Goal: Task Accomplishment & Management: Use online tool/utility

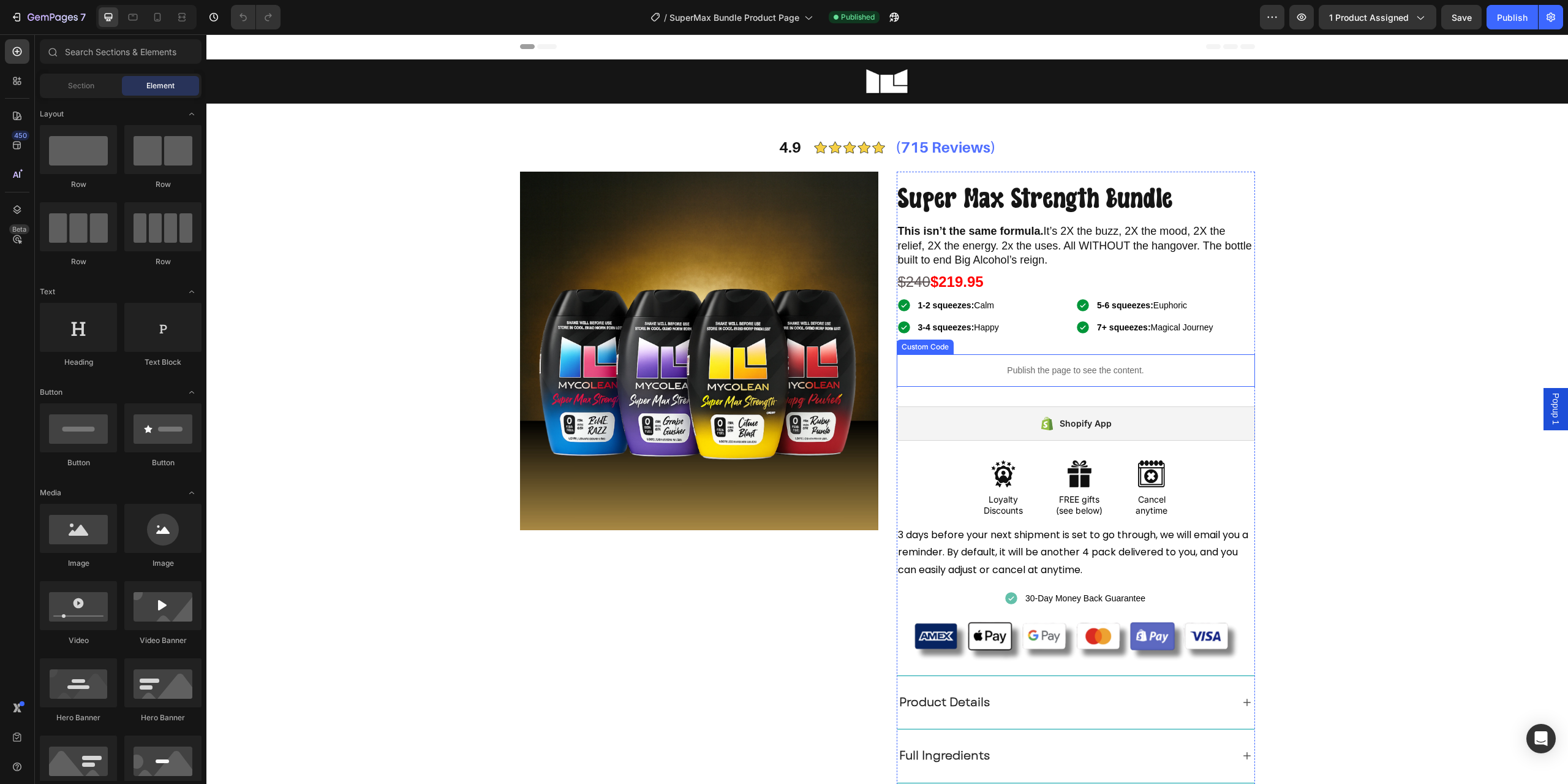
click at [1006, 375] on p "Publish the page to see the content." at bounding box center [1076, 370] width 359 height 13
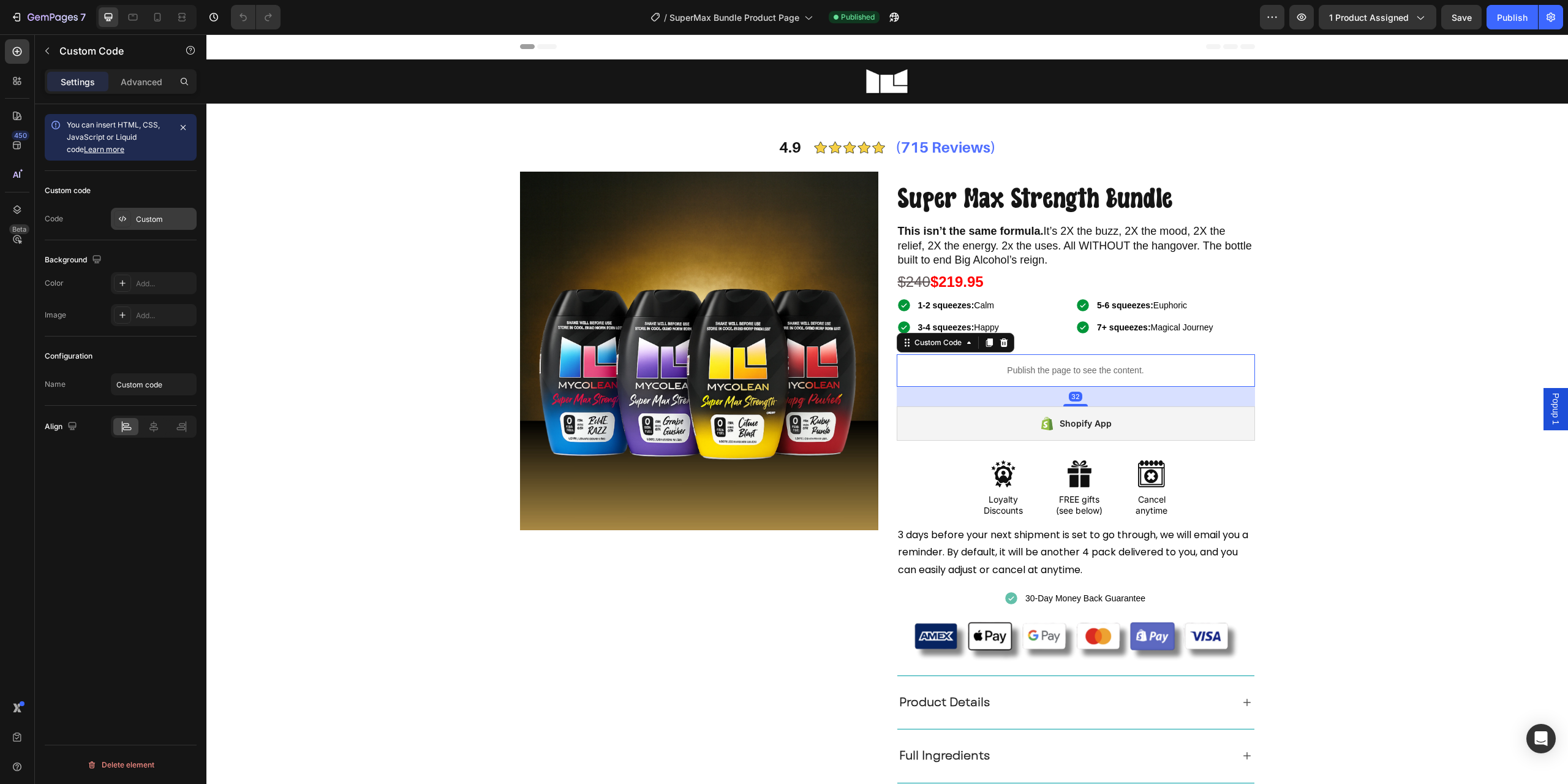
click at [135, 219] on div "Custom" at bounding box center [154, 219] width 86 height 22
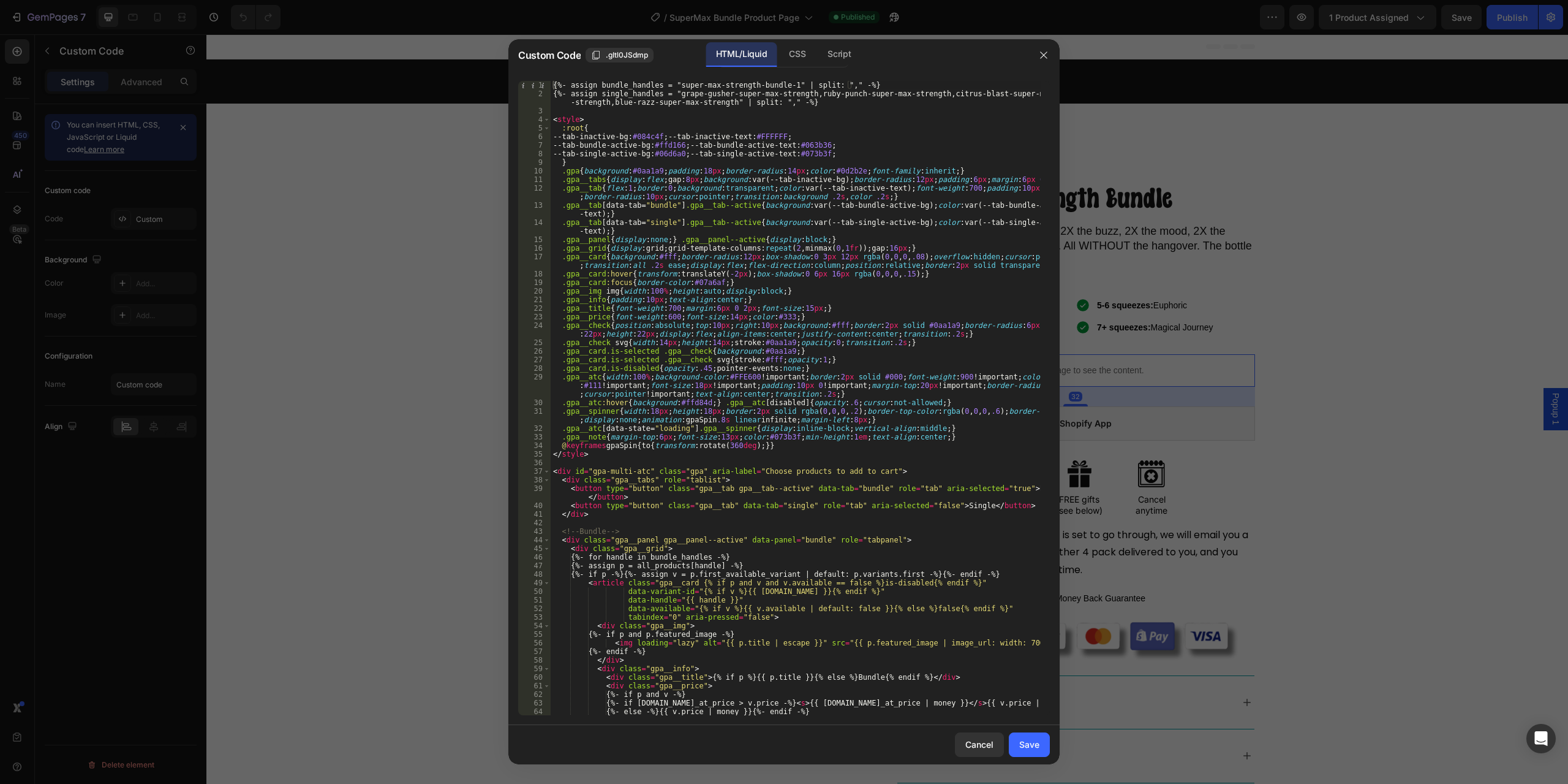
click at [737, 390] on div "{%- assign bundle_handles = "super-max-strength-bundle-1" | split: "," -%} {%- …" at bounding box center [796, 406] width 490 height 651
type textarea "</script>"
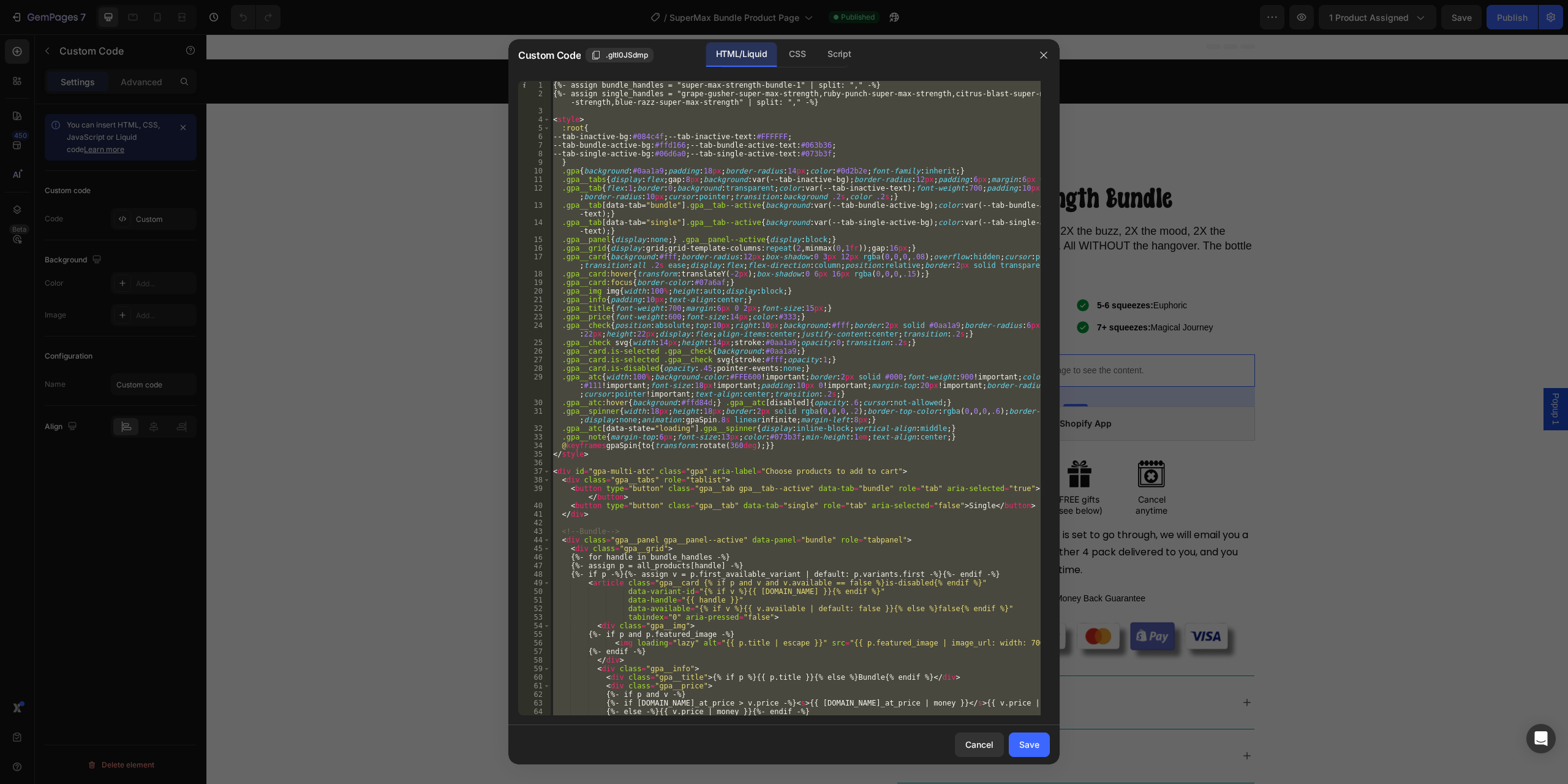
paste textarea
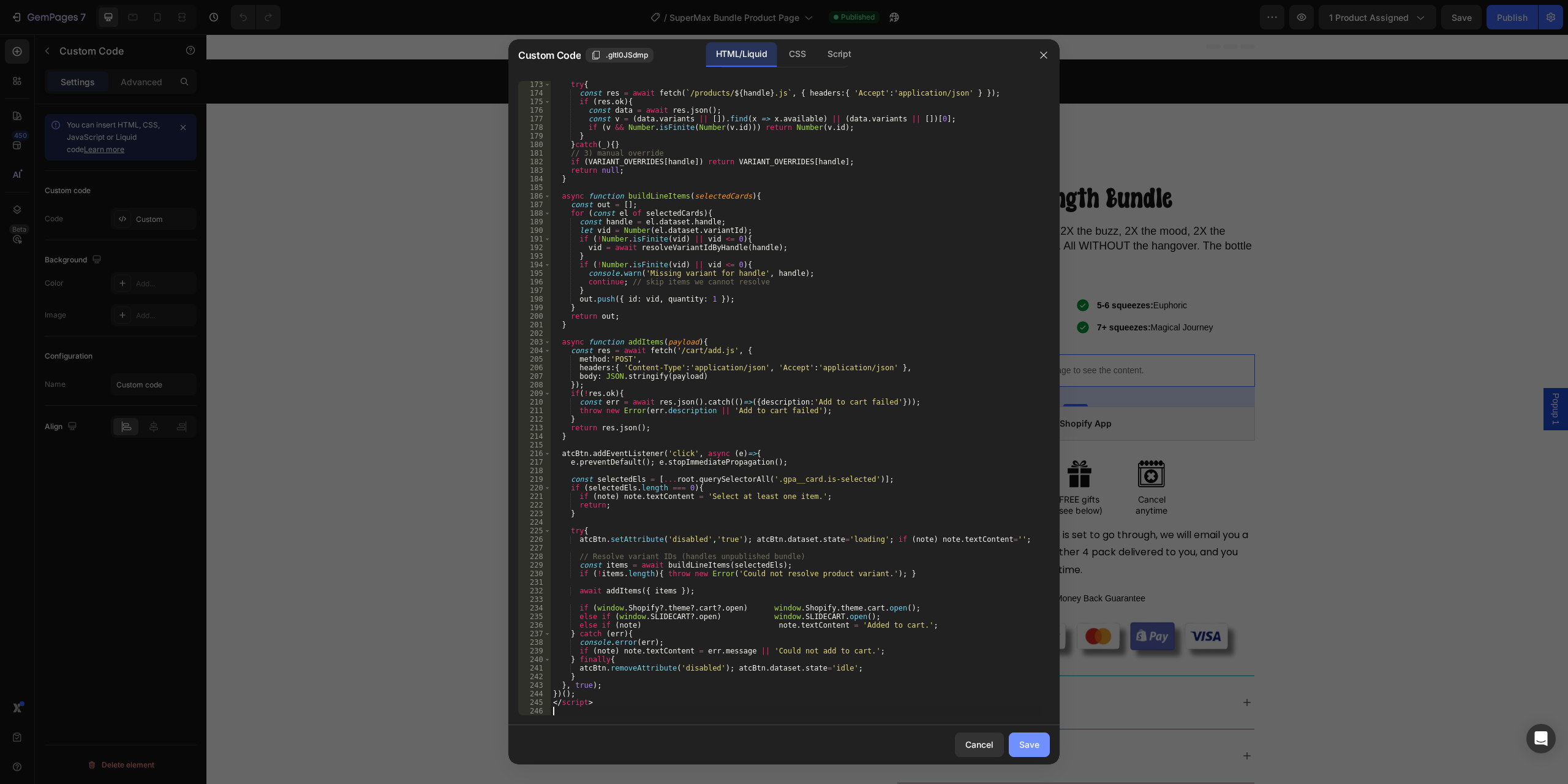
click at [1031, 734] on button "Save" at bounding box center [1029, 744] width 41 height 24
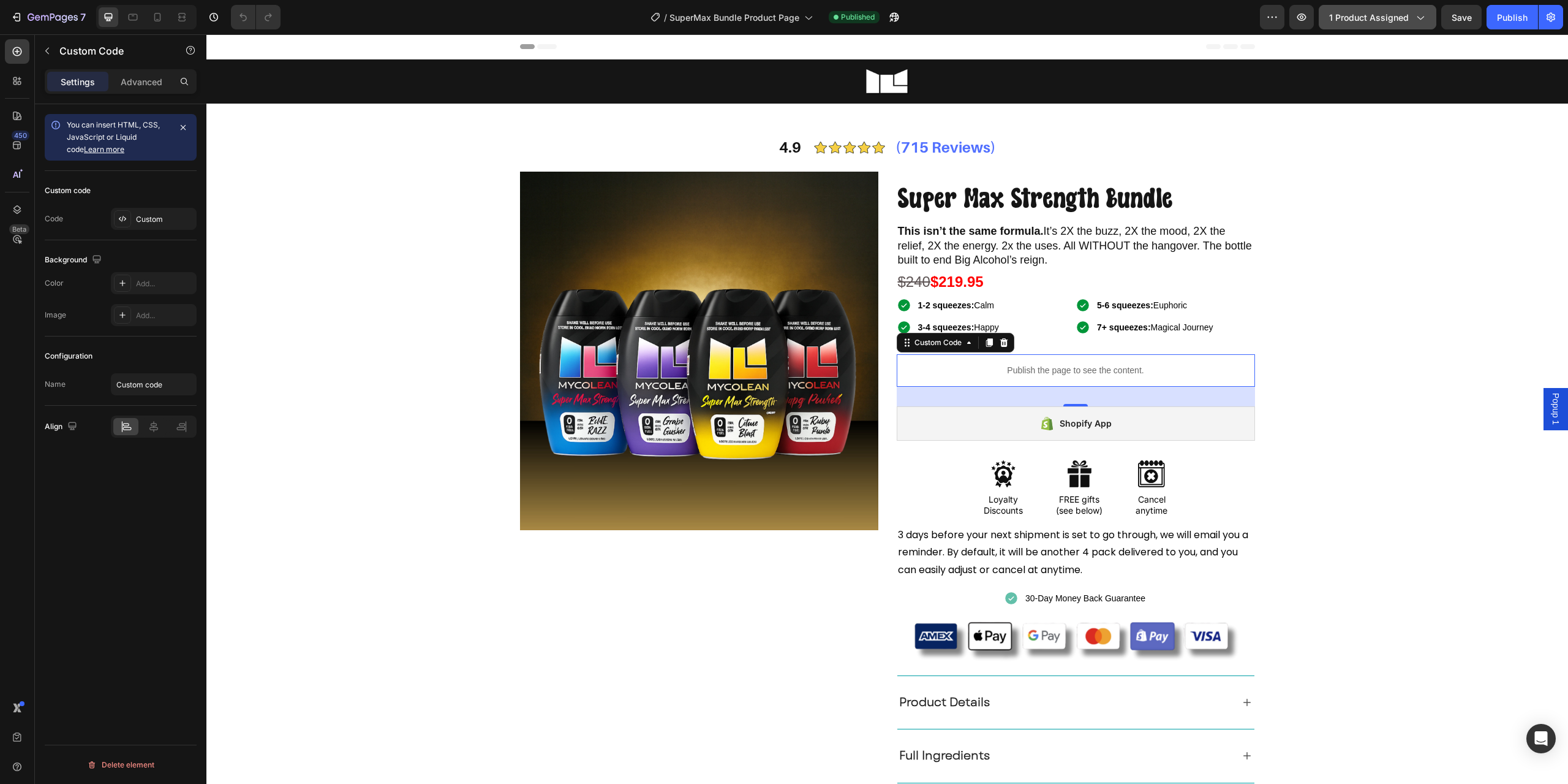
click at [1407, 16] on span "1 product assigned" at bounding box center [1369, 17] width 79 height 13
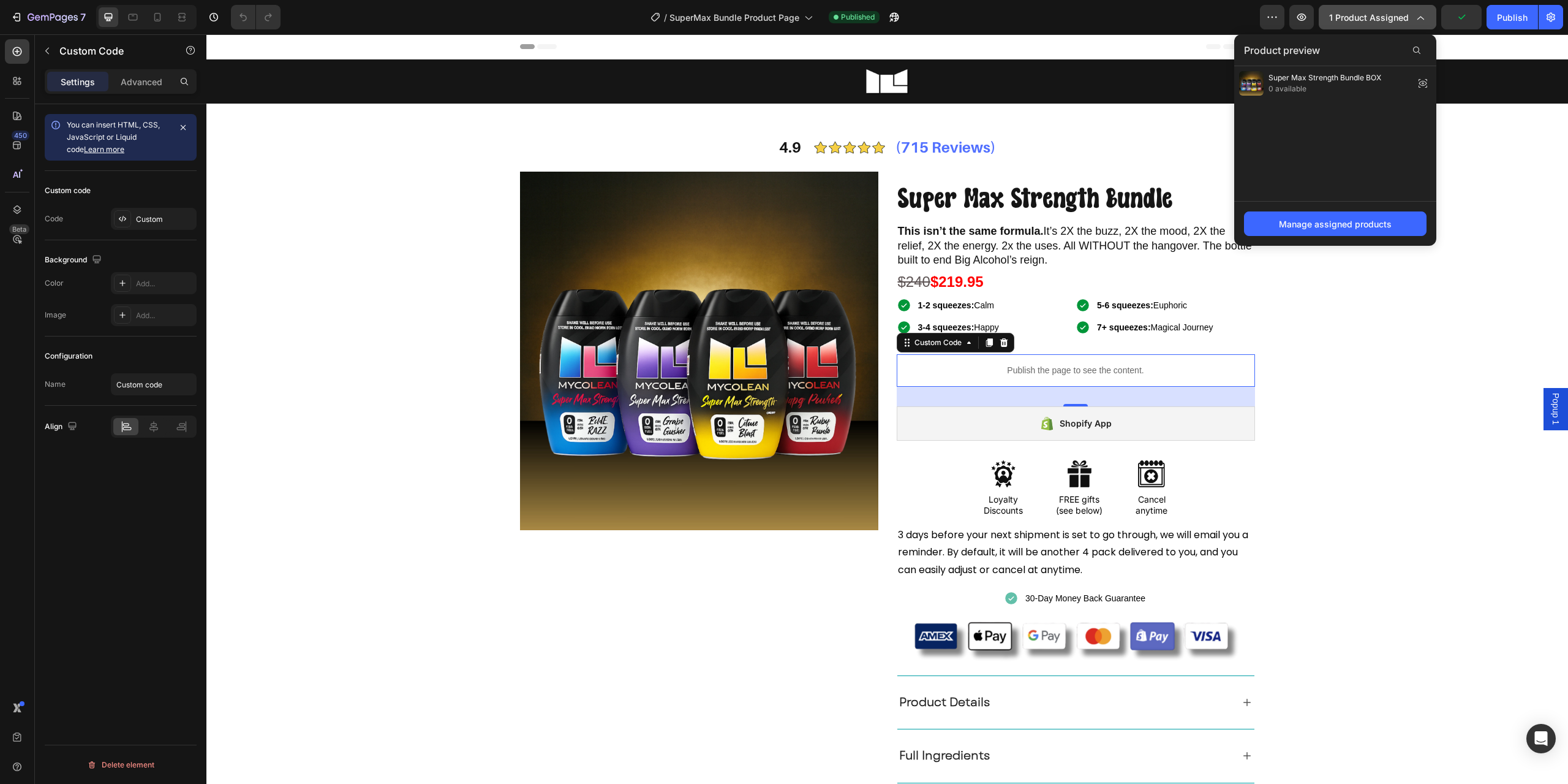
click at [1407, 16] on span "1 product assigned" at bounding box center [1369, 17] width 79 height 13
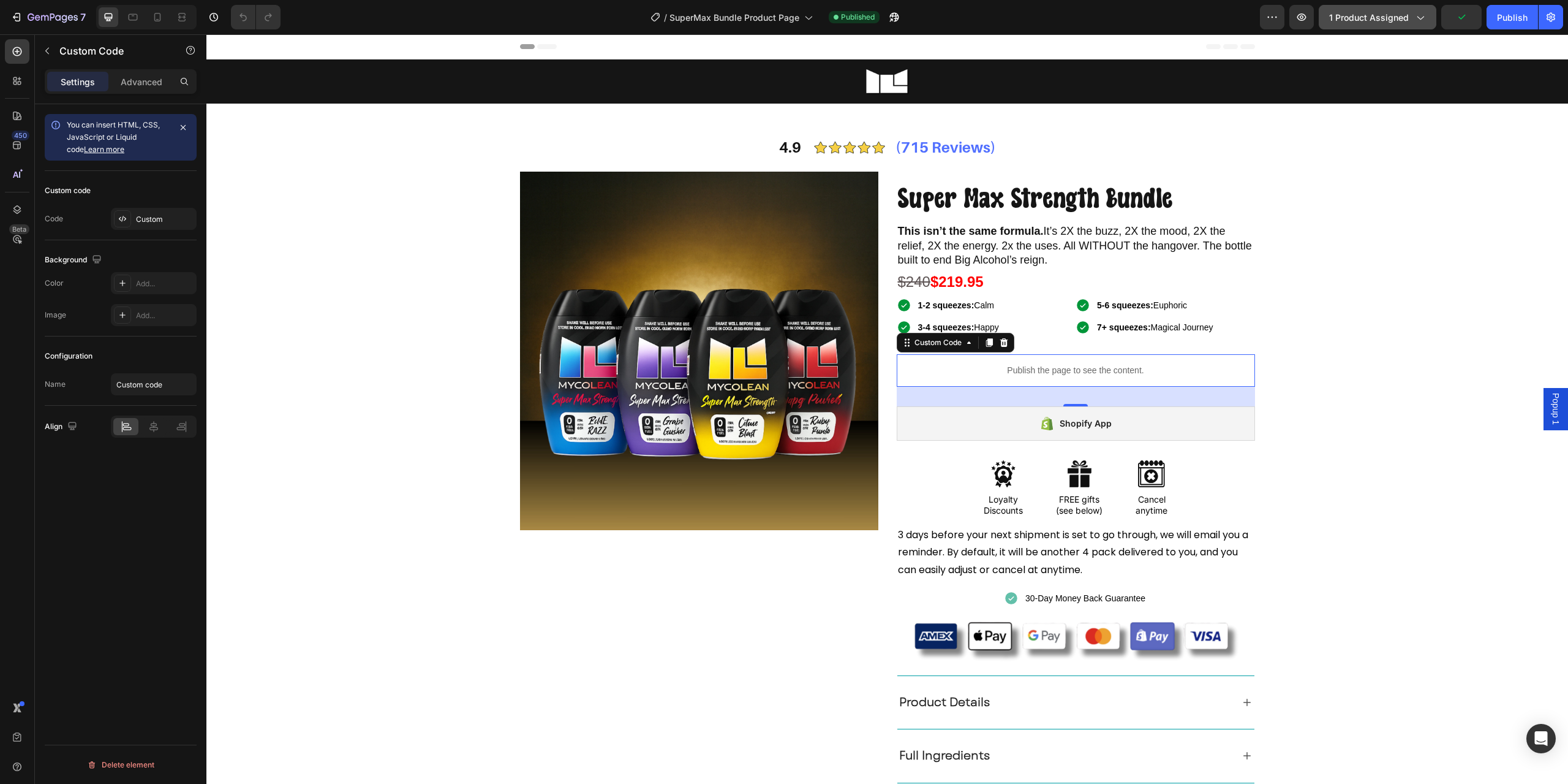
click at [1405, 11] on span "1 product assigned" at bounding box center [1369, 17] width 79 height 13
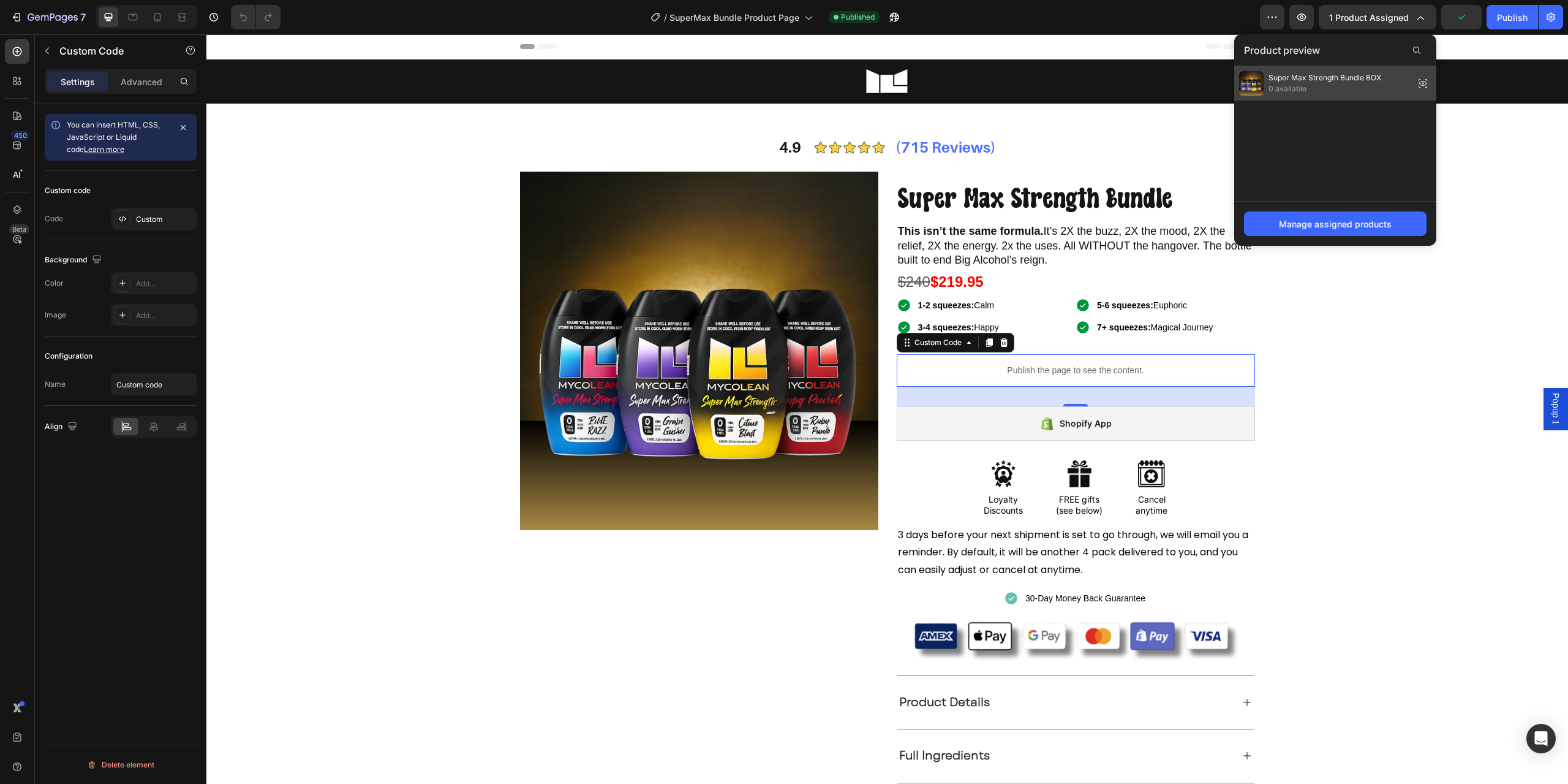
click at [1301, 81] on span "Super Max Strength Bundle BOX" at bounding box center [1325, 77] width 113 height 11
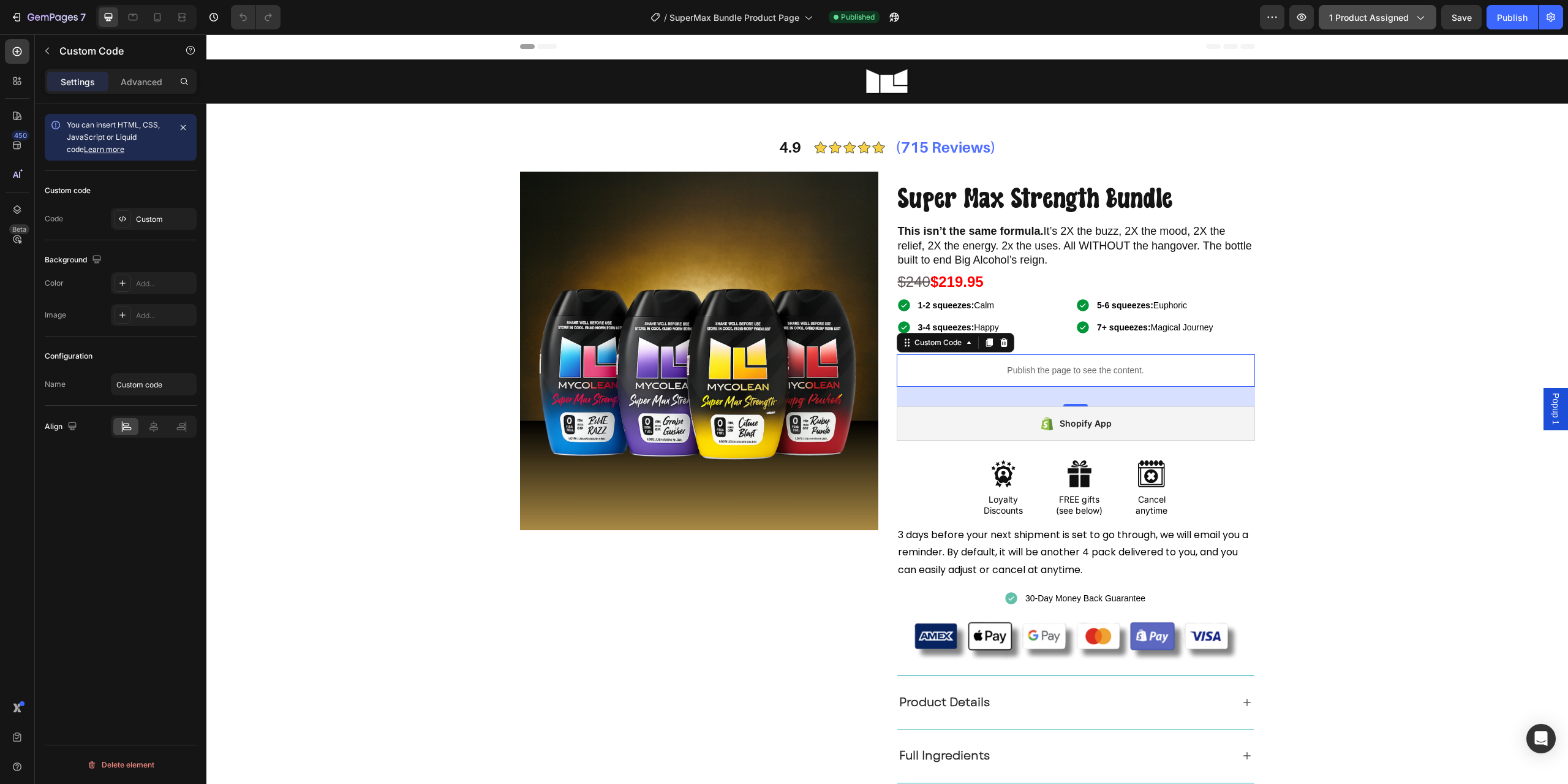
click at [1337, 16] on span "1 product assigned" at bounding box center [1369, 17] width 79 height 13
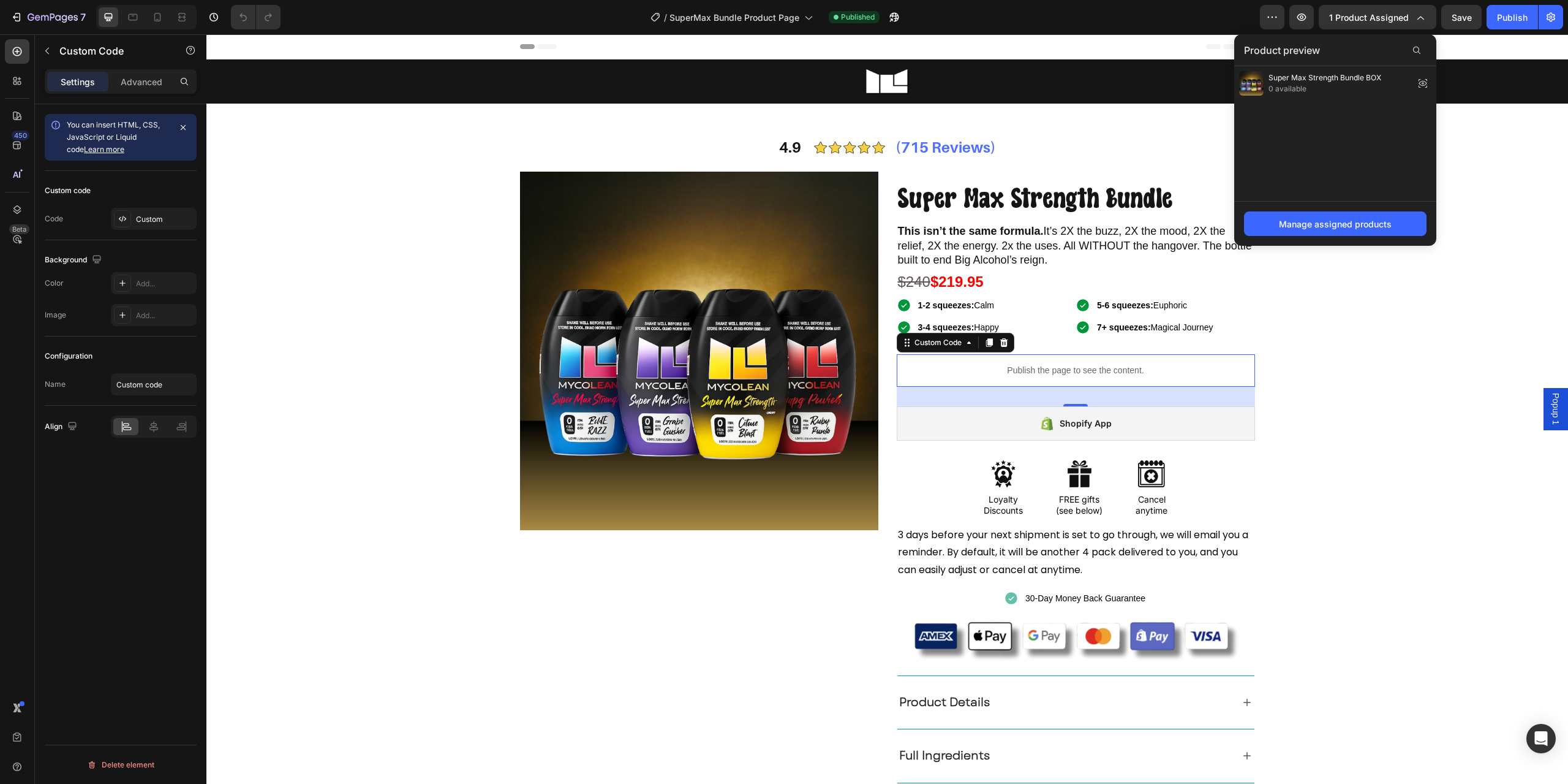
click at [1300, 237] on div "Manage assigned products" at bounding box center [1335, 223] width 202 height 44
click at [1304, 228] on div "Manage assigned products" at bounding box center [1336, 223] width 113 height 13
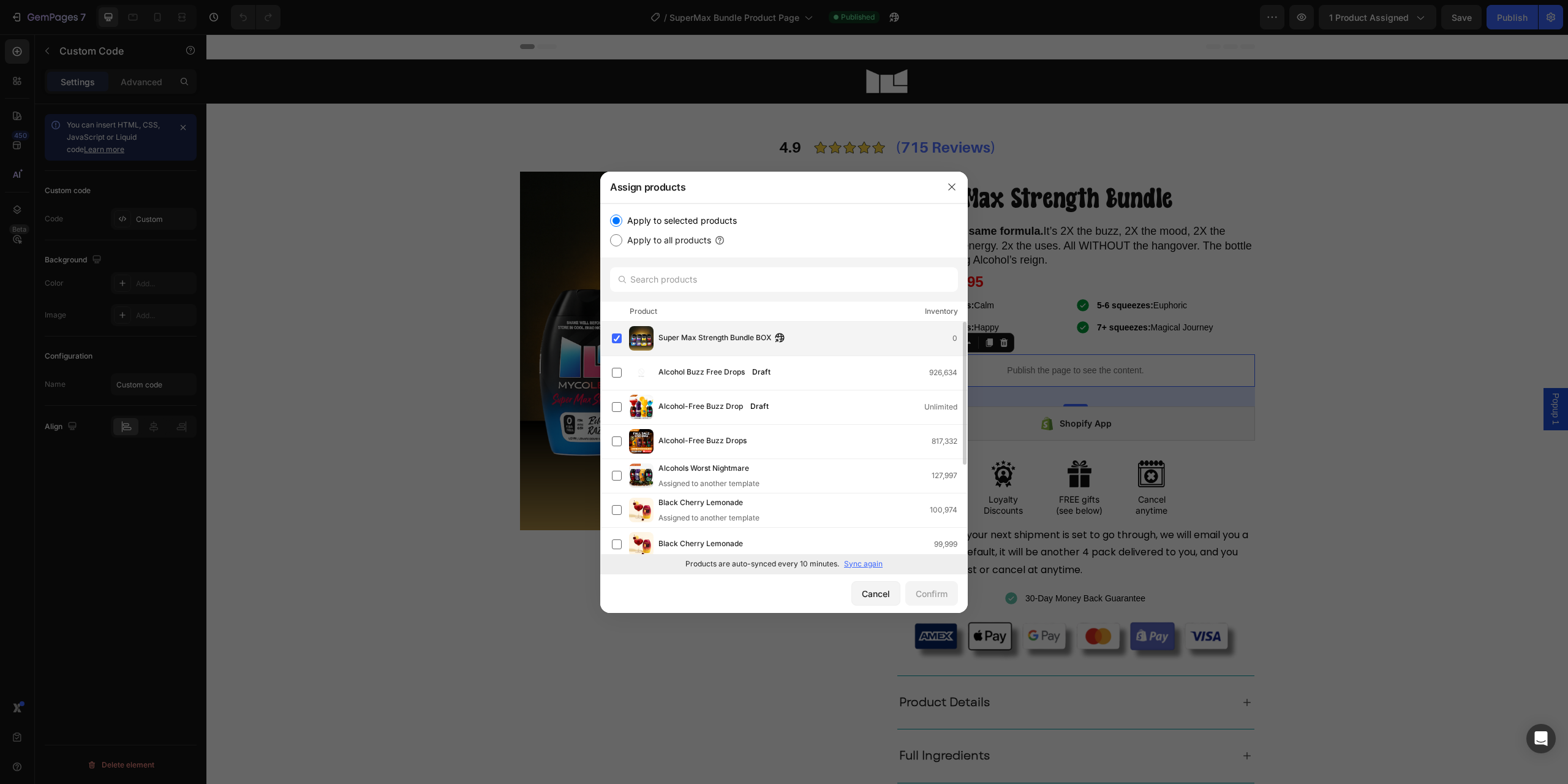
click at [820, 339] on div "Super Max Strength Bundle BOX 0" at bounding box center [813, 338] width 309 height 13
click at [820, 339] on div "Super Max Strength Bundle BOX Will be assigned to template applying to all prod…" at bounding box center [748, 338] width 179 height 27
click at [951, 186] on icon "button" at bounding box center [952, 186] width 10 height 10
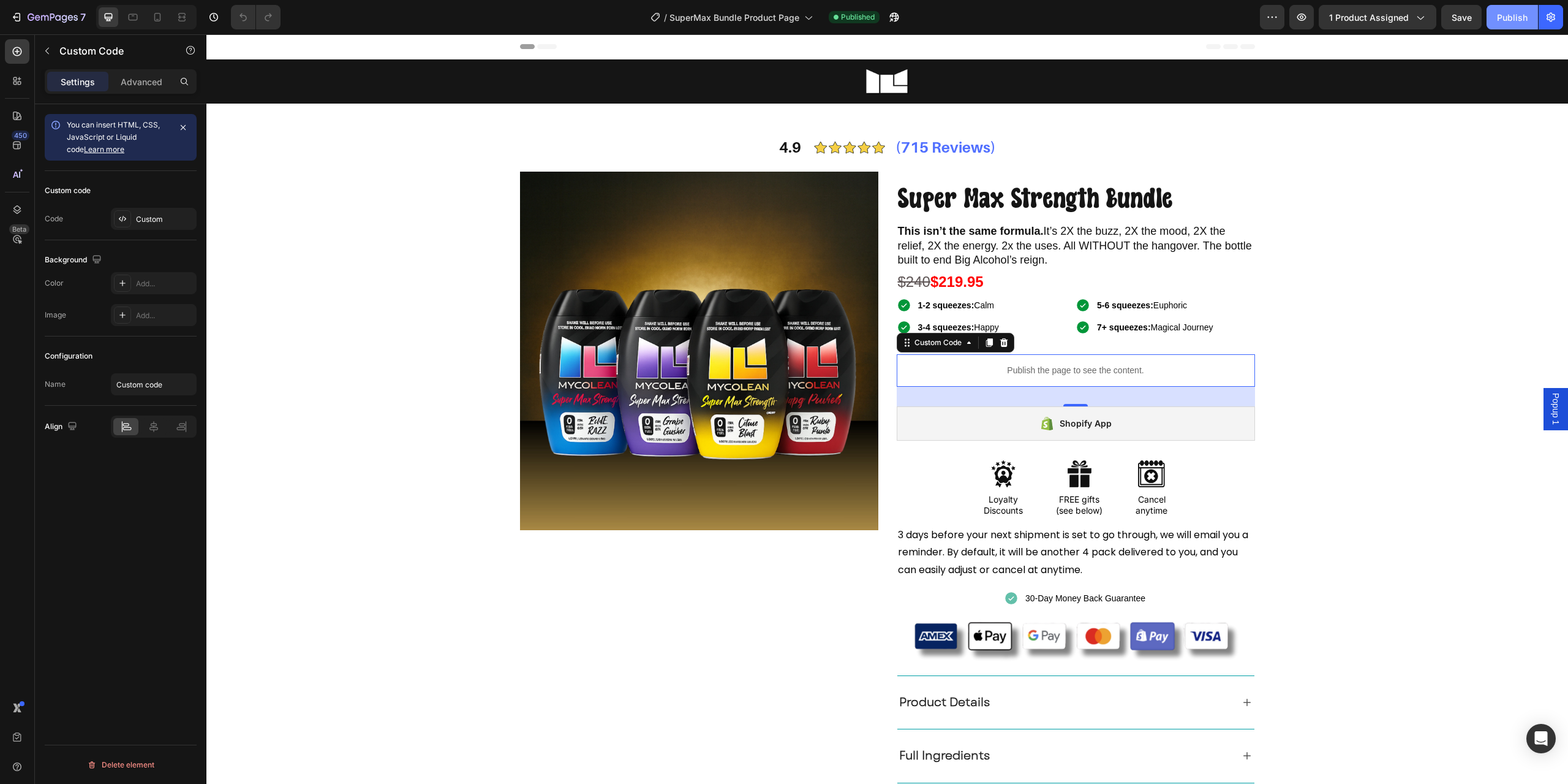
click at [1495, 15] on button "Publish" at bounding box center [1512, 17] width 52 height 24
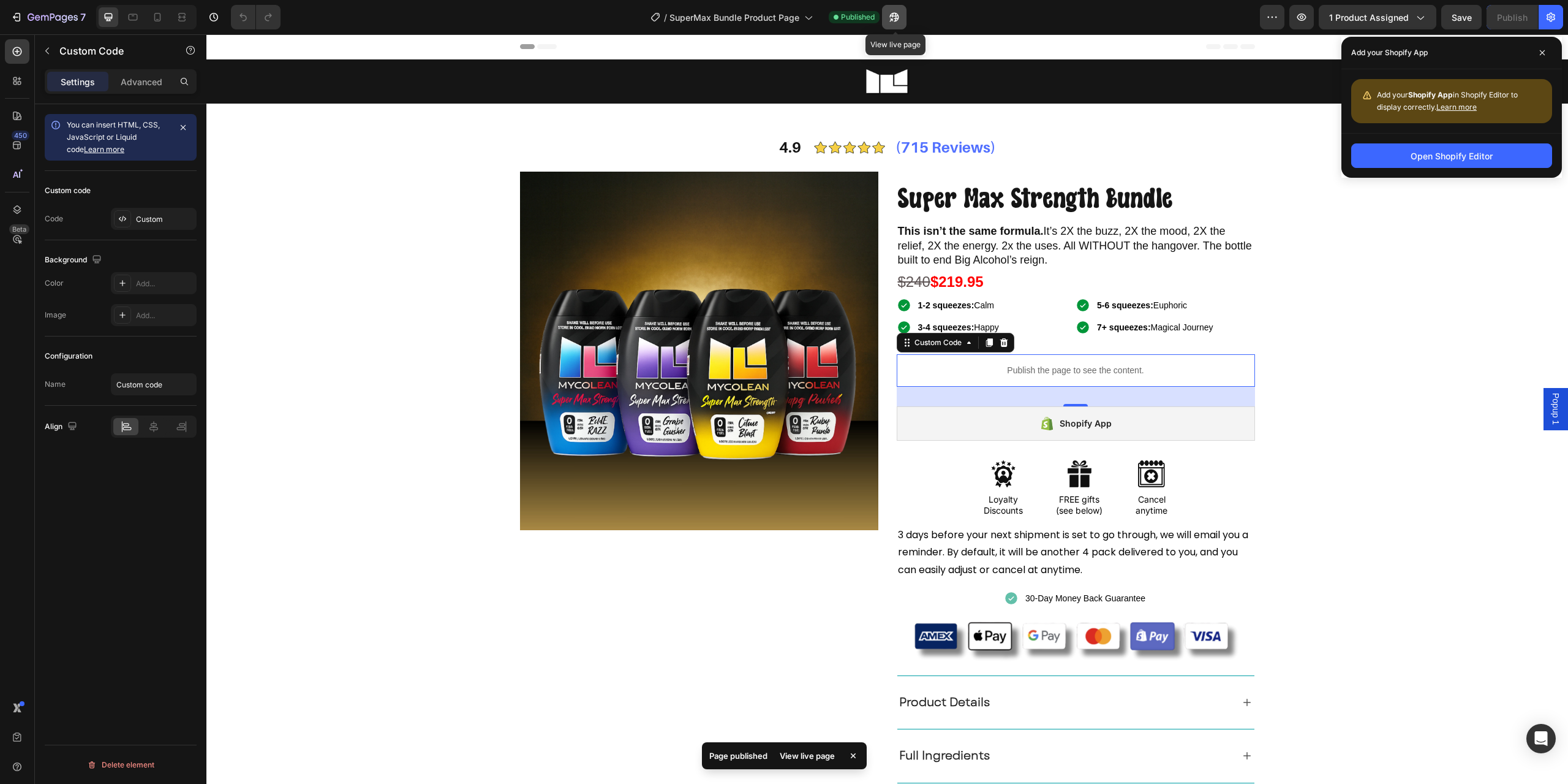
click at [896, 20] on icon "button" at bounding box center [895, 17] width 12 height 12
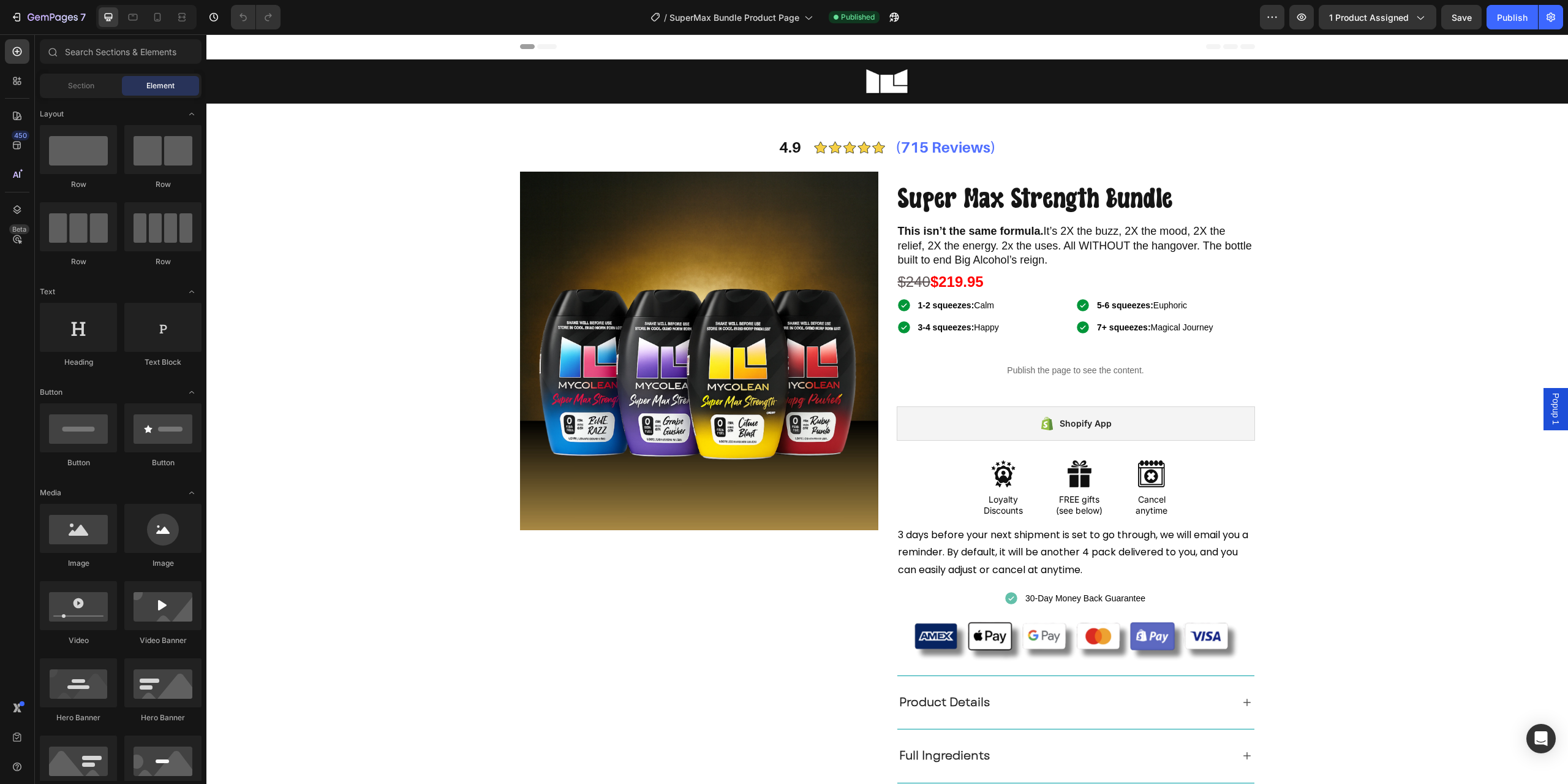
click at [1379, 3] on div "7 Version history / SuperMax Bundle Product Page Published Preview 1 product as…" at bounding box center [784, 17] width 1568 height 35
click at [1378, 16] on span "1 product assigned" at bounding box center [1369, 17] width 79 height 13
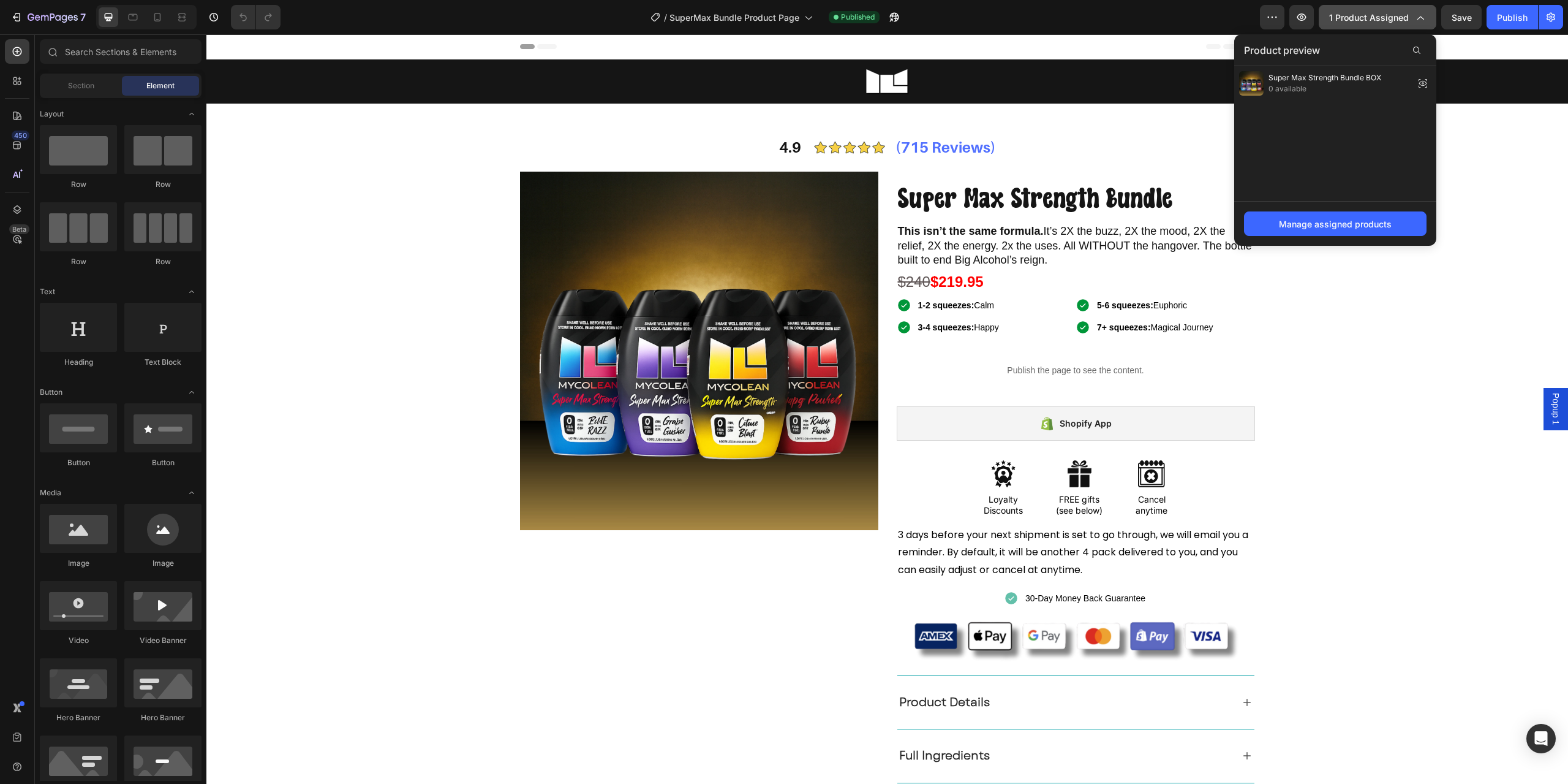
click at [1378, 16] on span "1 product assigned" at bounding box center [1369, 17] width 79 height 13
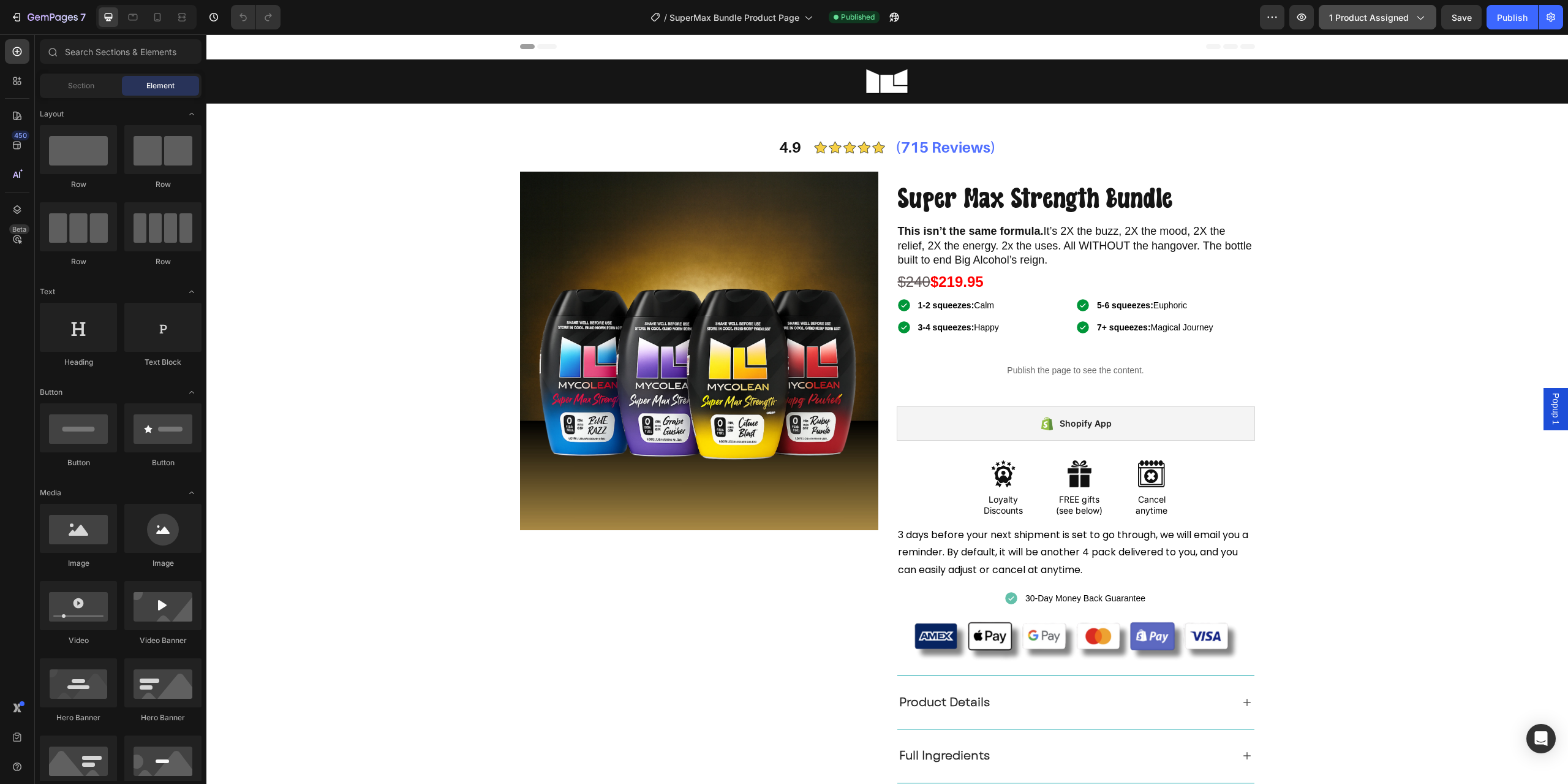
click at [1378, 26] on button "1 product assigned" at bounding box center [1378, 17] width 118 height 24
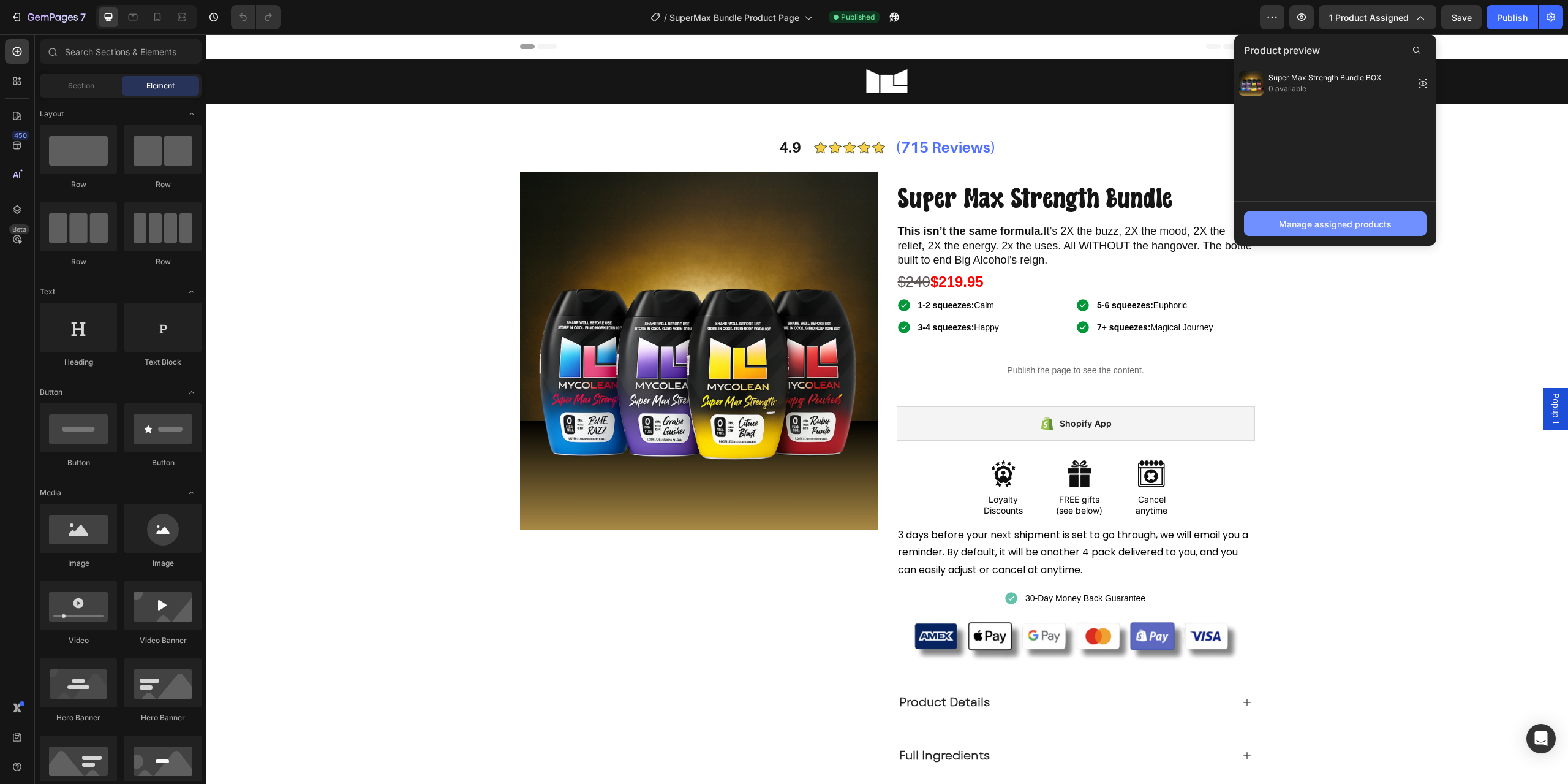
click at [1304, 220] on div "Manage assigned products" at bounding box center [1336, 223] width 113 height 13
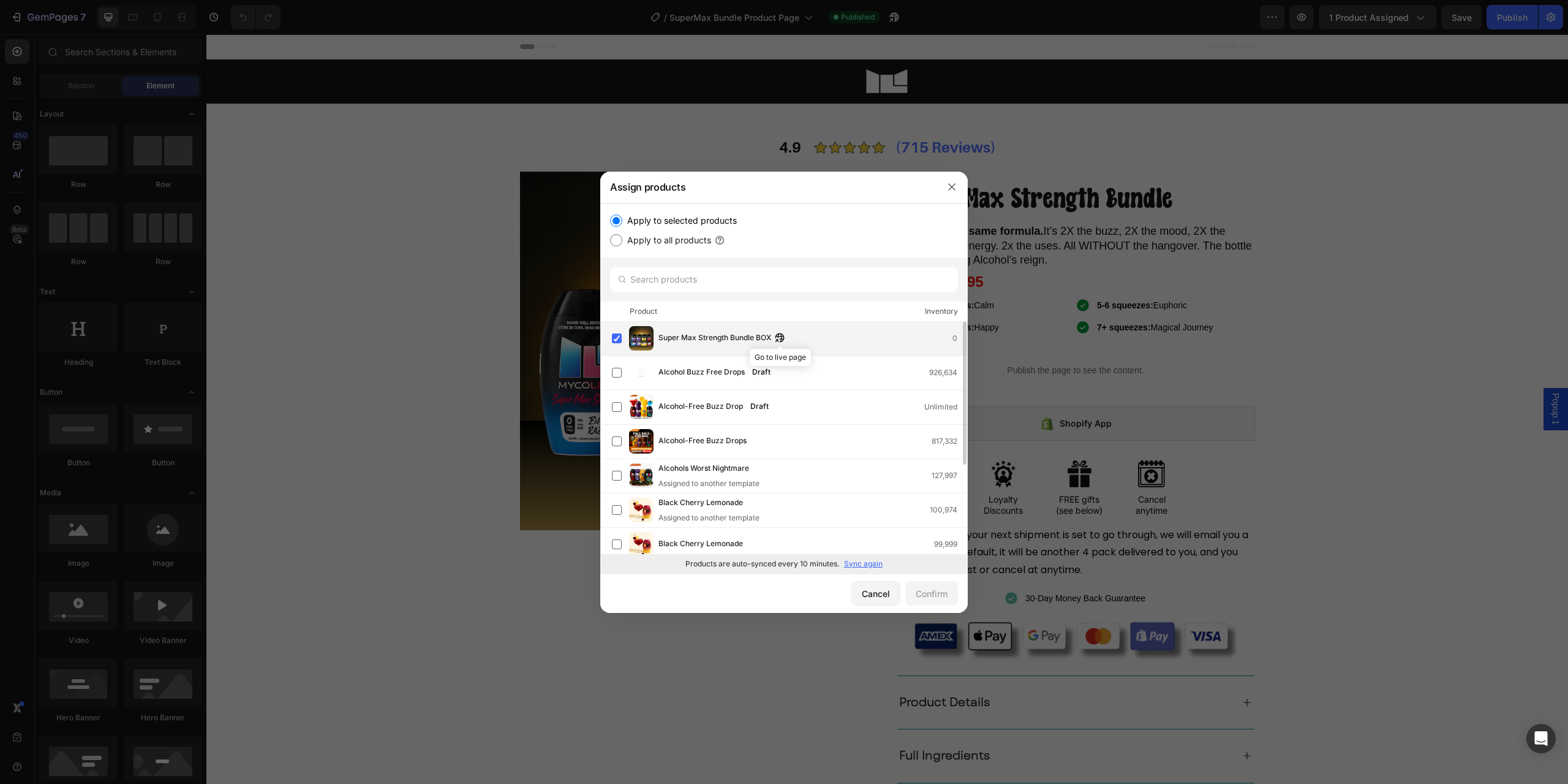
click at [781, 340] on icon "button" at bounding box center [780, 338] width 10 height 10
click at [712, 284] on input "text" at bounding box center [784, 279] width 348 height 24
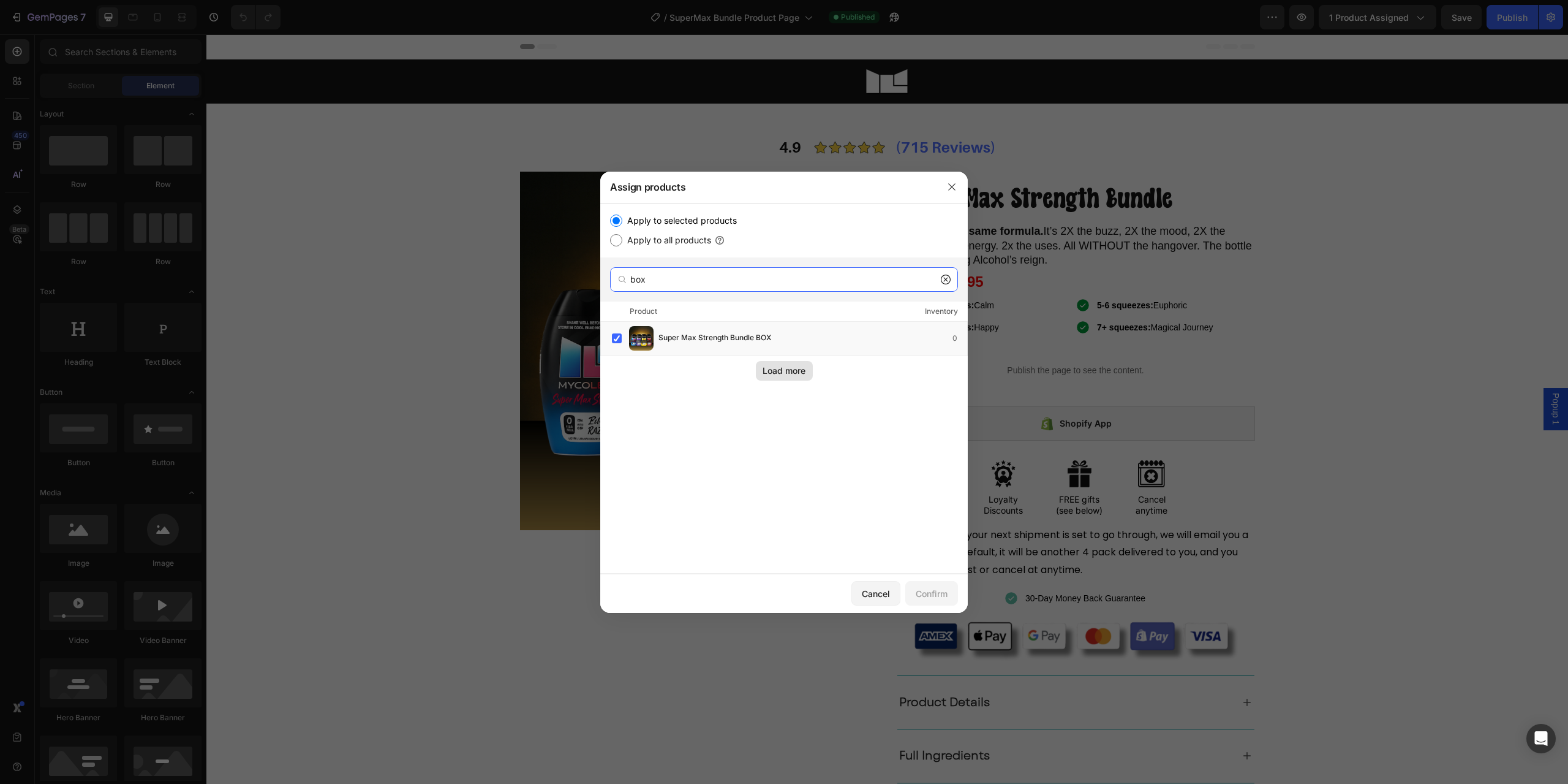
type input "box"
click at [792, 374] on div "Load more" at bounding box center [784, 370] width 43 height 13
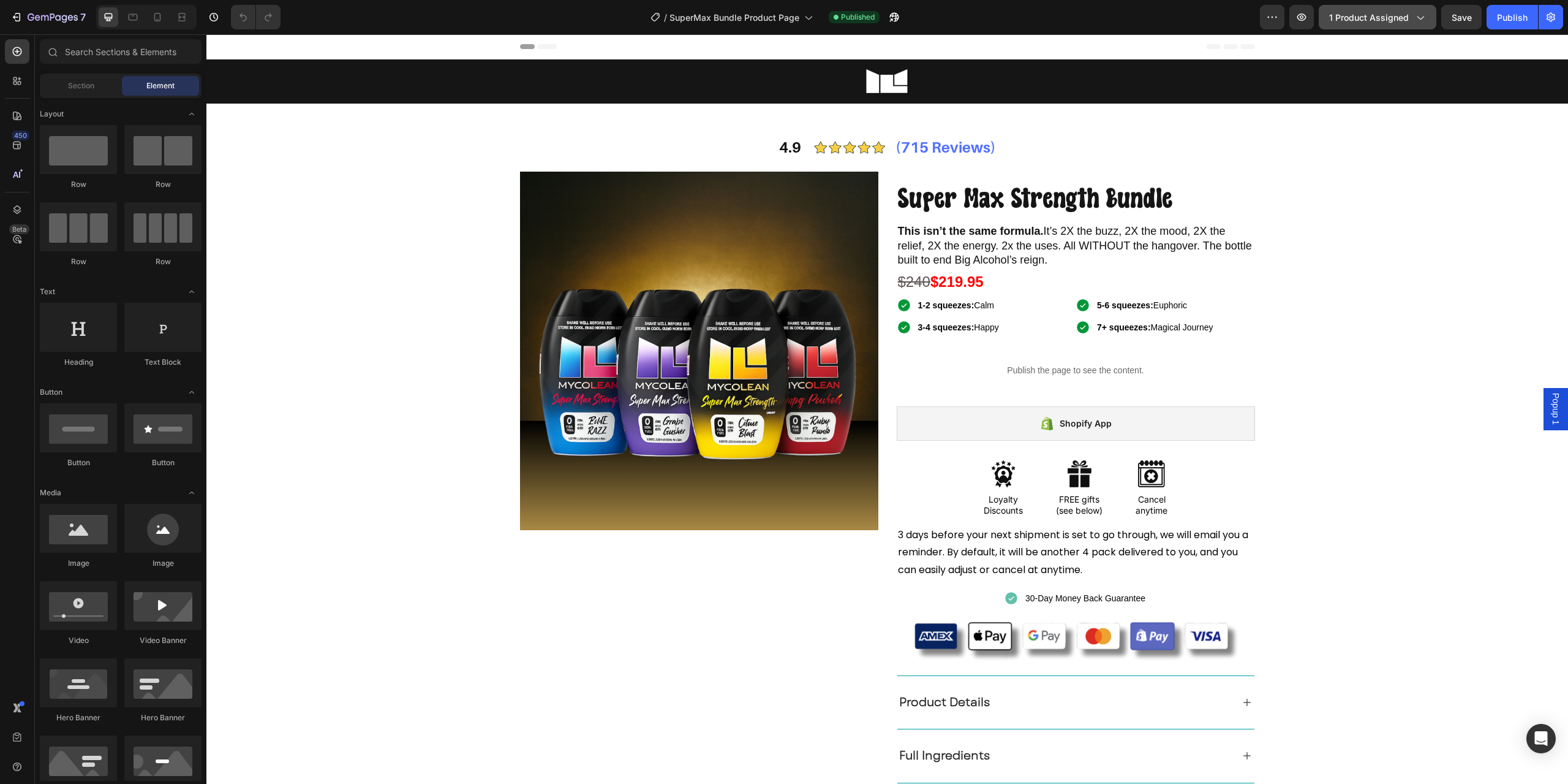
click at [1400, 28] on button "1 product assigned" at bounding box center [1378, 17] width 118 height 24
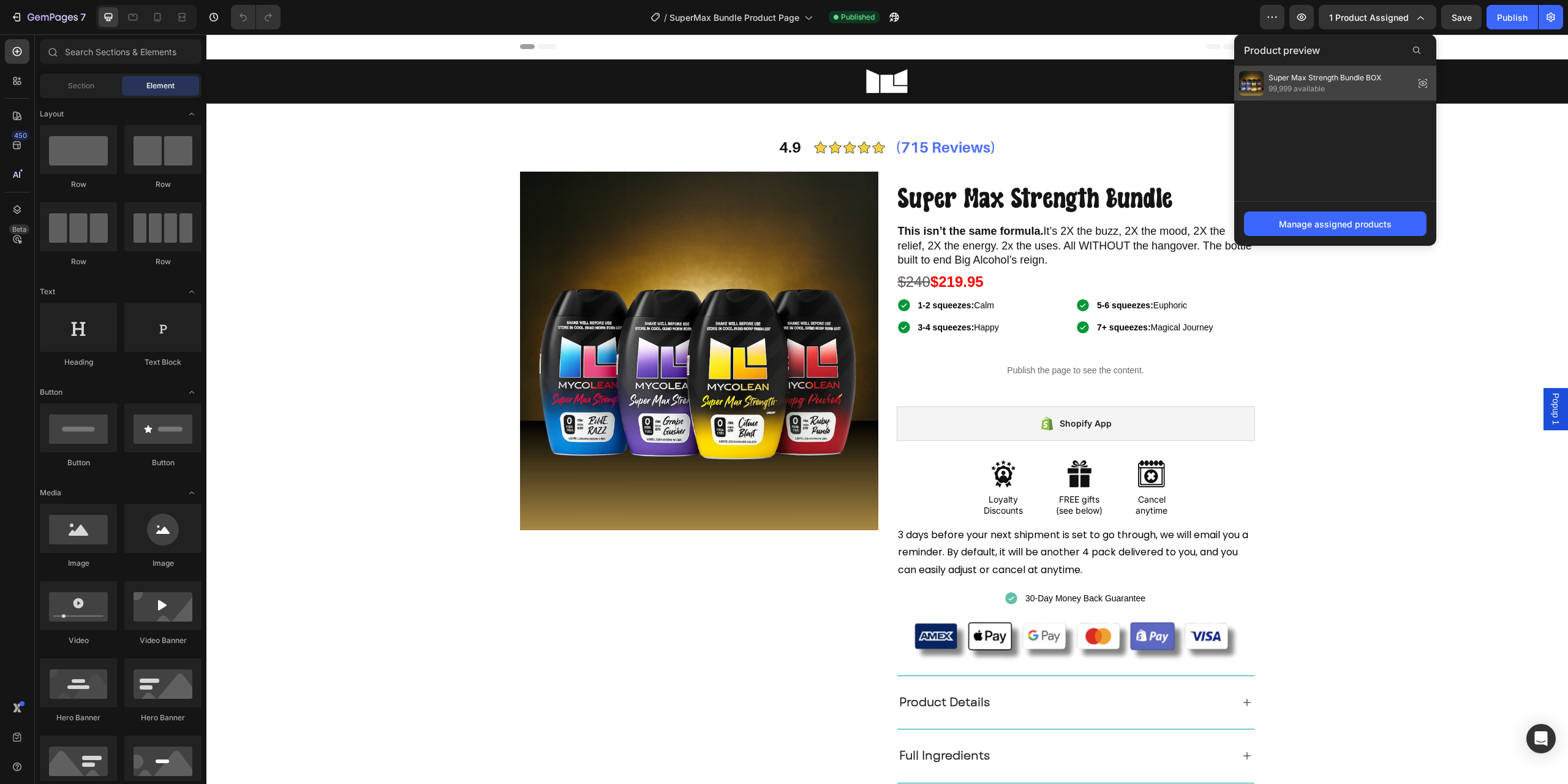
click at [1342, 78] on span "Super Max Strength Bundle BOX" at bounding box center [1325, 77] width 113 height 11
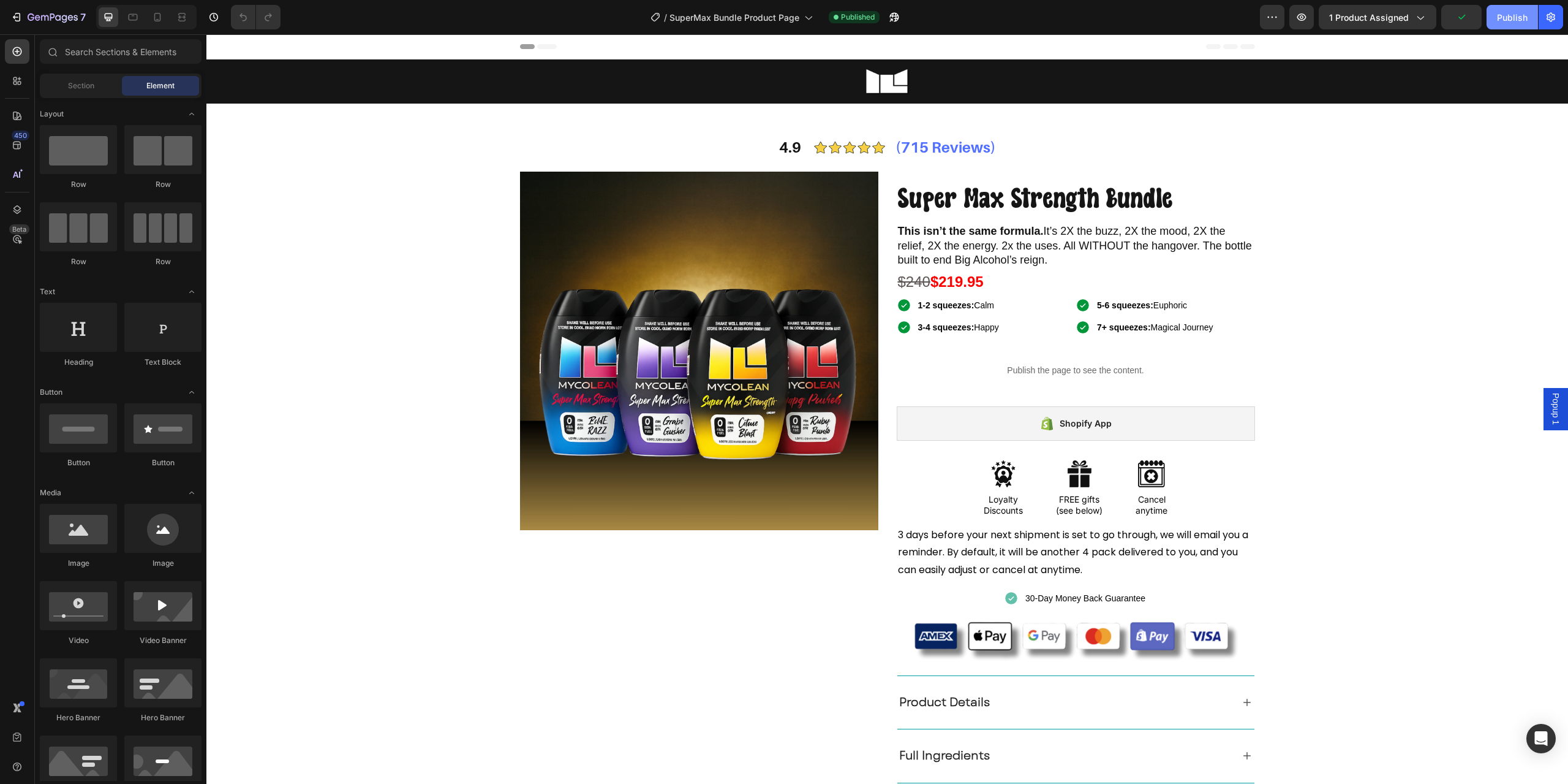
click at [1510, 22] on div "Publish" at bounding box center [1513, 17] width 31 height 13
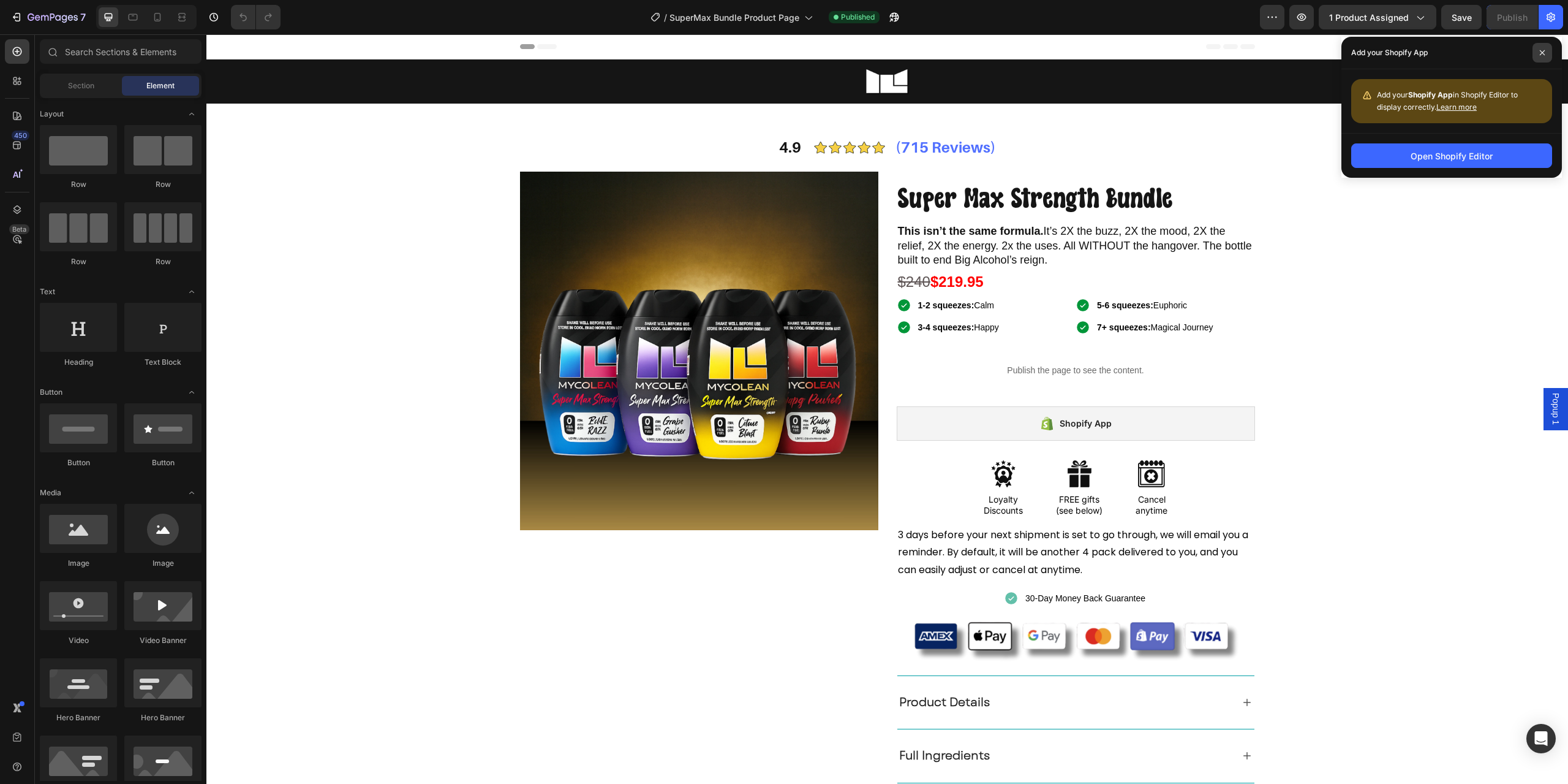
click at [1544, 50] on icon at bounding box center [1542, 52] width 6 height 6
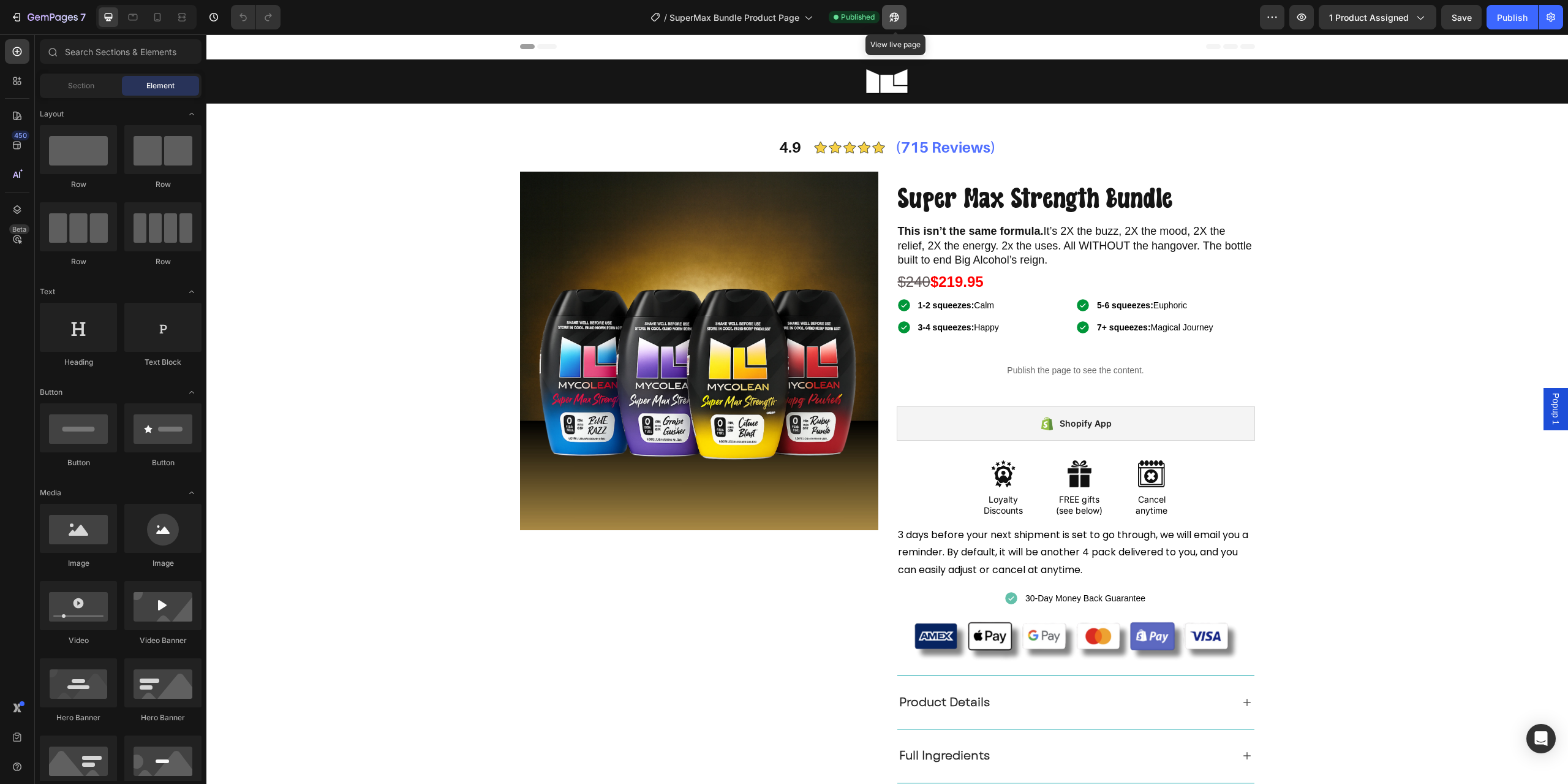
click at [893, 17] on icon "button" at bounding box center [895, 17] width 12 height 12
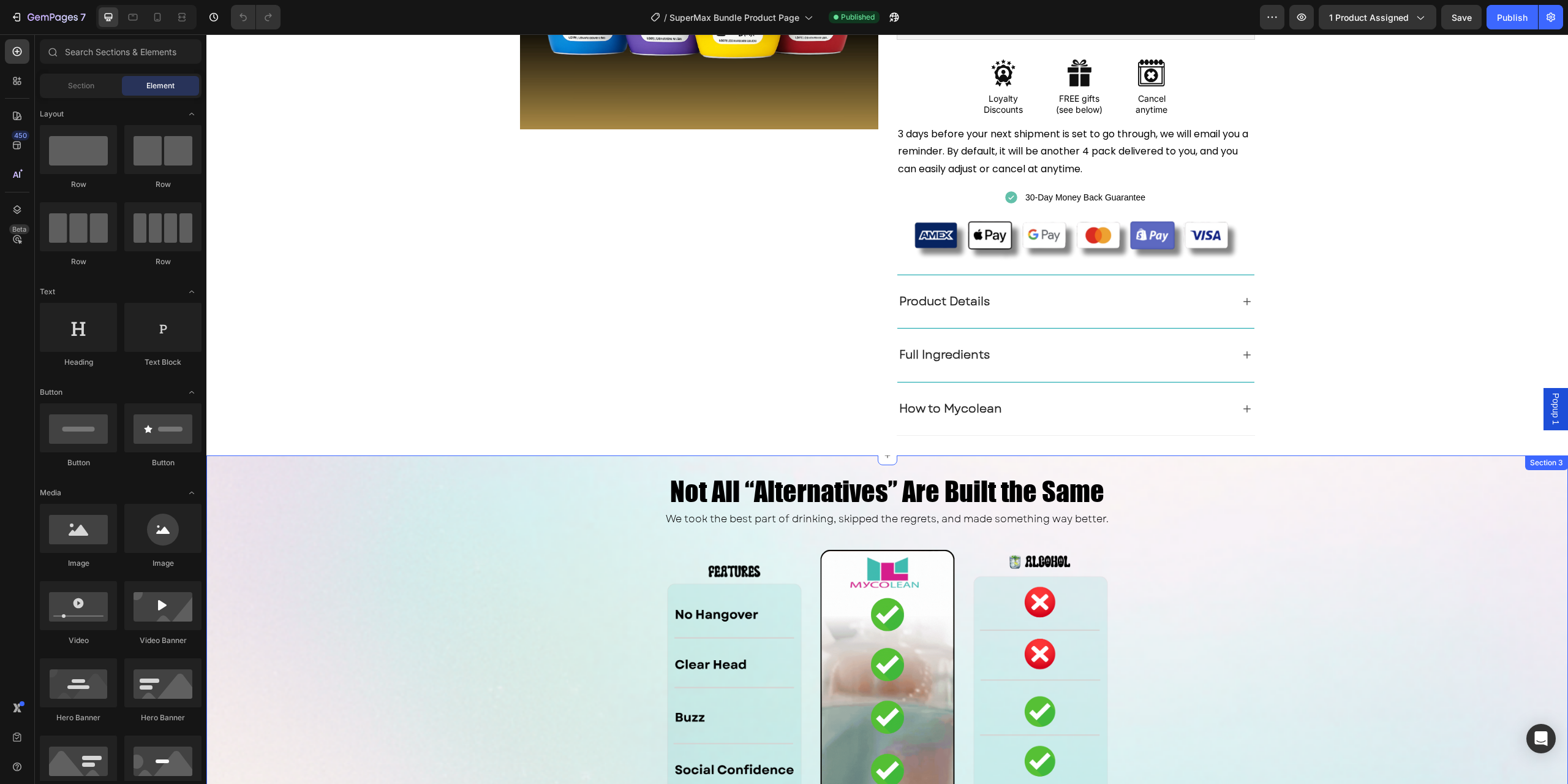
scroll to position [184, 0]
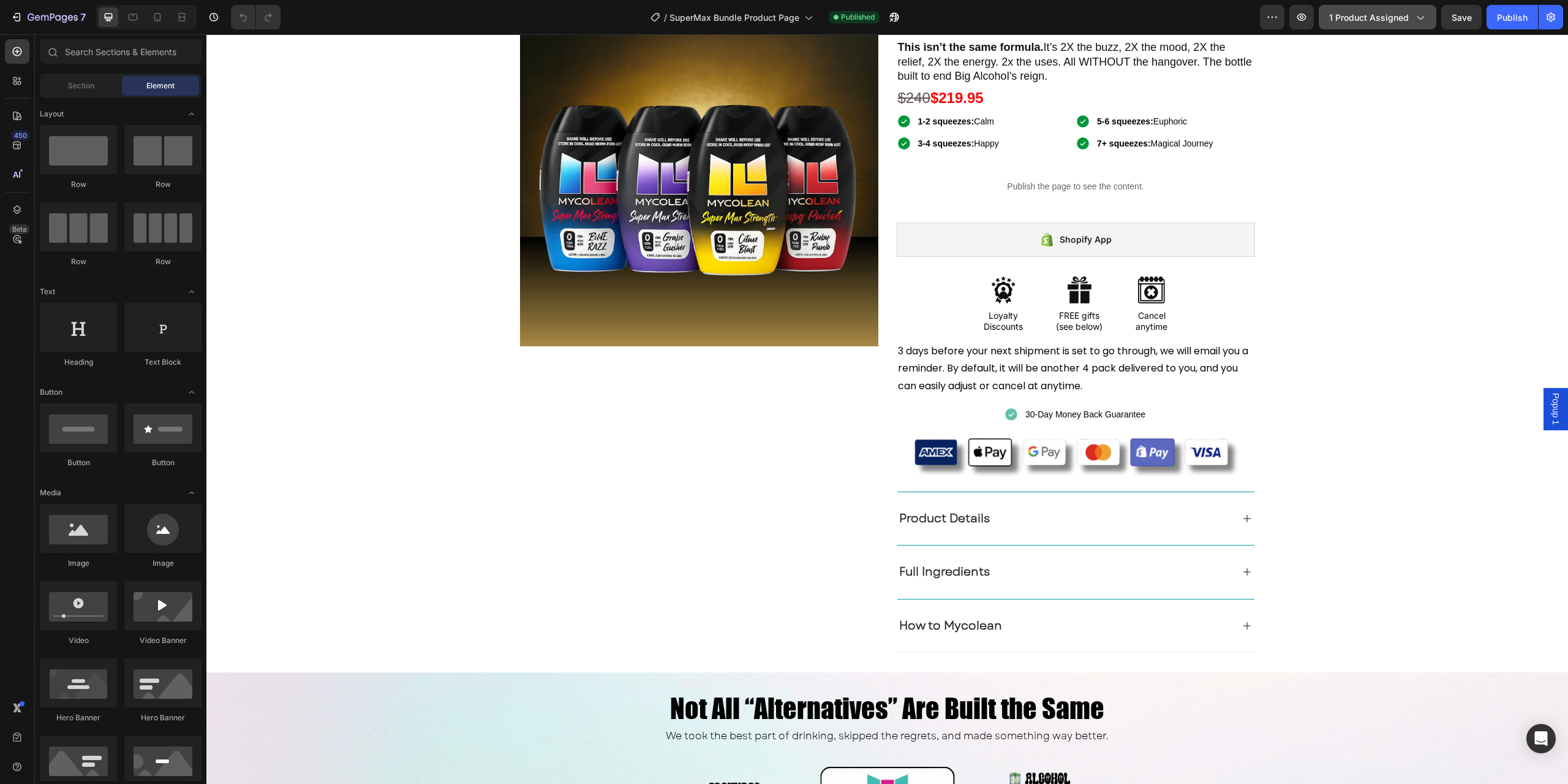
click at [1374, 16] on span "1 product assigned" at bounding box center [1369, 17] width 79 height 13
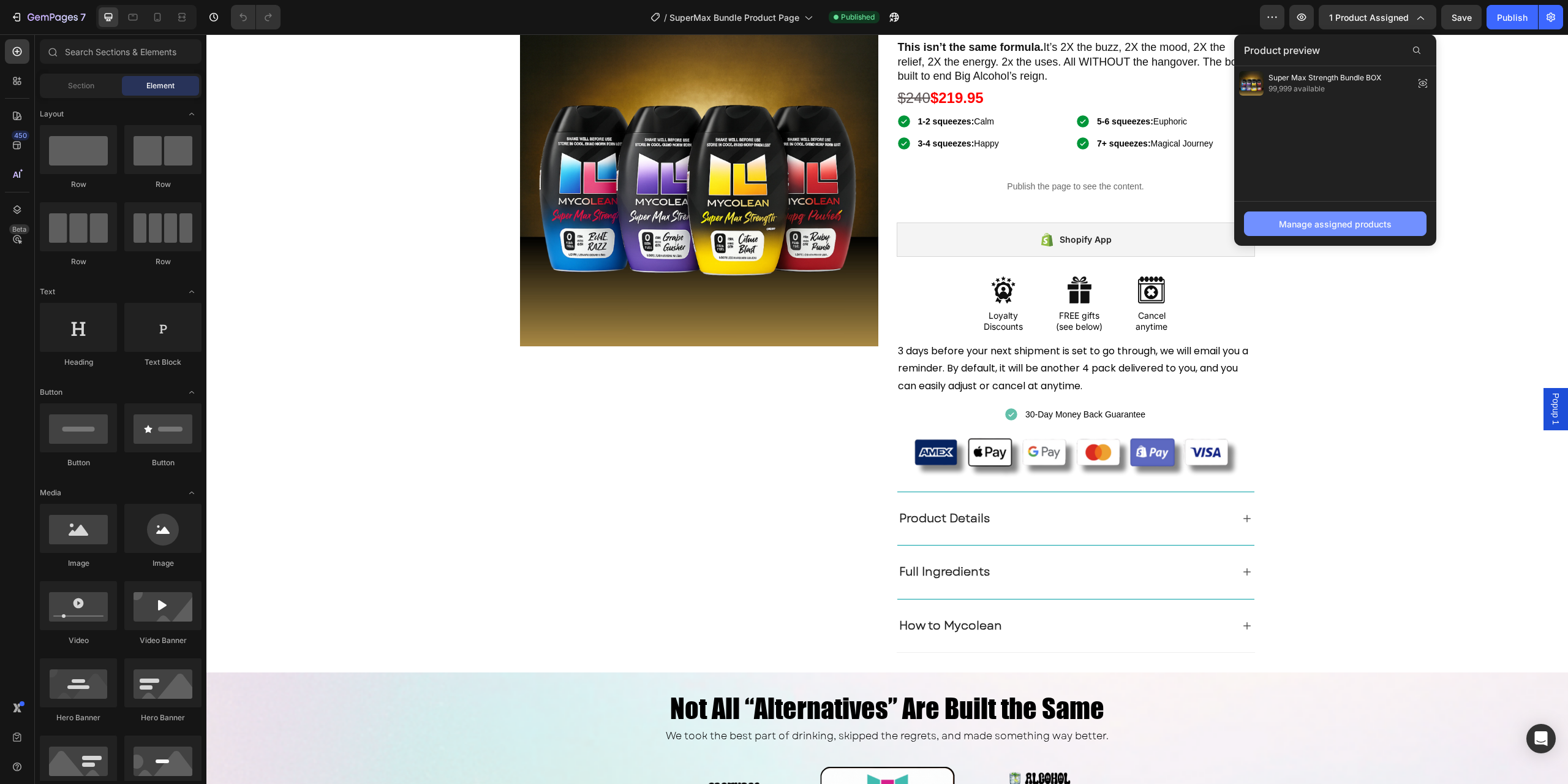
click at [1328, 229] on div "Manage assigned products" at bounding box center [1336, 223] width 113 height 13
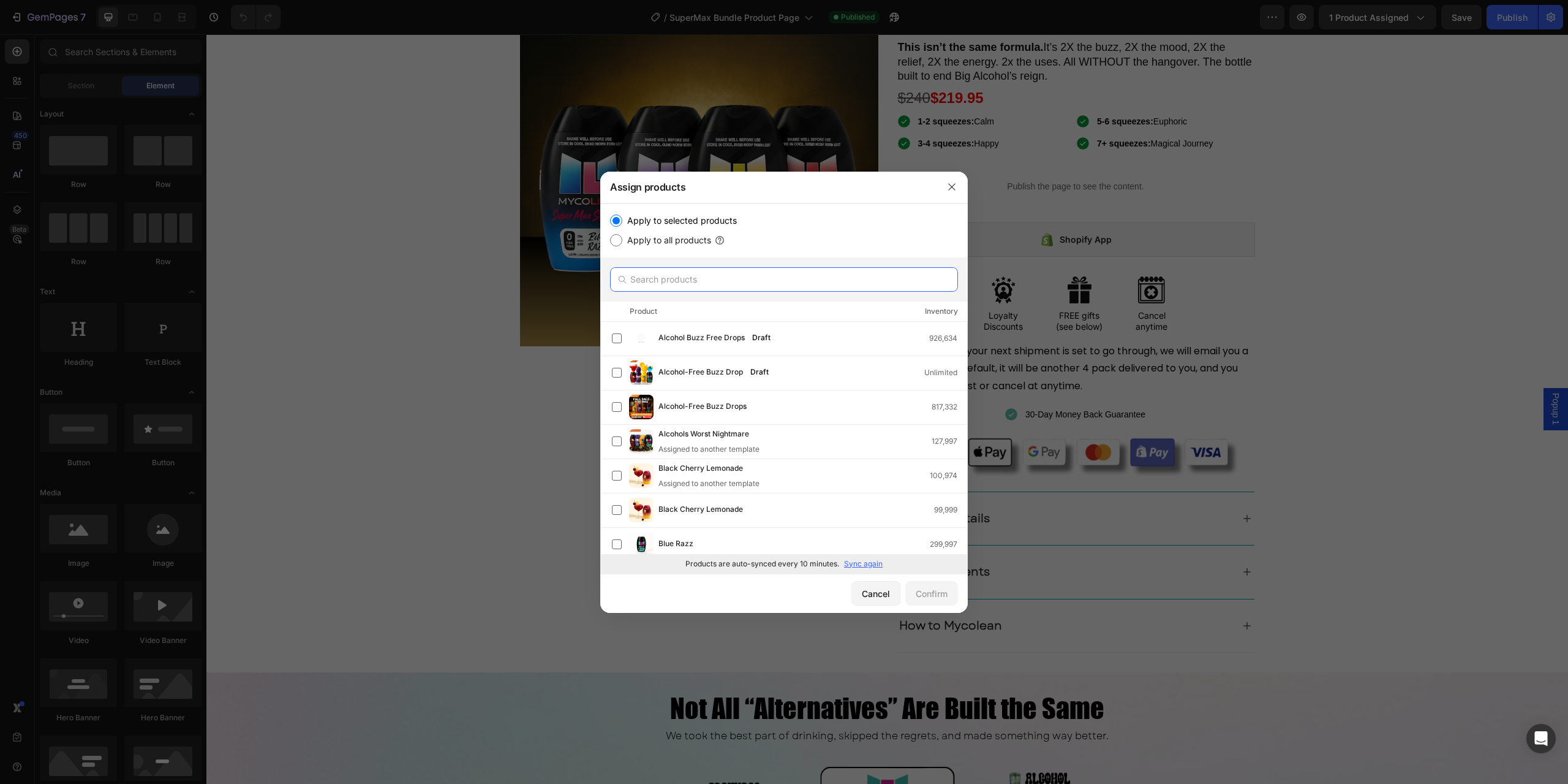
click at [685, 276] on input "text" at bounding box center [784, 279] width 348 height 24
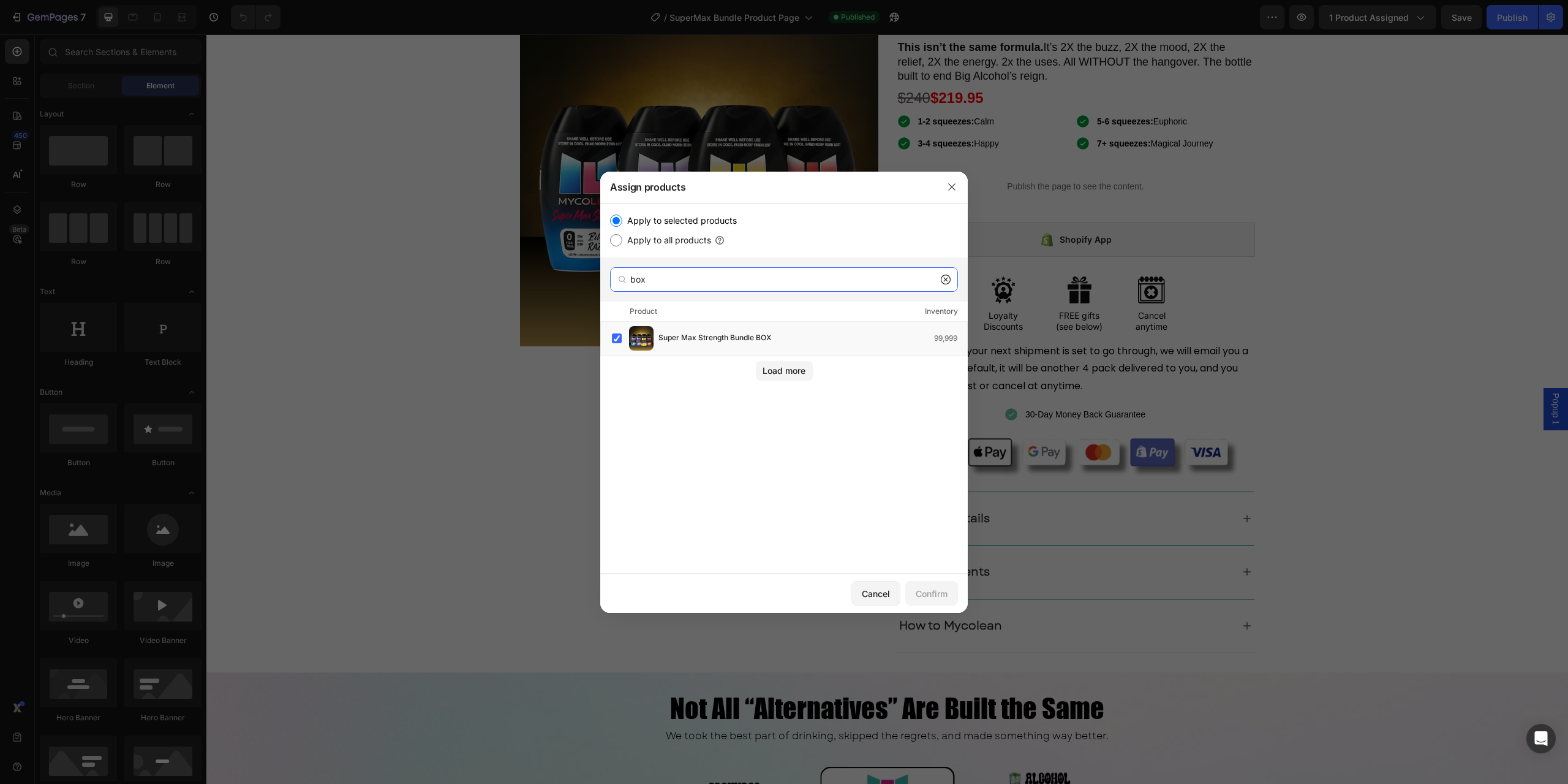
click at [673, 282] on input "box" at bounding box center [784, 279] width 348 height 24
click at [673, 283] on input "box" at bounding box center [784, 279] width 348 height 24
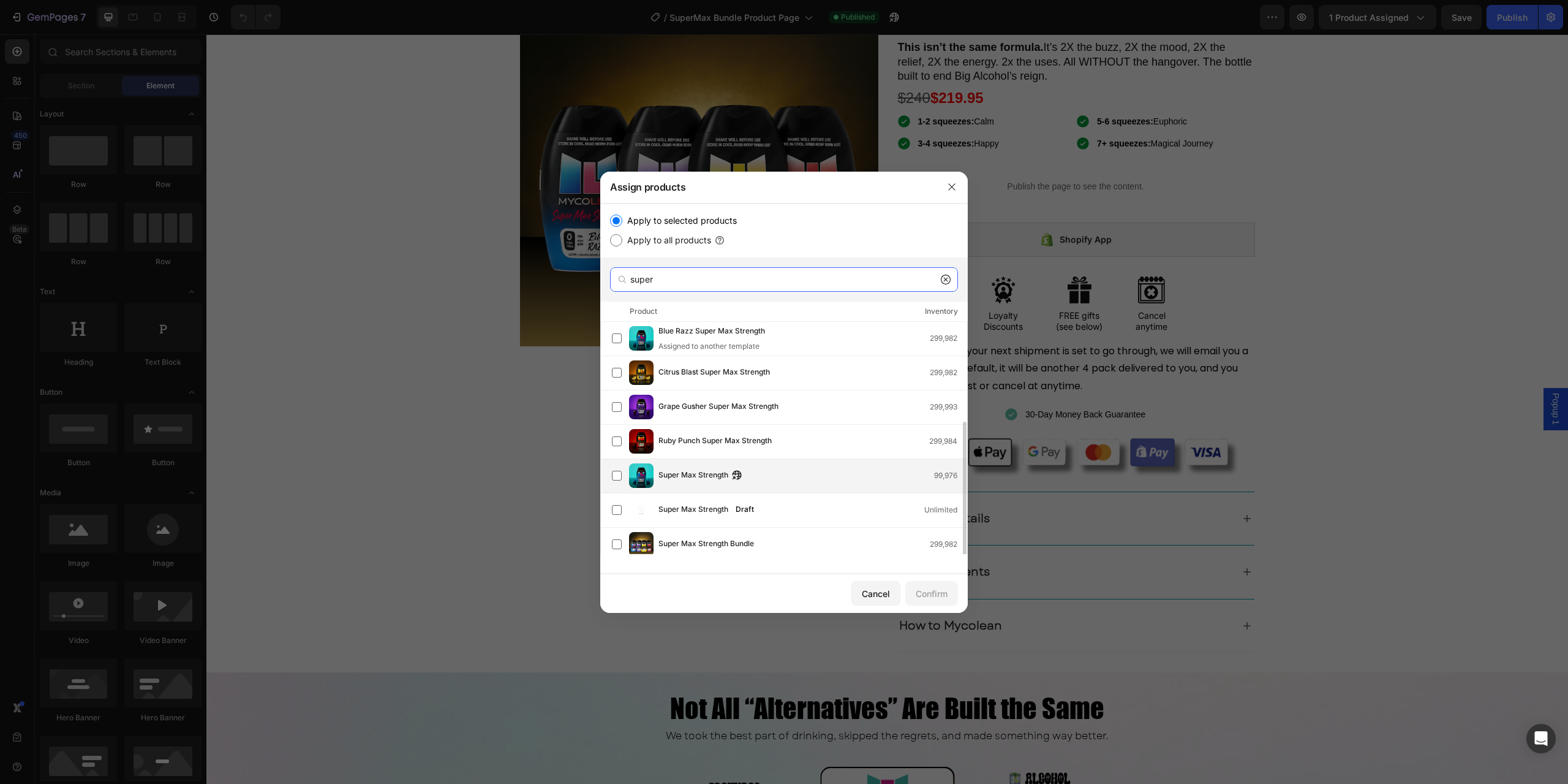
scroll to position [122, 0]
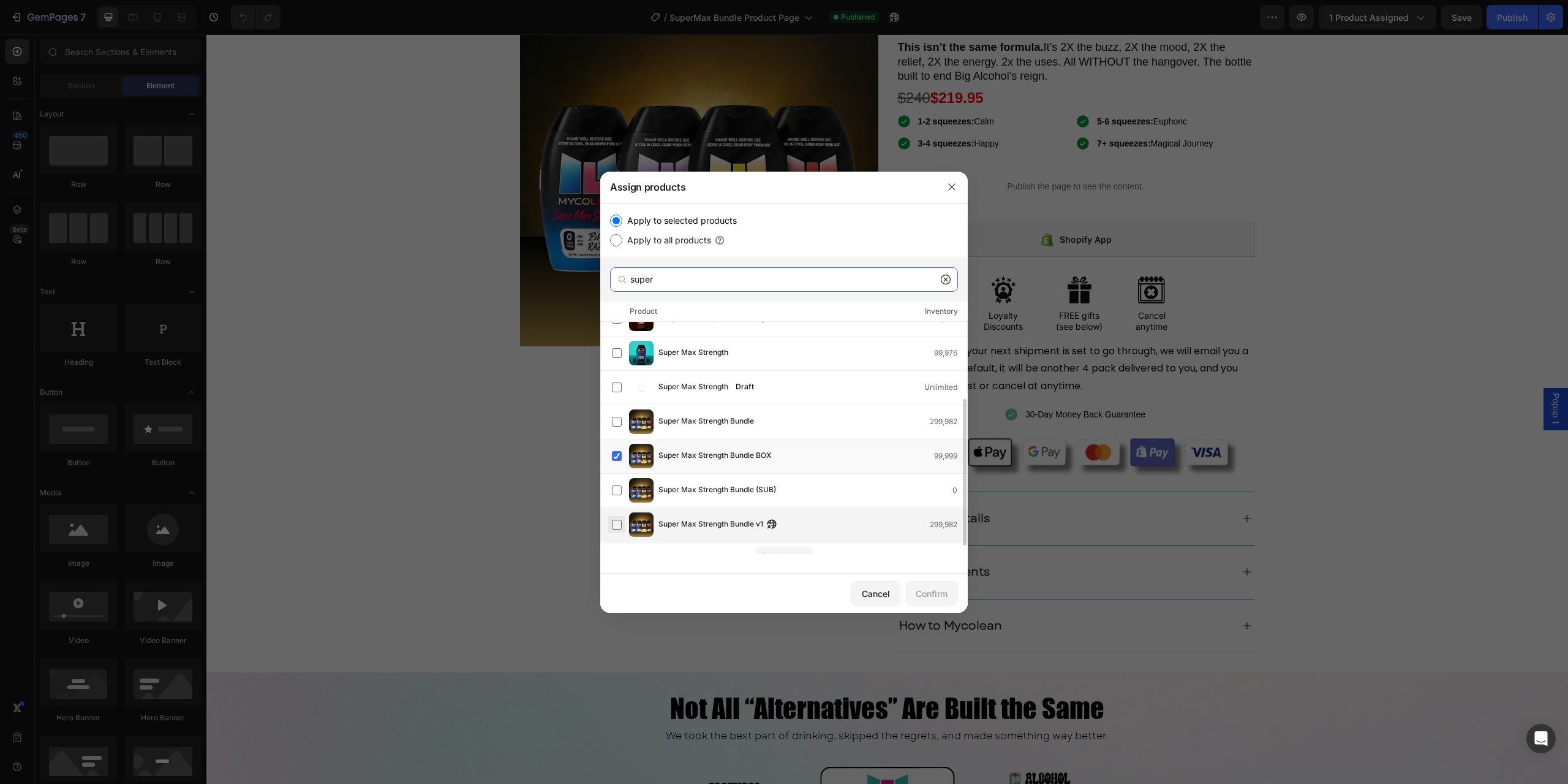
type input "super"
click at [619, 526] on label at bounding box center [617, 524] width 10 height 10
click at [930, 600] on button "Confirm" at bounding box center [932, 593] width 52 height 24
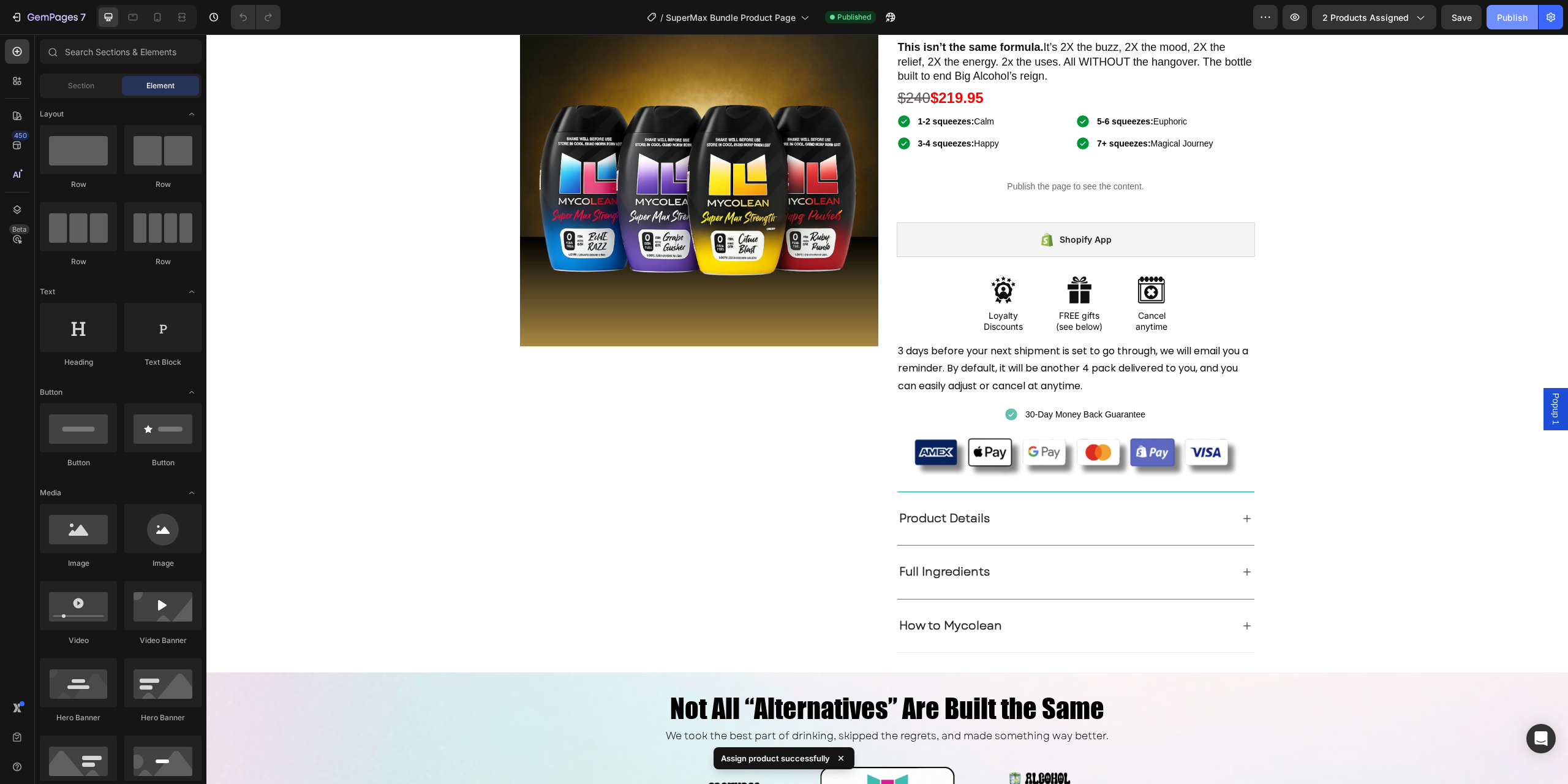
click at [1516, 18] on div "Publish" at bounding box center [1513, 17] width 31 height 13
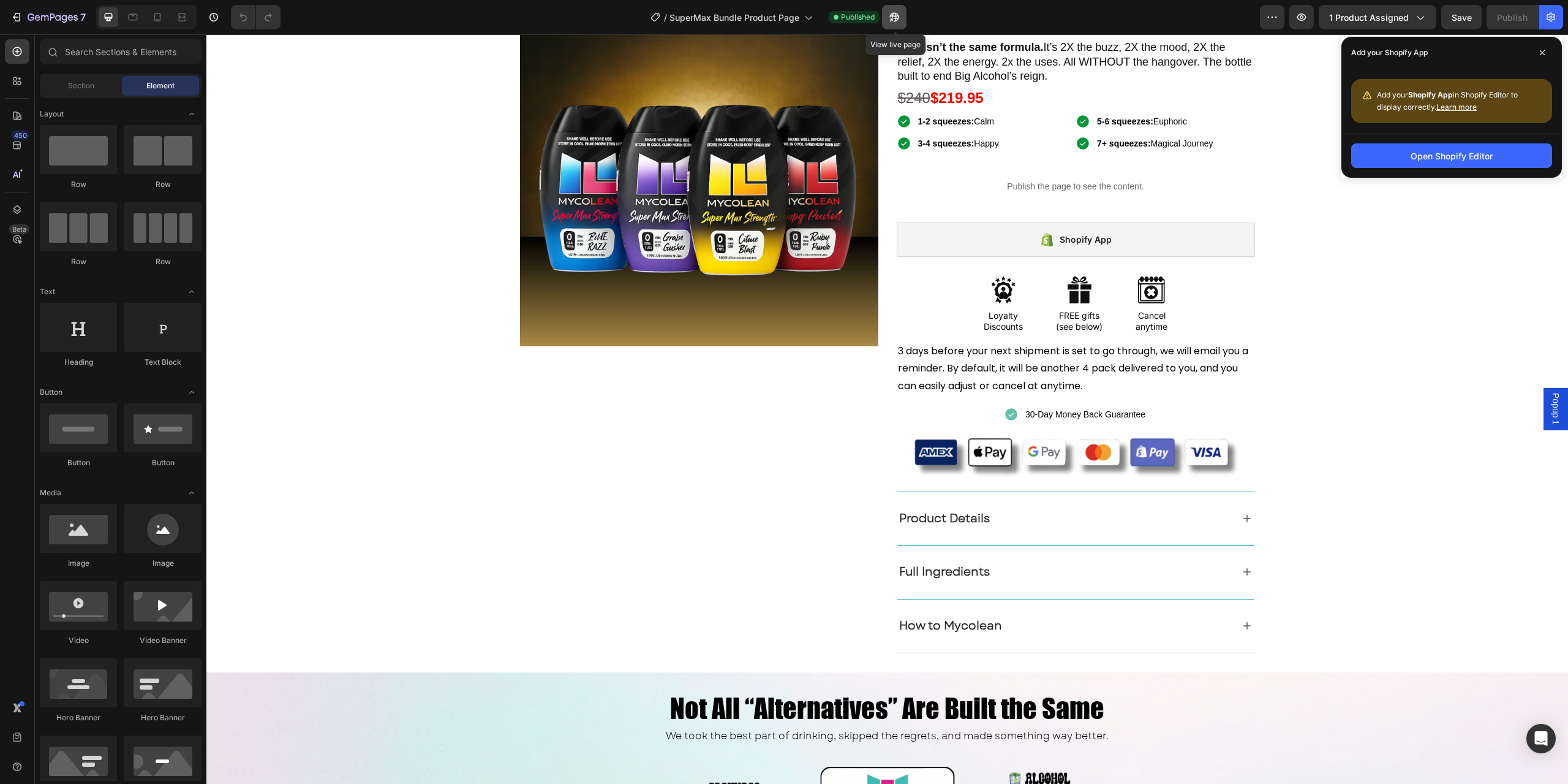
click at [891, 24] on button "button" at bounding box center [894, 17] width 24 height 24
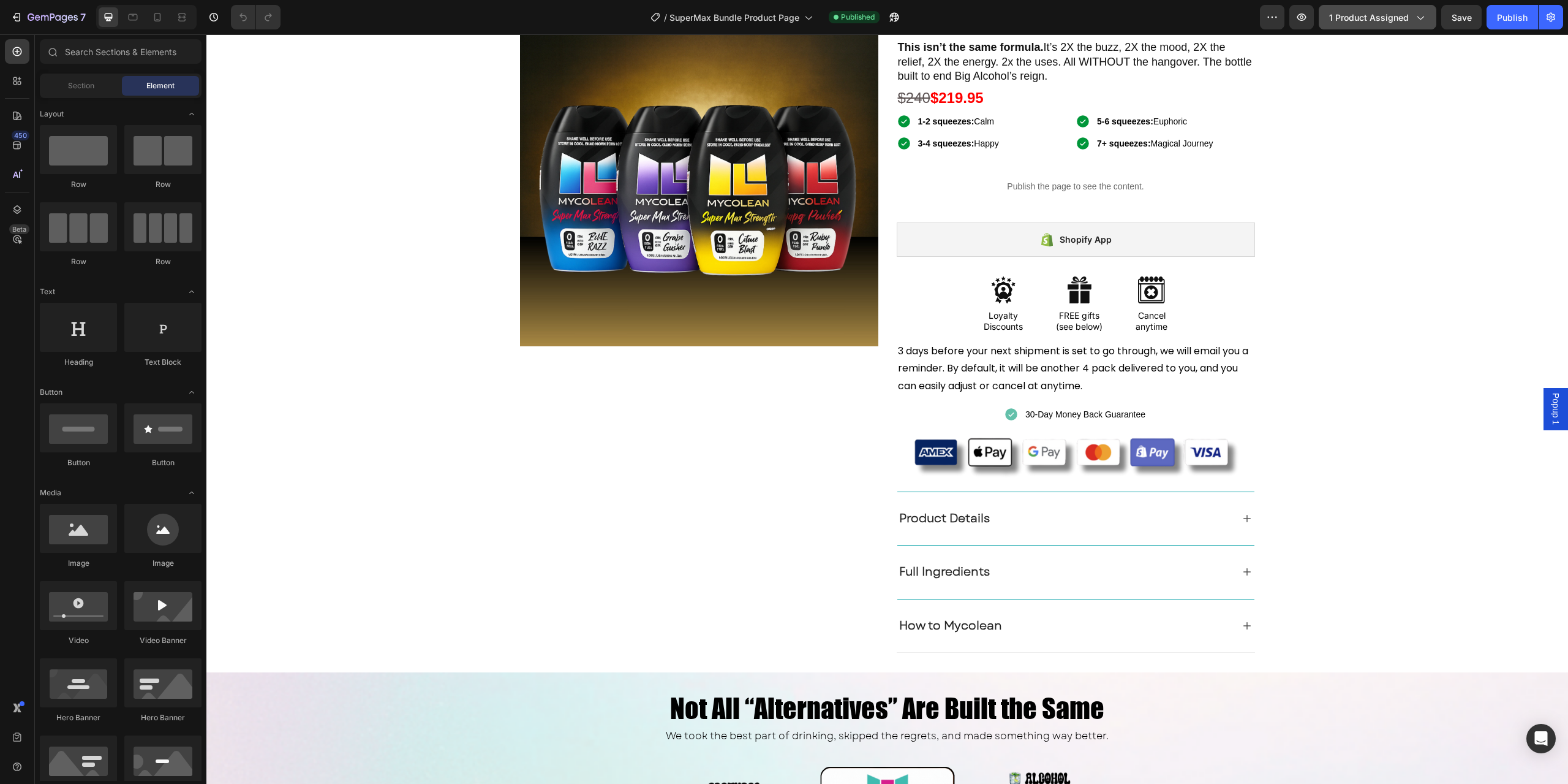
click at [1376, 22] on span "1 product assigned" at bounding box center [1369, 17] width 79 height 13
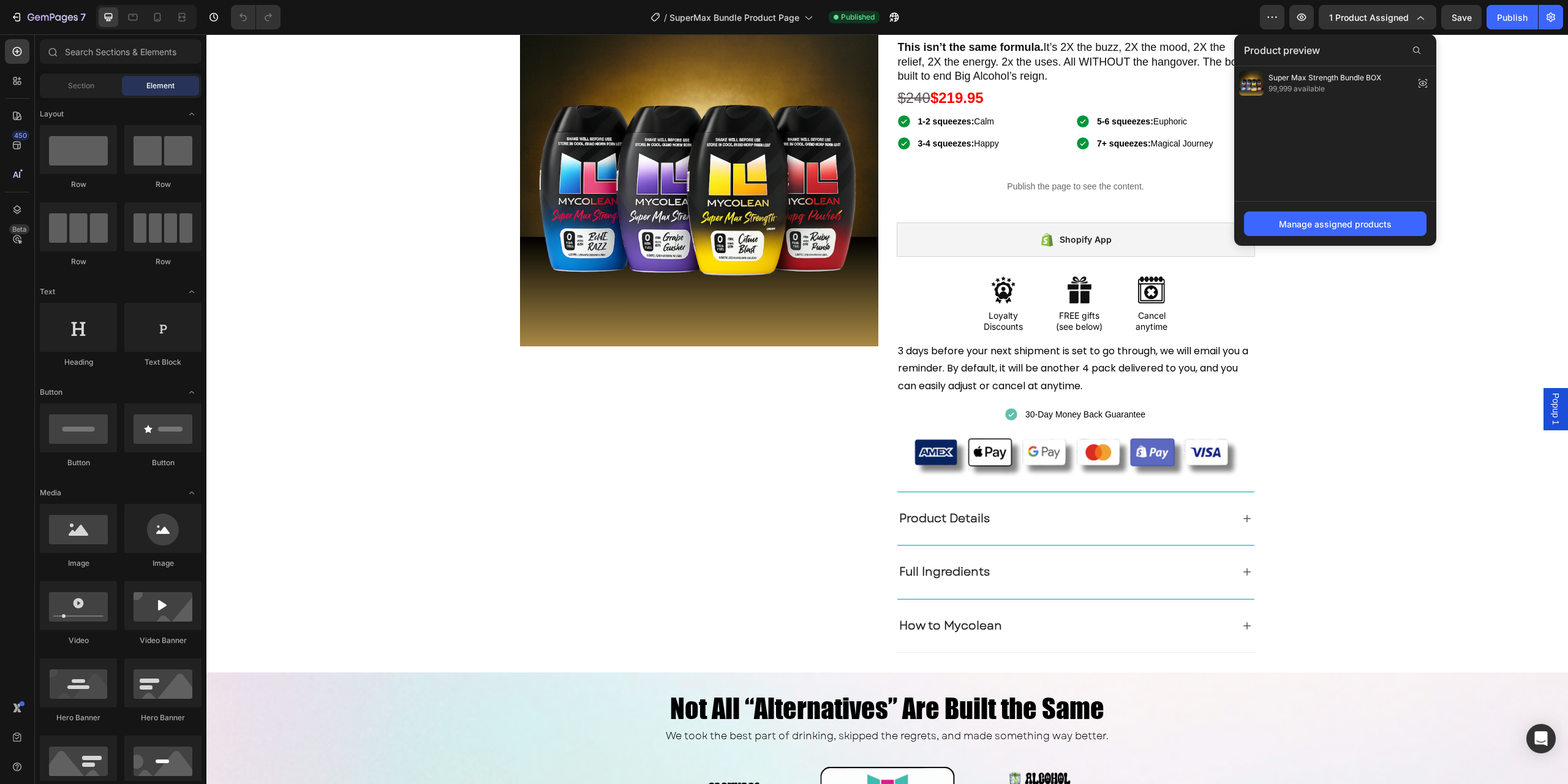
click at [1353, 236] on div "Manage assigned products" at bounding box center [1335, 223] width 202 height 44
click at [1354, 226] on div "Manage assigned products" at bounding box center [1336, 223] width 113 height 13
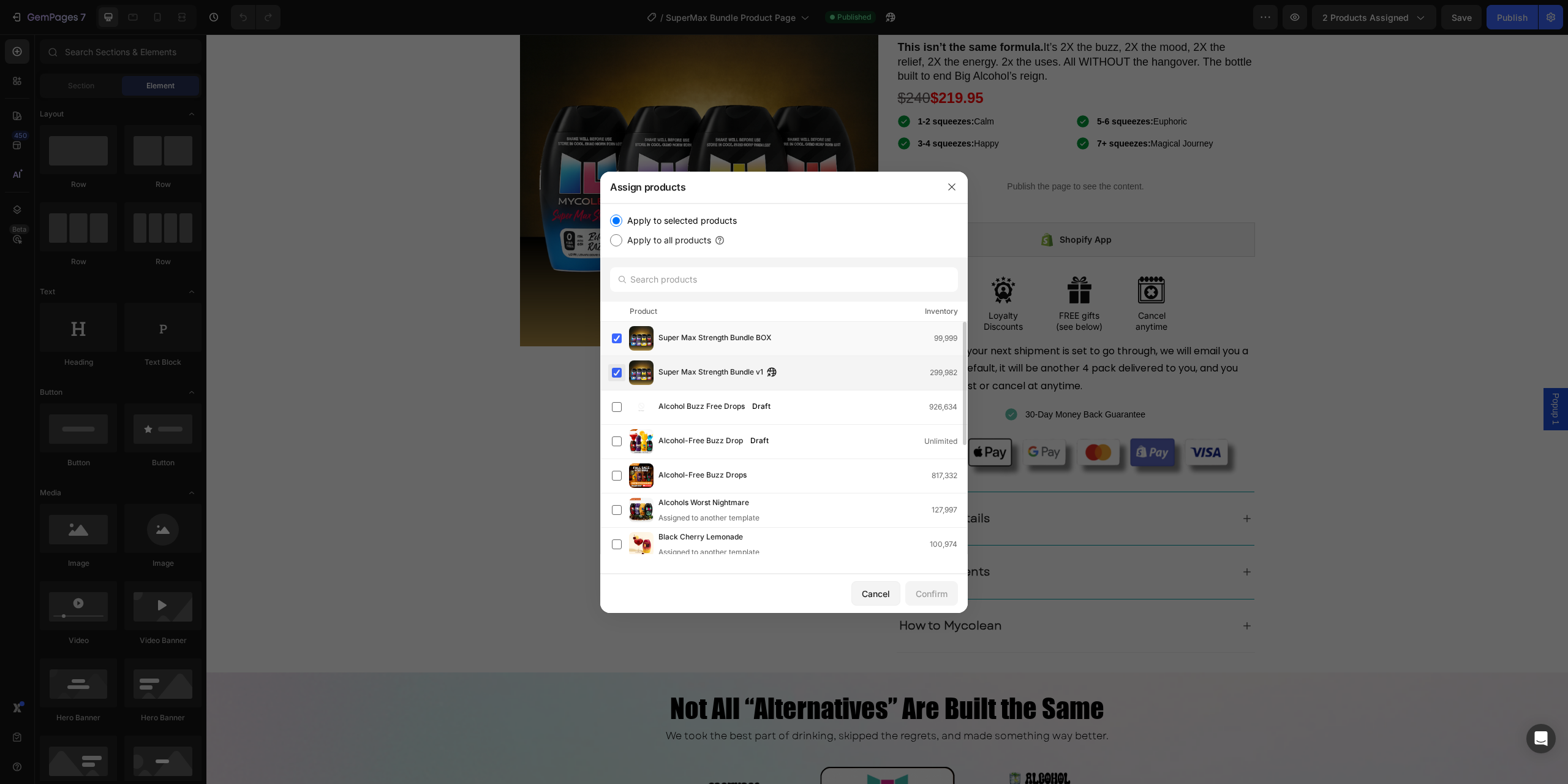
click at [615, 370] on label at bounding box center [617, 372] width 10 height 10
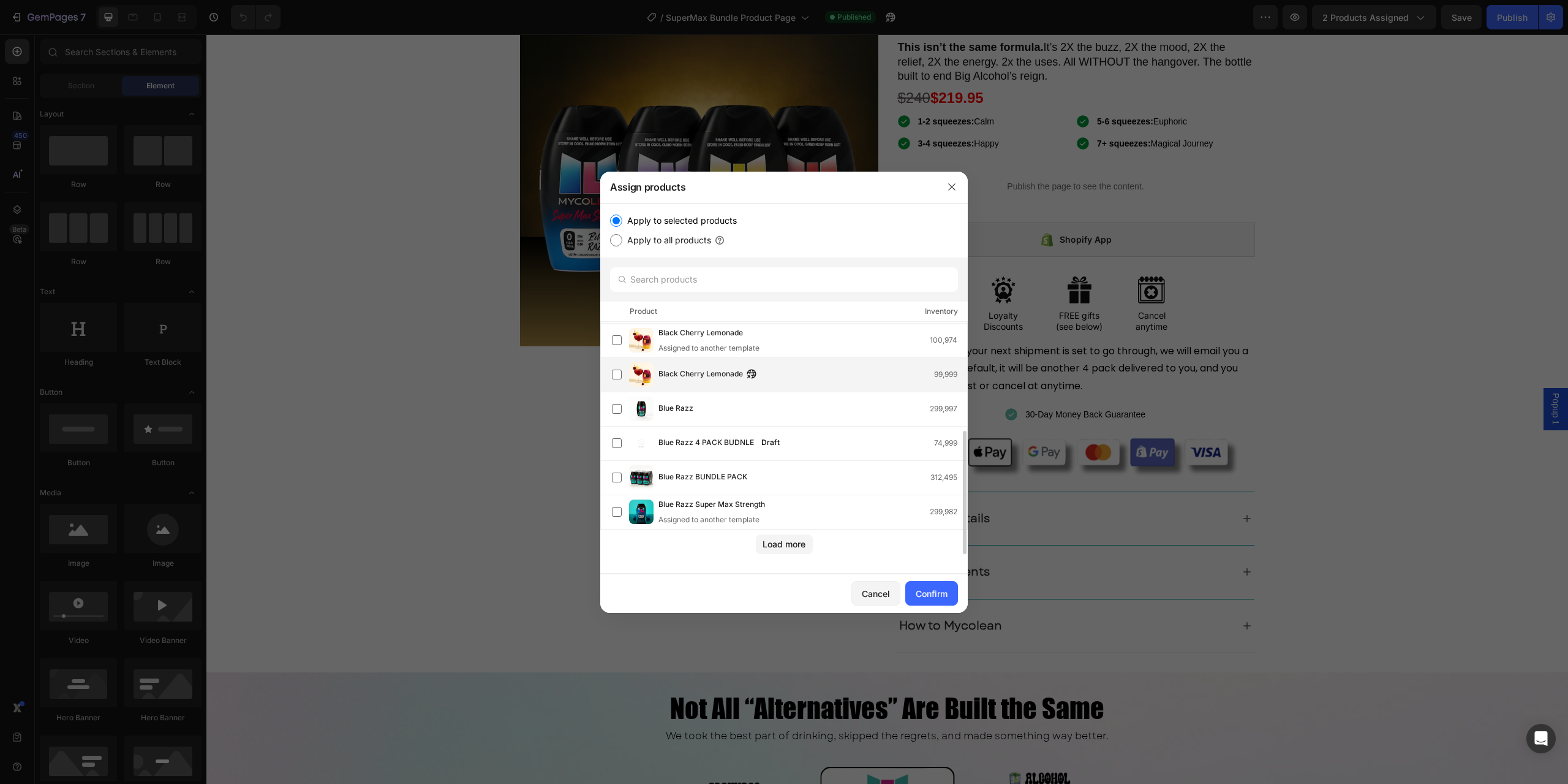
scroll to position [0, 0]
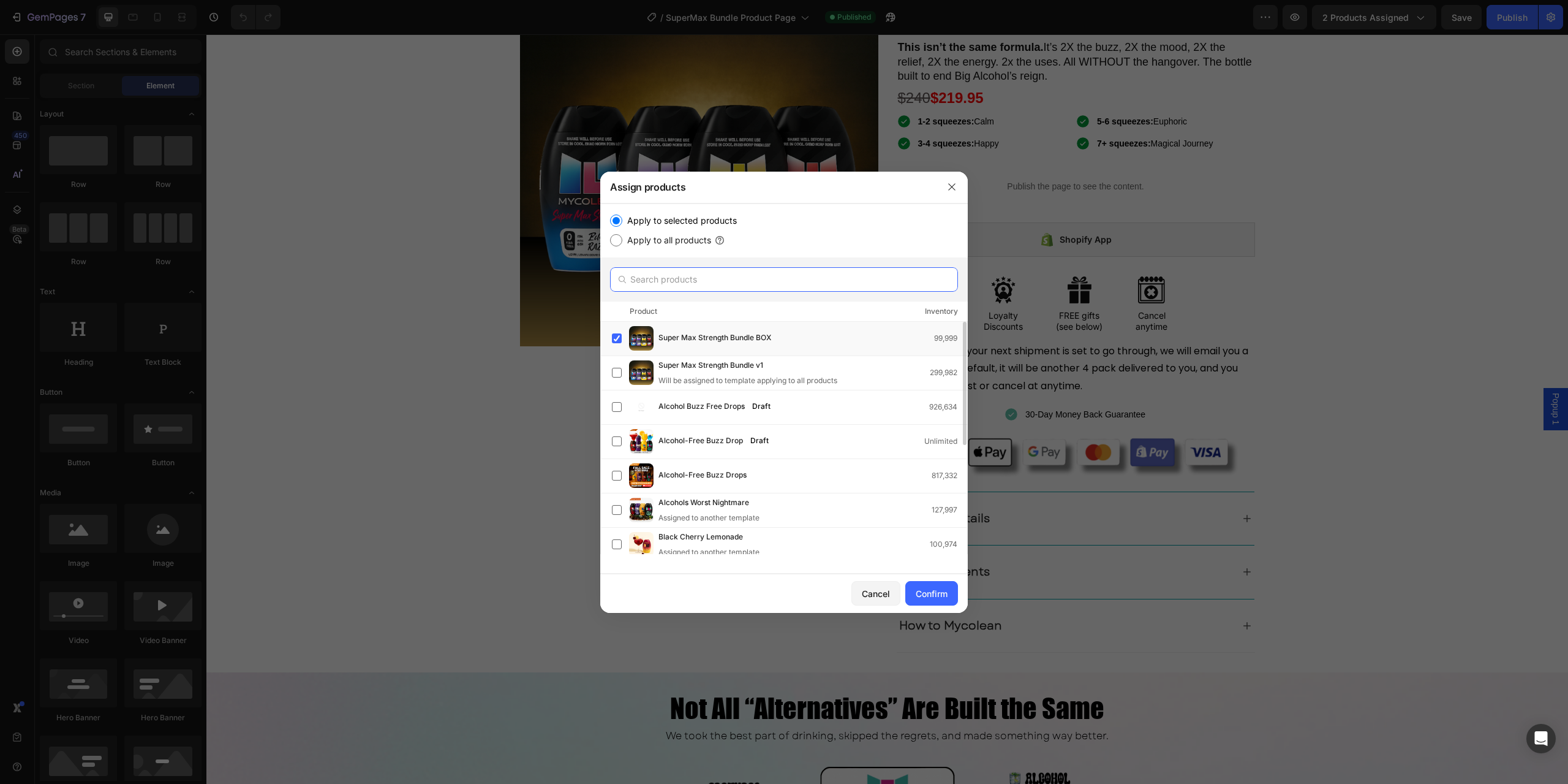
click at [675, 279] on input "text" at bounding box center [784, 279] width 348 height 24
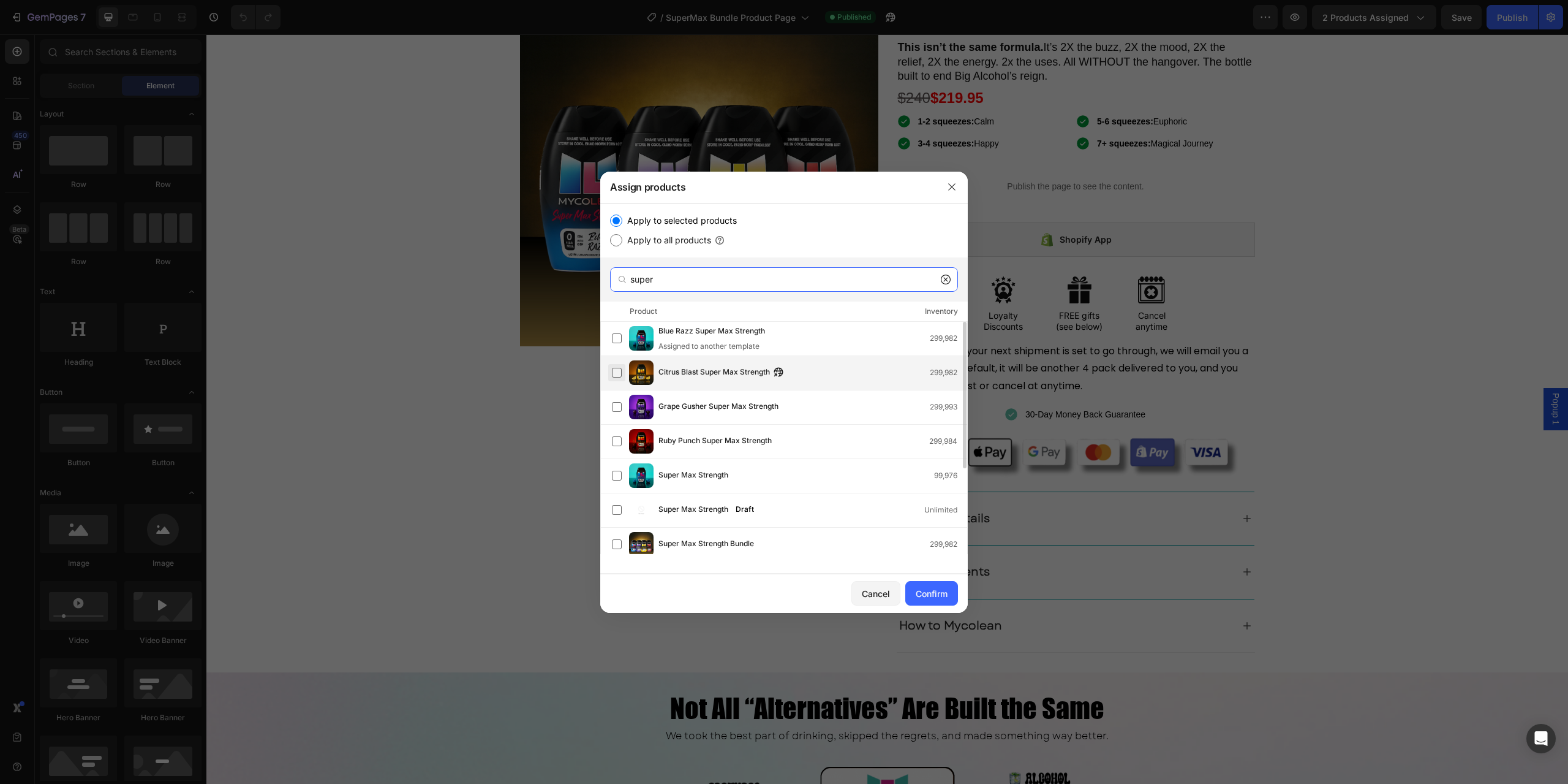
type input "super"
click at [621, 369] on label at bounding box center [617, 372] width 10 height 10
click at [617, 370] on label at bounding box center [617, 372] width 10 height 10
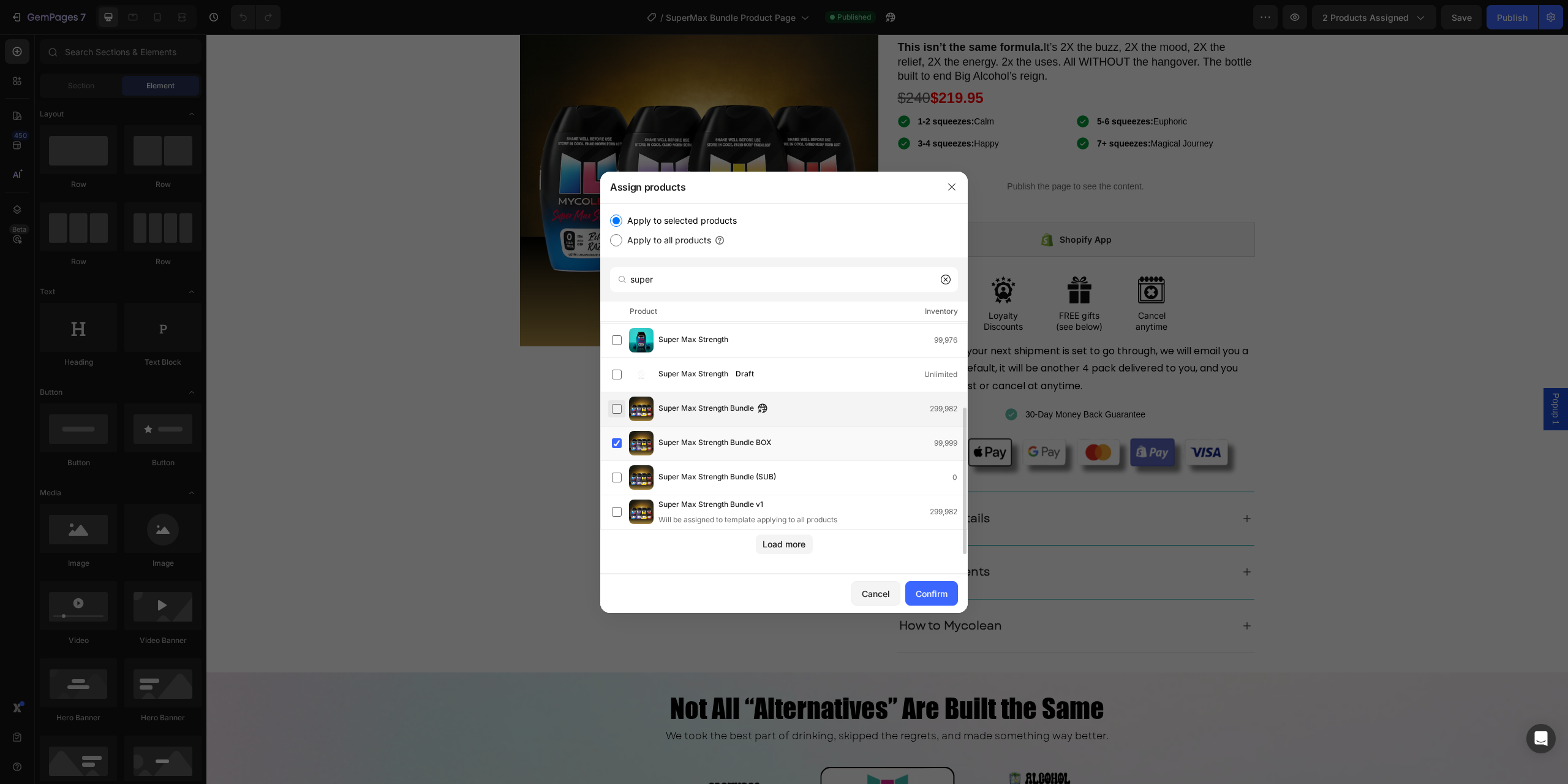
click at [619, 409] on label at bounding box center [617, 408] width 10 height 10
click at [930, 594] on div "Confirm" at bounding box center [932, 593] width 32 height 13
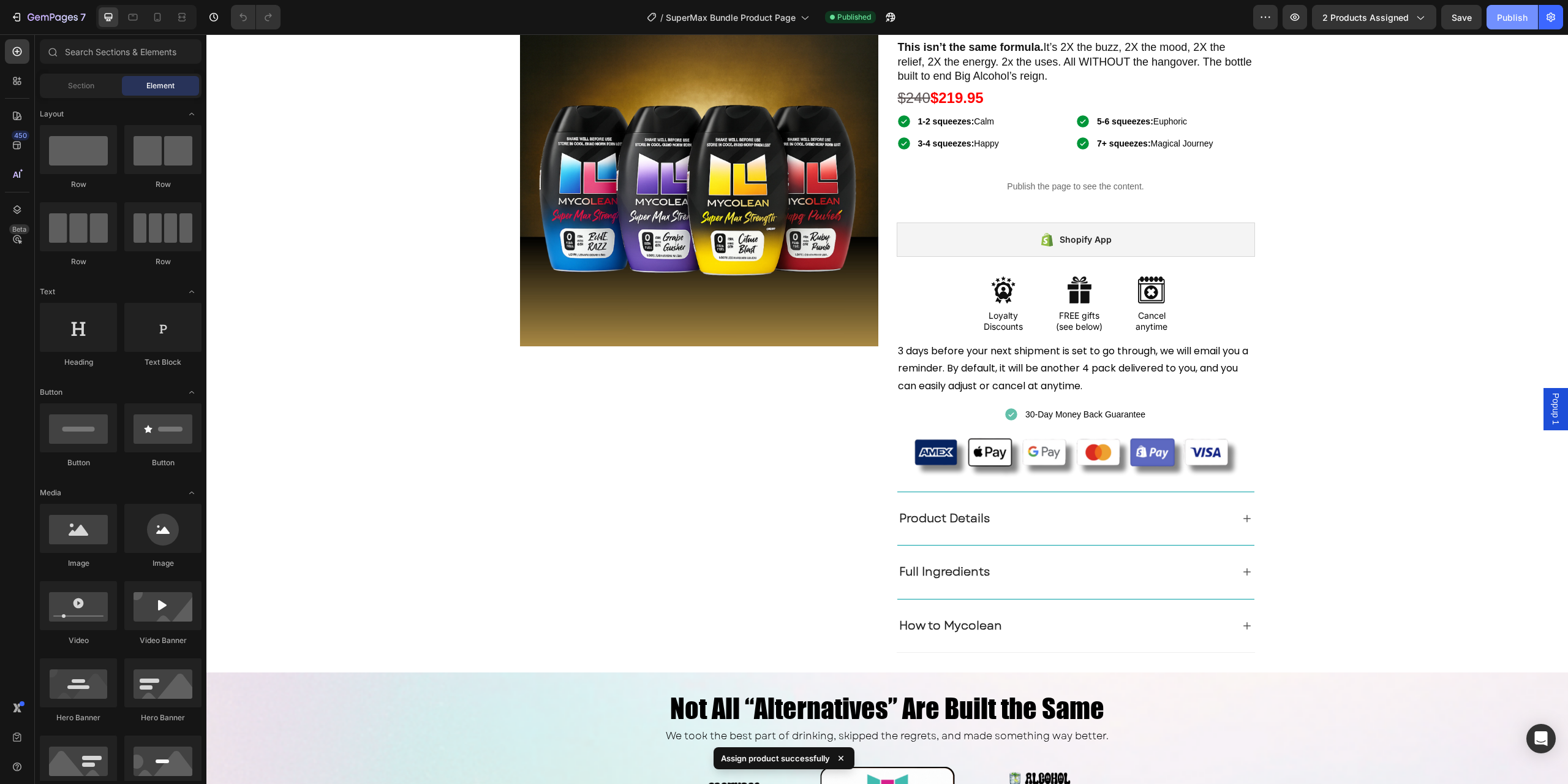
click at [1494, 8] on button "Publish" at bounding box center [1512, 17] width 52 height 24
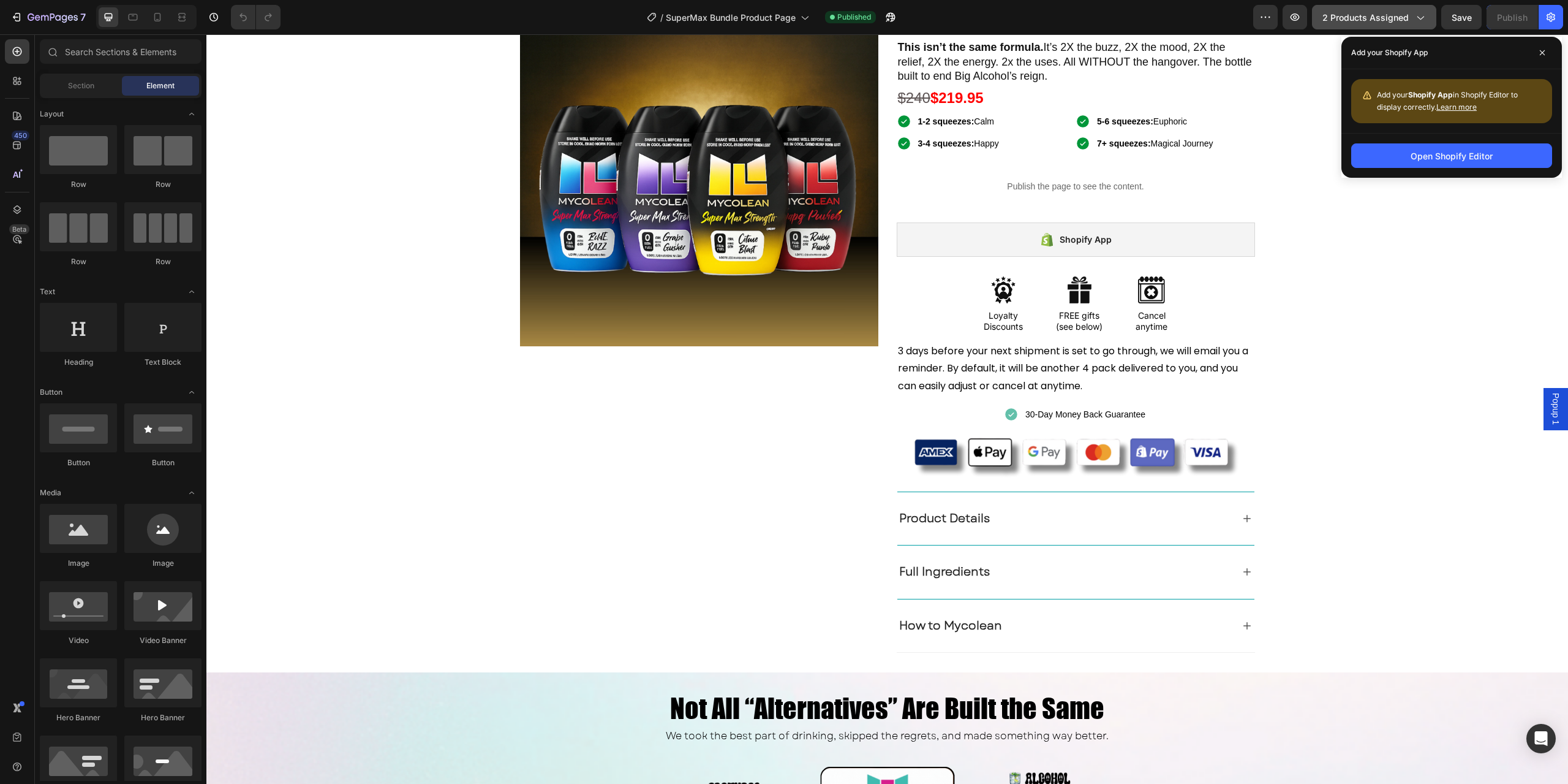
click at [1343, 16] on span "2 products assigned" at bounding box center [1366, 17] width 86 height 13
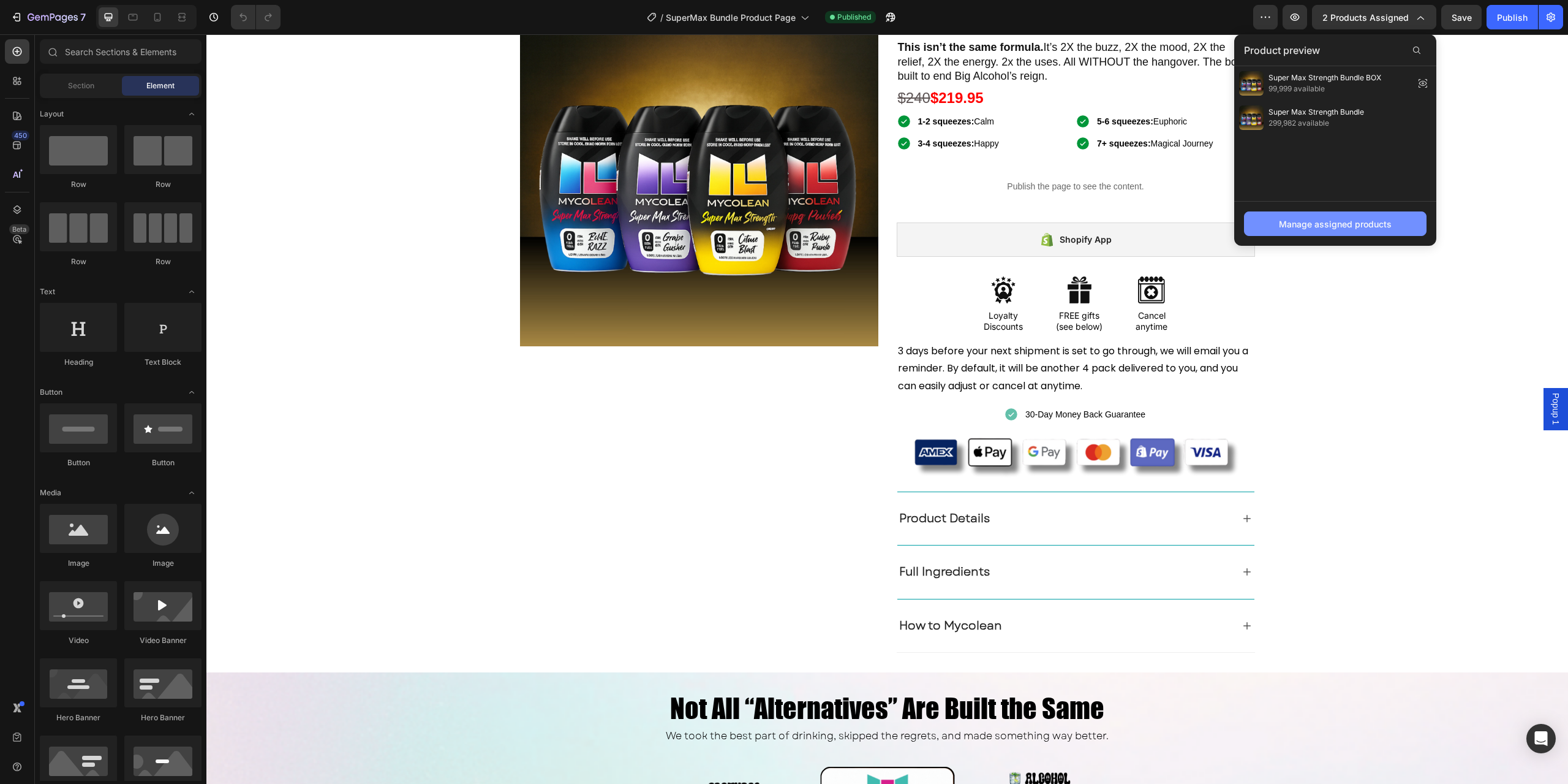
click at [1298, 219] on div "Manage assigned products" at bounding box center [1336, 223] width 113 height 13
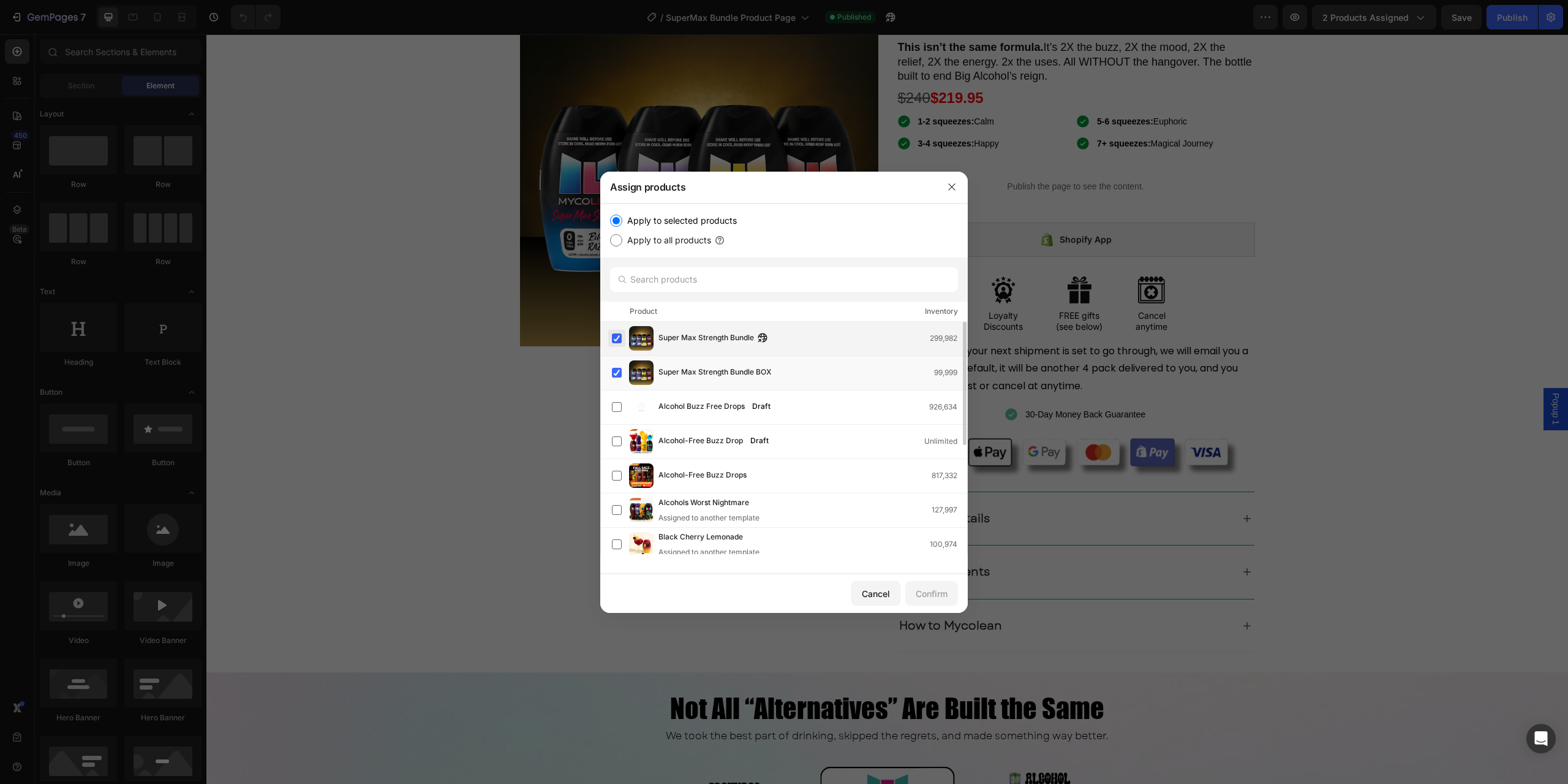
click at [622, 340] on label at bounding box center [617, 338] width 10 height 10
click at [937, 595] on div "Confirm" at bounding box center [932, 593] width 32 height 13
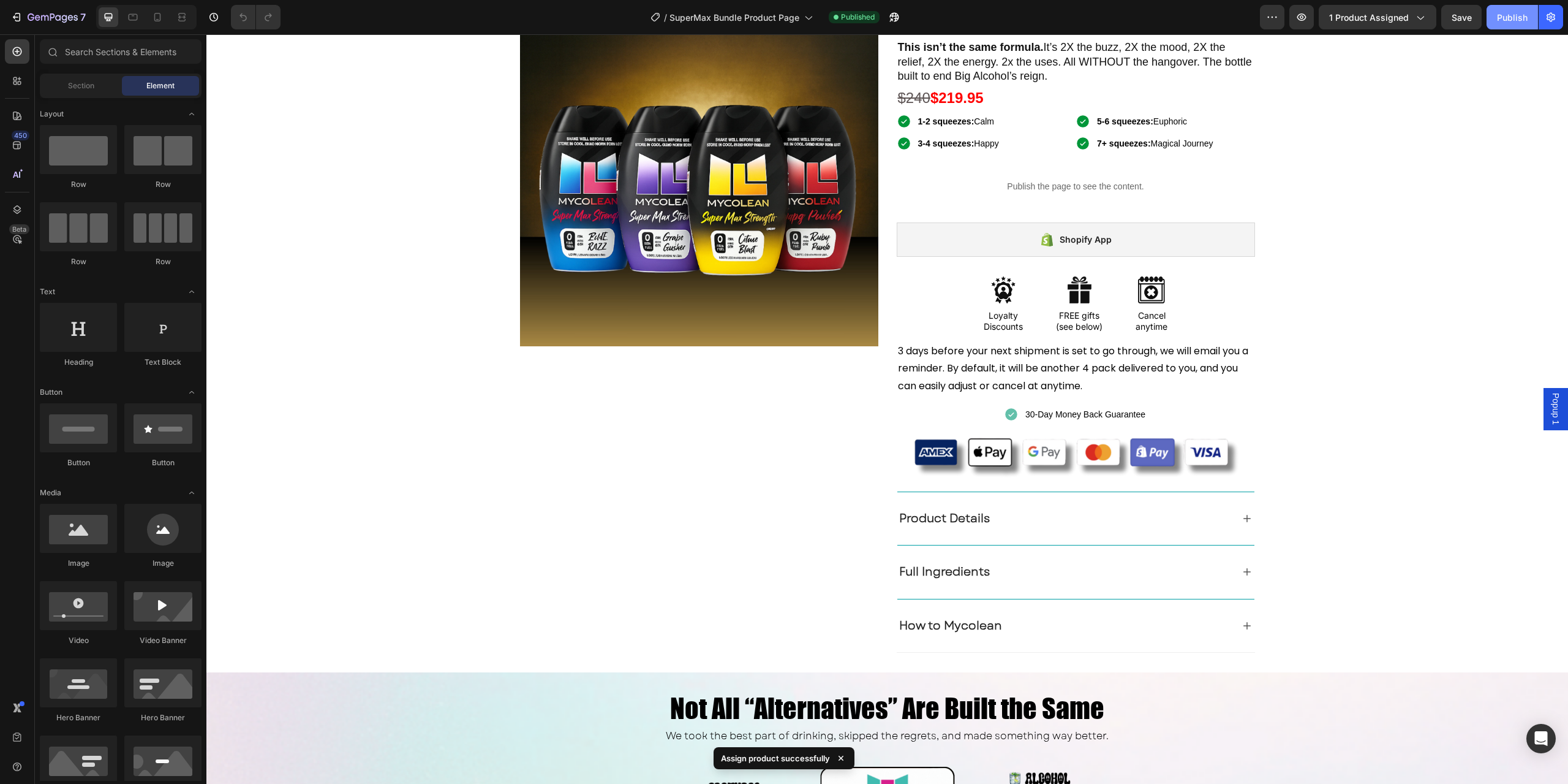
click at [1505, 22] on div "Publish" at bounding box center [1513, 17] width 31 height 13
click at [1298, 15] on icon "button" at bounding box center [1302, 17] width 12 height 12
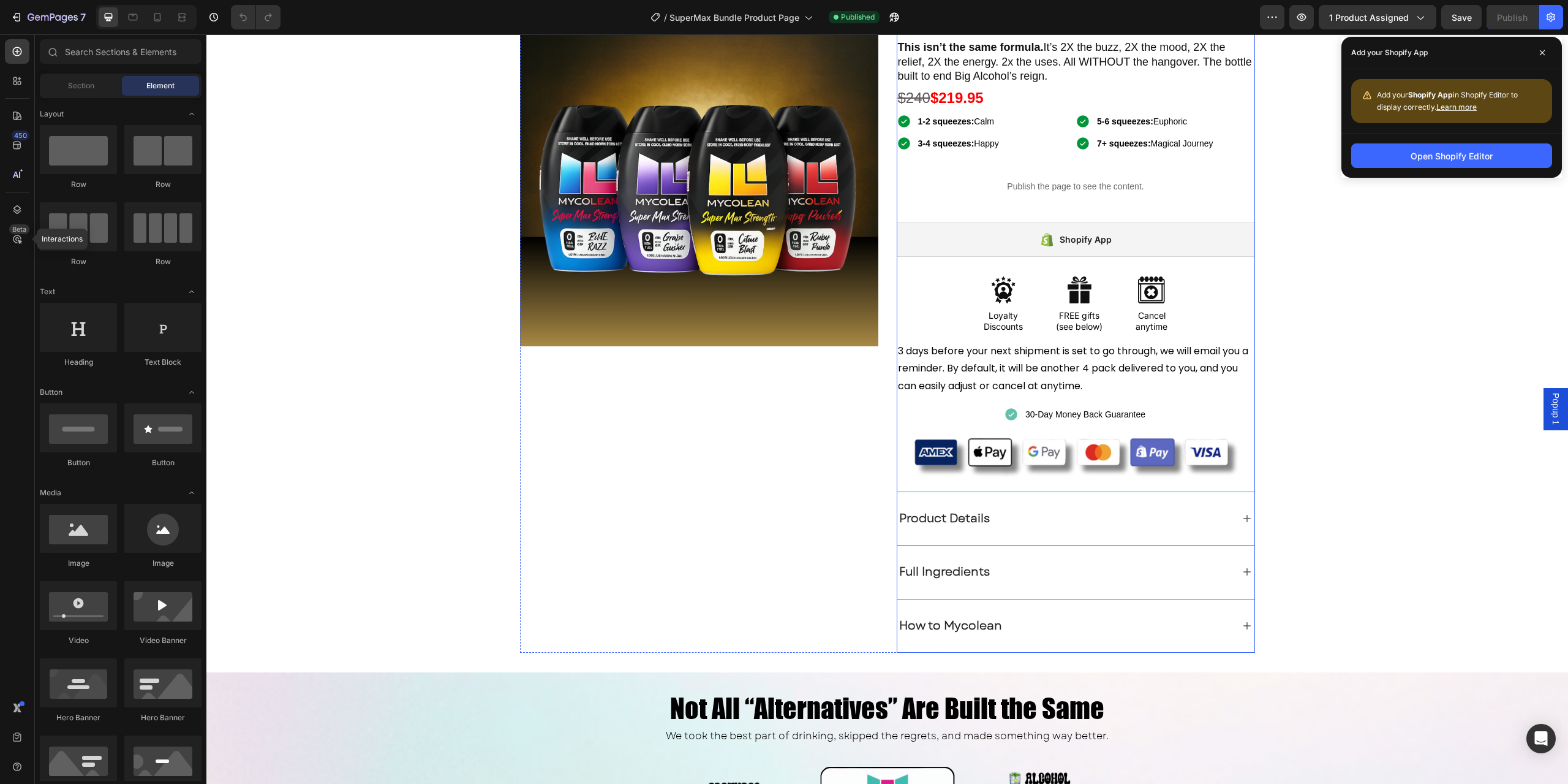
click at [1113, 221] on div "Super Max Strength Bundle Text Block This isn’t the same formula. It’s 2X the b…" at bounding box center [1076, 320] width 359 height 665
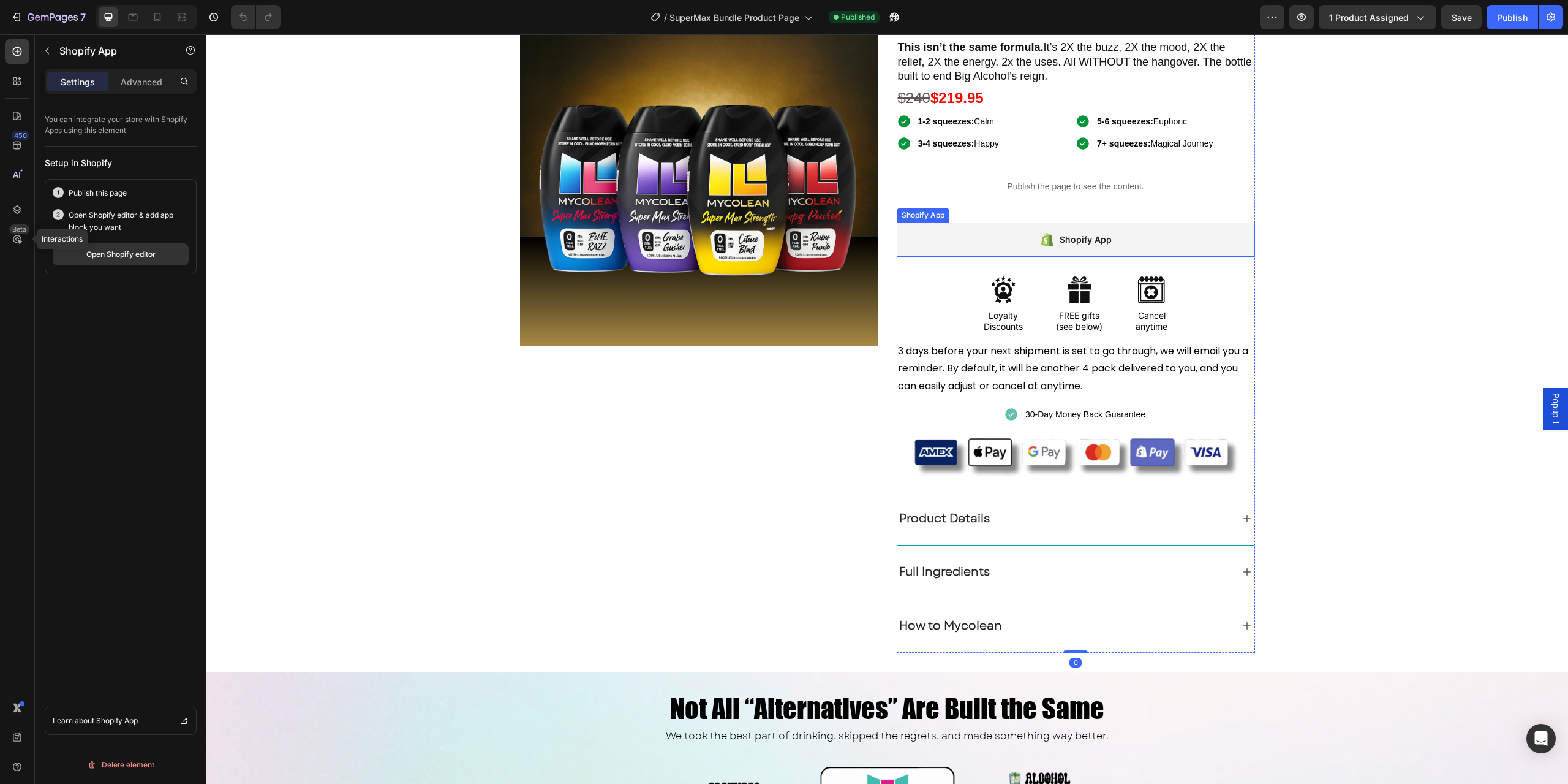
click at [1117, 234] on div "Shopify App" at bounding box center [1076, 240] width 359 height 34
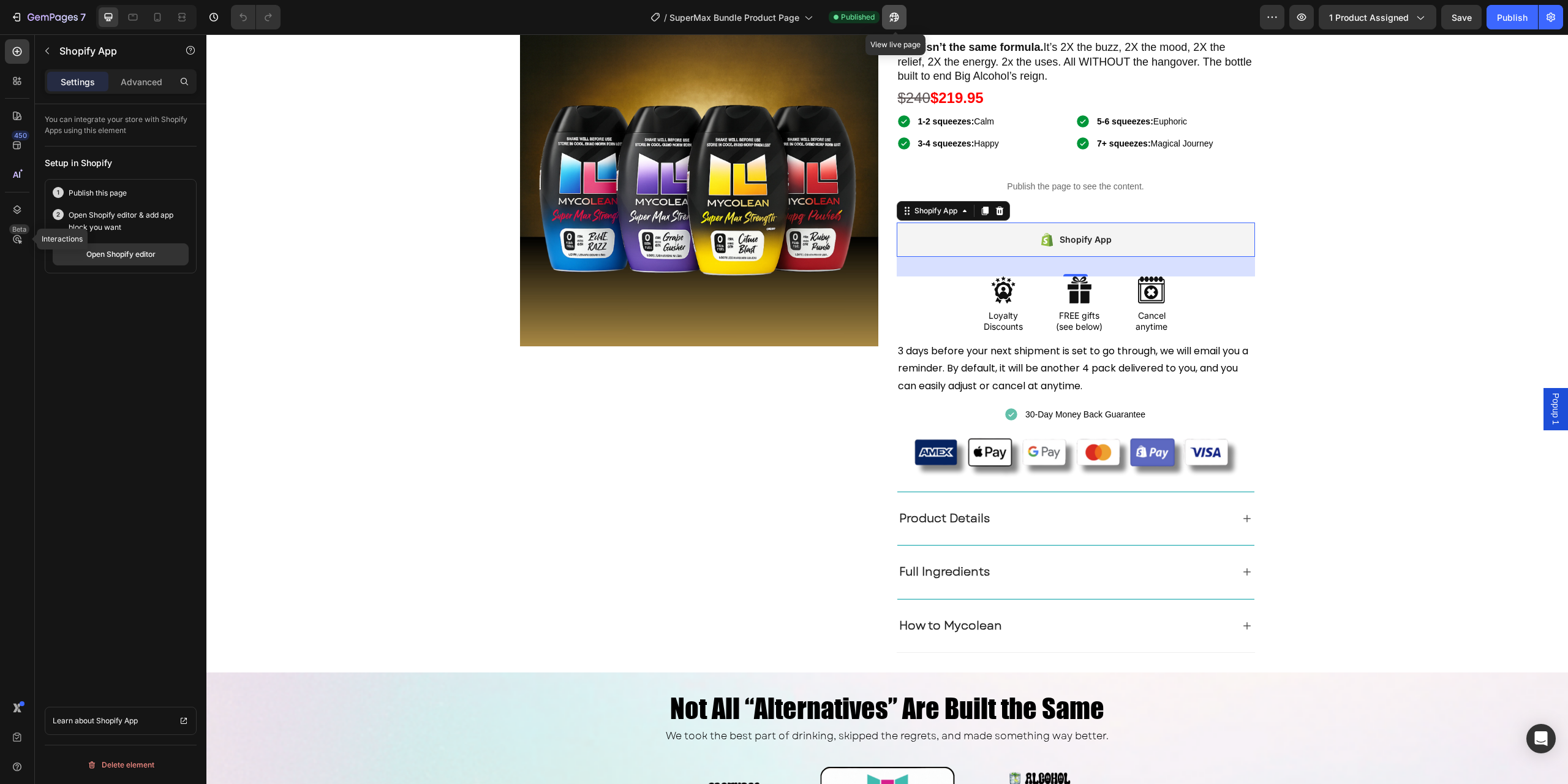
click at [897, 13] on icon "button" at bounding box center [894, 17] width 9 height 9
click at [1043, 231] on div "Shopify App" at bounding box center [1076, 240] width 72 height 17
click at [1052, 190] on p "Publish the page to see the content." at bounding box center [1076, 186] width 359 height 13
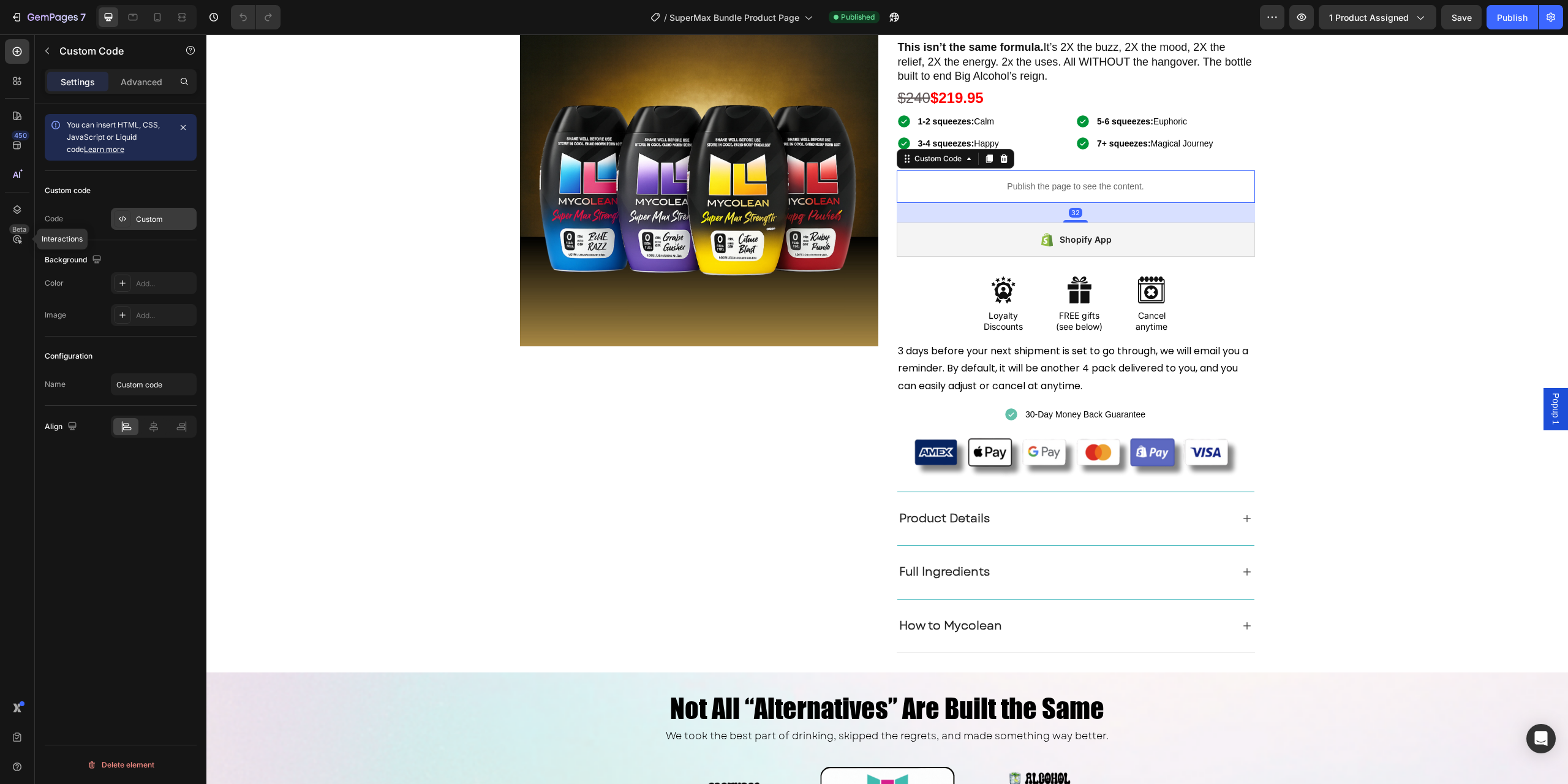
click at [143, 209] on div "Custom" at bounding box center [154, 219] width 86 height 22
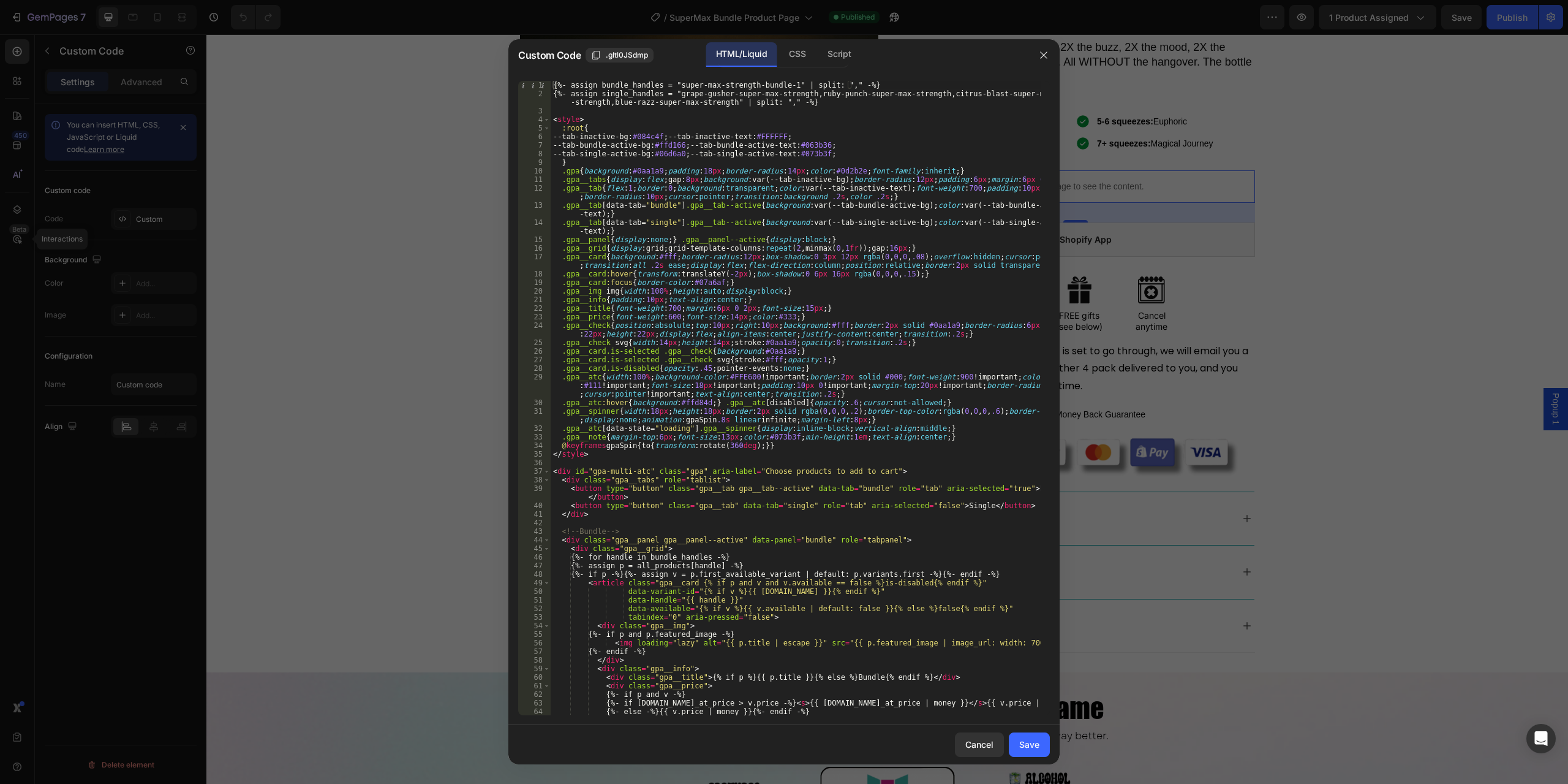
click at [394, 367] on div at bounding box center [784, 392] width 1568 height 784
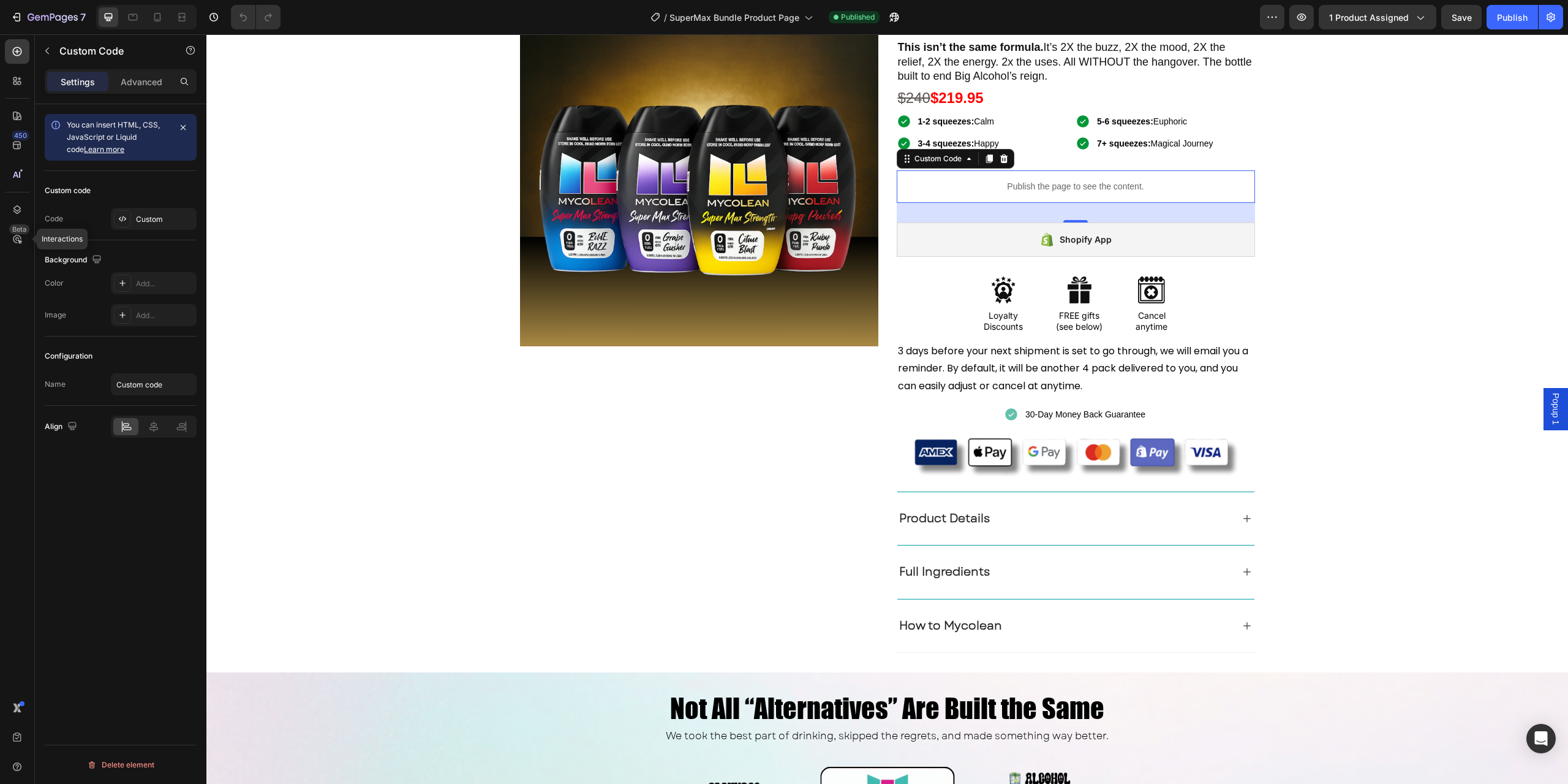
click at [1016, 192] on p "Publish the page to see the content." at bounding box center [1076, 186] width 359 height 13
click at [147, 212] on div "Custom" at bounding box center [154, 219] width 86 height 22
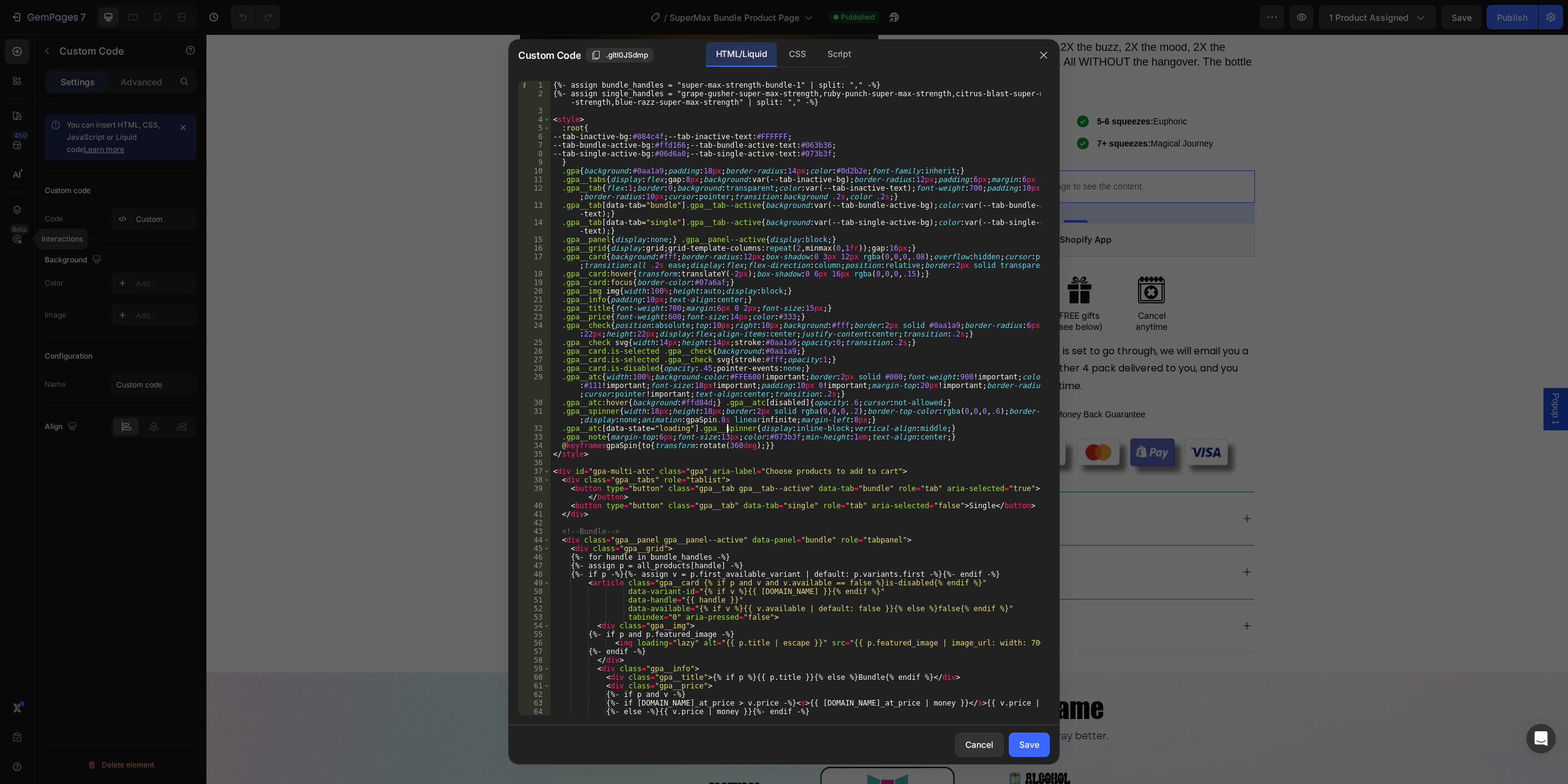
click at [728, 431] on div "{%- assign bundle_handles = "super-max-strength-bundle-1" | split: "," -%} {%- …" at bounding box center [796, 406] width 490 height 651
type textarea "</script>"
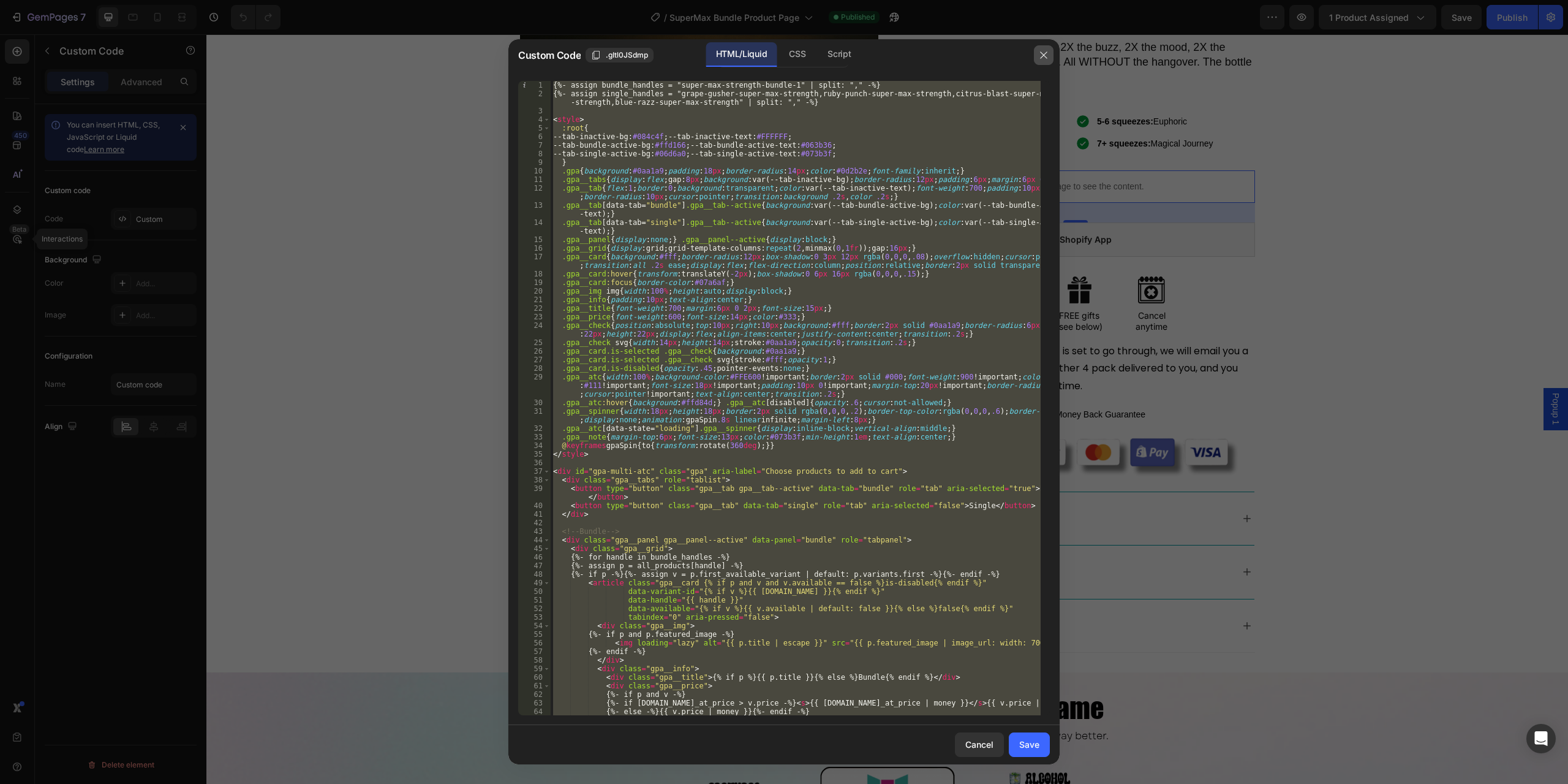
click at [1051, 59] on button "button" at bounding box center [1043, 55] width 20 height 20
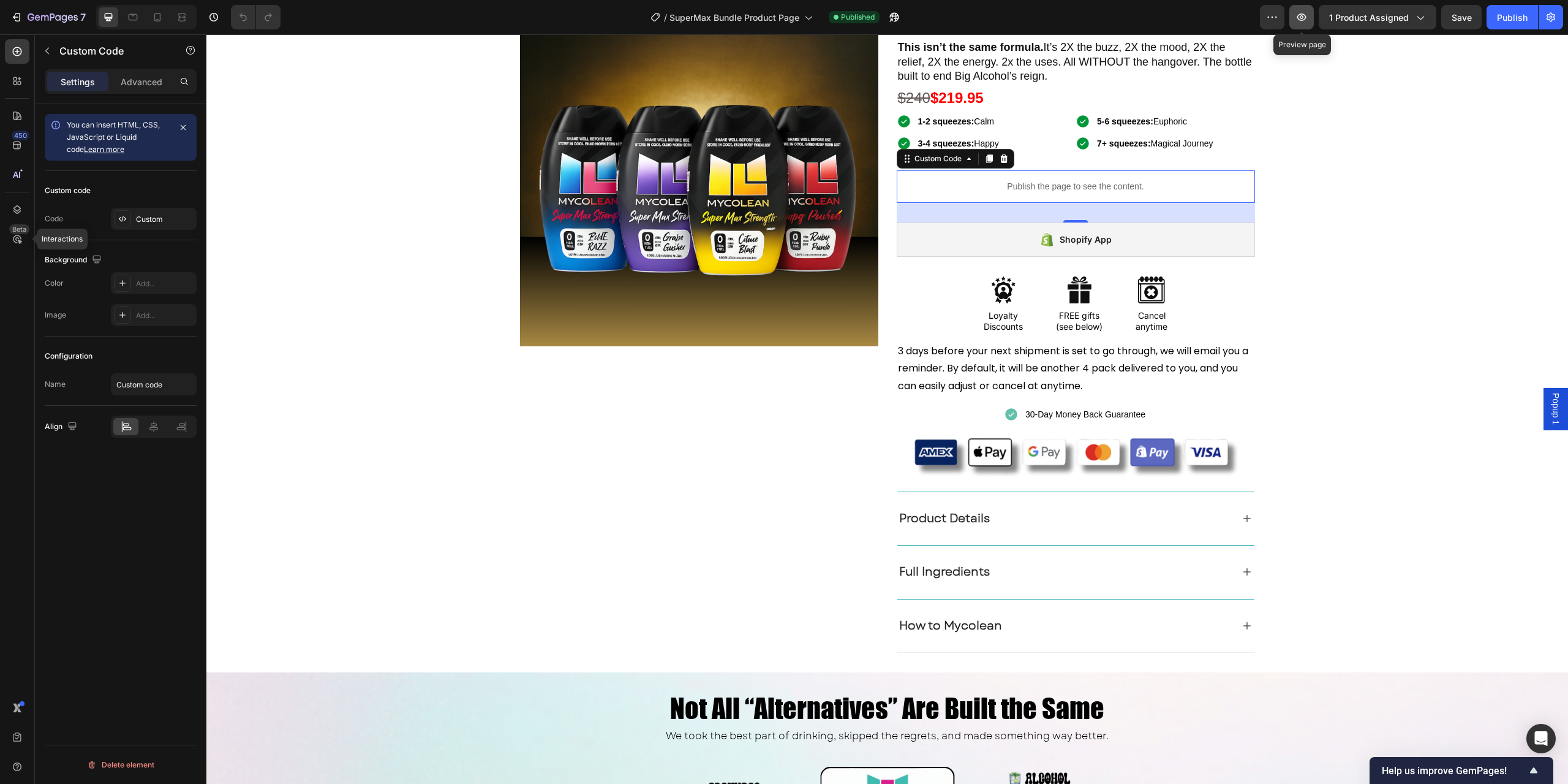
click at [1299, 13] on icon "button" at bounding box center [1302, 17] width 12 height 12
click at [1047, 166] on div "Super Max Strength Bundle Text Block This isn’t the same formula. It’s 2X the b…" at bounding box center [1076, 320] width 359 height 665
click at [1037, 187] on p "Publish the page to see the content." at bounding box center [1076, 186] width 359 height 13
click at [153, 229] on div "Custom" at bounding box center [154, 219] width 86 height 22
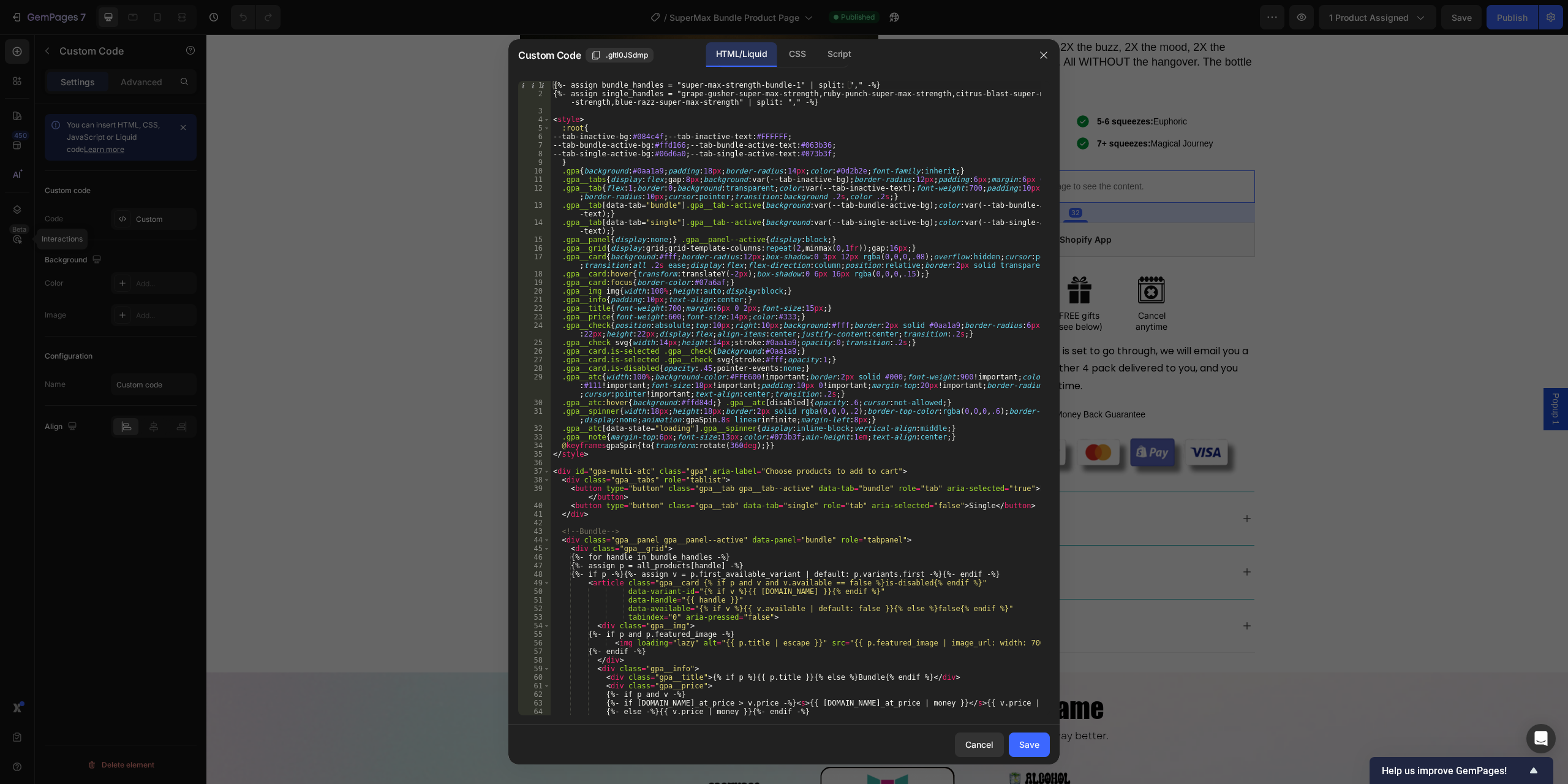
click at [724, 447] on div "{%- assign bundle_handles = "super-max-strength-bundle-1" | split: "," -%} {%- …" at bounding box center [796, 406] width 490 height 651
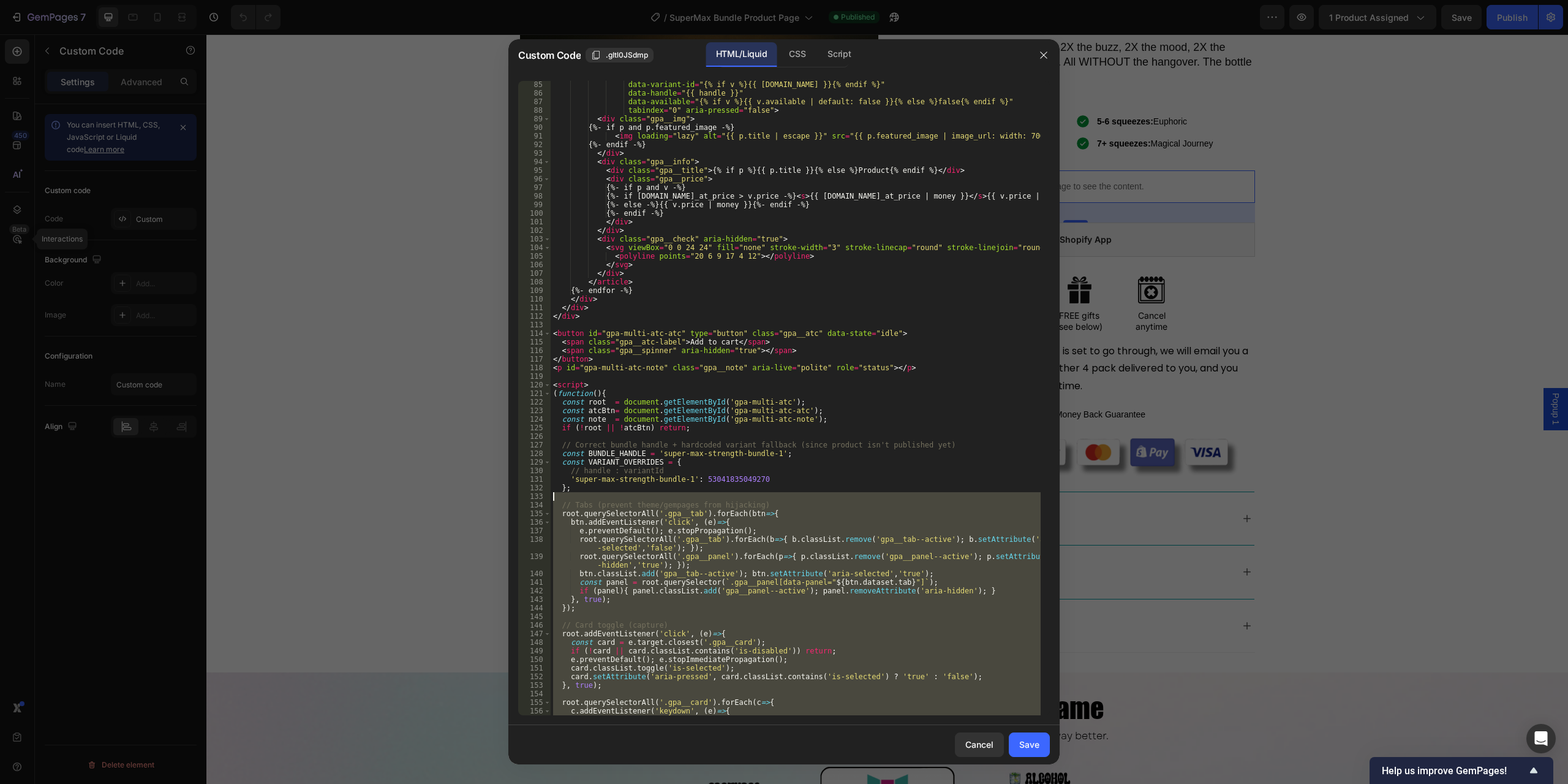
scroll to position [771, 0]
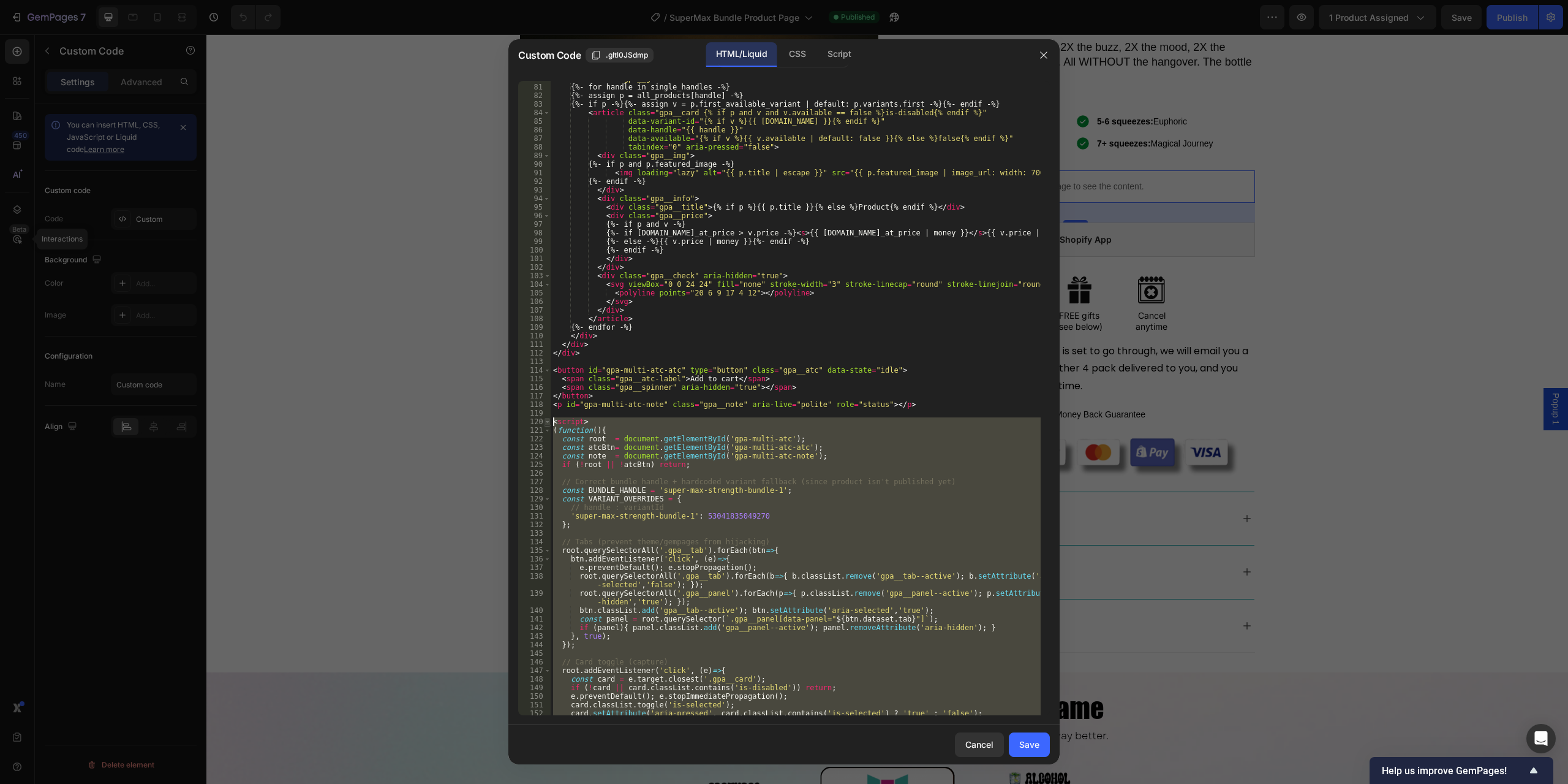
drag, startPoint x: 612, startPoint y: 707, endPoint x: 547, endPoint y: 423, distance: 291.3
click at [547, 423] on div "@keyframes gpaSpin{to{transform:rotate(360deg);}} 80 81 82 83 84 85 86 87 88 89…" at bounding box center [784, 398] width 532 height 635
paste textarea "/script>"
type textarea "</script>"
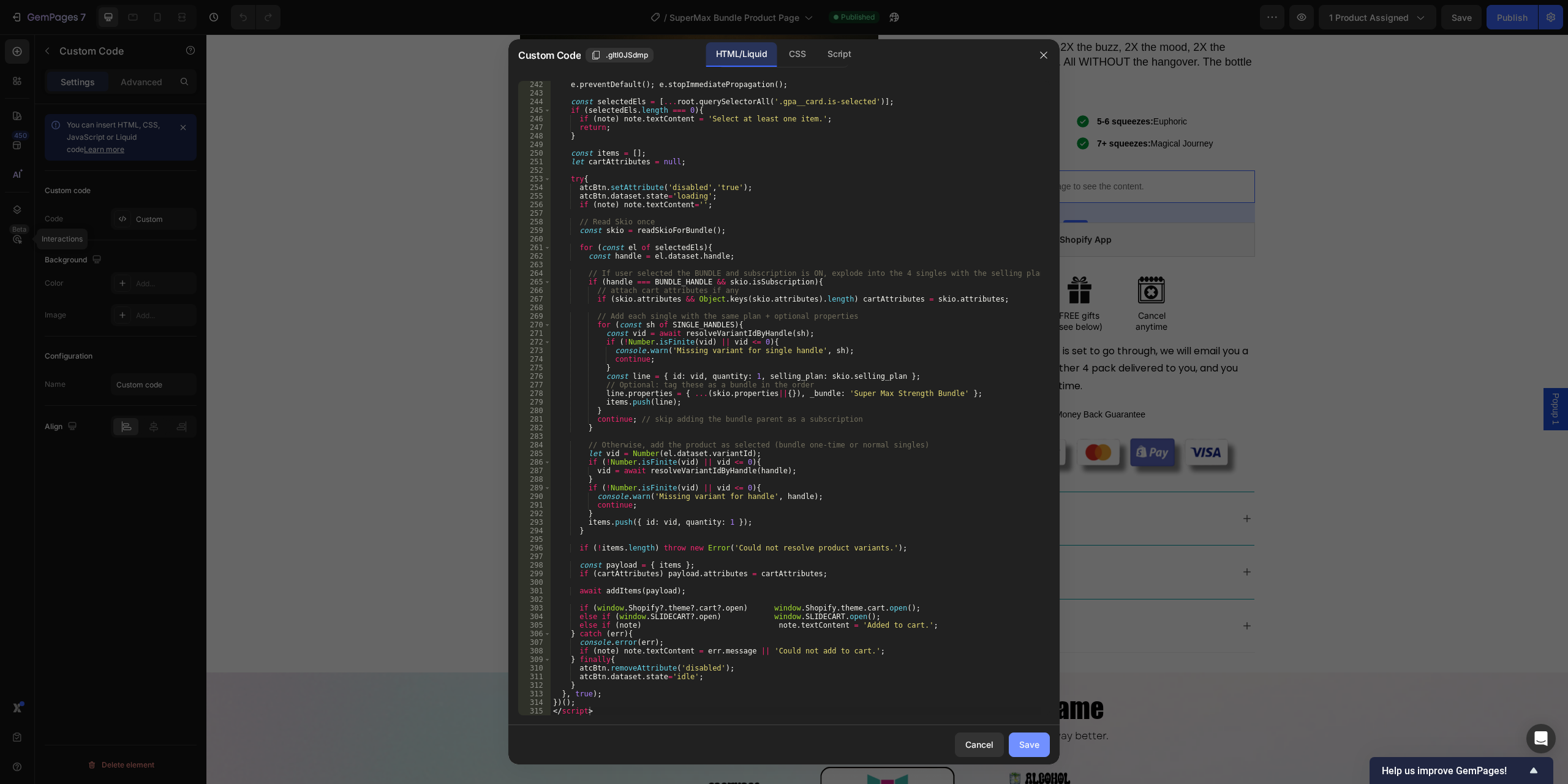
click at [1017, 739] on button "Save" at bounding box center [1029, 744] width 41 height 24
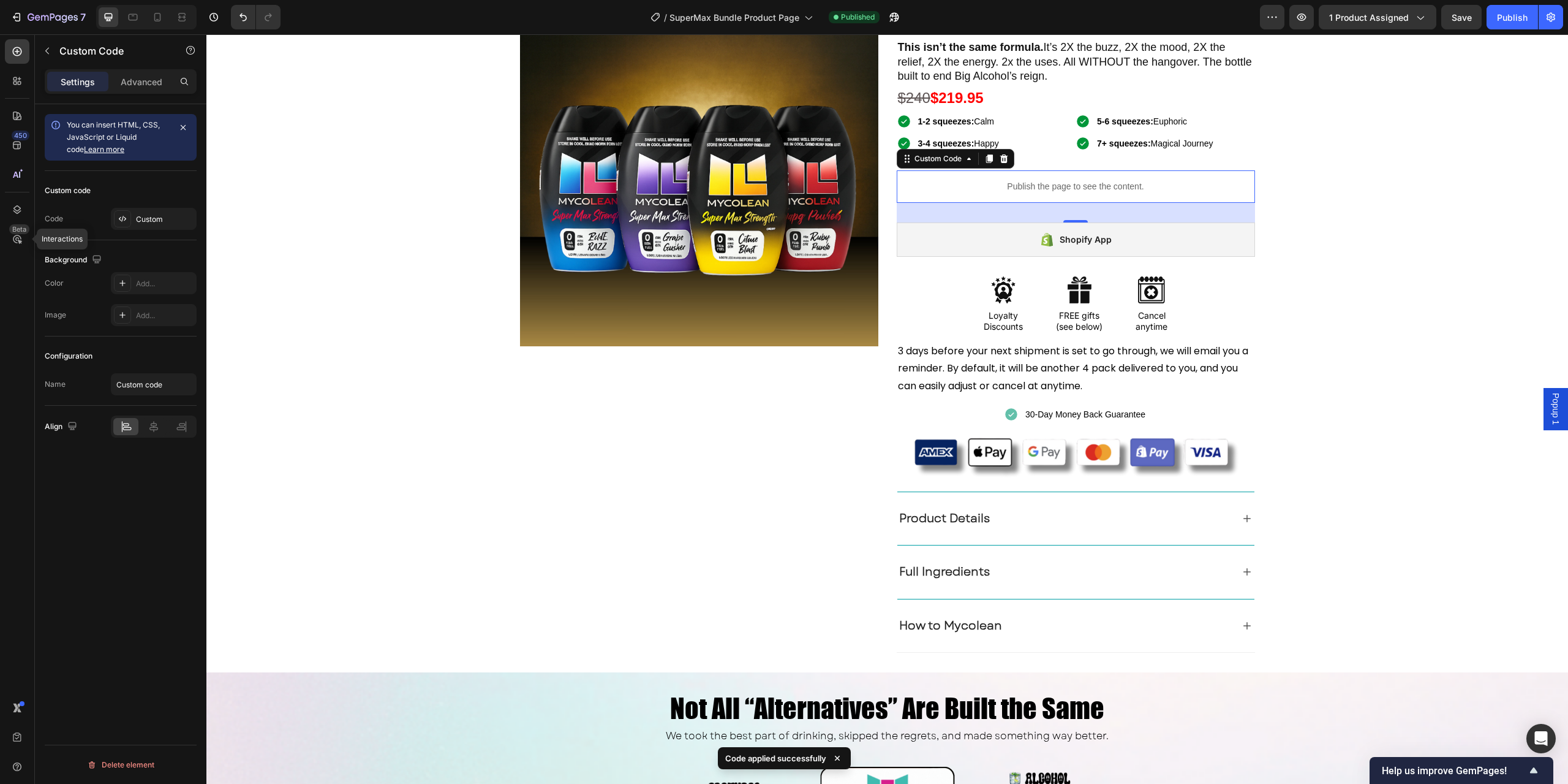
click at [1524, 30] on div "7 Version history / SuperMax Bundle Product Page Published Preview 1 product as…" at bounding box center [784, 17] width 1568 height 35
click at [1517, 21] on div "Publish" at bounding box center [1513, 17] width 31 height 13
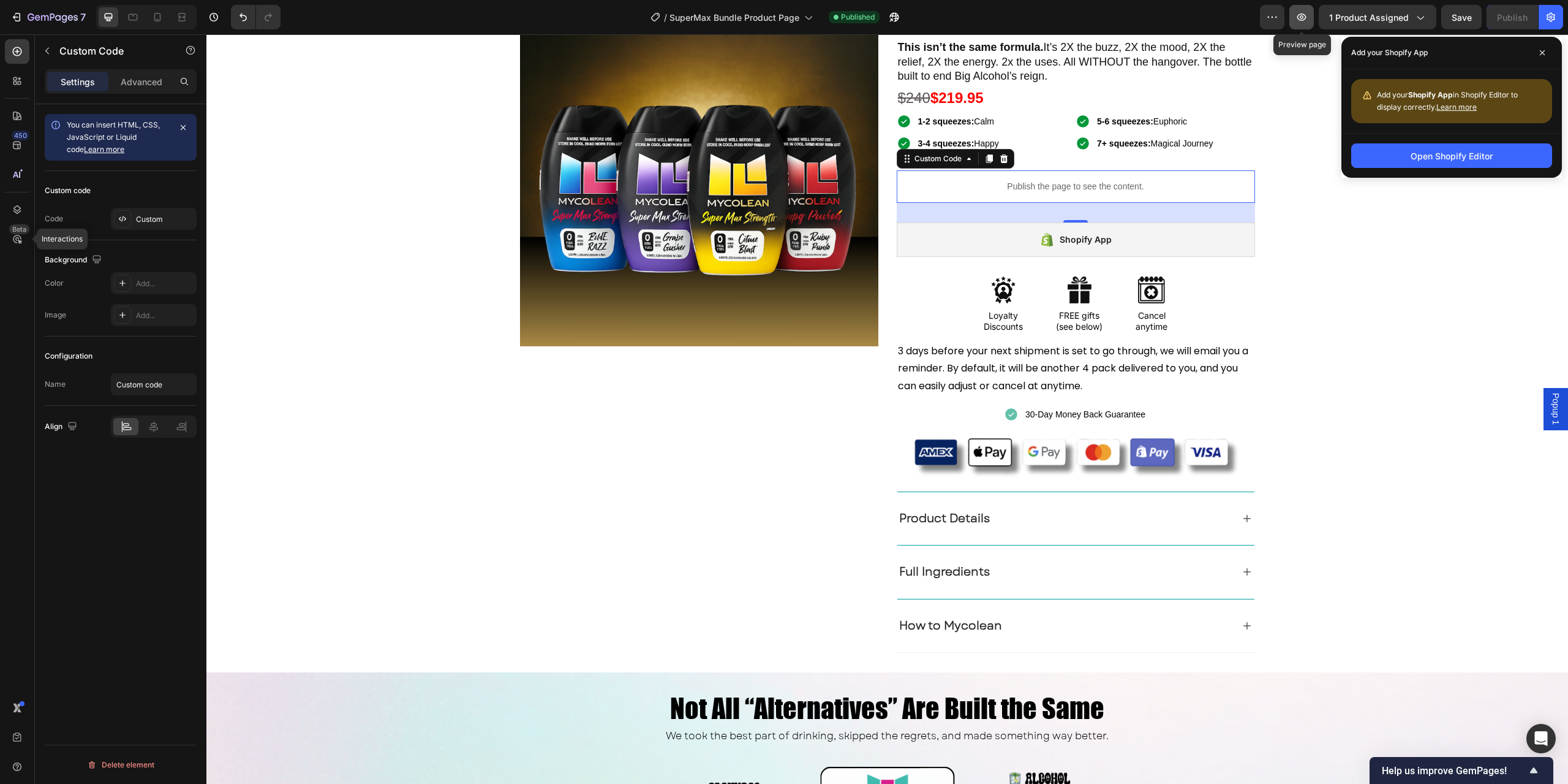
click at [1304, 22] on icon "button" at bounding box center [1302, 17] width 12 height 12
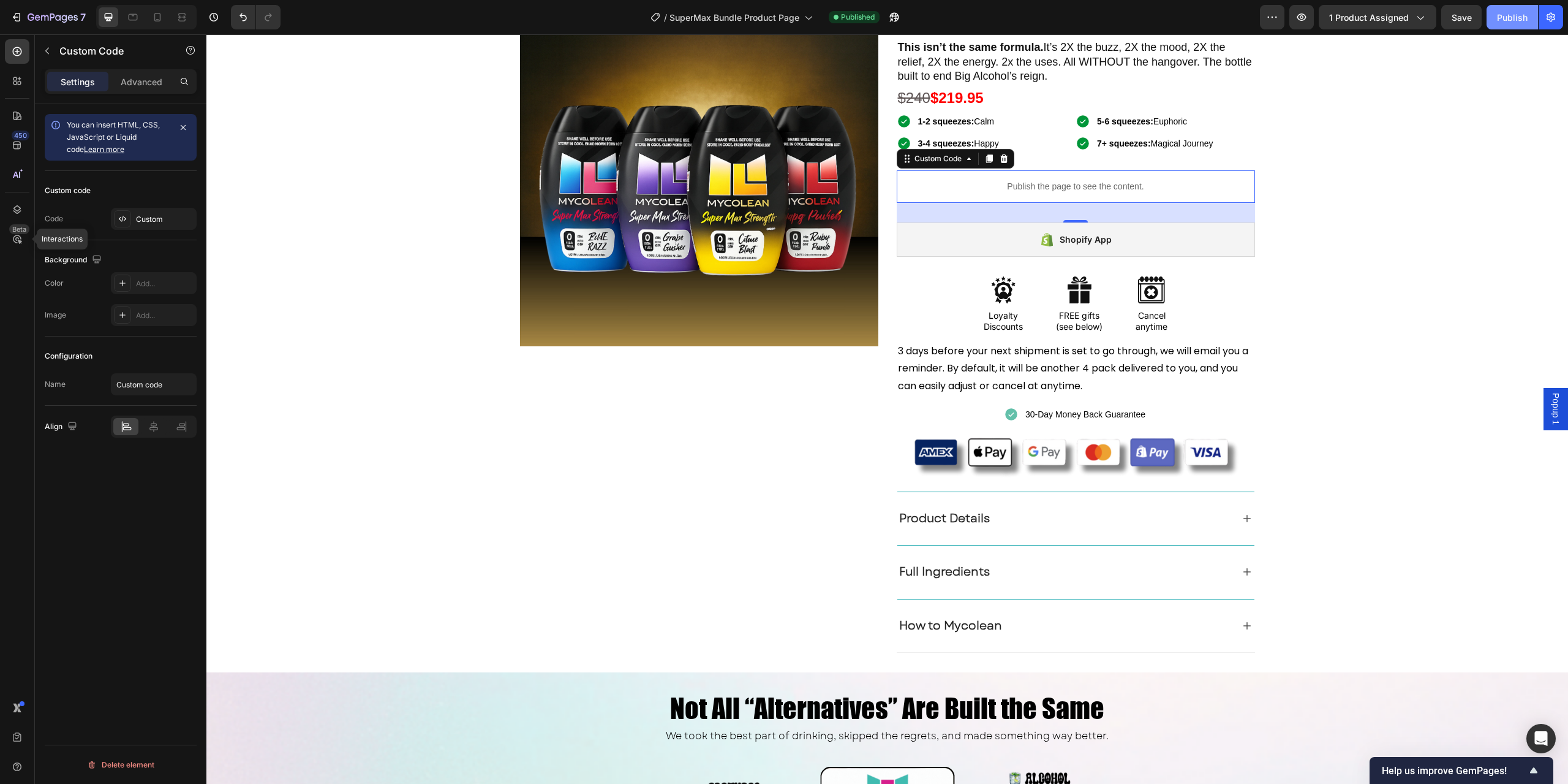
click at [1509, 9] on button "Publish" at bounding box center [1512, 17] width 52 height 24
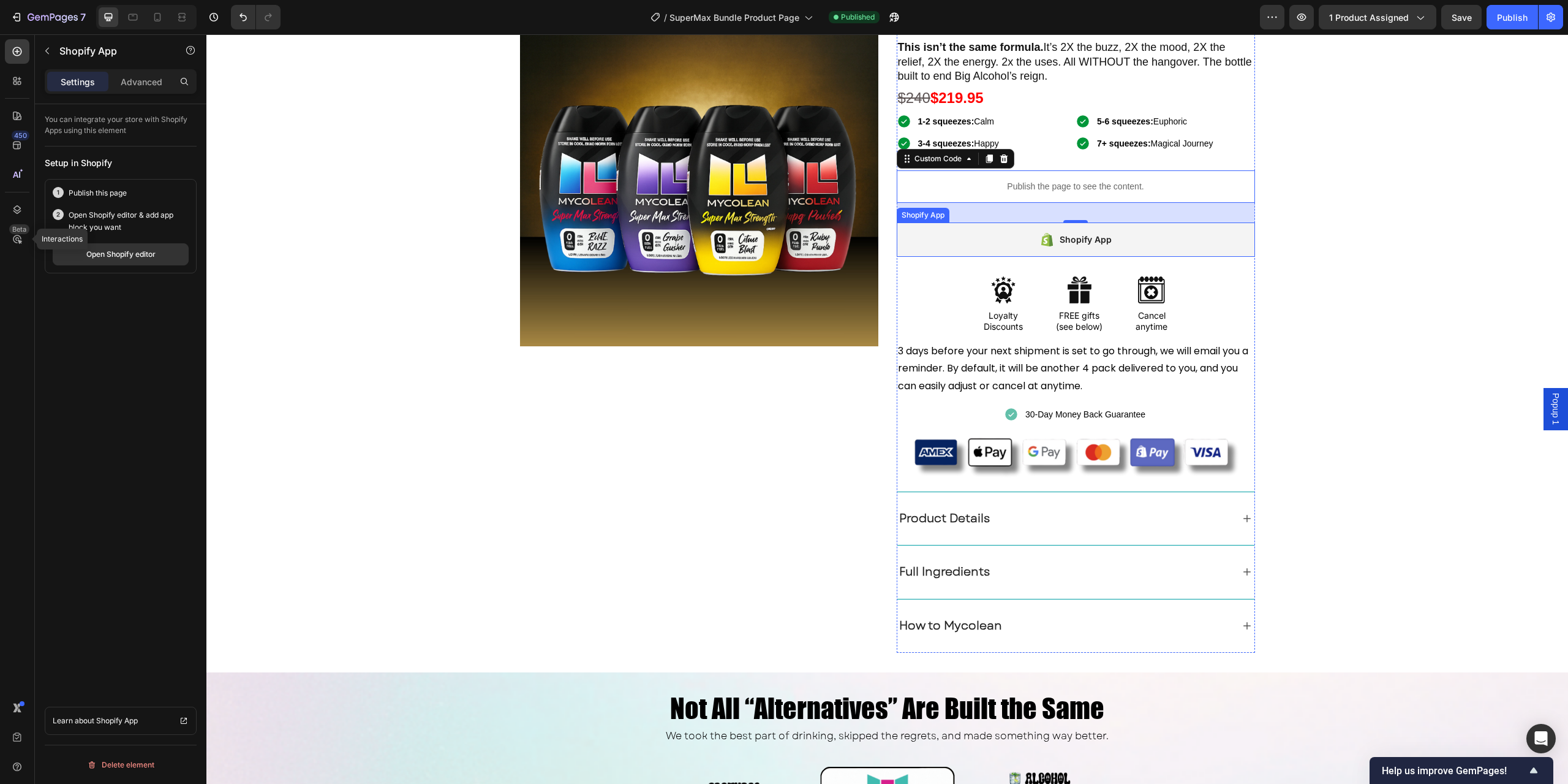
click at [1097, 246] on div "Shopify App" at bounding box center [1086, 240] width 52 height 15
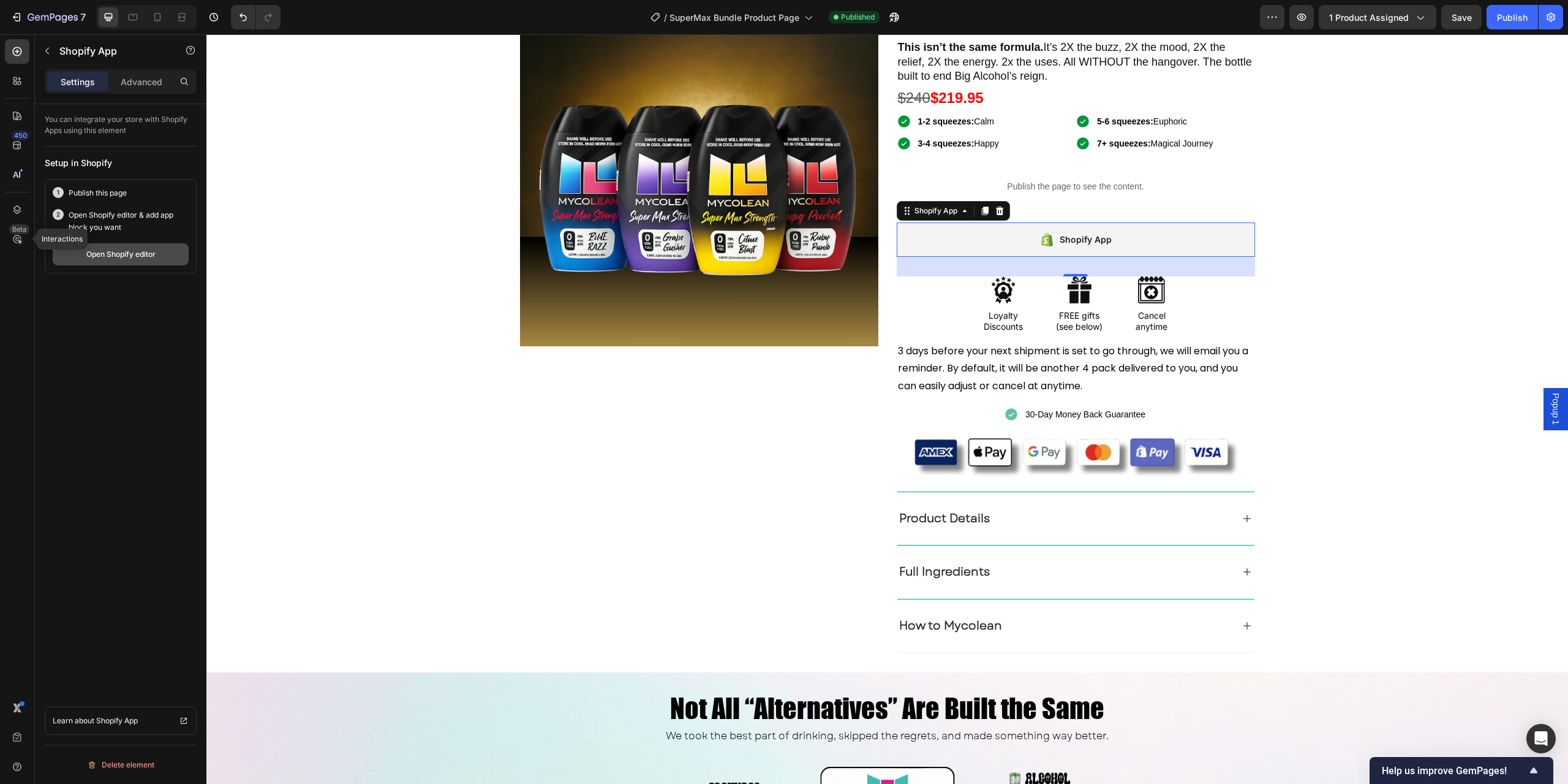
click at [120, 256] on div "Open Shopify editor" at bounding box center [120, 254] width 69 height 11
click at [1507, 16] on div "Publish" at bounding box center [1513, 17] width 31 height 13
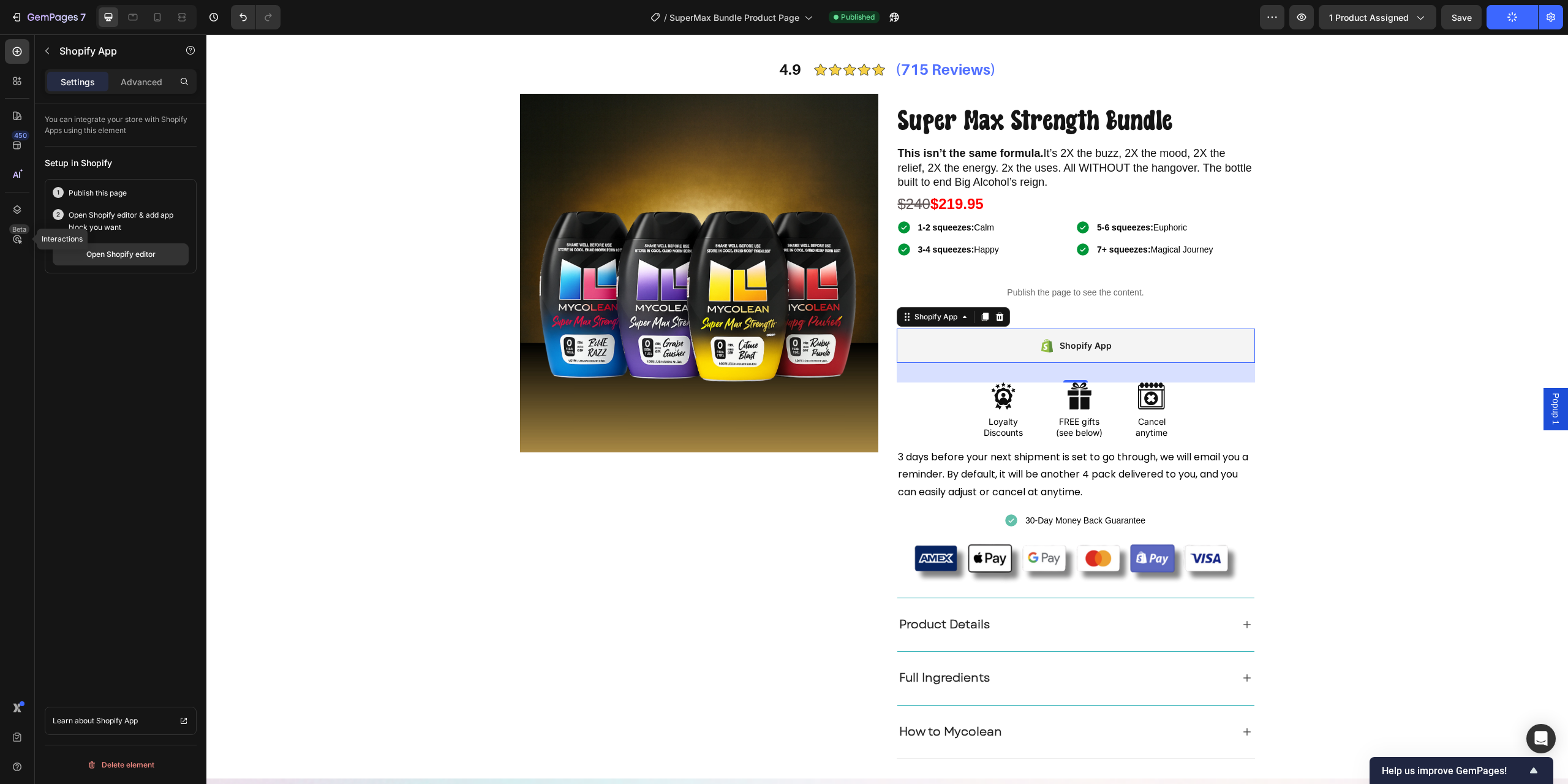
scroll to position [61, 0]
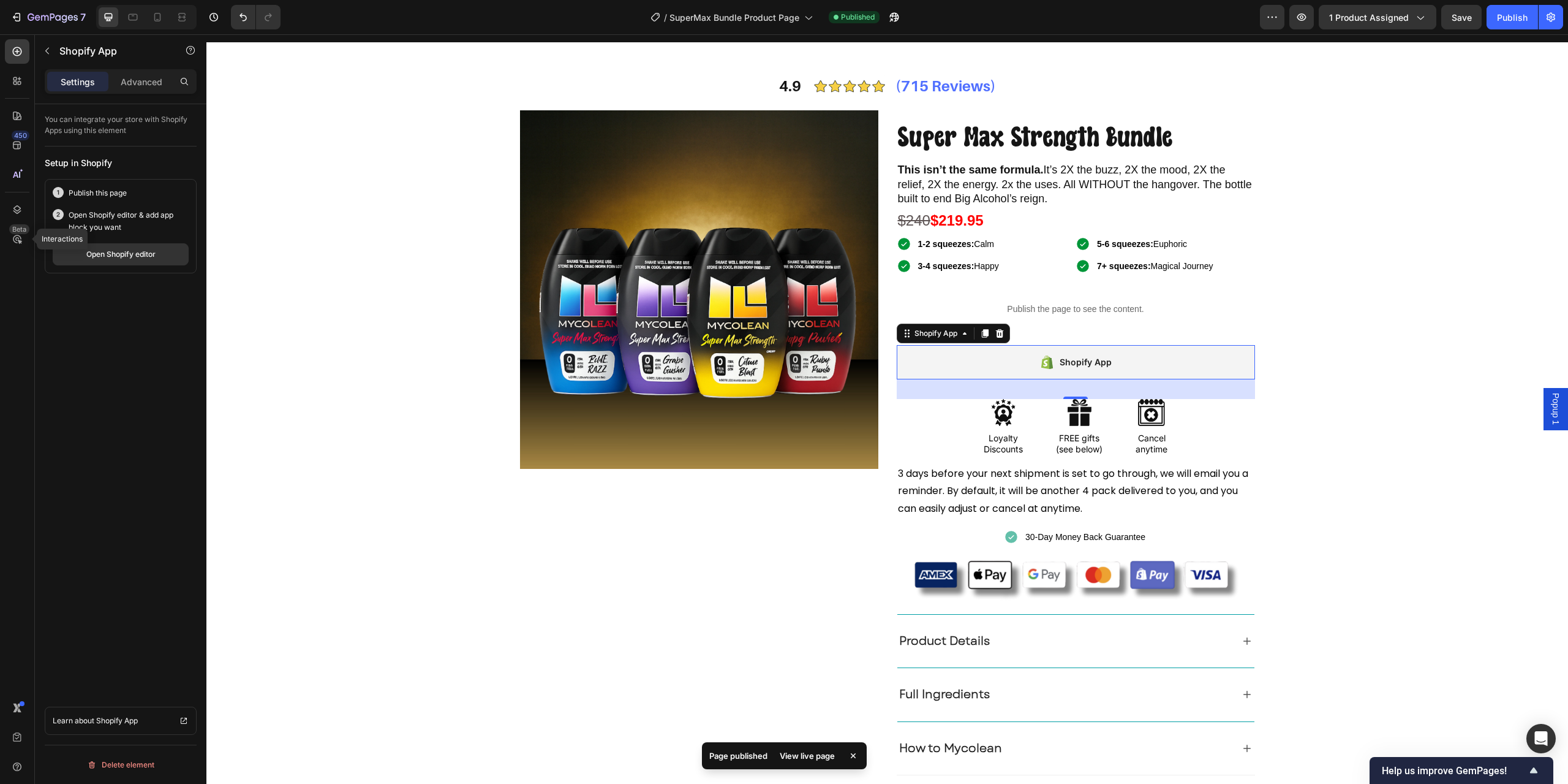
click at [1076, 359] on div "Shopify App" at bounding box center [1086, 362] width 52 height 15
click at [889, 14] on icon "button" at bounding box center [895, 17] width 12 height 12
click at [1107, 312] on p "Publish the page to see the content." at bounding box center [1076, 309] width 359 height 13
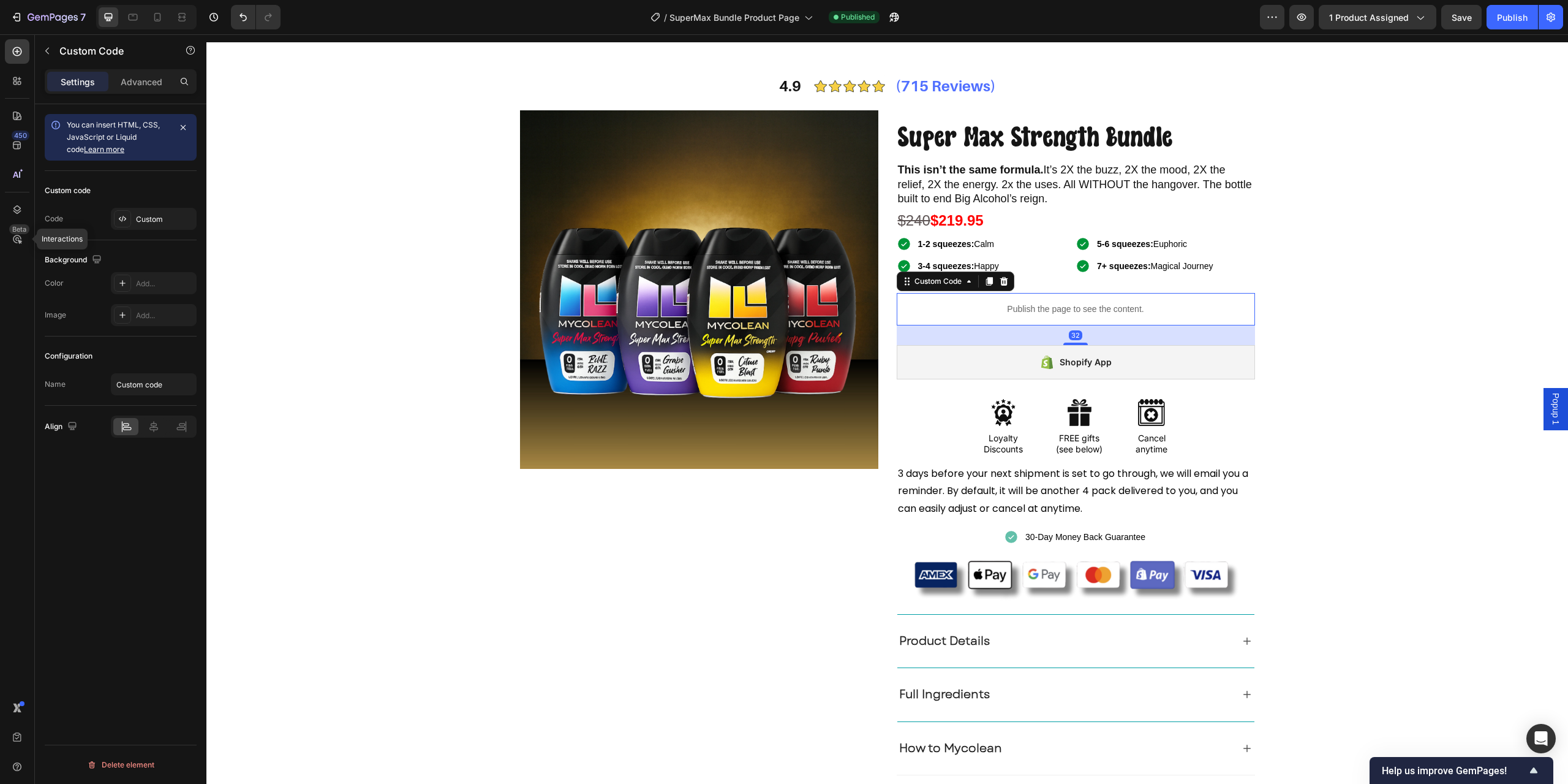
click at [130, 232] on div "Custom code Code Custom" at bounding box center [120, 205] width 152 height 69
click at [137, 222] on div "Custom" at bounding box center [165, 219] width 58 height 11
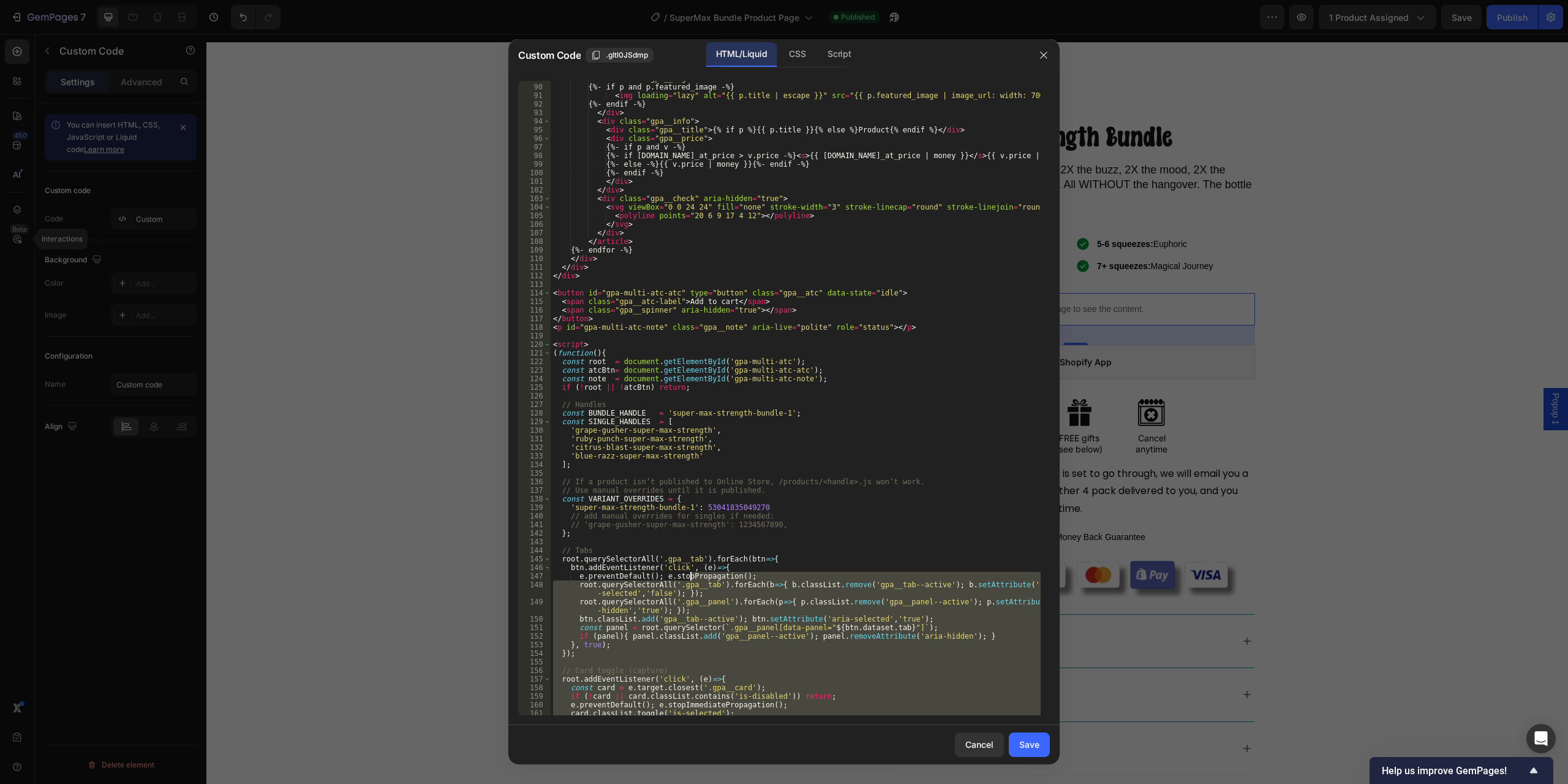
scroll to position [701, 0]
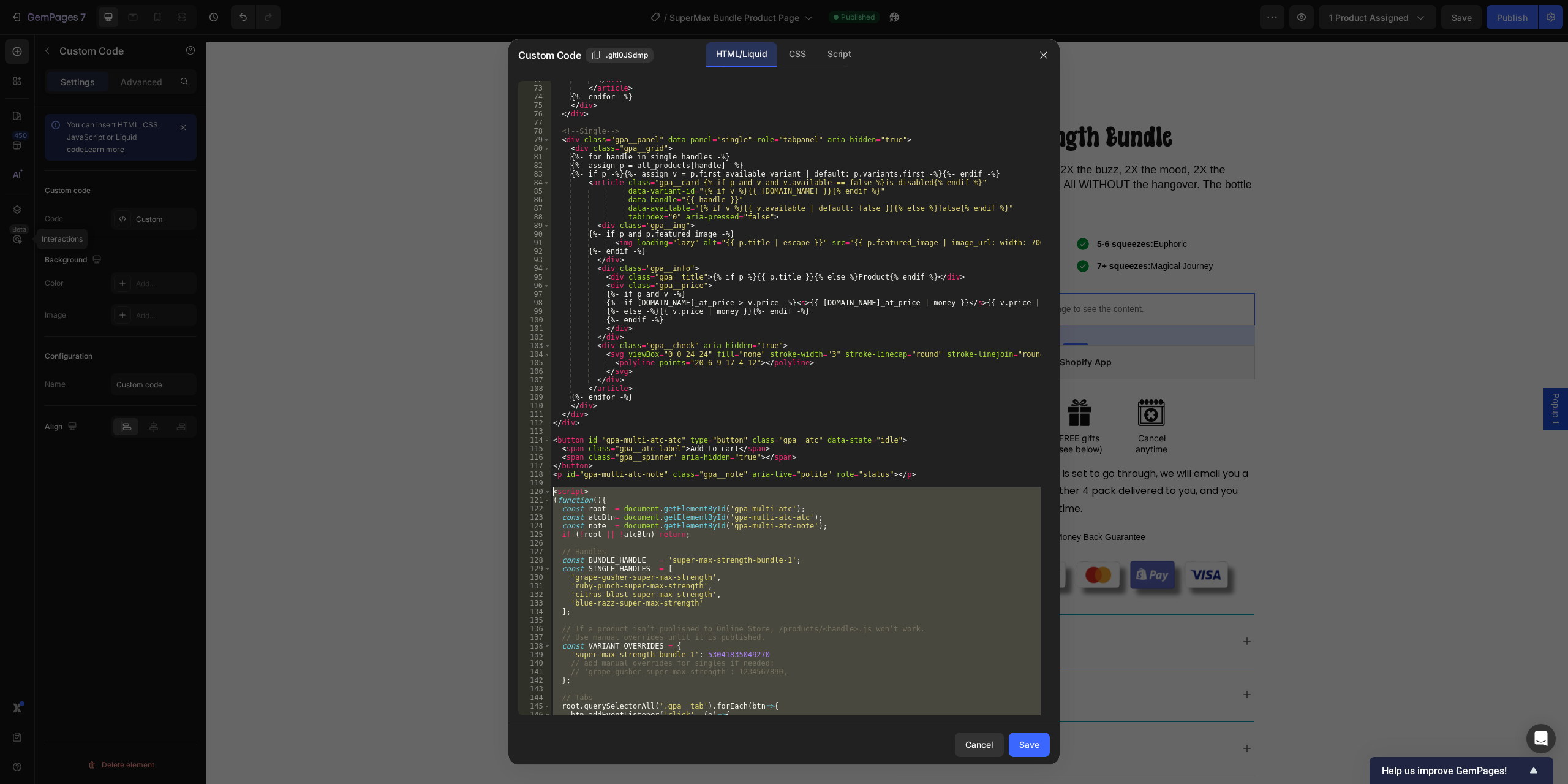
drag, startPoint x: 611, startPoint y: 711, endPoint x: 541, endPoint y: 487, distance: 234.7
click at [541, 487] on div "</script> 72 73 74 75 76 77 78 79 80 81 82 83 84 85 86 87 88 89 90 91 92 93 94 …" at bounding box center [784, 398] width 532 height 635
type textarea "<script> (function(){"
paste textarea
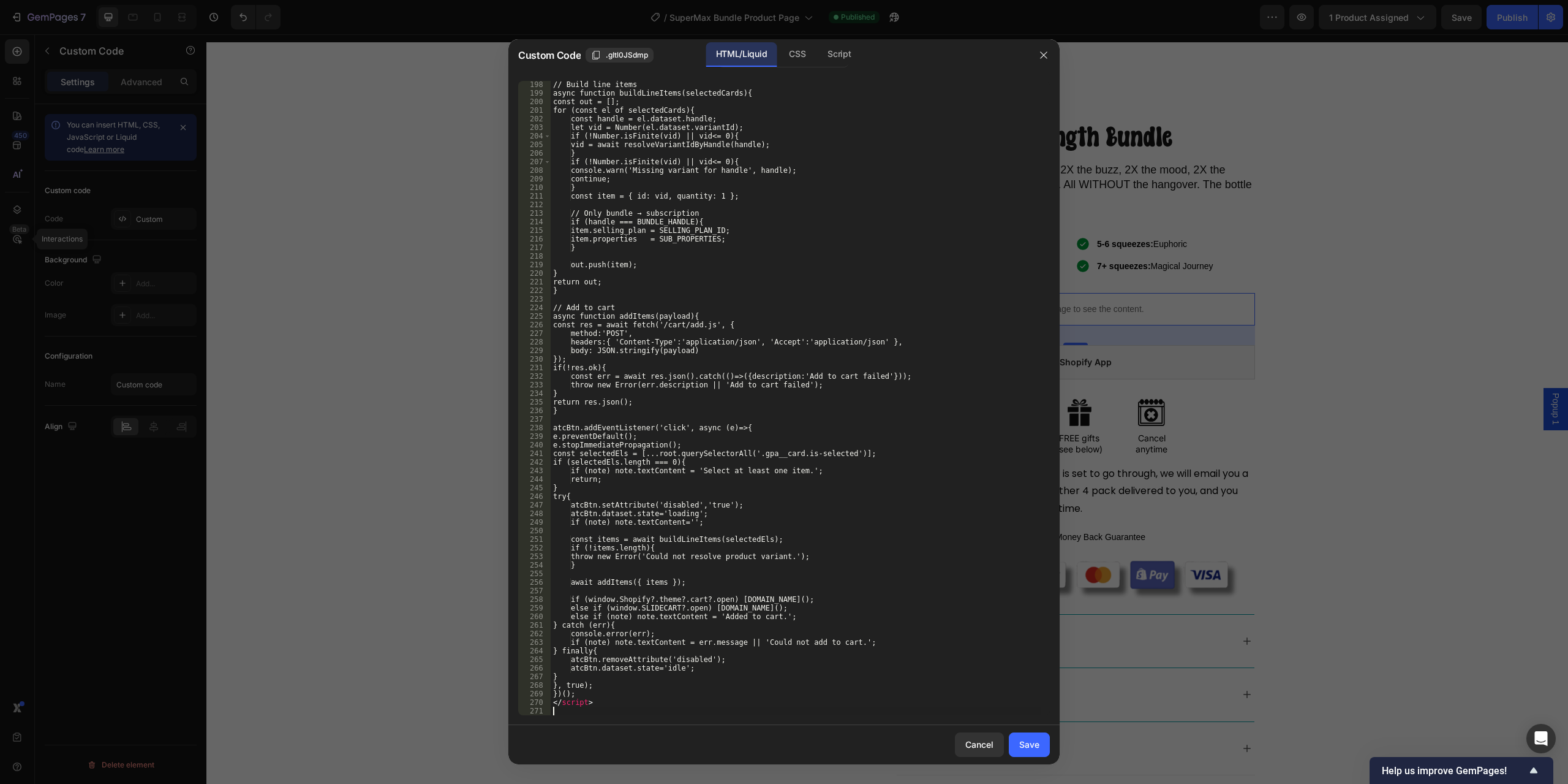
scroll to position [1777, 0]
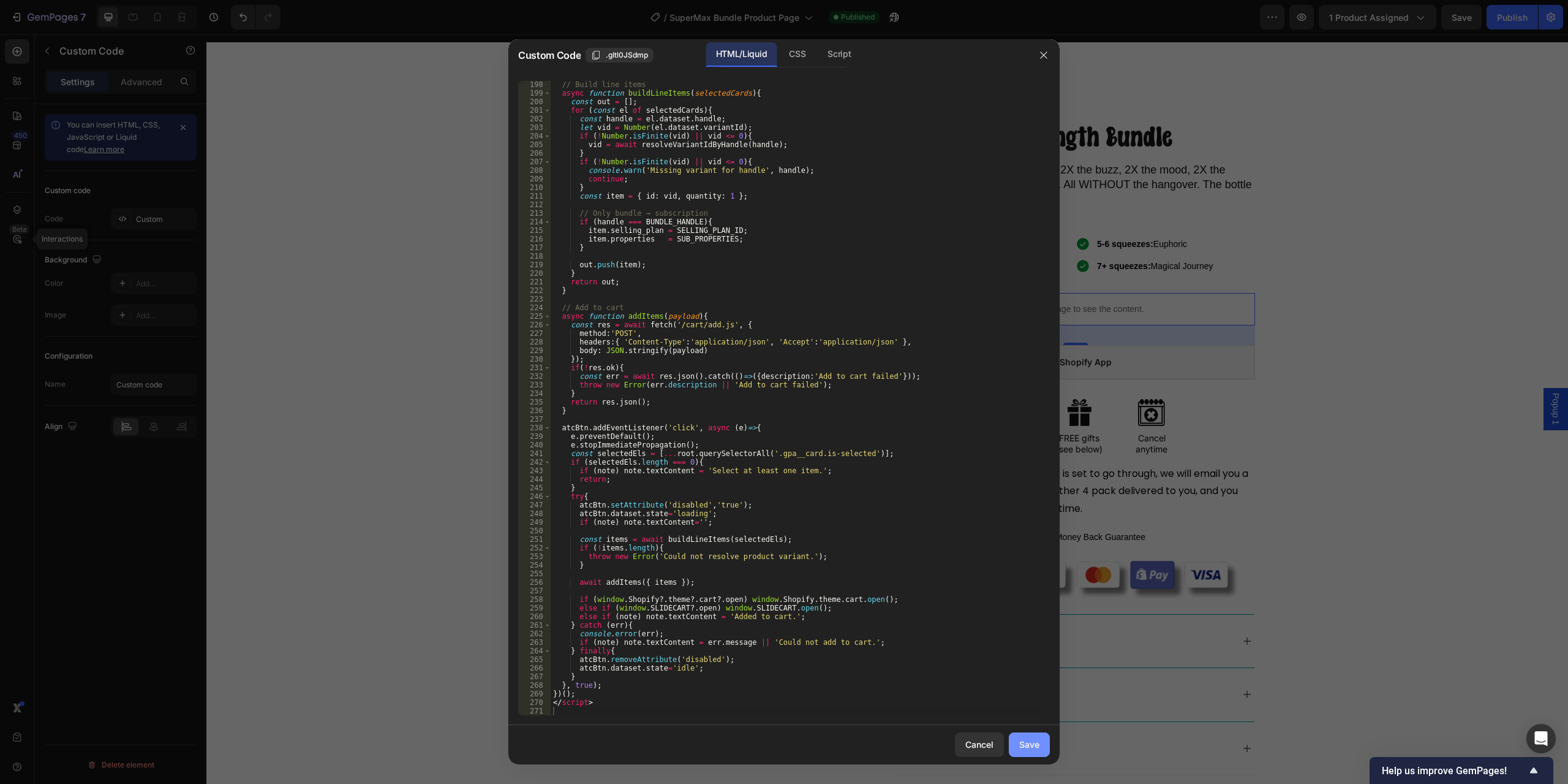
click at [1024, 744] on div "Save" at bounding box center [1029, 744] width 20 height 13
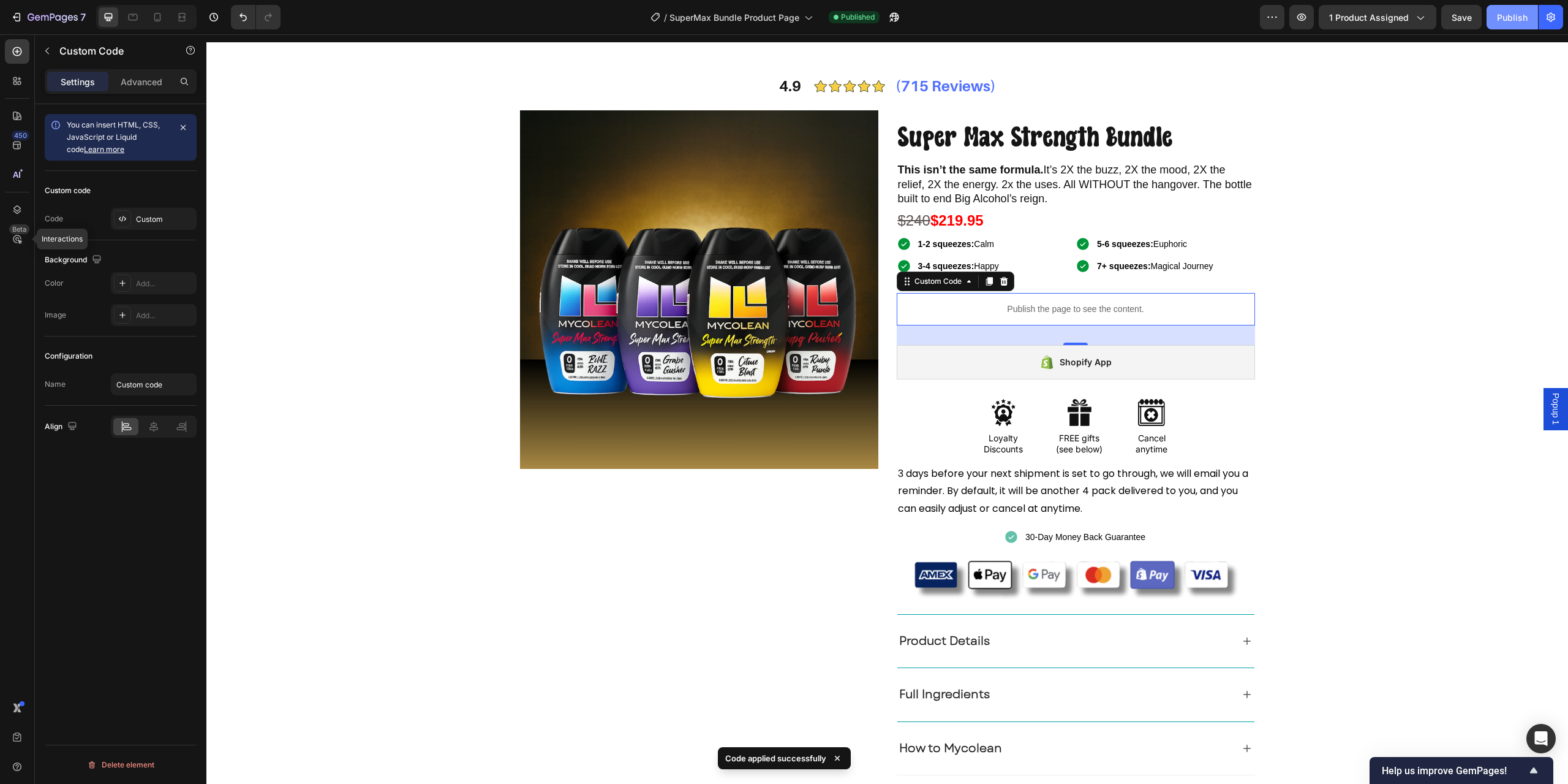
click at [1520, 17] on div "Publish" at bounding box center [1513, 17] width 31 height 13
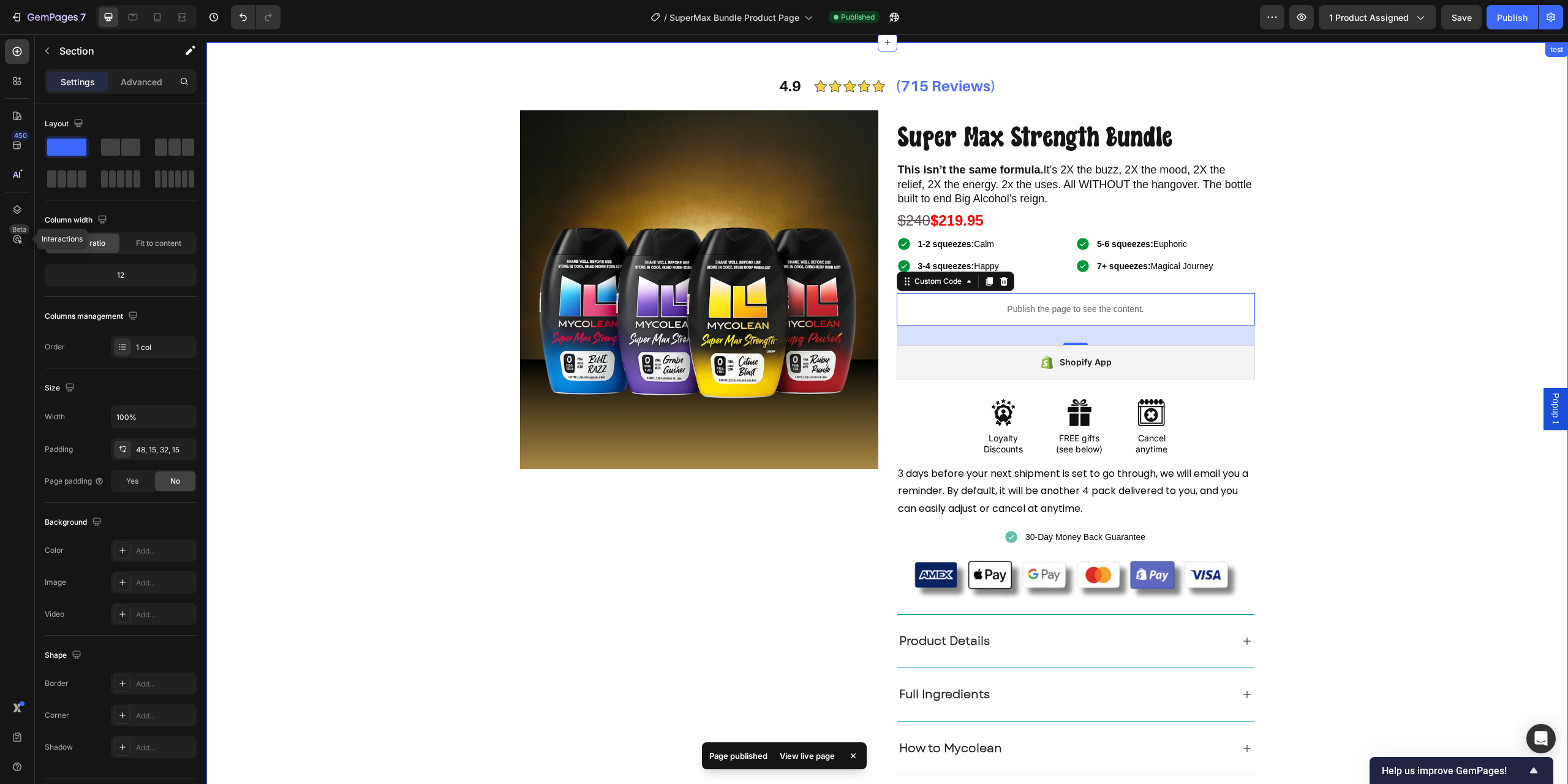
click at [1378, 301] on div "4.9 Text Block Image (715 Reviews) Text Block Row Product Images Super Max Stre…" at bounding box center [887, 424] width 1343 height 704
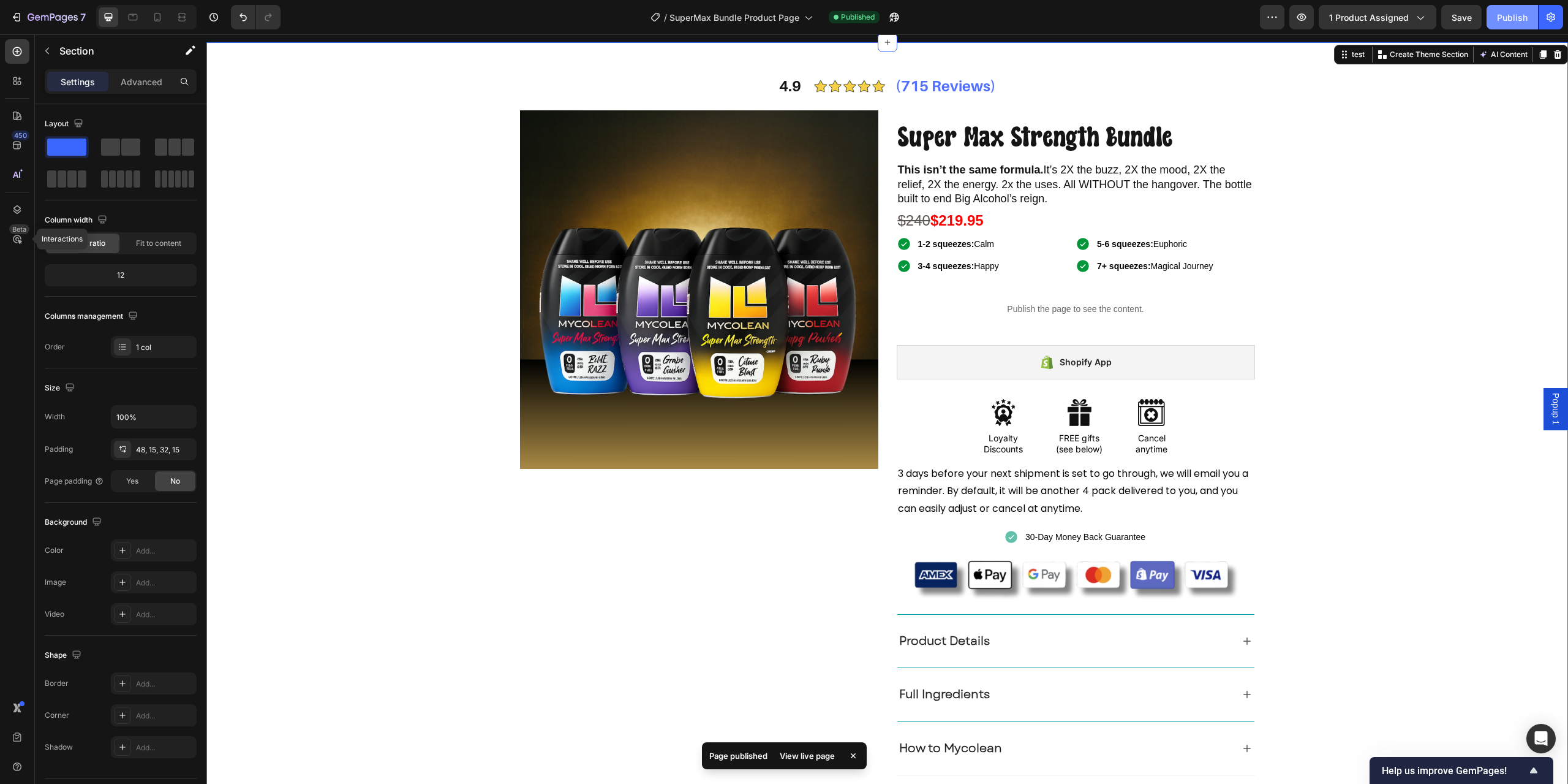
click at [1511, 17] on div "Publish" at bounding box center [1513, 17] width 31 height 13
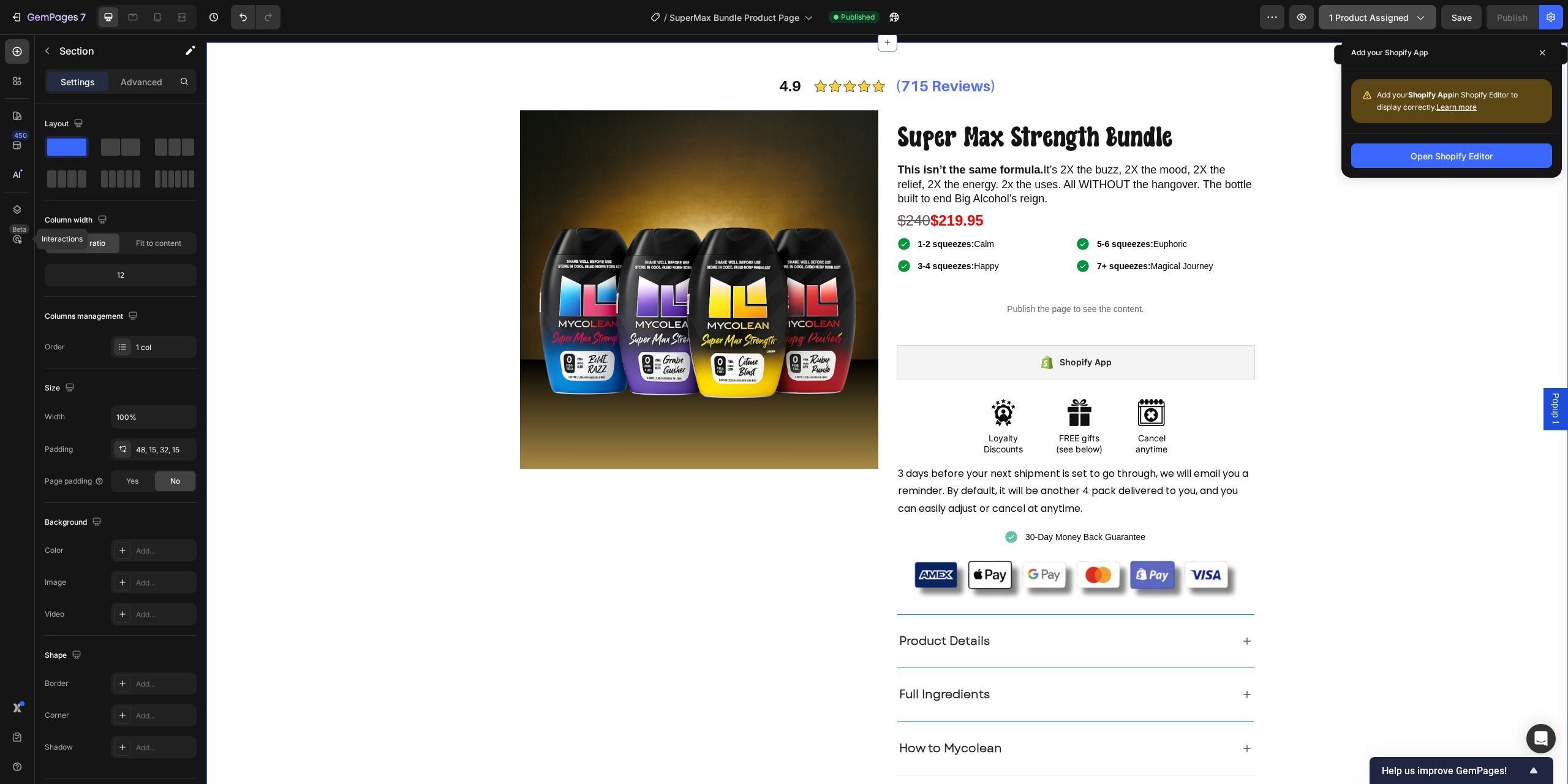
click at [1357, 20] on span "1 product assigned" at bounding box center [1369, 17] width 79 height 13
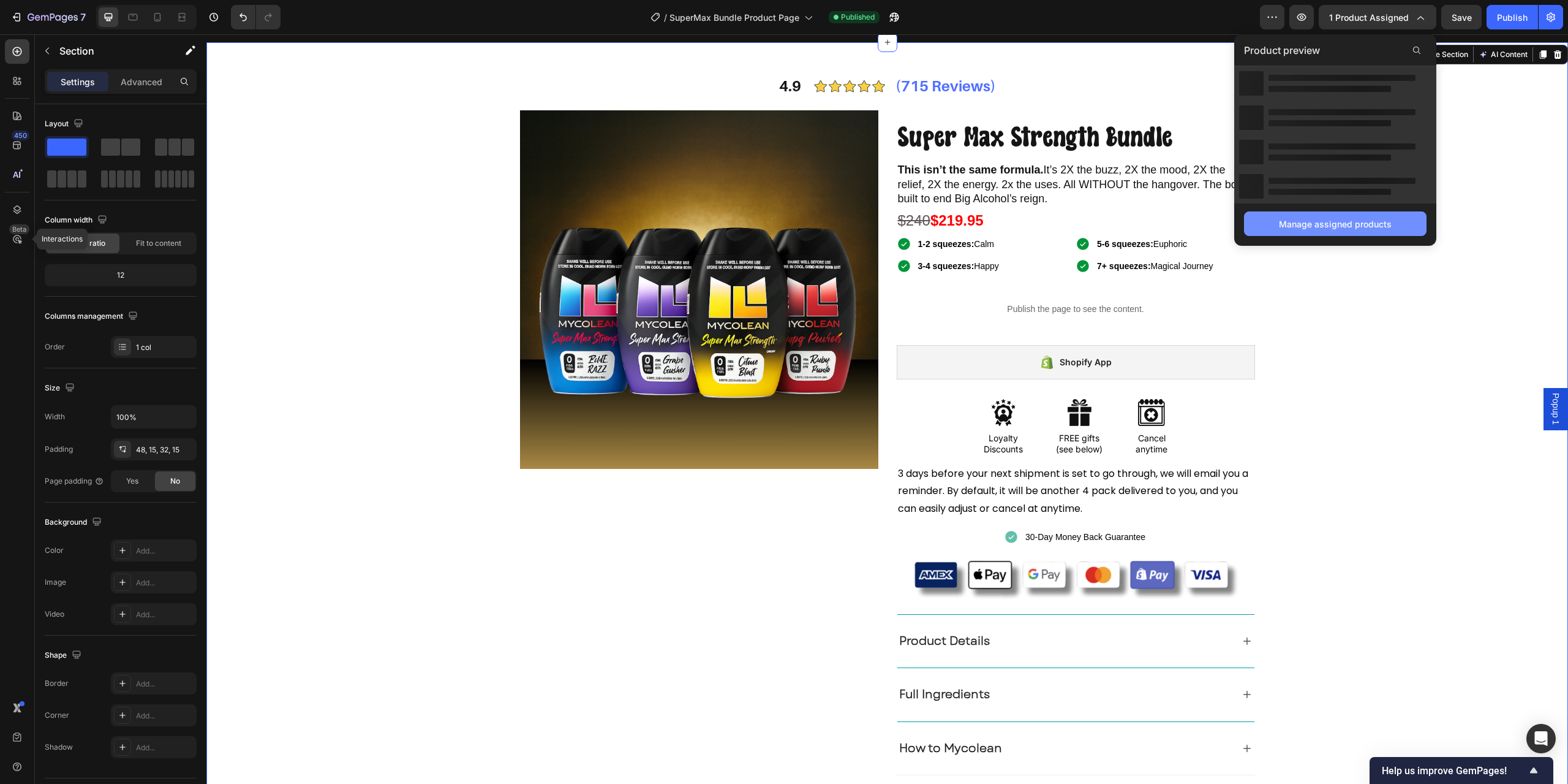
click at [1335, 229] on div "Manage assigned products" at bounding box center [1336, 223] width 113 height 13
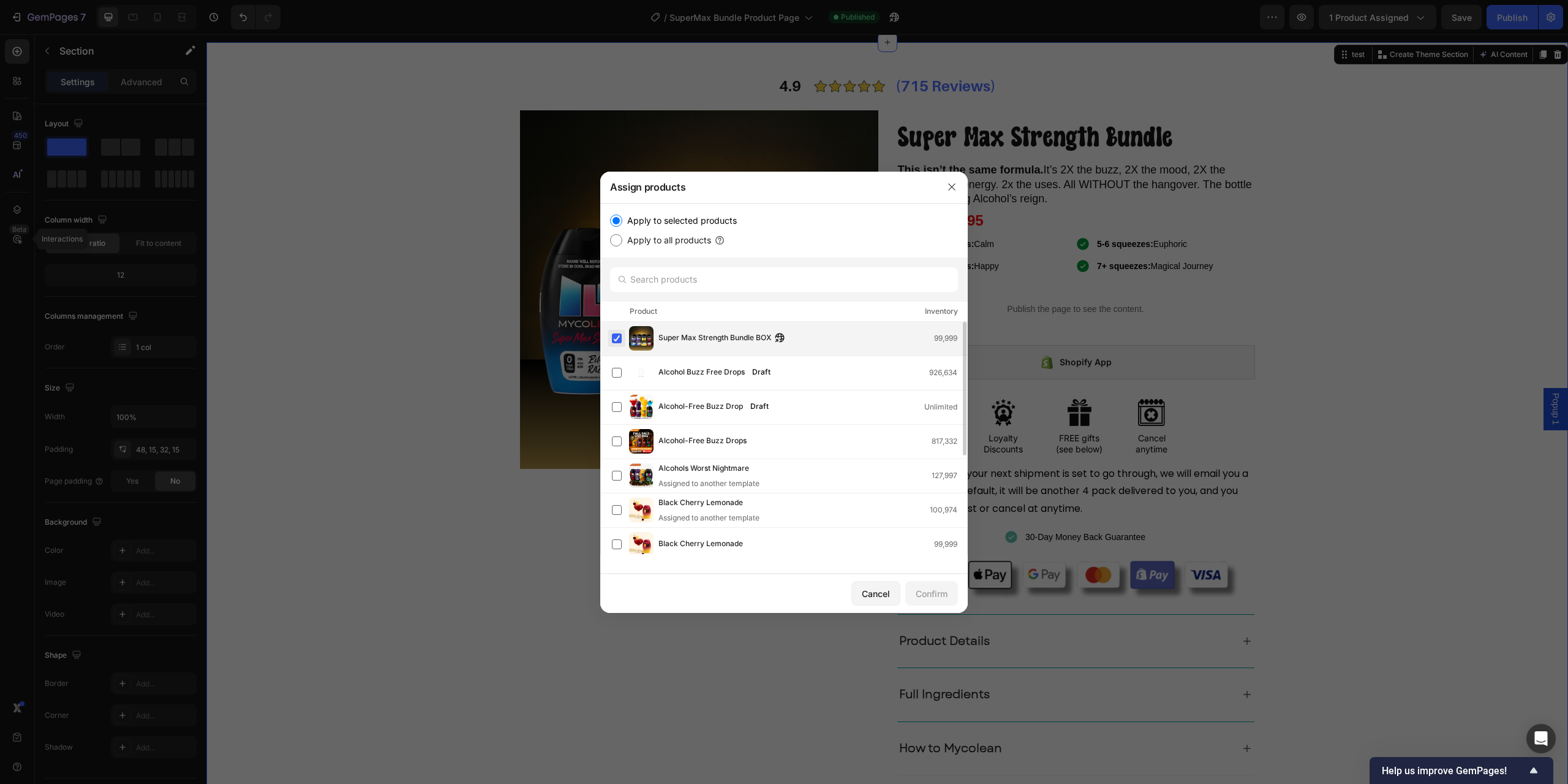
click at [621, 341] on label at bounding box center [617, 338] width 10 height 10
click at [721, 277] on input "text" at bounding box center [784, 279] width 348 height 24
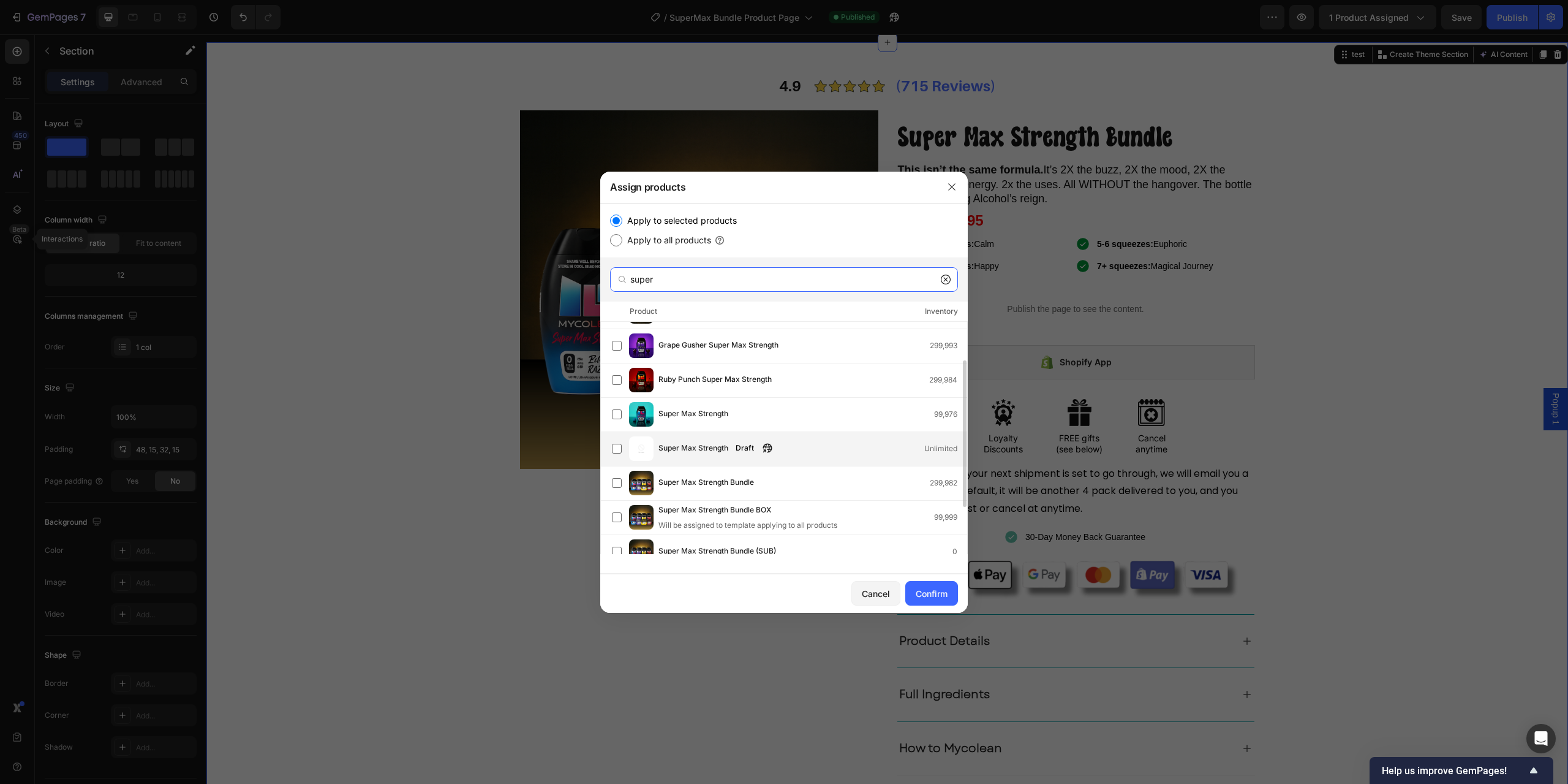
scroll to position [122, 0]
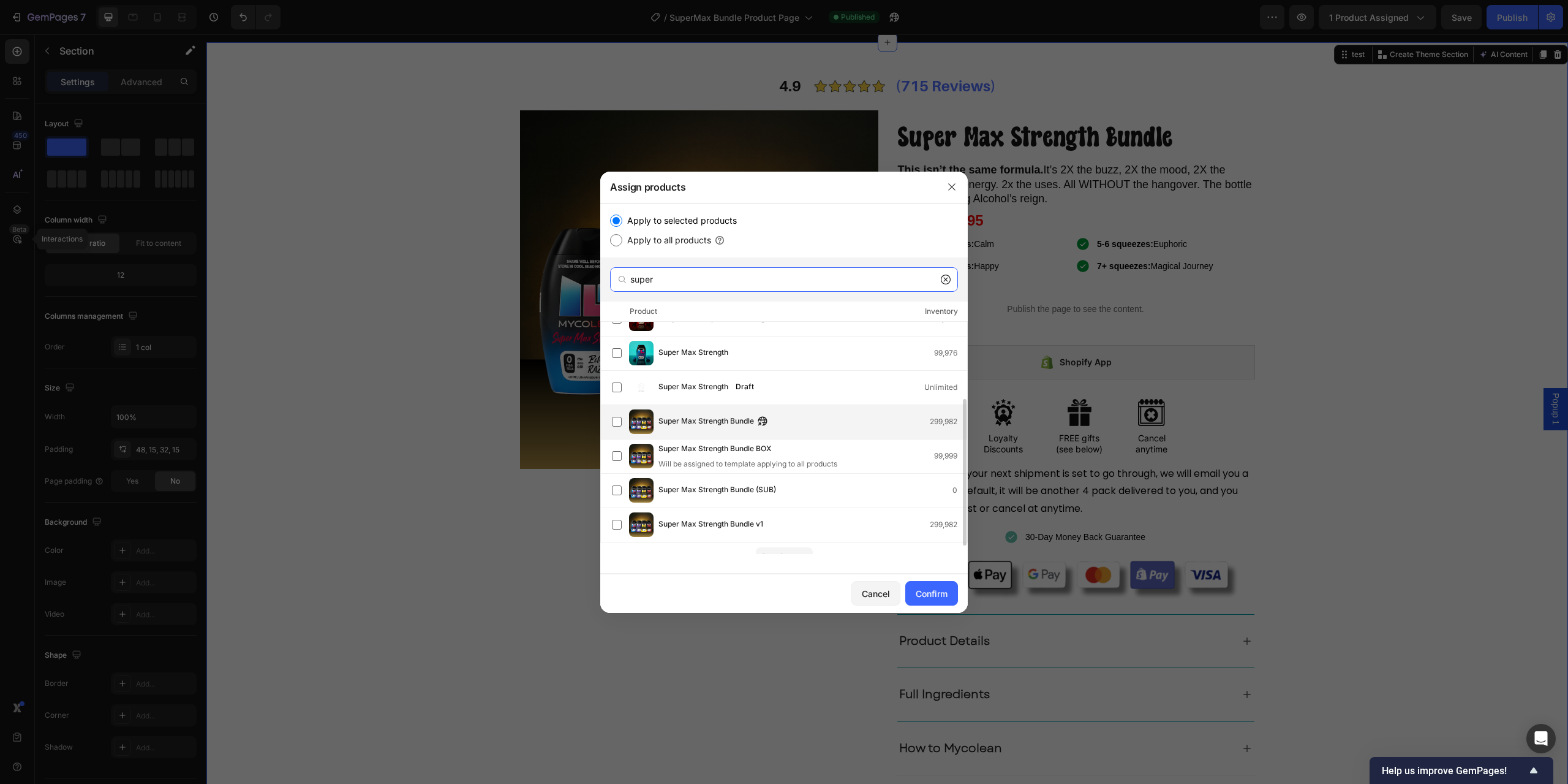
type input "super"
click at [811, 425] on div "Super Max Strength Bundle 299,982" at bounding box center [813, 422] width 309 height 13
click at [945, 601] on button "Confirm" at bounding box center [932, 593] width 52 height 24
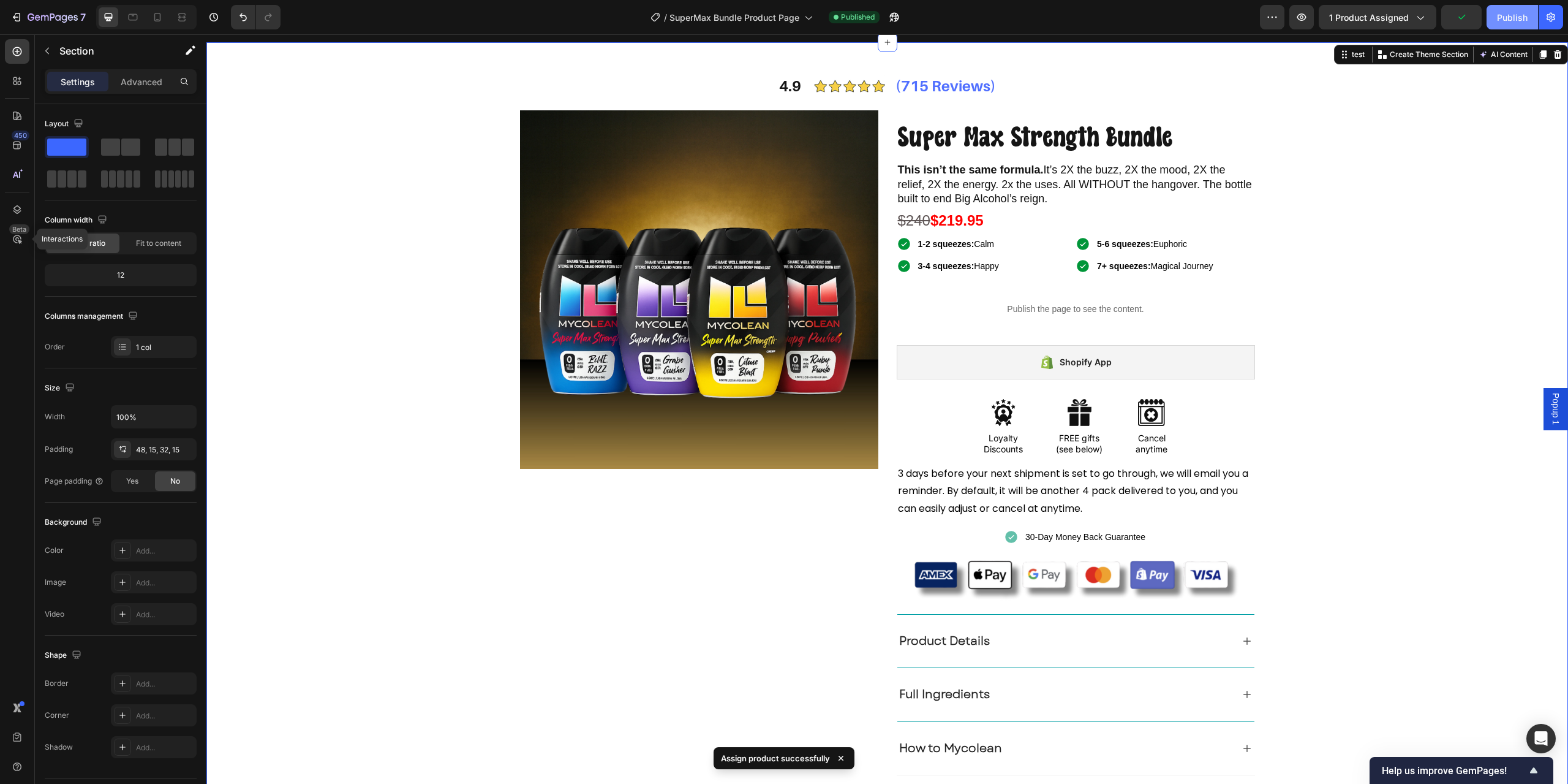
click at [1507, 11] on div "Publish" at bounding box center [1513, 17] width 31 height 13
click at [1351, 284] on div "4.9 Text Block Image (715 Reviews) Text Block Row Product Images Super Max Stre…" at bounding box center [887, 424] width 1343 height 704
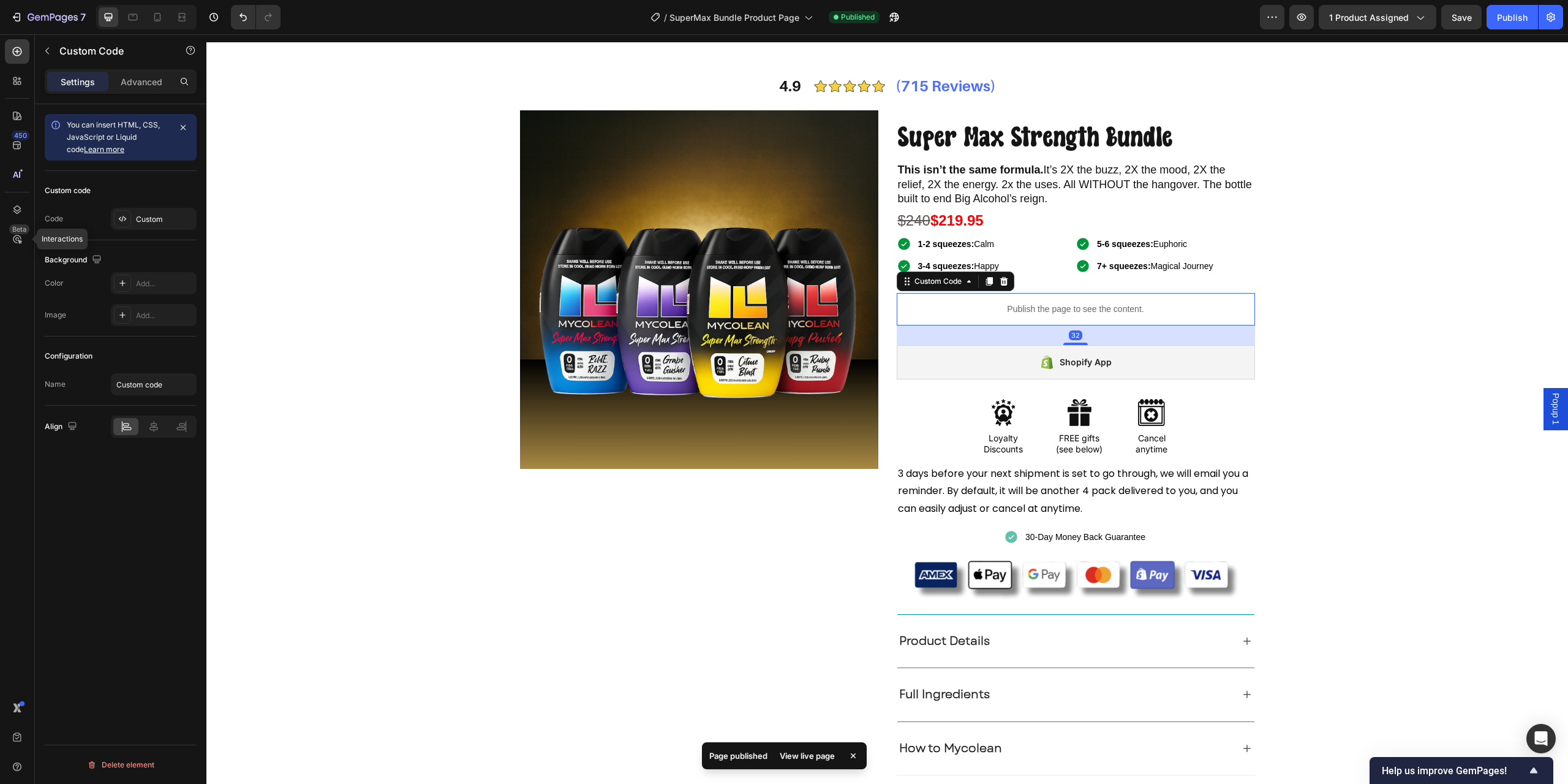
click at [1071, 308] on p "Publish the page to see the content." at bounding box center [1076, 309] width 359 height 13
click at [140, 221] on div "Custom" at bounding box center [165, 219] width 58 height 11
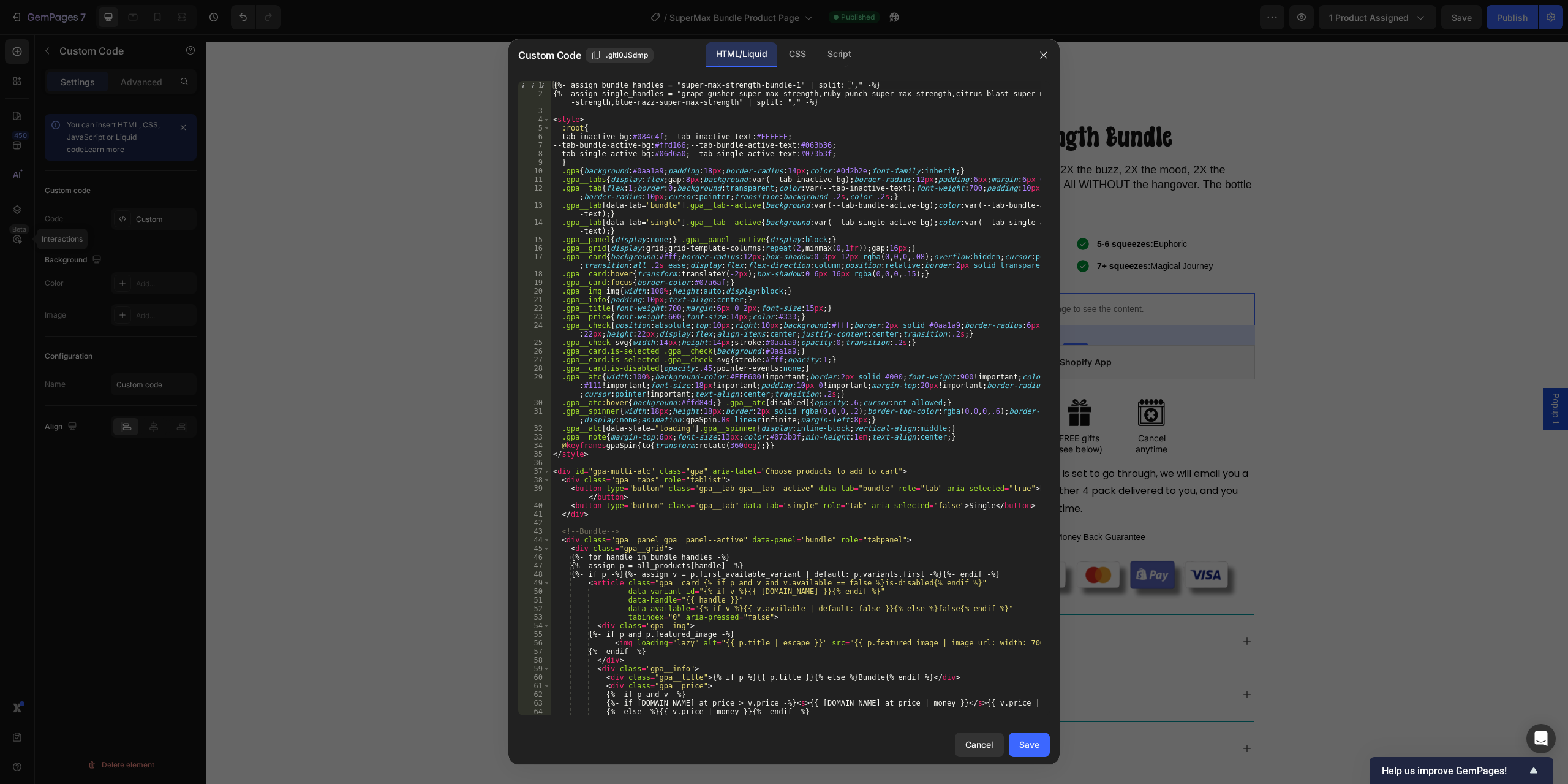
click at [716, 93] on div "{%- assign bundle_handles = "super-max-strength-bundle-1" | split: "," -%} {%- …" at bounding box center [796, 406] width 490 height 651
click at [801, 81] on div "{%- assign bundle_handles = "super-max-strength-bundle-1" | split: "," -%} {%- …" at bounding box center [796, 398] width 490 height 635
drag, startPoint x: 882, startPoint y: 84, endPoint x: 544, endPoint y: 85, distance: 338.0
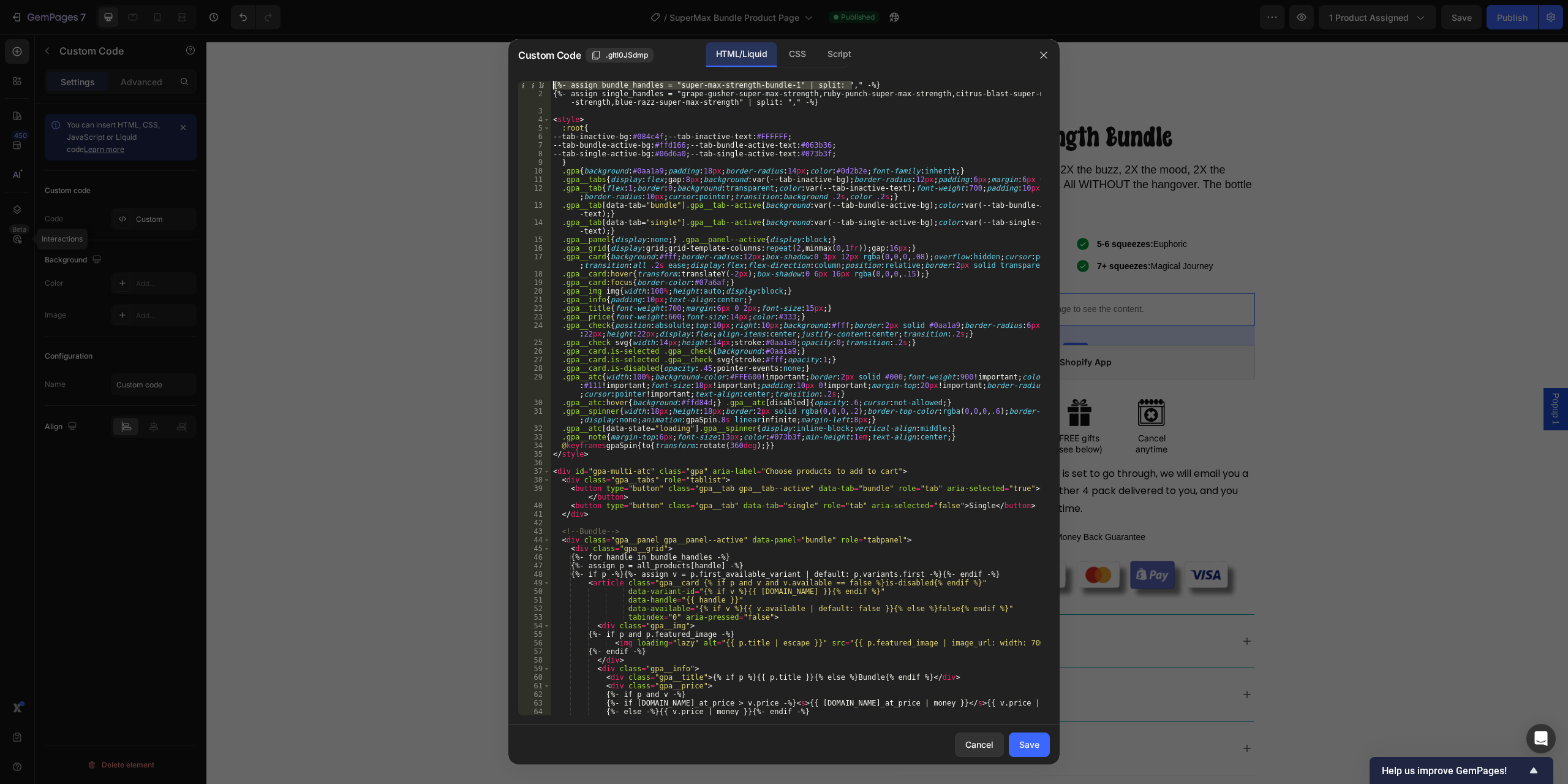
click at [544, 85] on div "{%- assign bundle_handles = "super-max-strength-bundle-1" | split: "," -%} 1 2 …" at bounding box center [784, 398] width 532 height 635
type textarea "<!--{%- assign bundle_handles = "super-max-strength-bundle-1" | split: "," -%}-…"
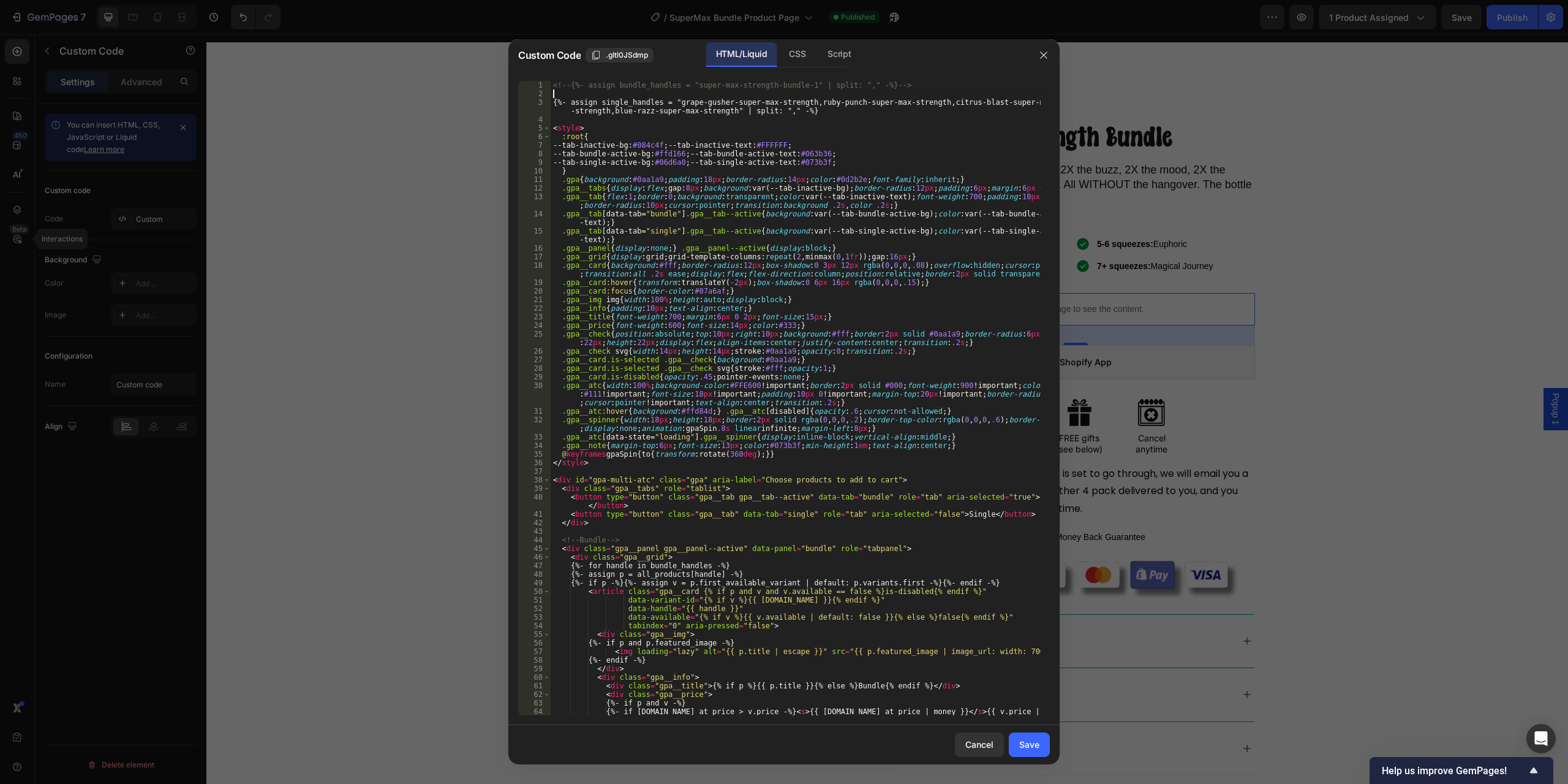
paste textarea "{%- assign bundle_handles = "super-max-strength-bundle-1" | split: "," -%}"
type textarea "{%- assign bundle_handles = "super-max-strength-bundle-1" | split: "," -%}"
click at [809, 123] on div "<!-- {%- assign bundle_handles = "super-max-strength-bundle-1" | split: "," -%}…" at bounding box center [796, 406] width 490 height 651
drag, startPoint x: 670, startPoint y: 91, endPoint x: 780, endPoint y: 93, distance: 110.0
click at [780, 93] on div "<!-- {%- assign bundle_handles = "super-max-strength-bundle-1" | split: "," -%}…" at bounding box center [796, 406] width 490 height 651
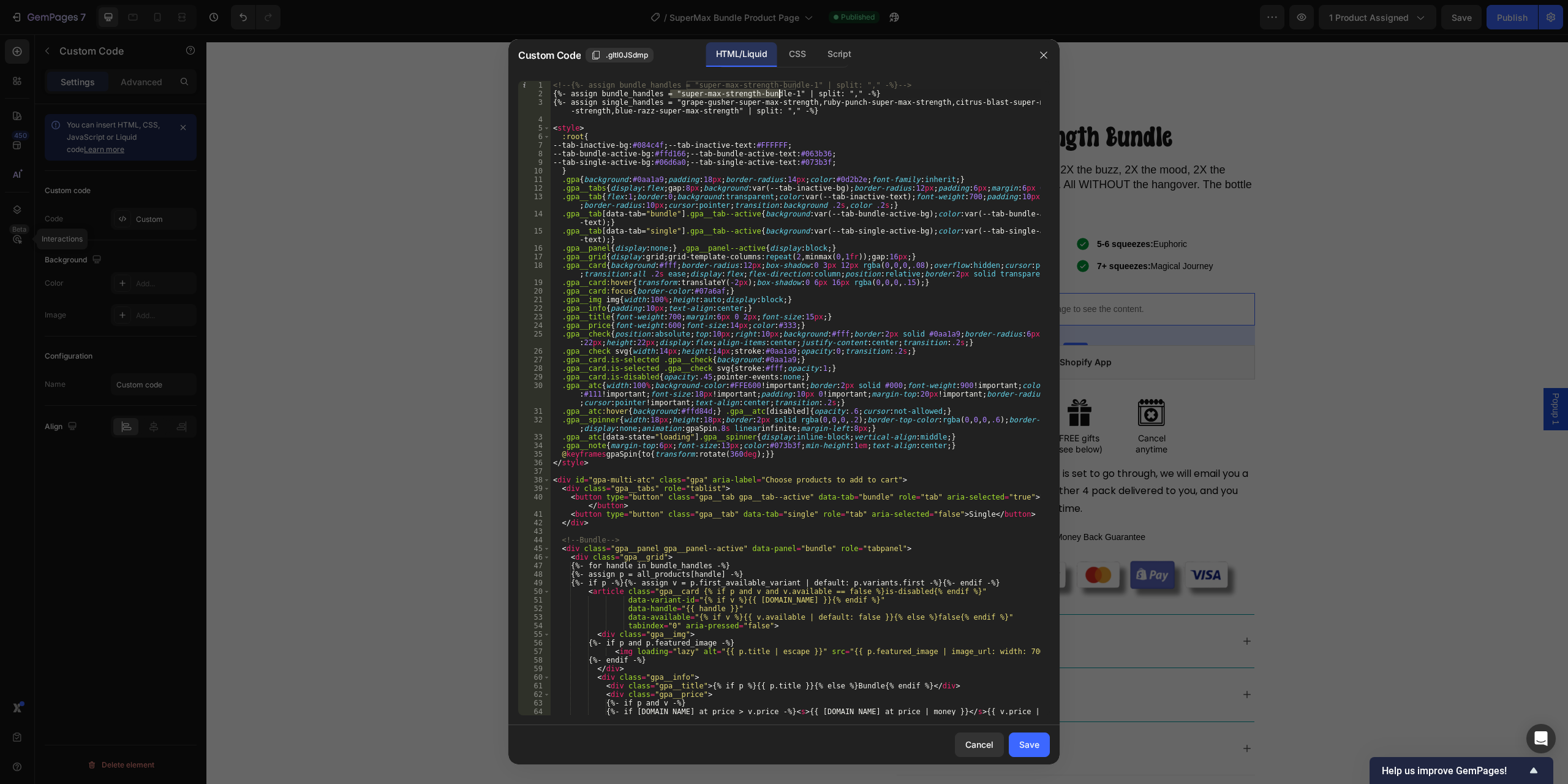
paste textarea
type textarea "{%- assign bundle_handles = "super-max-strength-bundle" | split: "," -%}"
click at [1027, 751] on div "Save" at bounding box center [1029, 744] width 20 height 13
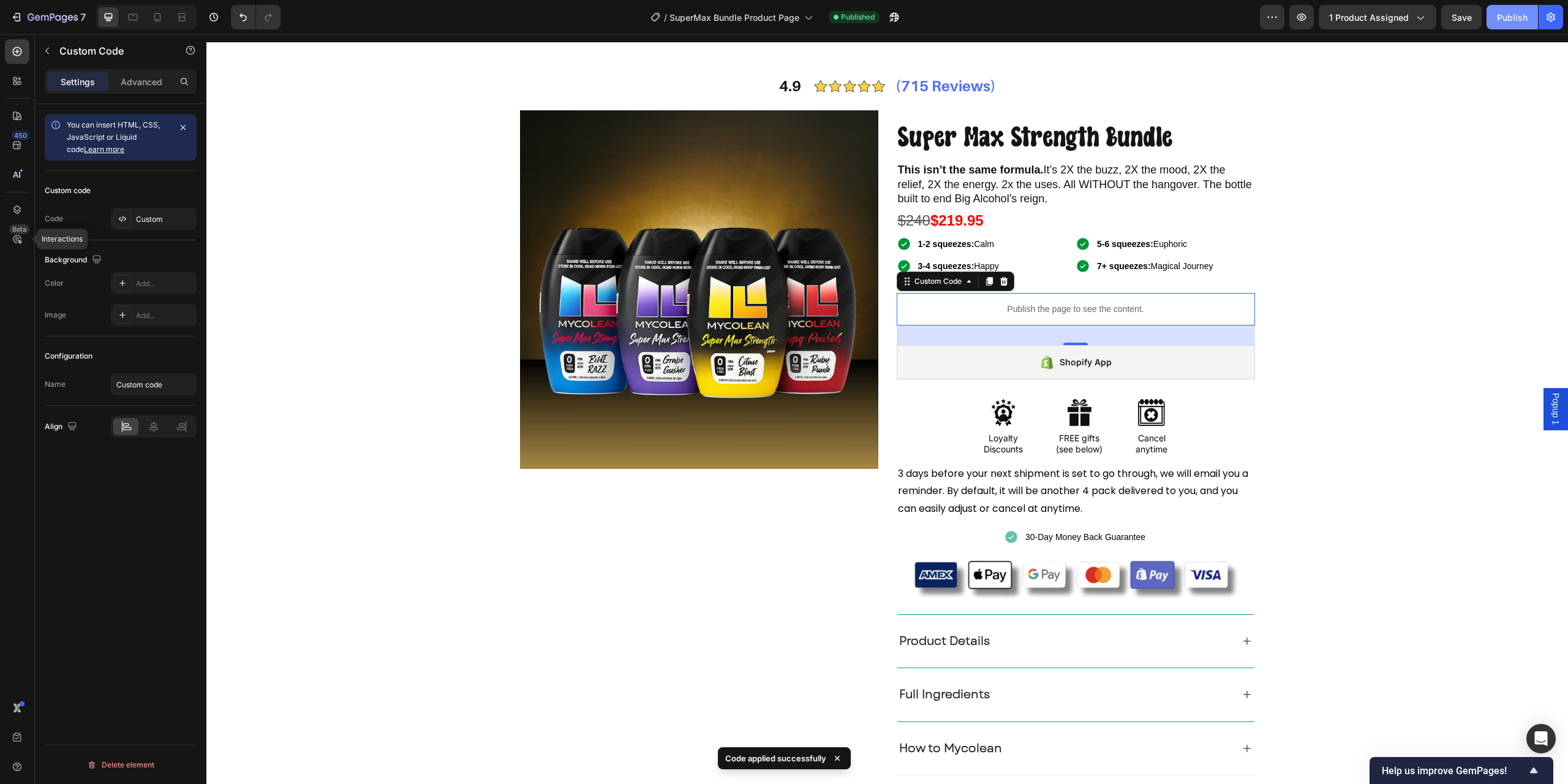
click at [1504, 22] on div "Publish" at bounding box center [1513, 17] width 31 height 13
click at [907, 20] on icon "button" at bounding box center [905, 20] width 3 height 3
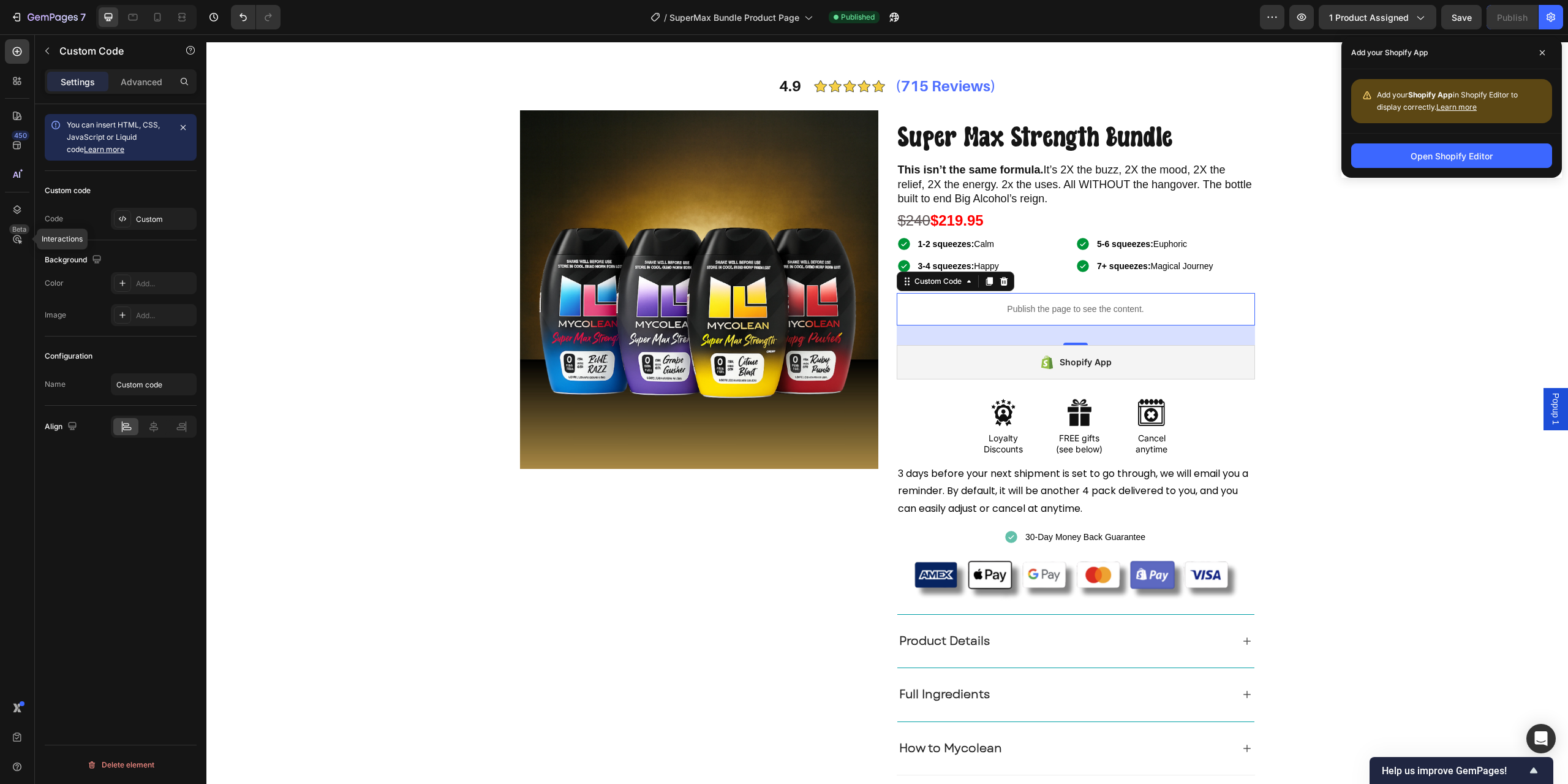
click at [1039, 314] on p "Publish the page to see the content." at bounding box center [1076, 309] width 359 height 13
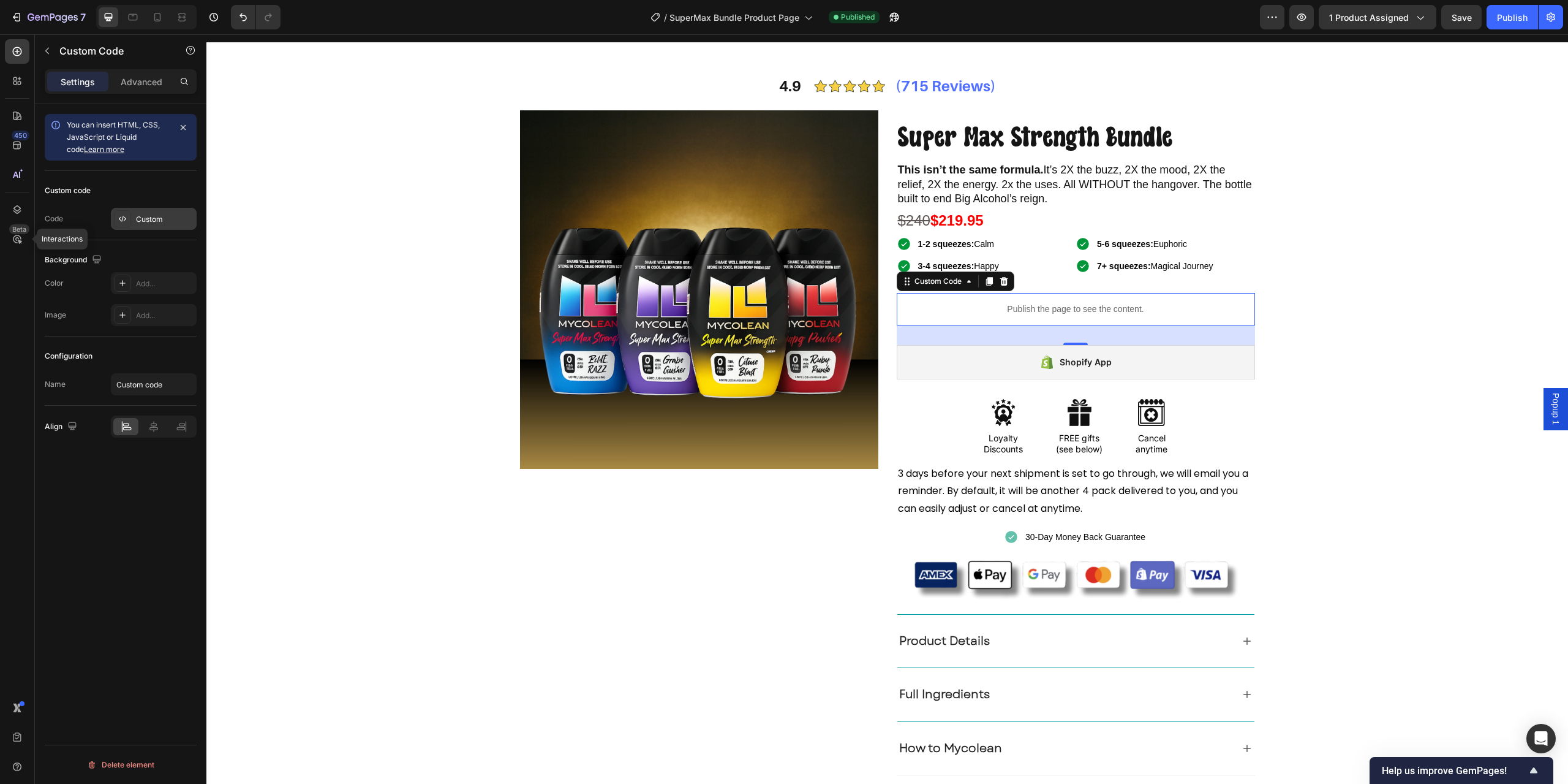
click at [156, 221] on div "Custom" at bounding box center [165, 219] width 58 height 11
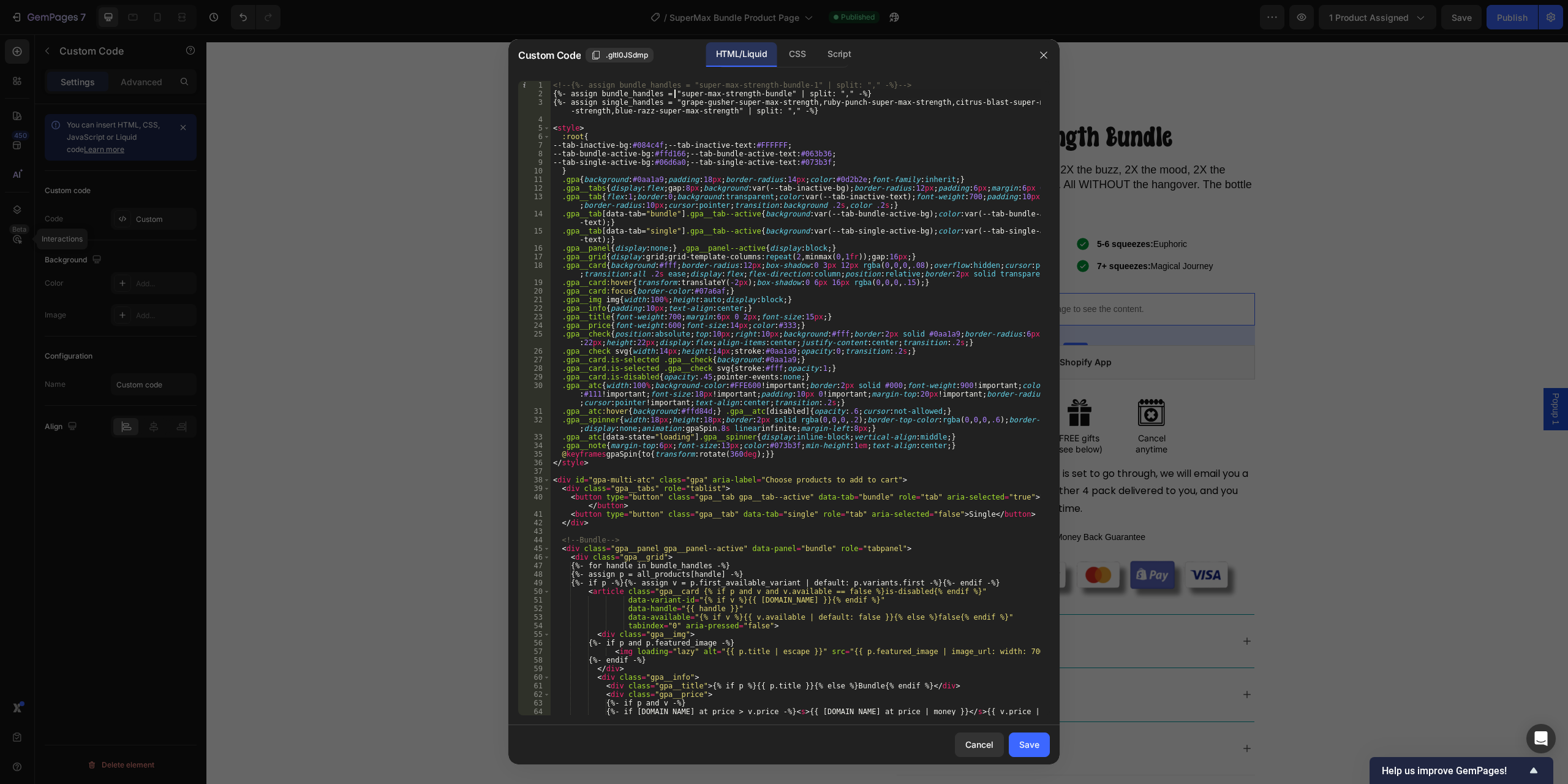
click at [673, 93] on div "<!-- {%- assign bundle_handles = "super-max-strength-bundle-1" | split: "," -%}…" at bounding box center [796, 406] width 490 height 651
drag, startPoint x: 670, startPoint y: 93, endPoint x: 770, endPoint y: 93, distance: 100.0
click at [770, 93] on div "<!-- {%- assign bundle_handles = "super-max-strength-bundle-1" | split: "," -%}…" at bounding box center [796, 406] width 490 height 651
click at [856, 139] on div "<!-- {%- assign bundle_handles = "super-max-strength-bundle-1" | split: "," -%}…" at bounding box center [796, 406] width 490 height 651
type textarea ":root{"
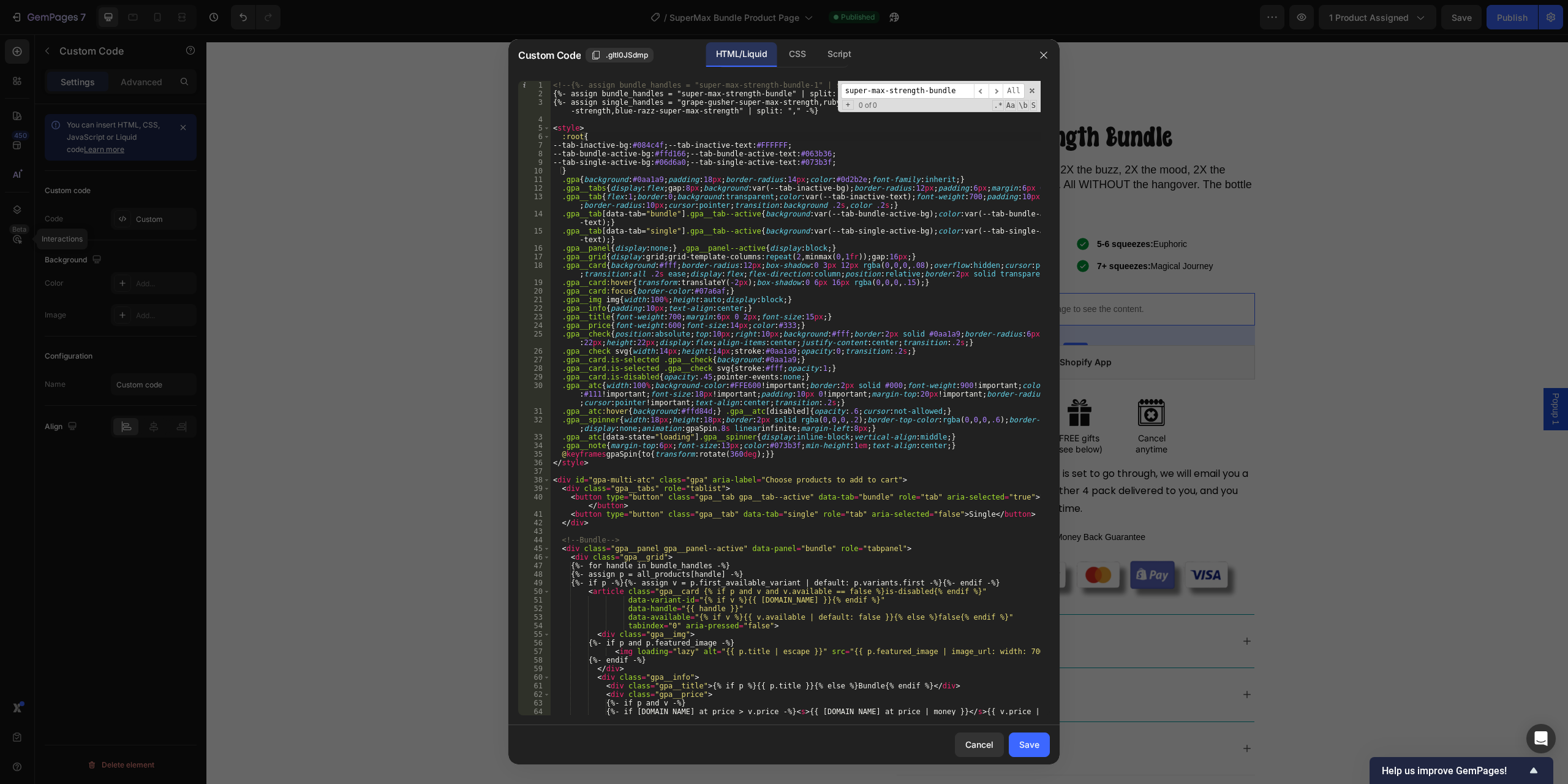
scroll to position [876, 0]
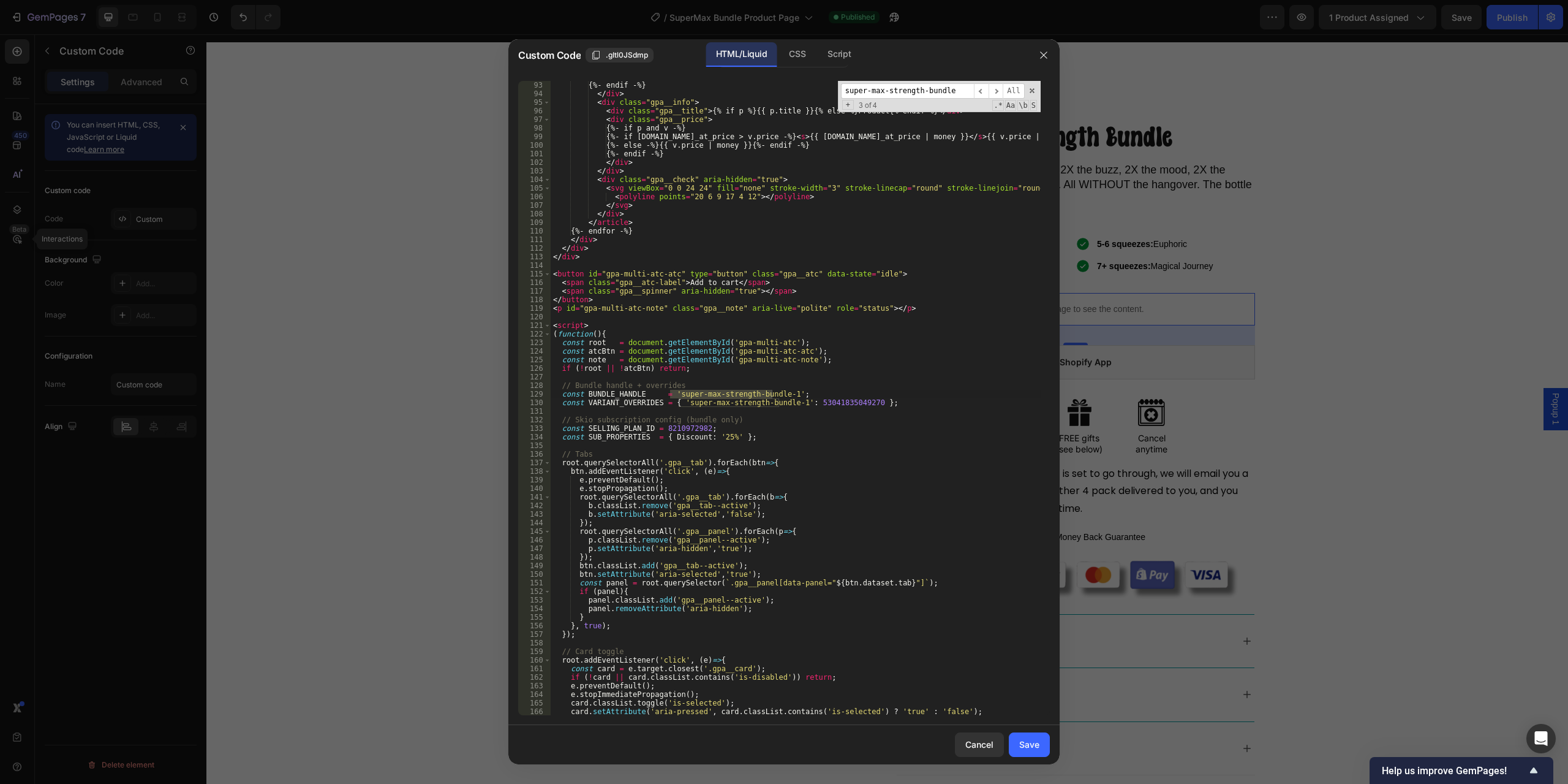
type input "super-max-strength-bundle"
click at [821, 441] on div "{%- endif -%} </ div > < div class = "gpa__info" > < div class = "gpa__title" >…" at bounding box center [796, 406] width 490 height 651
click at [789, 409] on div "{%- endif -%} </ div > < div class = "gpa__info" > < div class = "gpa__title" >…" at bounding box center [796, 406] width 490 height 651
click at [779, 394] on div "{%- endif -%} </ div > < div class = "gpa__info" > < div class = "gpa__title" >…" at bounding box center [796, 406] width 490 height 651
click at [788, 401] on div "{%- endif -%} </ div > < div class = "gpa__info" > < div class = "gpa__title" >…" at bounding box center [796, 406] width 490 height 651
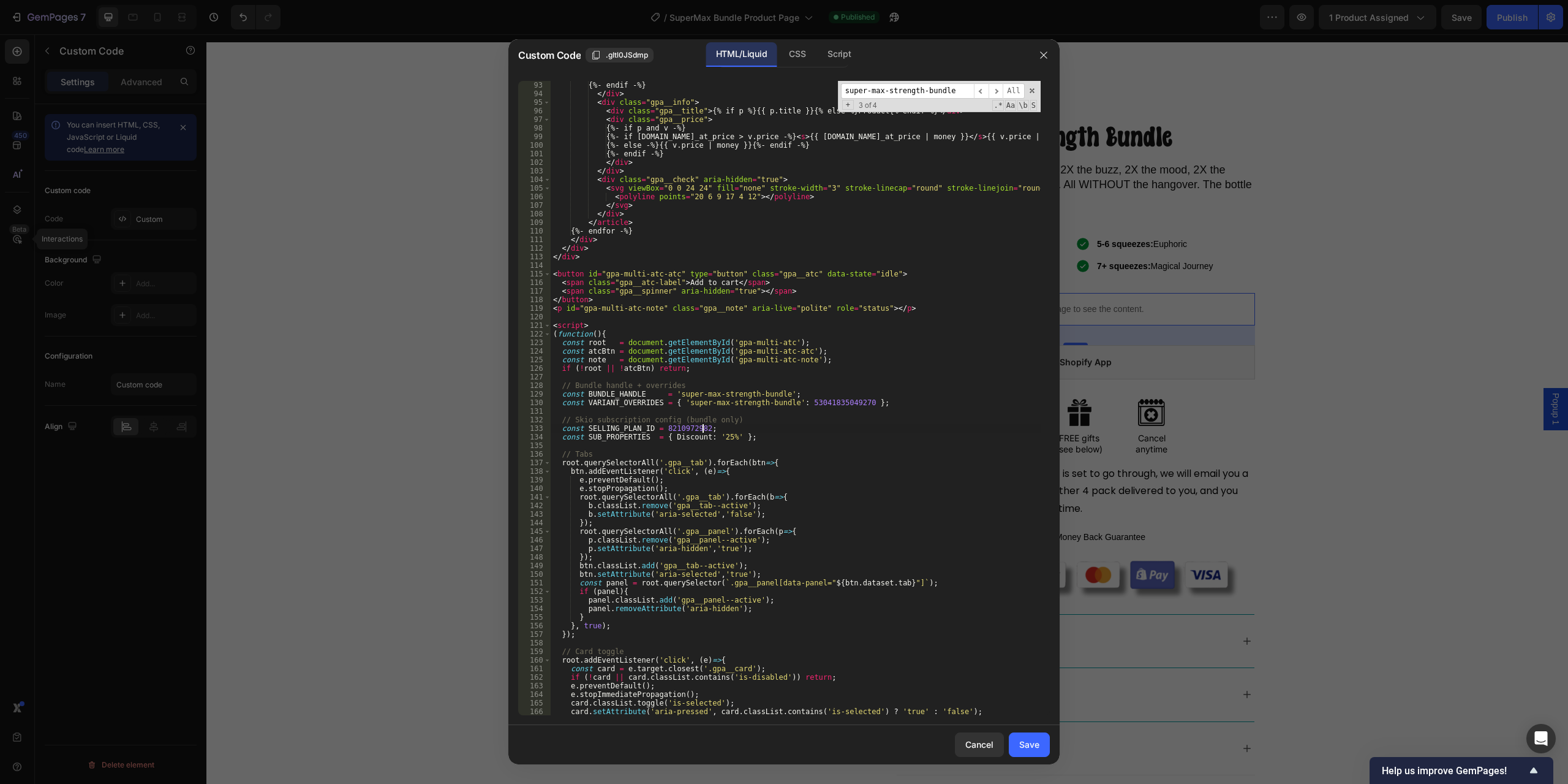
click at [786, 425] on div "{%- endif -%} </ div > < div class = "gpa__info" > < div class = "gpa__title" >…" at bounding box center [796, 406] width 490 height 651
type textarea "const SELLING_PLAN_ID = 8210972982;"
click at [810, 407] on div "{%- endif -%} </ div > < div class = "gpa__info" > < div class = "gpa__title" >…" at bounding box center [796, 406] width 490 height 651
click at [801, 399] on div "{%- endif -%} </ div > < div class = "gpa__info" > < div class = "gpa__title" >…" at bounding box center [796, 406] width 490 height 651
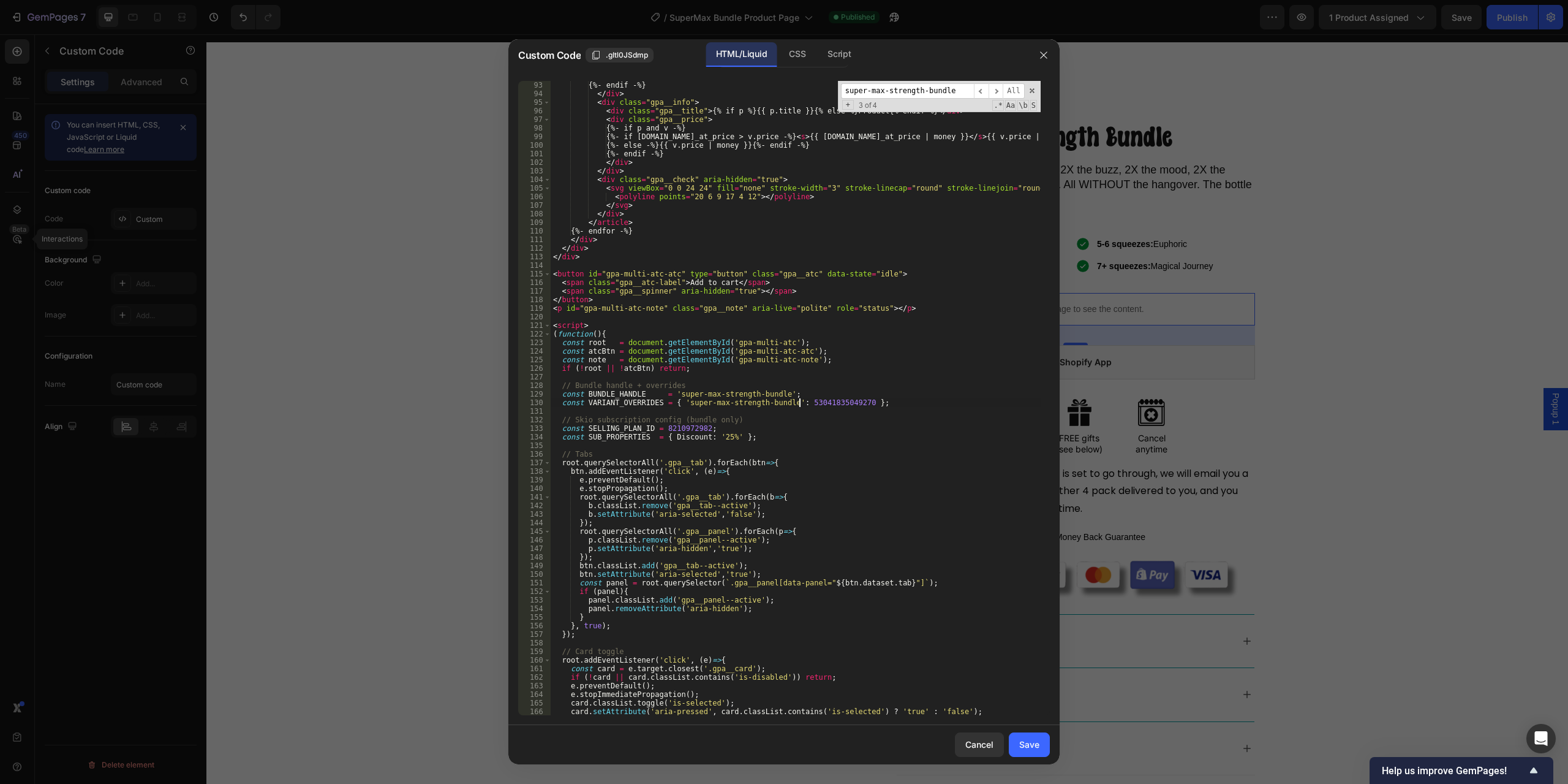
click at [801, 399] on div "{%- endif -%} </ div > < div class = "gpa__info" > < div class = "gpa__title" >…" at bounding box center [796, 406] width 490 height 651
click at [676, 429] on div "{%- endif -%} </ div > < div class = "gpa__info" > < div class = "gpa__title" >…" at bounding box center [796, 406] width 490 height 651
type textarea "const SELLING_PLAN_ID = 8210972982;"
click at [676, 429] on div "{%- endif -%} </ div > < div class = "gpa__info" > < div class = "gpa__title" >…" at bounding box center [796, 406] width 490 height 651
click at [687, 427] on div "{%- endif -%} </ div > < div class = "gpa__info" > < div class = "gpa__title" >…" at bounding box center [796, 398] width 490 height 635
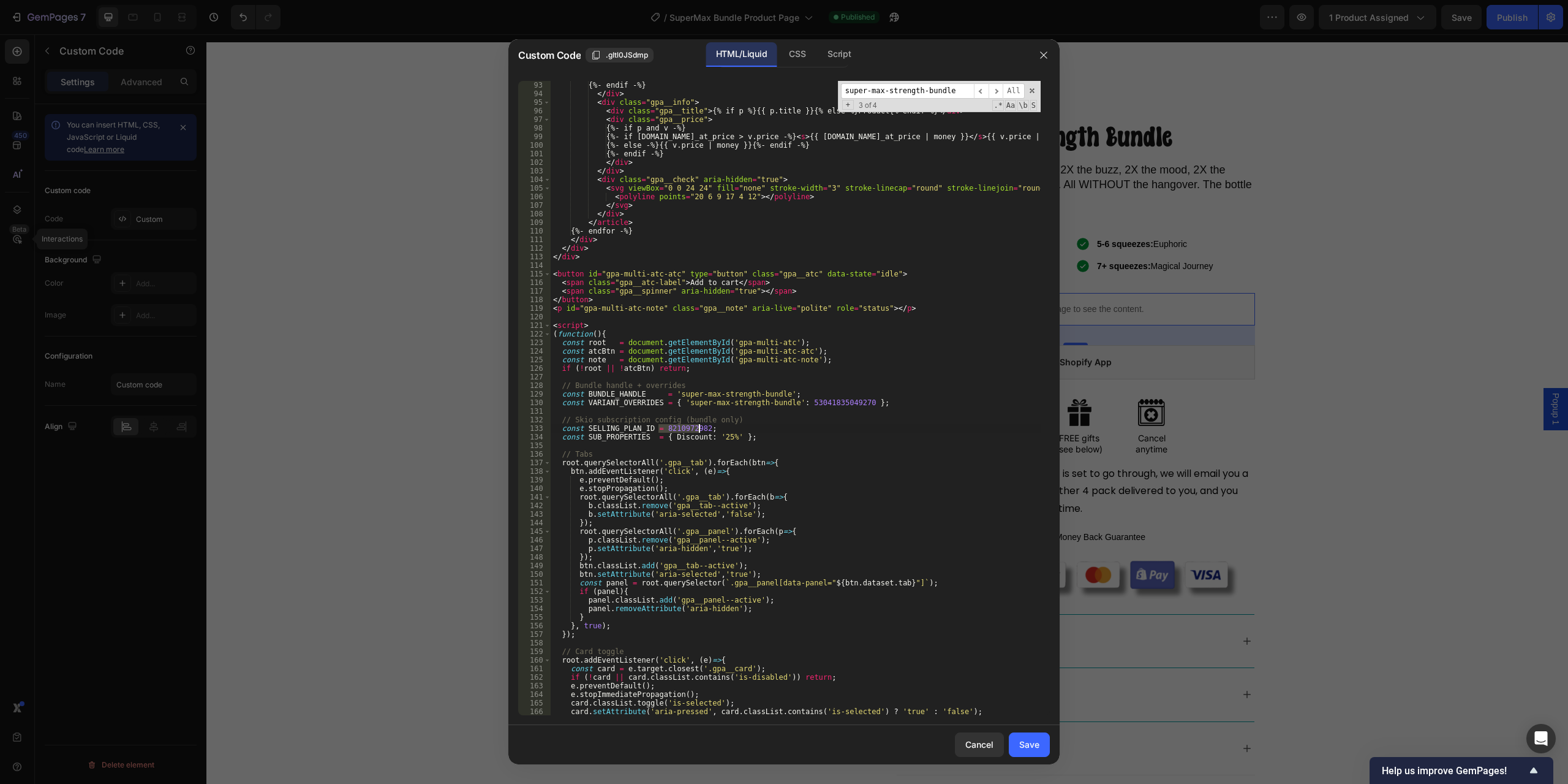
click at [687, 427] on div "{%- endif -%} </ div > < div class = "gpa__info" > < div class = "gpa__title" >…" at bounding box center [796, 406] width 490 height 651
click at [837, 413] on div "{%- endif -%} </ div > < div class = "gpa__info" > < div class = "gpa__title" >…" at bounding box center [796, 406] width 490 height 651
click at [820, 407] on div "{%- endif -%} </ div > < div class = "gpa__info" > < div class = "gpa__title" >…" at bounding box center [796, 406] width 490 height 651
click at [805, 398] on div "{%- endif -%} </ div > < div class = "gpa__info" > < div class = "gpa__title" >…" at bounding box center [796, 406] width 490 height 651
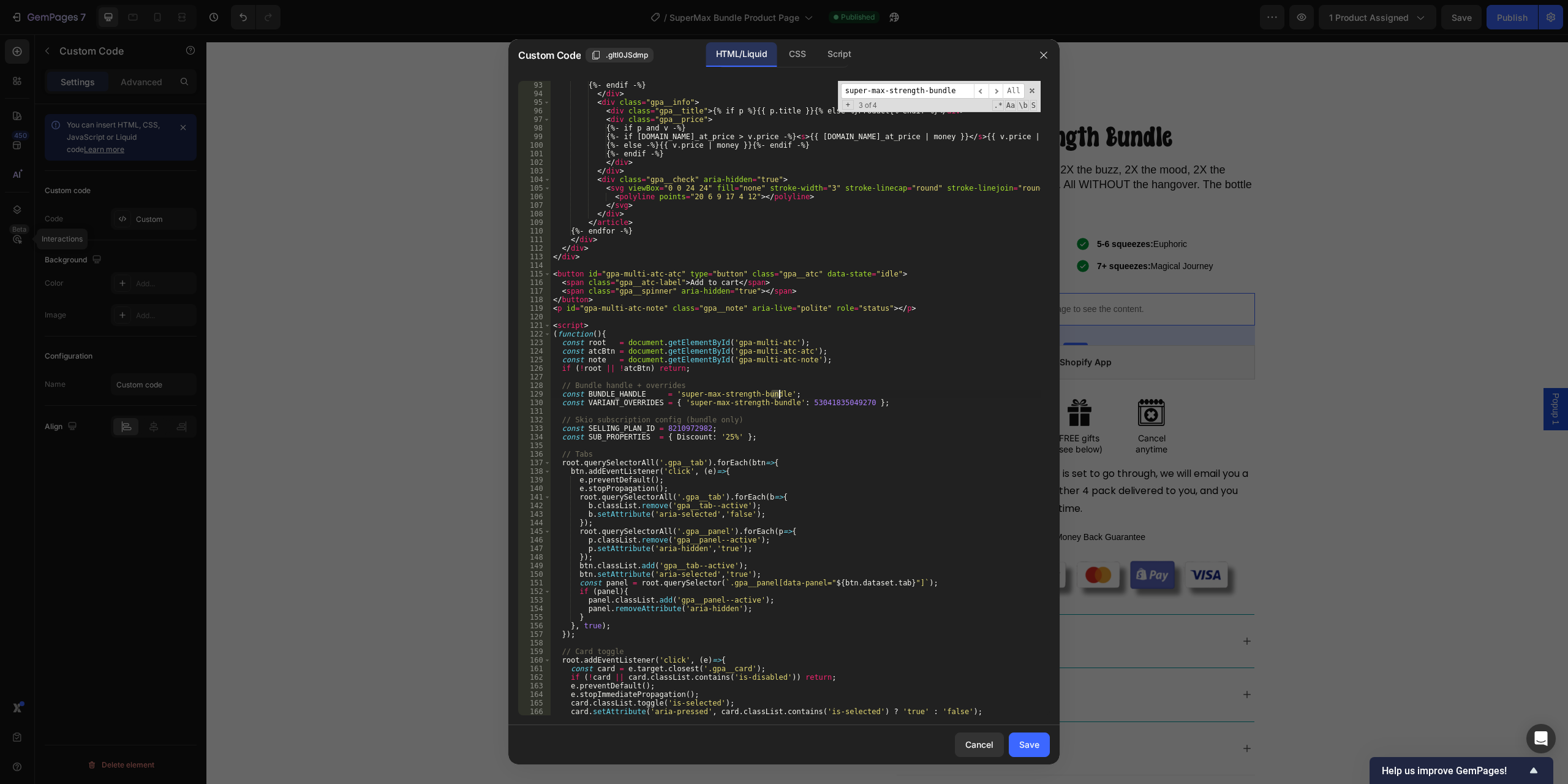
click at [805, 398] on div "{%- endif -%} </ div > < div class = "gpa__info" > < div class = "gpa__title" >…" at bounding box center [796, 406] width 490 height 651
click at [805, 404] on div "{%- endif -%} </ div > < div class = "gpa__info" > < div class = "gpa__title" >…" at bounding box center [796, 406] width 490 height 651
click at [692, 436] on div "{%- endif -%} </ div > < div class = "gpa__info" > < div class = "gpa__title" >…" at bounding box center [796, 406] width 490 height 651
click at [692, 432] on div "{%- endif -%} </ div > < div class = "gpa__info" > < div class = "gpa__title" >…" at bounding box center [796, 406] width 490 height 651
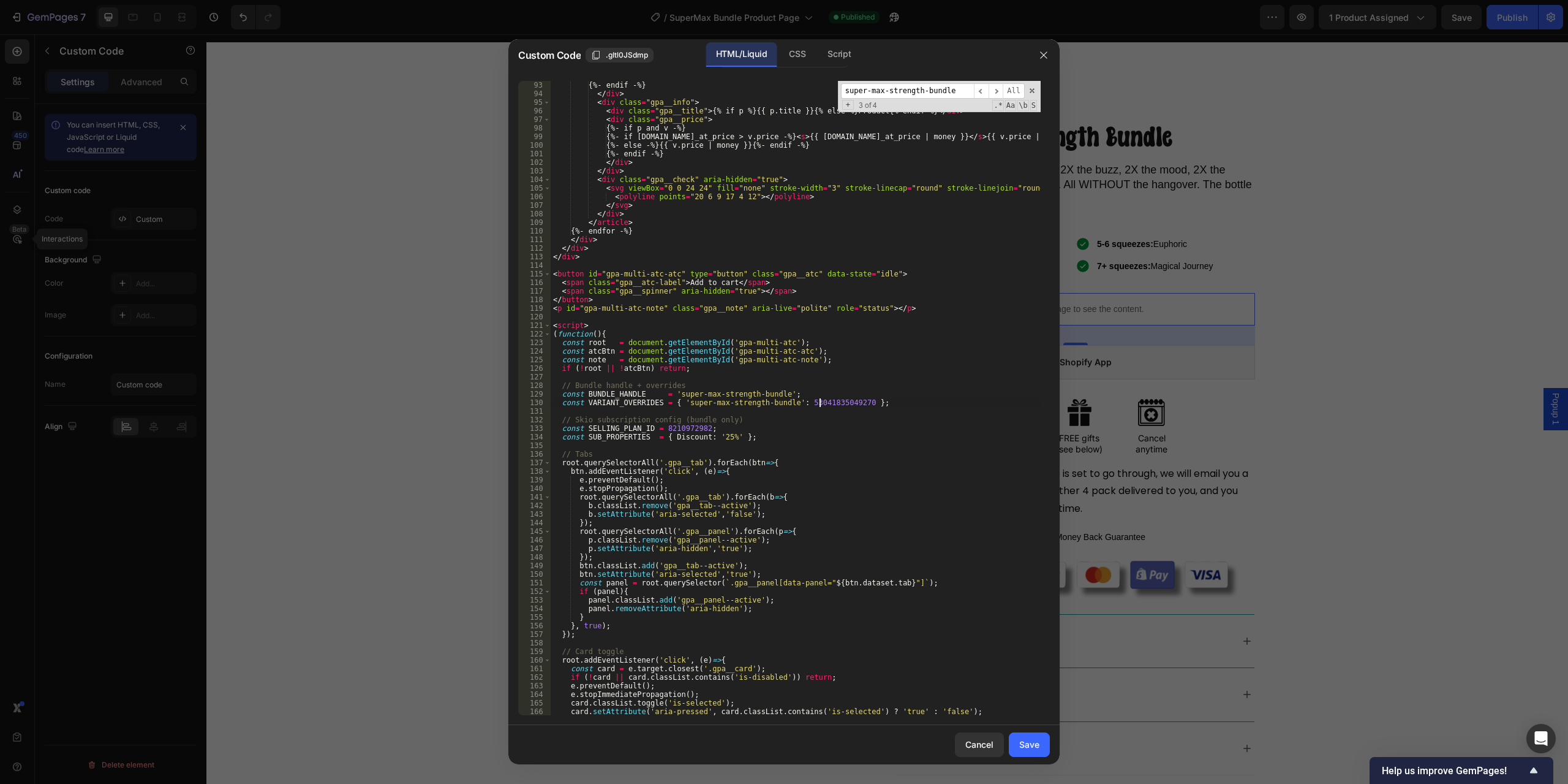
click at [821, 405] on div "{%- endif -%} </ div > < div class = "gpa__info" > < div class = "gpa__title" >…" at bounding box center [796, 406] width 490 height 651
paste textarea "36383174966"
type textarea "const VARIANT_OVERRIDES = { 'super-max-strength-bundle': 53036383174966 };"
click at [1033, 746] on div "Save" at bounding box center [1029, 744] width 20 height 13
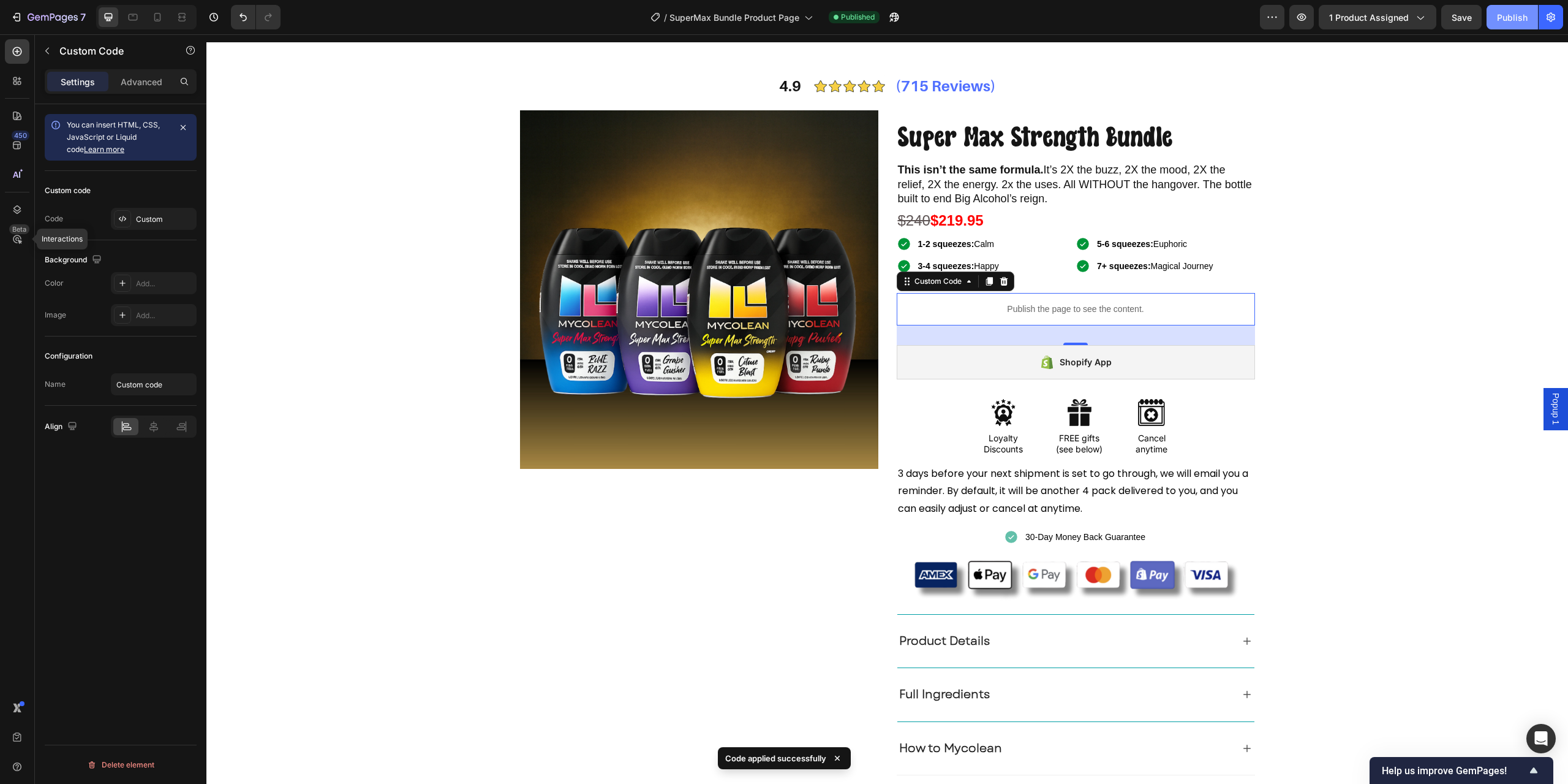
click at [1495, 17] on button "Publish" at bounding box center [1512, 17] width 52 height 24
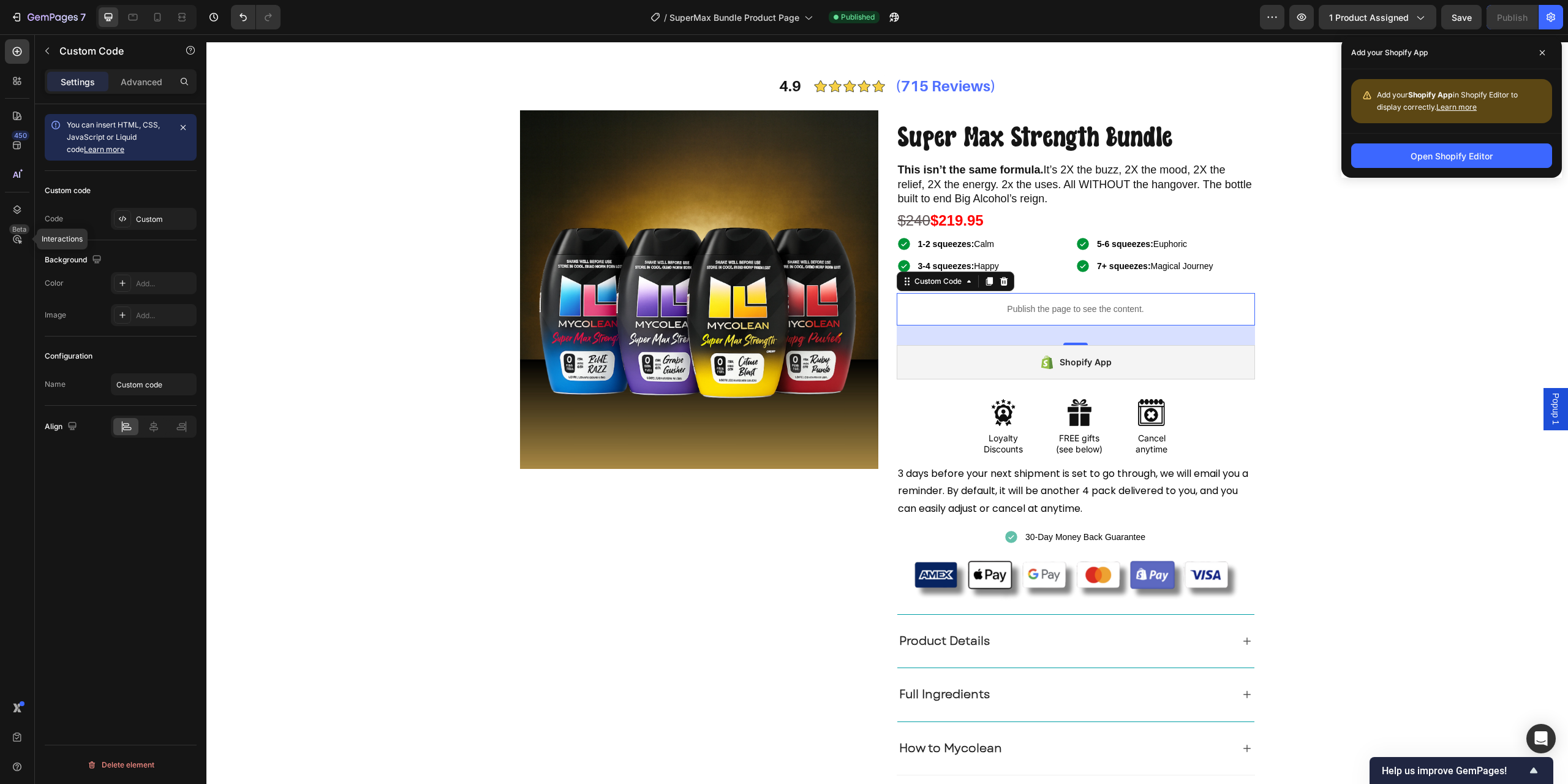
click at [1008, 307] on p "Publish the page to see the content." at bounding box center [1076, 309] width 359 height 13
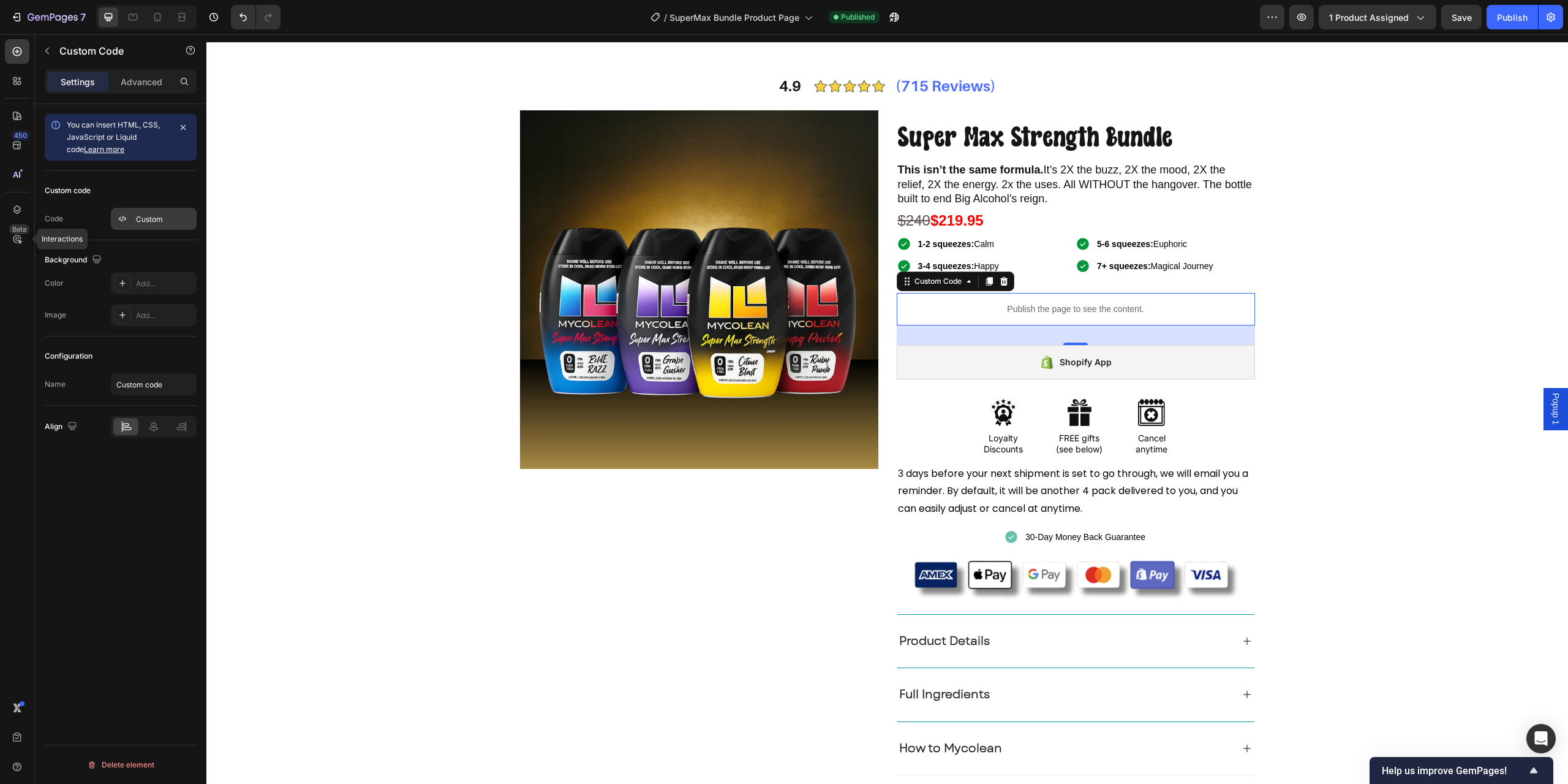
click at [155, 224] on div "Custom" at bounding box center [165, 219] width 58 height 11
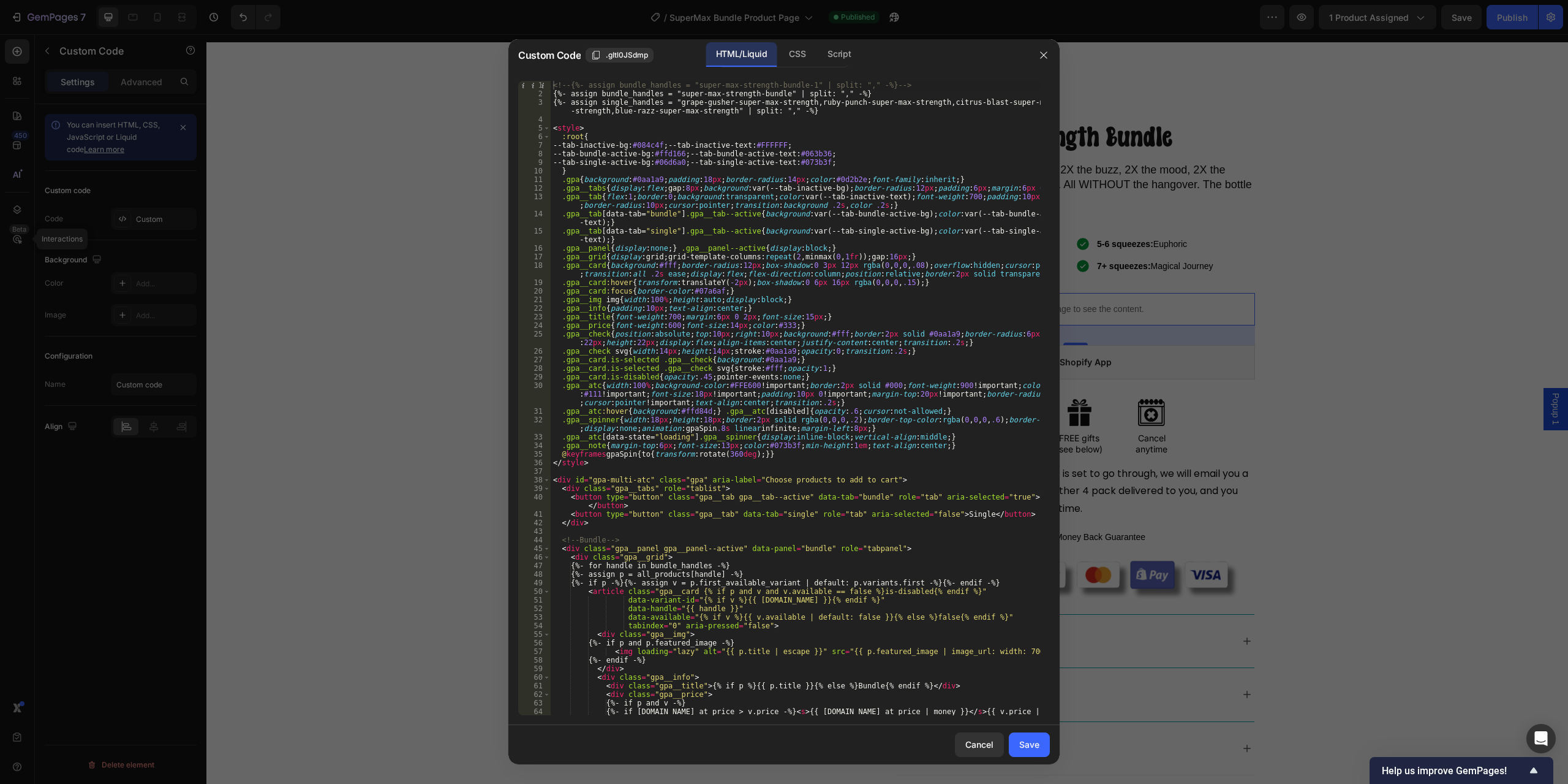
type textarea ".gpa__card.is-selected .gpa__check svg{stroke:#fff;opacity:1;}"
click at [811, 371] on div "<!-- {%- assign bundle_handles = "super-max-strength-bundle-1" | split: "," -%}…" at bounding box center [796, 406] width 490 height 651
click at [907, 106] on div "+ 0 of 0 .* Aa \b S" at bounding box center [938, 105] width 196 height 9
click at [907, 92] on input "Super Max Strength" at bounding box center [907, 91] width 133 height 15
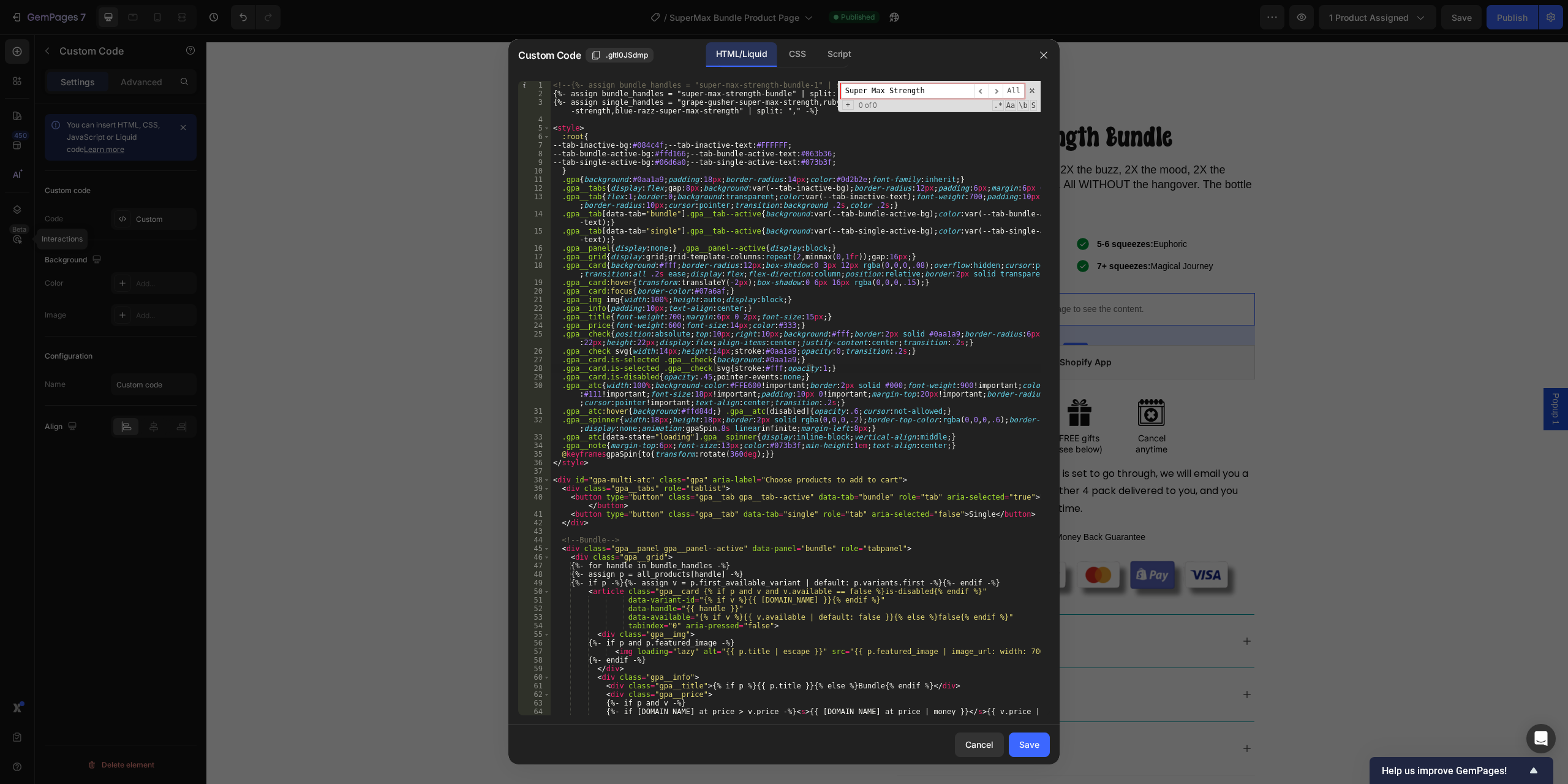
click at [907, 92] on input "Super Max Strength" at bounding box center [907, 91] width 133 height 15
paste input "53036383174966"
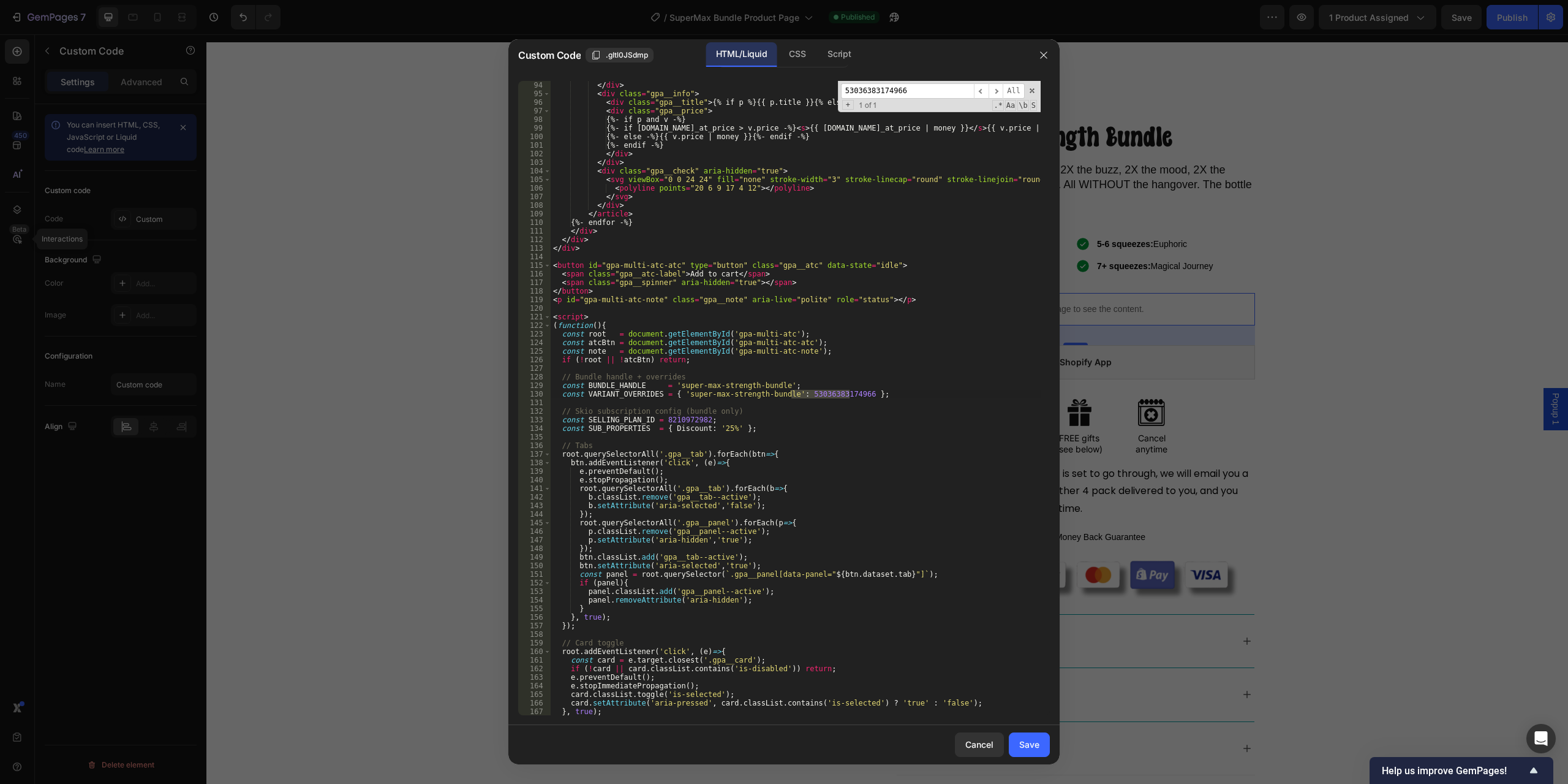
type input "53036383174966"
type textarea "const BUNDLE_HANDLE = 'super-max-strength-bundle';"
drag, startPoint x: 771, startPoint y: 386, endPoint x: 669, endPoint y: 387, distance: 102.0
click at [669, 387] on div "</ div > < div class = "gpa__info" > < div class = "gpa__title" > {% if p %}{{ …" at bounding box center [796, 406] width 490 height 651
click at [902, 92] on input "53036383174966" at bounding box center [907, 91] width 133 height 15
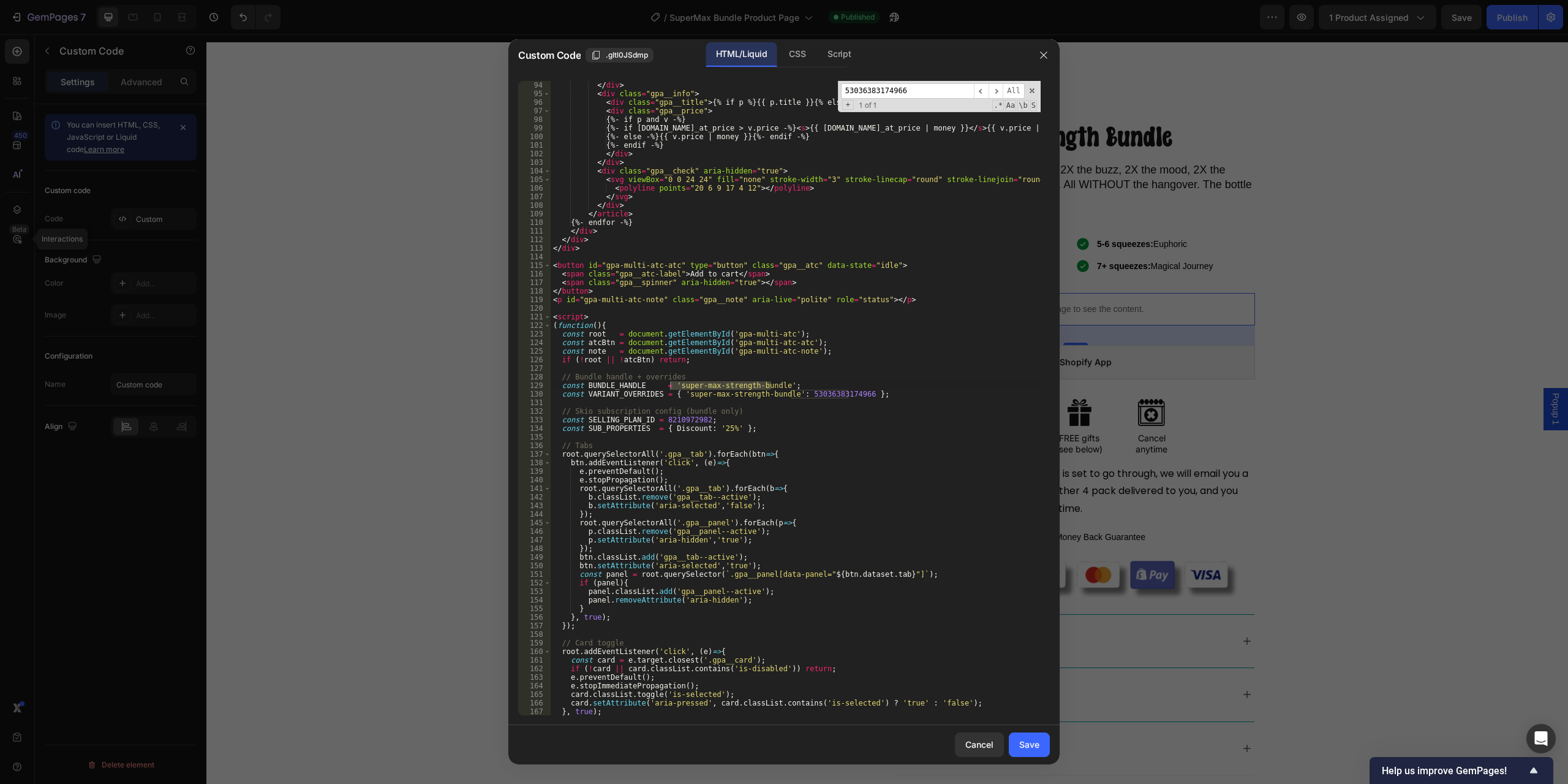
click at [902, 92] on input "53036383174966" at bounding box center [907, 91] width 133 height 15
paste input "super-max-strength-bundle"
type input "super-max-strength-bundle"
click at [996, 88] on span "​" at bounding box center [996, 91] width 15 height 15
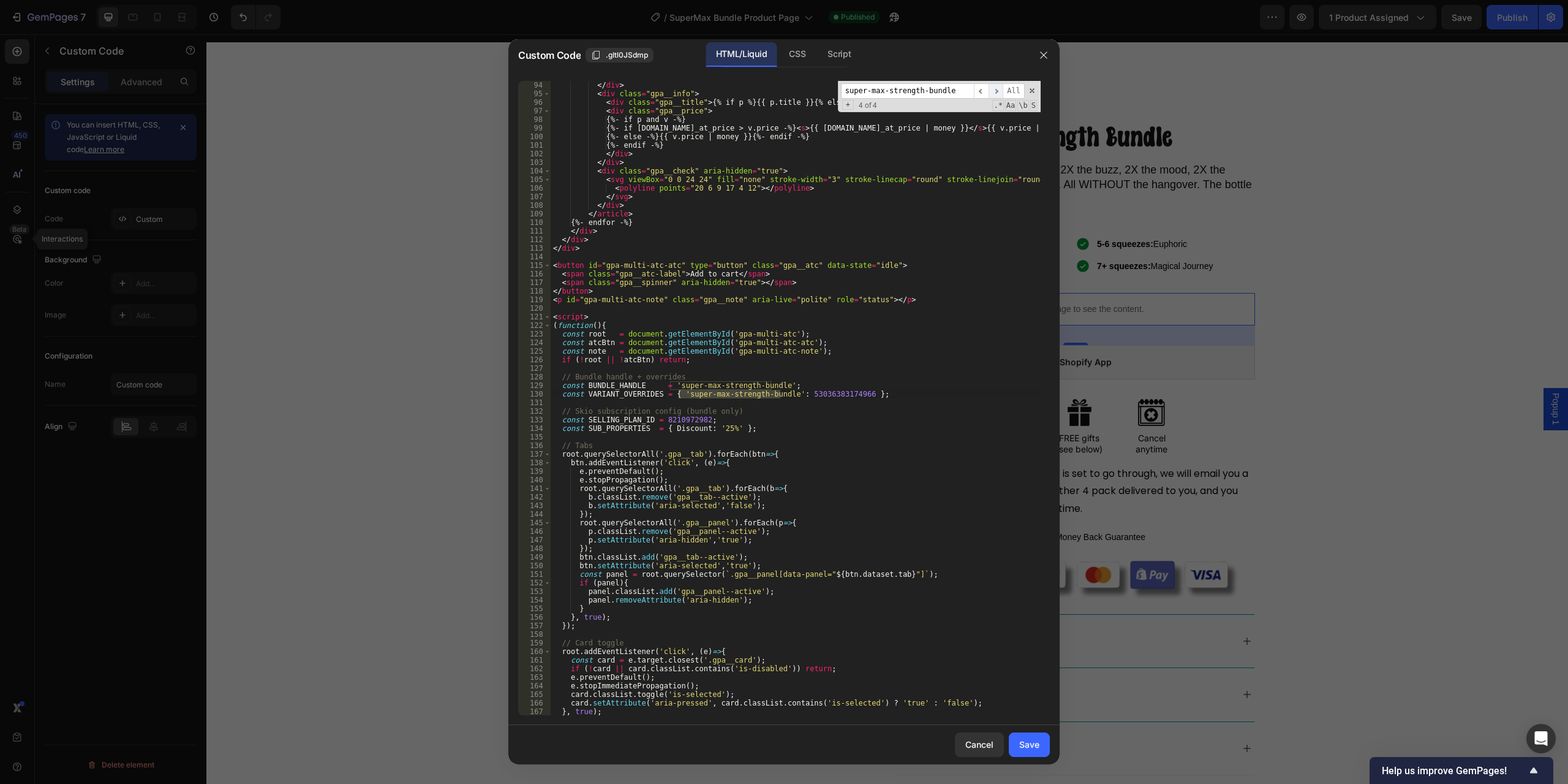
click at [996, 88] on span "​" at bounding box center [996, 91] width 15 height 15
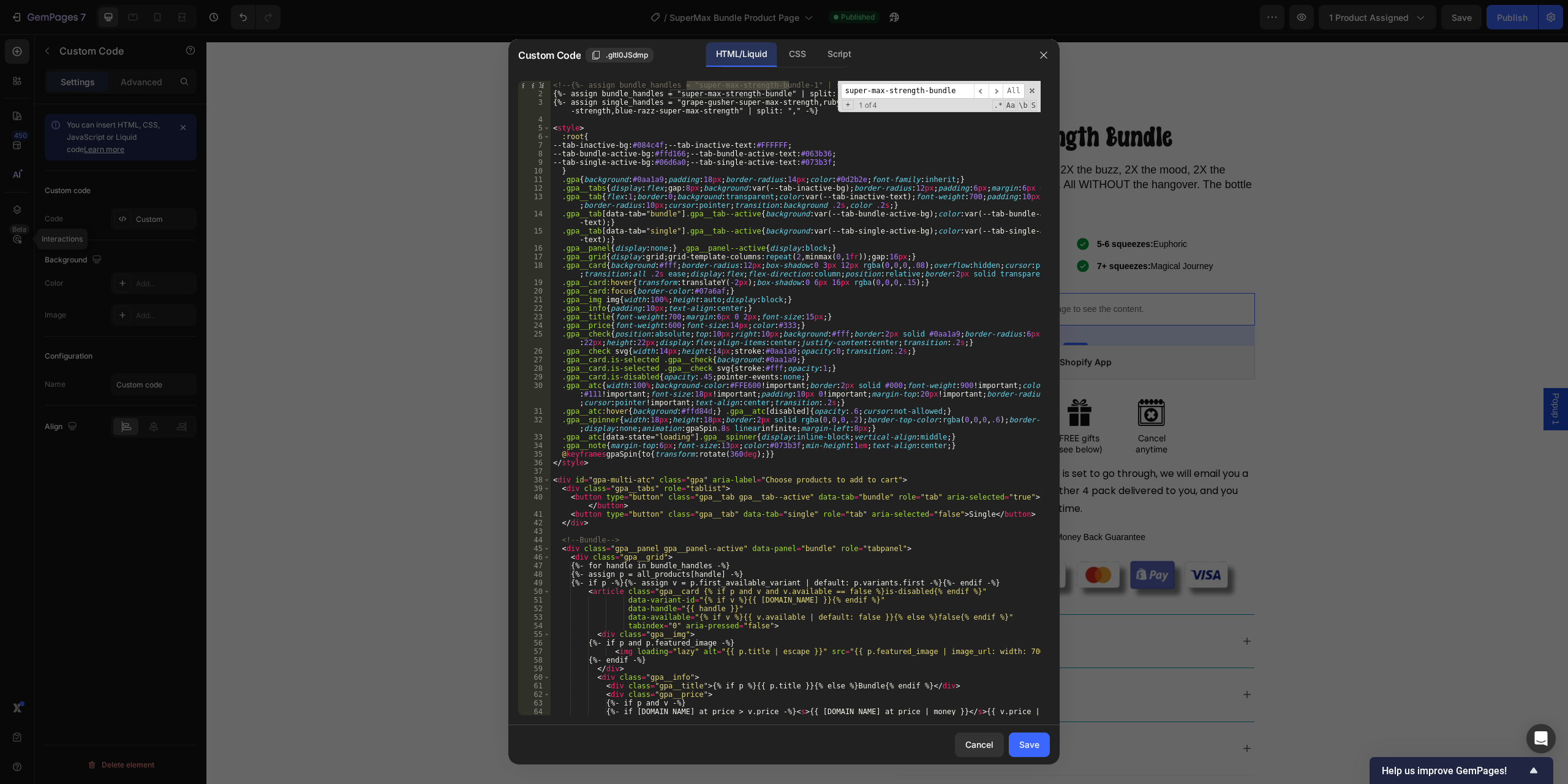
type textarea ".gpa__atc{width:100%;background-color:#FFE600!important;border:2px solid #000;f…"
click at [866, 398] on div "<!-- {%- assign bundle_handles = "super-max-strength-bundle-1" | split: "," -%}…" at bounding box center [796, 406] width 490 height 651
drag, startPoint x: 1018, startPoint y: 750, endPoint x: 1043, endPoint y: 729, distance: 32.6
click at [1018, 750] on button "Save" at bounding box center [1029, 744] width 41 height 24
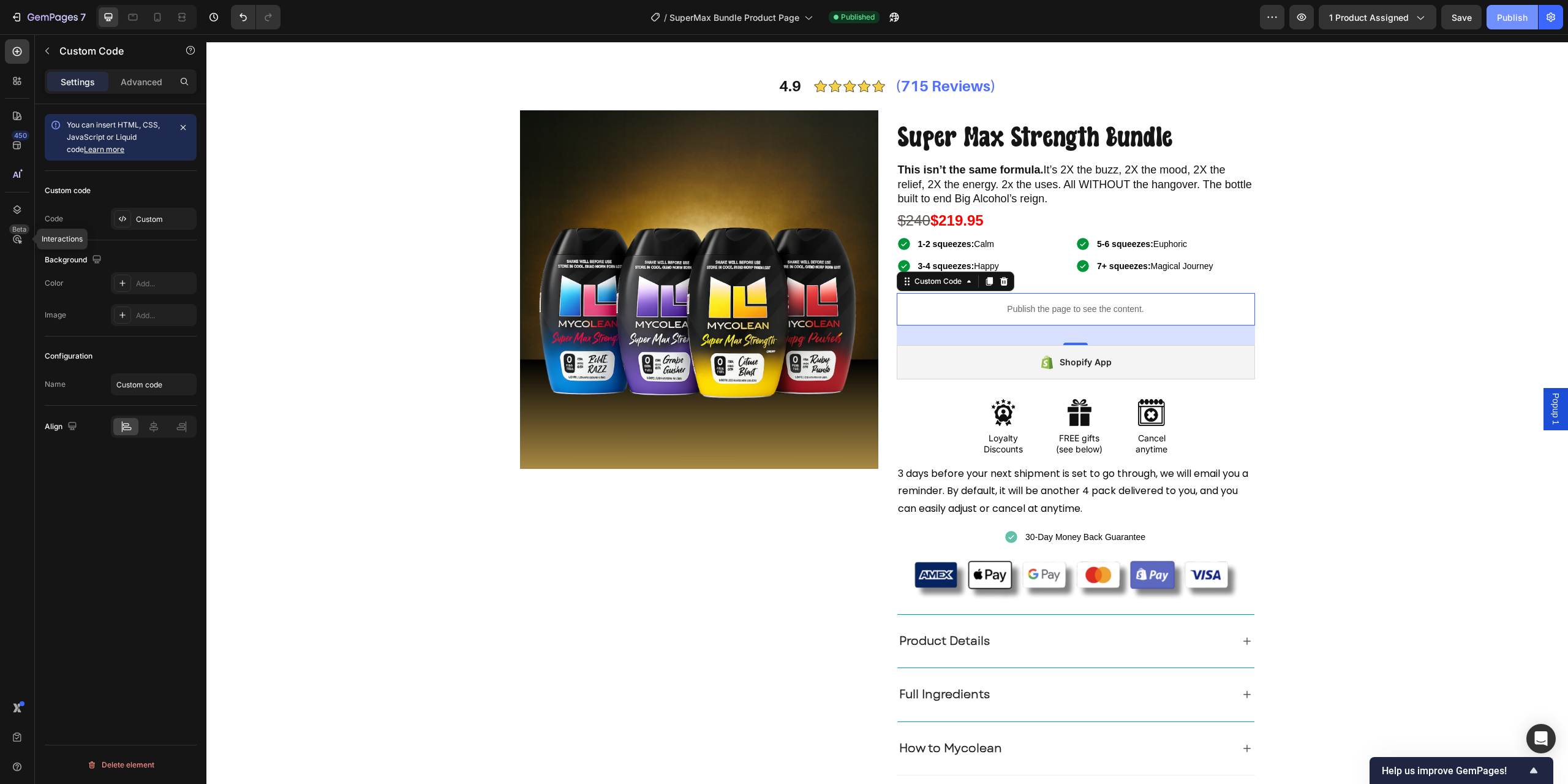
click at [1505, 22] on div "Publish" at bounding box center [1513, 17] width 31 height 13
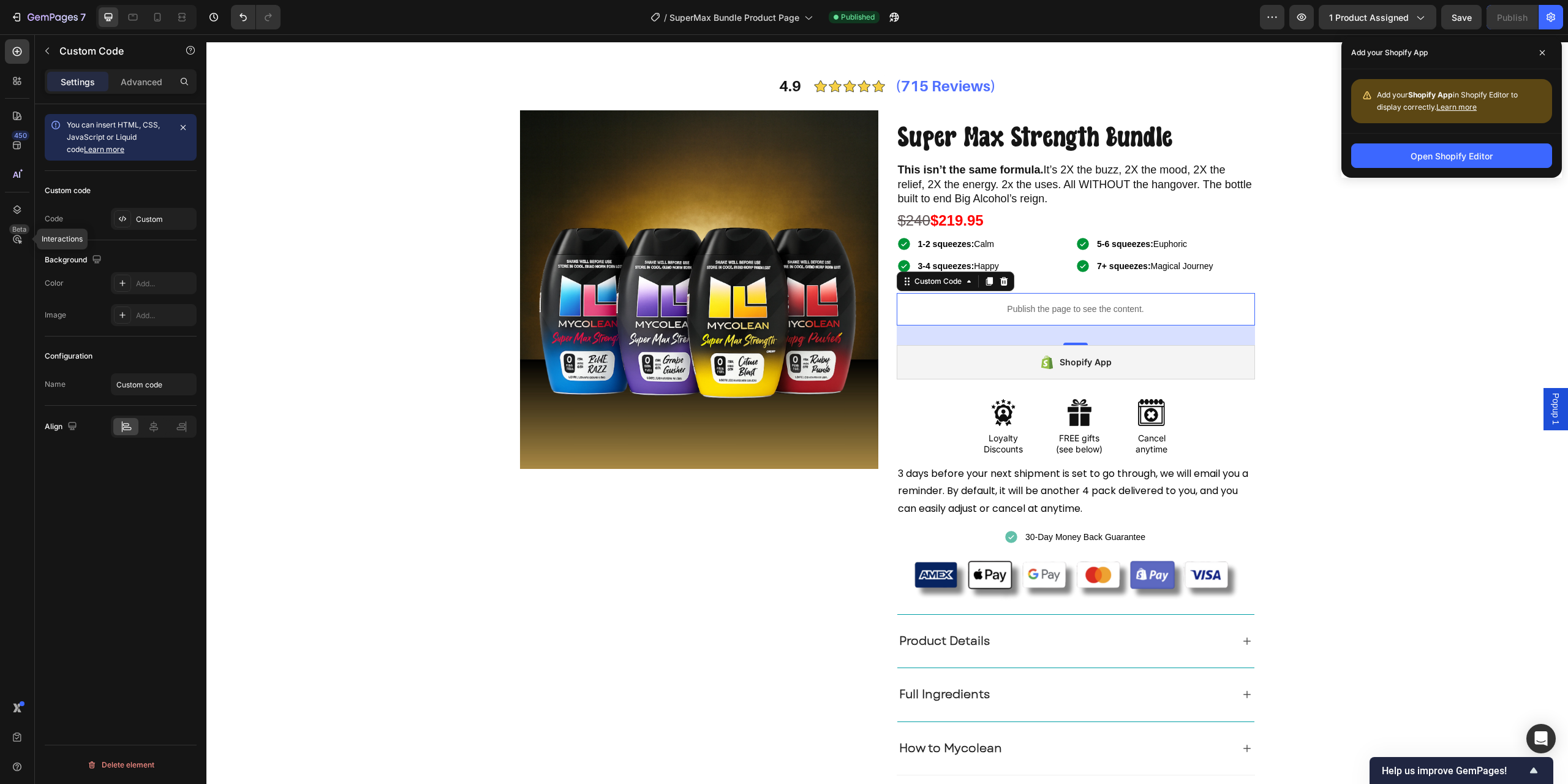
click at [1092, 303] on p "Publish the page to see the content." at bounding box center [1076, 309] width 359 height 13
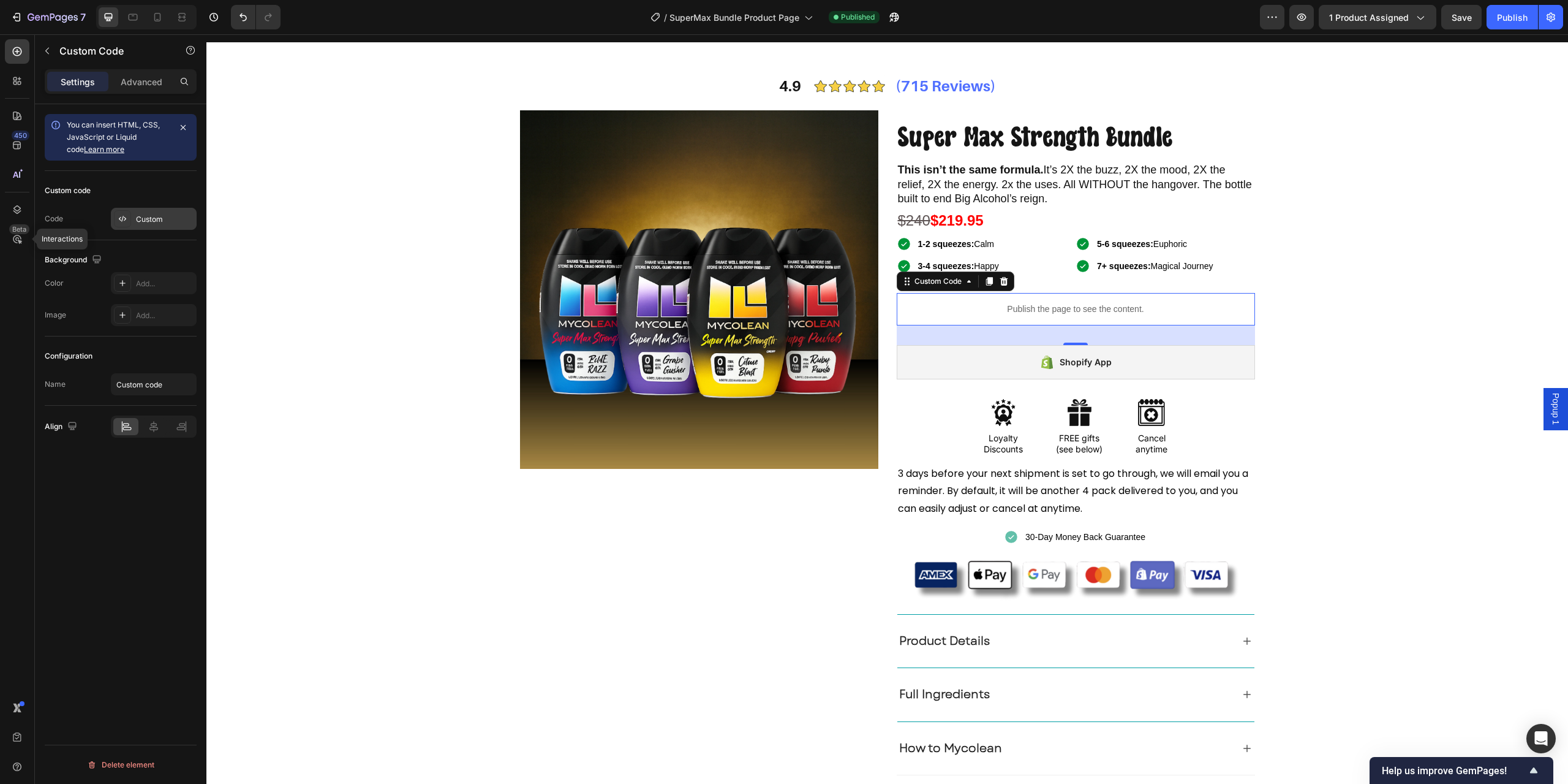
click at [153, 213] on div "Custom" at bounding box center [154, 219] width 86 height 22
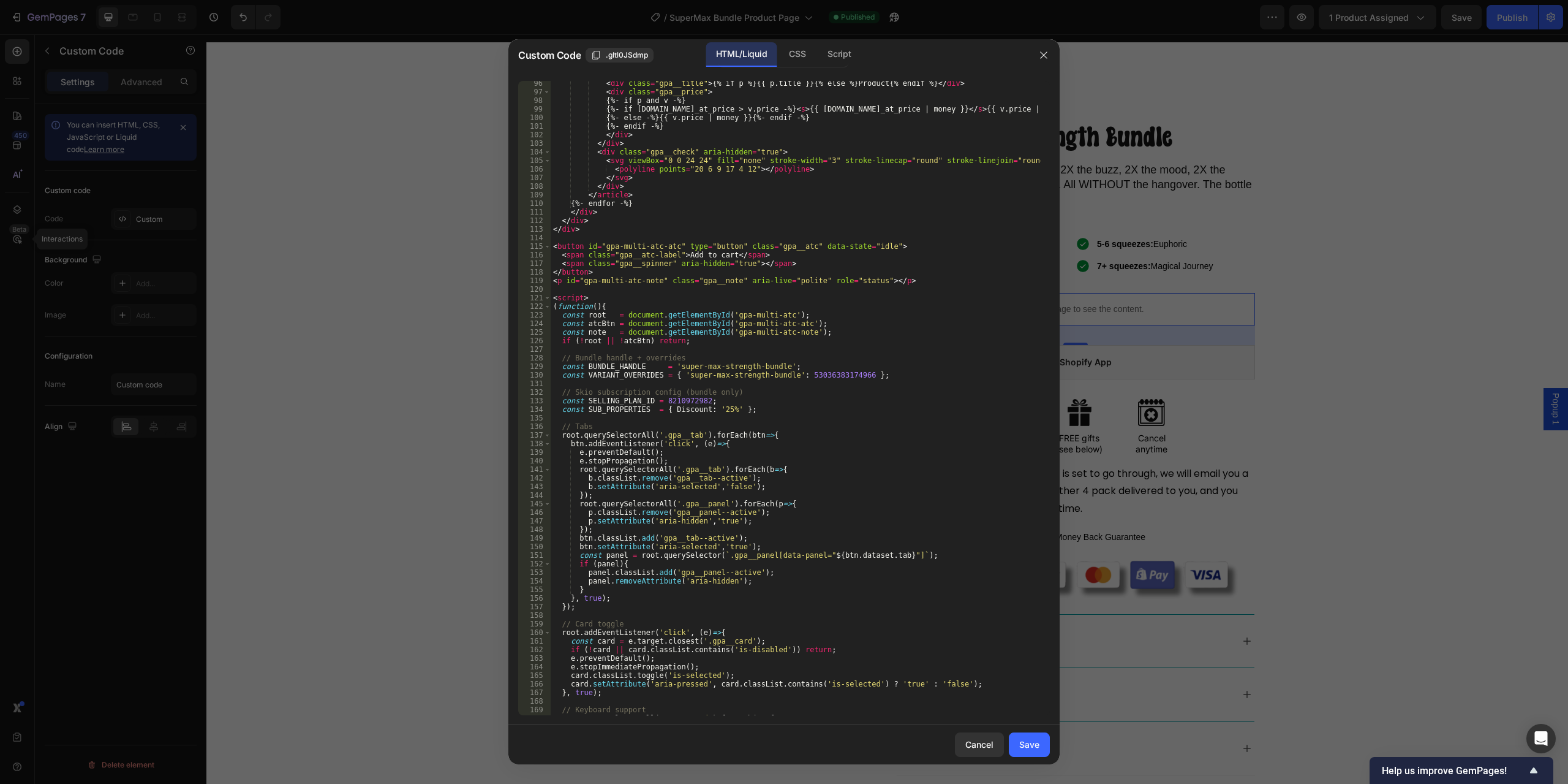
scroll to position [903, 0]
click at [809, 408] on div "< div class = "gpa__title" > {% if p %}{{ p.title }}{% else %}Product{% endif %…" at bounding box center [796, 404] width 490 height 651
click at [679, 398] on div "< div class = "gpa__title" > {% if p %}{{ p.title }}{% else %}Product{% endif %…" at bounding box center [796, 404] width 490 height 651
click at [677, 409] on div "< div class = "gpa__title" > {% if p %}{{ p.title }}{% else %}Product{% endif %…" at bounding box center [796, 404] width 490 height 651
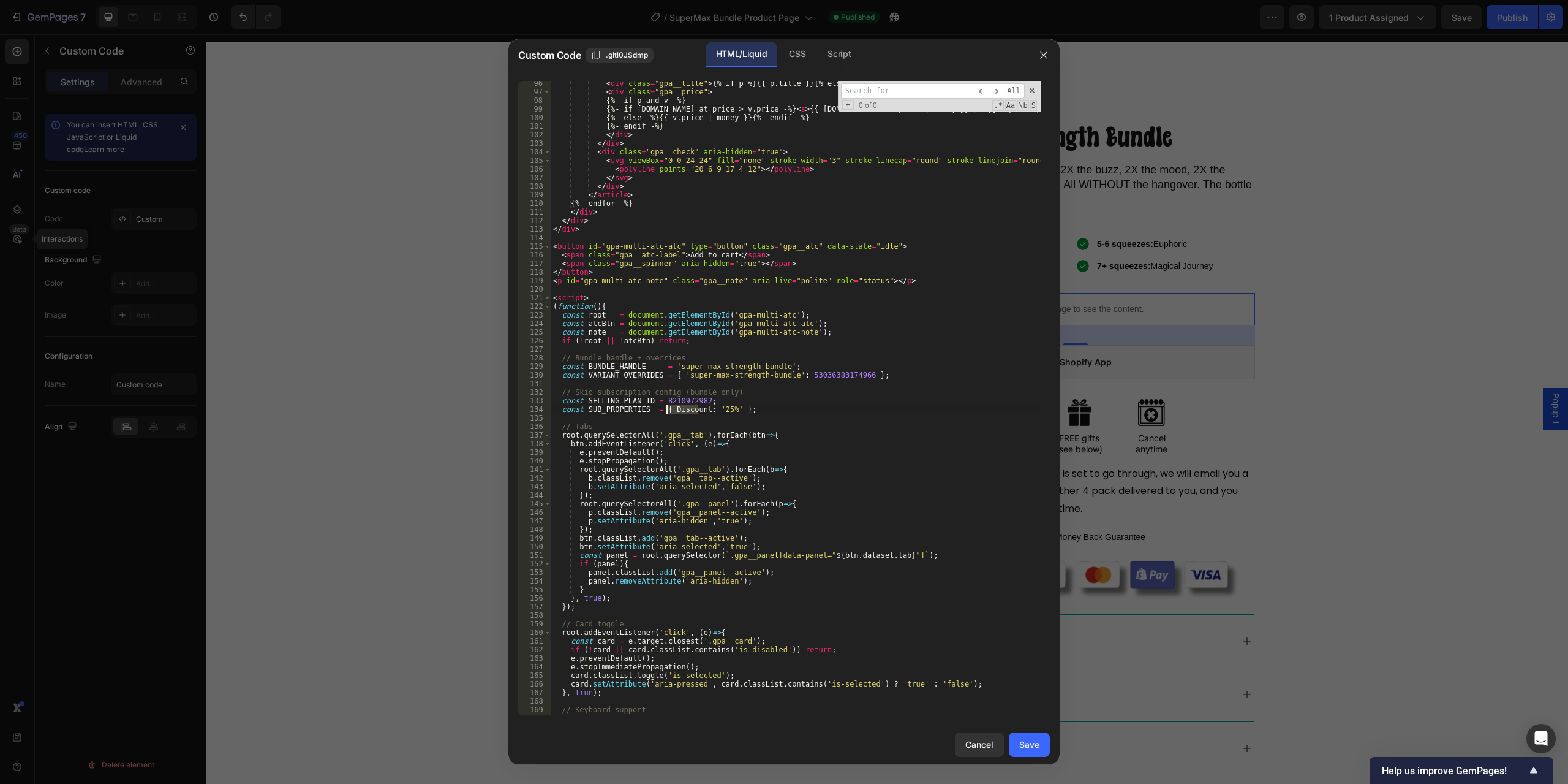
click at [677, 409] on div "< div class = "gpa__title" > {% if p %}{{ p.title }}{% else %}Product{% endif %…" at bounding box center [796, 404] width 490 height 651
click at [720, 411] on div "< div class = "gpa__title" > {% if p %}{{ p.title }}{% else %}Product{% endif %…" at bounding box center [796, 404] width 490 height 651
click at [805, 406] on div "< div class = "gpa__title" > {% if p %}{{ p.title }}{% else %}Product{% endif %…" at bounding box center [796, 404] width 490 height 651
click at [802, 372] on div "< div class = "gpa__title" > {% if p %}{{ p.title }}{% else %}Product{% endif %…" at bounding box center [796, 404] width 490 height 651
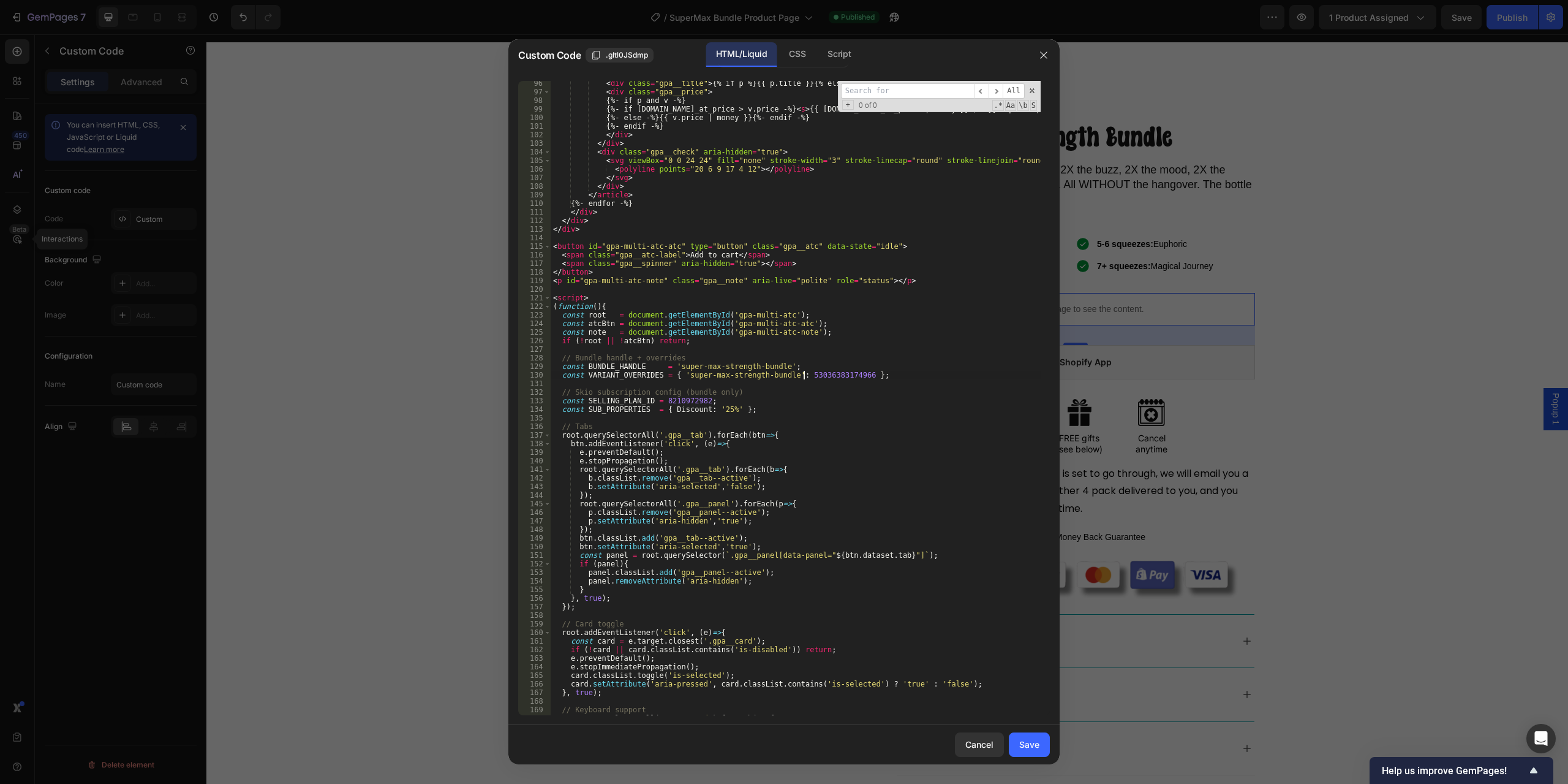
type textarea "const VARIANT_OVERRIDES = { 'super-max-strength-bundle': 53036383174966 };"
click at [802, 372] on div "< div class = "gpa__title" > {% if p %}{{ p.title }}{% else %}Product{% endif %…" at bounding box center [796, 404] width 490 height 651
click at [800, 421] on div "< div class = "gpa__title" > {% if p %}{{ p.title }}{% else %}Product{% endif %…" at bounding box center [796, 404] width 490 height 651
click at [802, 377] on div "< div class = "gpa__title" > {% if p %}{{ p.title }}{% else %}Product{% endif %…" at bounding box center [796, 404] width 490 height 651
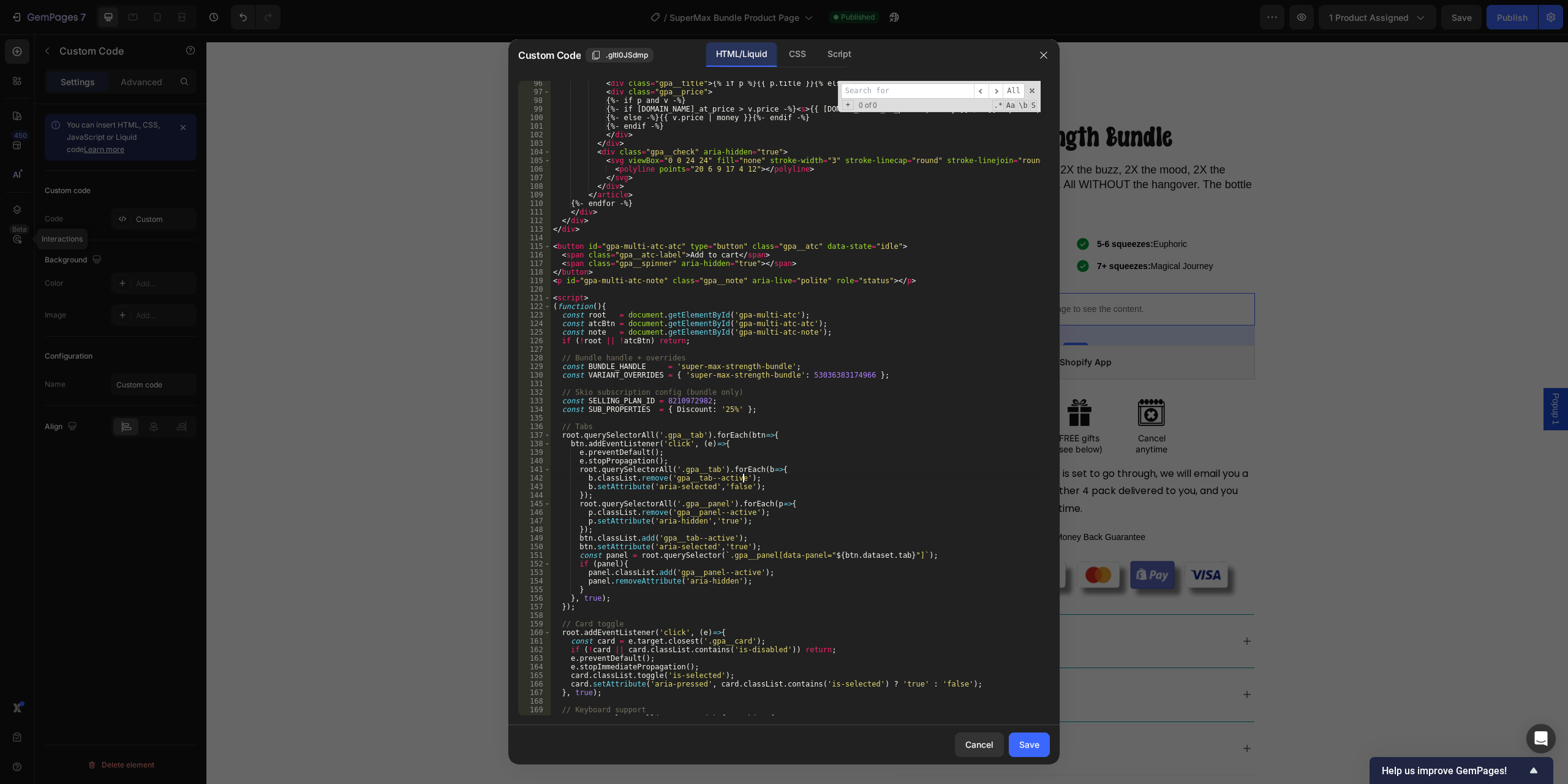
click at [800, 476] on div "< div class = "gpa__title" > {% if p %}{{ p.title }}{% else %}Product{% endif %…" at bounding box center [796, 404] width 490 height 651
type textarea "b.classList.remove('gpa__tab--active');"
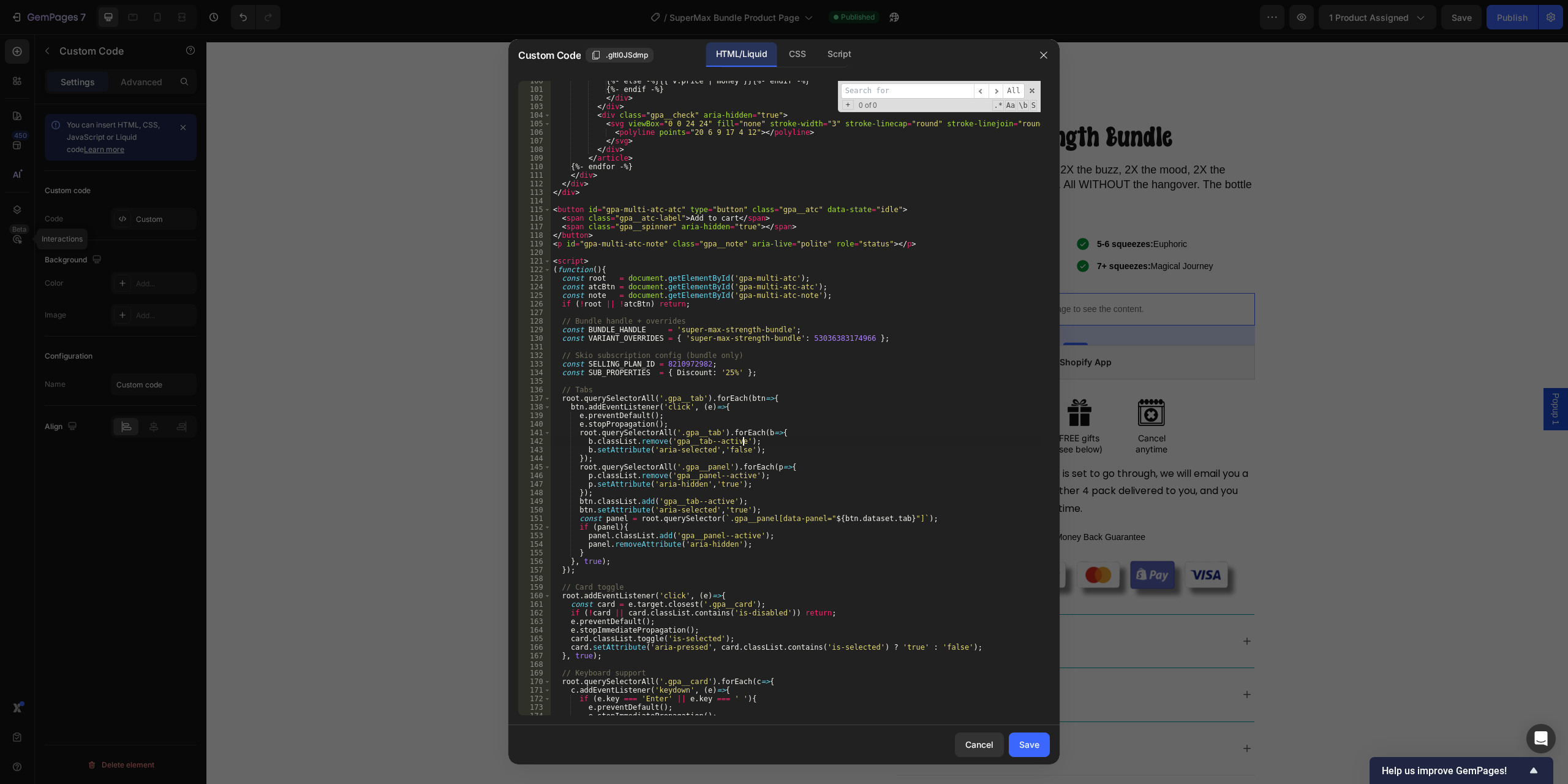
scroll to position [1013, 0]
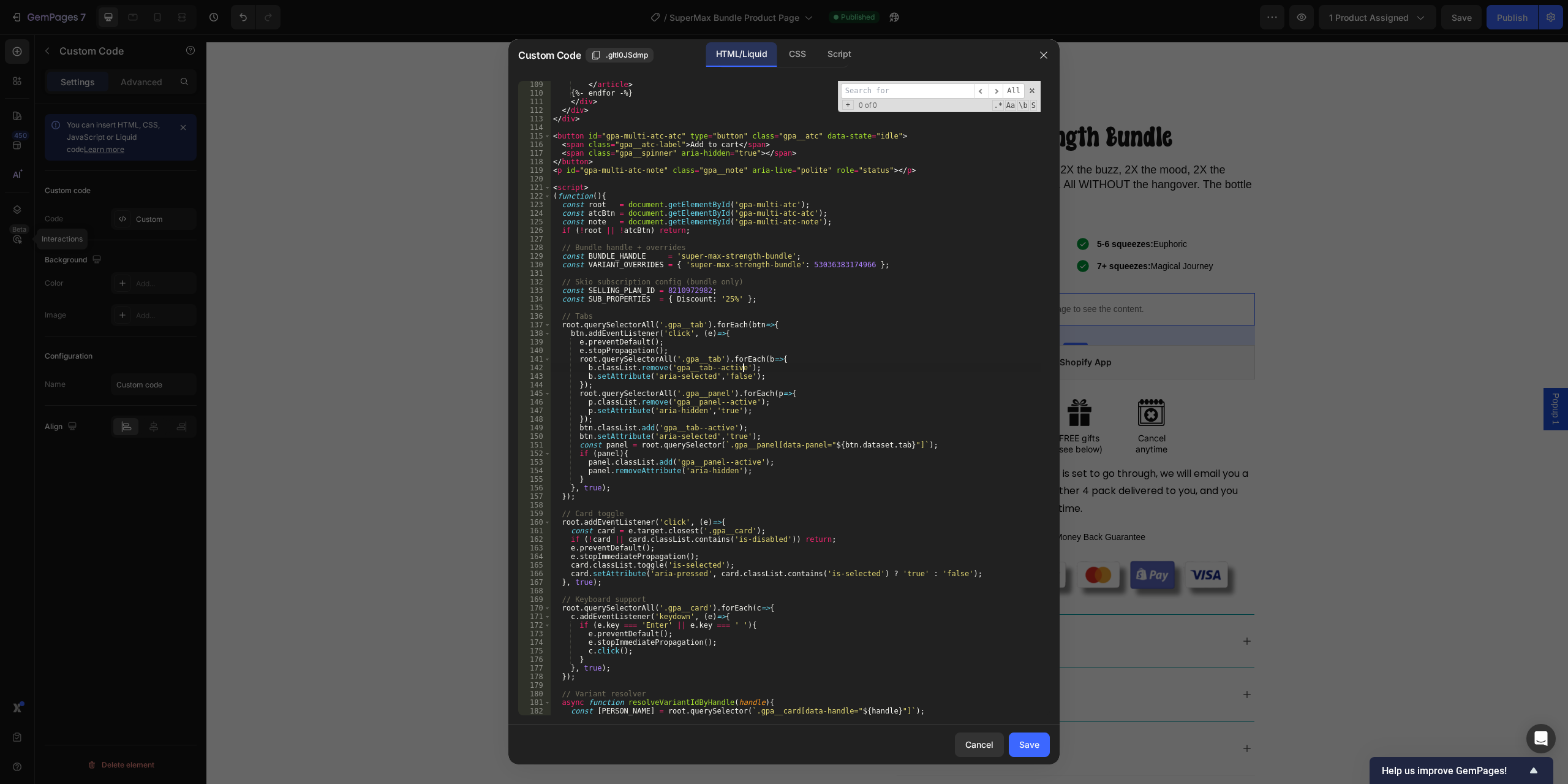
click at [587, 504] on div "</ article > {%- endfor -%} </ div > </ div > </ div > < button id = "gpa-multi…" at bounding box center [796, 406] width 490 height 651
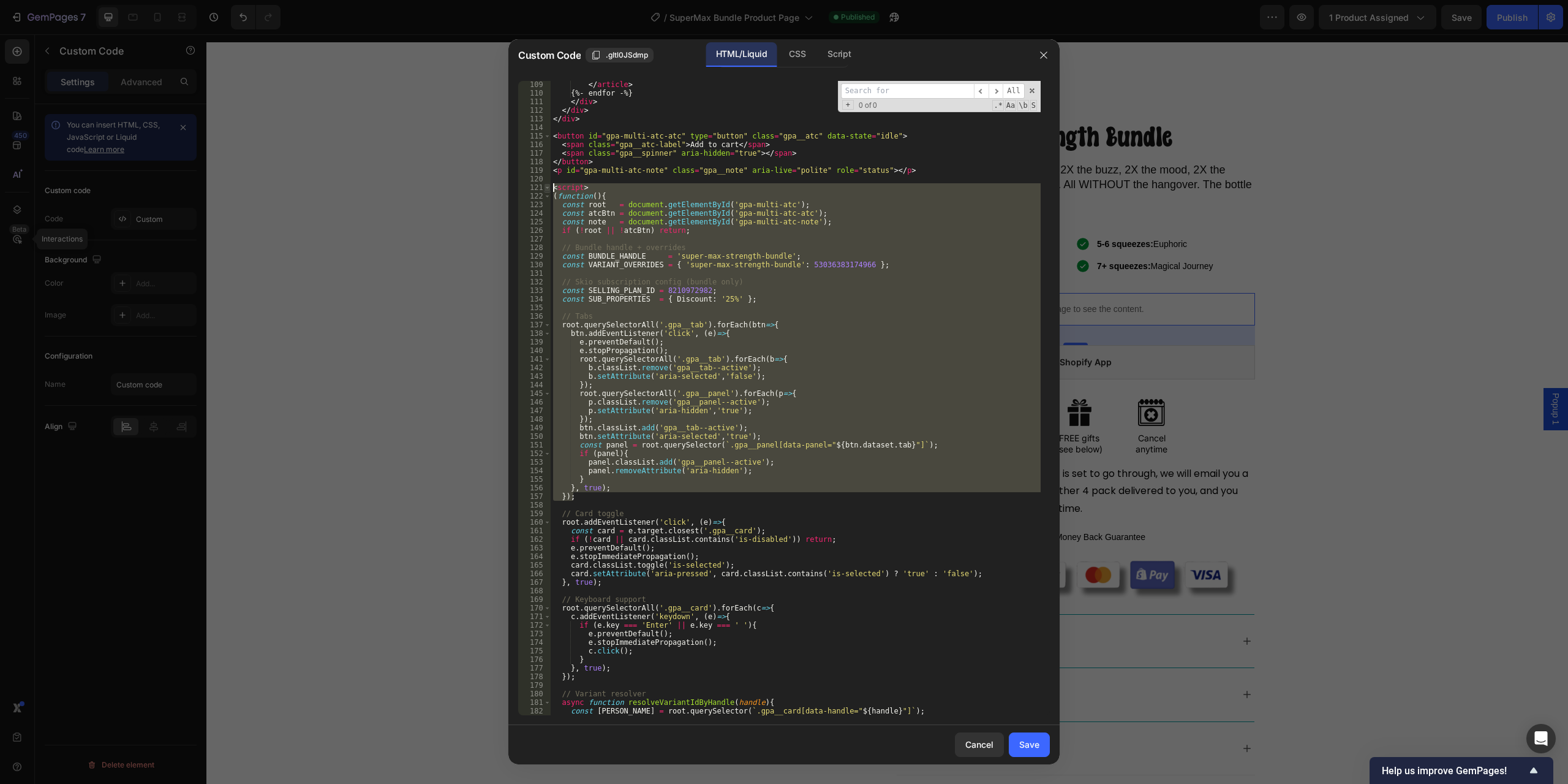
drag, startPoint x: 581, startPoint y: 500, endPoint x: 547, endPoint y: 189, distance: 312.9
click at [547, 189] on div "109 110 111 112 113 114 115 116 117 118 119 120 121 122 123 124 125 126 127 128…" at bounding box center [784, 398] width 532 height 635
click at [681, 408] on div "</ article > {%- endfor -%} </ div > </ div > </ div > < button id = "gpa-multi…" at bounding box center [796, 398] width 490 height 635
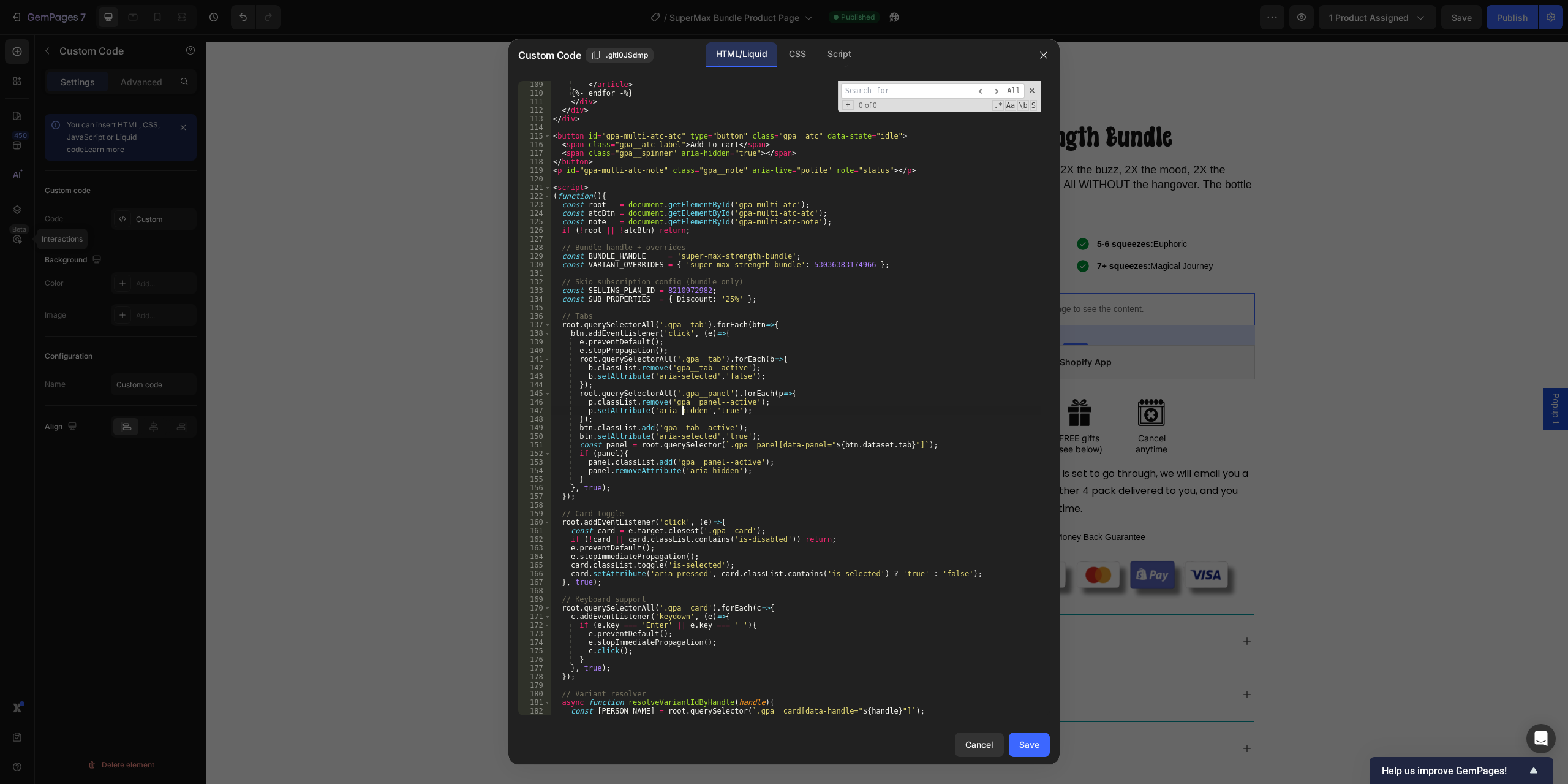
click at [854, 353] on div "</ article > {%- endfor -%} </ div > </ div > </ div > < button id = "gpa-multi…" at bounding box center [796, 406] width 490 height 651
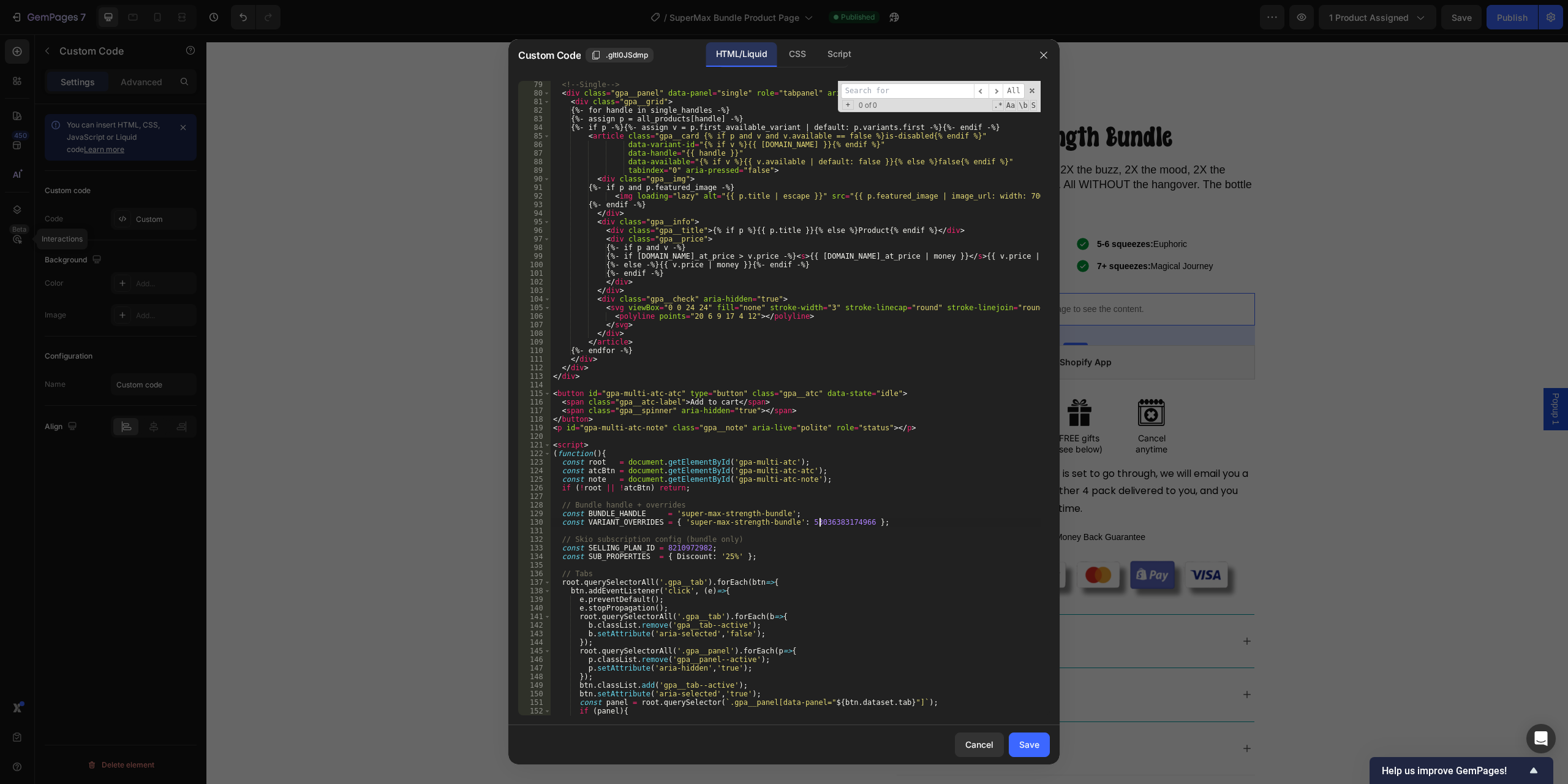
click at [820, 520] on div "<!-- Single --> < div class = "gpa__panel" data-panel = "single" role = "tabpan…" at bounding box center [796, 406] width 490 height 651
click at [676, 548] on div "<!-- Single --> < div class = "gpa__panel" data-panel = "single" role = "tabpan…" at bounding box center [796, 406] width 490 height 651
click at [784, 555] on div "<!-- Single --> < div class = "gpa__panel" data-panel = "single" role = "tabpan…" at bounding box center [796, 406] width 490 height 651
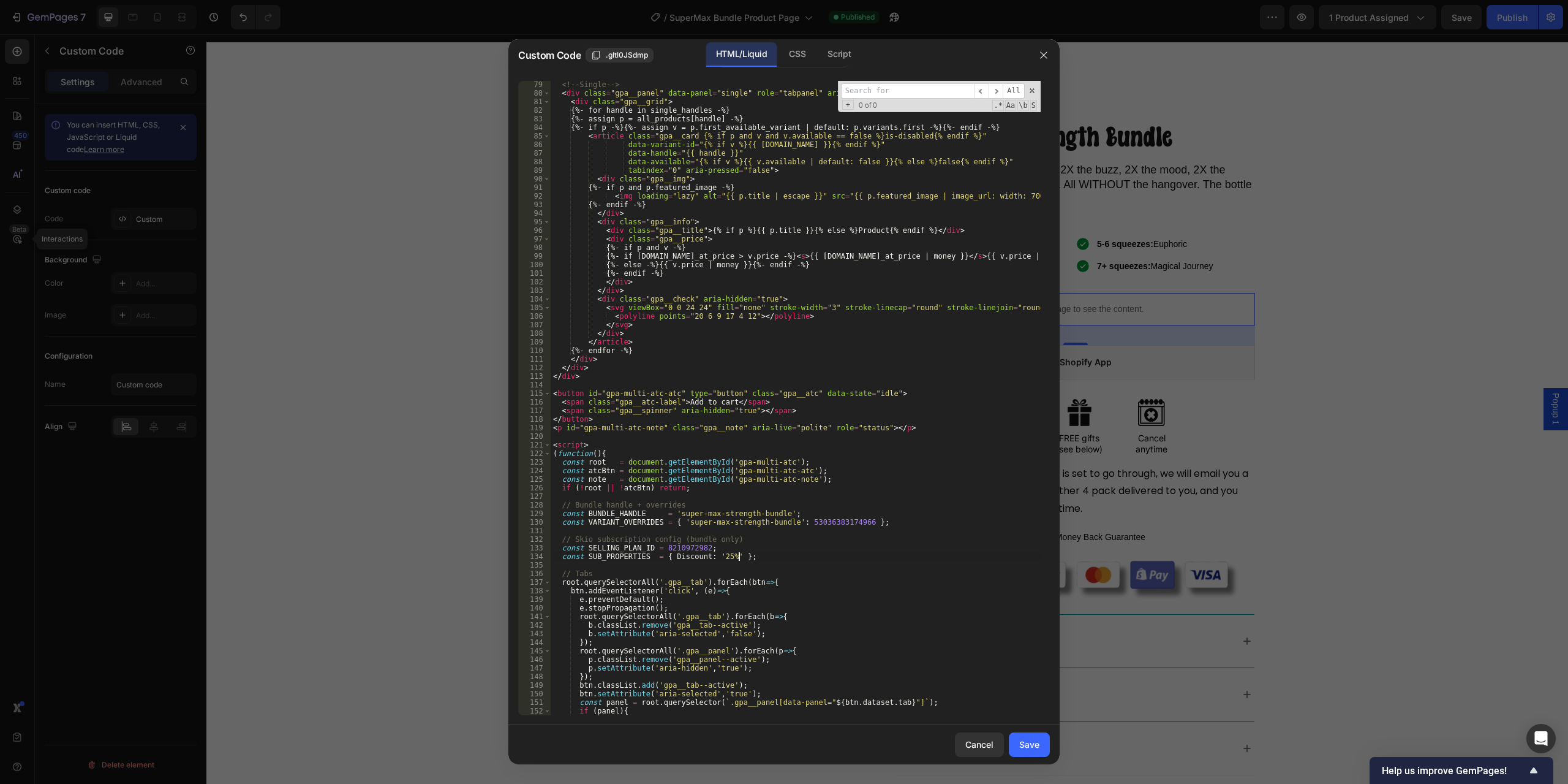
click at [665, 546] on div "<!-- Single --> < div class = "gpa__panel" data-panel = "single" role = "tabpan…" at bounding box center [796, 406] width 490 height 651
click at [778, 557] on div "<!-- Single --> < div class = "gpa__panel" data-panel = "single" role = "tabpan…" at bounding box center [796, 406] width 490 height 651
click at [745, 520] on div "<!-- Single --> < div class = "gpa__panel" data-panel = "single" role = "tabpan…" at bounding box center [796, 406] width 490 height 651
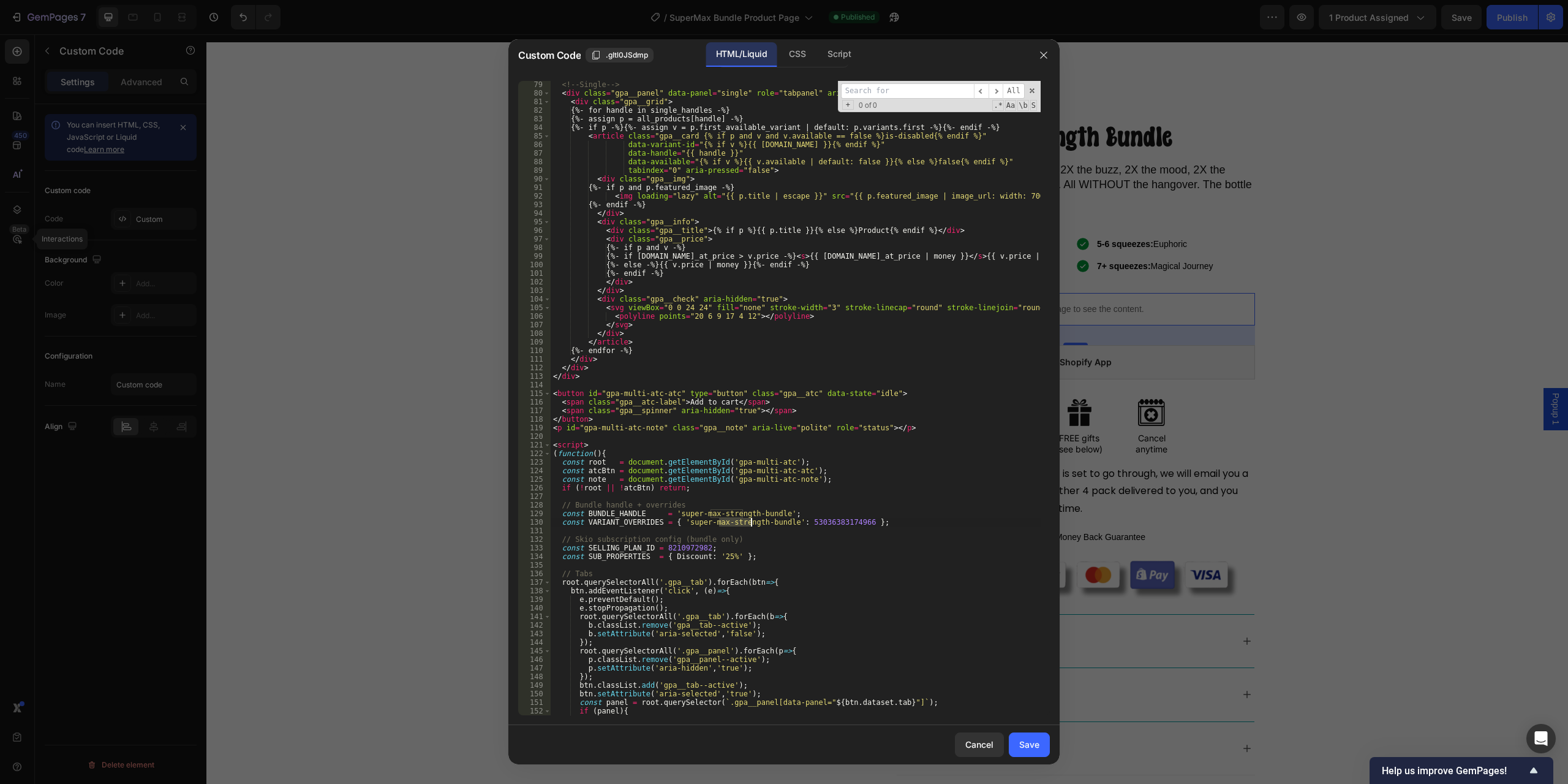
click at [745, 520] on div "<!-- Single --> < div class = "gpa__panel" data-panel = "single" role = "tabpan…" at bounding box center [796, 406] width 490 height 651
click at [745, 520] on div "<!-- Single --> < div class = "gpa__panel" data-panel = "single" role = "tabpan…" at bounding box center [796, 398] width 490 height 635
click at [745, 520] on div "<!-- Single --> < div class = "gpa__panel" data-panel = "single" role = "tabpan…" at bounding box center [796, 406] width 490 height 651
click at [704, 537] on div "<!-- Single --> < div class = "gpa__panel" data-panel = "single" role = "tabpan…" at bounding box center [796, 406] width 490 height 651
drag, startPoint x: 677, startPoint y: 522, endPoint x: 778, endPoint y: 522, distance: 101.0
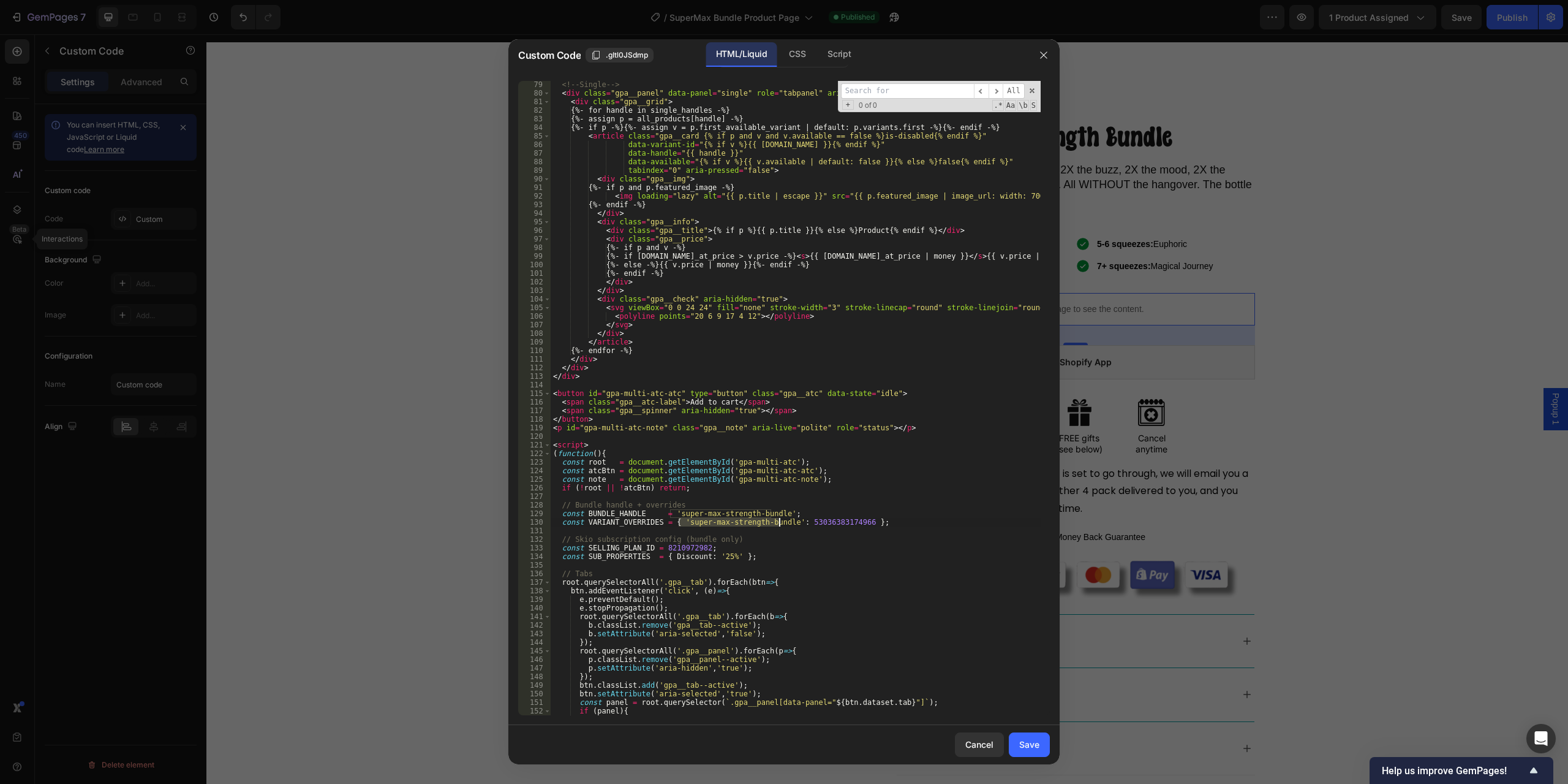
click at [778, 522] on div "<!-- Single --> < div class = "gpa__panel" data-panel = "single" role = "tabpan…" at bounding box center [796, 406] width 490 height 651
click at [827, 524] on div "<!-- Single --> < div class = "gpa__panel" data-panel = "single" role = "tabpan…" at bounding box center [796, 406] width 490 height 651
click at [823, 524] on div "<!-- Single --> < div class = "gpa__panel" data-panel = "single" role = "tabpan…" at bounding box center [796, 406] width 490 height 651
click at [819, 587] on div "<!-- Single --> < div class = "gpa__panel" data-panel = "single" role = "tabpan…" at bounding box center [796, 406] width 490 height 651
type textarea "</script>"
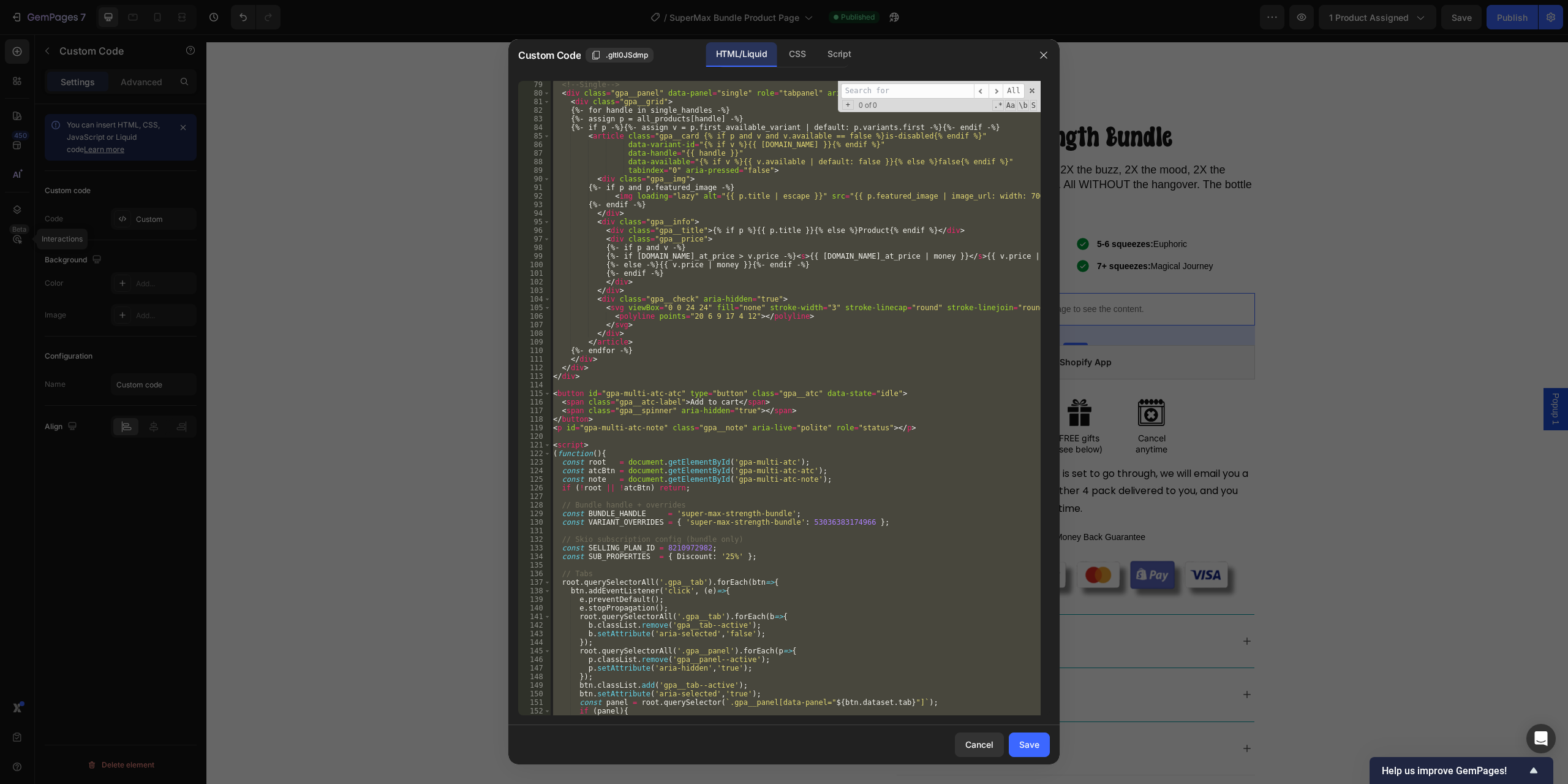
click at [774, 532] on div "<!-- Single --> < div class = "gpa__panel" data-panel = "single" role = "tabpan…" at bounding box center [796, 398] width 490 height 635
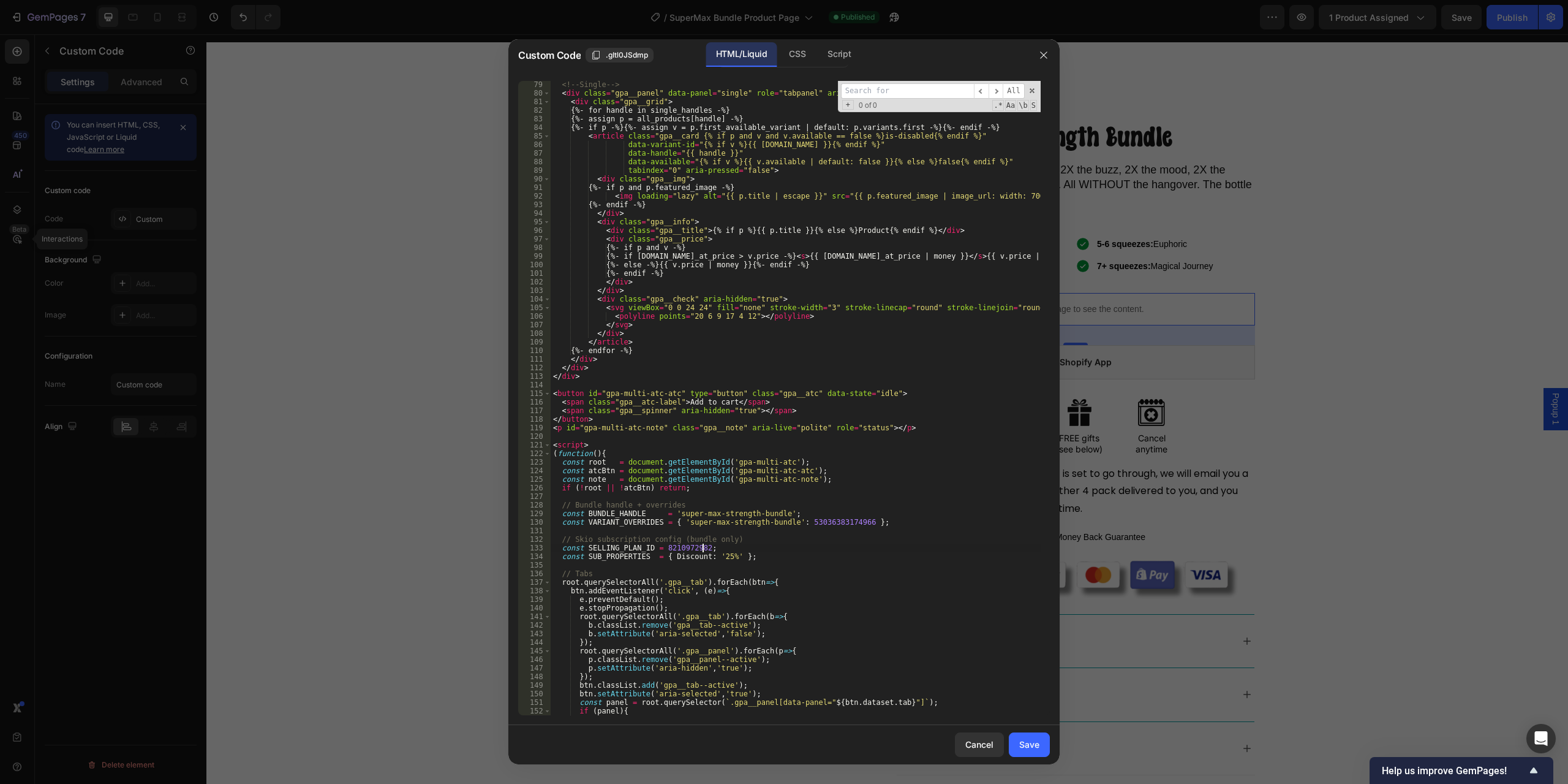
click at [783, 544] on div "<!-- Single --> < div class = "gpa__panel" data-panel = "single" role = "tabpan…" at bounding box center [796, 406] width 490 height 651
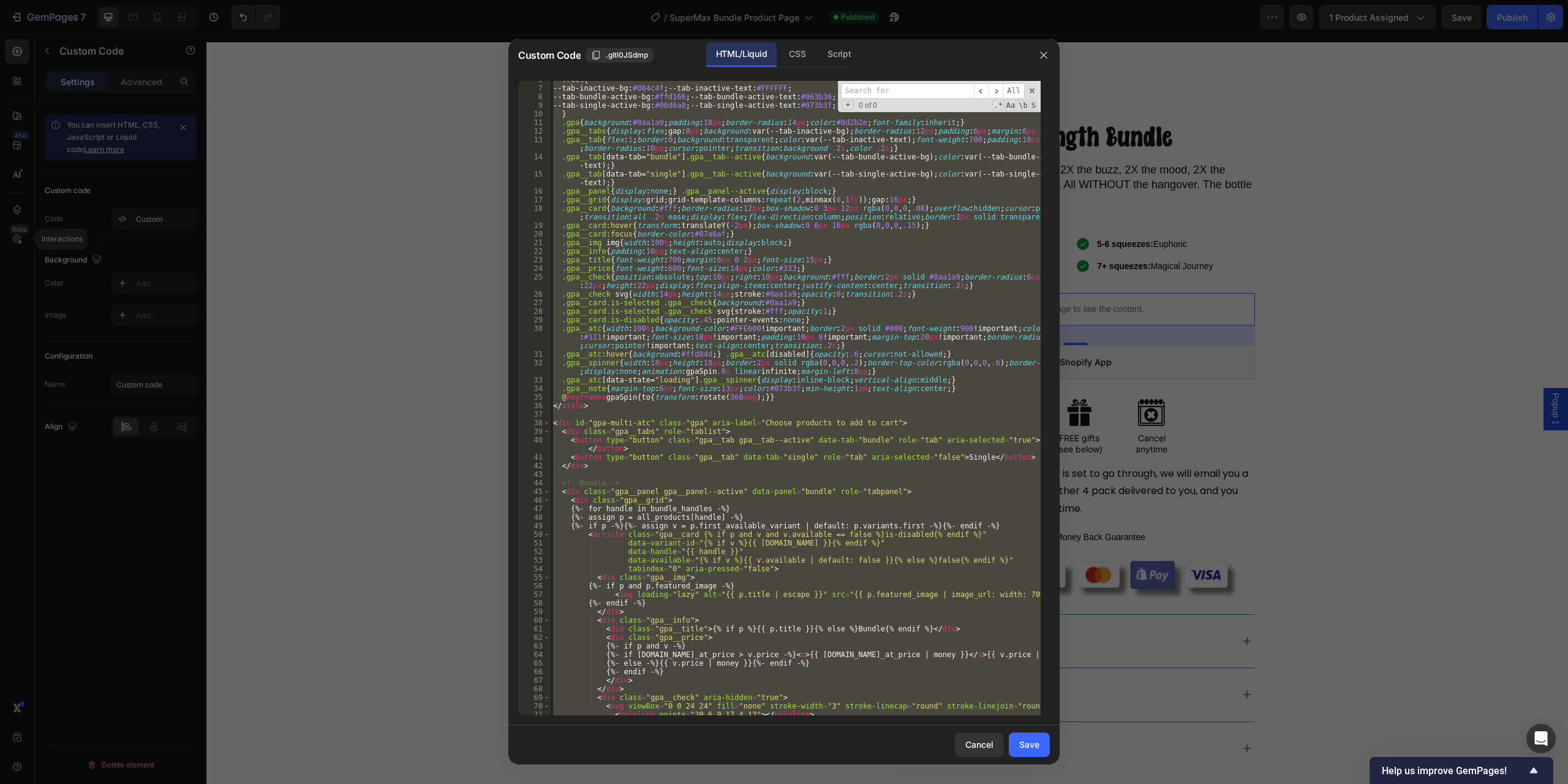
scroll to position [0, 0]
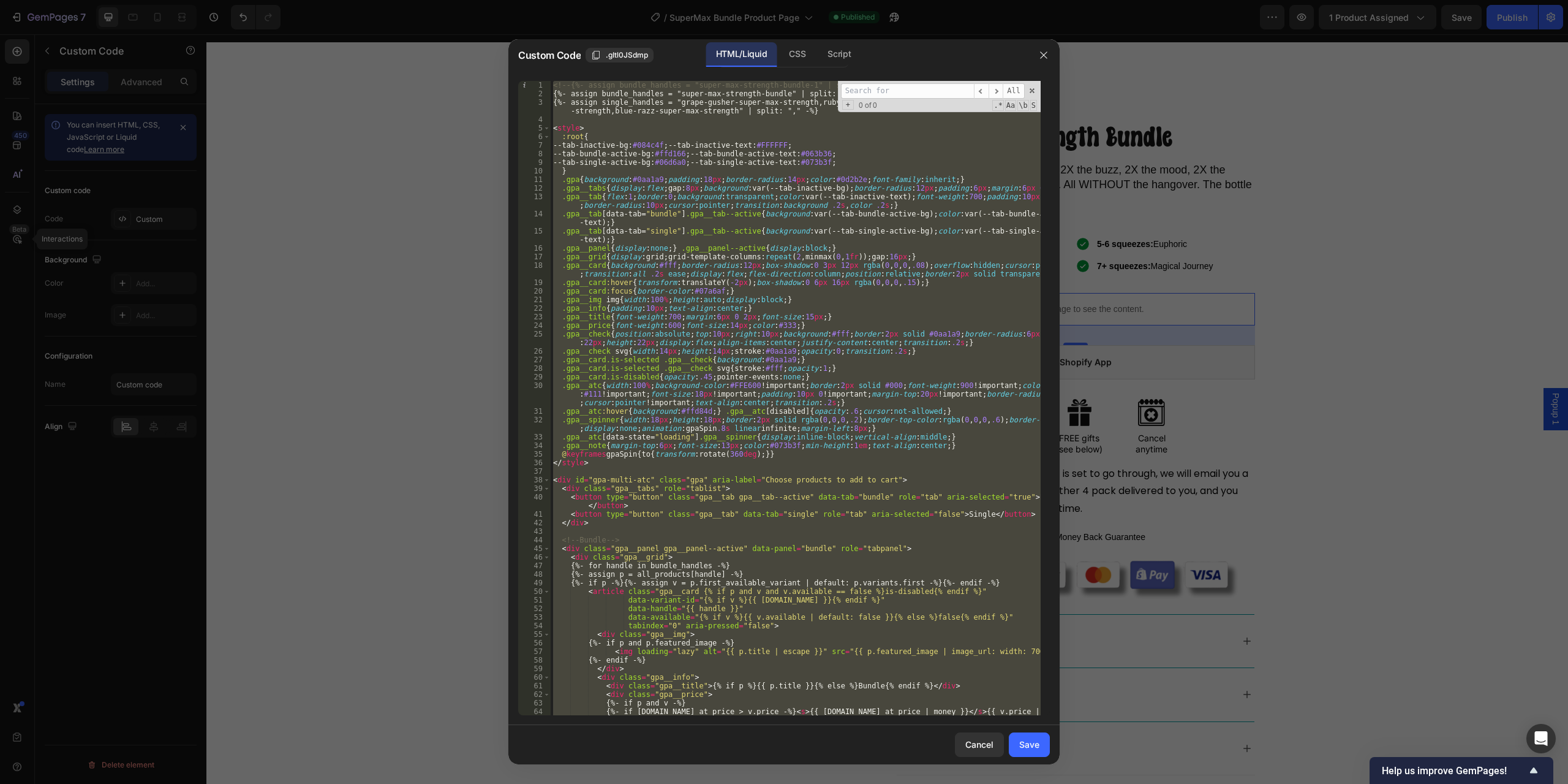
click at [573, 112] on div "<!-- {%- assign bundle_handles = "super-max-strength-bundle-1" | split: "," -%}…" at bounding box center [796, 398] width 490 height 635
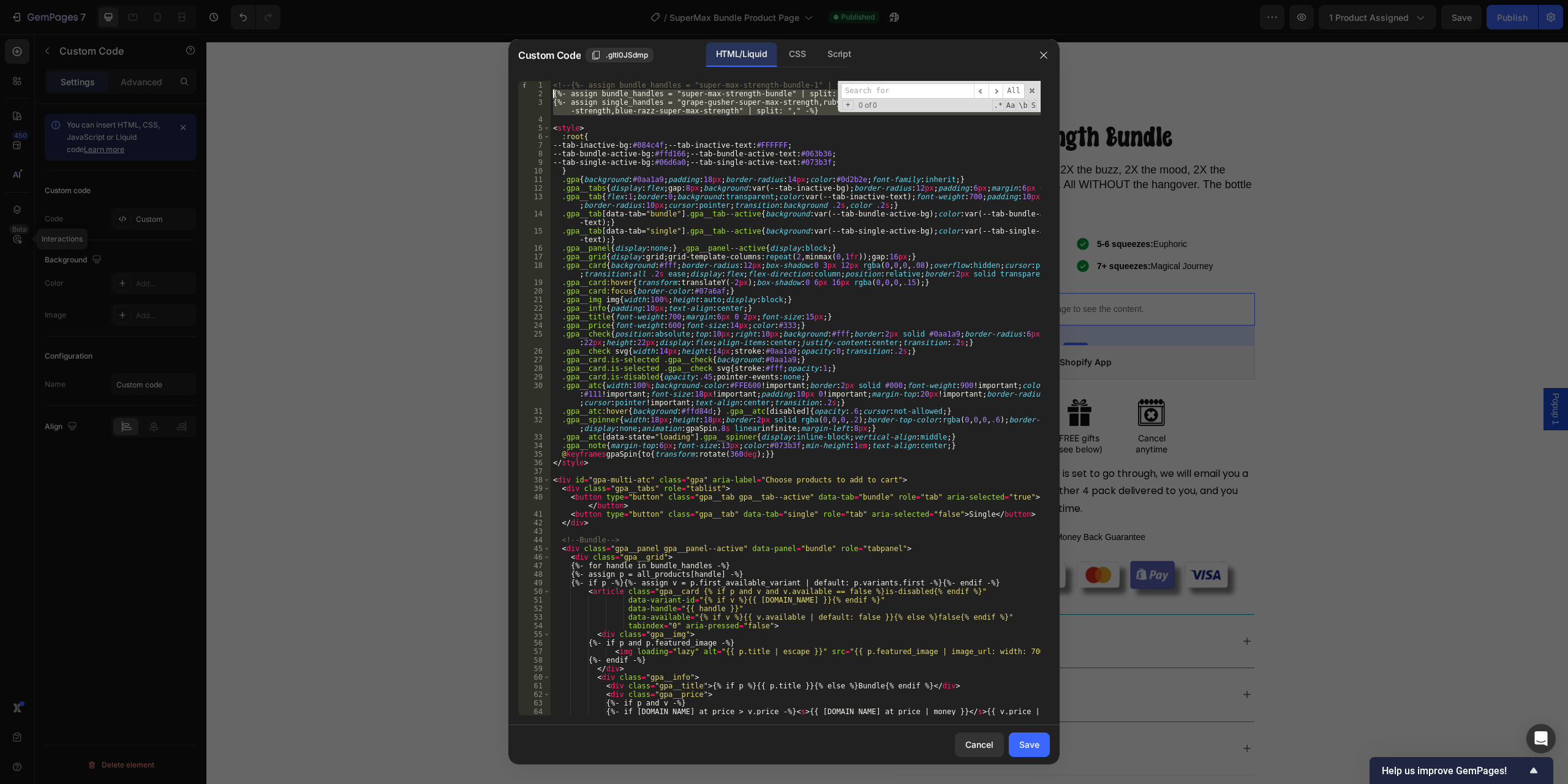
drag, startPoint x: 578, startPoint y: 120, endPoint x: 549, endPoint y: 94, distance: 38.9
click at [549, 94] on div "{%- assign single_handles = "grape-gusher-super-max-strength,ruby-punch-super-m…" at bounding box center [784, 398] width 532 height 635
click at [911, 341] on div "<!-- {%- assign bundle_handles = "super-max-strength-bundle-1" | split: "," -%}…" at bounding box center [796, 406] width 490 height 651
type textarea "</script>"
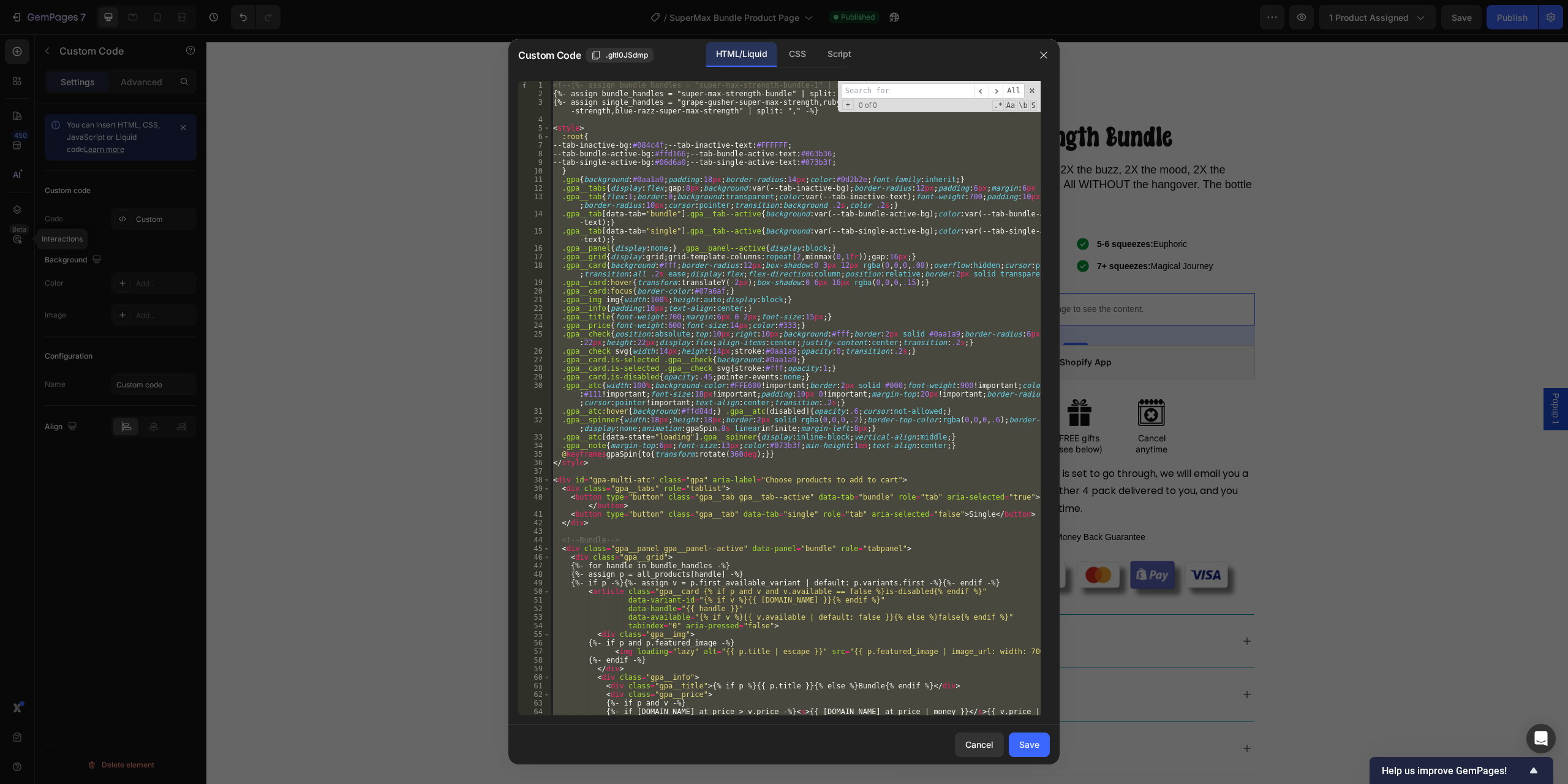
paste textarea
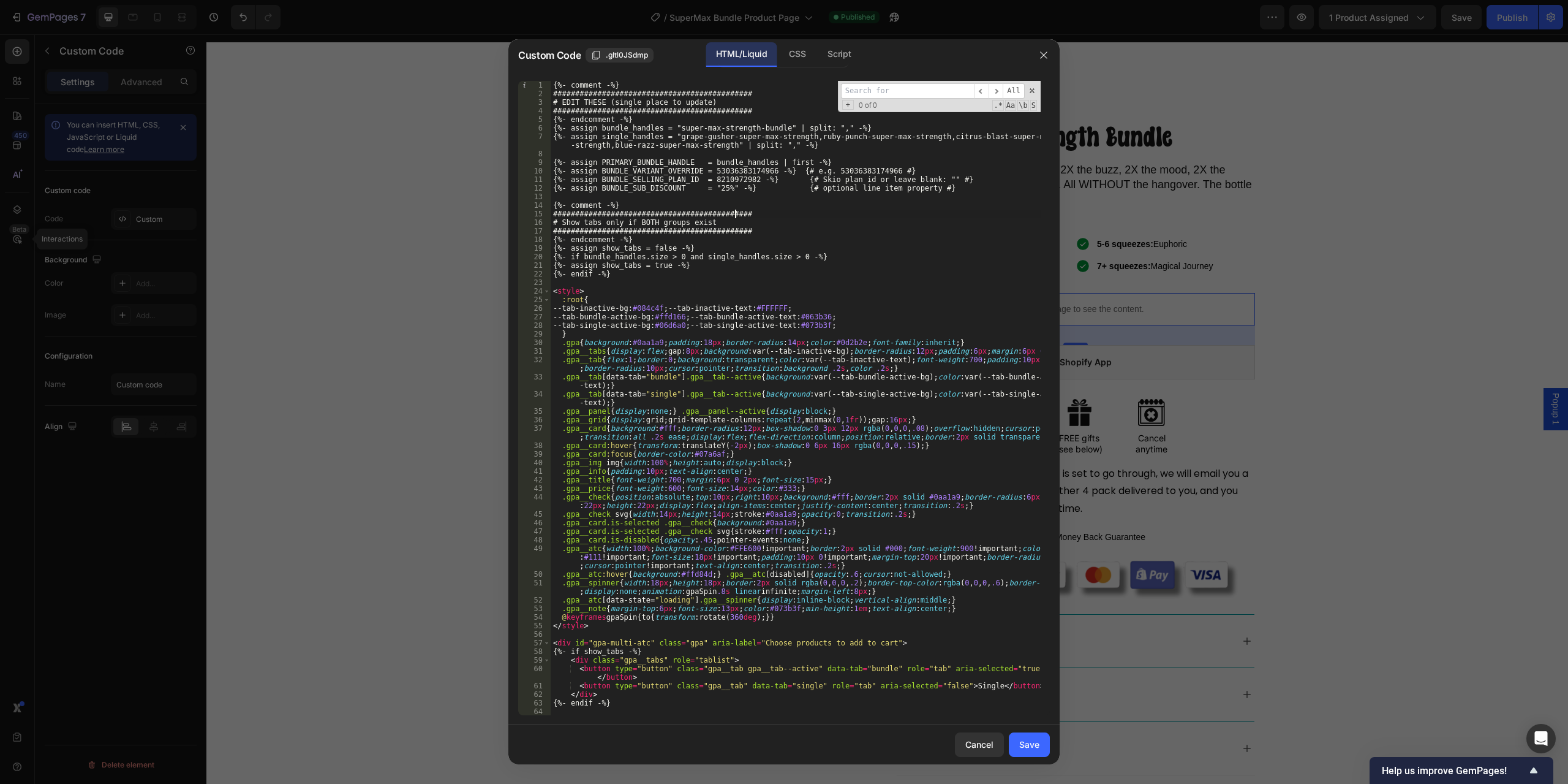
click at [822, 209] on div "{%- comment -%} ############################################# # EDIT THESE (sin…" at bounding box center [796, 406] width 490 height 651
type textarea "#############################################"
click at [1030, 92] on span at bounding box center [1032, 90] width 9 height 9
click at [731, 150] on div "{%- comment -%} ############################################# # EDIT THESE (sin…" at bounding box center [796, 406] width 490 height 651
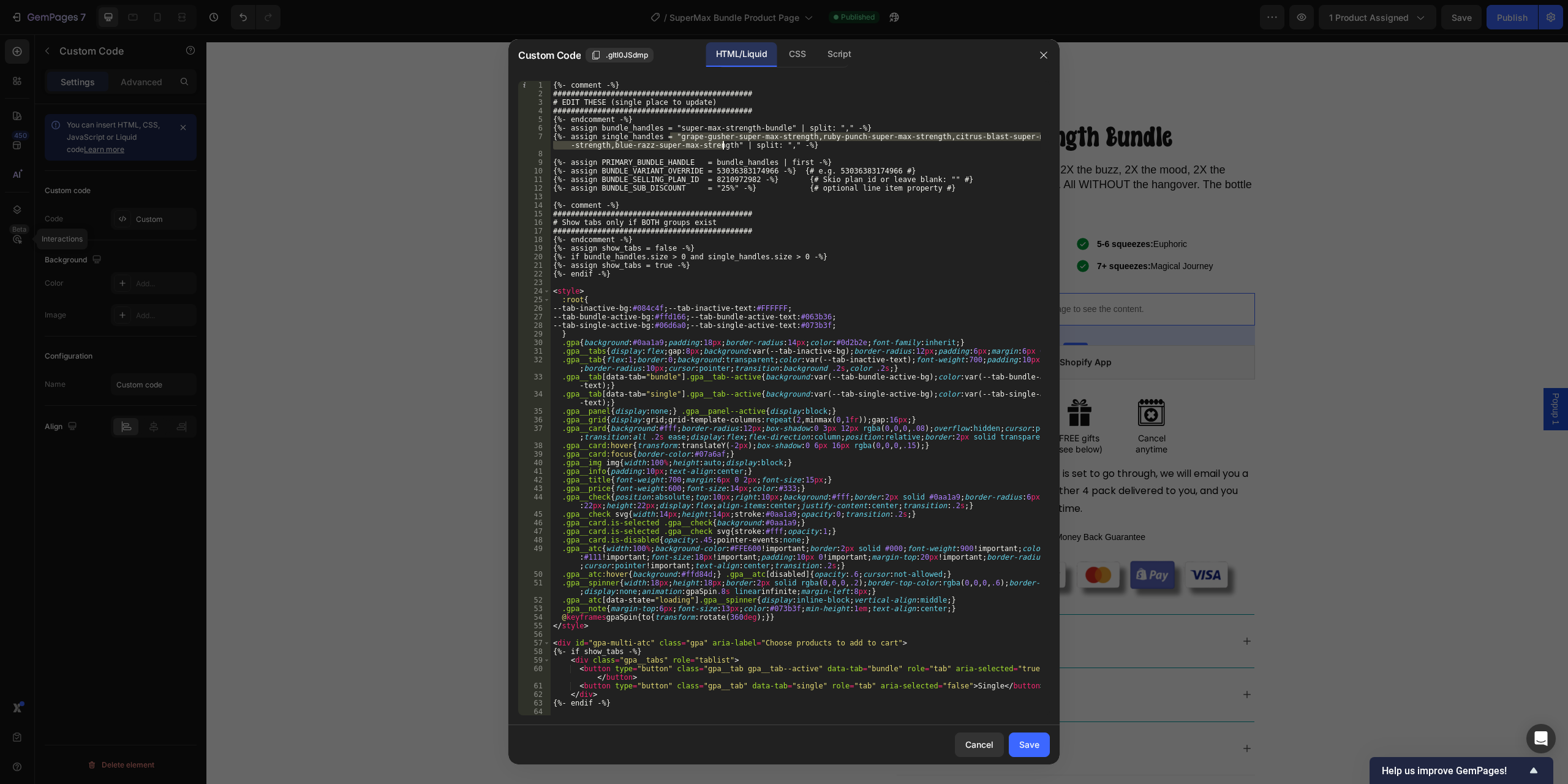
drag, startPoint x: 669, startPoint y: 135, endPoint x: 722, endPoint y: 145, distance: 53.9
click at [722, 145] on div "{%- comment -%} ############################################# # EDIT THESE (sin…" at bounding box center [796, 406] width 490 height 651
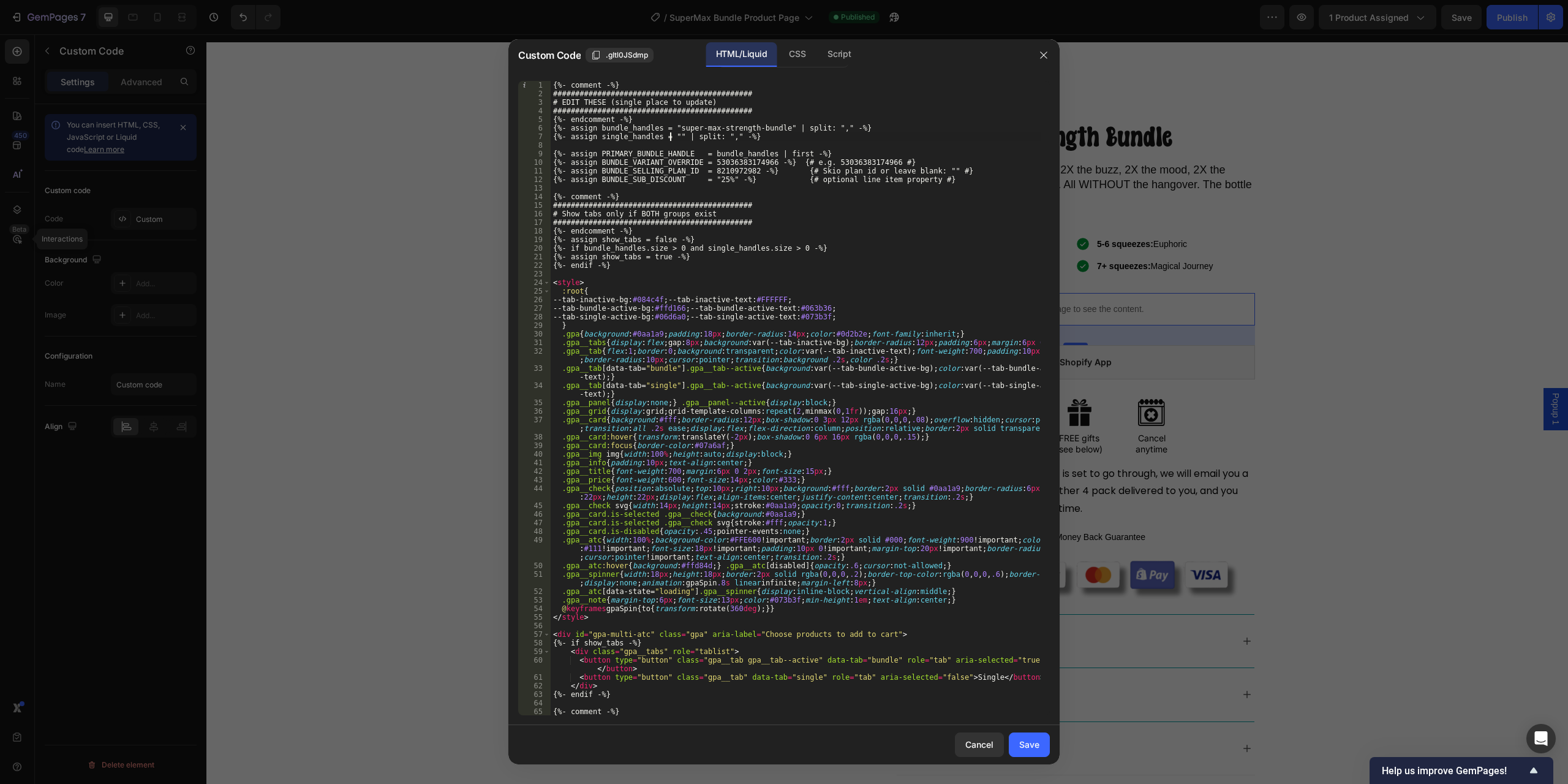
click at [683, 125] on div "{%- comment -%} ############################################# # EDIT THESE (sin…" at bounding box center [796, 406] width 490 height 651
click at [676, 128] on div "{%- comment -%} ############################################# # EDIT THESE (sin…" at bounding box center [796, 406] width 490 height 651
click at [718, 127] on div "{%- comment -%} ############################################# # EDIT THESE (sin…" at bounding box center [796, 406] width 490 height 651
click at [763, 126] on div "{%- comment -%} ############################################# # EDIT THESE (sin…" at bounding box center [796, 406] width 490 height 651
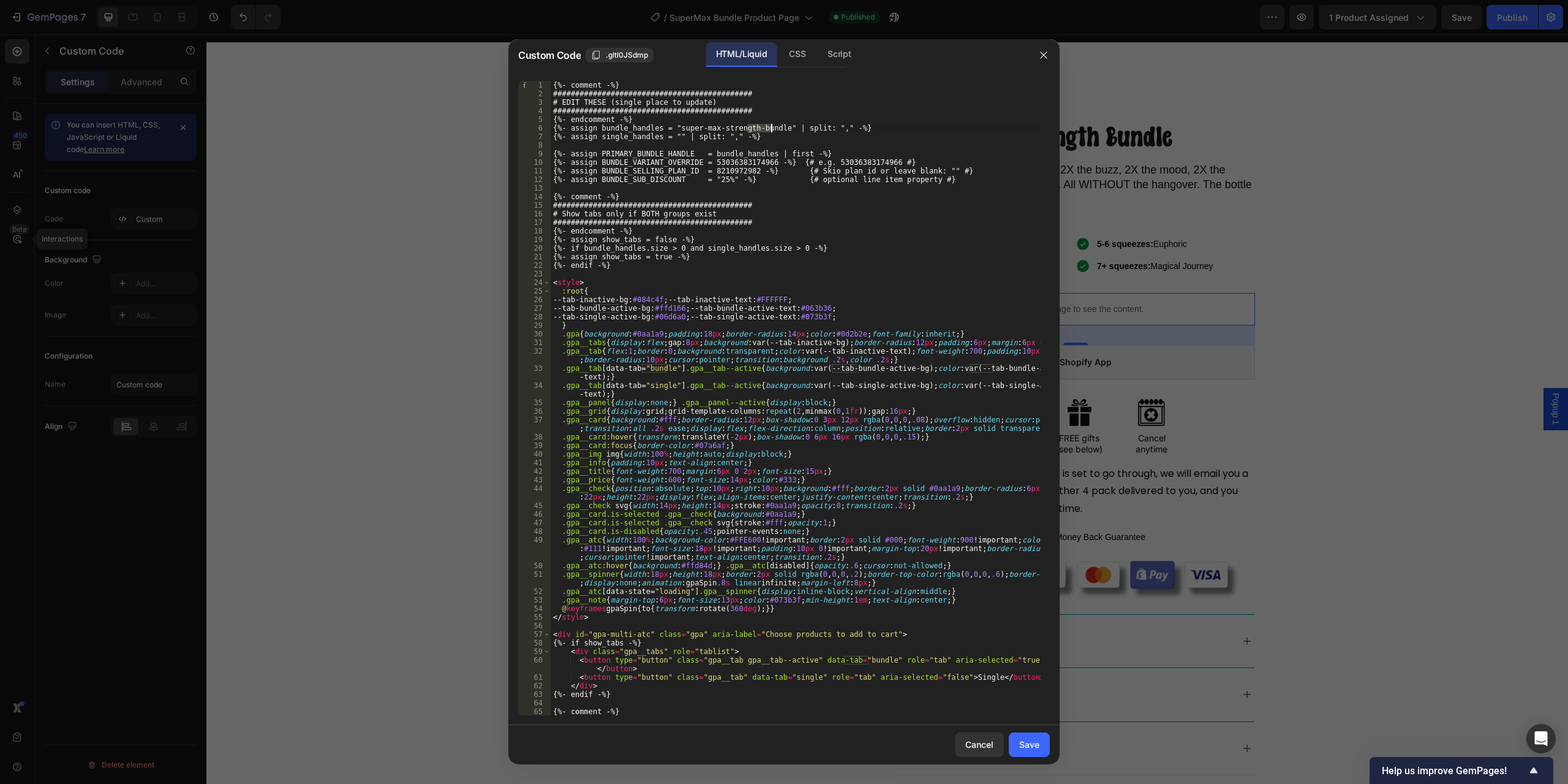
click at [763, 126] on div "{%- comment -%} ############################################# # EDIT THESE (sin…" at bounding box center [796, 406] width 490 height 651
click at [766, 124] on div "{%- comment -%} ############################################# # EDIT THESE (sin…" at bounding box center [796, 398] width 490 height 635
click at [770, 127] on div "{%- comment -%} ############################################# # EDIT THESE (sin…" at bounding box center [796, 406] width 490 height 651
click at [681, 116] on div "{%- comment -%} ############################################# # EDIT THESE (sin…" at bounding box center [796, 406] width 490 height 651
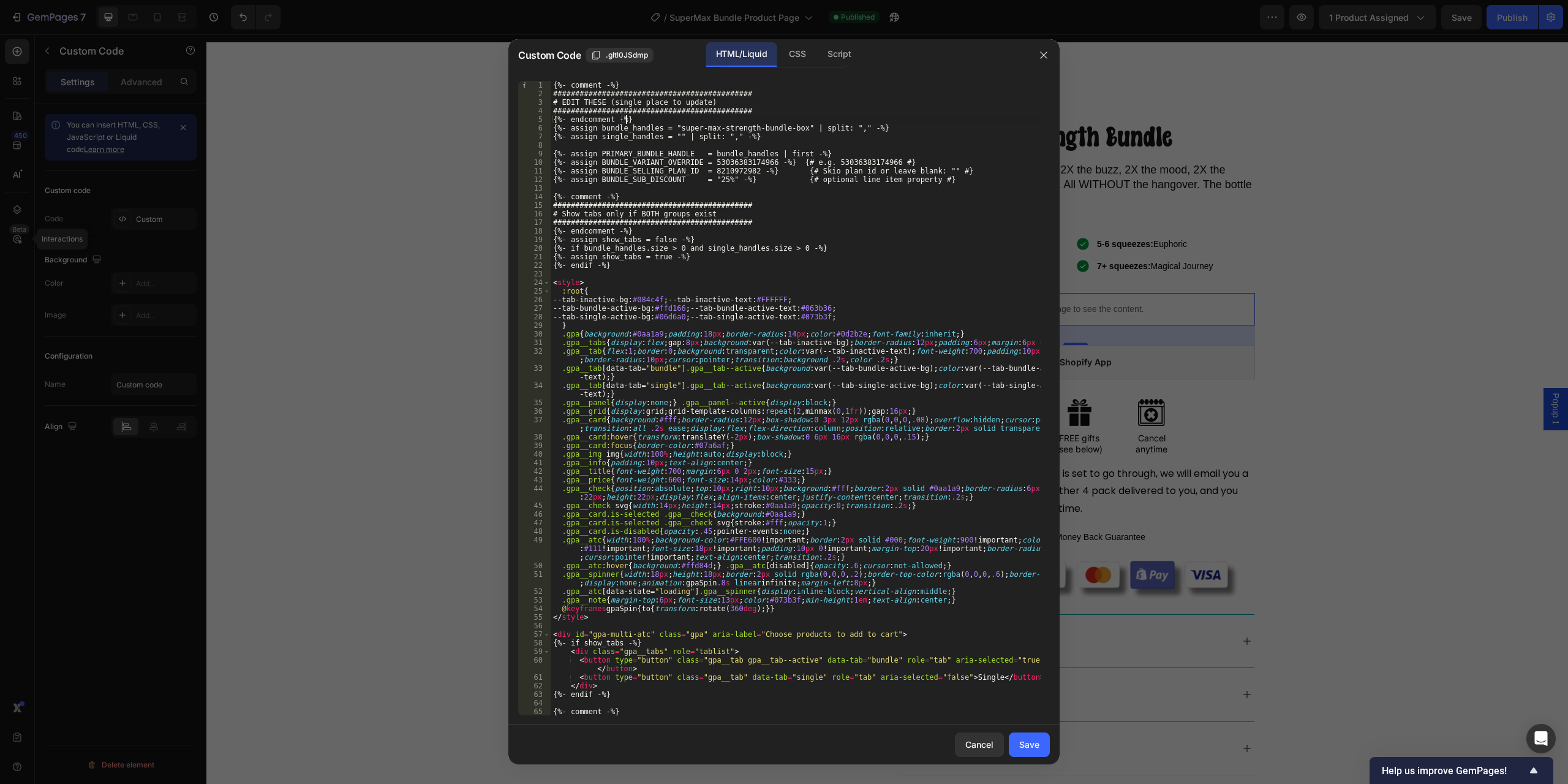
scroll to position [0, 5]
click at [669, 130] on div "{%- comment -%} ############################################# # EDIT THESE (sin…" at bounding box center [796, 406] width 490 height 651
click at [866, 205] on div "{%- comment -%} ############################################# # EDIT THESE (sin…" at bounding box center [796, 406] width 490 height 651
drag, startPoint x: 670, startPoint y: 127, endPoint x: 788, endPoint y: 124, distance: 118.0
click at [788, 124] on div "{%- comment -%} ############################################# # EDIT THESE (sin…" at bounding box center [796, 406] width 490 height 651
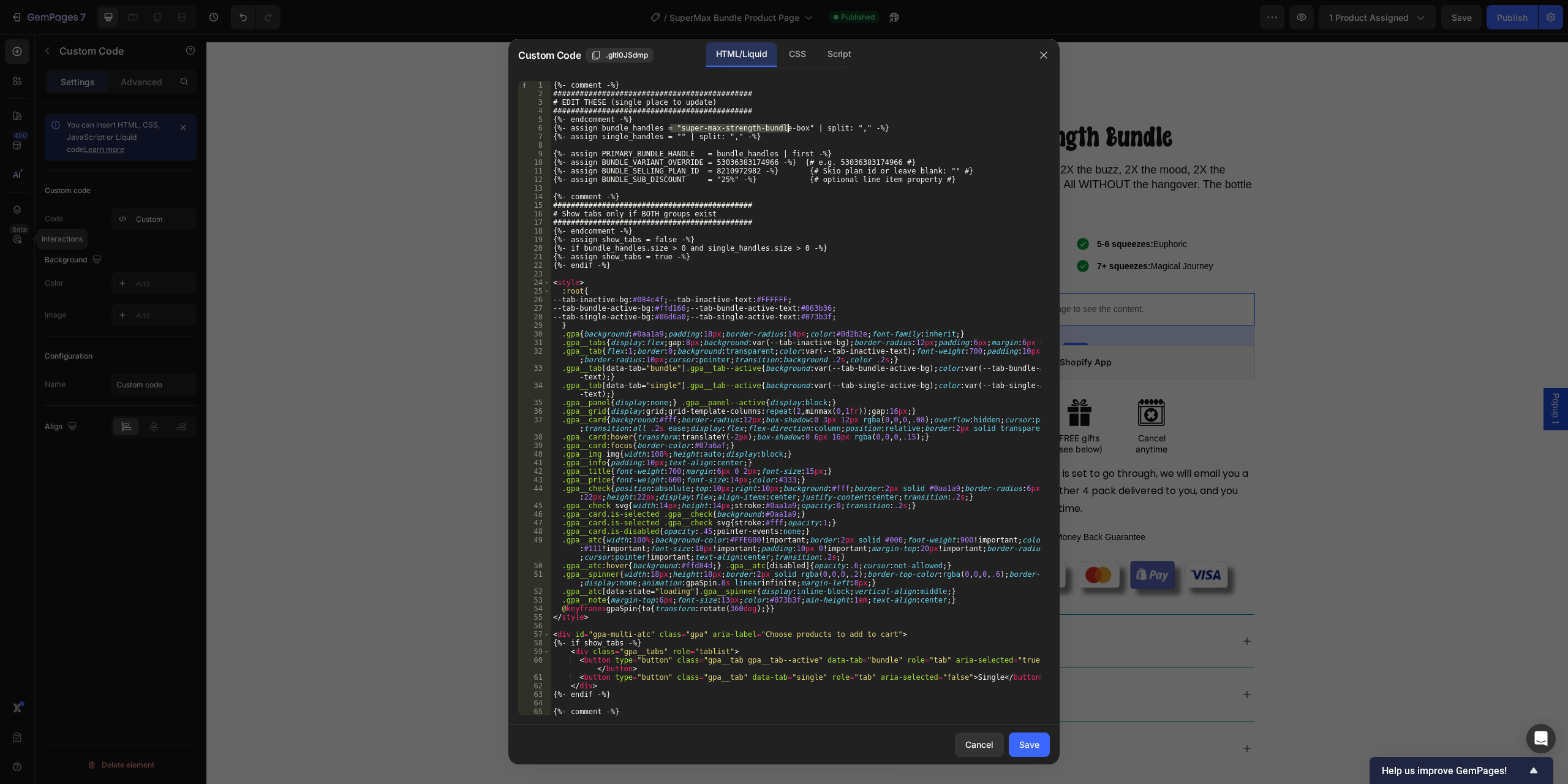
paste textarea "sub"
click at [782, 199] on div "{%- comment -%} ############################################# # EDIT THESE (sin…" at bounding box center [796, 406] width 490 height 651
click at [721, 161] on div "{%- comment -%} ############################################# # EDIT THESE (sin…" at bounding box center [796, 406] width 490 height 651
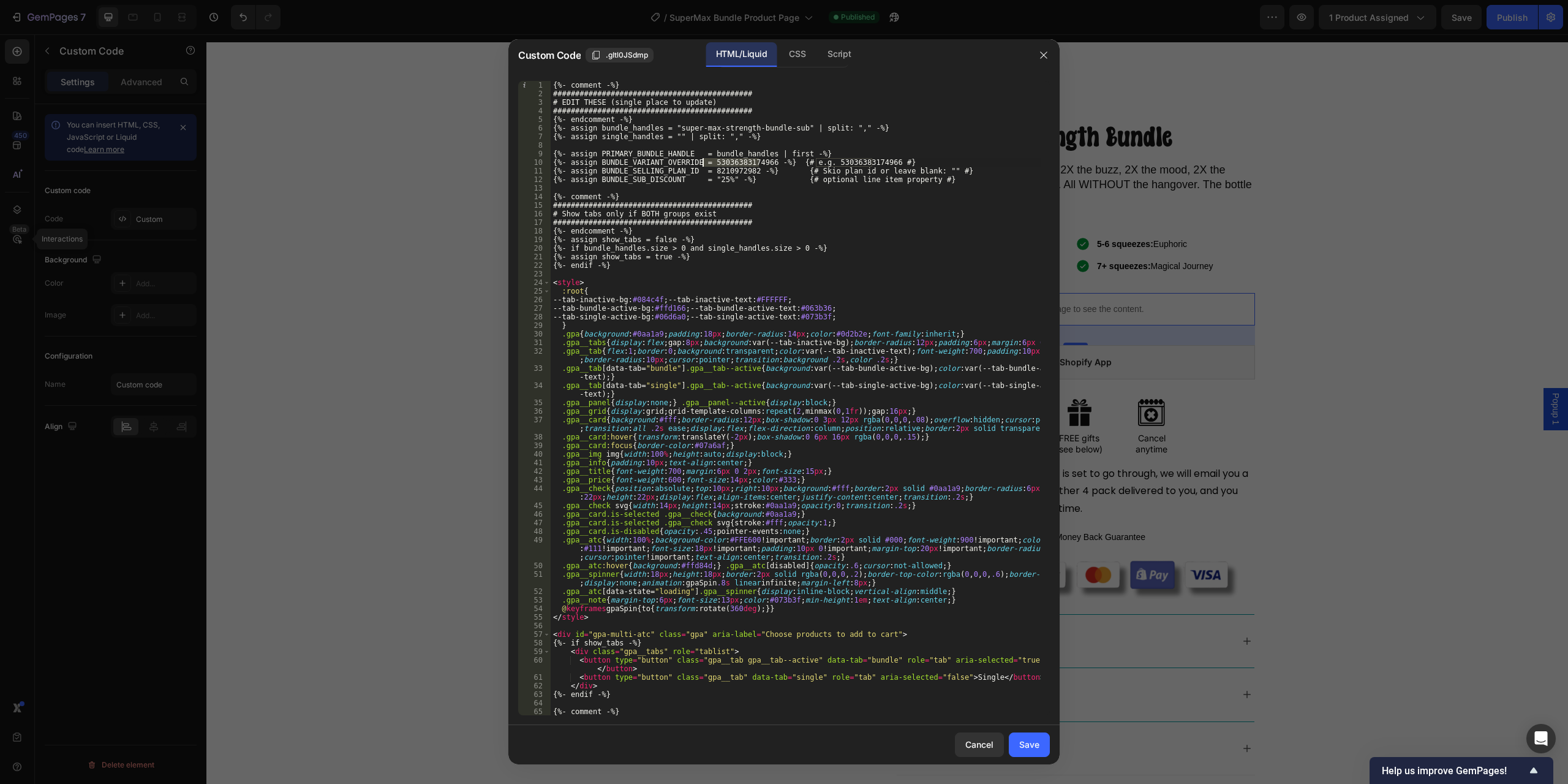
paste textarea "41828364598"
click at [889, 231] on div "{%- comment -%} ############################################# # EDIT THESE (sin…" at bounding box center [796, 406] width 490 height 651
type textarea "{%- endcomment -%}"
click at [1039, 744] on div "Save" at bounding box center [1029, 744] width 20 height 13
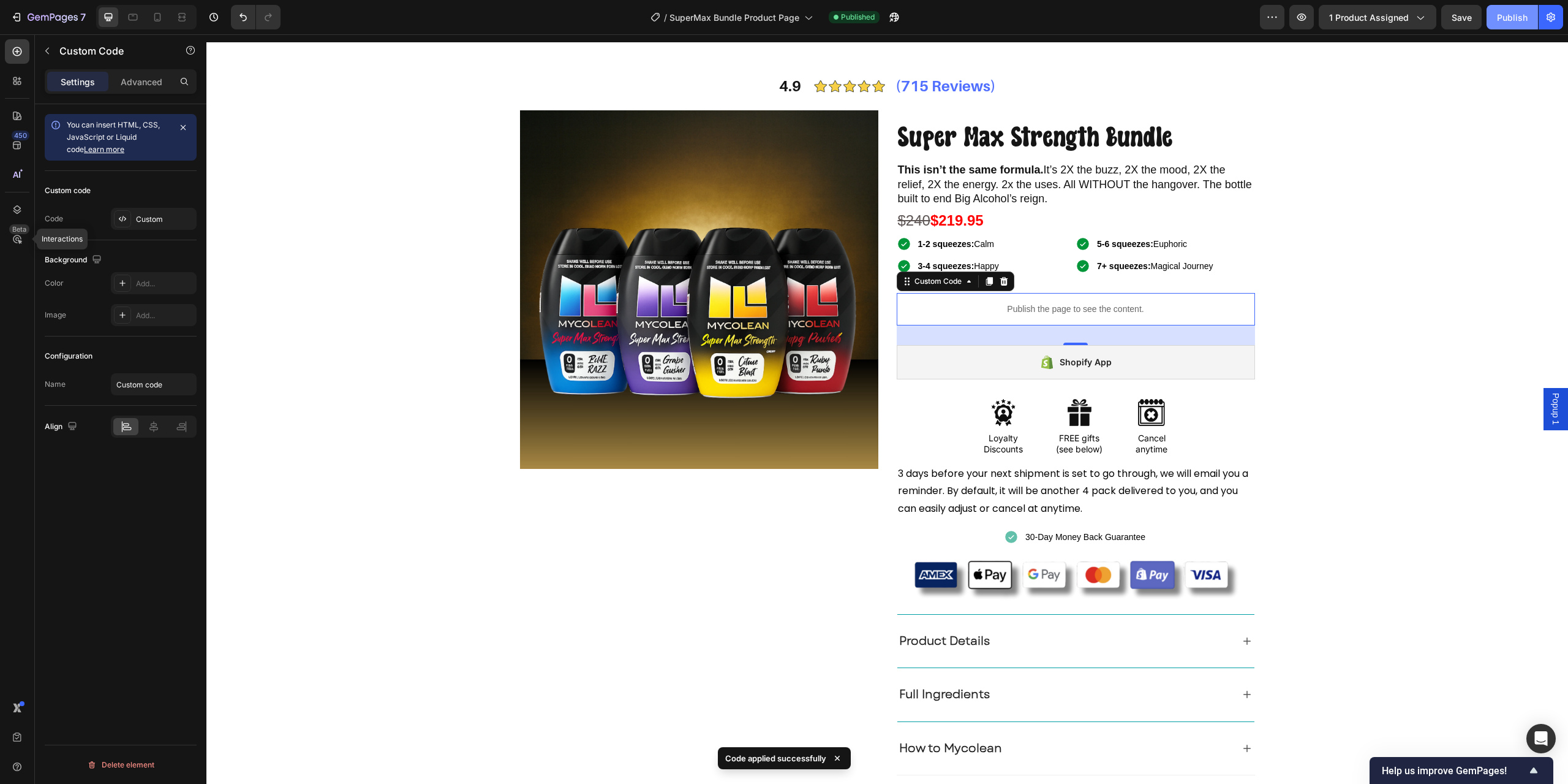
click at [1503, 16] on div "Publish" at bounding box center [1513, 17] width 31 height 13
click at [1390, 17] on span "1 product assigned" at bounding box center [1369, 17] width 79 height 13
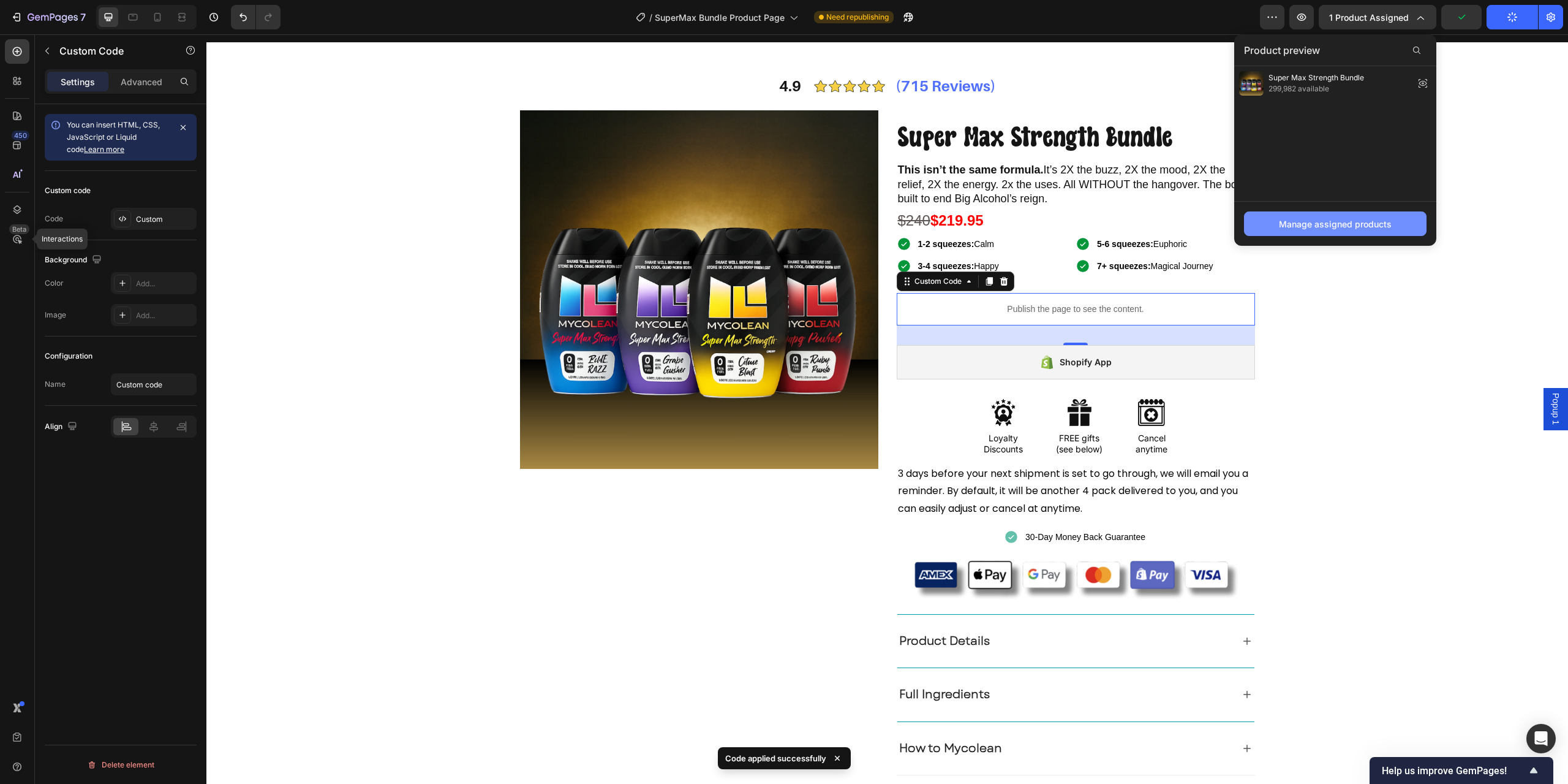
click at [1328, 219] on div "Manage assigned products" at bounding box center [1336, 223] width 113 height 13
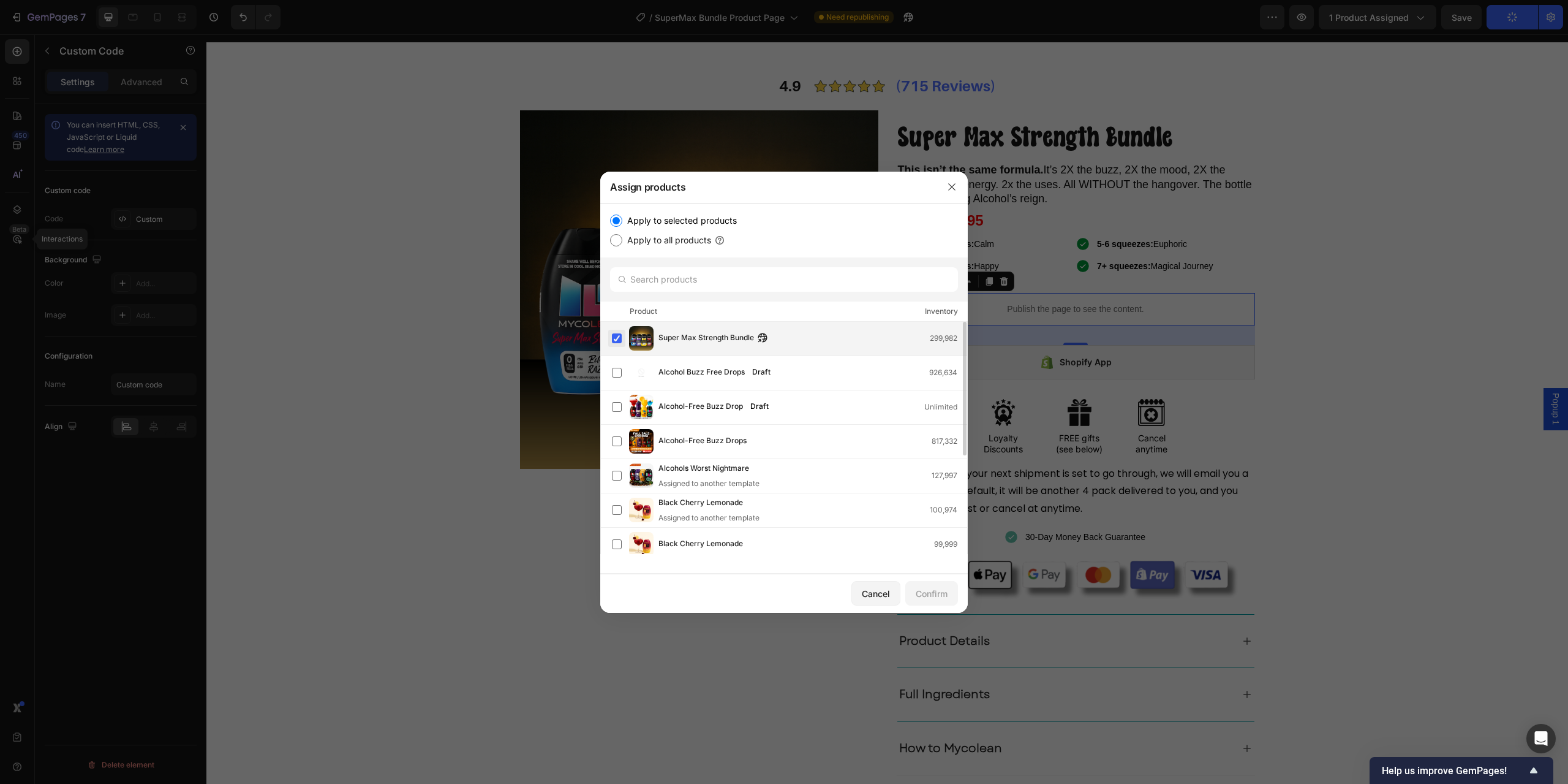
click at [615, 338] on label at bounding box center [617, 338] width 10 height 10
click at [615, 340] on label at bounding box center [617, 338] width 10 height 10
click at [618, 339] on label at bounding box center [617, 338] width 10 height 10
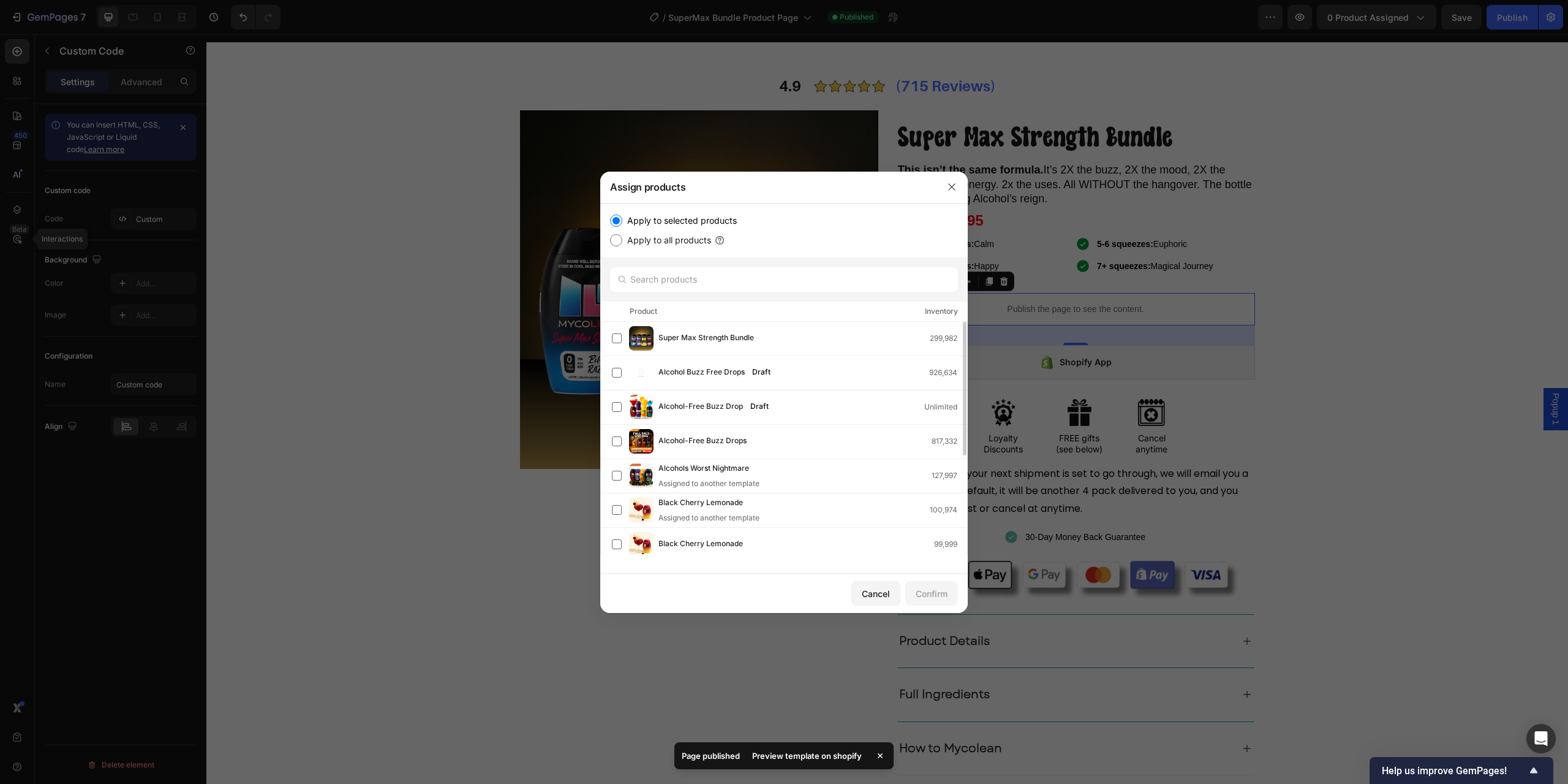
scroll to position [170, 0]
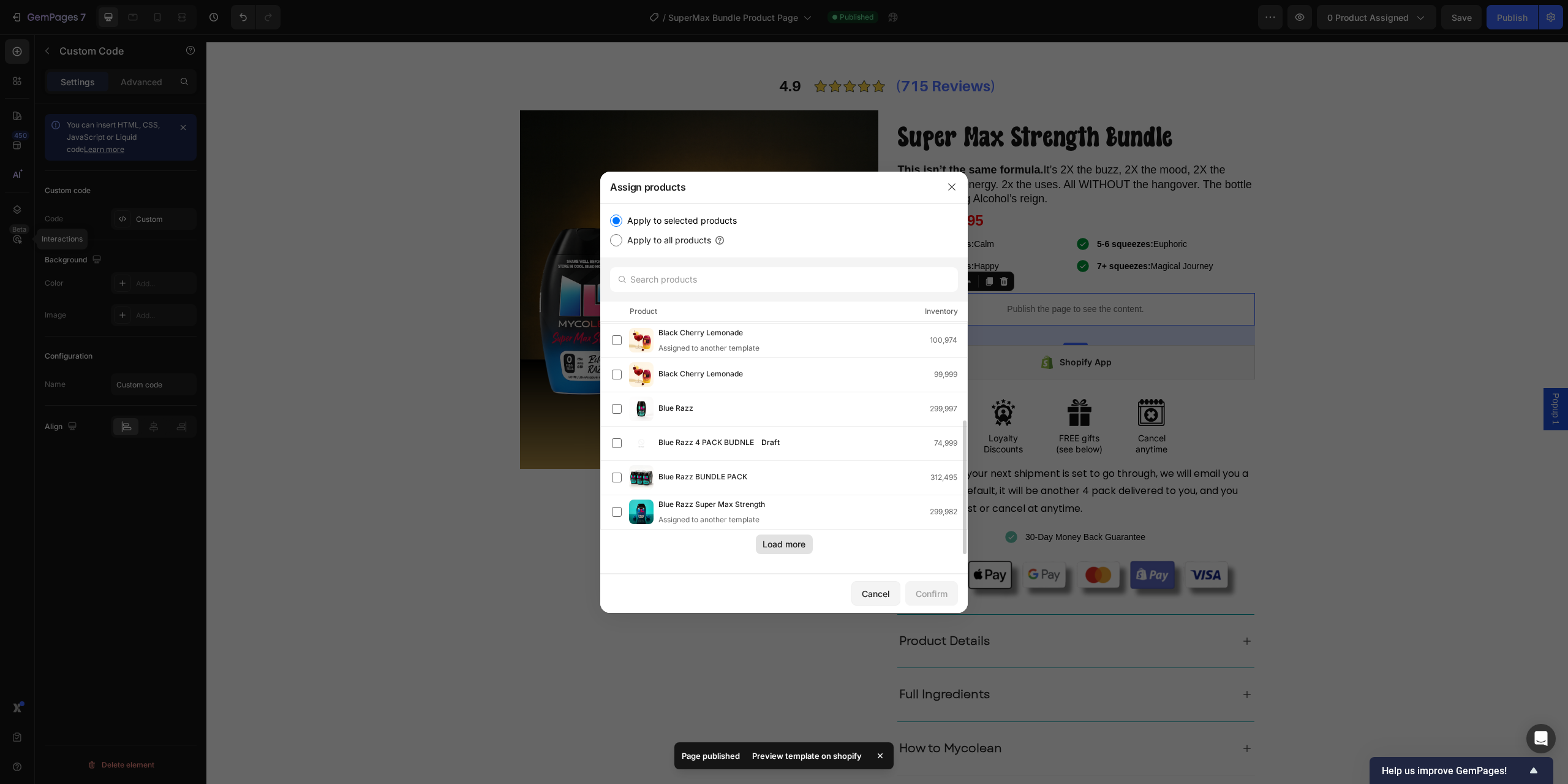
click at [784, 540] on div "Load more" at bounding box center [784, 544] width 43 height 13
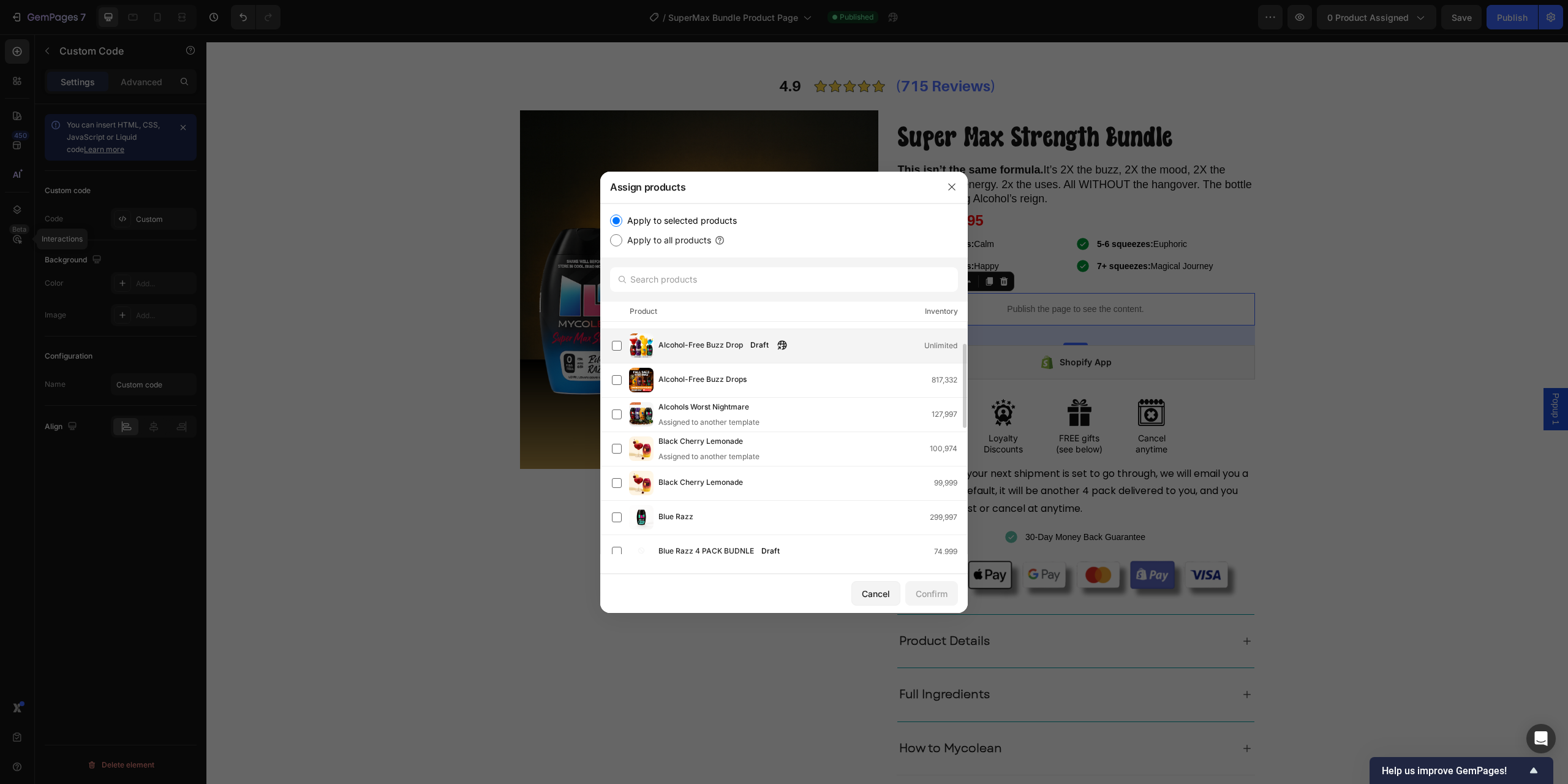
scroll to position [0, 0]
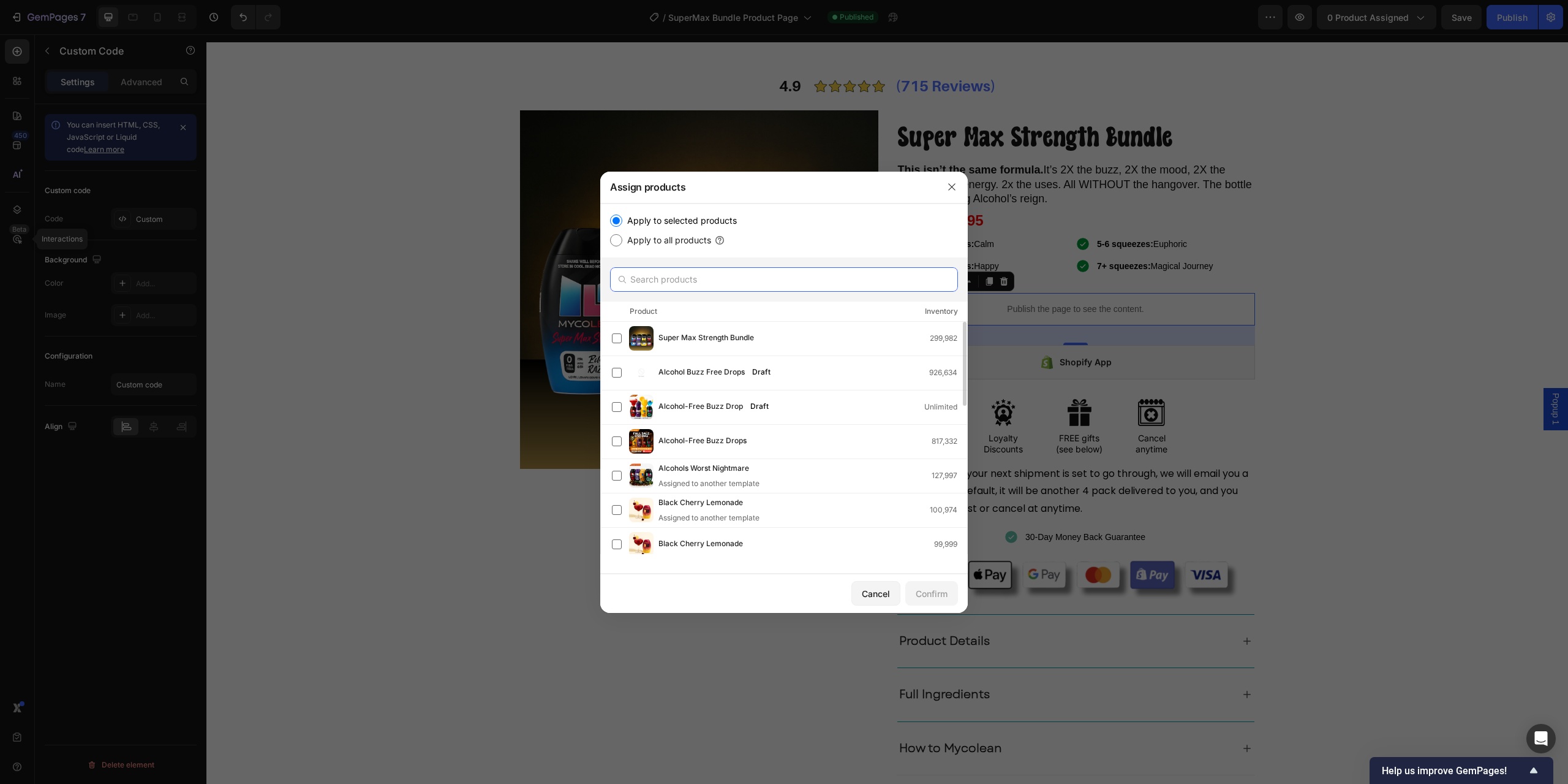
click at [690, 283] on input "text" at bounding box center [784, 279] width 348 height 24
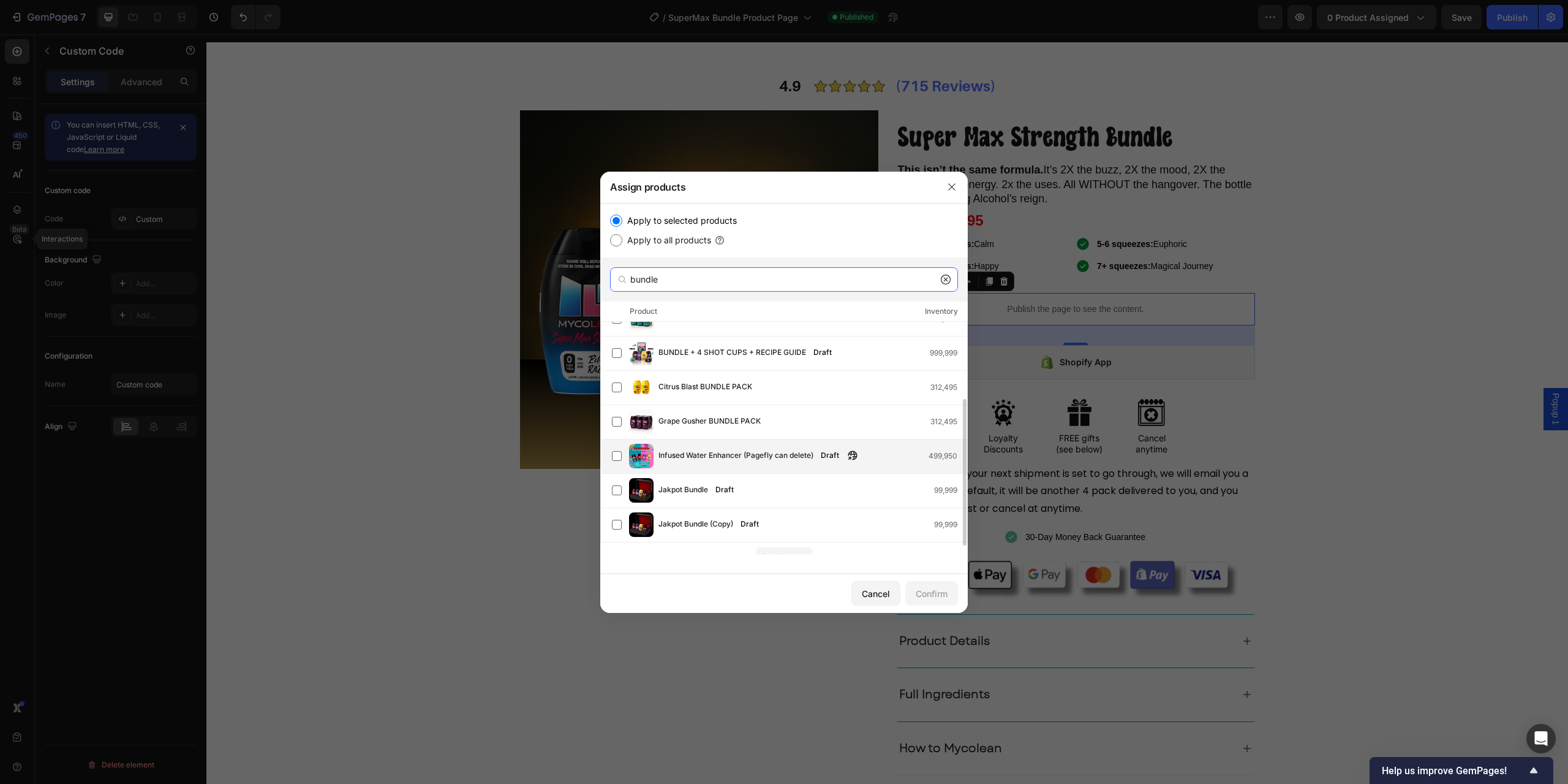
scroll to position [135, 0]
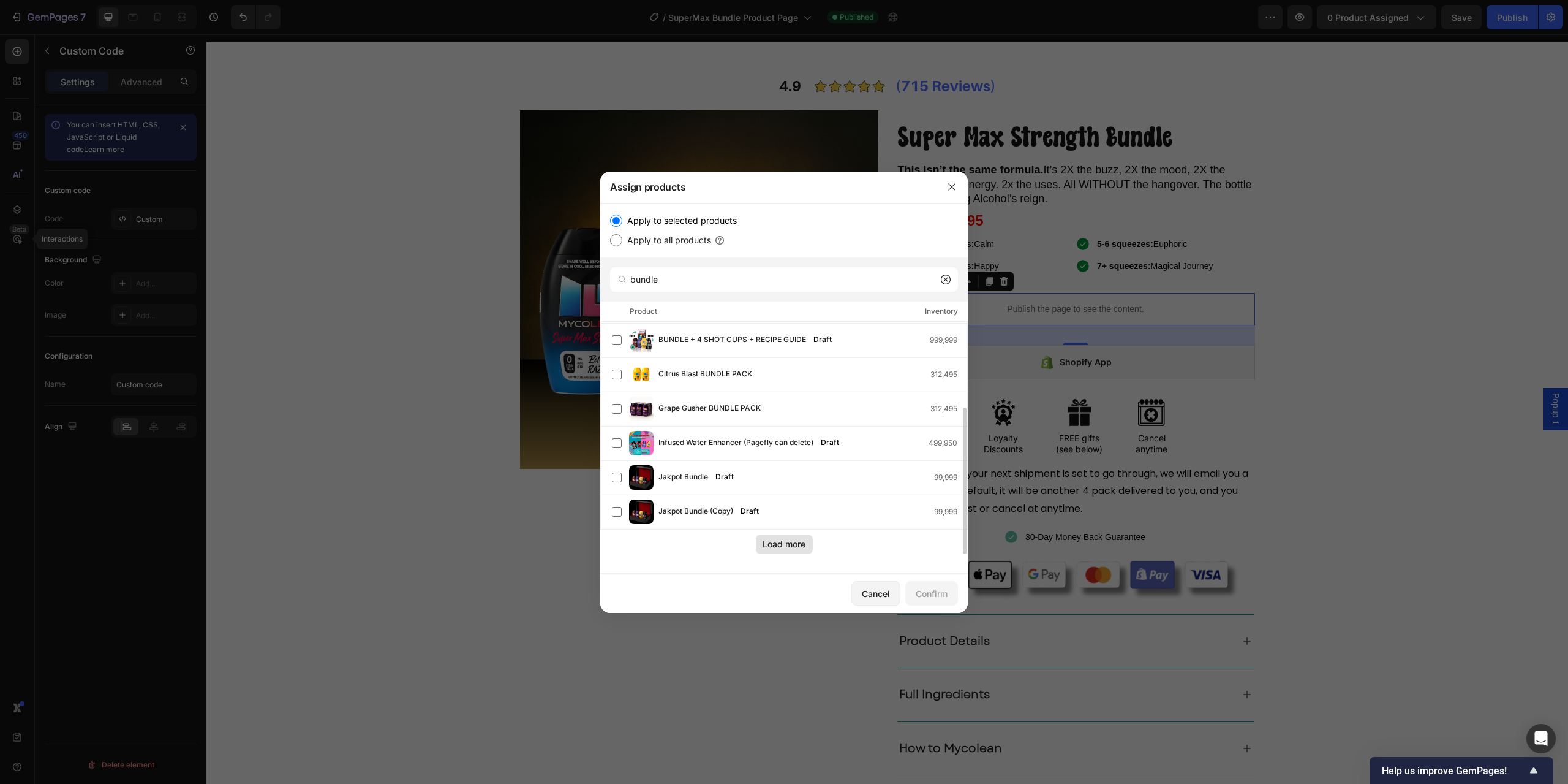
click at [779, 538] on div "Load more" at bounding box center [784, 544] width 43 height 13
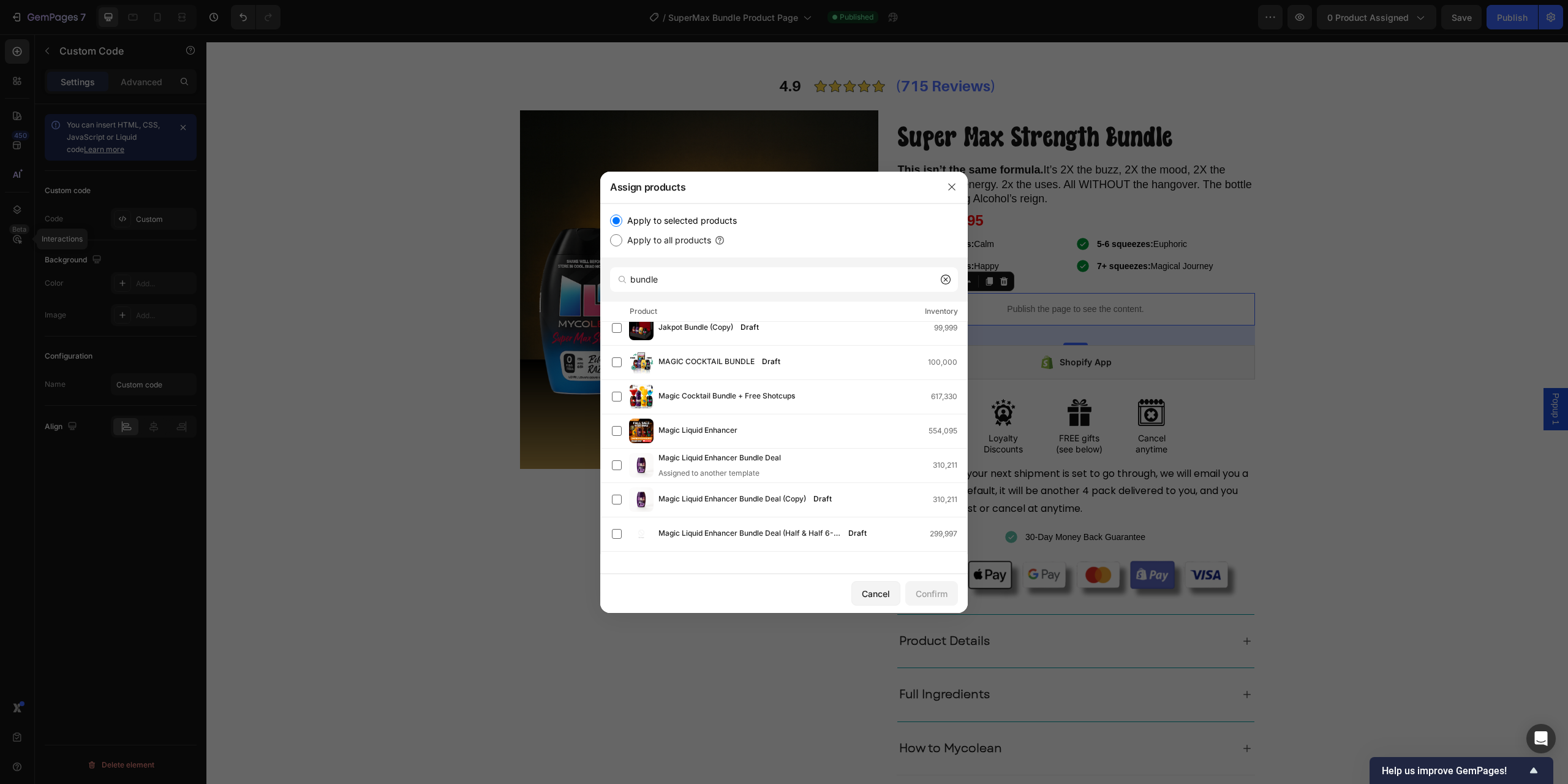
scroll to position [478, 0]
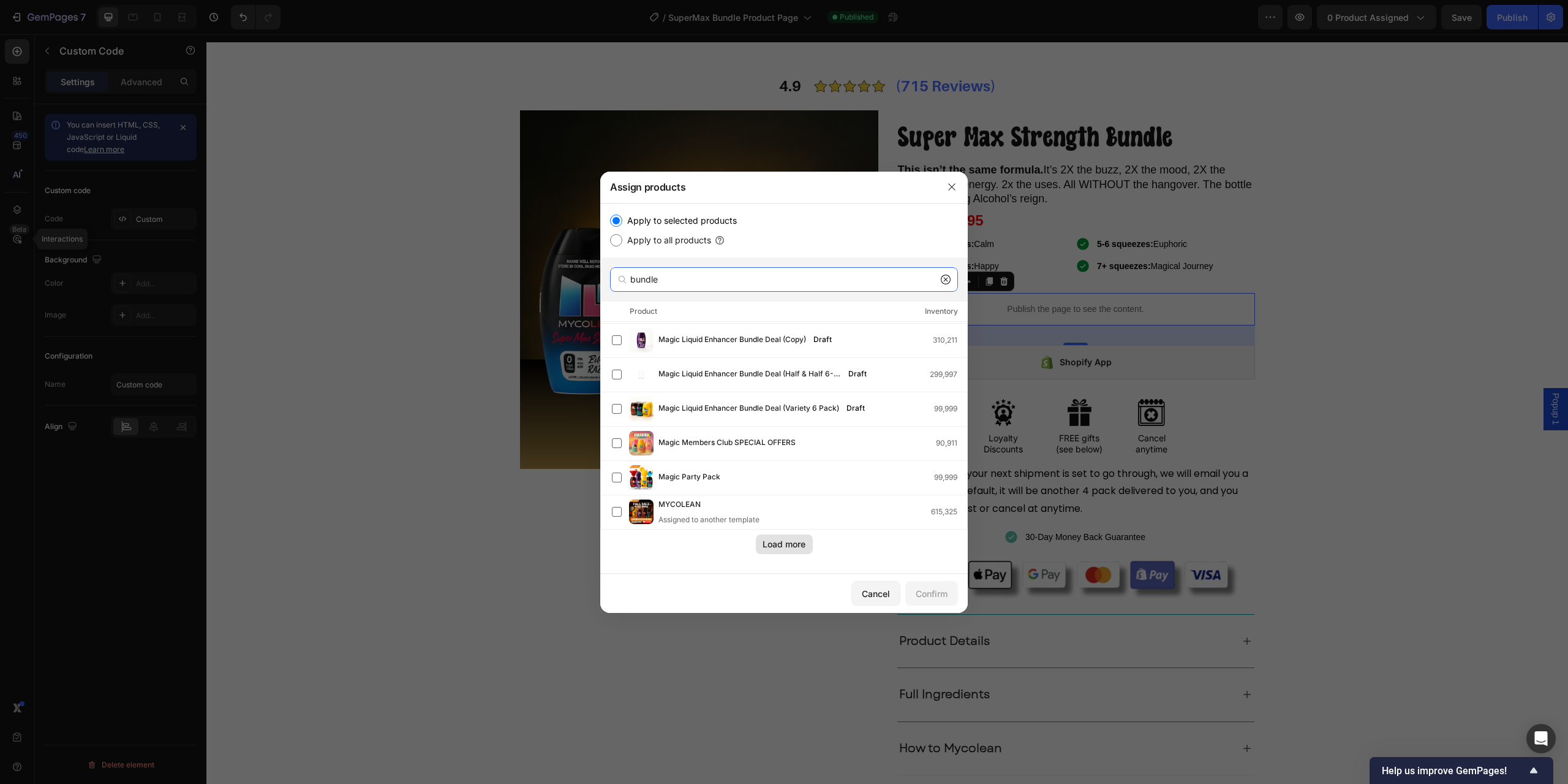
click at [746, 272] on input "bundle" at bounding box center [784, 279] width 348 height 24
paste input "Super Max Strength Bundle 4 PACK"
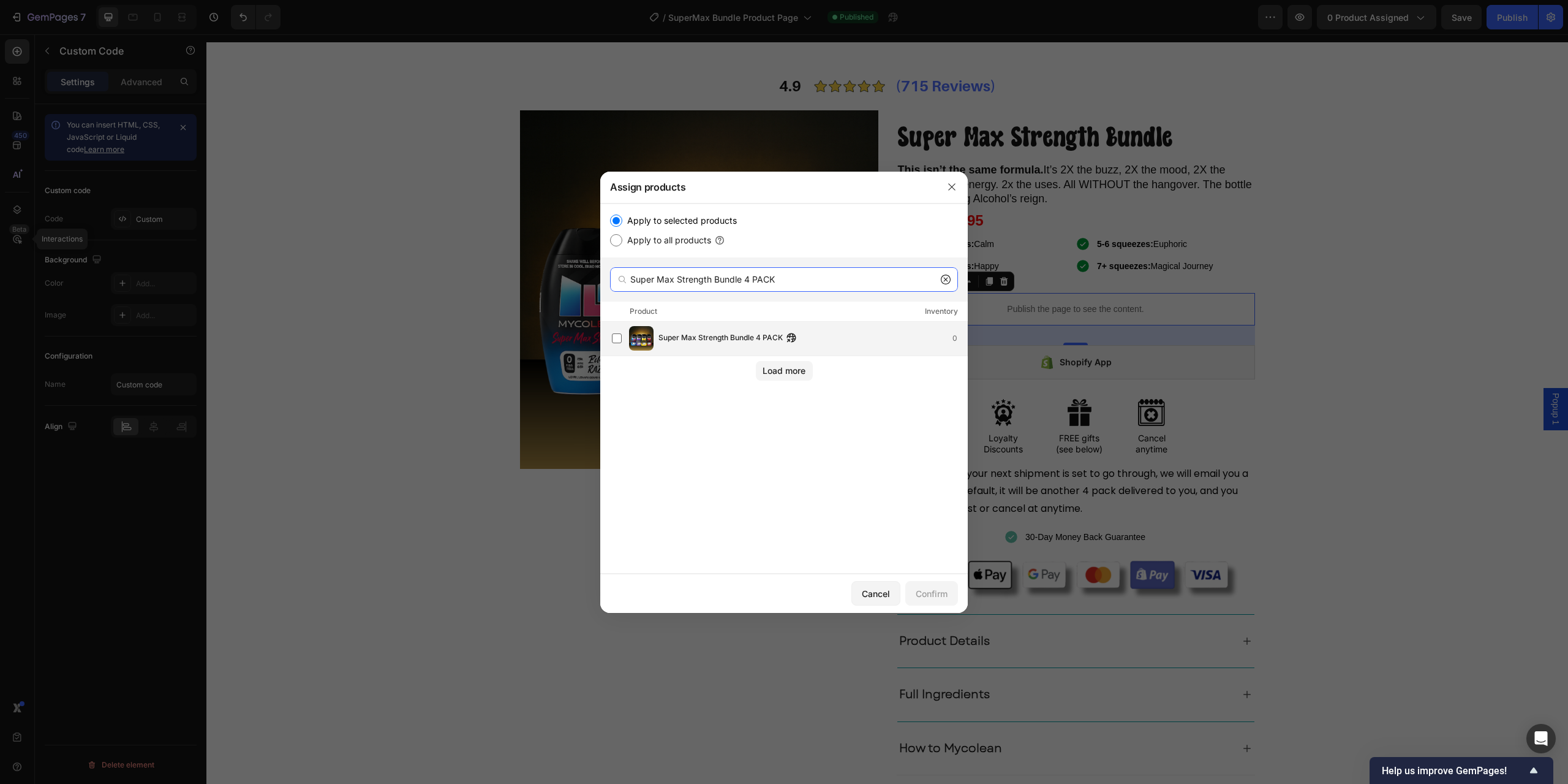
type input "Super Max Strength Bundle 4 PACK"
click at [671, 330] on div "Super Max Strength Bundle 4 PACK 0" at bounding box center [790, 338] width 355 height 24
click at [941, 606] on div "Cancel Confirm" at bounding box center [784, 593] width 367 height 39
click at [936, 596] on div "Confirm" at bounding box center [932, 593] width 32 height 13
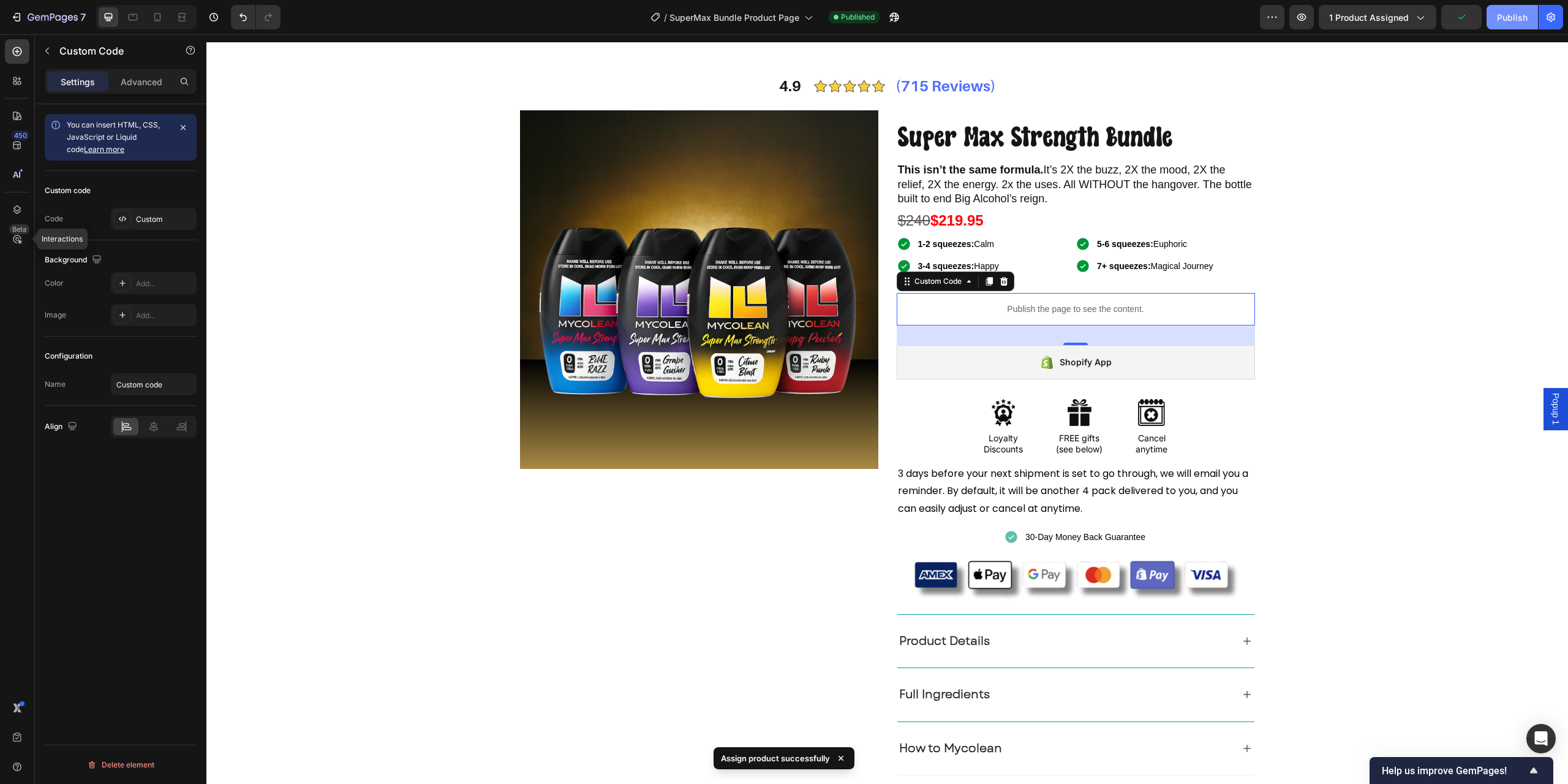
click at [1512, 11] on div "Publish" at bounding box center [1513, 17] width 31 height 13
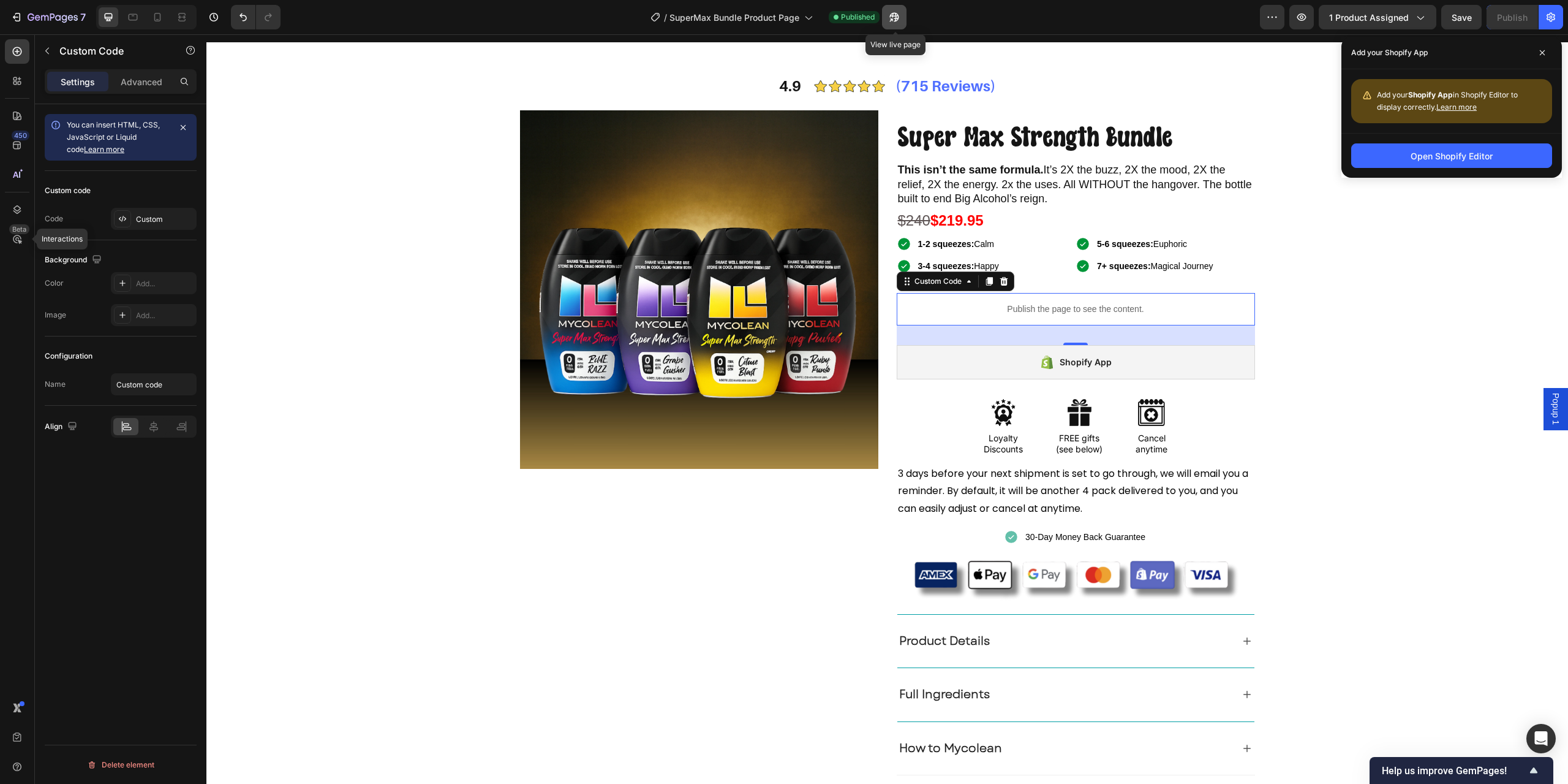
click at [897, 22] on icon "button" at bounding box center [894, 17] width 9 height 9
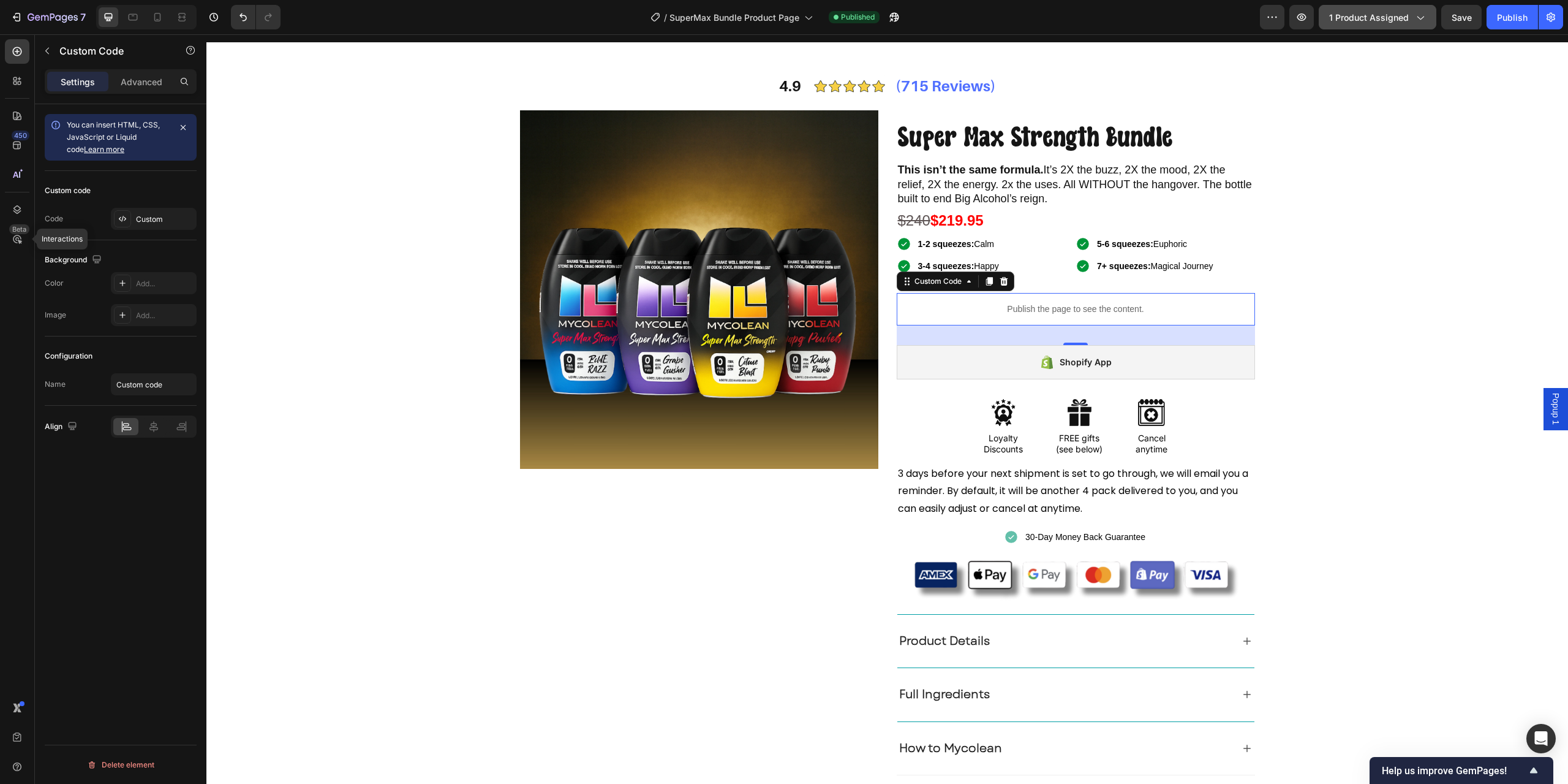
click at [1361, 18] on span "1 product assigned" at bounding box center [1369, 17] width 79 height 13
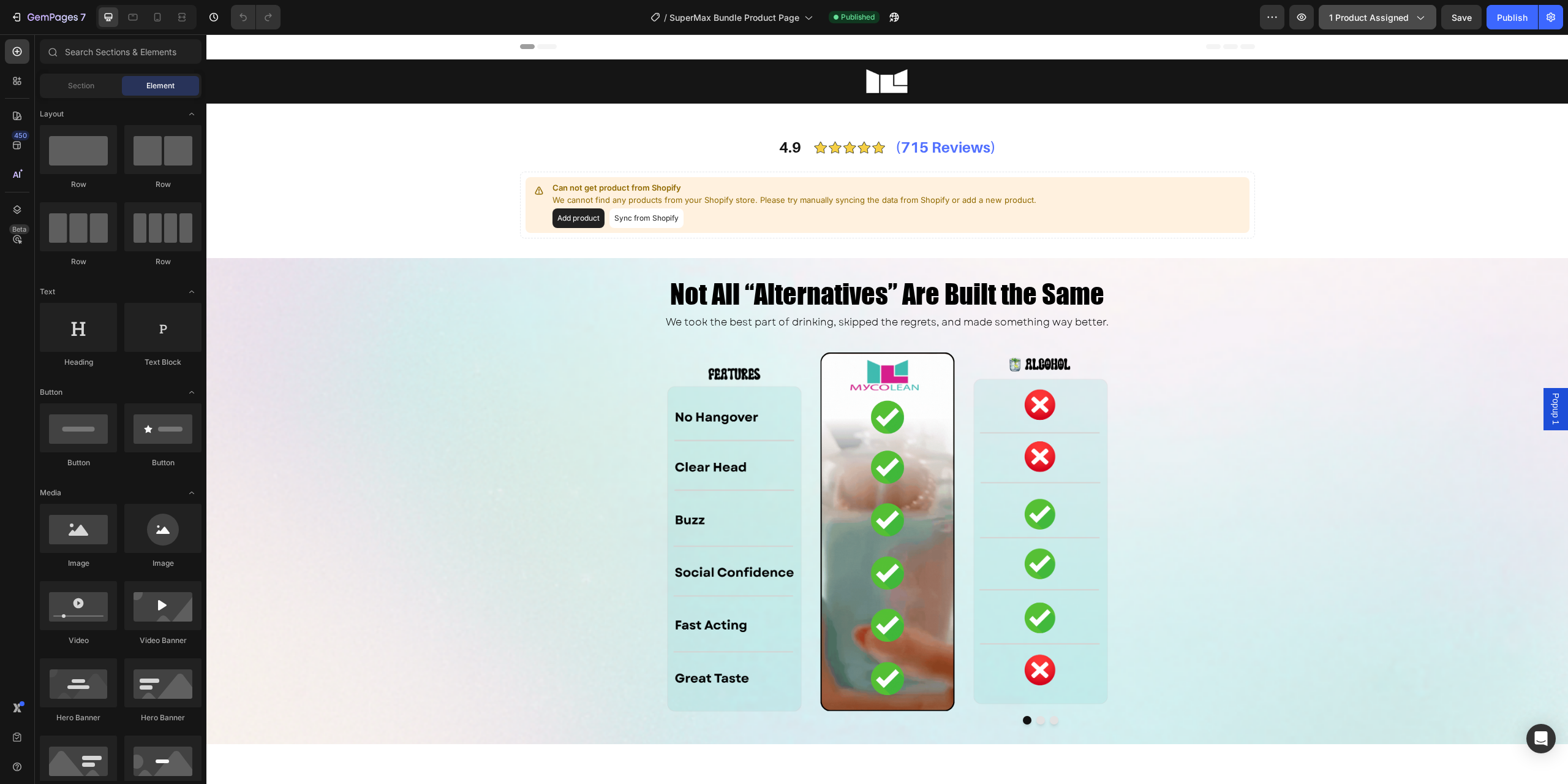
click at [1335, 15] on span "1 product assigned" at bounding box center [1369, 17] width 79 height 13
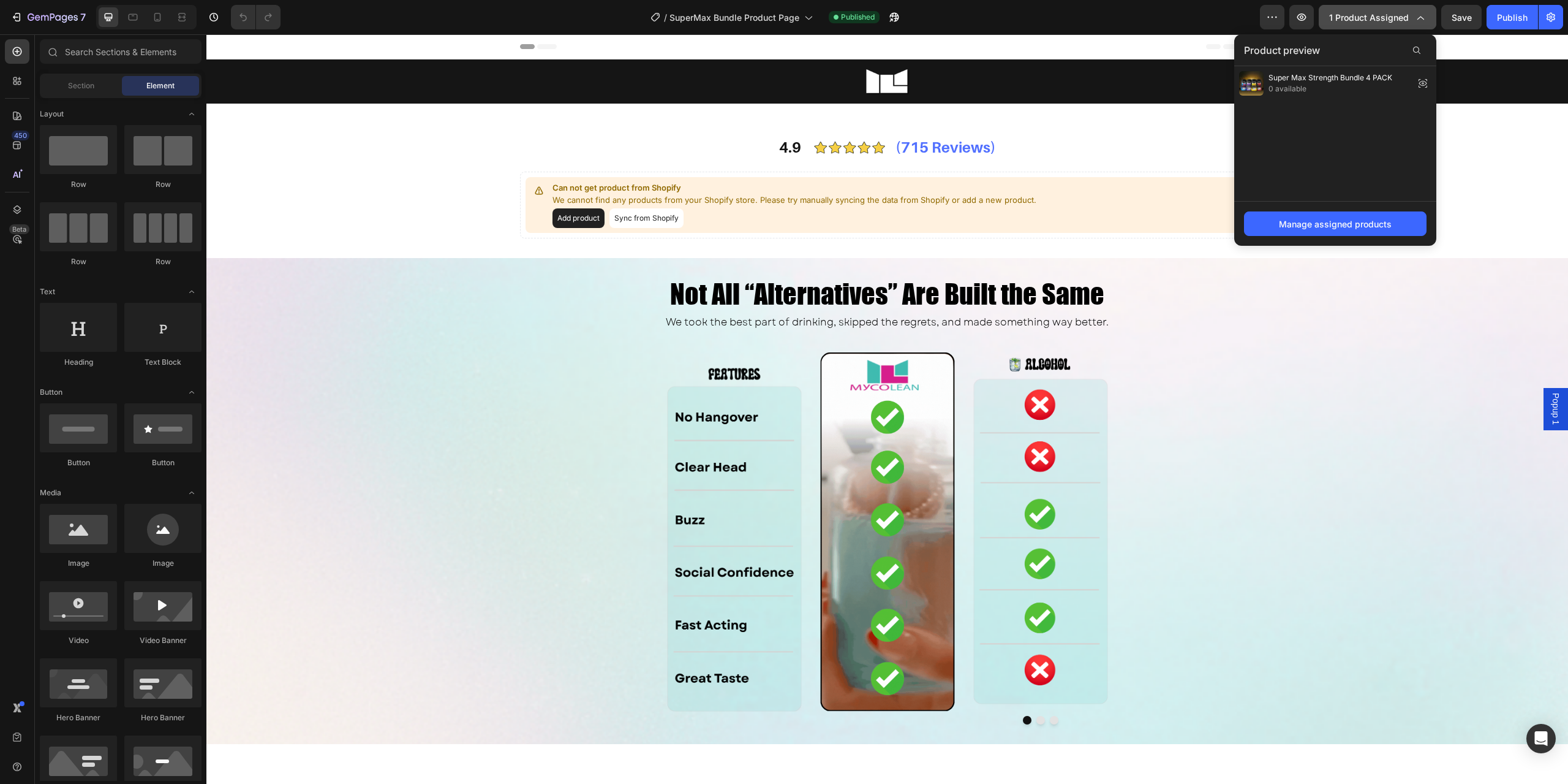
click at [1335, 15] on span "1 product assigned" at bounding box center [1369, 17] width 79 height 13
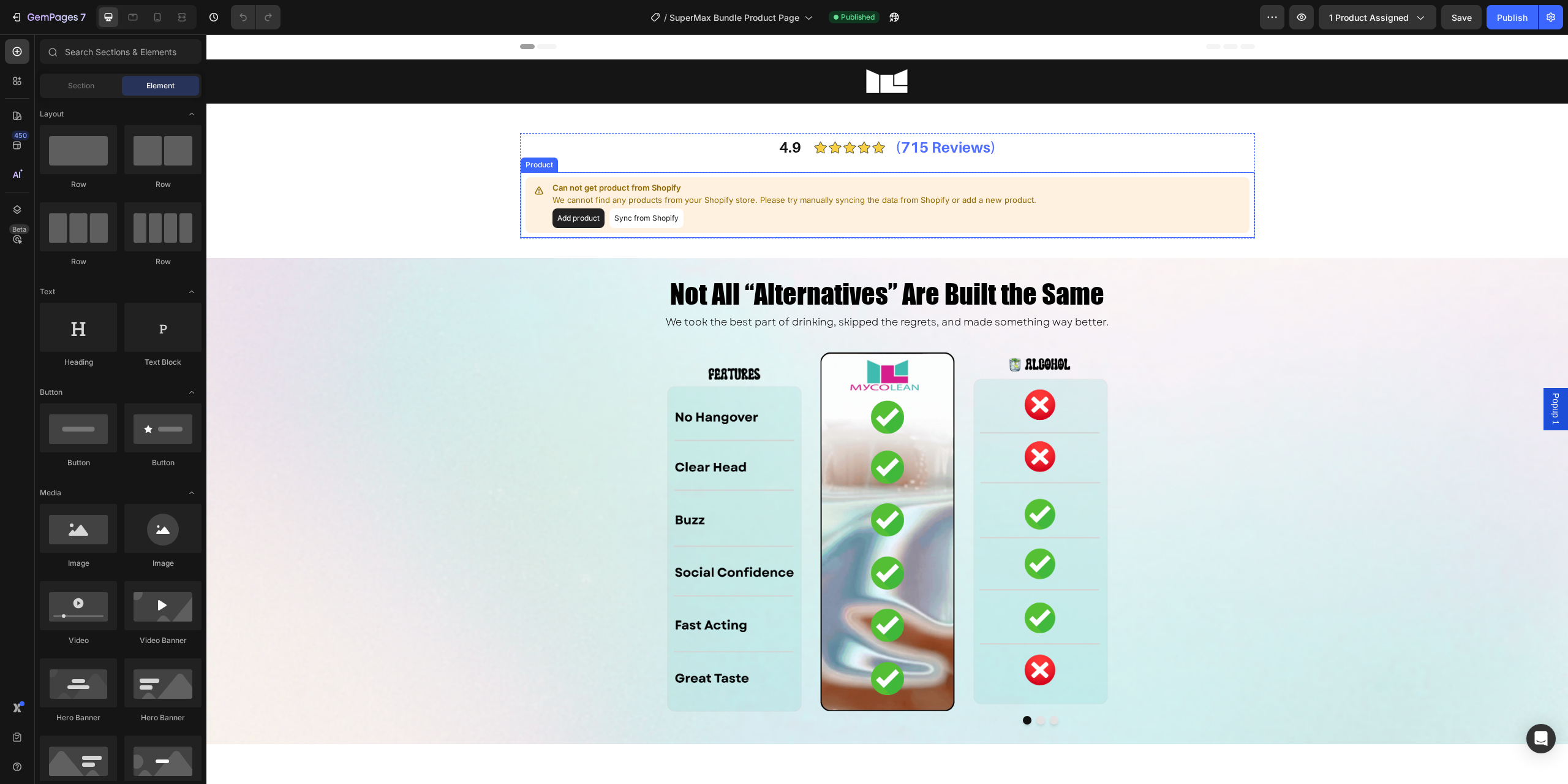
click at [649, 218] on button "Sync from Shopify" at bounding box center [646, 218] width 74 height 20
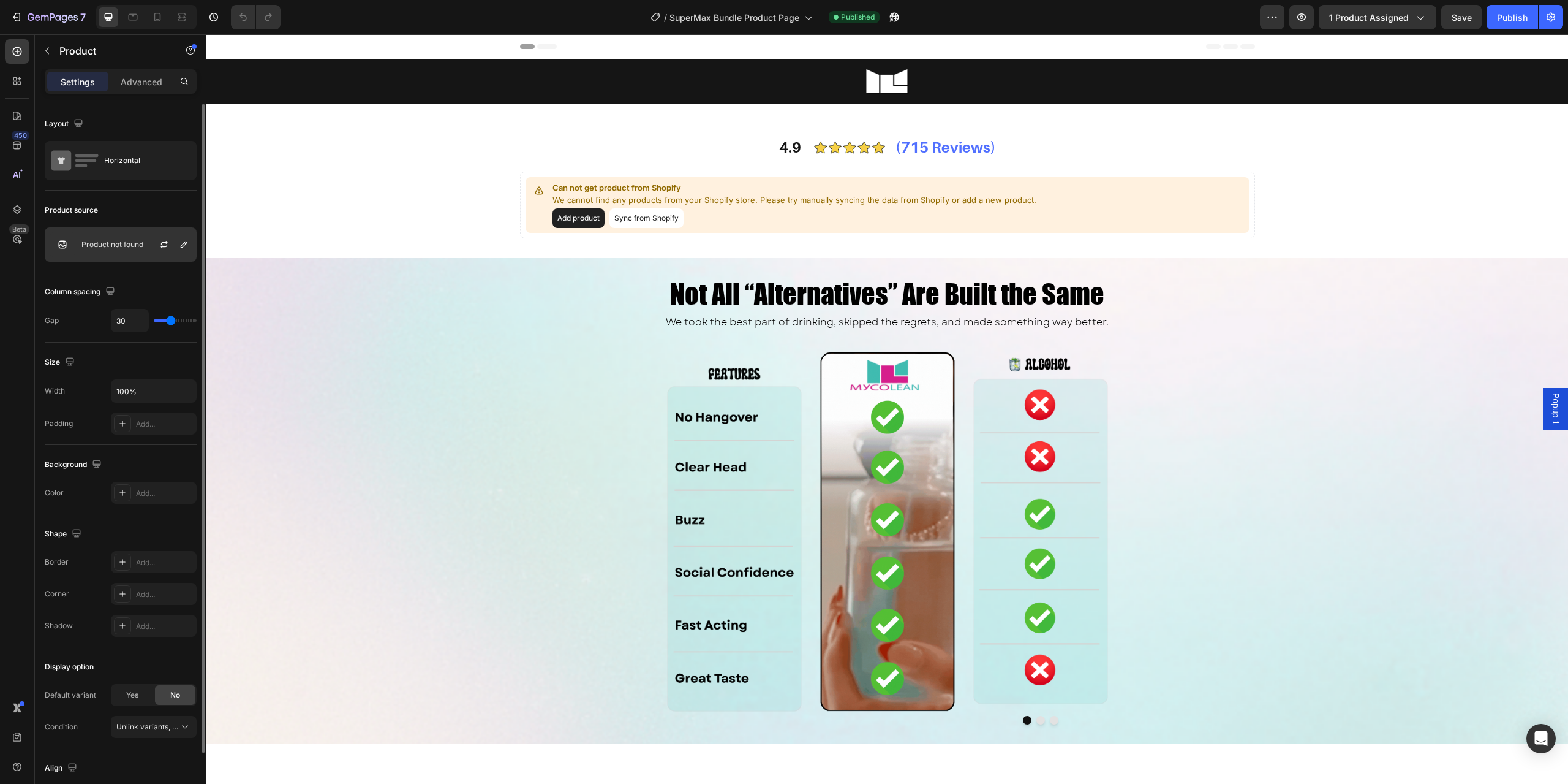
click at [116, 242] on p "Product not found" at bounding box center [112, 244] width 62 height 9
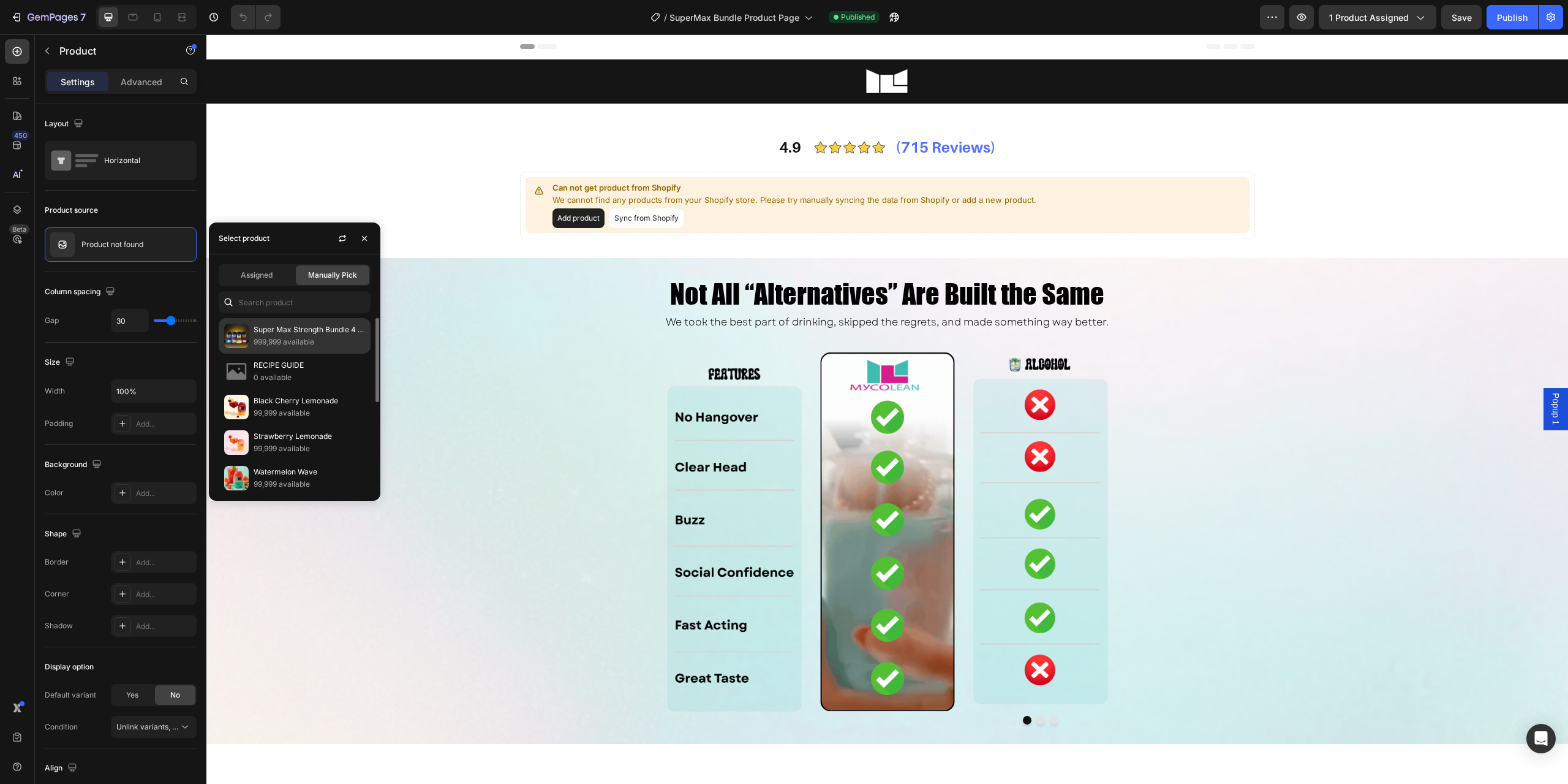
click at [268, 333] on p "Super Max Strength Bundle 4 PACK" at bounding box center [309, 330] width 112 height 12
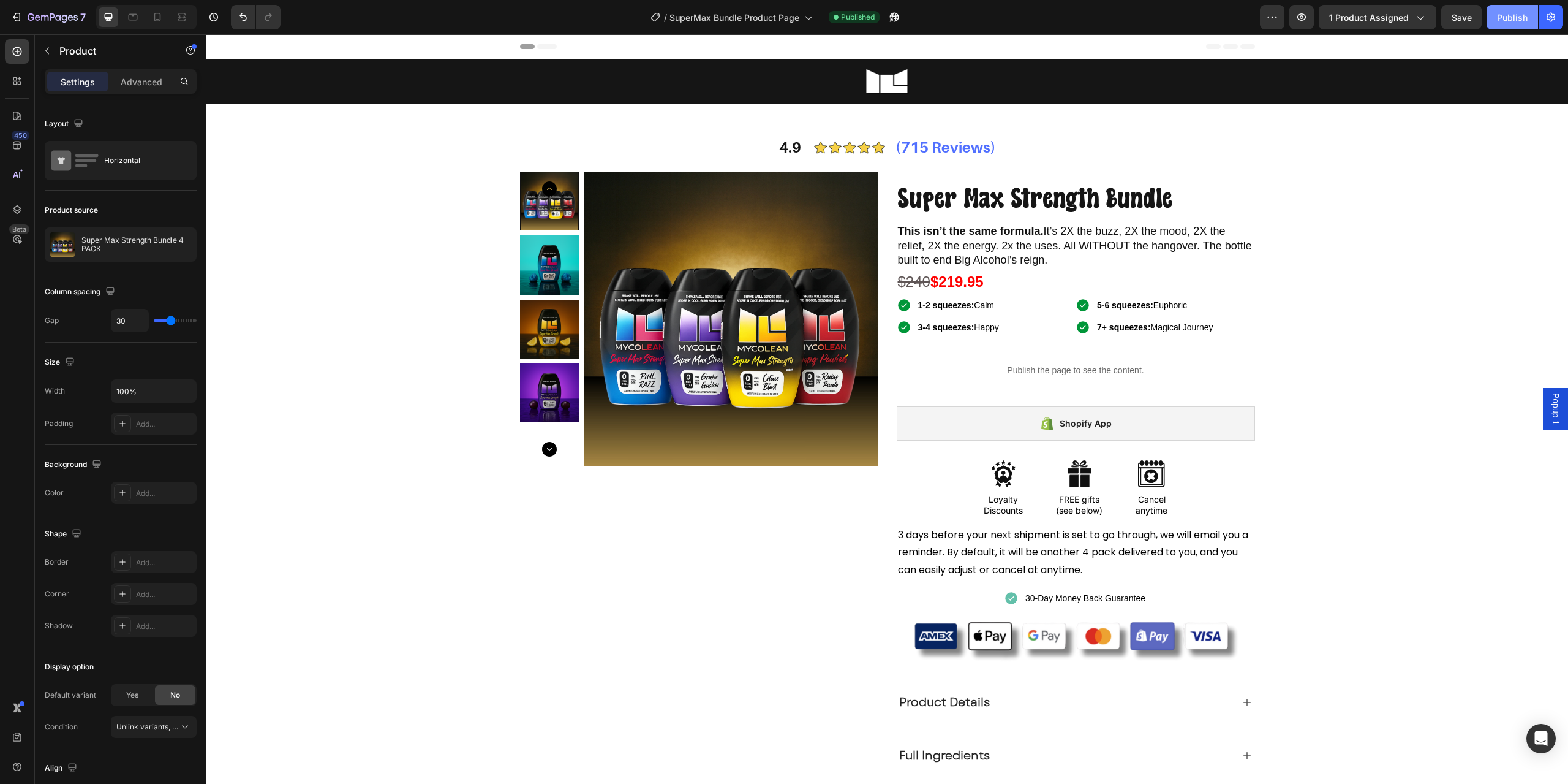
click at [1506, 24] on button "Publish" at bounding box center [1512, 17] width 52 height 24
click at [1390, 23] on span "1 product assigned" at bounding box center [1369, 17] width 79 height 13
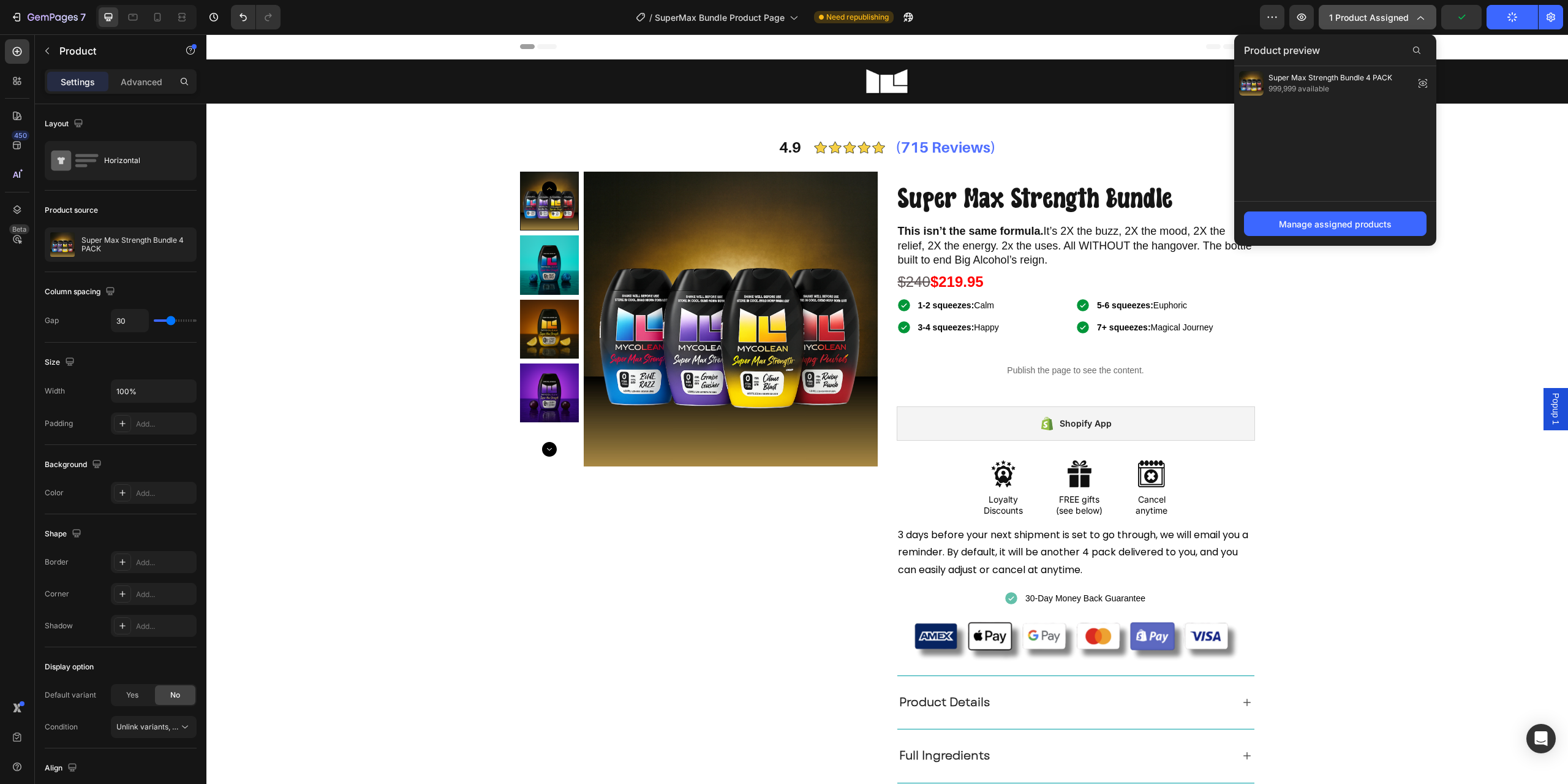
click at [1390, 23] on span "1 product assigned" at bounding box center [1369, 17] width 79 height 13
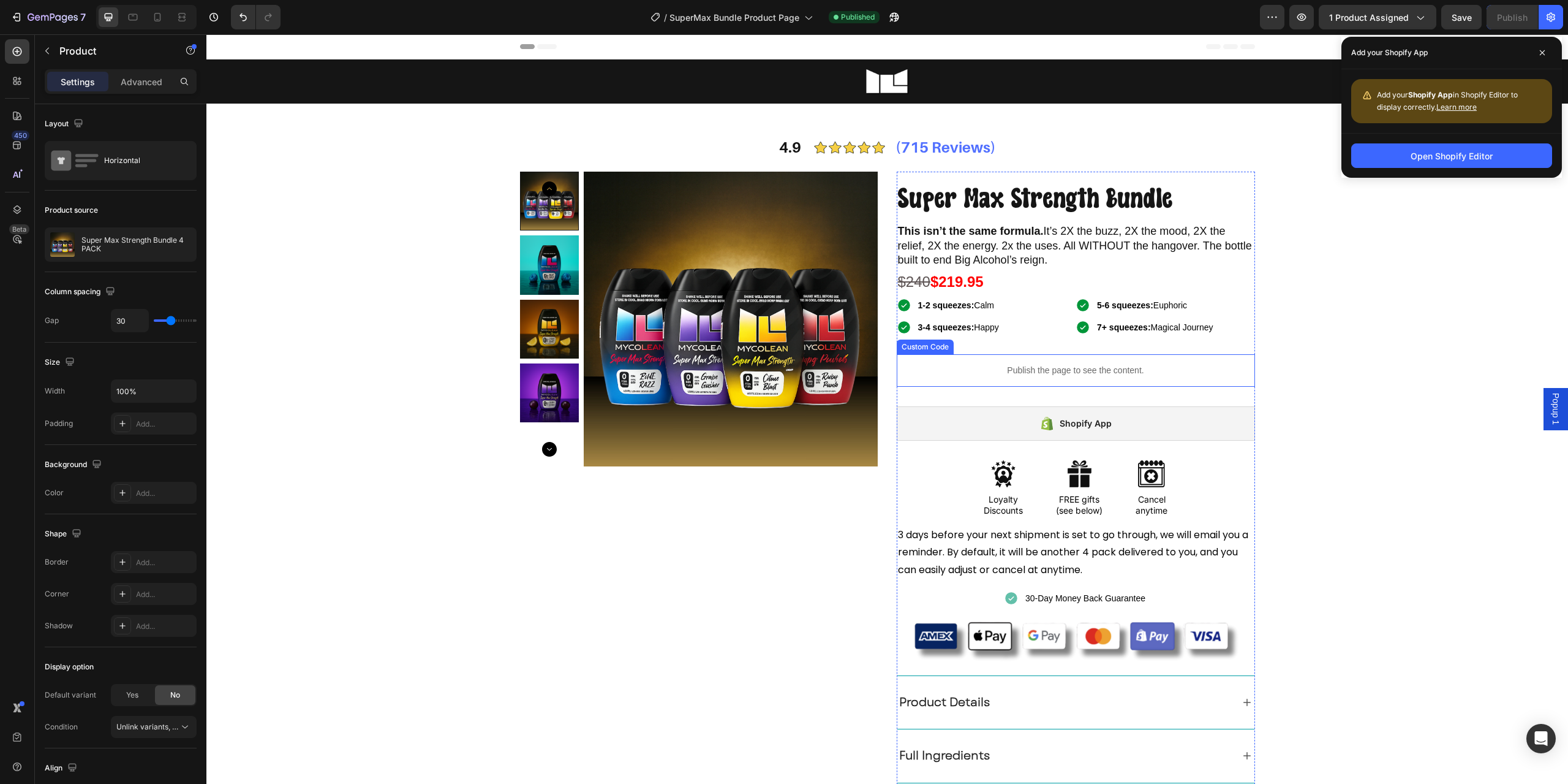
click at [1064, 369] on p "Publish the page to see the content." at bounding box center [1076, 370] width 359 height 13
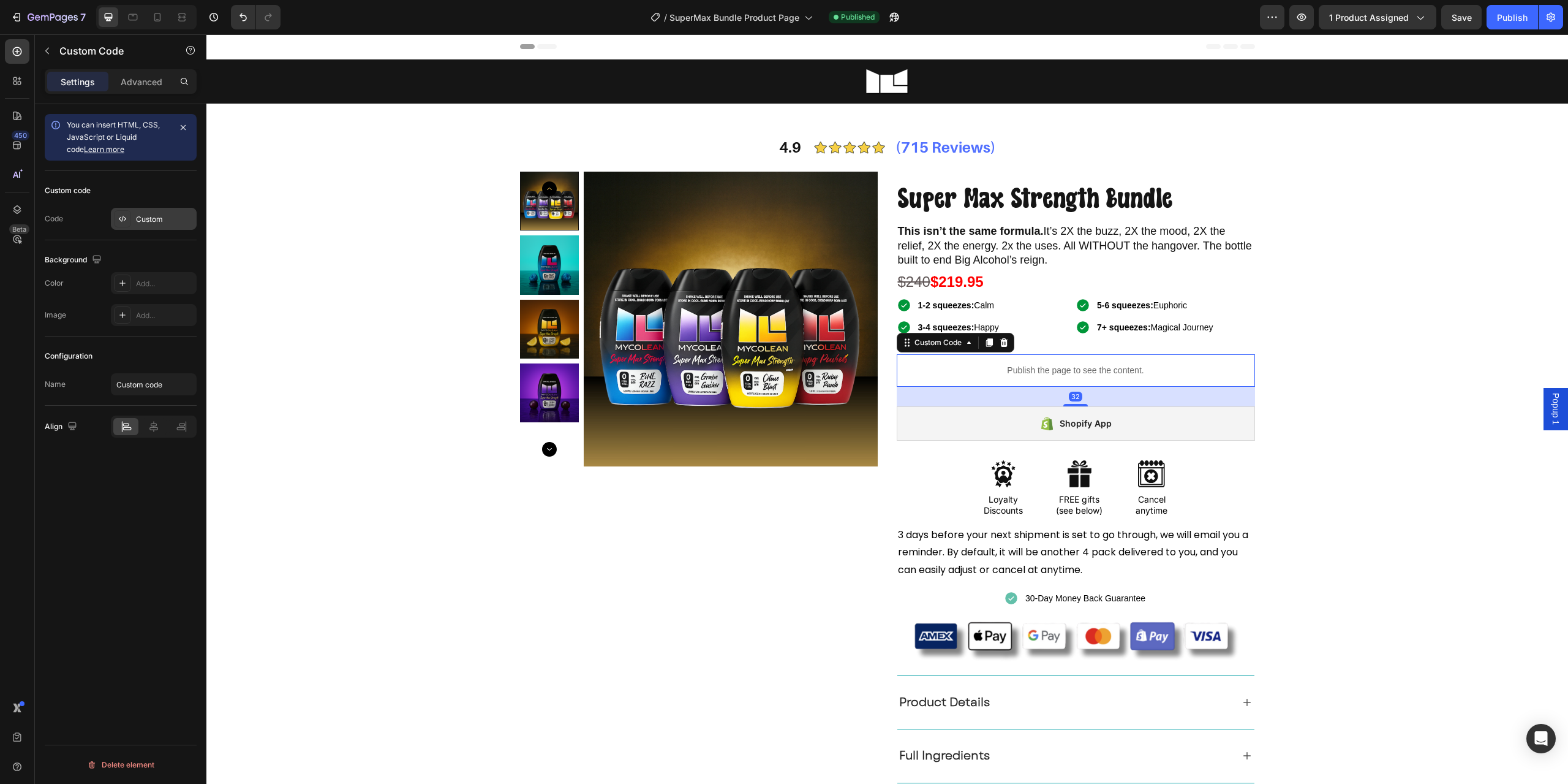
click at [148, 229] on div "Custom" at bounding box center [154, 219] width 86 height 22
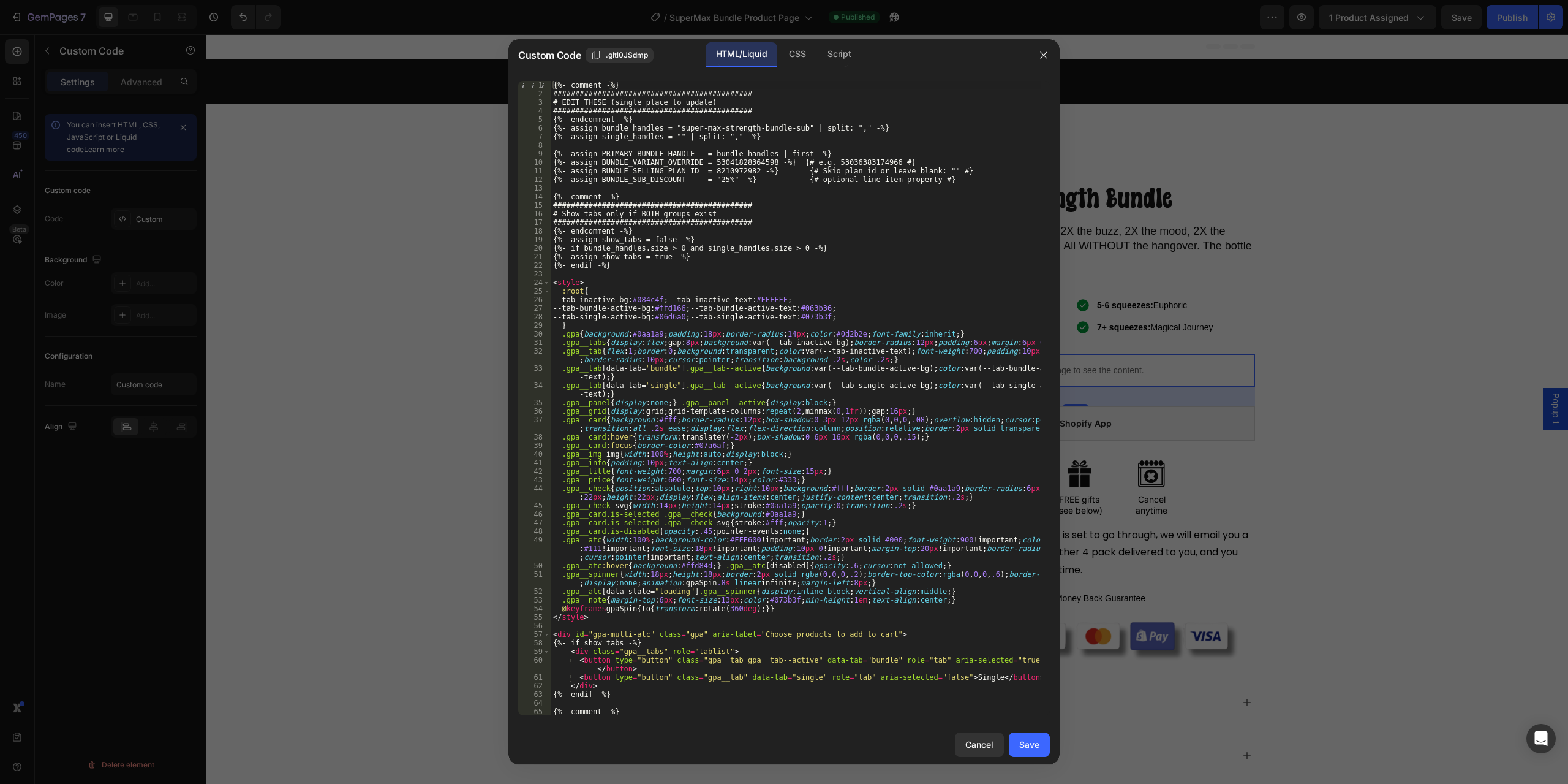
click at [673, 413] on div "{%- comment -%} ############################################# # EDIT THESE (sin…" at bounding box center [796, 406] width 490 height 651
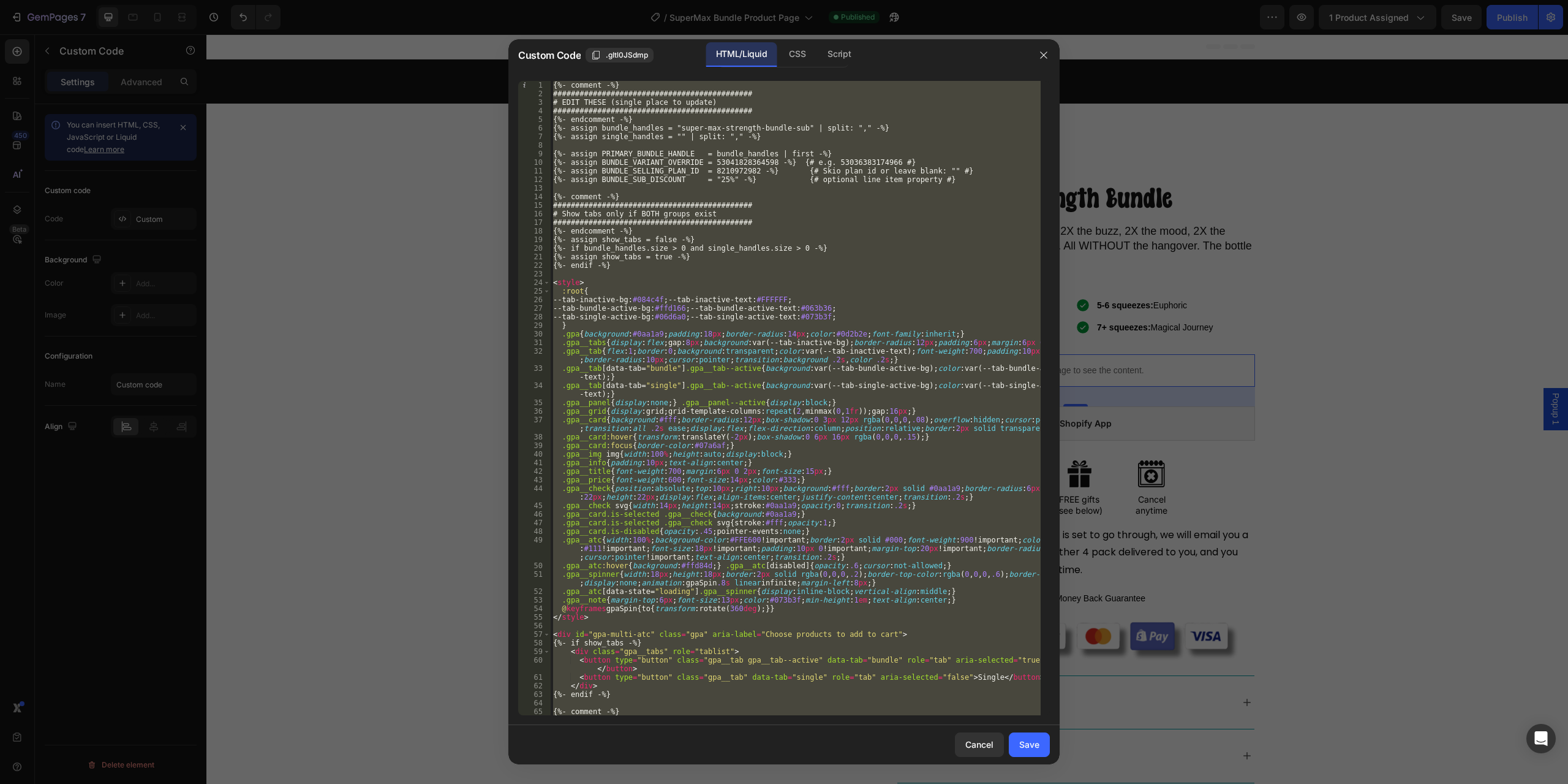
click at [717, 254] on div "{%- comment -%} ############################################# # EDIT THESE (sin…" at bounding box center [796, 398] width 490 height 635
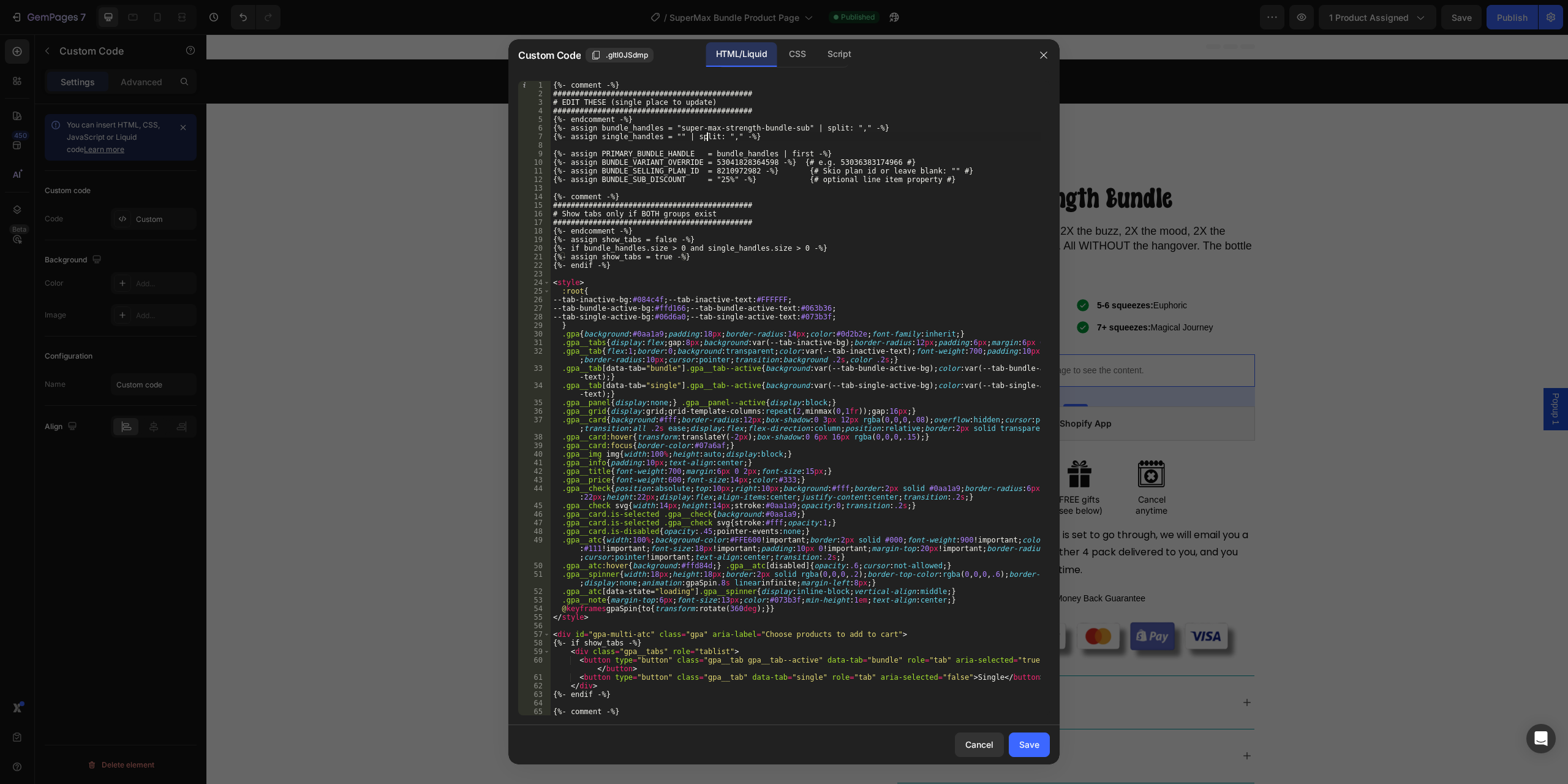
click at [705, 133] on div "{%- comment -%} ############################################# # EDIT THESE (sin…" at bounding box center [796, 406] width 490 height 651
click at [755, 138] on div "{%- comment -%} ############################################# # EDIT THESE (sin…" at bounding box center [796, 406] width 490 height 651
click at [758, 140] on div "{%- comment -%} ############################################# # EDIT THESE (sin…" at bounding box center [796, 406] width 490 height 651
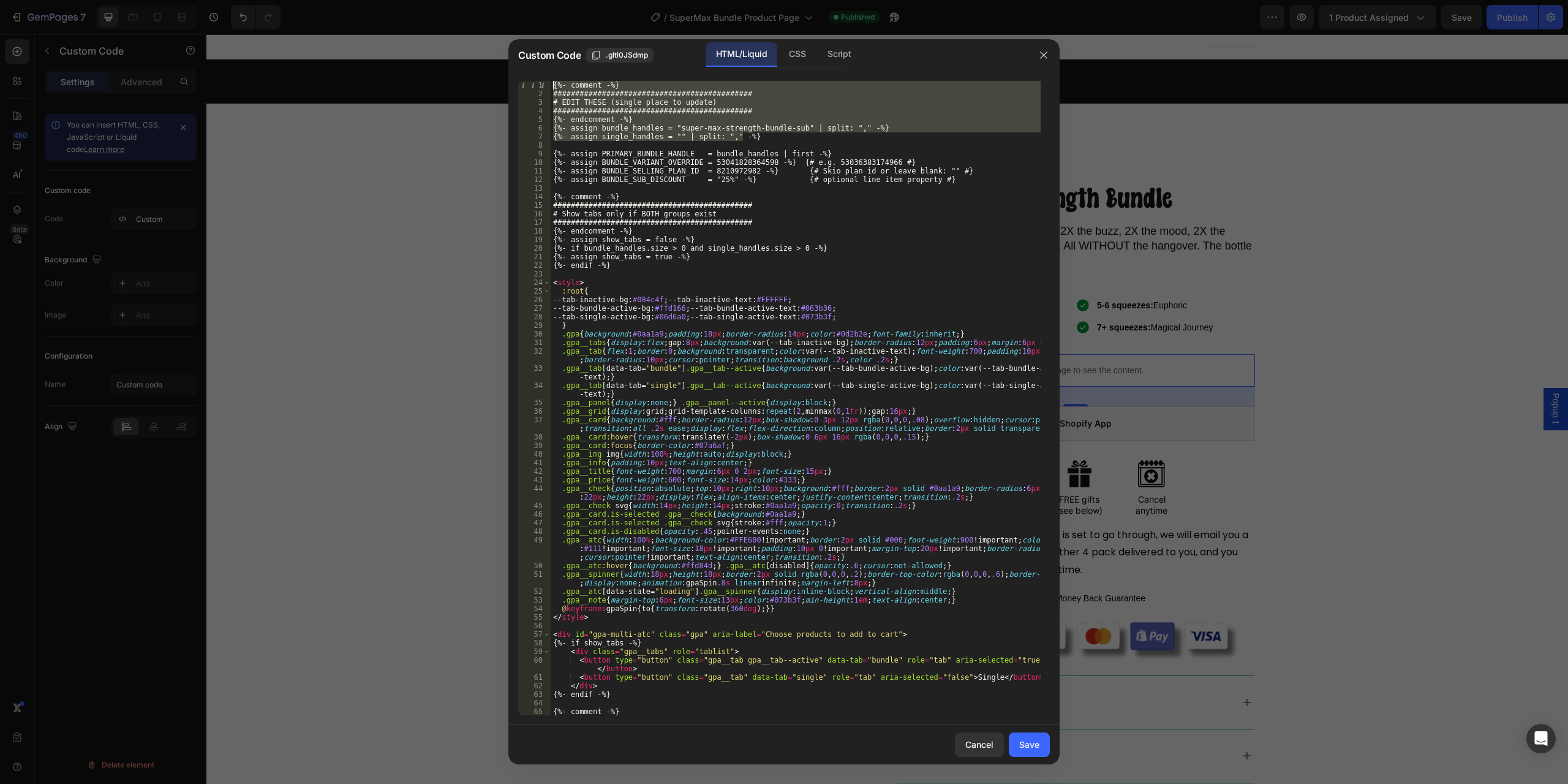
drag, startPoint x: 750, startPoint y: 138, endPoint x: 518, endPoint y: 80, distance: 239.1
click at [518, 81] on div "{%- assign single_handles = "" | split: "," -%} 1 2 3 4 5 6 7 8 9 10 11 12 13 1…" at bounding box center [784, 398] width 532 height 635
type textarea "{%- comment -%} #############################################"
paste textarea
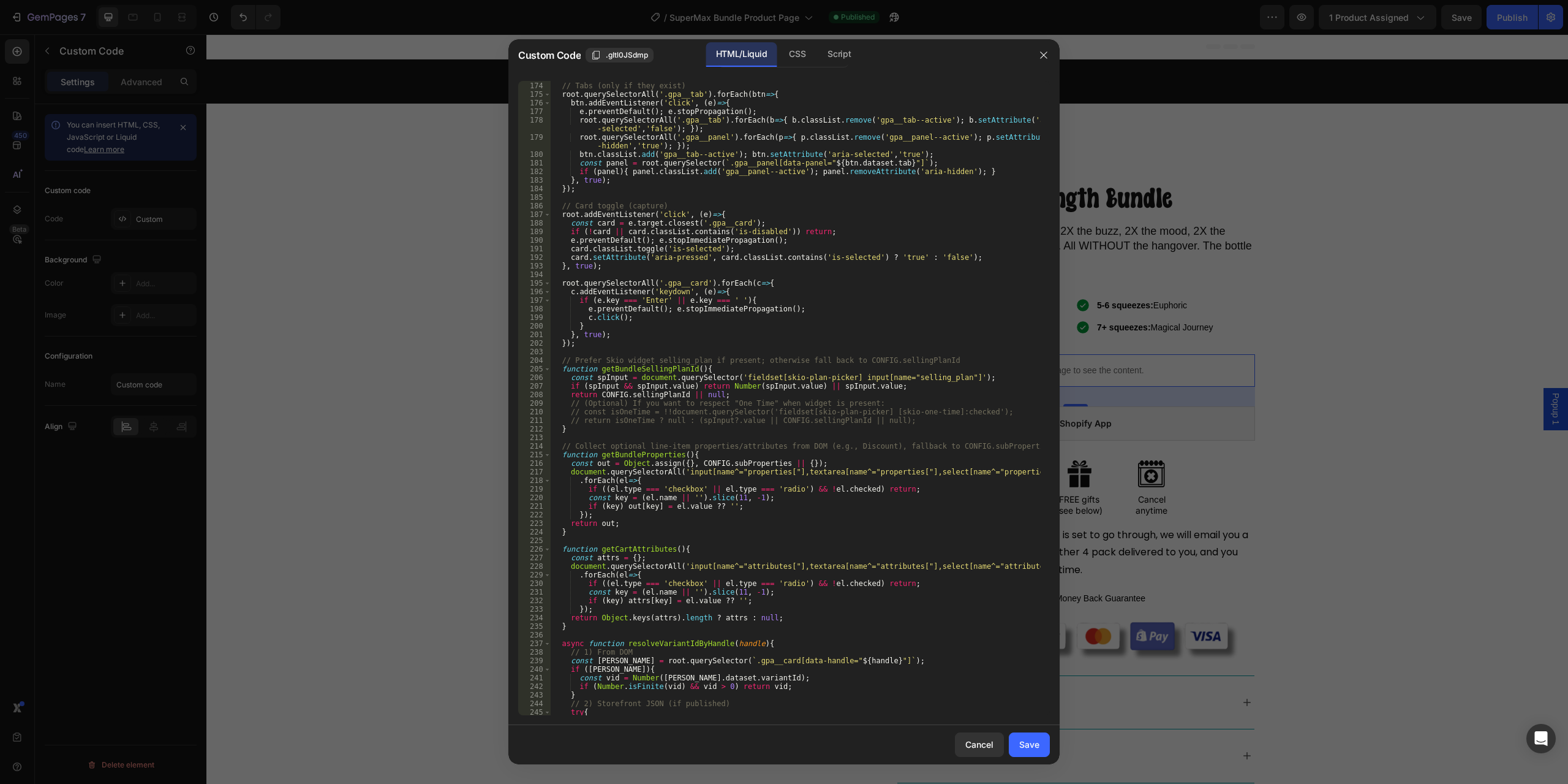
scroll to position [1550, 0]
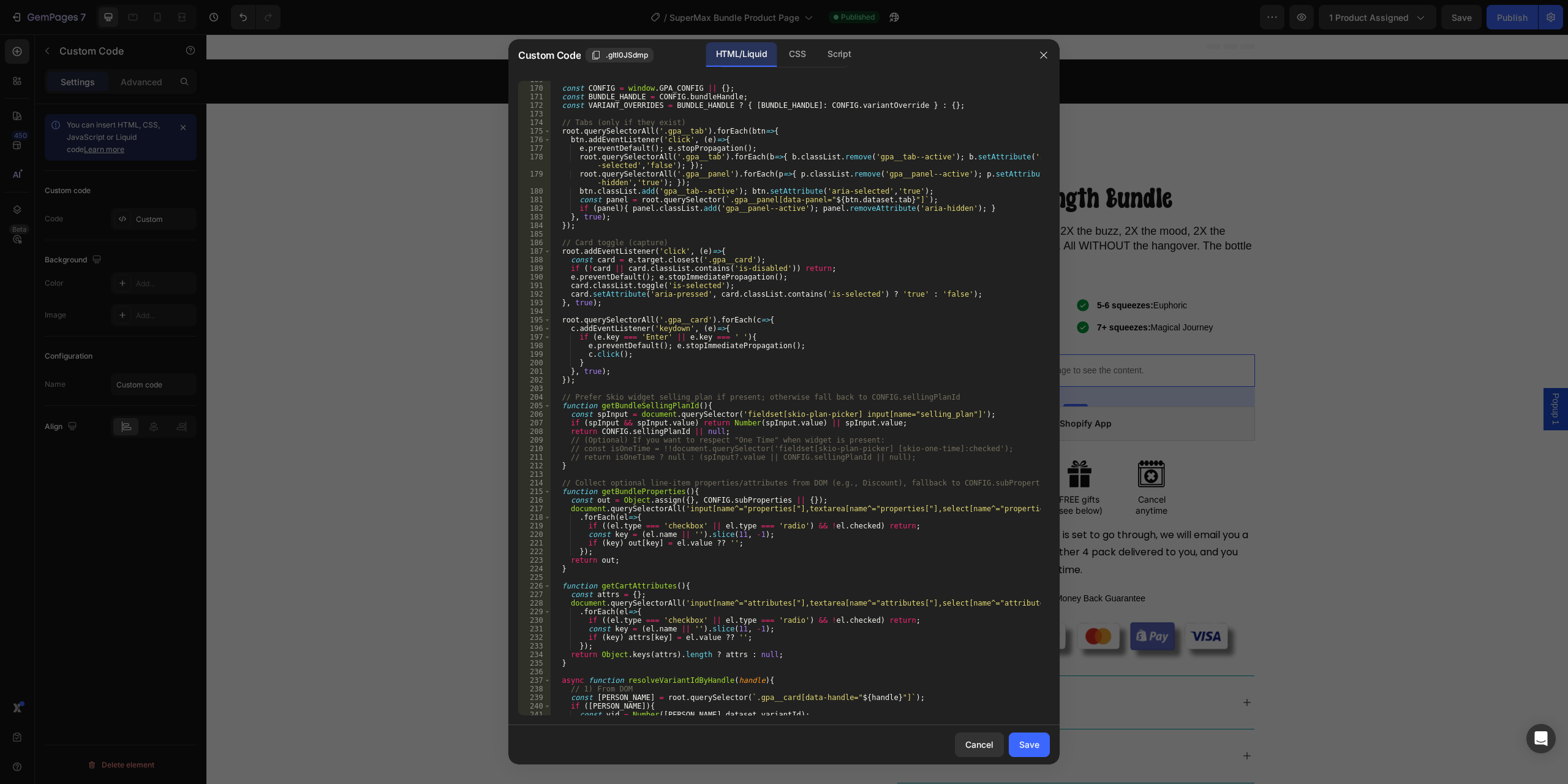
click at [768, 346] on div "const CONFIG = window . GPA_CONFIG || { } ; const BUNDLE_HANDLE = CONFIG . bund…" at bounding box center [796, 401] width 490 height 651
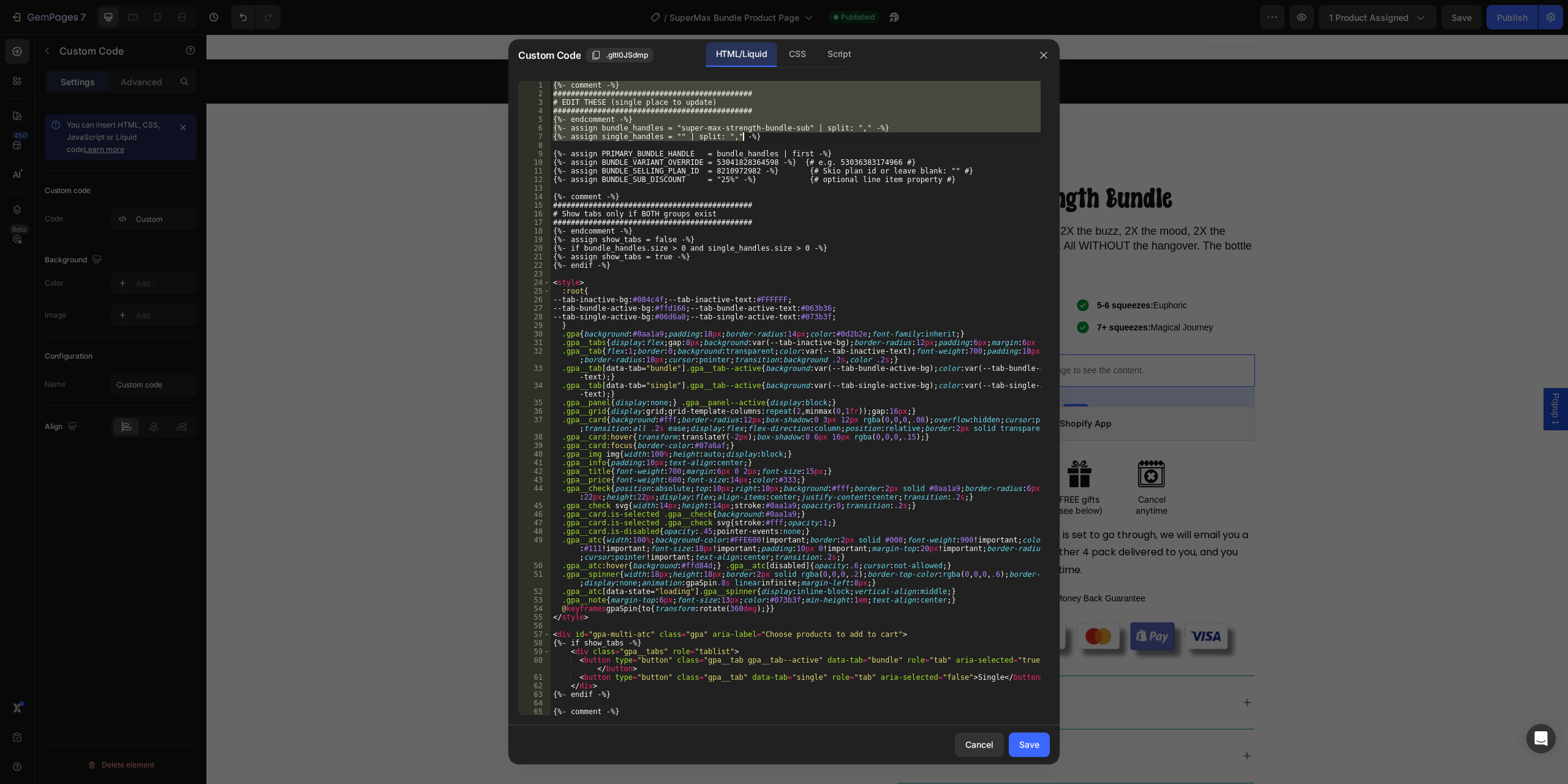
scroll to position [0, 0]
click at [733, 319] on div "{%- comment -%} ############################################# # EDIT THESE (sin…" at bounding box center [796, 406] width 490 height 651
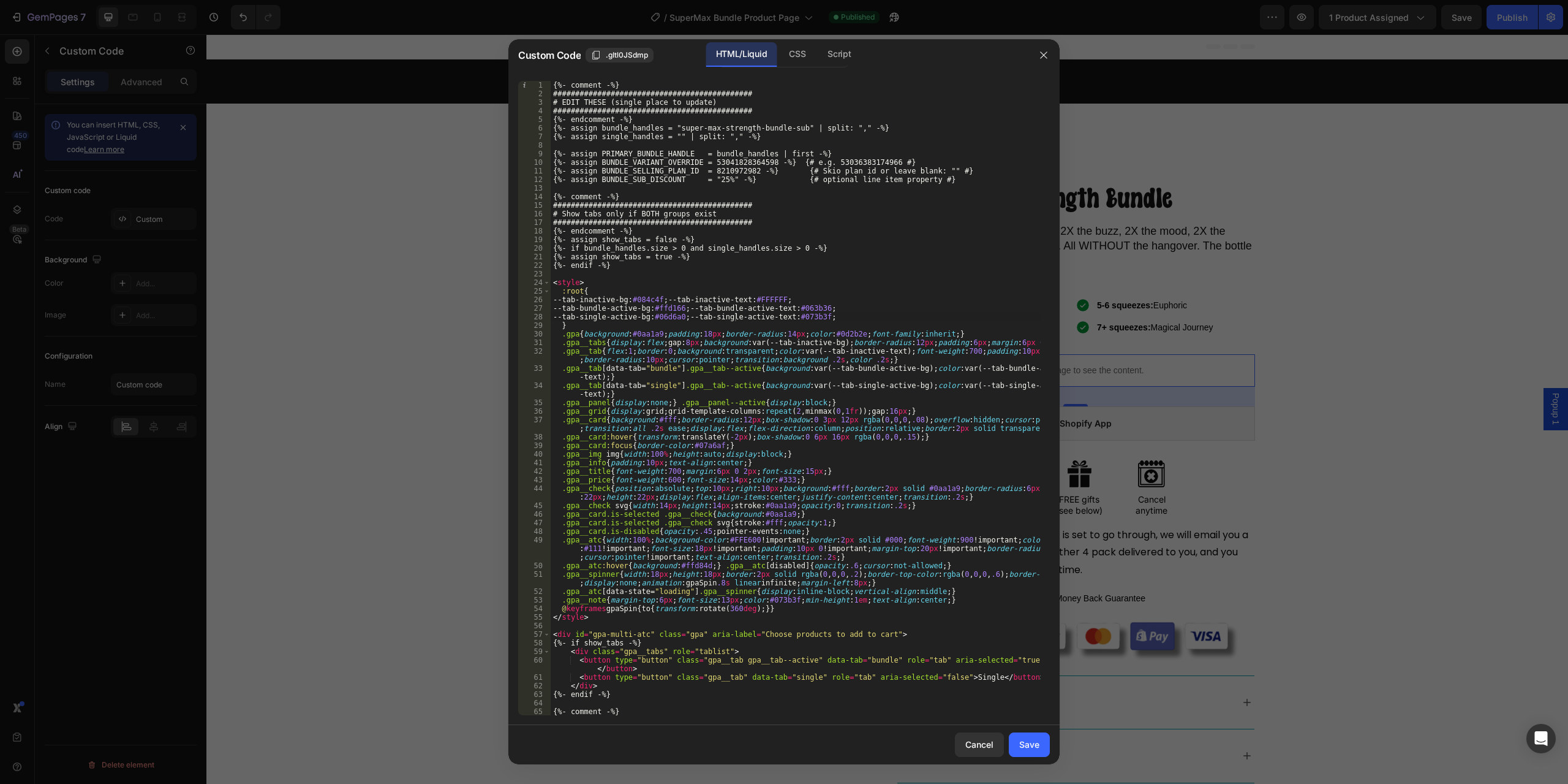
click at [945, 268] on div "{%- comment -%} ############################################# # EDIT THESE (sin…" at bounding box center [796, 406] width 490 height 651
click at [779, 120] on div "{%- comment -%} ############################################# # EDIT THESE (sin…" at bounding box center [796, 406] width 490 height 651
click at [772, 122] on div "{%- comment -%} ############################################# # EDIT THESE (sin…" at bounding box center [796, 398] width 490 height 635
click at [772, 122] on div "{%- comment -%} ############################################# # EDIT THESE (sin…" at bounding box center [796, 406] width 490 height 651
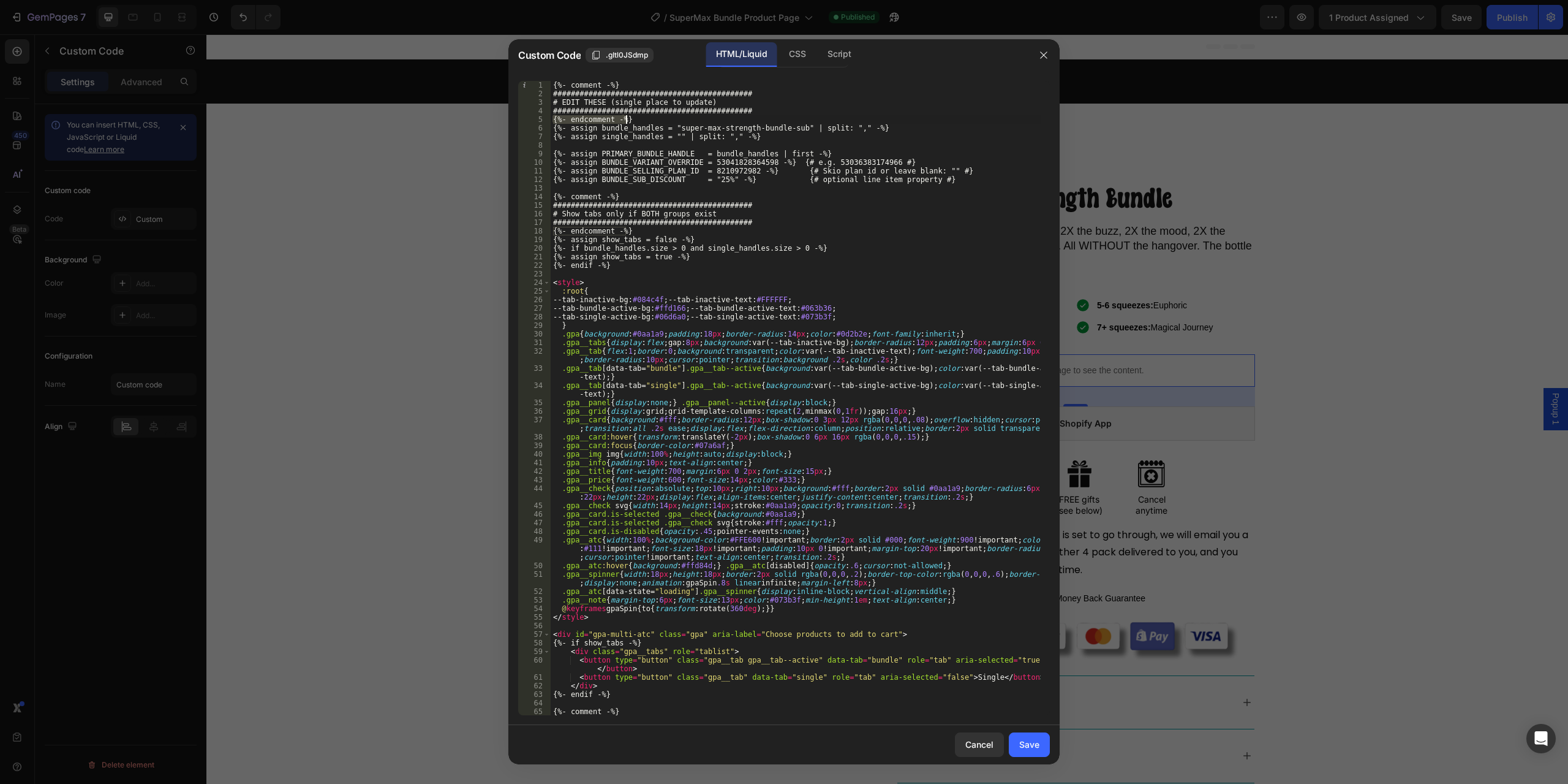
click at [772, 122] on div "{%- comment -%} ############################################# # EDIT THESE (sin…" at bounding box center [796, 406] width 490 height 651
click at [788, 127] on div "{%- comment -%} ############################################# # EDIT THESE (sin…" at bounding box center [796, 406] width 490 height 651
click at [799, 211] on div "{%- comment -%} ############################################# # EDIT THESE (sin…" at bounding box center [796, 406] width 490 height 651
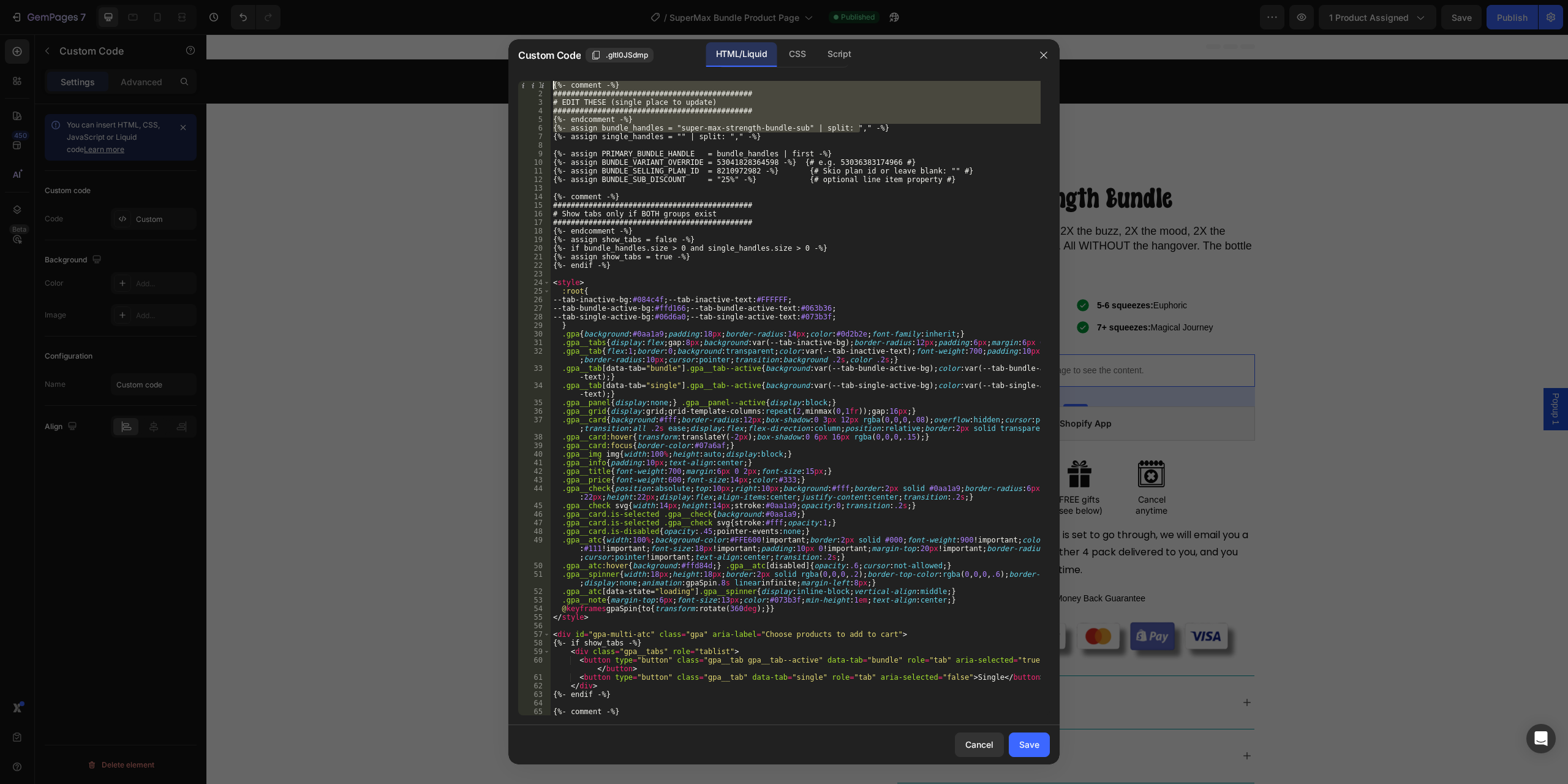
drag, startPoint x: 875, startPoint y: 125, endPoint x: 537, endPoint y: 81, distance: 340.9
click at [537, 81] on div "# Show tabs only if BOTH groups exist 1 2 3 4 5 6 7 8 9 10 11 12 13 14 15 16 17…" at bounding box center [784, 398] width 532 height 635
paste textarea "assign bundle_handles = "super-max-strength-bundle-sub" | split: "," | reject: …"
paste textarea "assign bundle_handles = "super-max-strength-bundle-sub" | split: "," | reject: ""
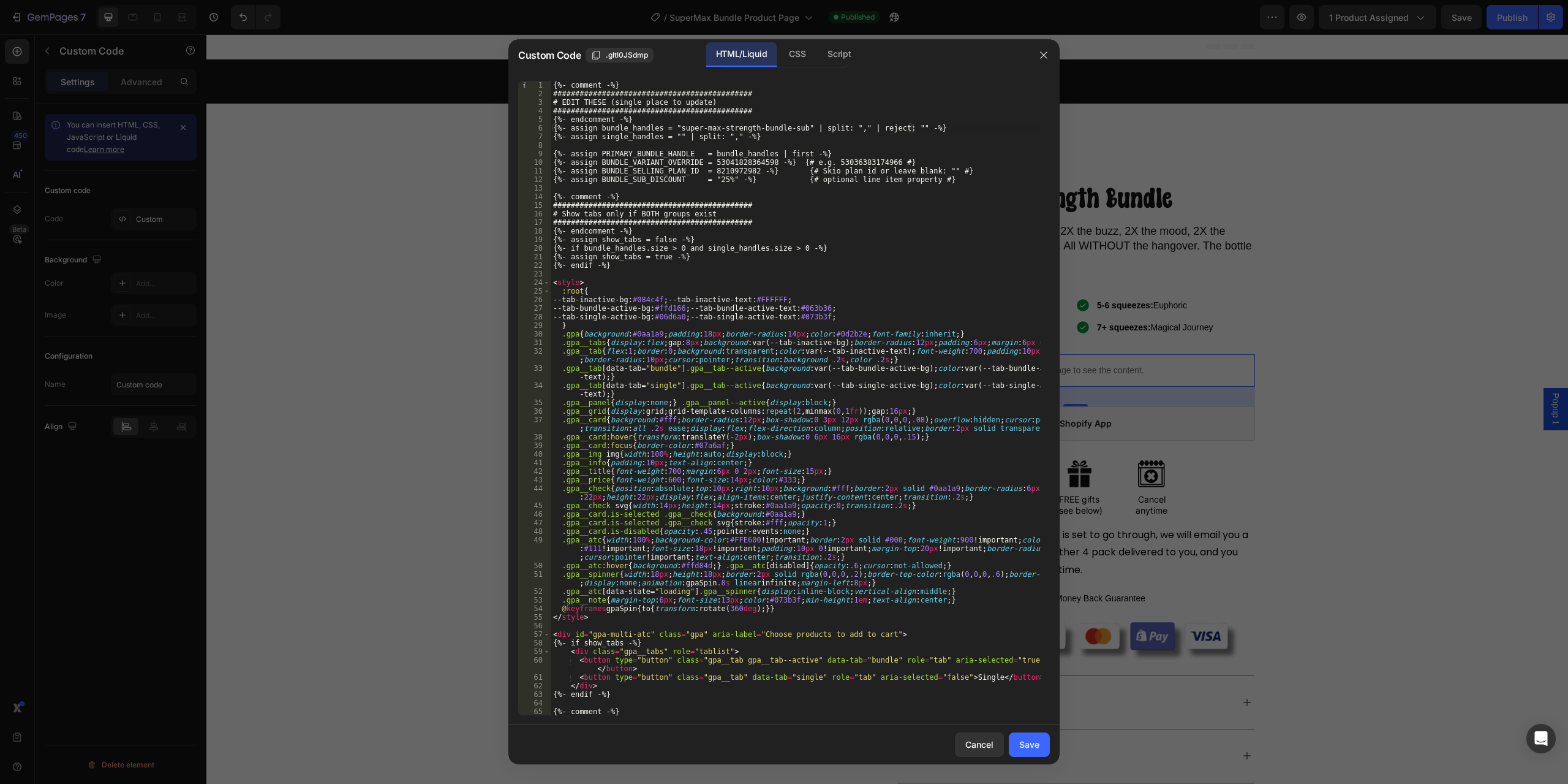
click at [781, 139] on div "{%- comment -%} ############################################# # EDIT THESE (sin…" at bounding box center [796, 406] width 490 height 651
drag, startPoint x: 752, startPoint y: 134, endPoint x: 544, endPoint y: 137, distance: 208.0
click at [544, 137] on div "{%- assign single_handles = "" | split: "," -%} 1 2 3 4 5 6 7 8 9 10 11 12 13 1…" at bounding box center [784, 398] width 532 height 635
paste textarea "| reject: """
click at [775, 140] on div "{%- comment -%} ############################################# # EDIT THESE (sin…" at bounding box center [796, 406] width 490 height 651
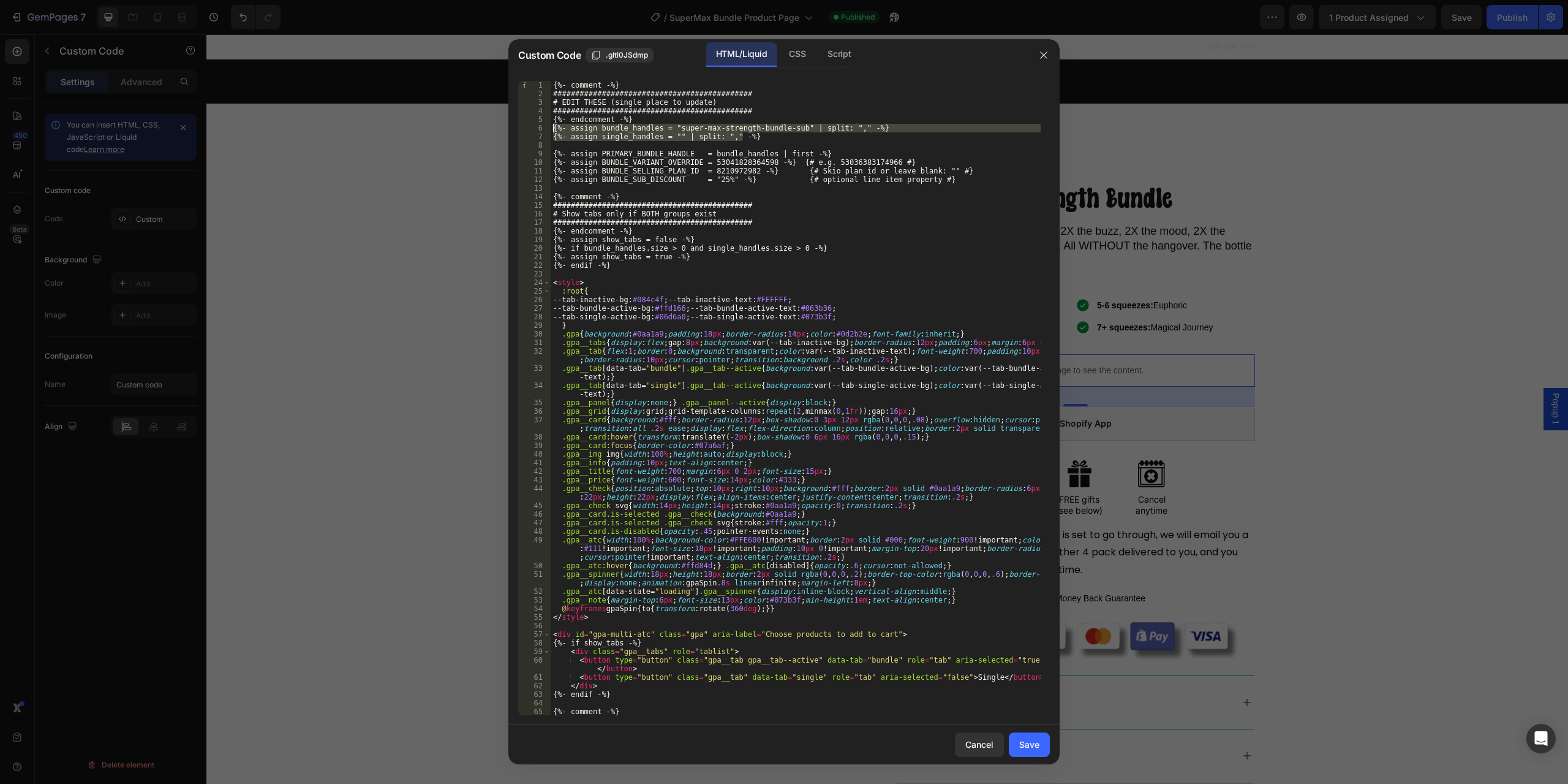
drag, startPoint x: 745, startPoint y: 135, endPoint x: 529, endPoint y: 128, distance: 216.1
click at [529, 128] on div "{%- assign single_handles = "" | split: "," -%} 1 2 3 4 5 6 7 8 9 10 11 12 13 1…" at bounding box center [784, 398] width 532 height 635
click at [820, 132] on div "{%- comment -%} ############################################# # EDIT THESE (sin…" at bounding box center [796, 398] width 490 height 635
click at [807, 141] on div "{%- comment -%} ############################################# # EDIT THESE (sin…" at bounding box center [796, 406] width 490 height 651
type textarea "<!--{%- assign single_handles = "" | split: "," -%}-->"
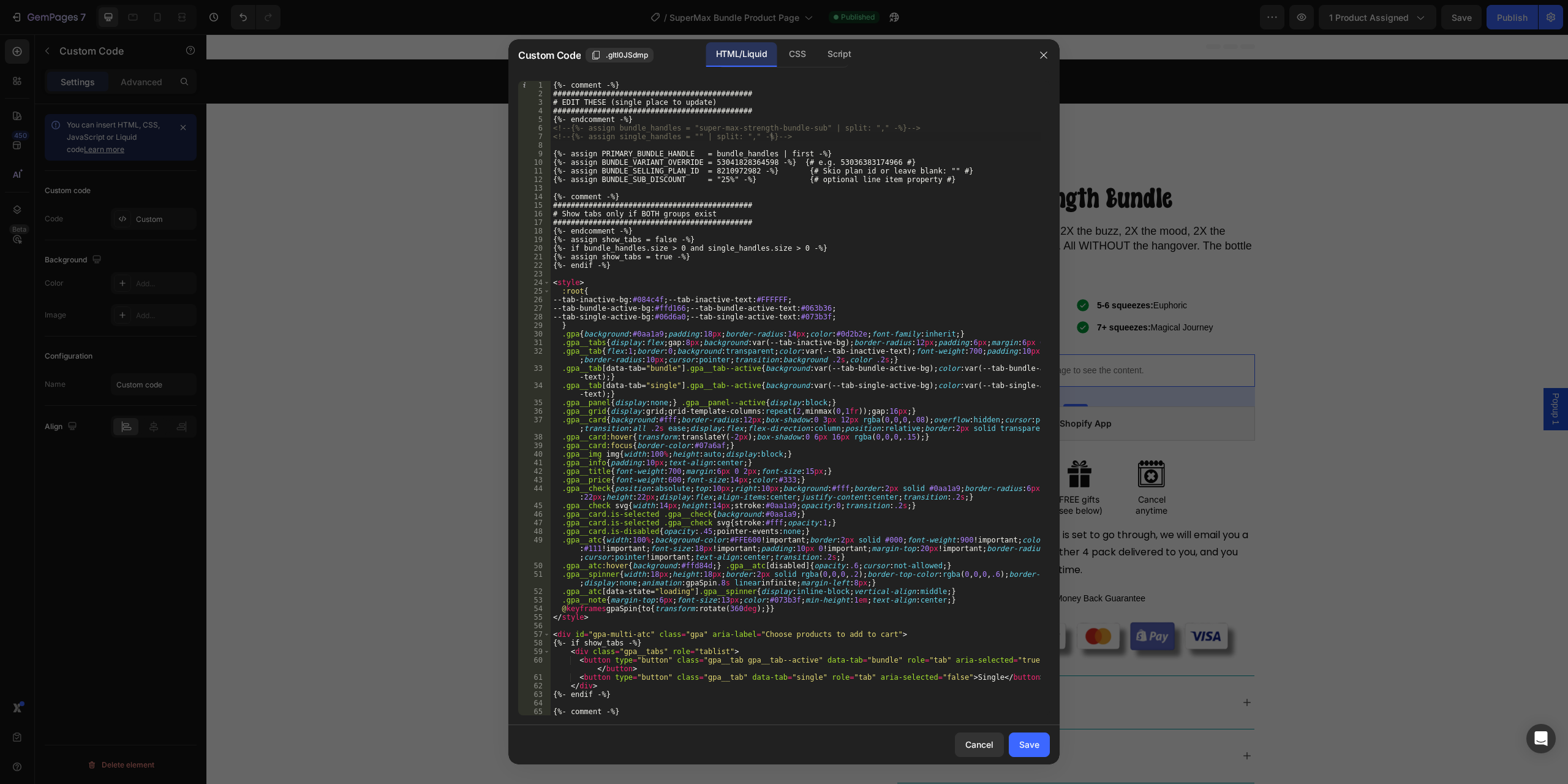
click at [663, 142] on div "{%- comment -%} ############################################# # EDIT THESE (sin…" at bounding box center [796, 406] width 490 height 651
paste textarea "{%- assign single_handles = "" | split: "," | reject: "" -%}"
type textarea "{%- assign single_handles = "" | split: "," | reject: "" -%}"
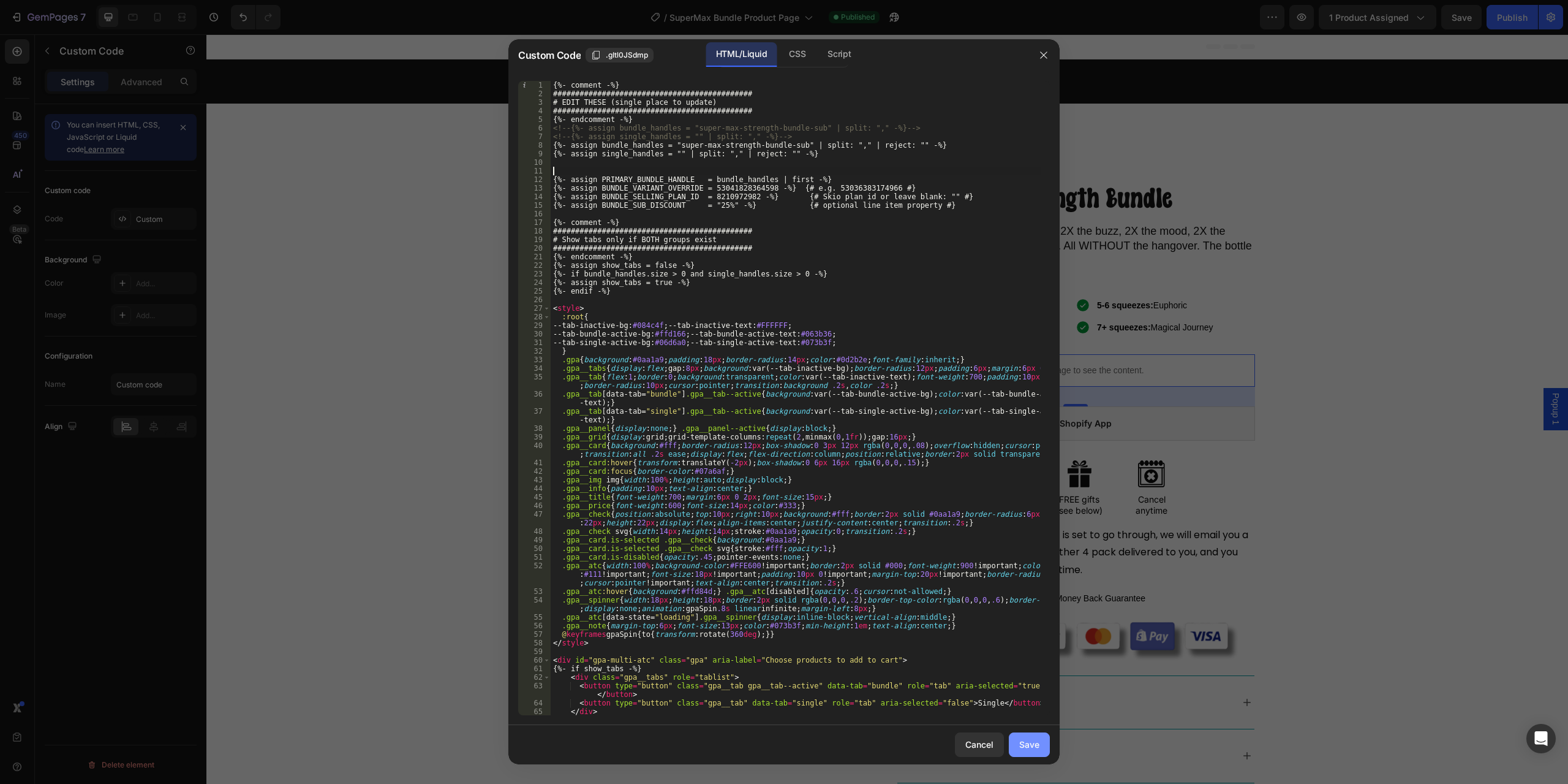
click at [1042, 749] on button "Save" at bounding box center [1029, 744] width 41 height 24
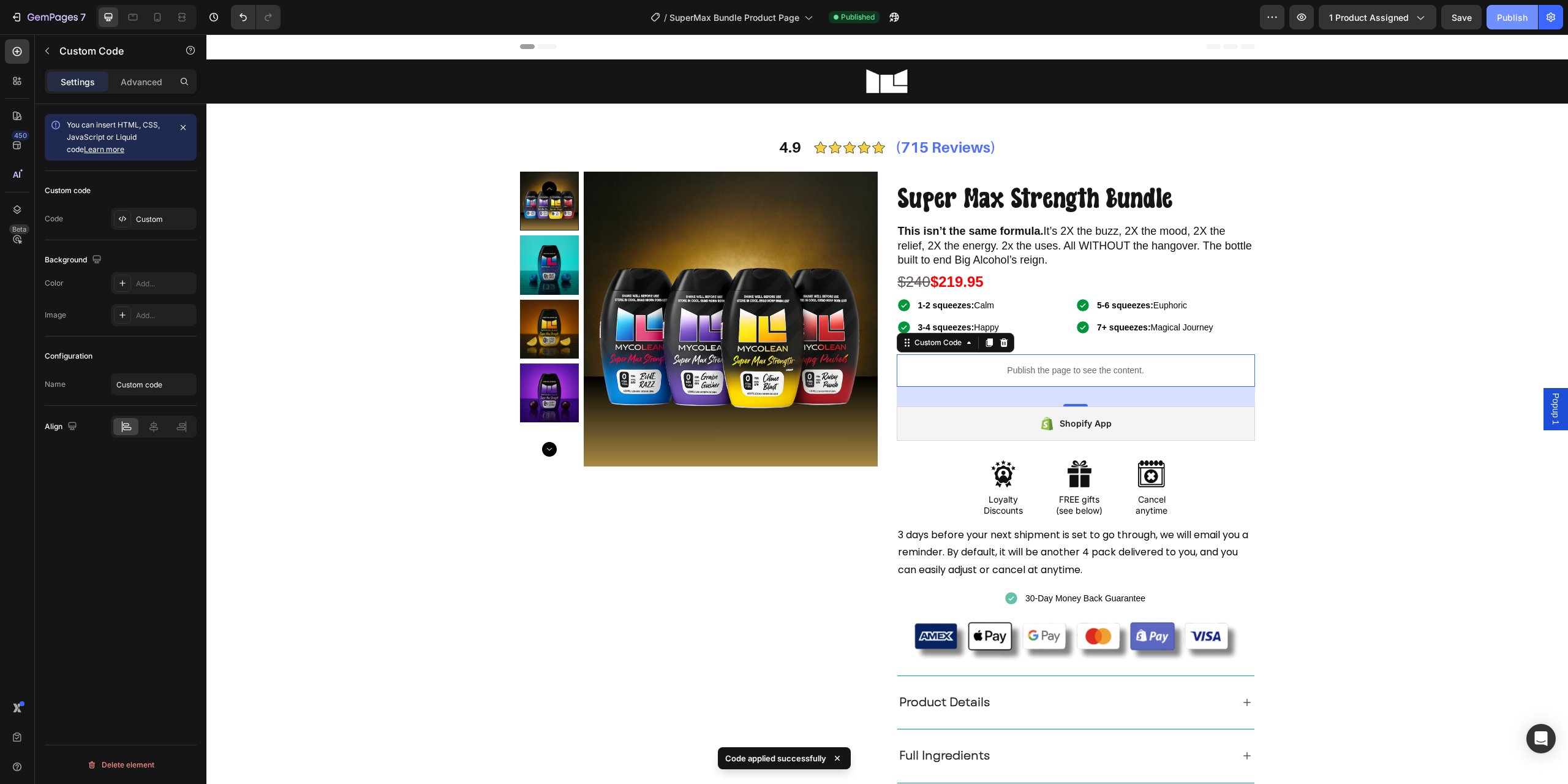
click at [1499, 13] on div "Publish" at bounding box center [1513, 17] width 31 height 13
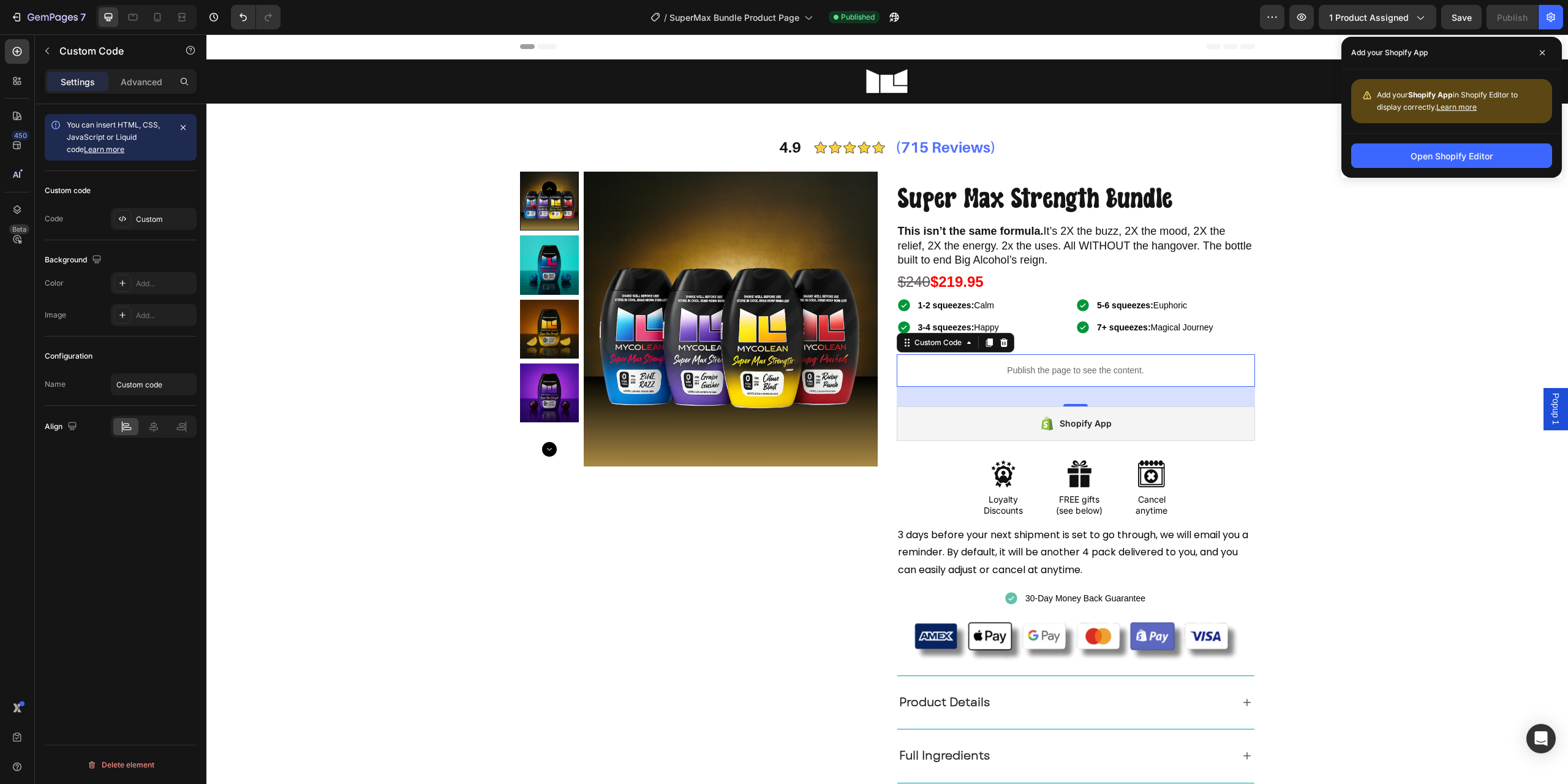
click at [992, 363] on div "Publish the page to see the content." at bounding box center [1076, 370] width 359 height 32
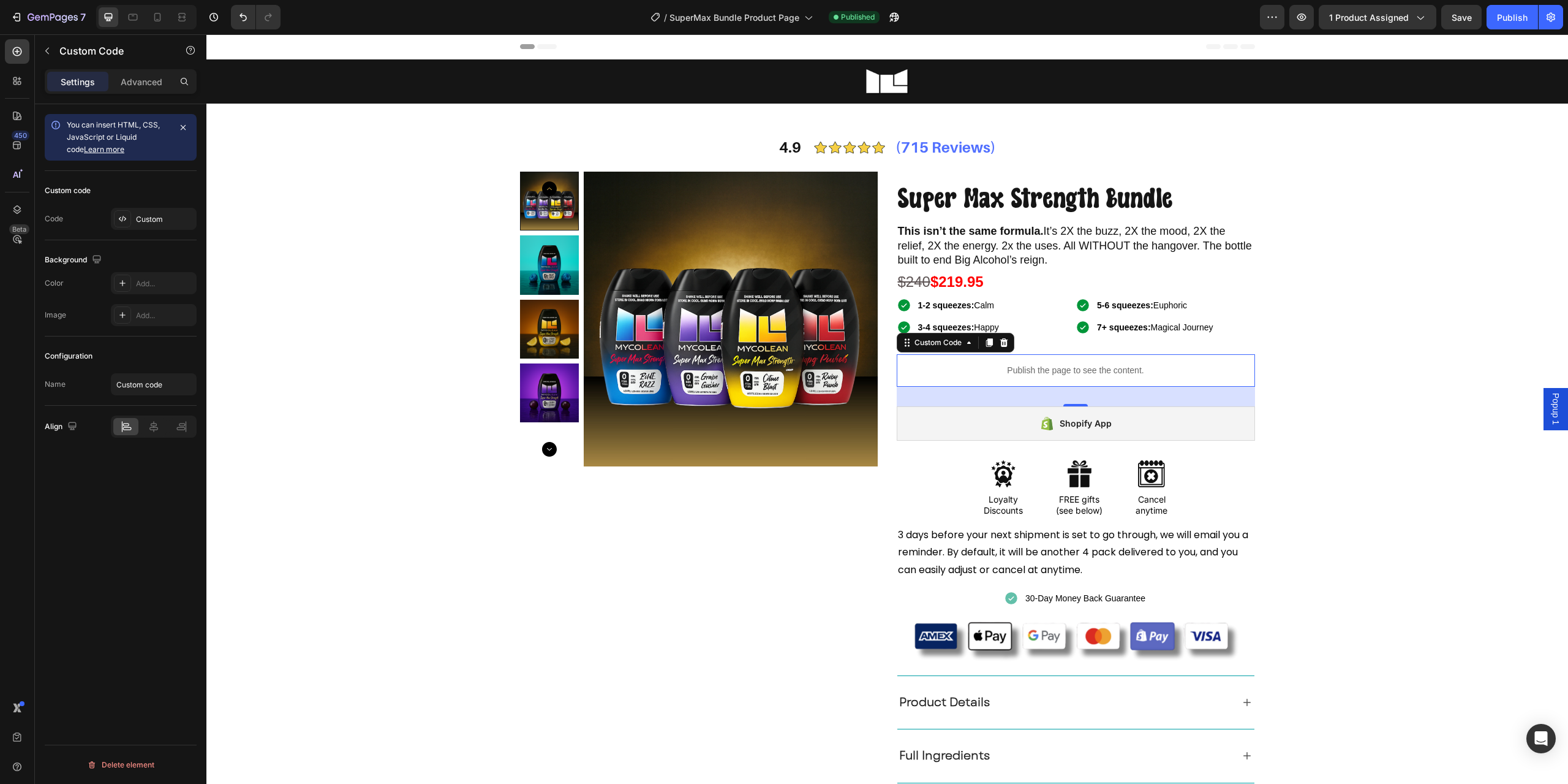
click at [1001, 363] on div "Publish the page to see the content." at bounding box center [1076, 370] width 359 height 32
click at [139, 208] on div "Custom" at bounding box center [154, 219] width 86 height 22
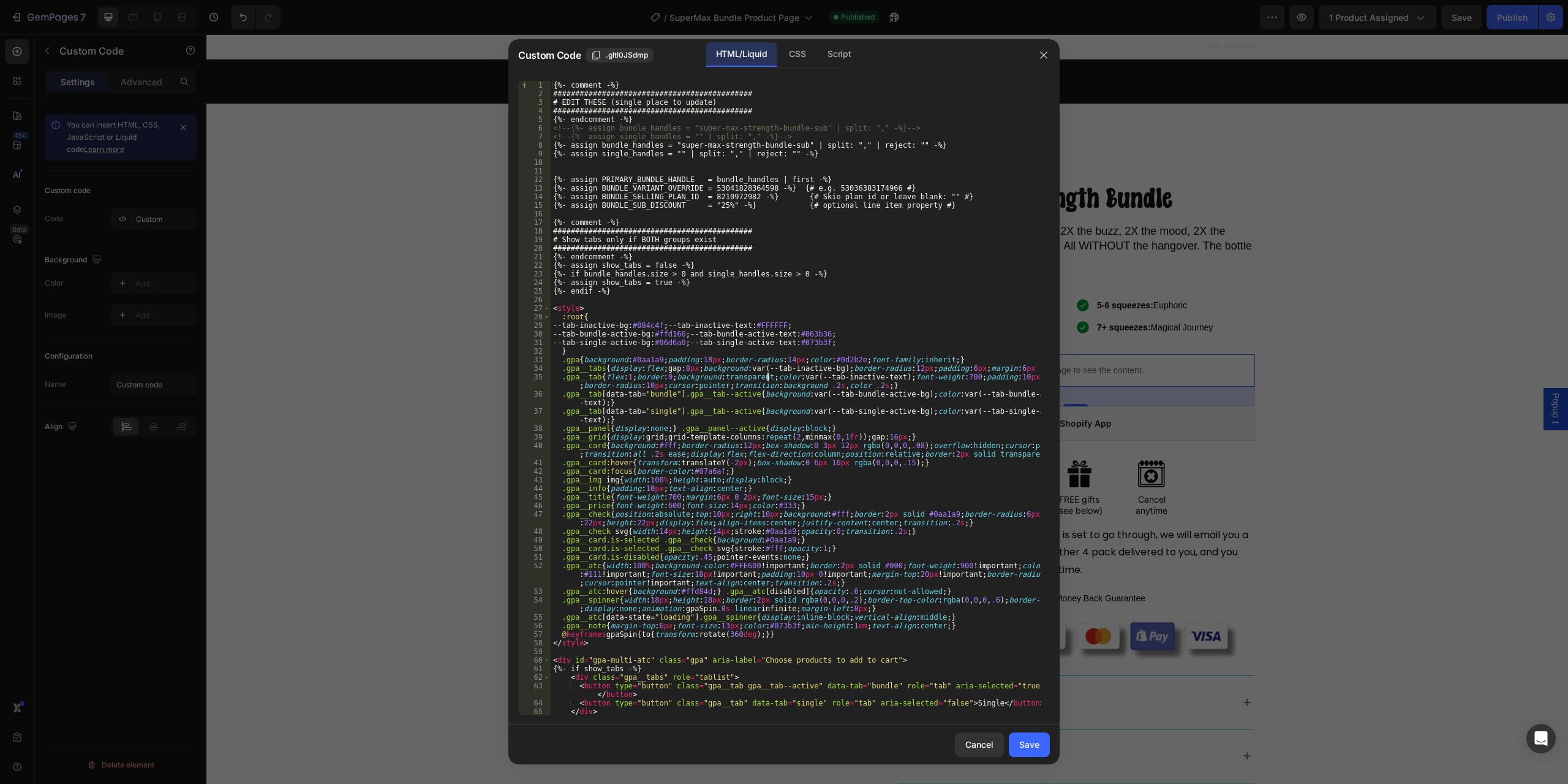
click at [768, 380] on div "{%- comment -%} ############################################# # EDIT THESE (sin…" at bounding box center [796, 406] width 490 height 651
type textarea "</script>"
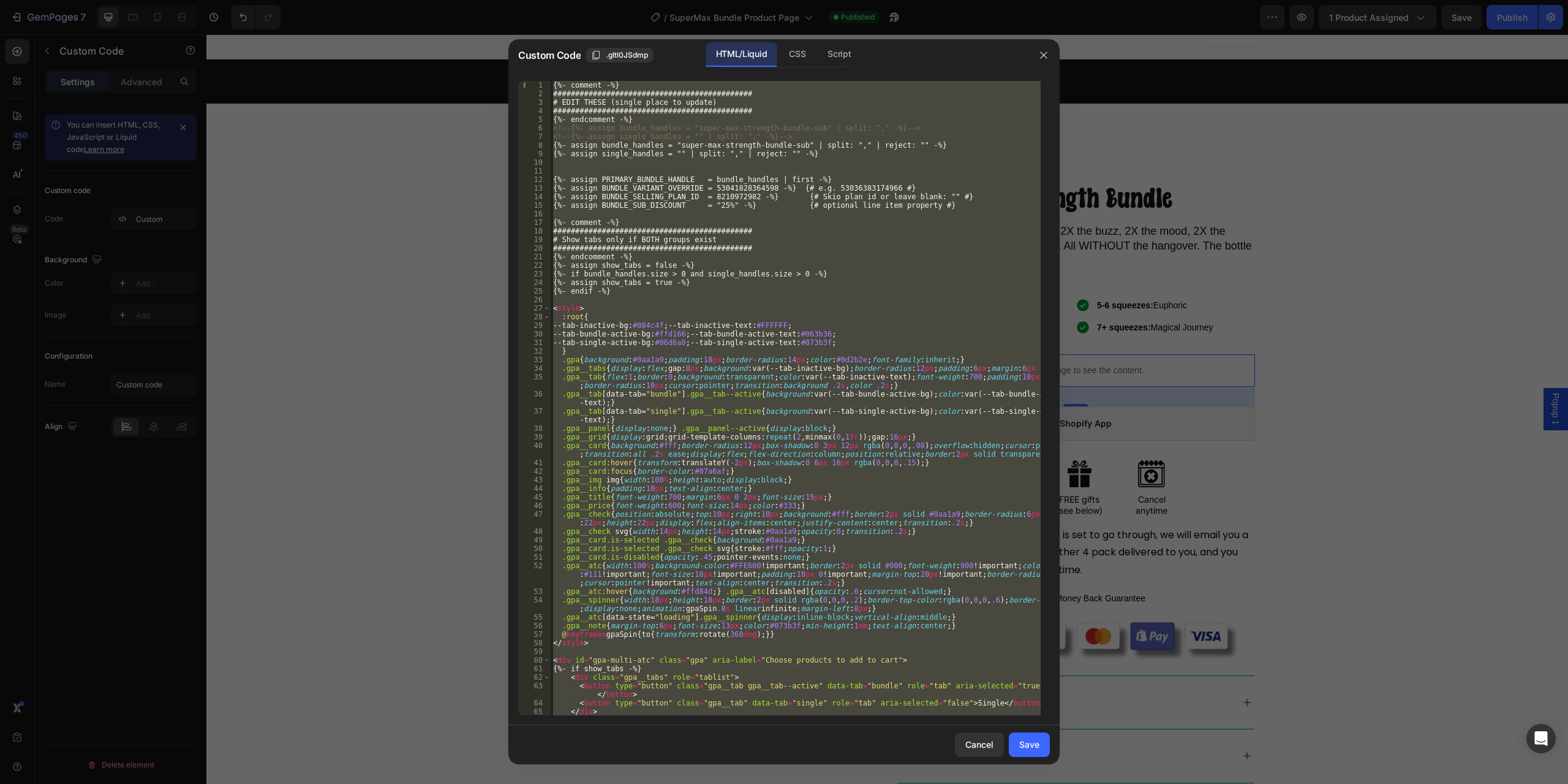
paste textarea
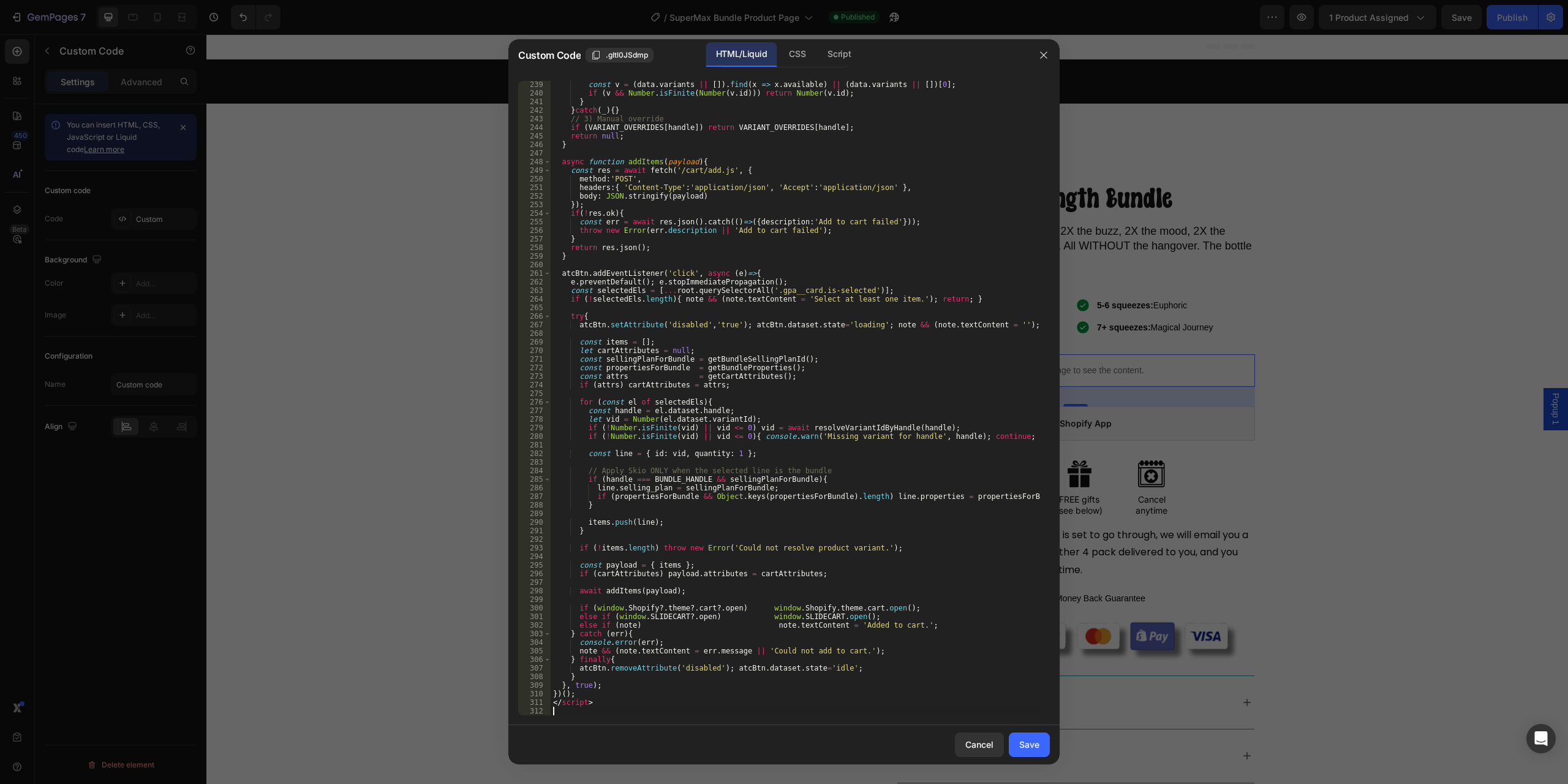
click at [1053, 752] on div "Cancel Save" at bounding box center [784, 744] width 552 height 39
click at [1040, 750] on button "Save" at bounding box center [1029, 744] width 41 height 24
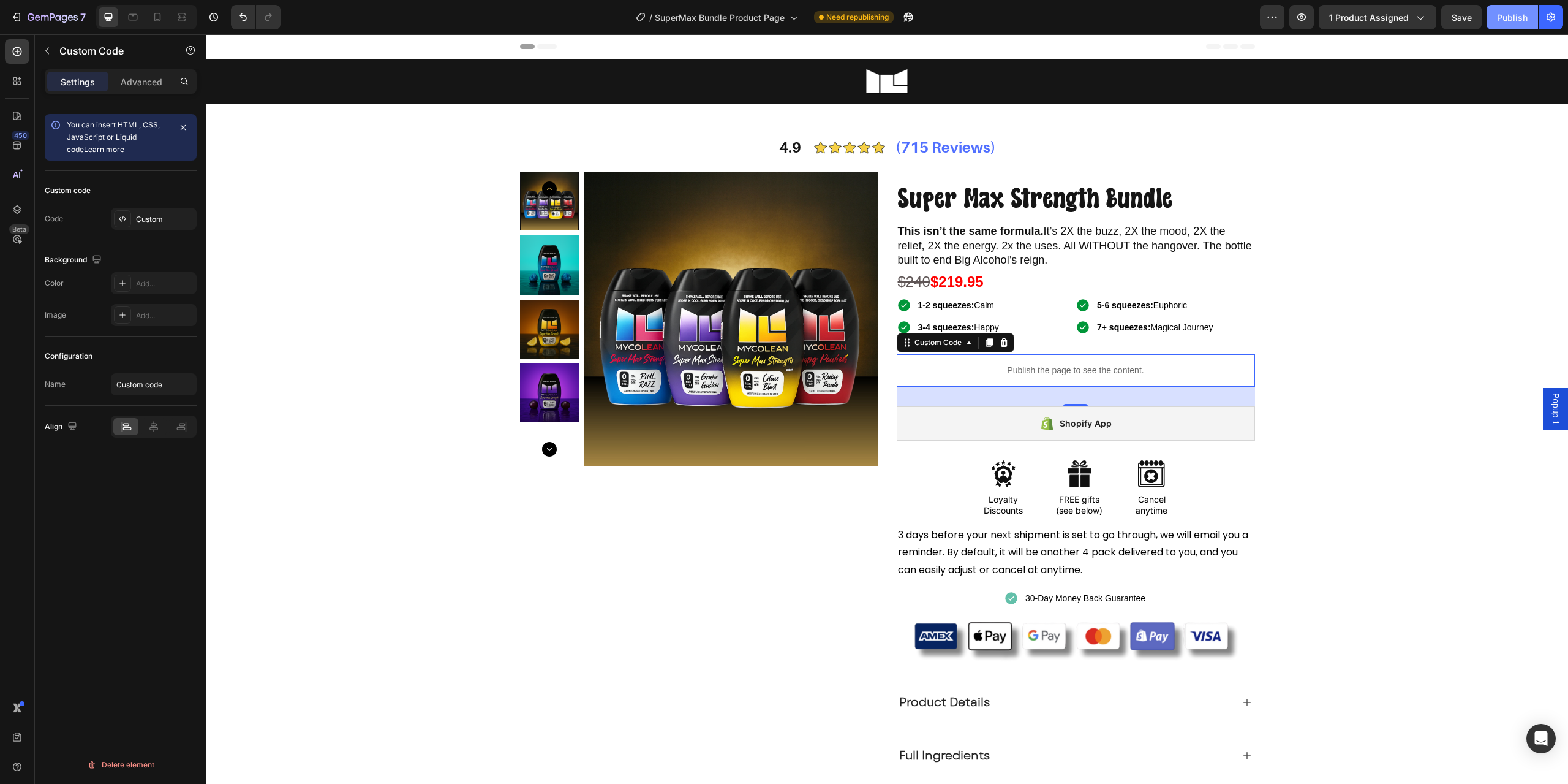
click at [1518, 18] on div "Publish" at bounding box center [1513, 17] width 31 height 13
click at [987, 375] on p "Publish the page to see the content." at bounding box center [1076, 370] width 359 height 13
click at [151, 220] on div "Custom" at bounding box center [165, 219] width 58 height 11
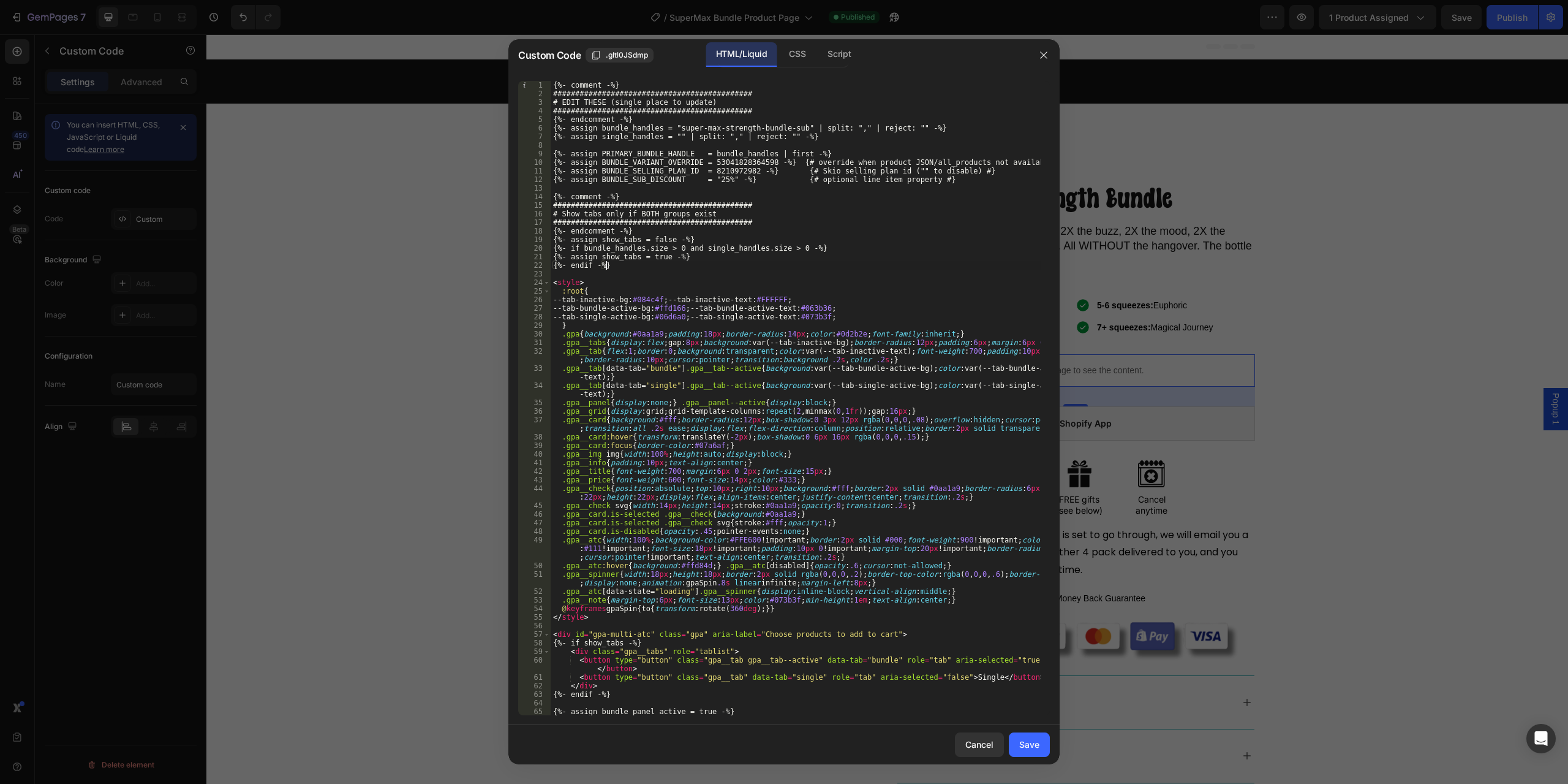
click at [874, 261] on div "{%- comment -%} ############################################# # EDIT THESE (sin…" at bounding box center [796, 406] width 490 height 651
click at [804, 303] on div "{%- comment -%} ############################################# # EDIT THESE (sin…" at bounding box center [796, 406] width 490 height 651
click at [712, 441] on div "{%- comment -%} ############################################# # EDIT THESE (sin…" at bounding box center [796, 406] width 490 height 651
type textarea ".gpa__card:hover{transform:translateY(-2px);box-shadow:0 6px 16px rgba(0,0,0,.1…"
type input "{% if show_tabs %}aria-hidden="true"{% endif %}"
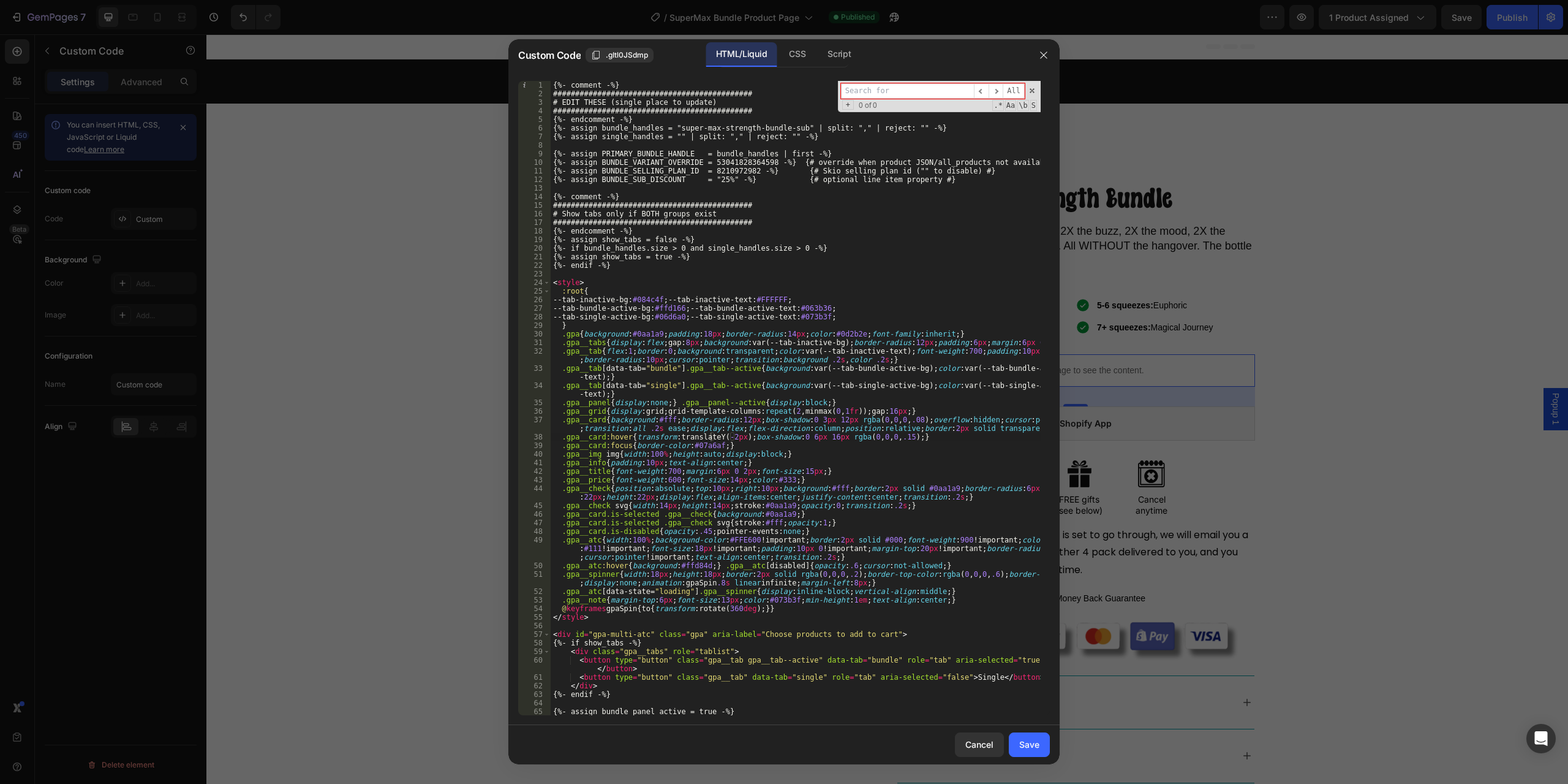
scroll to position [0, 0]
type textarea ".gpa__tab[data-tab="bundle"].gpa__tab--active{background:var(--tab-bundle-activ…"
click at [708, 376] on div "{%- comment -%} ############################################# # EDIT THESE (sin…" at bounding box center [796, 406] width 490 height 651
paste input "{% if show_tabs %}"
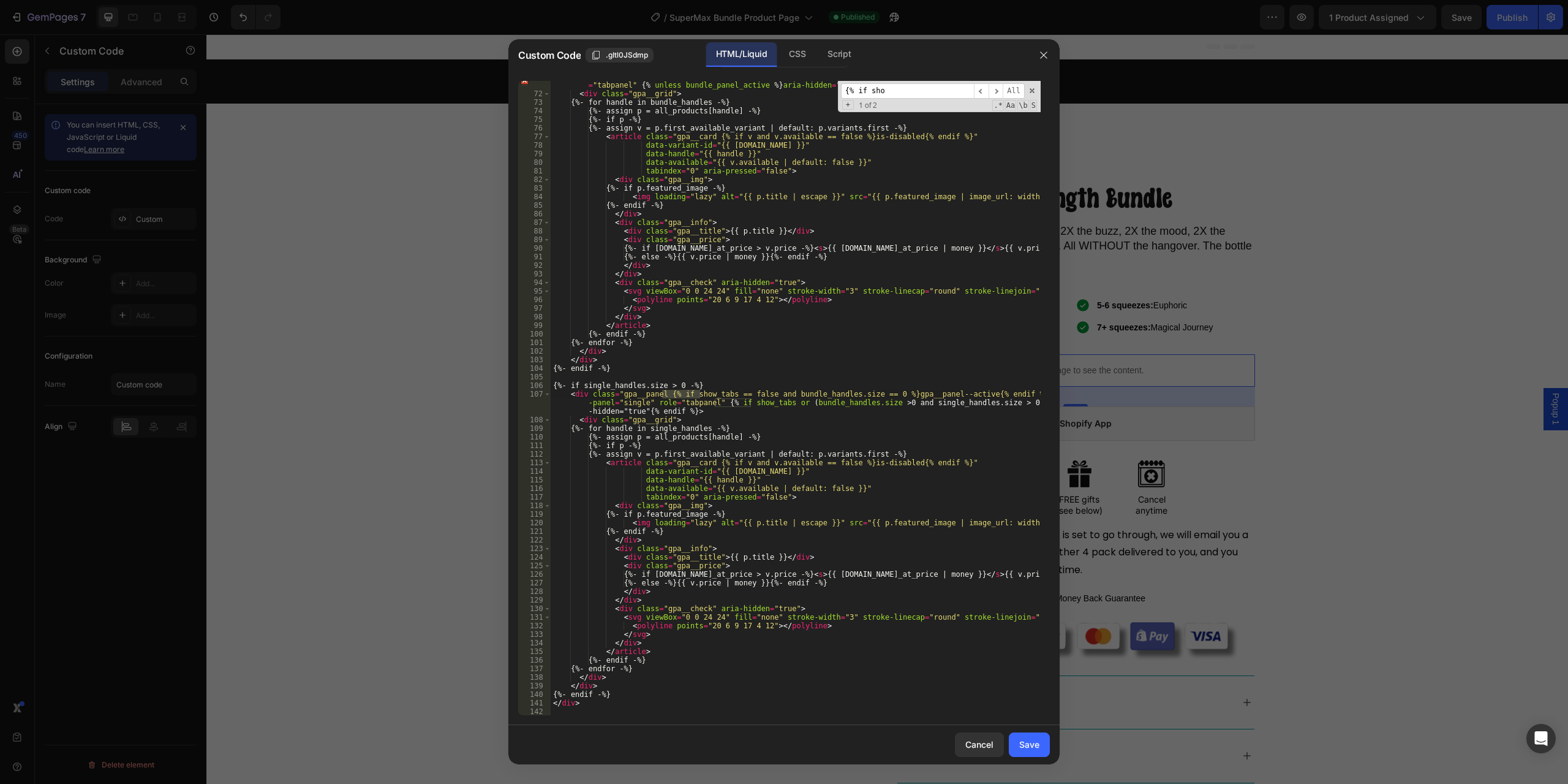
type input "{% if sho"
type textarea "<div class="gpa__panel {% if show_tabs == false and bundle_handles.size == 0 %}…"
click at [813, 402] on div "< div class = "gpa__panel {% if bundle_panel_active %}gpa__panel--active{% endi…" at bounding box center [796, 402] width 490 height 660
paste input "w_tabs or (bundle_handles.size > 0 and single_handles.size > 0) %}"
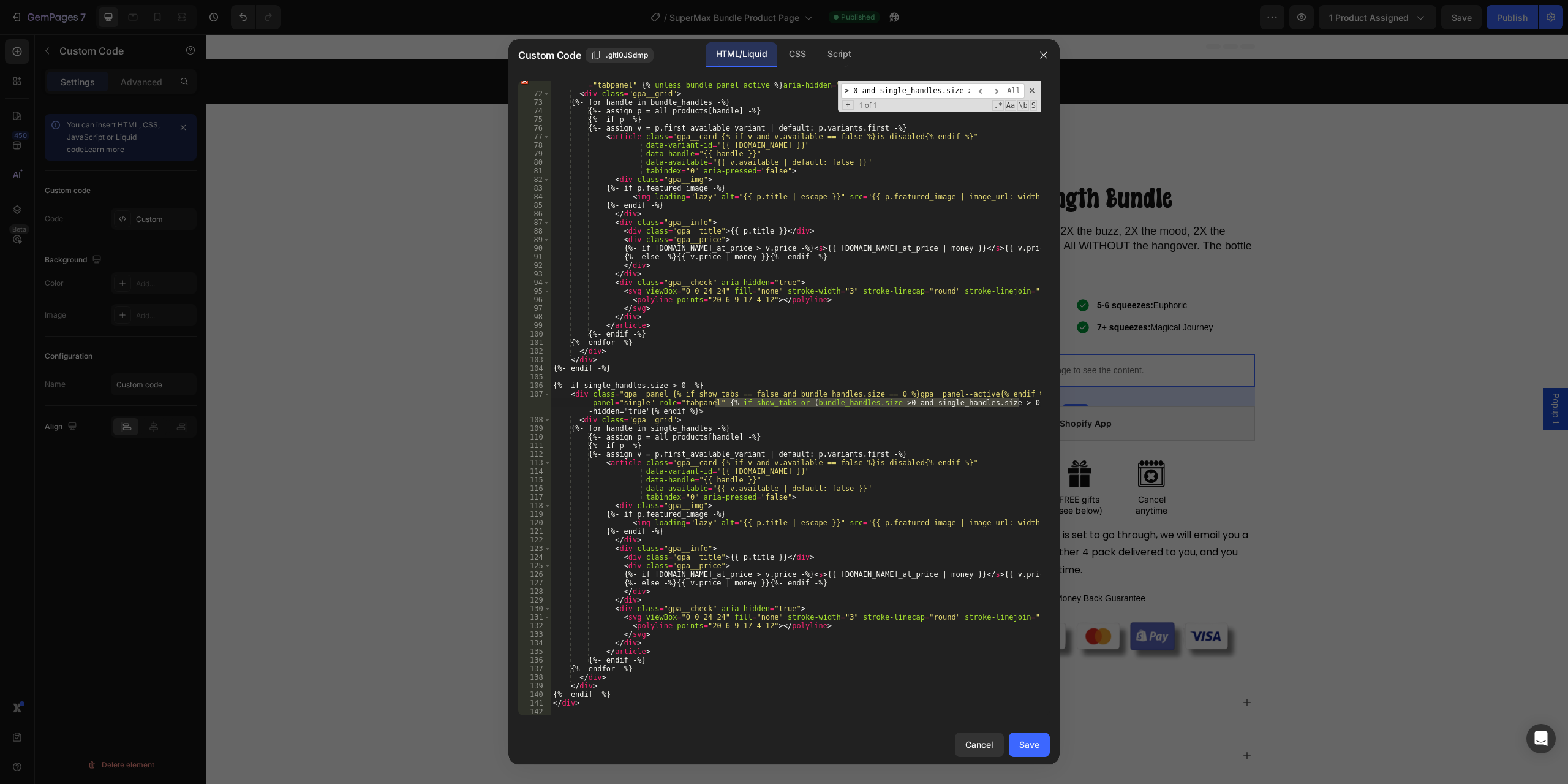
type input "{% if show_tabs or (bundle_handles.size > 0 and single_handles.size > 0) %}"
click at [1010, 421] on div "< div class = "gpa__panel {% if bundle_panel_active %}gpa__panel--active{% endi…" at bounding box center [796, 402] width 490 height 660
drag, startPoint x: 1018, startPoint y: 403, endPoint x: 713, endPoint y: 402, distance: 305.0
click at [713, 402] on div "< div class = "gpa__panel {% if bundle_panel_active %}gpa__panel--active{% endi…" at bounding box center [796, 402] width 490 height 660
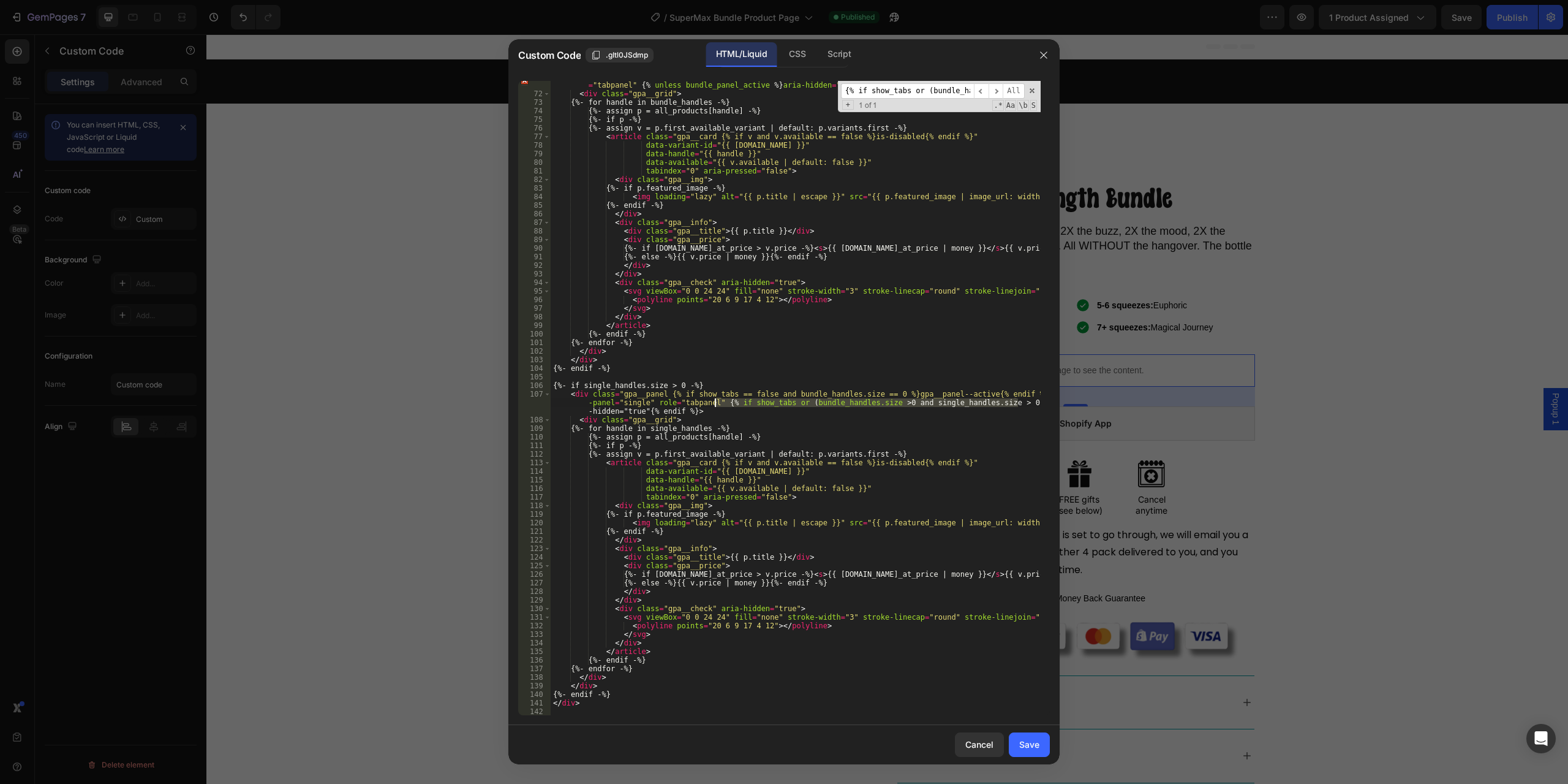
paste textarea "%}aria-hidden="true"{% endif"
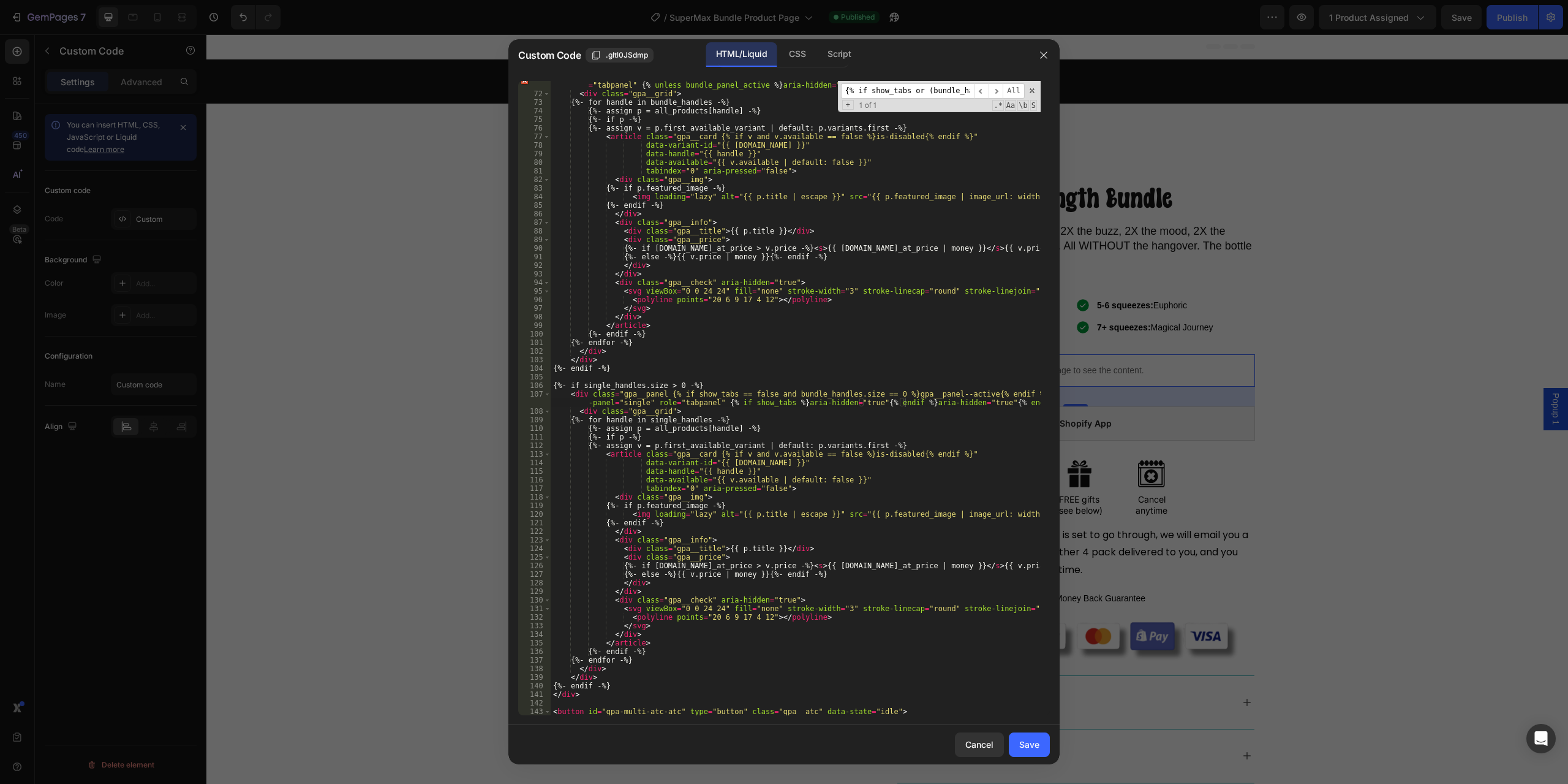
click at [787, 498] on div "< div class = "gpa__panel {% if bundle_panel_active %}gpa__panel--active{% endi…" at bounding box center [796, 402] width 490 height 660
type textarea "<div class="gpa__img">"
paste input "bundle_handles.size > 0 and single_handles.size > 0"
type input "{% if show_tabs or bundle_handles.size > 0 and single_handles.size > 0 %}"
type textarea "data-variant-id="{{ v.id }}""
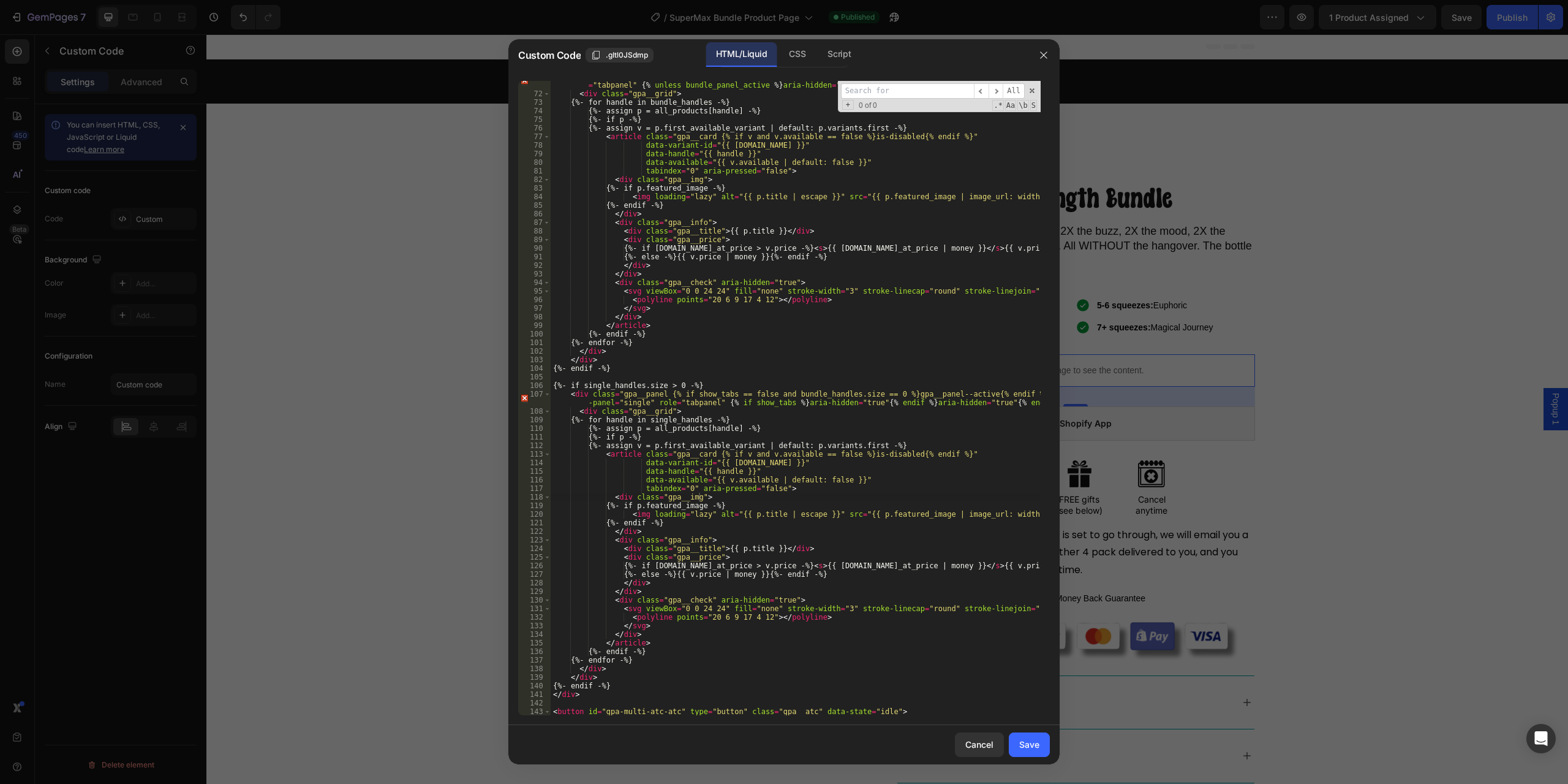
click at [826, 460] on div "< div class = "gpa__panel {% if bundle_panel_active %}gpa__panel--active{% endi…" at bounding box center [796, 402] width 490 height 660
paste input "{% assign has_bundle = bundle_handles.size > 0 %}"
type input "{% assign has_bundle = bundle_handles.size > 0 %}"
click at [1041, 749] on button "Save" at bounding box center [1029, 744] width 41 height 24
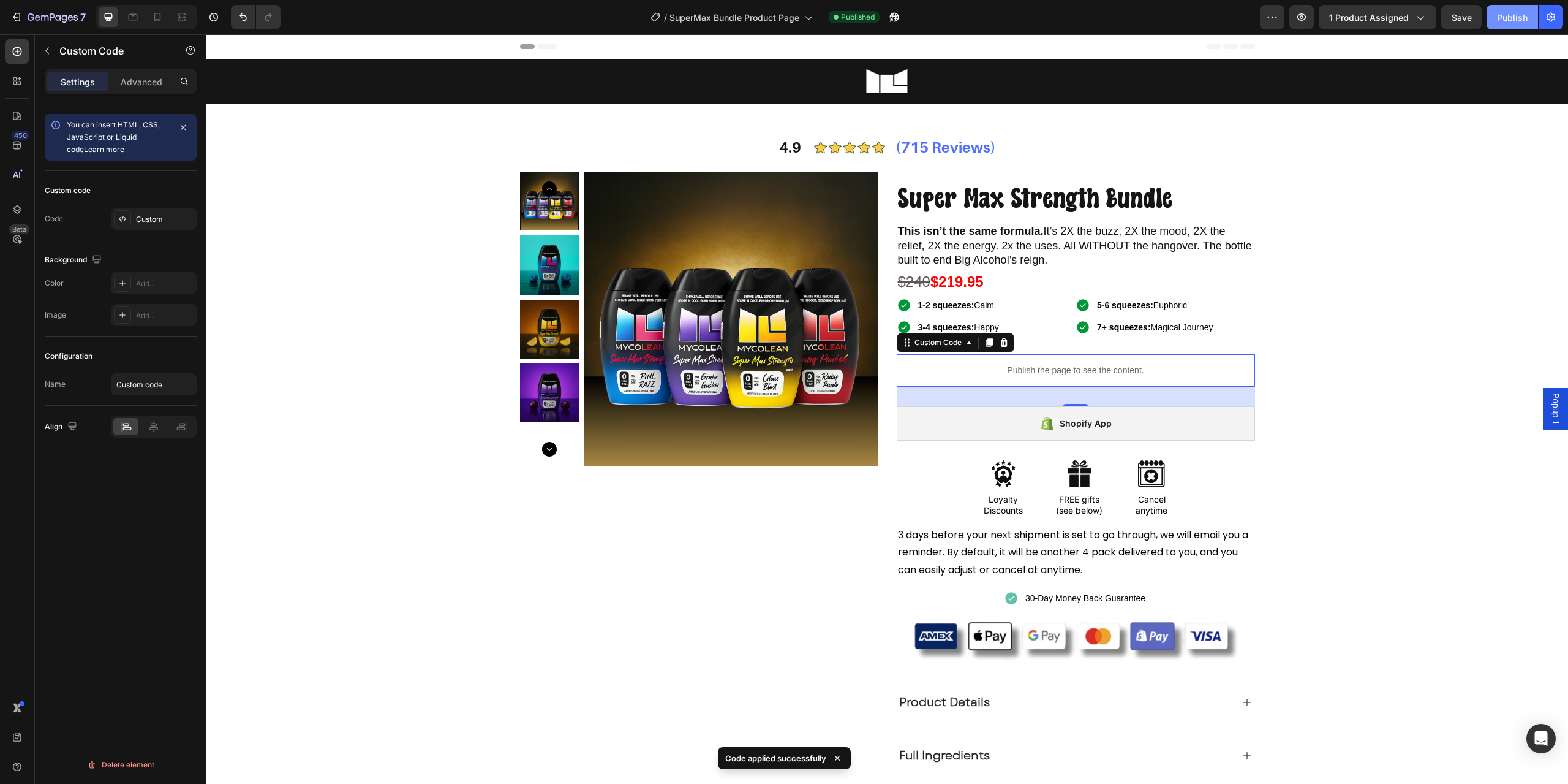
click at [1509, 19] on div "Publish" at bounding box center [1513, 17] width 31 height 13
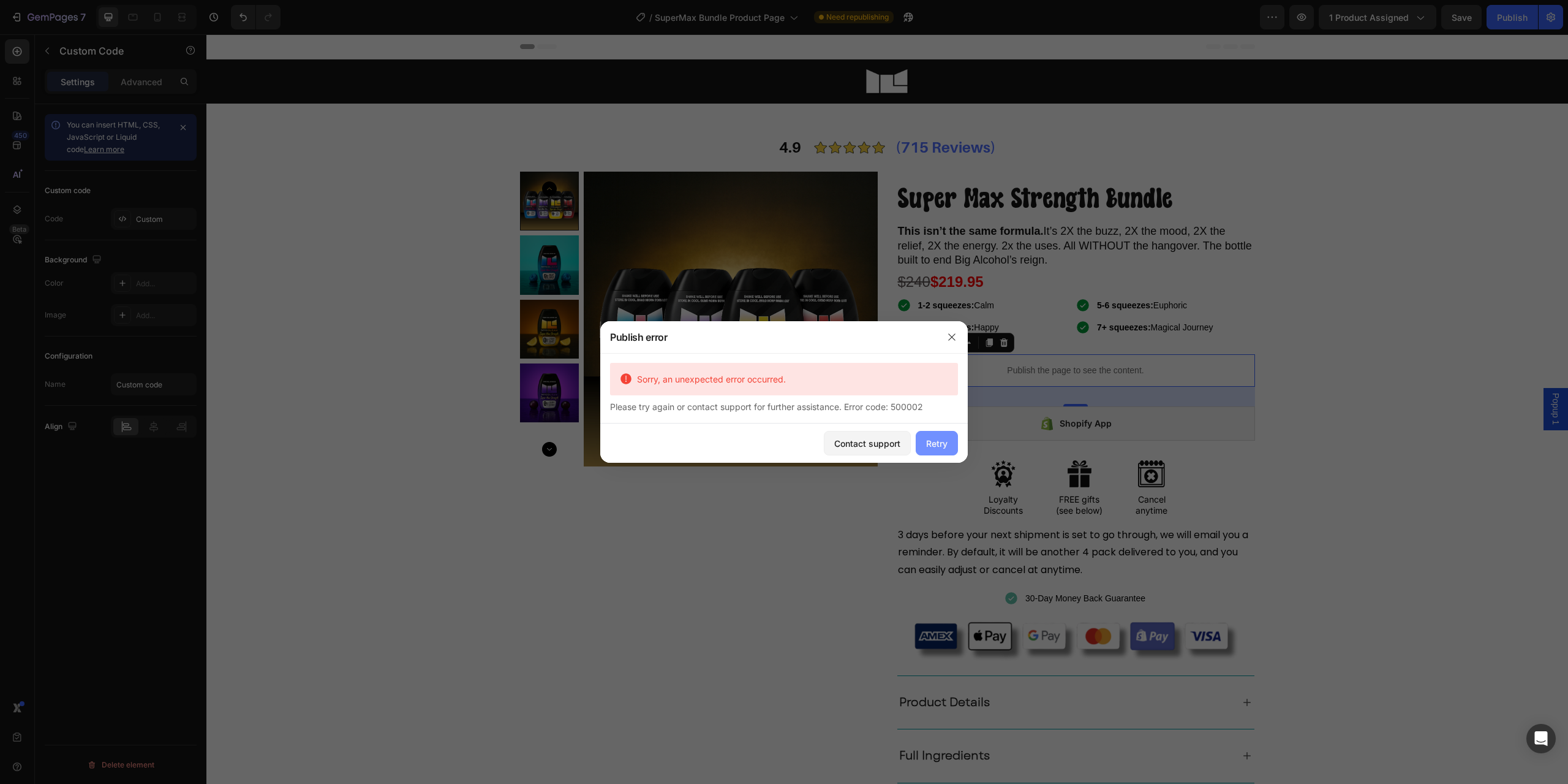
click at [938, 447] on div "Retry" at bounding box center [937, 443] width 22 height 13
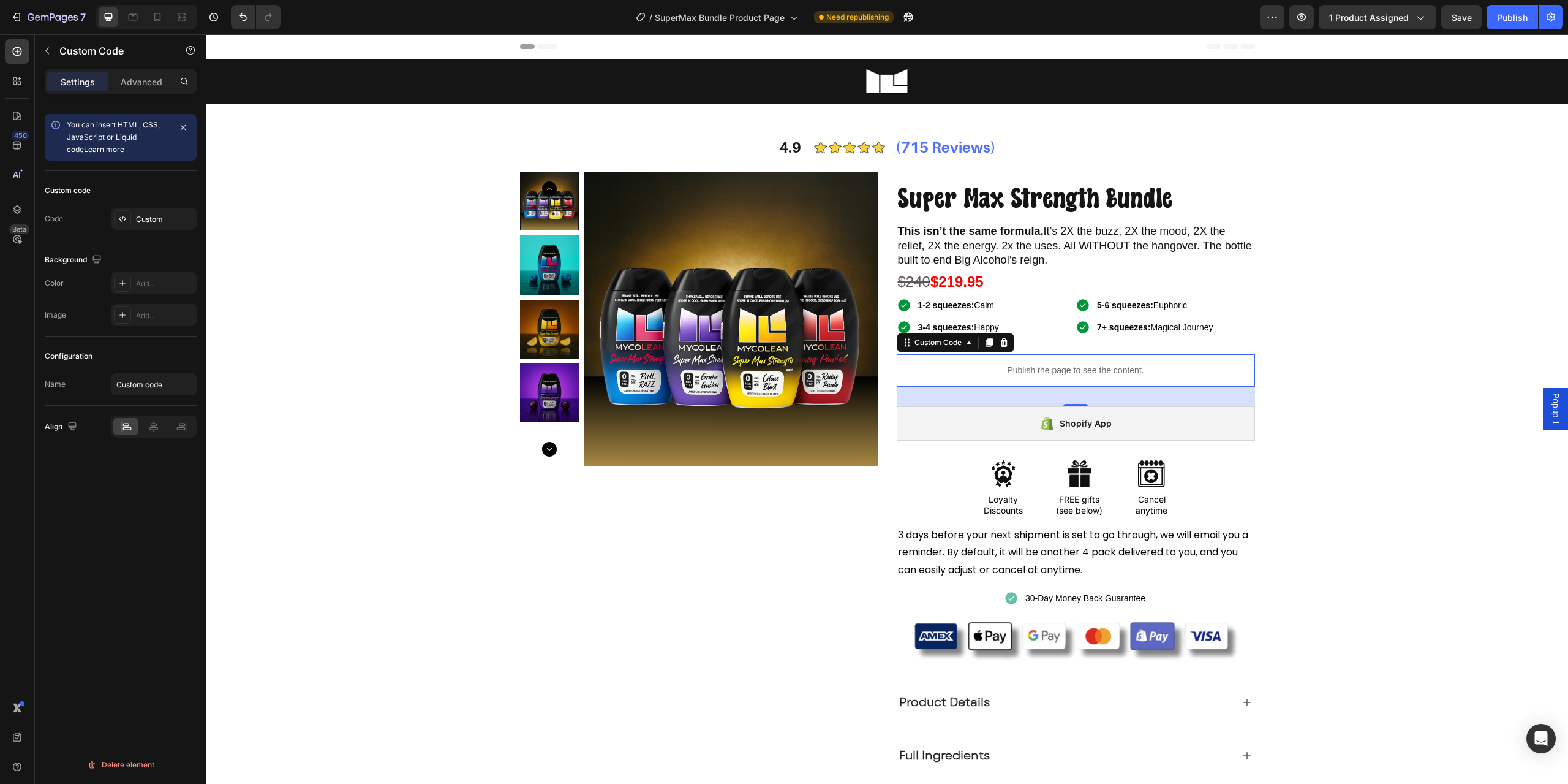
click at [957, 375] on p "Publish the page to see the content." at bounding box center [1076, 370] width 359 height 13
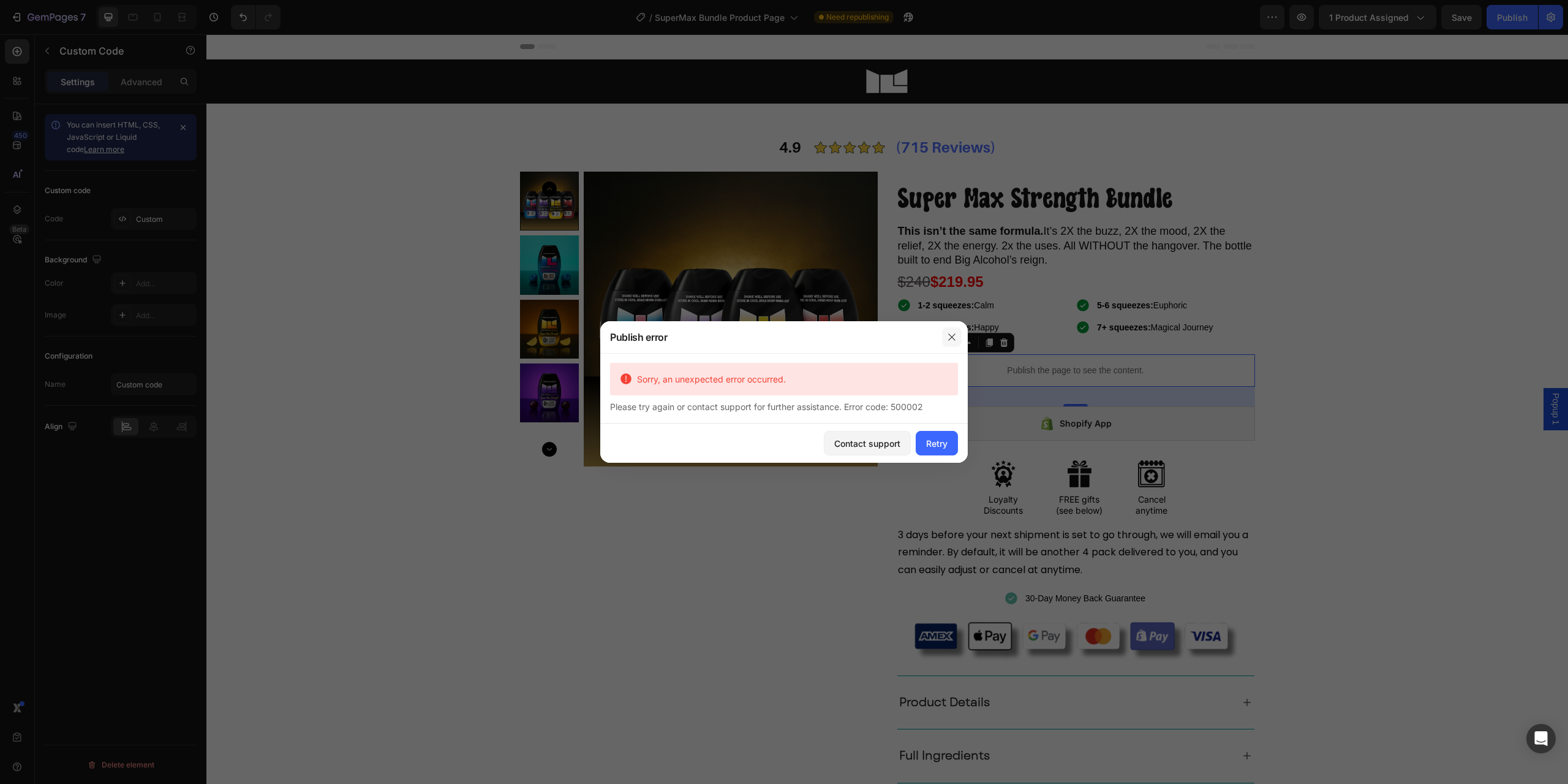
drag, startPoint x: 945, startPoint y: 329, endPoint x: 753, endPoint y: 308, distance: 193.1
click at [945, 329] on button "button" at bounding box center [952, 336] width 20 height 20
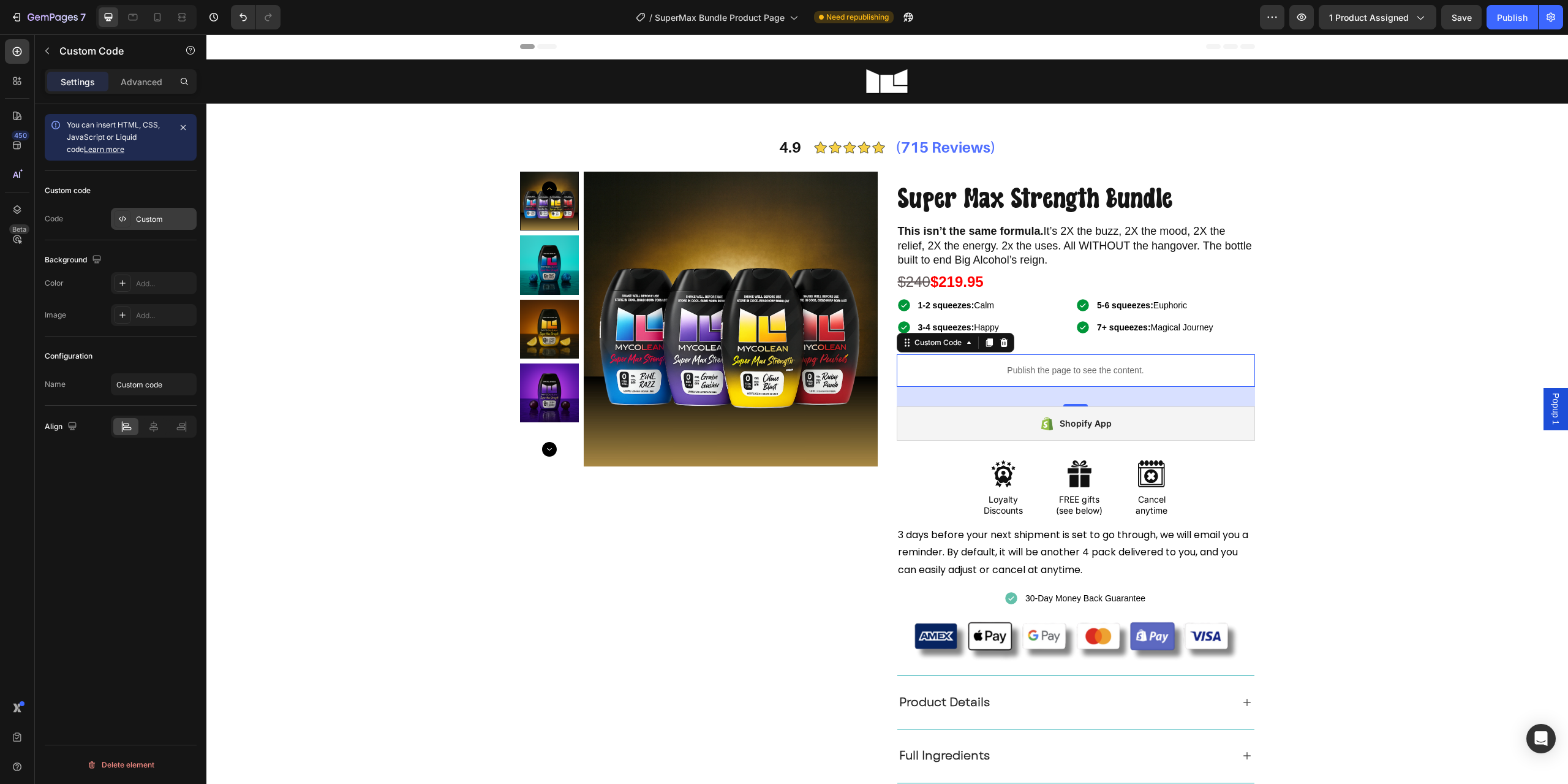
click at [139, 209] on div "Custom" at bounding box center [154, 219] width 86 height 22
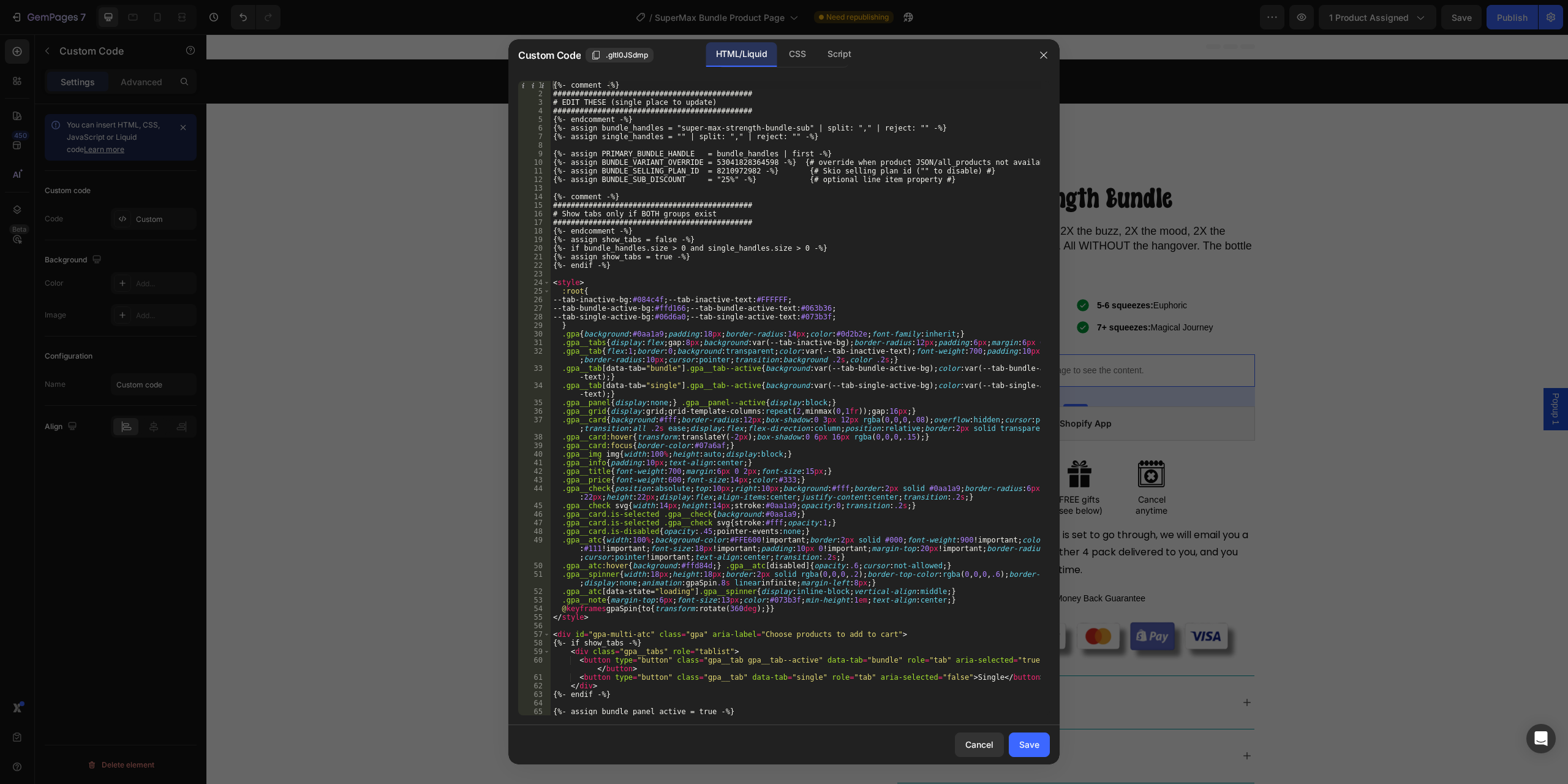
click at [881, 424] on div "{%- comment -%} ############################################# # EDIT THESE (sin…" at bounding box center [796, 406] width 490 height 651
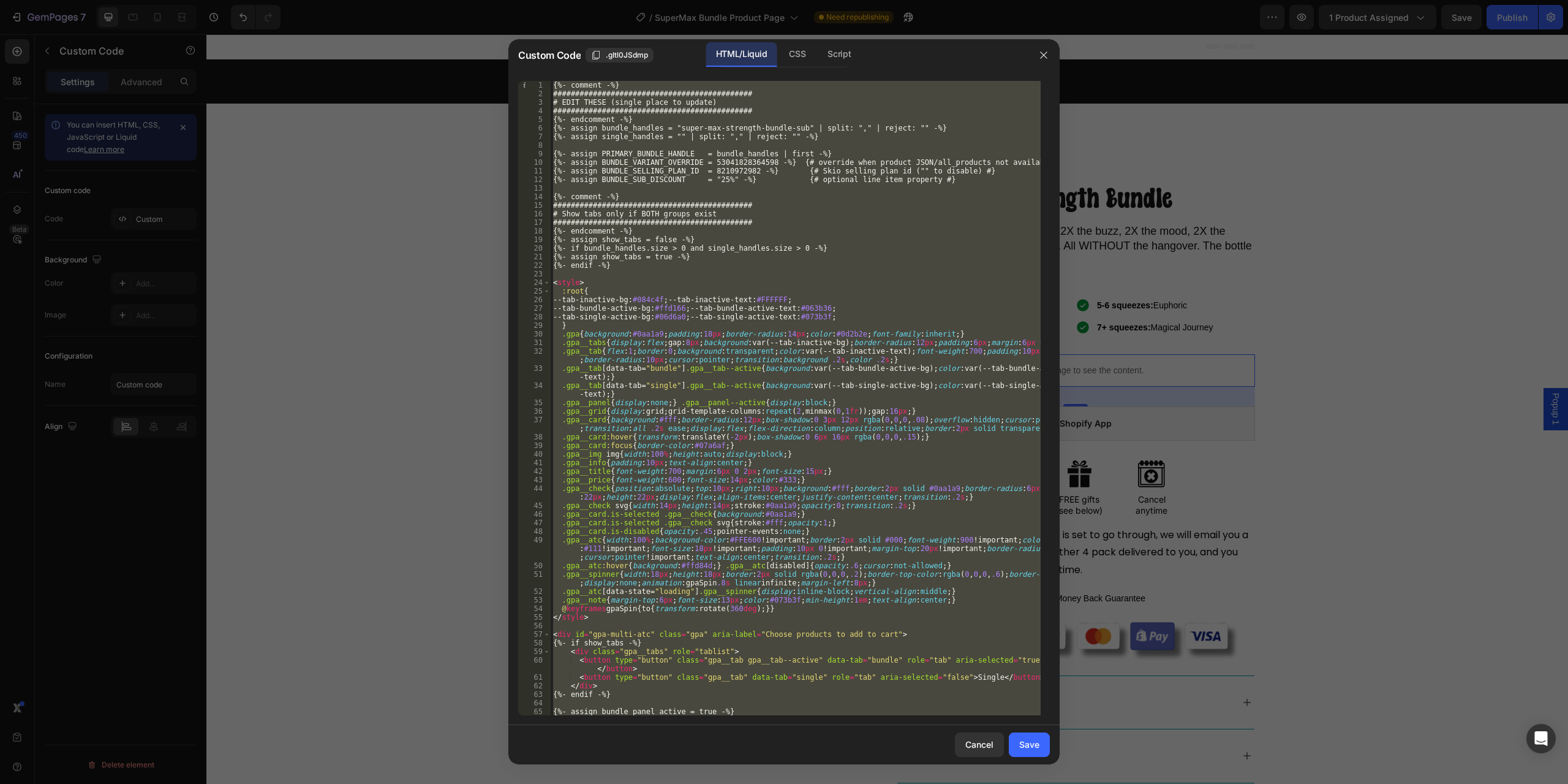
click at [704, 506] on div "{%- comment -%} ############################################# # EDIT THESE (sin…" at bounding box center [796, 398] width 490 height 635
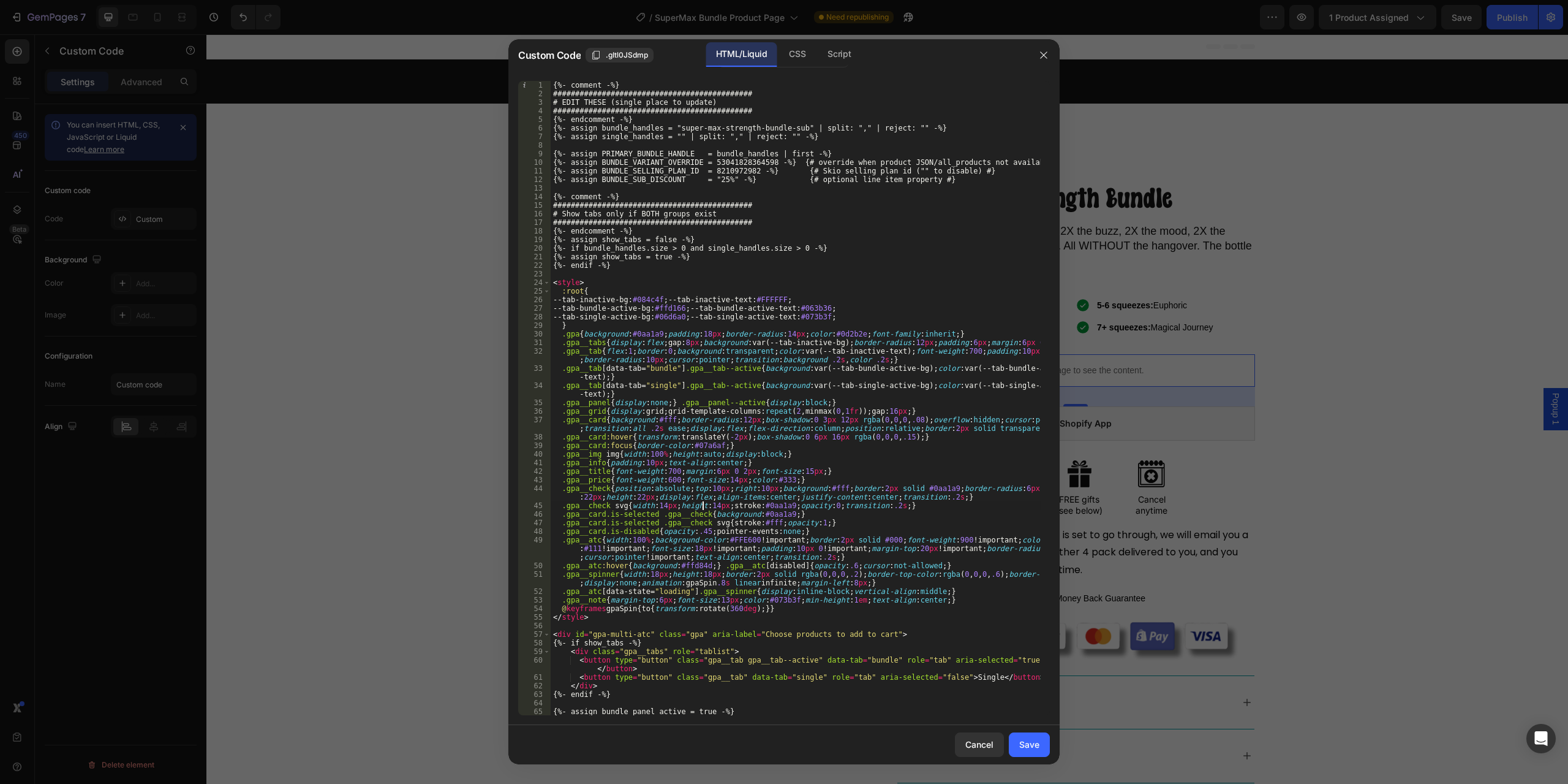
click at [797, 505] on div "{%- comment -%} ############################################# # EDIT THESE (sin…" at bounding box center [796, 406] width 490 height 651
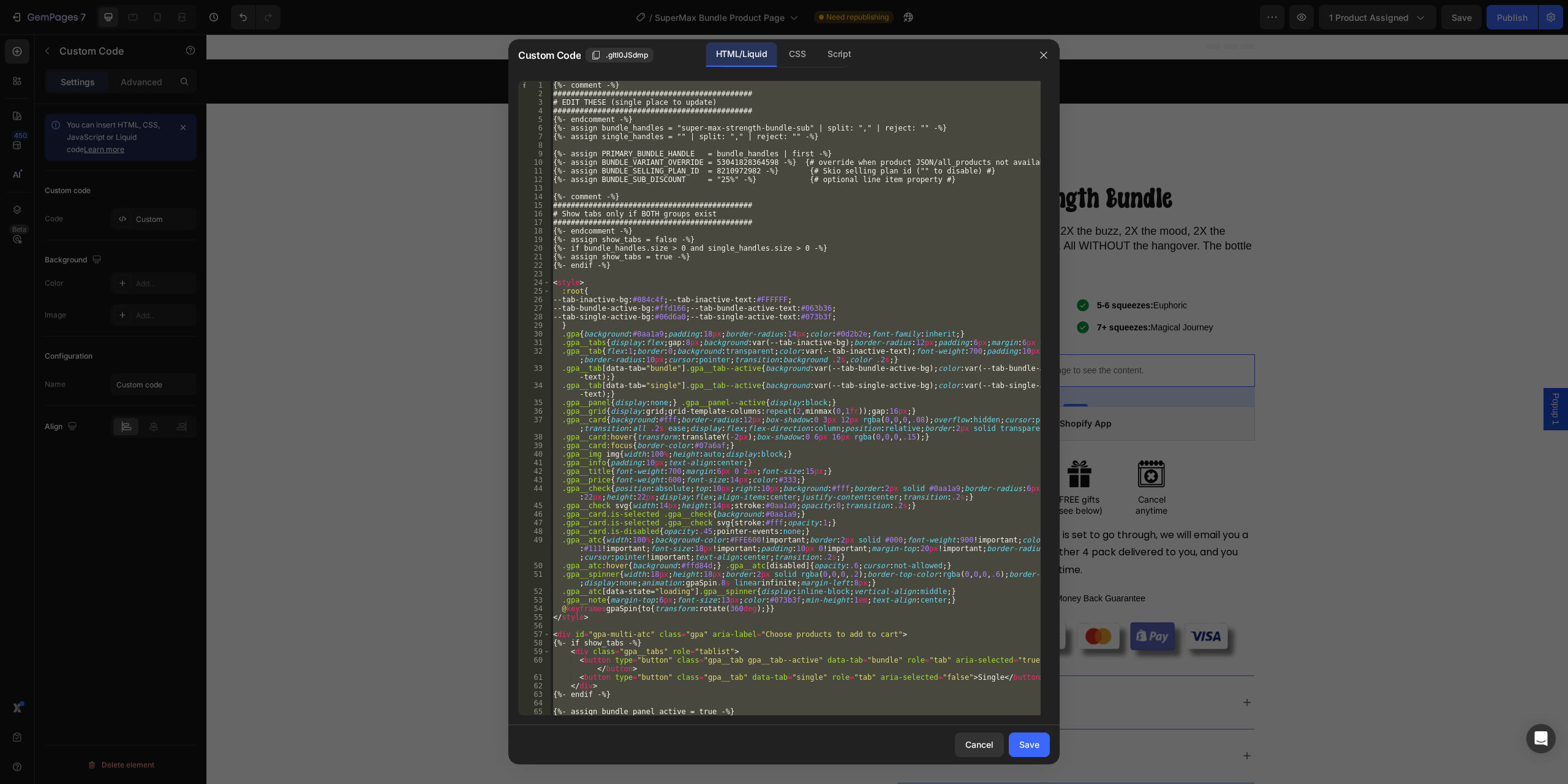
click at [751, 526] on div "{%- comment -%} ############################################# # EDIT THESE (sin…" at bounding box center [796, 398] width 490 height 635
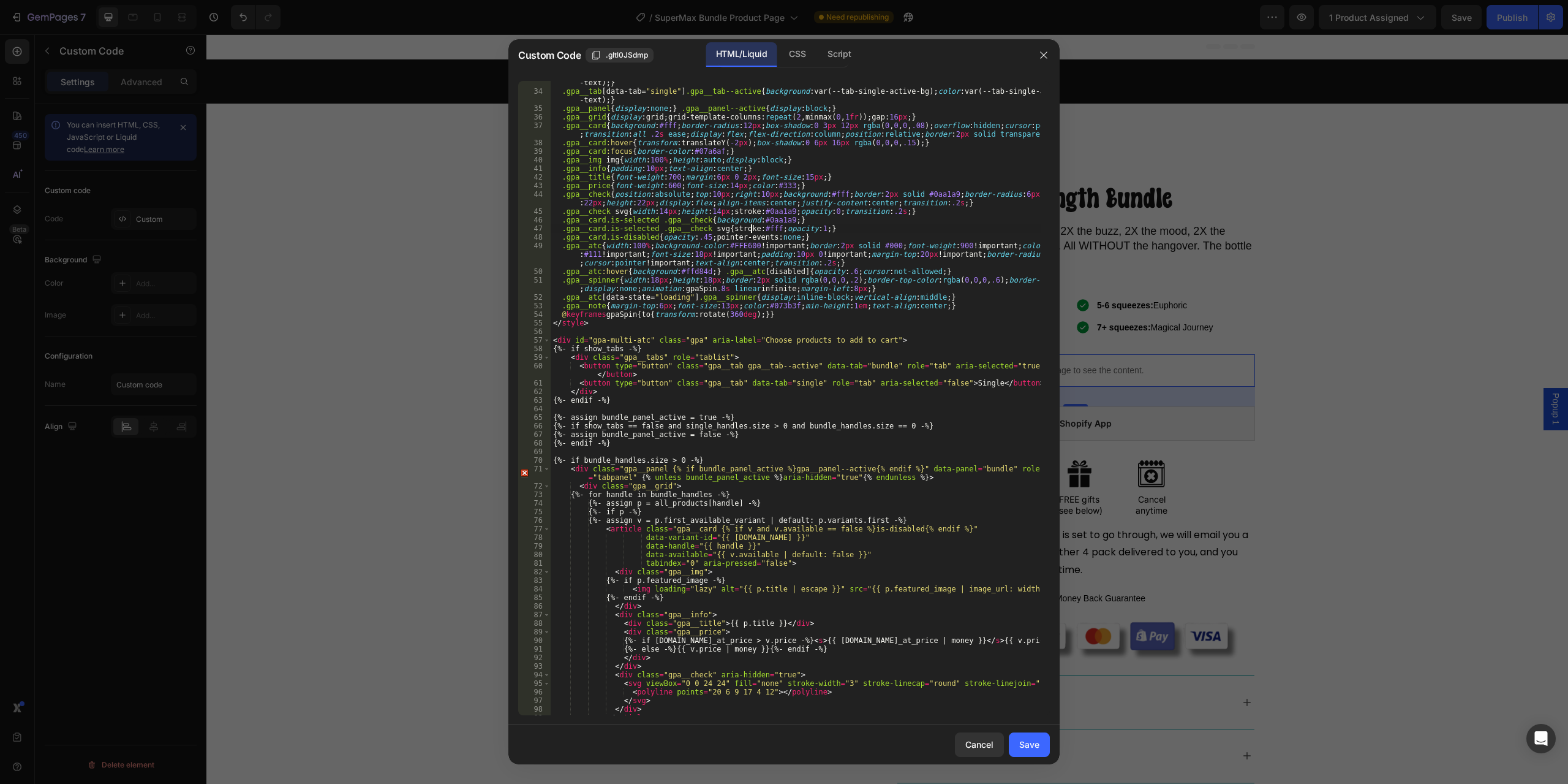
scroll to position [294, 0]
click at [626, 460] on div ".gpa__tab [ data-tab = " bundle " ] .gpa__tab--active { background : var(--tab-…" at bounding box center [796, 400] width 490 height 660
type textarea "{%- if bundle_handles.size > 0 -%}"
click at [679, 456] on div ".gpa__tab [ data-tab = " bundle " ] .gpa__tab--active { background : var(--tab-…" at bounding box center [796, 400] width 490 height 660
click at [603, 461] on div ".gpa__tab [ data-tab = " bundle " ] .gpa__tab--active { background : var(--tab-…" at bounding box center [796, 400] width 490 height 660
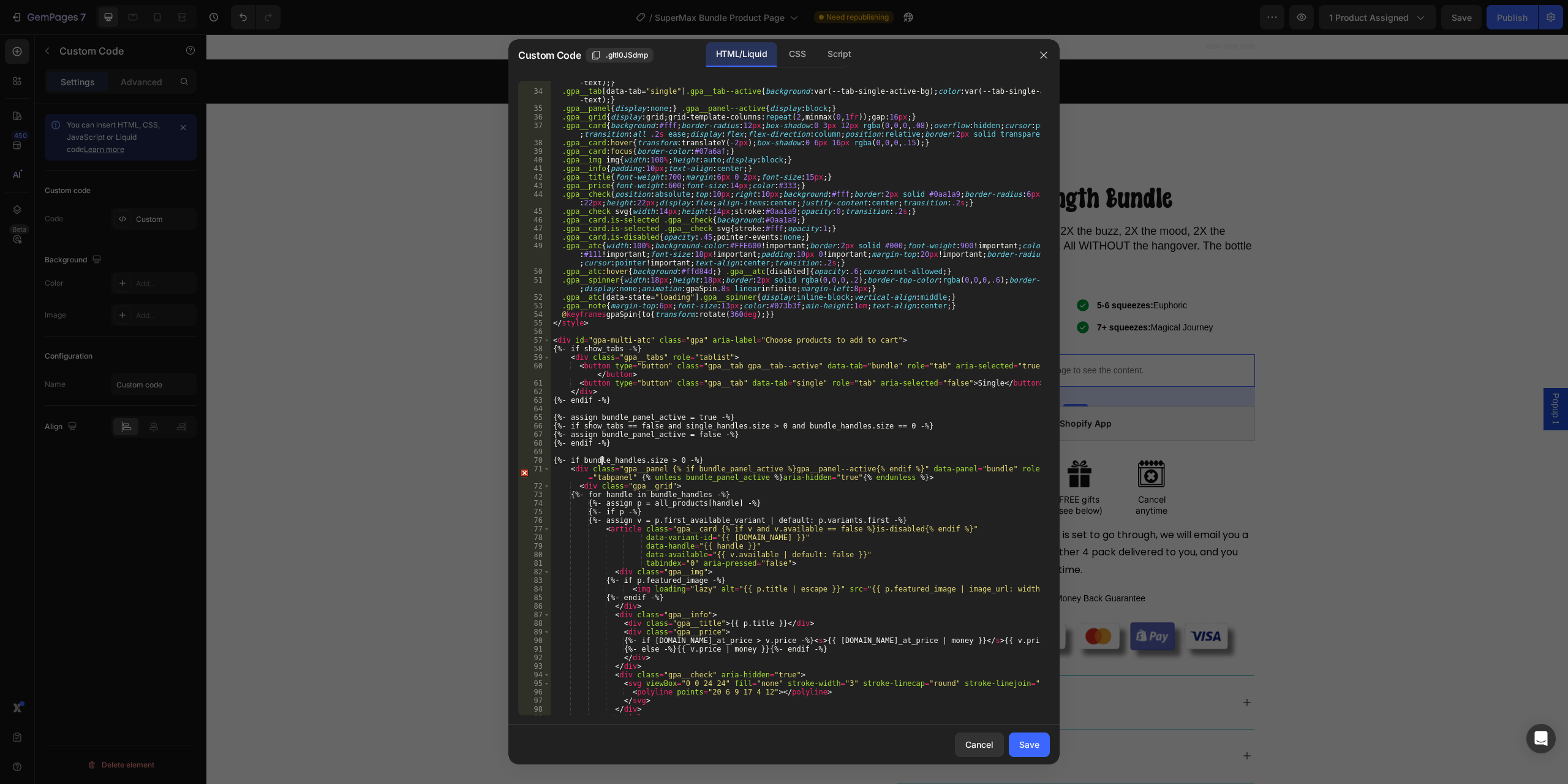
click at [603, 461] on div ".gpa__tab [ data-tab = " bundle " ] .gpa__tab--active { background : var(--tab-…" at bounding box center [796, 400] width 490 height 660
click at [635, 457] on div ".gpa__tab [ data-tab = " bundle " ] .gpa__tab--active { background : var(--tab-…" at bounding box center [796, 398] width 490 height 635
click at [635, 457] on div ".gpa__tab [ data-tab = " bundle " ] .gpa__tab--active { background : var(--tab-…" at bounding box center [796, 400] width 490 height 660
click at [695, 472] on div ".gpa__tab [ data-tab = " bundle " ] .gpa__tab--active { background : var(--tab-…" at bounding box center [796, 400] width 490 height 660
drag, startPoint x: 708, startPoint y: 461, endPoint x: 544, endPoint y: 460, distance: 164.0
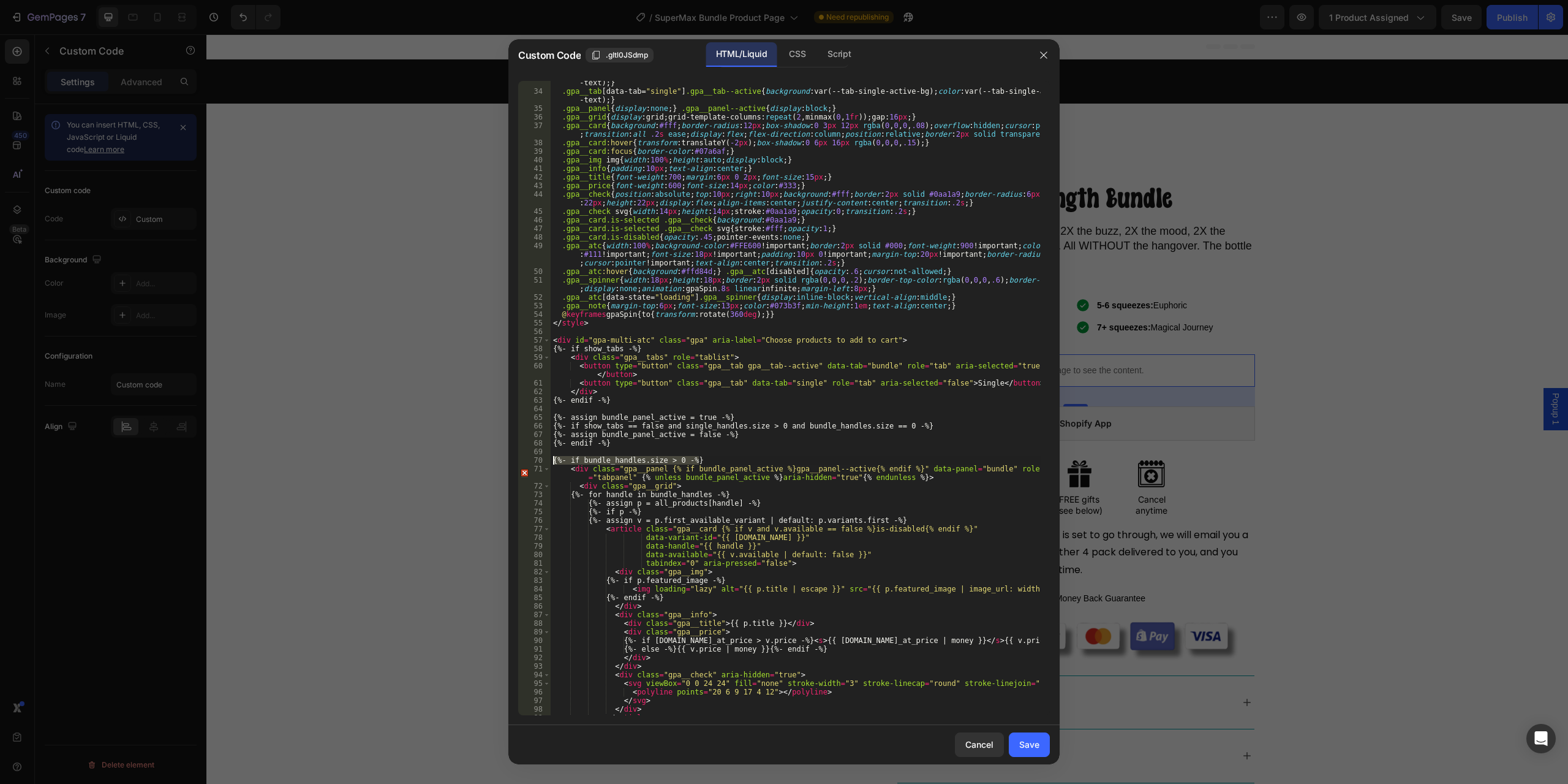
click at [544, 460] on div "<div class="gpa__panel {% if bundle_panel_active %}gpa__panel--active{% endif %…" at bounding box center [784, 398] width 532 height 635
type textarea "{%- if bundle_handles.size > 0 -%}"
click at [650, 449] on div ".gpa__tab [ data-tab = " bundle " ] .gpa__tab--active { background : var(--tab-…" at bounding box center [796, 400] width 490 height 660
click at [710, 455] on div ".gpa__tab [ data-tab = " bundle " ] .gpa__tab--active { background : var(--tab-…" at bounding box center [796, 400] width 490 height 660
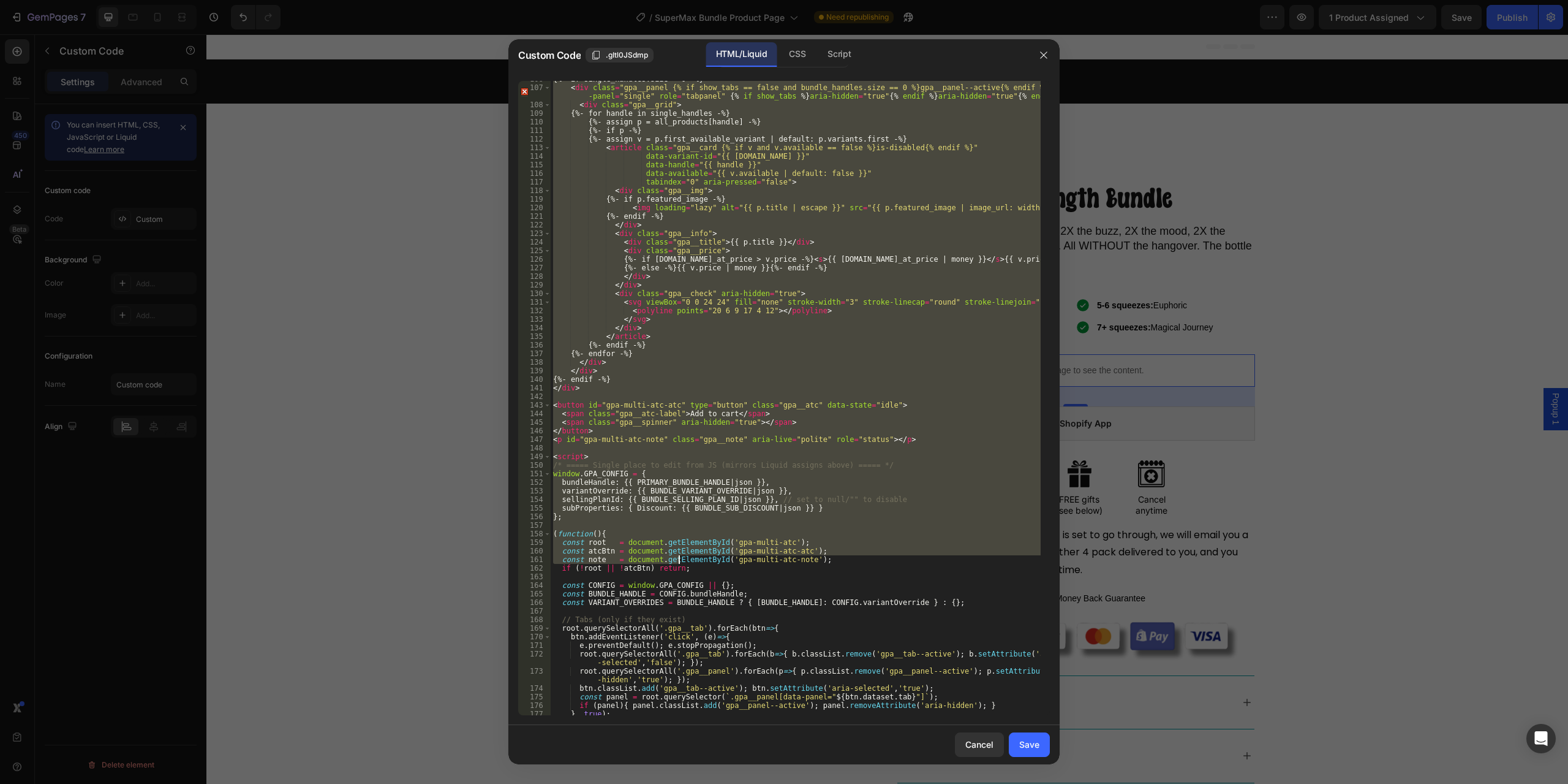
scroll to position [993, 0]
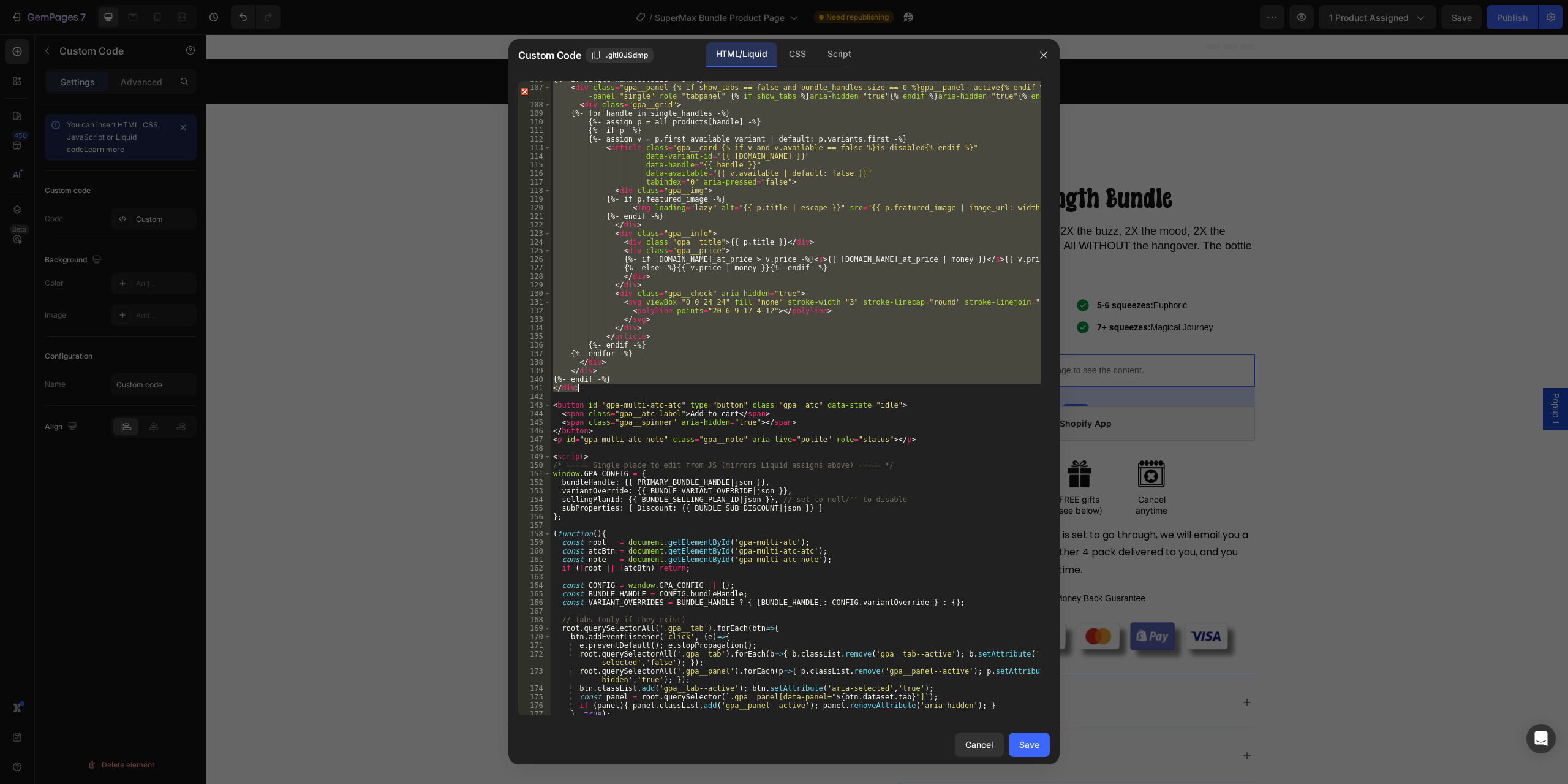
drag, startPoint x: 552, startPoint y: 413, endPoint x: 626, endPoint y: 388, distance: 78.1
click at [626, 388] on div "{%- if single_handles.size > 0 -%} < div class = "gpa__panel {% if show_tabs ==…" at bounding box center [796, 400] width 490 height 651
type textarea "{%- endif -%} </div>"
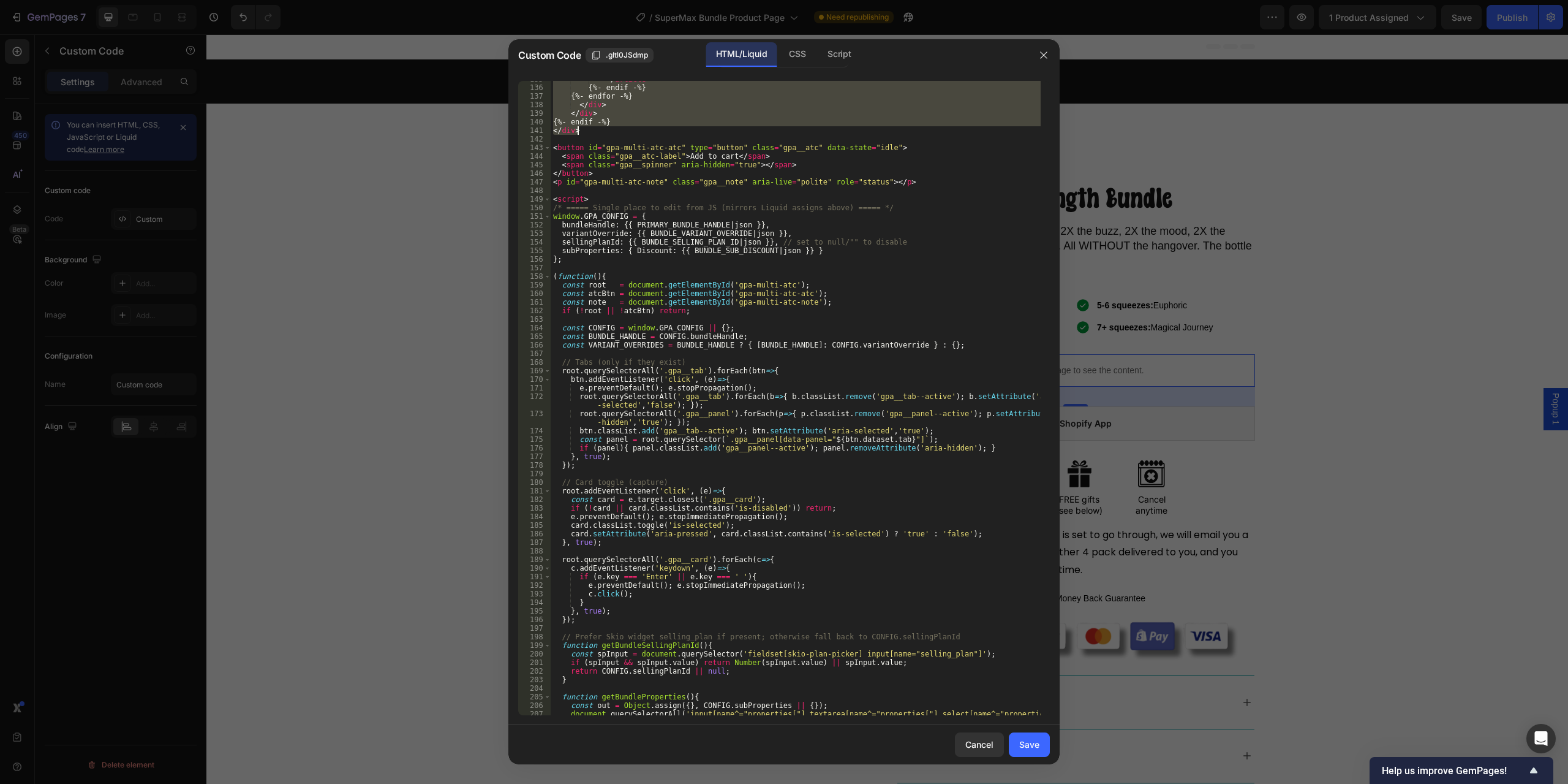
paste textarea
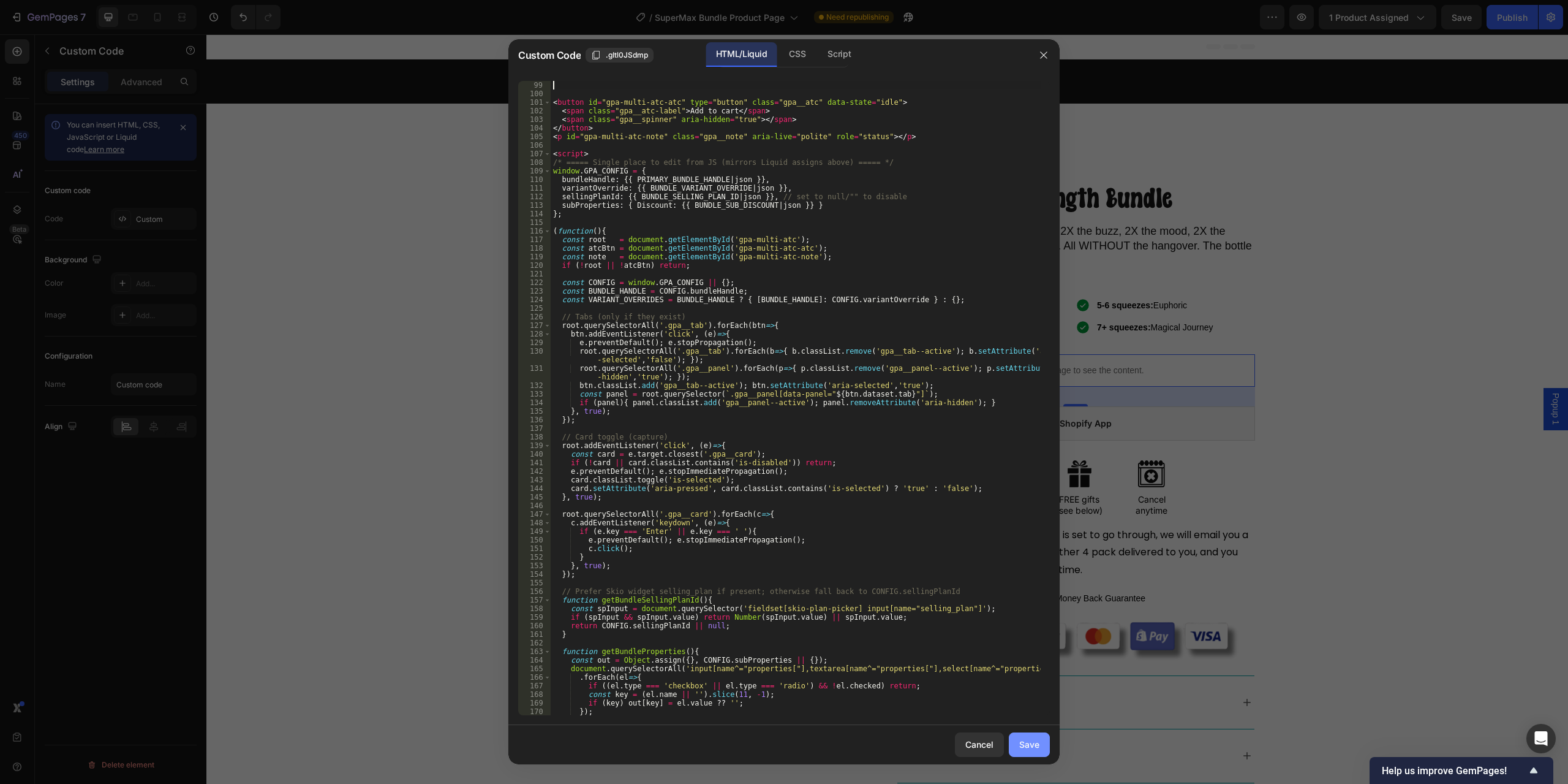
click at [1026, 745] on div "Save" at bounding box center [1029, 744] width 20 height 13
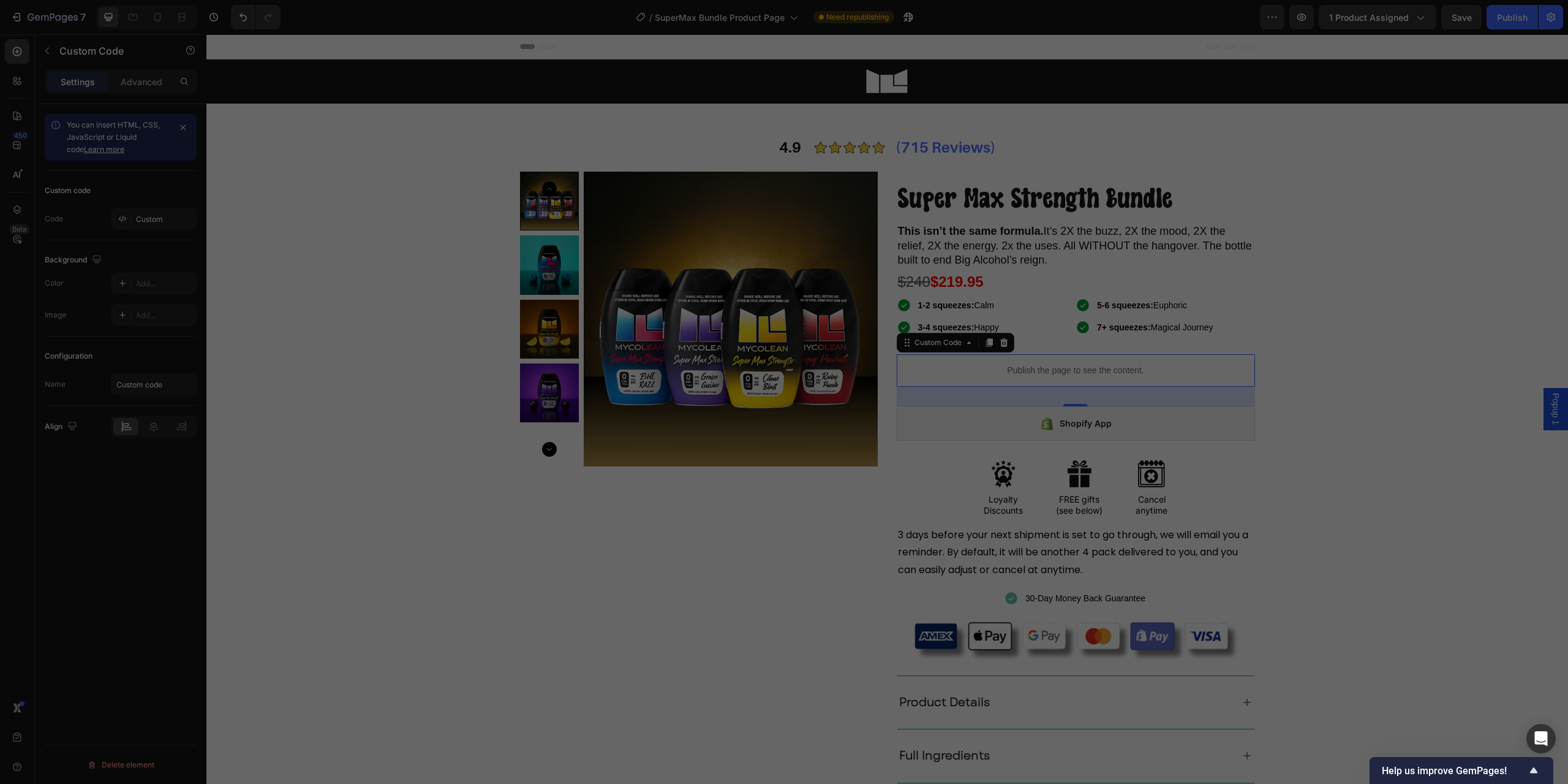
type textarea "</script>"
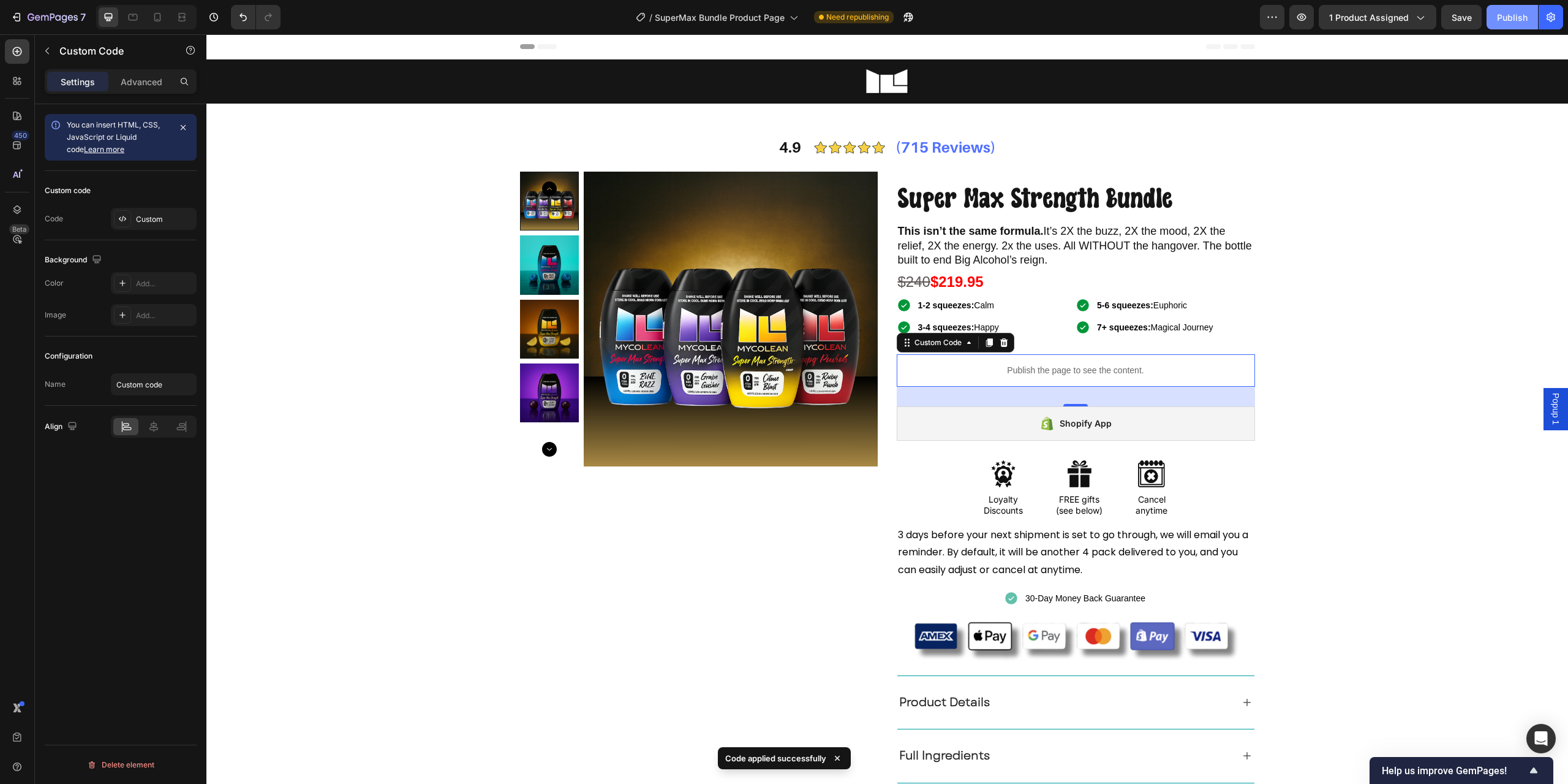
click at [1494, 29] on button "Publish" at bounding box center [1512, 17] width 52 height 24
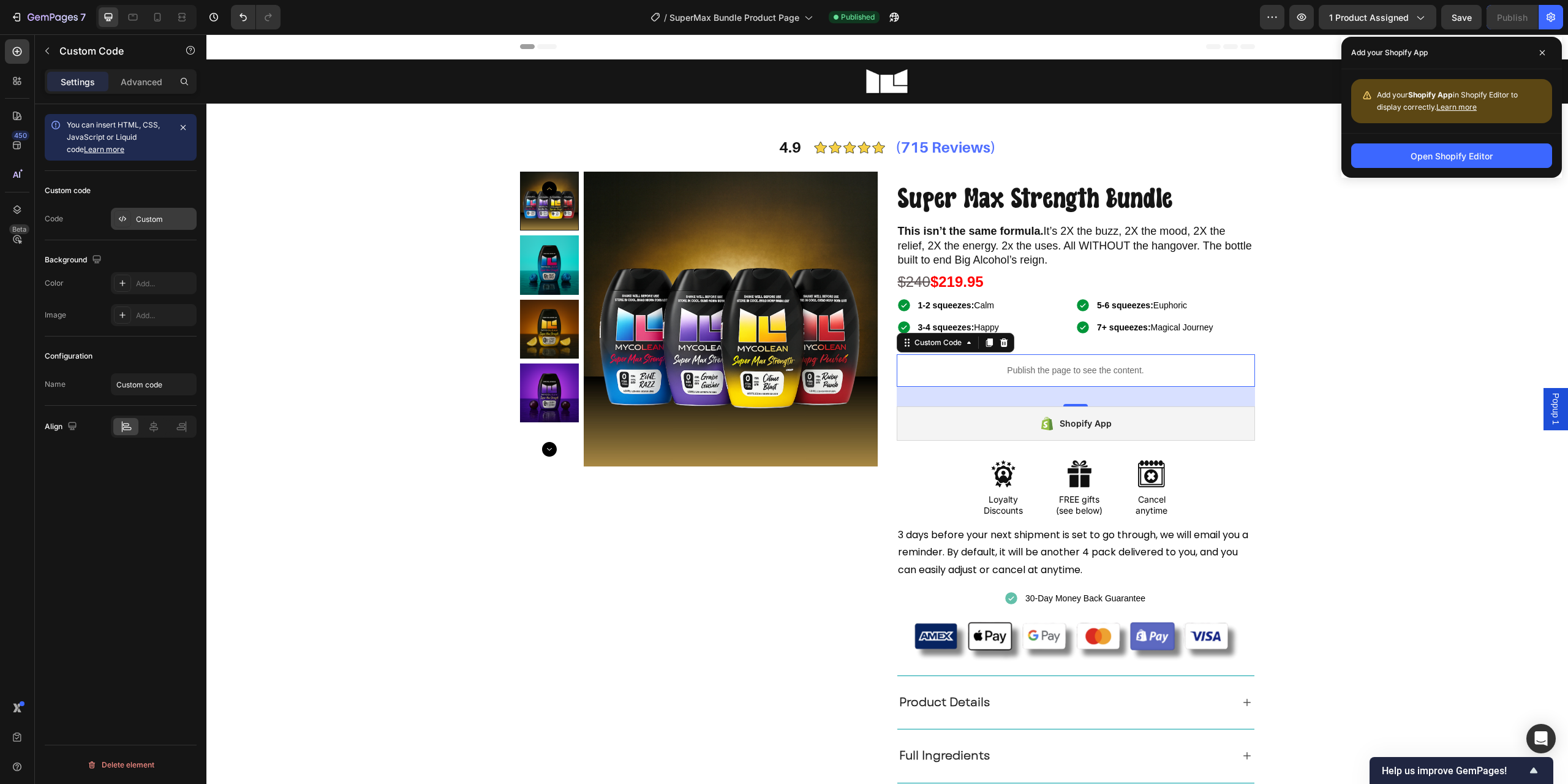
click at [161, 229] on div "Custom" at bounding box center [154, 219] width 86 height 22
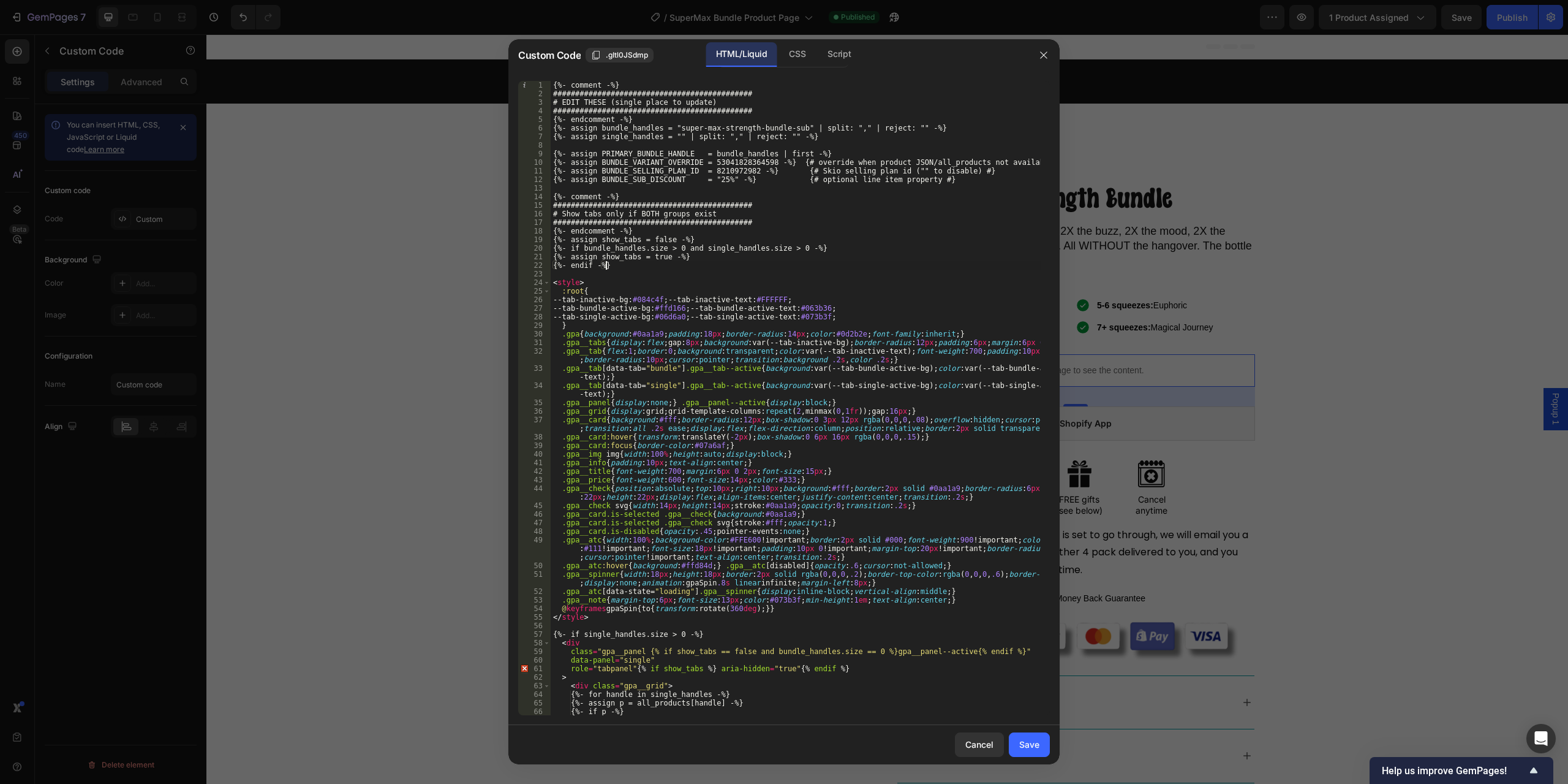
click at [608, 264] on div "{%- comment -%} ############################################# # EDIT THESE (sin…" at bounding box center [796, 406] width 490 height 651
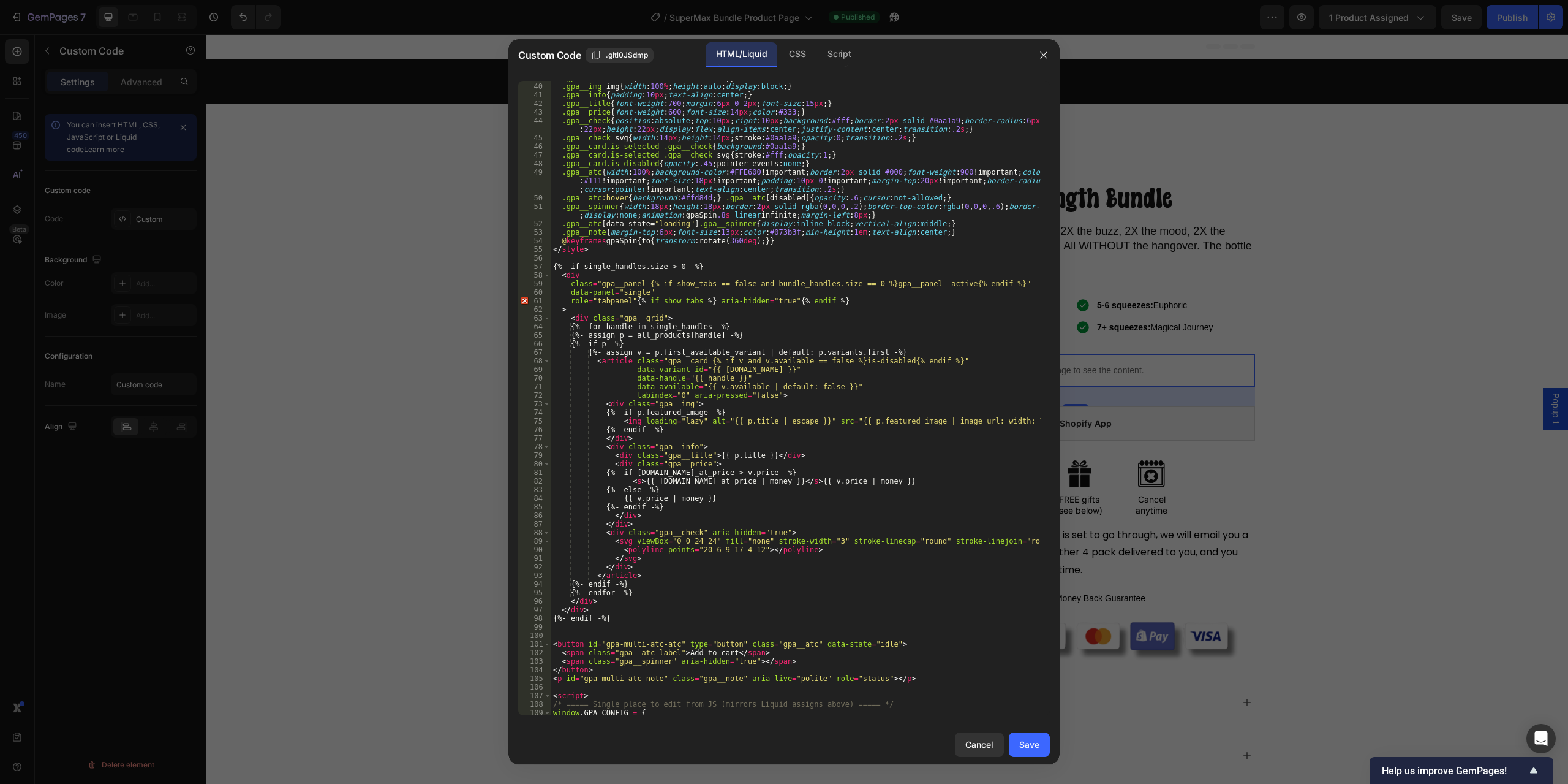
scroll to position [478, 0]
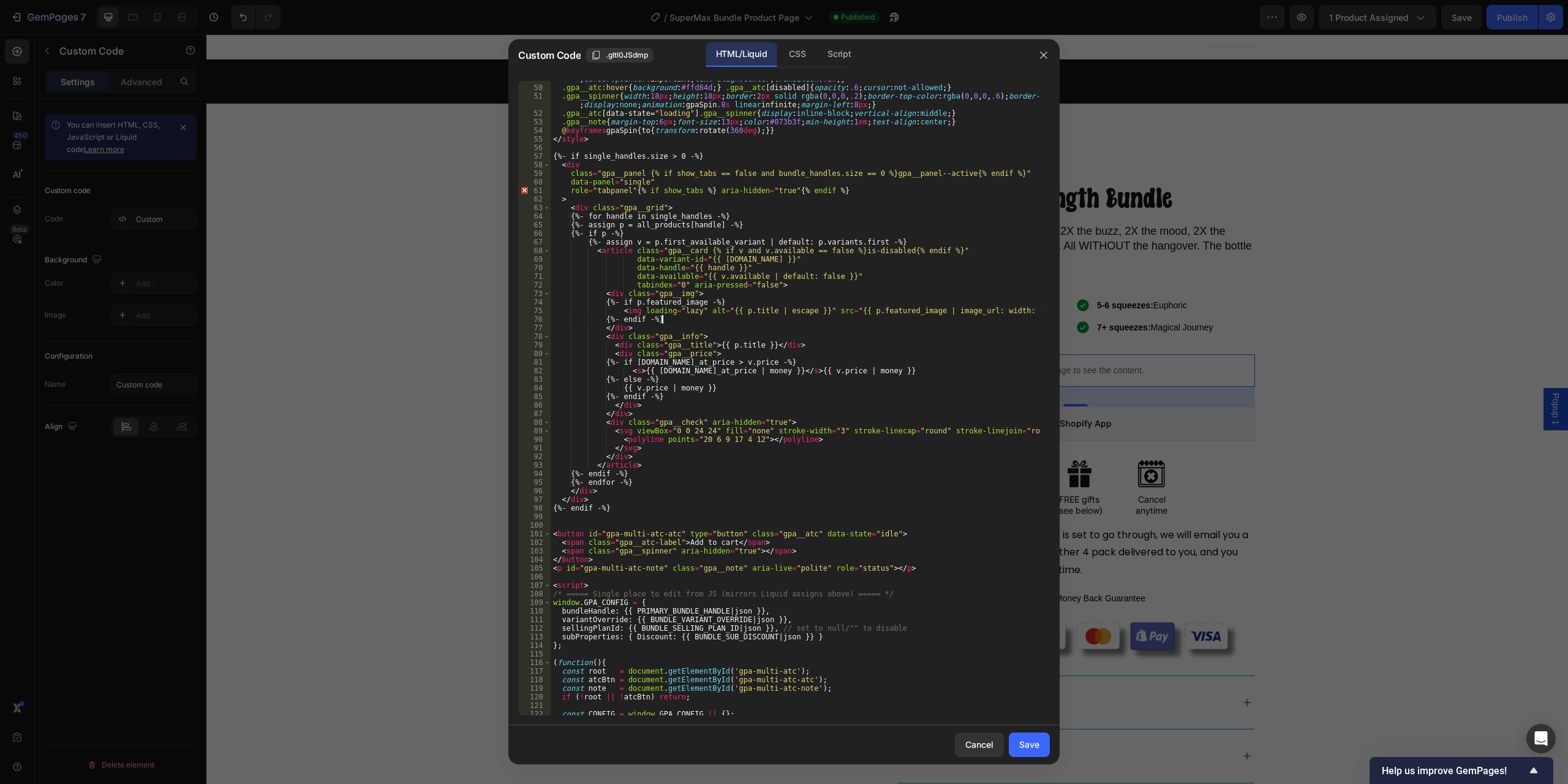
click at [687, 321] on div ".gpa__atc { width : 100 % ; background-color : #FFE600 !important ; border : 2 …" at bounding box center [796, 392] width 490 height 669
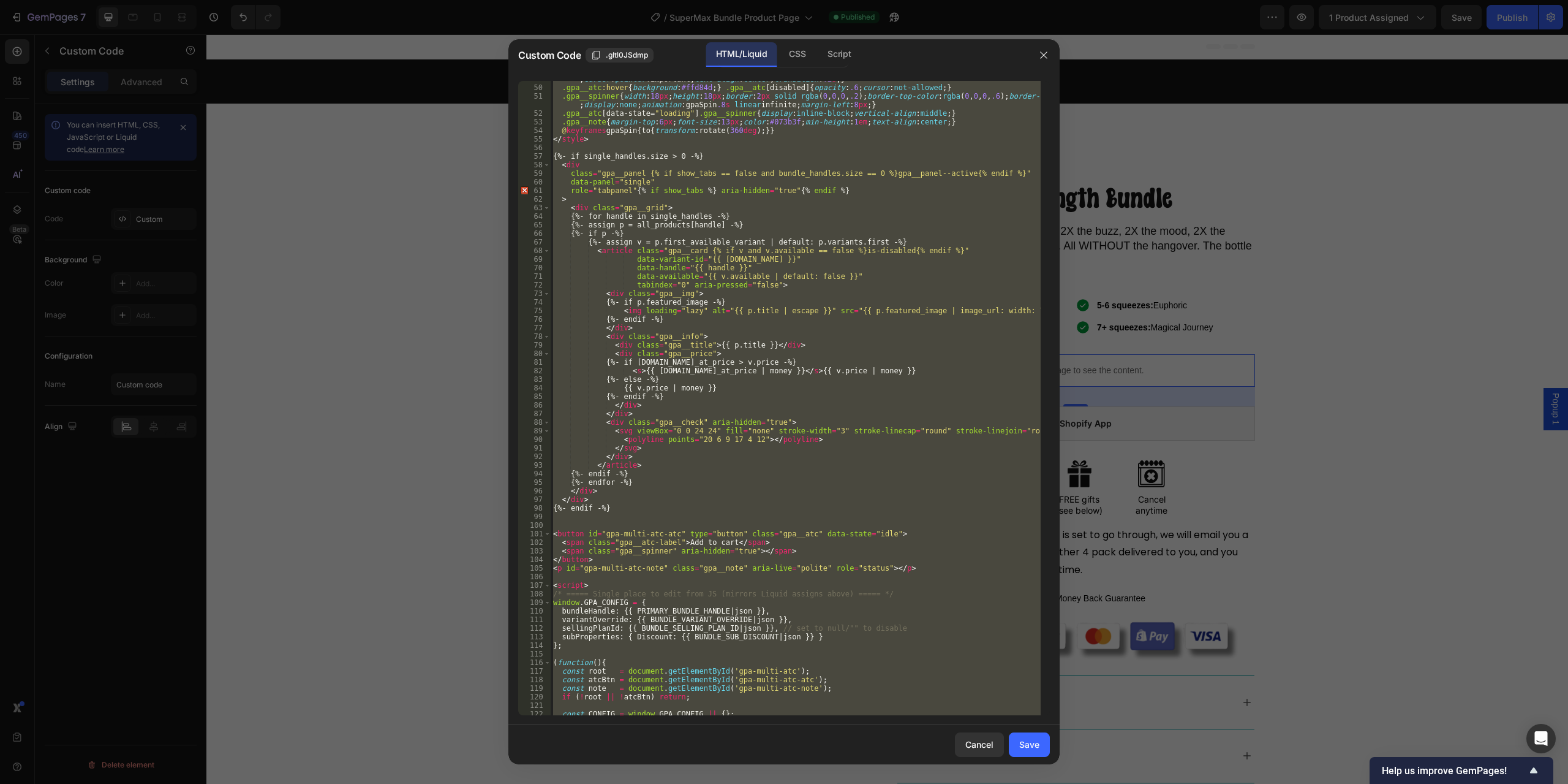
click at [743, 213] on div ".gpa__atc { width : 100 % ; background-color : #FFE600 !important ; border : 2 …" at bounding box center [796, 398] width 490 height 635
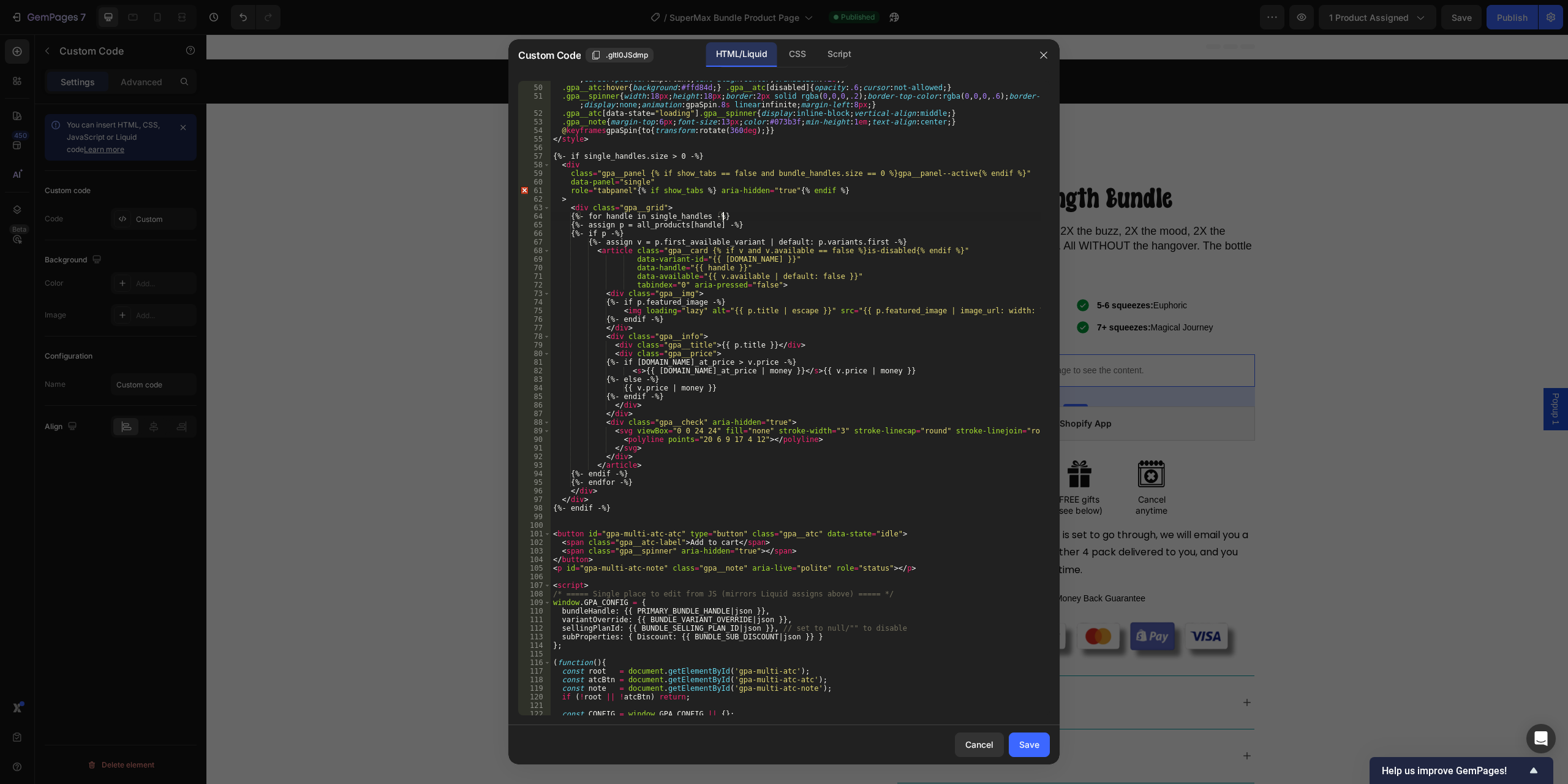
click at [786, 194] on div ".gpa__atc { width : 100 % ; background-color : #FFE600 !important ; border : 2 …" at bounding box center [796, 392] width 490 height 669
type textarea "role="tabpanel"{% if show_tabs %} aria-hidden="true"{% endif %}"
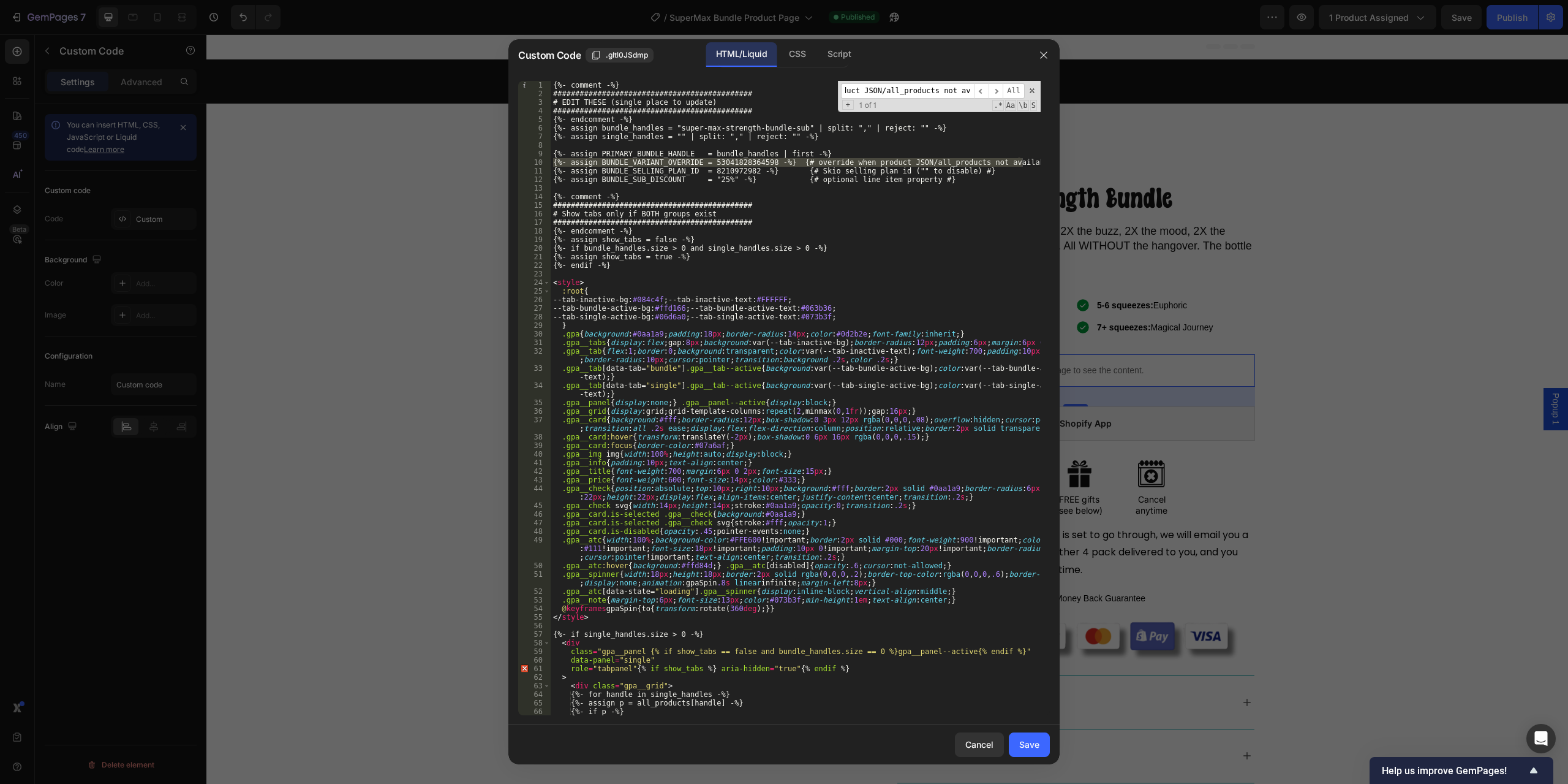
type input "{%- assign BUNDLE_VARIANT_OVERRIDE = 53041828364598 -%} {# override when produc…"
click at [994, 174] on div "{%- comment -%} ############################################# # EDIT THESE (sin…" at bounding box center [796, 406] width 490 height 651
drag, startPoint x: 1026, startPoint y: 165, endPoint x: 549, endPoint y: 151, distance: 477.2
click at [549, 151] on div "{%- assign BUNDLE_SELLING_PLAN_ID = 8210972982 -%} {# Skio selling plan id ("" …" at bounding box center [784, 398] width 532 height 635
type textarea "{%- assign PRIMARY_BUNDLE_HANDLE = bundle_handles | first -%} {%- assign BUNDLE…"
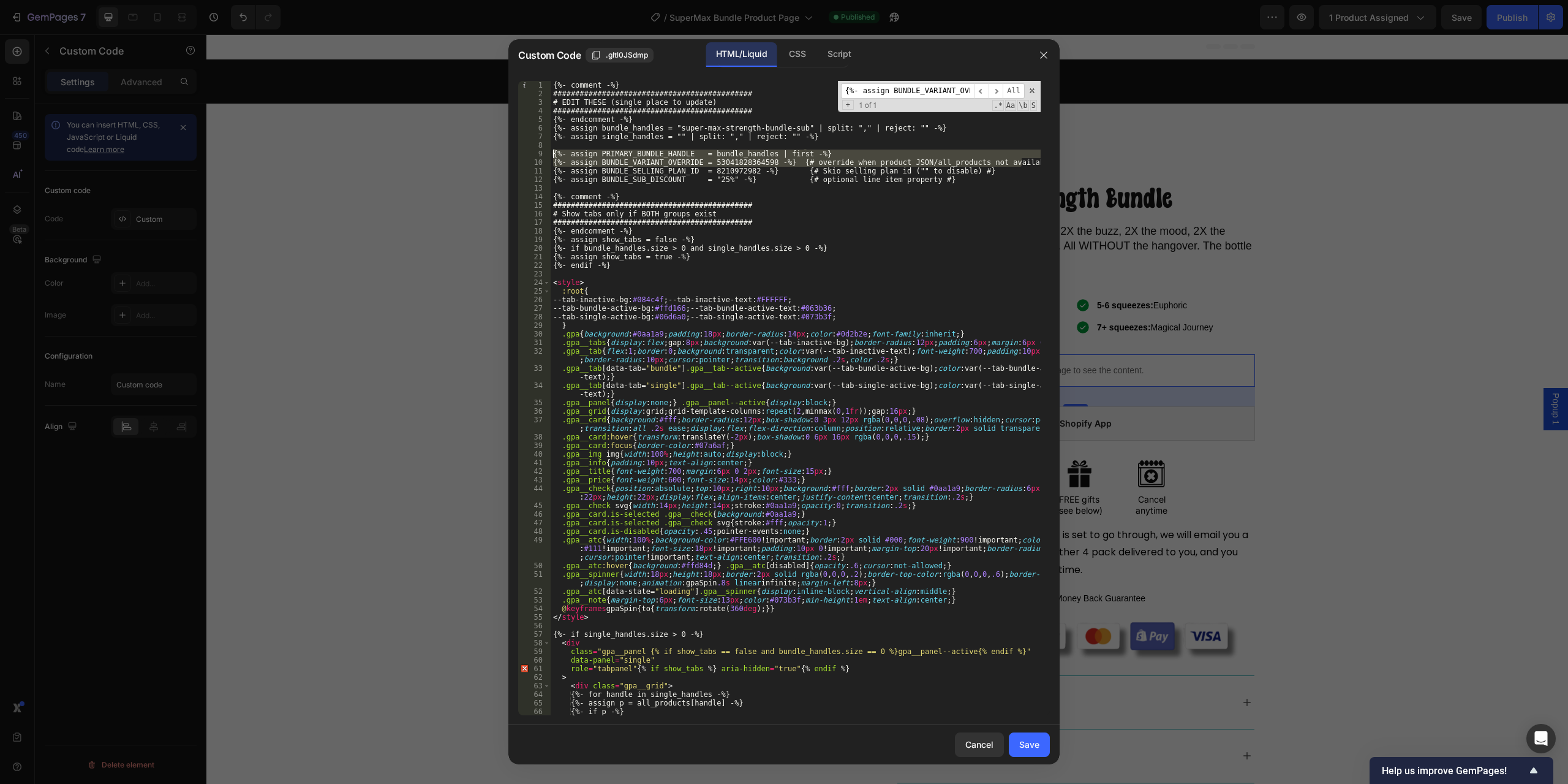
paste textarea
click at [841, 217] on div "{%- comment -%} ############################################# # EDIT THESE (sin…" at bounding box center [796, 406] width 490 height 651
click at [997, 90] on span "​" at bounding box center [996, 91] width 15 height 15
click at [960, 200] on div "{%- comment -%} ############################################# # EDIT THESE (sin…" at bounding box center [796, 406] width 490 height 651
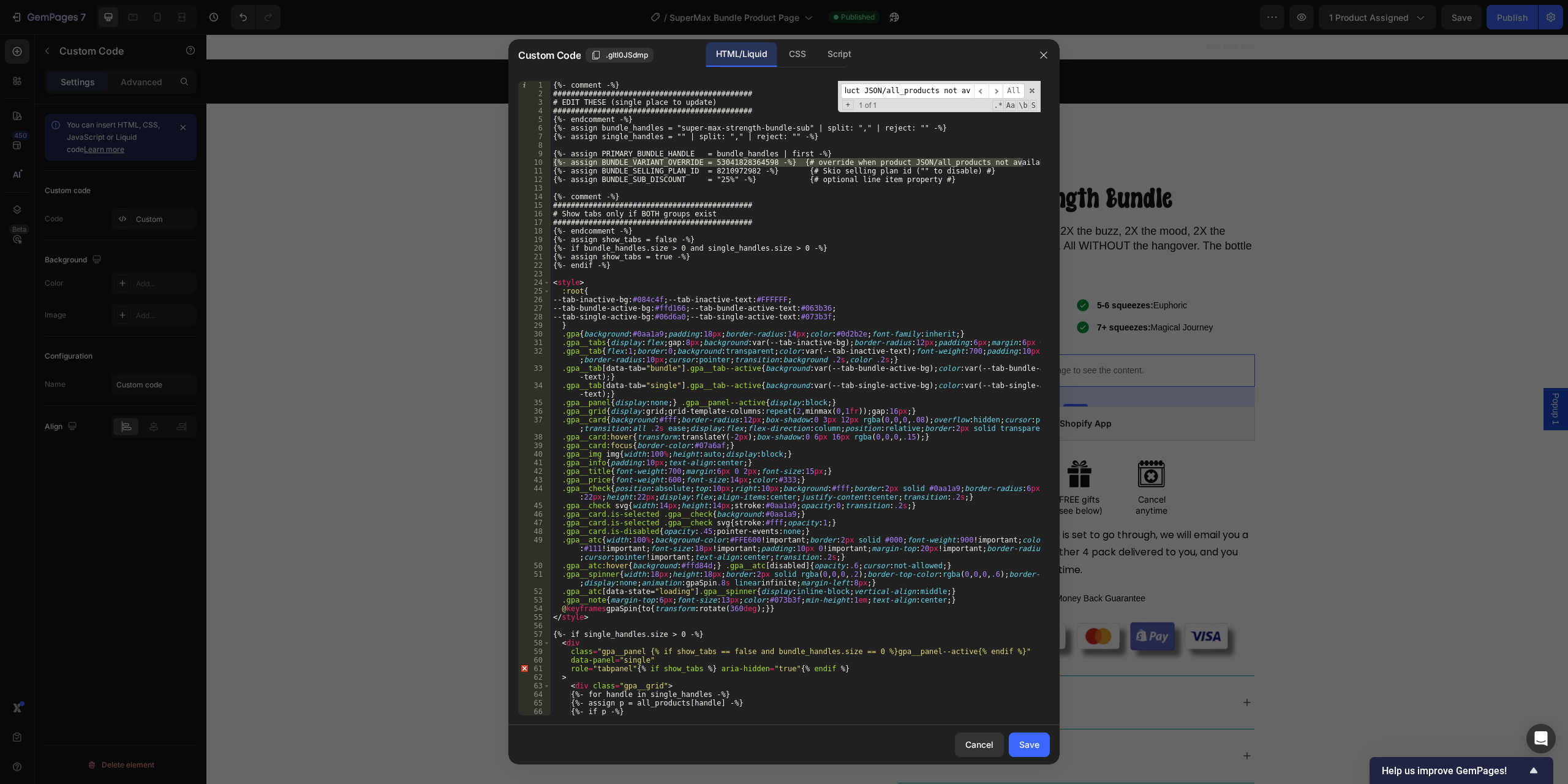
scroll to position [0, 0]
drag, startPoint x: 1023, startPoint y: 162, endPoint x: 548, endPoint y: 163, distance: 475.0
click at [548, 163] on div "{%- comment -%} 1 2 3 4 5 6 7 8 9 10 11 12 13 14 15 16 17 18 19 20 21 22 23 24 …" at bounding box center [784, 398] width 532 height 635
type textarea "{%- assign BUNDLE_VARIANT_OVERRIDE = 53041828364598 -%} {# override when produc…"
paste textarea
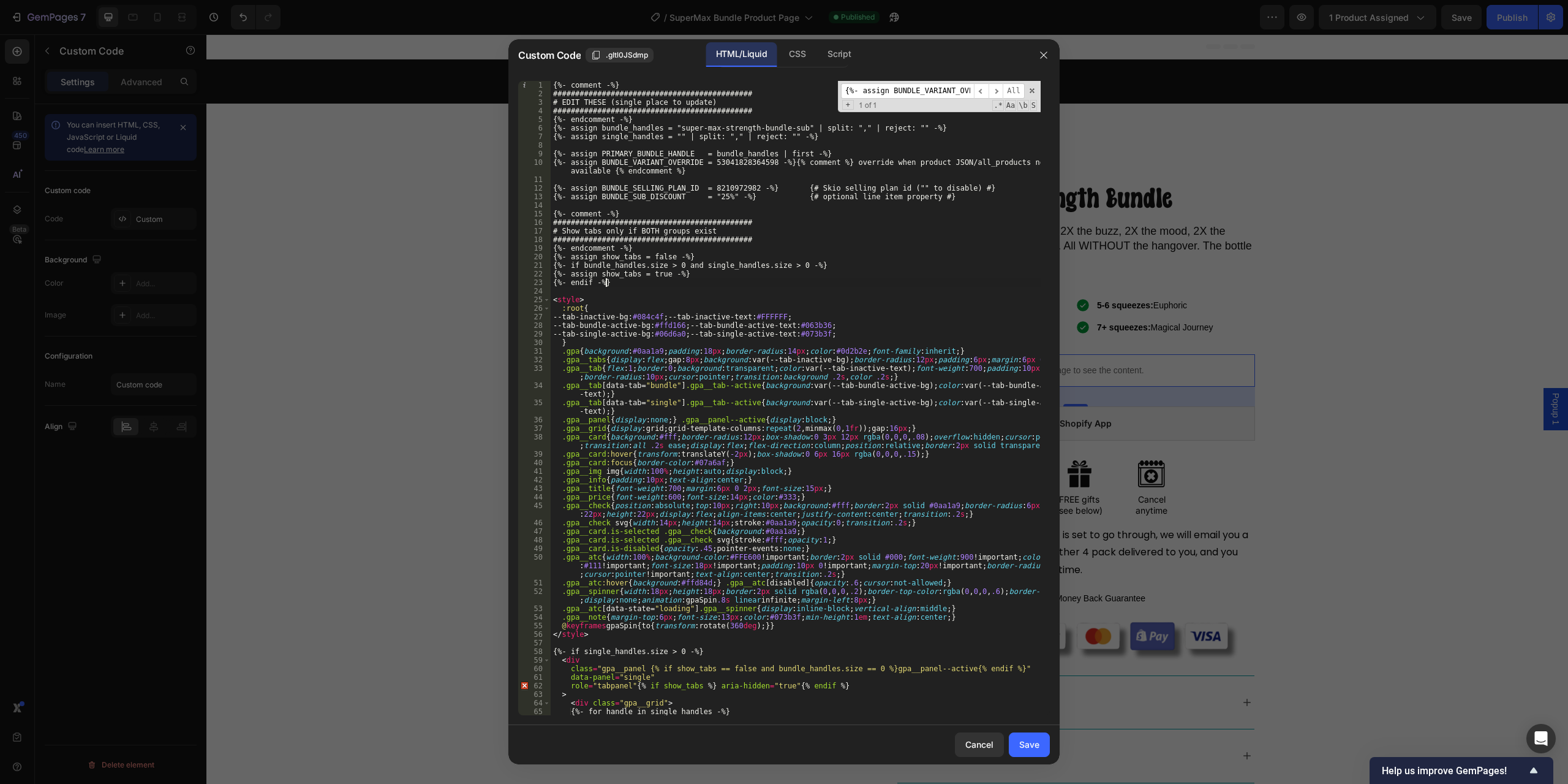
click at [835, 286] on div "{%- comment -%} ############################################# # EDIT THESE (sin…" at bounding box center [796, 406] width 490 height 651
type textarea "{%- endif -%}"
paste input "SELLING_PLAN_ID = 8210972982 -%} {# Skio selling plan id ("" to disable)"
type input "{%- assign BUNDLE_SELLING_PLAN_ID = 8210972982 -%} {# Skio selling plan id ("" …"
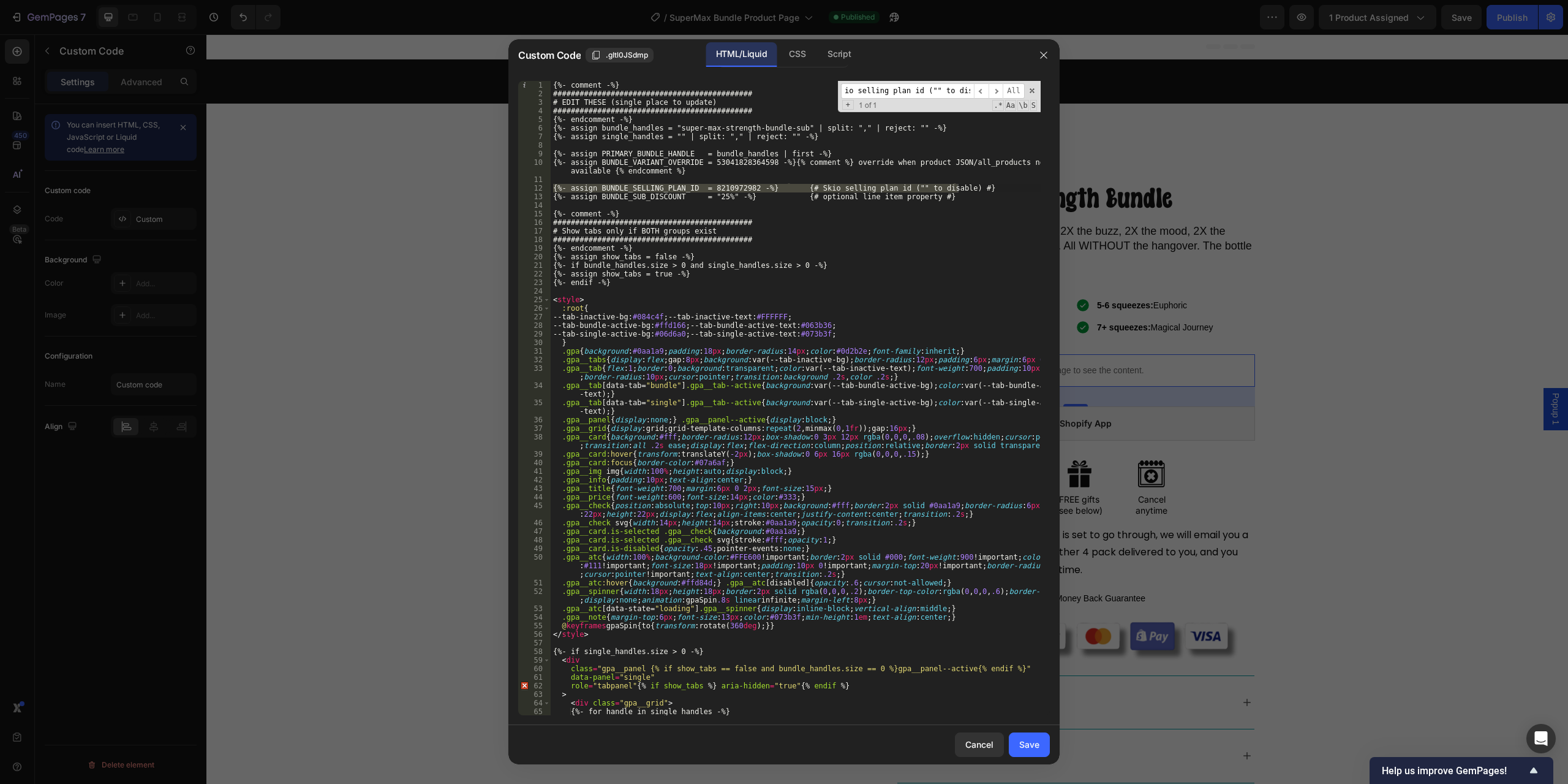
scroll to position [0, 0]
type textarea "{%- assign BUNDLE_SELLING_PLAN_ID = 8210972982 -%} {# Skio selling plan id ("" …"
click at [971, 190] on div "{%- comment -%} ############################################# # EDIT THESE (sin…" at bounding box center [796, 398] width 490 height 635
drag, startPoint x: 944, startPoint y: 189, endPoint x: 546, endPoint y: 186, distance: 398.0
click at [546, 186] on div "{%- assign BUNDLE_SELLING_PLAN_ID = 8210972982 -%} {# Skio selling plan id ("" …" at bounding box center [784, 398] width 532 height 635
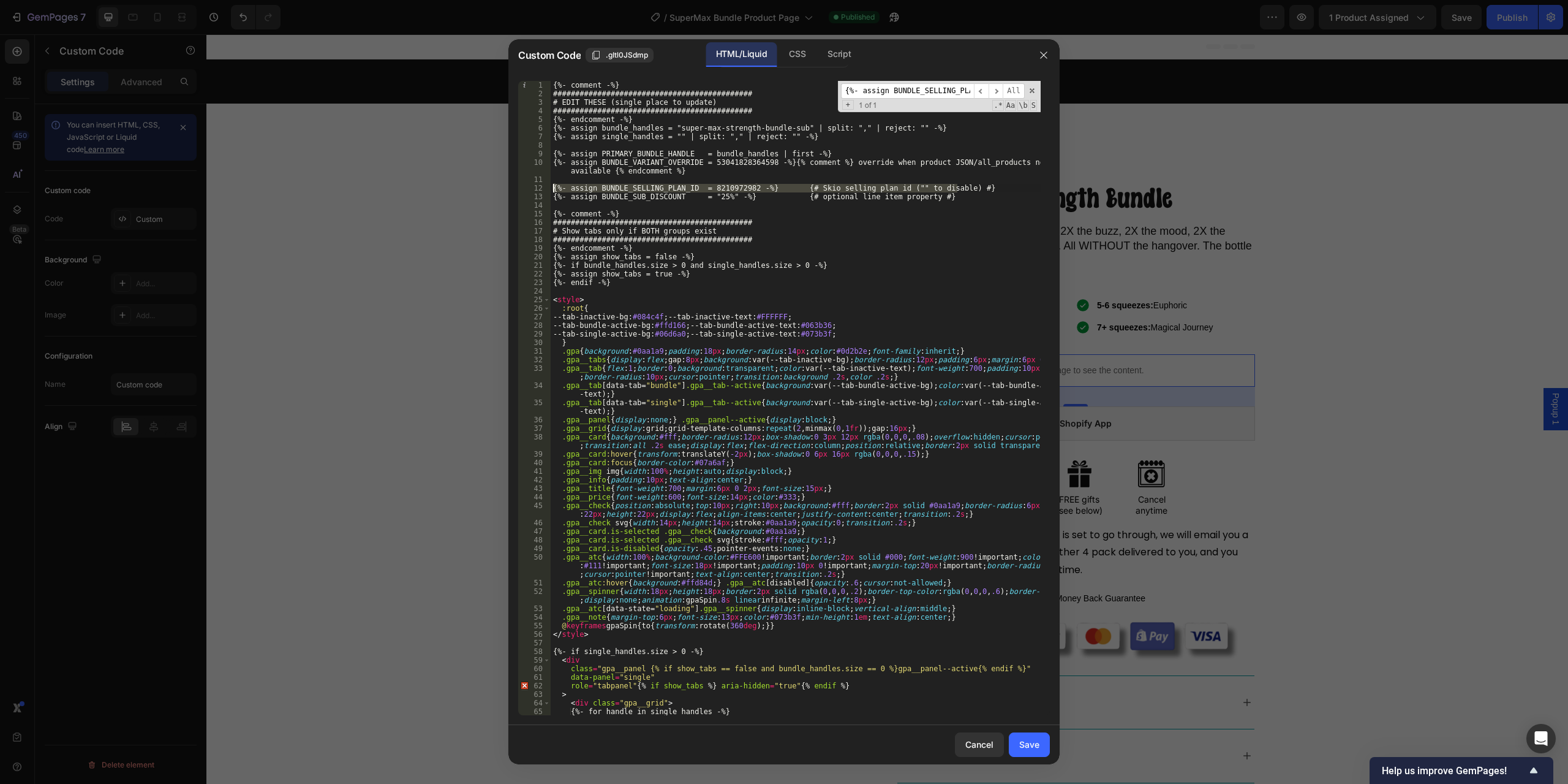
paste textarea
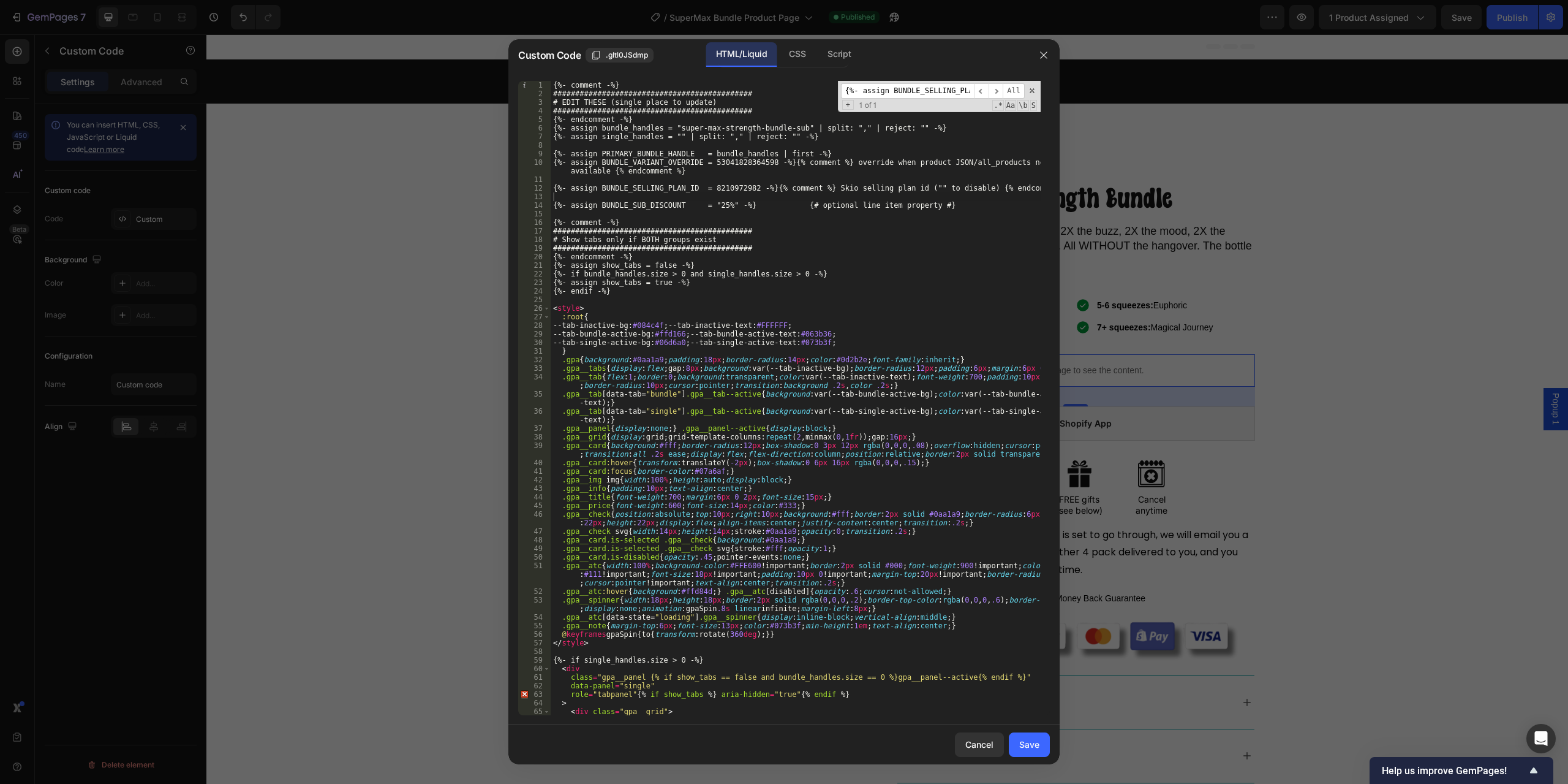
click at [924, 92] on input "{%- assign BUNDLE_SELLING_PLAN_ID = 8210972982 -%} {# Skio selling plan id ("" …" at bounding box center [907, 91] width 133 height 15
paste input "UB_DISCOUNT = "25%" -%} {# optional line item property"
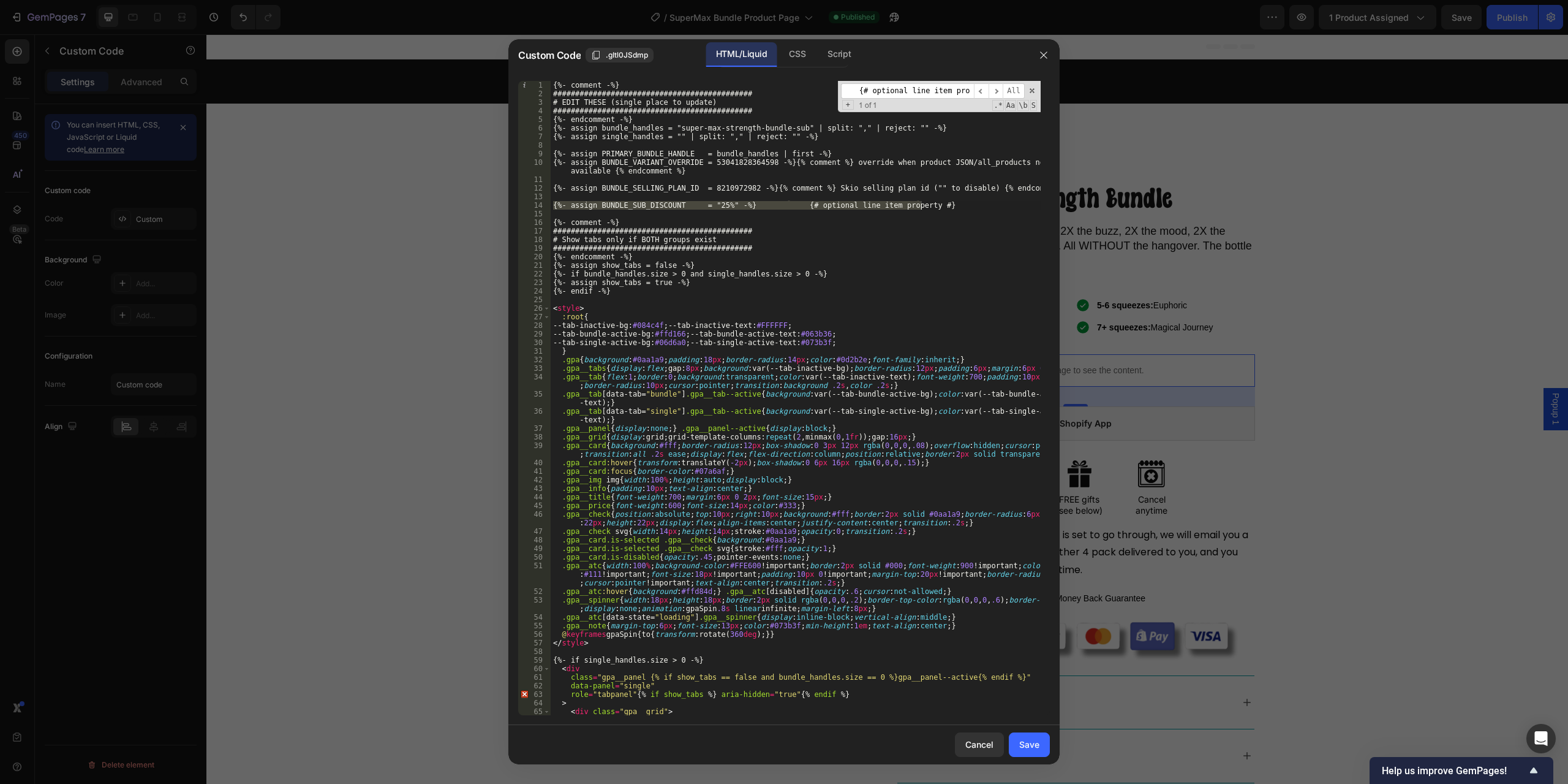
type input "{%- assign BUNDLE_SUB_DISCOUNT = "25%" -%} {# optional line item property #}"
click at [953, 228] on div "{%- comment -%} ############################################# # EDIT THESE (sin…" at bounding box center [796, 406] width 490 height 651
drag, startPoint x: 930, startPoint y: 203, endPoint x: 550, endPoint y: 203, distance: 380.0
click at [550, 203] on div "############################################# 1 2 3 4 5 6 7 8 9 10 11 12 13 14 …" at bounding box center [784, 398] width 532 height 635
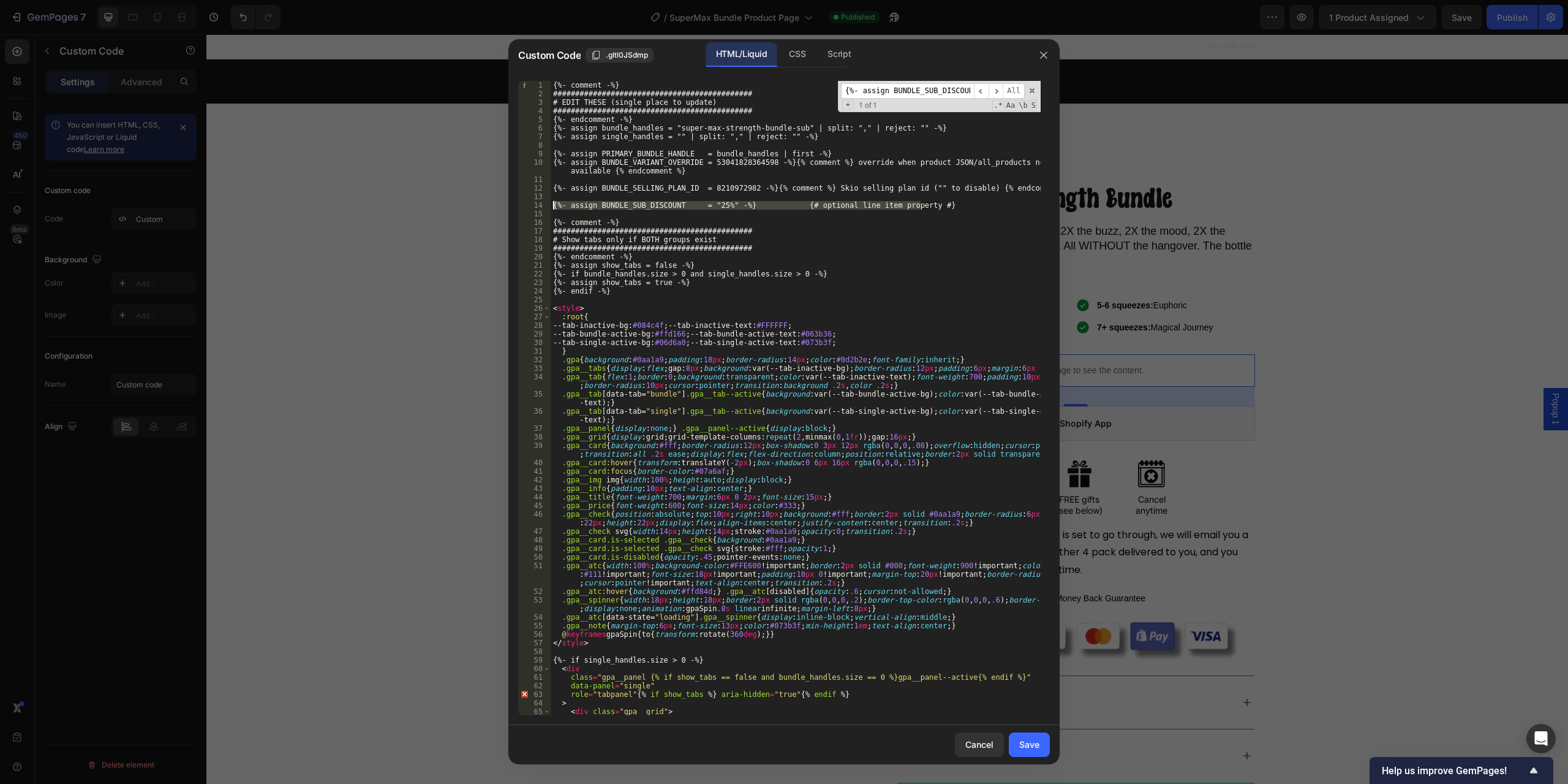
type textarea "{%- assign BUNDLE_SUB_DISCOUNT = "25%" -%} {# optional line item property #}"
paste textarea
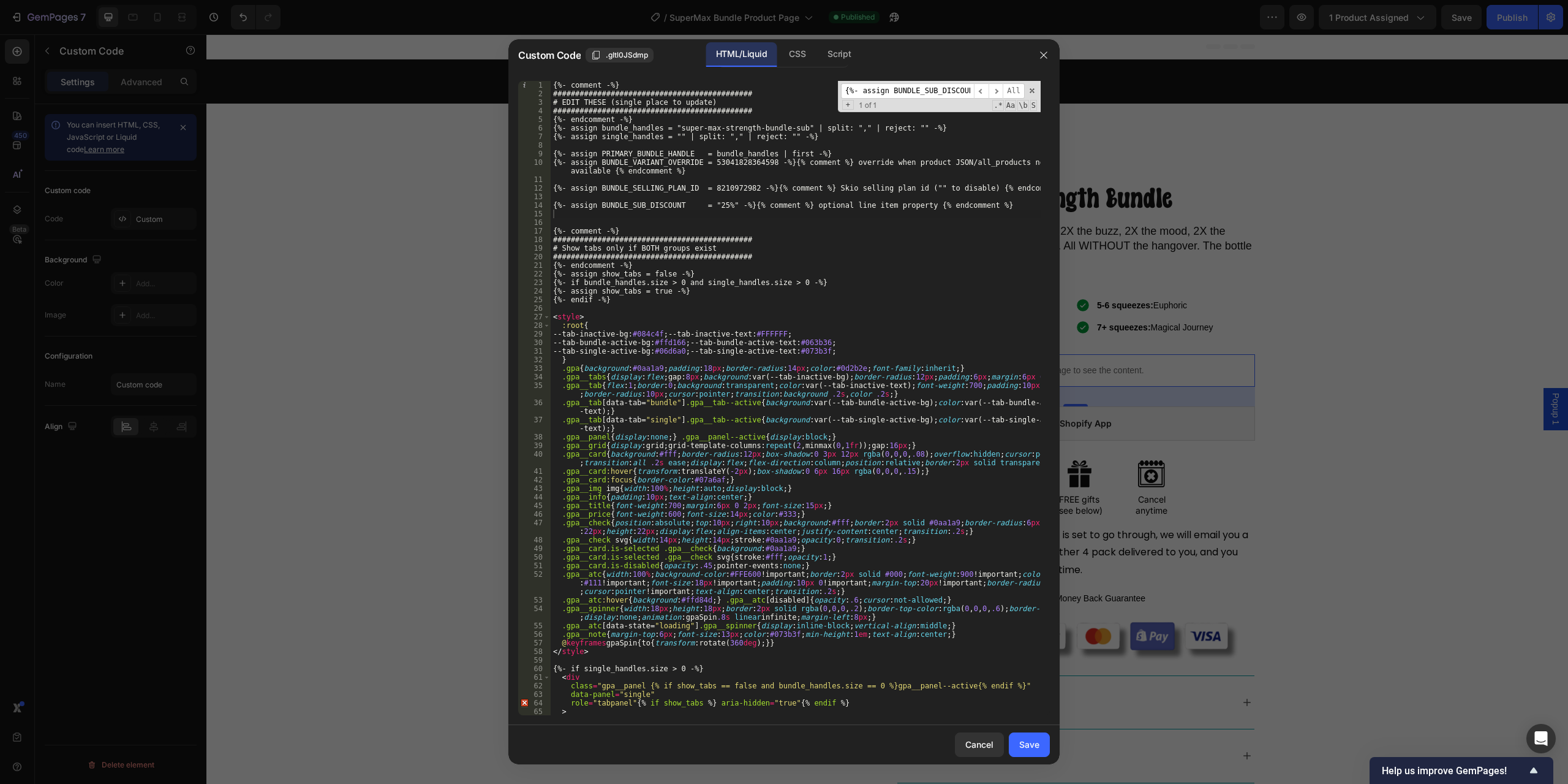
click at [817, 304] on div "{%- comment -%} ############################################# # EDIT THESE (sin…" at bounding box center [796, 406] width 490 height 651
paste input "# override when product JSON/all_products not available #}{# Skio selling plan …"
type input "{# override when product JSON/all_products not available #}{# Skio selling plan…"
type textarea "--tab-single-active-bg:#06d6a0; --tab-single-active-text:#073b3f;"
click at [919, 347] on div "{%- comment -%} ############################################# # EDIT THESE (sin…" at bounding box center [796, 406] width 490 height 651
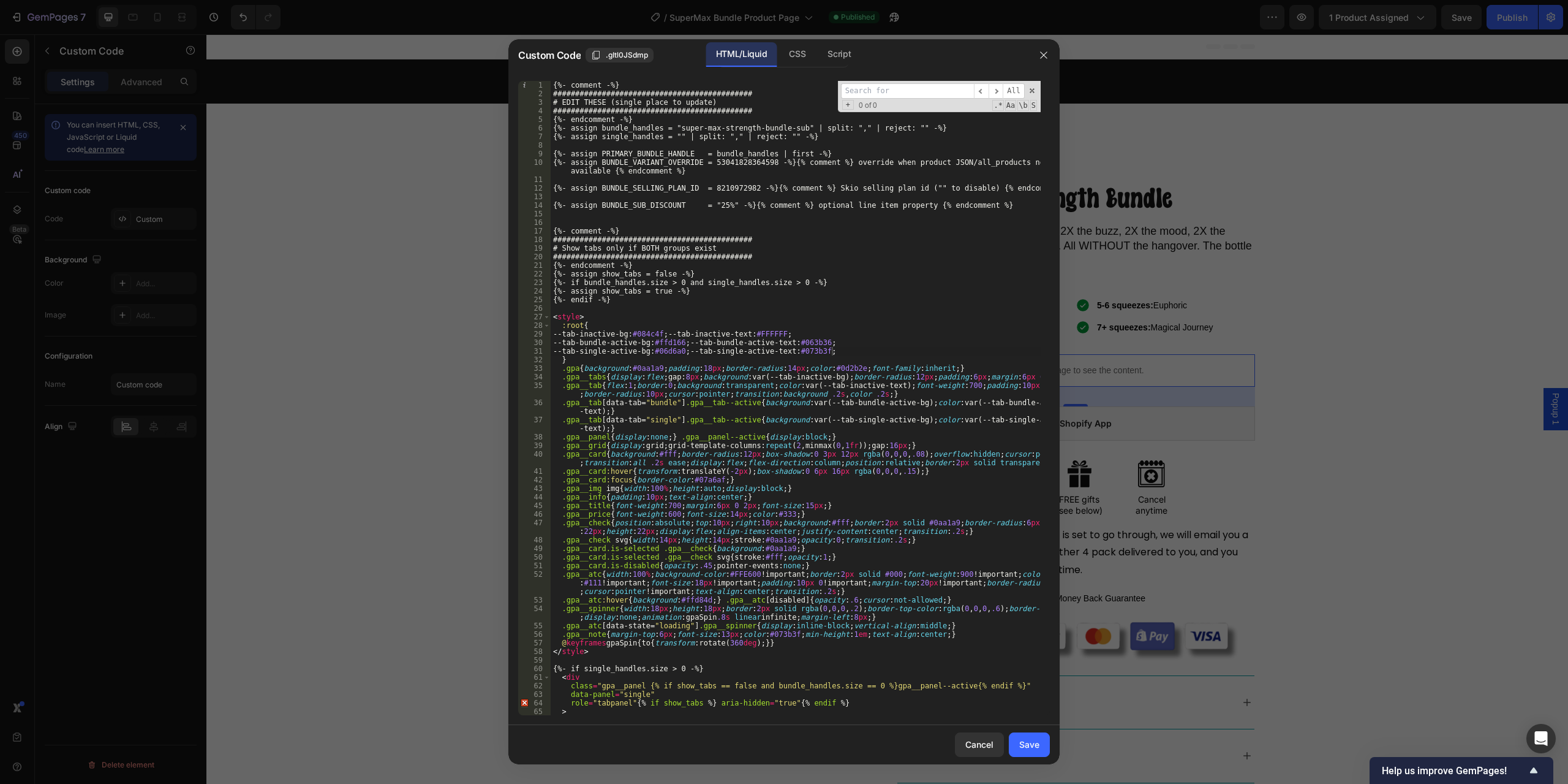
paste input "override when product JSON"
type input "override when product JSON"
type textarea "{%- assign BUNDLE_VARIANT_OVERRIDE = 53041828364598 -%}{% comment %} override w…"
click at [844, 165] on div "{%- comment -%} ############################################# # EDIT THESE (sin…" at bounding box center [796, 398] width 490 height 635
click at [834, 162] on div "{%- comment -%} ############################################# # EDIT THESE (sin…" at bounding box center [796, 406] width 490 height 651
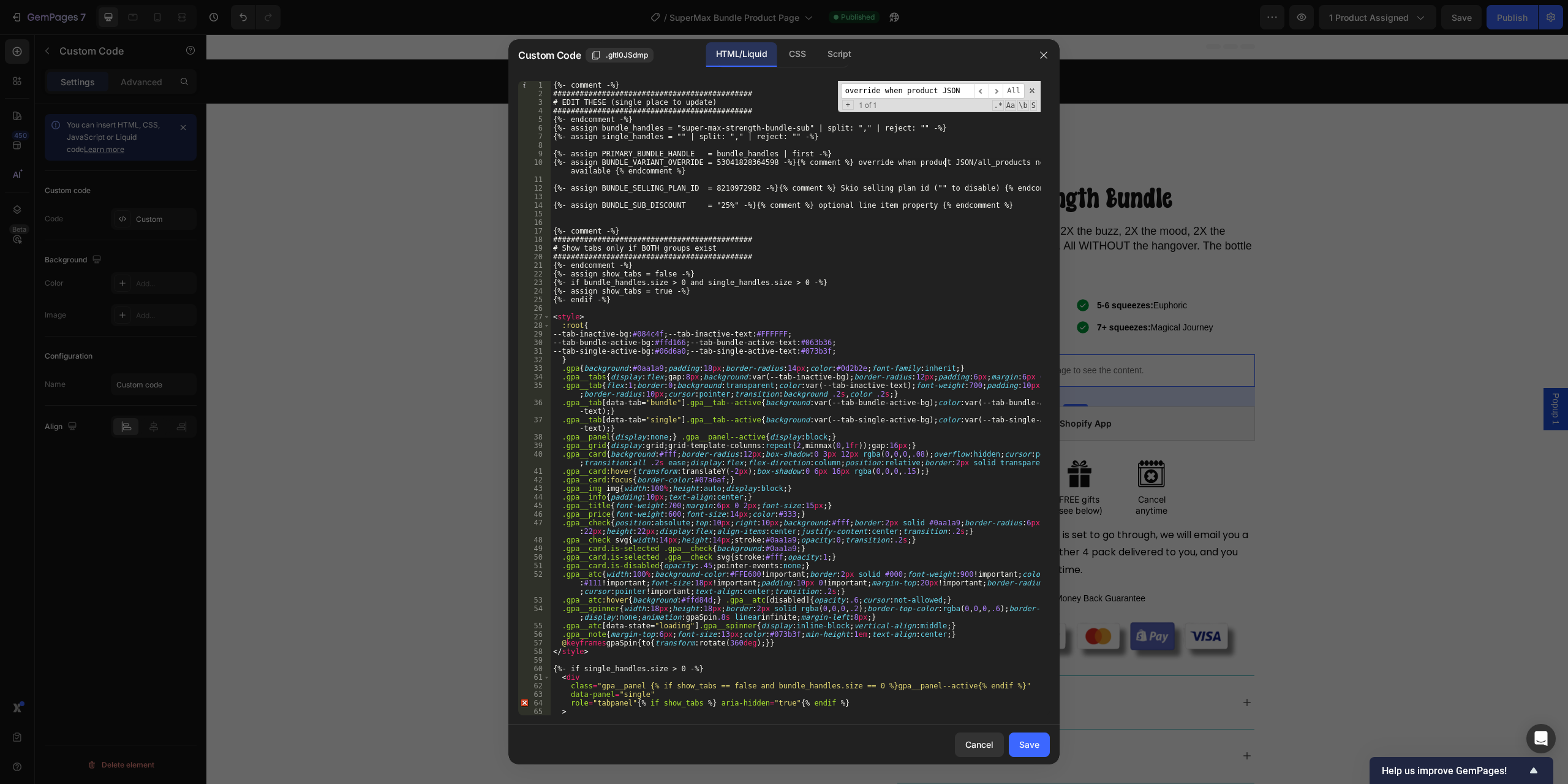
click at [945, 162] on div "{%- comment -%} ############################################# # EDIT THESE (sin…" at bounding box center [796, 406] width 490 height 651
click at [682, 170] on div "{%- comment -%} ############################################# # EDIT THESE (sin…" at bounding box center [796, 406] width 490 height 651
drag, startPoint x: 1026, startPoint y: 749, endPoint x: 1026, endPoint y: 740, distance: 9.0
click at [1026, 749] on div "Save" at bounding box center [1029, 744] width 20 height 13
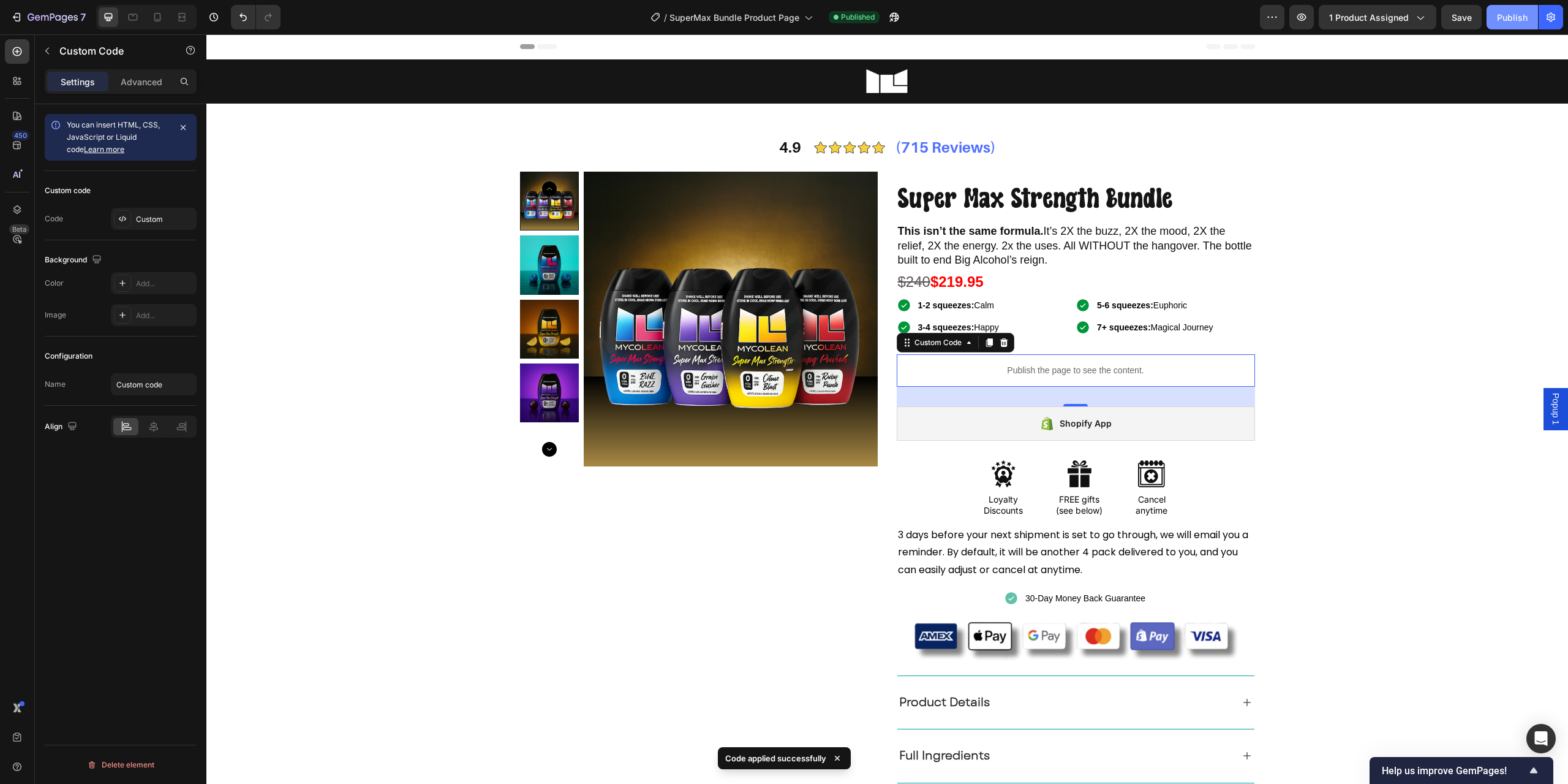
click at [1530, 12] on button "Publish" at bounding box center [1512, 17] width 52 height 24
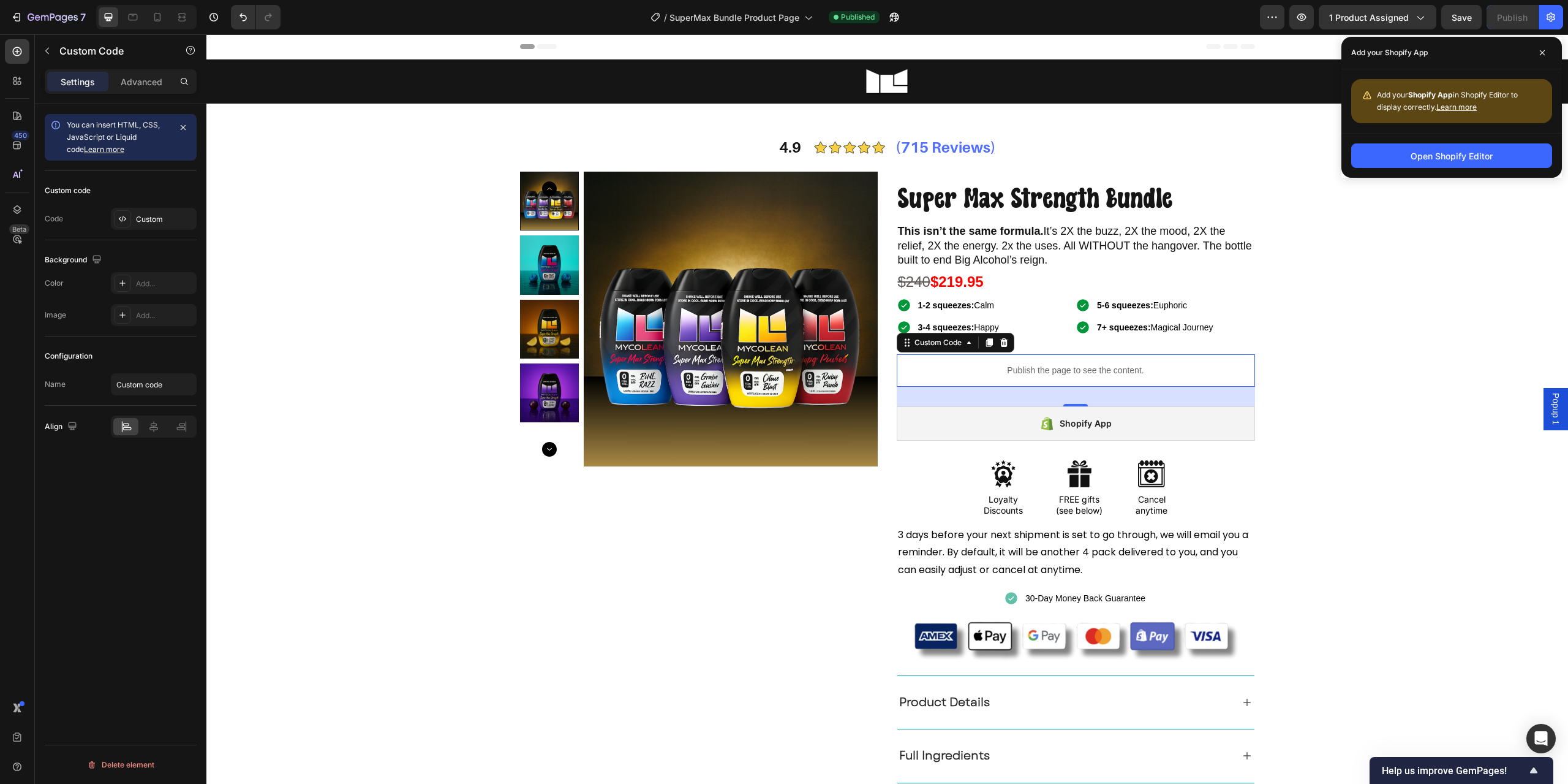
click at [1074, 369] on p "Publish the page to see the content." at bounding box center [1076, 370] width 359 height 13
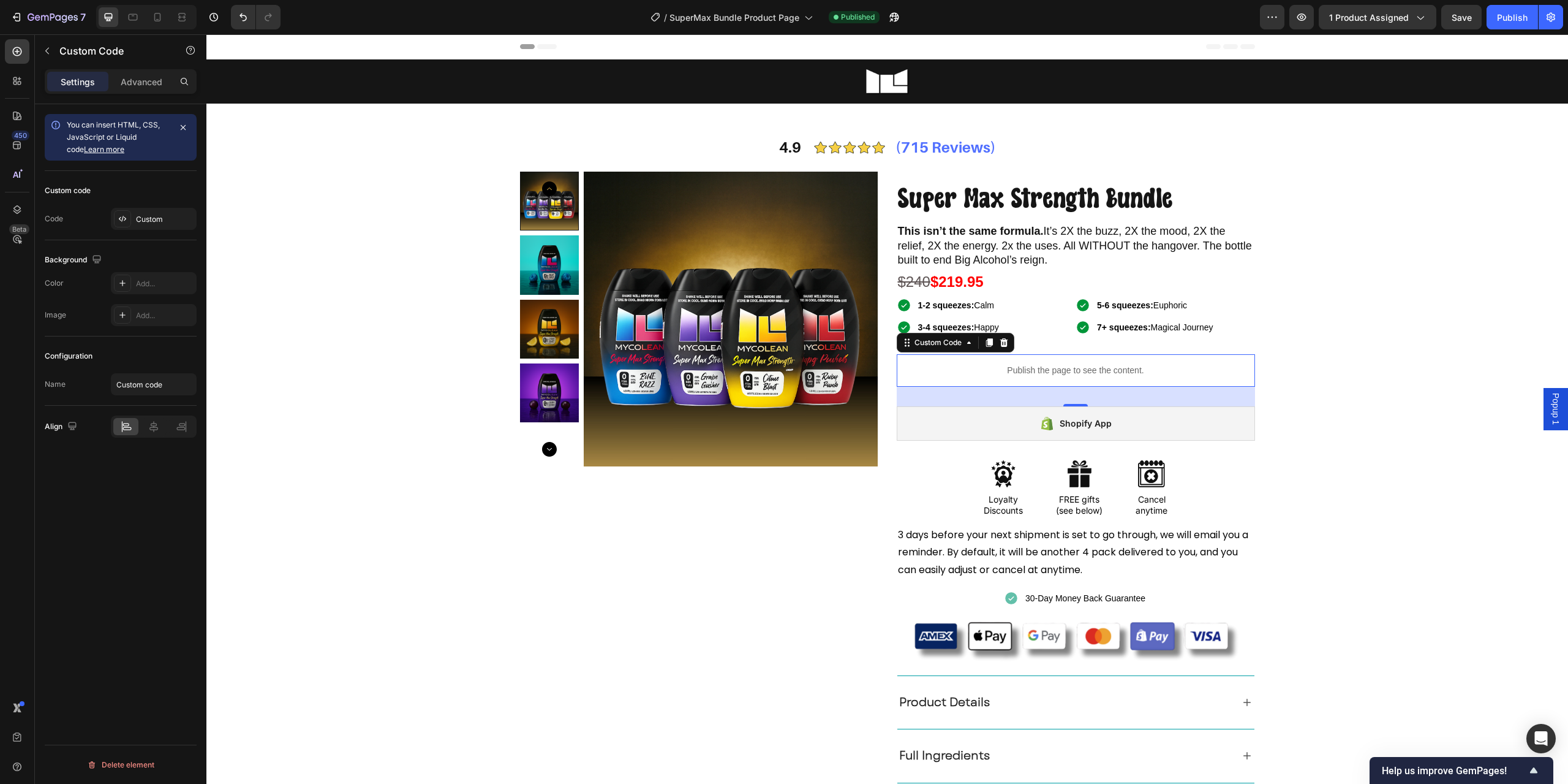
click at [980, 369] on p "Publish the page to see the content." at bounding box center [1076, 370] width 359 height 13
click at [143, 388] on input "Custom code" at bounding box center [154, 384] width 86 height 22
click at [153, 219] on div "Custom" at bounding box center [165, 219] width 58 height 11
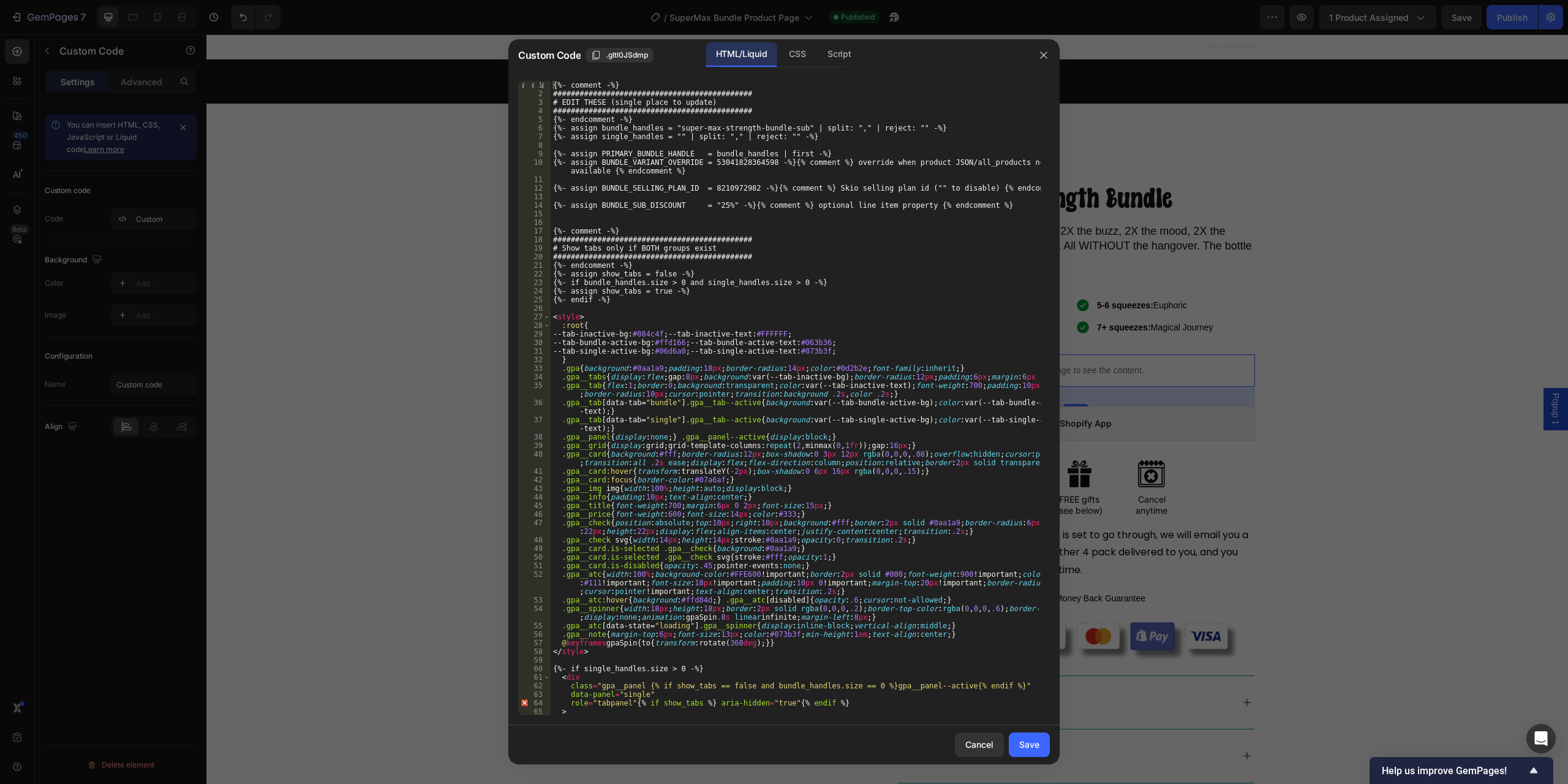
type textarea "{%- endif -%}"
click at [822, 299] on div "{%- comment -%} ############################################# # EDIT THESE (sin…" at bounding box center [796, 406] width 490 height 651
click at [798, 192] on div "{%- comment -%} ############################################# # EDIT THESE (sin…" at bounding box center [796, 406] width 490 height 651
click at [735, 164] on div "{%- comment -%} ############################################# # EDIT THESE (sin…" at bounding box center [796, 406] width 490 height 651
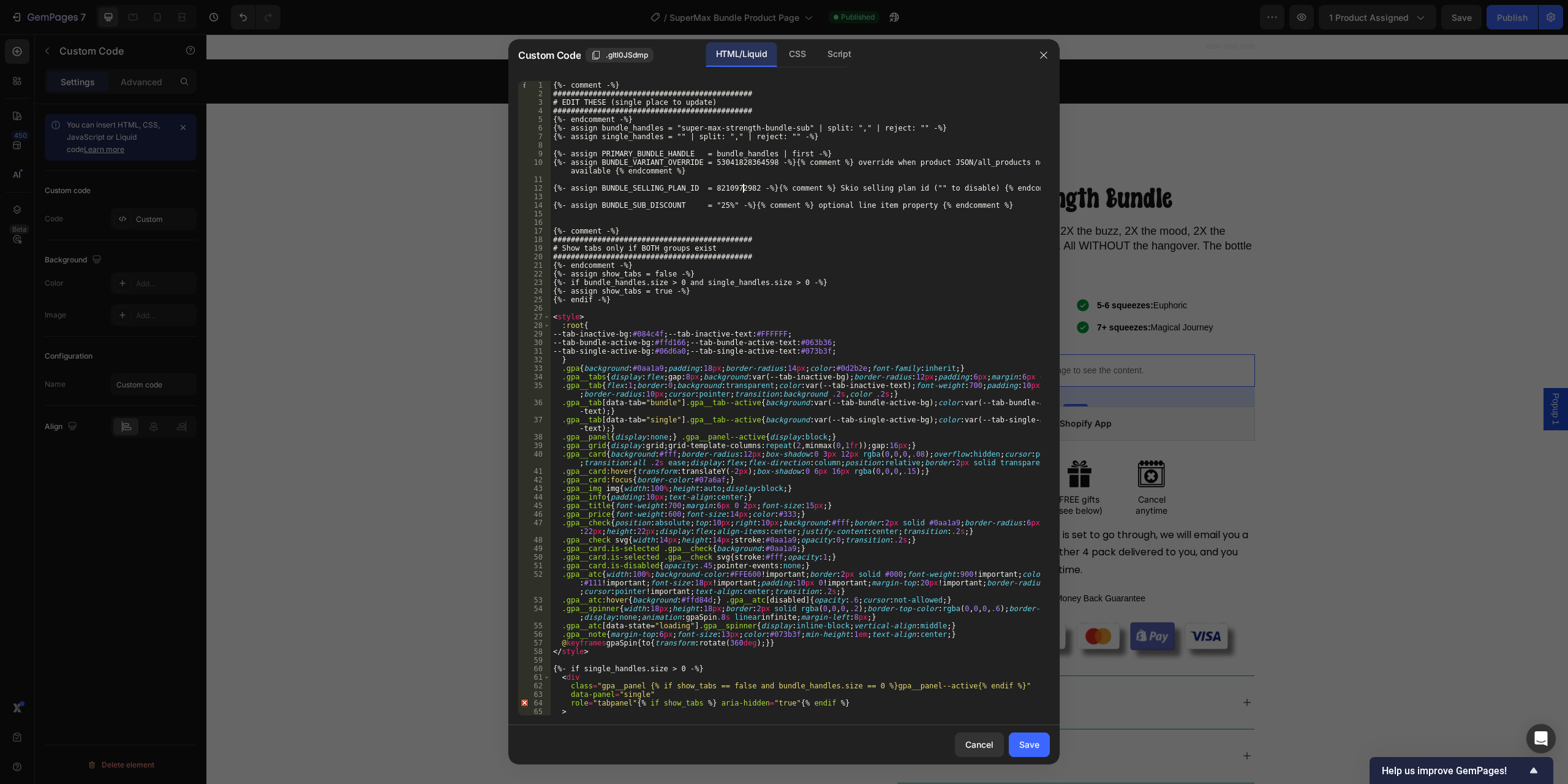
click at [743, 186] on div "{%- comment -%} ############################################# # EDIT THESE (sin…" at bounding box center [796, 406] width 490 height 651
click at [731, 166] on div "{%- comment -%} ############################################# # EDIT THESE (sin…" at bounding box center [796, 406] width 490 height 651
drag, startPoint x: 669, startPoint y: 128, endPoint x: 788, endPoint y: 124, distance: 119.1
click at [788, 124] on div "{%- comment -%} ############################################# # EDIT THESE (sin…" at bounding box center [796, 406] width 490 height 651
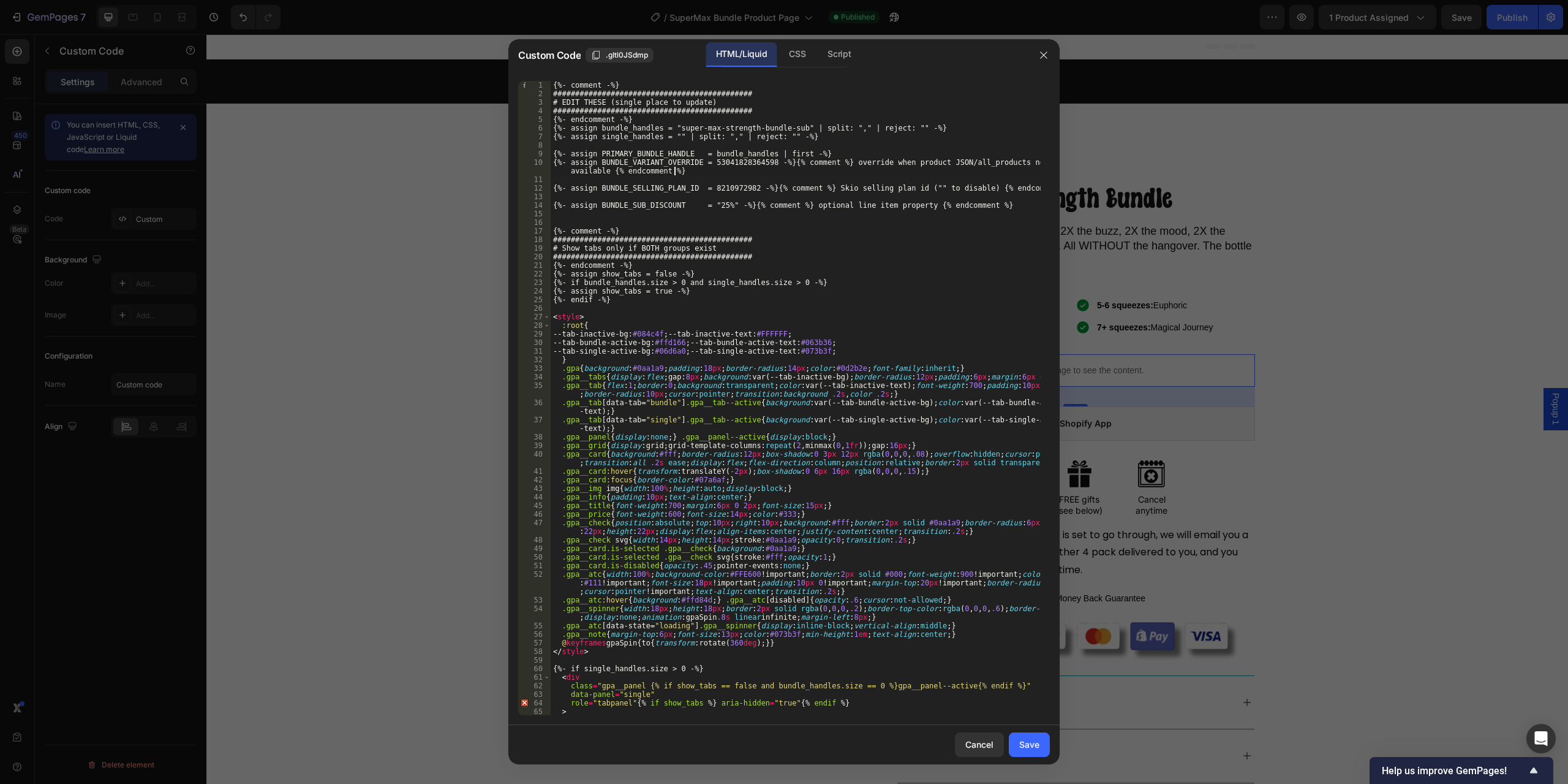
click at [907, 171] on div "{%- comment -%} ############################################# # EDIT THESE (sin…" at bounding box center [796, 406] width 490 height 651
drag, startPoint x: 848, startPoint y: 127, endPoint x: 897, endPoint y: 126, distance: 49.0
click at [897, 126] on div "{%- comment -%} ############################################# # EDIT THESE (sin…" at bounding box center [796, 406] width 490 height 651
type textarea "{%- assign bundle_handles = "super-max-strength-bundle-sub" | split: "," -%}"
click at [1043, 750] on button "Save" at bounding box center [1029, 744] width 41 height 24
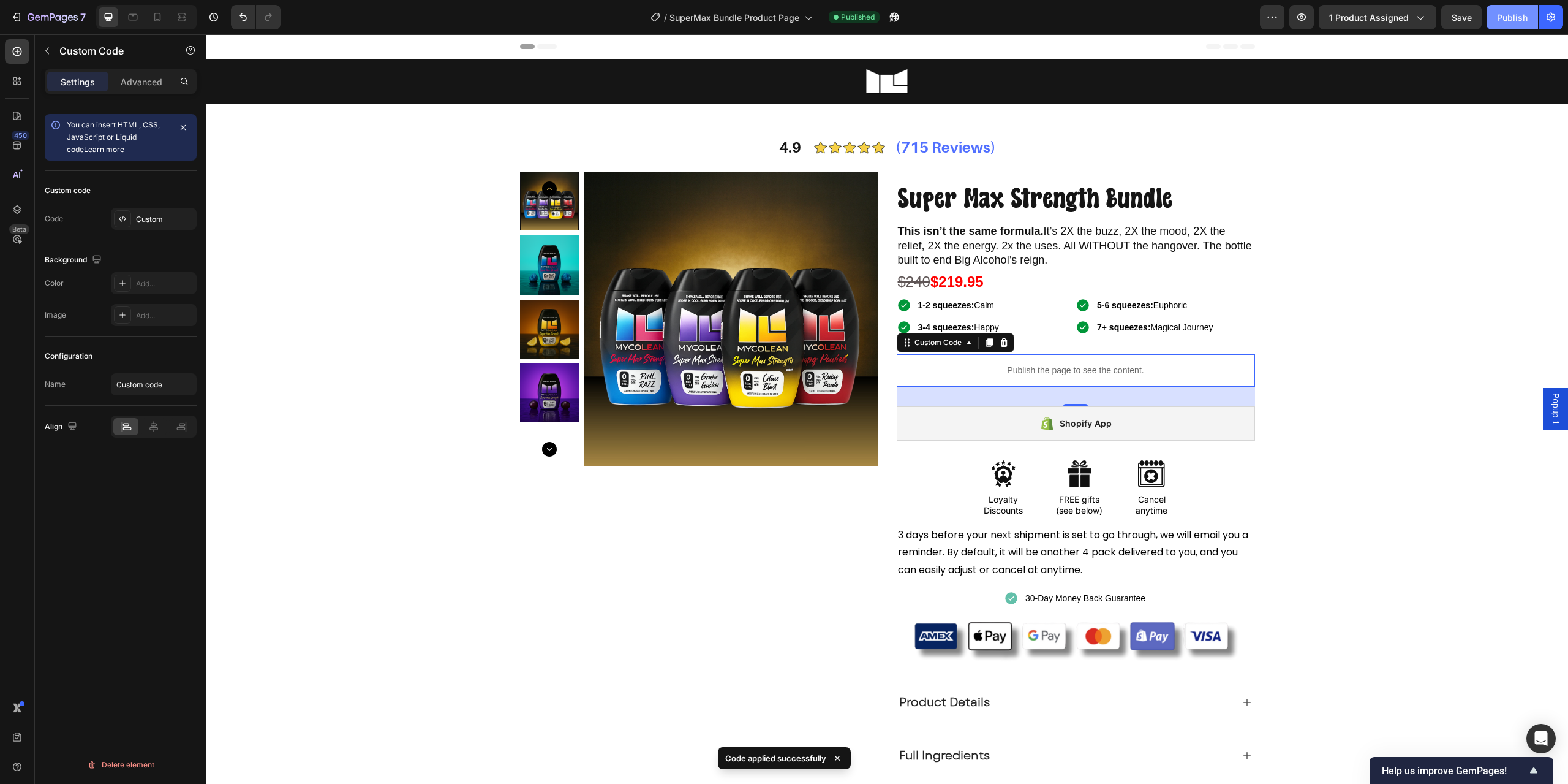
click at [1509, 23] on div "Publish" at bounding box center [1513, 17] width 31 height 13
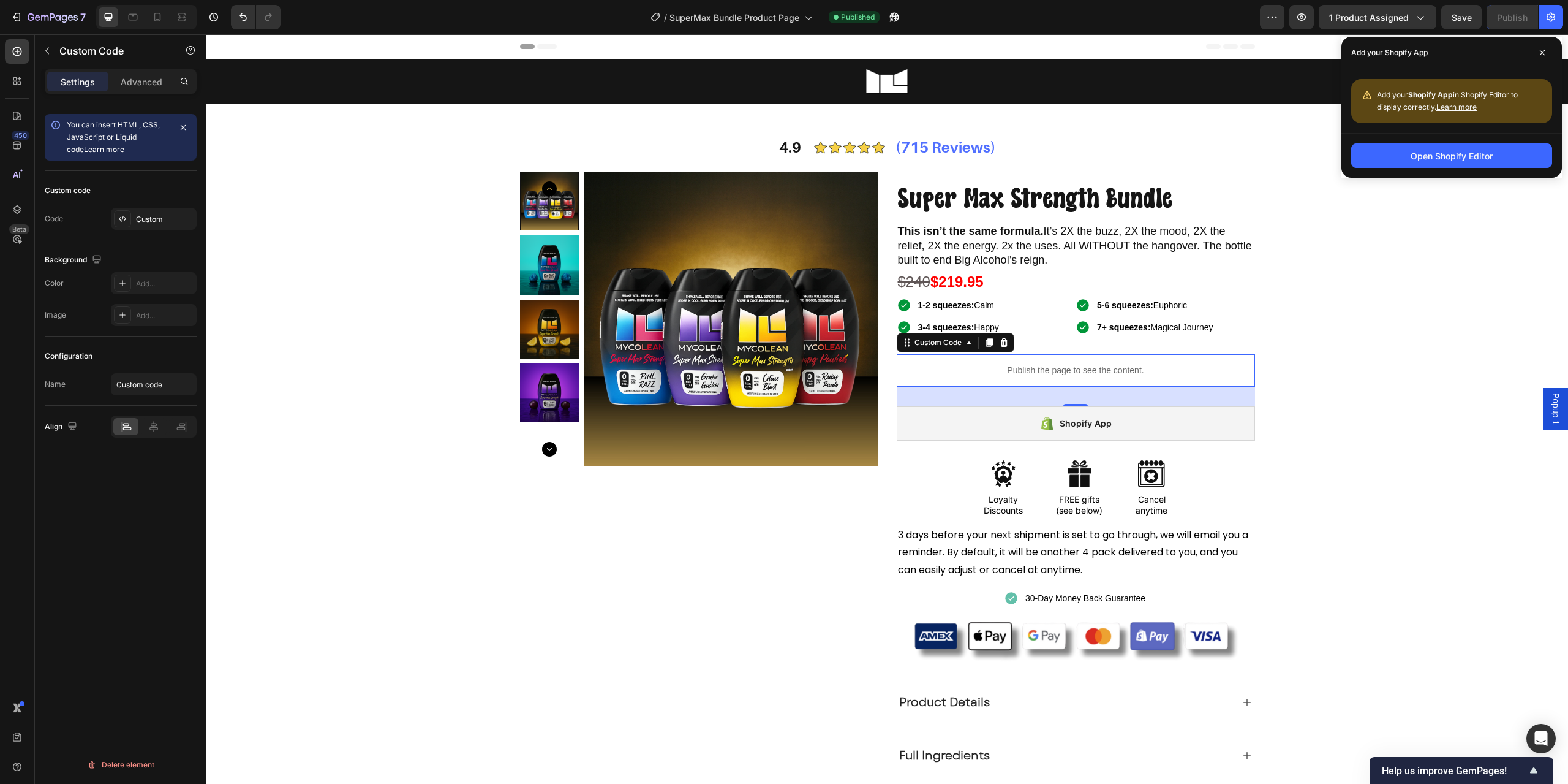
click at [1039, 374] on p "Publish the page to see the content." at bounding box center [1076, 370] width 359 height 13
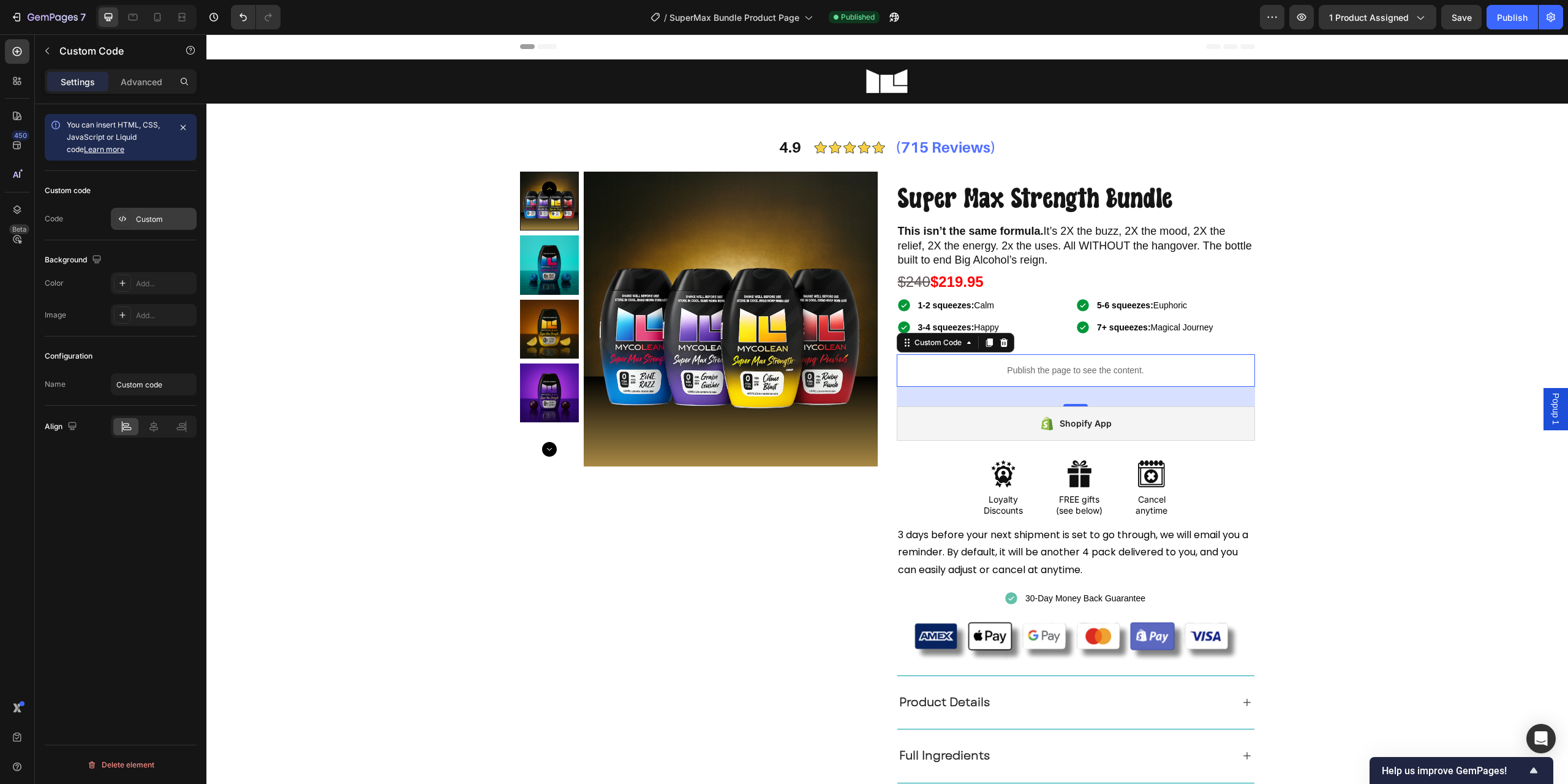
click at [134, 216] on div "Custom" at bounding box center [154, 219] width 86 height 22
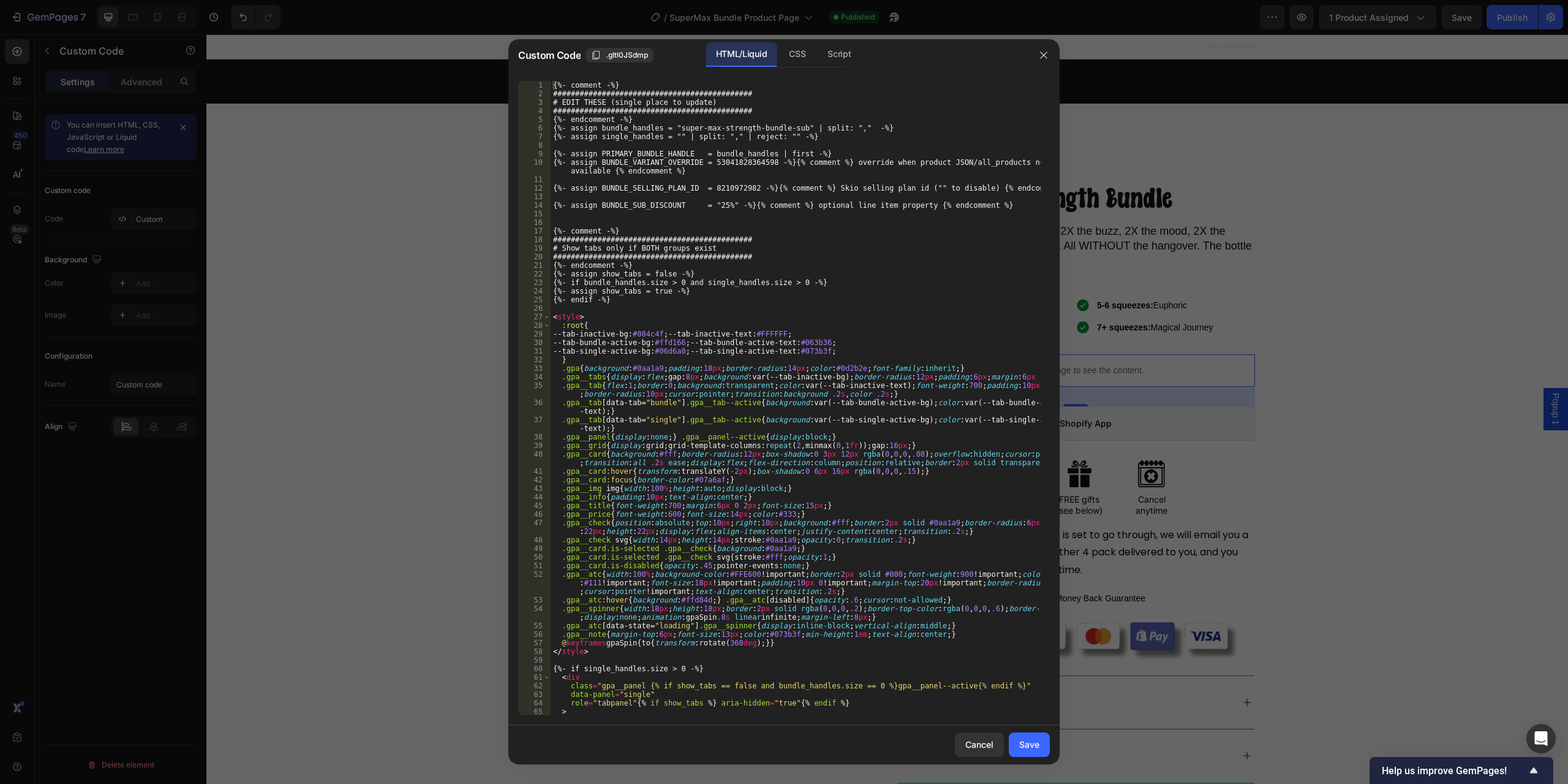
click at [835, 396] on div "{%- comment -%} ############################################# # EDIT THESE (sin…" at bounding box center [796, 406] width 490 height 651
type textarea "</script>"
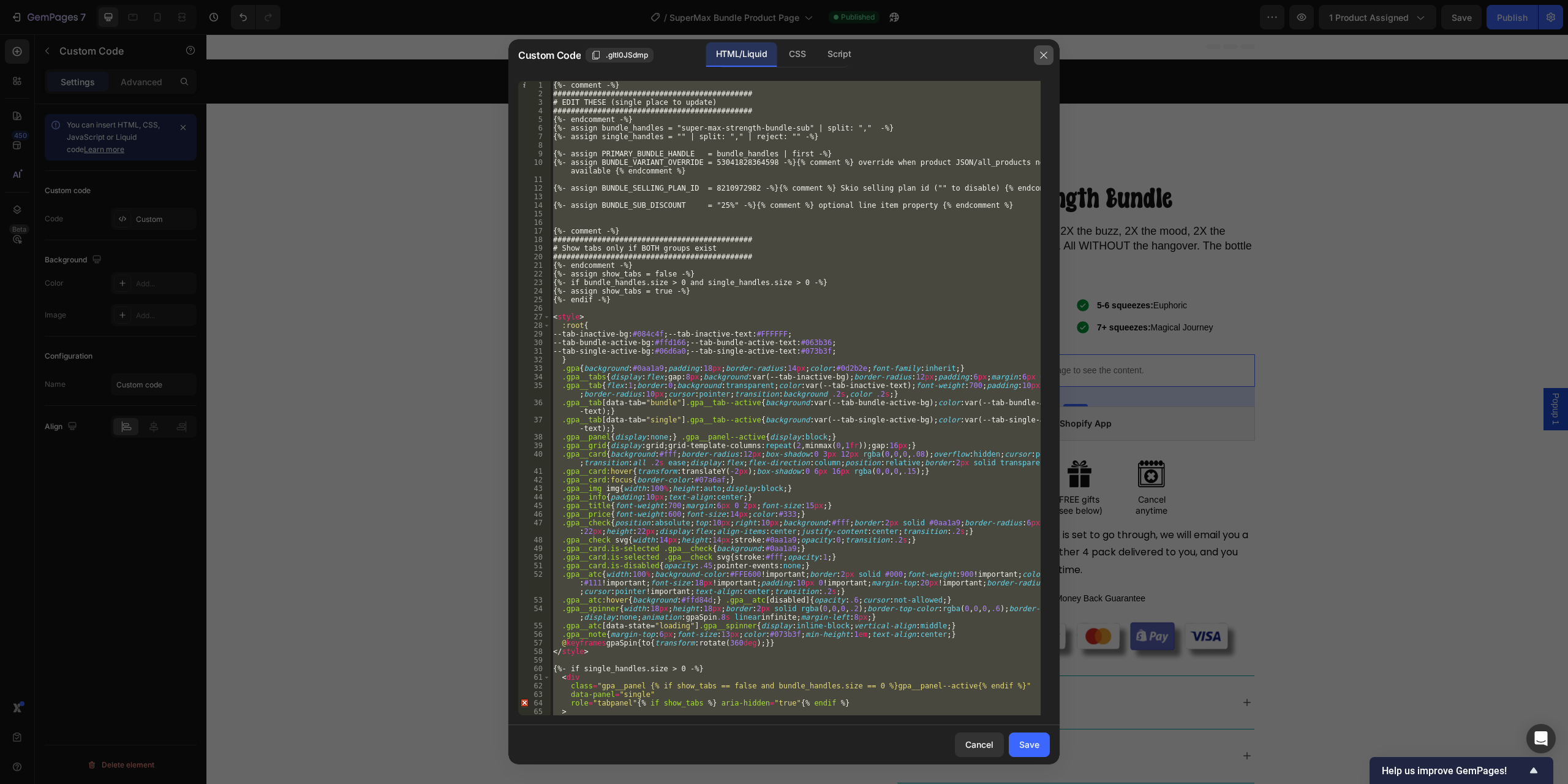
click at [1047, 62] on button "button" at bounding box center [1043, 55] width 20 height 20
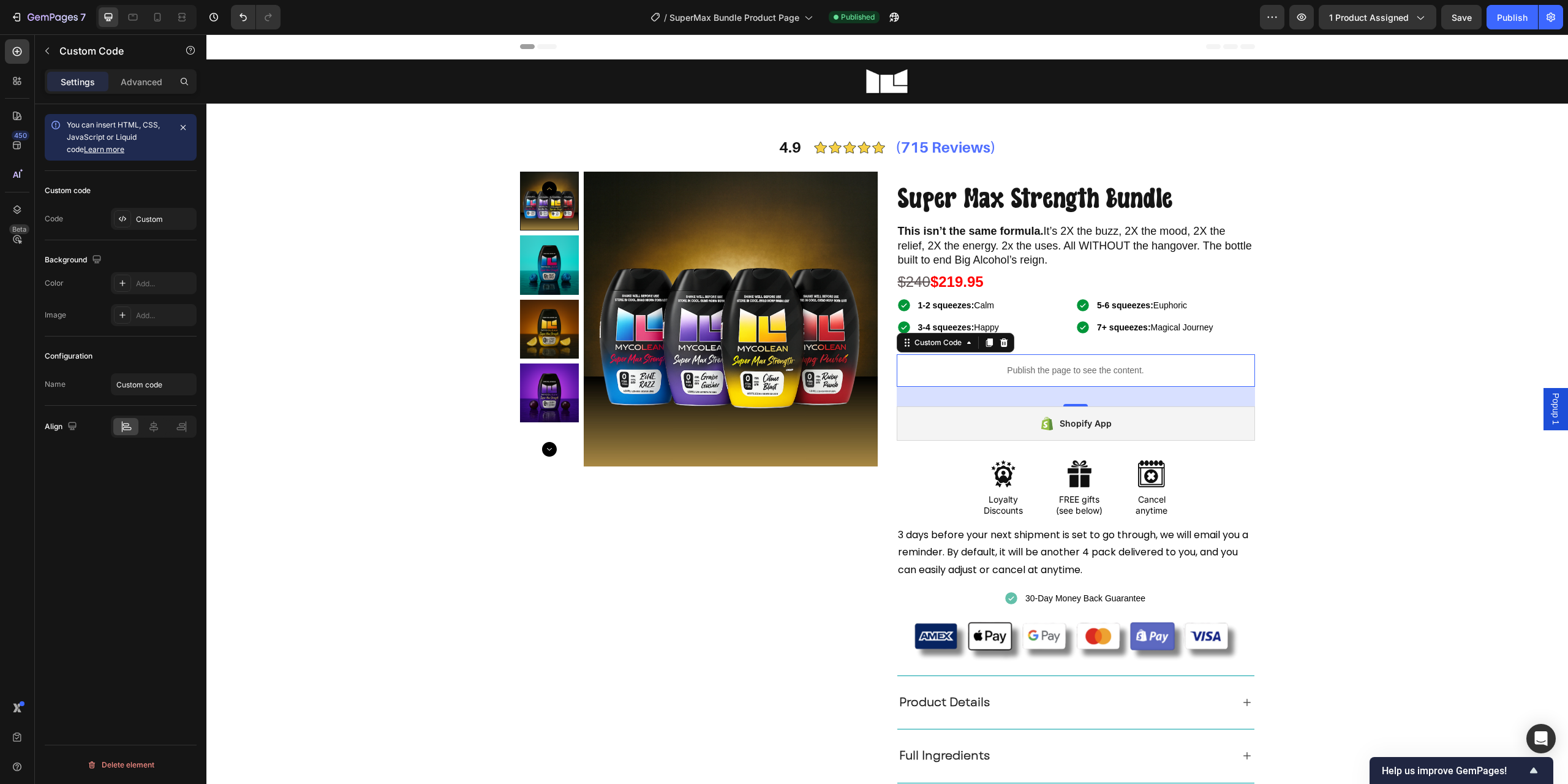
click at [1051, 369] on p "Publish the page to see the content." at bounding box center [1076, 370] width 359 height 13
click at [151, 221] on div "Custom" at bounding box center [165, 219] width 58 height 11
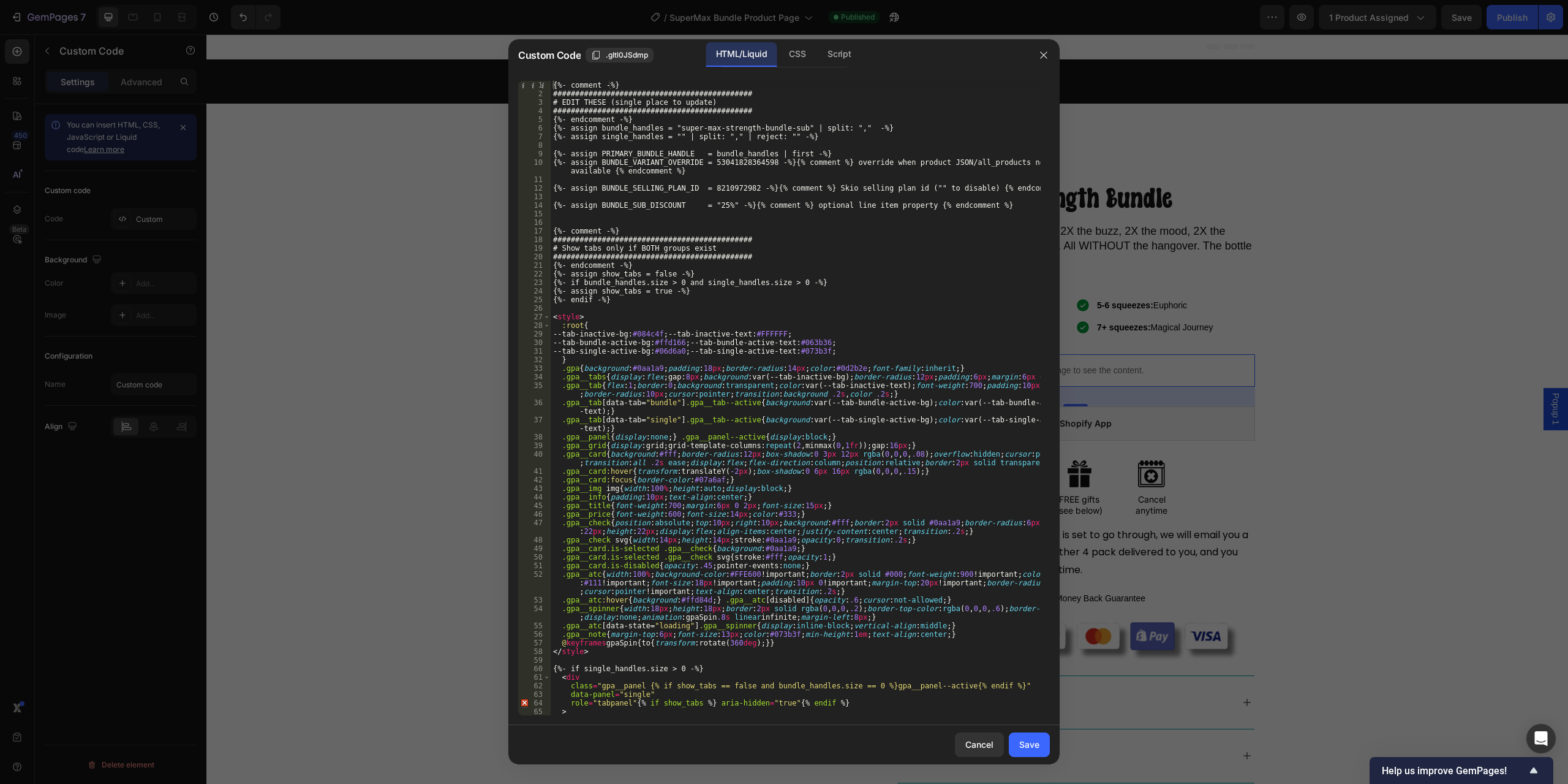
type textarea ".gpa__grid{display:grid;grid-template-columns:repeat(2,minmax(0,1fr));gap:16px;}"
click at [852, 443] on div "{%- comment -%} ############################################# # EDIT THESE (sin…" at bounding box center [796, 406] width 490 height 651
type input "{% if single_handles.size > 0 %}"
click at [927, 299] on div "{%- comment -%} ############################################# # EDIT THESE (sin…" at bounding box center [796, 406] width 490 height 651
click at [819, 231] on div "{%- comment -%} ############################################# # EDIT THESE (sin…" at bounding box center [796, 406] width 490 height 651
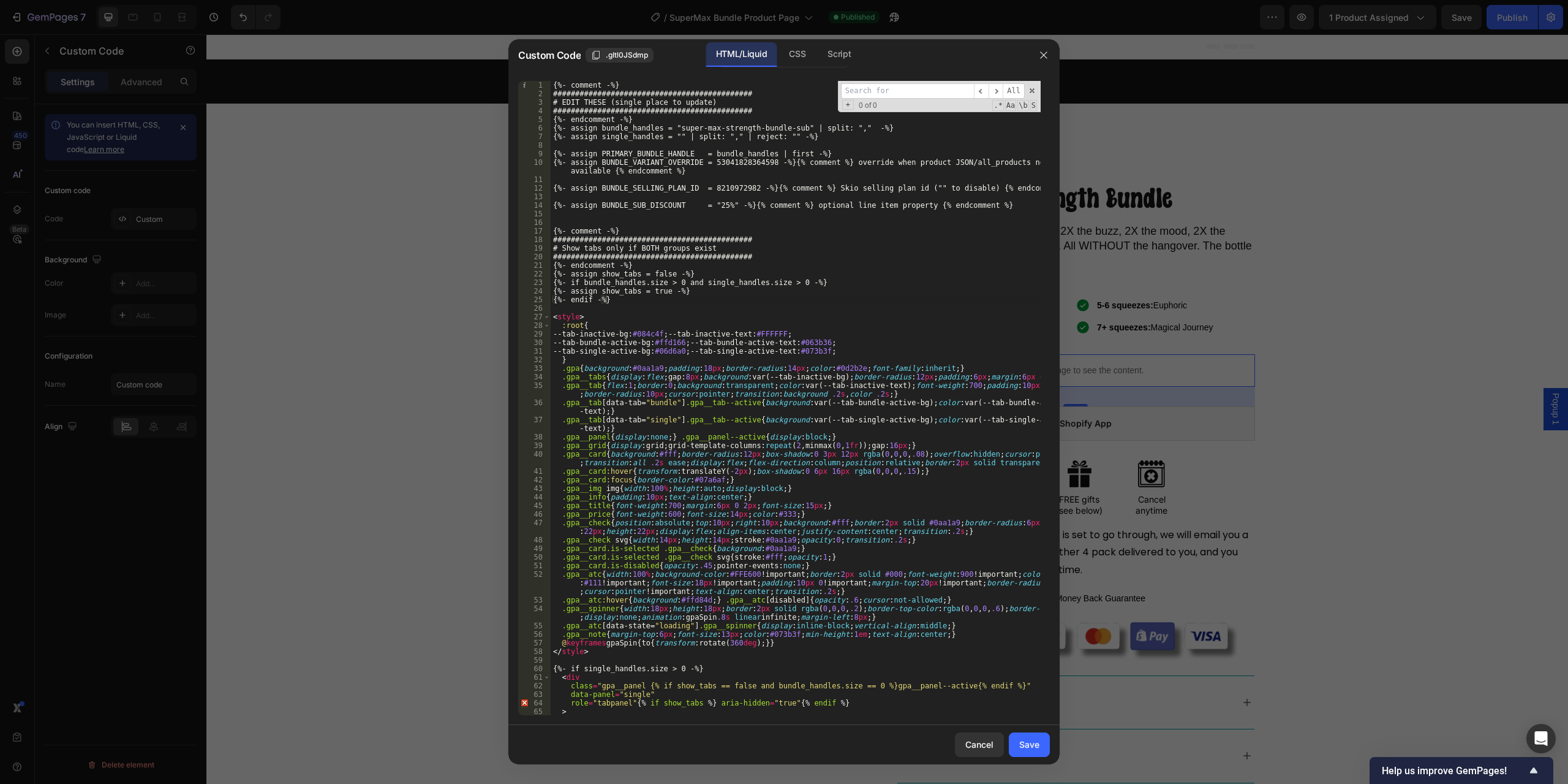
type textarea "{%- comment -%}"
click at [817, 146] on div "{%- comment -%} ############################################# # EDIT THESE (sin…" at bounding box center [796, 406] width 490 height 651
click at [805, 134] on div "{%- comment -%} ############################################# # EDIT THESE (sin…" at bounding box center [796, 406] width 490 height 651
click at [799, 137] on div "{%- comment -%} ############################################# # EDIT THESE (sin…" at bounding box center [796, 406] width 490 height 651
click at [842, 137] on div "{%- comment -%} ############################################# # EDIT THESE (sin…" at bounding box center [796, 406] width 490 height 651
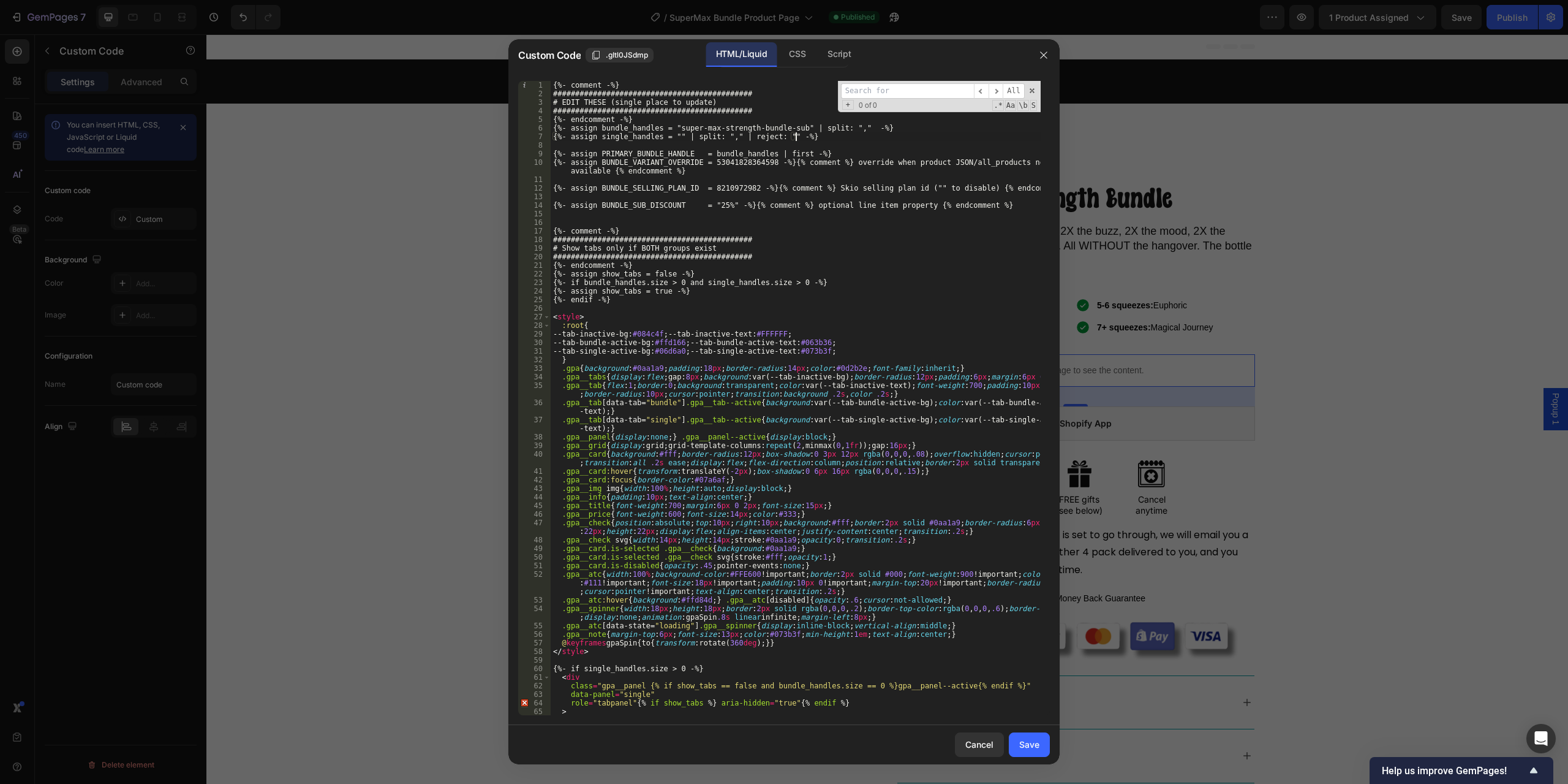
click at [835, 137] on div "{%- comment -%} ############################################# # EDIT THESE (sin…" at bounding box center [796, 406] width 490 height 651
drag, startPoint x: 828, startPoint y: 137, endPoint x: 546, endPoint y: 139, distance: 282.0
click at [546, 139] on div "{%- assign single_handles = "" | split: "," | reject: "" -%} 1 2 3 4 5 6 7 8 9 …" at bounding box center [784, 398] width 532 height 635
paste textarea
type textarea "{%- assign single_handles = "" | split: "," -%}"
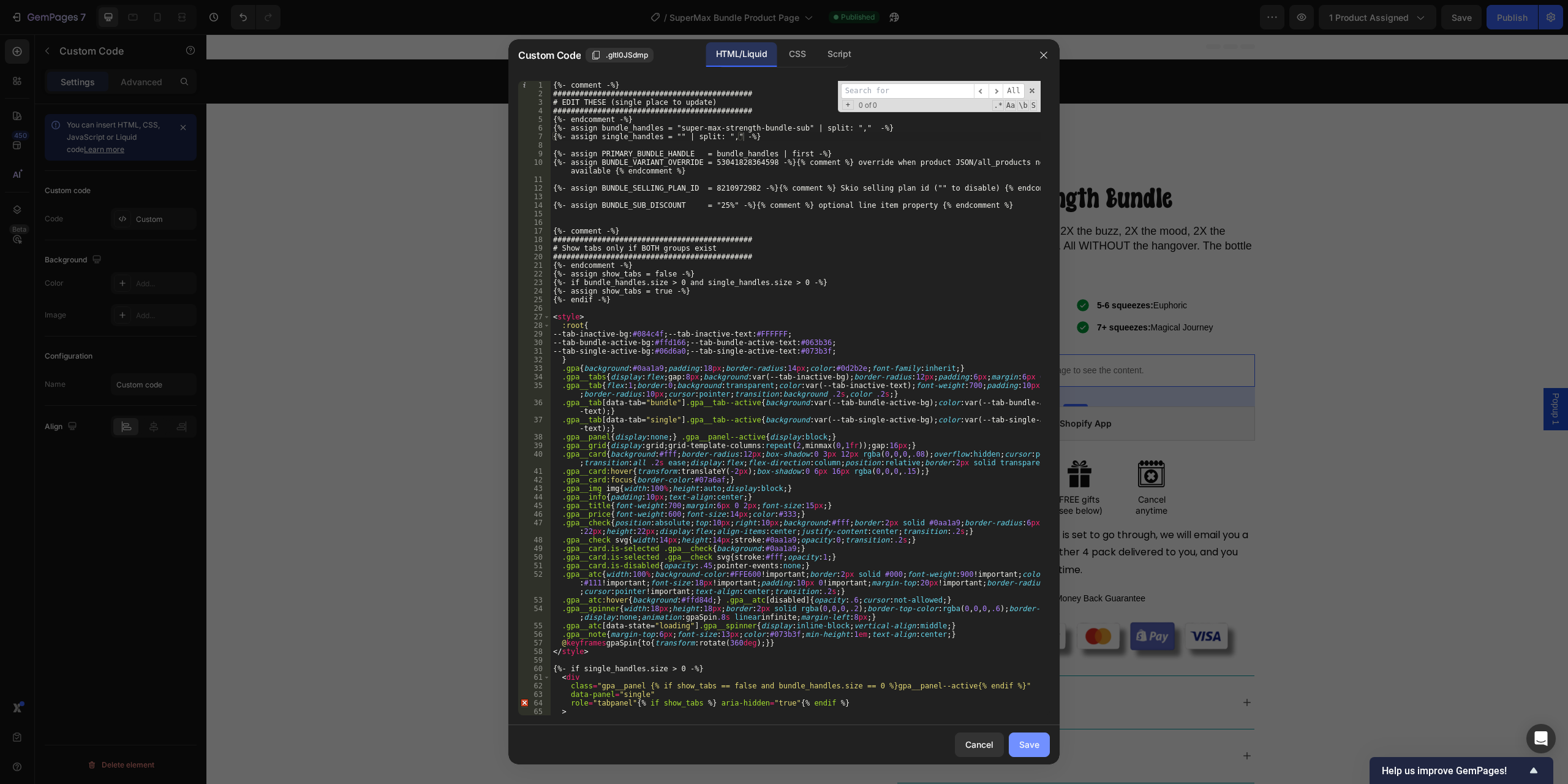
click at [1028, 745] on div "Save" at bounding box center [1029, 744] width 20 height 13
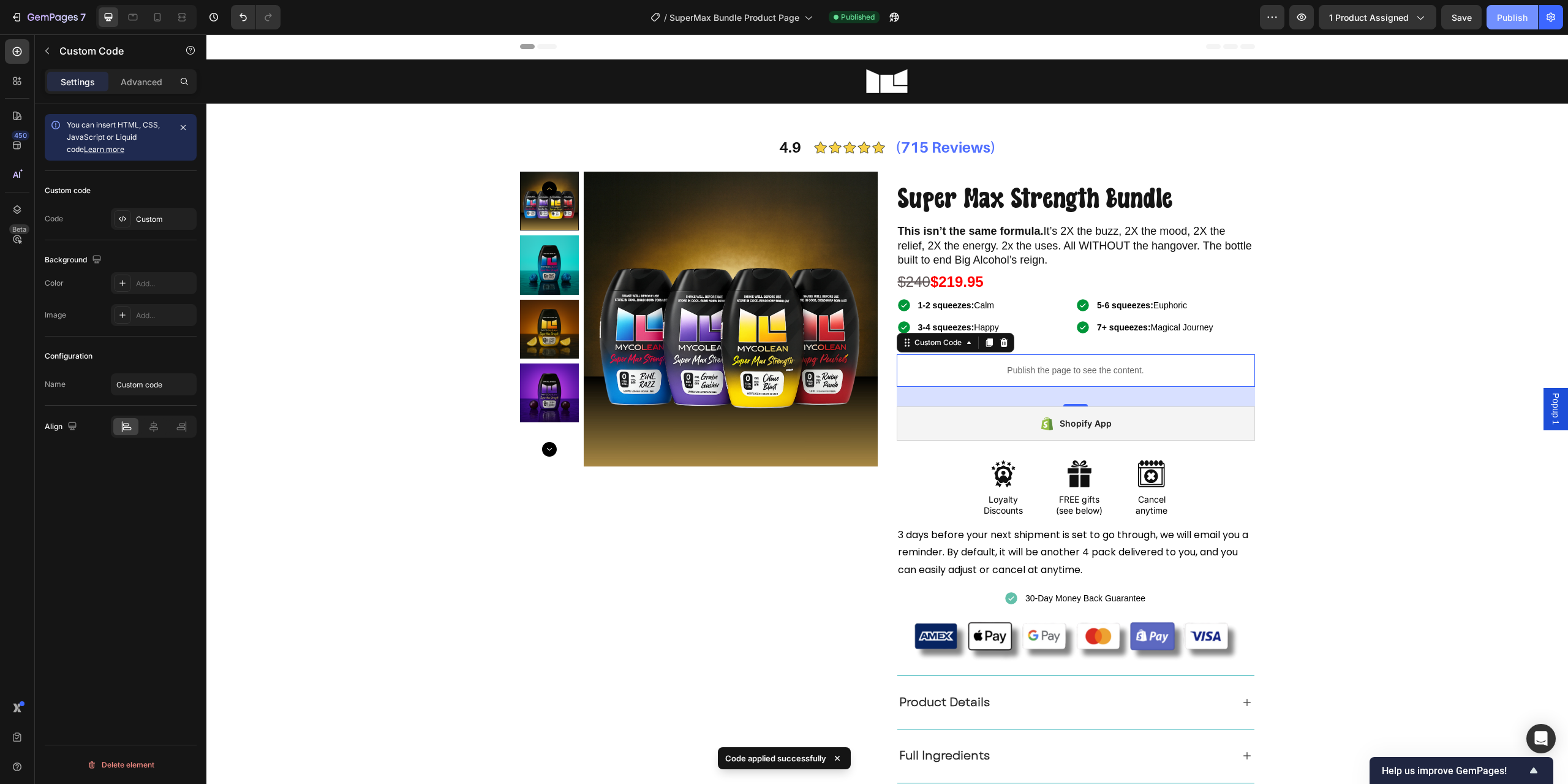
click at [1504, 17] on div "Publish" at bounding box center [1513, 17] width 31 height 13
click at [1020, 371] on p "Publish the page to see the content." at bounding box center [1076, 370] width 359 height 13
click at [143, 204] on div "Custom code Code Custom" at bounding box center [120, 205] width 152 height 69
click at [159, 223] on div "Custom" at bounding box center [165, 219] width 58 height 11
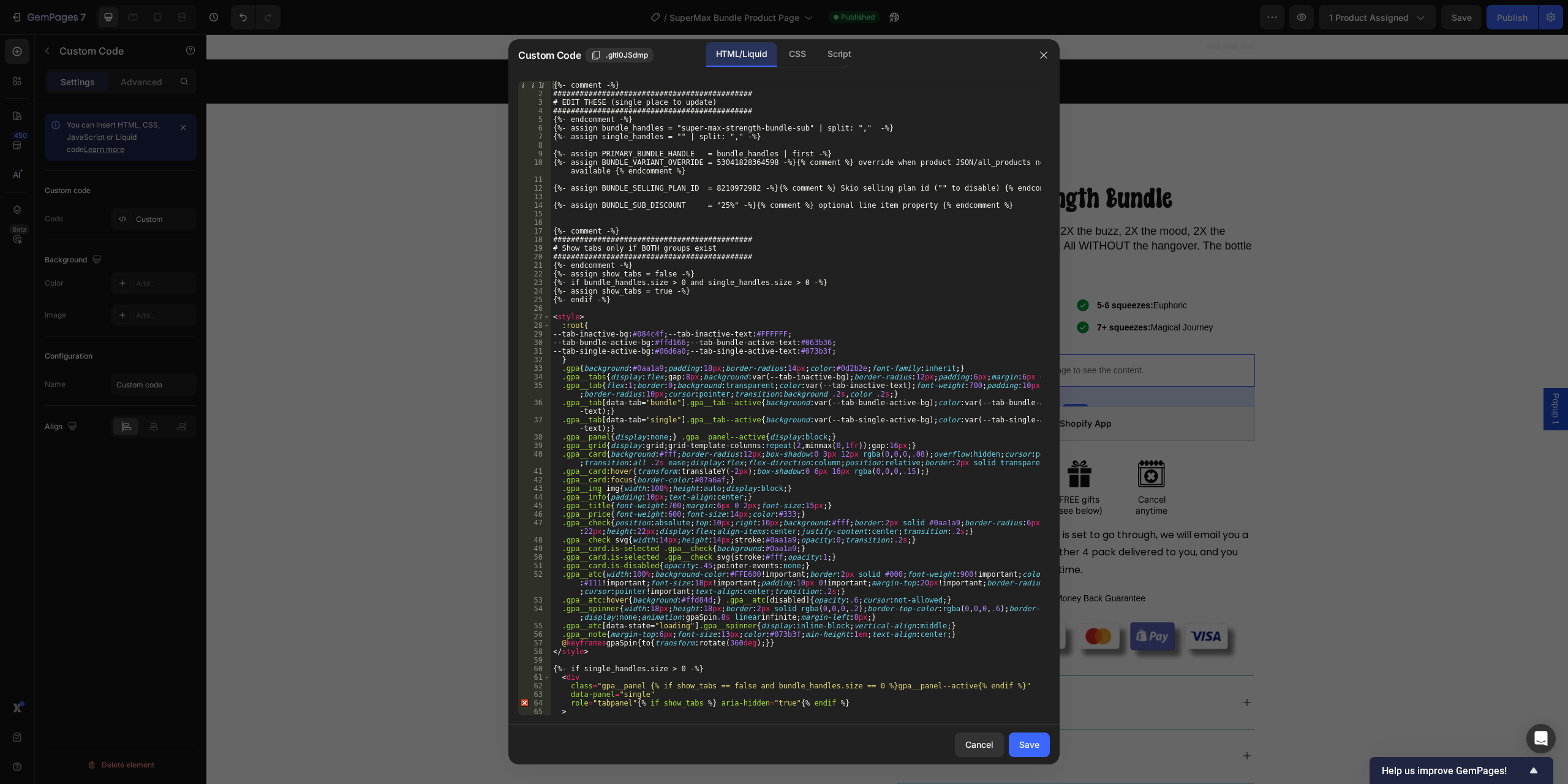
click at [1292, 190] on div at bounding box center [784, 392] width 1568 height 784
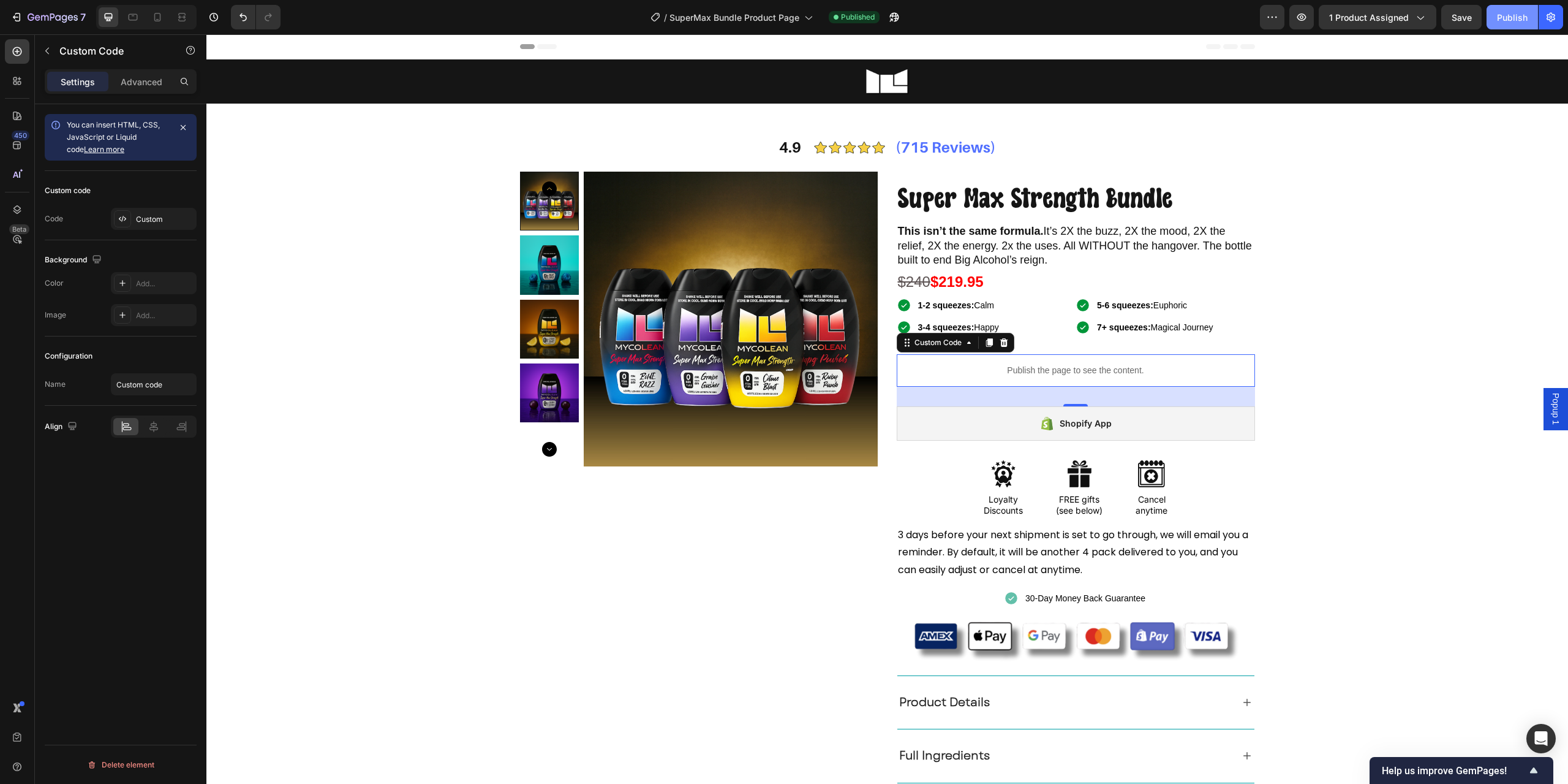
click at [1518, 13] on div "Publish" at bounding box center [1513, 17] width 31 height 13
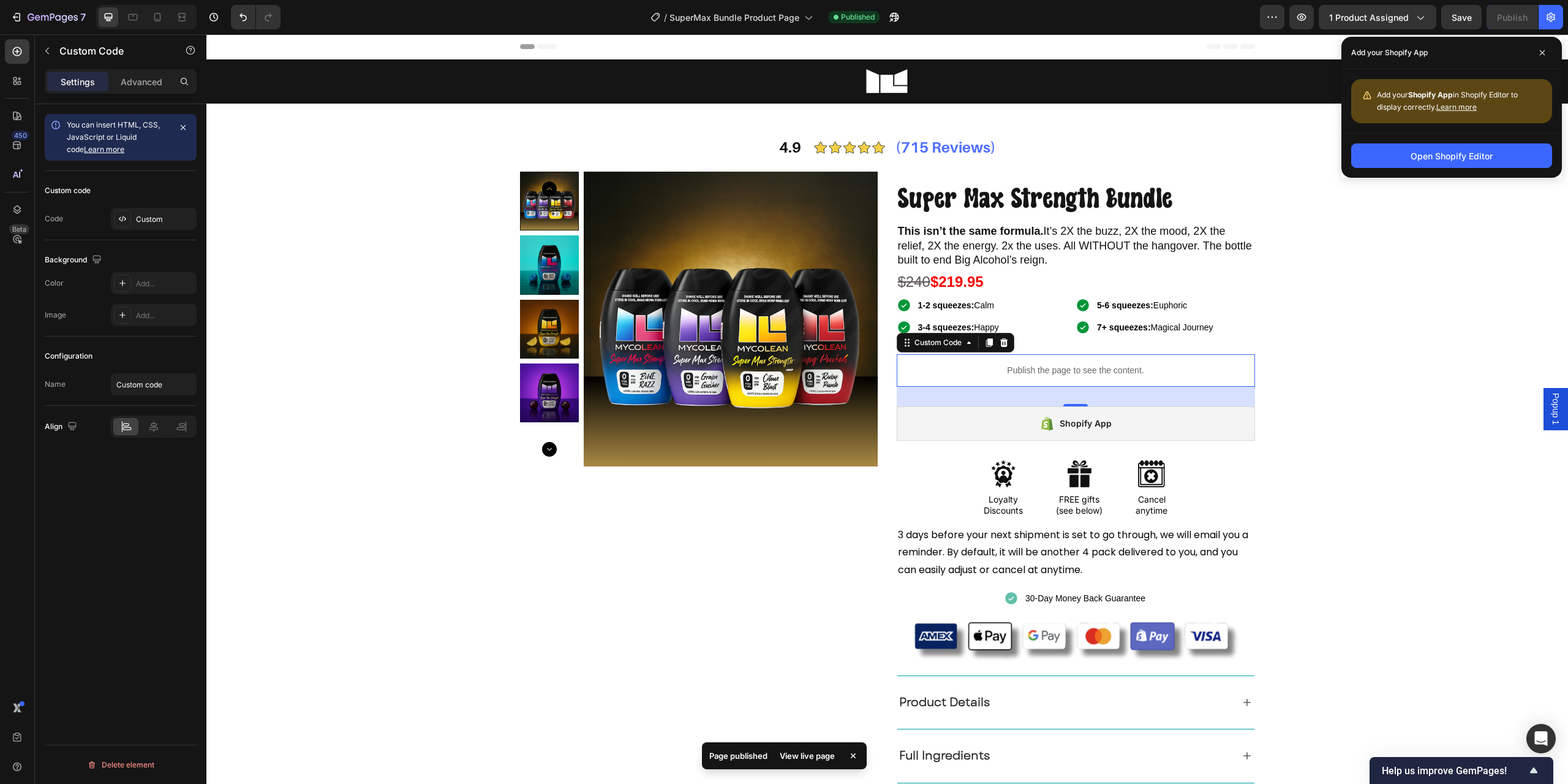
click at [1048, 369] on p "Publish the page to see the content." at bounding box center [1076, 370] width 359 height 13
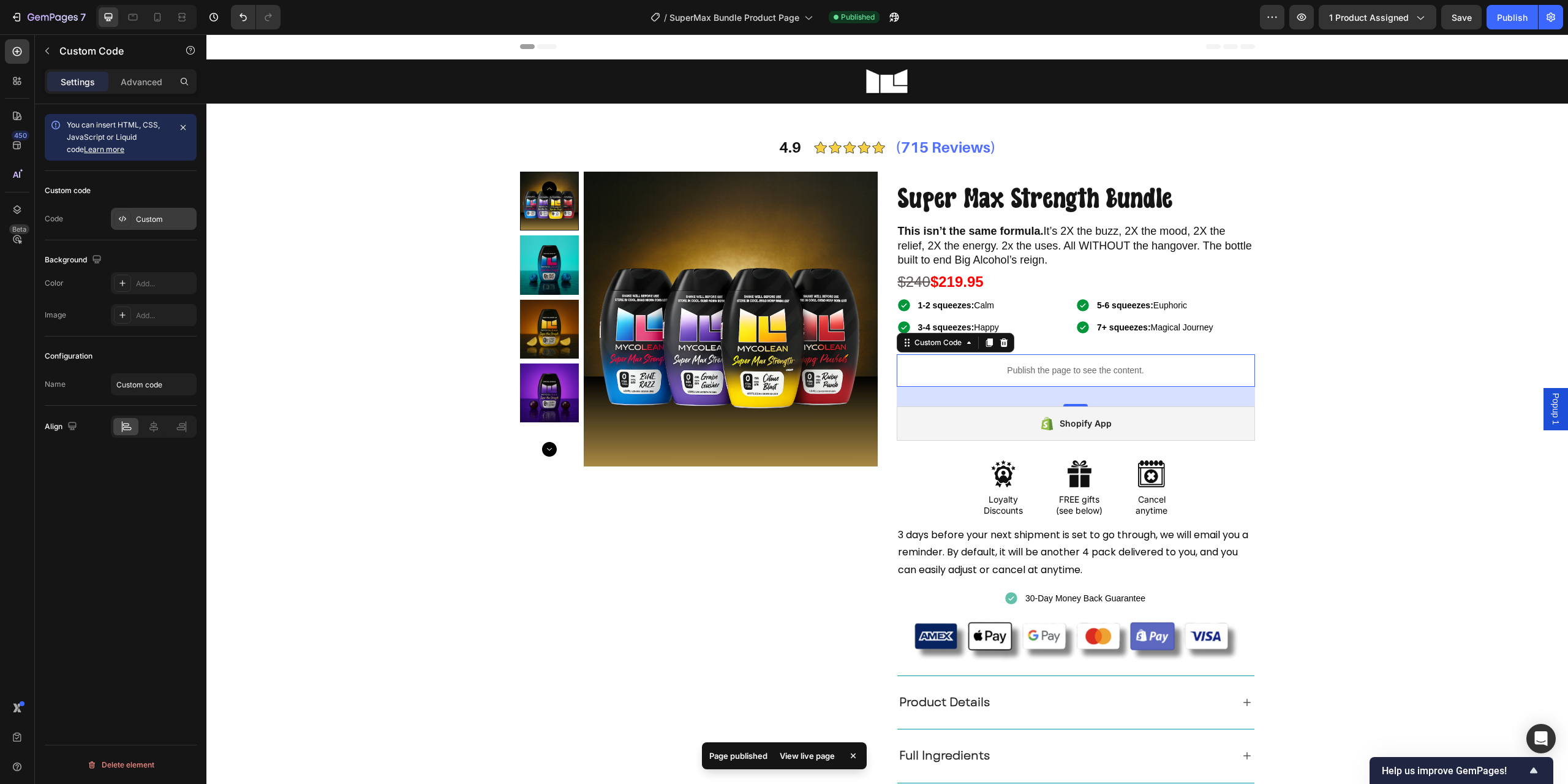
click at [167, 225] on div "Custom" at bounding box center [154, 219] width 86 height 22
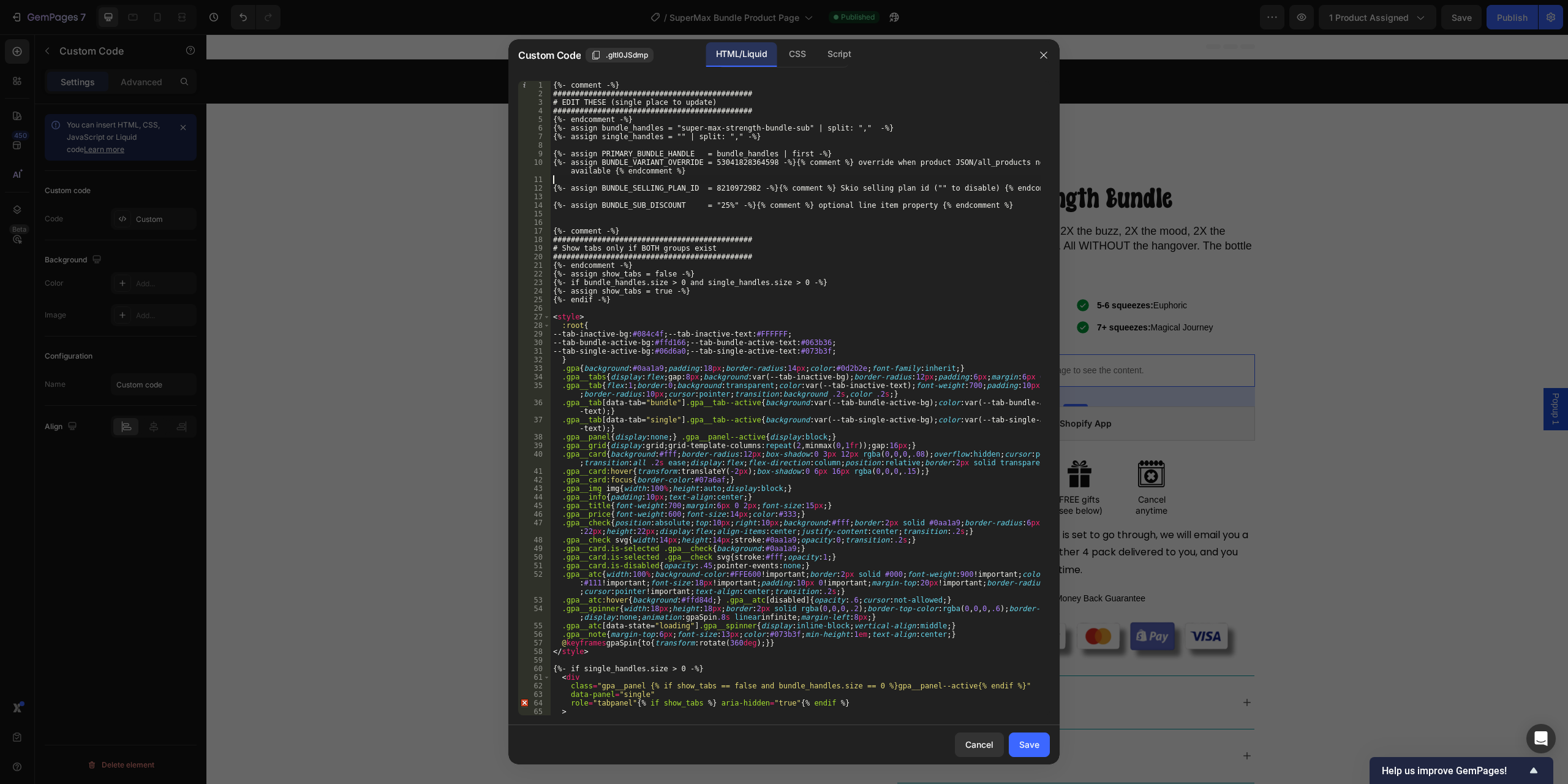
click at [739, 177] on div "{%- comment -%} ############################################# # EDIT THESE (sin…" at bounding box center [796, 406] width 490 height 651
click at [701, 188] on div "{%- comment -%} ############################################# # EDIT THESE (sin…" at bounding box center [796, 406] width 490 height 651
click at [738, 155] on div "{%- comment -%} ############################################# # EDIT THESE (sin…" at bounding box center [796, 406] width 490 height 651
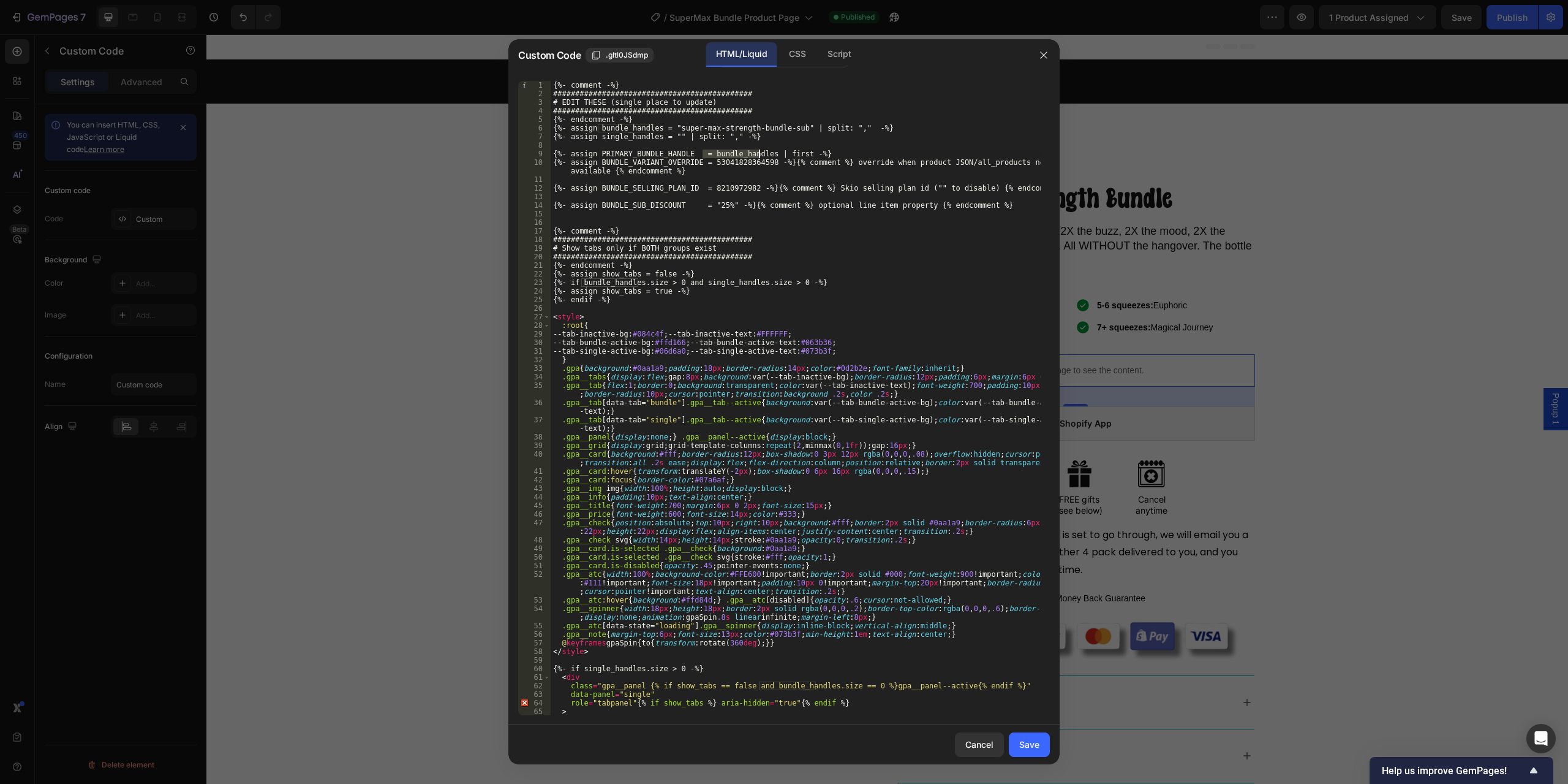
click at [735, 162] on div "{%- comment -%} ############################################# # EDIT THESE (sin…" at bounding box center [796, 406] width 490 height 651
type textarea "{%- assign BUNDLE_VARIANT_OVERRIDE = 53041828364598 -%}{% comment %} override w…"
click at [735, 162] on div "{%- comment -%} ############################################# # EDIT THESE (sin…" at bounding box center [796, 406] width 490 height 651
click at [431, 262] on div at bounding box center [784, 392] width 1568 height 784
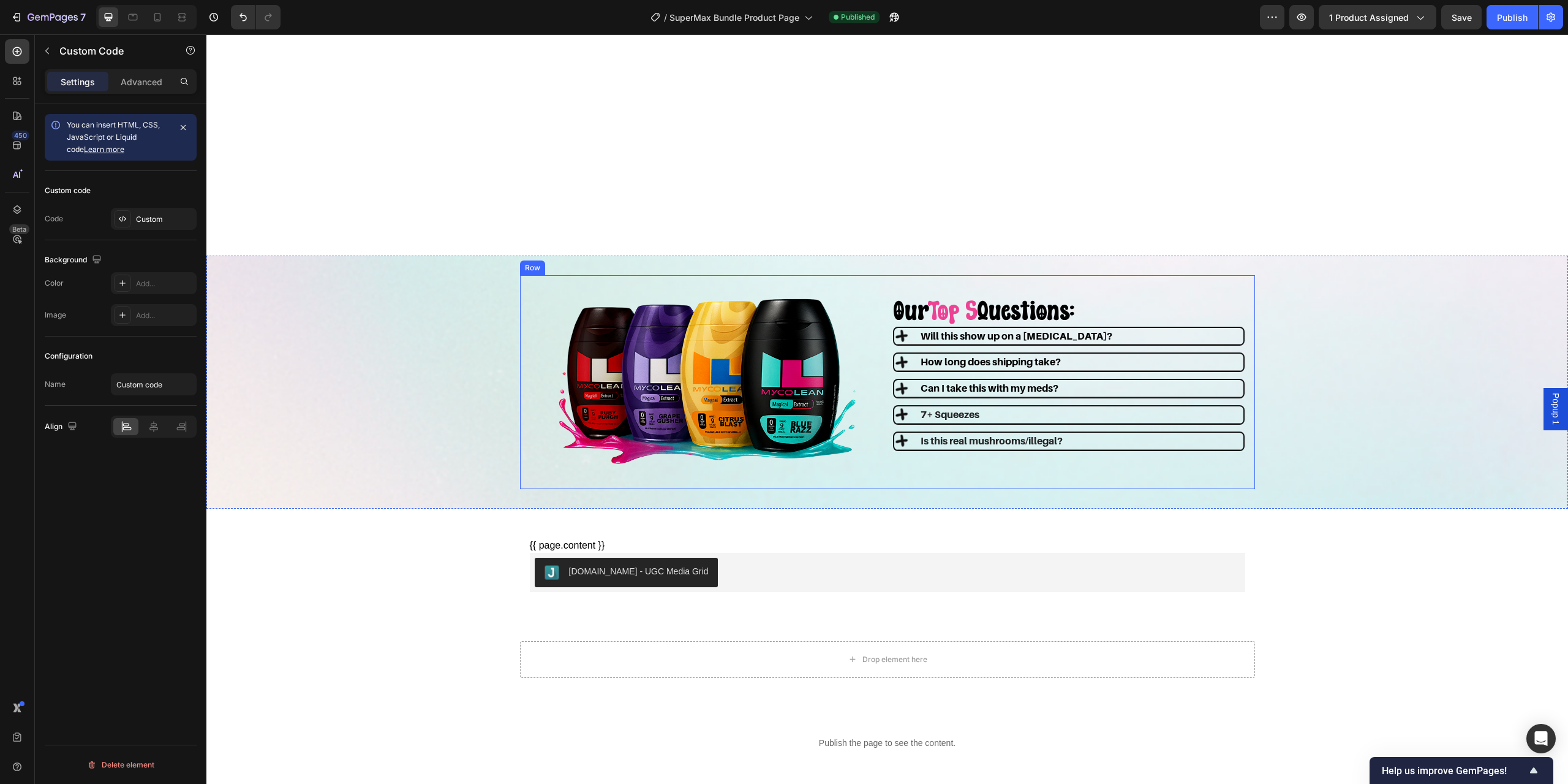
scroll to position [1887, 0]
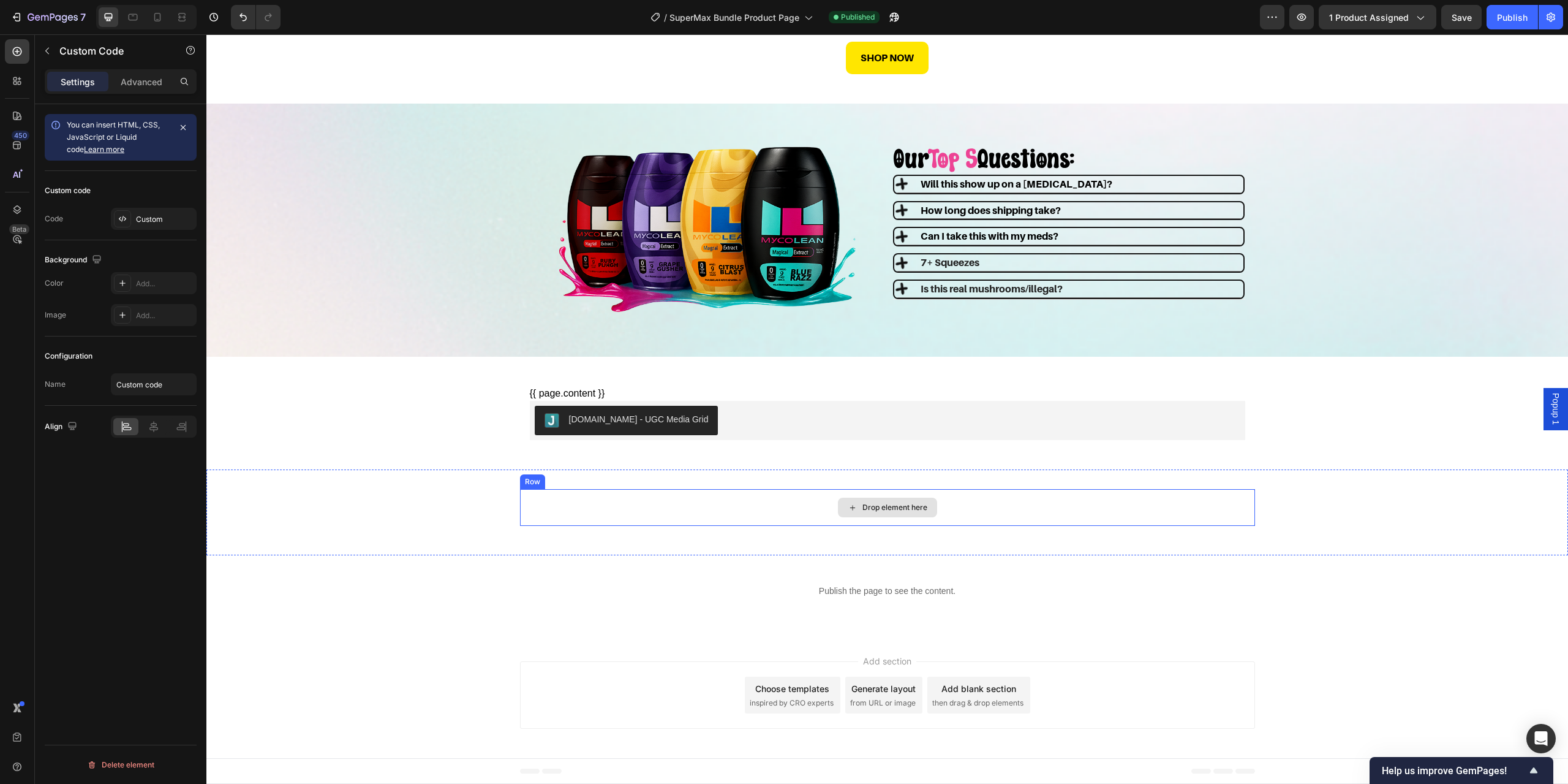
click at [831, 498] on div "Drop element here" at bounding box center [887, 507] width 735 height 37
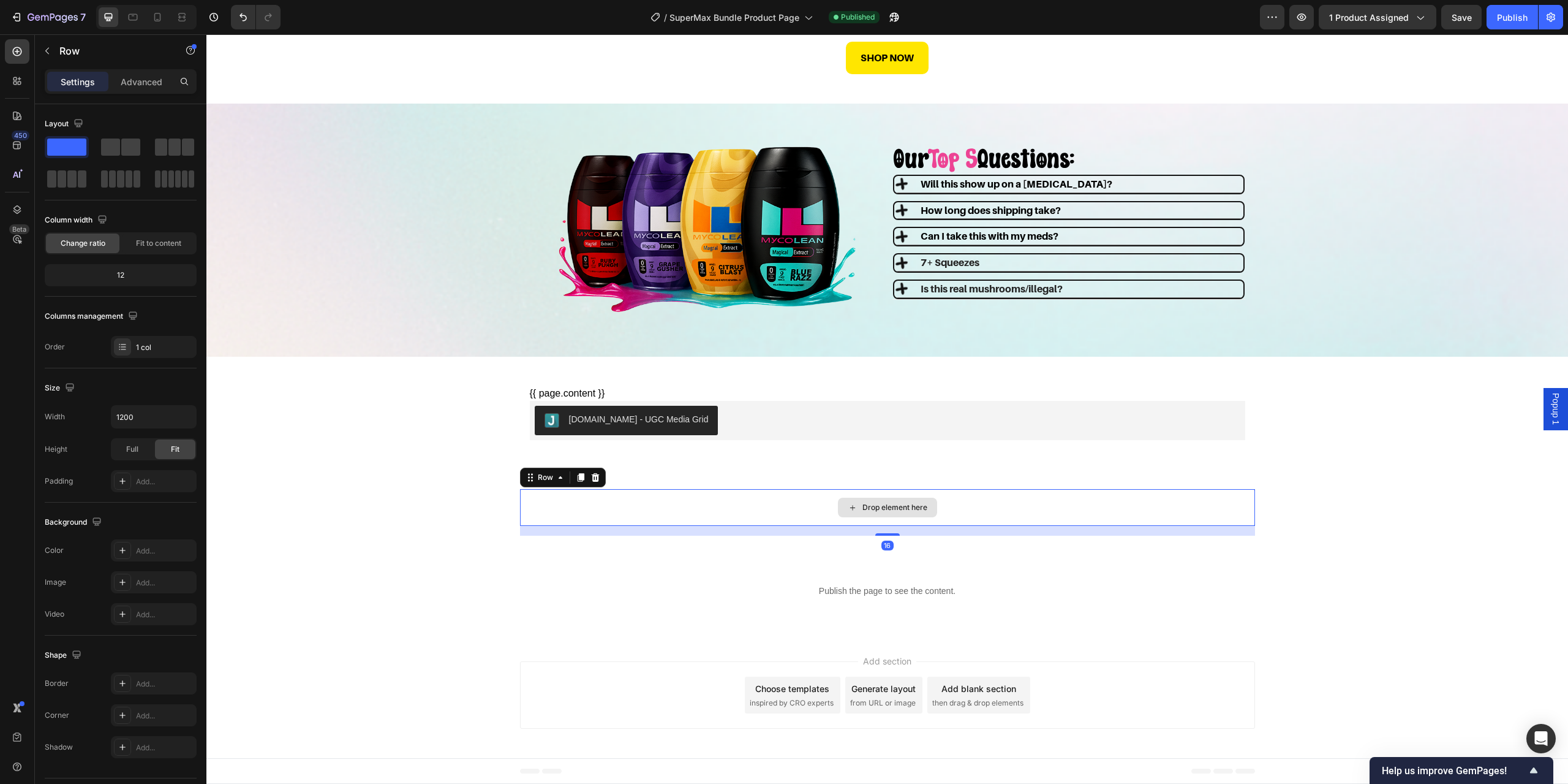
click at [748, 498] on div "Drop element here" at bounding box center [887, 507] width 735 height 37
click at [828, 586] on p "Publish the page to see the content." at bounding box center [887, 591] width 735 height 13
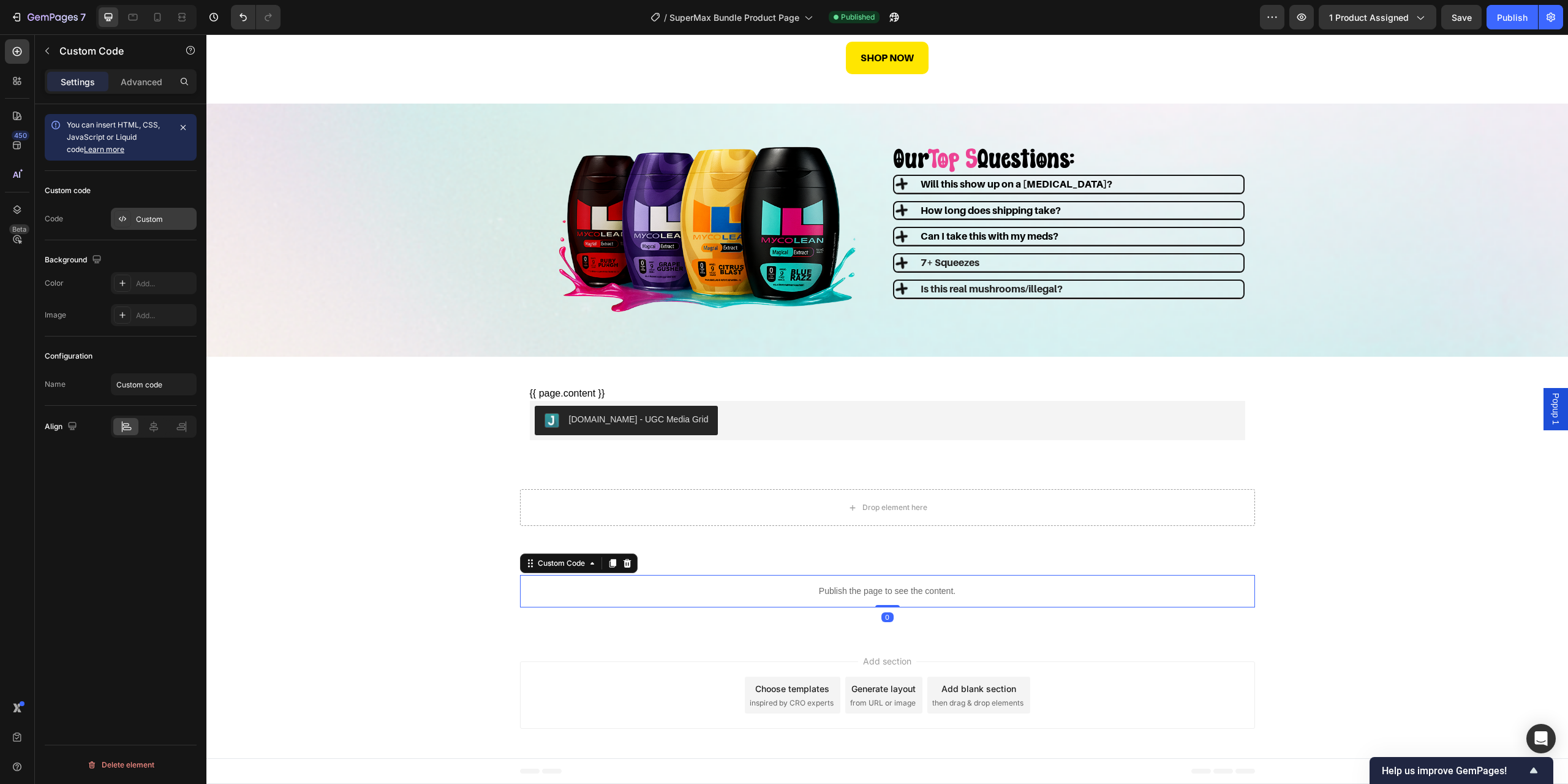
click at [153, 225] on div "Custom" at bounding box center [154, 219] width 86 height 22
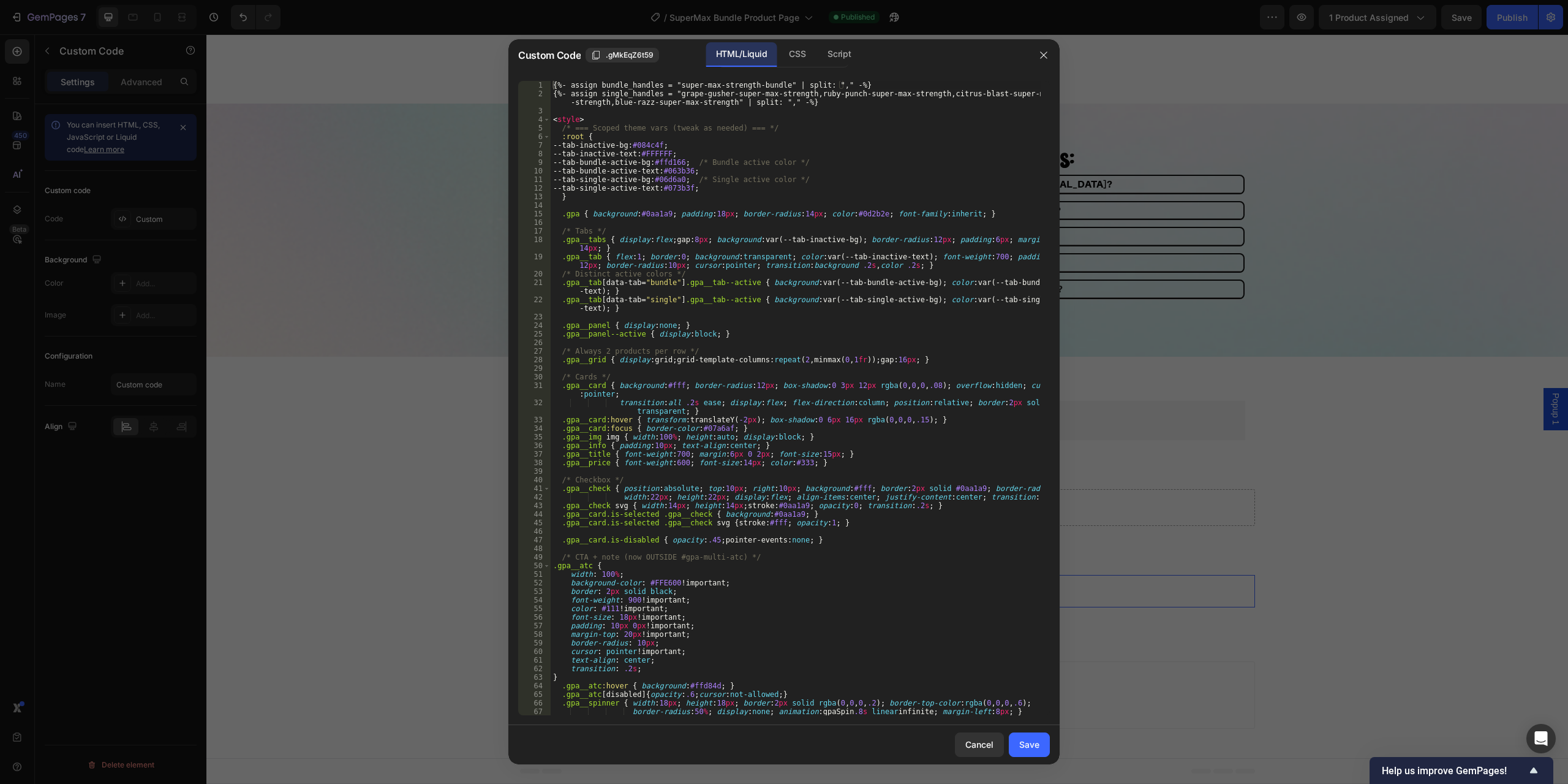
click at [792, 513] on div "{%- assign bundle_handles = "super-max-strength-bundle" | split: "," -%} {%- as…" at bounding box center [796, 406] width 490 height 651
type textarea "</script>"
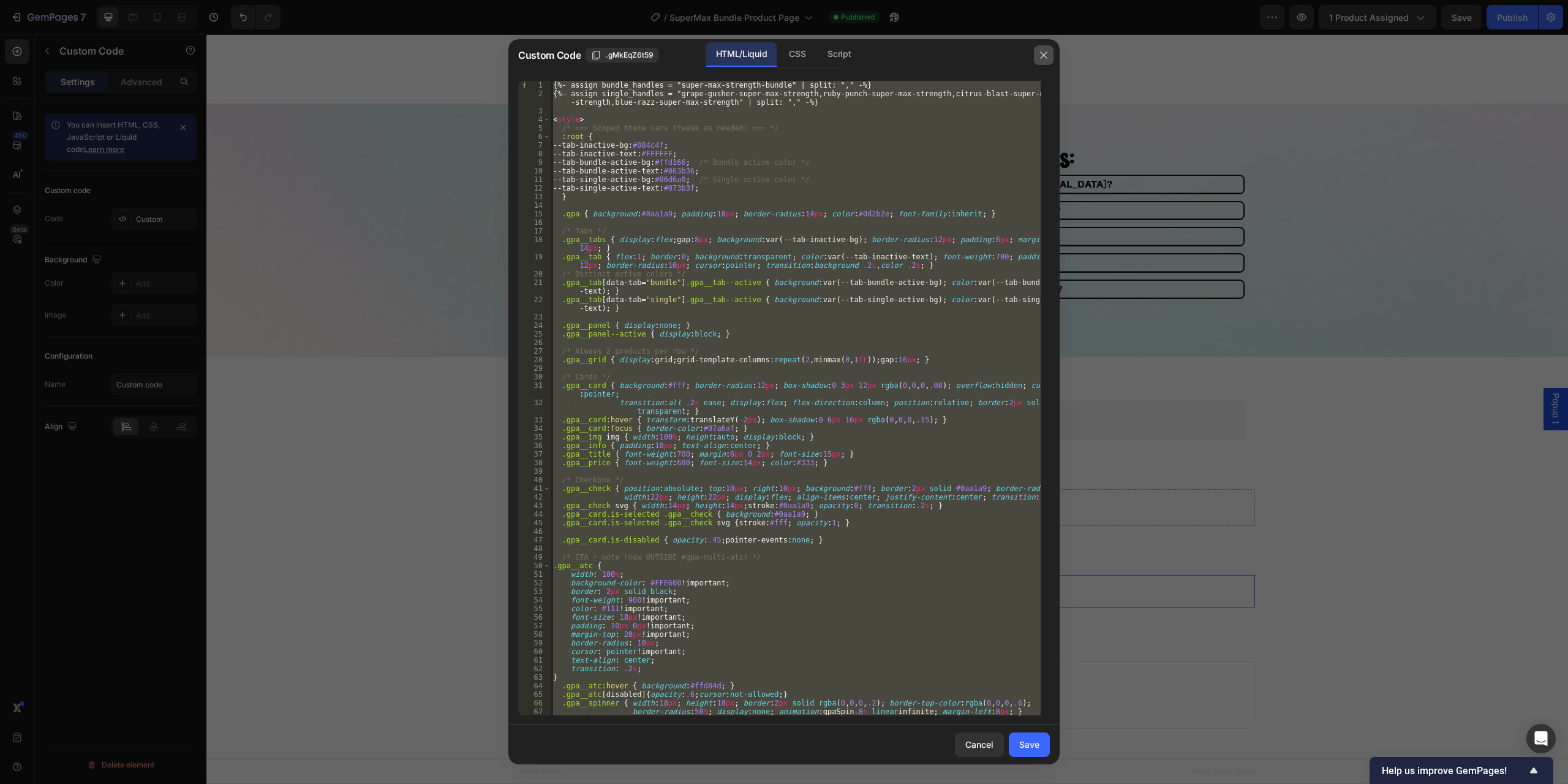
click at [1043, 61] on button "button" at bounding box center [1043, 55] width 20 height 20
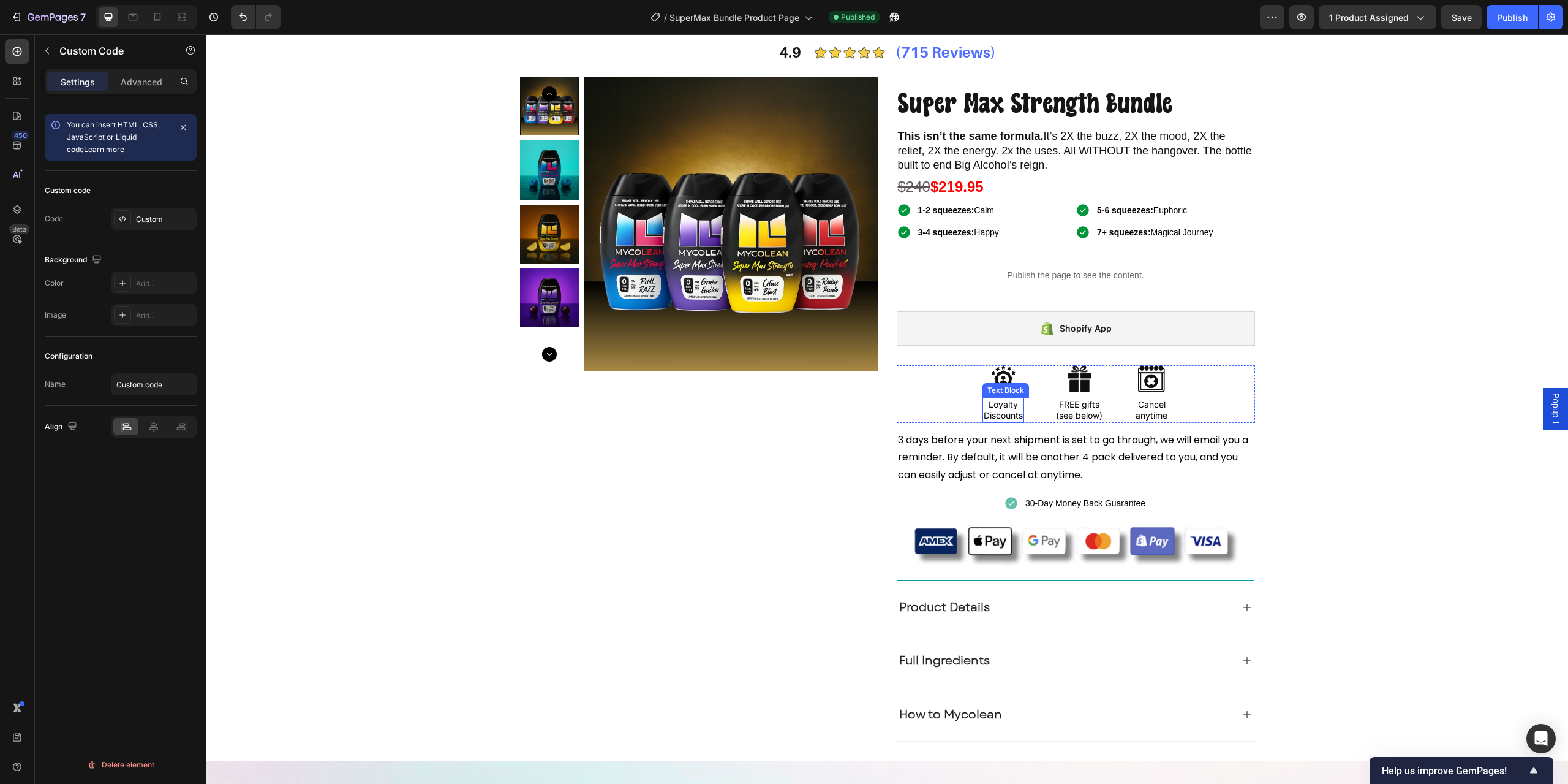
scroll to position [0, 0]
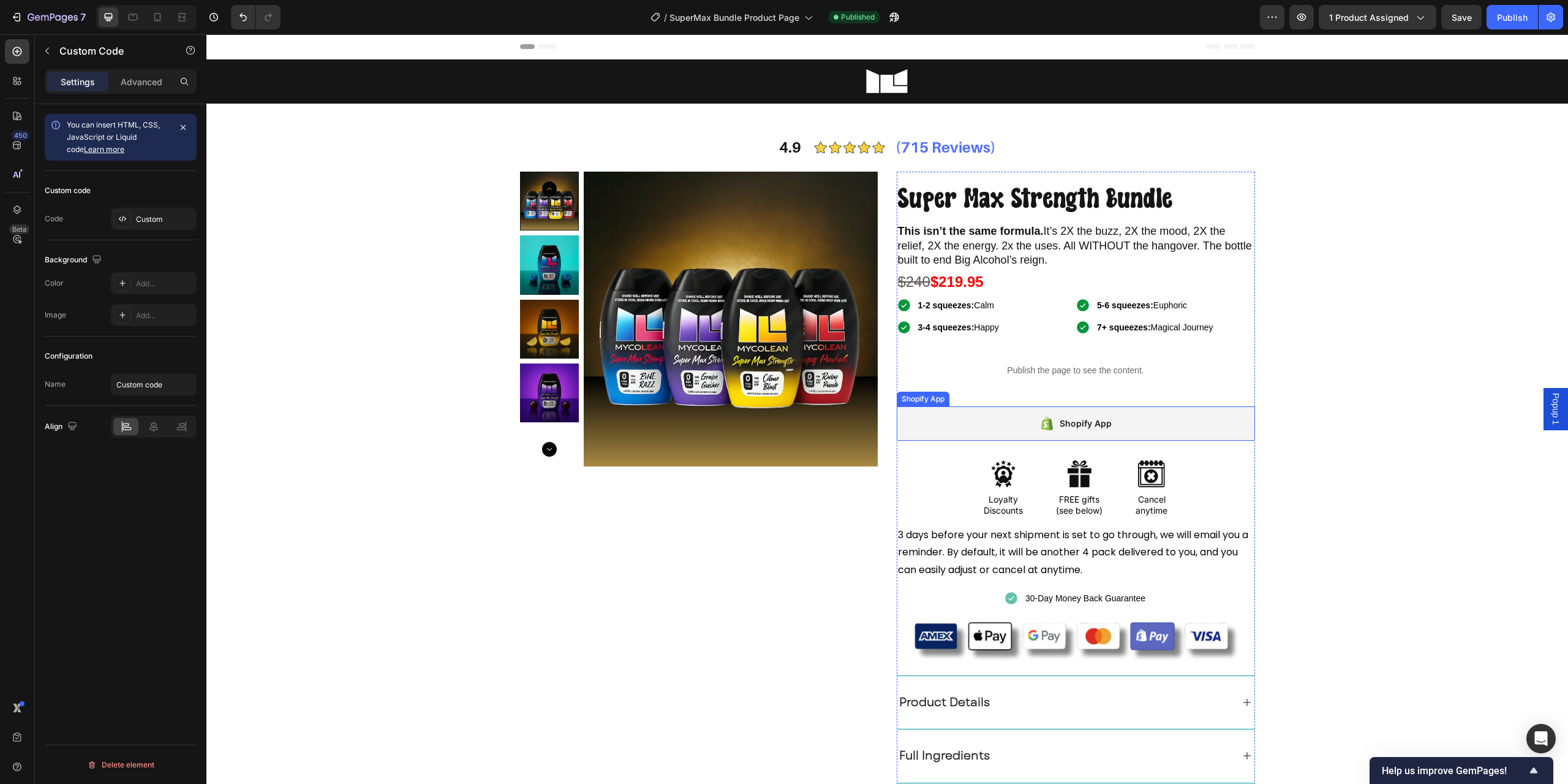
click at [1048, 415] on div "Shopify App" at bounding box center [1076, 424] width 72 height 17
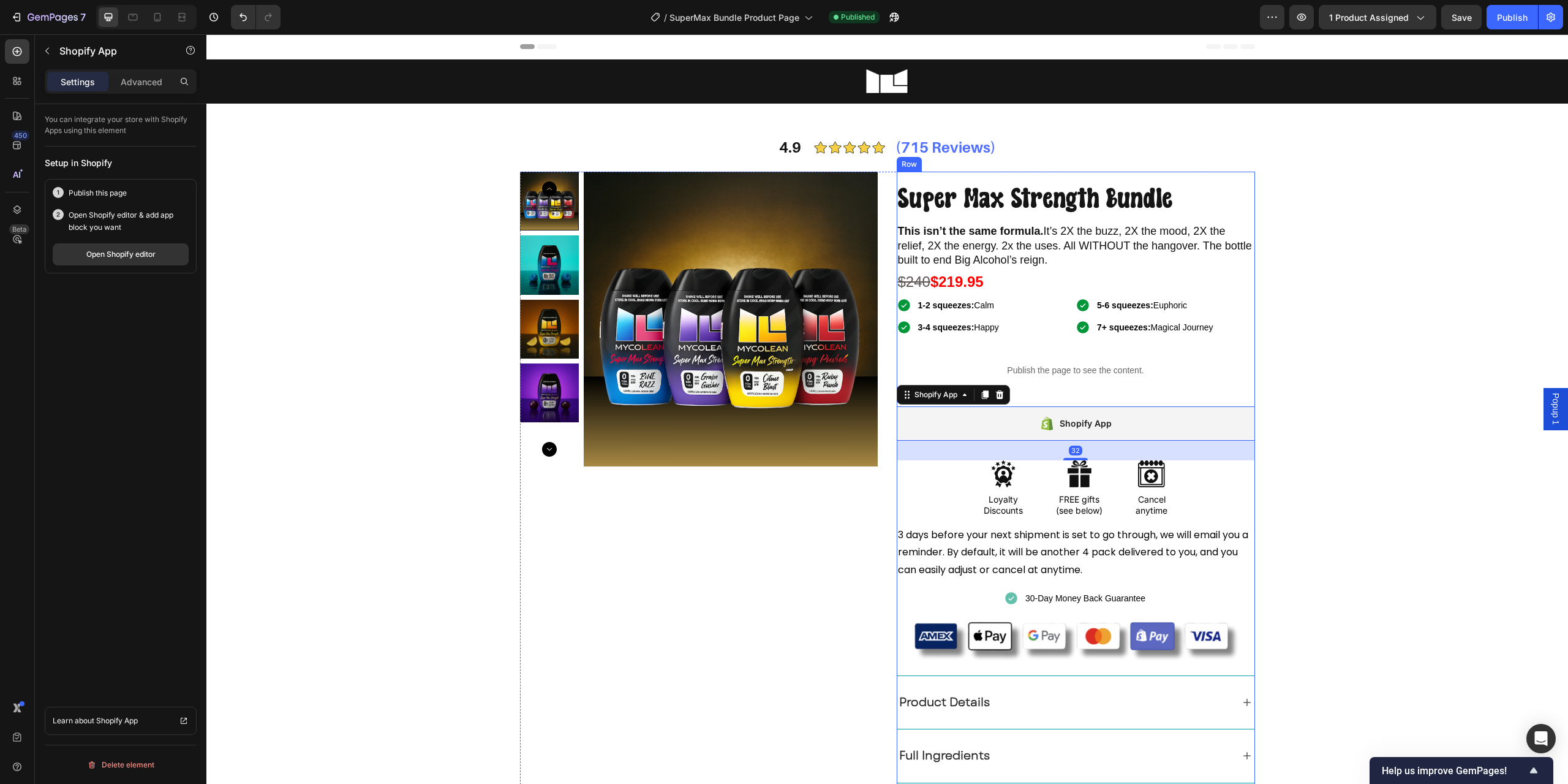
click at [1028, 380] on div "Publish the page to see the content." at bounding box center [1076, 370] width 359 height 32
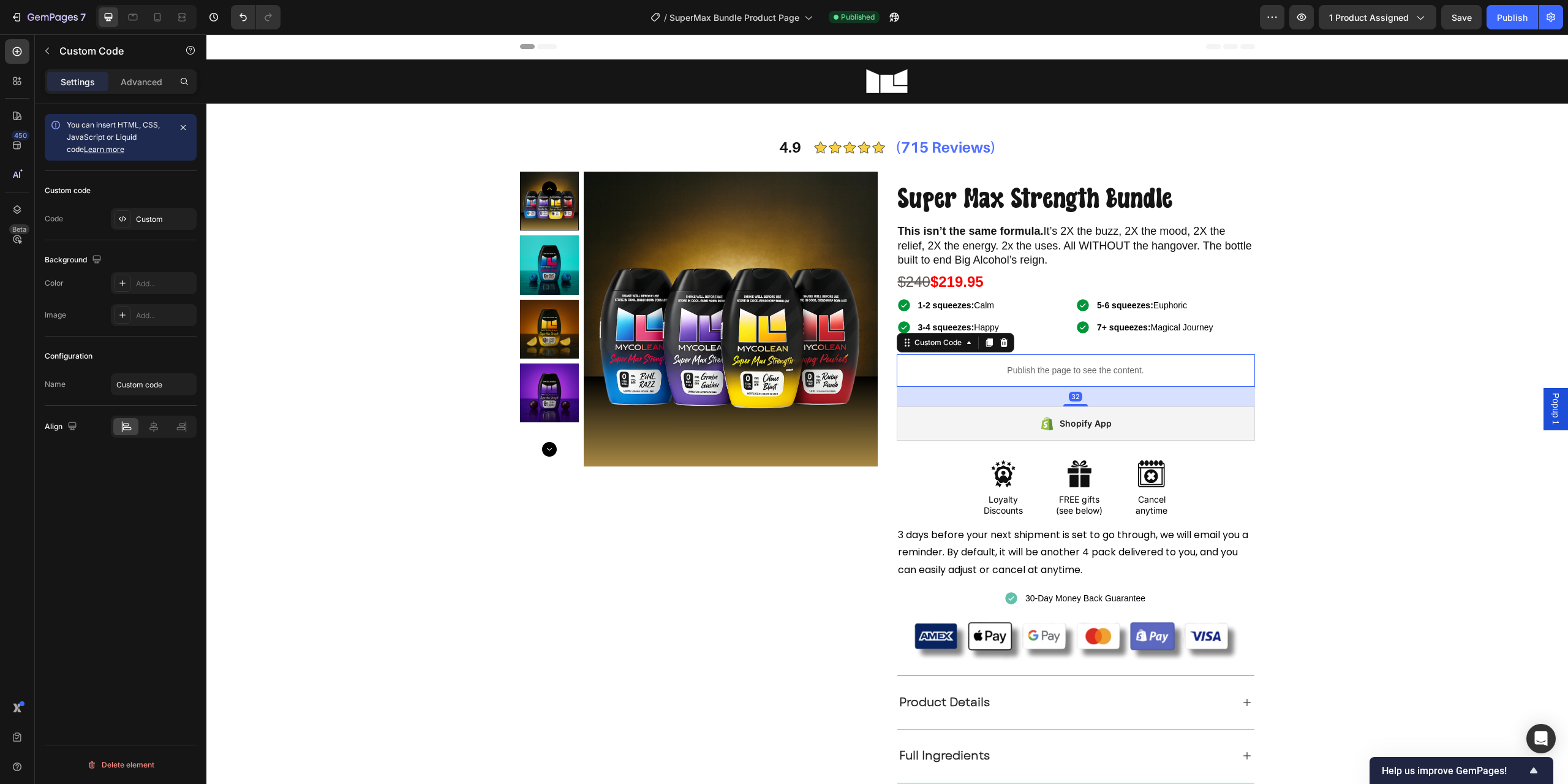
click at [150, 204] on div "Custom code Code Custom" at bounding box center [120, 205] width 152 height 69
click at [148, 209] on div "Custom" at bounding box center [154, 219] width 86 height 22
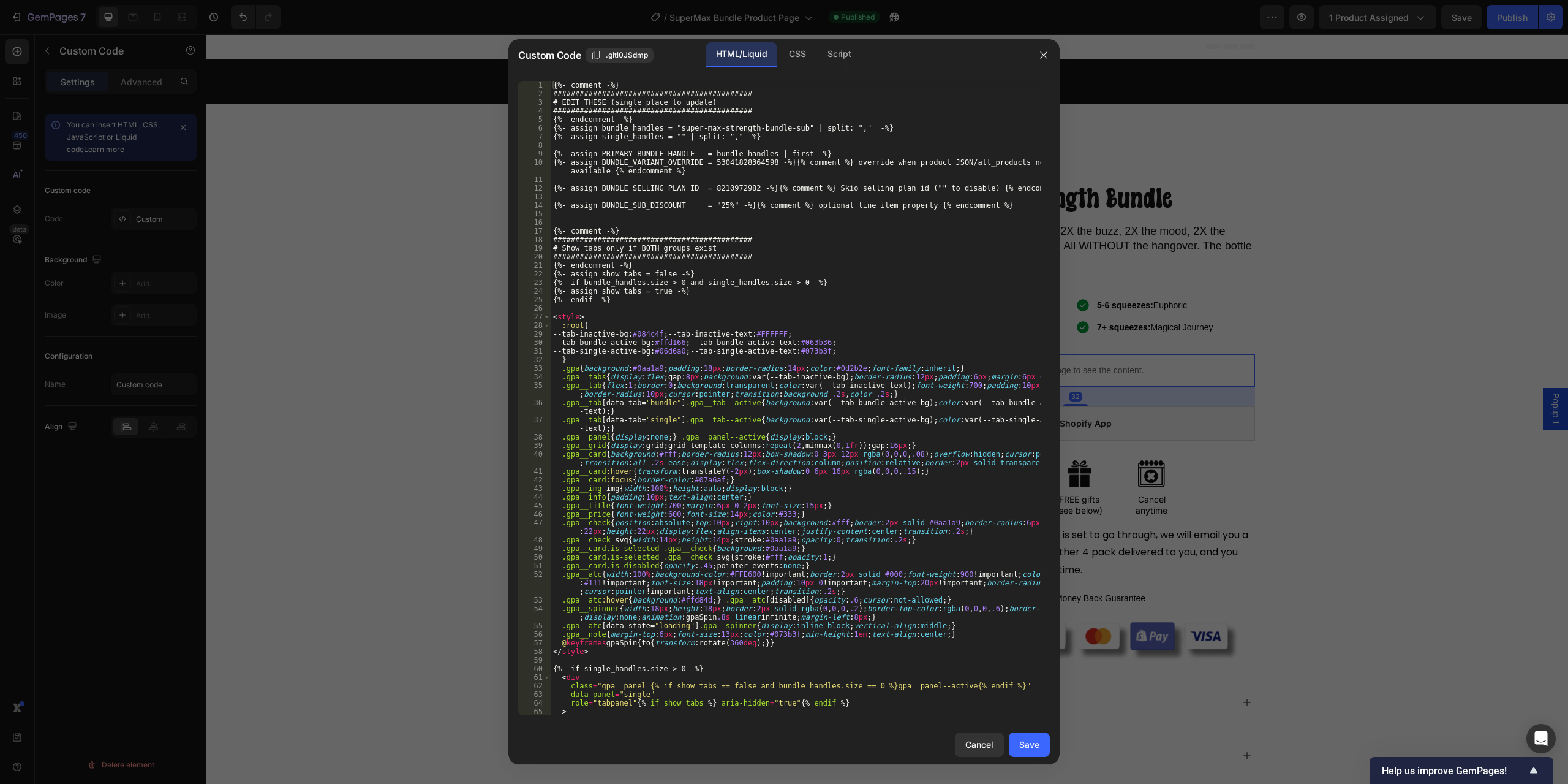
click at [786, 399] on div "{%- comment -%} ############################################# # EDIT THESE (sin…" at bounding box center [796, 406] width 490 height 651
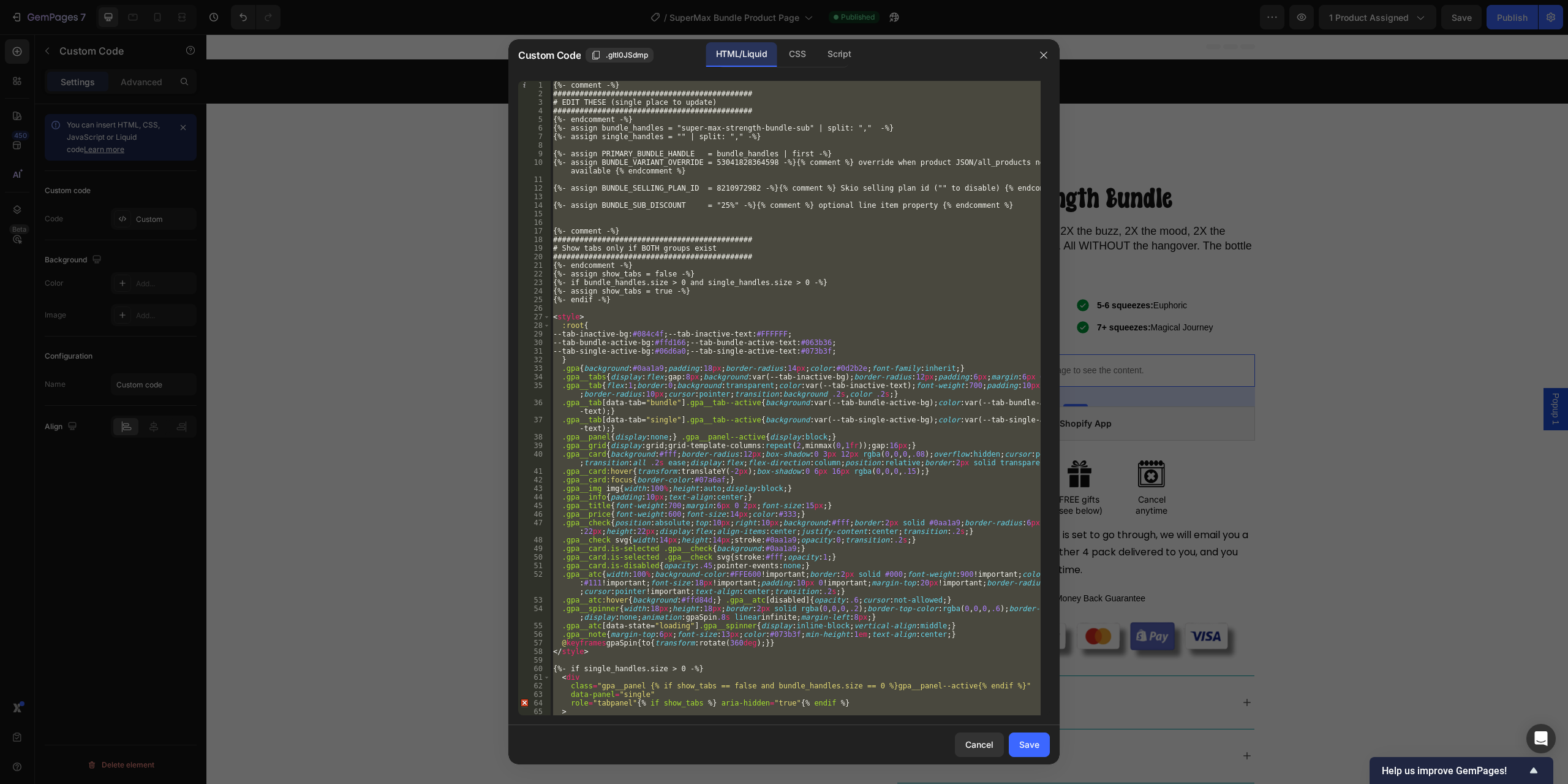
click at [636, 503] on div "{%- comment -%} ############################################# # EDIT THESE (sin…" at bounding box center [796, 398] width 490 height 635
type textarea ".gpa__title{font-weight:700;margin:6px 0 2px;font-size:15px;}"
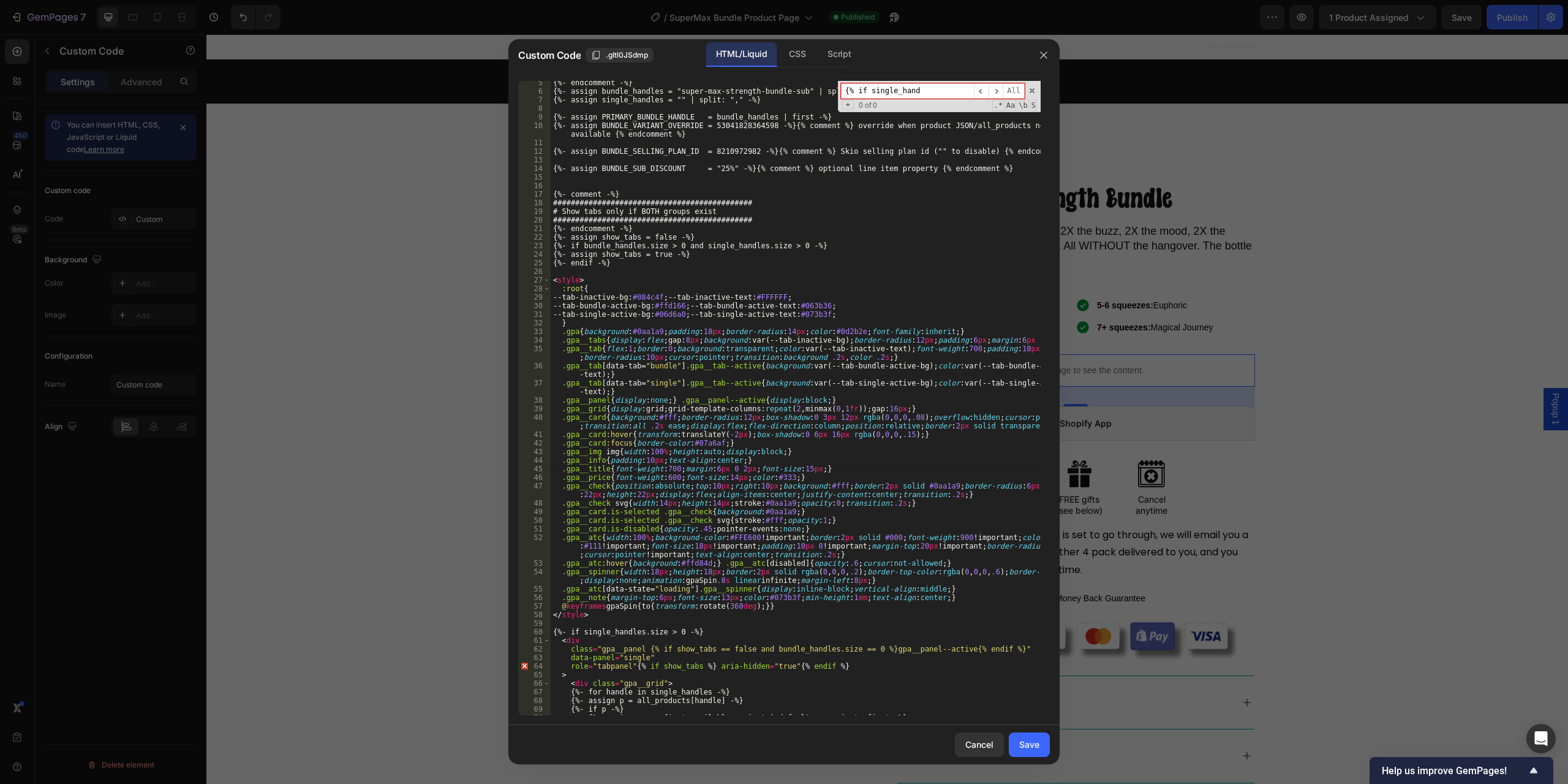
scroll to position [258, 0]
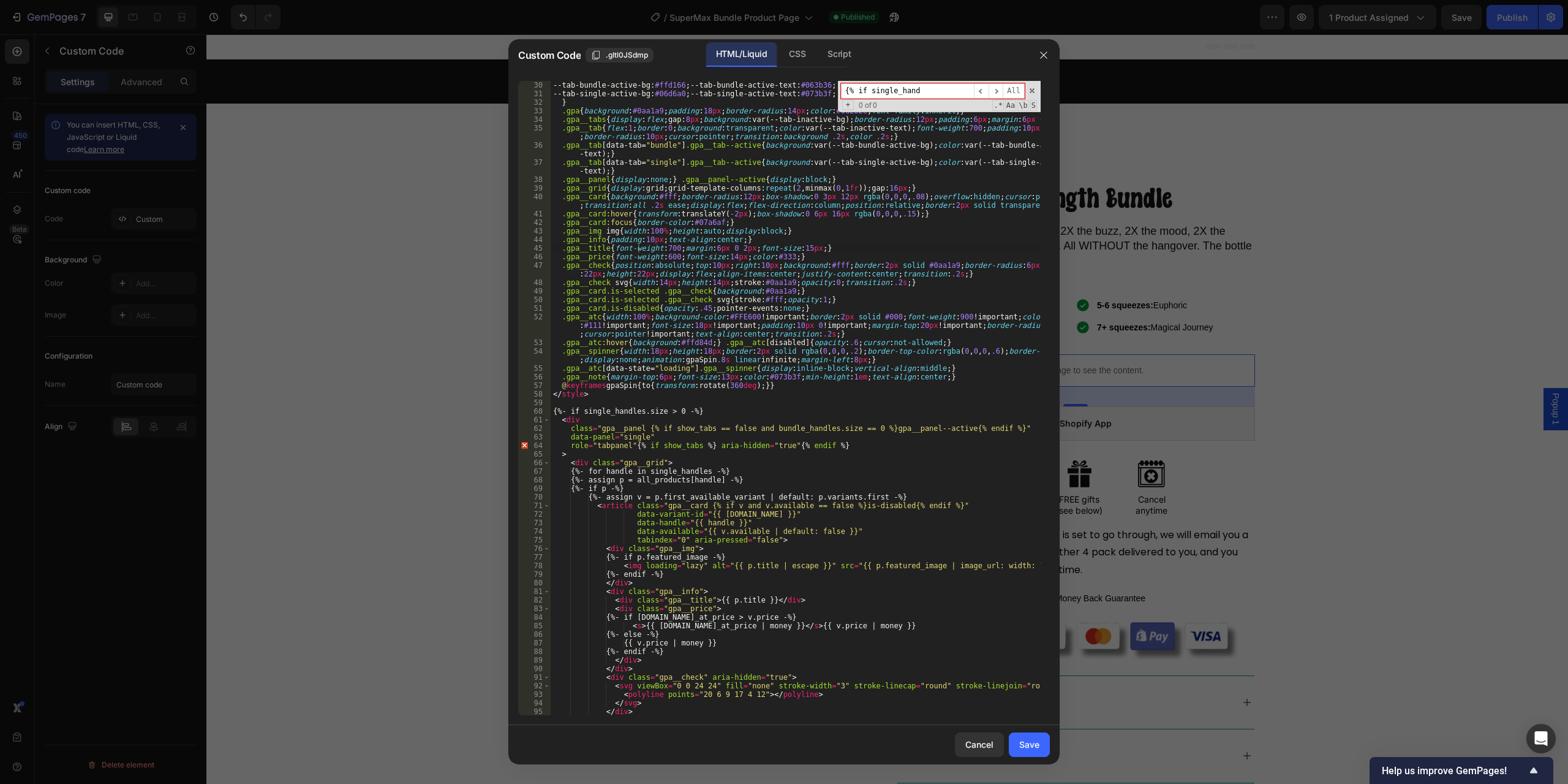
type input "{% if single_hand"
type textarea "{%- if single_handles.size > 0 -%}"
click at [654, 413] on div "--tab-bundle-active-bg : #ffd166 ; --tab-bundle-active-text : #063b36 ; --tab-s…" at bounding box center [796, 406] width 490 height 651
click at [690, 412] on div "--tab-bundle-active-bg : #ffd166 ; --tab-bundle-active-text : #063b36 ; --tab-s…" at bounding box center [796, 406] width 490 height 651
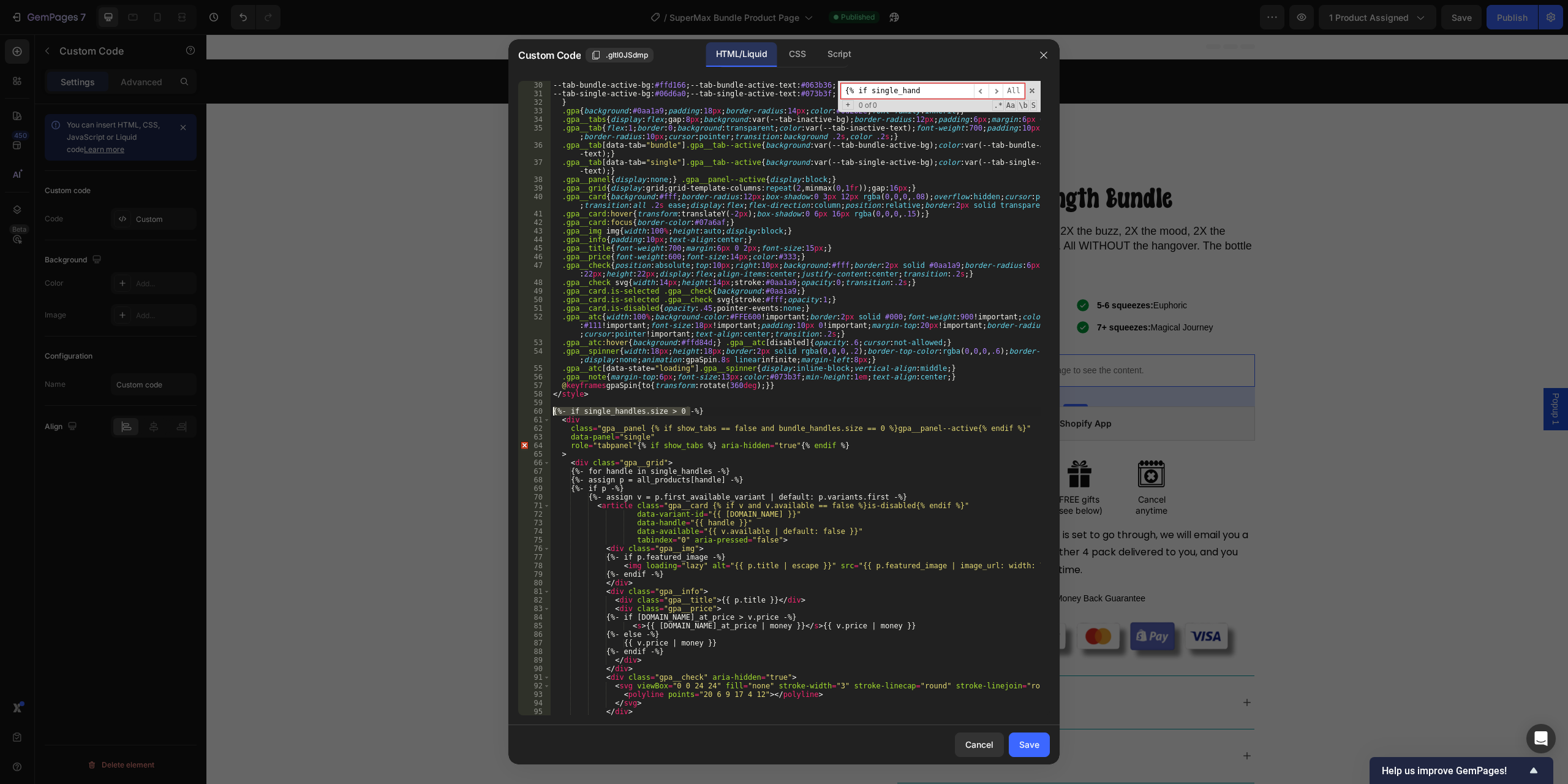
drag, startPoint x: 709, startPoint y: 412, endPoint x: 541, endPoint y: 415, distance: 168.0
click at [552, 415] on div "--tab-bundle-active-bg : #ffd166 ; --tab-bundle-active-text : #063b36 ; --tab-s…" at bounding box center [796, 406] width 490 height 651
click at [586, 399] on div "--tab-bundle-active-bg : #ffd166 ; --tab-bundle-active-text : #063b36 ; --tab-s…" at bounding box center [796, 406] width 490 height 651
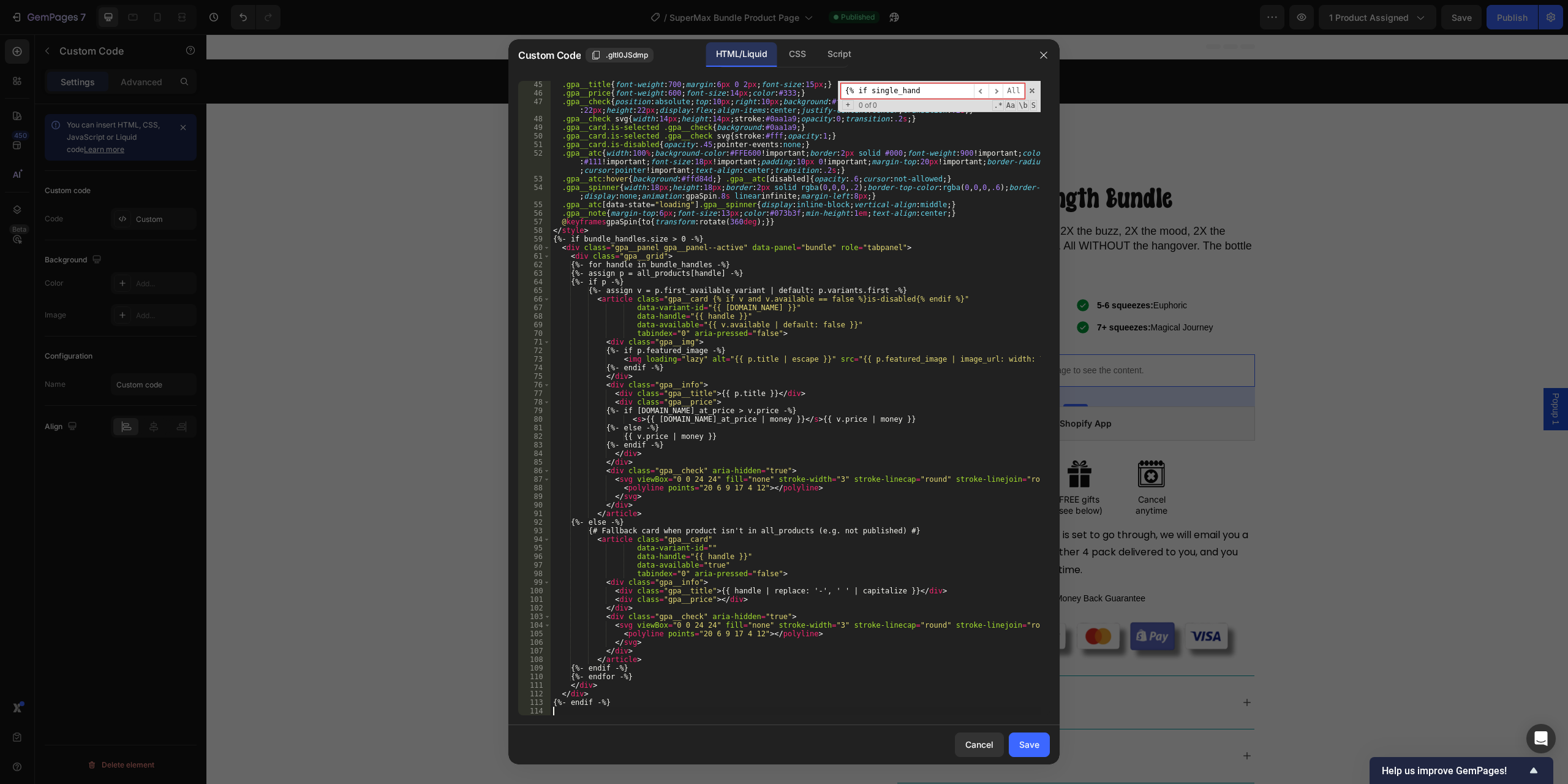
scroll to position [421, 0]
click at [1031, 744] on div "Save" at bounding box center [1029, 744] width 20 height 13
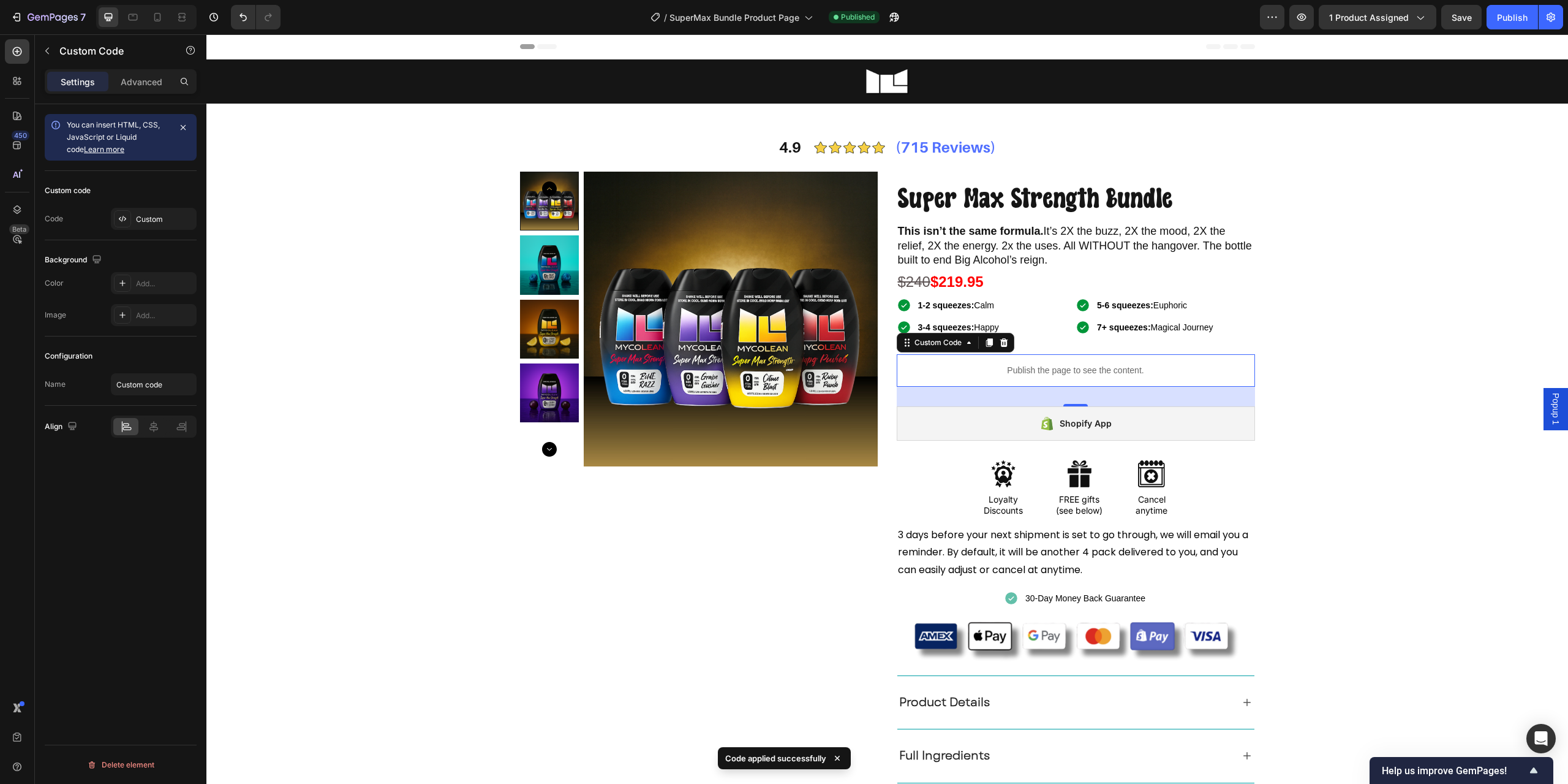
click at [1515, 30] on div "7 Version history / SuperMax Bundle Product Page Published Preview 1 product as…" at bounding box center [784, 17] width 1568 height 35
click at [1514, 17] on div "Publish" at bounding box center [1513, 17] width 31 height 13
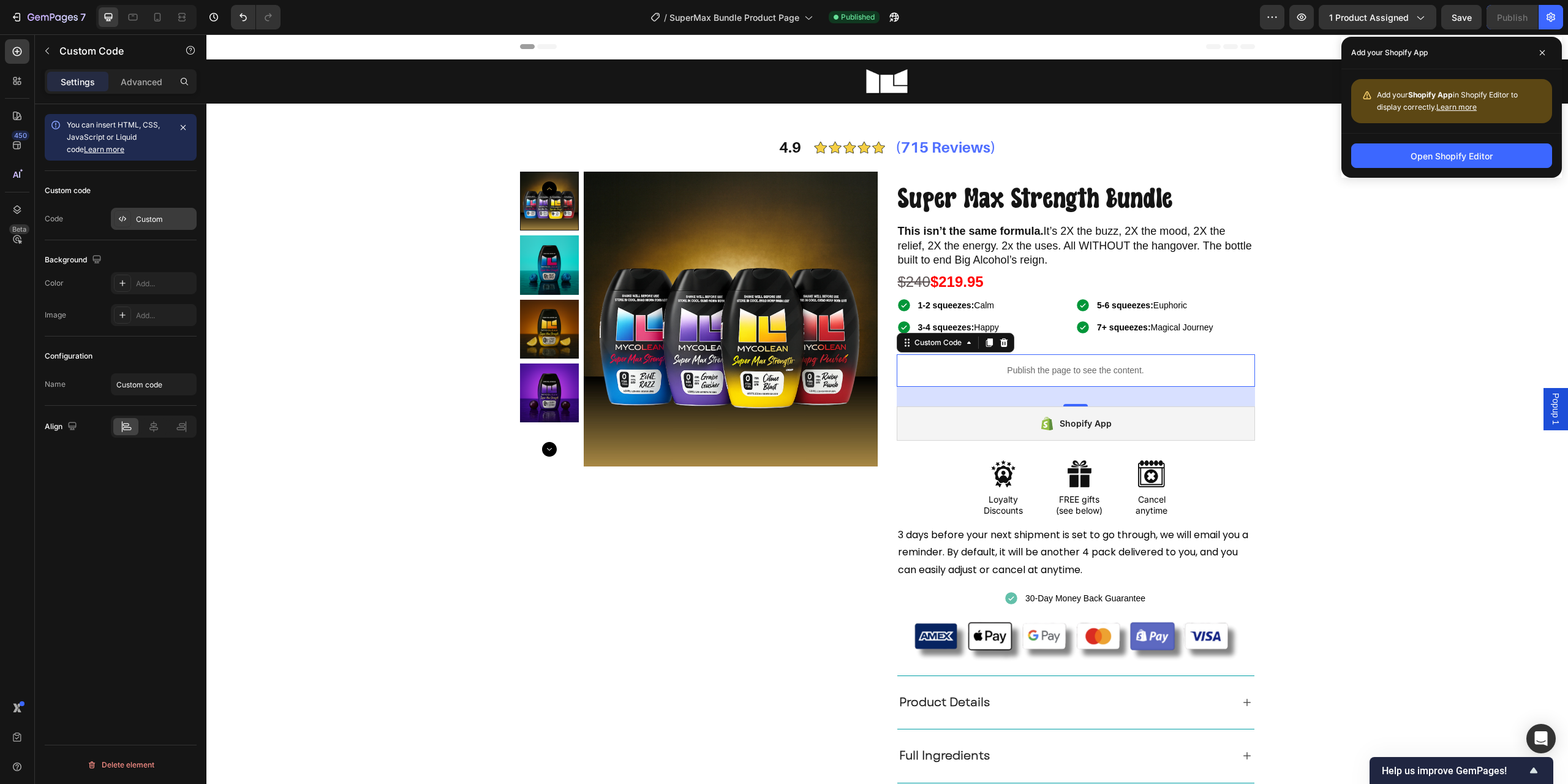
click at [161, 225] on div "Custom" at bounding box center [154, 219] width 86 height 22
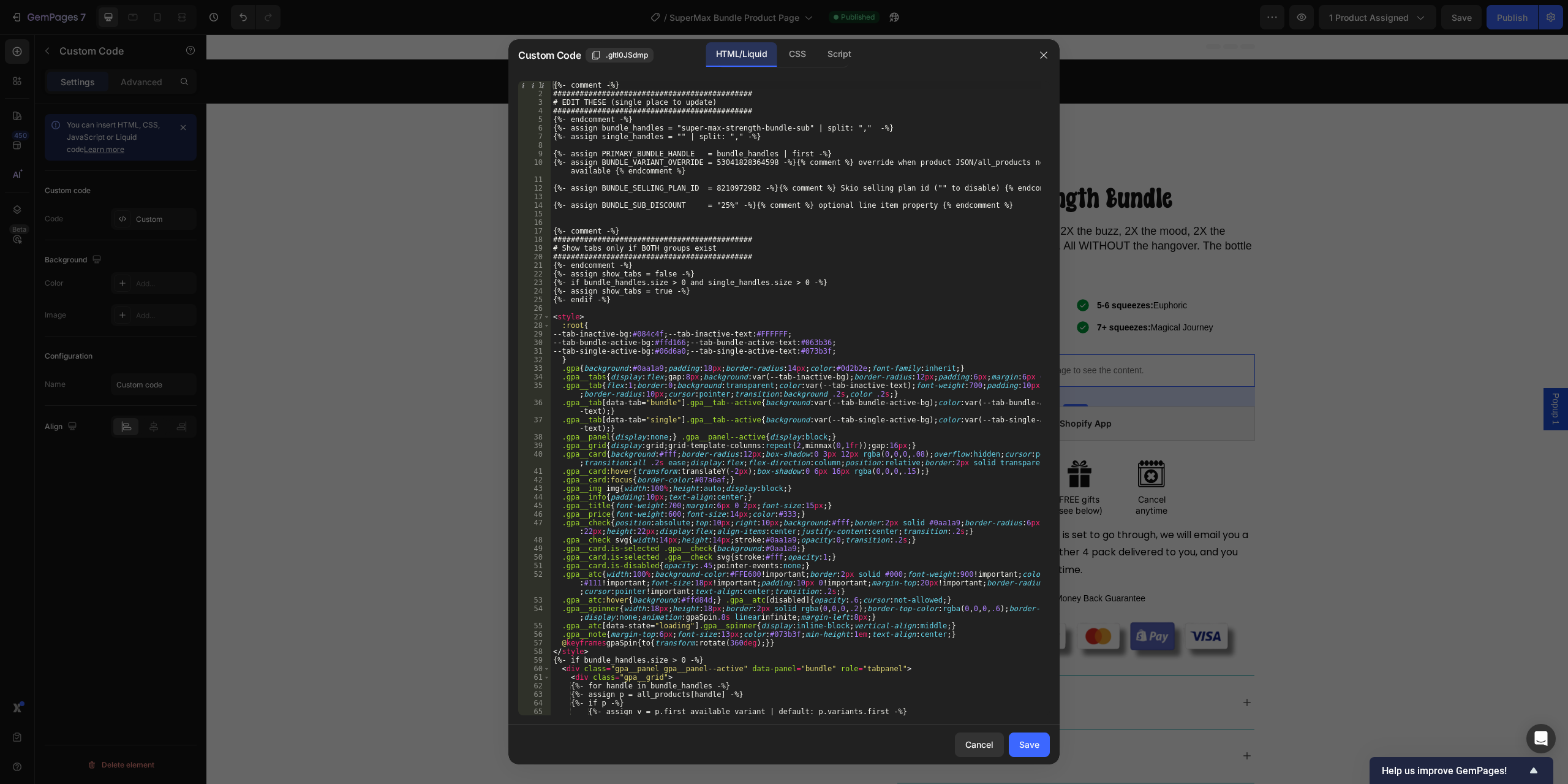
click at [881, 326] on div "{%- comment -%} ############################################# # EDIT THESE (sin…" at bounding box center [796, 406] width 490 height 651
type textarea "</script>"
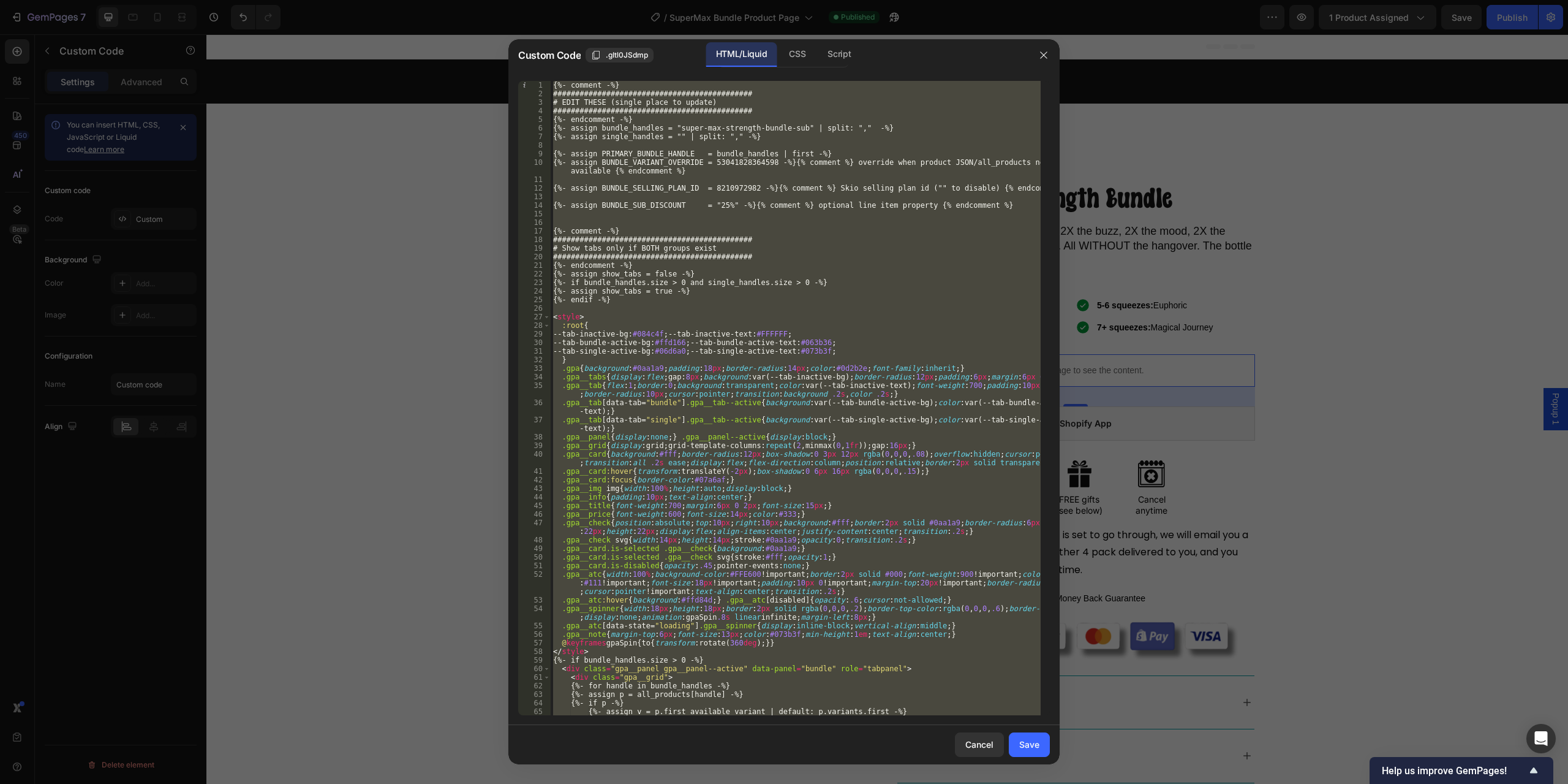
paste textarea
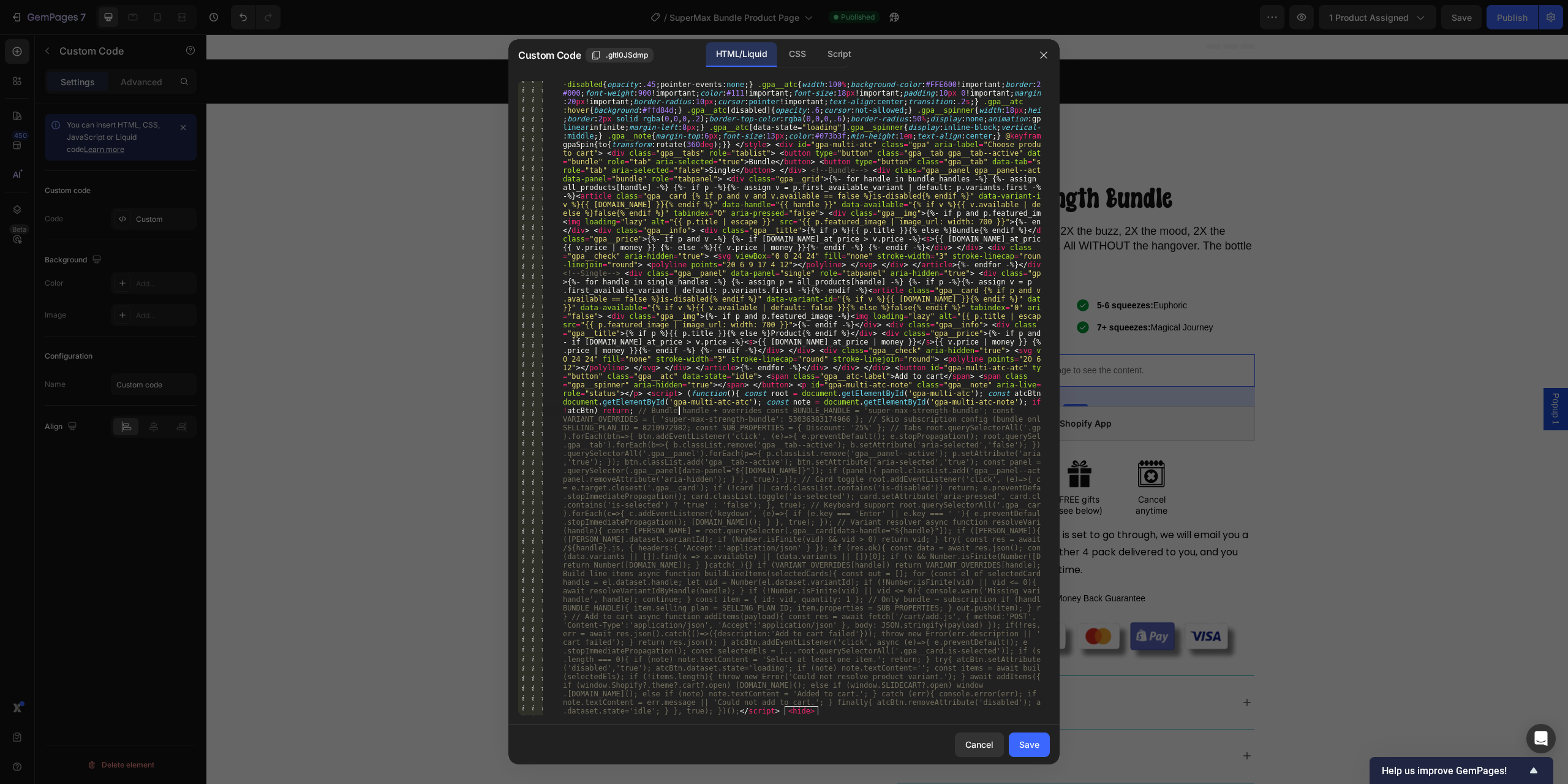
type textarea "const BUNDLE_HANDLE = 'super-max-strength-bundle'; const VARIANT_OVERRIDES = { …"
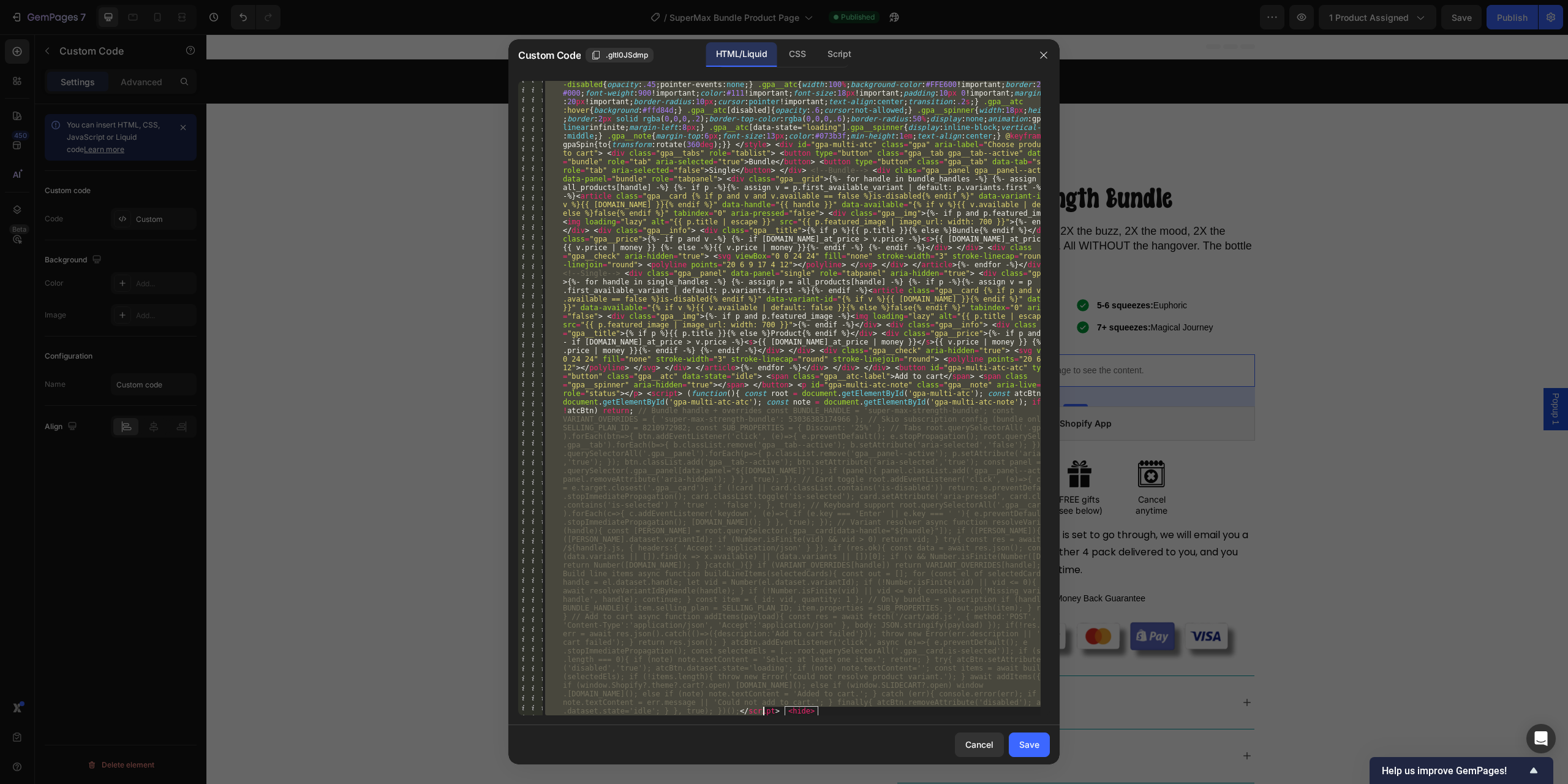
click at [874, 461] on div "<!-- {%- assign bundle_handles = "super-max-strength-bundle-1" | split: "," -%}…" at bounding box center [792, 398] width 498 height 635
paste textarea
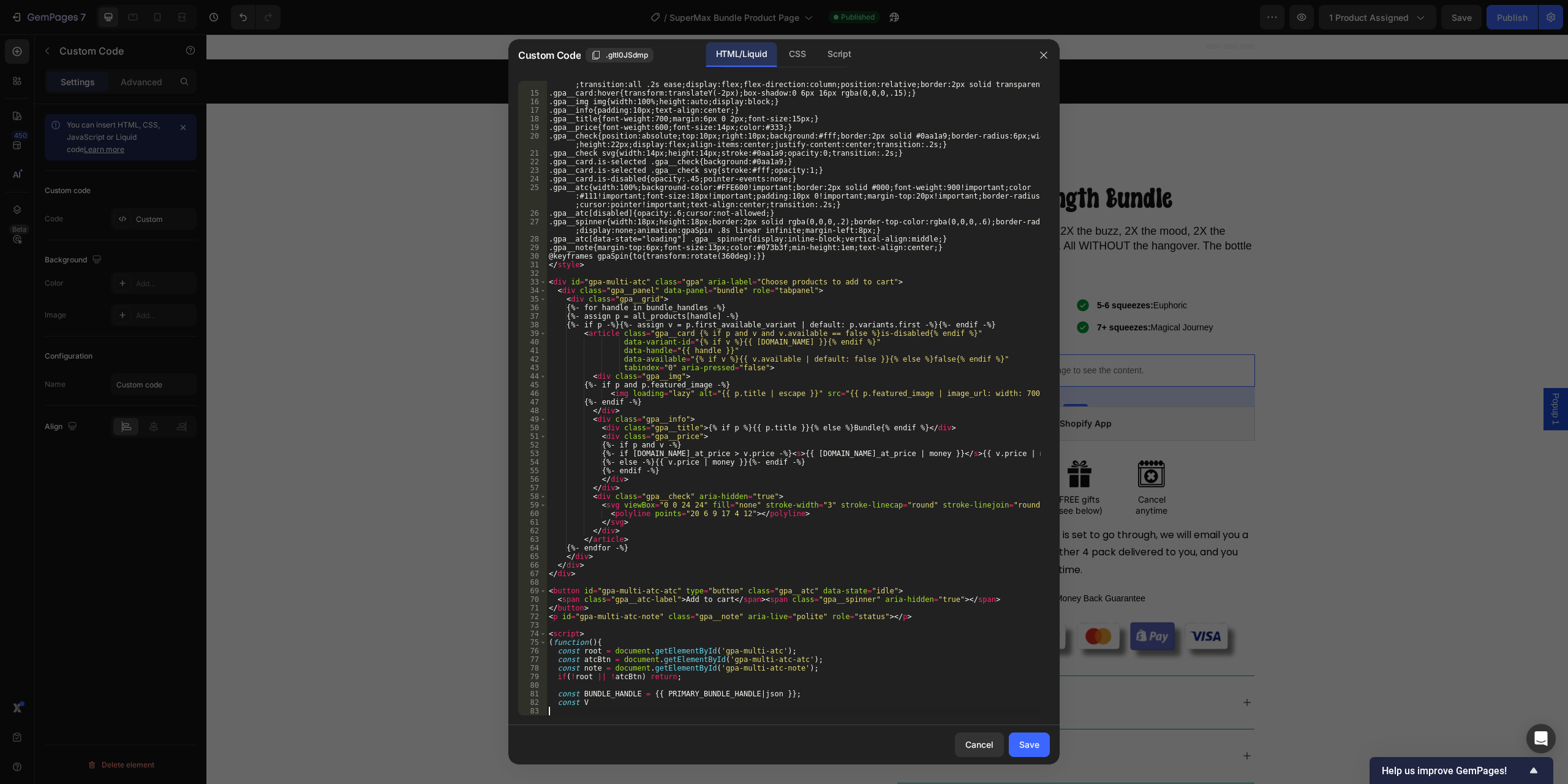
scroll to position [120, 0]
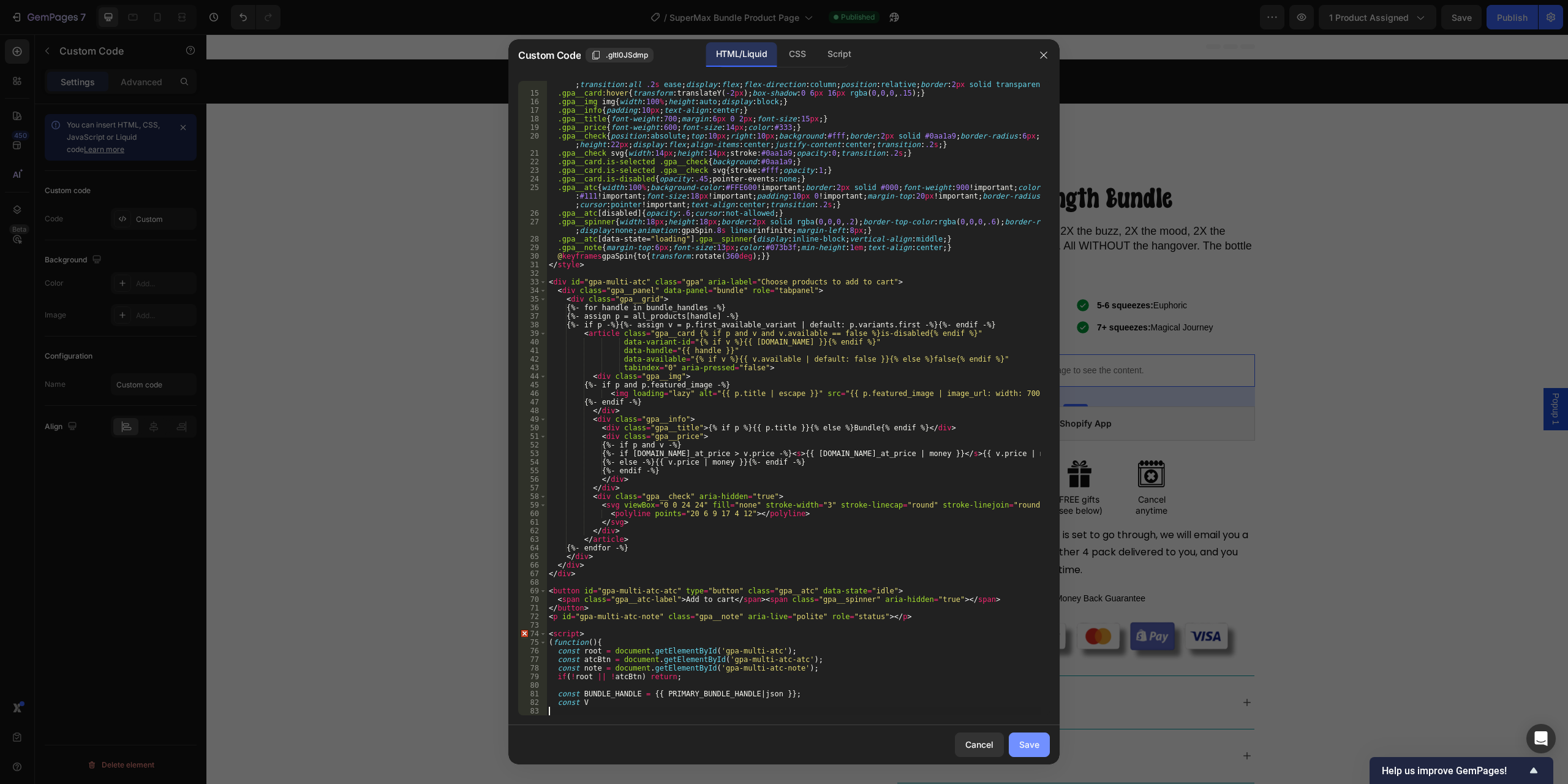
click at [1033, 744] on div "Save" at bounding box center [1029, 744] width 20 height 13
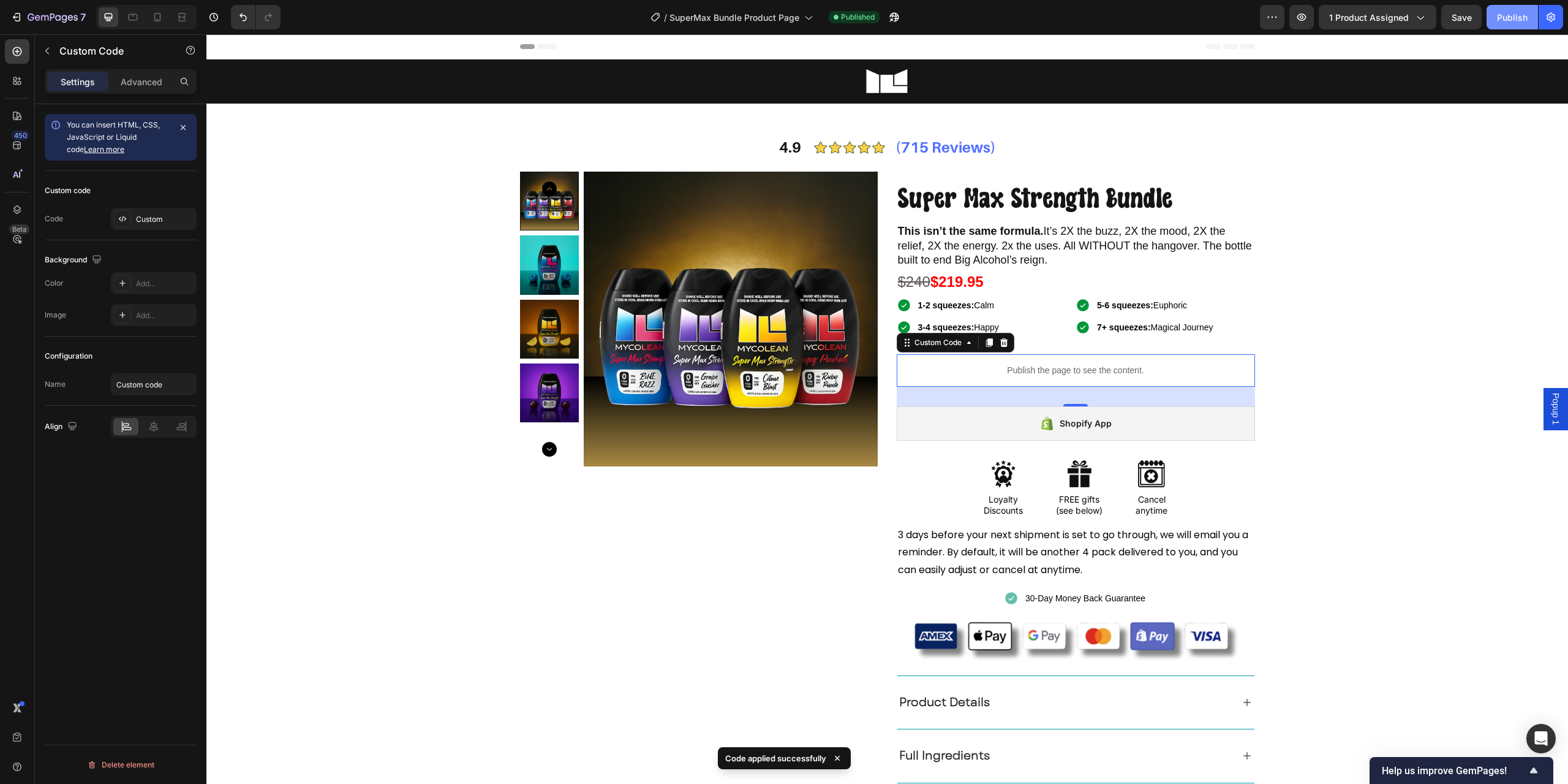
click at [1499, 24] on button "Publish" at bounding box center [1512, 17] width 52 height 24
click at [1026, 370] on p "Publish the page to see the content." at bounding box center [1076, 370] width 359 height 13
click at [147, 215] on div "Custom" at bounding box center [165, 219] width 58 height 11
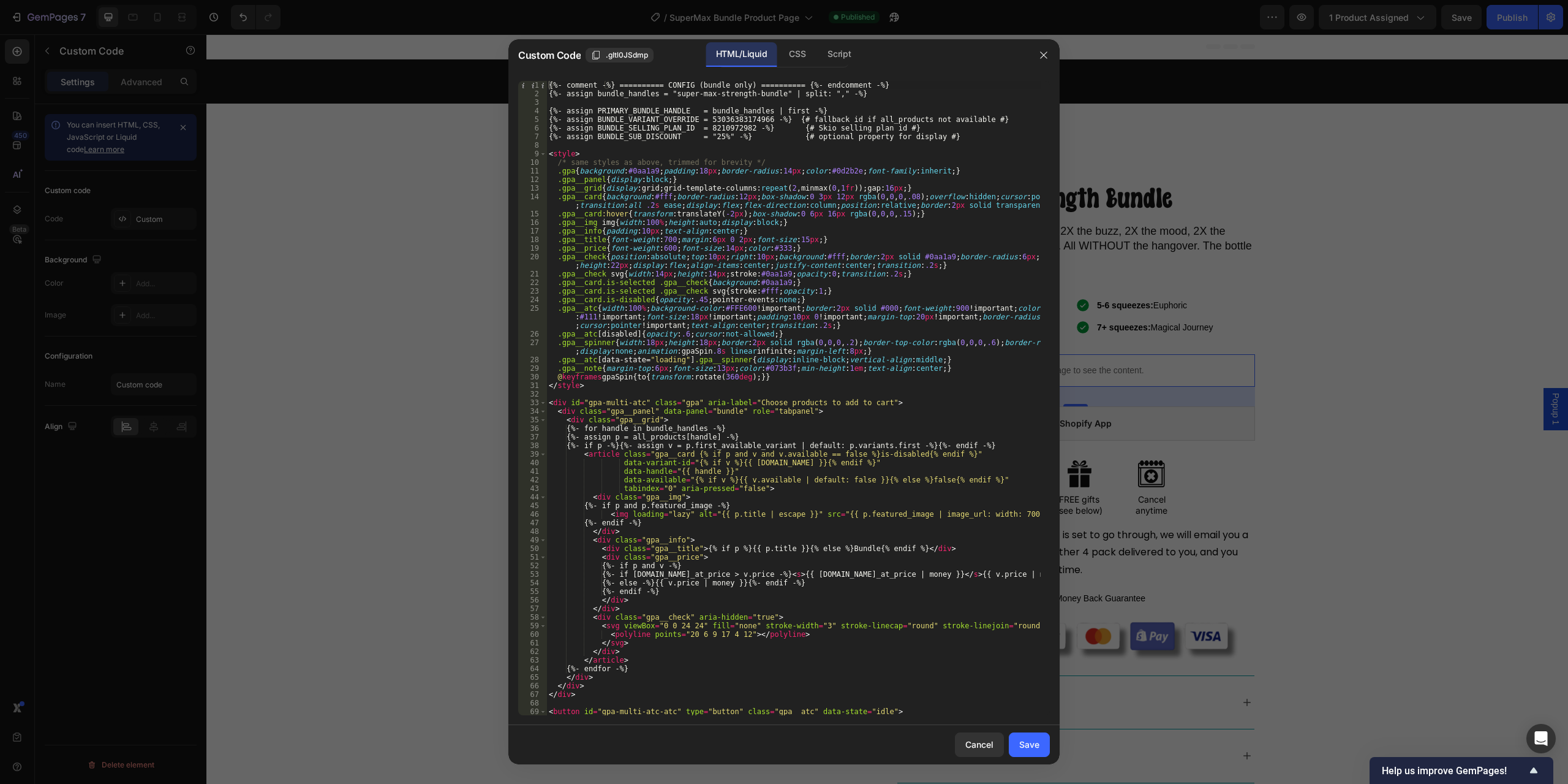
type textarea "{%- assign BUNDLE_VARIANT_OVERRIDE = 53036383174966 -%} {# fallback id if all_p…"
click at [729, 115] on div "{%- comment -%} ========== CONFIG (bundle only) ========== {%- endcomment -%} {…" at bounding box center [793, 406] width 494 height 651
click at [728, 106] on div "{%- comment -%} ========== CONFIG (bundle only) ========== {%- endcomment -%} {…" at bounding box center [793, 406] width 494 height 651
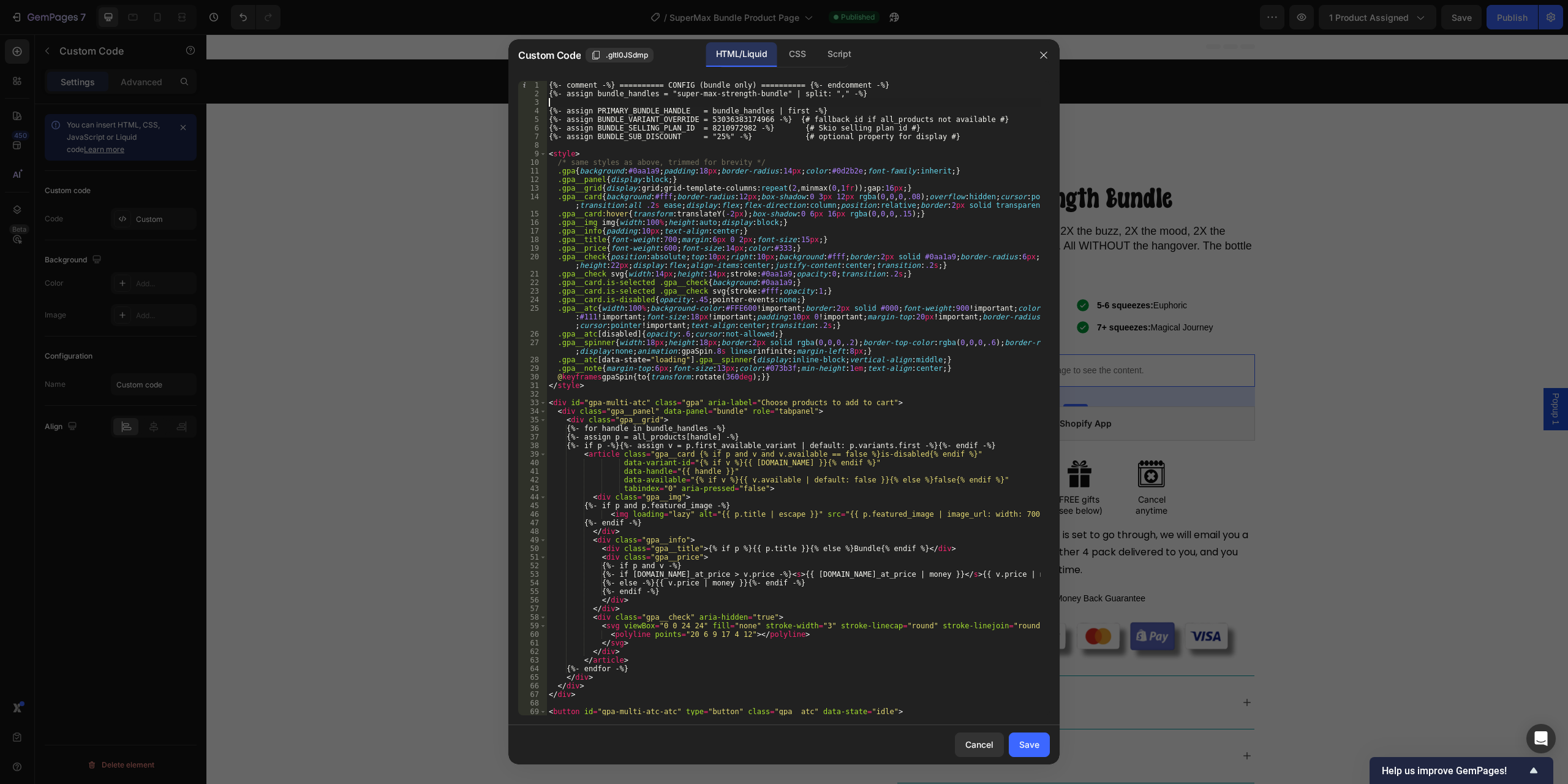
click at [726, 112] on div "{%- comment -%} ========== CONFIG (bundle only) ========== {%- endcomment -%} {…" at bounding box center [793, 406] width 494 height 651
click at [720, 110] on div "{%- comment -%} ========== CONFIG (bundle only) ========== {%- endcomment -%} {…" at bounding box center [793, 398] width 494 height 635
click at [720, 110] on div "{%- comment -%} ========== CONFIG (bundle only) ========== {%- endcomment -%} {…" at bounding box center [793, 406] width 494 height 651
click at [663, 90] on div "{%- comment -%} ========== CONFIG (bundle only) ========== {%- endcomment -%} {…" at bounding box center [793, 406] width 494 height 651
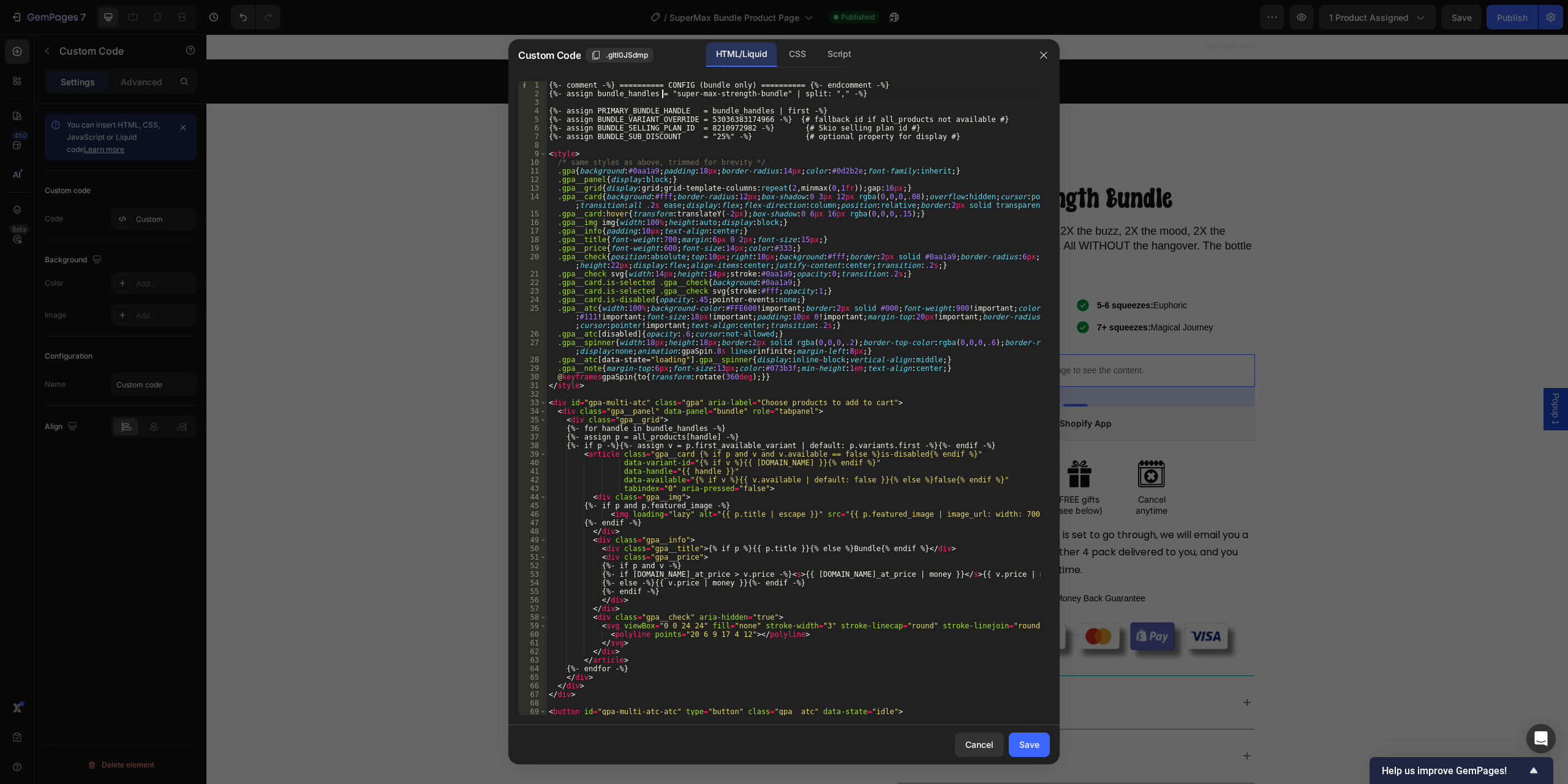
click at [663, 90] on div "{%- comment -%} ========== CONFIG (bundle only) ========== {%- endcomment -%} {…" at bounding box center [793, 406] width 494 height 651
click at [689, 92] on div "{%- comment -%} ========== CONFIG (bundle only) ========== {%- endcomment -%} {…" at bounding box center [793, 406] width 494 height 651
click at [746, 93] on div "{%- comment -%} ========== CONFIG (bundle only) ========== {%- endcomment -%} {…" at bounding box center [793, 406] width 494 height 651
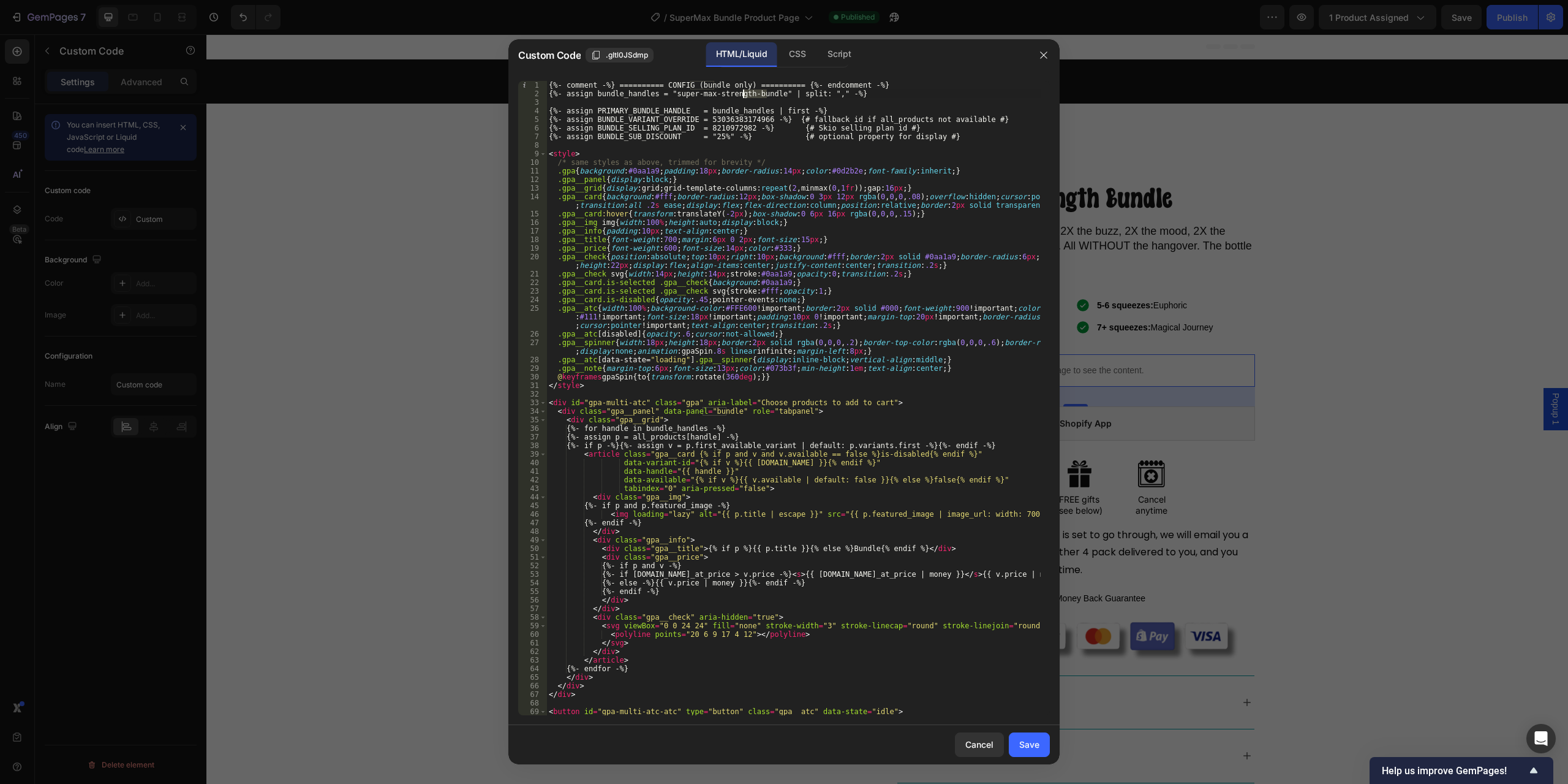
click at [722, 113] on div "{%- comment -%} ========== CONFIG (bundle only) ========== {%- endcomment -%} {…" at bounding box center [793, 406] width 494 height 651
click at [722, 124] on div "{%- comment -%} ========== CONFIG (bundle only) ========== {%- endcomment -%} {…" at bounding box center [793, 406] width 494 height 651
click at [630, 109] on div "{%- comment -%} ========== CONFIG (bundle only) ========== {%- endcomment -%} {…" at bounding box center [793, 406] width 494 height 651
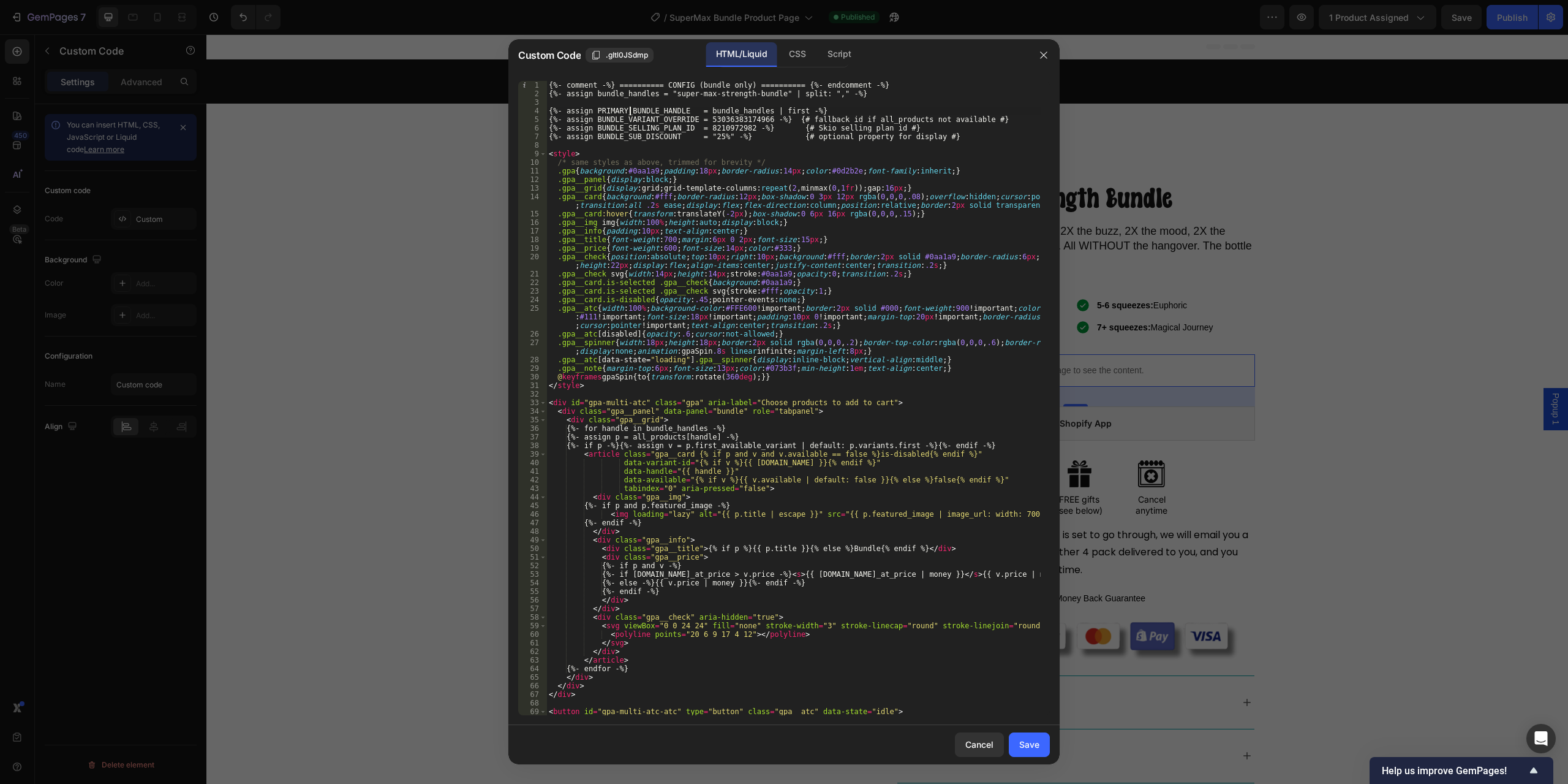
click at [630, 109] on div "{%- comment -%} ========== CONFIG (bundle only) ========== {%- endcomment -%} {…" at bounding box center [793, 406] width 494 height 651
click at [728, 113] on div "{%- comment -%} ========== CONFIG (bundle only) ========== {%- endcomment -%} {…" at bounding box center [793, 406] width 494 height 651
click at [665, 92] on div "{%- comment -%} ========== CONFIG (bundle only) ========== {%- endcomment -%} {…" at bounding box center [793, 406] width 494 height 651
click at [729, 113] on div "{%- comment -%} ========== CONFIG (bundle only) ========== {%- endcomment -%} {…" at bounding box center [793, 406] width 494 height 651
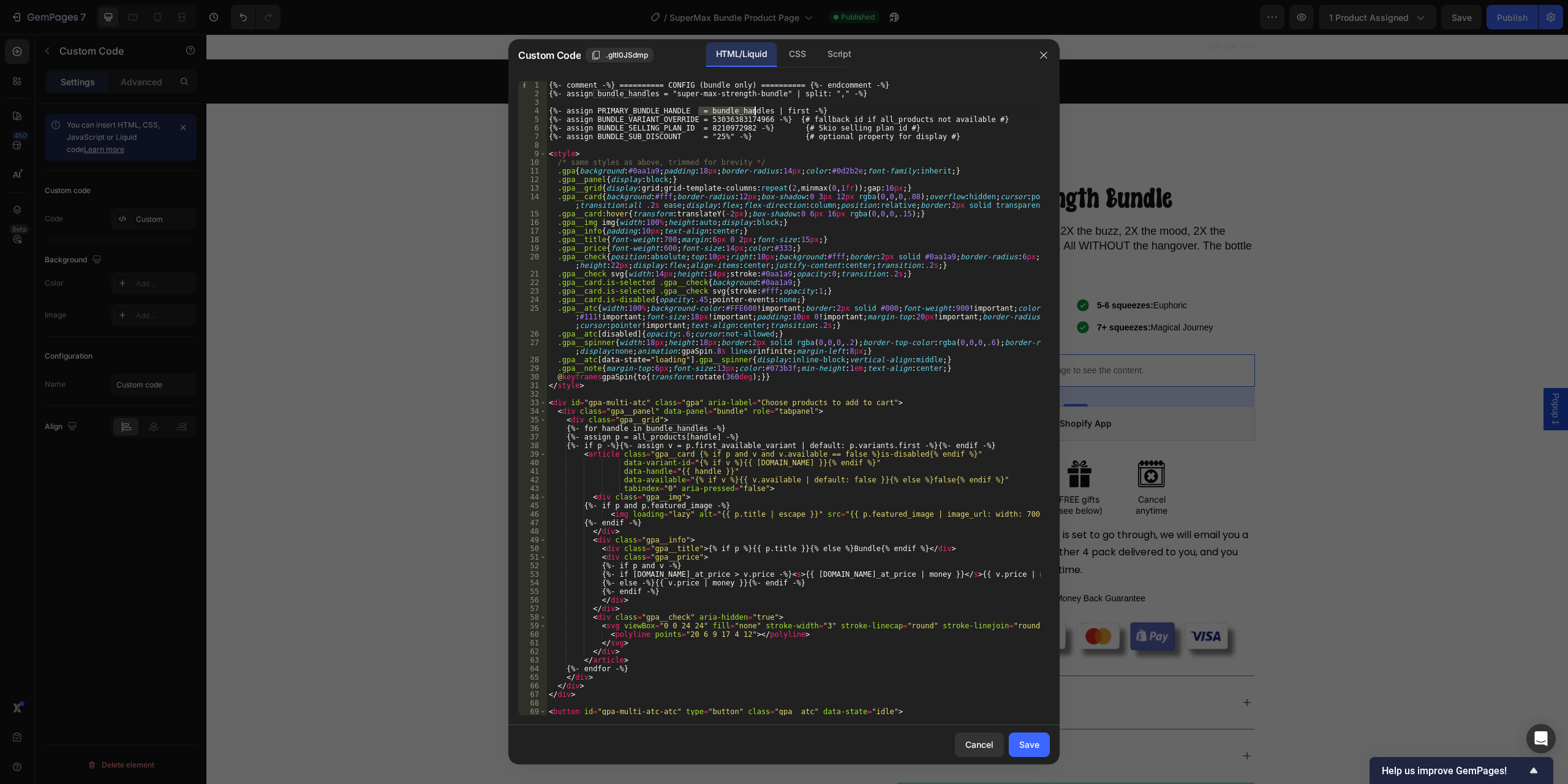
click at [729, 113] on div "{%- comment -%} ========== CONFIG (bundle only) ========== {%- endcomment -%} {…" at bounding box center [793, 406] width 494 height 651
click at [699, 122] on div "{%- comment -%} ========== CONFIG (bundle only) ========== {%- endcomment -%} {…" at bounding box center [793, 406] width 494 height 651
click at [707, 129] on div "{%- comment -%} ========== CONFIG (bundle only) ========== {%- endcomment -%} {…" at bounding box center [793, 406] width 494 height 651
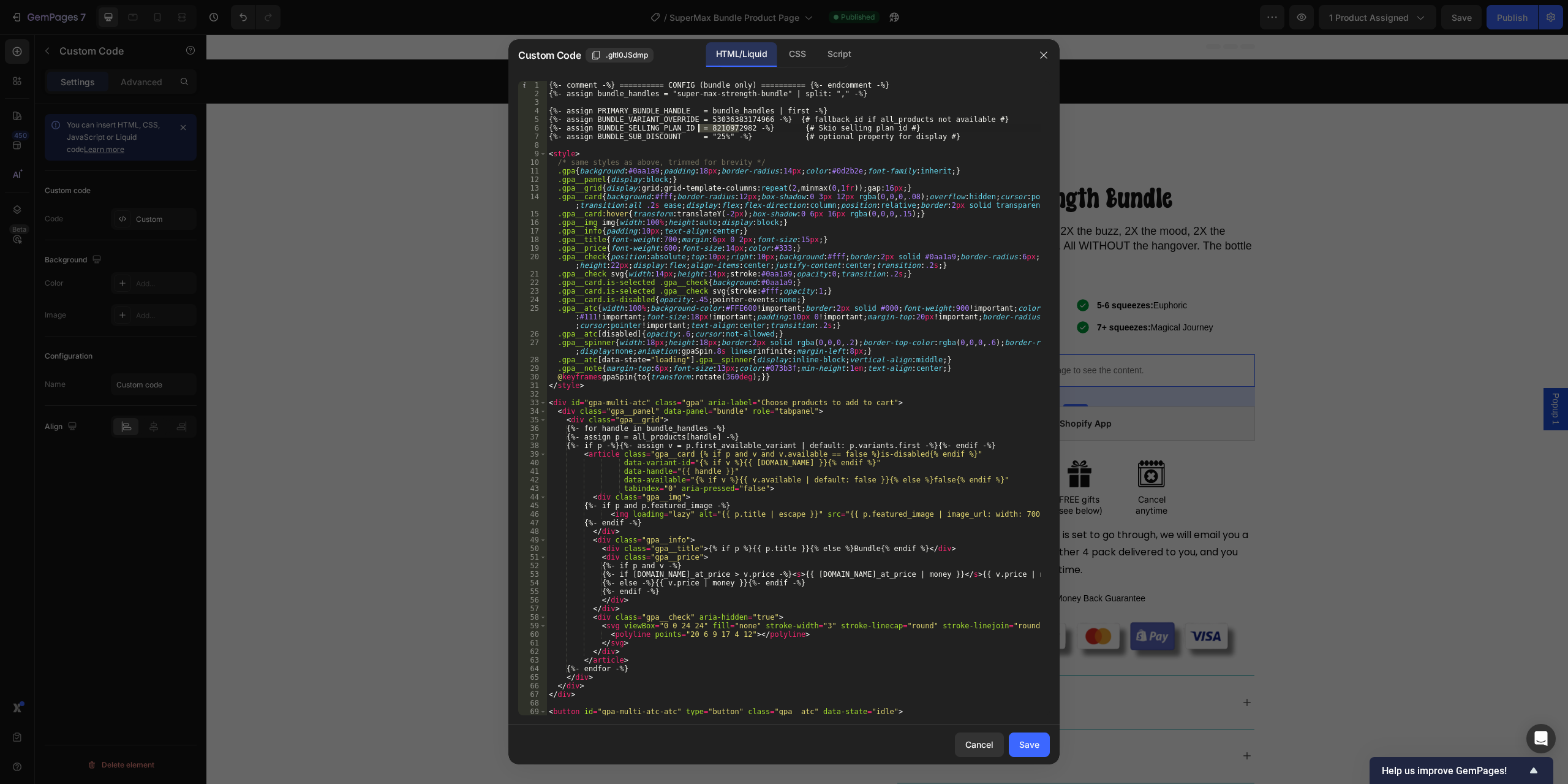
click at [718, 127] on div "{%- comment -%} ========== CONFIG (bundle only) ========== {%- endcomment -%} {…" at bounding box center [793, 398] width 494 height 635
click at [718, 127] on div "{%- comment -%} ========== CONFIG (bundle only) ========== {%- endcomment -%} {…" at bounding box center [793, 406] width 494 height 651
click at [712, 137] on div "{%- comment -%} ========== CONFIG (bundle only) ========== {%- endcomment -%} {…" at bounding box center [793, 406] width 494 height 651
click at [780, 126] on div "{%- comment -%} ========== CONFIG (bundle only) ========== {%- endcomment -%} {…" at bounding box center [793, 406] width 494 height 651
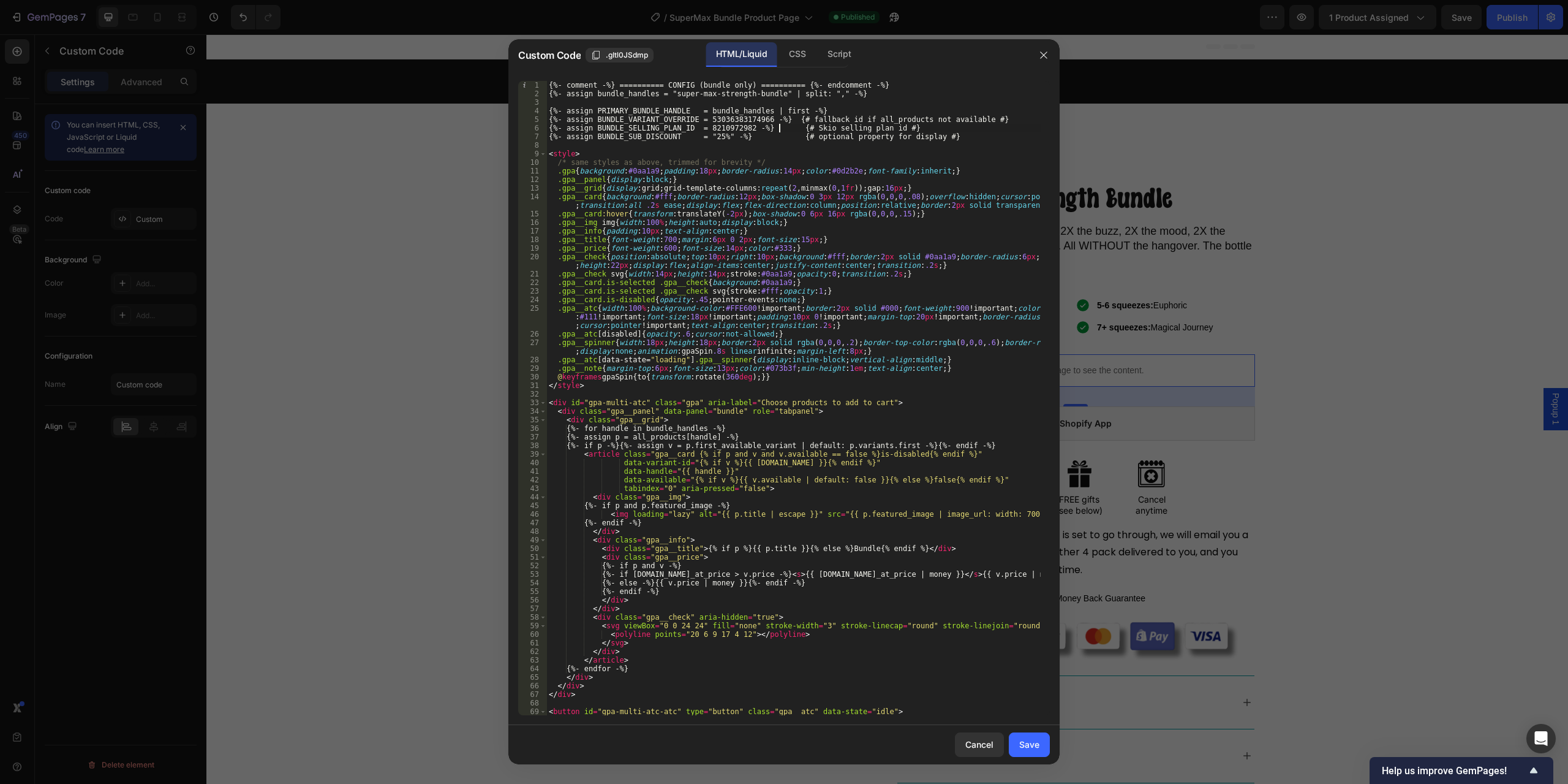
click at [728, 120] on div "{%- comment -%} ========== CONFIG (bundle only) ========== {%- endcomment -%} {…" at bounding box center [793, 406] width 494 height 651
click at [706, 108] on div "{%- comment -%} ========== CONFIG (bundle only) ========== {%- endcomment -%} {…" at bounding box center [793, 406] width 494 height 651
click at [711, 119] on div "{%- comment -%} ========== CONFIG (bundle only) ========== {%- endcomment -%} {…" at bounding box center [793, 406] width 494 height 651
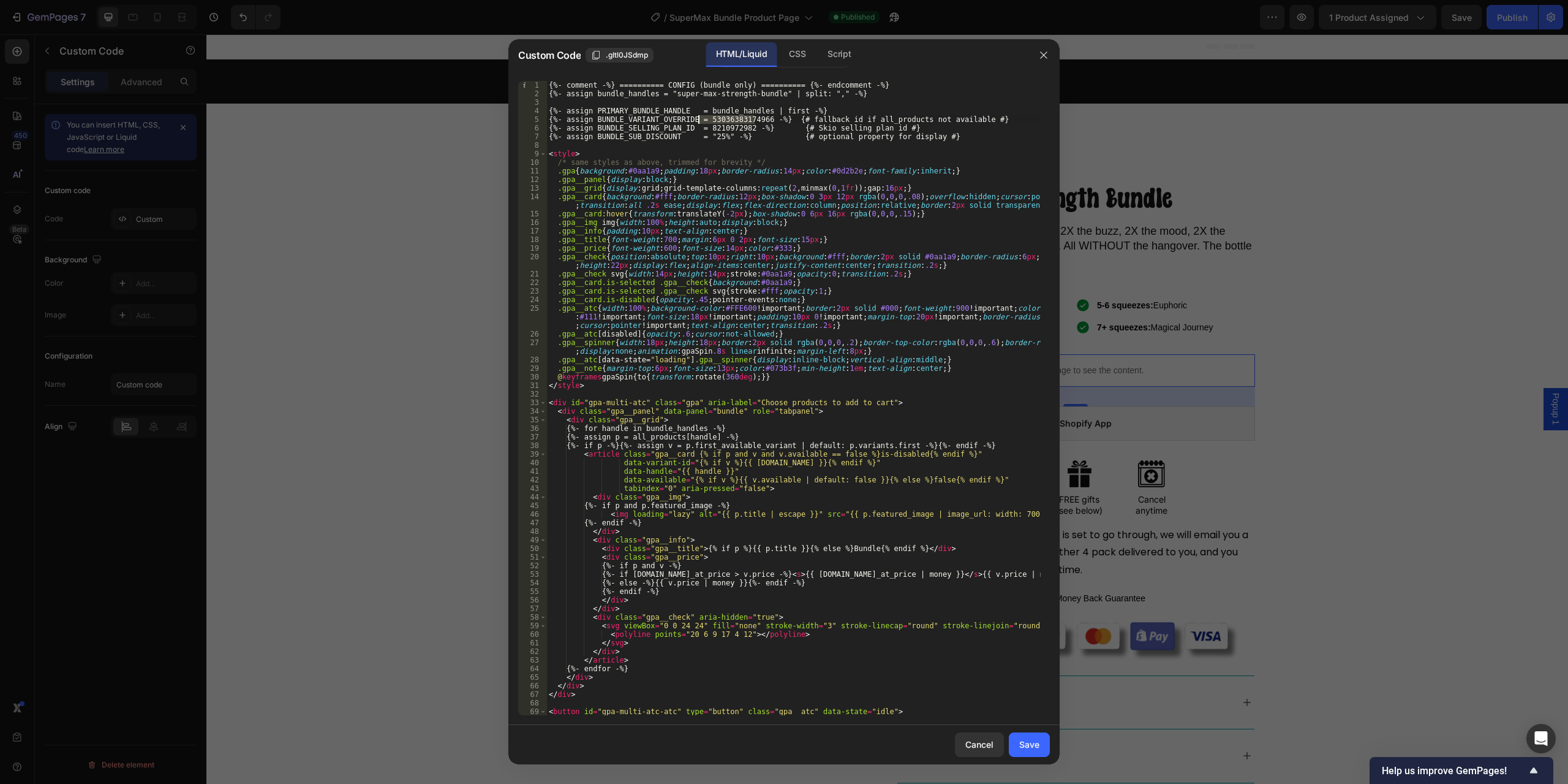
paste textarea "41828364598"
click at [716, 98] on div "{%- comment -%} ========== CONFIG (bundle only) ========== {%- endcomment -%} {…" at bounding box center [793, 406] width 494 height 651
drag, startPoint x: 665, startPoint y: 94, endPoint x: 767, endPoint y: 92, distance: 102.0
click at [767, 92] on div "{%- comment -%} ========== CONFIG (bundle only) ========== {%- endcomment -%} {…" at bounding box center [793, 406] width 494 height 651
paste textarea "-sub"
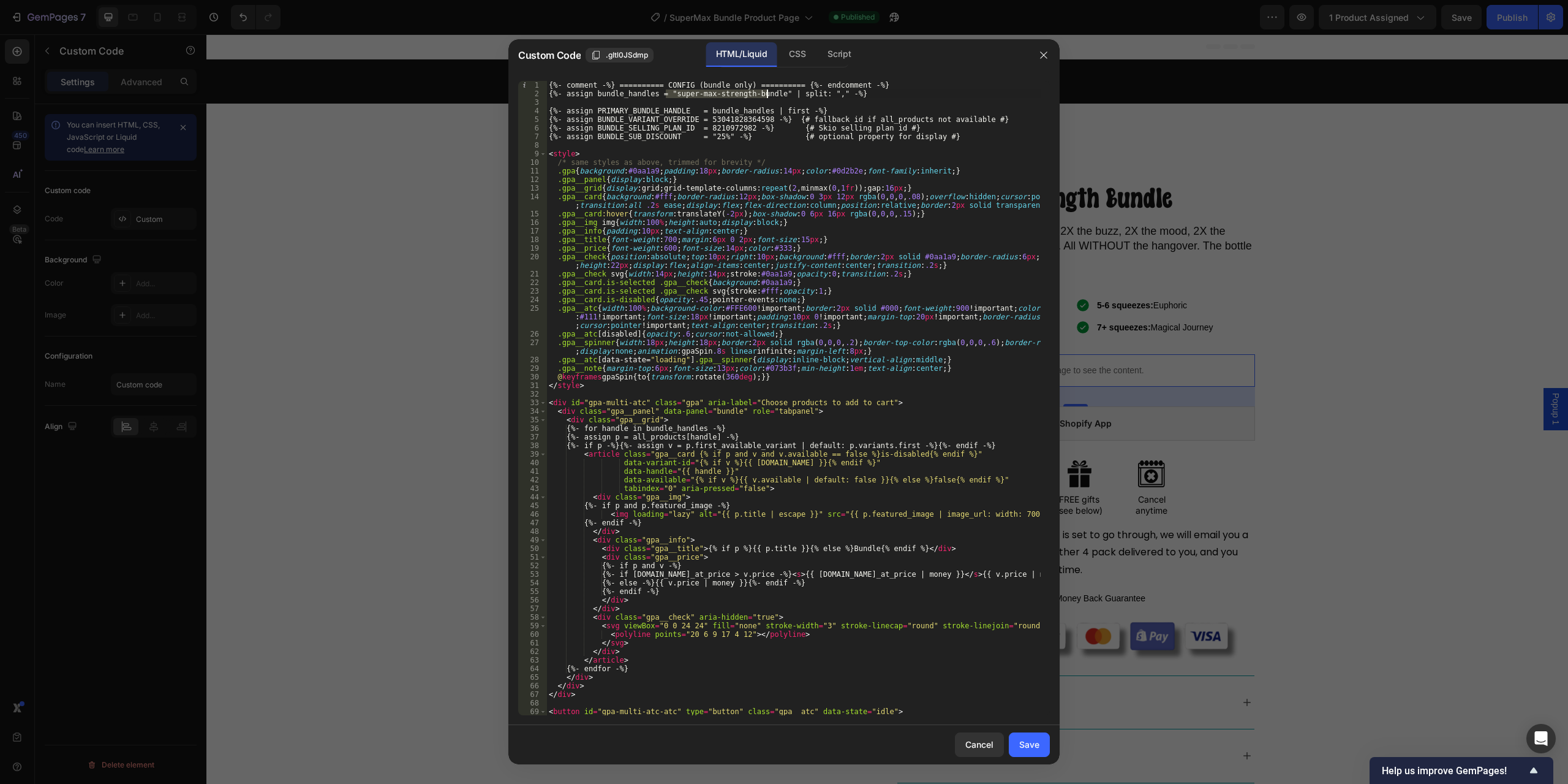
type textarea "{%- assign bundle_handles = "super-max-strength-bundle-sub" | split: "," -%}"
click at [1036, 746] on div "Save" at bounding box center [1029, 744] width 20 height 13
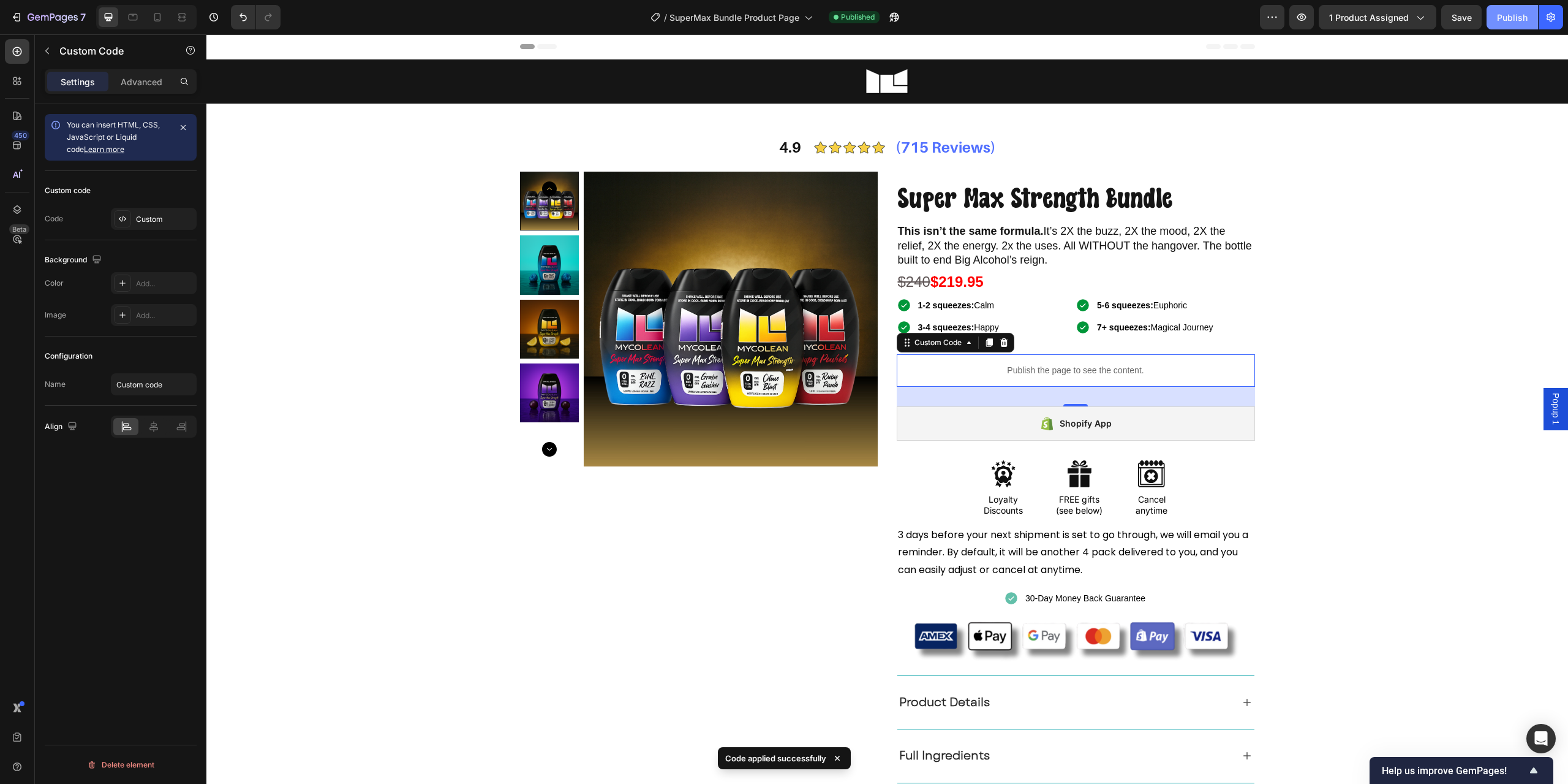
click at [1490, 9] on button "Publish" at bounding box center [1512, 17] width 52 height 24
click at [1029, 381] on div "Publish the page to see the content." at bounding box center [1076, 370] width 359 height 32
click at [158, 227] on div "Custom" at bounding box center [154, 219] width 86 height 22
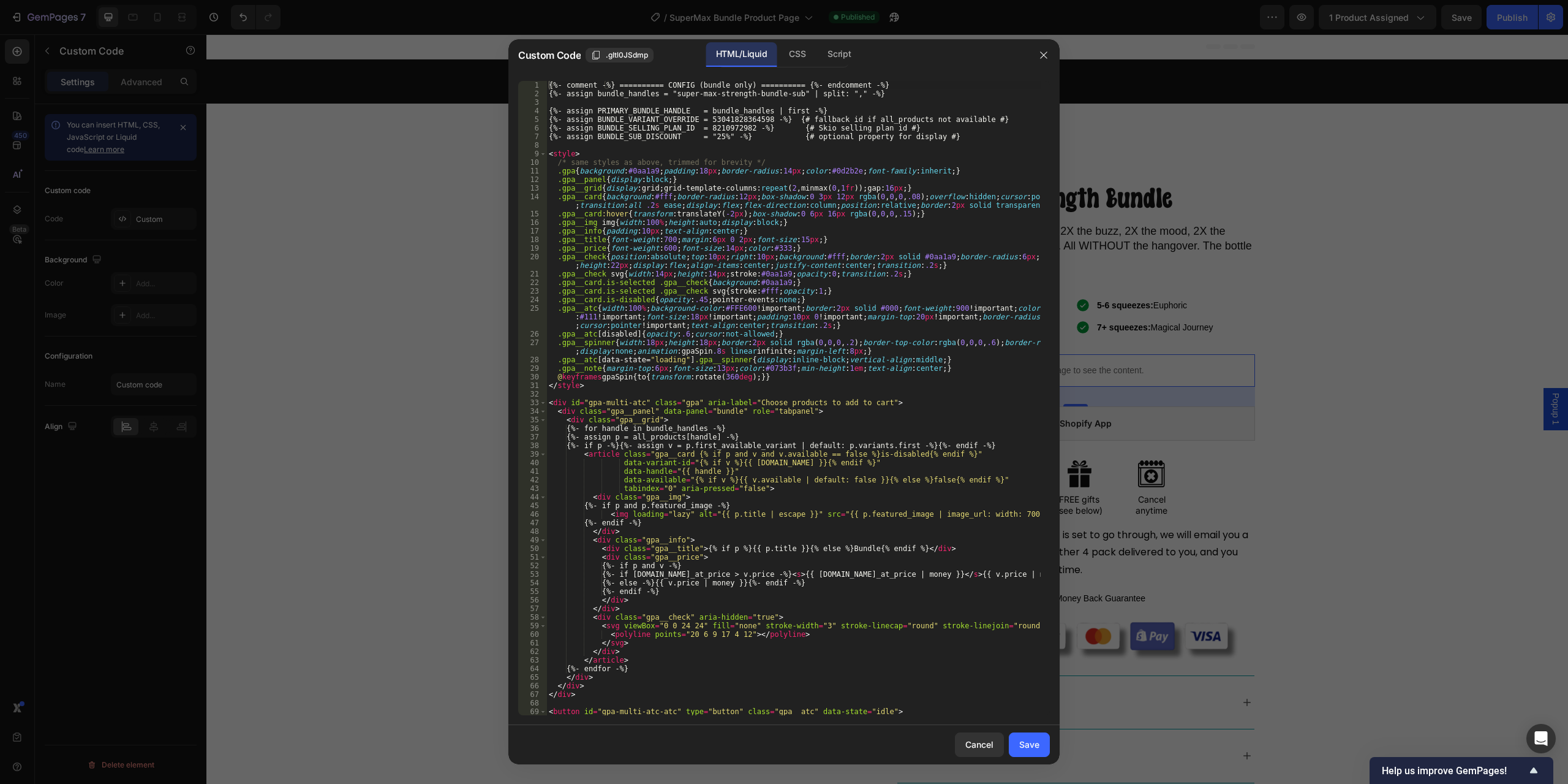
type textarea ".gpa__atc{width:100%;background-color:#FFE600!important;border:2px solid #000;f…"
click at [778, 316] on div "{%- comment -%} ========== CONFIG (bundle only) ========== {%- endcomment -%} {…" at bounding box center [793, 406] width 494 height 651
drag, startPoint x: 849, startPoint y: 87, endPoint x: 959, endPoint y: 92, distance: 110.1
click at [959, 92] on input "fallback id if all_products not available #}{#" at bounding box center [907, 91] width 133 height 15
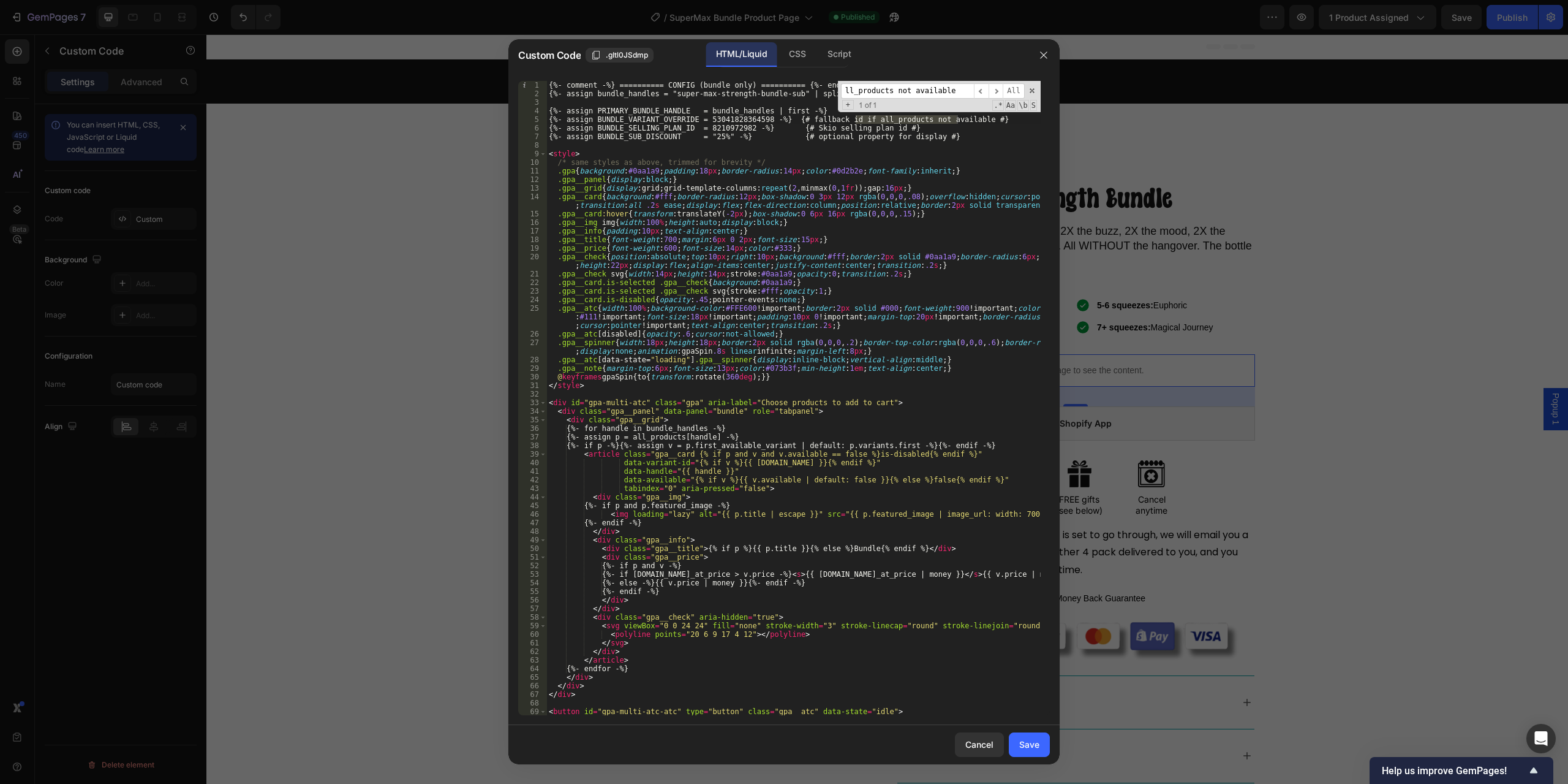
scroll to position [0, 0]
type input "ll_products not available"
click at [805, 153] on div "{%- comment -%} ========== CONFIG (bundle only) ========== {%- endcomment -%} {…" at bounding box center [793, 406] width 494 height 651
click at [1035, 90] on span at bounding box center [1032, 90] width 9 height 9
drag, startPoint x: 779, startPoint y: 120, endPoint x: 982, endPoint y: 120, distance: 203.0
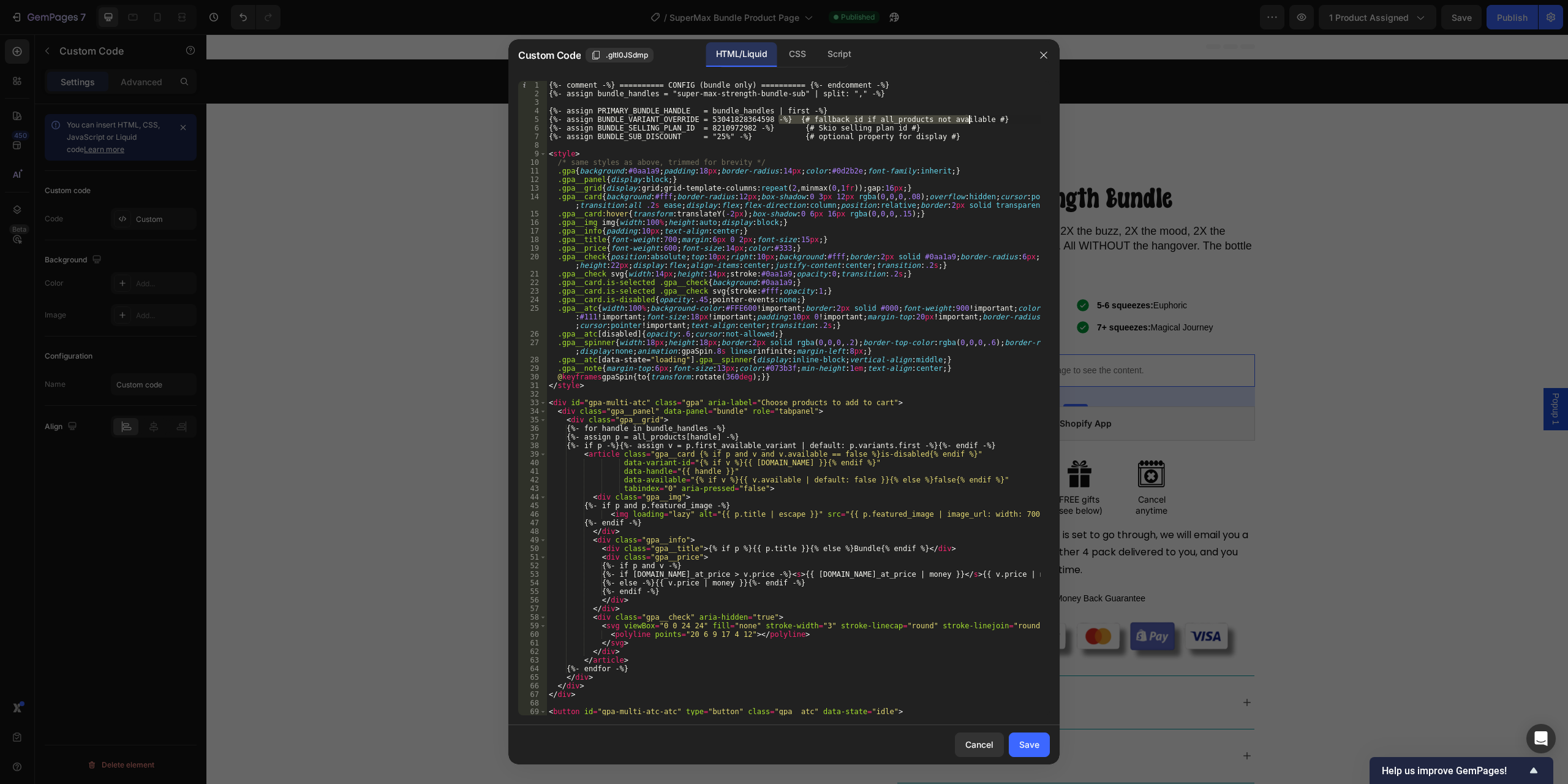
click at [982, 120] on div "{%- comment -%} ========== CONFIG (bundle only) ========== {%- endcomment -%} {…" at bounding box center [793, 406] width 494 height 651
drag, startPoint x: 782, startPoint y: 127, endPoint x: 905, endPoint y: 127, distance: 123.0
click at [905, 127] on div "{%- comment -%} ========== CONFIG (bundle only) ========== {%- endcomment -%} {…" at bounding box center [793, 406] width 494 height 651
drag, startPoint x: 782, startPoint y: 133, endPoint x: 943, endPoint y: 138, distance: 161.1
click at [943, 138] on div "{%- comment -%} ========== CONFIG (bundle only) ========== {%- endcomment -%} {…" at bounding box center [793, 406] width 494 height 651
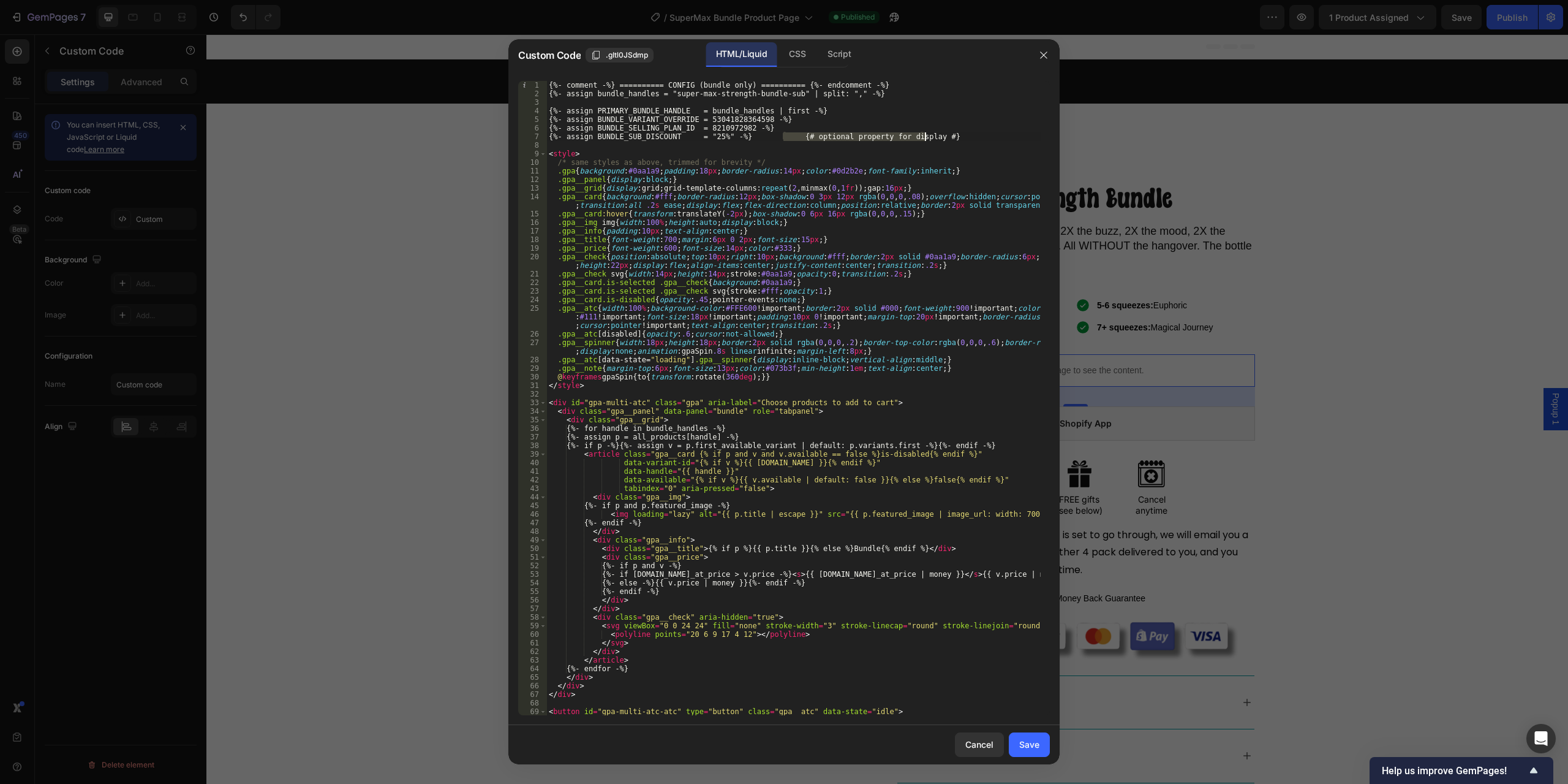
type textarea "{%- assign BUNDLE_SUB_DISCOUNT = "25%" -%}"
click at [854, 106] on div "{%- comment -%} ========== CONFIG (bundle only) ========== {%- endcomment -%} {…" at bounding box center [793, 406] width 494 height 651
click at [878, 96] on div "{%- comment -%} ========== CONFIG (bundle only) ========== {%- endcomment -%} {…" at bounding box center [793, 406] width 494 height 651
click at [833, 120] on div "{%- comment -%} ========== CONFIG (bundle only) ========== {%- endcomment -%} {…" at bounding box center [793, 406] width 494 height 651
type textarea "{%- assign BUNDLE_VARIANT_OVERRIDE = 53041828364598 -%}"
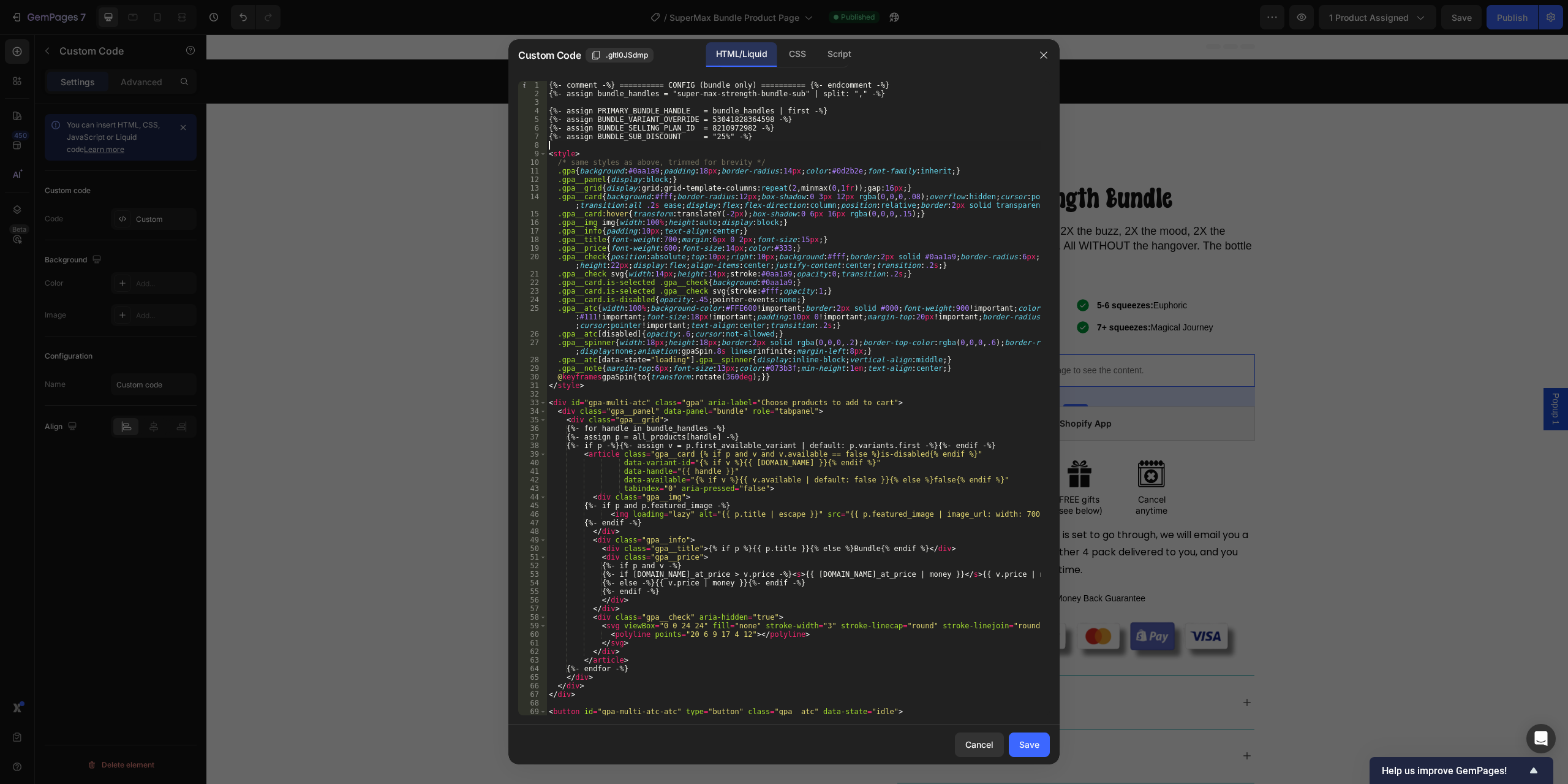
click at [816, 148] on div "{%- comment -%} ========== CONFIG (bundle only) ========== {%- endcomment -%} {…" at bounding box center [793, 406] width 494 height 651
click at [1037, 748] on div "Save" at bounding box center [1029, 744] width 20 height 13
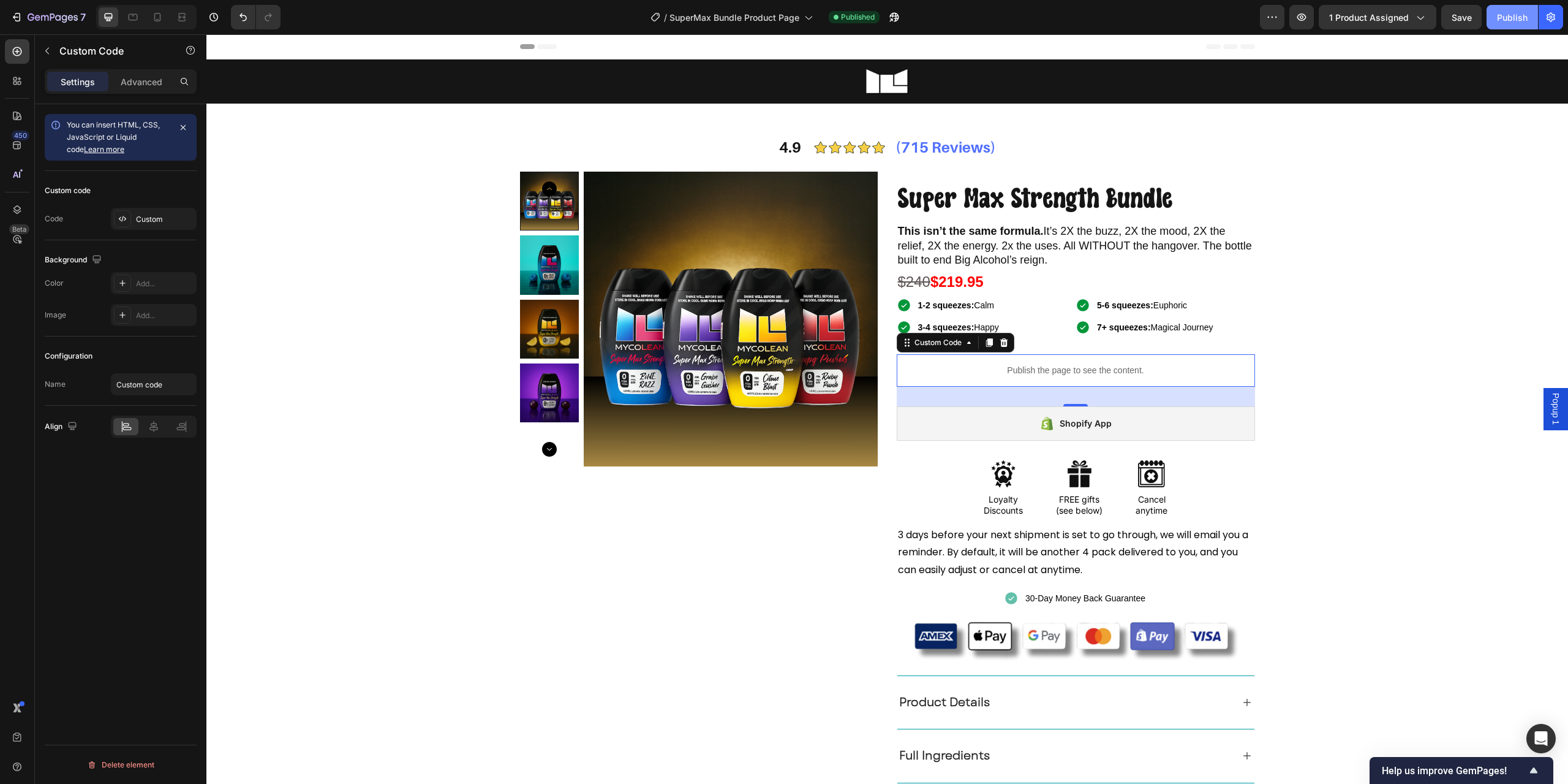
click at [1499, 18] on div "Publish" at bounding box center [1513, 17] width 31 height 13
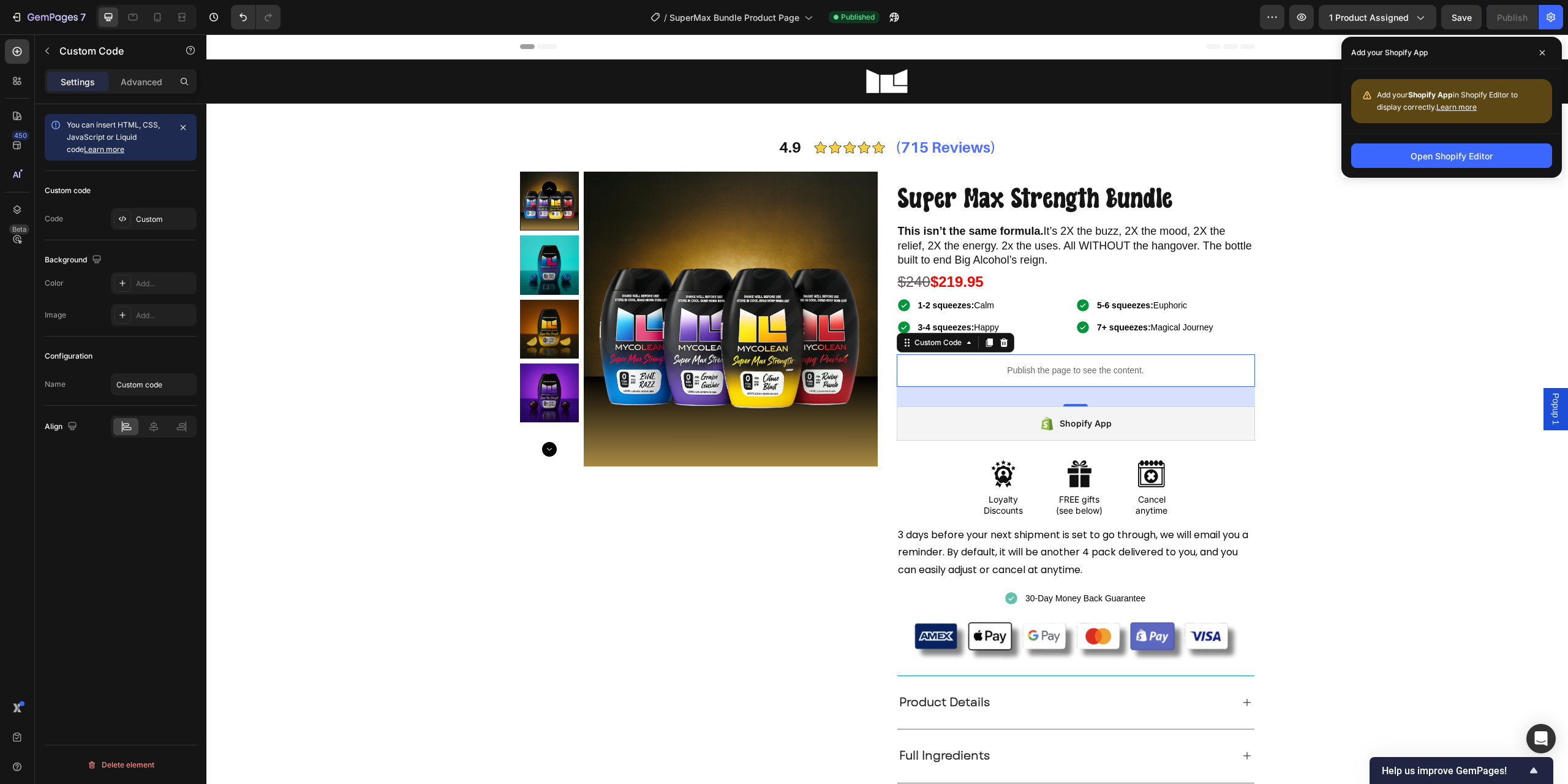
click at [1045, 375] on p "Publish the page to see the content." at bounding box center [1076, 370] width 359 height 13
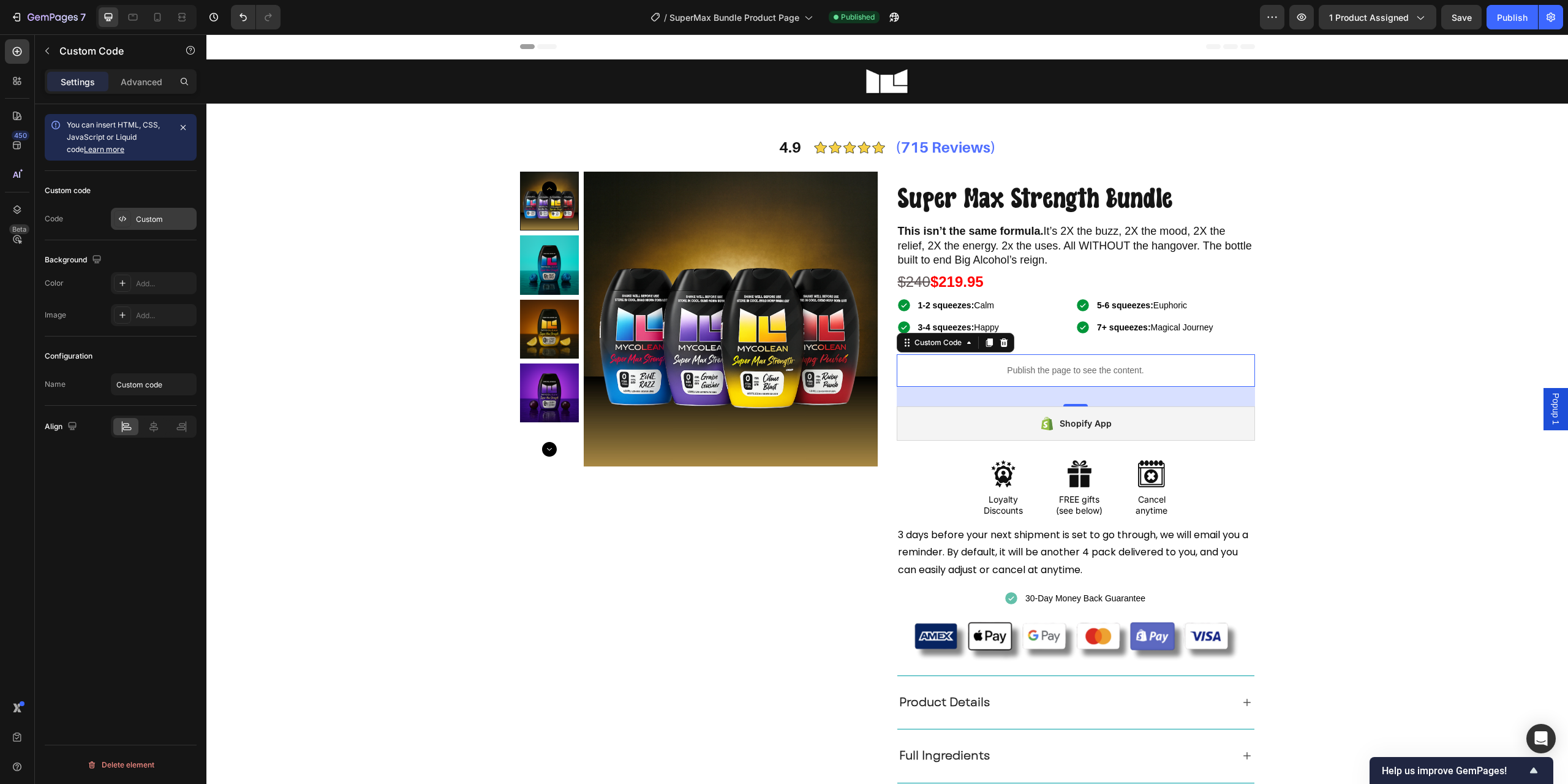
click at [137, 223] on div "Custom" at bounding box center [165, 219] width 58 height 11
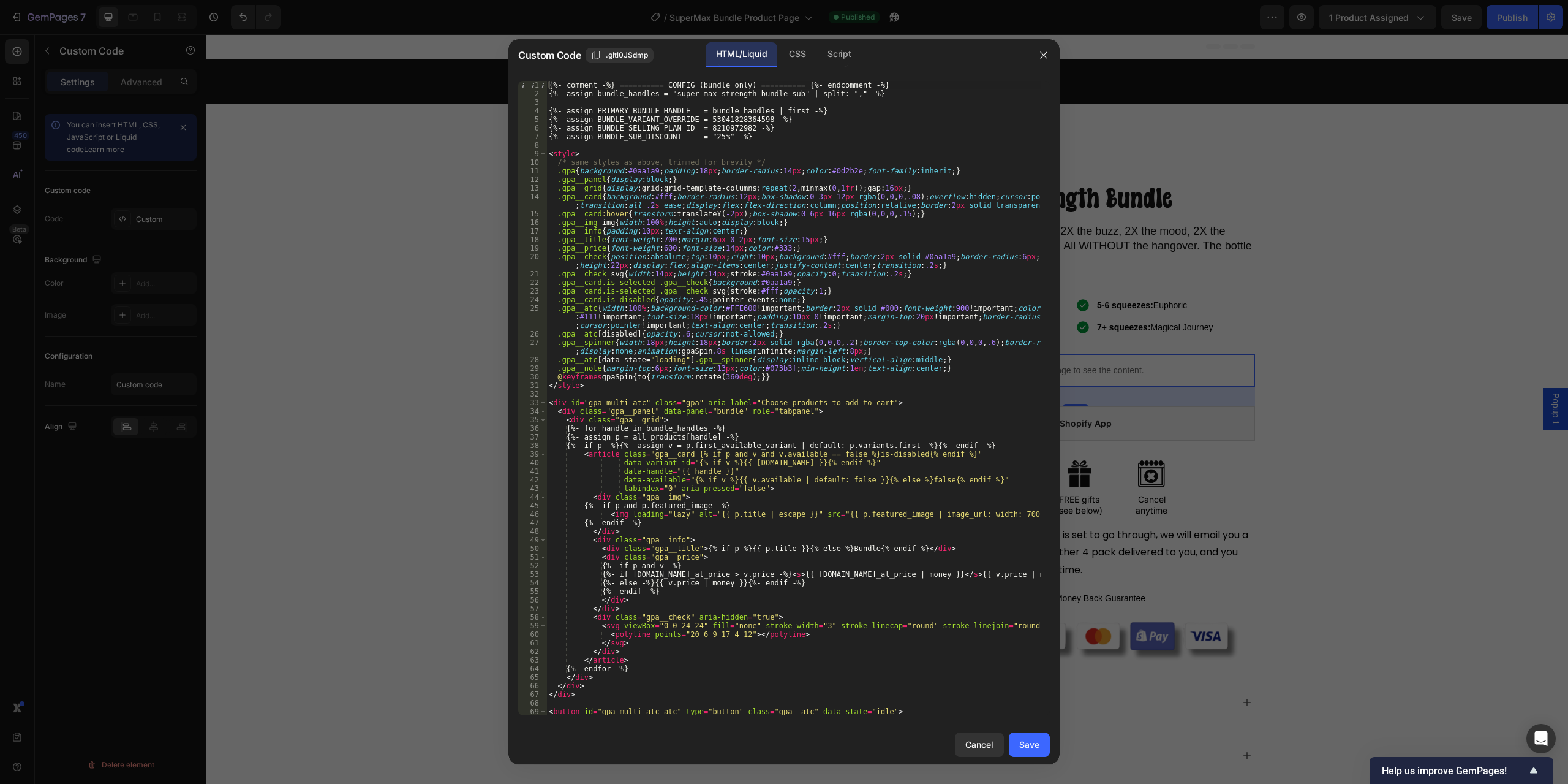
click at [772, 139] on div "{%- comment -%} ========== CONFIG (bundle only) ========== {%- endcomment -%} {…" at bounding box center [793, 406] width 494 height 651
click at [724, 122] on div "{%- comment -%} ========== CONFIG (bundle only) ========== {%- endcomment -%} {…" at bounding box center [793, 406] width 494 height 651
type textarea "{%- assign BUNDLE_VARIANT_OVERRIDE = 53041828364598 -%}"
click at [724, 122] on div "{%- comment -%} ========== CONFIG (bundle only) ========== {%- endcomment -%} {…" at bounding box center [793, 406] width 494 height 651
click at [759, 116] on div "{%- comment -%} ========== CONFIG (bundle only) ========== {%- endcomment -%} {…" at bounding box center [793, 406] width 494 height 651
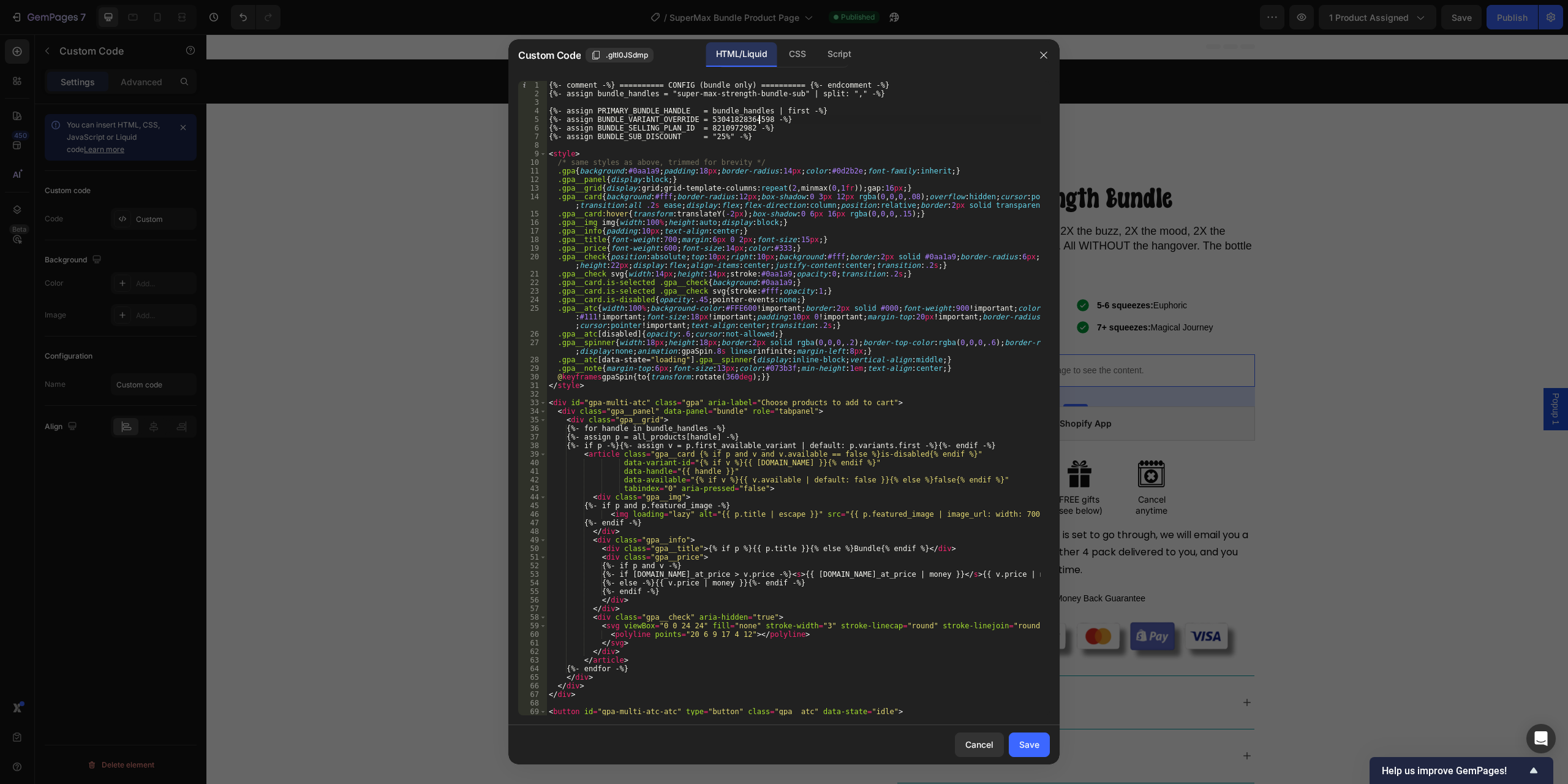
click at [642, 117] on div "{%- comment -%} ========== CONFIG (bundle only) ========== {%- endcomment -%} {…" at bounding box center [793, 406] width 494 height 651
click at [796, 142] on div "{%- comment -%} ========== CONFIG (bundle only) ========== {%- endcomment -%} {…" at bounding box center [793, 406] width 494 height 651
type input "BUNDLE_VARIANT_OVERRIDE"
click at [998, 90] on span "​" at bounding box center [996, 91] width 15 height 15
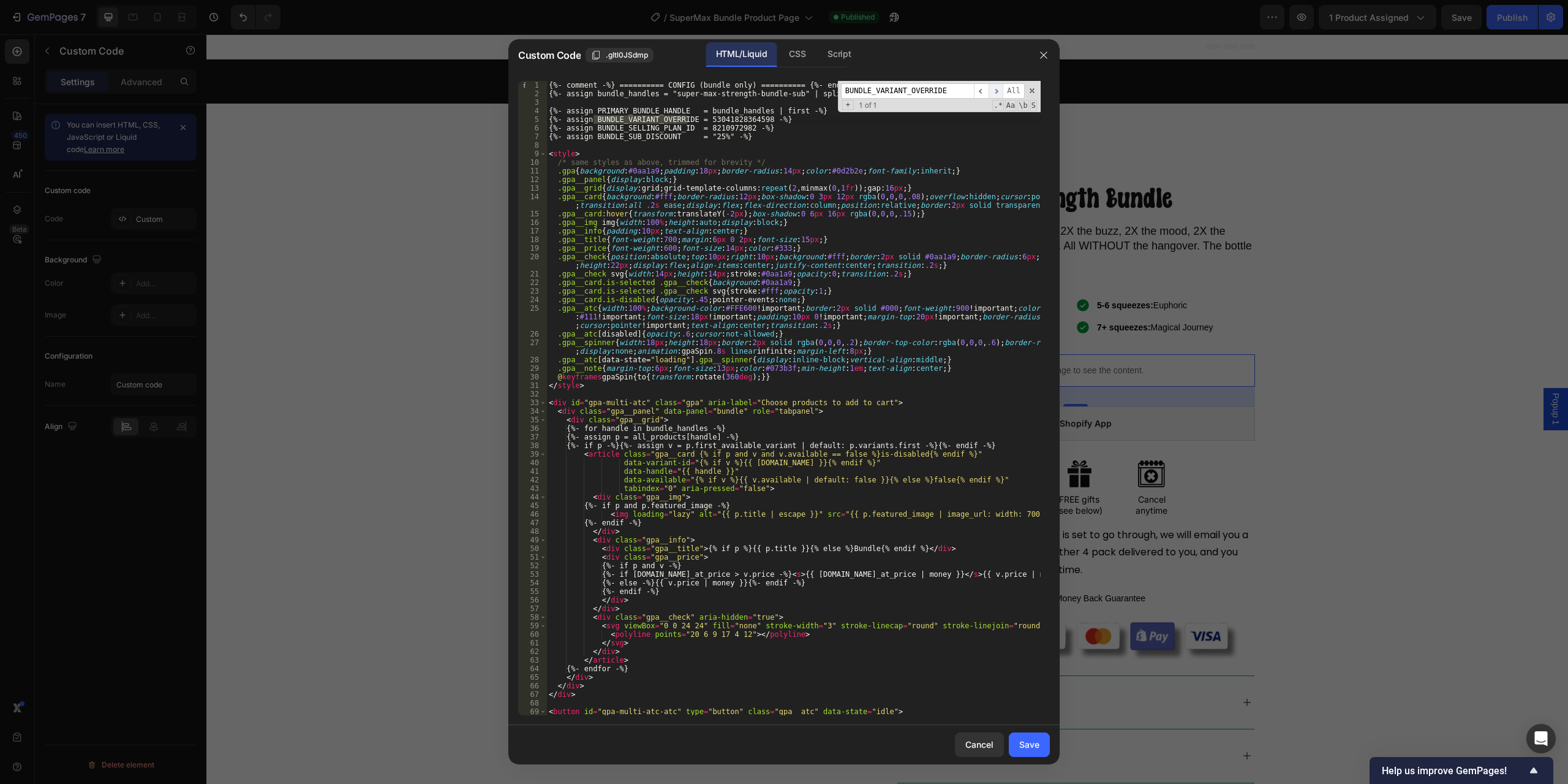
click at [998, 90] on span "​" at bounding box center [996, 91] width 15 height 15
click at [746, 137] on div "{%- comment -%} ========== CONFIG (bundle only) ========== {%- endcomment -%} {…" at bounding box center [793, 406] width 494 height 651
click at [633, 110] on div "{%- comment -%} ========== CONFIG (bundle only) ========== {%- endcomment -%} {…" at bounding box center [793, 406] width 494 height 651
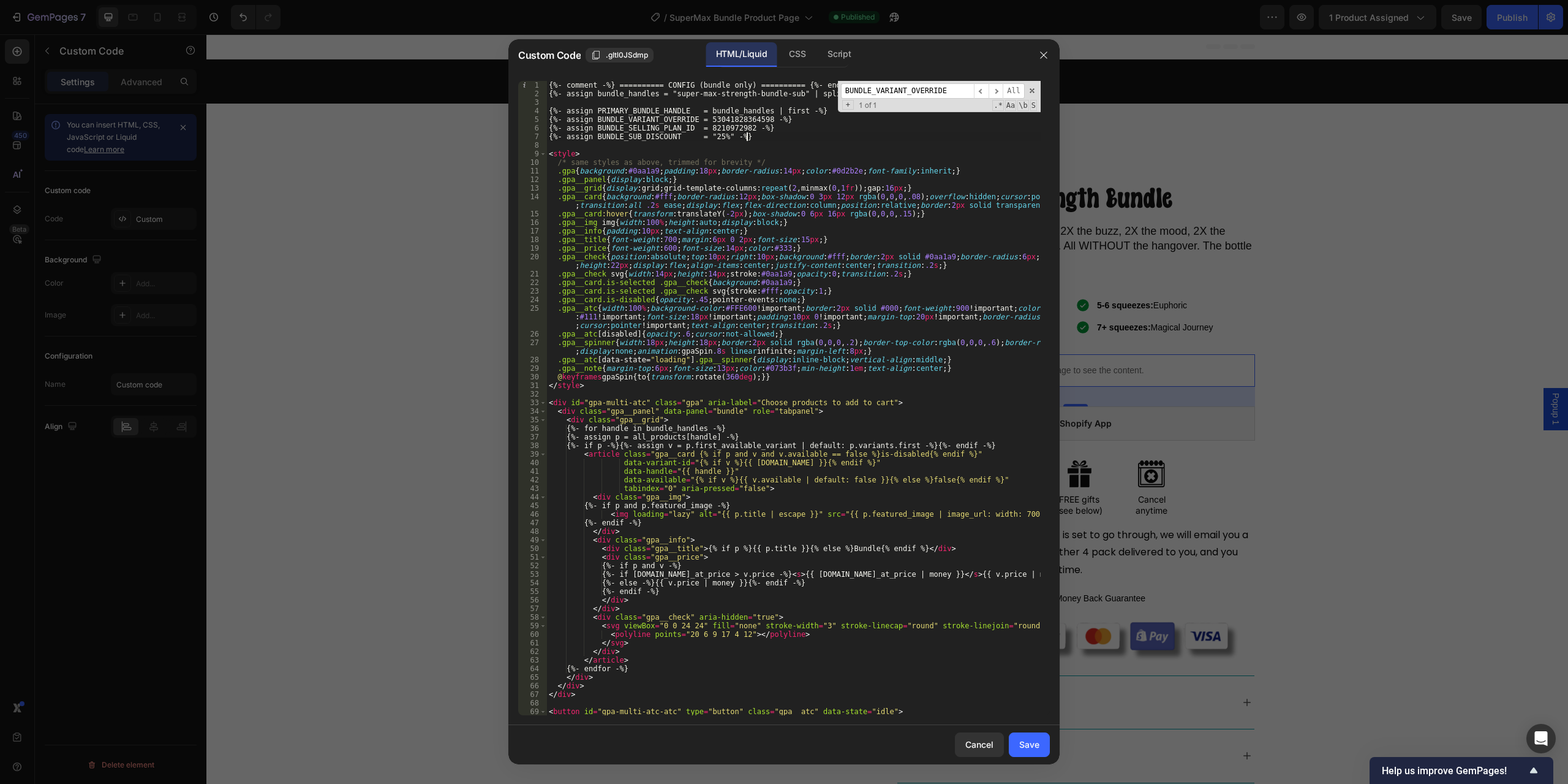
type textarea "{%- assign PRIMARY_BUNDLE_HANDLE = bundle_handles | first -%}"
click at [633, 110] on div "{%- comment -%} ========== CONFIG (bundle only) ========== {%- endcomment -%} {…" at bounding box center [793, 406] width 494 height 651
click at [908, 83] on input "BUNDLE_VARIANT_OVERRIDE" at bounding box center [907, 91] width 133 height 15
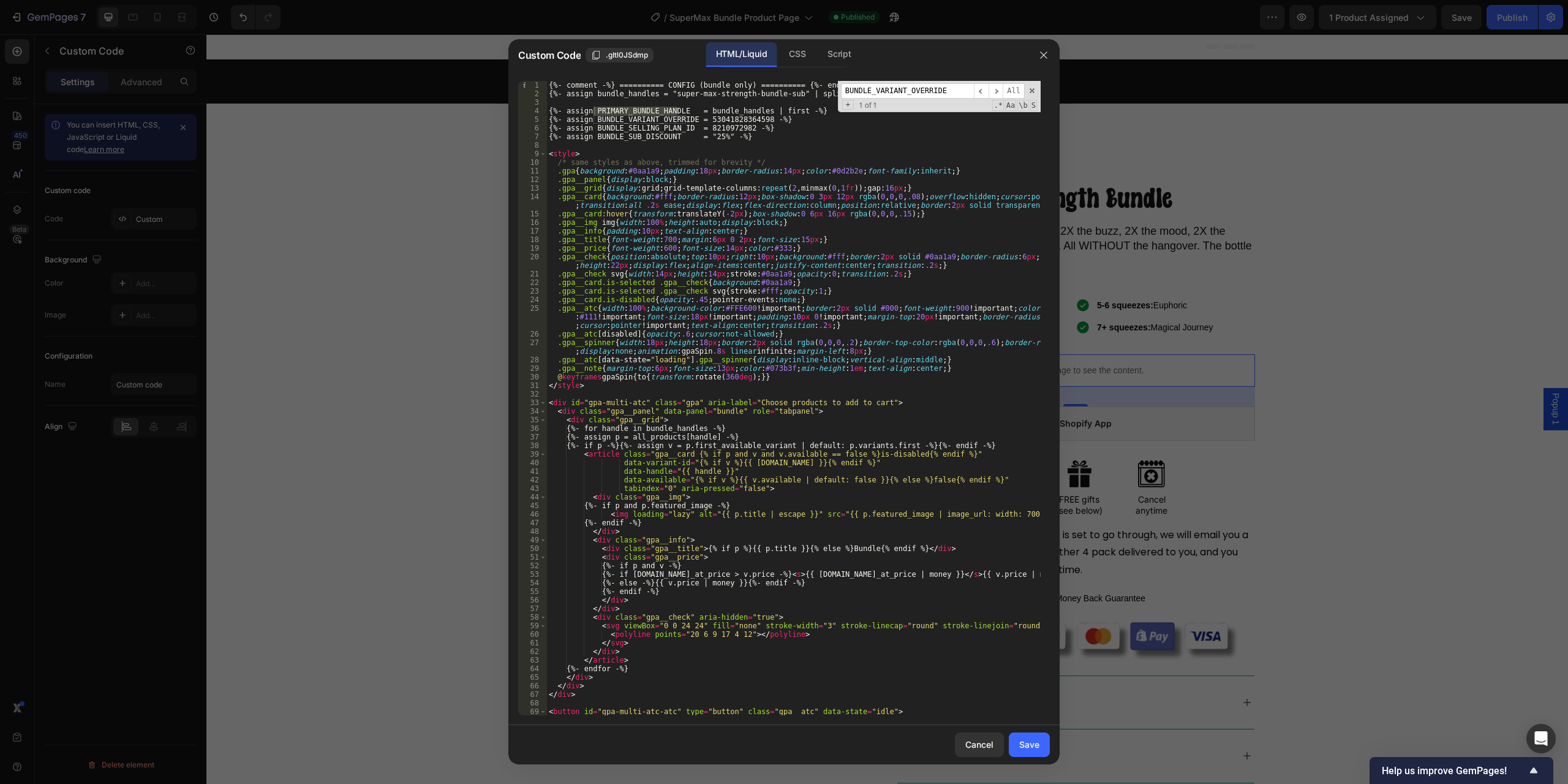
paste input "PRIMARY_BUNDLE_HANDL"
type input "PRIMARY_BUNDLE_HANDLE"
click at [997, 90] on span "​" at bounding box center [996, 91] width 15 height 15
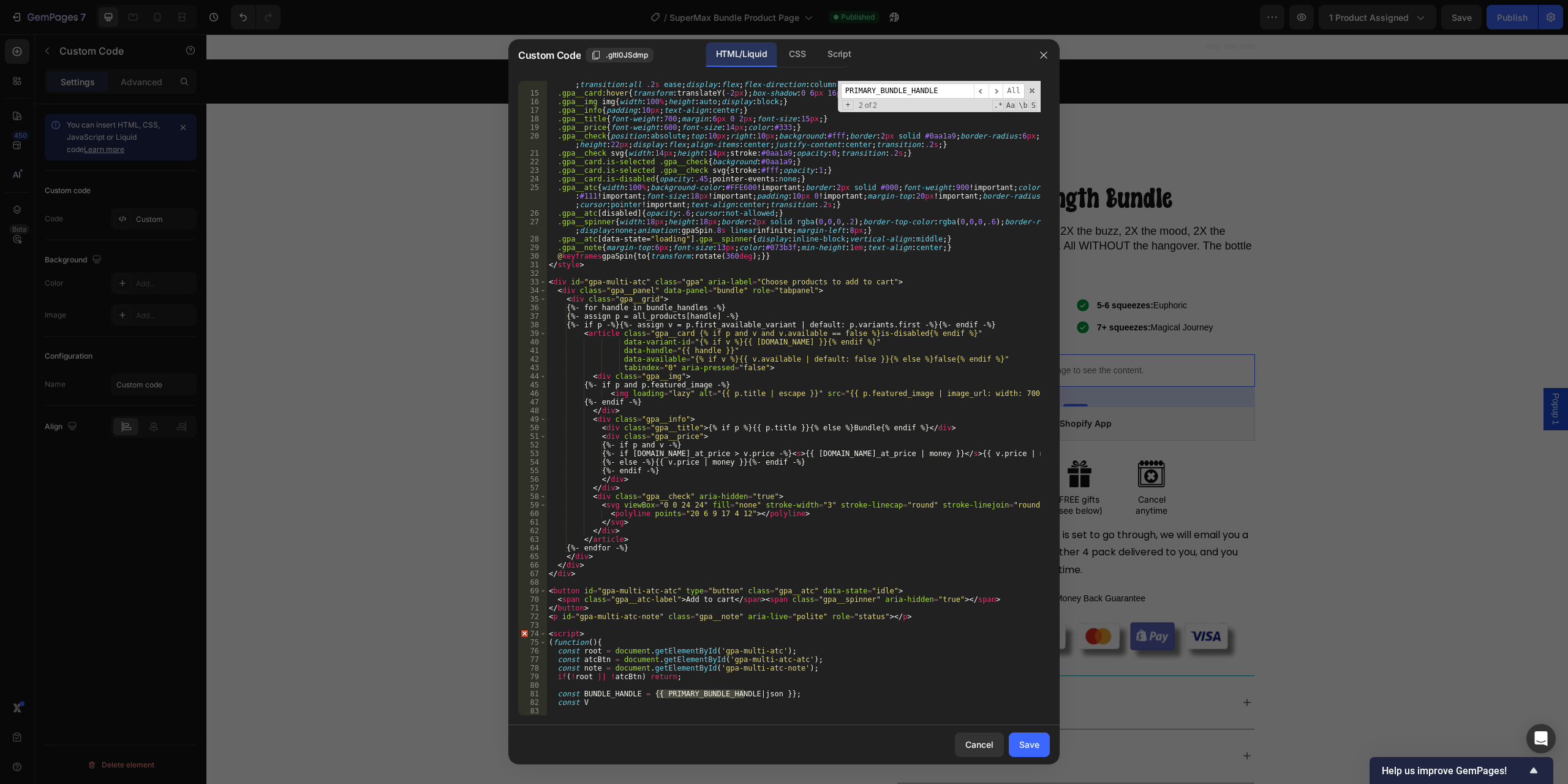
click at [713, 527] on div ".gpa__card { background : #fff ; border-radius : 12 px ; box-shadow : 0 3 px 12…" at bounding box center [793, 402] width 494 height 660
type textarea "const V"
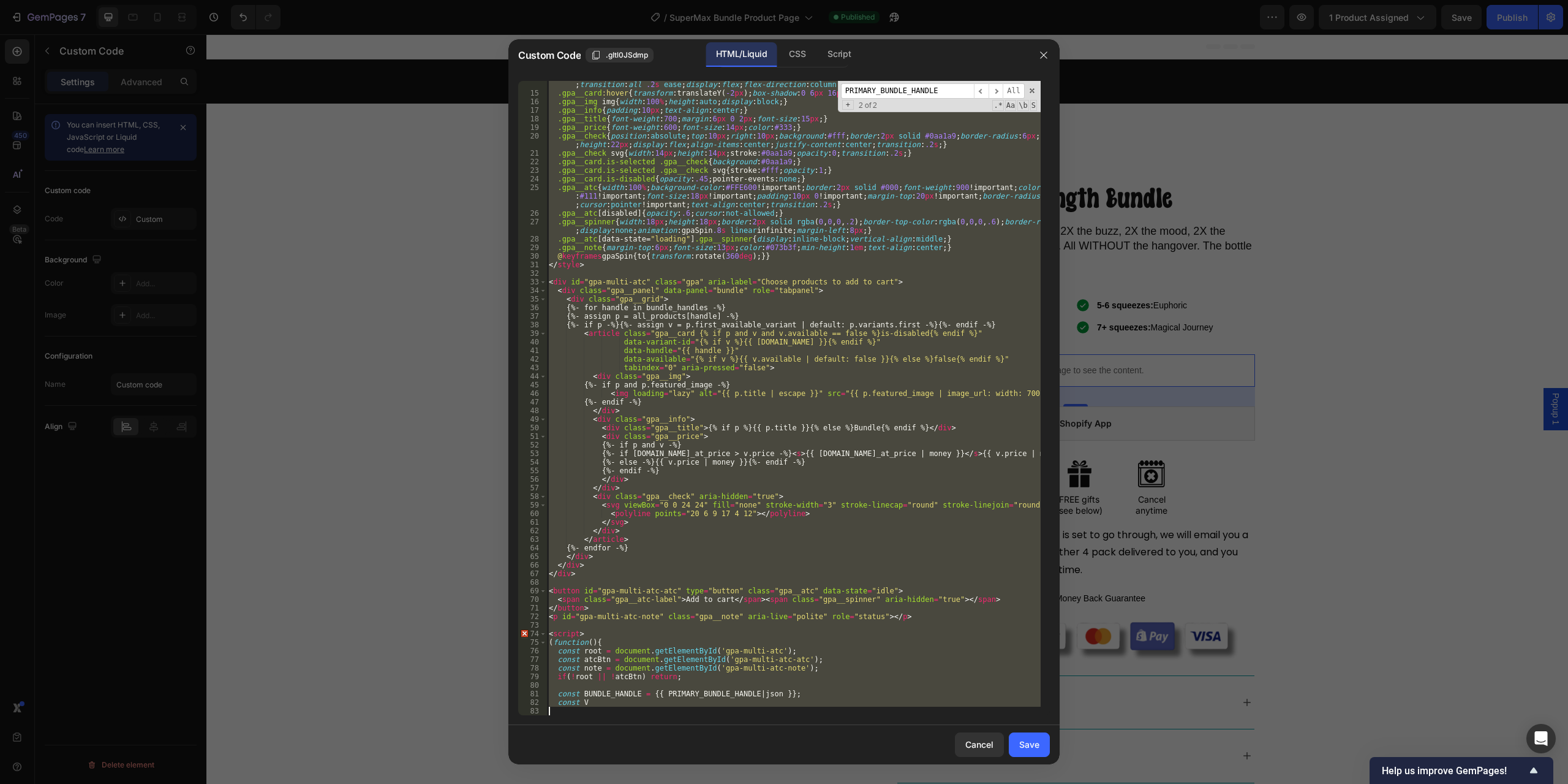
paste textarea
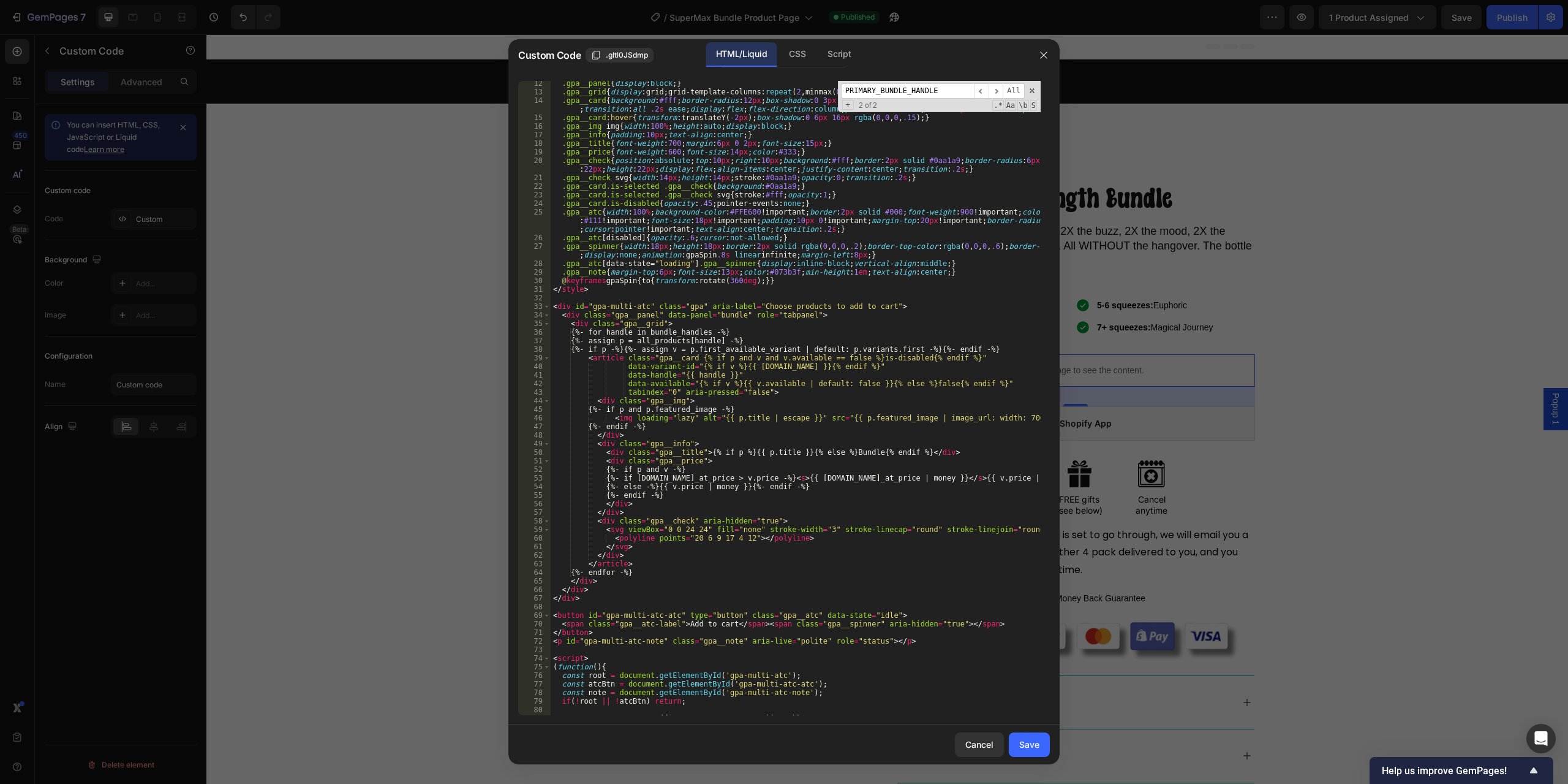
scroll to position [0, 0]
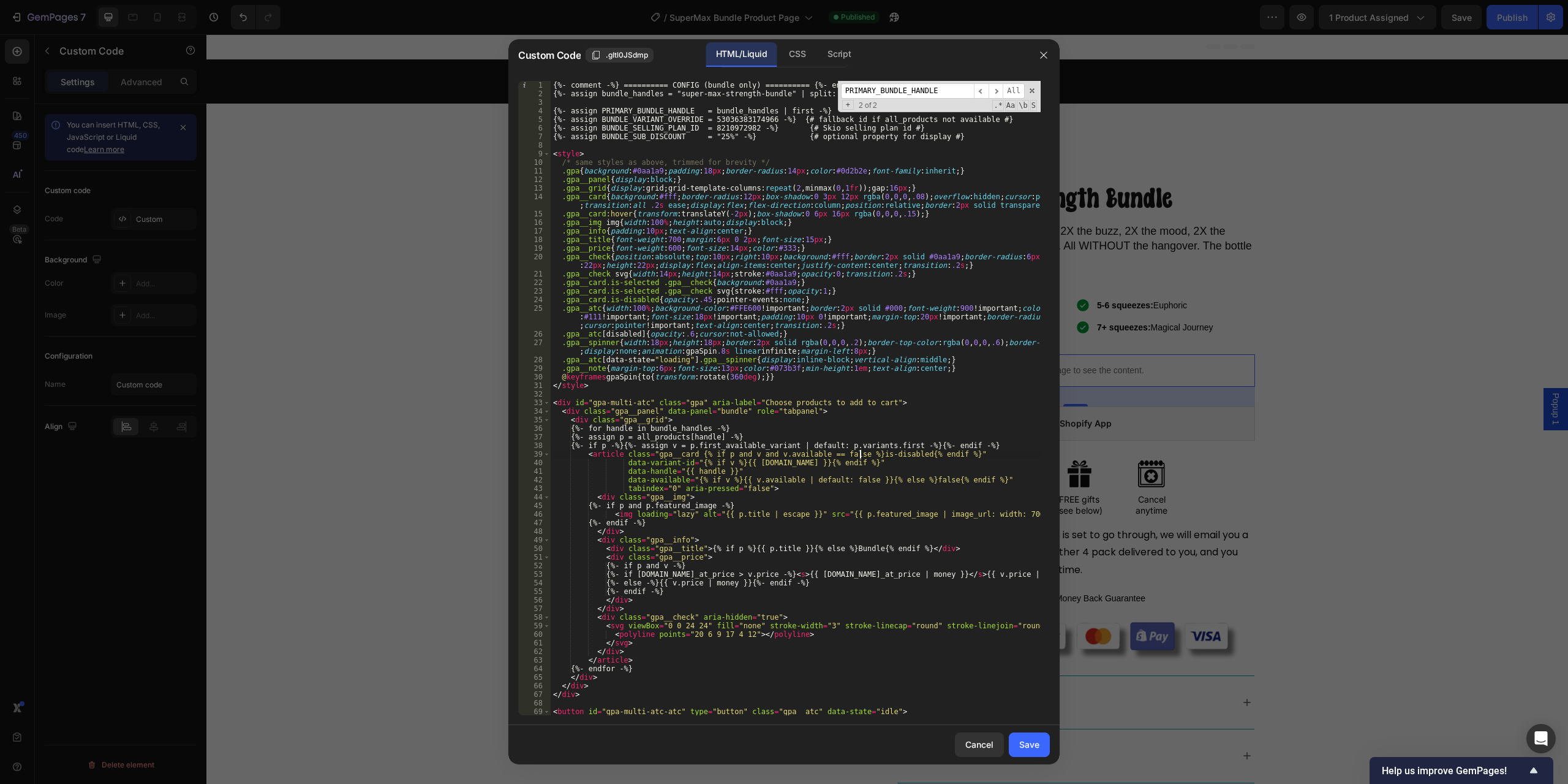
click at [861, 450] on div "{%- comment -%} ========== CONFIG (bundle only) ========== {%- endcomment -%} {…" at bounding box center [796, 406] width 490 height 651
drag, startPoint x: 671, startPoint y: 94, endPoint x: 770, endPoint y: 94, distance: 99.0
click at [770, 94] on div "{%- comment -%} ========== CONFIG (bundle only) ========== {%- endcomment -%} {…" at bounding box center [796, 406] width 490 height 651
paste textarea "-sub"
click at [725, 117] on div "{%- comment -%} ========== CONFIG (bundle only) ========== {%- endcomment -%} {…" at bounding box center [796, 406] width 490 height 651
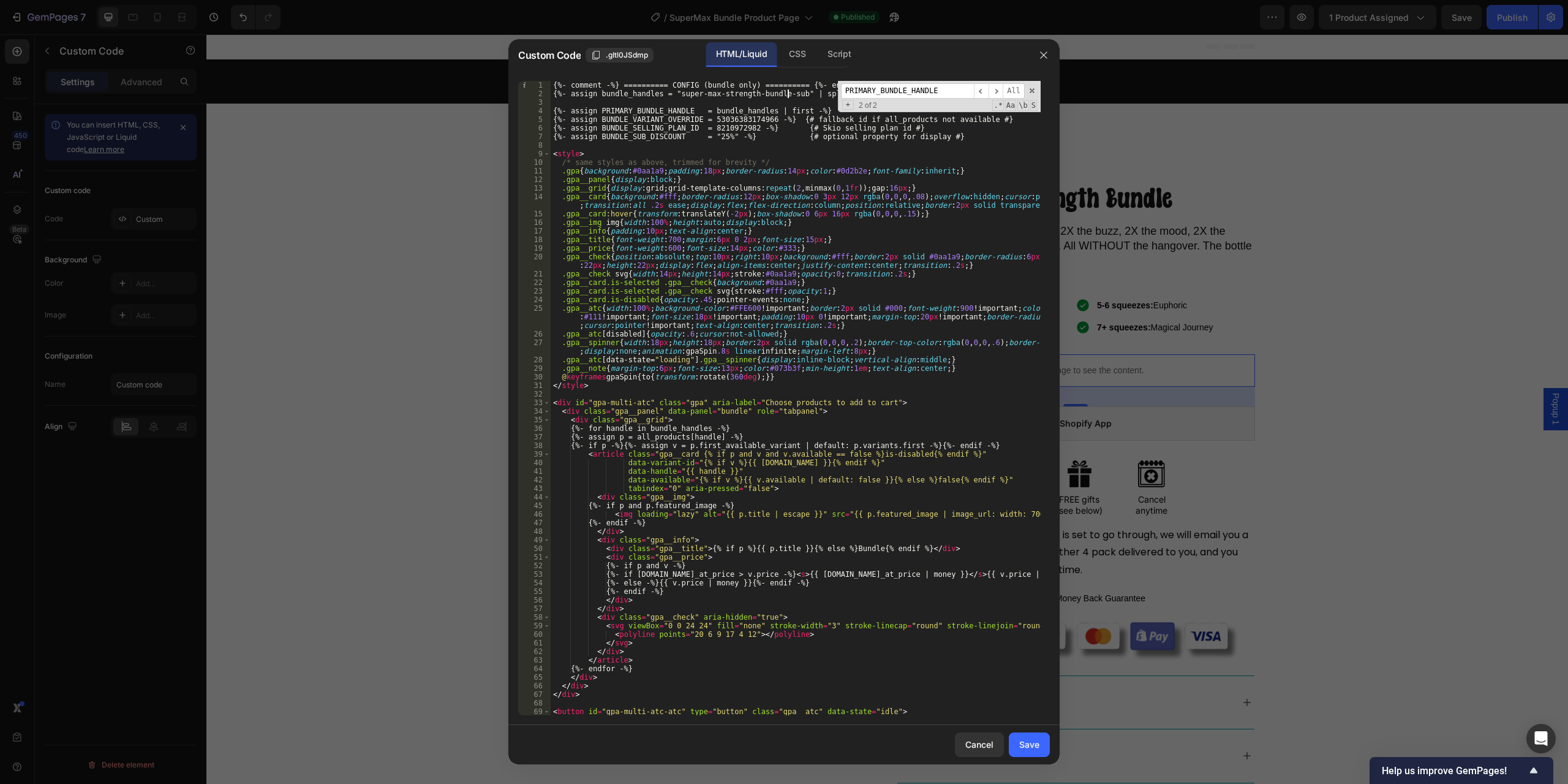
click at [725, 117] on div "{%- comment -%} ========== CONFIG (bundle only) ========== {%- endcomment -%} {…" at bounding box center [796, 406] width 490 height 651
paste textarea "41828364598"
type textarea "{%- assign BUNDLE_VARIANT_OVERRIDE = 53041828364598 -%} {# fallback id if all_p…"
click at [1033, 751] on div "Save" at bounding box center [1029, 744] width 20 height 13
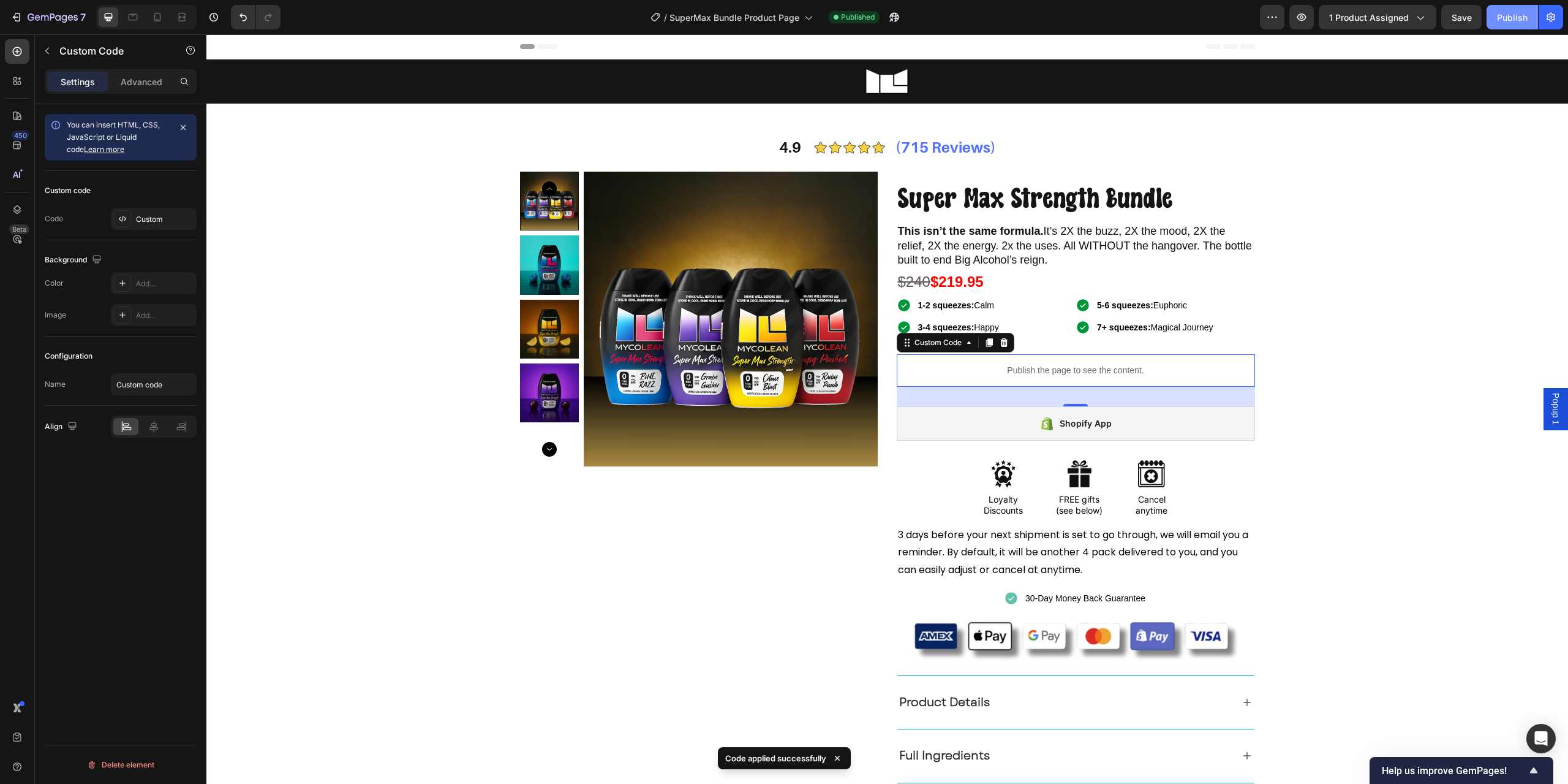
click at [1509, 17] on div "Publish" at bounding box center [1513, 17] width 31 height 13
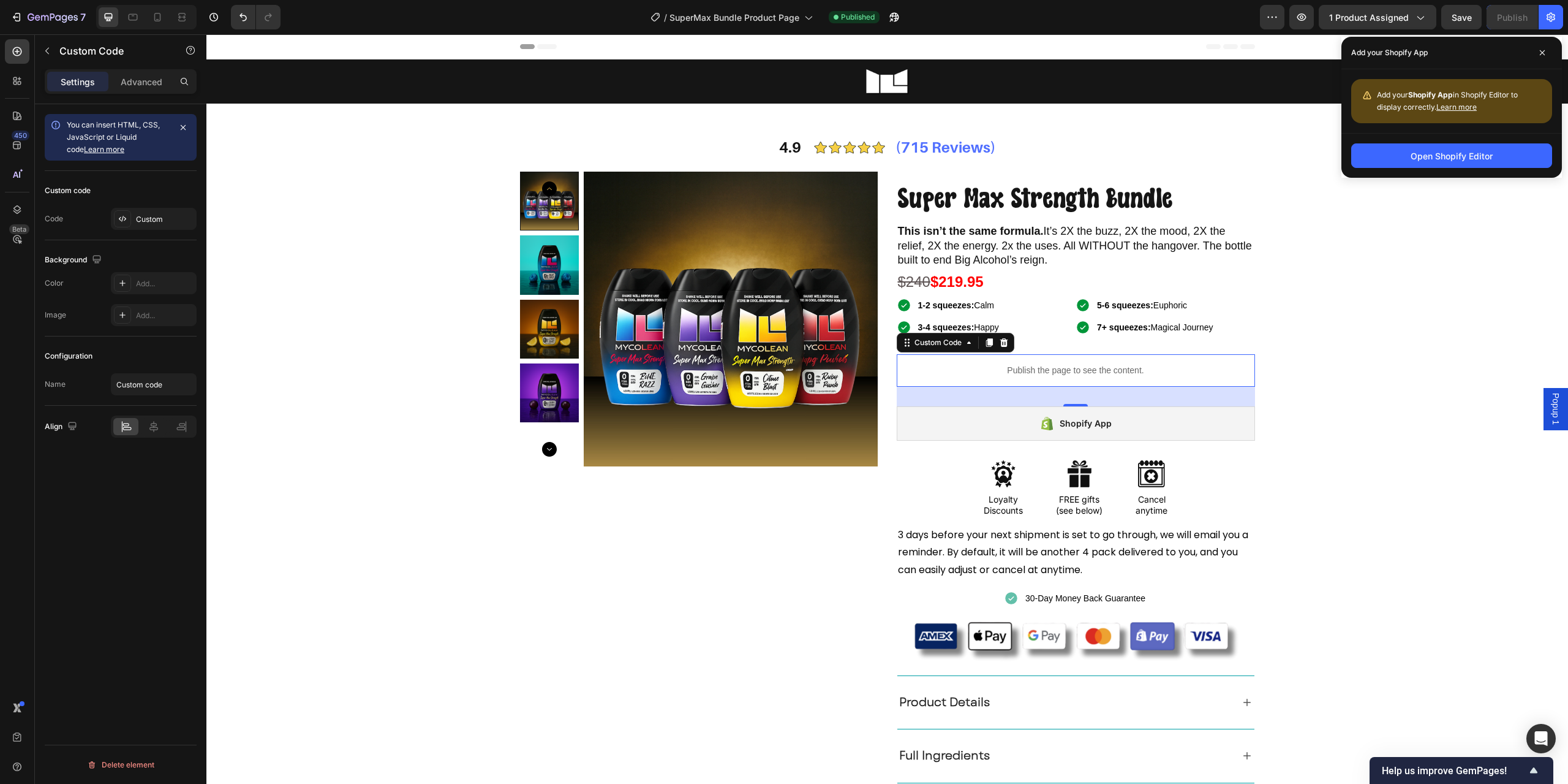
click at [1055, 380] on div "Publish the page to see the content." at bounding box center [1076, 370] width 359 height 32
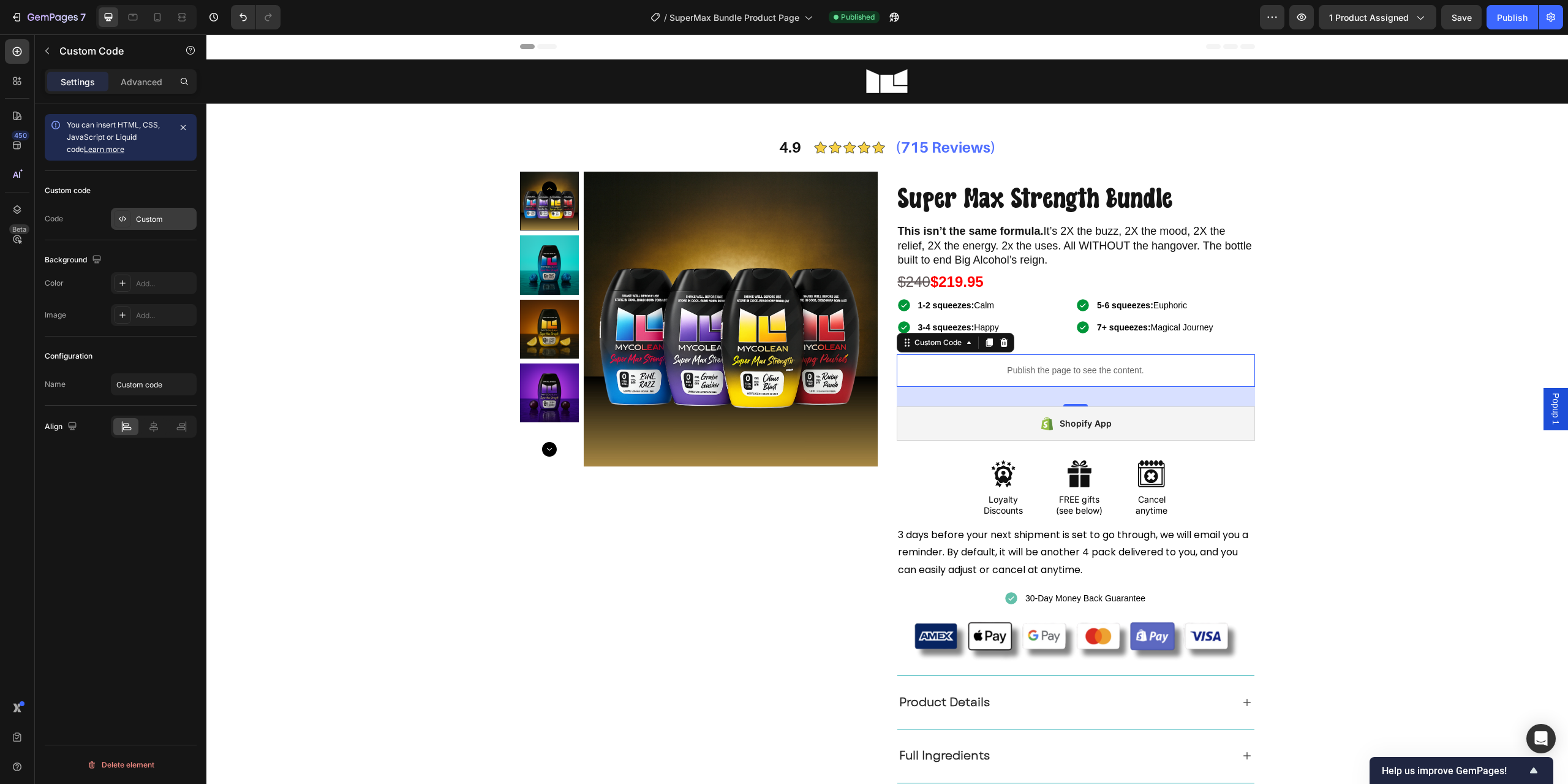
click at [139, 215] on div "Custom" at bounding box center [165, 219] width 58 height 11
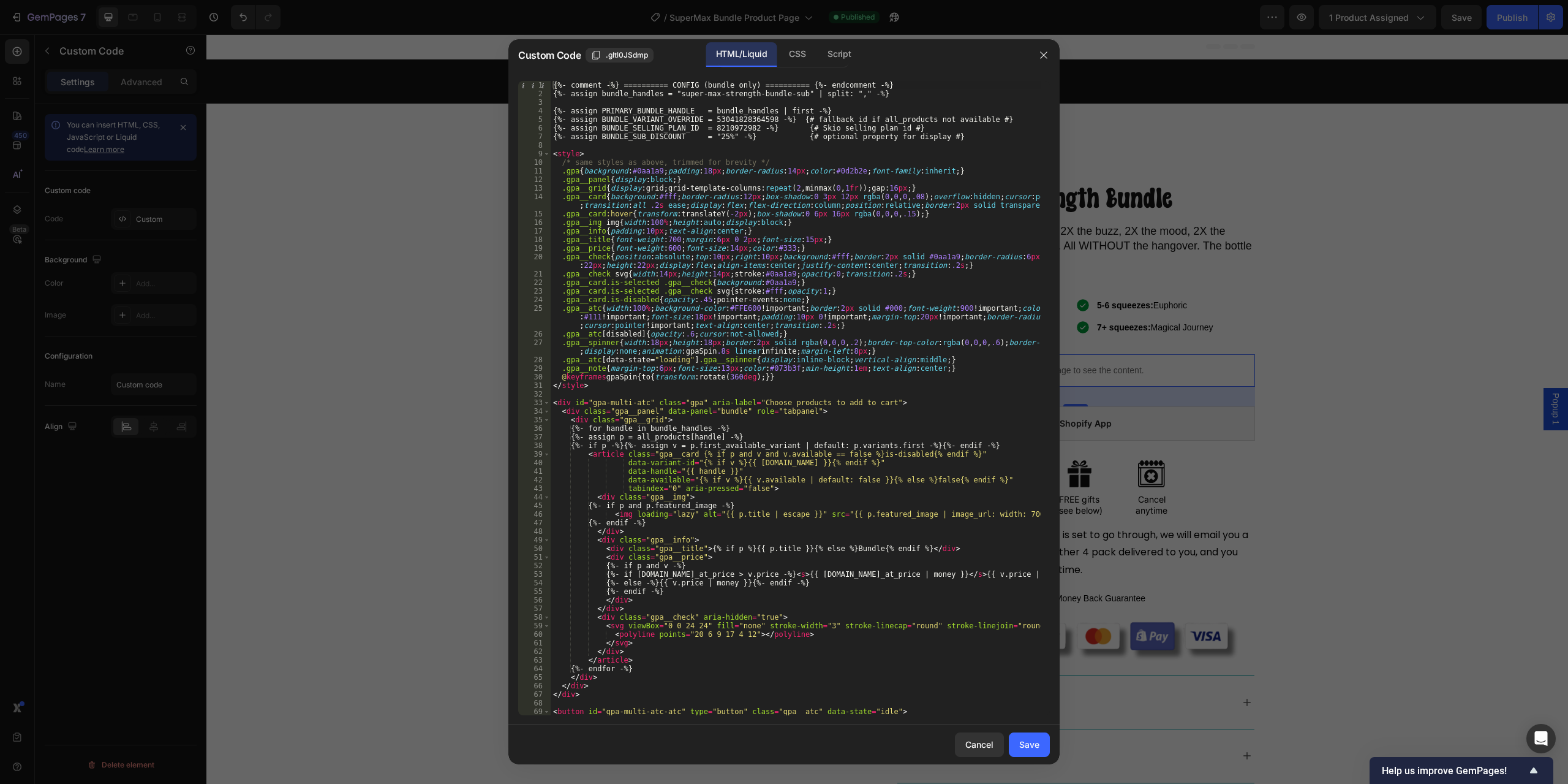
type textarea ".gpa__grid{display:grid;grid-template-columns:repeat(2,minmax(0,1fr));gap:16px;}"
click at [836, 190] on div "{%- comment -%} ========== CONFIG (bundle only) ========== {%- endcomment -%} {…" at bounding box center [796, 406] width 490 height 651
click at [907, 141] on div "{%- comment -%} ========== CONFIG (bundle only) ========== {%- endcomment -%} {…" at bounding box center [796, 406] width 490 height 651
drag, startPoint x: 785, startPoint y: 122, endPoint x: 996, endPoint y: 120, distance: 211.0
click at [996, 120] on div "{%- comment -%} ========== CONFIG (bundle only) ========== {%- endcomment -%} {…" at bounding box center [796, 406] width 490 height 651
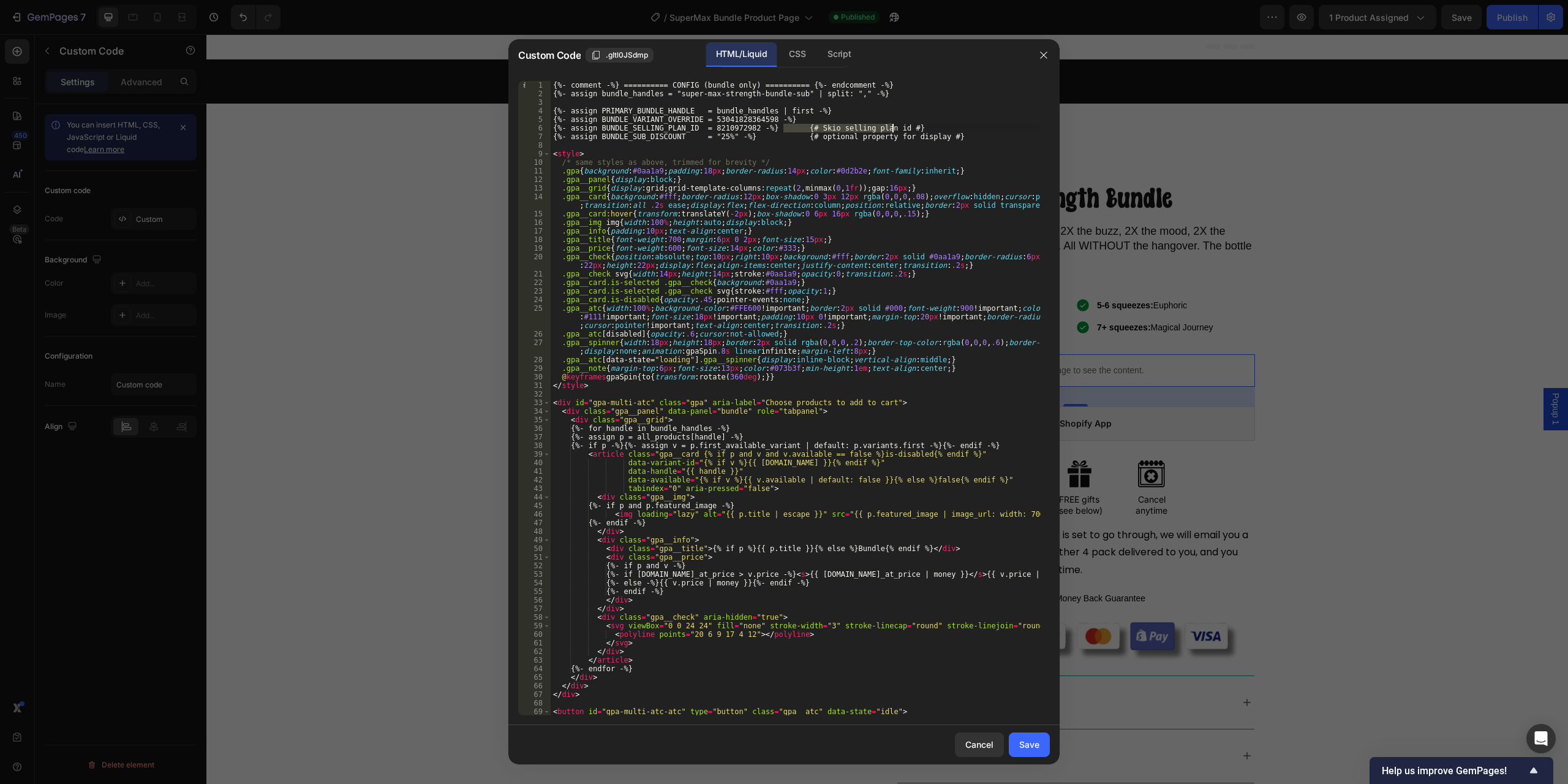
drag, startPoint x: 785, startPoint y: 126, endPoint x: 923, endPoint y: 130, distance: 138.1
click at [923, 130] on div "{%- comment -%} ========== CONFIG (bundle only) ========== {%- endcomment -%} {…" at bounding box center [796, 406] width 490 height 651
drag, startPoint x: 784, startPoint y: 136, endPoint x: 957, endPoint y: 136, distance: 173.0
click at [957, 136] on div "{%- comment -%} ========== CONFIG (bundle only) ========== {%- endcomment -%} {…" at bounding box center [796, 406] width 490 height 651
type textarea "{%- assign BUNDLE_SUB_DISCOUNT = "25%" -%}"
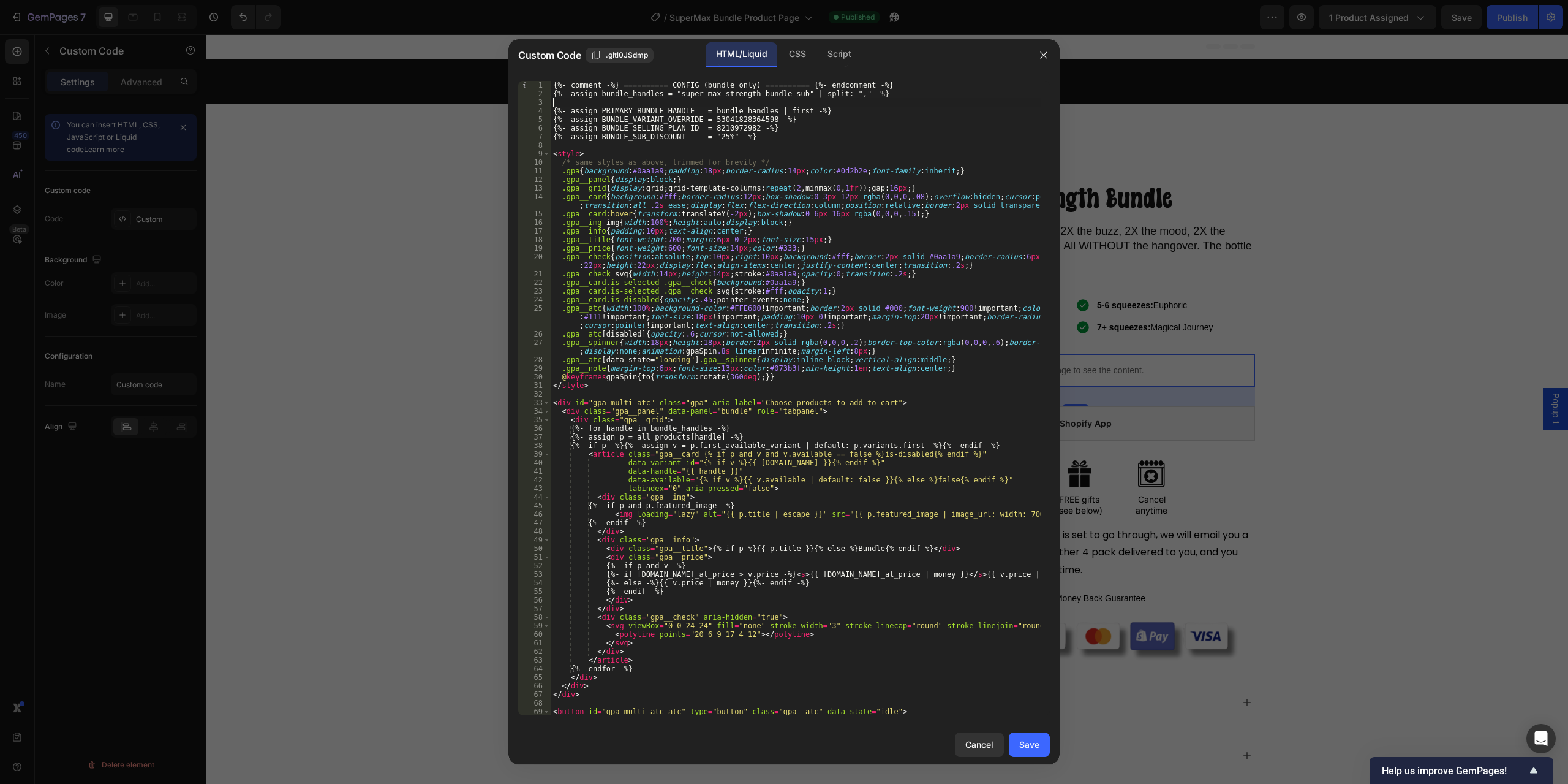
click at [631, 104] on div "{%- comment -%} ========== CONFIG (bundle only) ========== {%- endcomment -%} {…" at bounding box center [796, 406] width 490 height 651
click at [631, 106] on div "{%- comment -%} ========== CONFIG (bundle only) ========== {%- endcomment -%} {…" at bounding box center [796, 406] width 490 height 651
click at [994, 94] on span "​" at bounding box center [996, 91] width 15 height 15
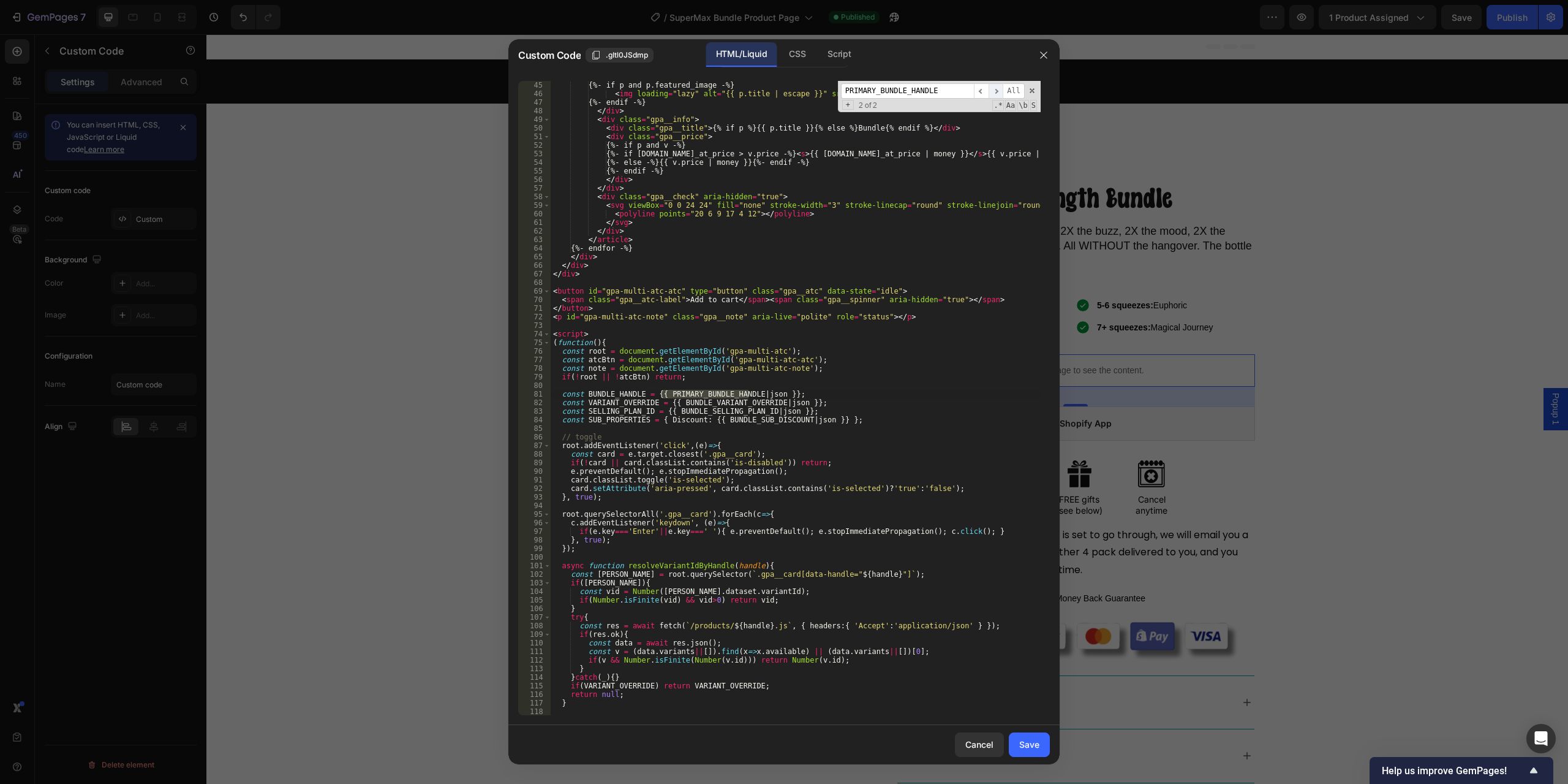
scroll to position [421, 0]
click at [994, 94] on span "​" at bounding box center [996, 91] width 15 height 15
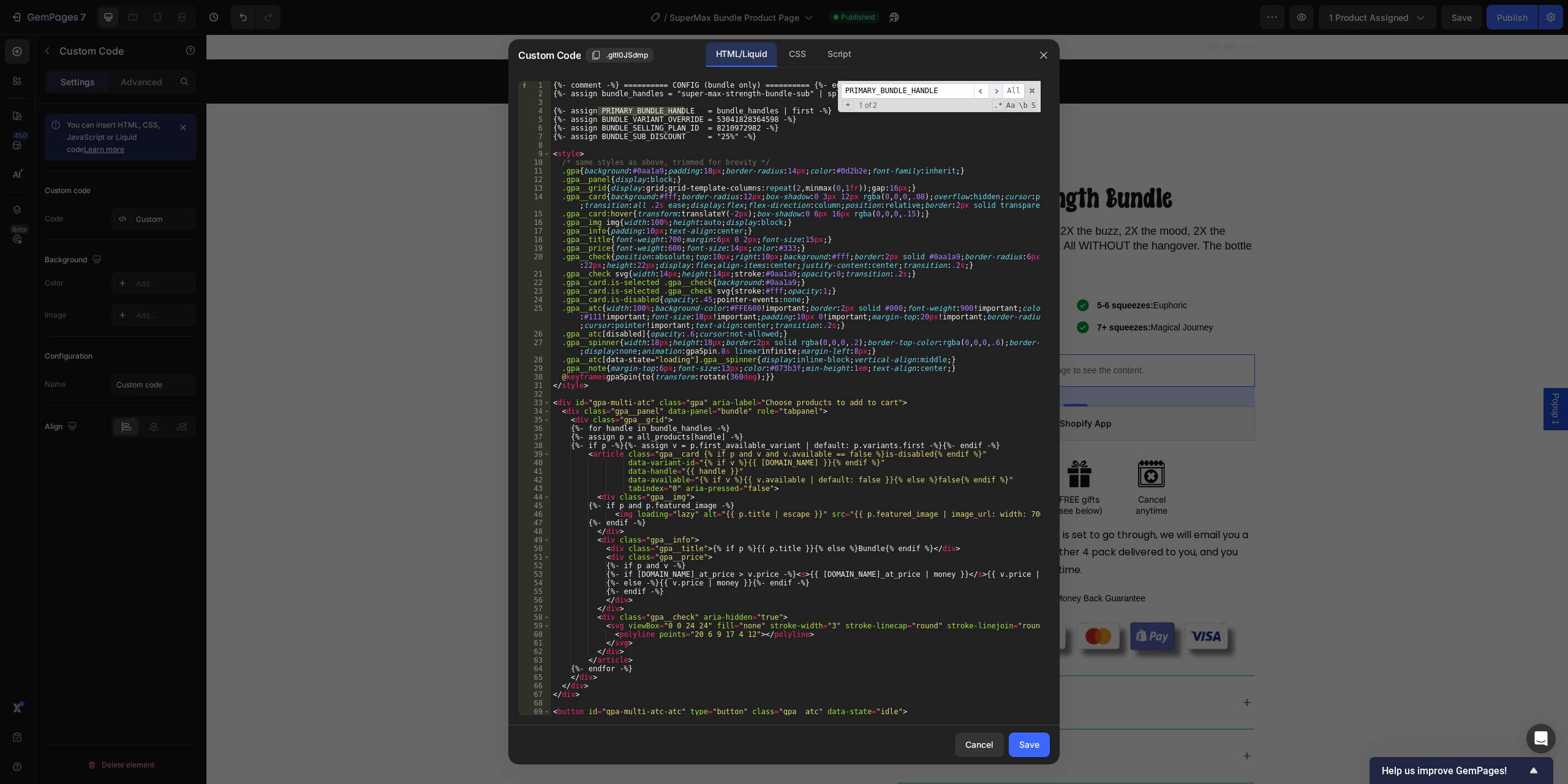
click at [994, 94] on span "​" at bounding box center [996, 91] width 15 height 15
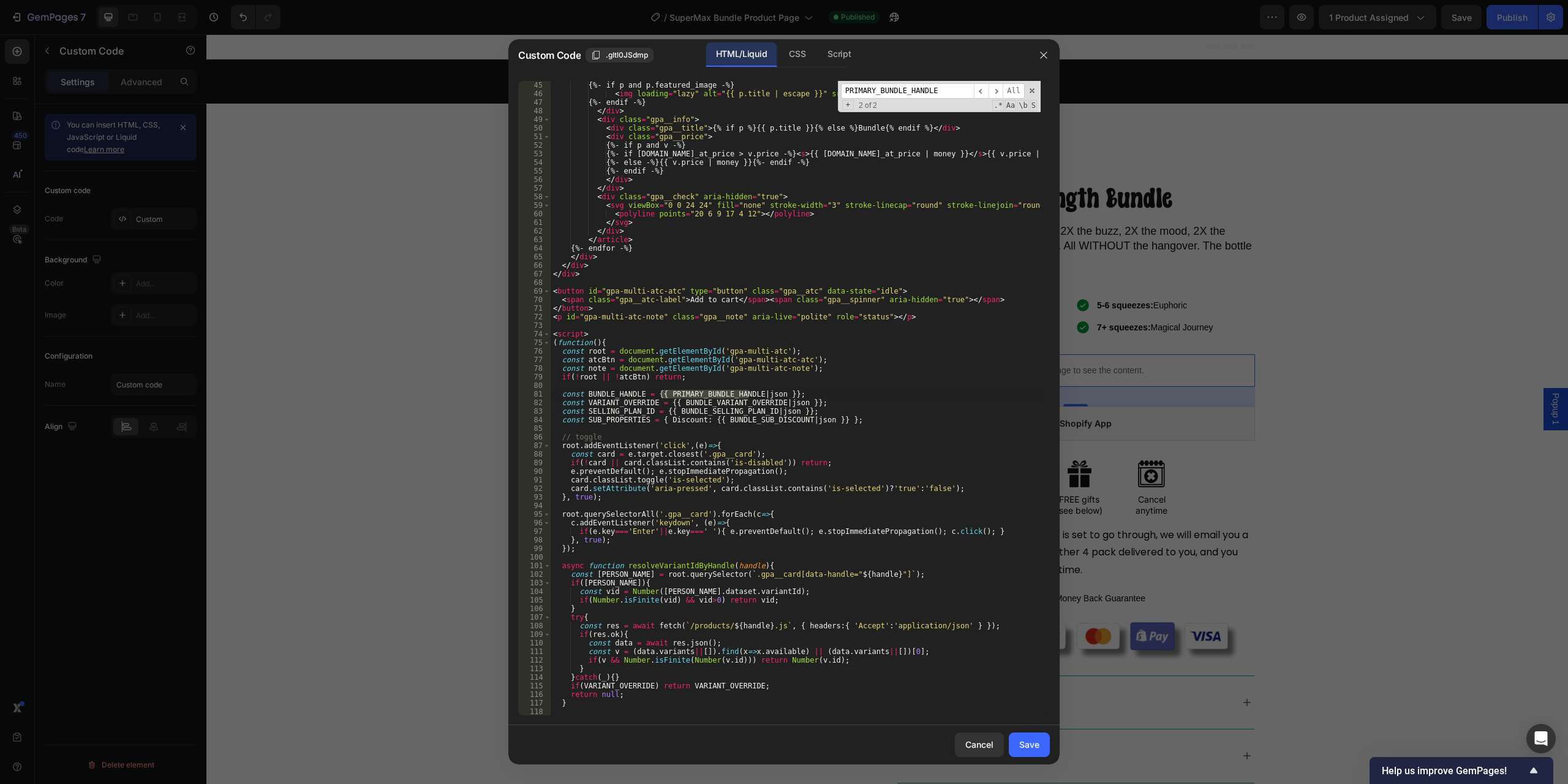
type textarea "const root = document.getElementById('gpa-multi-atc');"
click at [879, 349] on div "{%- if p and p.featured_image -%} < img loading = "lazy" alt = "{{ p.title | es…" at bounding box center [796, 406] width 490 height 651
click at [1028, 752] on button "Save" at bounding box center [1029, 744] width 41 height 24
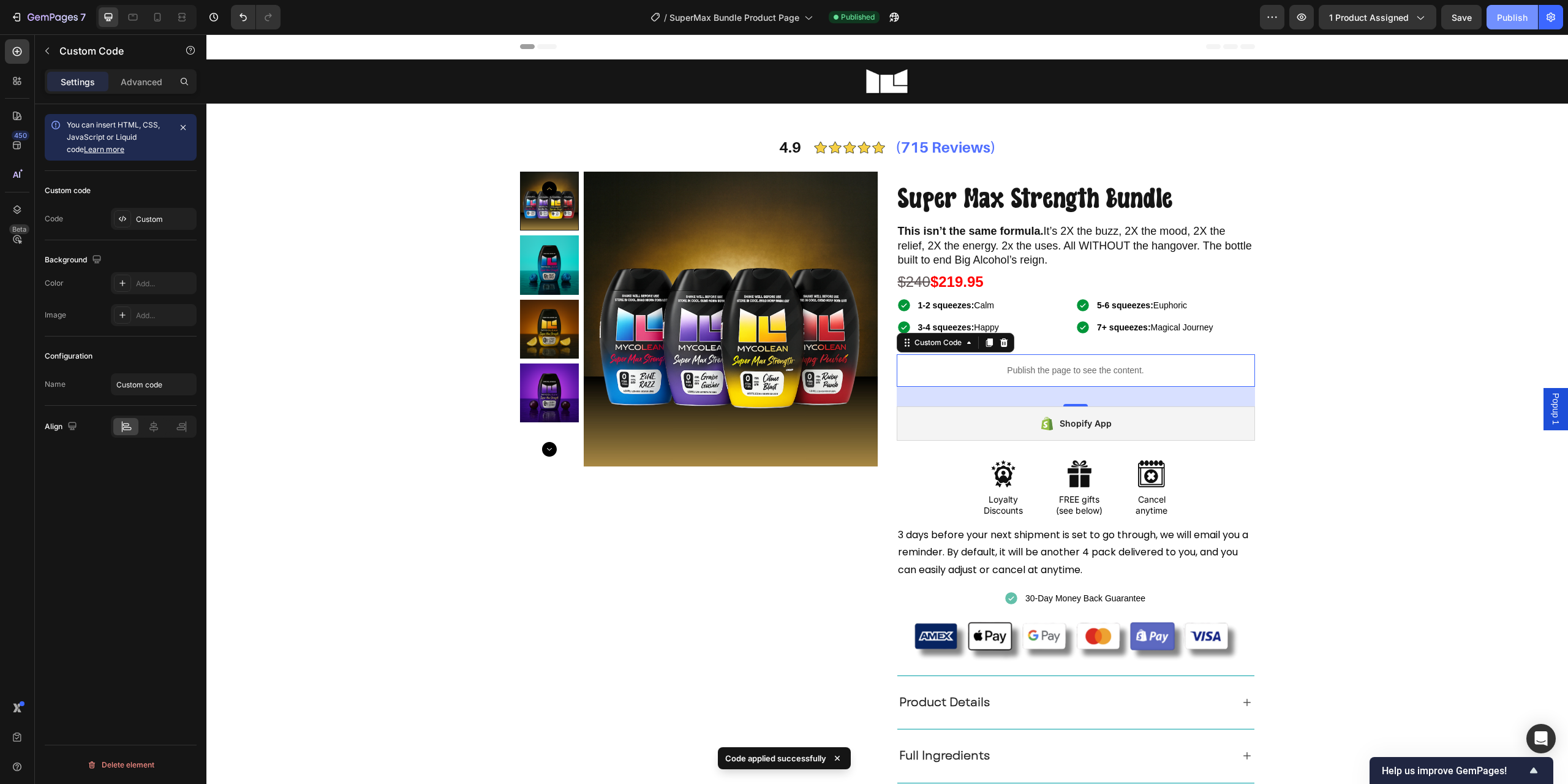
click at [1507, 17] on div "Publish" at bounding box center [1513, 17] width 31 height 13
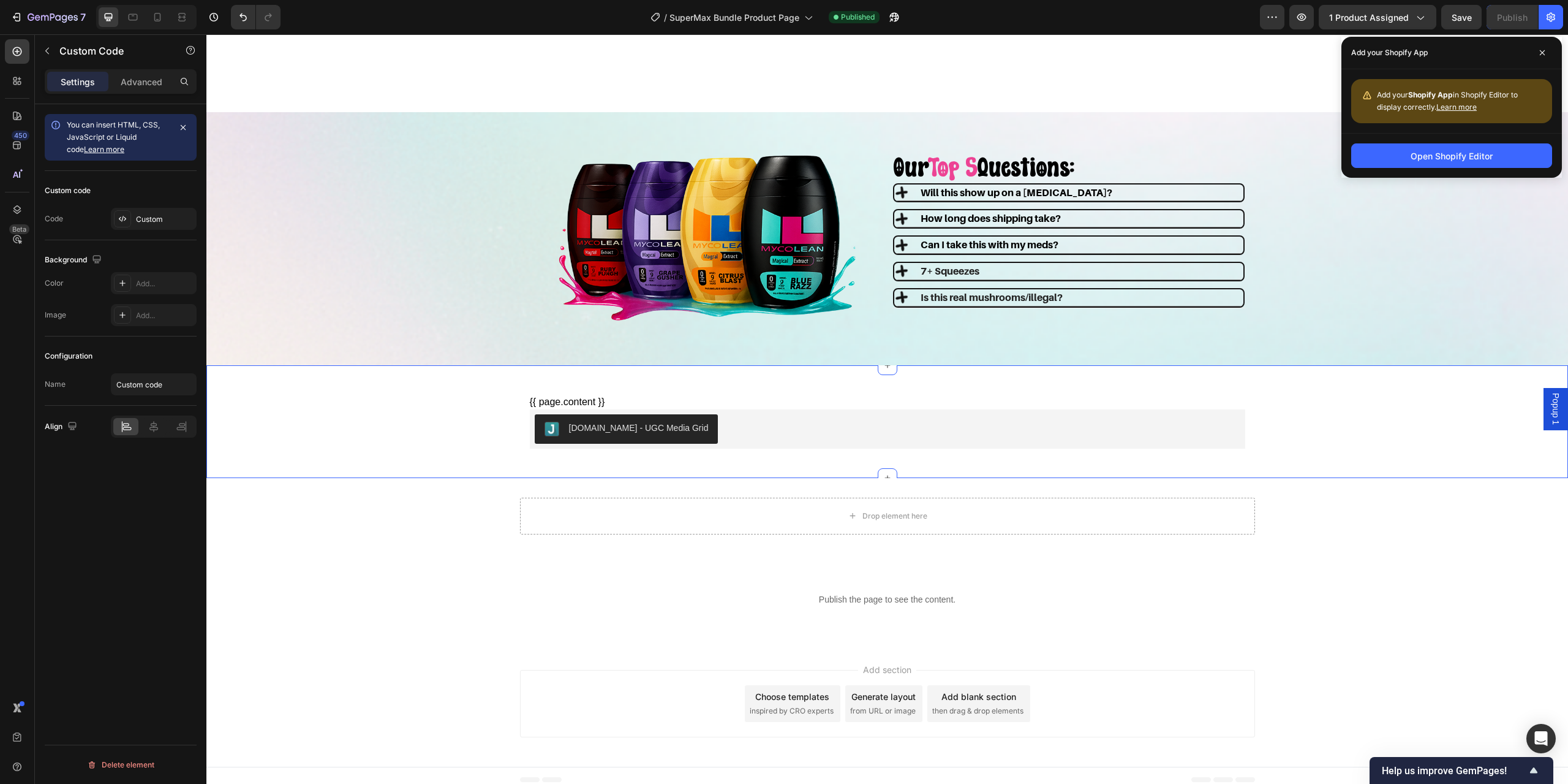
scroll to position [1887, 0]
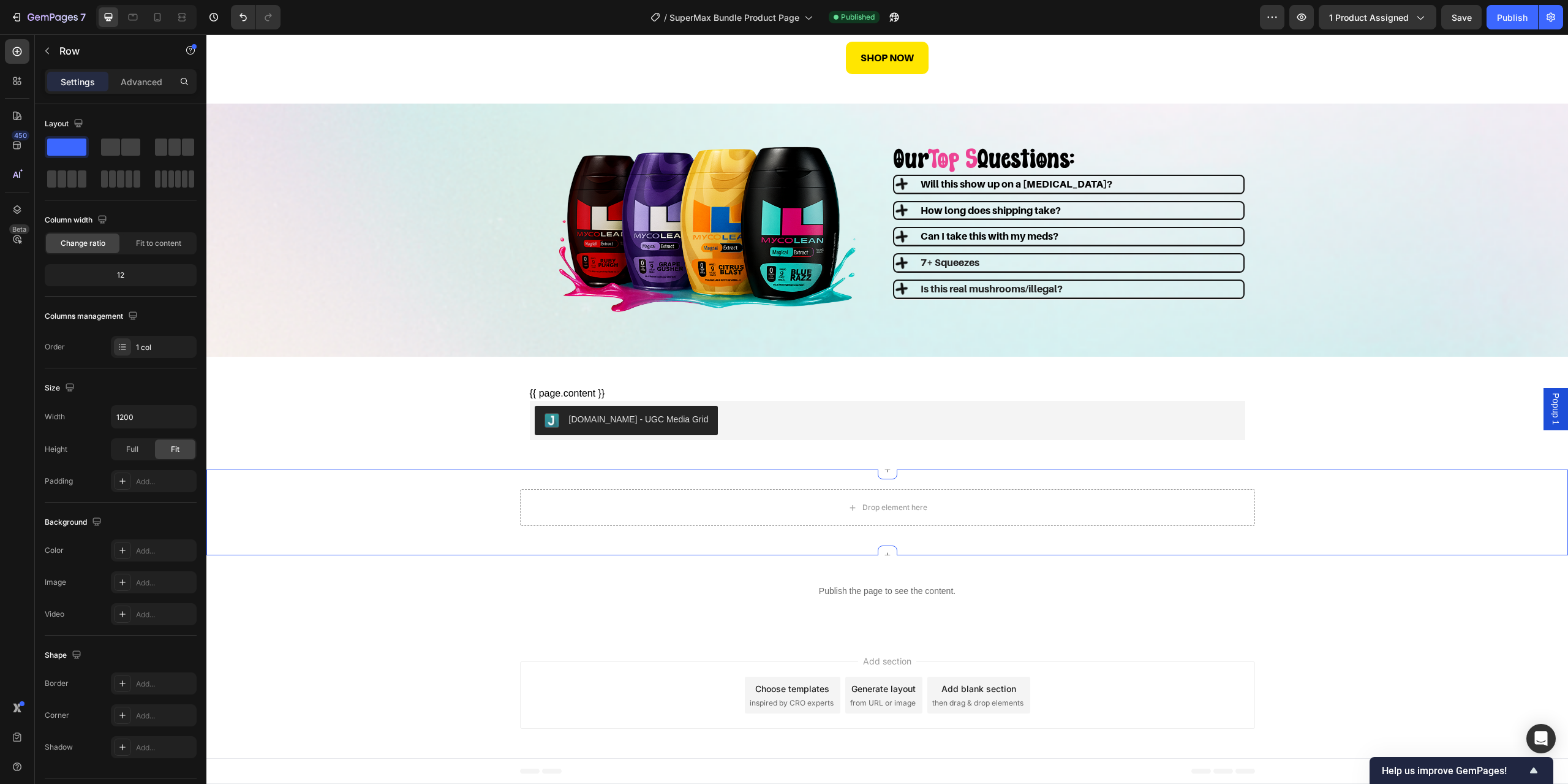
click at [818, 497] on div "Drop element here" at bounding box center [887, 507] width 735 height 37
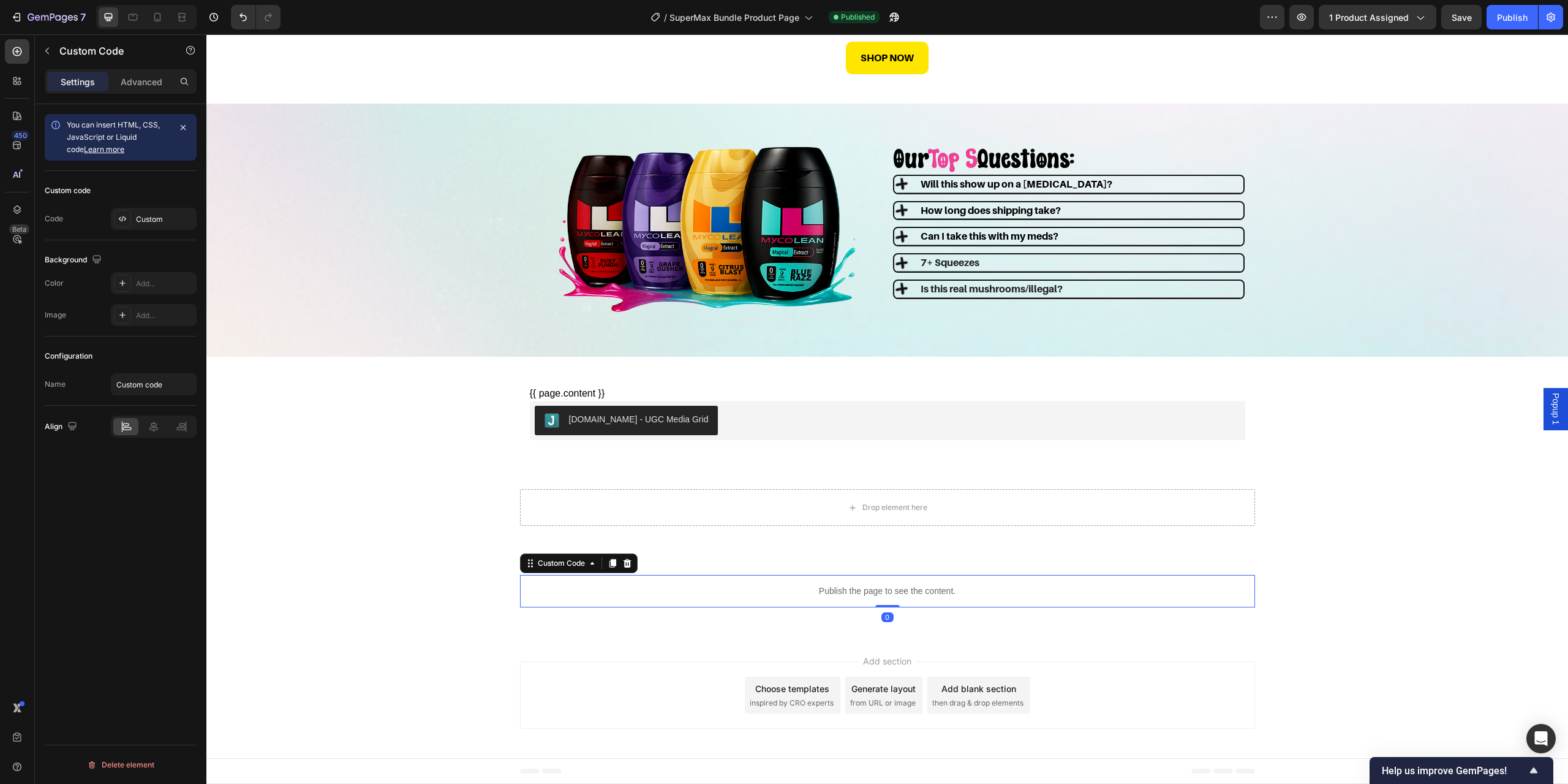
click at [833, 590] on p "Publish the page to see the content." at bounding box center [887, 591] width 735 height 13
click at [141, 223] on div "Custom" at bounding box center [165, 219] width 58 height 11
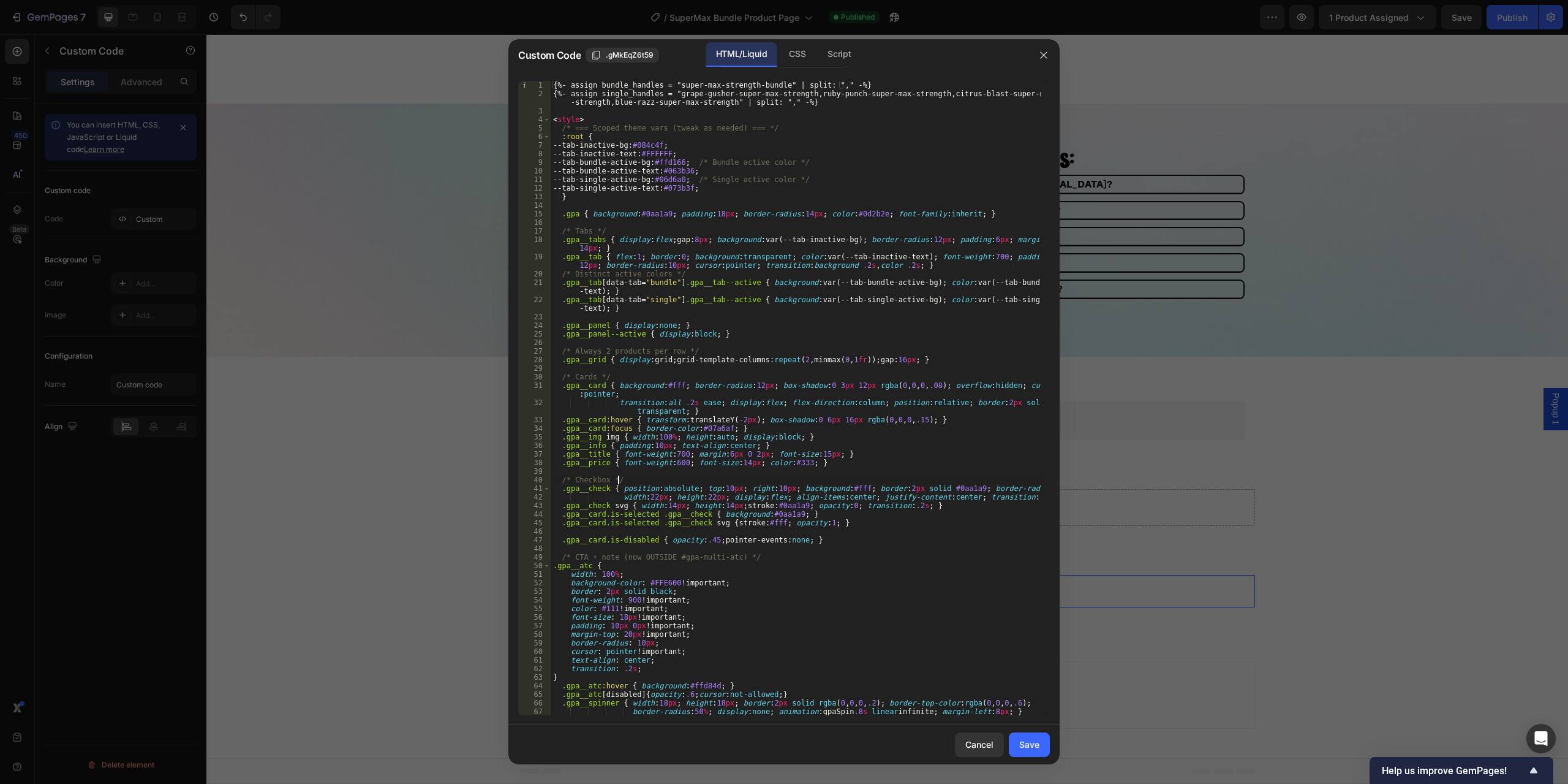
click at [782, 483] on div "{%- assign bundle_handles = "super-max-strength-bundle" | split: "," -%} {%- as…" at bounding box center [796, 406] width 490 height 651
type textarea "</script>"
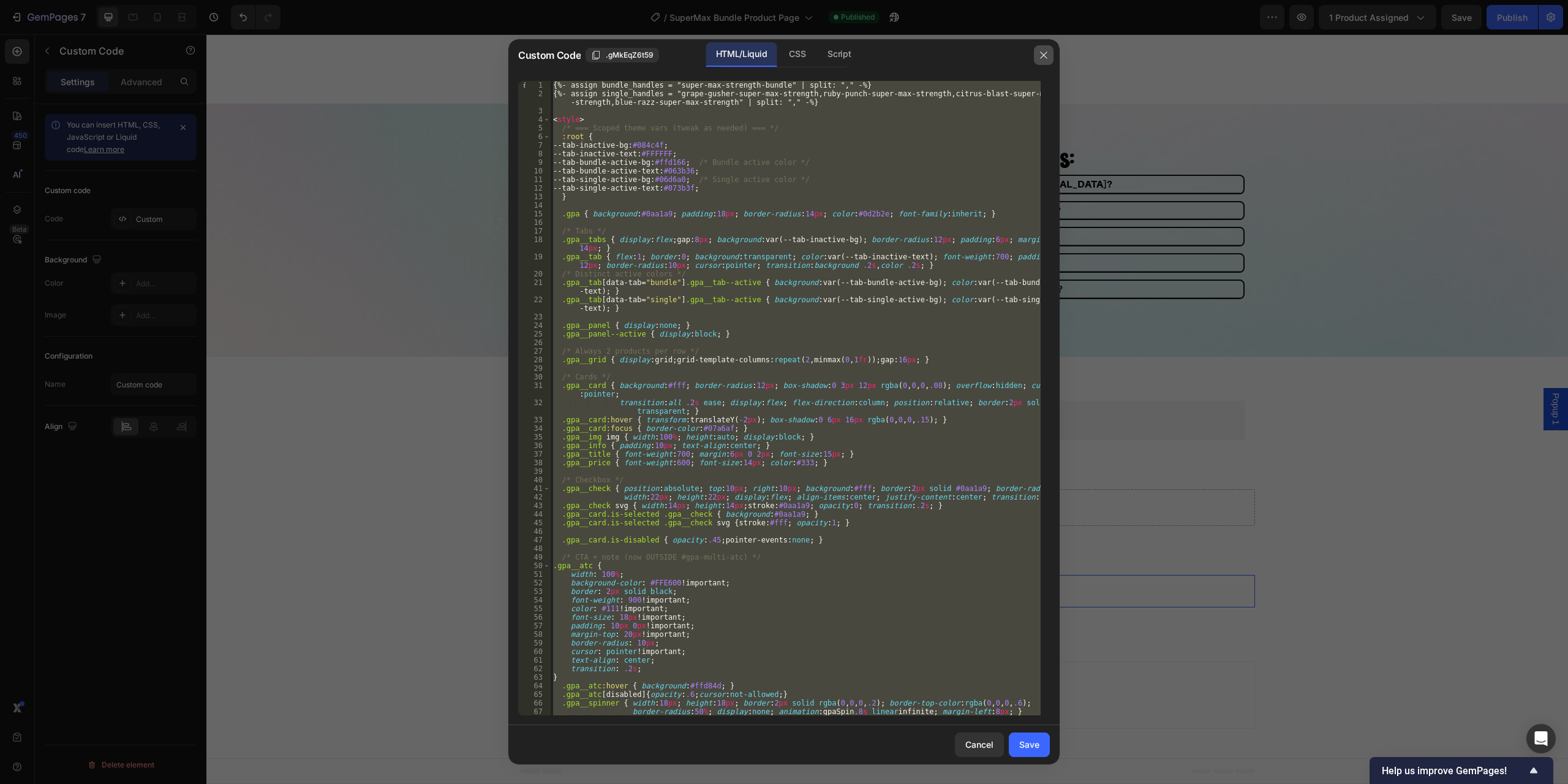
click at [1040, 54] on icon "button" at bounding box center [1044, 55] width 10 height 10
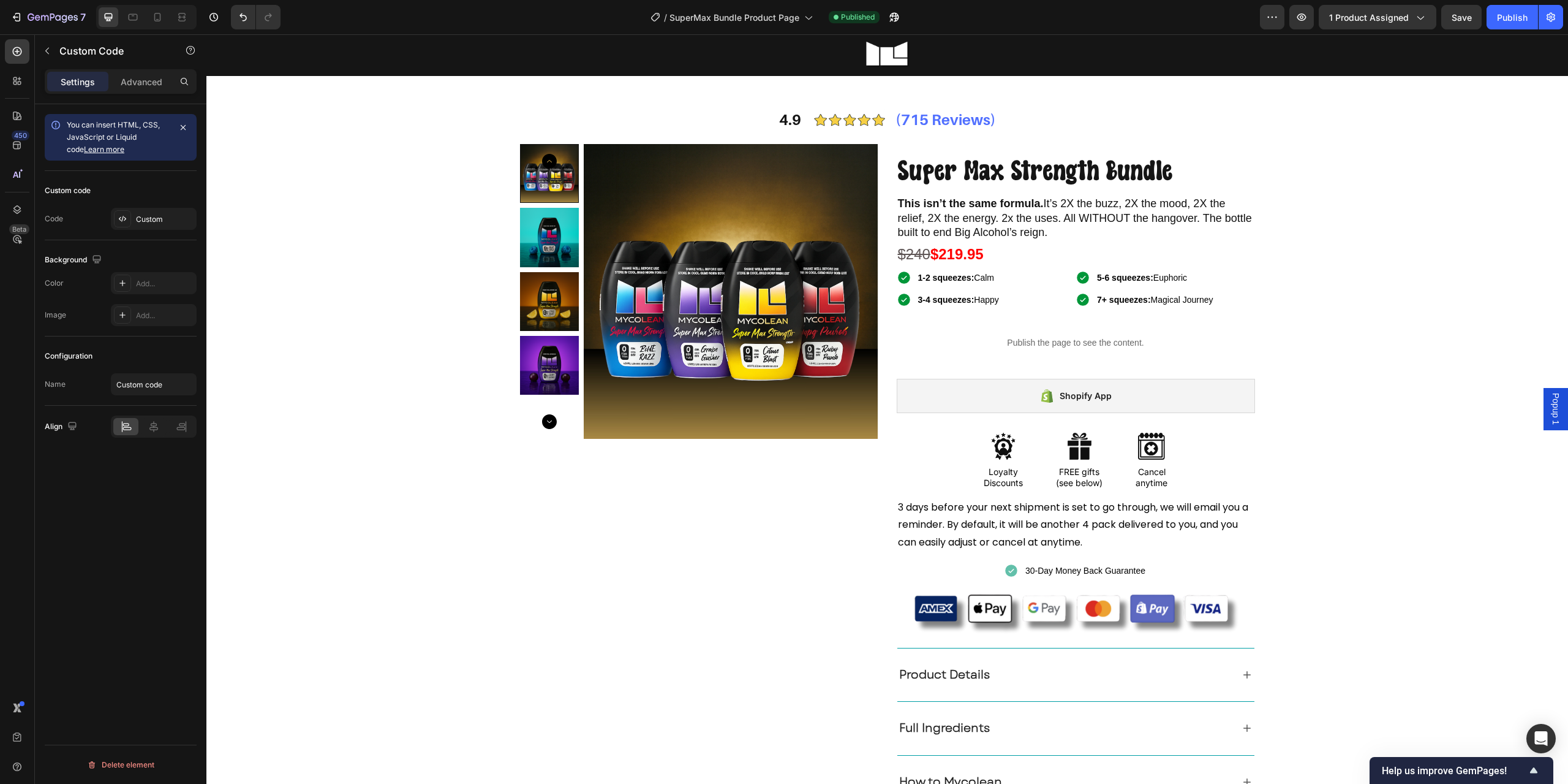
scroll to position [0, 0]
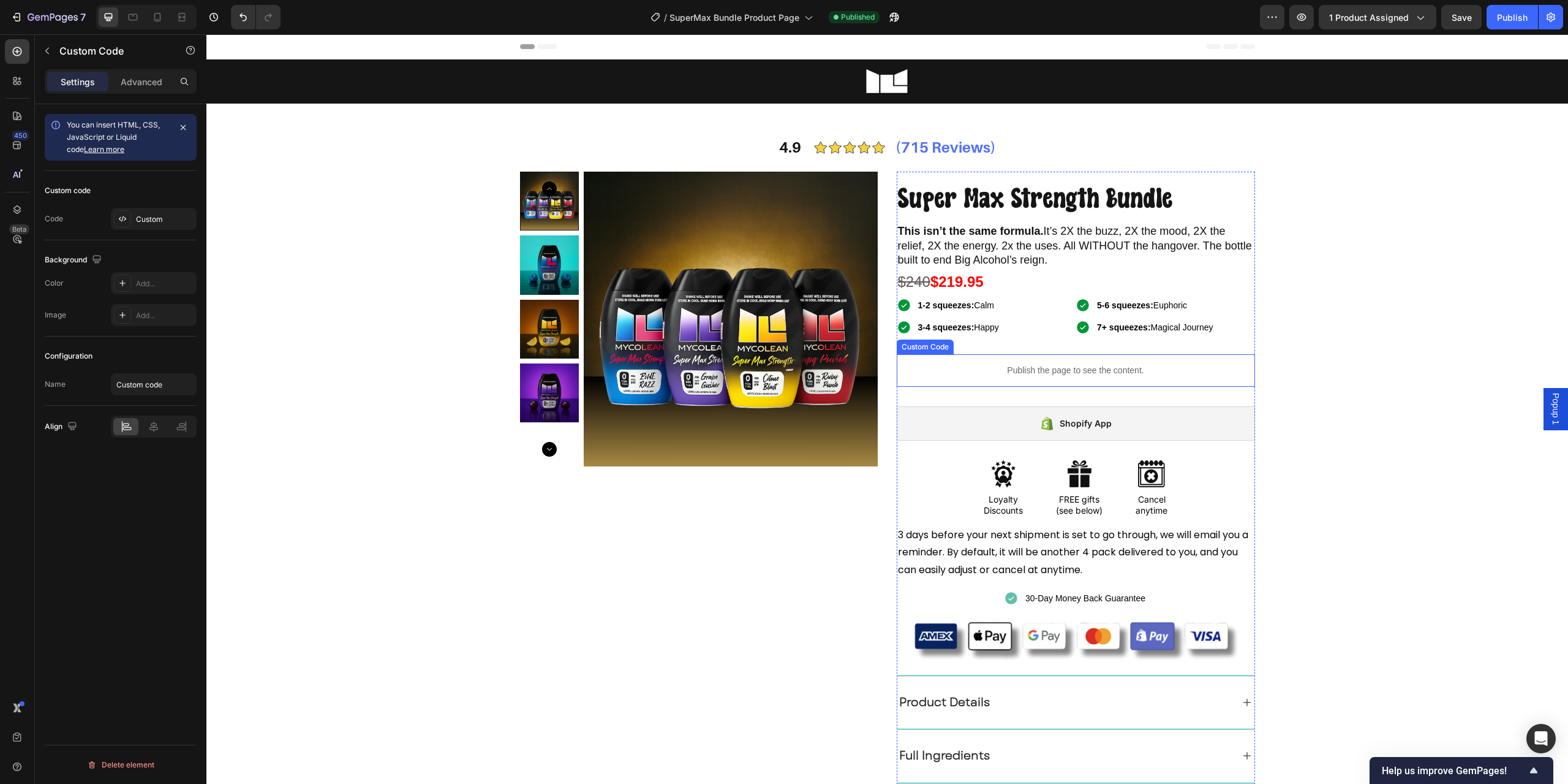
click at [980, 367] on p "Publish the page to see the content." at bounding box center [1076, 370] width 359 height 13
click at [154, 223] on div "Custom" at bounding box center [165, 219] width 58 height 11
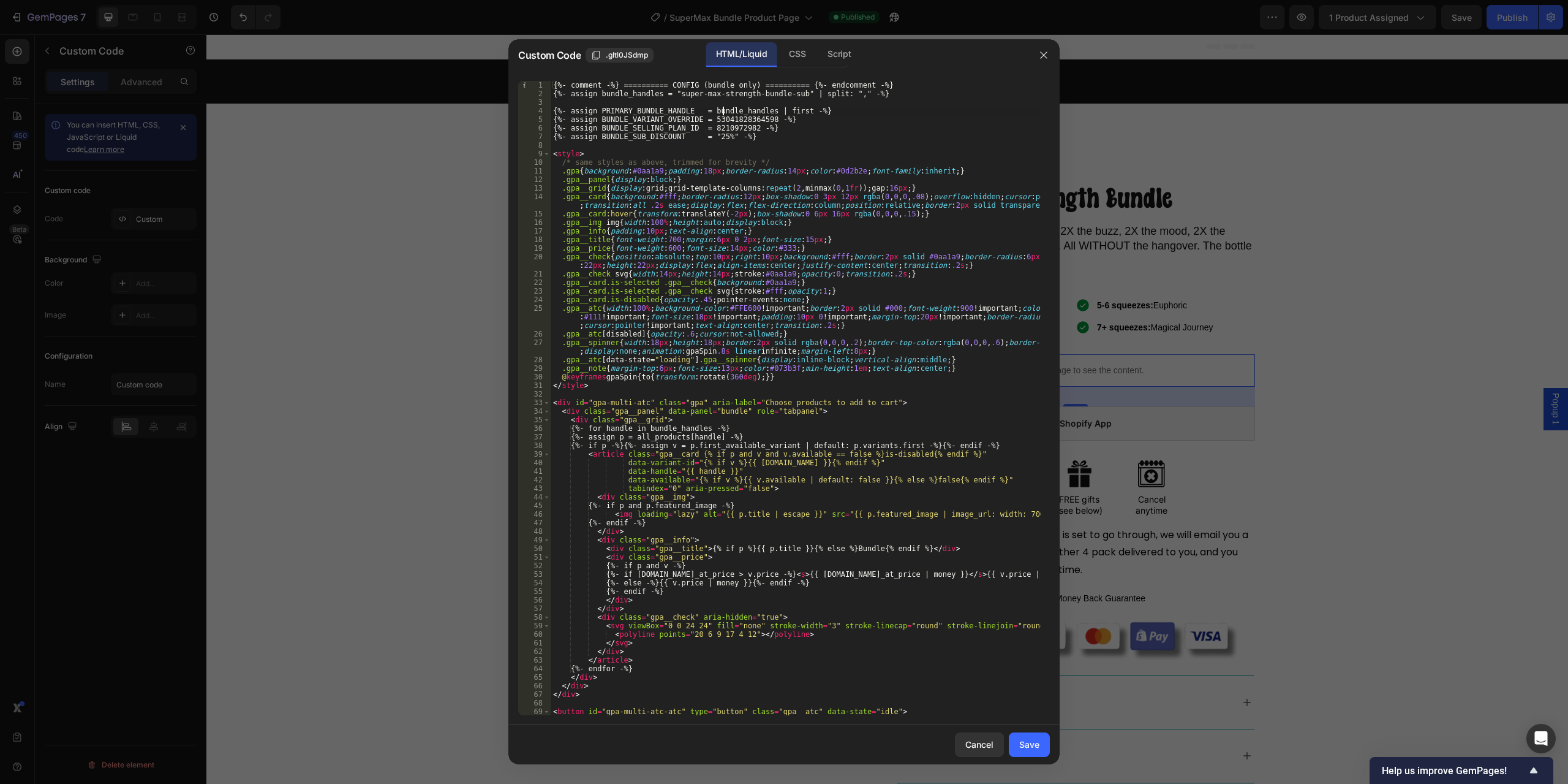
click at [724, 114] on div "{%- comment -%} ========== CONFIG (bundle only) ========== {%- endcomment -%} {…" at bounding box center [796, 406] width 490 height 651
click at [720, 118] on div "{%- comment -%} ========== CONFIG (bundle only) ========== {%- endcomment -%} {…" at bounding box center [796, 406] width 490 height 651
type textarea "{%- assign BUNDLE_VARIANT_OVERRIDE = -%}"
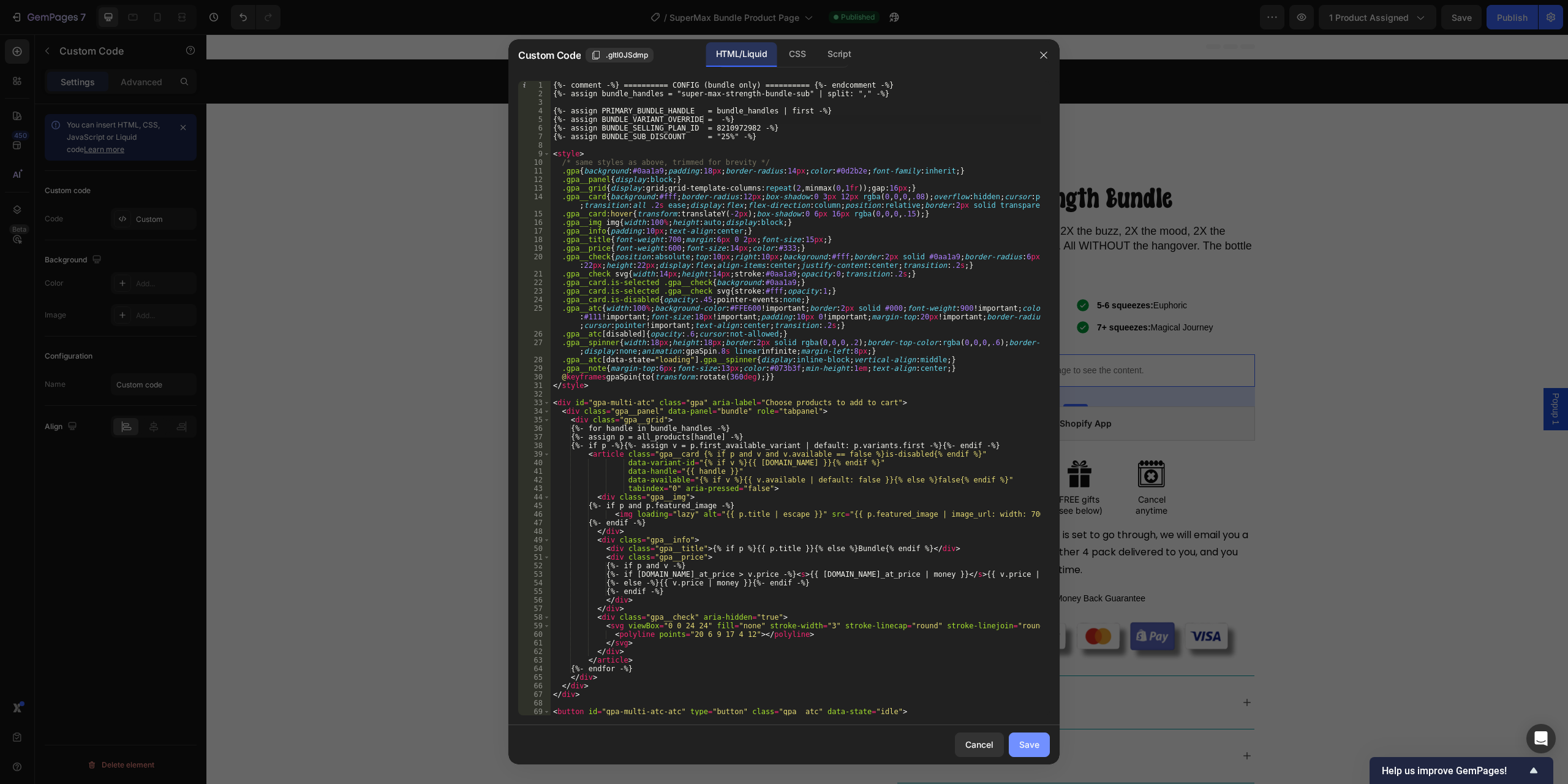
click at [1026, 743] on div "Save" at bounding box center [1029, 744] width 20 height 13
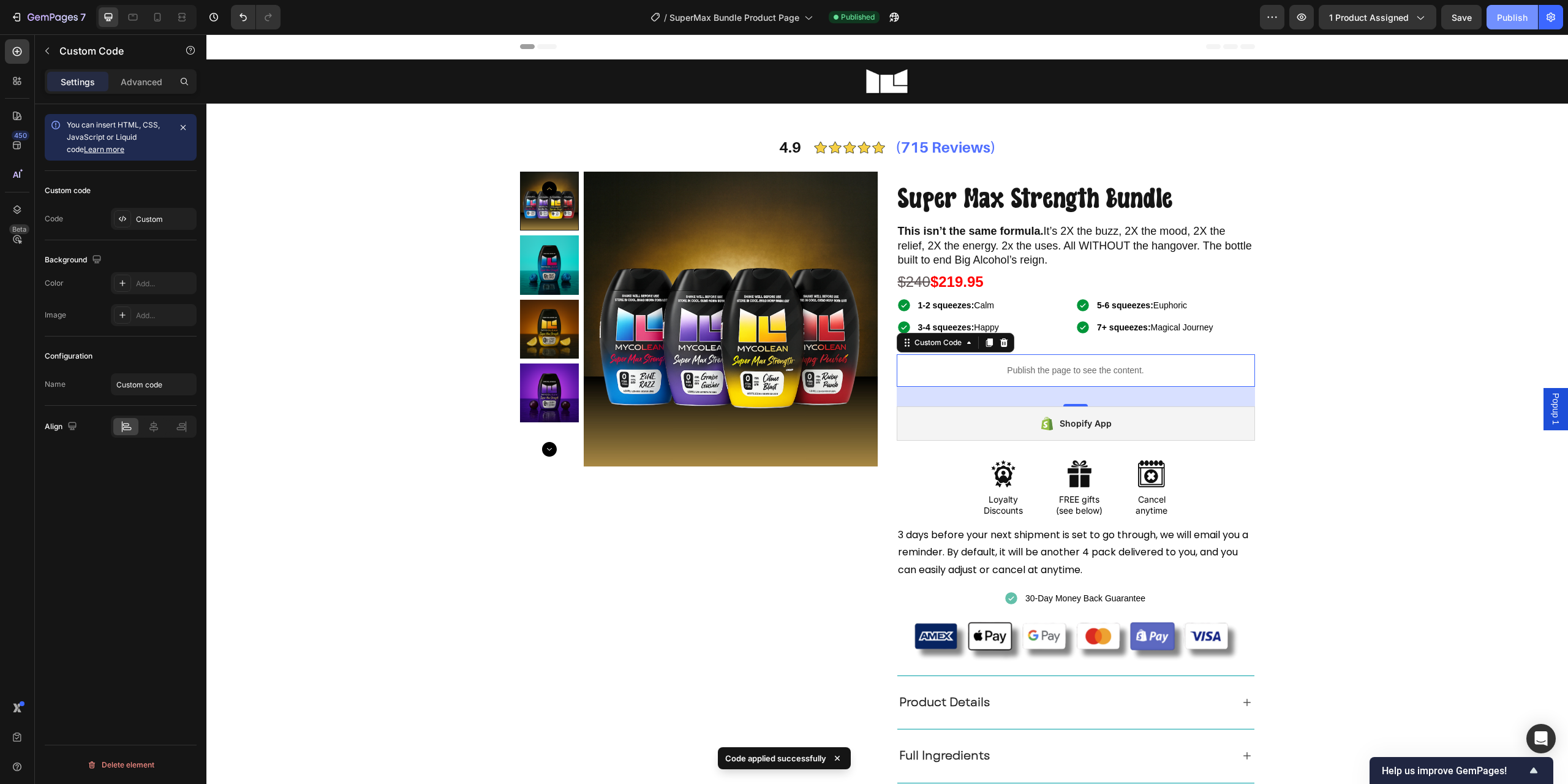
click at [1503, 23] on div "Publish" at bounding box center [1513, 17] width 31 height 13
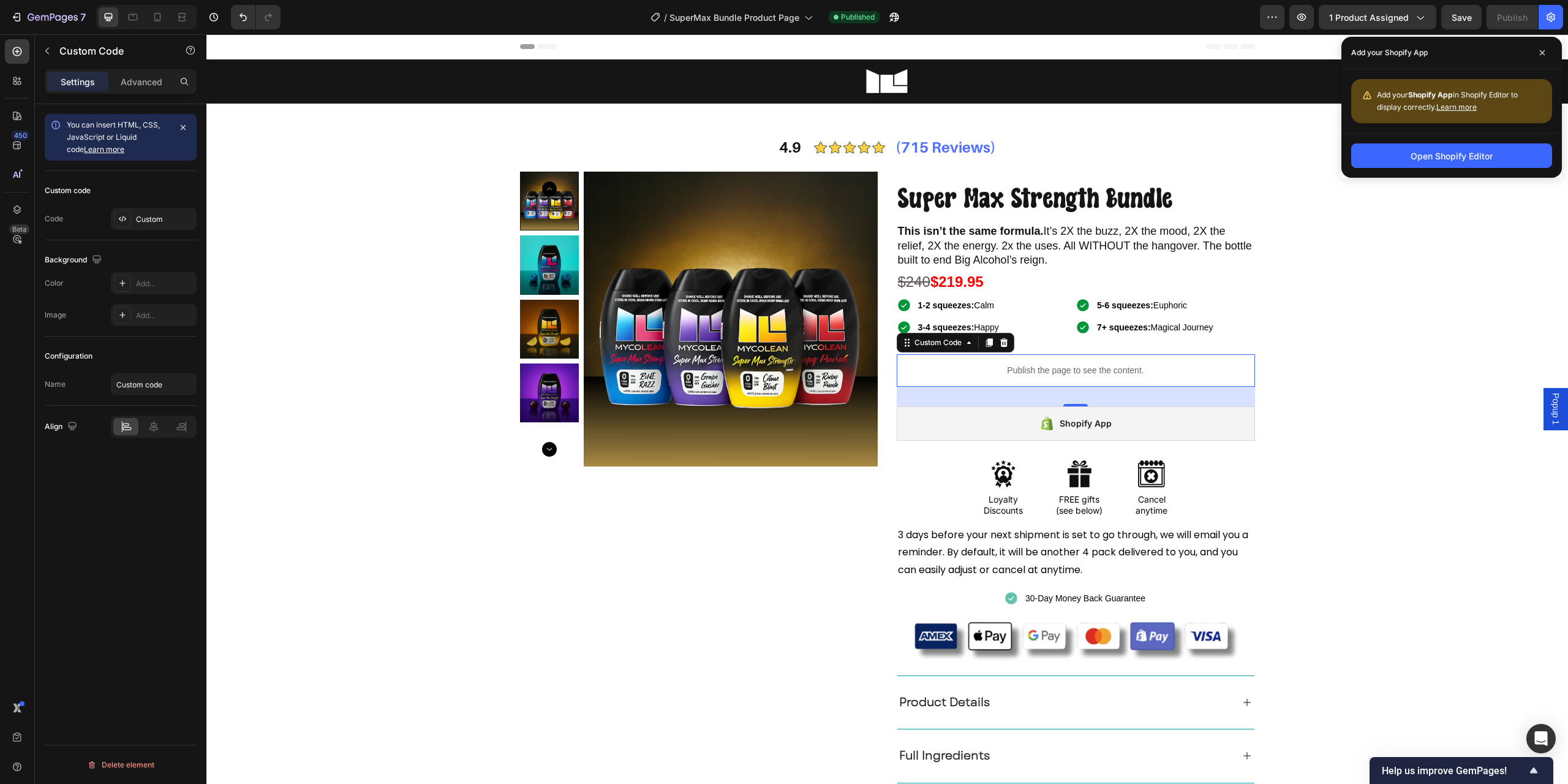
click at [1024, 367] on p "Publish the page to see the content." at bounding box center [1076, 370] width 359 height 13
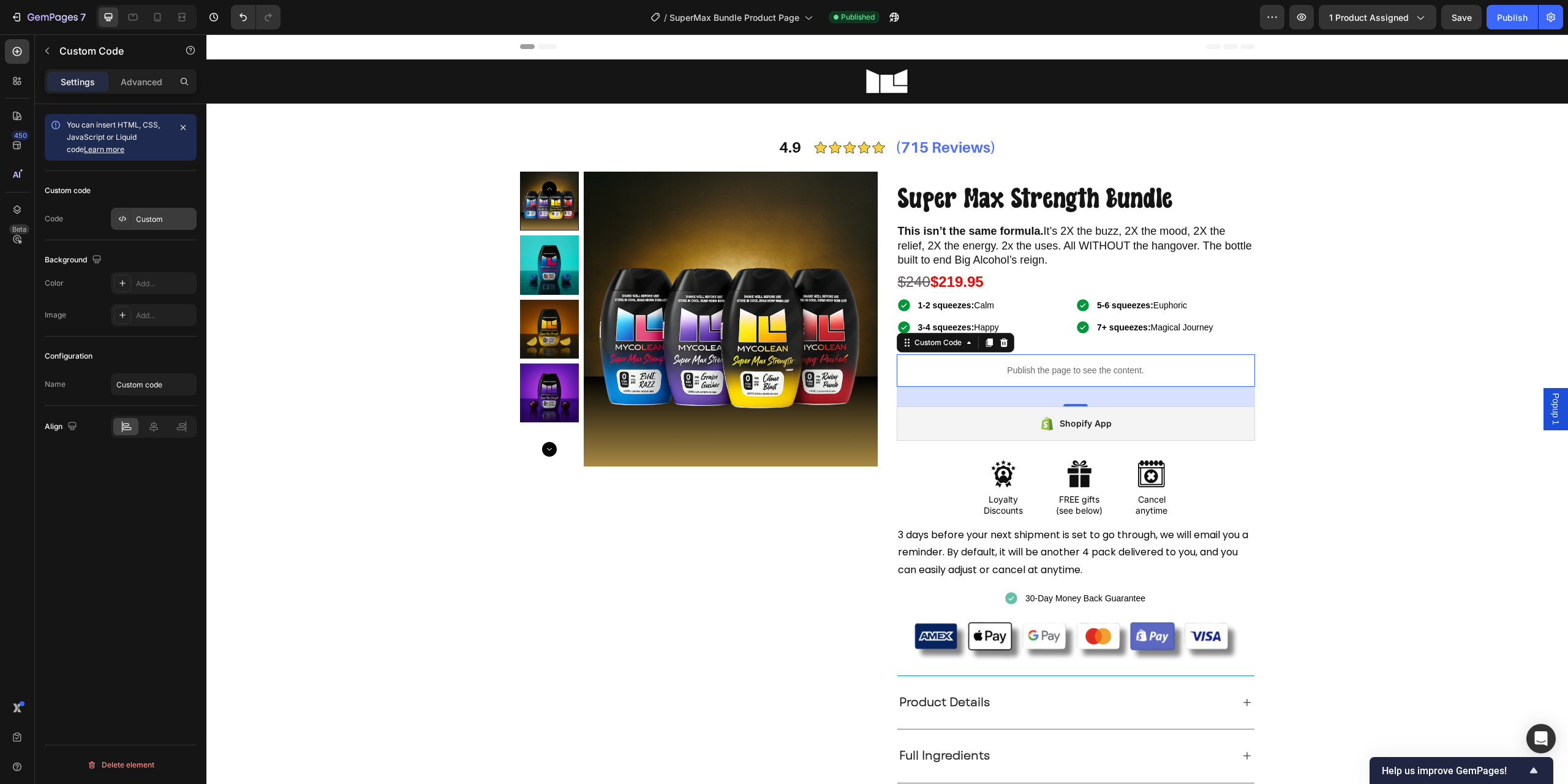
click at [160, 223] on div "Custom" at bounding box center [165, 219] width 58 height 11
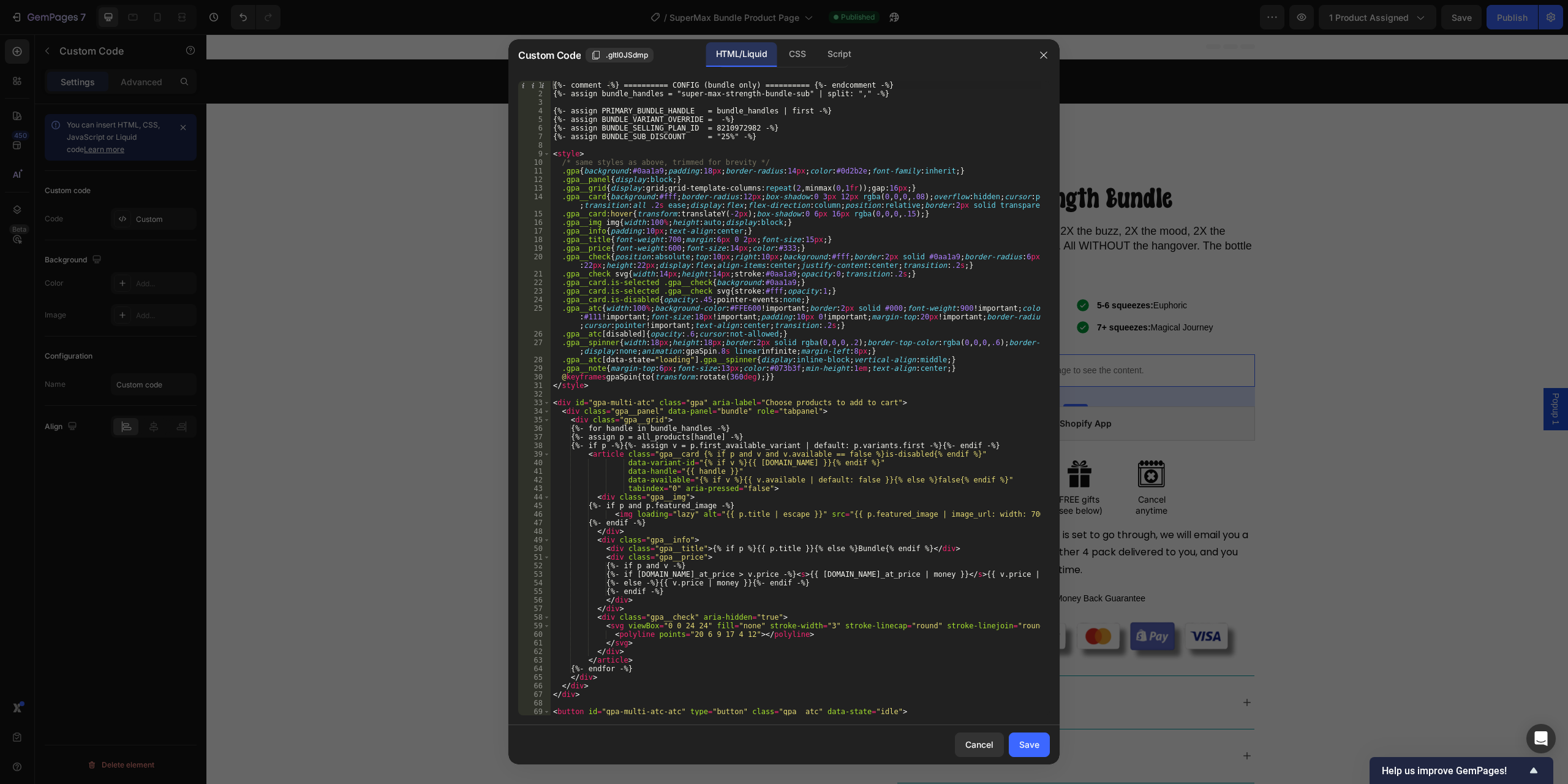
click at [698, 145] on div "{%- comment -%} ========== CONFIG (bundle only) ========== {%- endcomment -%} {…" at bounding box center [796, 406] width 490 height 651
type textarea "<style>"
click at [454, 582] on div at bounding box center [784, 392] width 1568 height 784
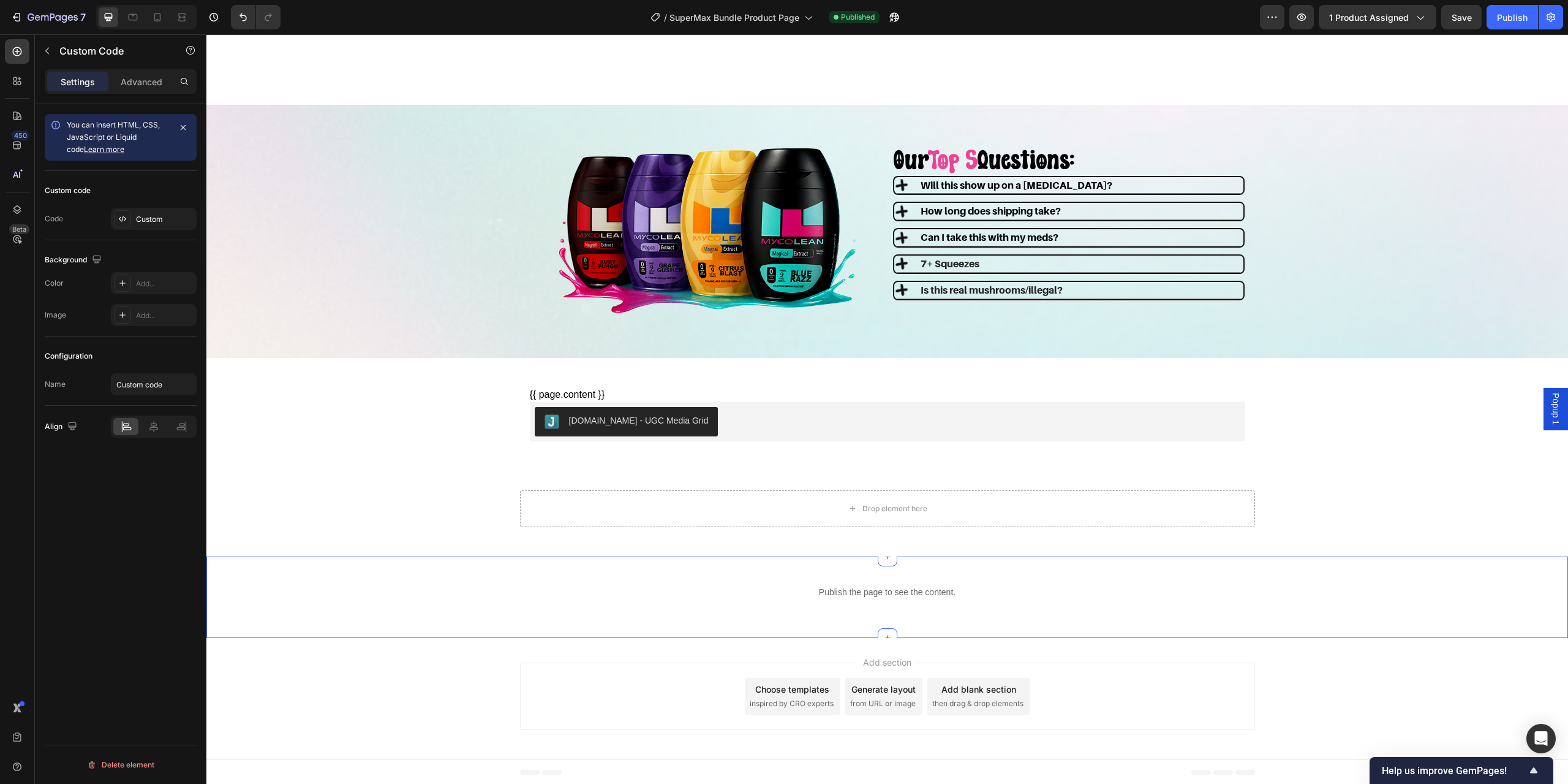
scroll to position [1887, 0]
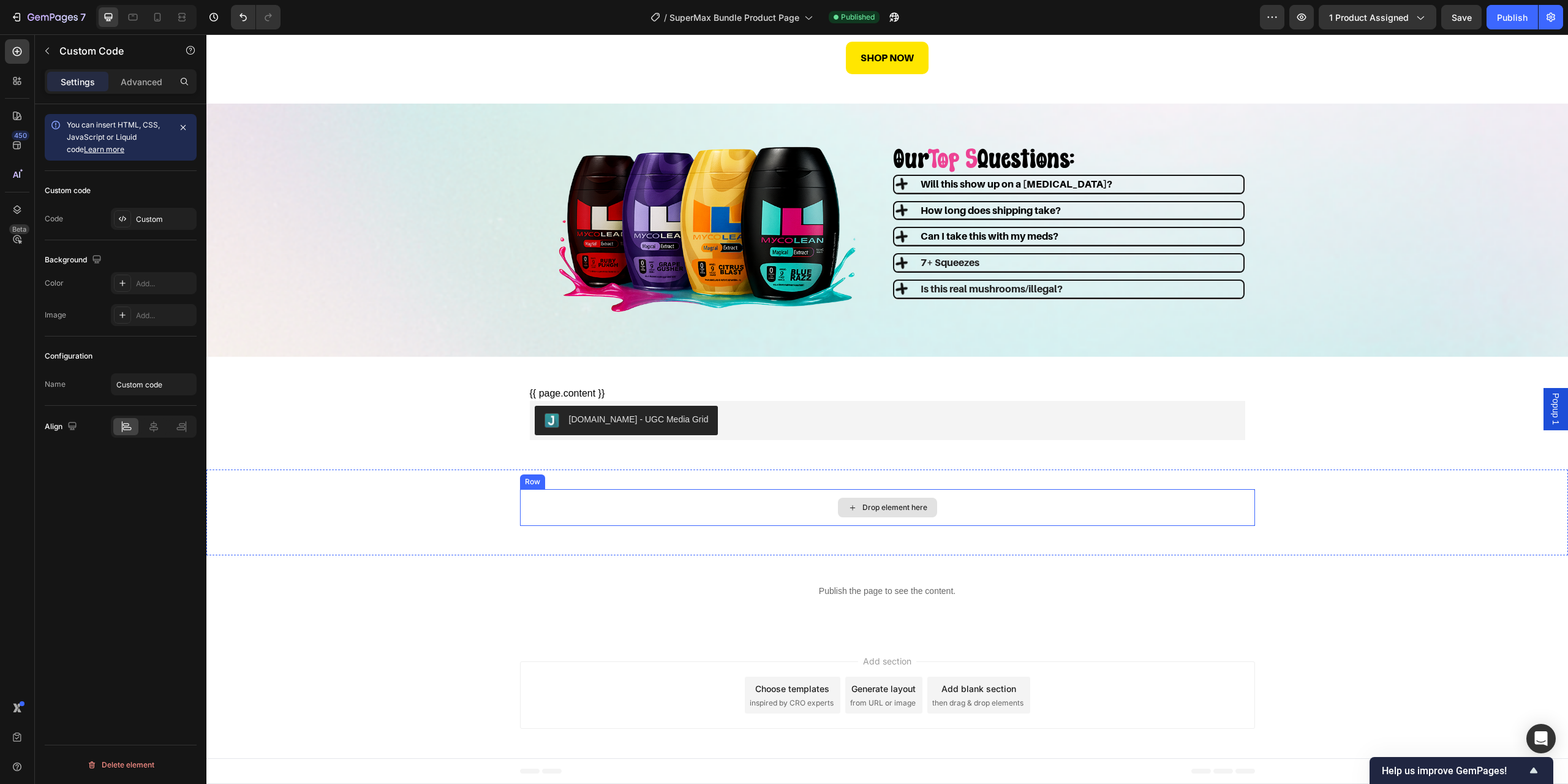
click at [594, 505] on div "Drop element here" at bounding box center [887, 507] width 735 height 37
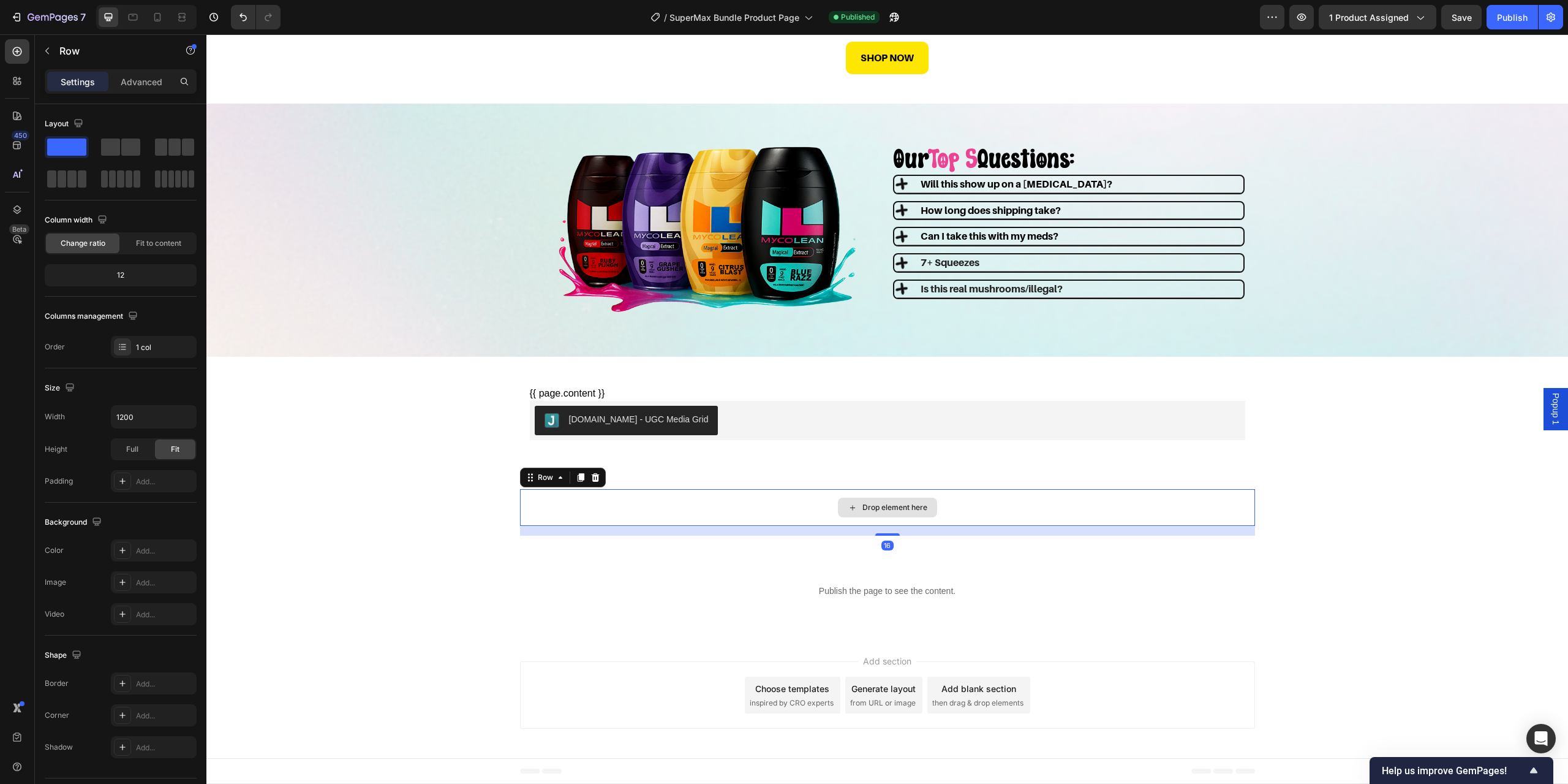
click at [570, 508] on div "Drop element here" at bounding box center [887, 507] width 735 height 37
click at [611, 610] on div "Publish the page to see the content. Custom Code Row" at bounding box center [887, 596] width 1362 height 42
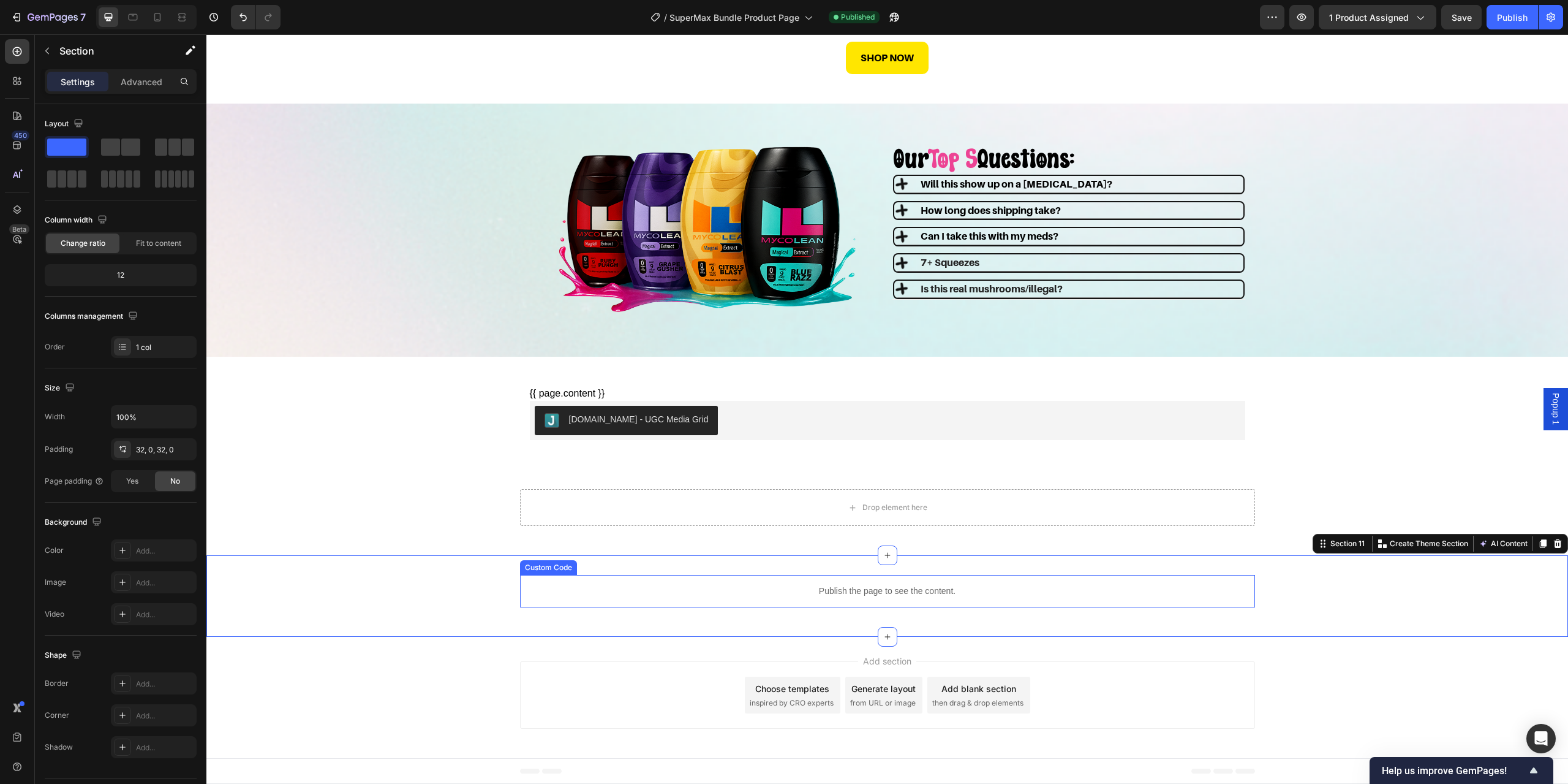
click at [599, 591] on p "Publish the page to see the content." at bounding box center [887, 591] width 735 height 13
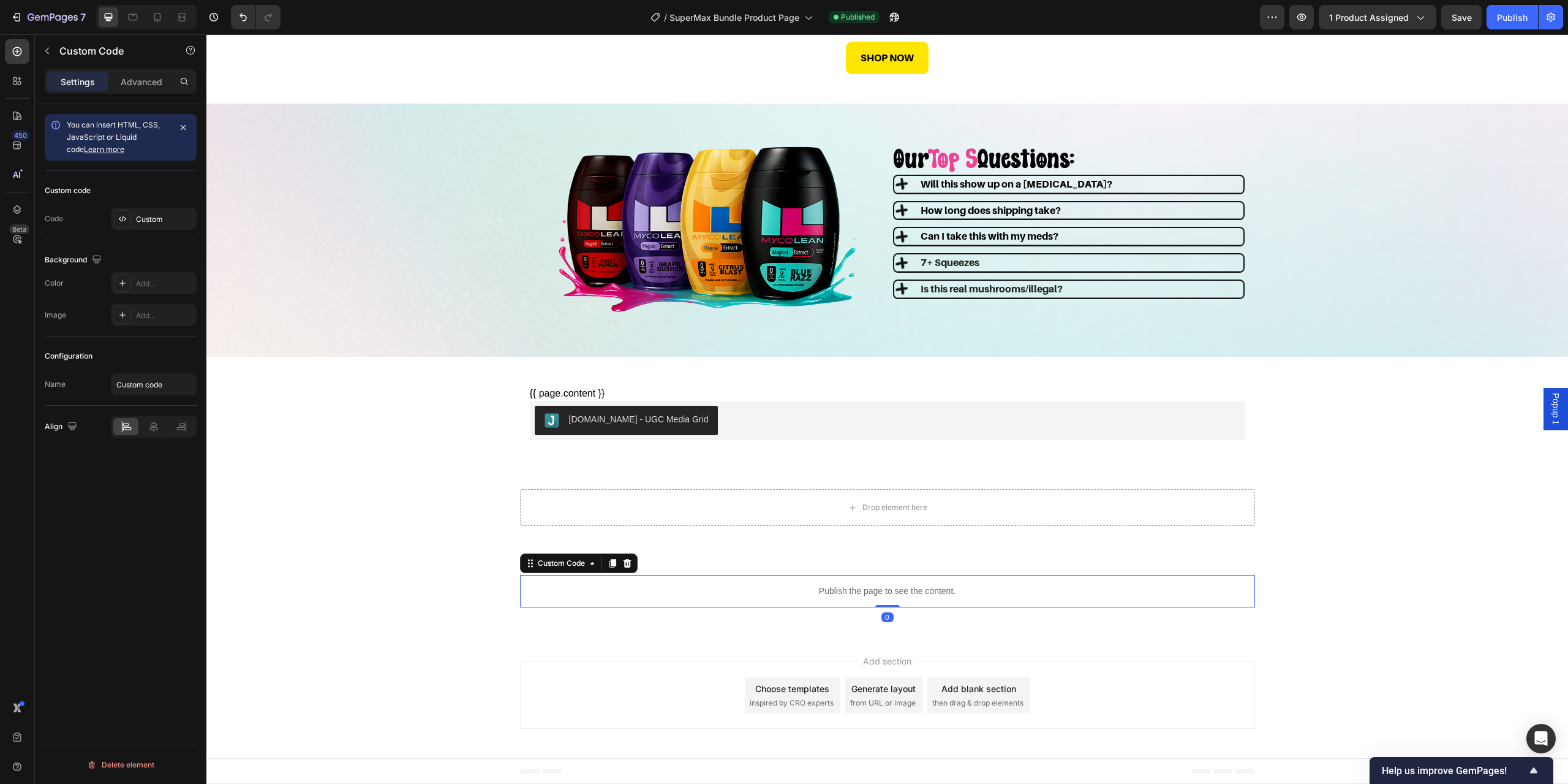
click at [151, 231] on div "Custom code Code Custom" at bounding box center [120, 205] width 152 height 69
click at [151, 222] on div "Custom" at bounding box center [165, 219] width 58 height 11
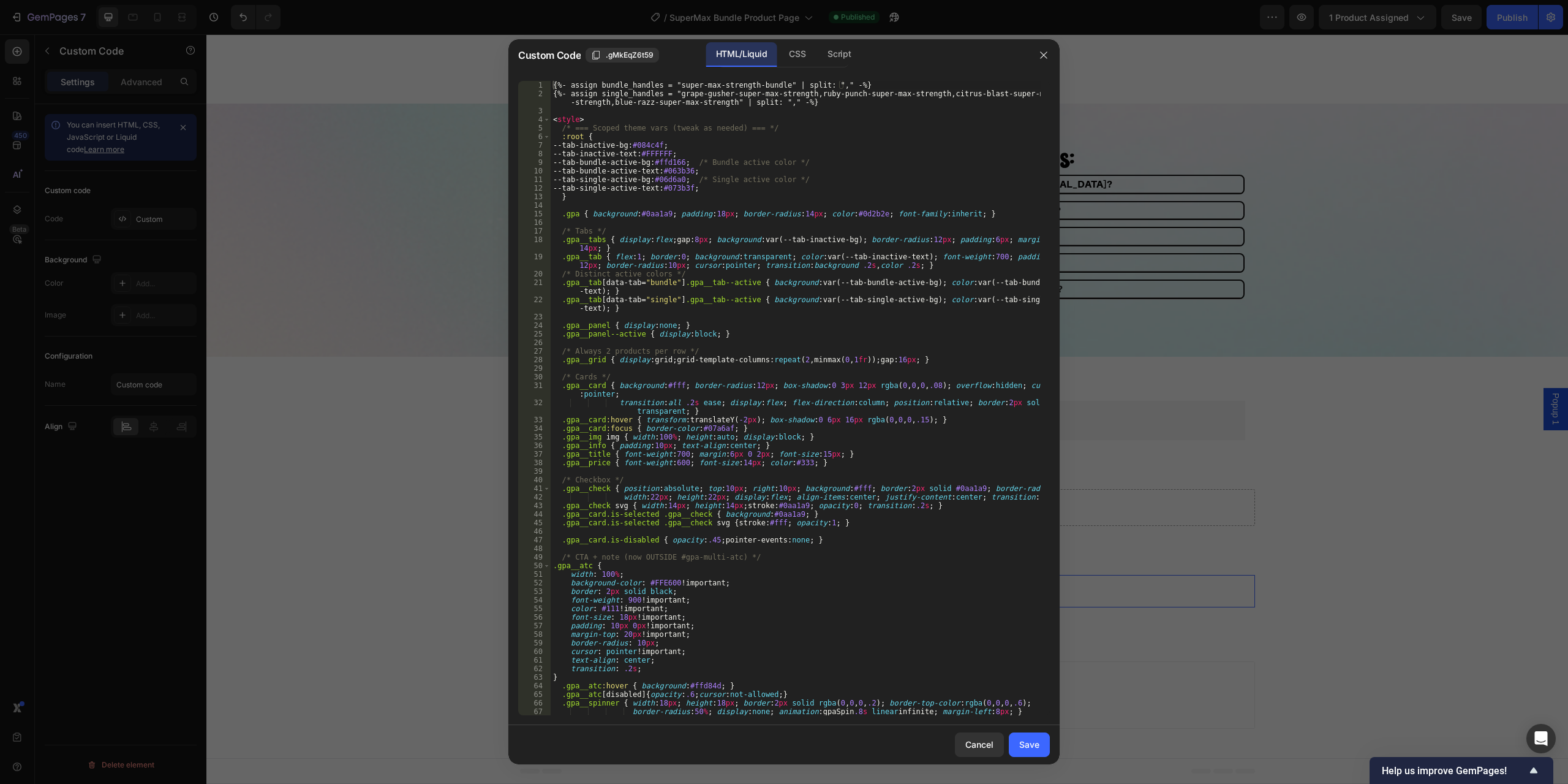
click at [734, 583] on div "{%- assign bundle_handles = "super-max-strength-bundle" | split: "," -%} {%- as…" at bounding box center [796, 406] width 490 height 651
type textarea "</script>"
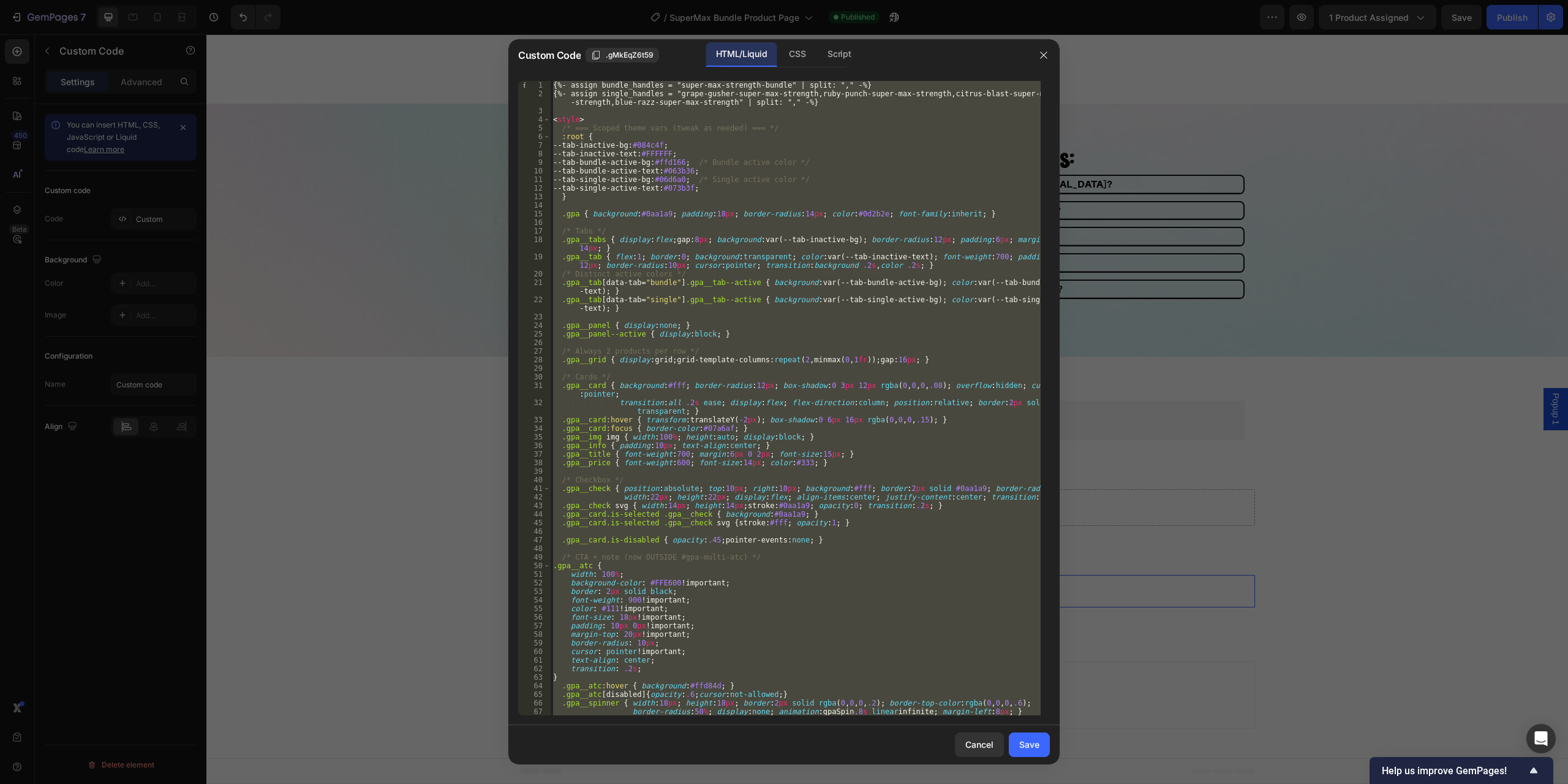
click at [351, 438] on div at bounding box center [784, 392] width 1568 height 784
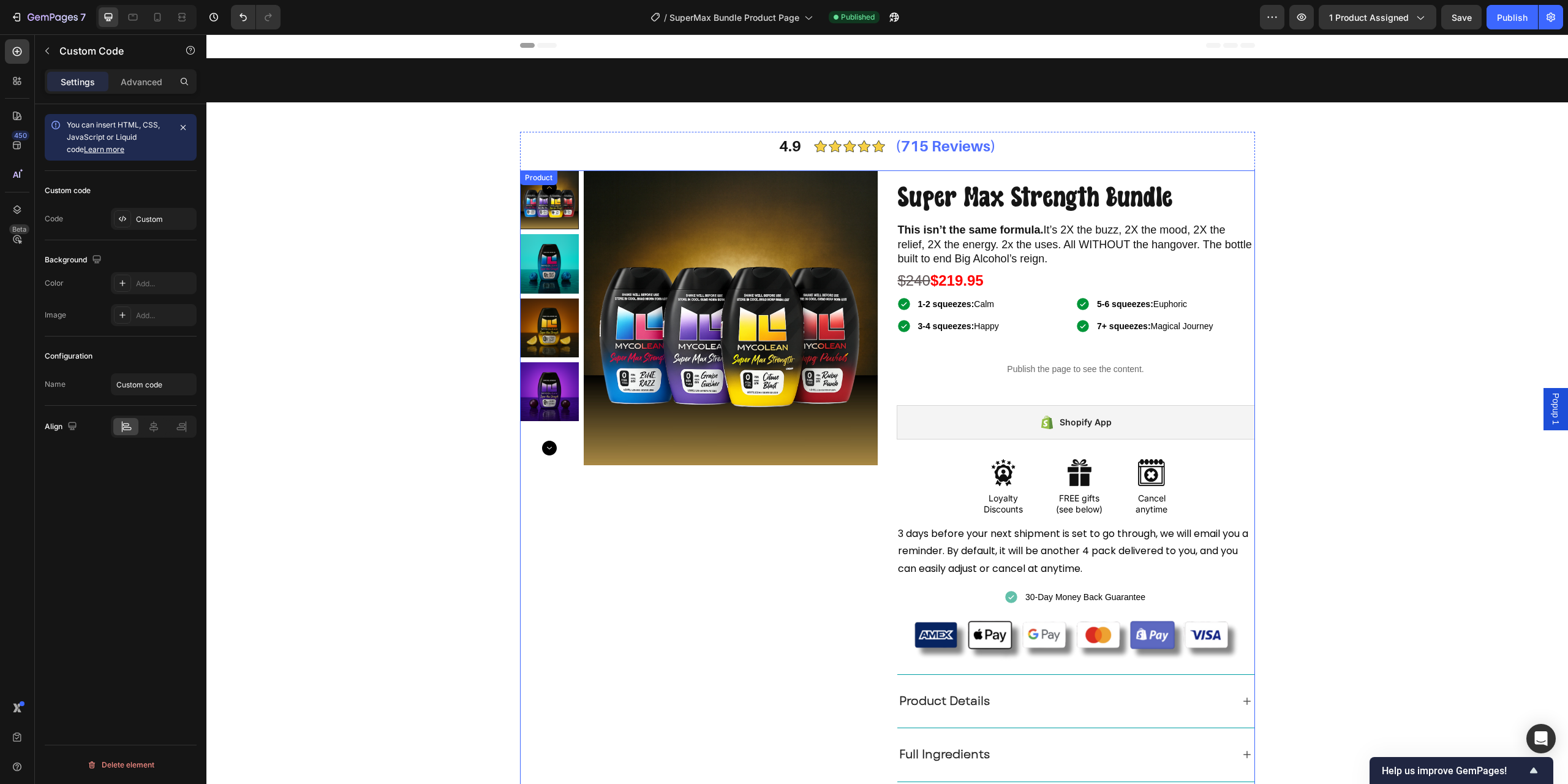
scroll to position [0, 0]
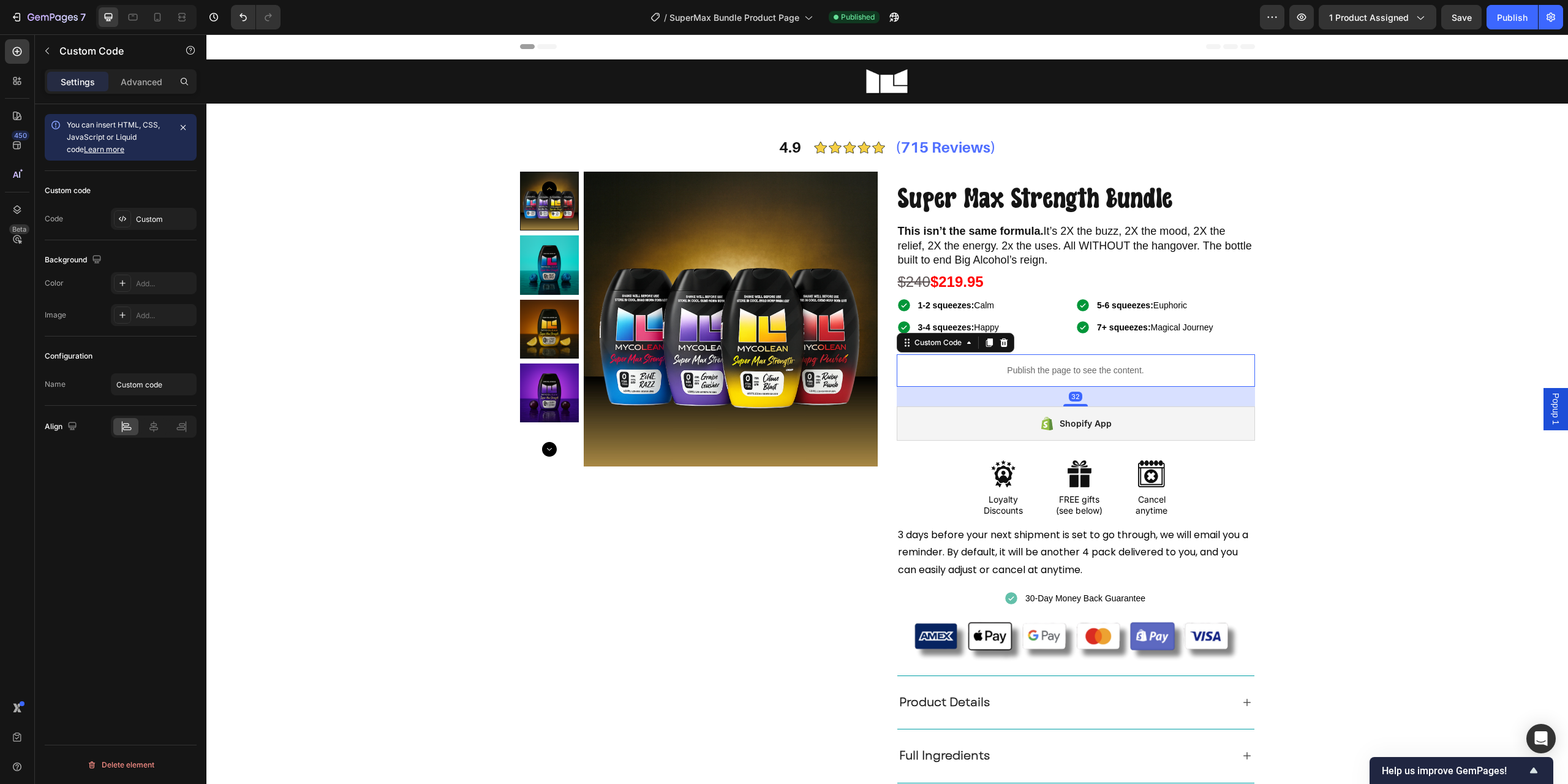
click at [1002, 372] on p "Publish the page to see the content." at bounding box center [1076, 370] width 359 height 13
click at [939, 375] on p "Publish the page to see the content." at bounding box center [1076, 370] width 359 height 13
click at [144, 220] on div "Custom" at bounding box center [165, 219] width 58 height 11
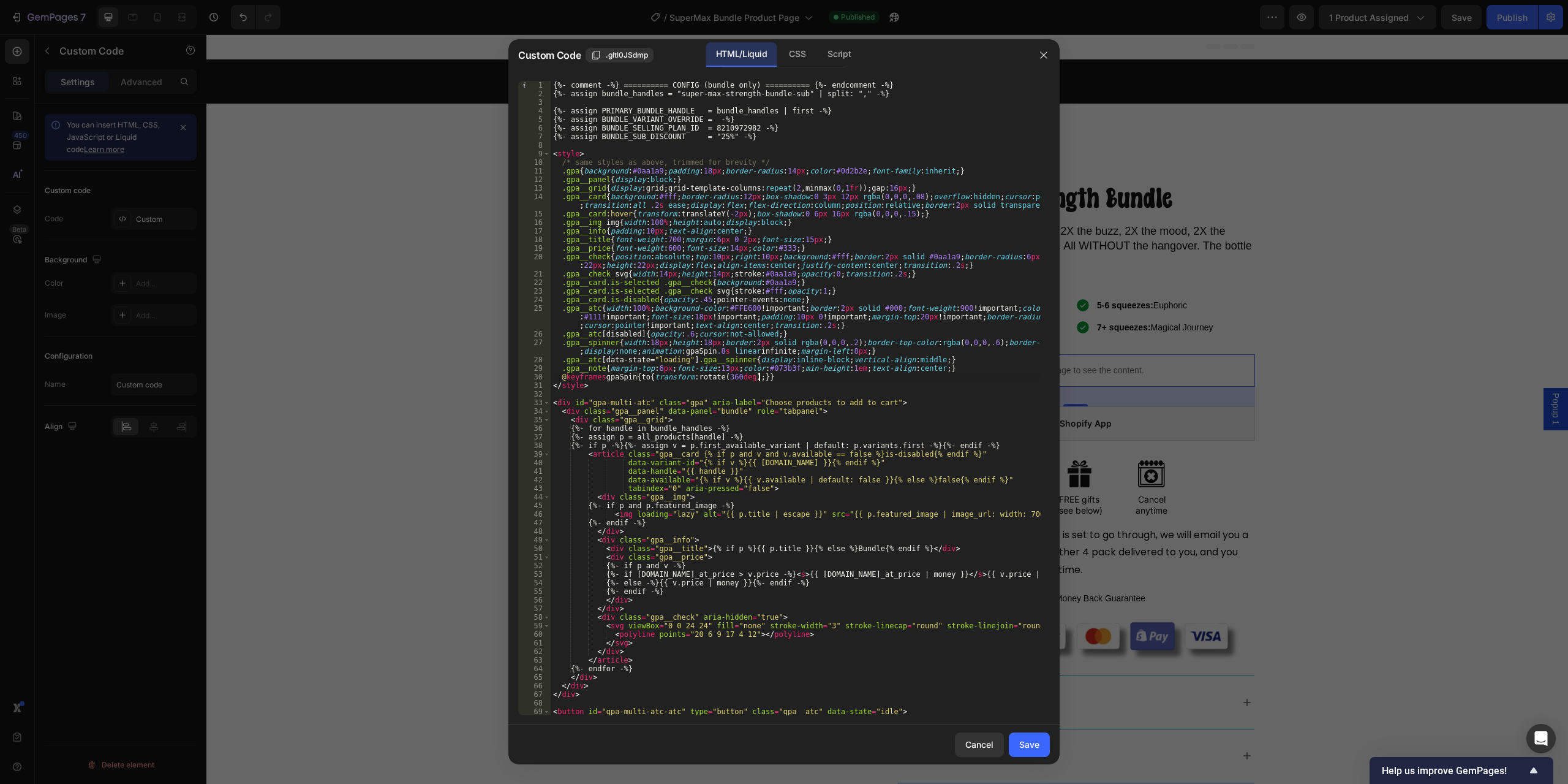
click at [794, 374] on div "{%- comment -%} ========== CONFIG (bundle only) ========== {%- endcomment -%} {…" at bounding box center [796, 406] width 490 height 651
type textarea "</script>"
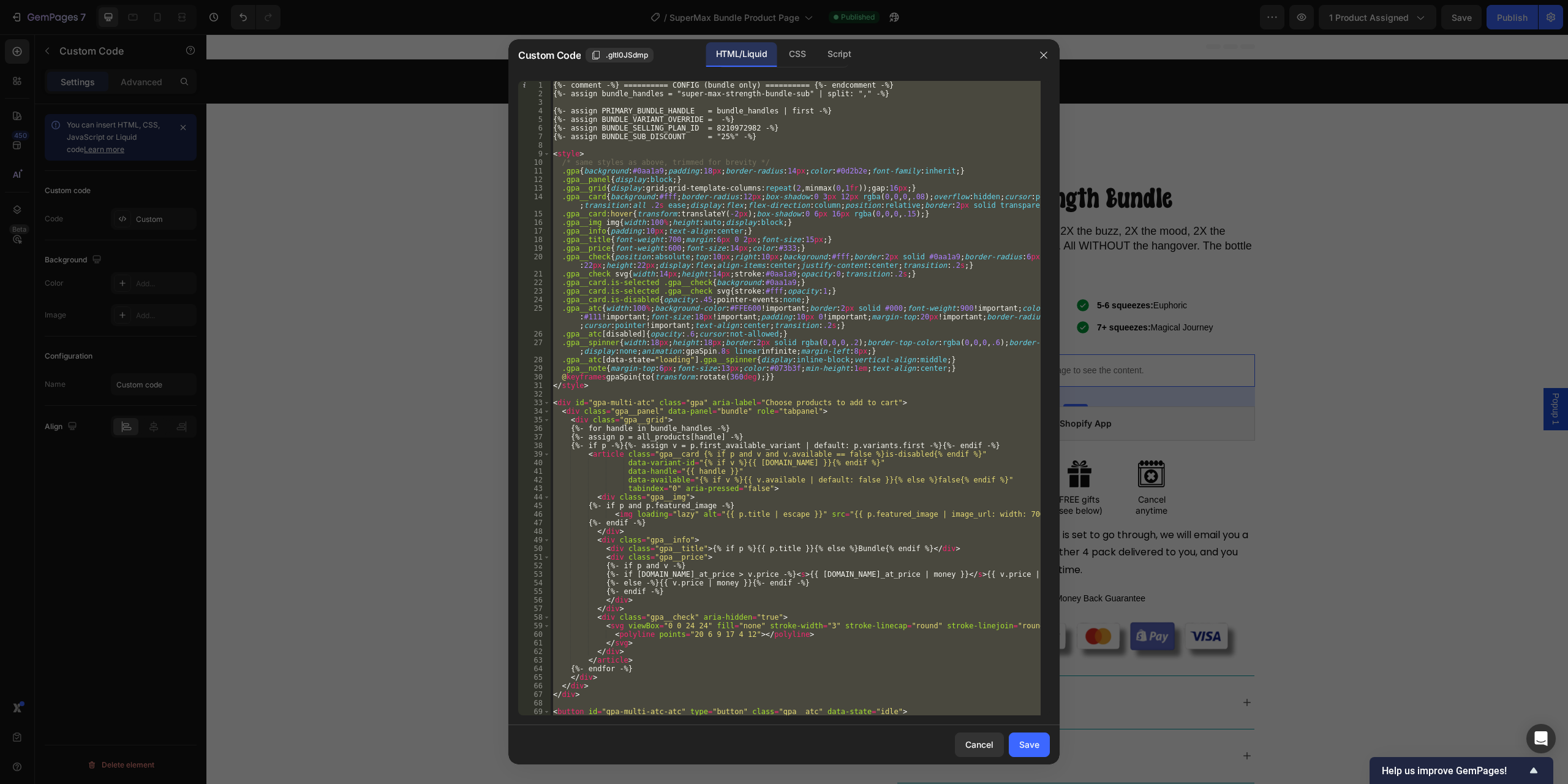
paste textarea
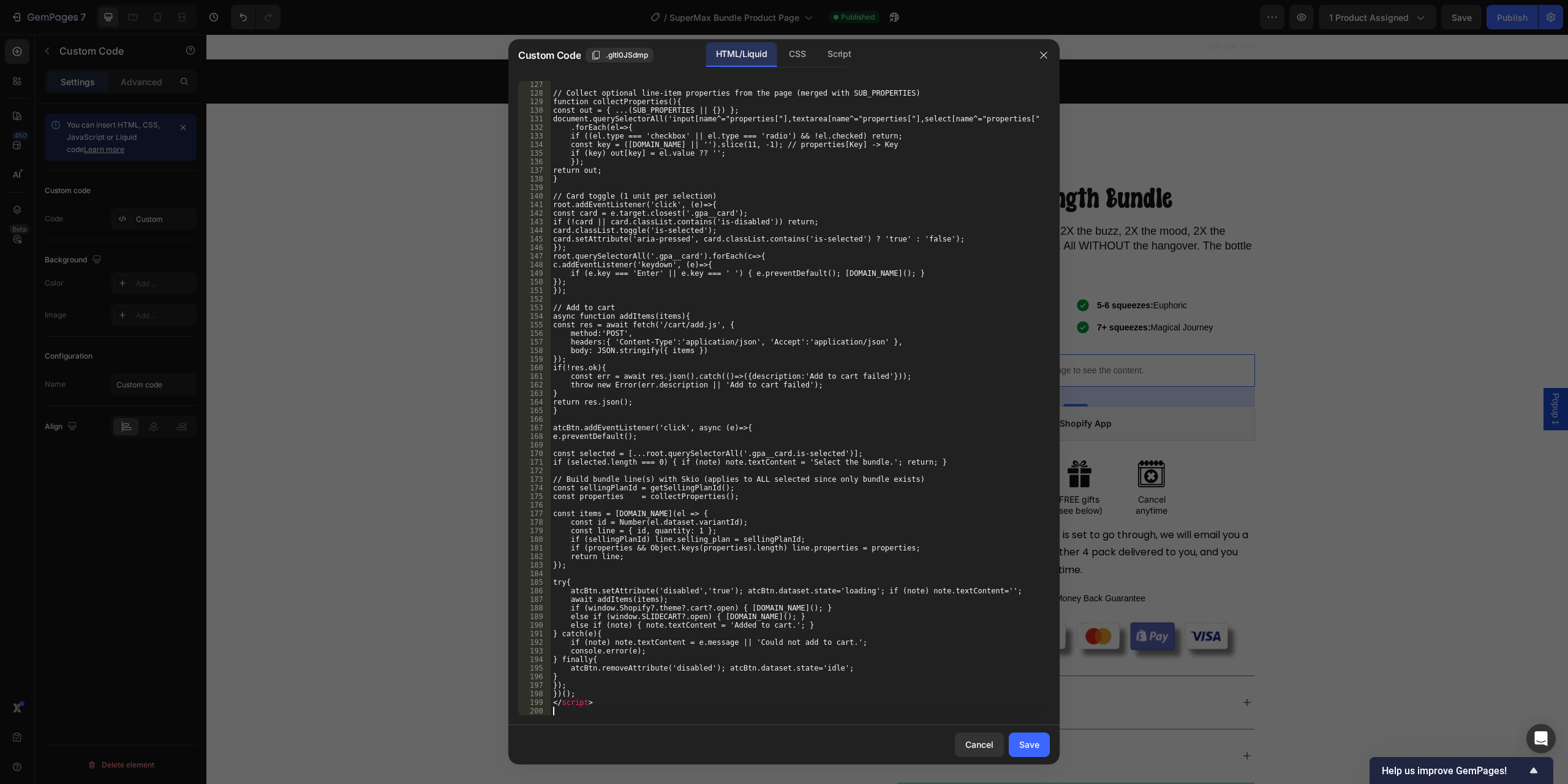
scroll to position [1099, 0]
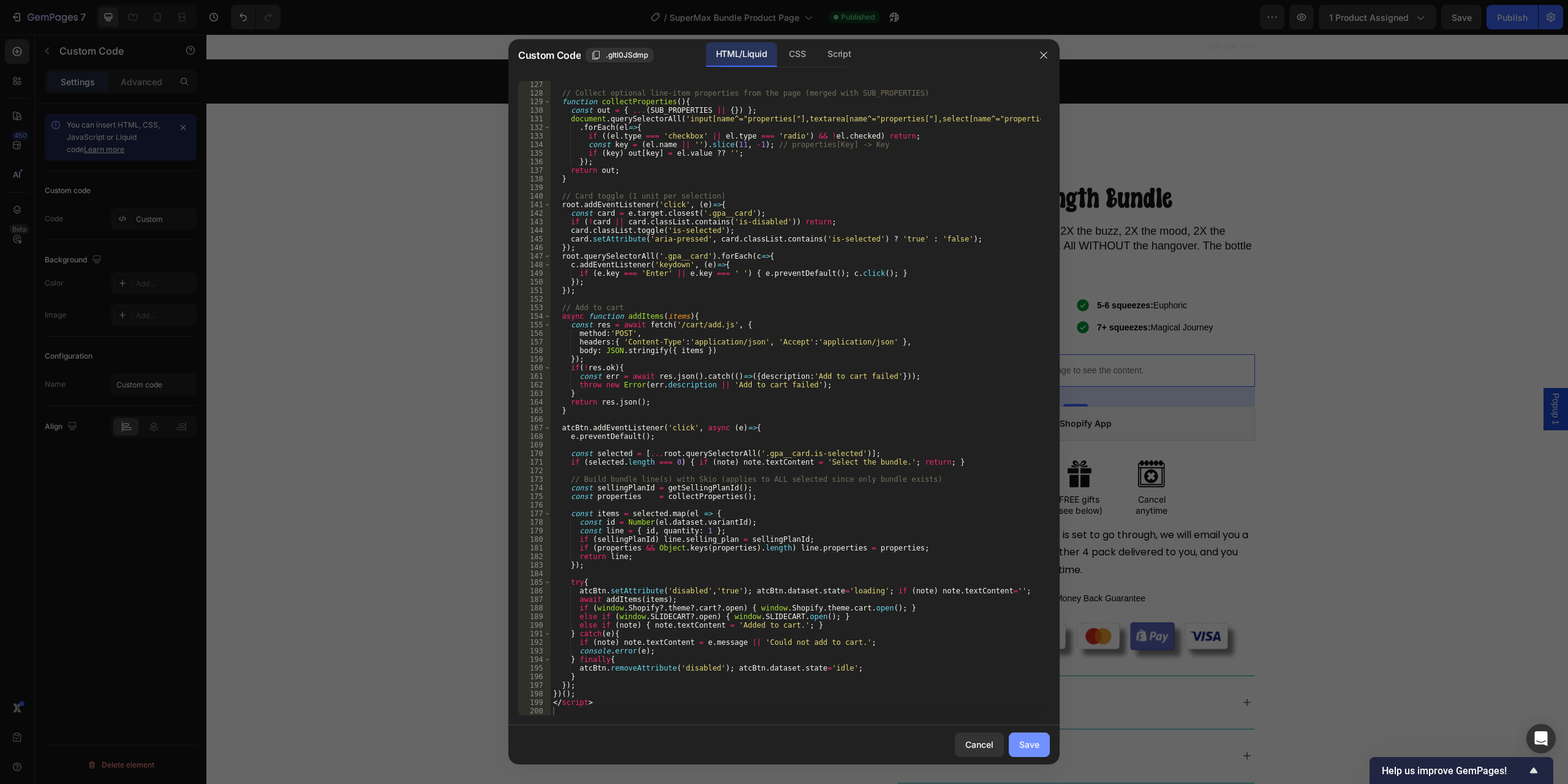
click at [1034, 747] on div "Save" at bounding box center [1029, 744] width 20 height 13
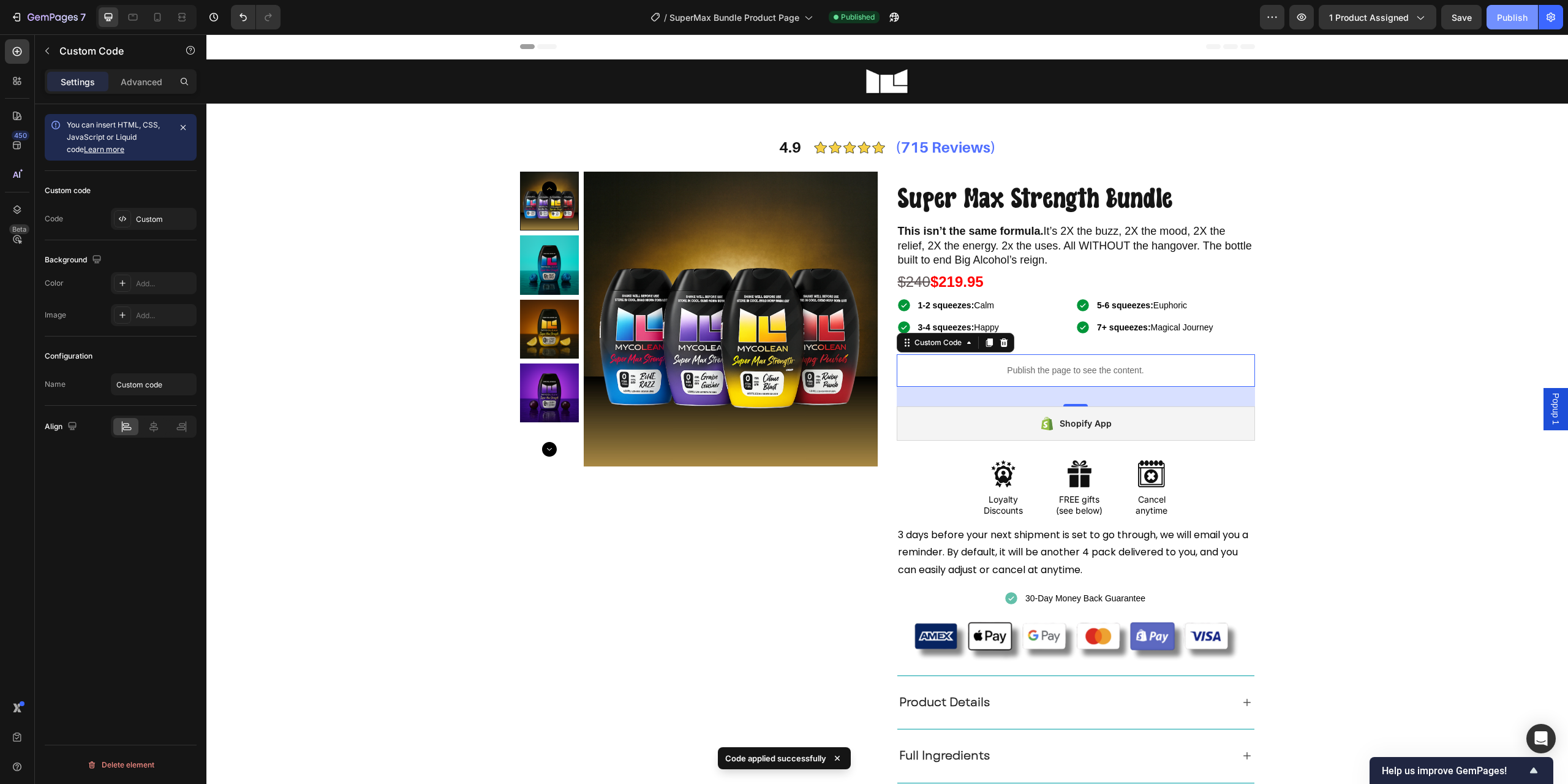
click at [1507, 25] on button "Publish" at bounding box center [1512, 17] width 52 height 24
click at [987, 376] on p "Publish the page to see the content." at bounding box center [1076, 370] width 359 height 13
click at [166, 228] on div "Custom" at bounding box center [154, 219] width 86 height 22
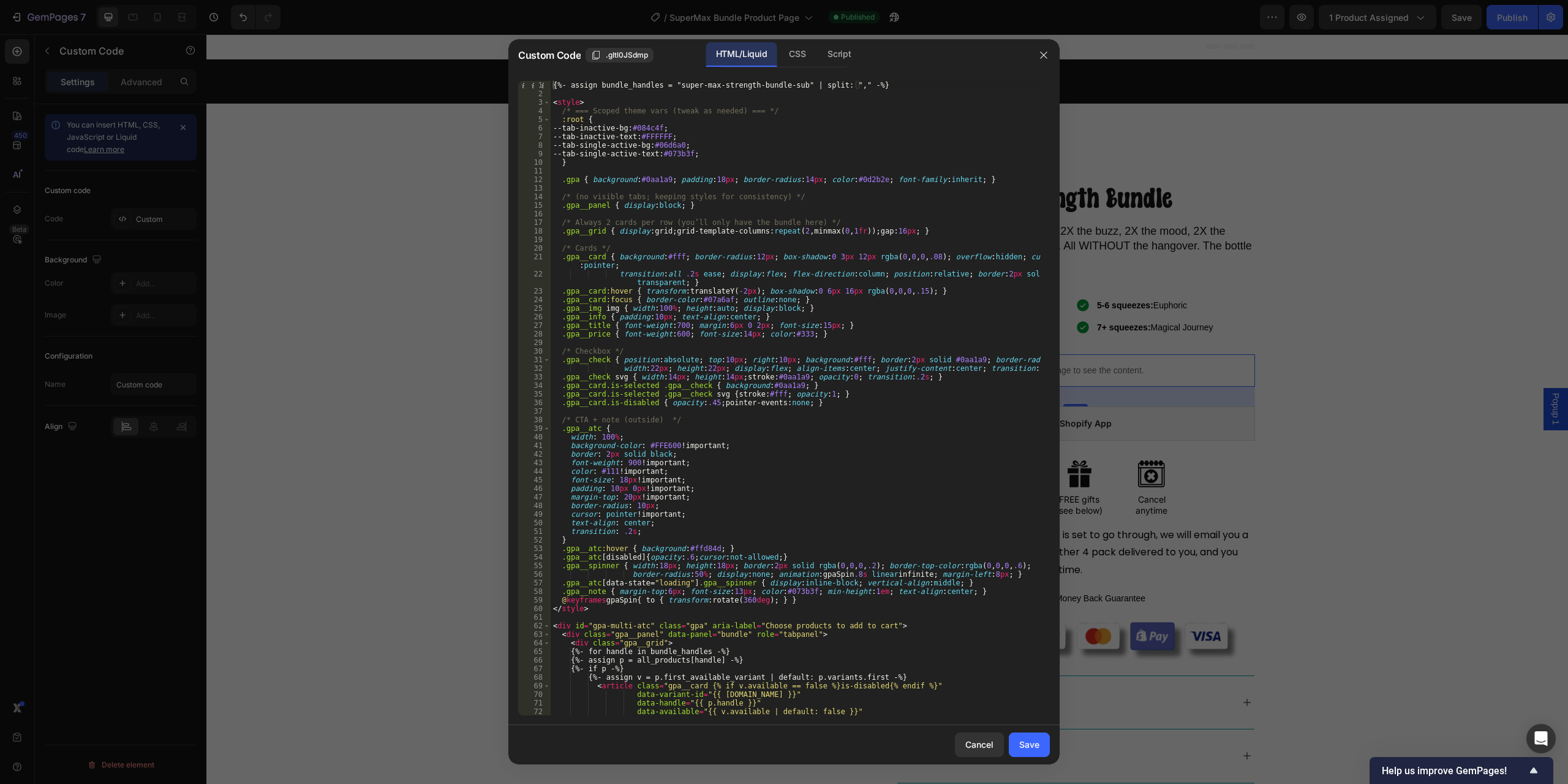
type textarea "{%- assign bundle_handles = "super-max-strength-bundle-sub" | split: "," -%}"
drag, startPoint x: 669, startPoint y: 84, endPoint x: 787, endPoint y: 81, distance: 118.0
click at [787, 81] on div "{%- assign bundle_handles = "super-max-strength-bundle-sub" | split: "," -%} < …" at bounding box center [796, 406] width 490 height 651
click at [998, 90] on span "​" at bounding box center [996, 91] width 15 height 15
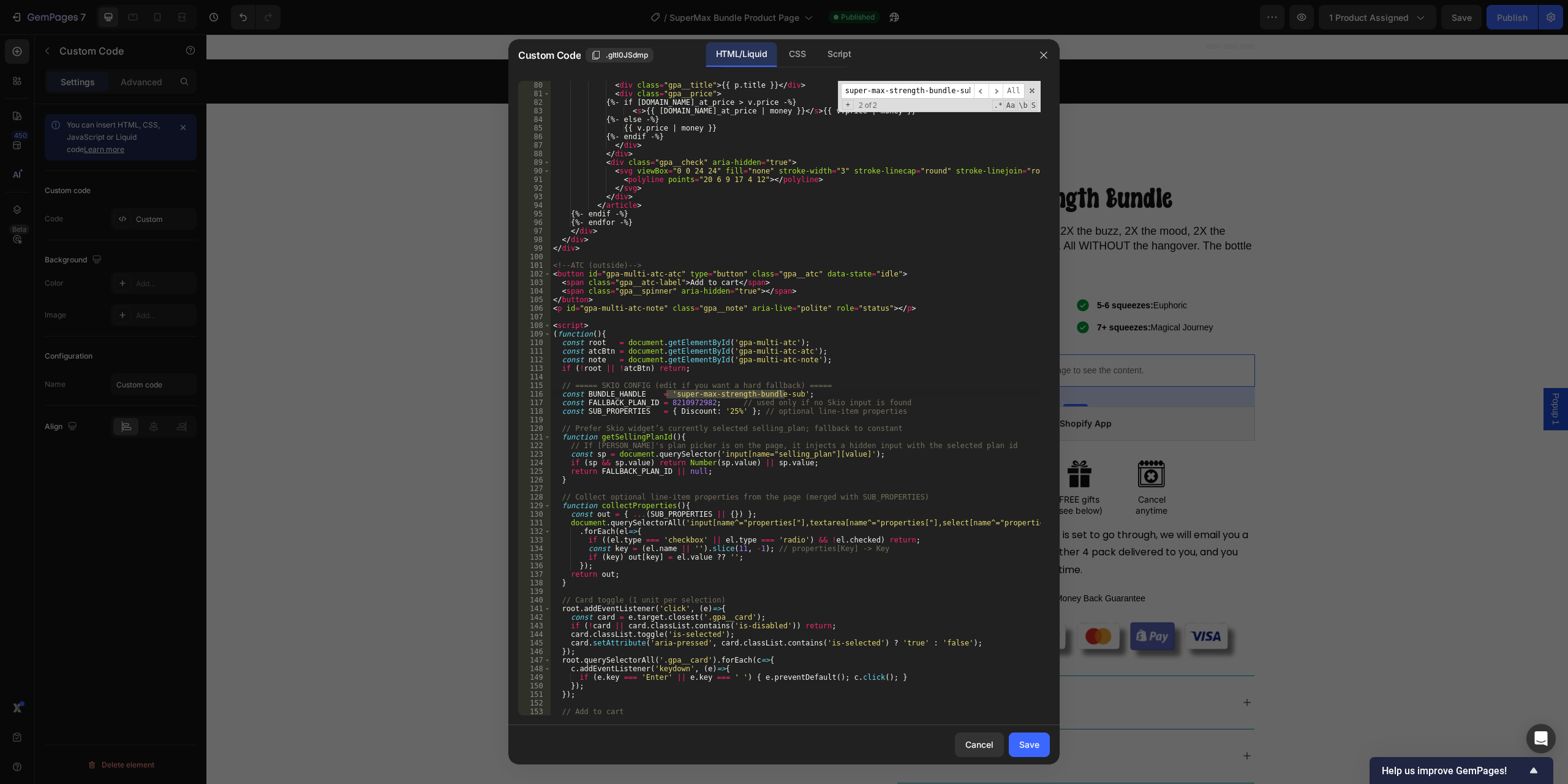
click at [818, 376] on div "< div class = "gpa__title" > {{ p.title }} </ div > < div class = "gpa__price" …" at bounding box center [796, 406] width 490 height 651
drag, startPoint x: 664, startPoint y: 393, endPoint x: 746, endPoint y: 390, distance: 82.1
click at [746, 390] on div "< div class = "gpa__title" > {{ p.title }} </ div > < div class = "gpa__price" …" at bounding box center [796, 406] width 490 height 651
click at [746, 390] on div "< div class = "gpa__title" > {{ p.title }} </ div > < div class = "gpa__price" …" at bounding box center [796, 398] width 490 height 635
click at [785, 394] on div "< div class = "gpa__title" > {{ p.title }} </ div > < div class = "gpa__price" …" at bounding box center [796, 406] width 490 height 651
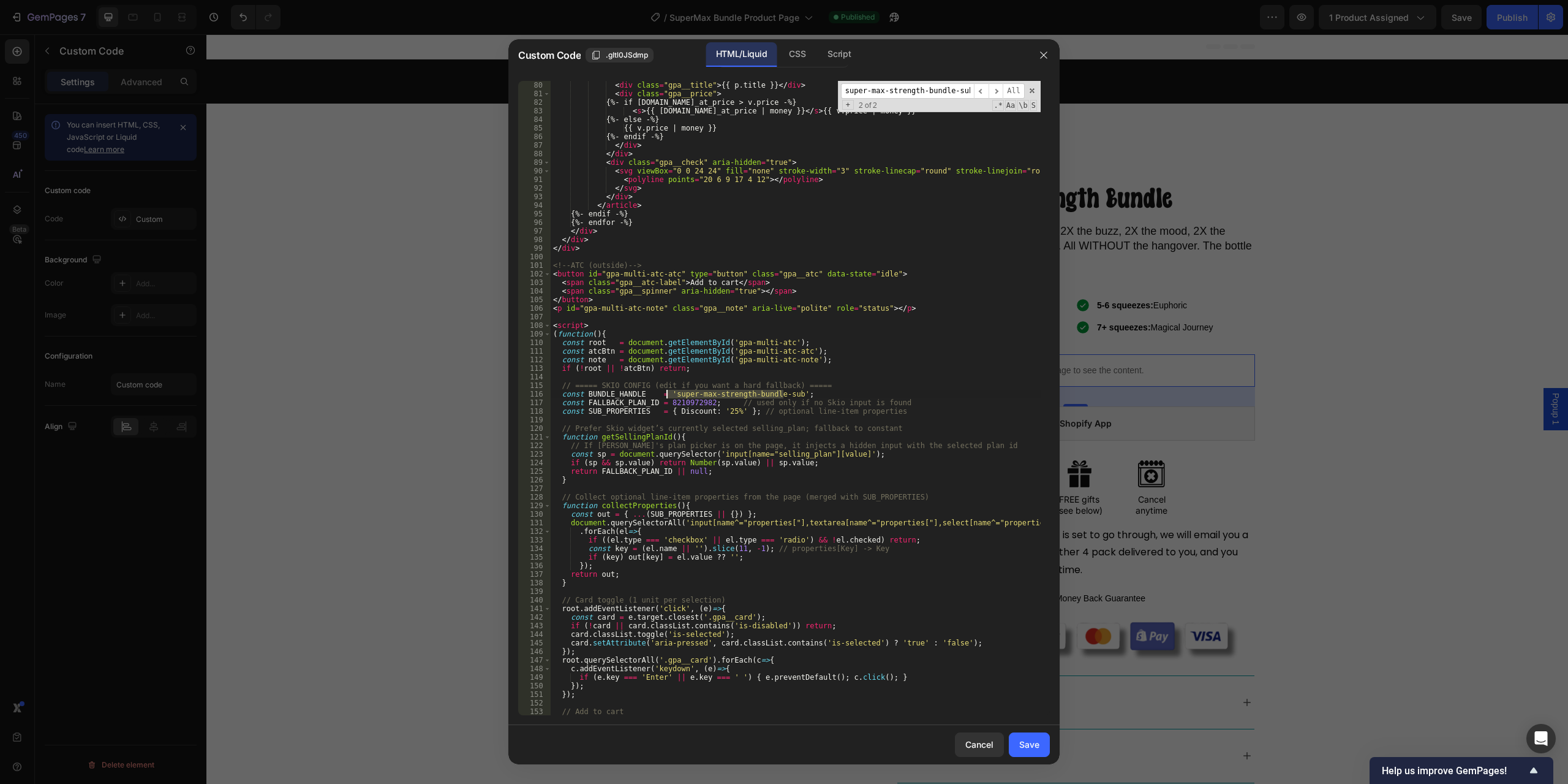
drag, startPoint x: 782, startPoint y: 394, endPoint x: 667, endPoint y: 396, distance: 115.0
click at [667, 396] on div "< div class = "gpa__title" > {{ p.title }} </ div > < div class = "gpa__price" …" at bounding box center [796, 406] width 490 height 651
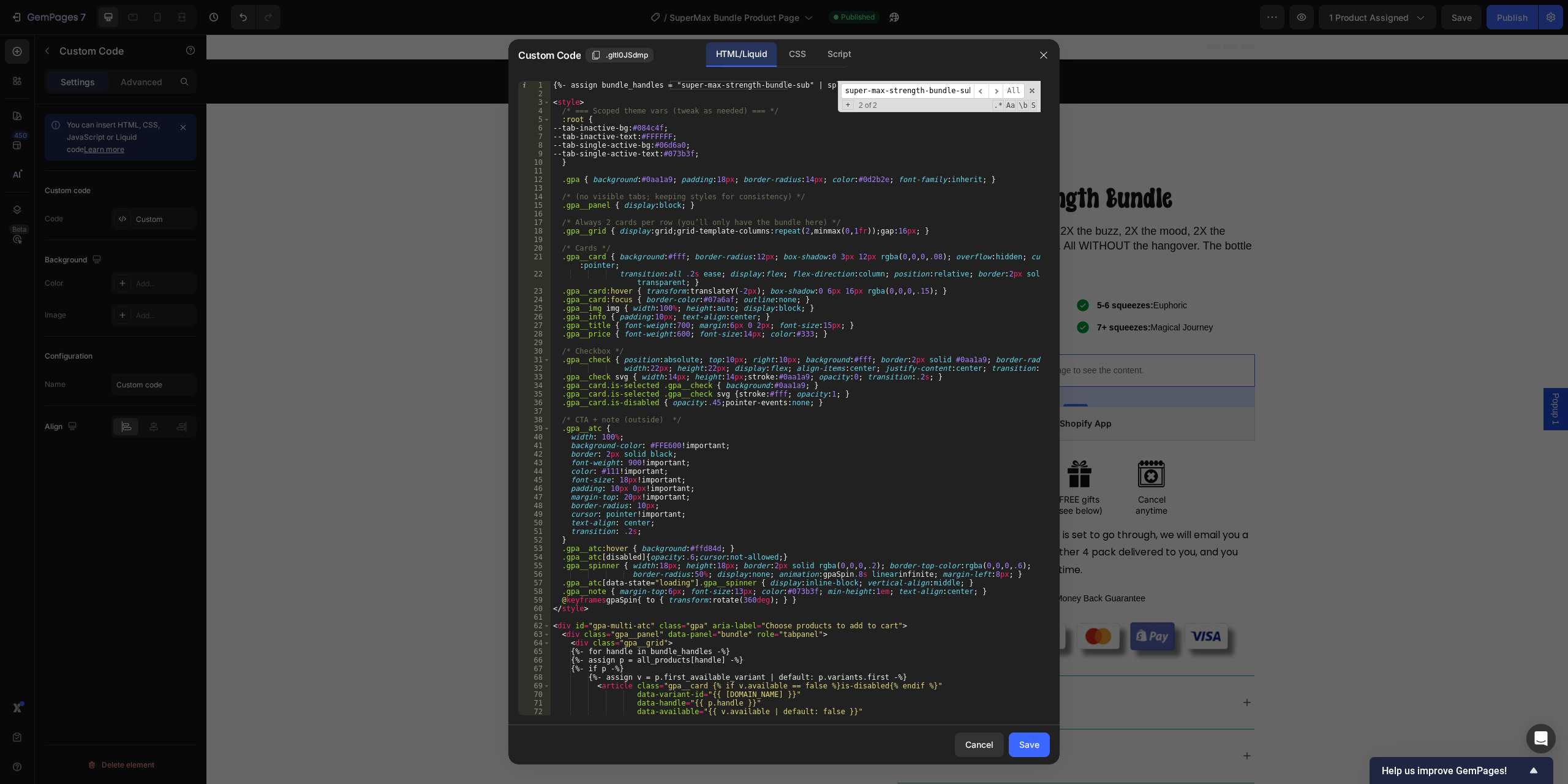
scroll to position [0, 0]
click at [835, 349] on div "{%- assign bundle_handles = "super-max-strength-bundle-sub" | split: "," -%} < …" at bounding box center [796, 406] width 490 height 651
click at [822, 155] on div "{%- assign bundle_handles = "super-max-strength-bundle-sub" | split: "," -%} < …" at bounding box center [796, 406] width 490 height 651
click at [1031, 89] on span at bounding box center [1032, 90] width 9 height 9
click at [619, 86] on div "{%- assign bundle_handles = "super-max-strength-bundle-sub" | split: "," -%} < …" at bounding box center [796, 406] width 490 height 651
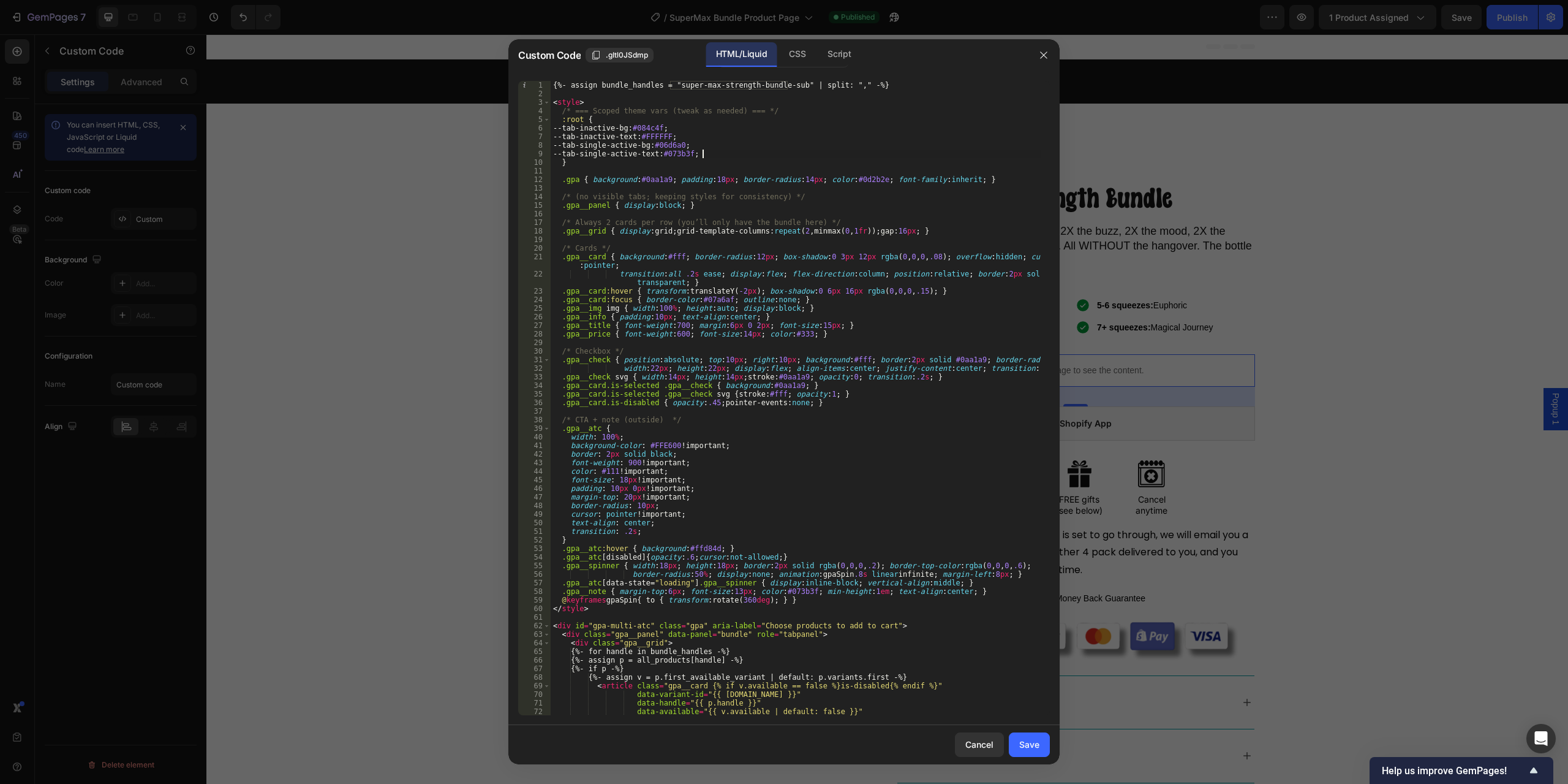
type textarea "{%- assign bundle_handles = "super-max-strength-bundle-sub" | split: "," -%}"
click at [619, 86] on div "{%- assign bundle_handles = "super-max-strength-bundle-sub" | split: "," -%} < …" at bounding box center [796, 406] width 490 height 651
type input "bundle_handles"
click at [994, 90] on span "​" at bounding box center [996, 91] width 15 height 15
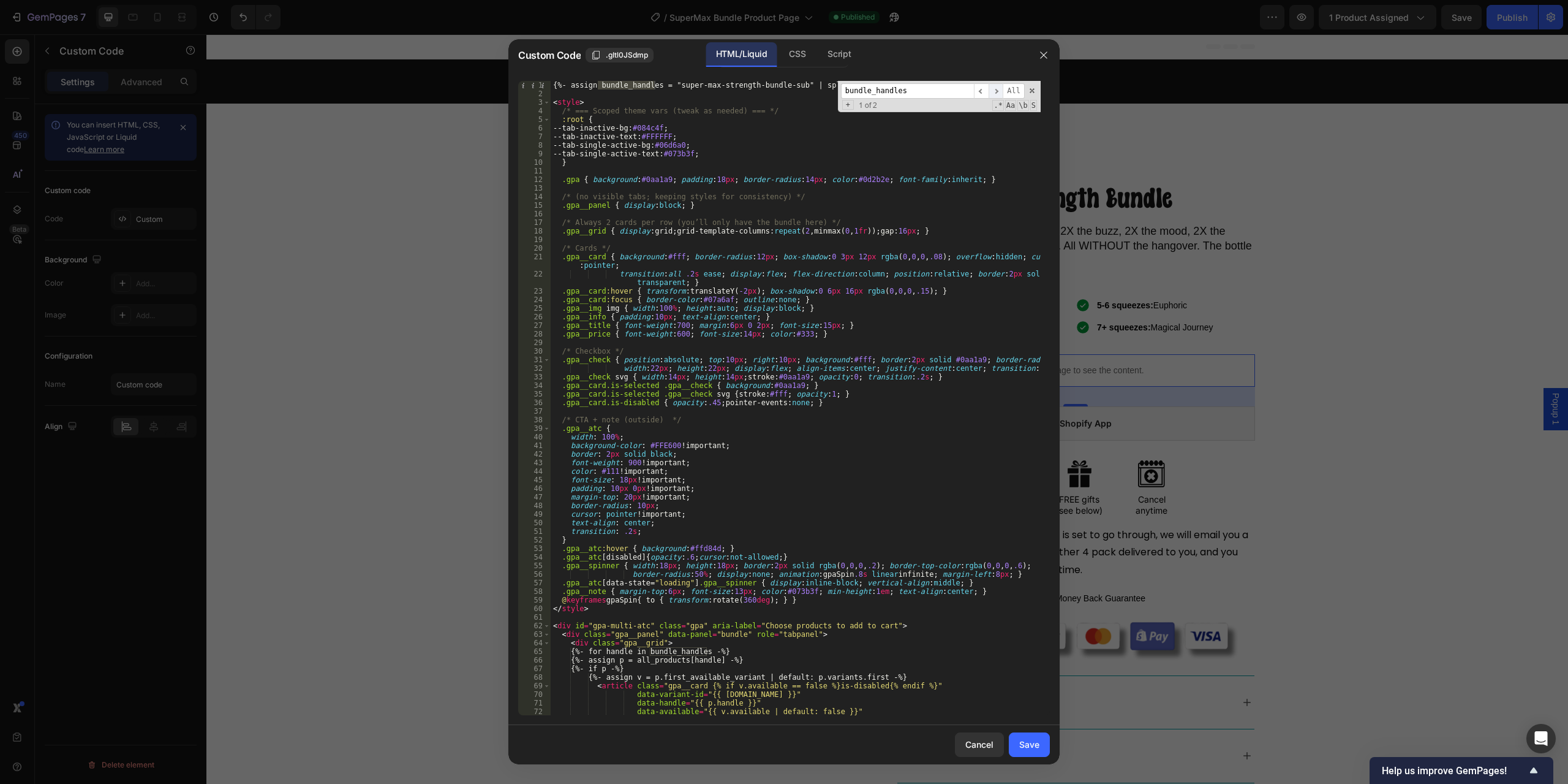
click at [994, 90] on span "​" at bounding box center [996, 91] width 15 height 15
type textarea ".gpa__card { background:#fff; border-radius:12px; box-shadow:0 3px 12px rgba(0,…"
click at [918, 262] on div "{%- assign bundle_handles = "super-max-strength-bundle-sub" | split: "," -%} < …" at bounding box center [796, 406] width 490 height 651
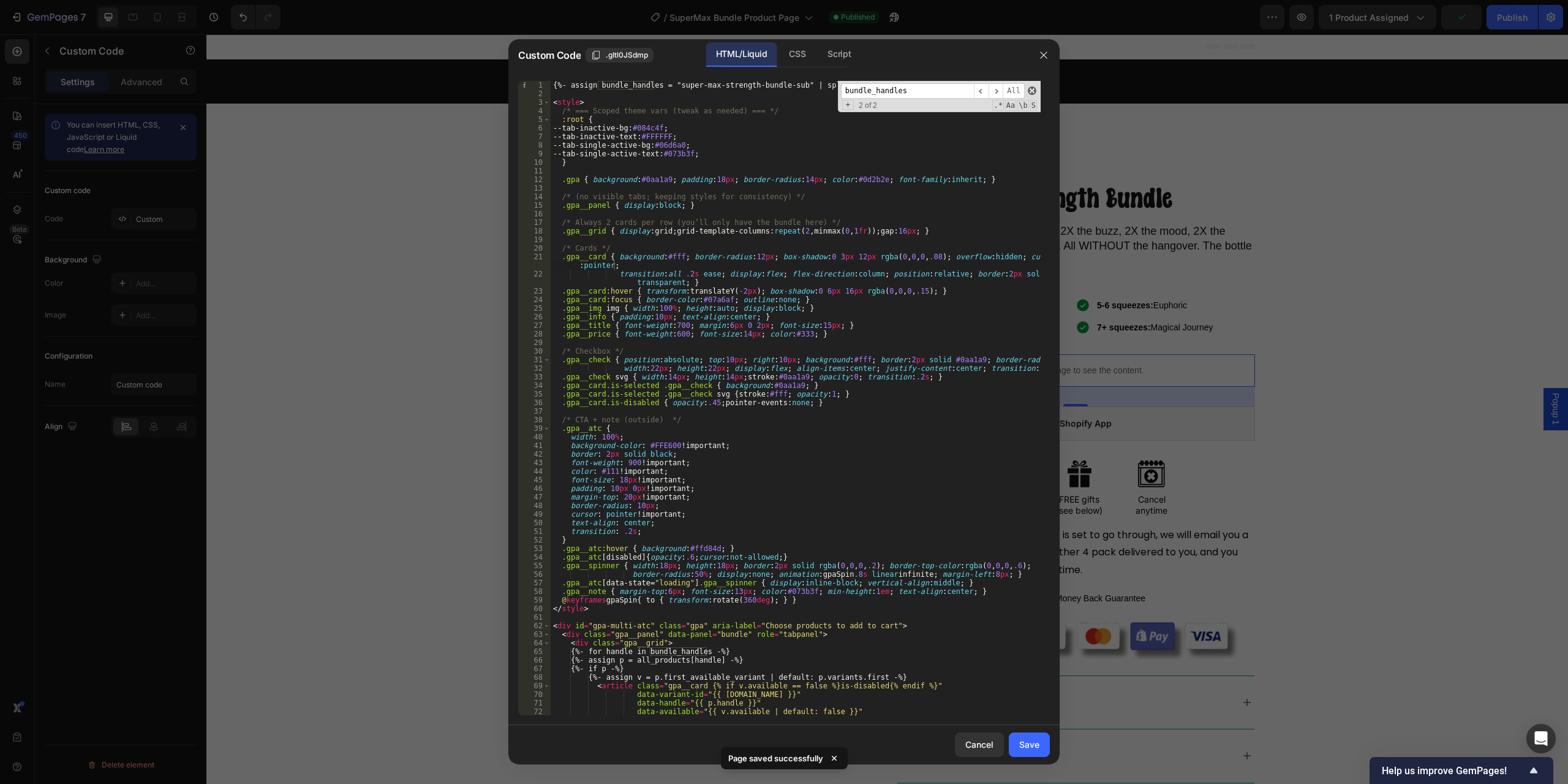
click at [1033, 92] on span at bounding box center [1032, 90] width 9 height 9
click at [1029, 742] on div "Save" at bounding box center [1029, 744] width 20 height 13
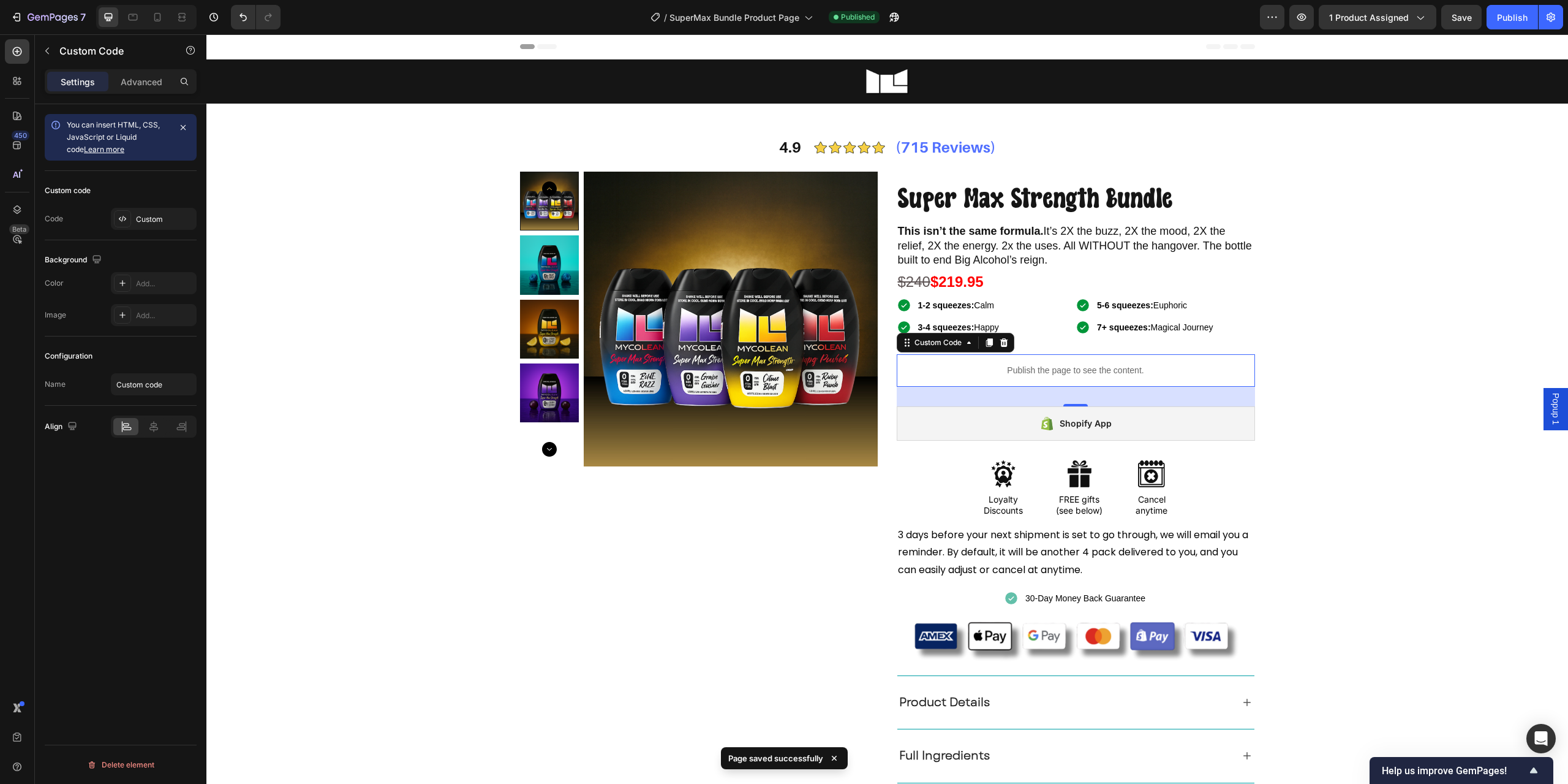
click at [1370, 31] on div "7 Version history / SuperMax Bundle Product Page Published Preview 1 product as…" at bounding box center [784, 17] width 1568 height 35
click at [1372, 24] on button "1 product assigned" at bounding box center [1378, 17] width 118 height 24
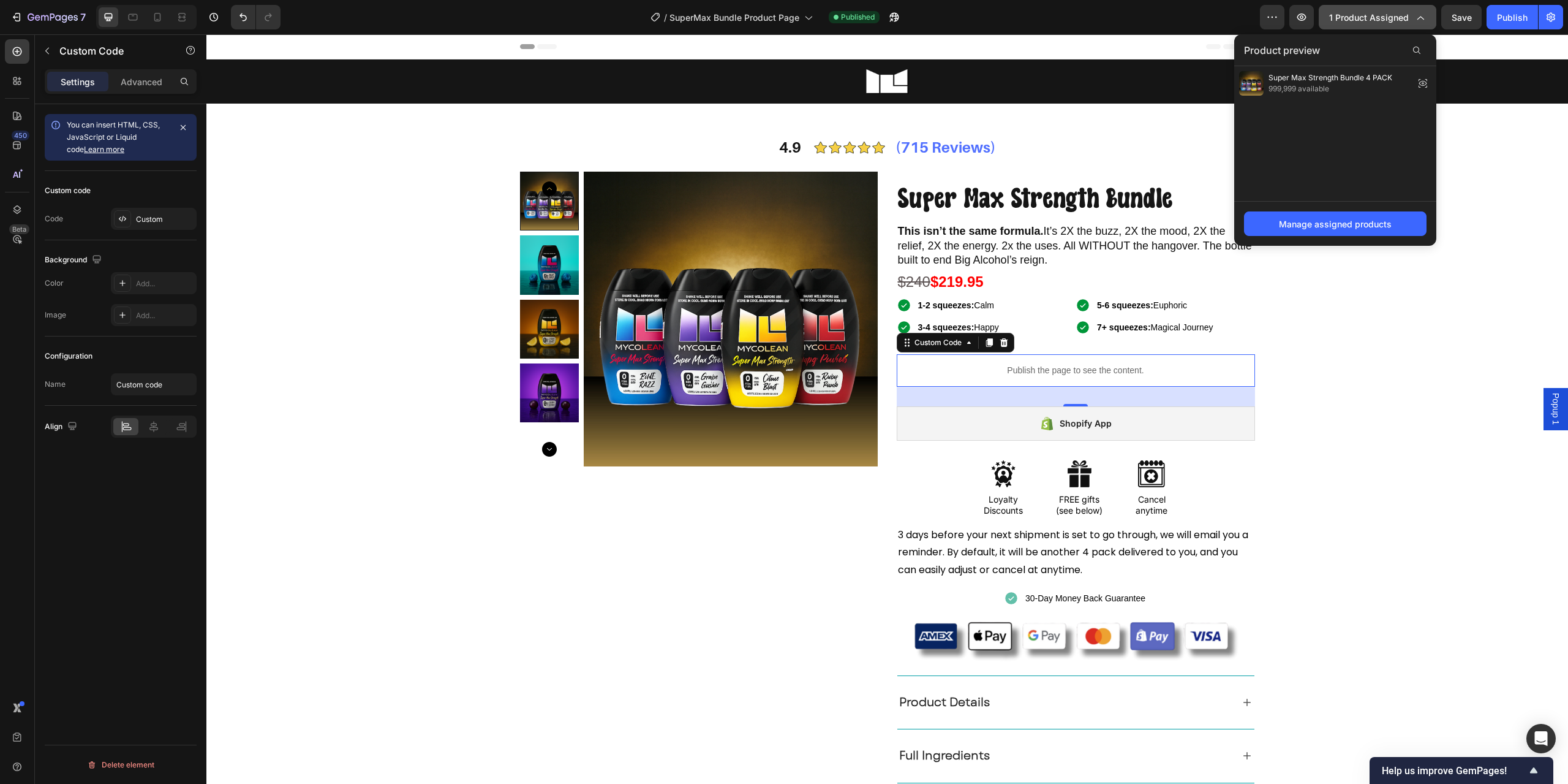
click at [1372, 24] on button "1 product assigned" at bounding box center [1378, 17] width 118 height 24
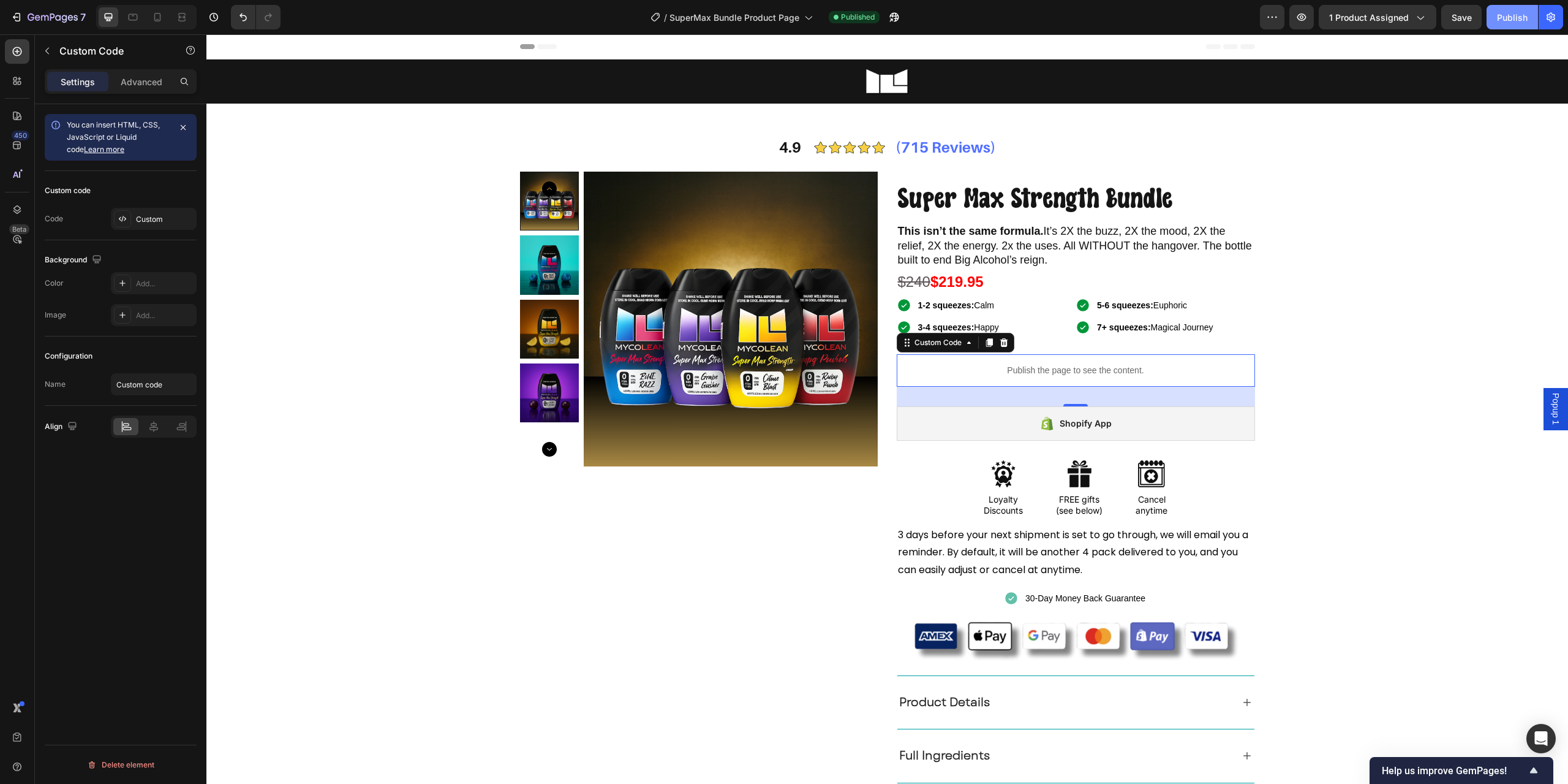
click at [1502, 13] on div "Publish" at bounding box center [1513, 17] width 31 height 13
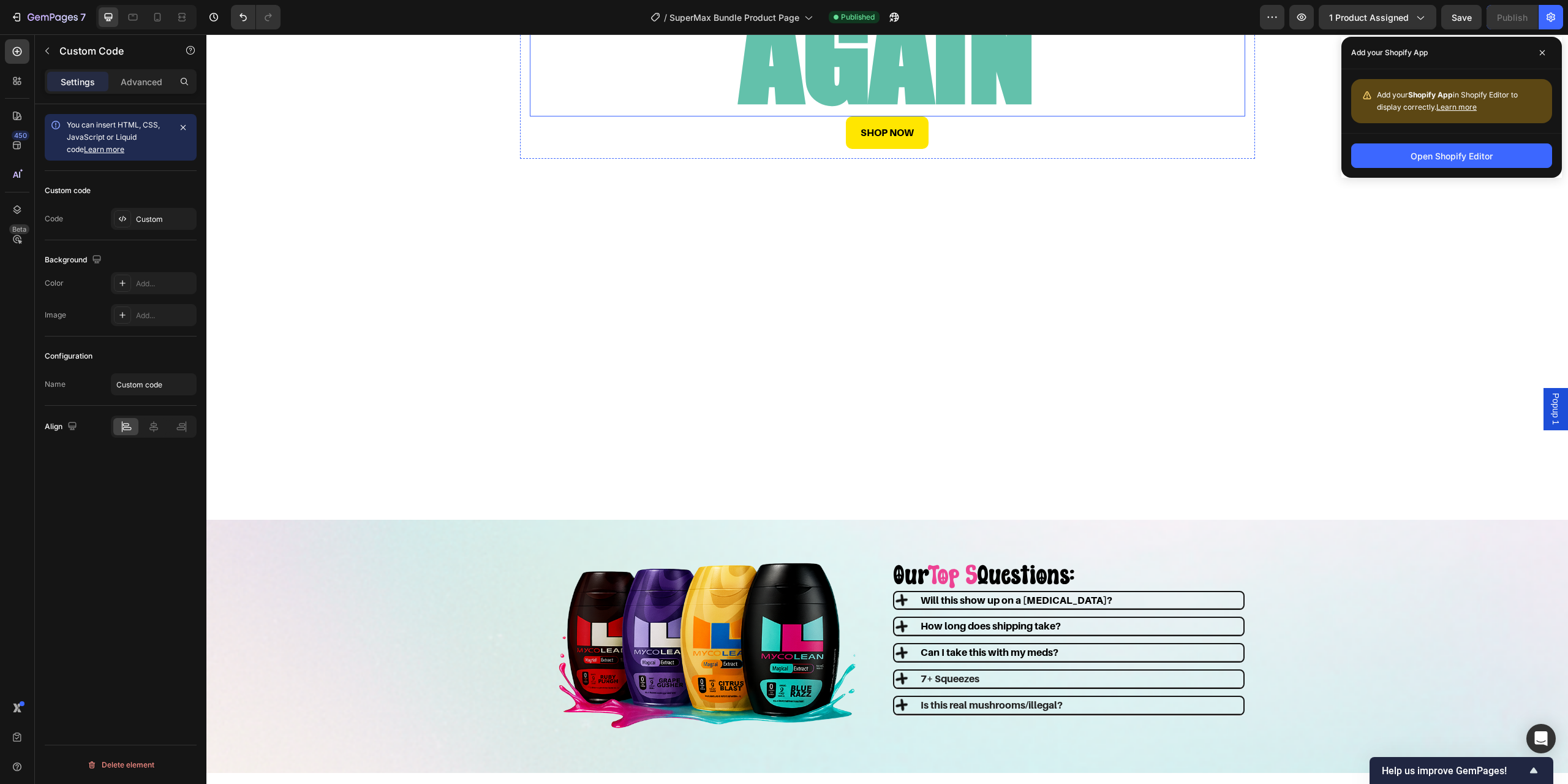
scroll to position [1887, 0]
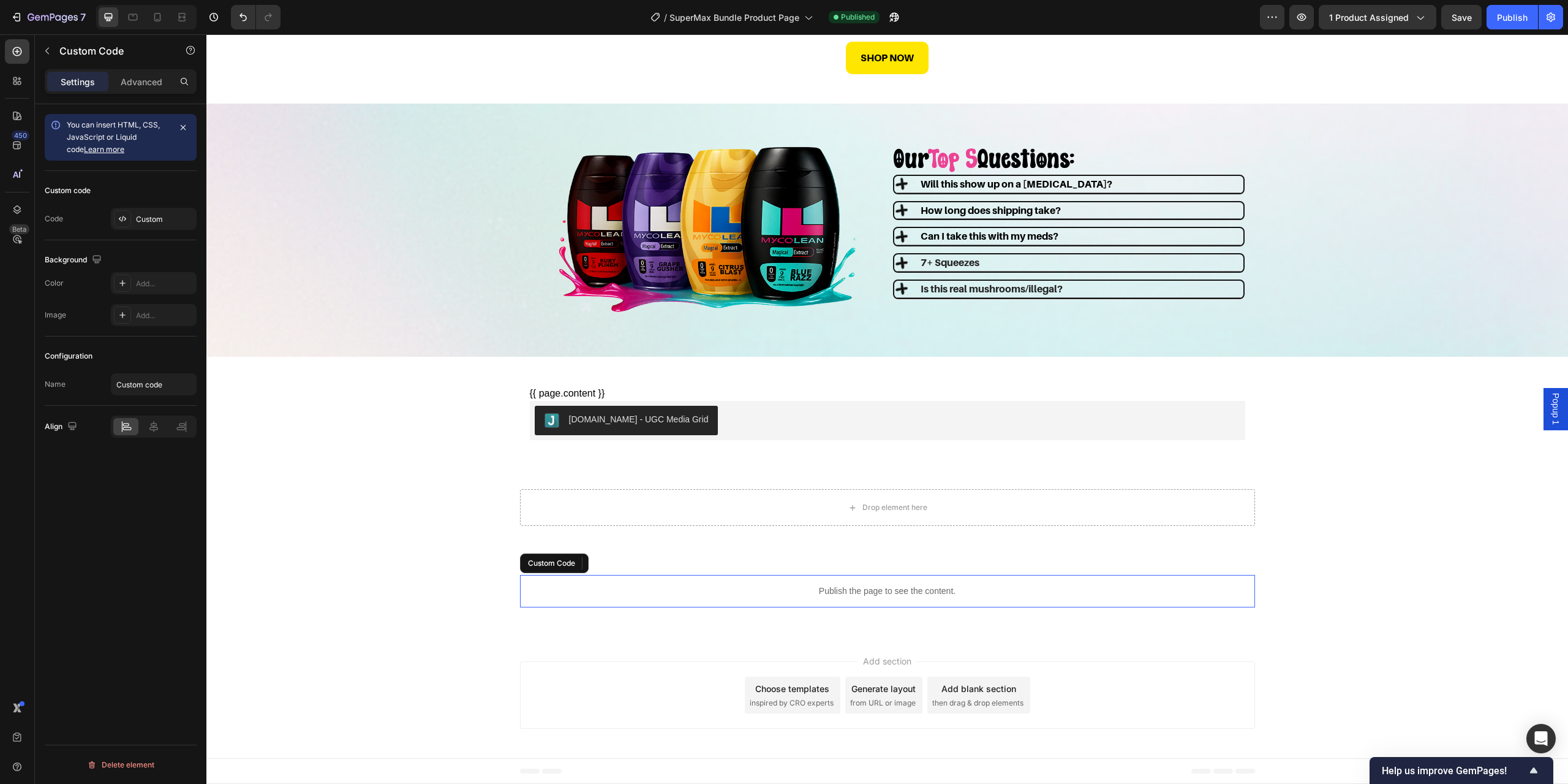
click at [829, 595] on p "Publish the page to see the content." at bounding box center [887, 591] width 735 height 13
click at [794, 587] on p "Publish the page to see the content." at bounding box center [887, 591] width 735 height 13
click at [145, 222] on div "Custom" at bounding box center [165, 219] width 58 height 11
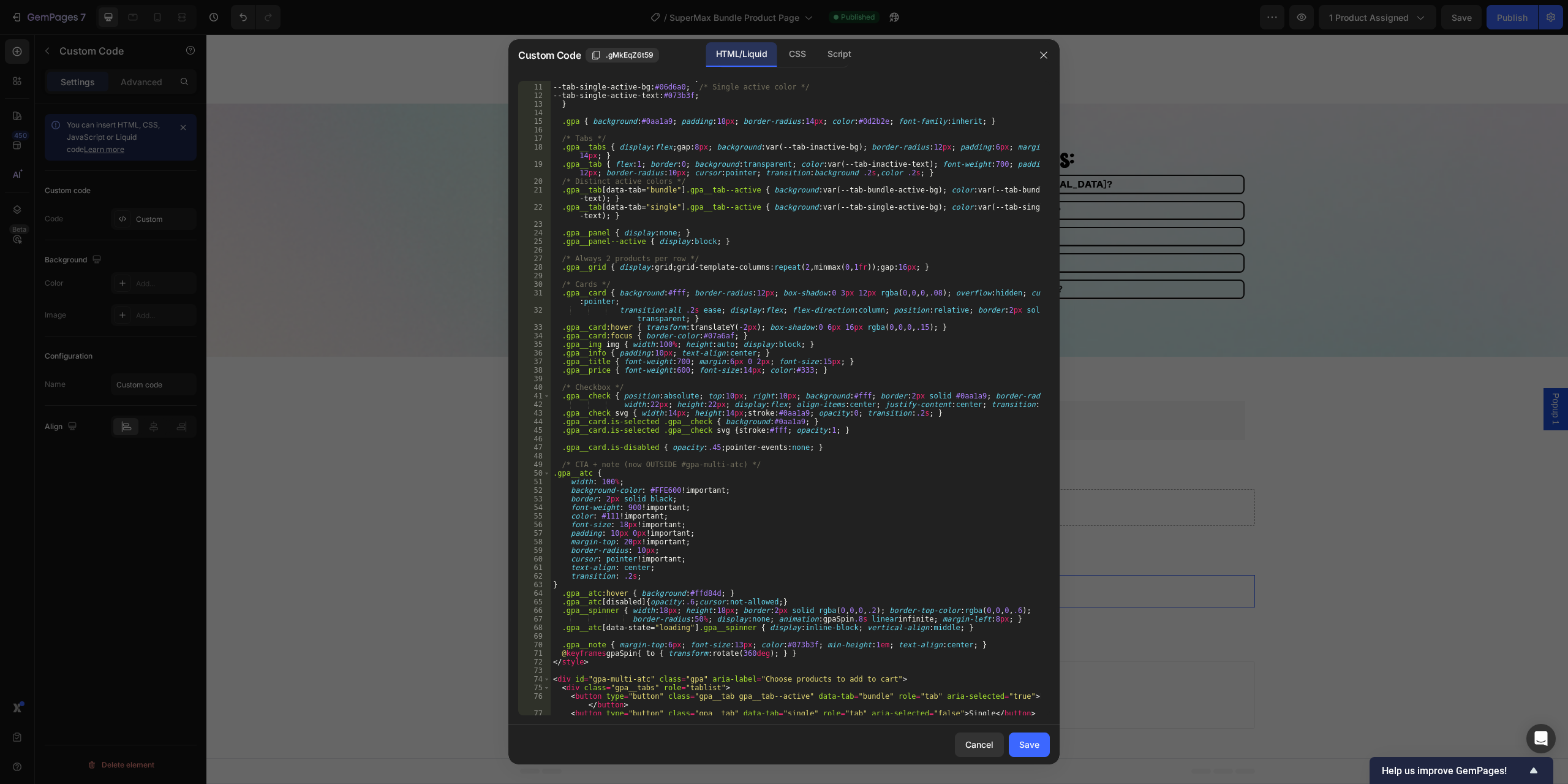
scroll to position [0, 0]
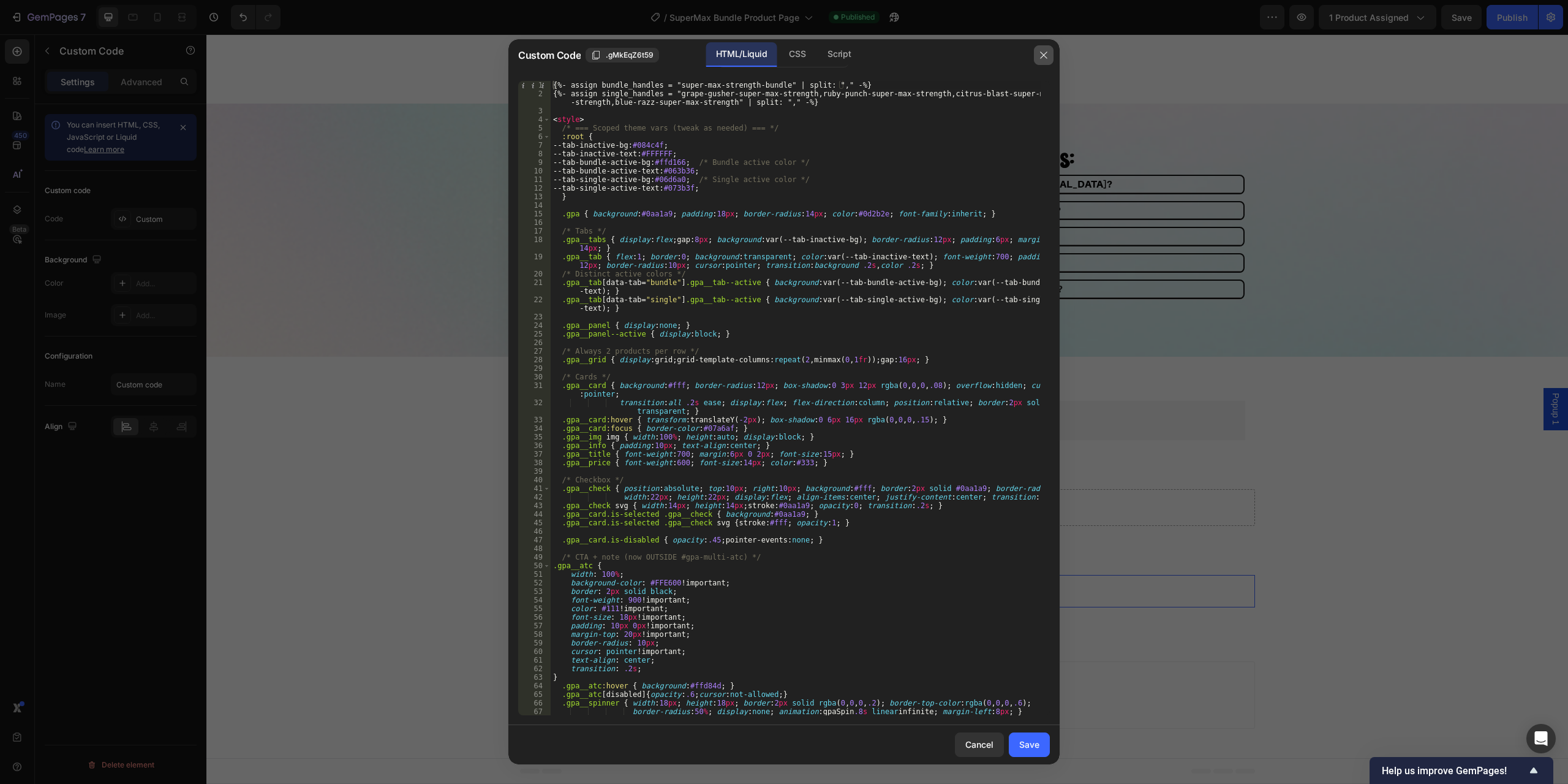
click at [1045, 59] on icon "button" at bounding box center [1044, 55] width 10 height 10
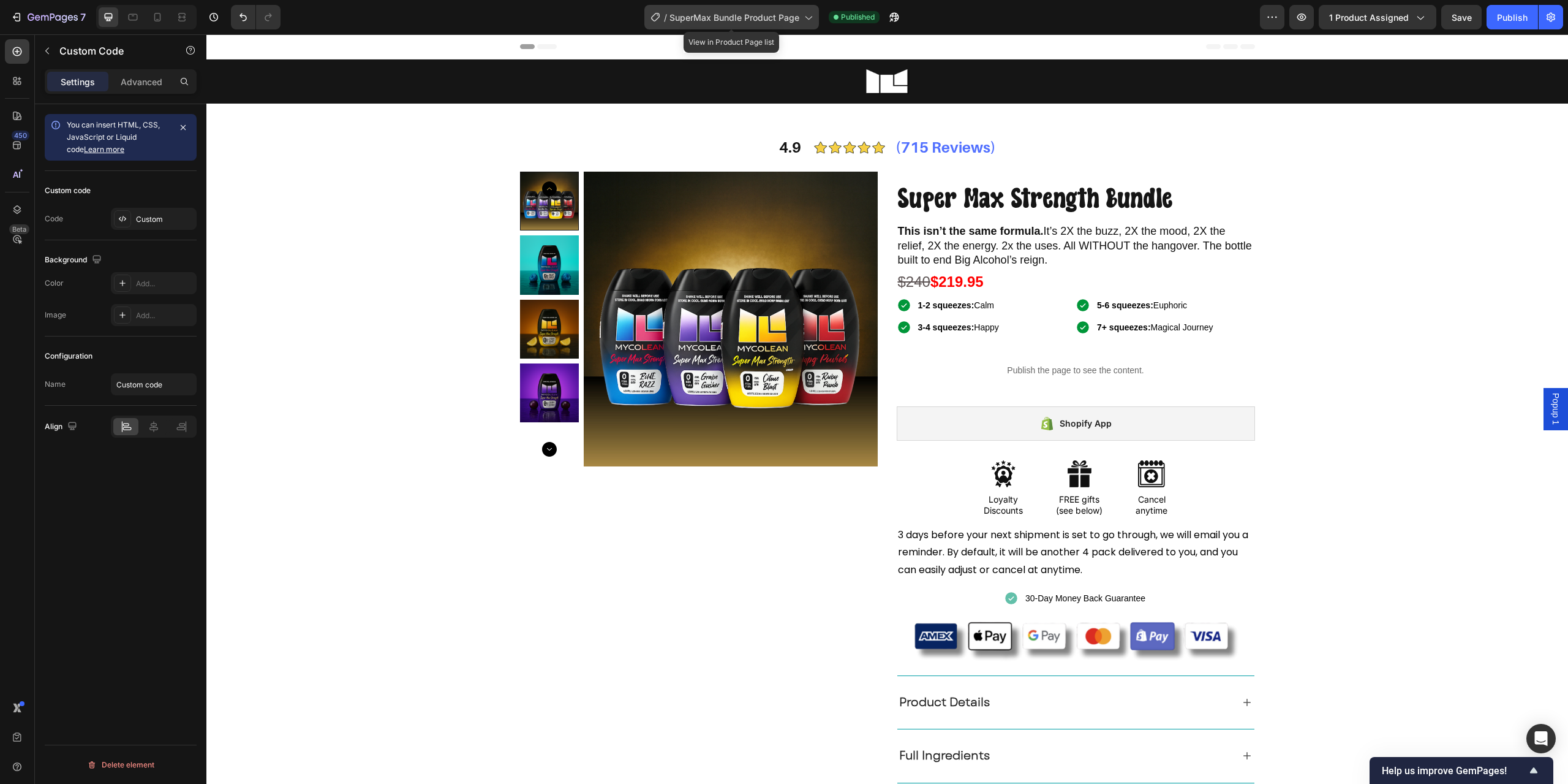
click at [772, 22] on span "SuperMax Bundle Product Page" at bounding box center [734, 17] width 130 height 13
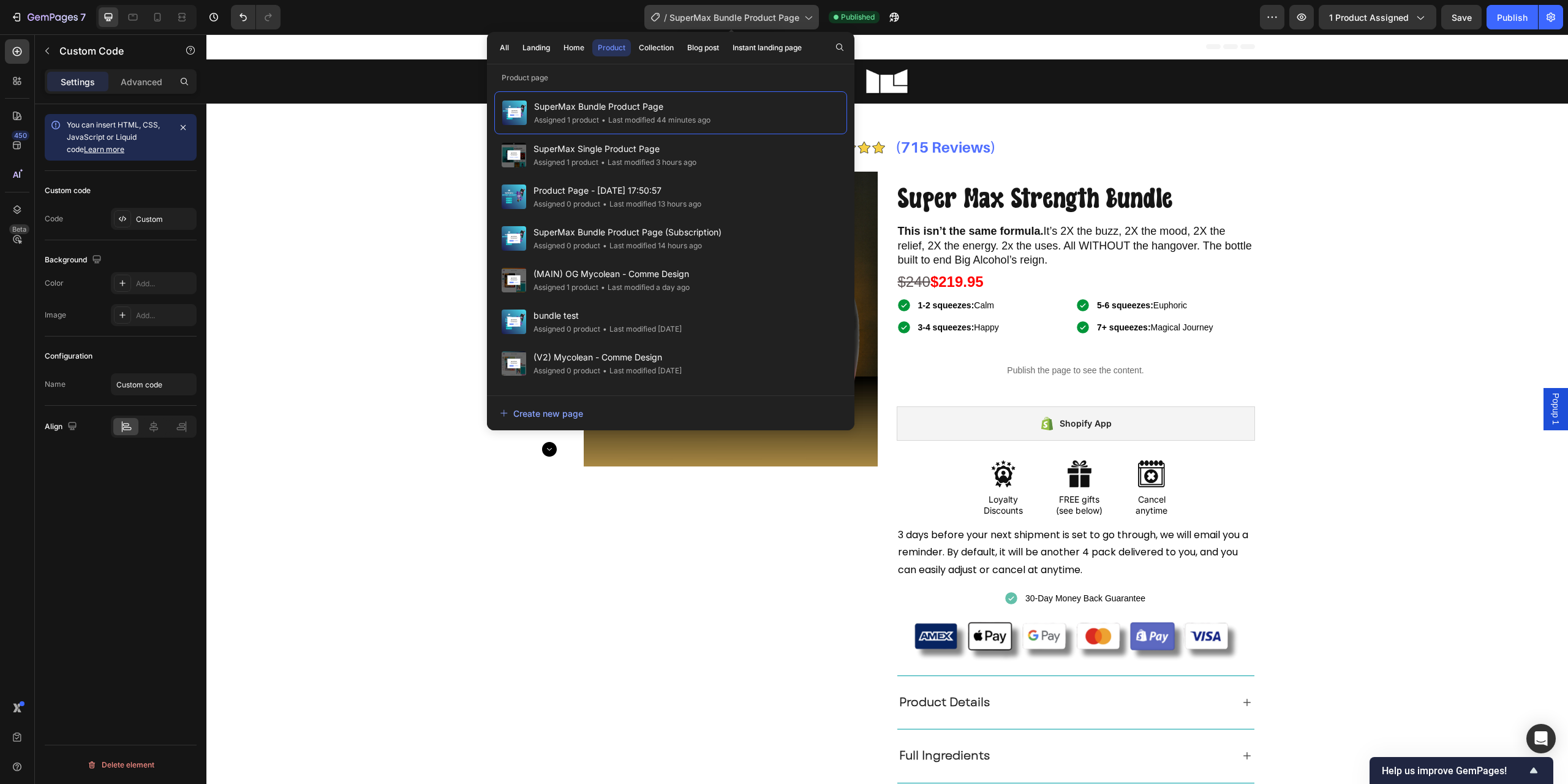
click at [772, 22] on span "SuperMax Bundle Product Page" at bounding box center [734, 17] width 130 height 13
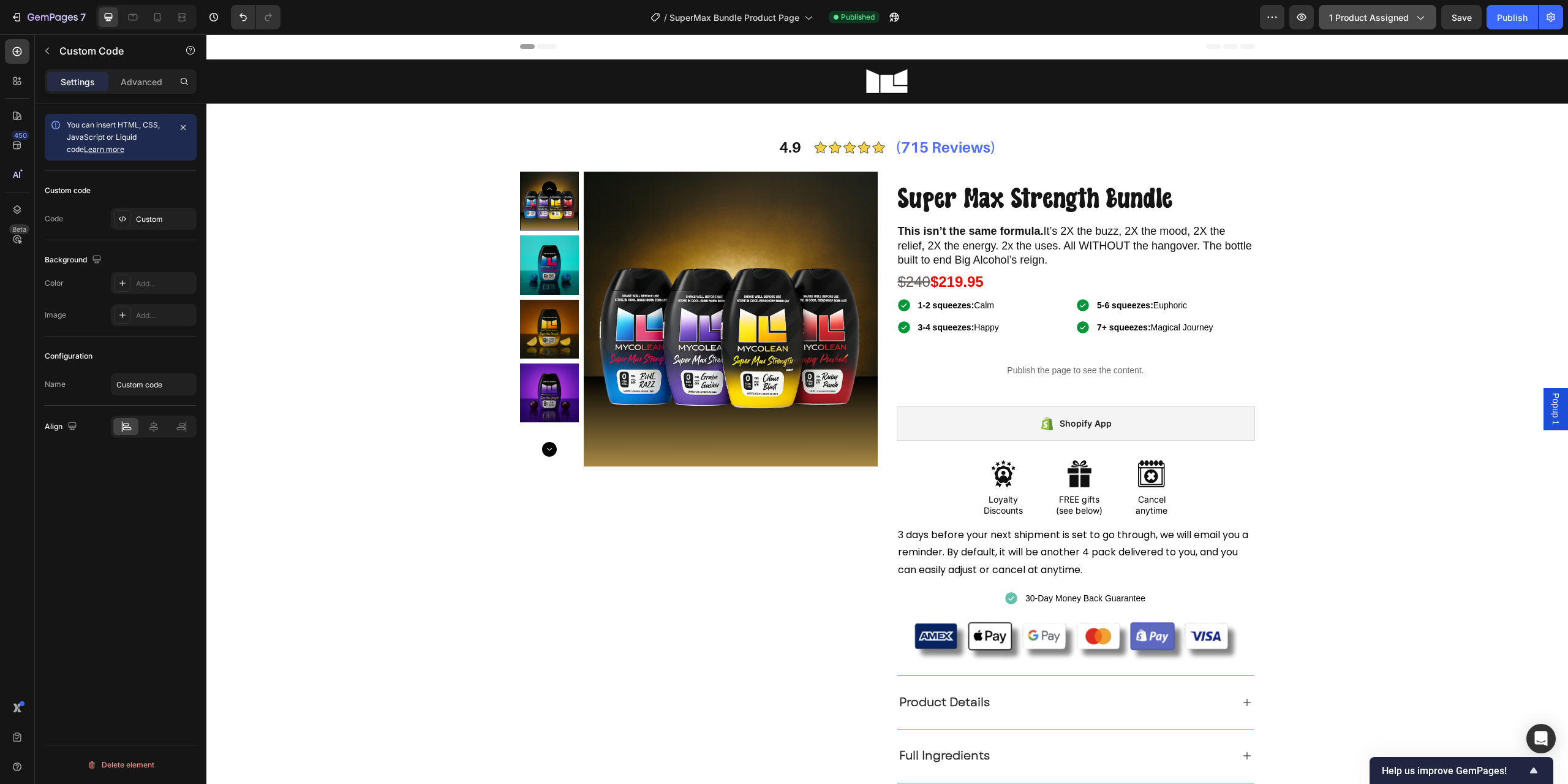
click at [1353, 21] on span "1 product assigned" at bounding box center [1369, 17] width 79 height 13
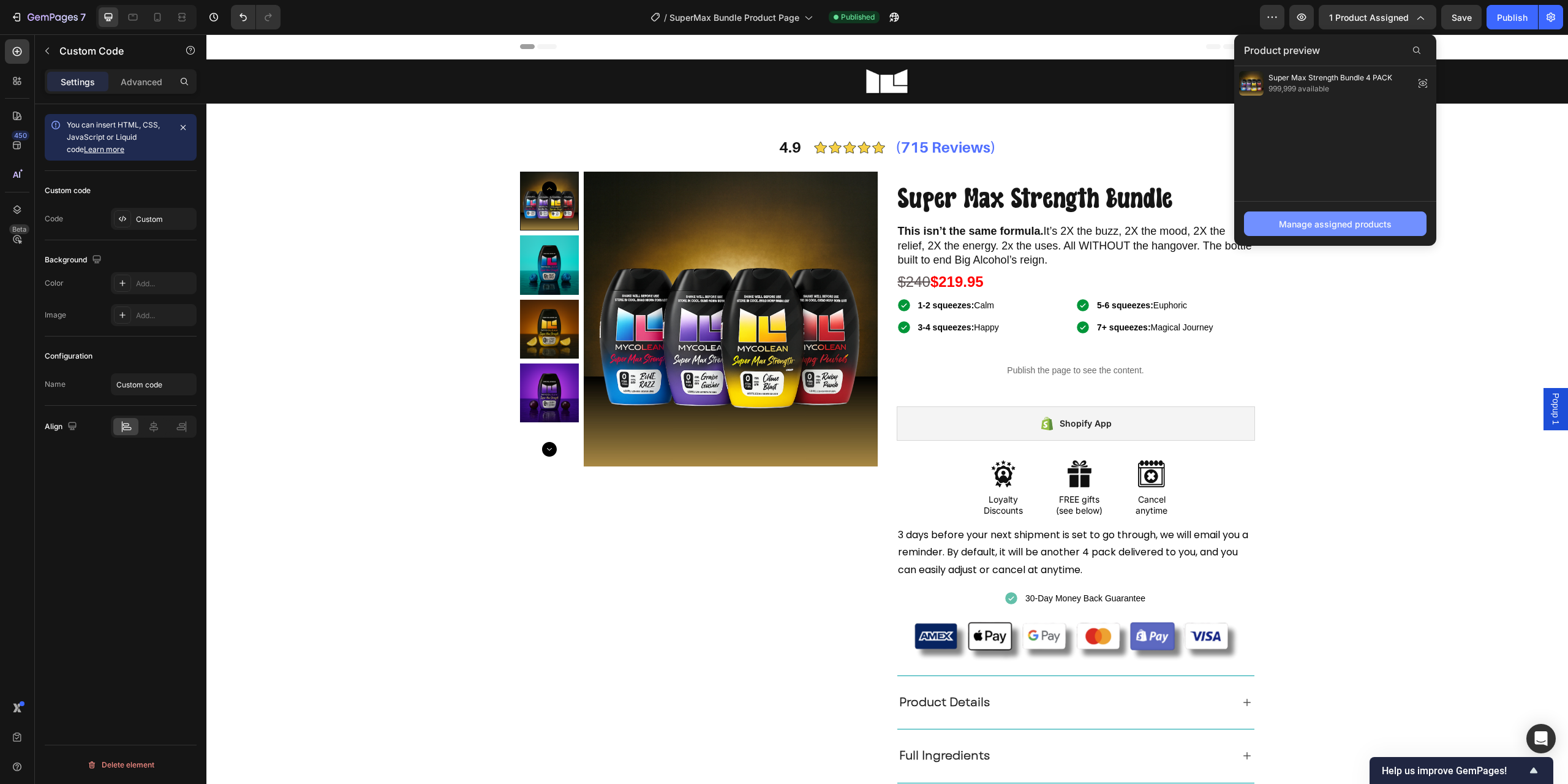
click at [1324, 223] on div "Manage assigned products" at bounding box center [1336, 223] width 113 height 13
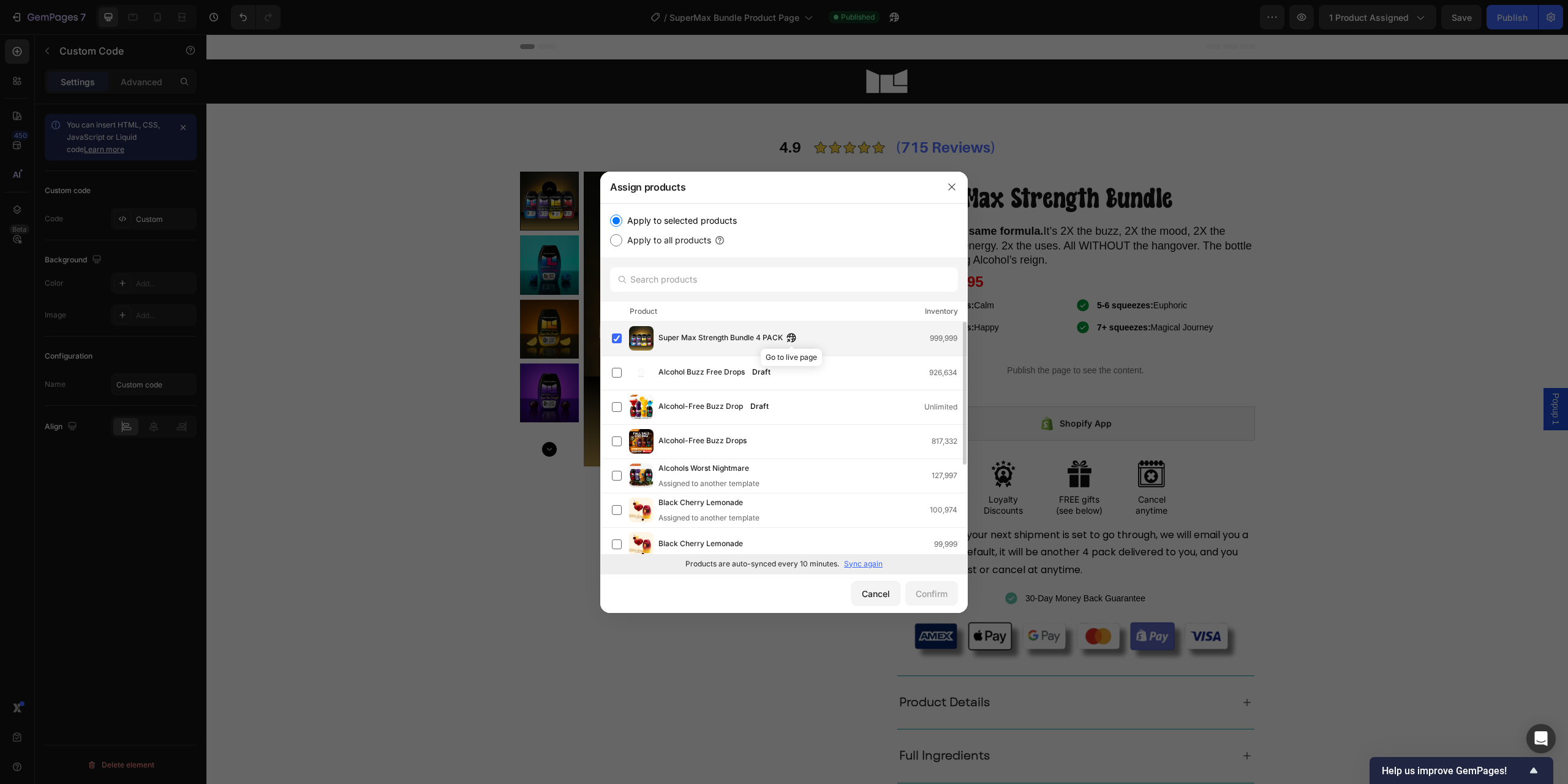
click at [792, 337] on icon "button" at bounding box center [791, 338] width 10 height 10
click at [955, 184] on icon "button" at bounding box center [952, 186] width 10 height 10
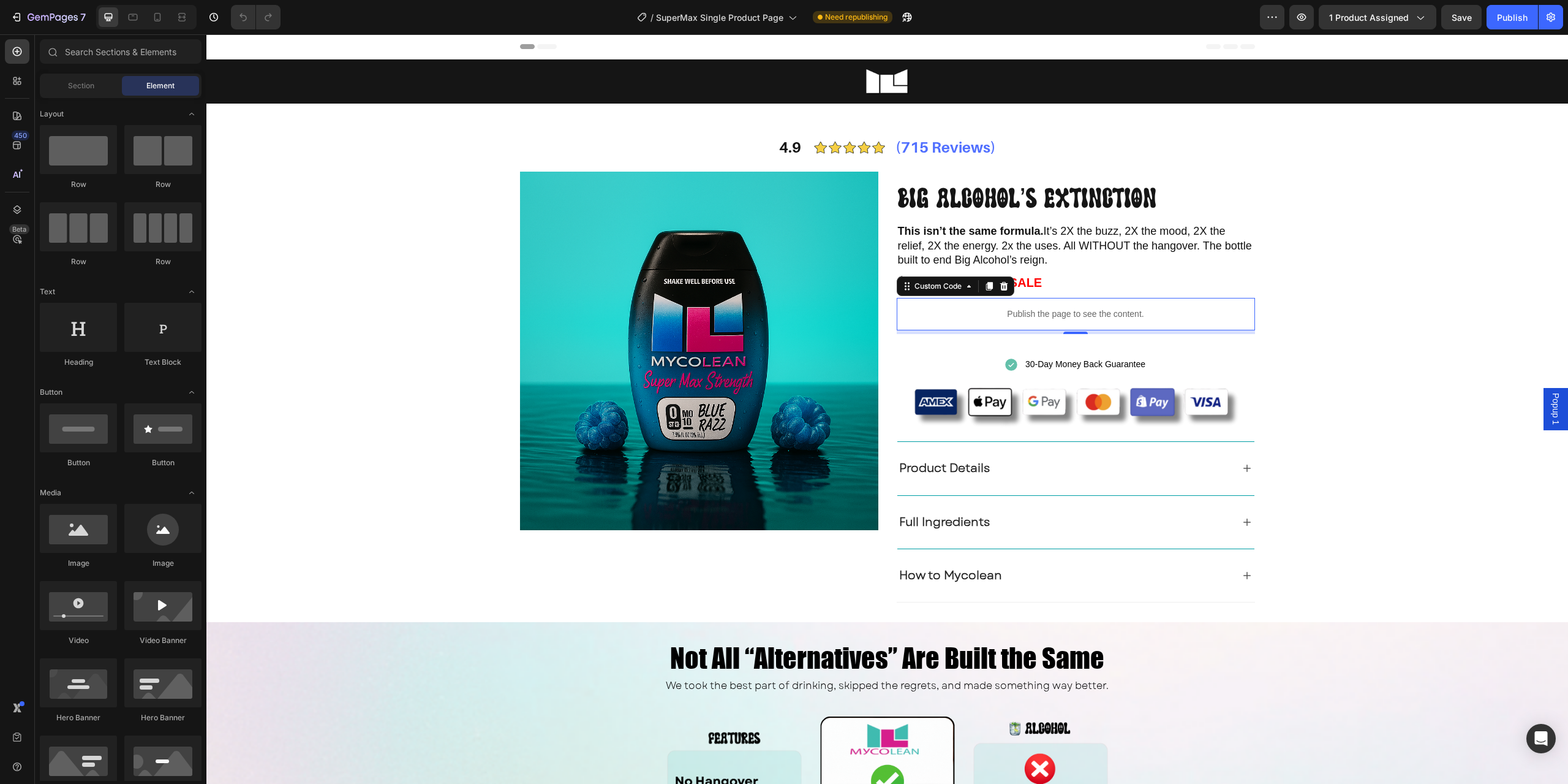
click at [994, 319] on p "Publish the page to see the content." at bounding box center [1076, 314] width 359 height 13
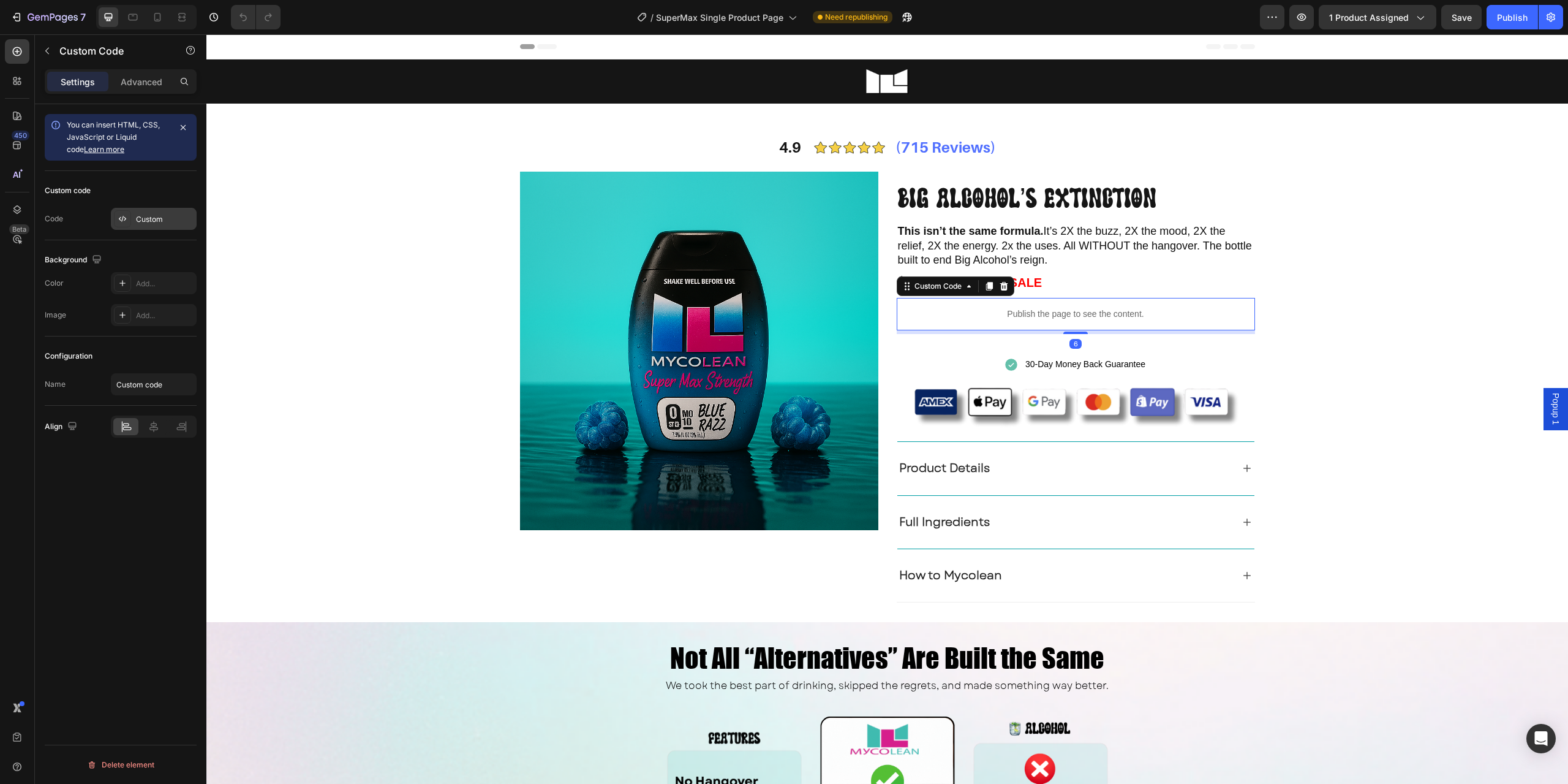
click at [140, 217] on div "Custom" at bounding box center [165, 219] width 58 height 11
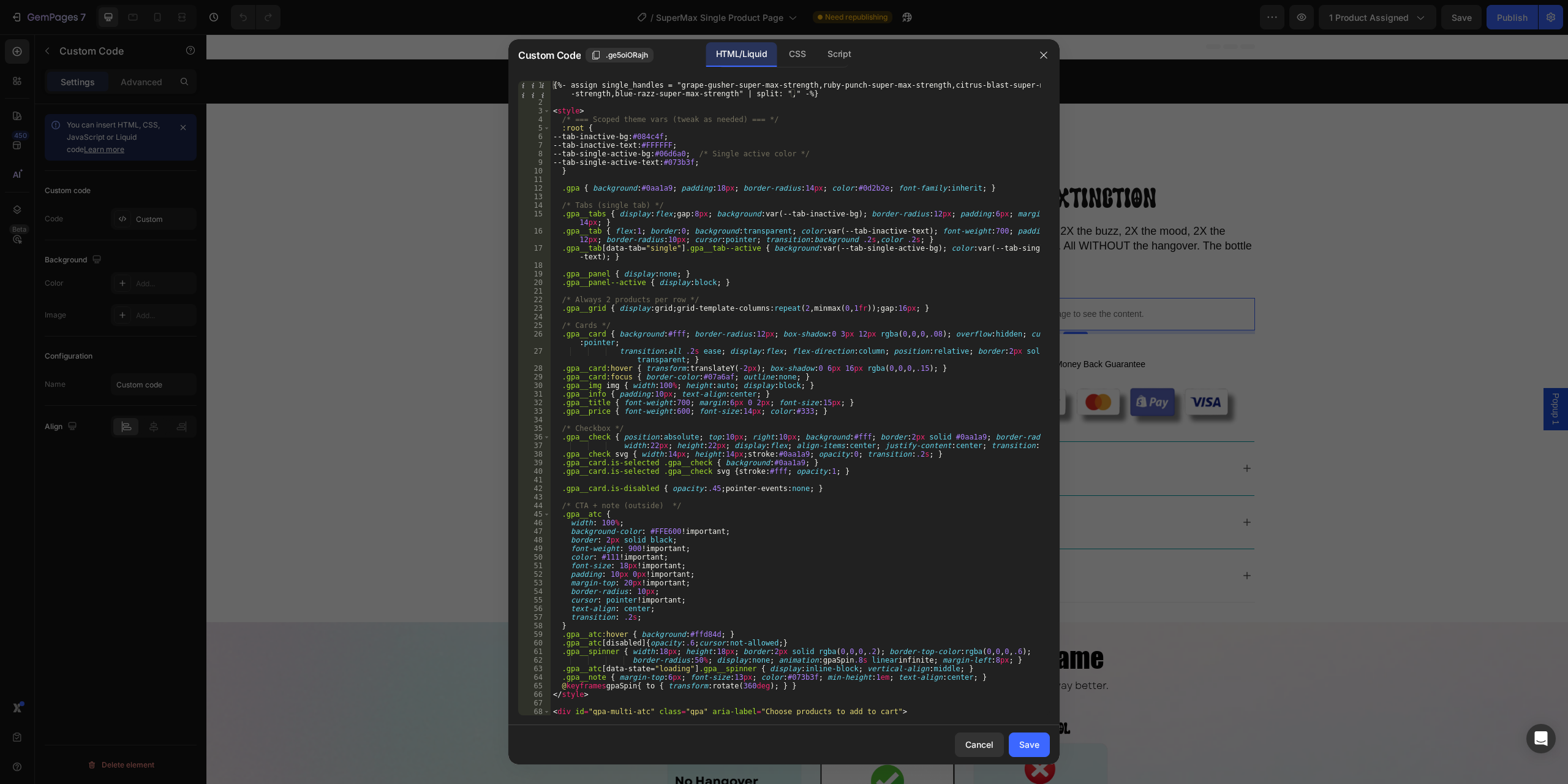
click at [728, 423] on div "{%- assign single_handles = "grape-gusher-super-max-strength,ruby-punch-super-m…" at bounding box center [796, 411] width 490 height 660
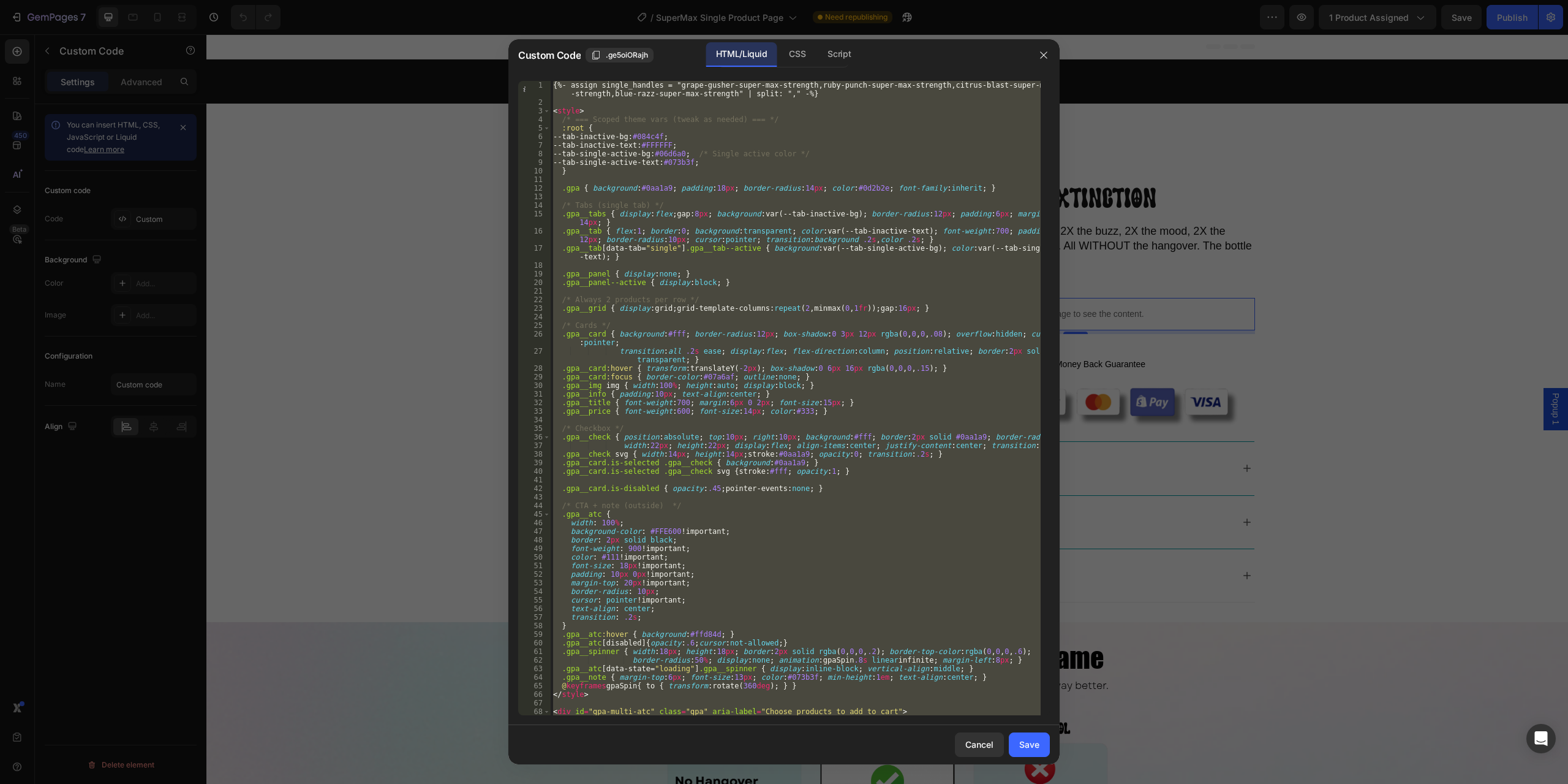
click at [761, 524] on div "{%- assign single_handles = "grape-gusher-super-max-strength,ruby-punch-super-m…" at bounding box center [796, 398] width 490 height 635
type textarea "width: 100%;"
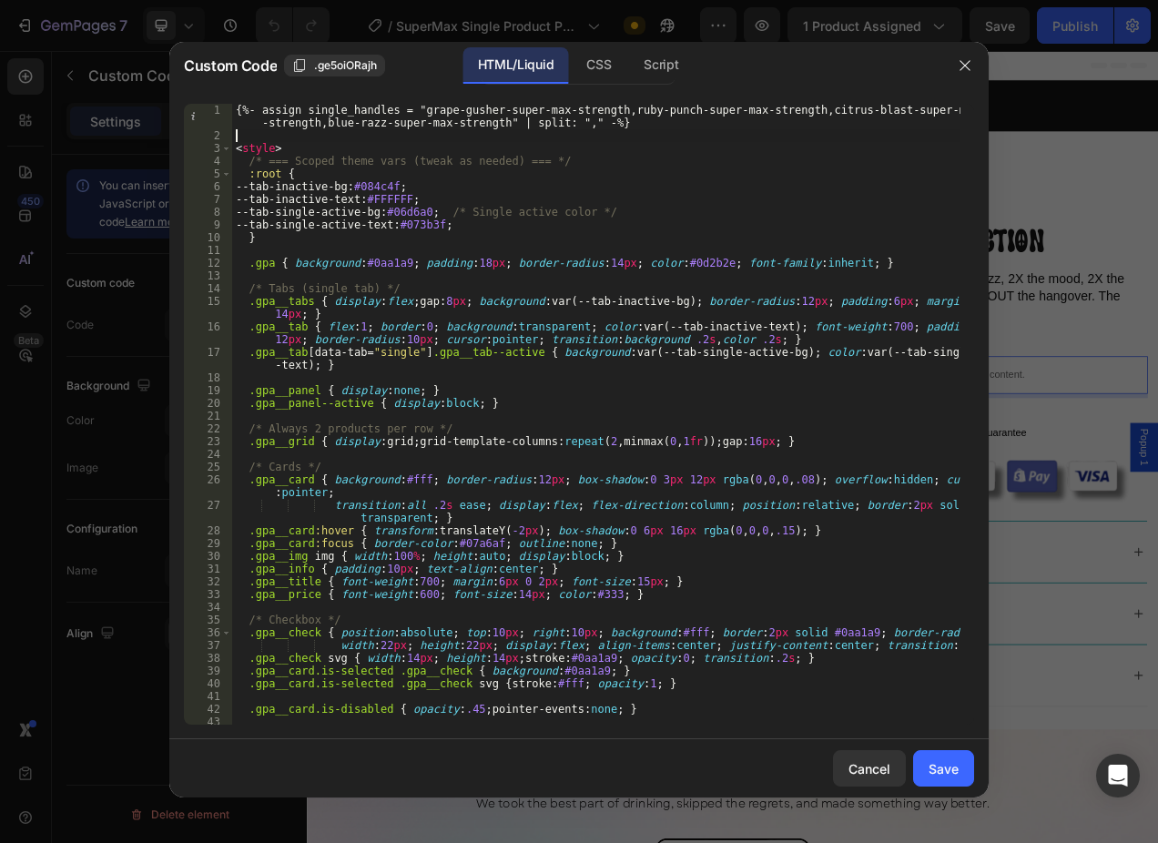
click at [608, 132] on div "{%- assign single_handles = "grape-gusher-super-max-strength,ruby-punch-super-m…" at bounding box center [596, 433] width 729 height 659
click at [342, 112] on div "{%- assign single_handles = "grape-gusher-super-max-strength,ruby-punch-super-m…" at bounding box center [596, 433] width 729 height 659
type textarea "{%- assign single_handles = "grape-gusher-super-max-strength,ruby-punch-super-m…"
click at [342, 112] on div "{%- assign single_handles = "grape-gusher-super-max-strength,ruby-punch-super-m…" at bounding box center [596, 433] width 729 height 659
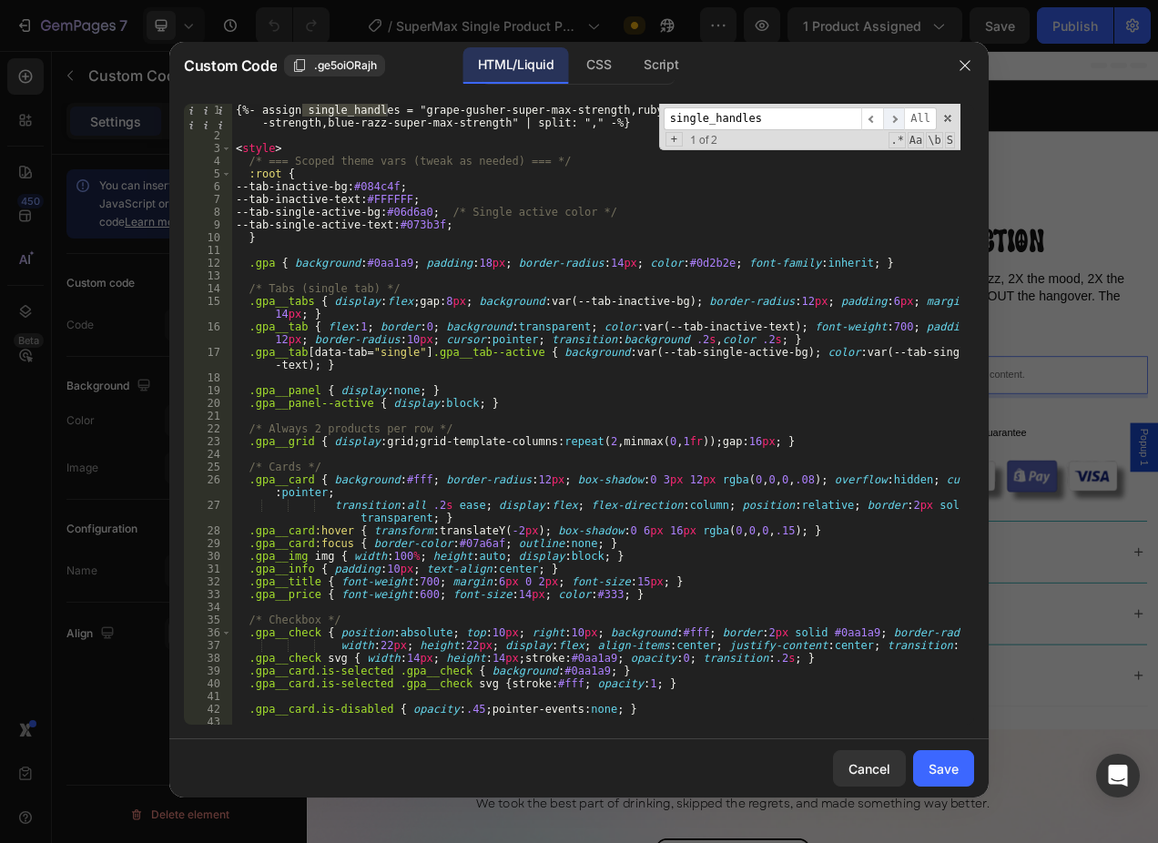
click at [894, 119] on span "​" at bounding box center [894, 118] width 22 height 23
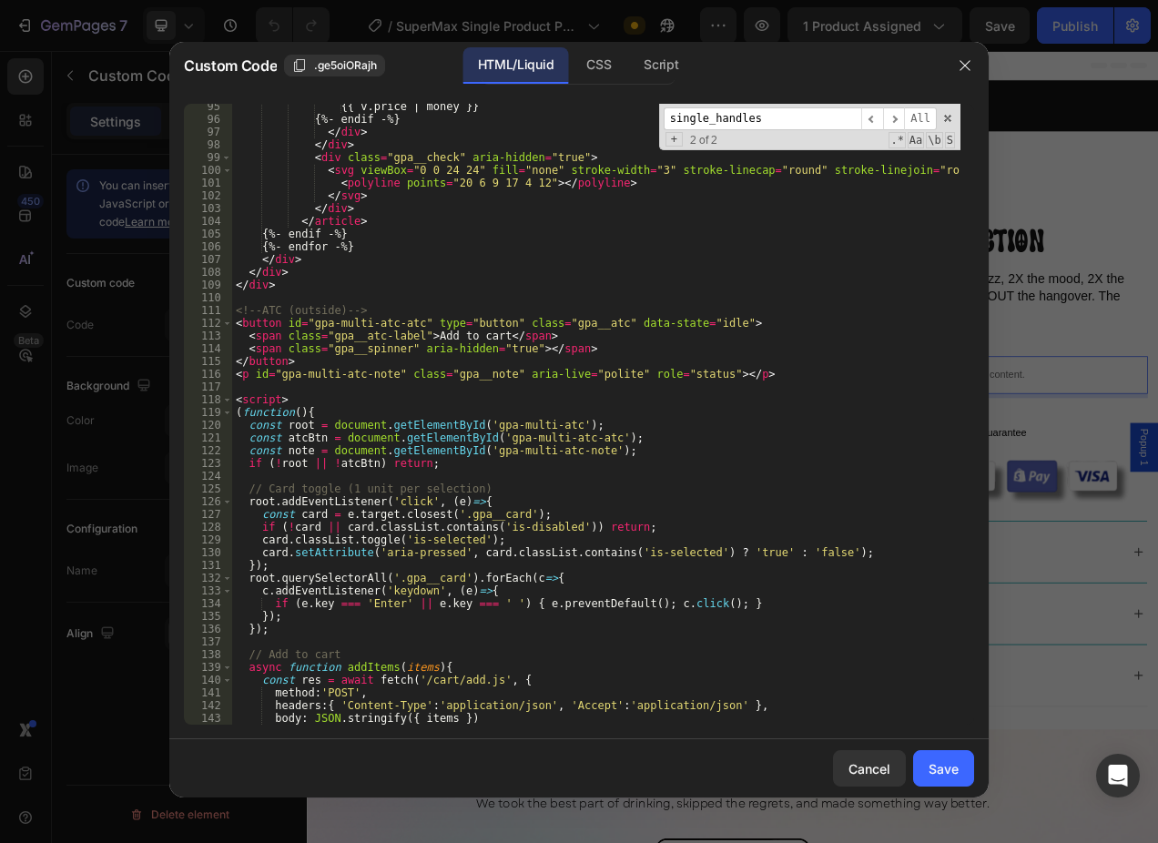
scroll to position [1291, 0]
click at [965, 67] on icon "button" at bounding box center [965, 65] width 15 height 15
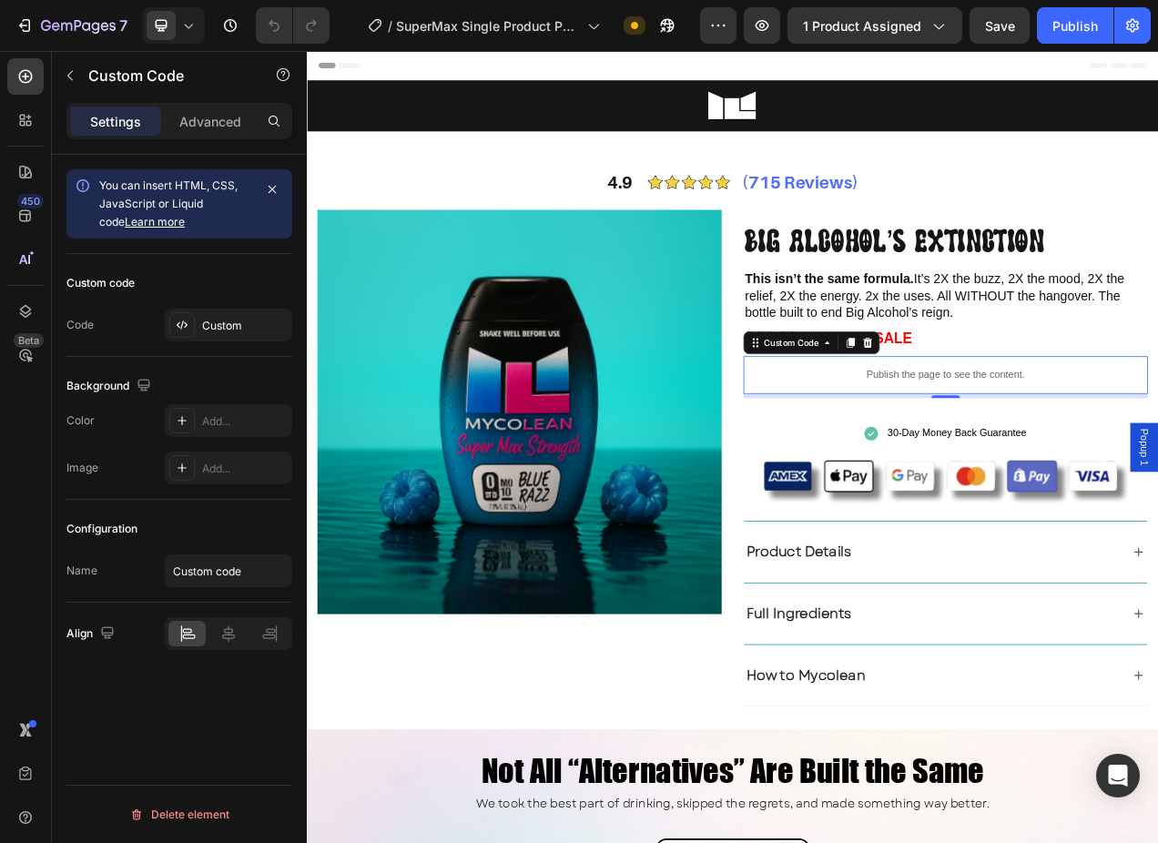
click at [1065, 460] on p "Publish the page to see the content." at bounding box center [1126, 466] width 519 height 19
click at [189, 322] on div at bounding box center [182, 325] width 26 height 26
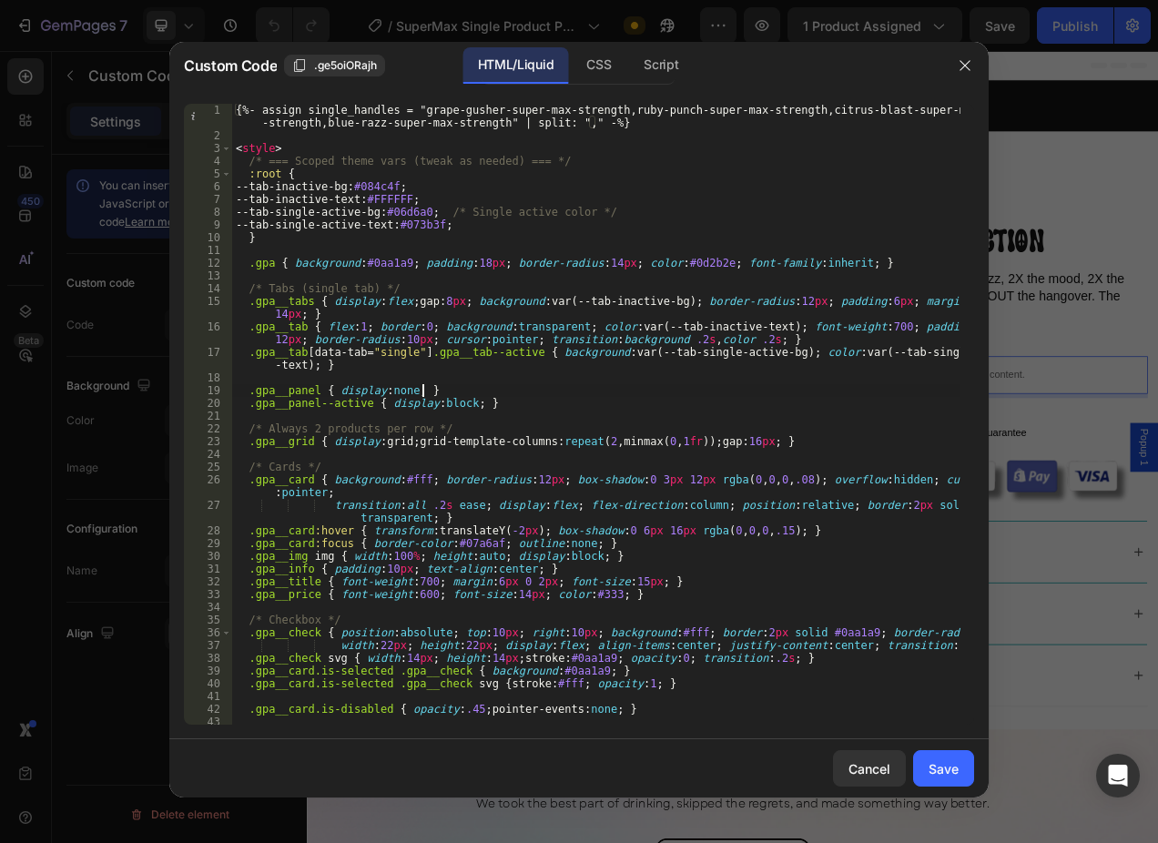
click at [650, 393] on div "{%- assign single_handles = "grape-gusher-super-max-strength,ruby-punch-super-m…" at bounding box center [596, 433] width 729 height 659
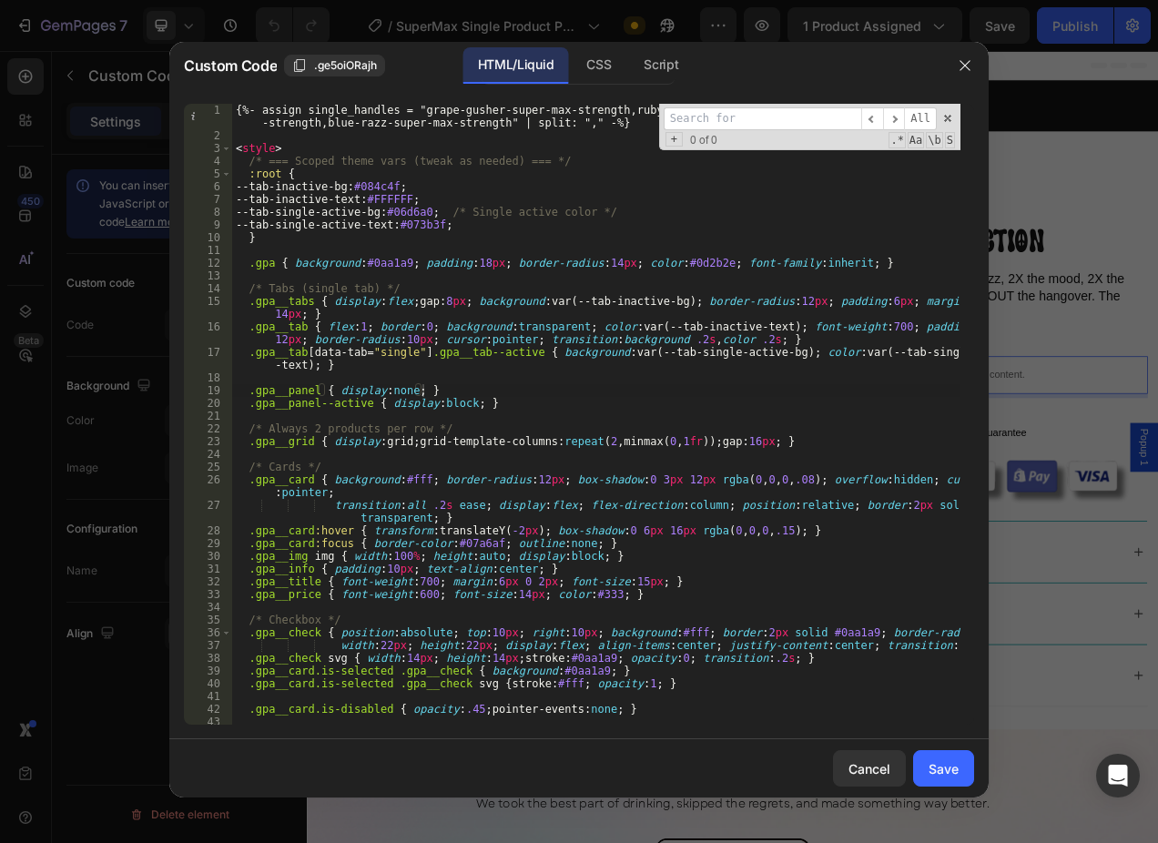
click at [599, 395] on div "{%- assign single_handles = "grape-gusher-super-max-strength,ruby-punch-super-m…" at bounding box center [596, 433] width 729 height 659
click at [351, 111] on div "{%- assign single_handles = "grape-gusher-super-max-strength,ruby-punch-super-m…" at bounding box center [596, 433] width 729 height 659
type textarea "{%- assign single_handles = "grape-gusher-super-max-strength,ruby-punch-super-m…"
click at [351, 111] on div "{%- assign single_handles = "grape-gusher-super-max-strength,ruby-punch-super-m…" at bounding box center [596, 433] width 729 height 659
type input "single_handles"
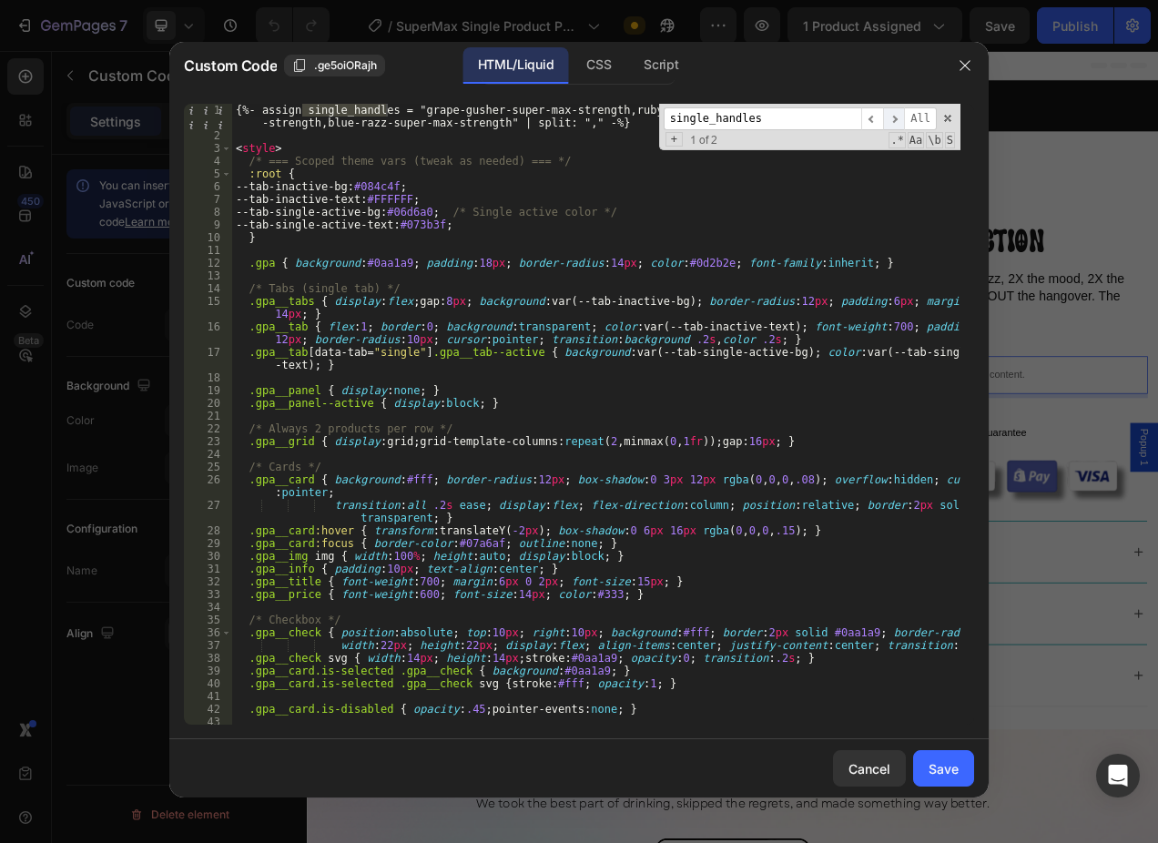
click at [898, 114] on span "​" at bounding box center [894, 118] width 22 height 23
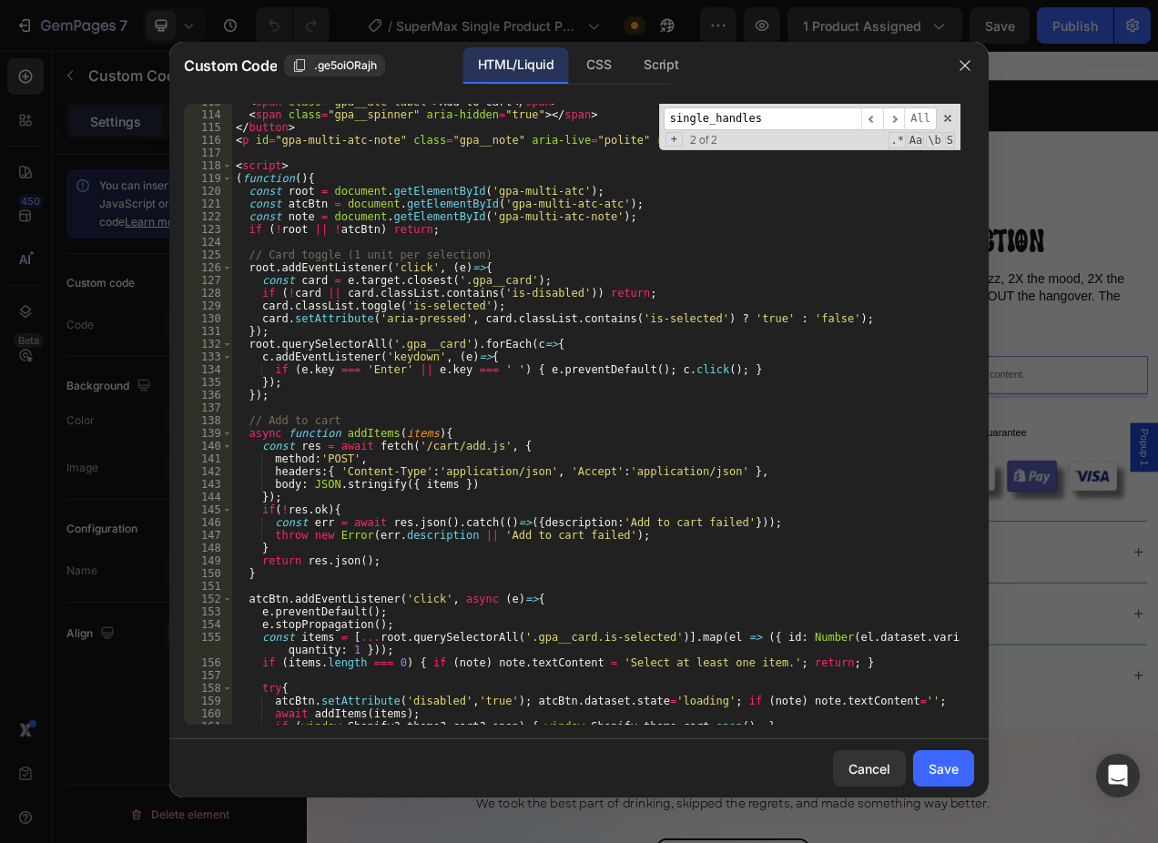
scroll to position [1674, 0]
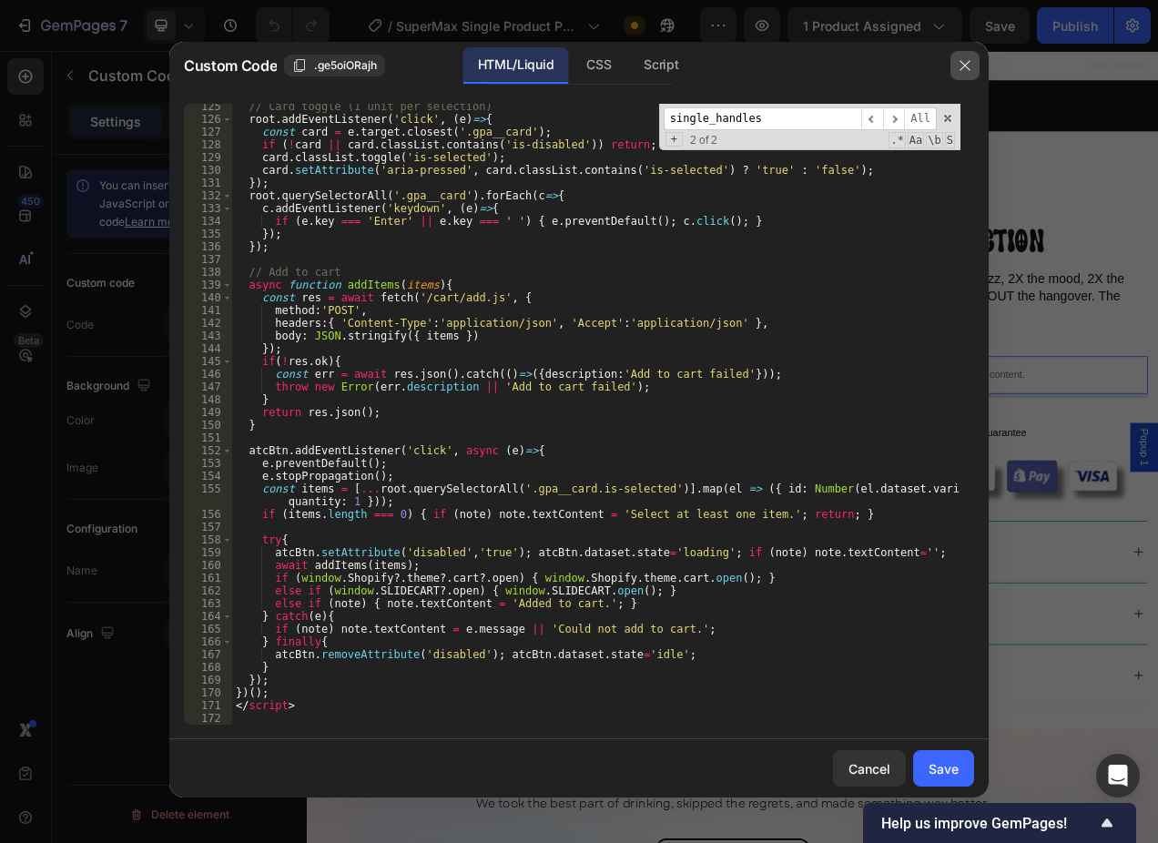
click at [963, 64] on icon "button" at bounding box center [965, 66] width 10 height 10
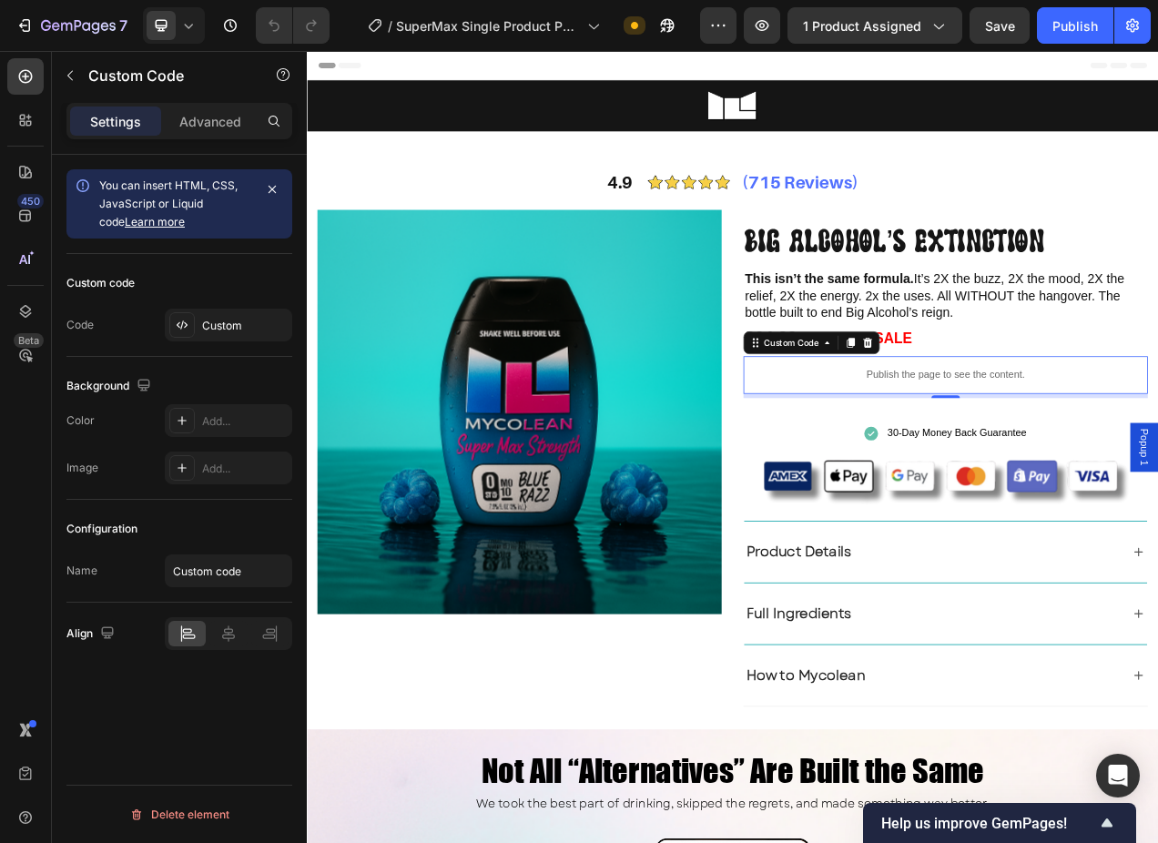
click at [1133, 470] on p "Publish the page to see the content." at bounding box center [1126, 466] width 519 height 19
click at [200, 321] on div "Custom" at bounding box center [229, 325] width 128 height 33
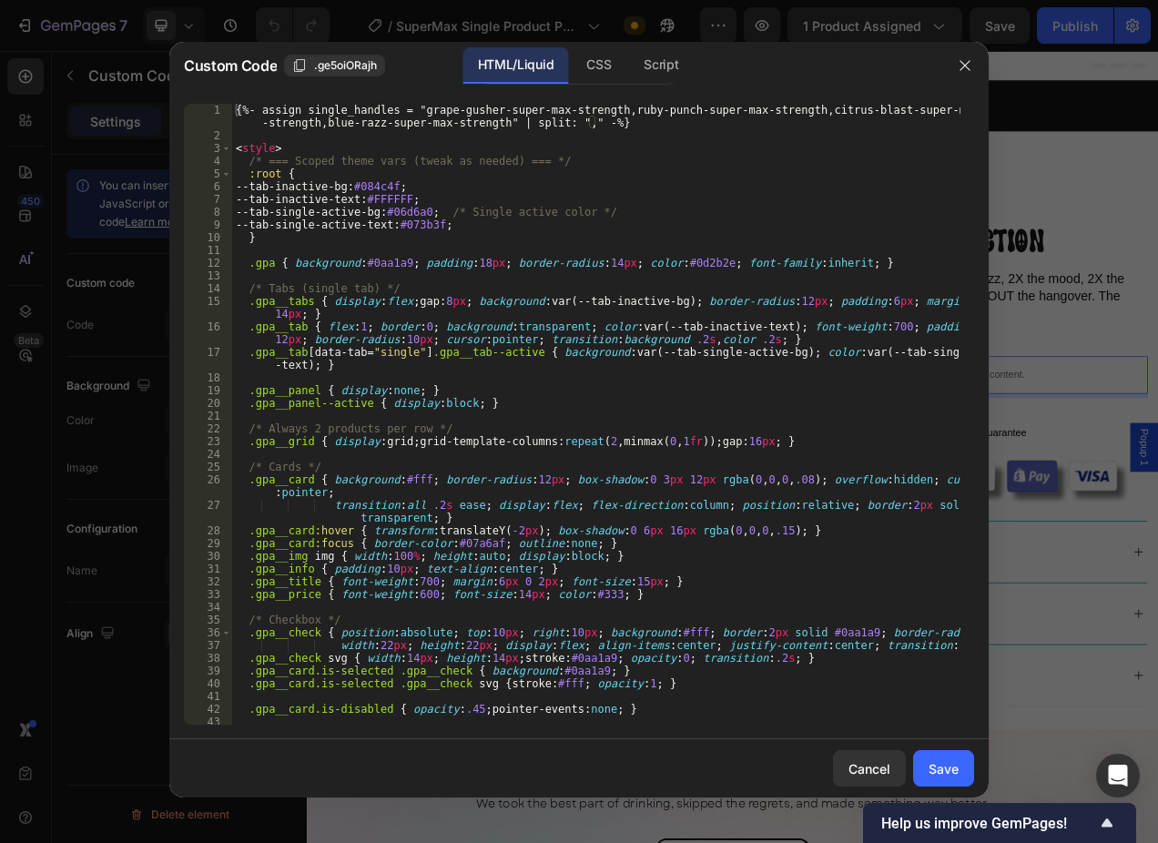
click at [692, 420] on div "{%- assign single_handles = "grape-gusher-super-max-strength,ruby-punch-super-m…" at bounding box center [596, 433] width 729 height 659
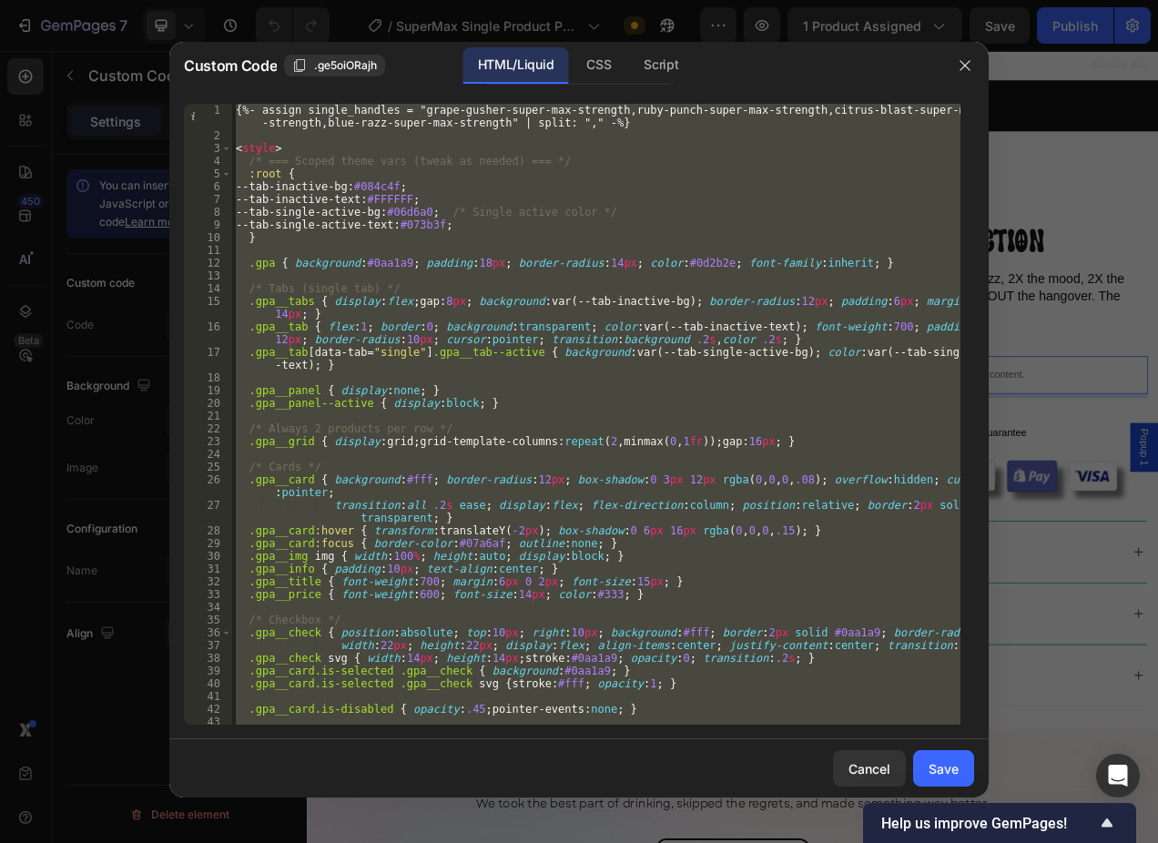
click at [761, 479] on div "{%- assign single_handles = "grape-gusher-super-max-strength,ruby-punch-super-m…" at bounding box center [596, 414] width 729 height 621
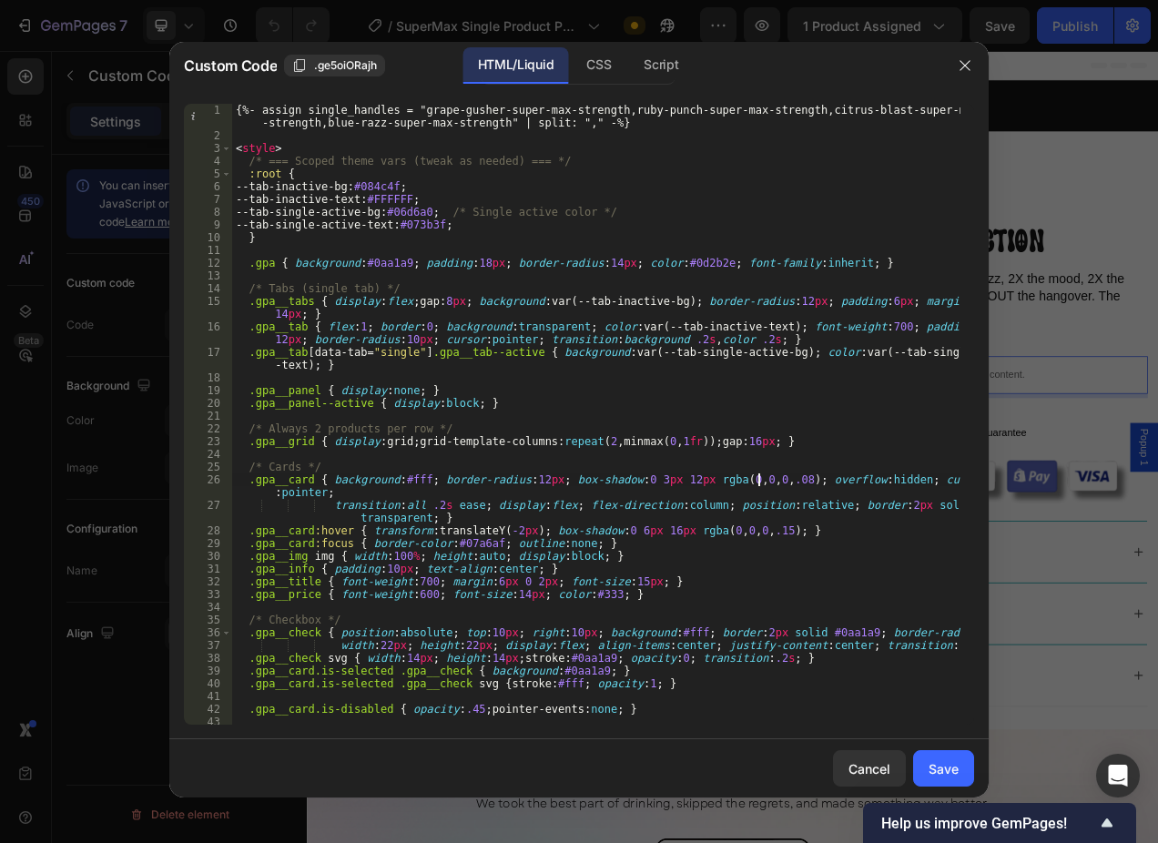
type textarea "</script>"
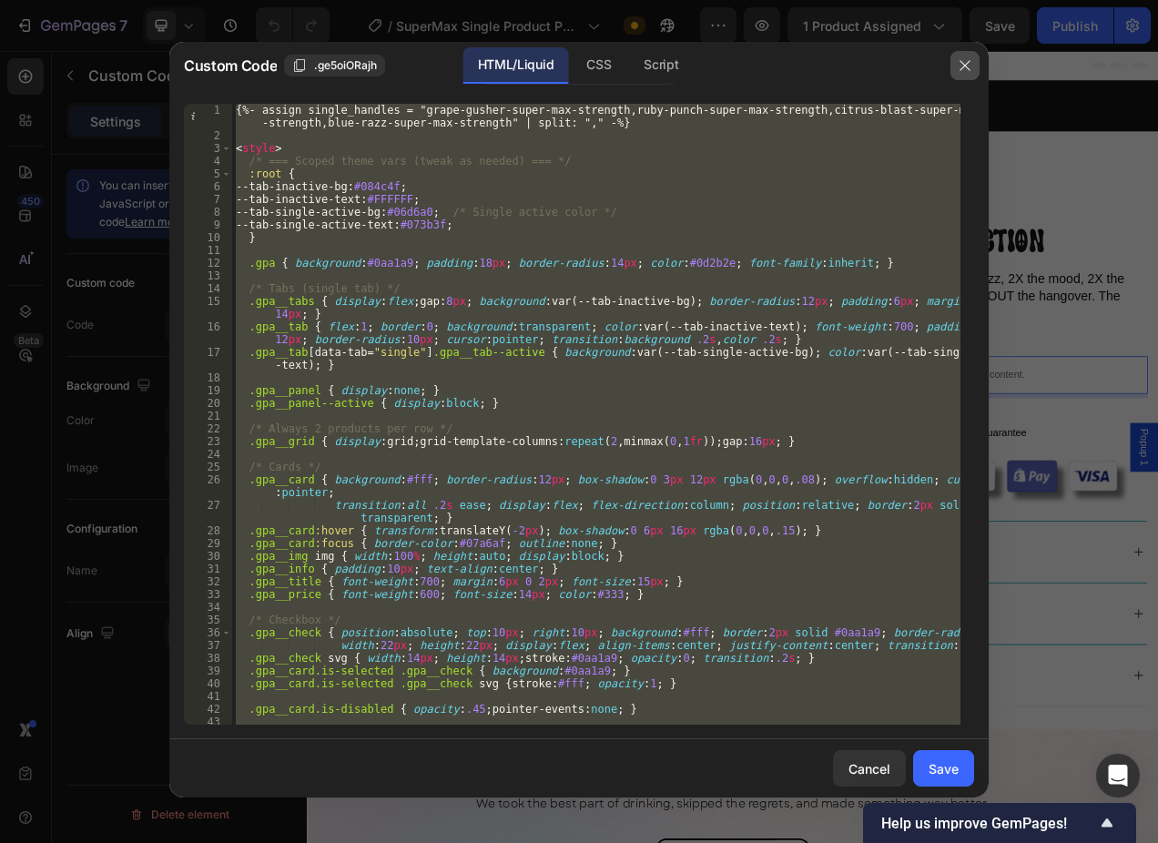
click at [967, 60] on icon "button" at bounding box center [965, 65] width 15 height 15
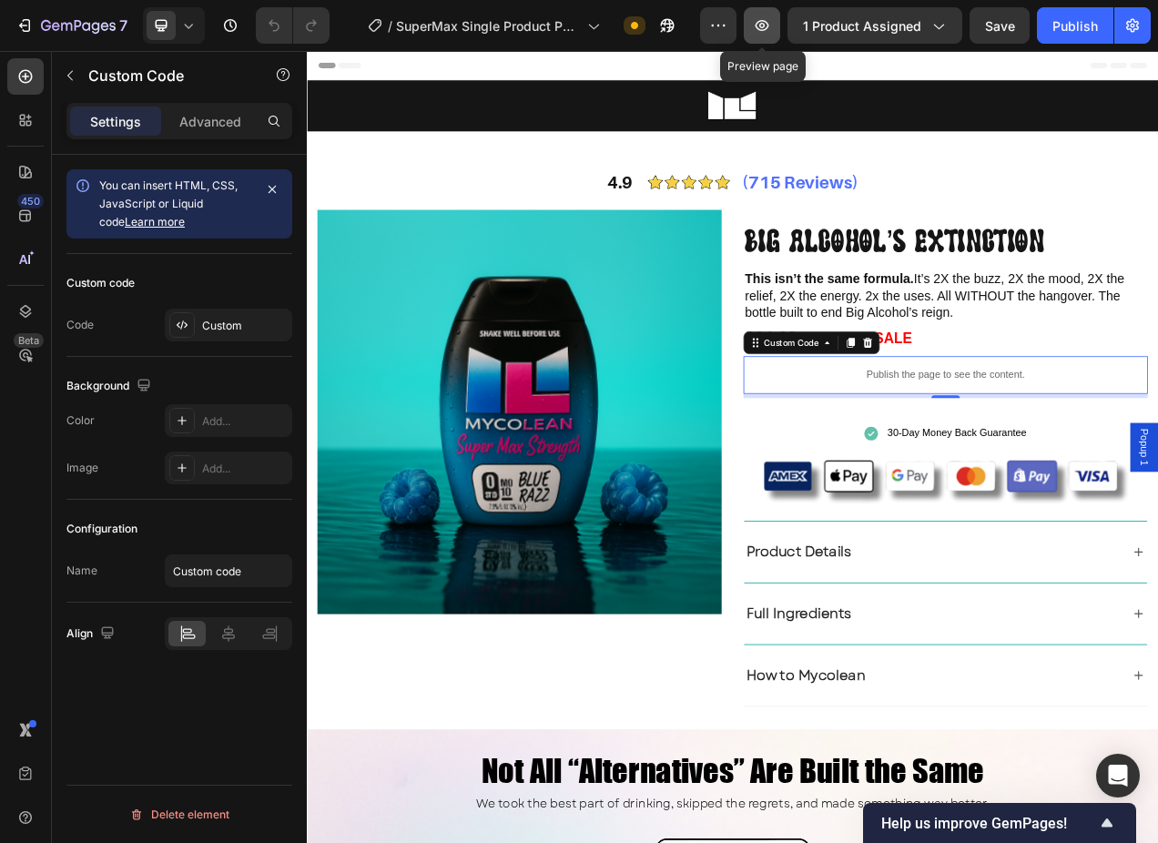
click at [760, 32] on icon "button" at bounding box center [762, 25] width 18 height 18
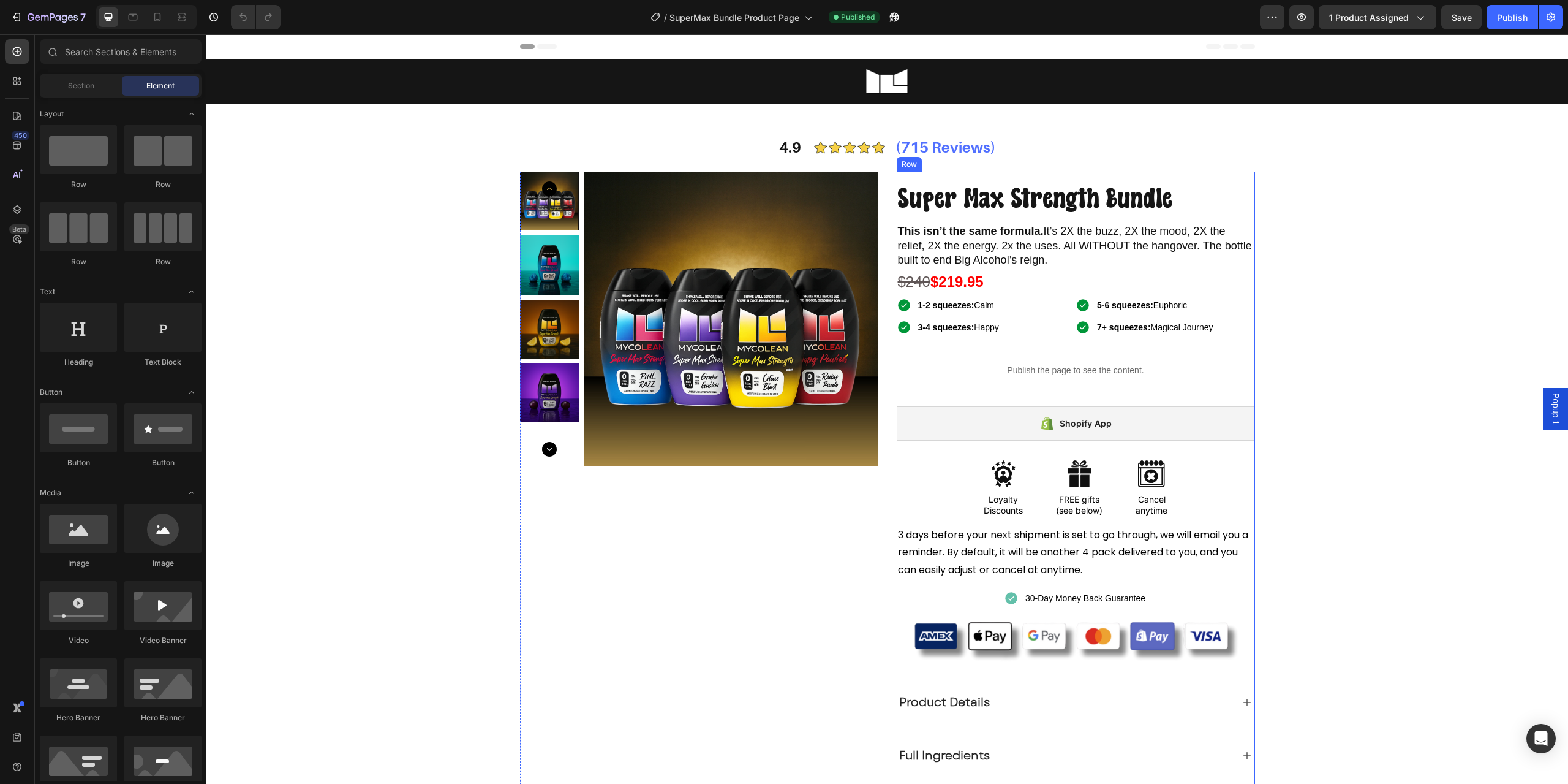
click at [1068, 380] on div "Publish the page to see the content." at bounding box center [1076, 370] width 359 height 32
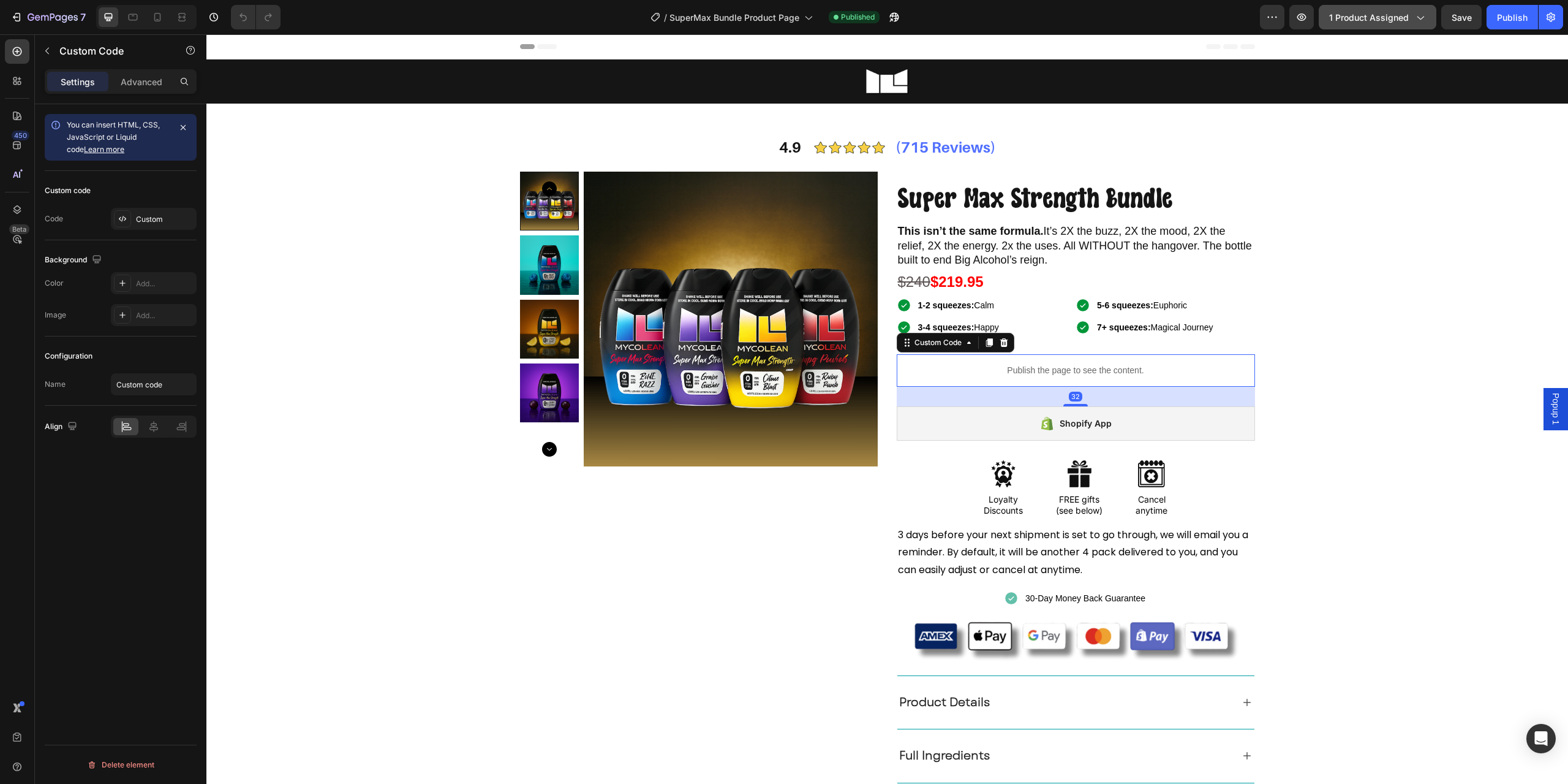
click at [1357, 26] on button "1 product assigned" at bounding box center [1378, 17] width 118 height 24
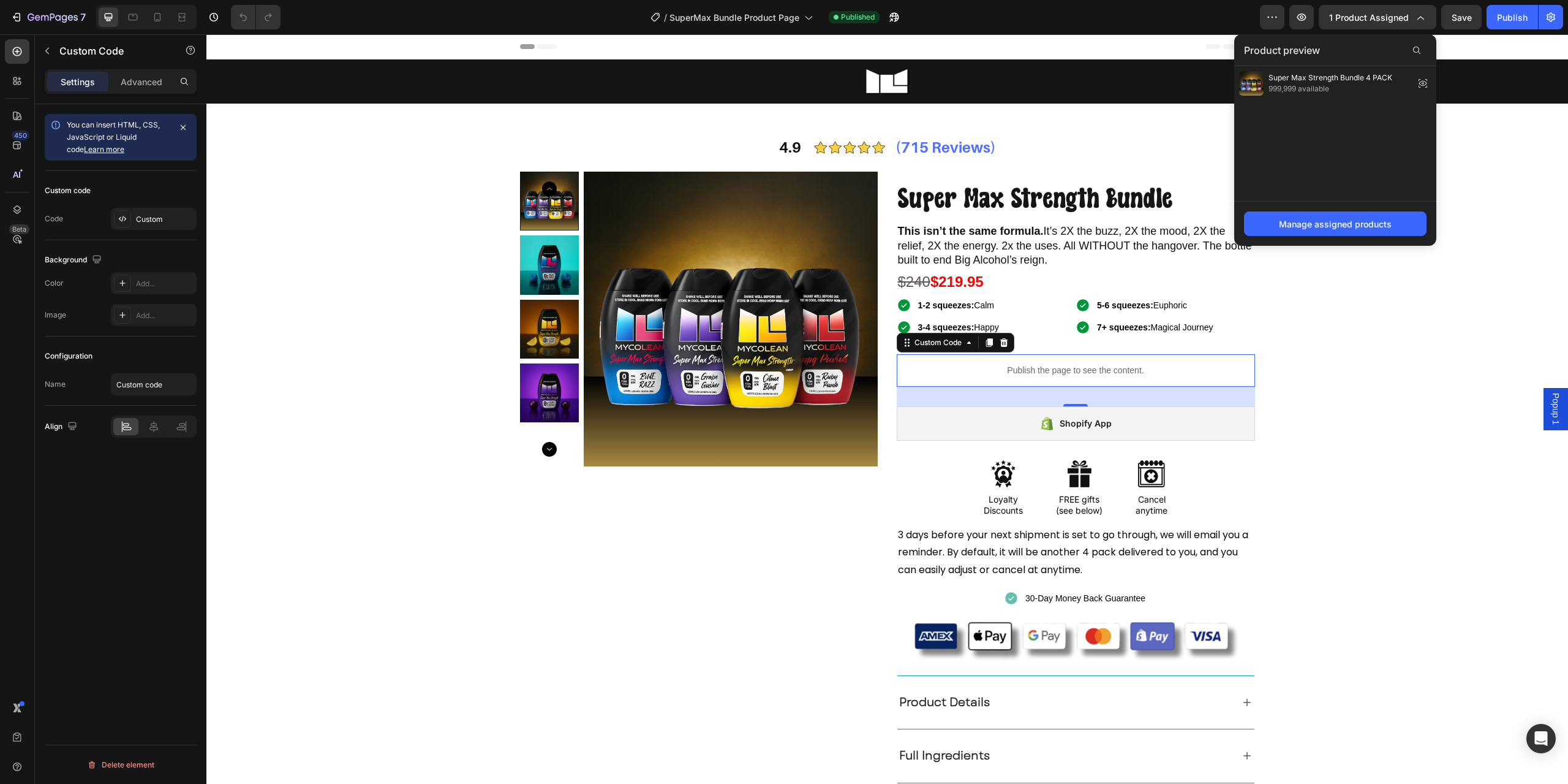
click at [1078, 373] on p "Publish the page to see the content." at bounding box center [1076, 370] width 359 height 13
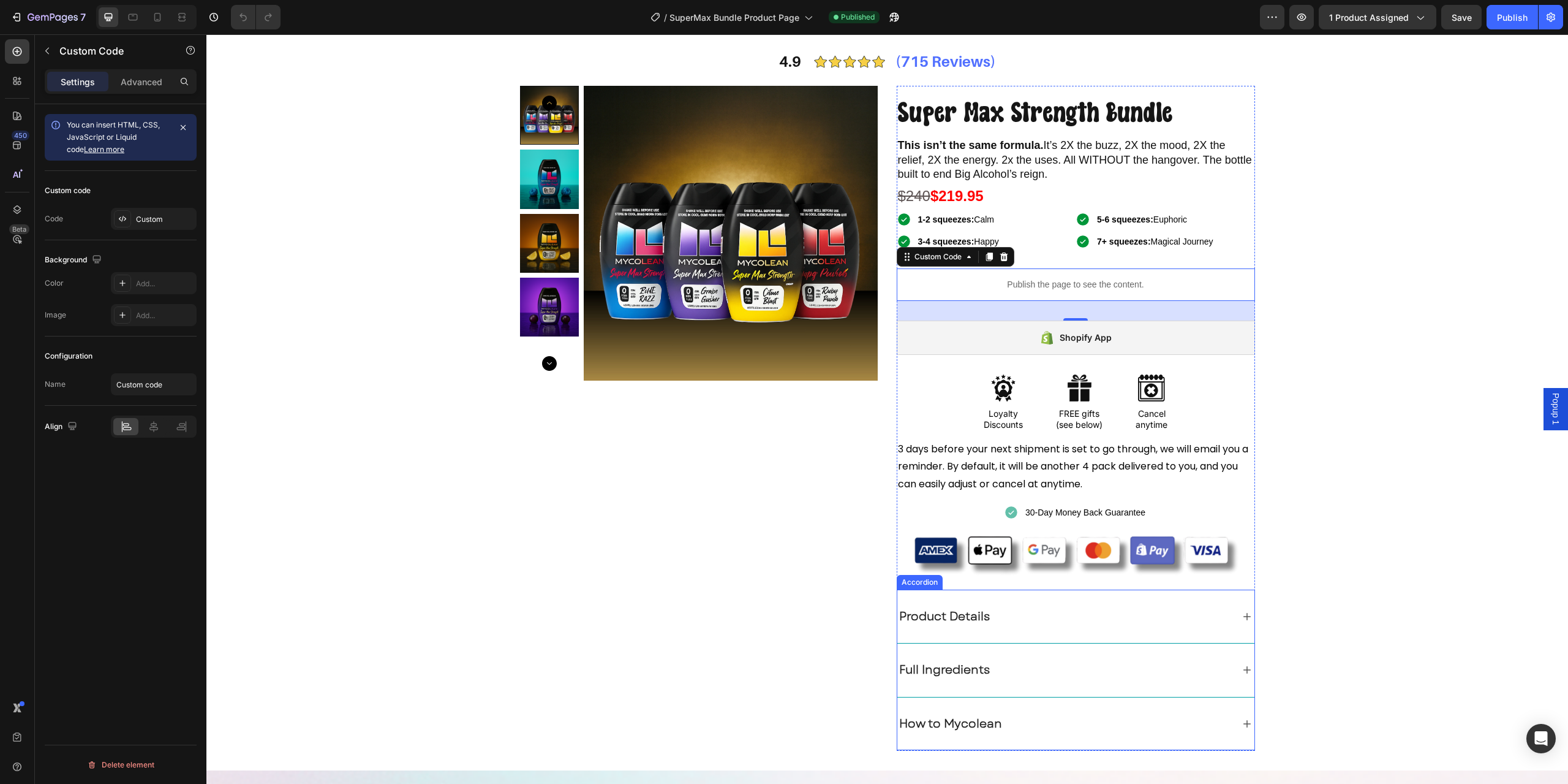
scroll to position [61, 0]
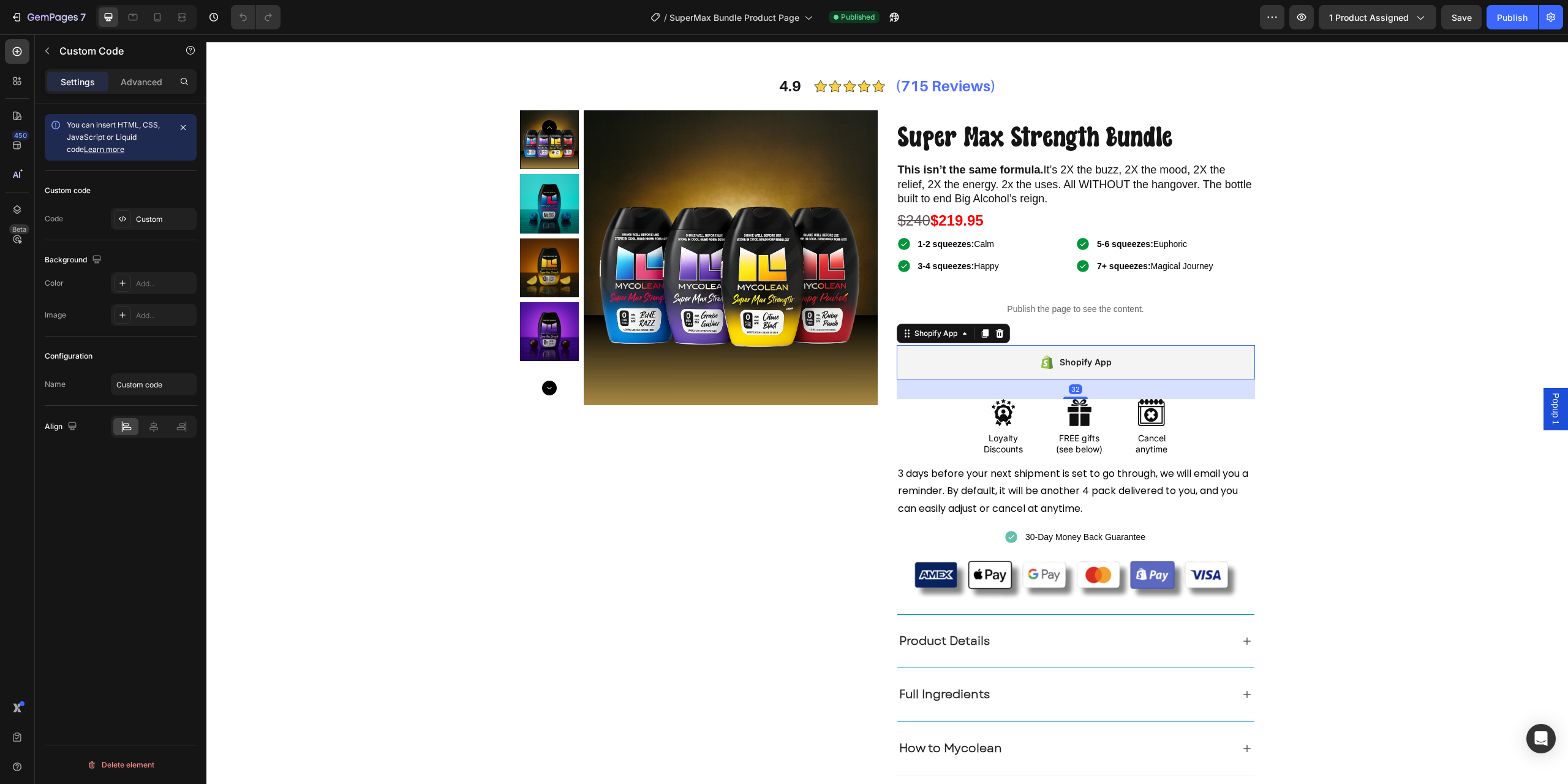
click at [1047, 353] on div "Shopify App" at bounding box center [1076, 362] width 359 height 34
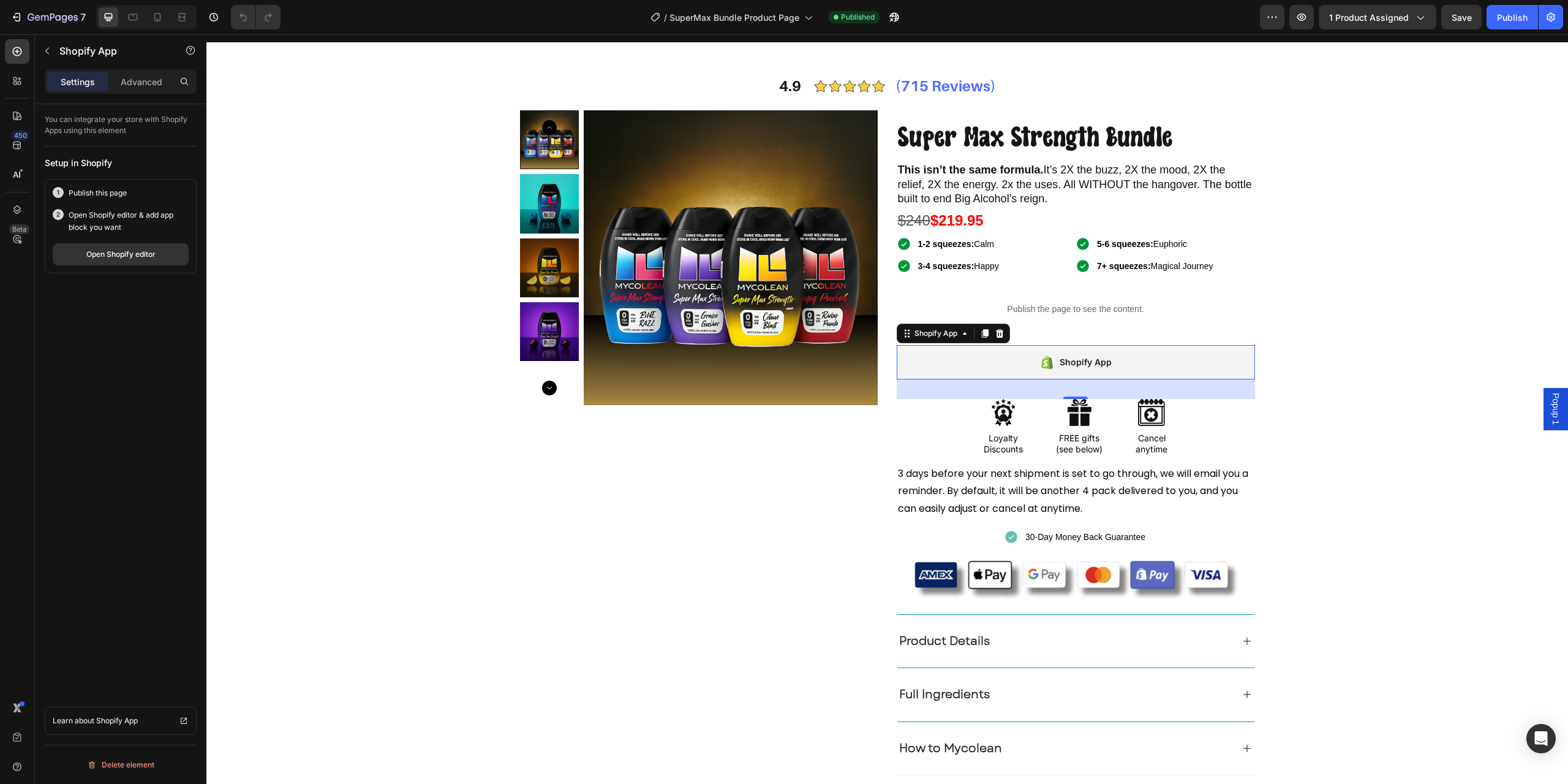
drag, startPoint x: 132, startPoint y: 246, endPoint x: 116, endPoint y: 324, distance: 79.6
click at [116, 324] on div "You can integrate your store with Shopify Apps using this element Setup in Shop…" at bounding box center [120, 462] width 172 height 715
click at [1065, 283] on div "Super Max Strength Bundle Text Block This isn’t the same formula. It’s 2X the b…" at bounding box center [1076, 443] width 359 height 665
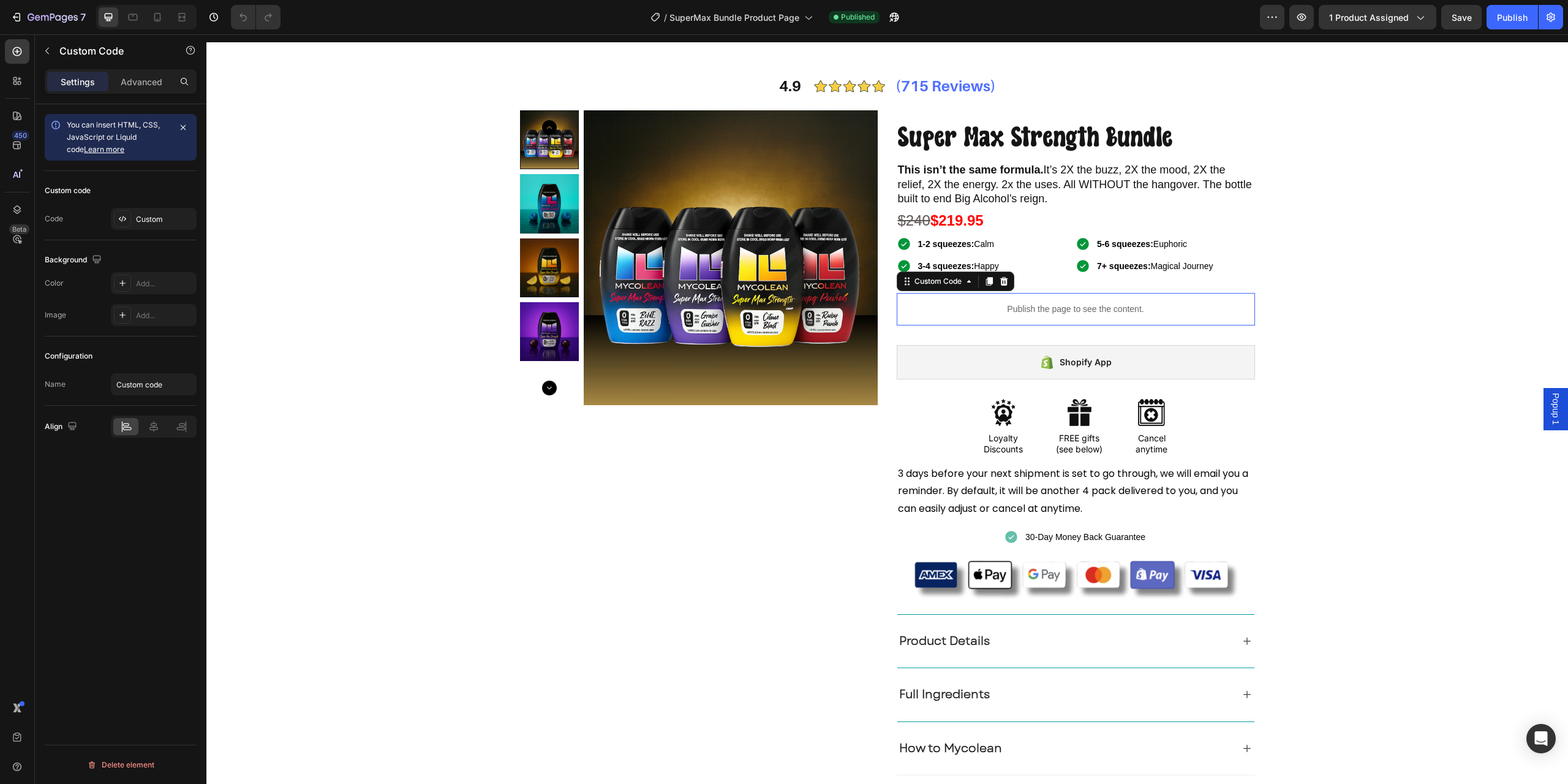
click at [1052, 308] on p "Publish the page to see the content." at bounding box center [1076, 309] width 359 height 13
click at [137, 217] on div "Custom" at bounding box center [165, 219] width 58 height 11
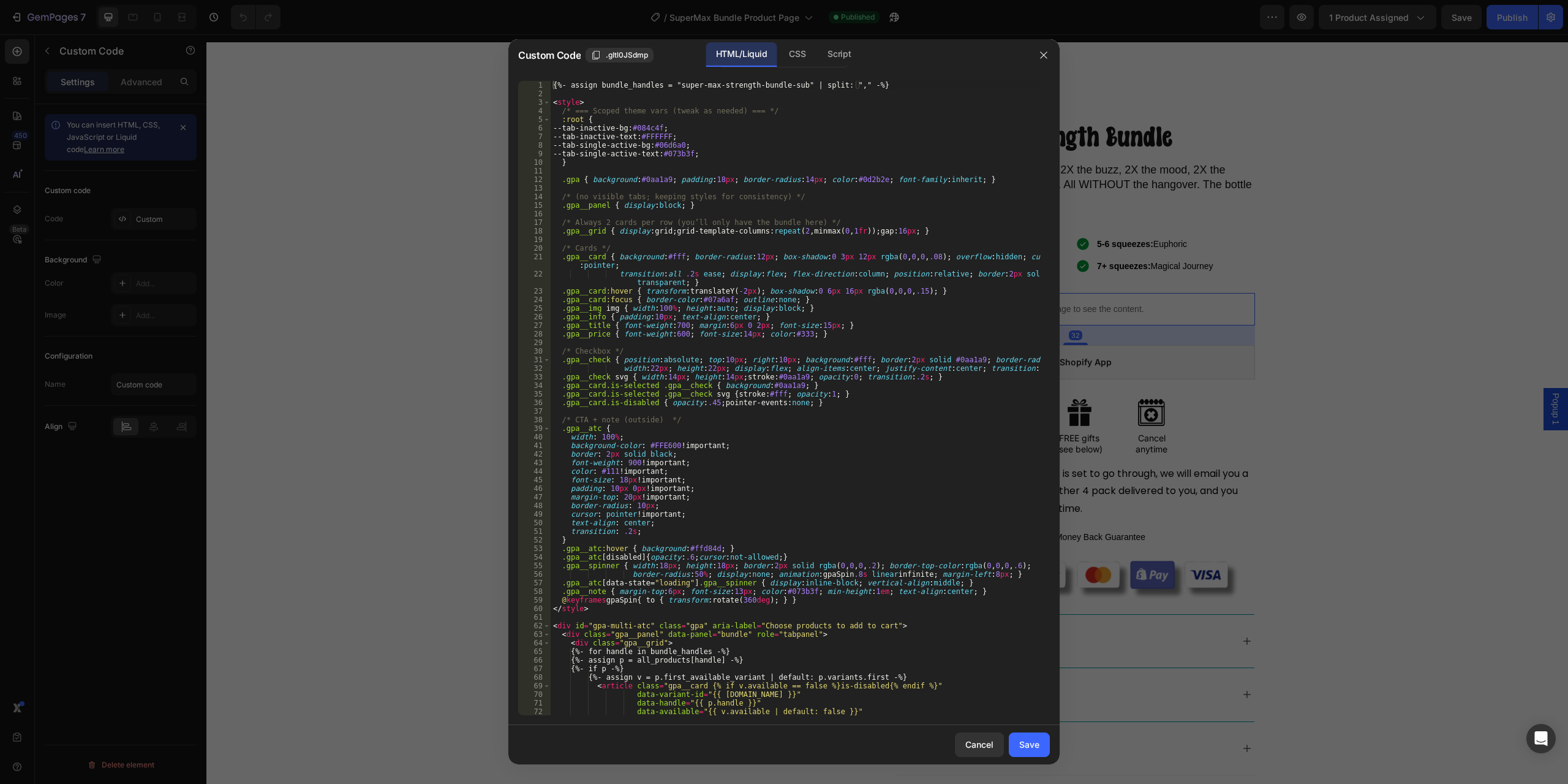
click at [864, 451] on div "{%- assign bundle_handles = "super-max-strength-bundle-sub" | split: "," -%} < …" at bounding box center [796, 406] width 490 height 651
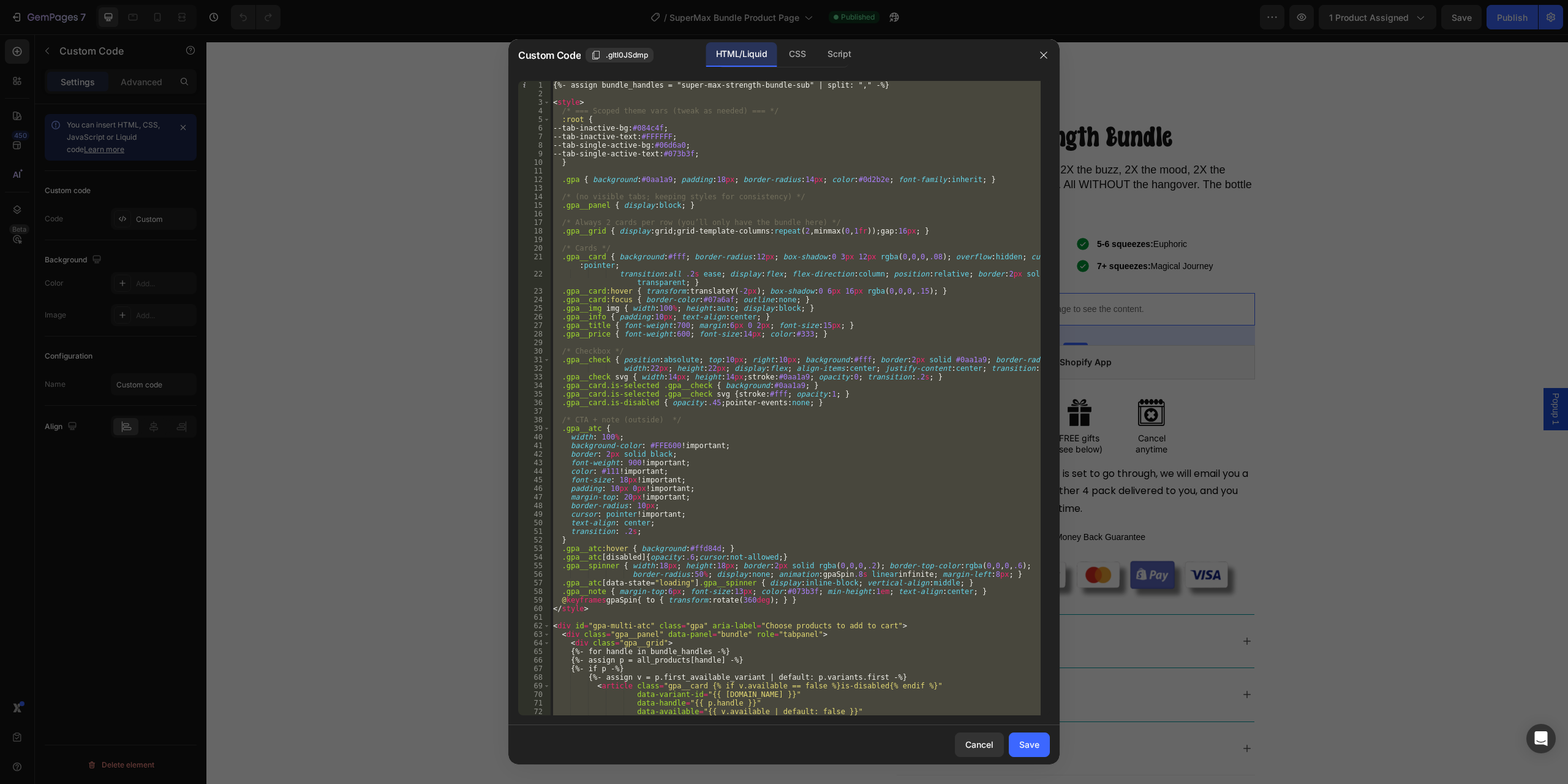
click at [778, 494] on div "{%- assign bundle_handles = "super-max-strength-bundle-sub" | split: "," -%} < …" at bounding box center [796, 398] width 490 height 635
type textarea "margin-top: 20px !important;"
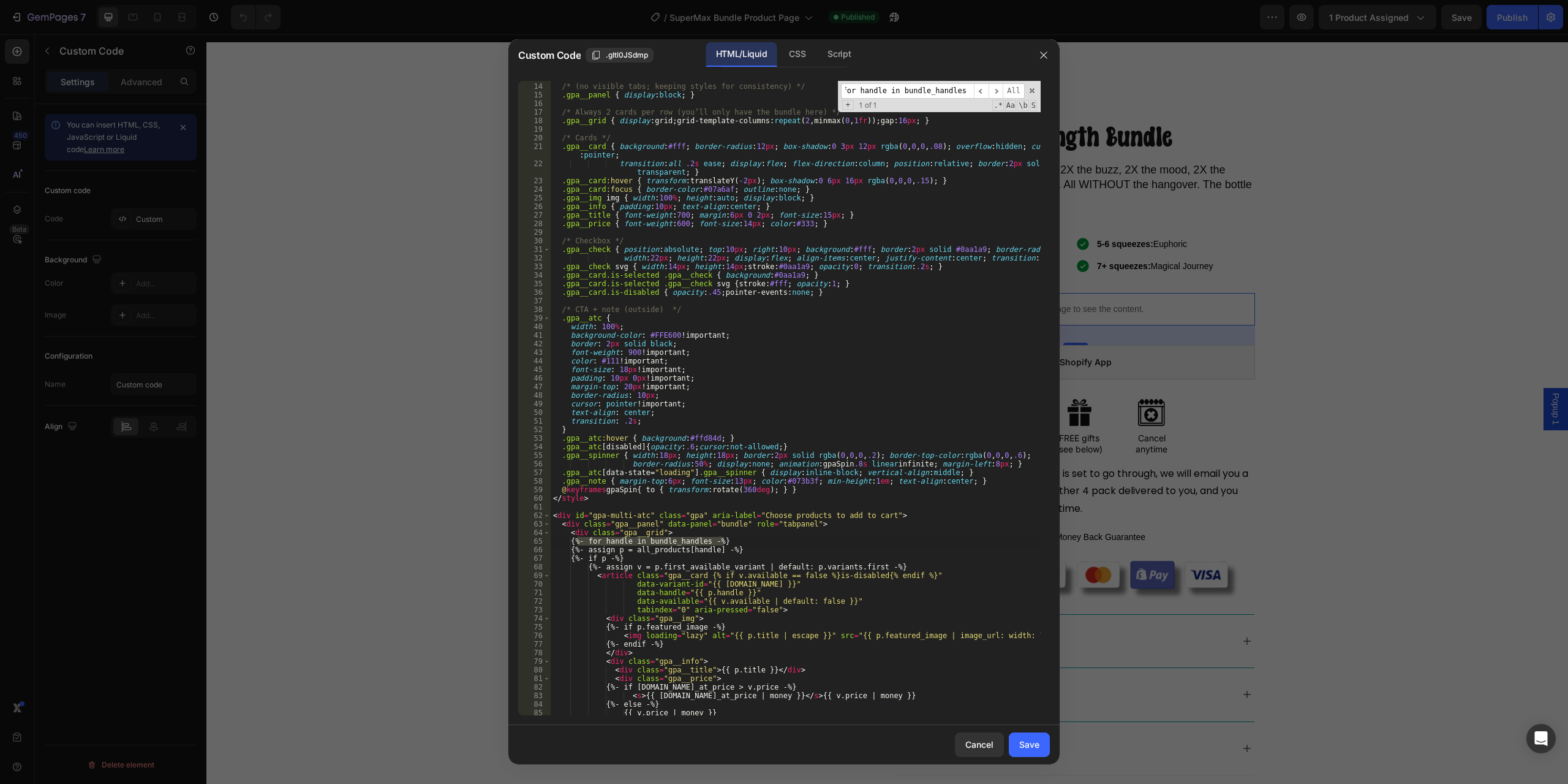
scroll to position [221, 0]
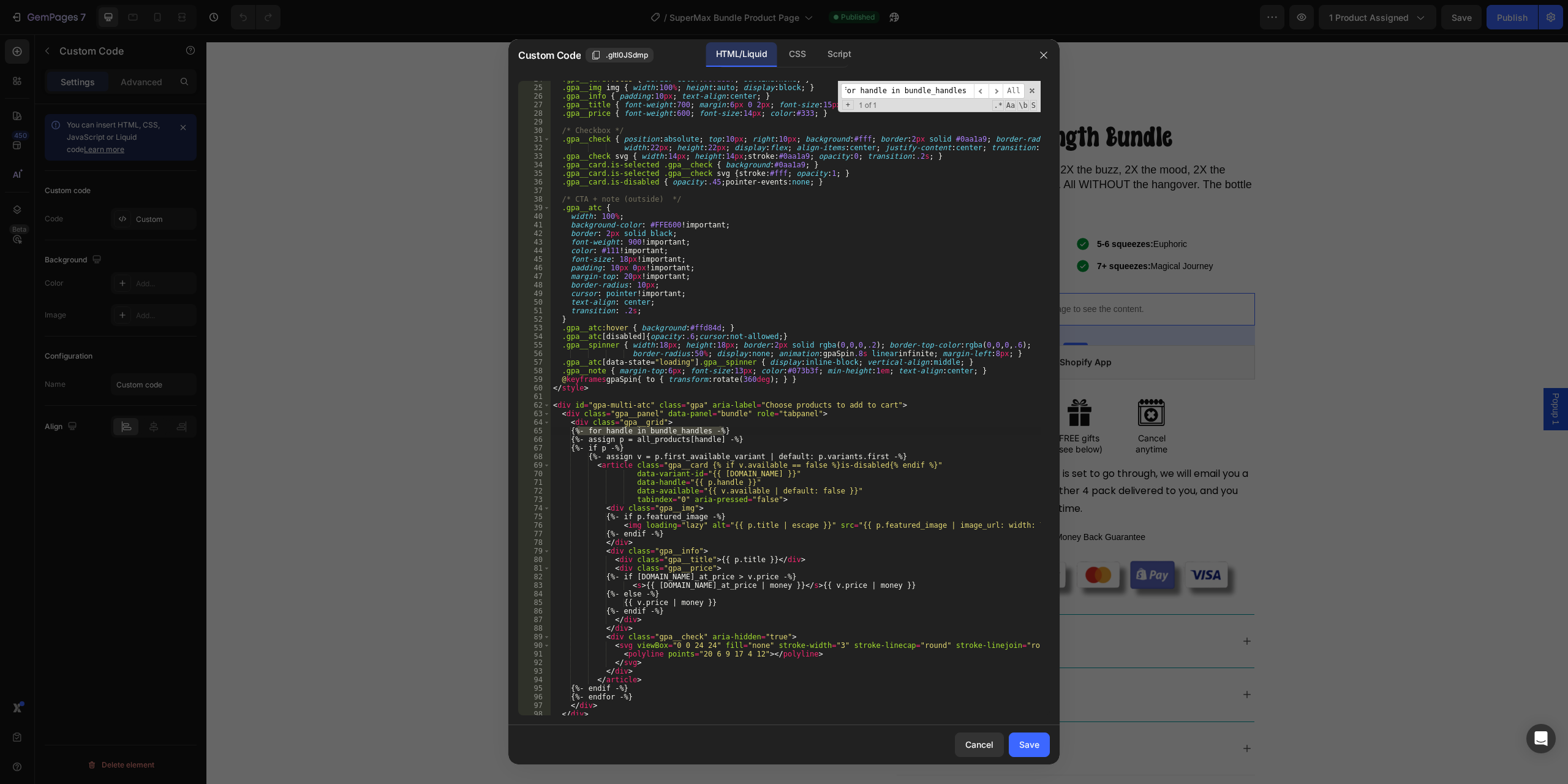
type input "{%- for handle in bundle_handles -%}"
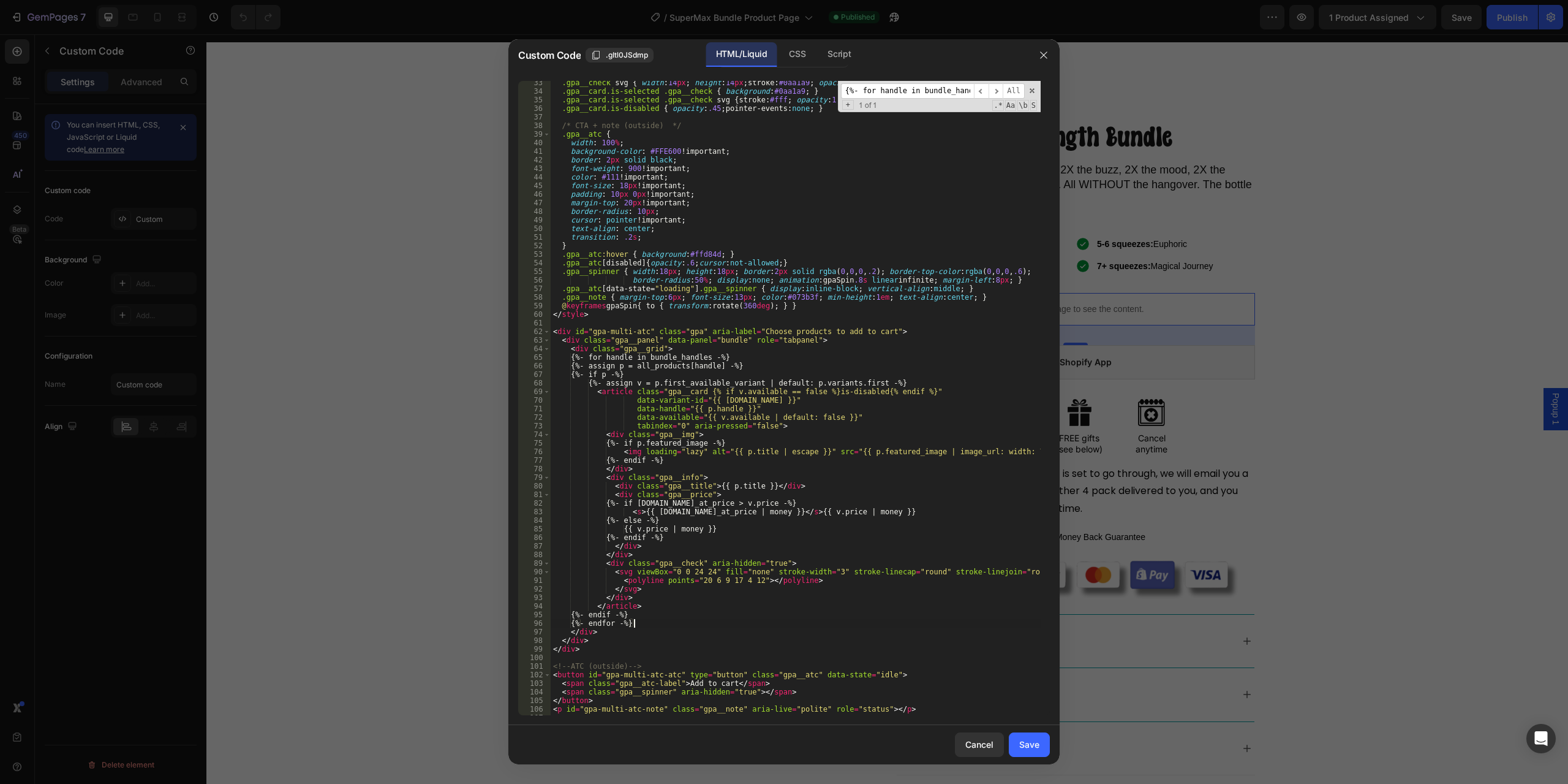
click at [647, 621] on div ".gpa__check svg { width : 14 px ; height : 14 px ; stroke : #0aa1a9 ; opacity :…" at bounding box center [796, 404] width 490 height 651
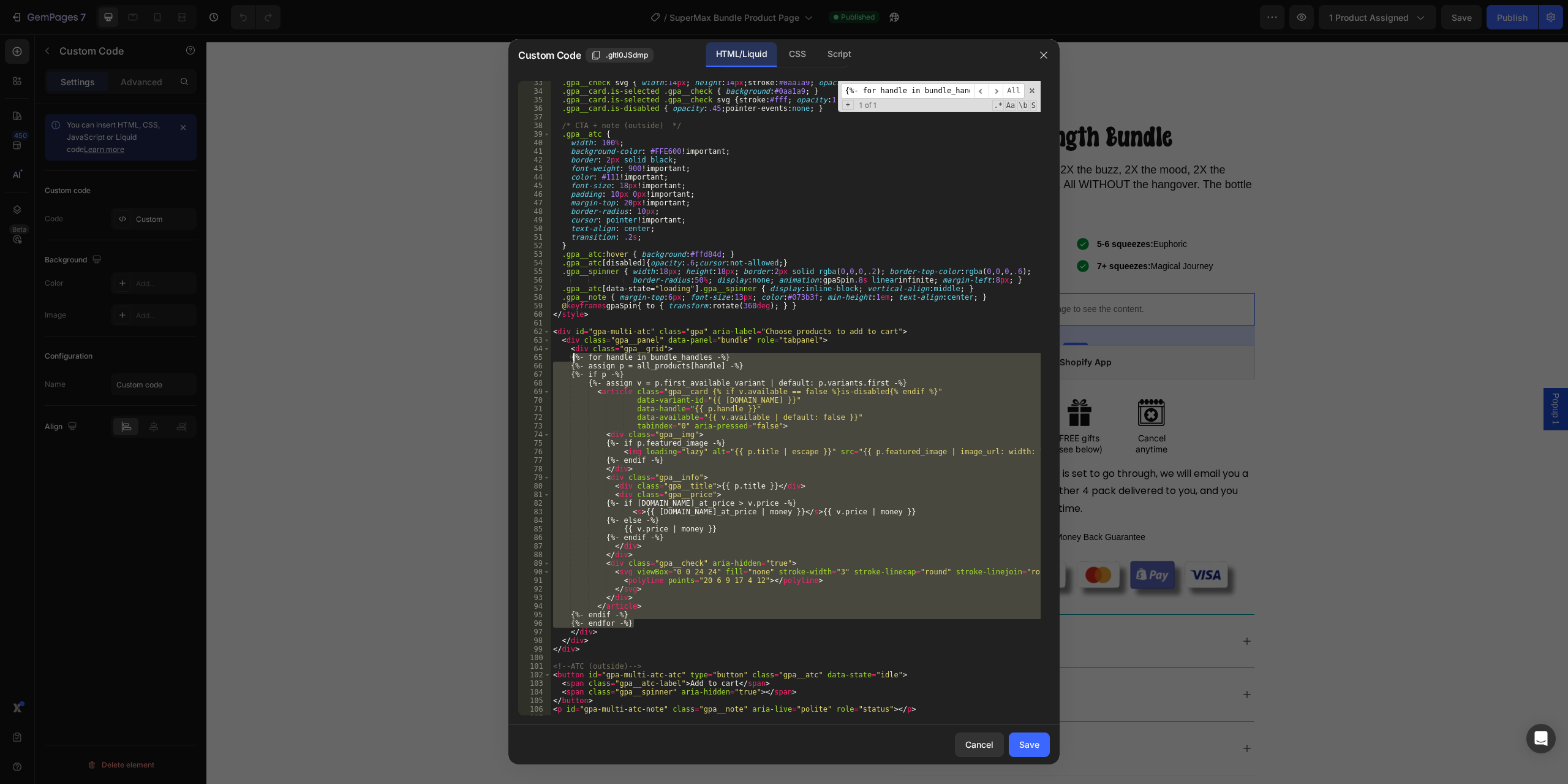
drag, startPoint x: 643, startPoint y: 623, endPoint x: 573, endPoint y: 356, distance: 276.0
click at [573, 356] on div ".gpa__check svg { width : 14 px ; height : 14 px ; stroke : #0aa1a9 ; opacity :…" at bounding box center [796, 404] width 490 height 651
type textarea "{%- for handle in bundle_handles -%} {%- assign p = all_products[handle] -%}"
paste textarea
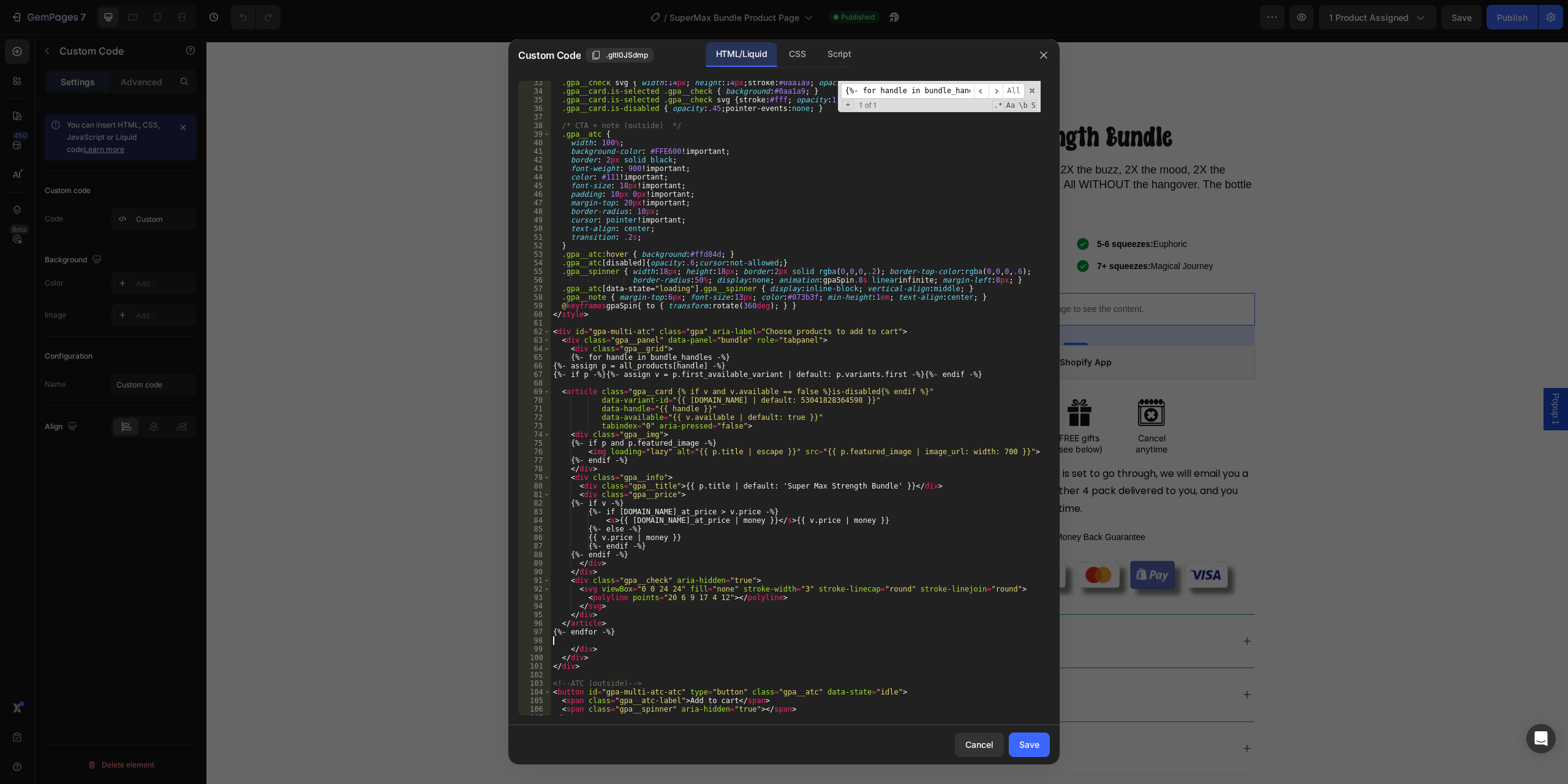
type textarea "{%- endif -%} {%- endfor -%}"
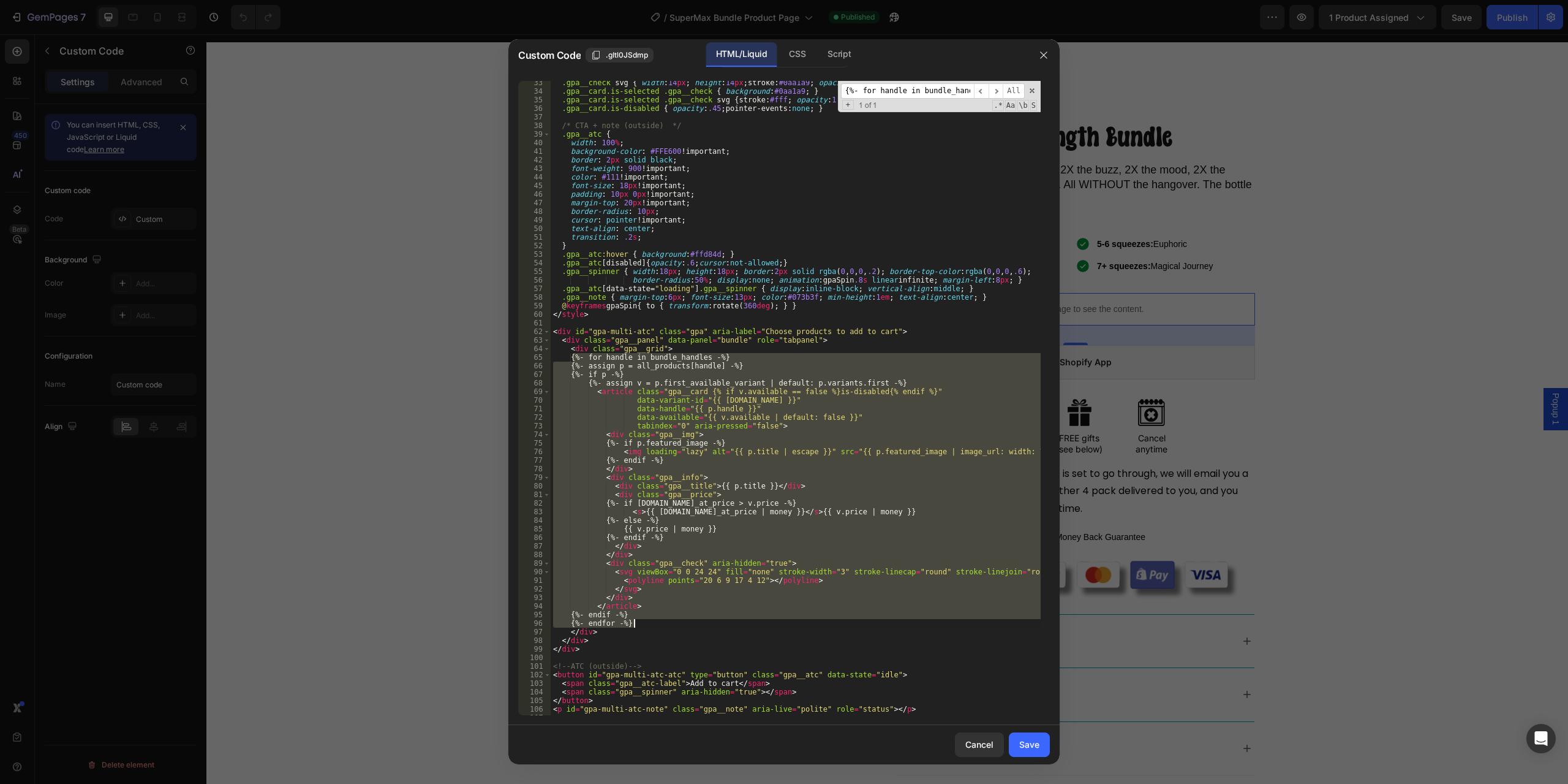
paste textarea
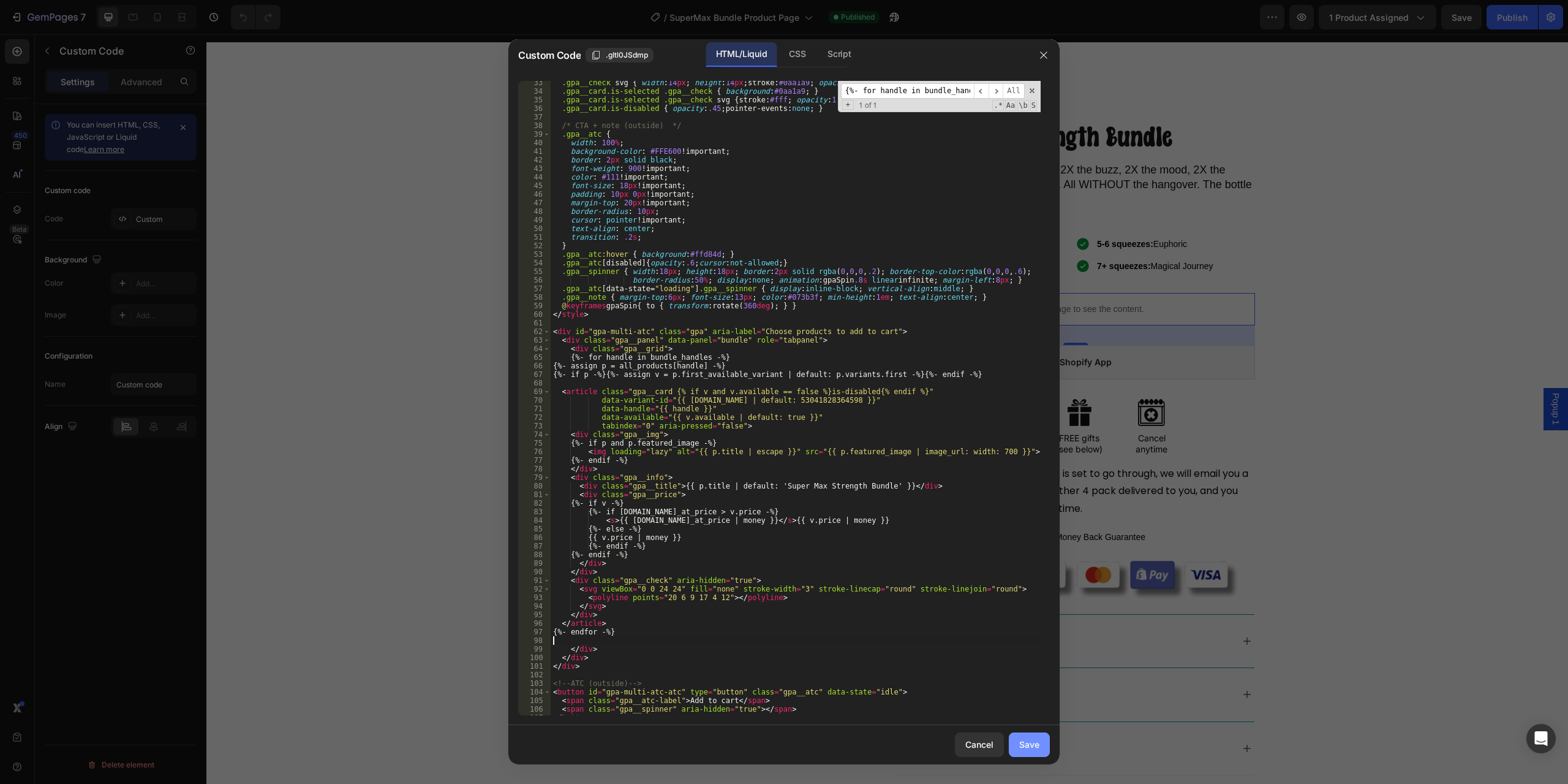
click at [1027, 747] on div "Save" at bounding box center [1029, 744] width 20 height 13
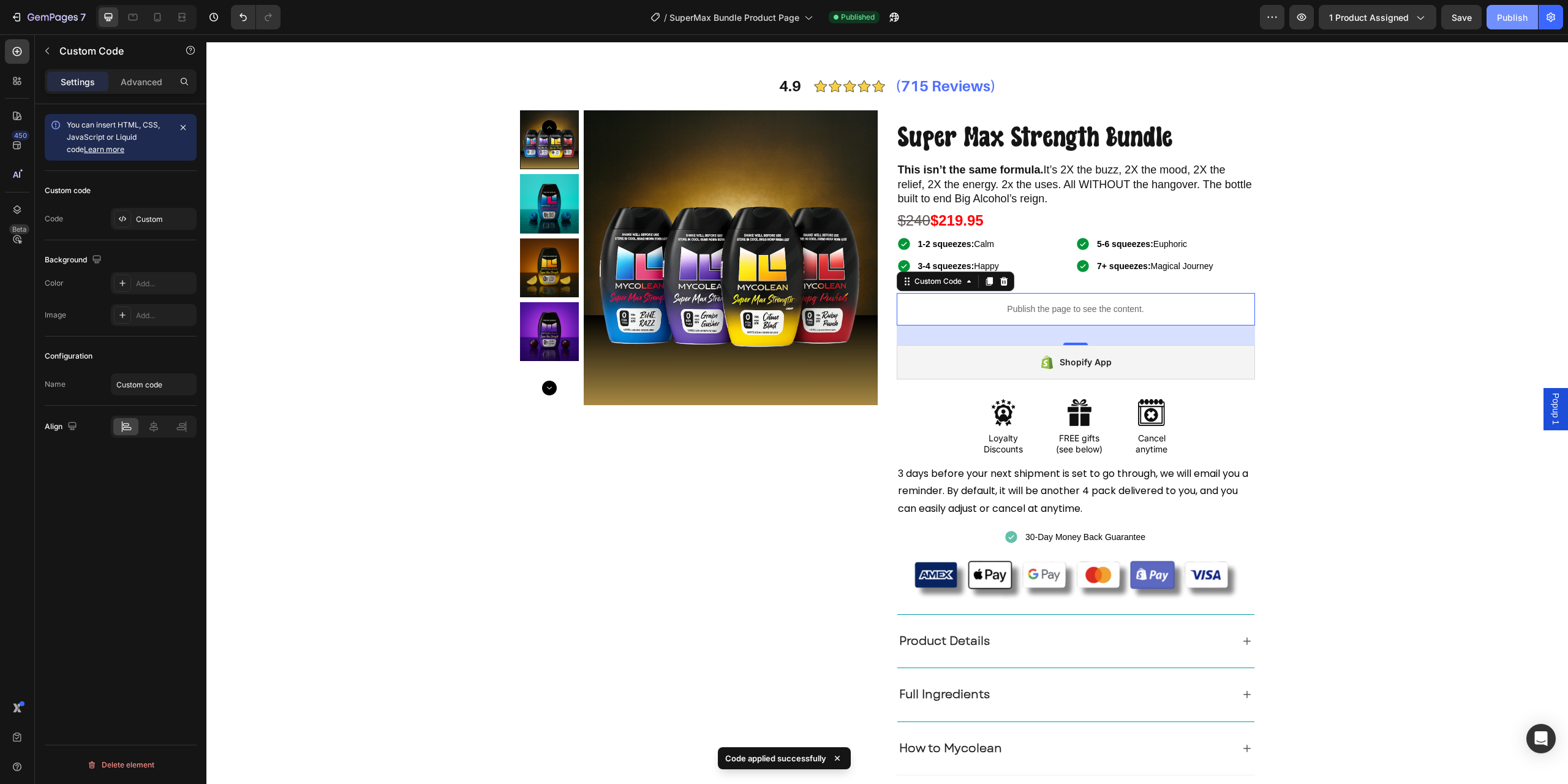
click at [1514, 21] on div "Publish" at bounding box center [1513, 17] width 31 height 13
click at [984, 312] on p "Publish the page to see the content." at bounding box center [1076, 309] width 359 height 13
click at [150, 218] on div "Custom" at bounding box center [165, 219] width 58 height 11
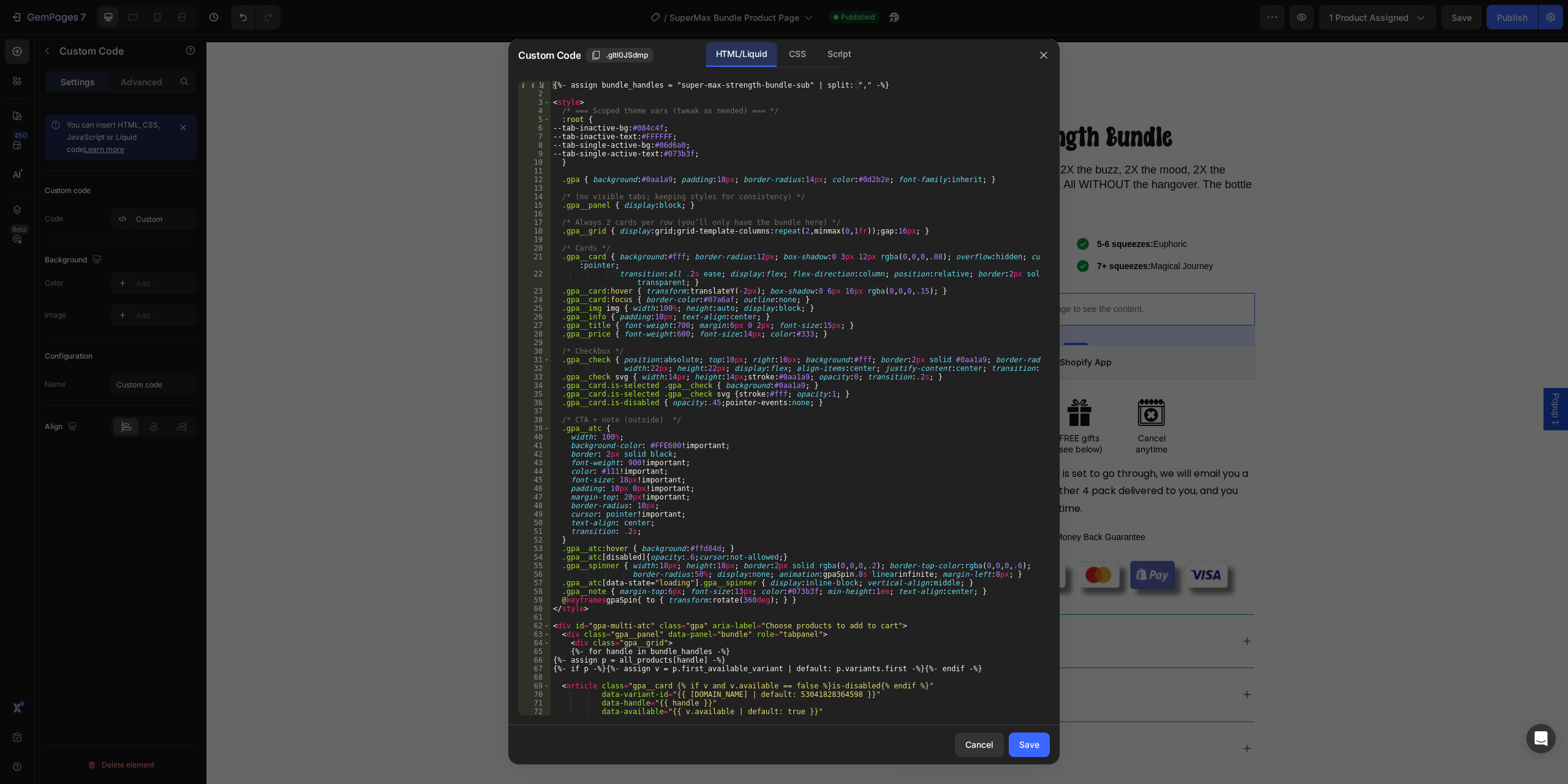
type textarea ".gpa__info { padding:10px; text-align:center; }"
click at [848, 315] on div "{%- assign bundle_handles = "super-max-strength-bundle-sub" | split: "," -%} < …" at bounding box center [796, 406] width 490 height 651
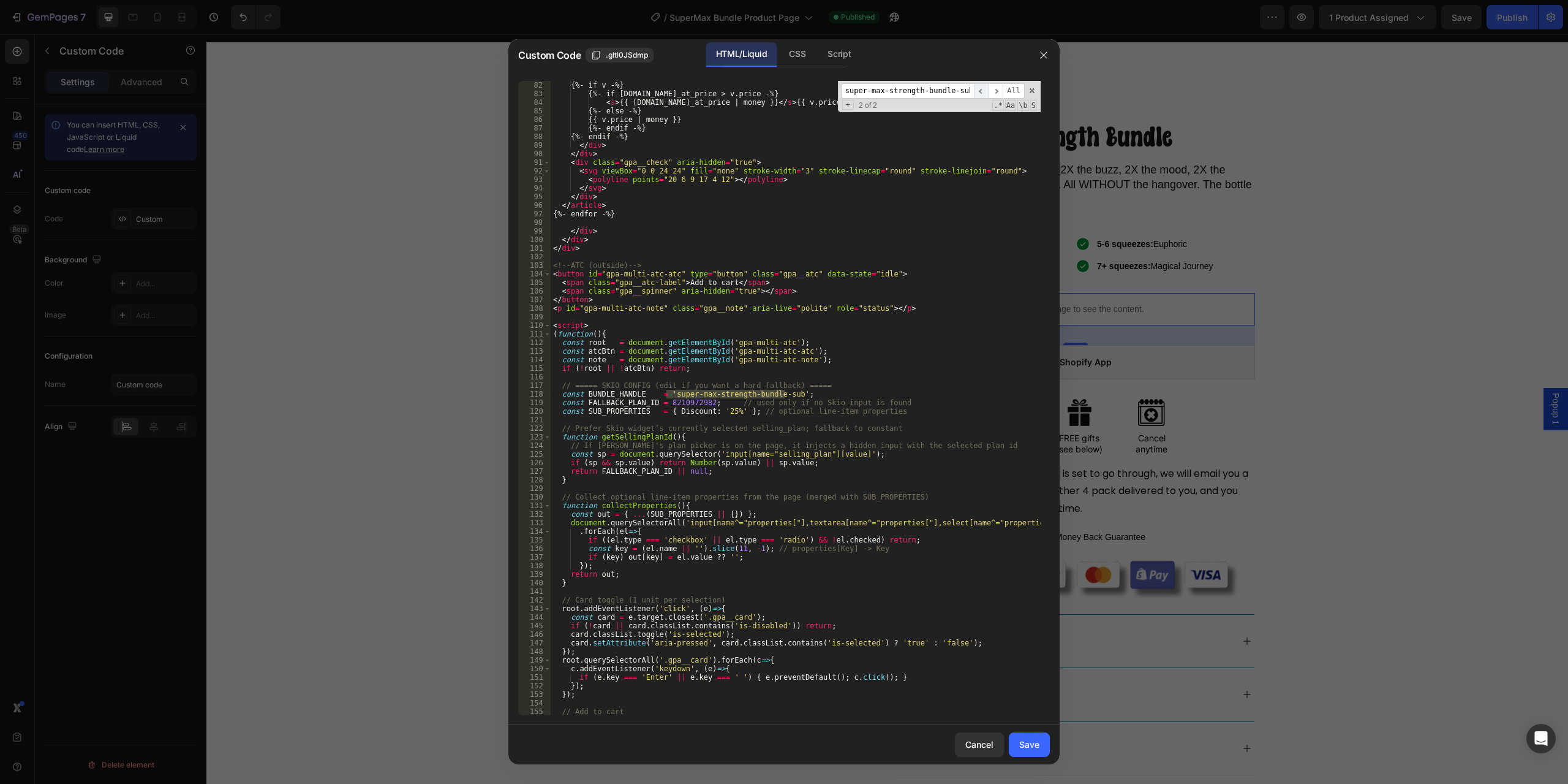
type input "super-max-strength-bundle-sub"
click at [981, 92] on span "​" at bounding box center [981, 91] width 15 height 15
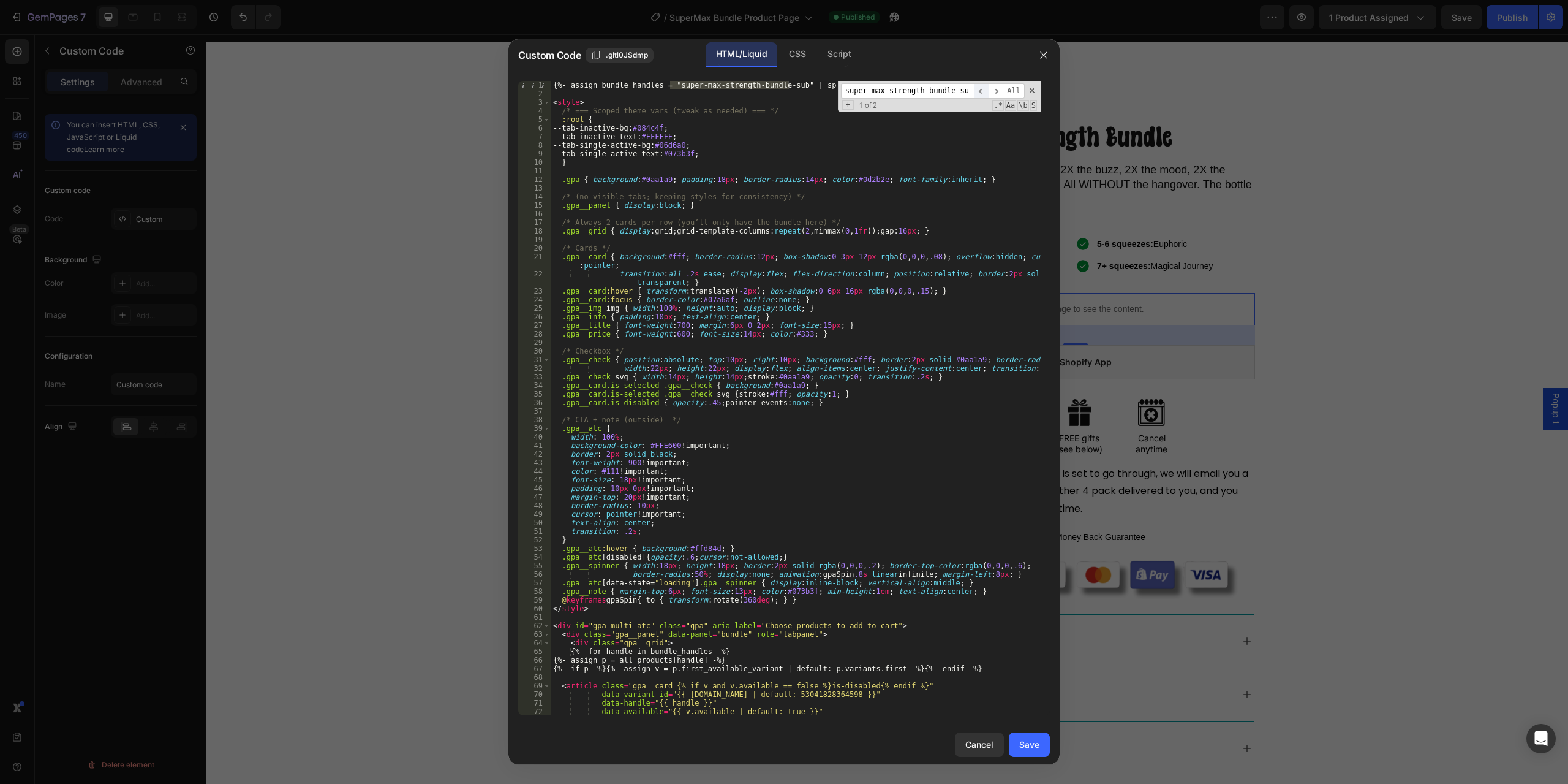
click at [981, 92] on span "​" at bounding box center [981, 91] width 15 height 15
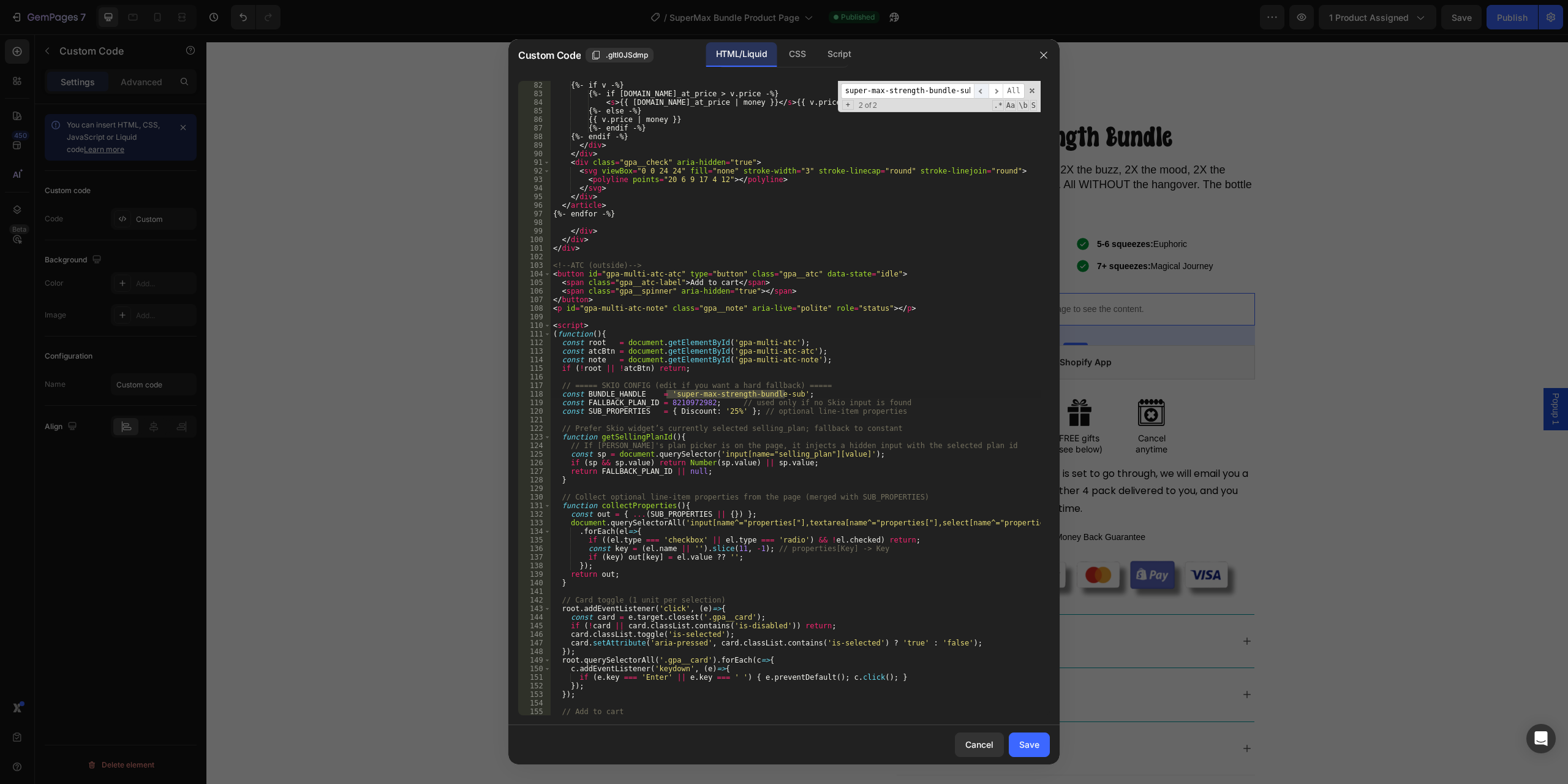
scroll to position [713, 0]
click at [820, 420] on div "{%- if v -%} {%- if v.compare_at_price > v.price -%} < s > {{ v.compare_at_pric…" at bounding box center [796, 406] width 490 height 651
click at [854, 402] on div "{%- if v -%} {%- if v.compare_at_price > v.price -%} < s > {{ v.compare_at_pric…" at bounding box center [796, 406] width 490 height 651
type textarea "</script>"
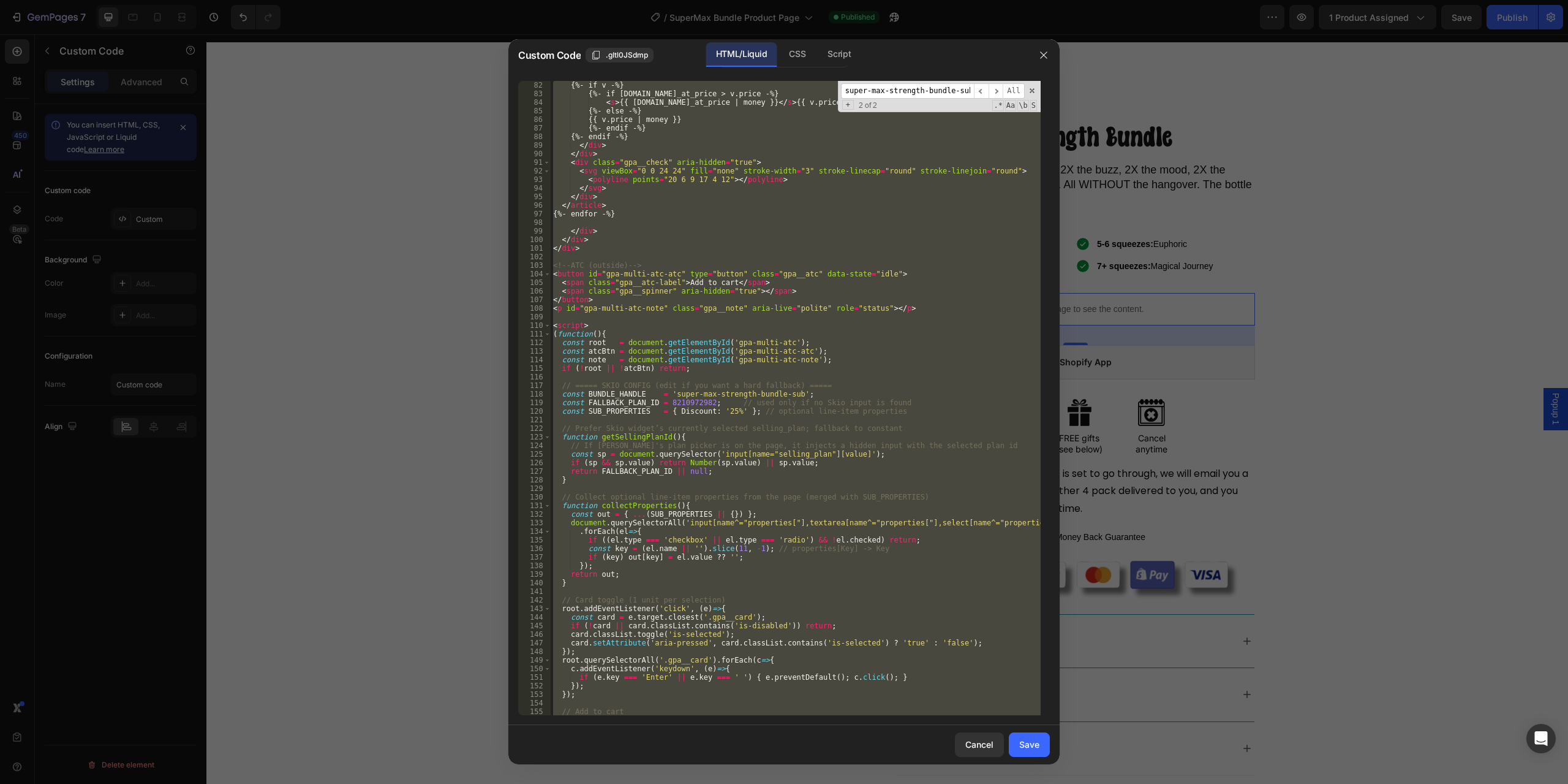
paste textarea
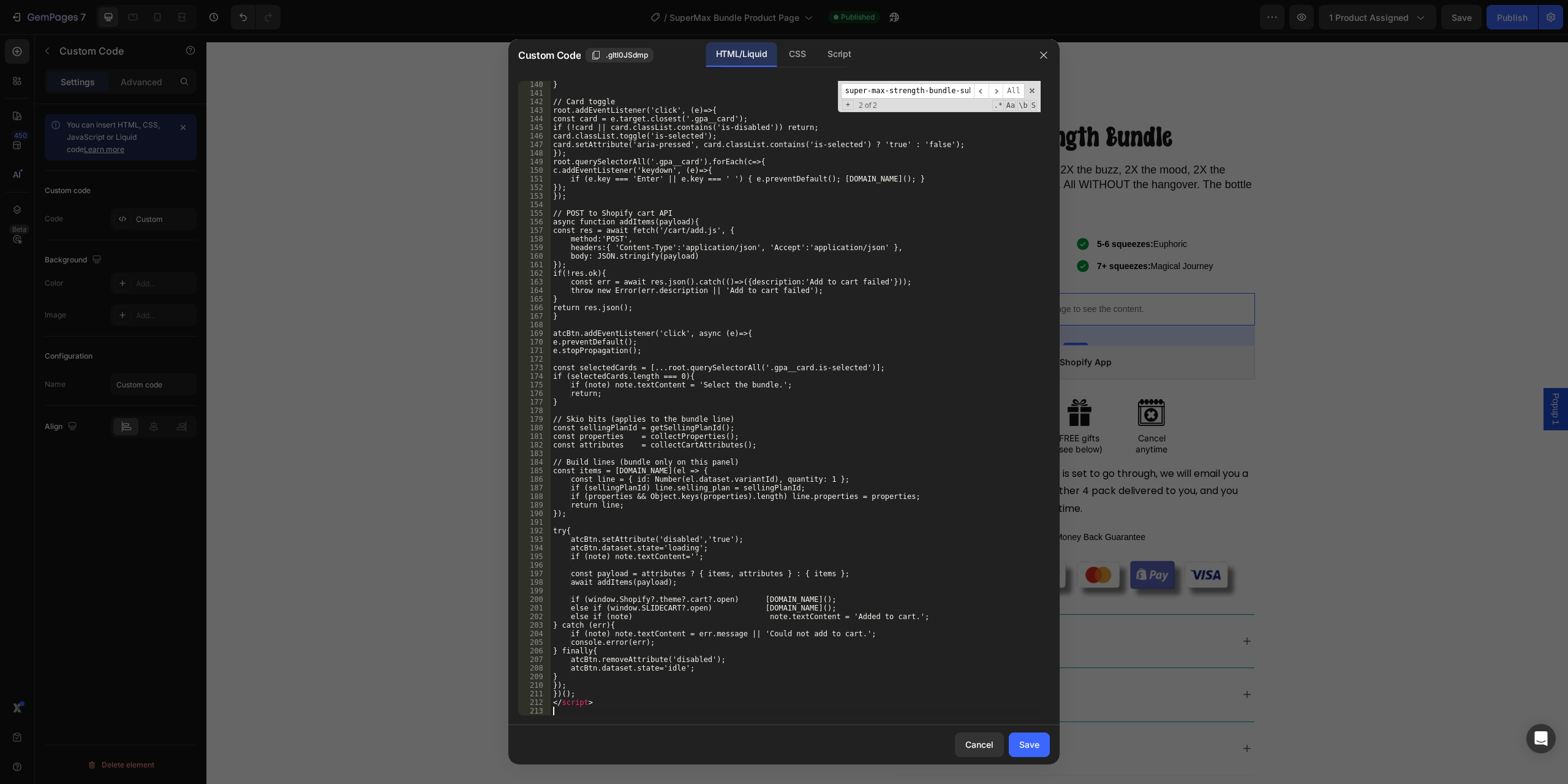
scroll to position [1211, 0]
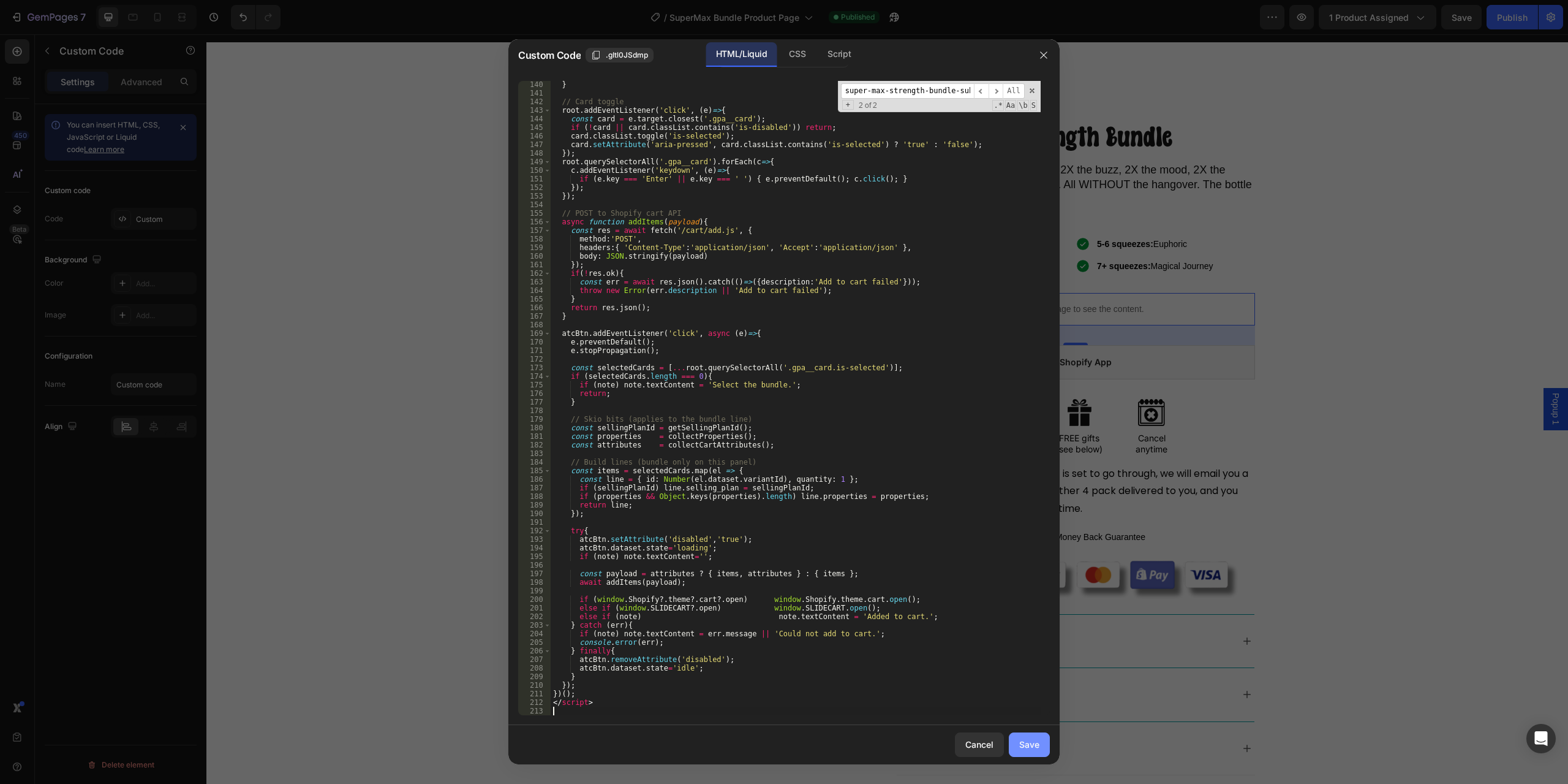
click at [1029, 747] on div "Save" at bounding box center [1029, 744] width 20 height 13
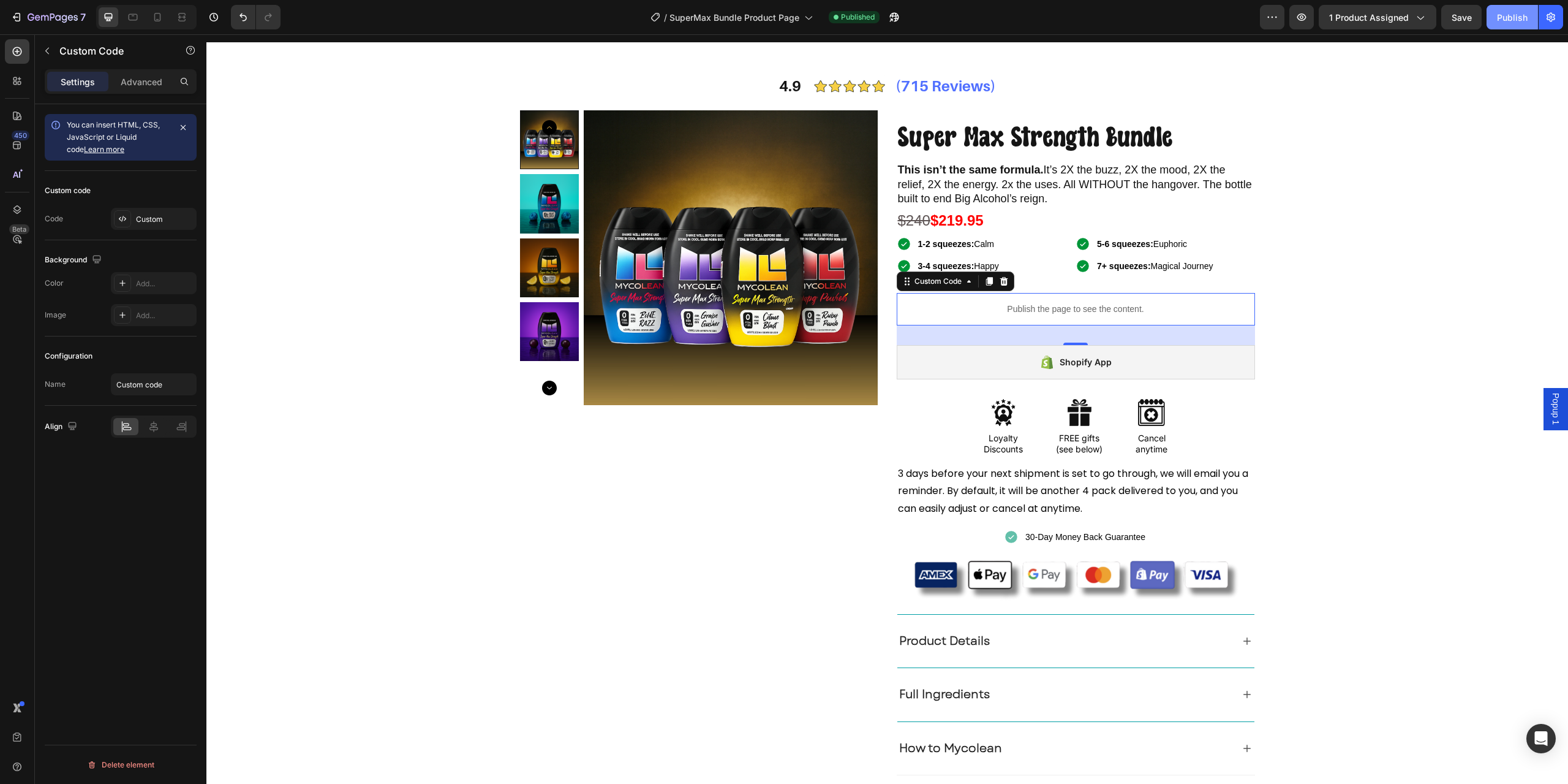
click at [1505, 15] on div "Publish" at bounding box center [1513, 17] width 31 height 13
click at [1009, 322] on div "Publish the page to see the content." at bounding box center [1076, 309] width 359 height 32
click at [998, 310] on p "Publish the page to see the content." at bounding box center [1076, 309] width 359 height 13
click at [135, 216] on div "Custom" at bounding box center [154, 219] width 86 height 22
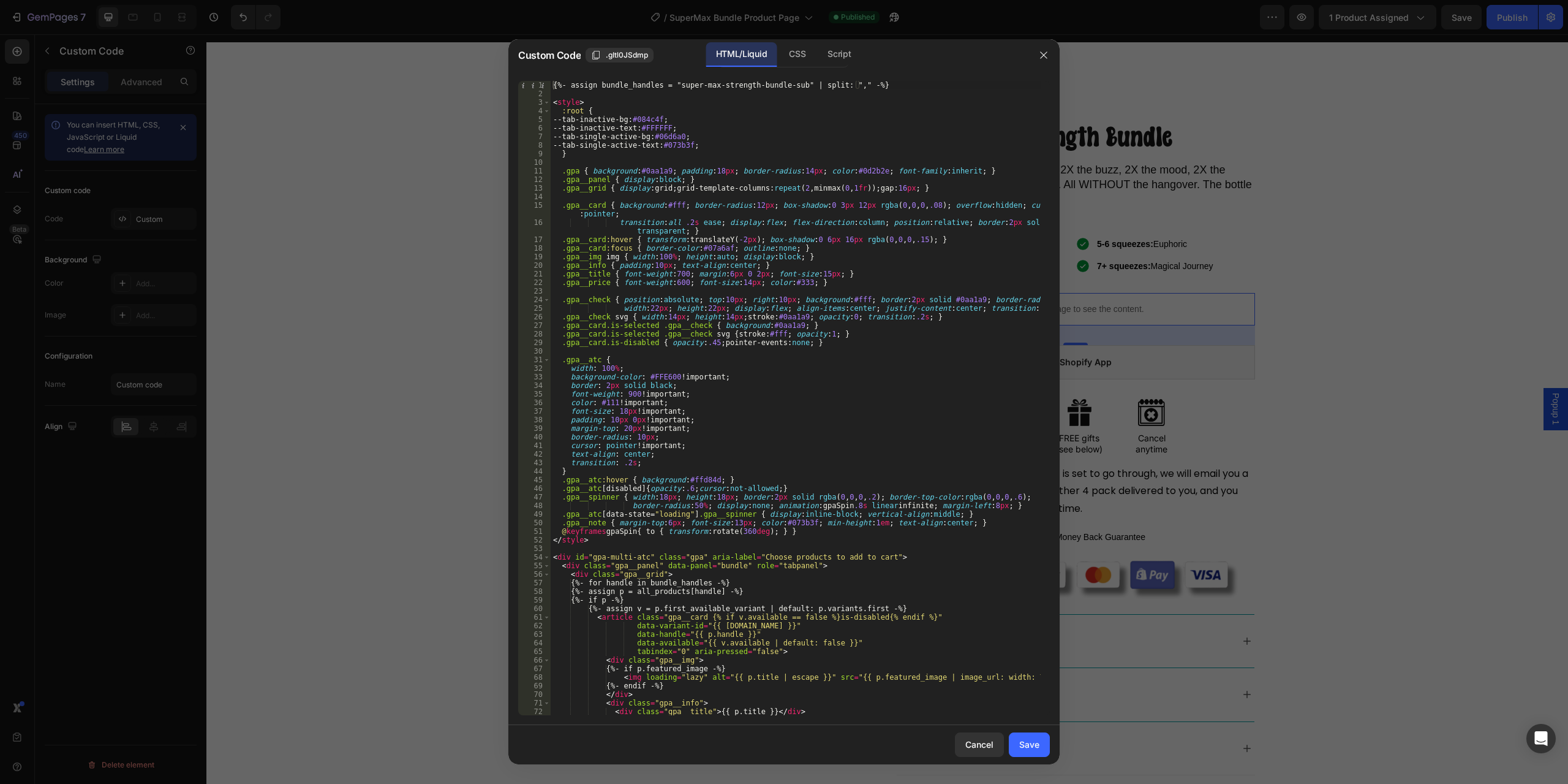
click at [941, 423] on div "{%- assign bundle_handles = "super-max-strength-bundle-sub" | split: "," -%} < …" at bounding box center [796, 406] width 490 height 651
type textarea "</script>"
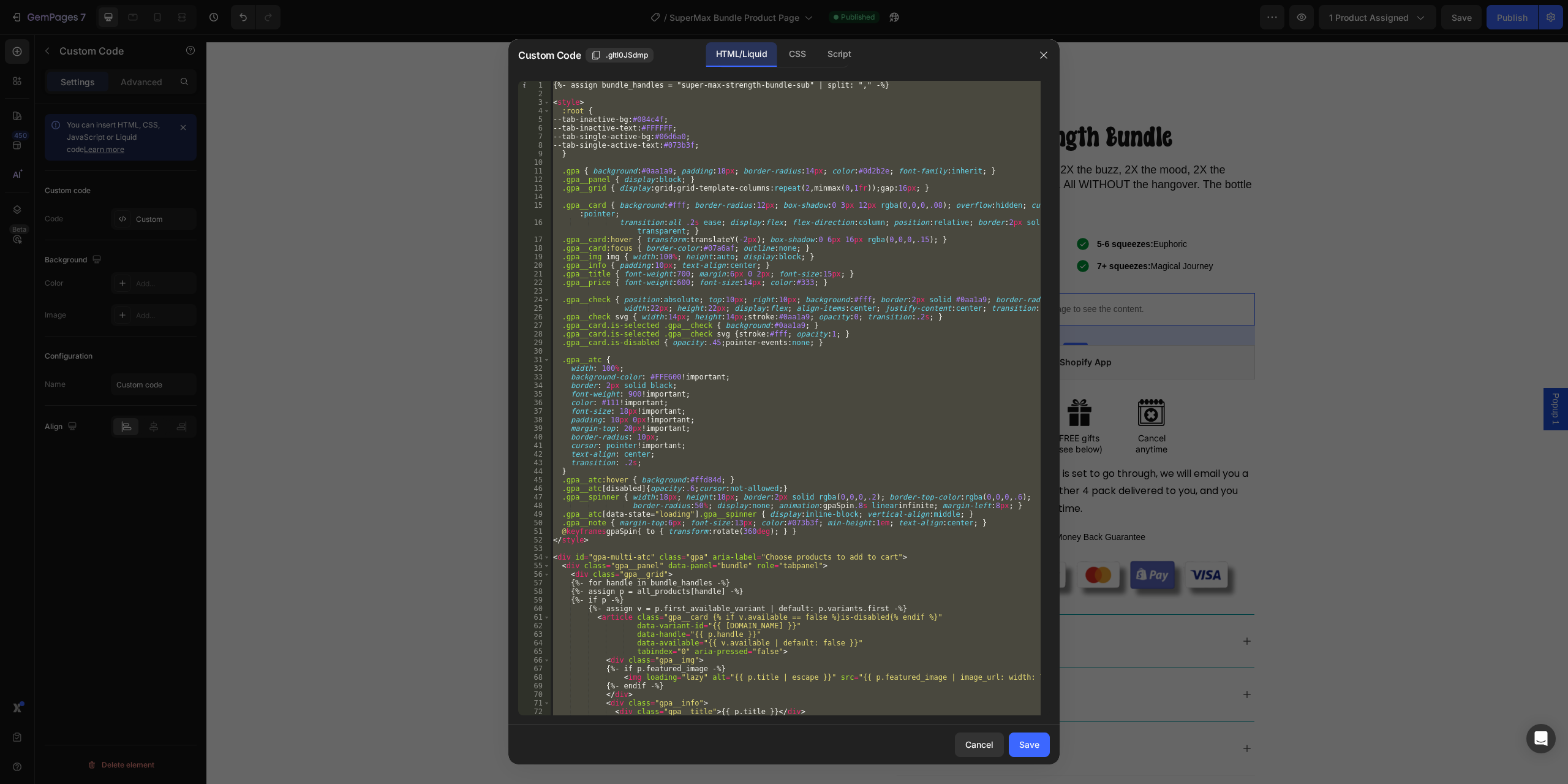
paste textarea
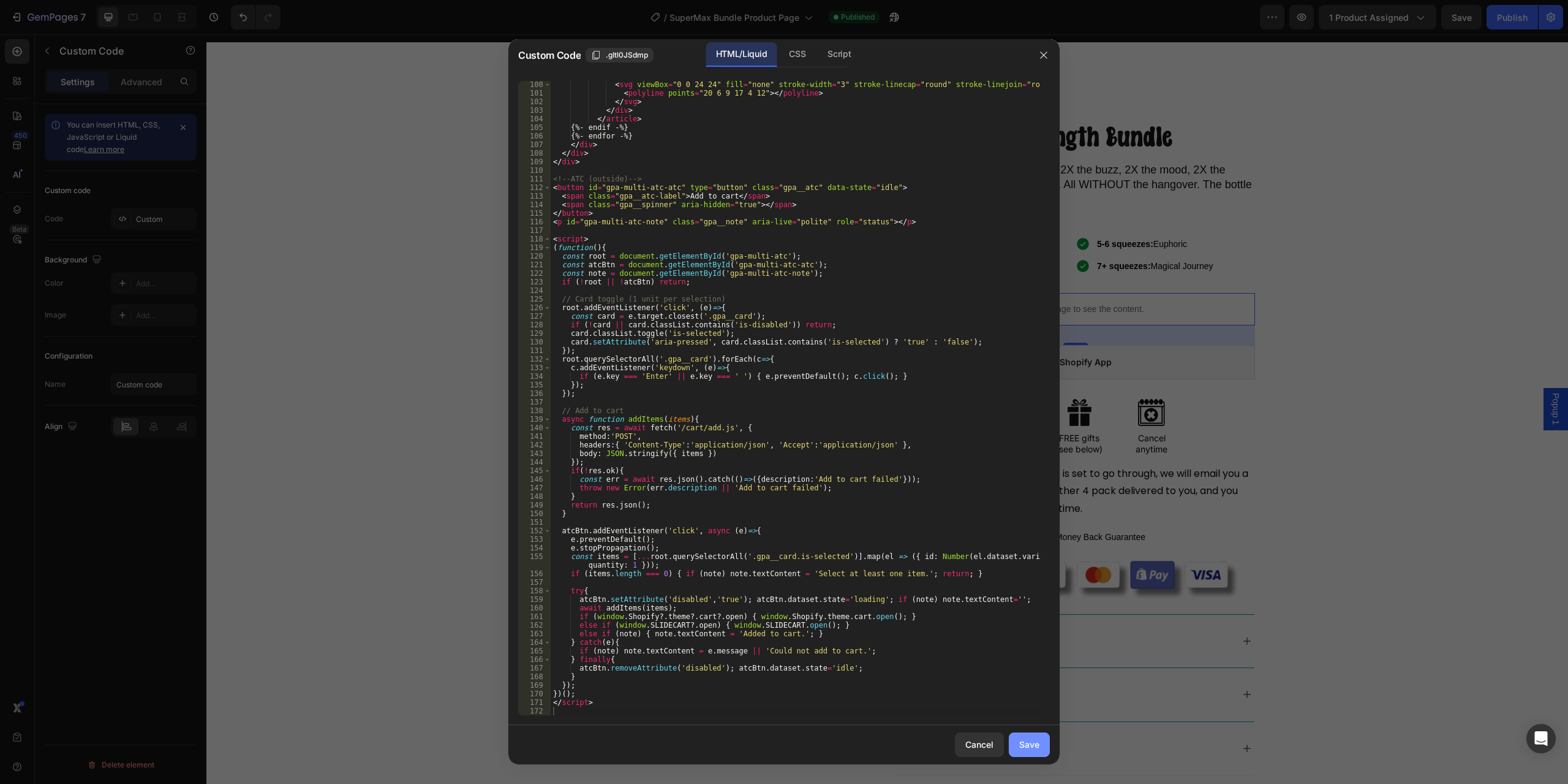
click at [1027, 744] on div "Save" at bounding box center [1029, 744] width 20 height 13
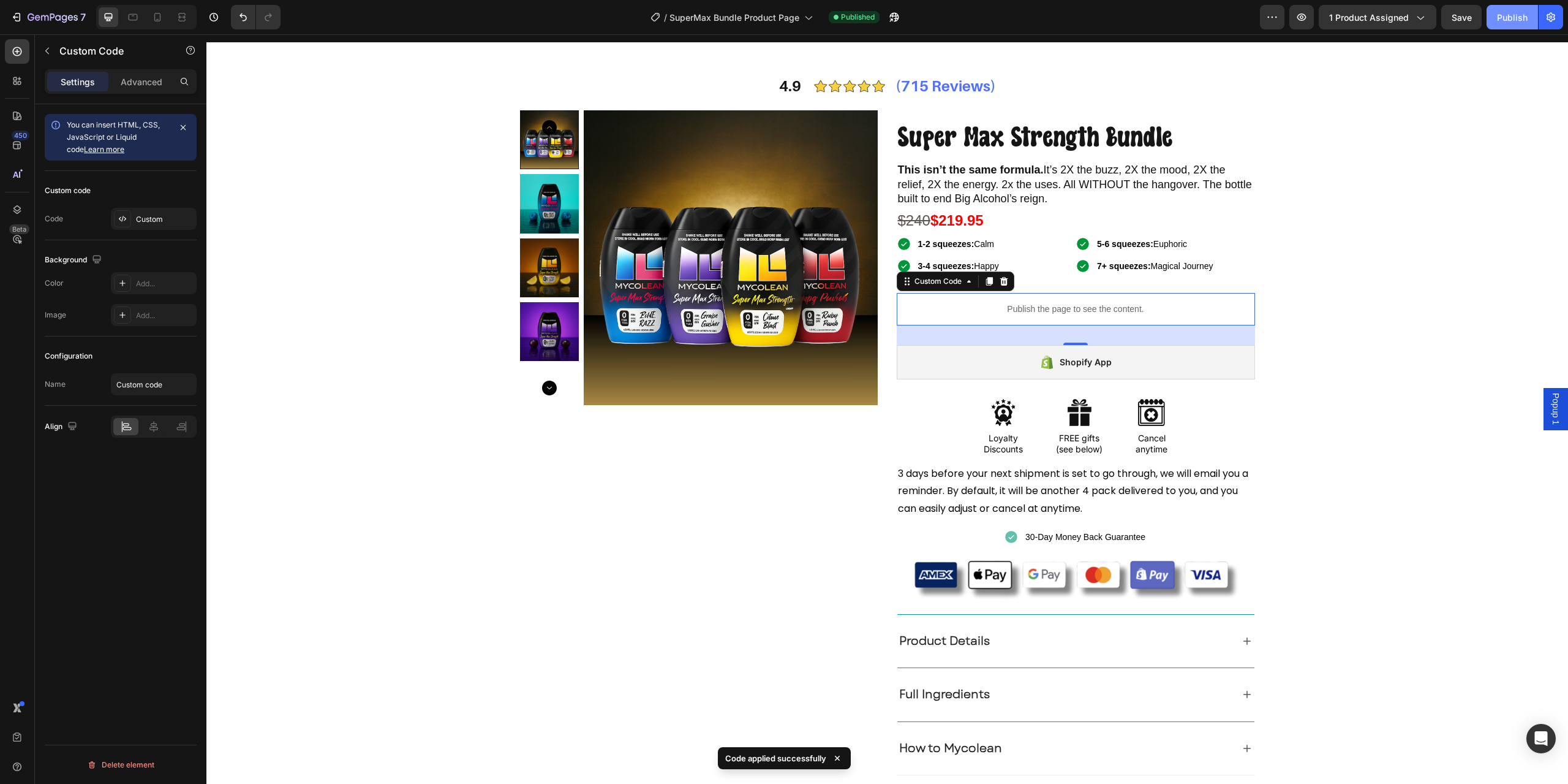
click at [1505, 19] on div "Publish" at bounding box center [1513, 17] width 31 height 13
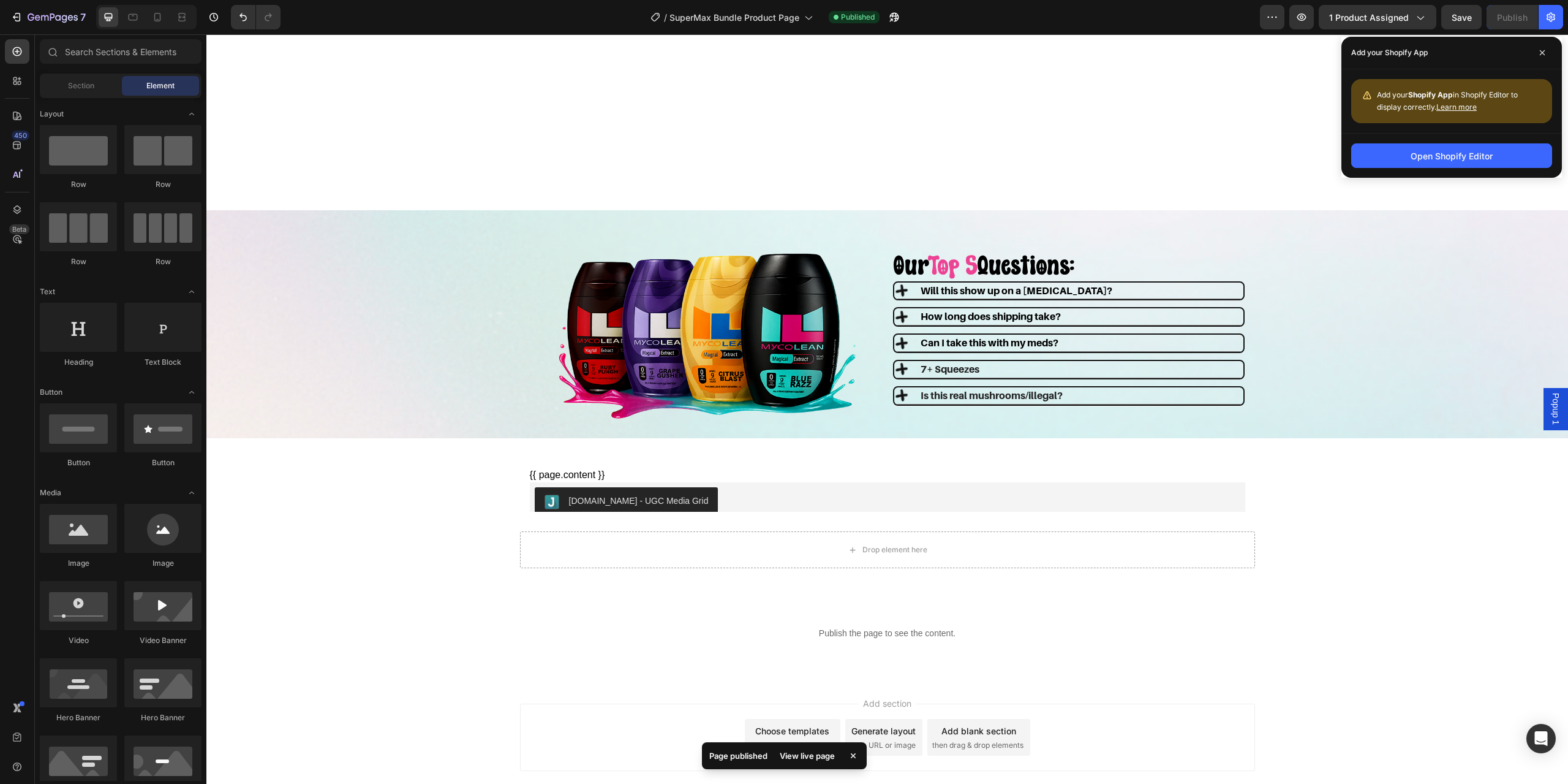
scroll to position [1823, 0]
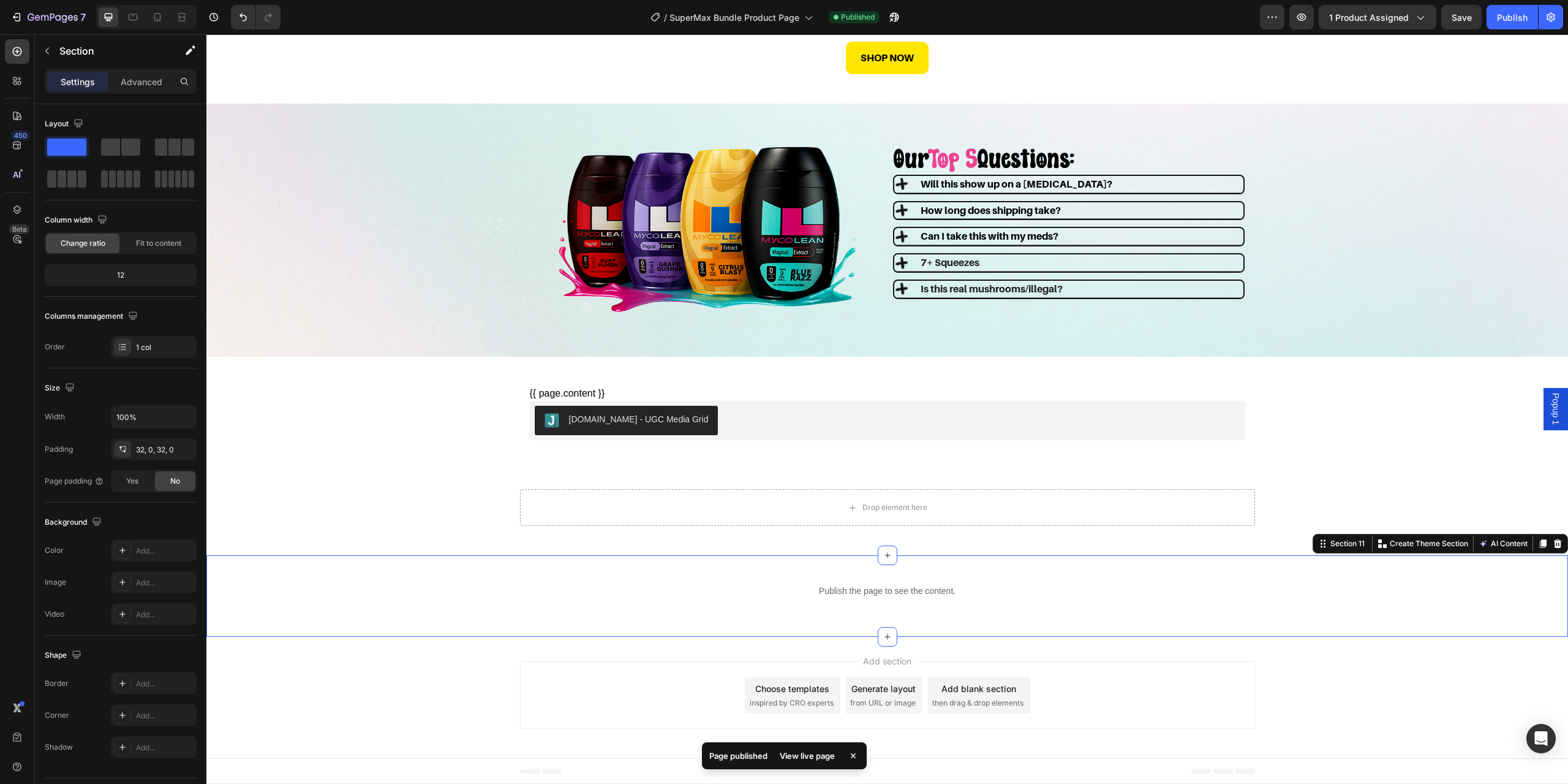
click at [429, 617] on div "Publish the page to see the content. Custom Code Row" at bounding box center [887, 596] width 1362 height 42
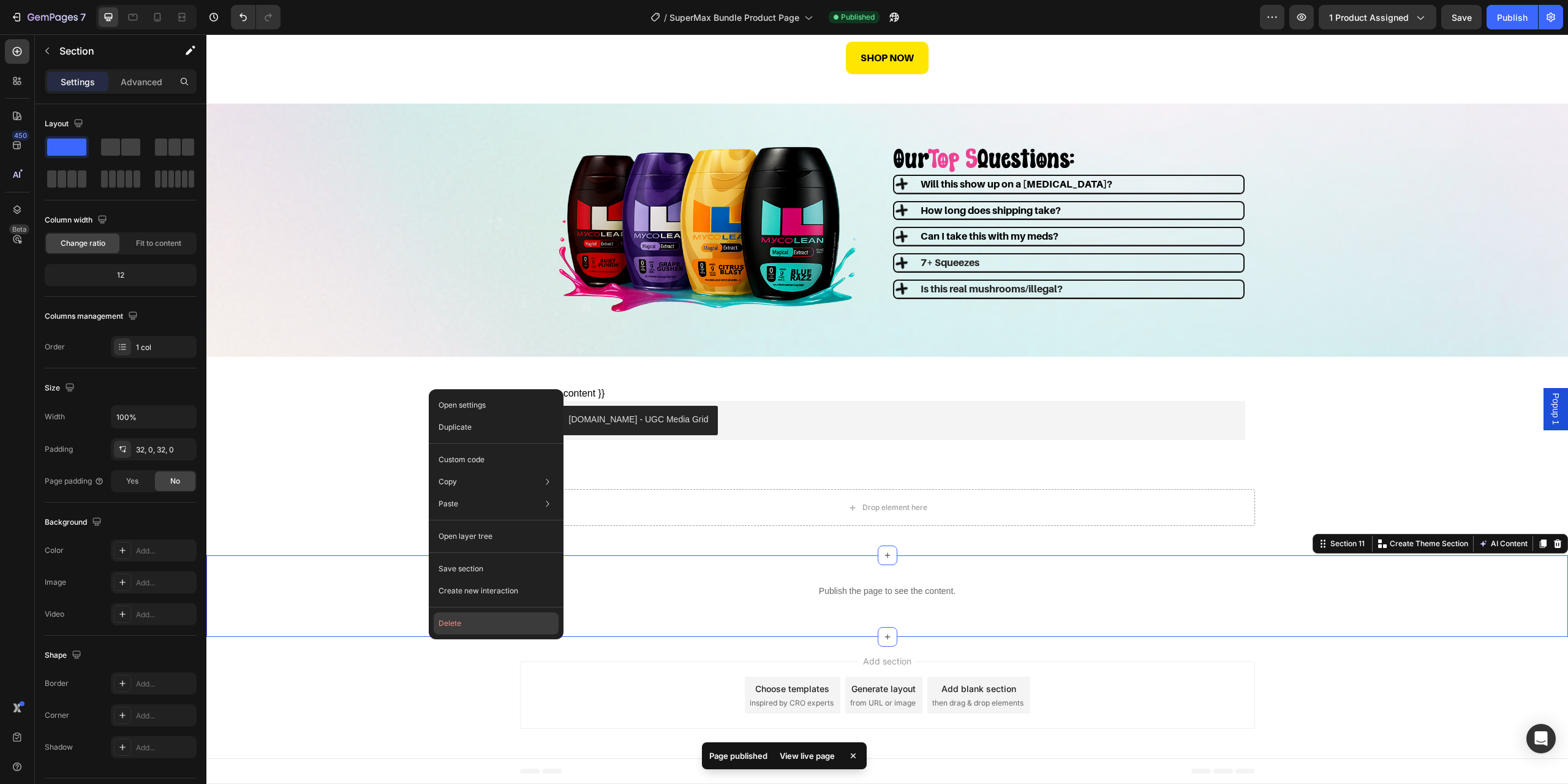
click at [456, 624] on button "Delete" at bounding box center [496, 623] width 125 height 22
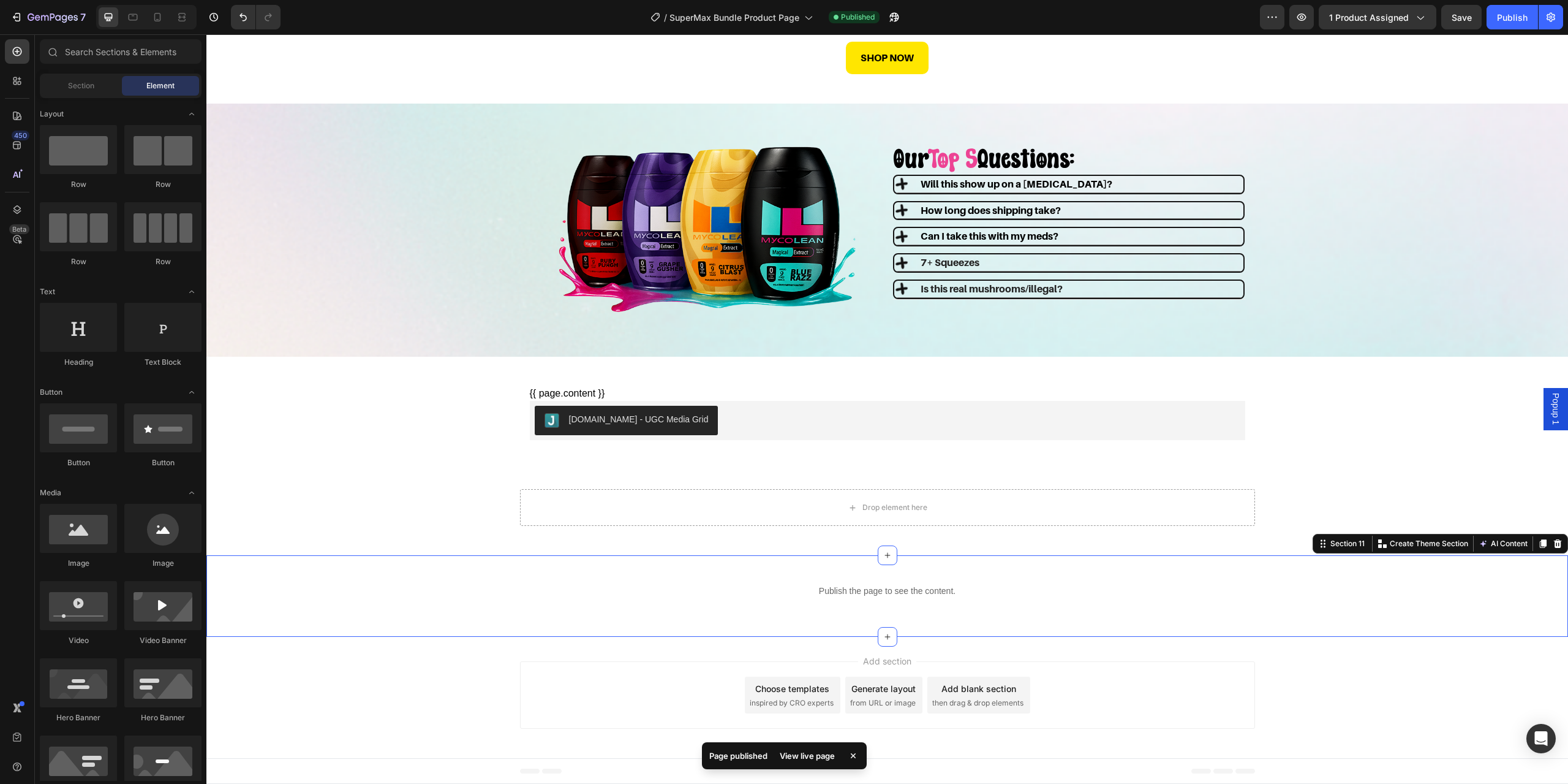
scroll to position [1806, 0]
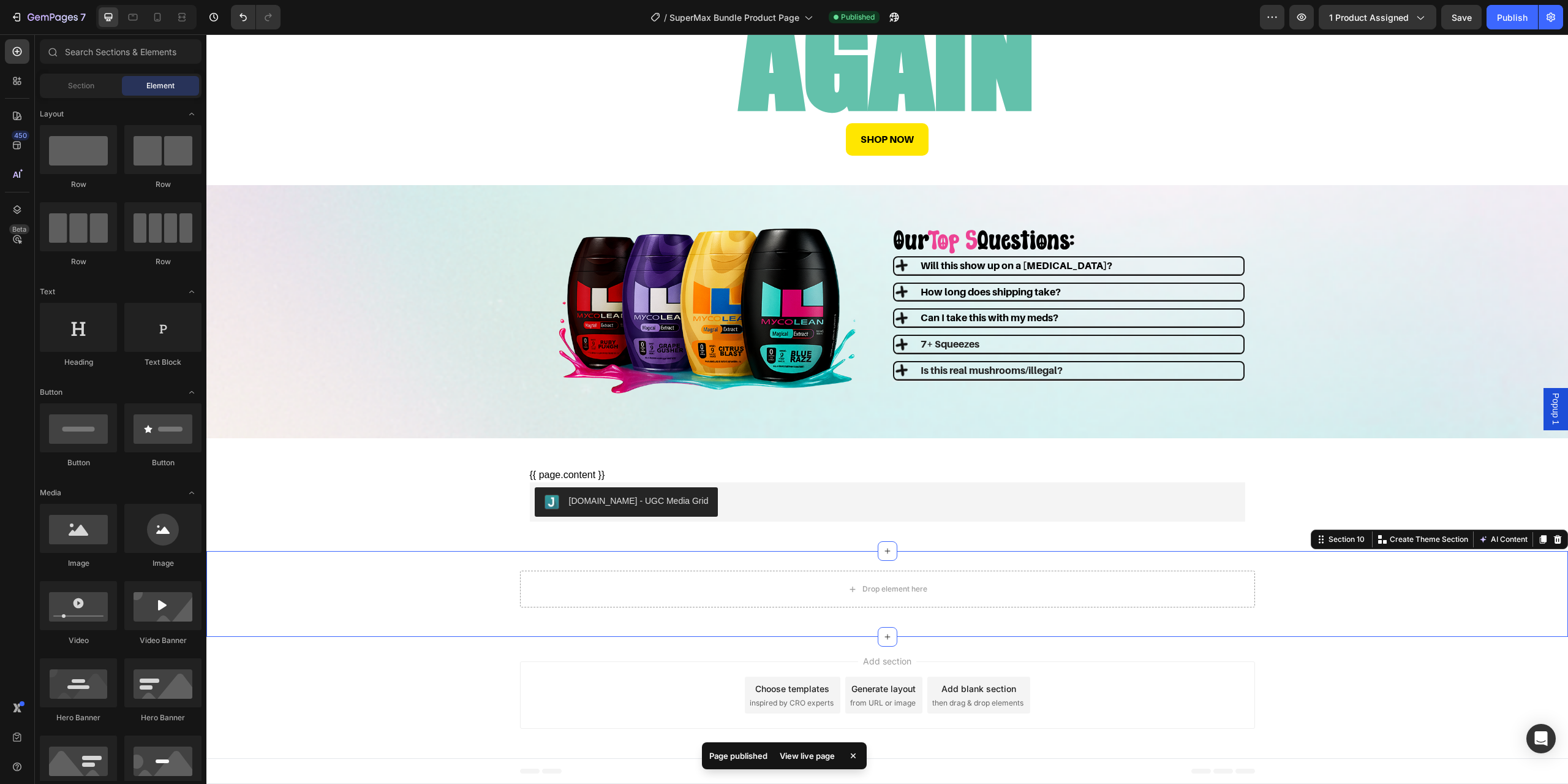
click at [449, 586] on div "Drop element here Row" at bounding box center [887, 594] width 1362 height 46
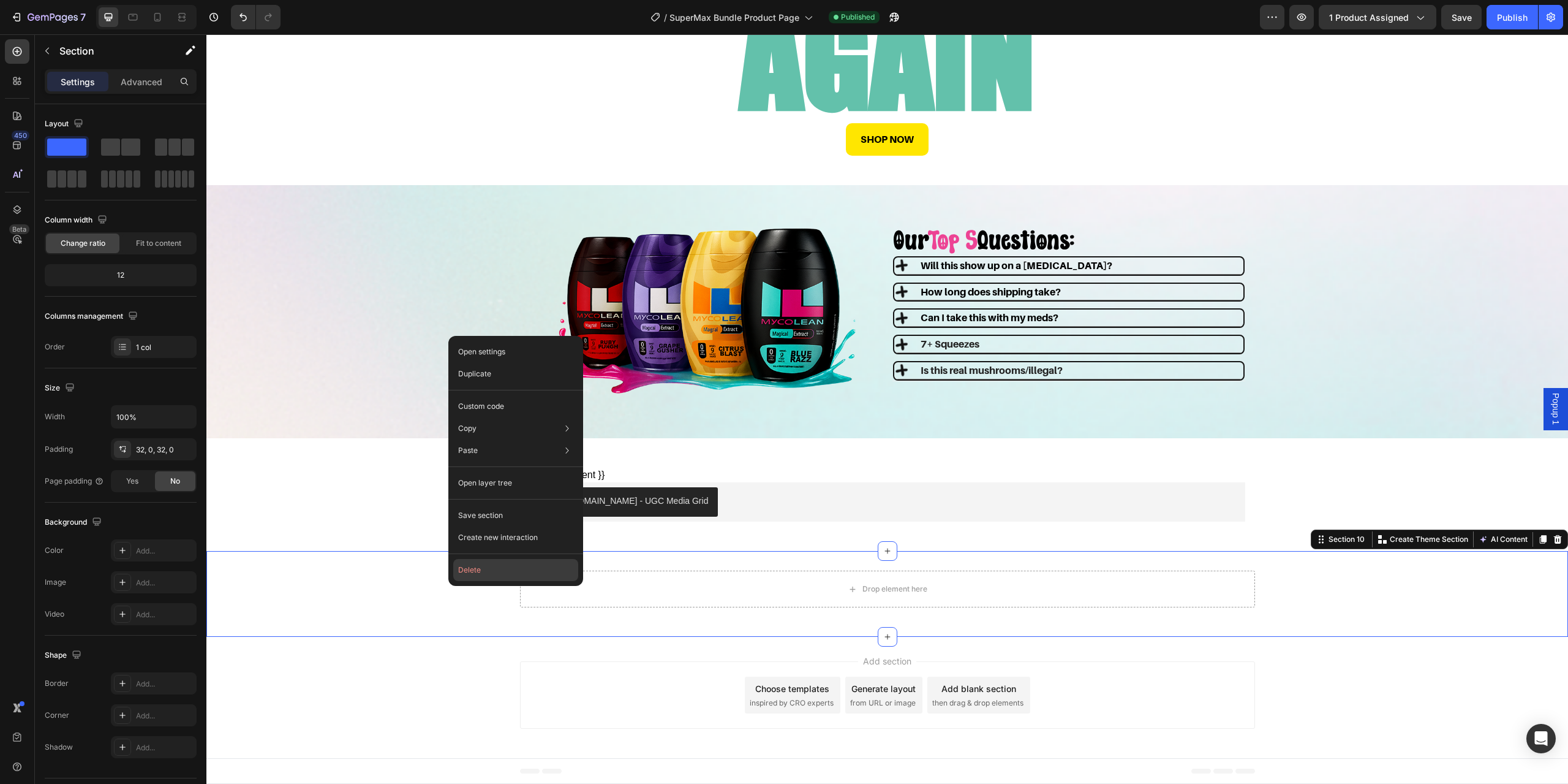
click at [482, 580] on button "Delete" at bounding box center [516, 570] width 125 height 22
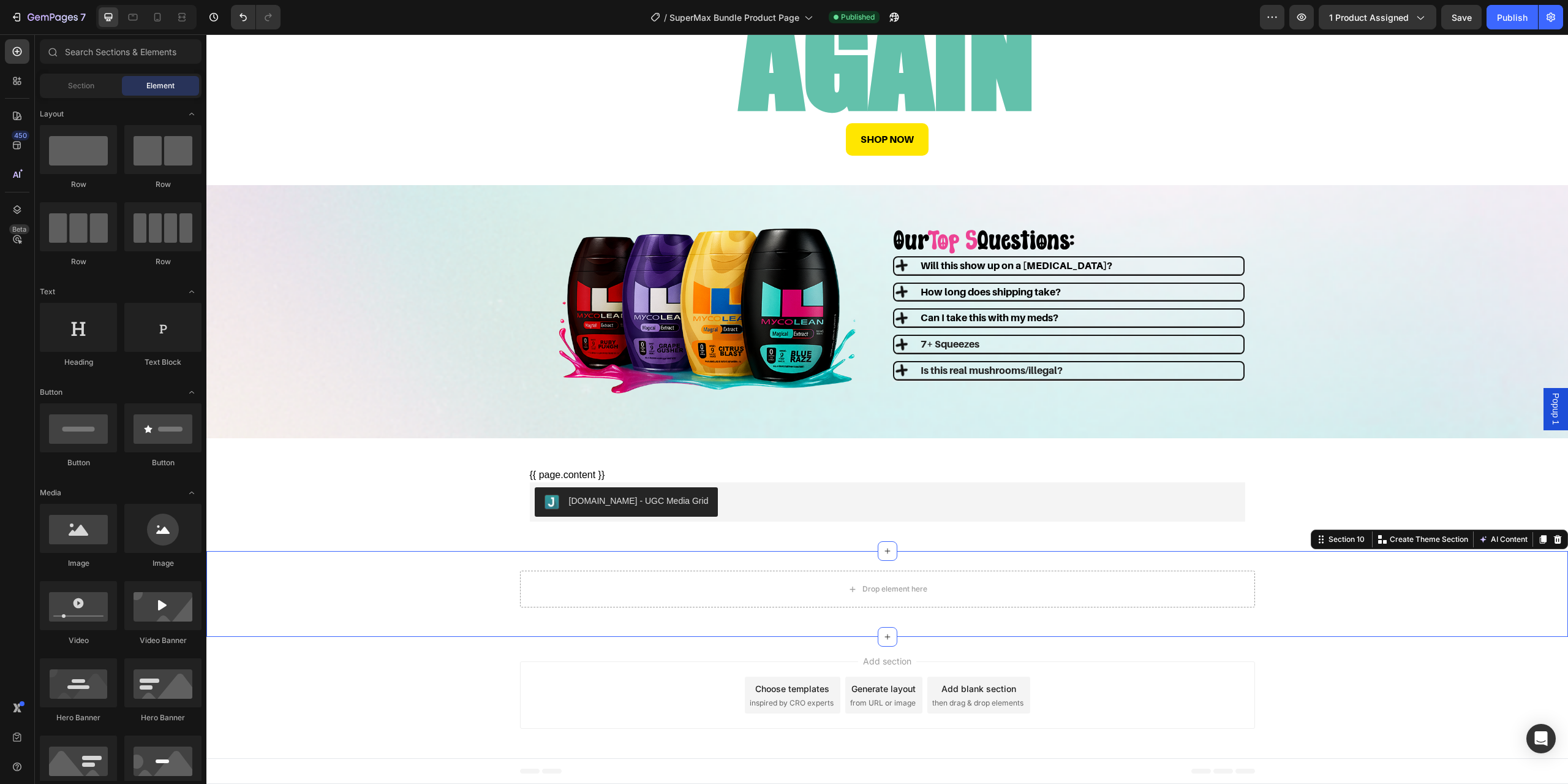
scroll to position [1720, 0]
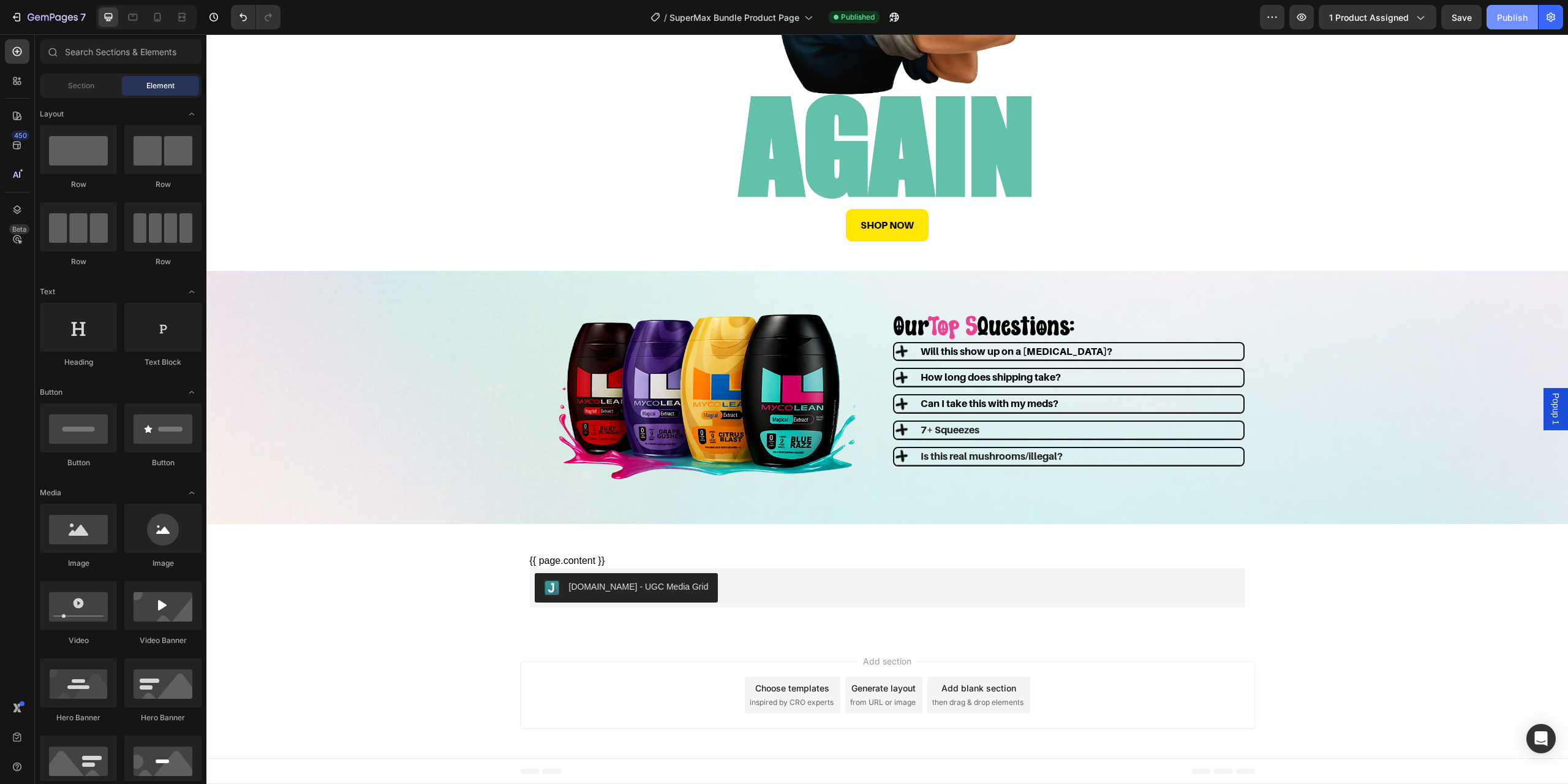
click at [1514, 17] on div "Publish" at bounding box center [1513, 17] width 31 height 13
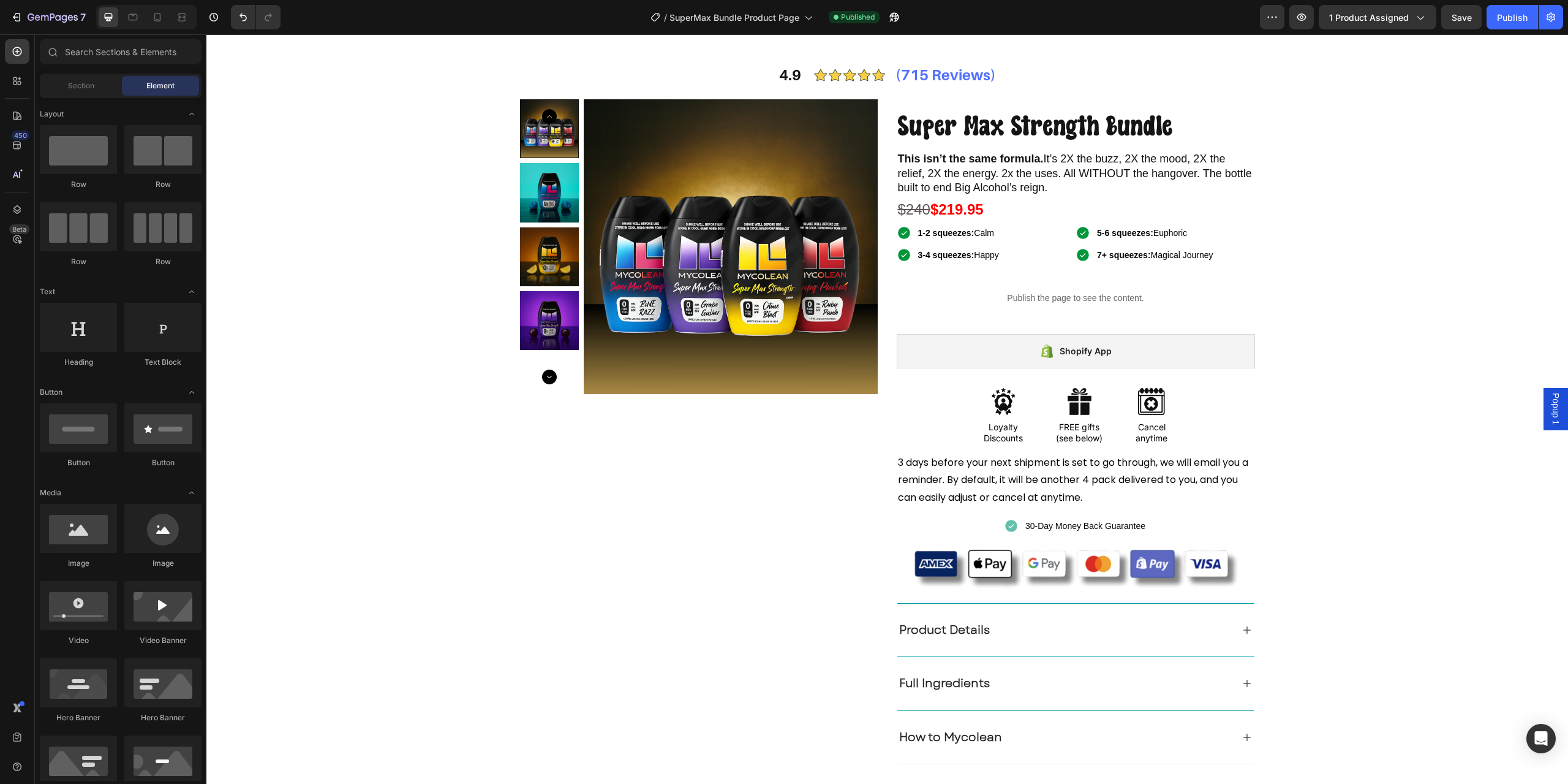
scroll to position [0, 0]
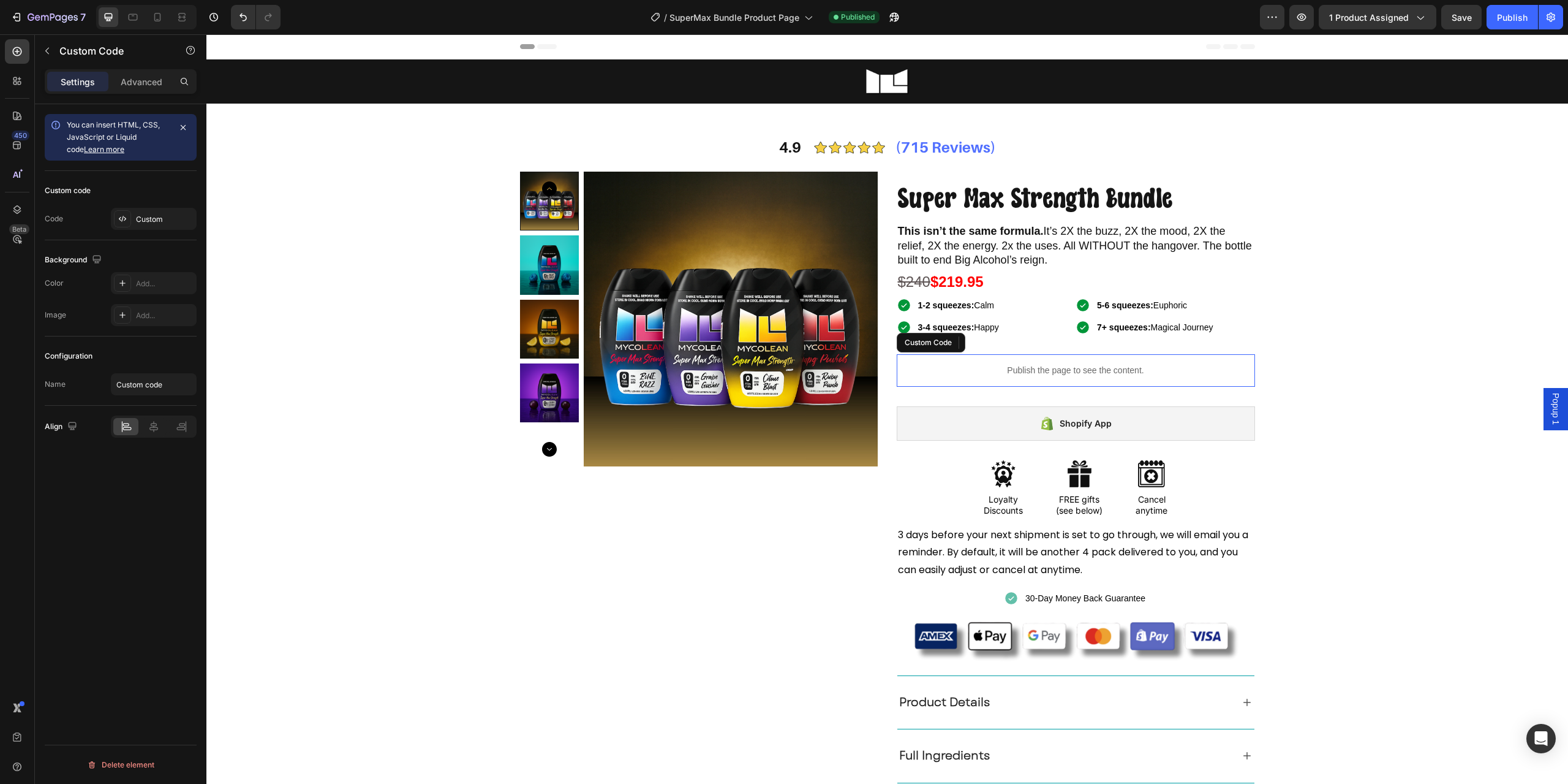
click at [957, 367] on p "Publish the page to see the content." at bounding box center [1076, 370] width 359 height 13
click at [138, 218] on div "Custom" at bounding box center [165, 219] width 58 height 11
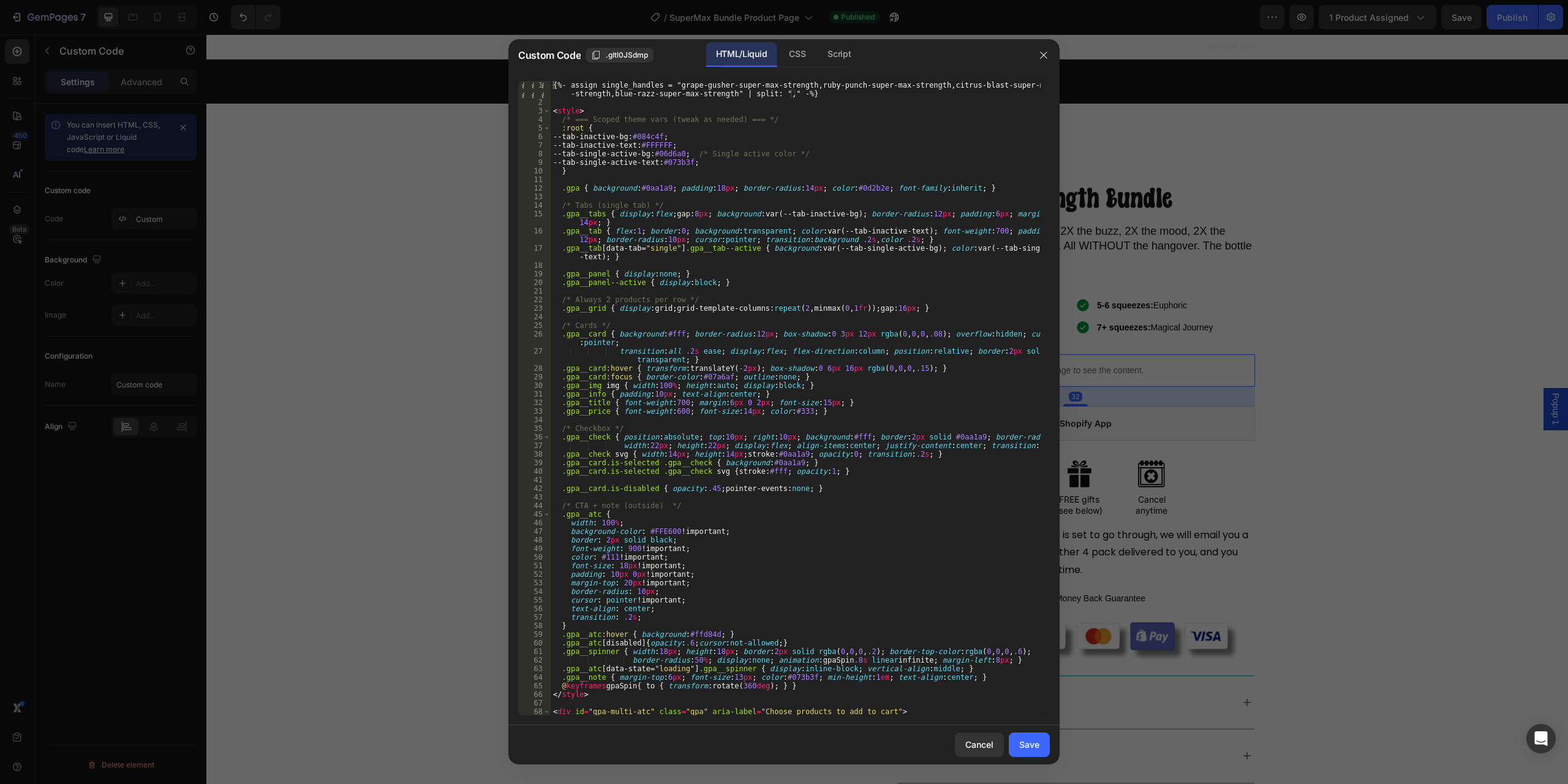
click at [924, 483] on div "{%- assign single_handles = "grape-gusher-super-max-strength,ruby-punch-super-m…" at bounding box center [796, 411] width 490 height 660
click at [702, 508] on div "{%- assign single_handles = "grape-gusher-super-max-strength,ruby-punch-super-m…" at bounding box center [796, 411] width 490 height 660
type textarea "</script>"
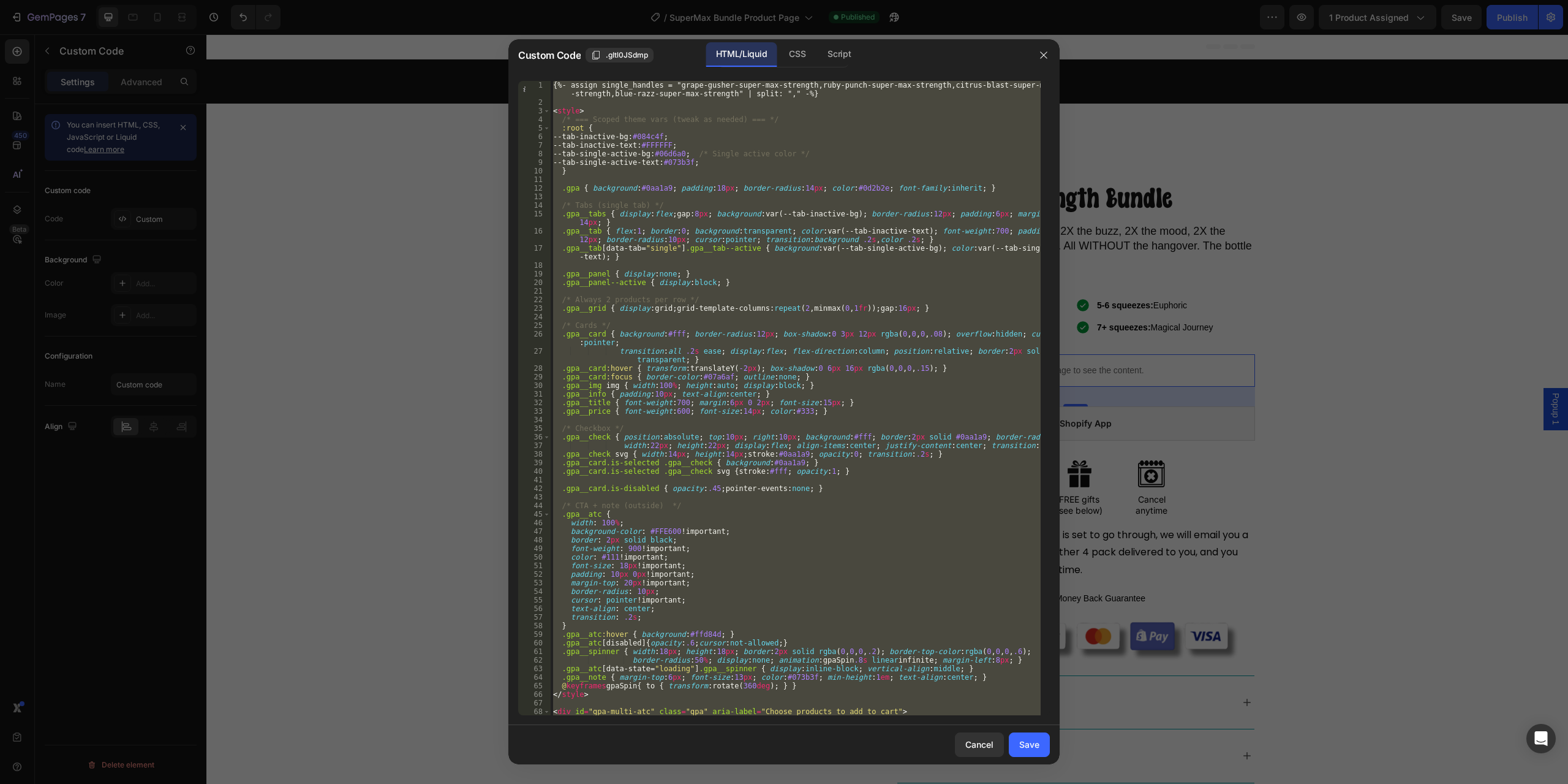
paste textarea
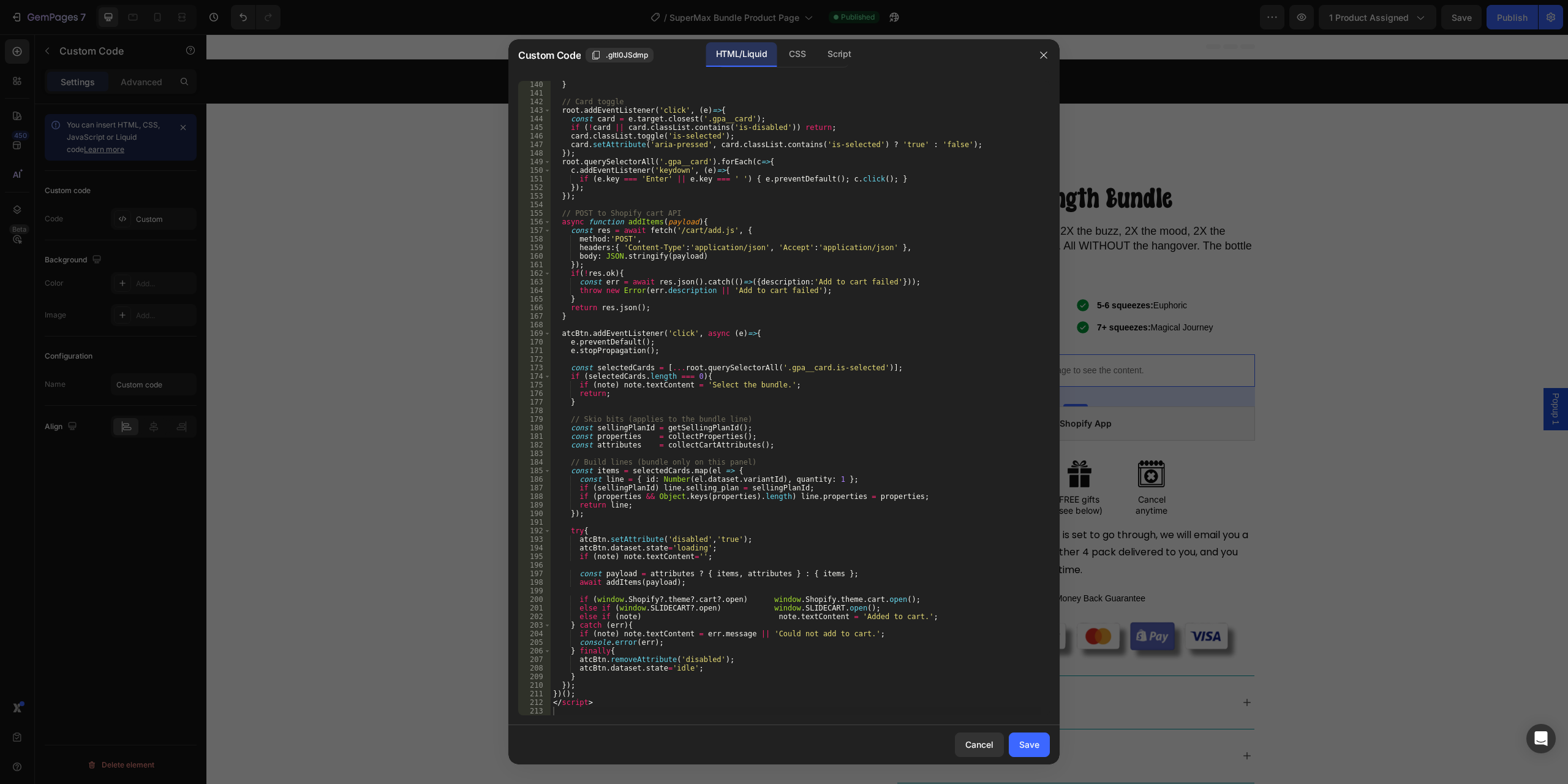
click at [1052, 744] on div "Cancel Save" at bounding box center [784, 744] width 552 height 39
click at [1039, 750] on div "Save" at bounding box center [1029, 744] width 20 height 13
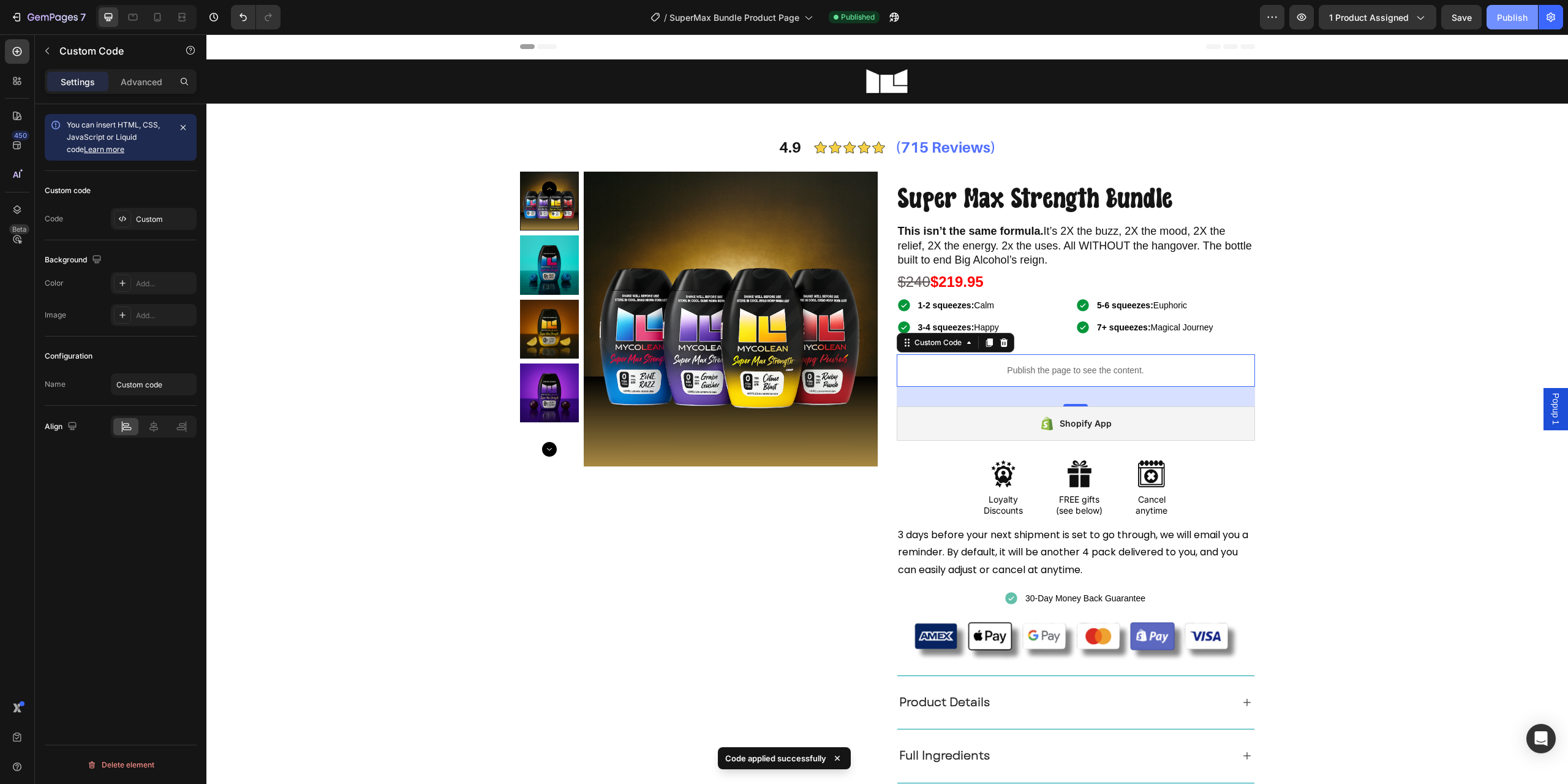
click at [1506, 14] on div "Publish" at bounding box center [1513, 17] width 31 height 13
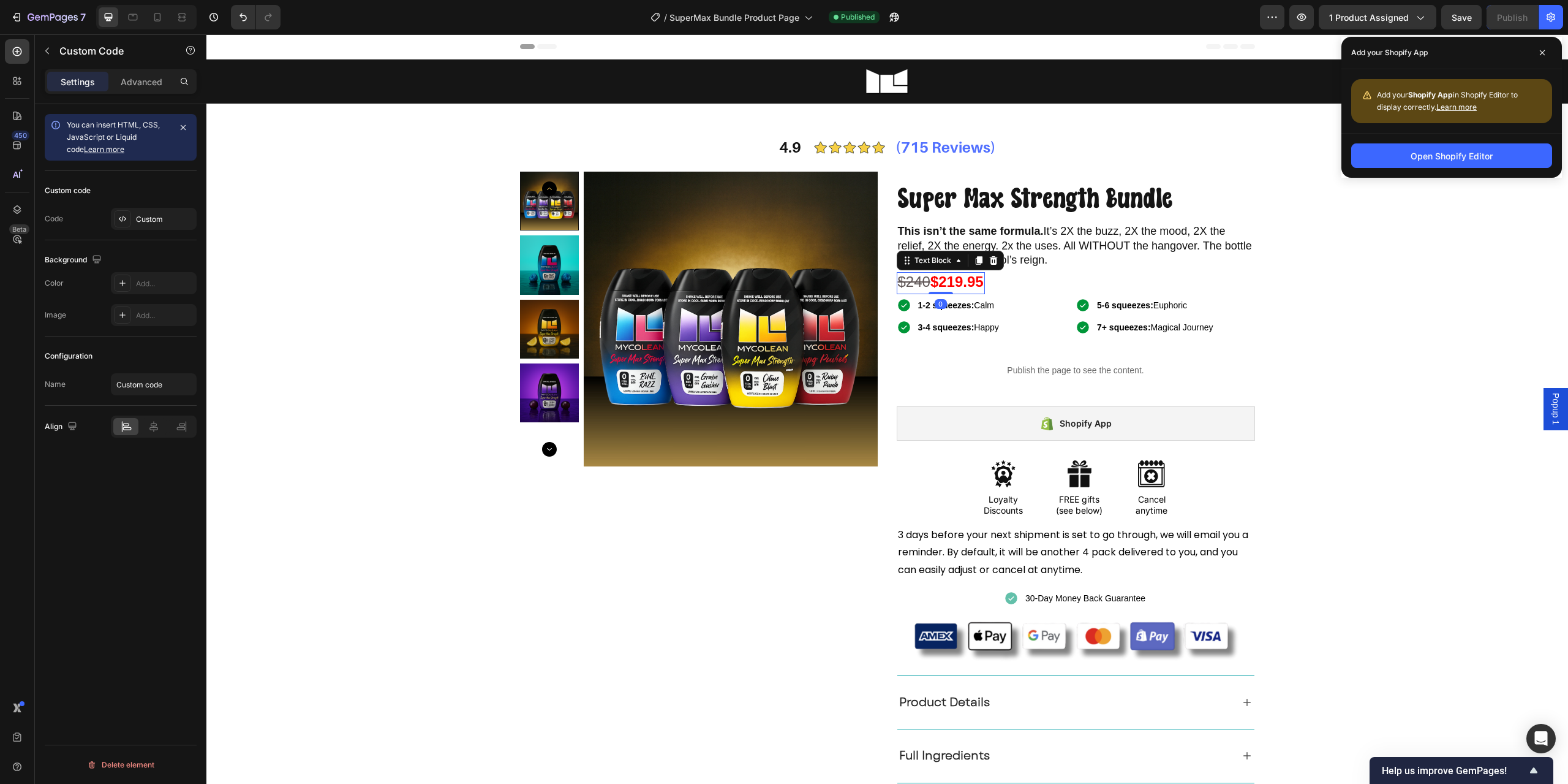
click at [960, 283] on strong "$219.95" at bounding box center [957, 281] width 53 height 17
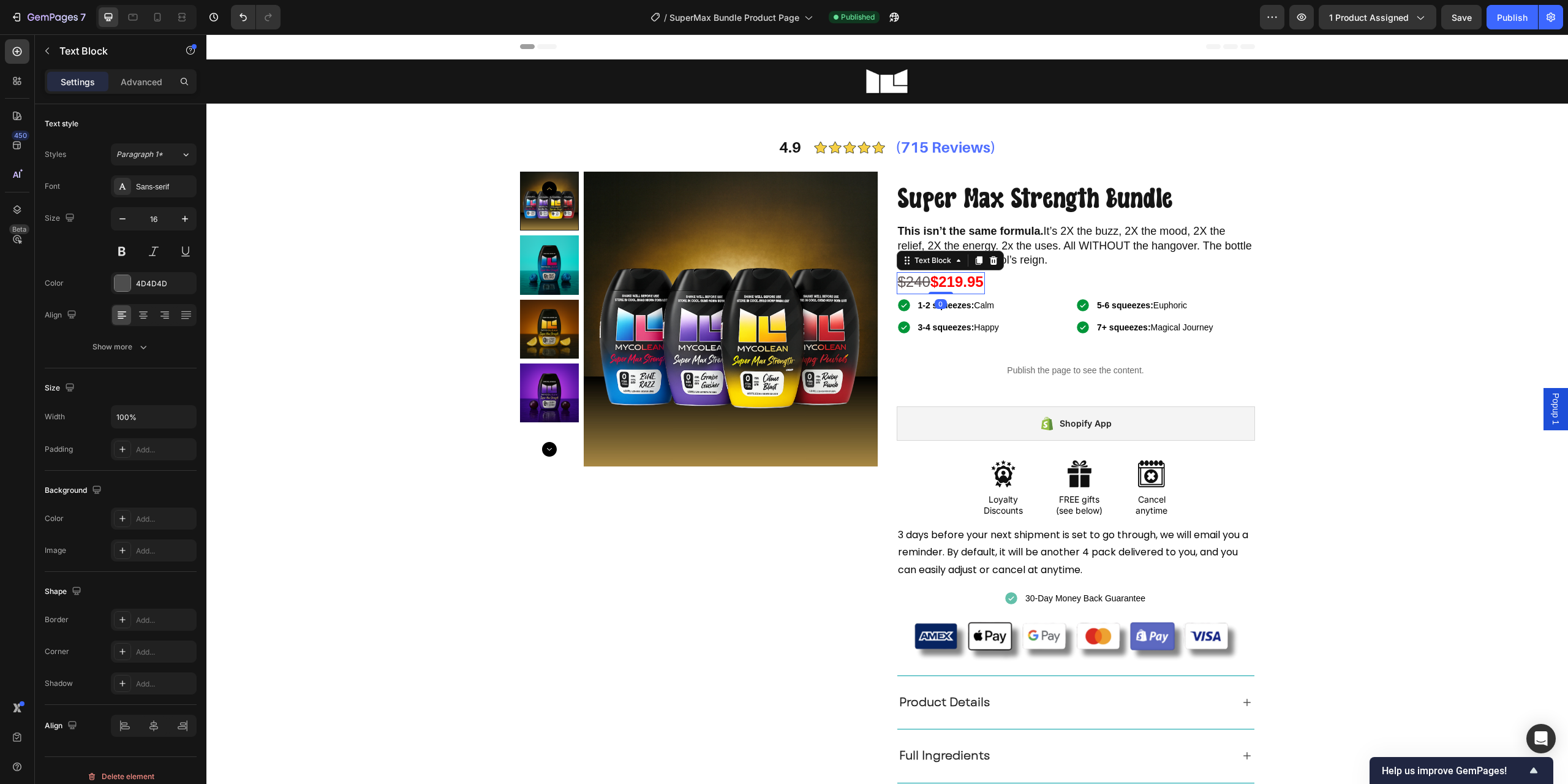
click at [960, 283] on strong "$219.95" at bounding box center [957, 281] width 53 height 17
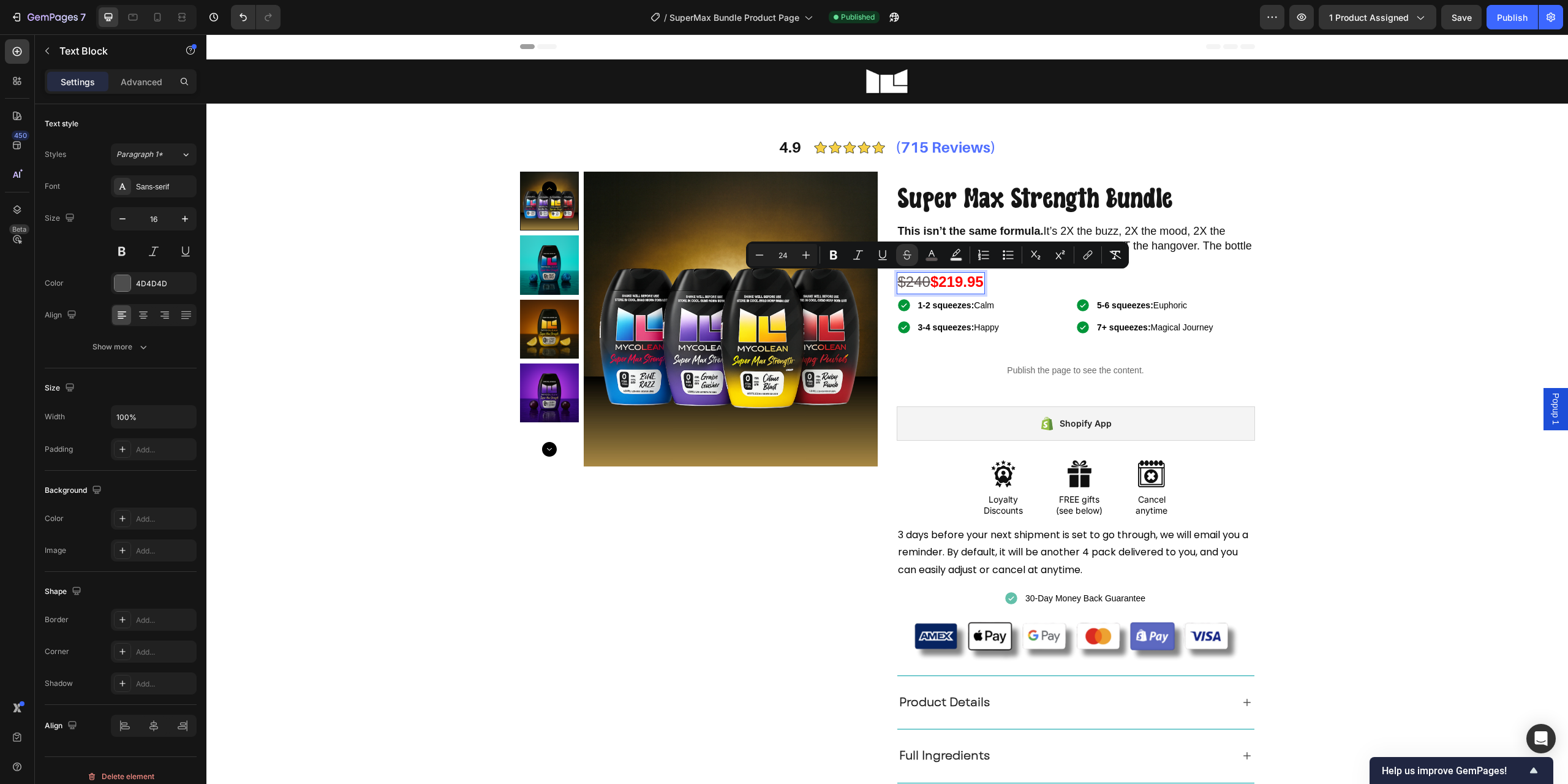
click at [945, 285] on strong "$219.95" at bounding box center [957, 281] width 53 height 17
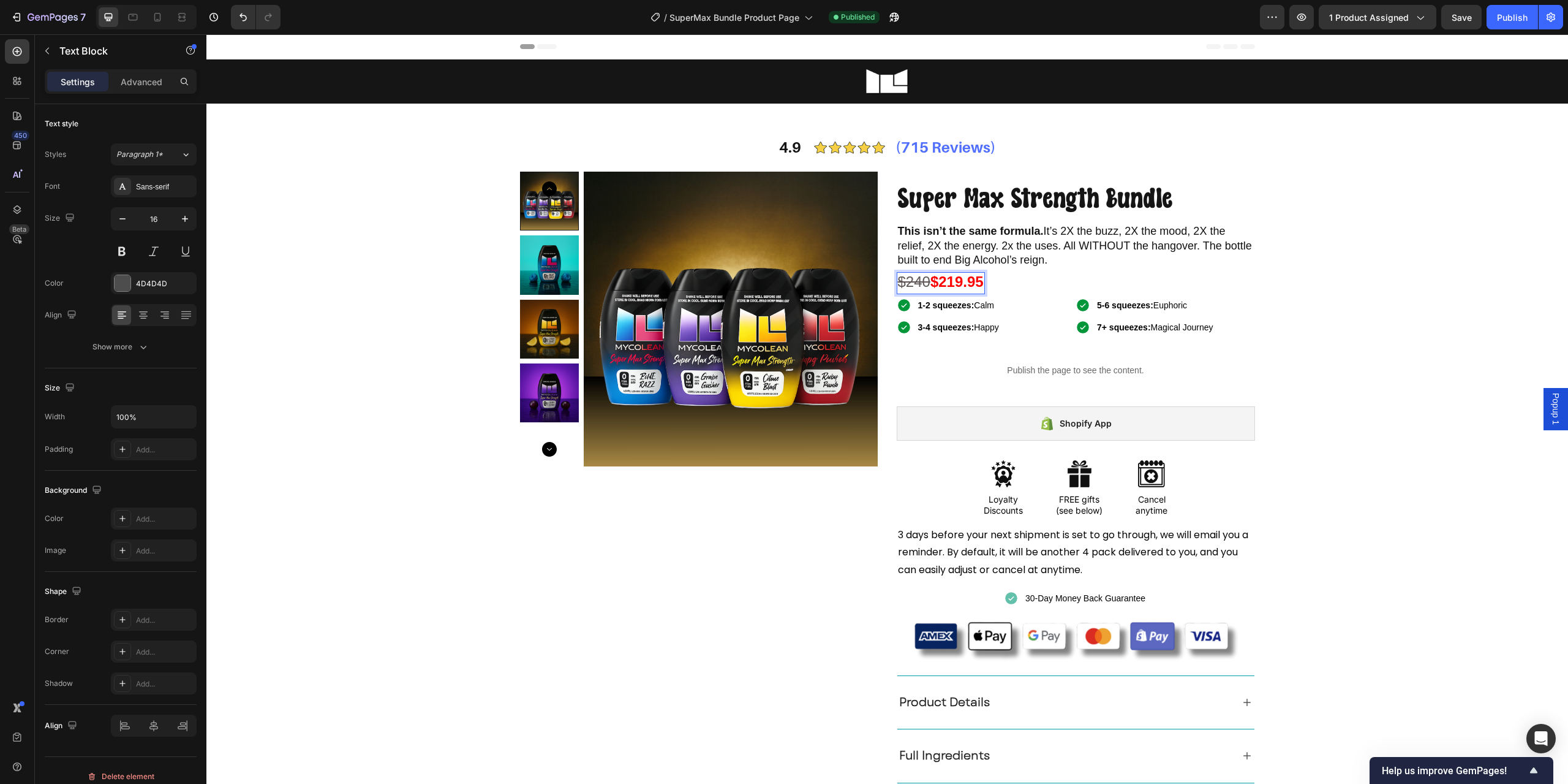
drag, startPoint x: 934, startPoint y: 283, endPoint x: 981, endPoint y: 278, distance: 47.3
click at [981, 278] on strong "$219.95" at bounding box center [957, 281] width 53 height 17
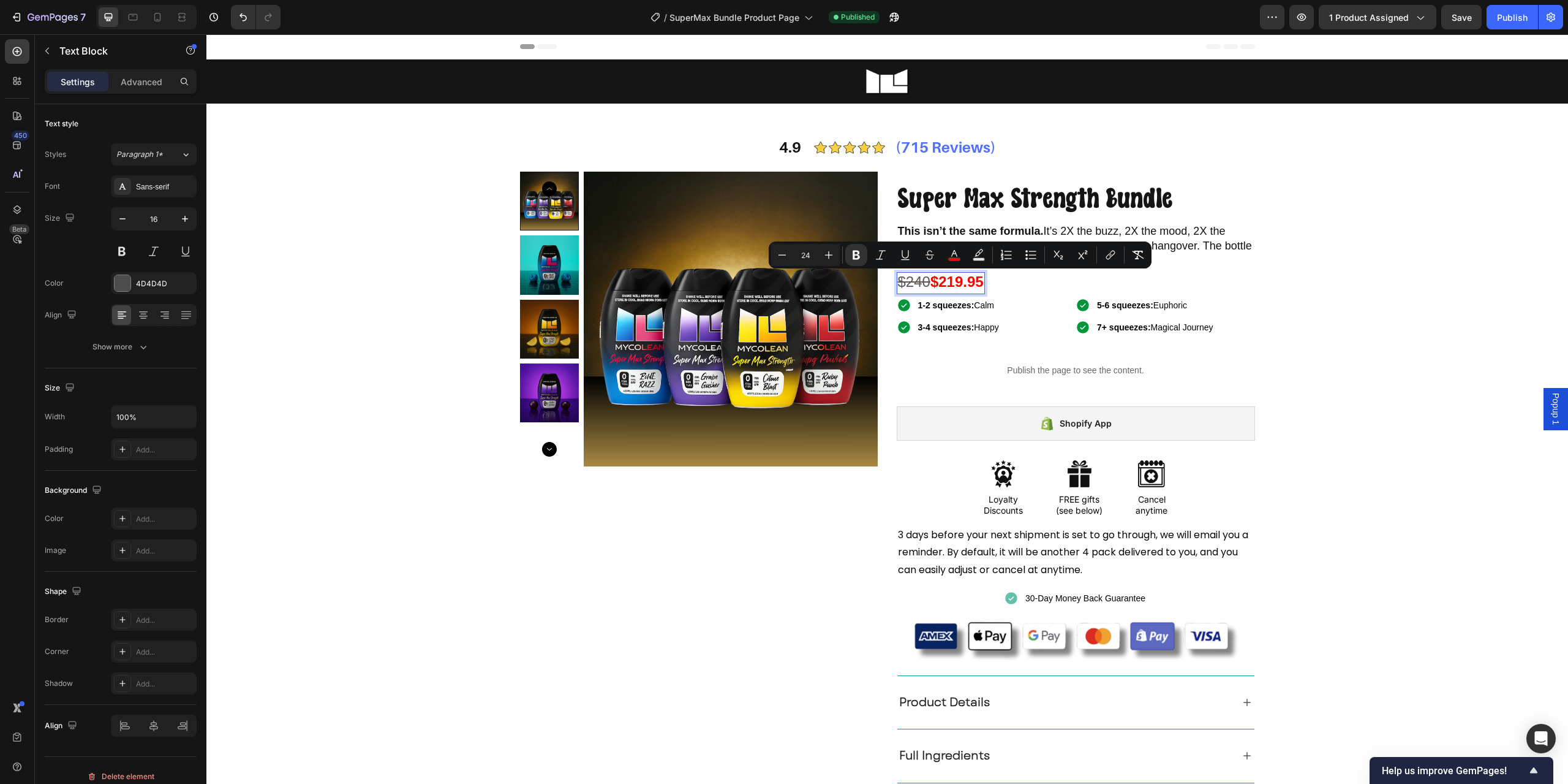
click at [965, 283] on strong "$219.95" at bounding box center [957, 281] width 53 height 17
drag, startPoint x: 930, startPoint y: 283, endPoint x: 988, endPoint y: 283, distance: 58.0
click at [988, 283] on div "$240 $219.95 Text Block 0 Row" at bounding box center [1076, 283] width 359 height 22
copy strong "$219.95"
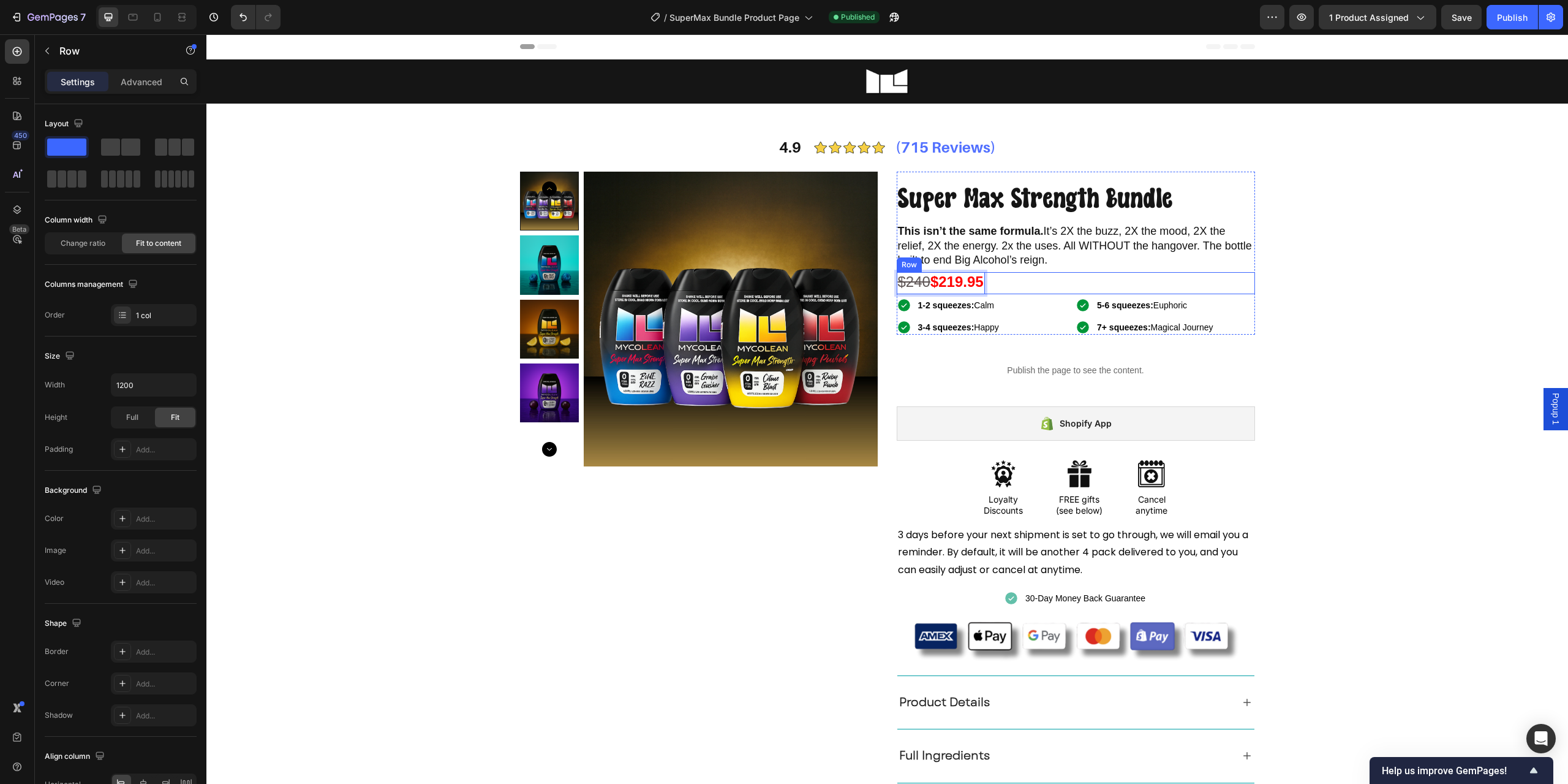
click at [1022, 286] on div "$240 $219.95 Text Block 0 Row" at bounding box center [1076, 283] width 359 height 22
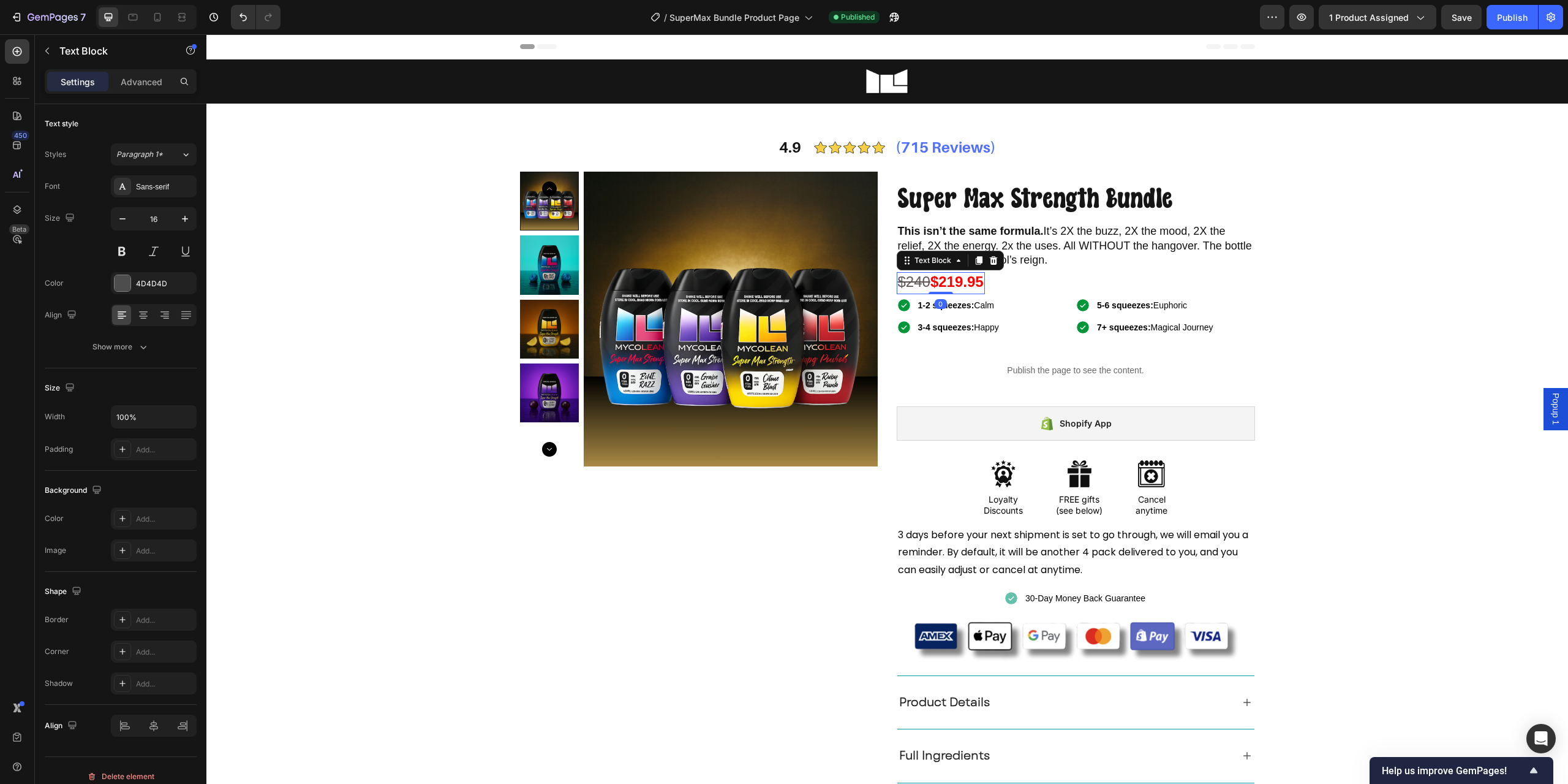
click at [955, 275] on strong "$219.95" at bounding box center [957, 281] width 53 height 17
click at [950, 286] on strong "$219.95" at bounding box center [957, 281] width 53 height 17
click at [976, 288] on strong "$219.95" at bounding box center [957, 281] width 53 height 17
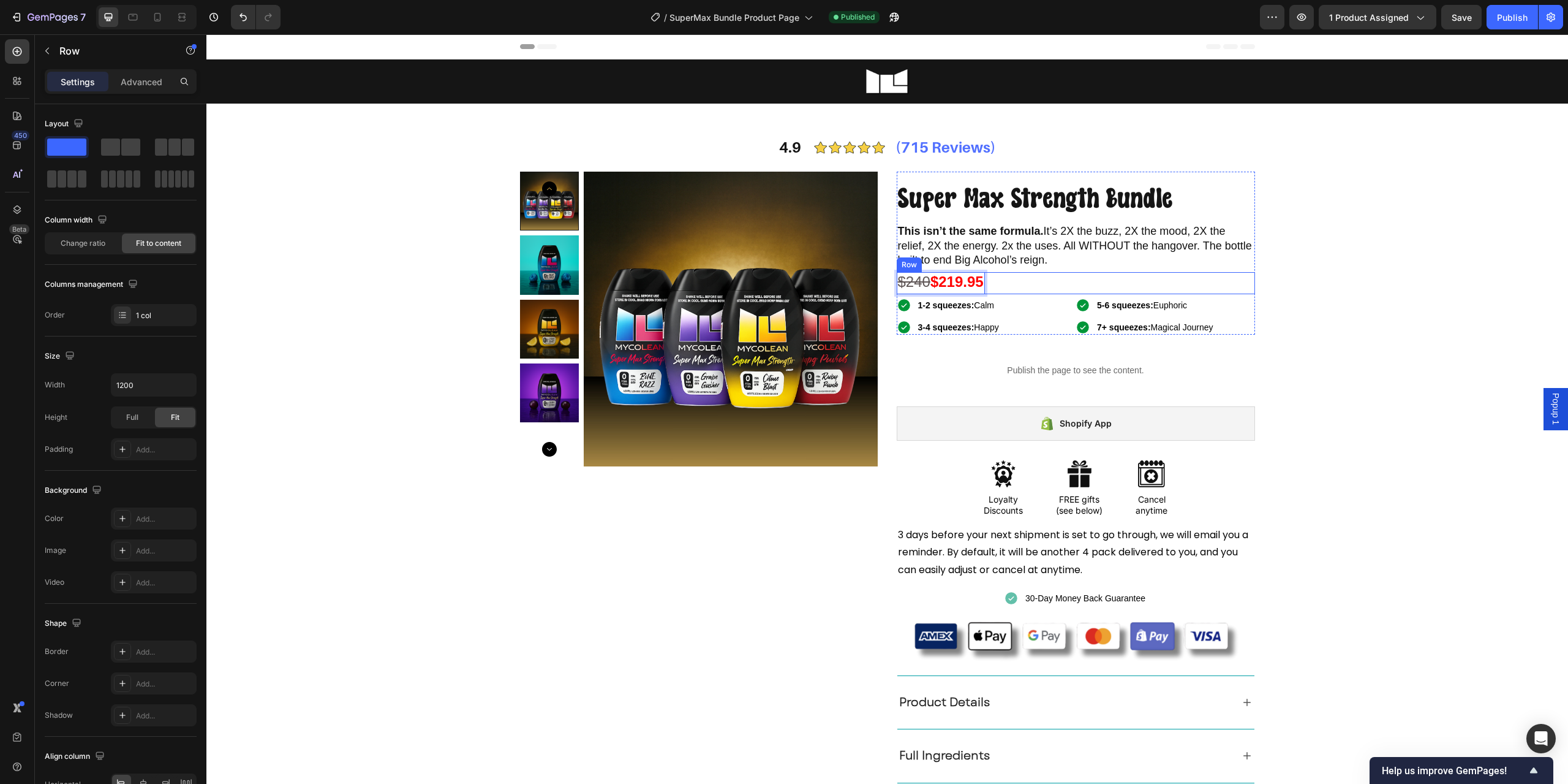
click at [1024, 281] on div "$240 $219.95 Text Block 0 Row" at bounding box center [1076, 283] width 359 height 22
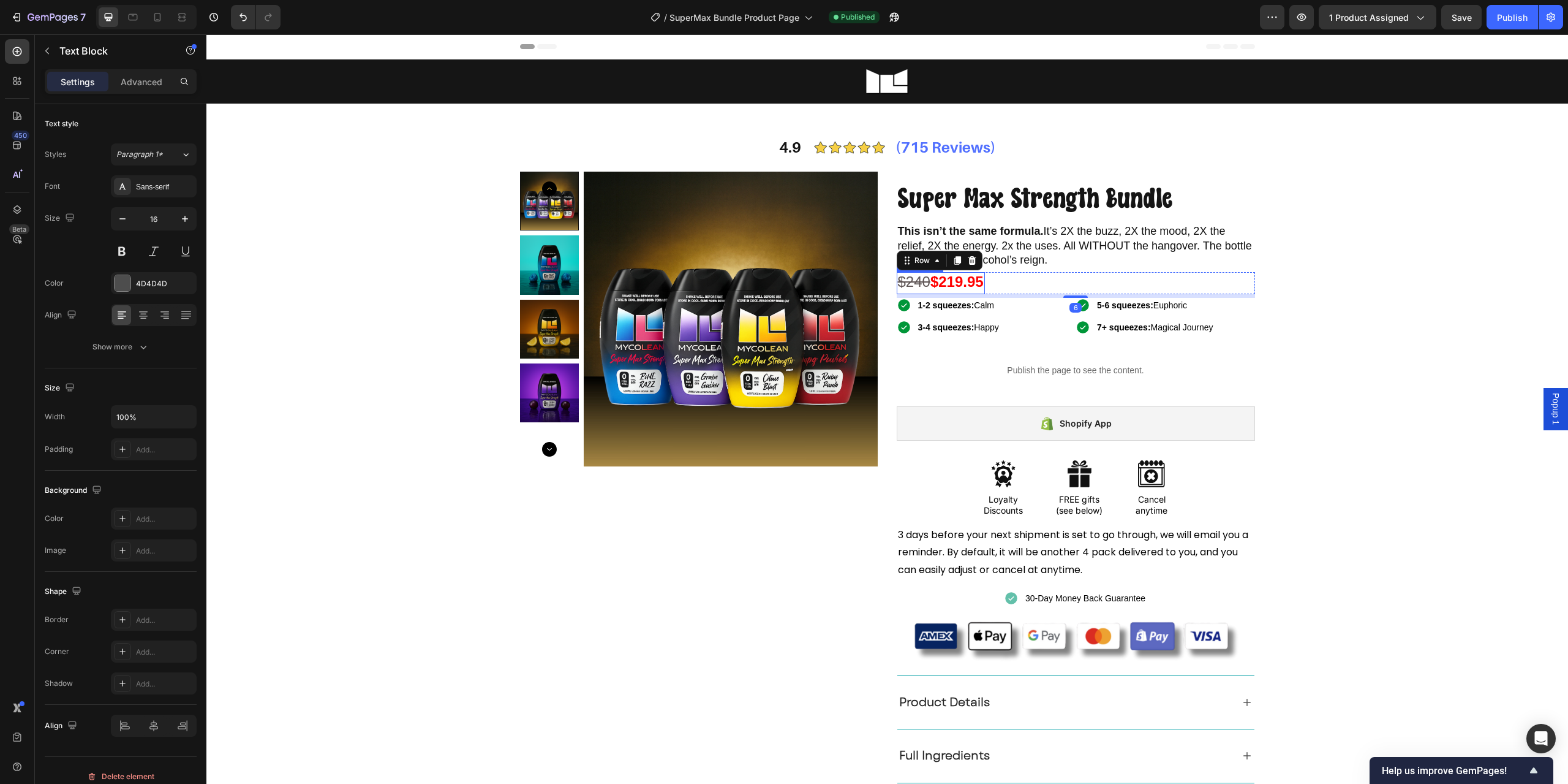
click at [956, 281] on strong "$219.95" at bounding box center [957, 281] width 53 height 17
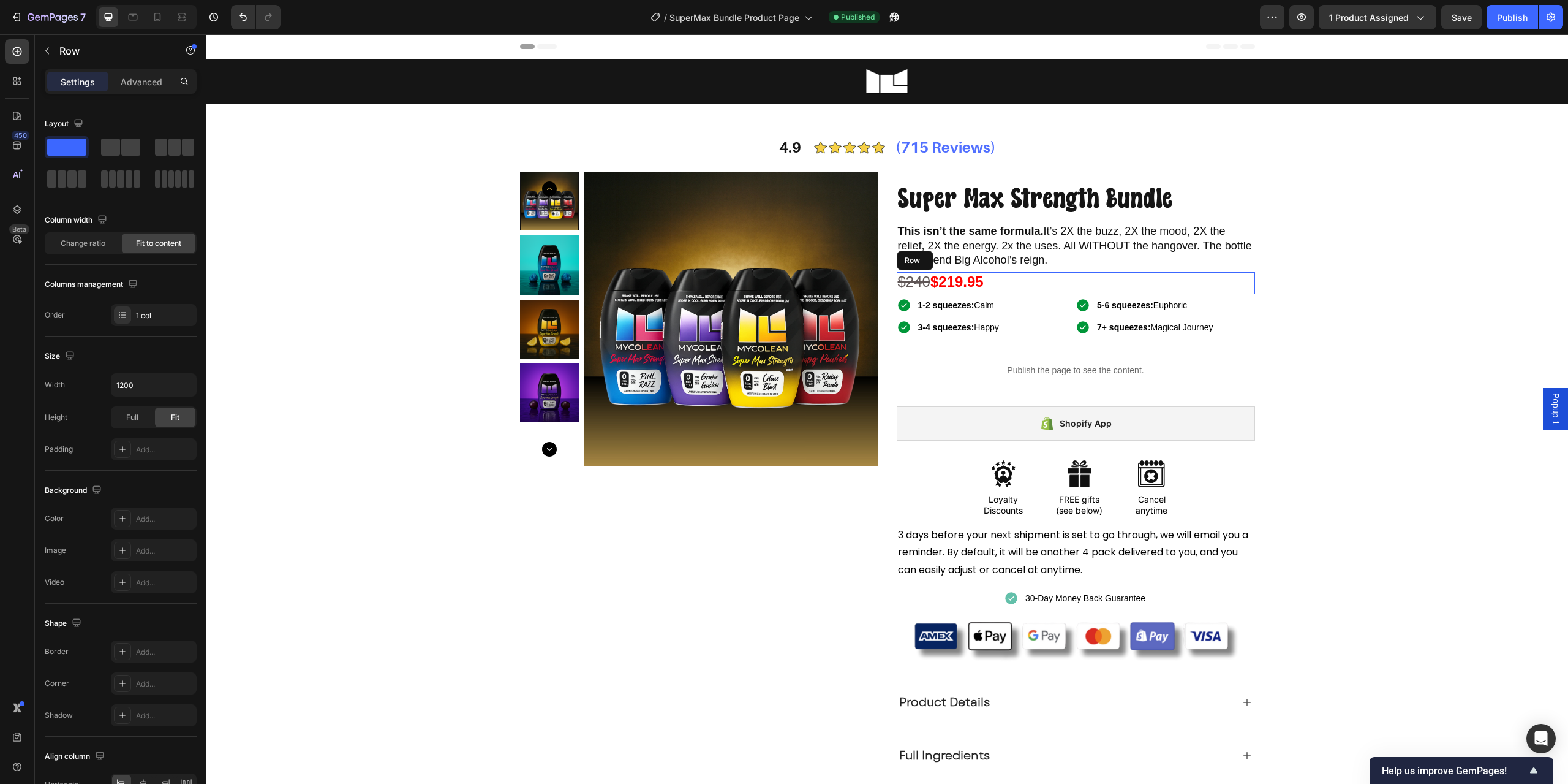
click at [1000, 279] on div "$240 $219.95 Text Block 0 Row" at bounding box center [1076, 283] width 359 height 22
click at [964, 283] on strong "$219.95" at bounding box center [957, 281] width 53 height 17
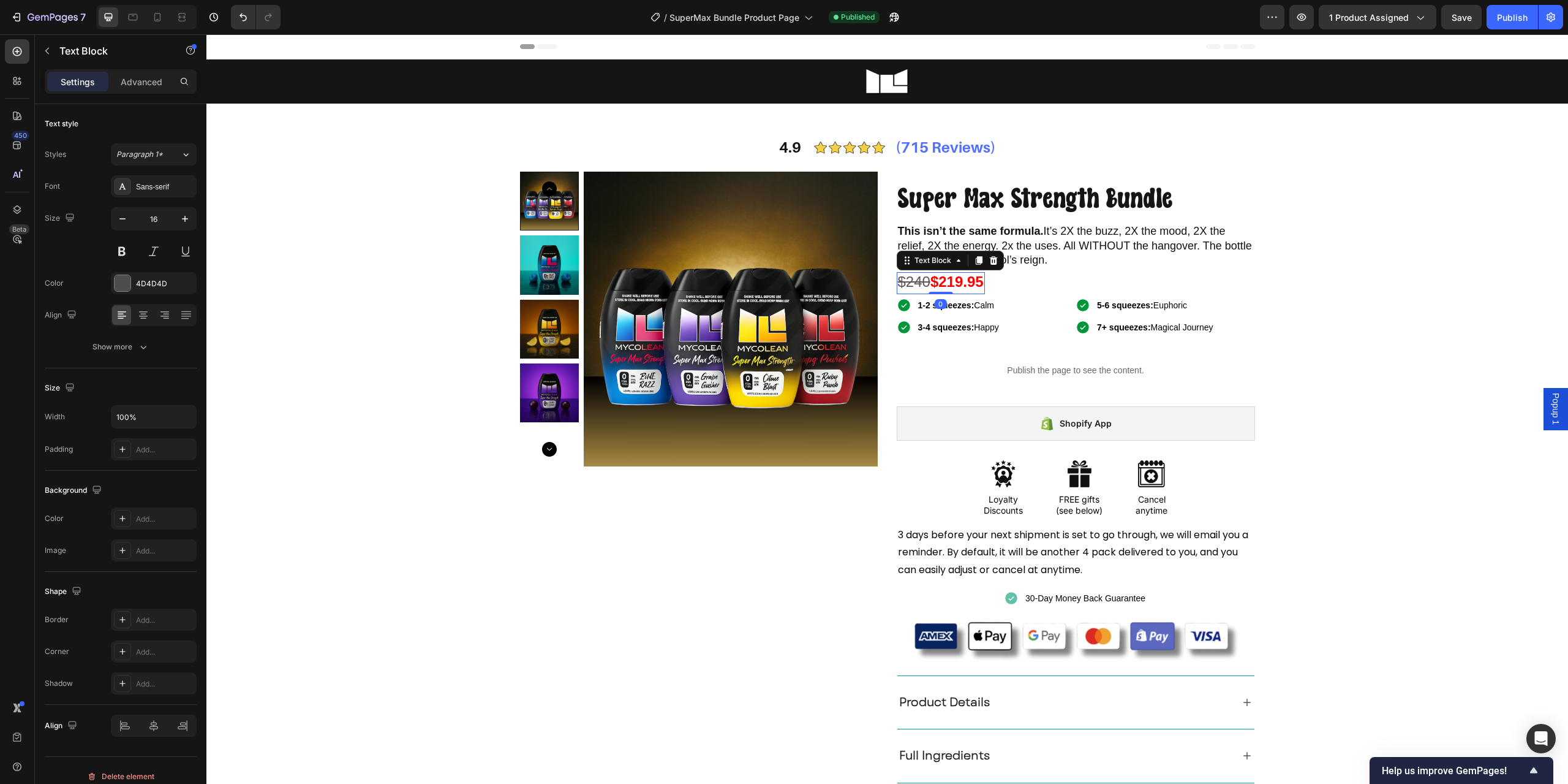
click at [945, 284] on strong "$219.95" at bounding box center [957, 281] width 53 height 17
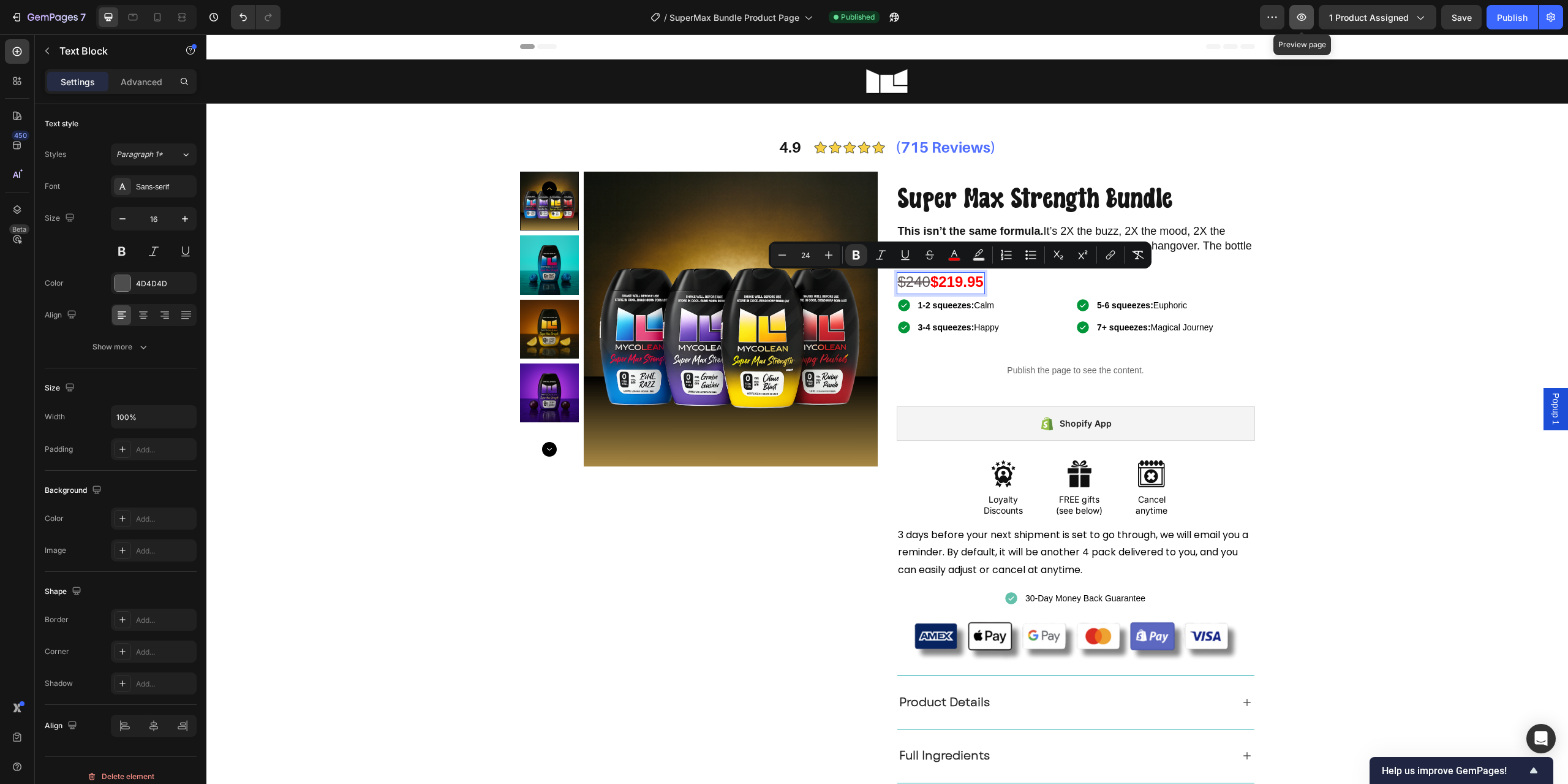
click at [1297, 15] on icon "button" at bounding box center [1302, 17] width 12 height 12
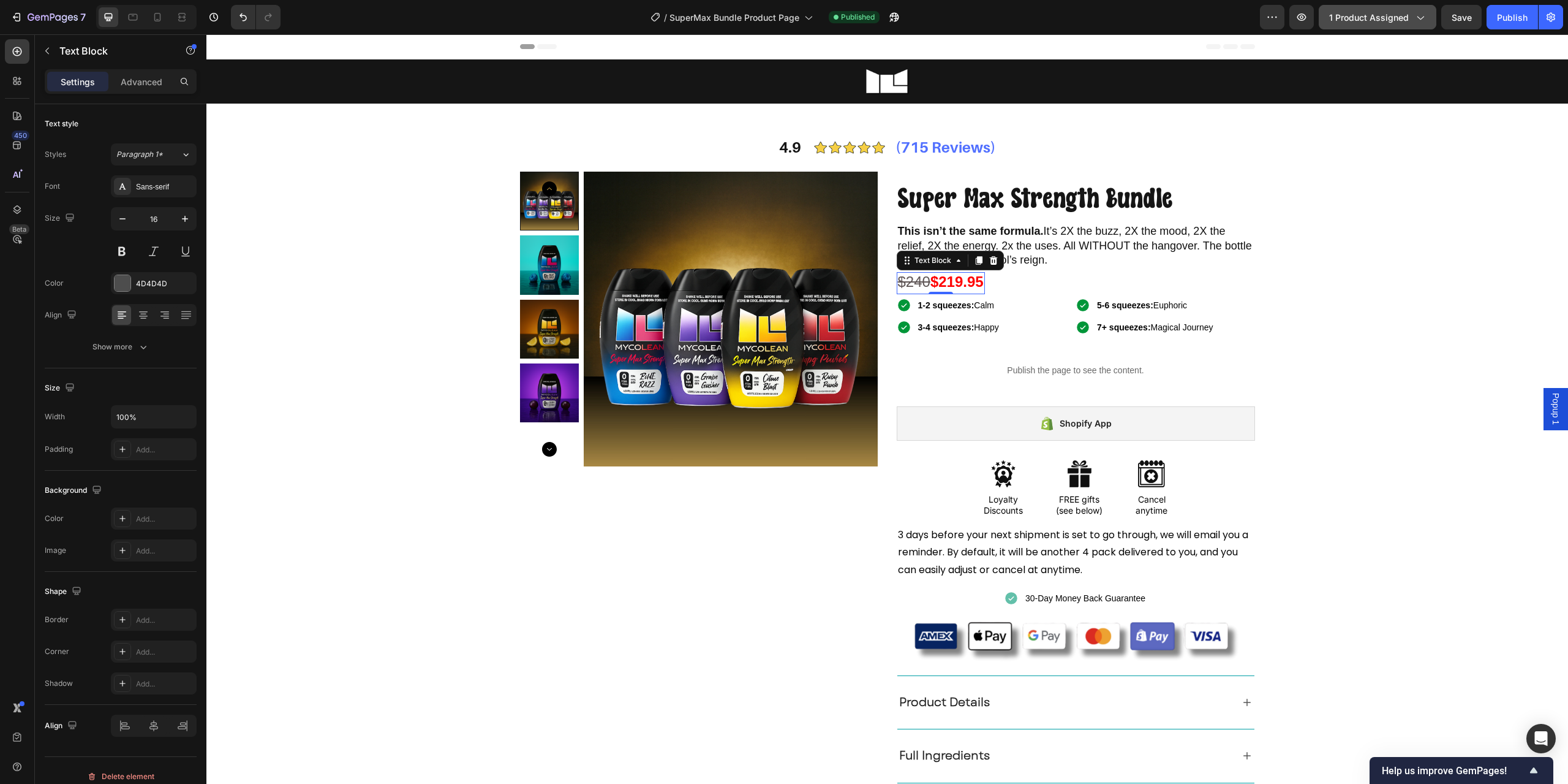
click at [1353, 21] on span "1 product assigned" at bounding box center [1369, 17] width 79 height 13
click at [892, 17] on icon "button" at bounding box center [895, 17] width 12 height 12
click at [894, 16] on icon "button" at bounding box center [894, 17] width 9 height 9
click at [942, 262] on div "Text Block" at bounding box center [933, 260] width 42 height 11
click at [940, 262] on div "Text Block" at bounding box center [933, 260] width 42 height 11
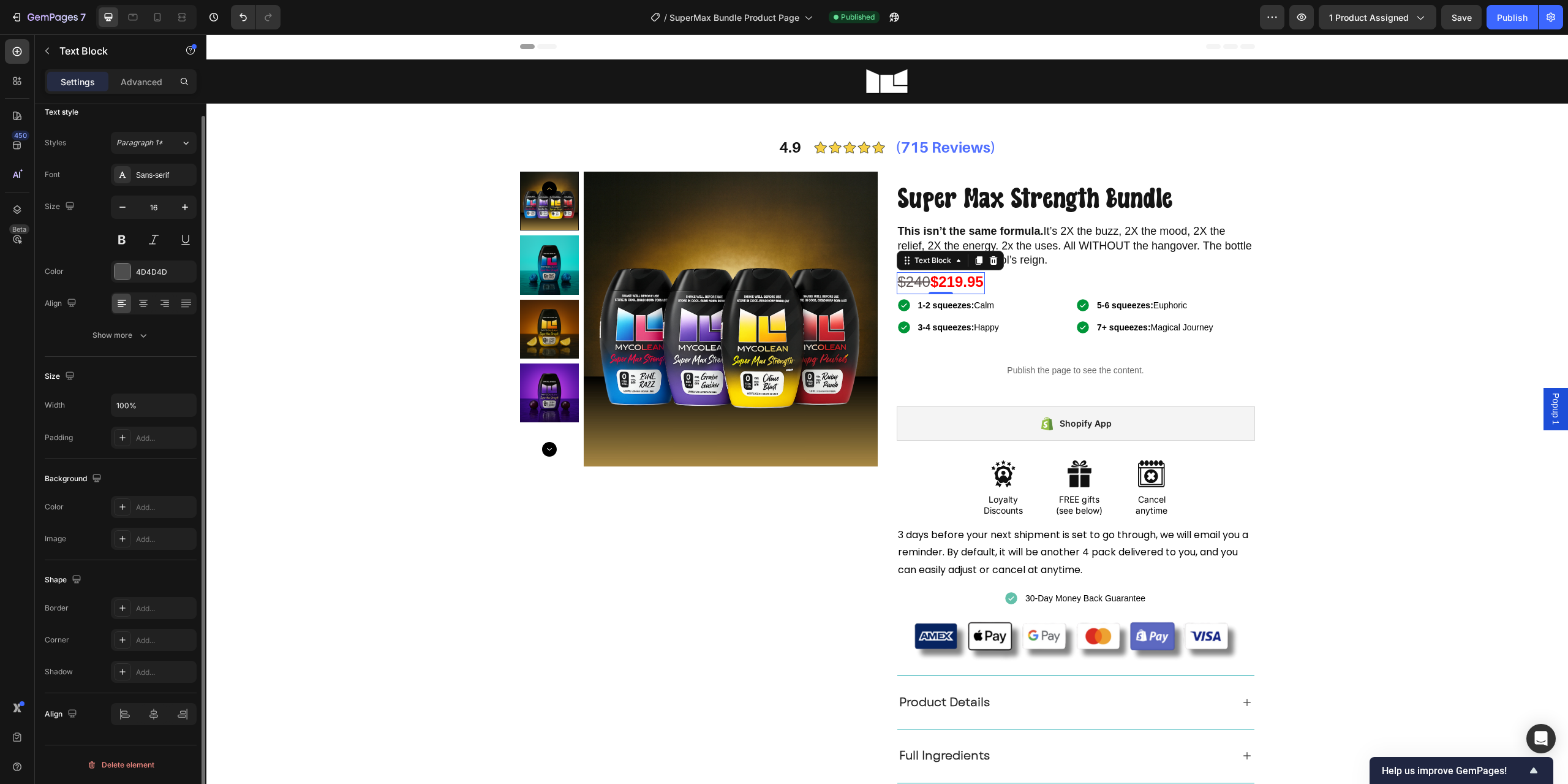
scroll to position [0, 0]
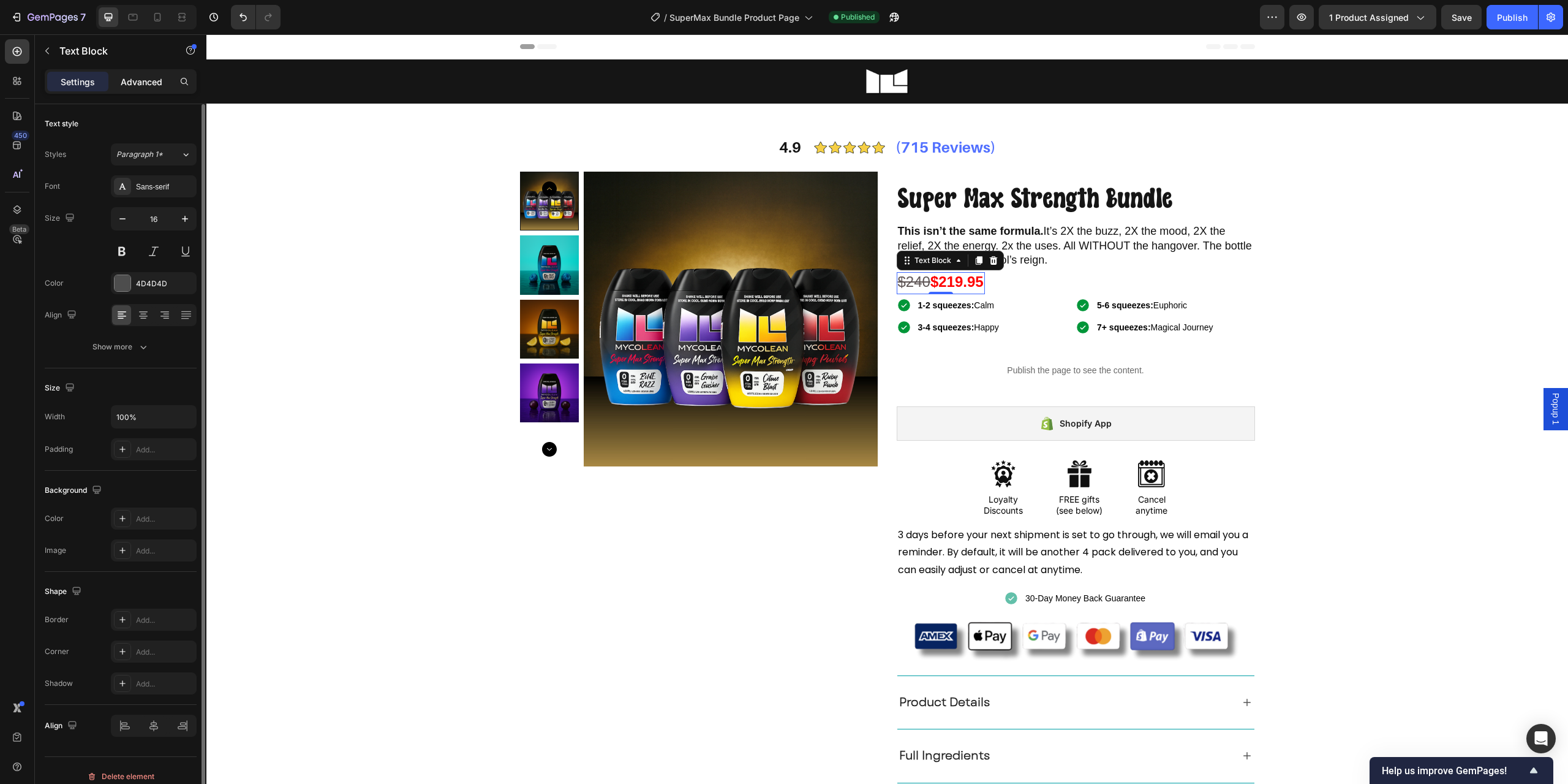
click at [137, 85] on p "Advanced" at bounding box center [141, 81] width 42 height 13
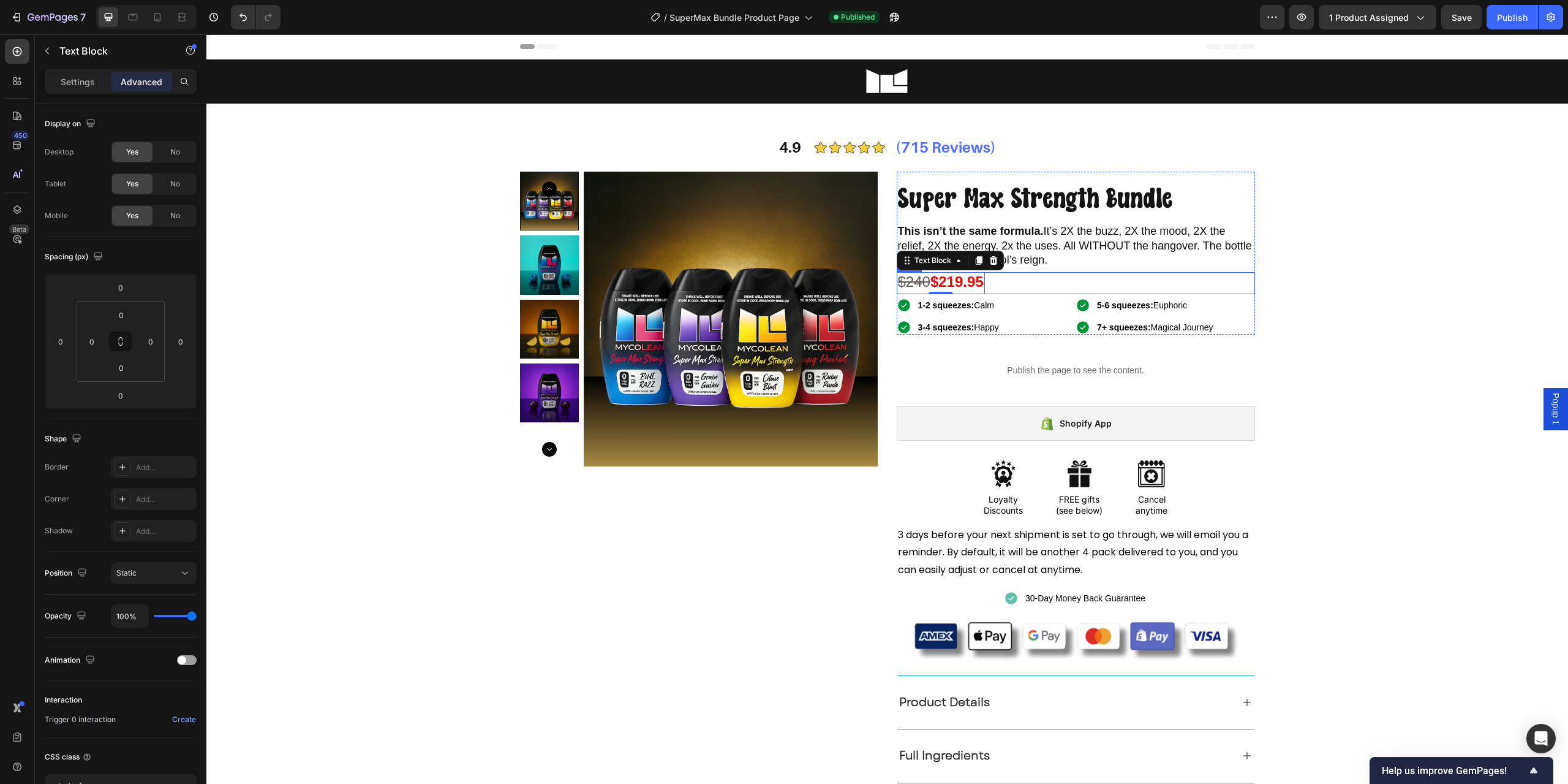
click at [1015, 274] on div "$240 $219.95 Text Block 0 Row" at bounding box center [1076, 283] width 359 height 22
click at [961, 285] on strong "$219.95" at bounding box center [957, 281] width 53 height 17
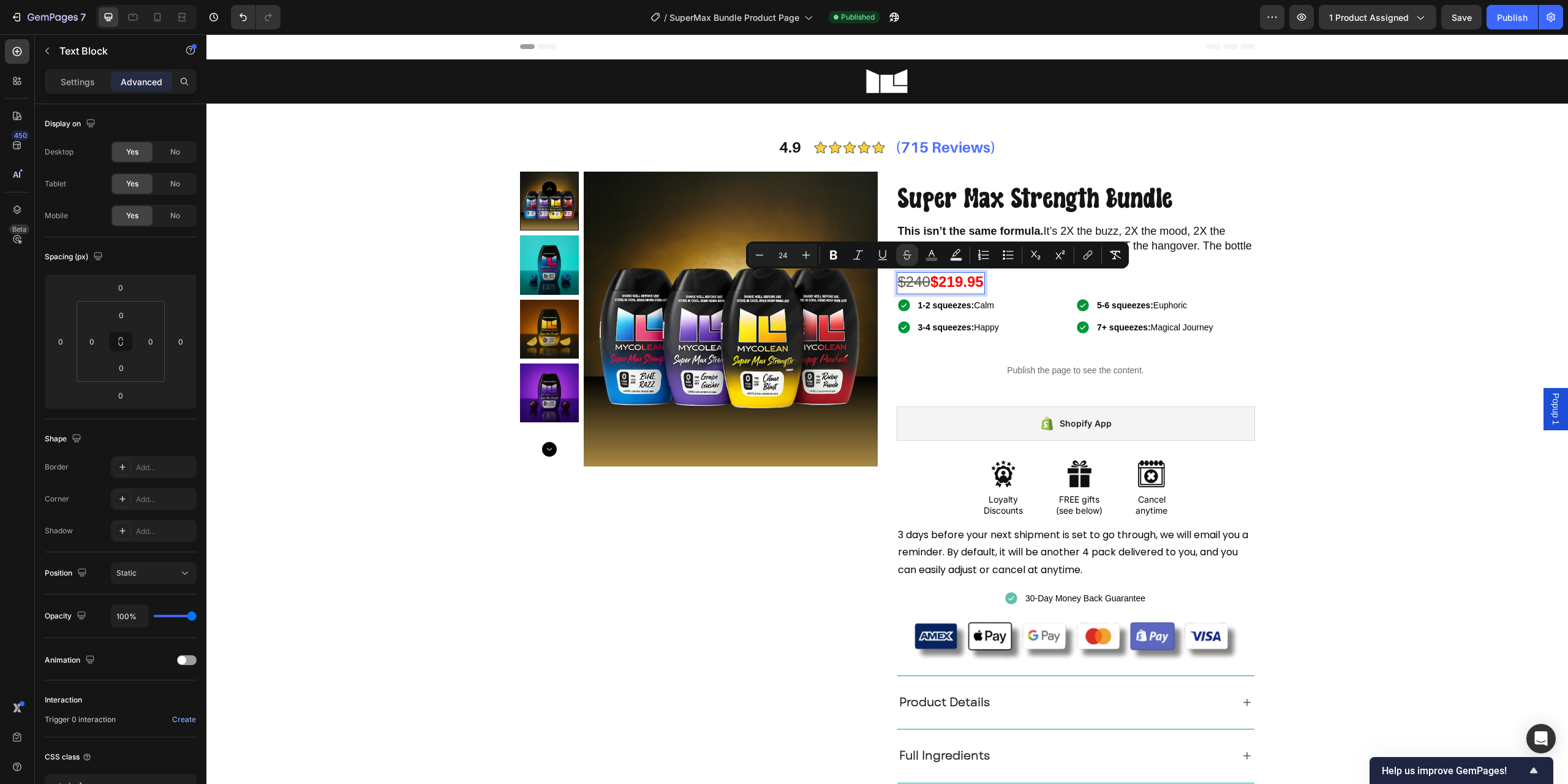
click at [957, 282] on strong "$219.95" at bounding box center [957, 281] width 53 height 17
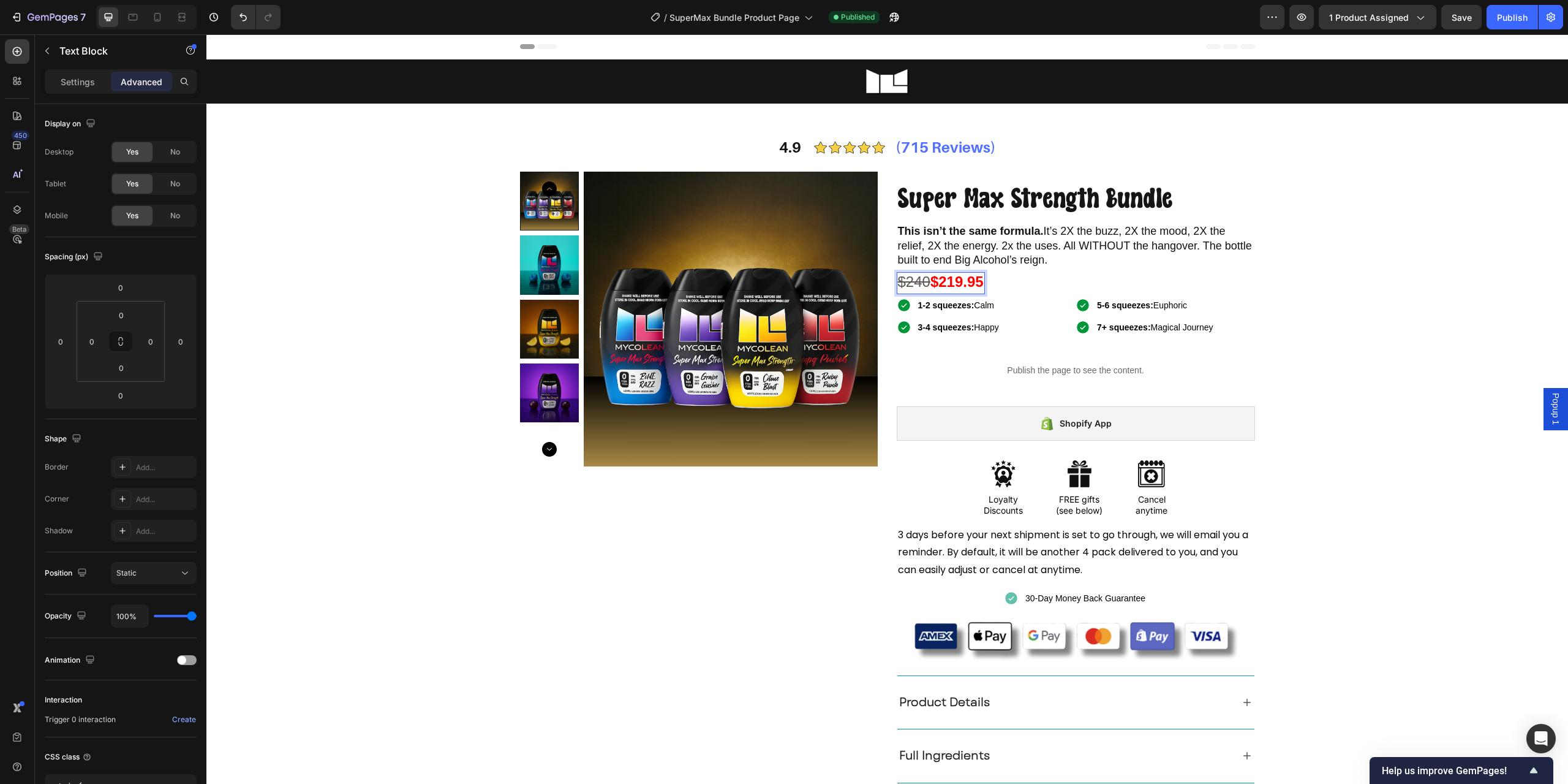
click at [950, 282] on strong "$219.95" at bounding box center [957, 281] width 53 height 17
click at [930, 281] on strong "$219.95" at bounding box center [957, 281] width 53 height 17
click at [994, 279] on div "$240 $219.95 Text Block Row 6" at bounding box center [1076, 283] width 359 height 22
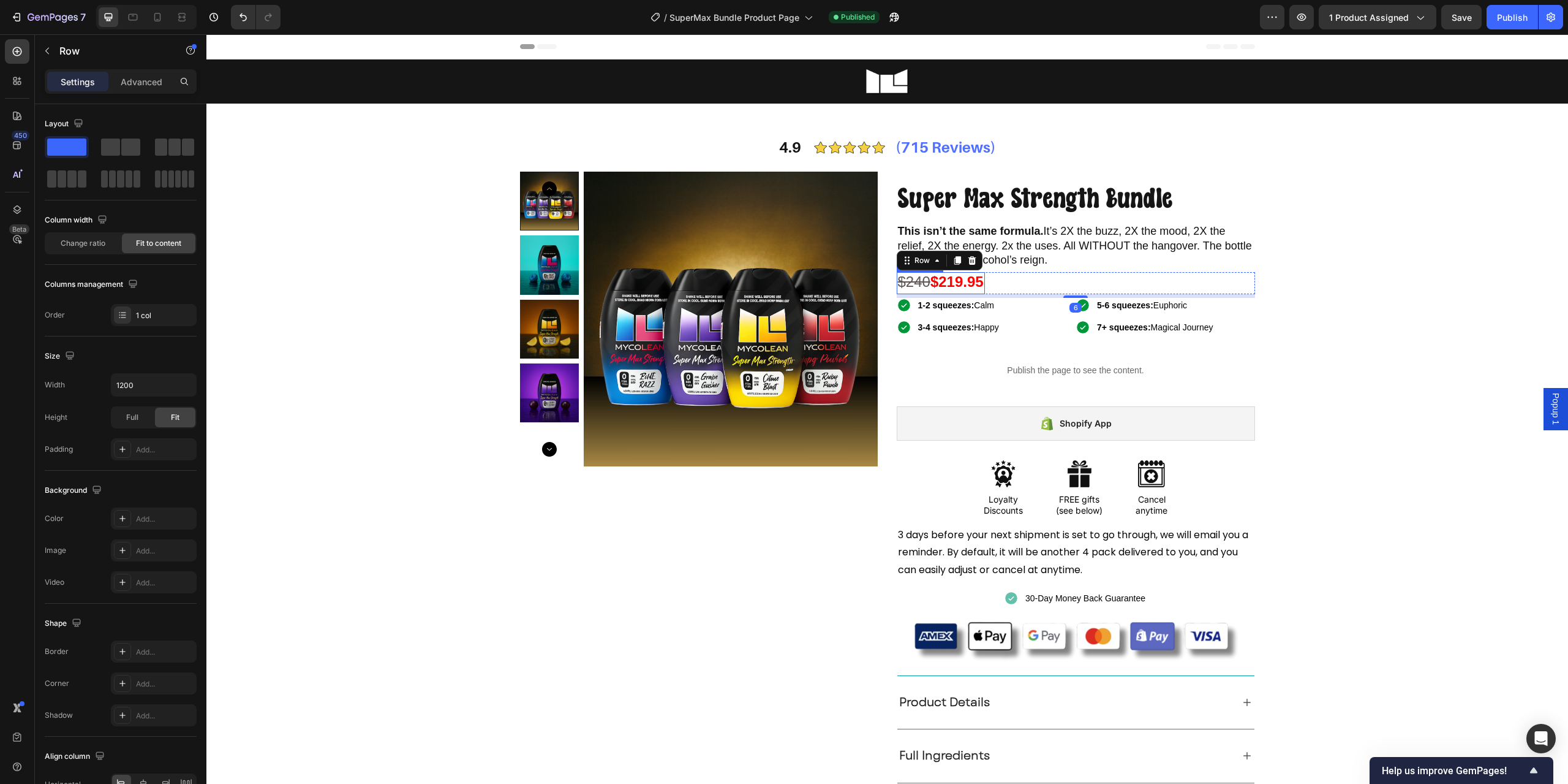
click at [967, 282] on strong "$219.95" at bounding box center [957, 281] width 53 height 17
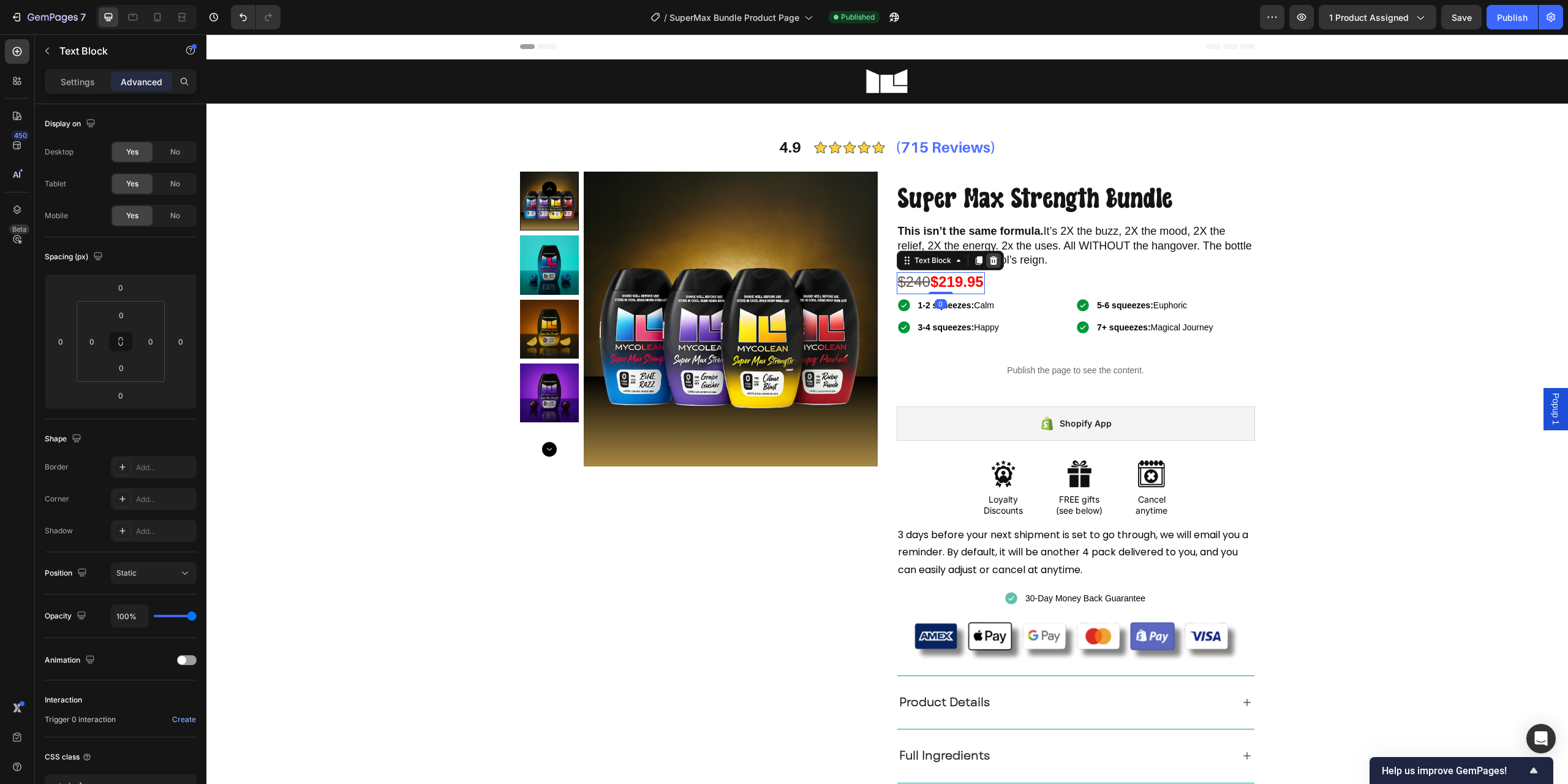
click at [989, 263] on icon at bounding box center [994, 260] width 10 height 10
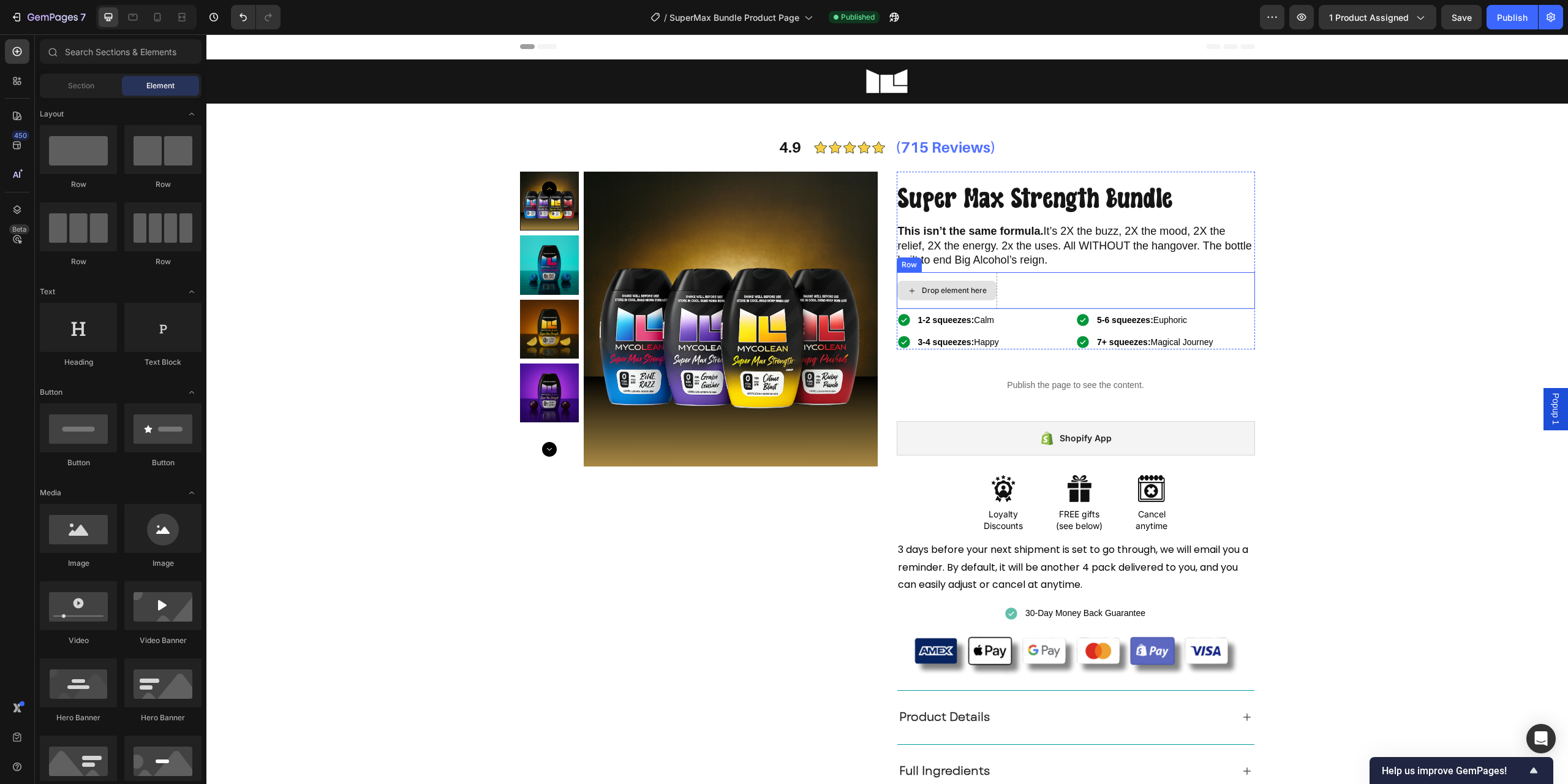
click at [955, 286] on div "Drop element here" at bounding box center [955, 290] width 65 height 10
click at [118, 58] on input "text" at bounding box center [120, 51] width 161 height 24
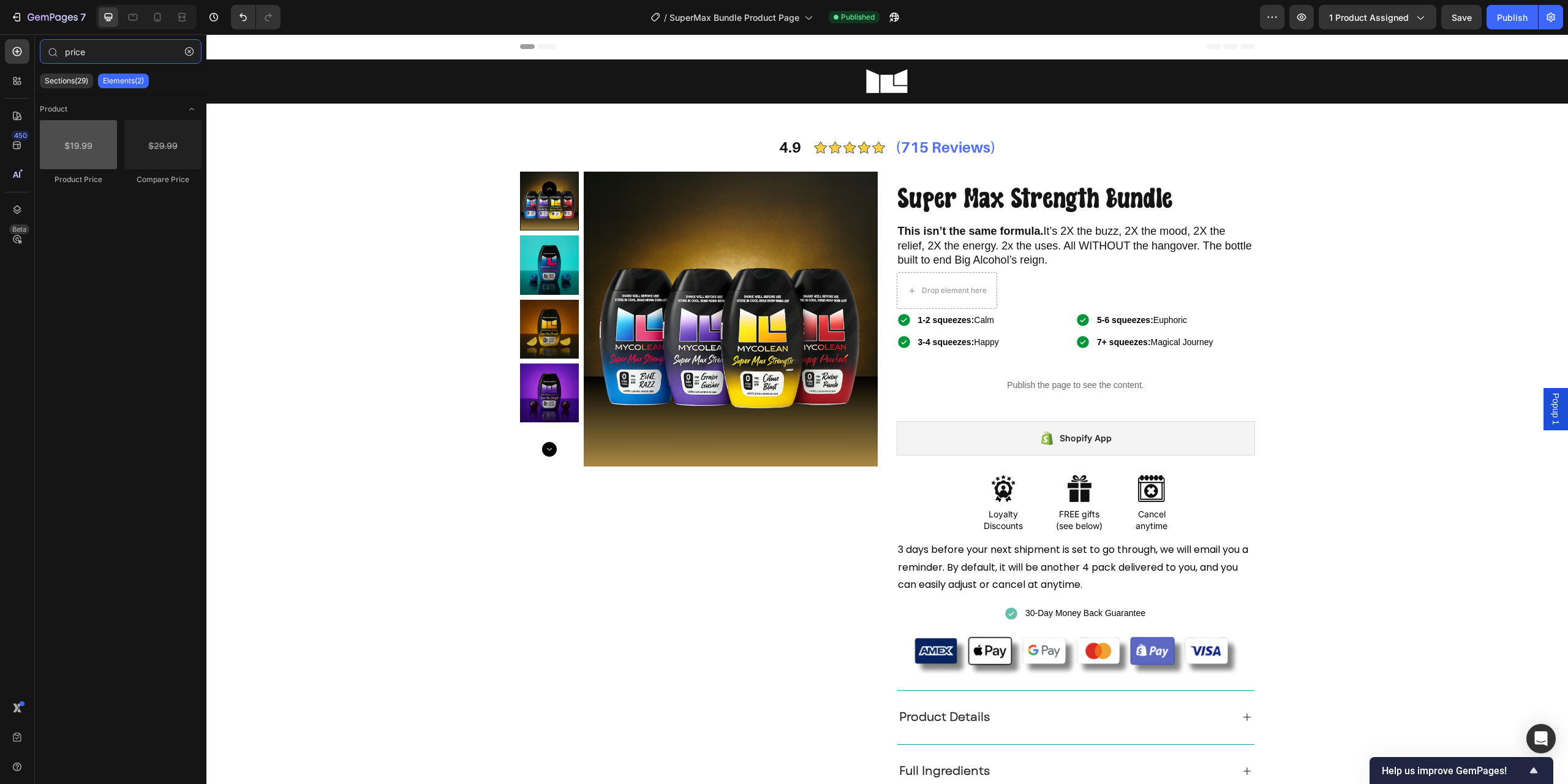
type input "price"
drag, startPoint x: 289, startPoint y: 183, endPoint x: 950, endPoint y: 292, distance: 669.9
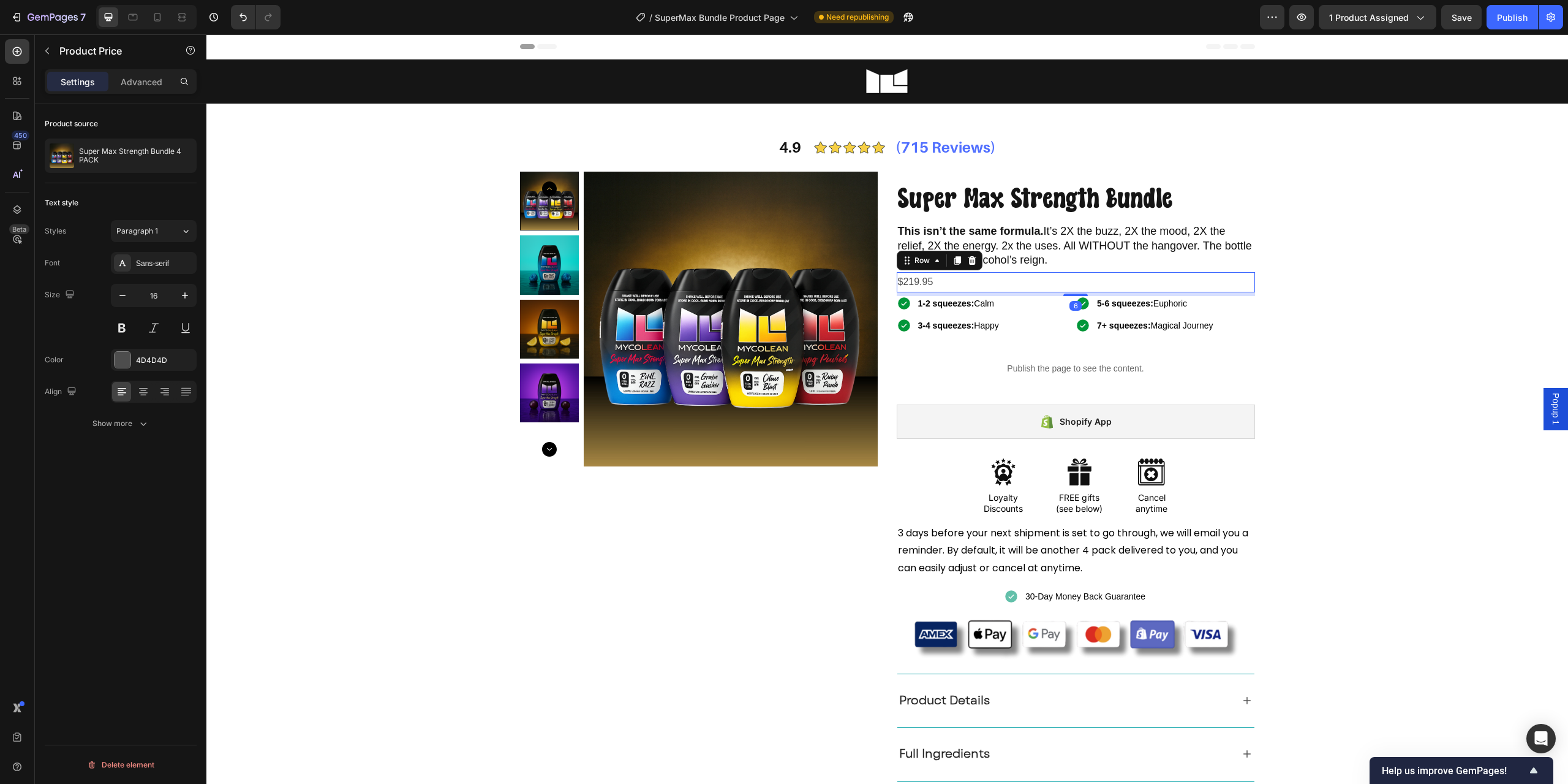
click at [978, 291] on div "$219.95 Product Price Product Price Row 6" at bounding box center [1076, 282] width 359 height 20
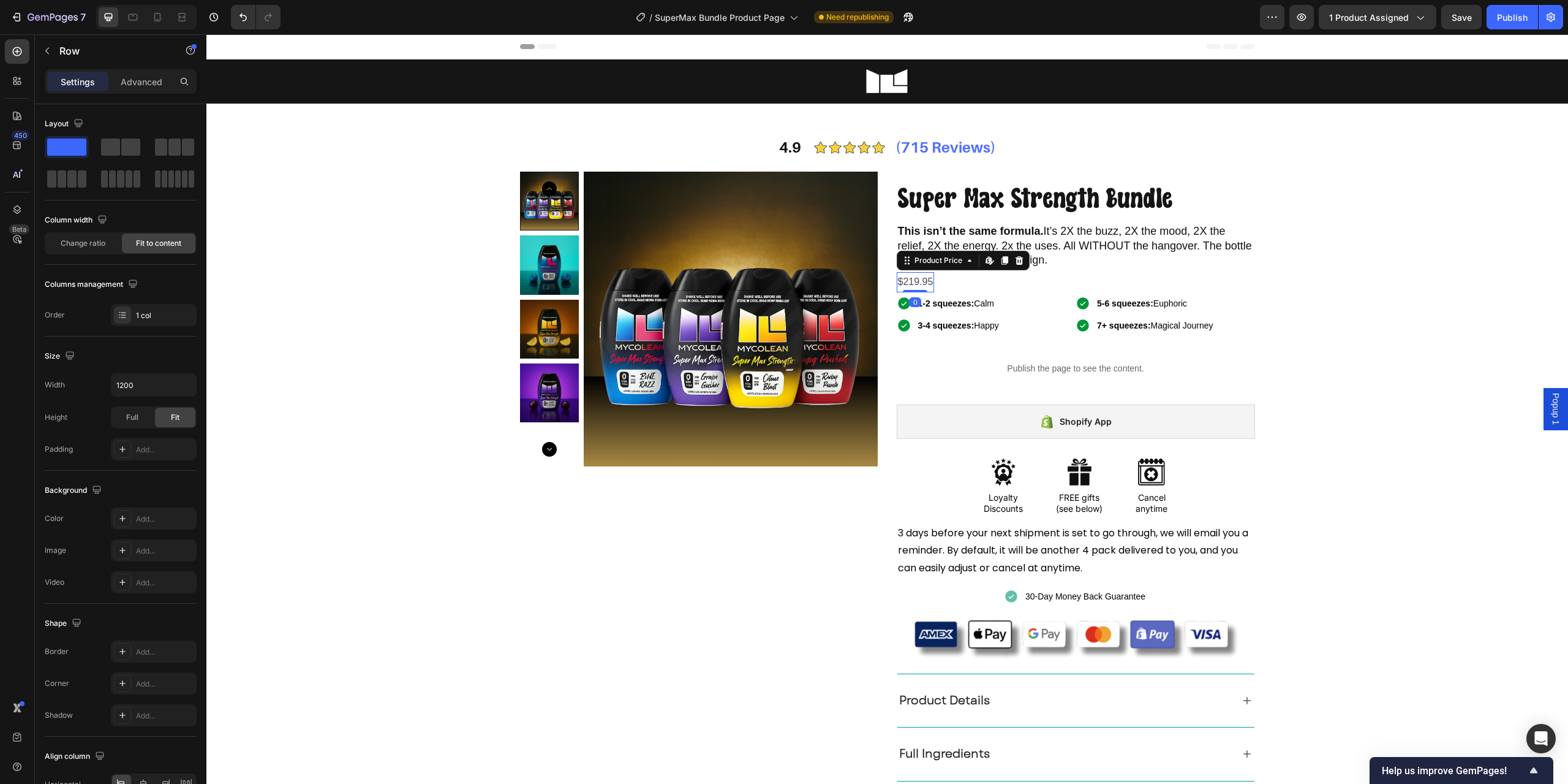
click at [909, 285] on div "$219.95" at bounding box center [916, 282] width 38 height 20
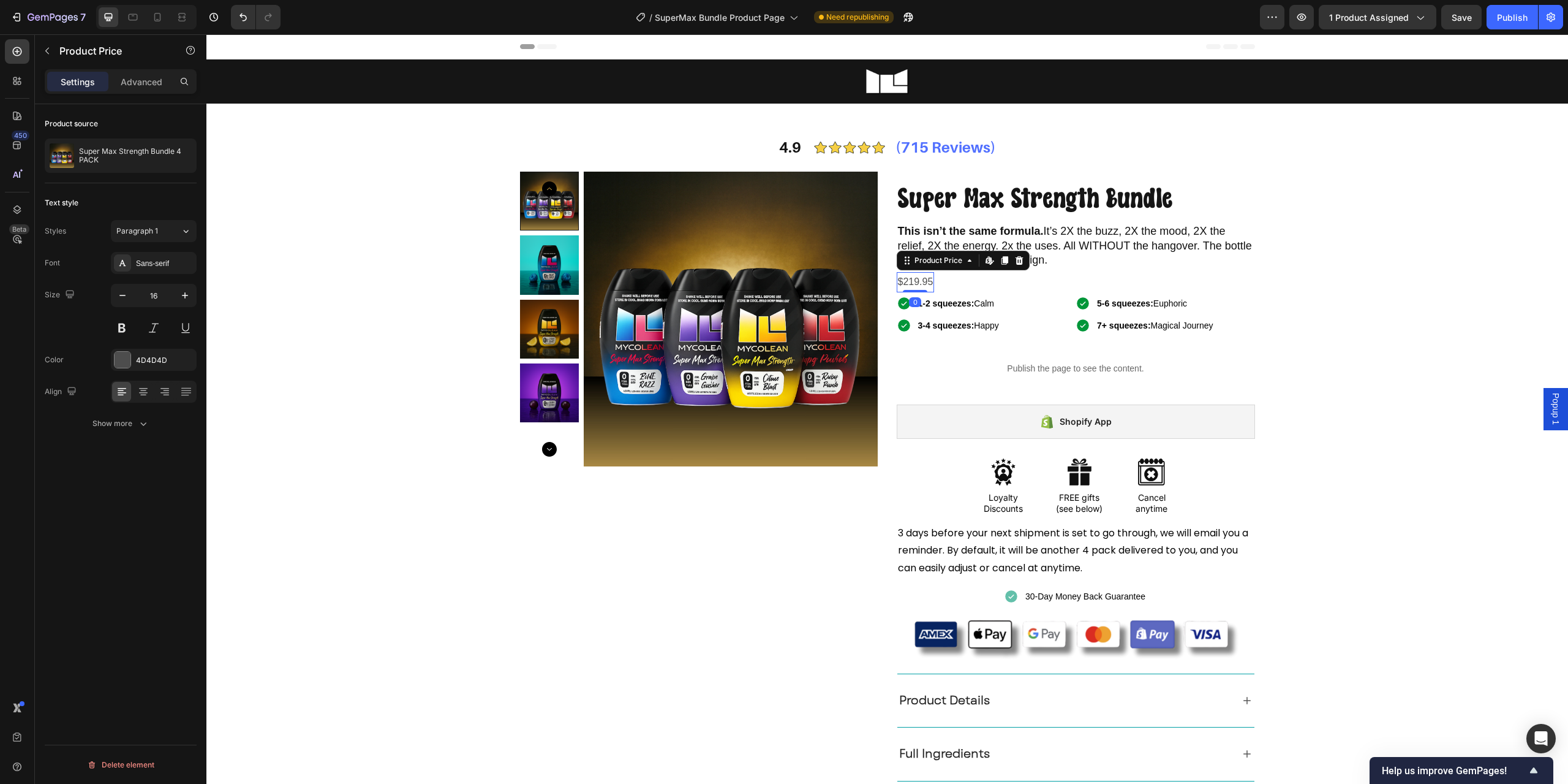
click at [909, 285] on div "$219.95" at bounding box center [916, 282] width 38 height 20
click at [1505, 18] on div "Publish" at bounding box center [1513, 17] width 31 height 13
click at [905, 283] on div "$219.95" at bounding box center [916, 282] width 38 height 20
click at [96, 427] on div "Show more" at bounding box center [121, 423] width 57 height 12
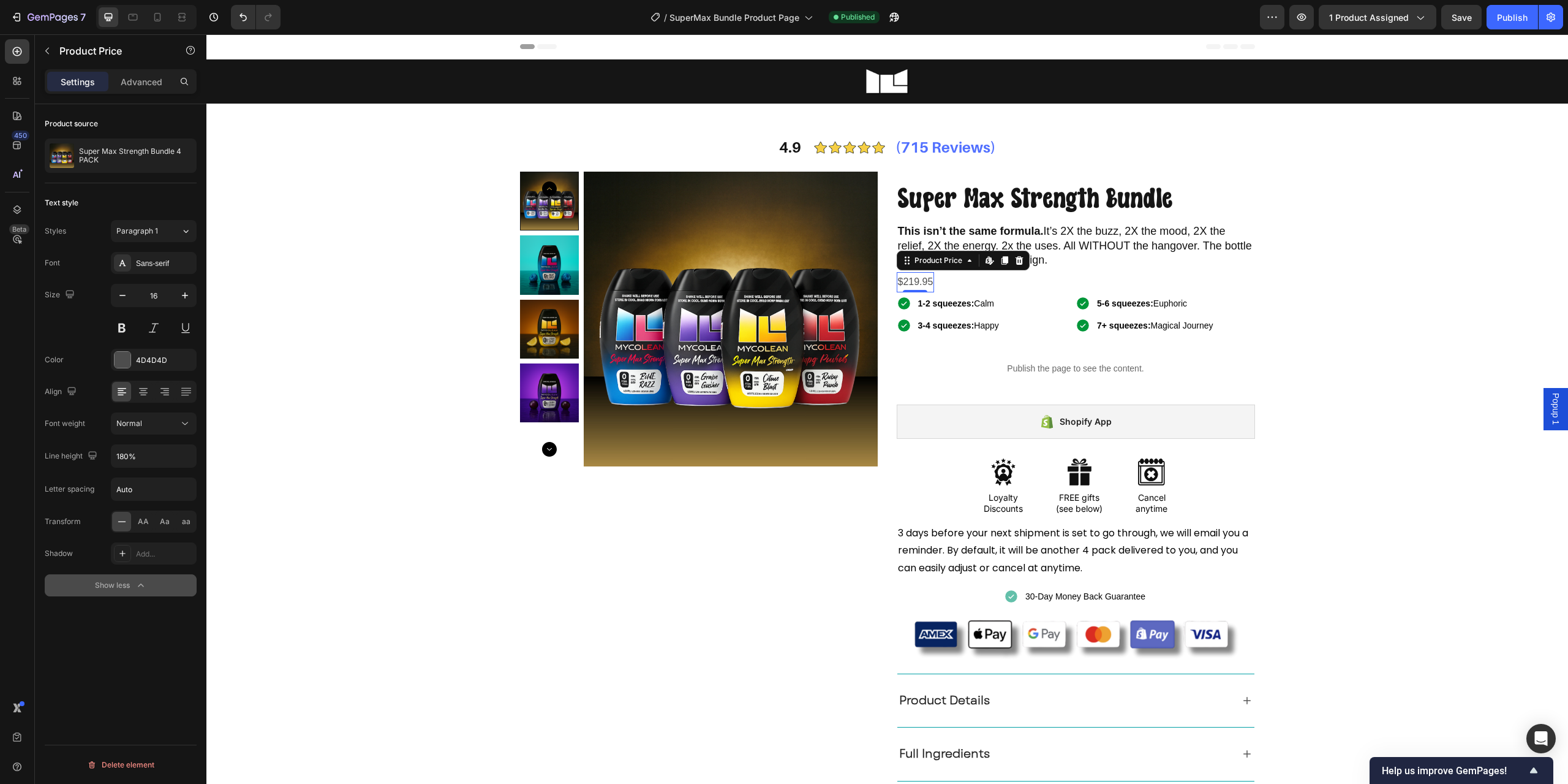
click at [133, 574] on button "Show less" at bounding box center [120, 585] width 152 height 22
click at [133, 574] on div "Product source Super Max Strength Bundle 4 PACK Text style Styles Paragraph 1 F…" at bounding box center [120, 462] width 172 height 715
click at [124, 437] on div "Text style Styles Paragraph 1 Font Sans-serif Size 16 Color 4D4D4D Align Show m…" at bounding box center [120, 314] width 152 height 261
click at [124, 433] on button "Show more" at bounding box center [120, 423] width 152 height 22
click at [126, 81] on p "Advanced" at bounding box center [141, 81] width 42 height 13
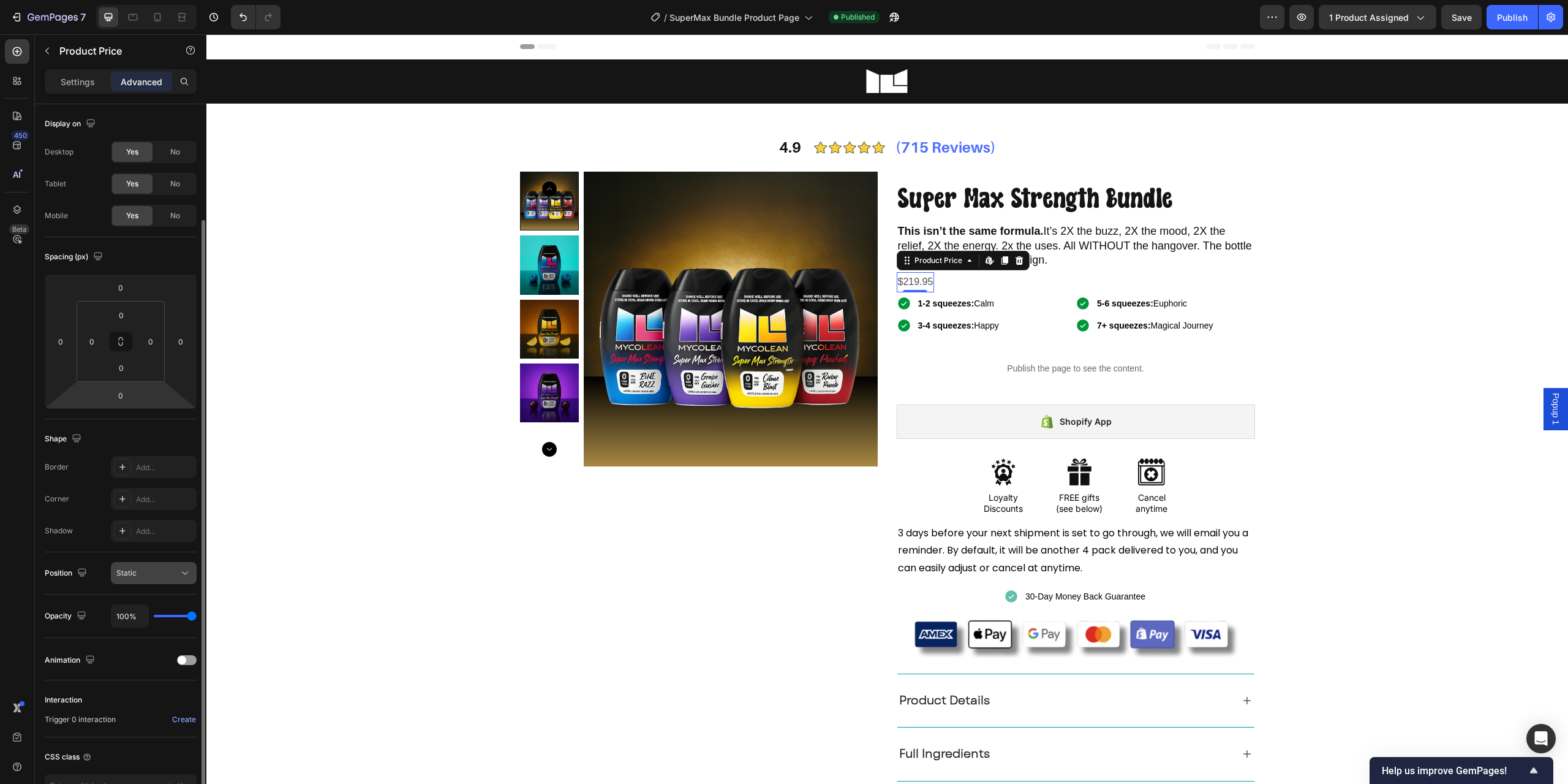
scroll to position [85, 0]
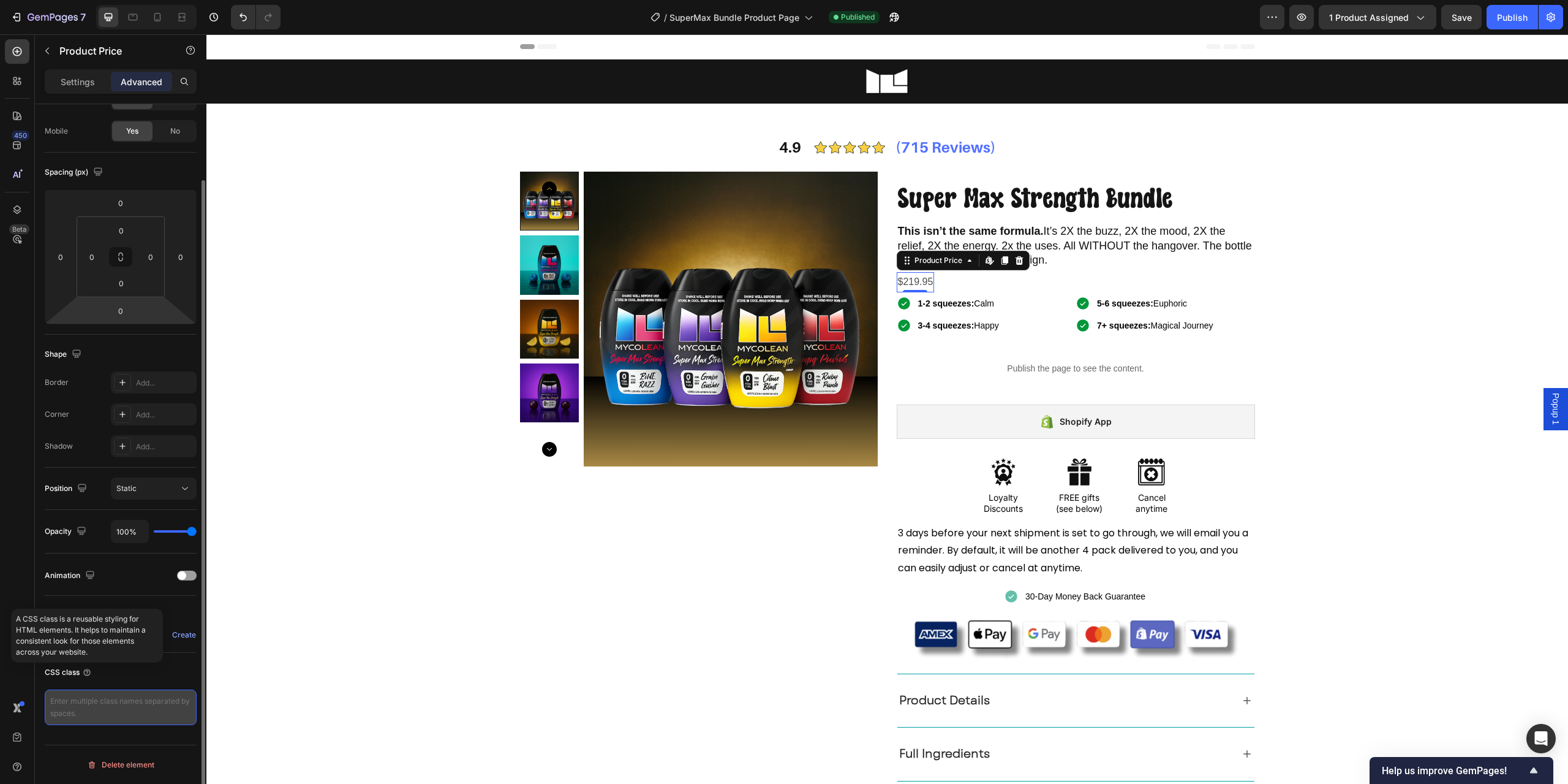
click at [88, 711] on textarea at bounding box center [120, 707] width 152 height 36
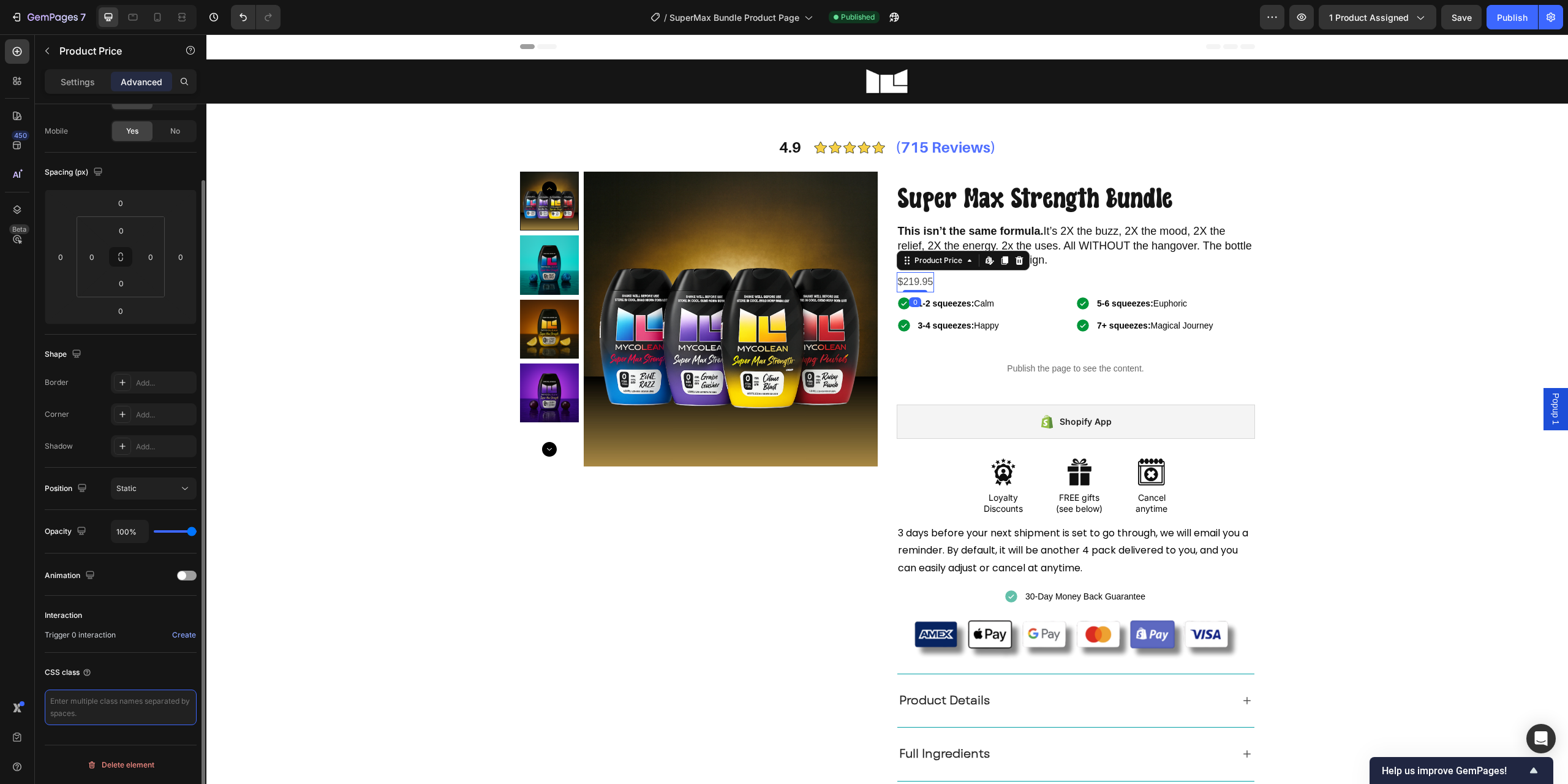
type textarea "c"
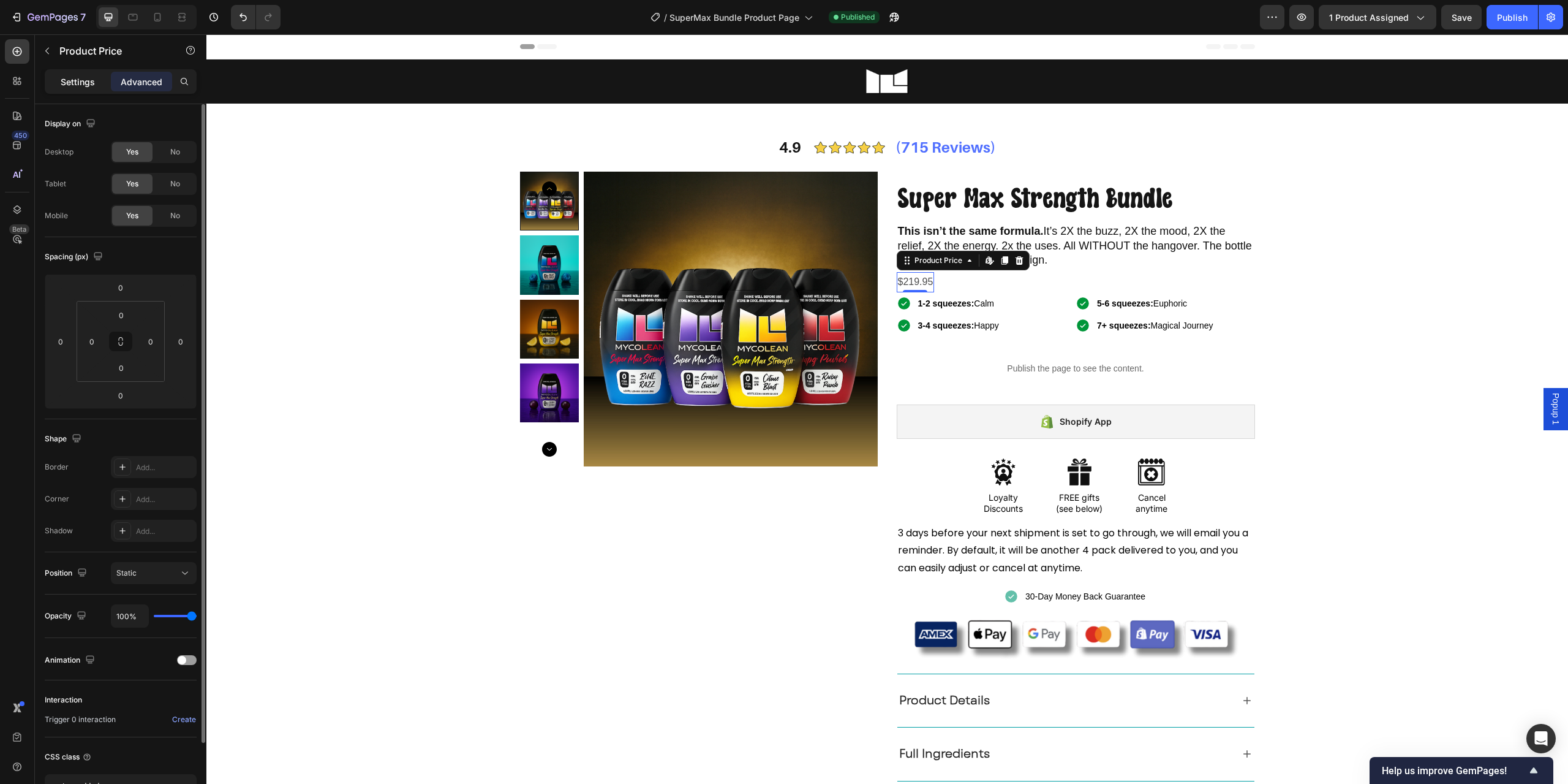
type textarea "custom added"
click at [78, 89] on div "Settings" at bounding box center [77, 81] width 61 height 20
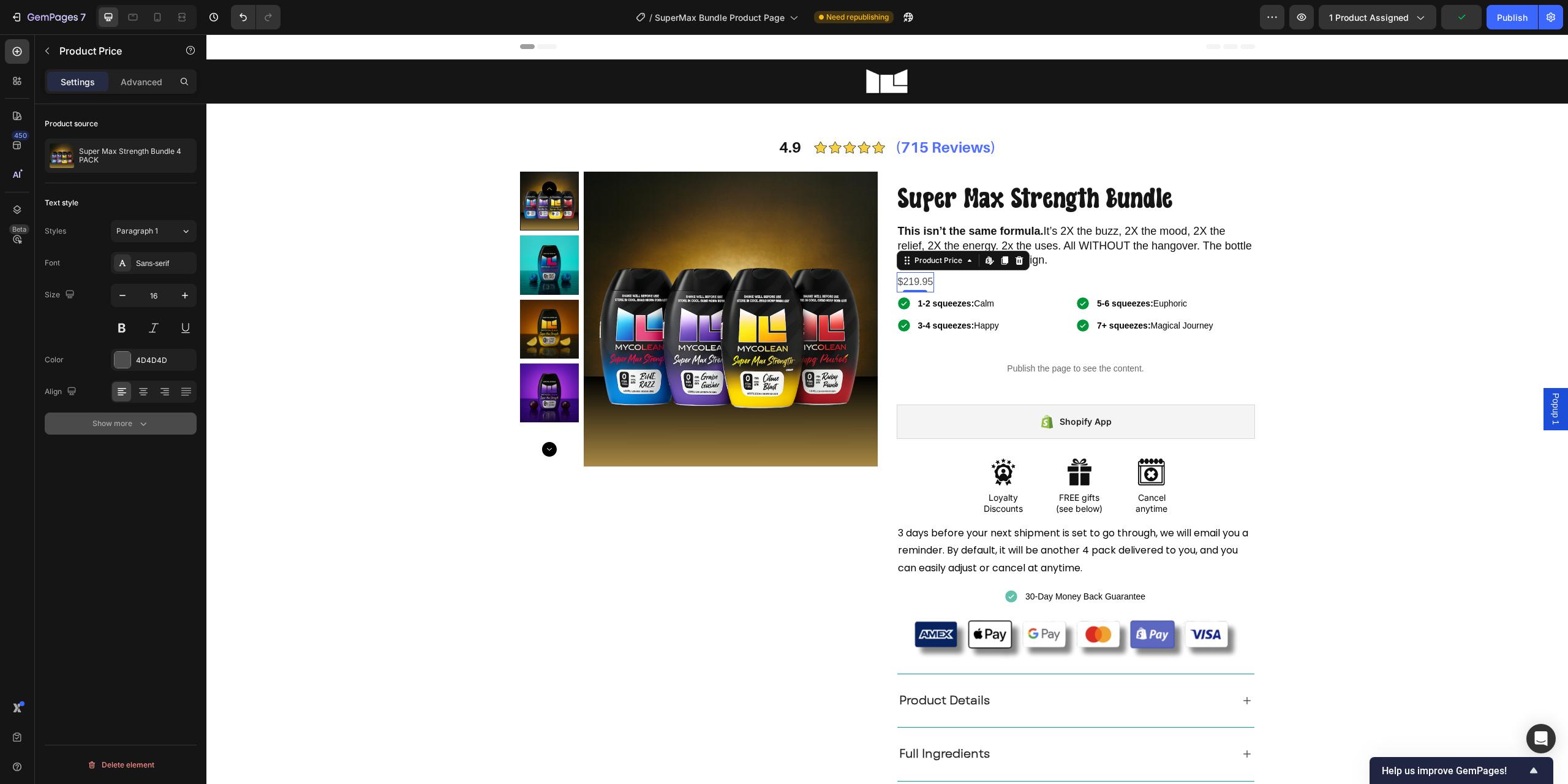
click at [118, 427] on div "Show more" at bounding box center [121, 423] width 57 height 12
click at [127, 79] on p "Advanced" at bounding box center [141, 81] width 42 height 13
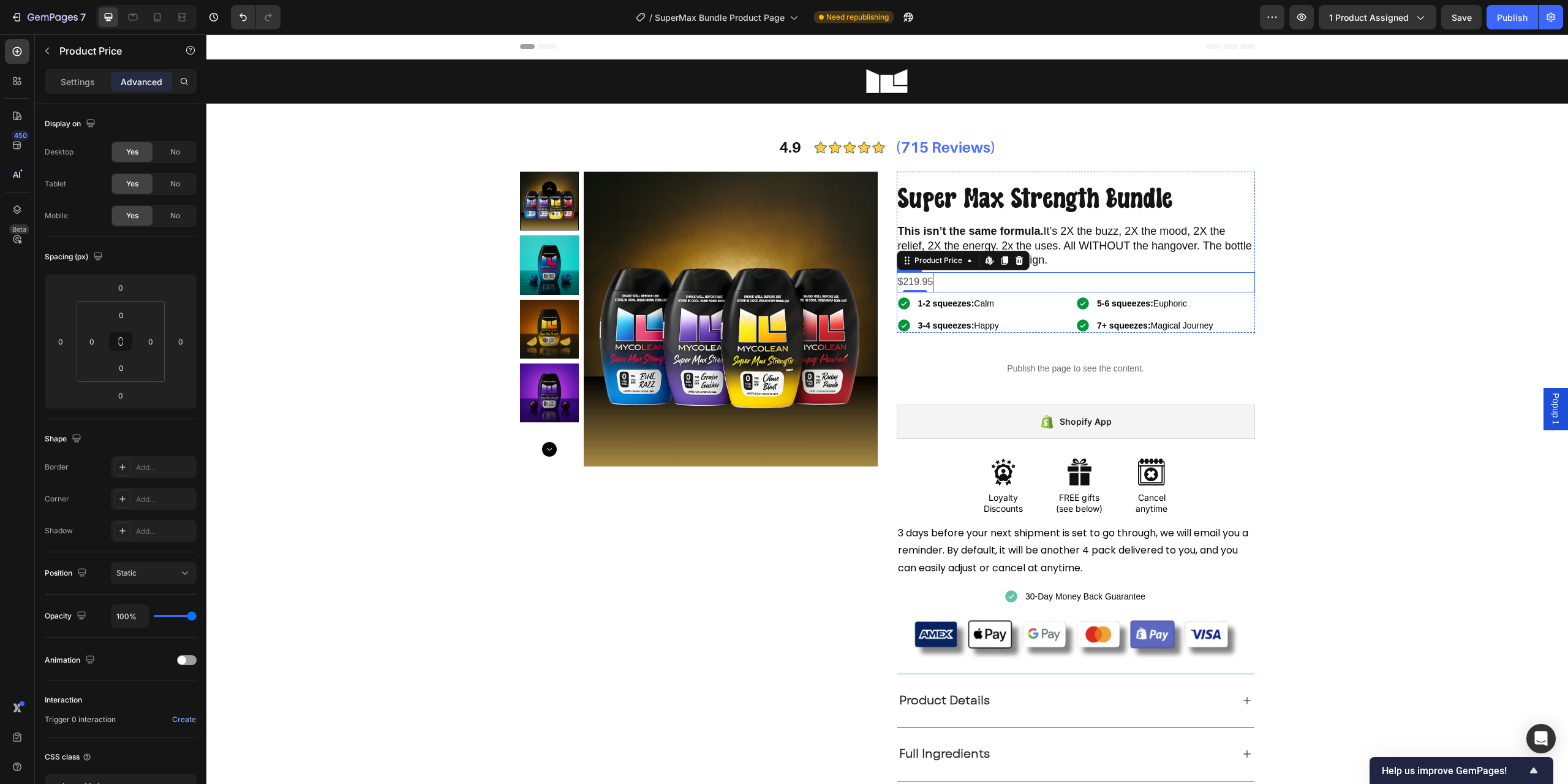
click at [938, 283] on div "$219.95 Product Price Edit content in Shopify 0 Product Price Edit content in S…" at bounding box center [1076, 282] width 359 height 20
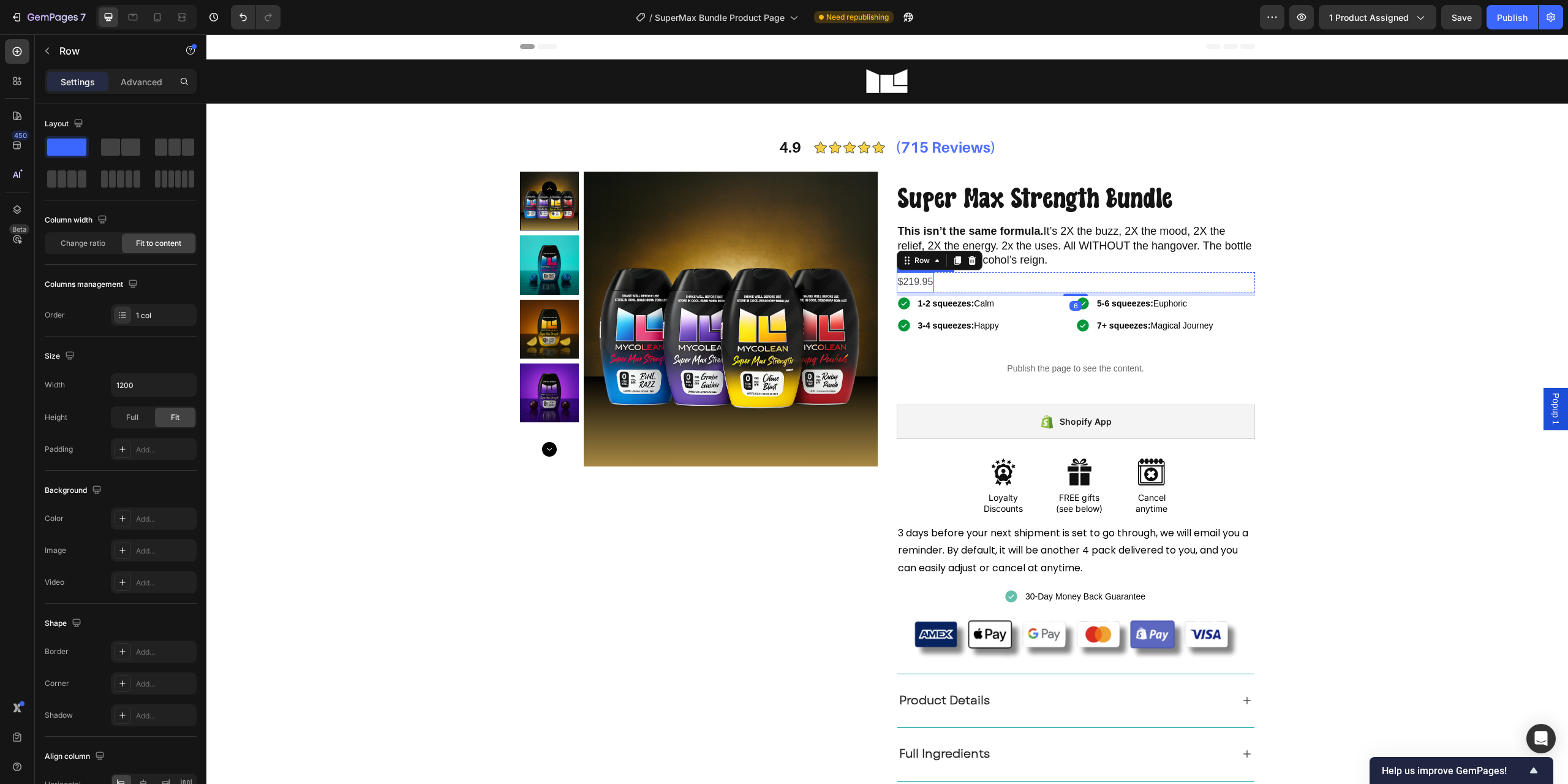
click at [912, 283] on div "$219.95" at bounding box center [916, 282] width 38 height 20
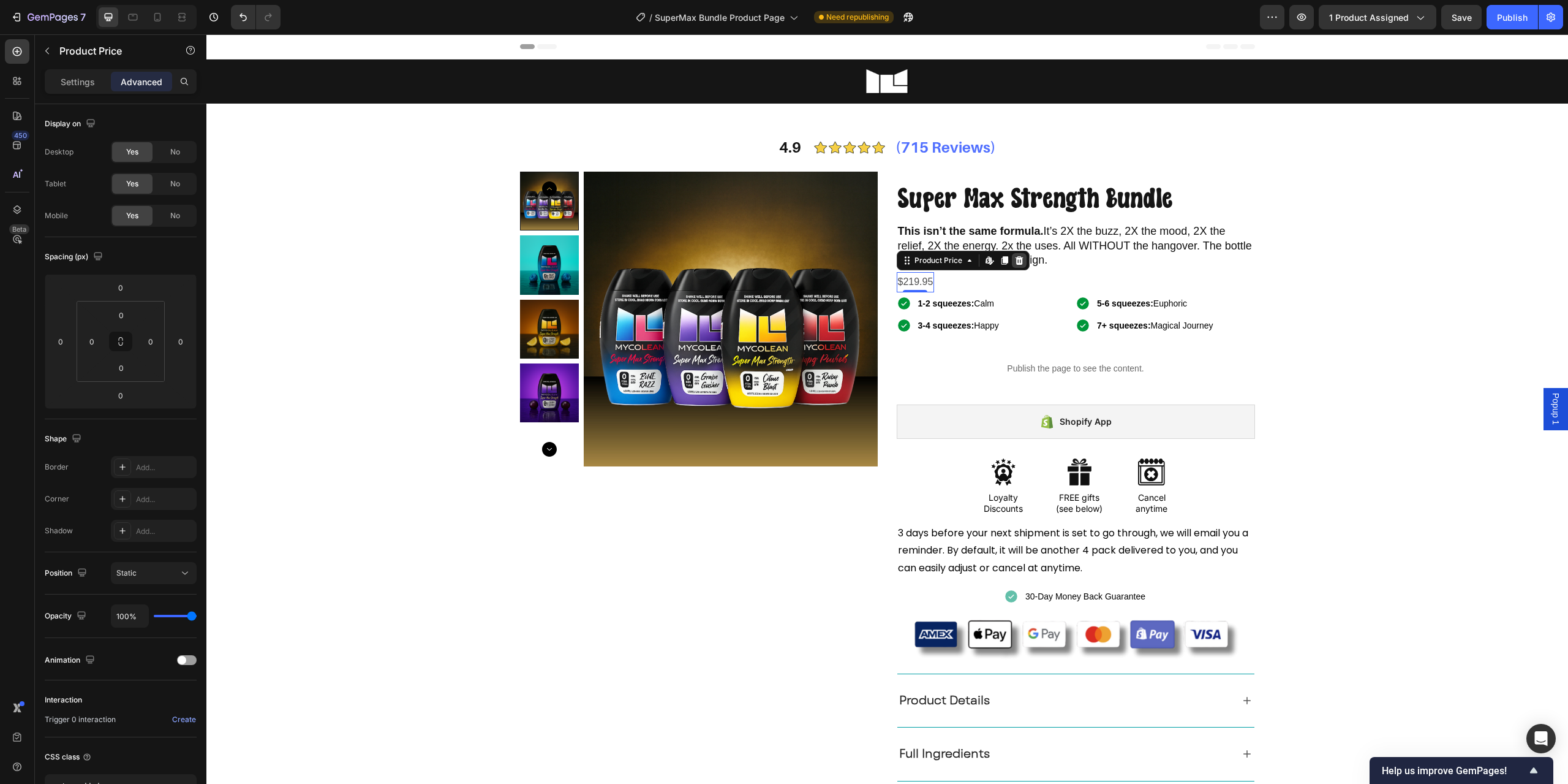
click at [1015, 264] on icon at bounding box center [1019, 260] width 8 height 9
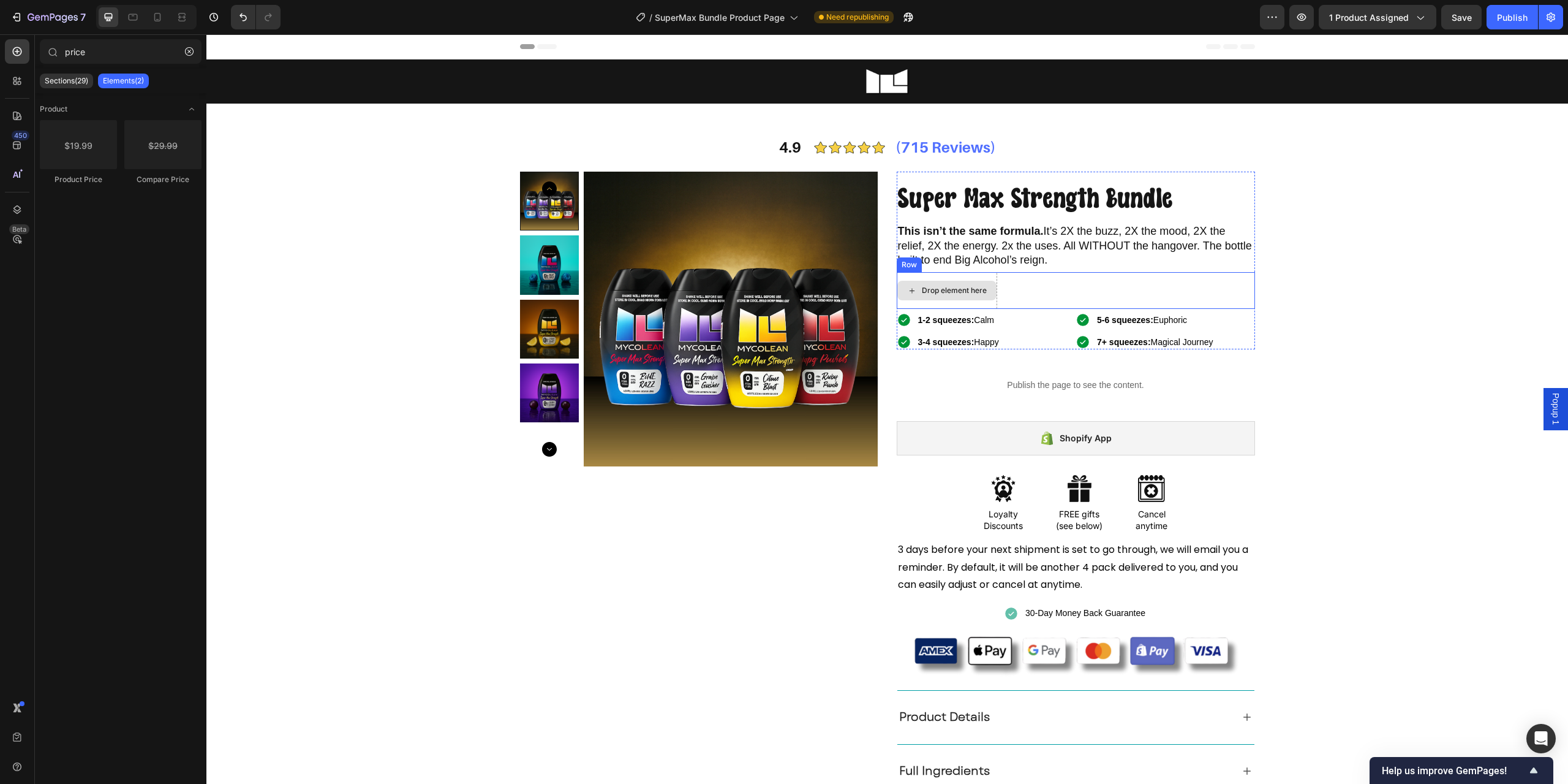
click at [928, 285] on div "Drop element here" at bounding box center [955, 290] width 65 height 10
drag, startPoint x: 410, startPoint y: 192, endPoint x: 920, endPoint y: 292, distance: 519.7
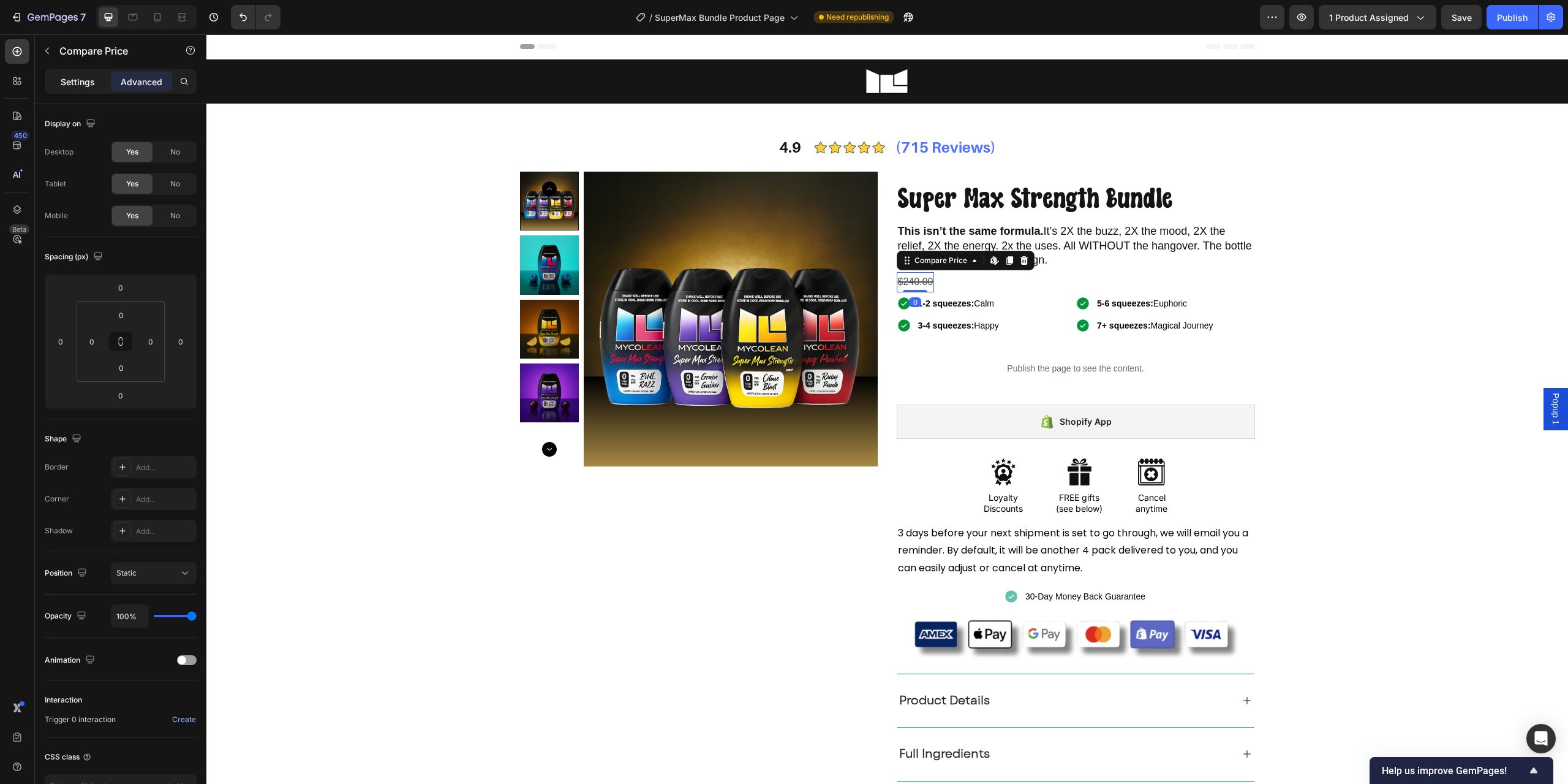
click at [67, 79] on p "Settings" at bounding box center [77, 81] width 34 height 13
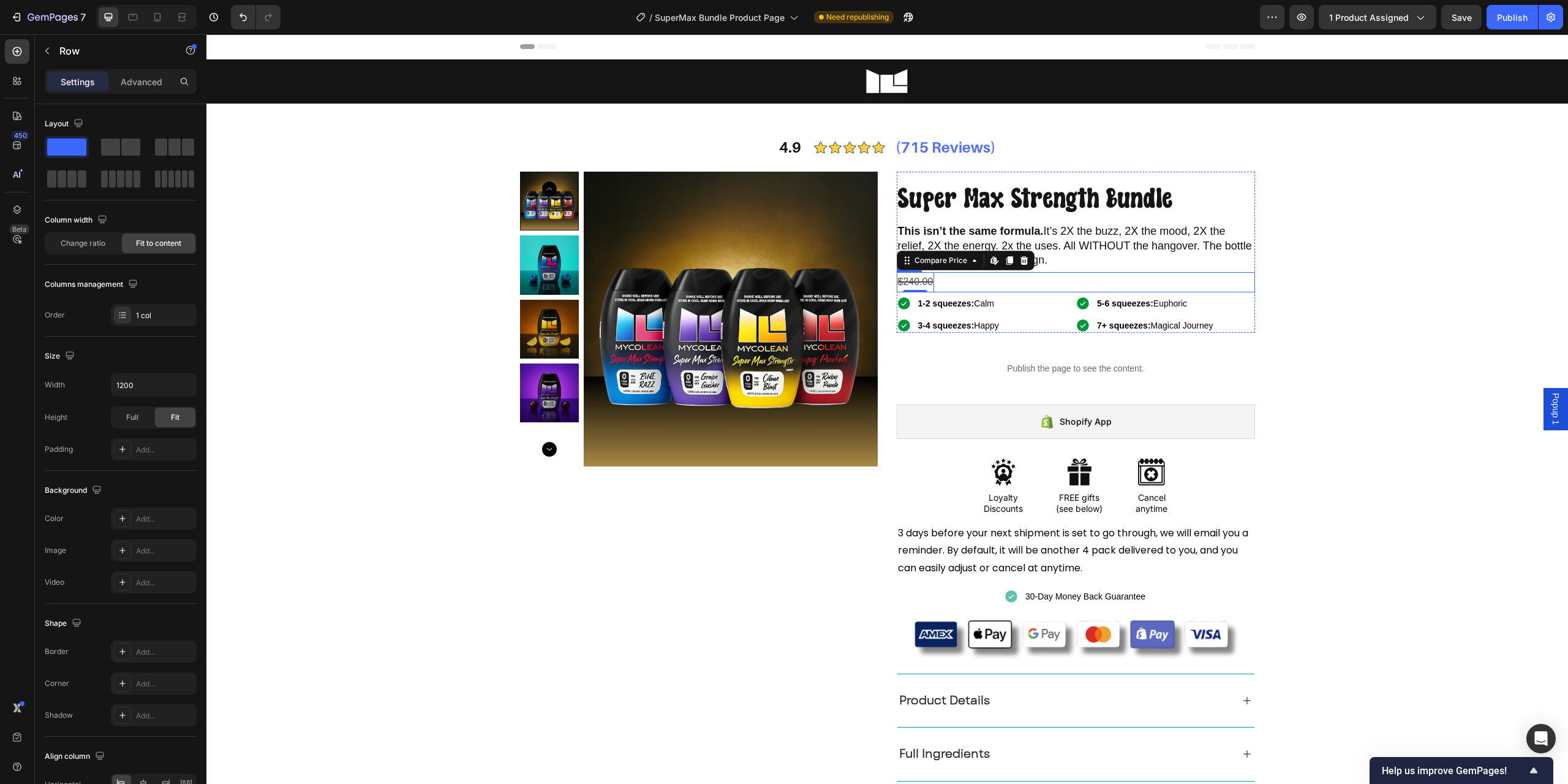
click at [946, 289] on div "$240.00 Compare Price Edit content in Shopify 0 Compare Price Edit content in S…" at bounding box center [1076, 282] width 359 height 20
click at [54, 50] on button "button" at bounding box center [47, 50] width 20 height 20
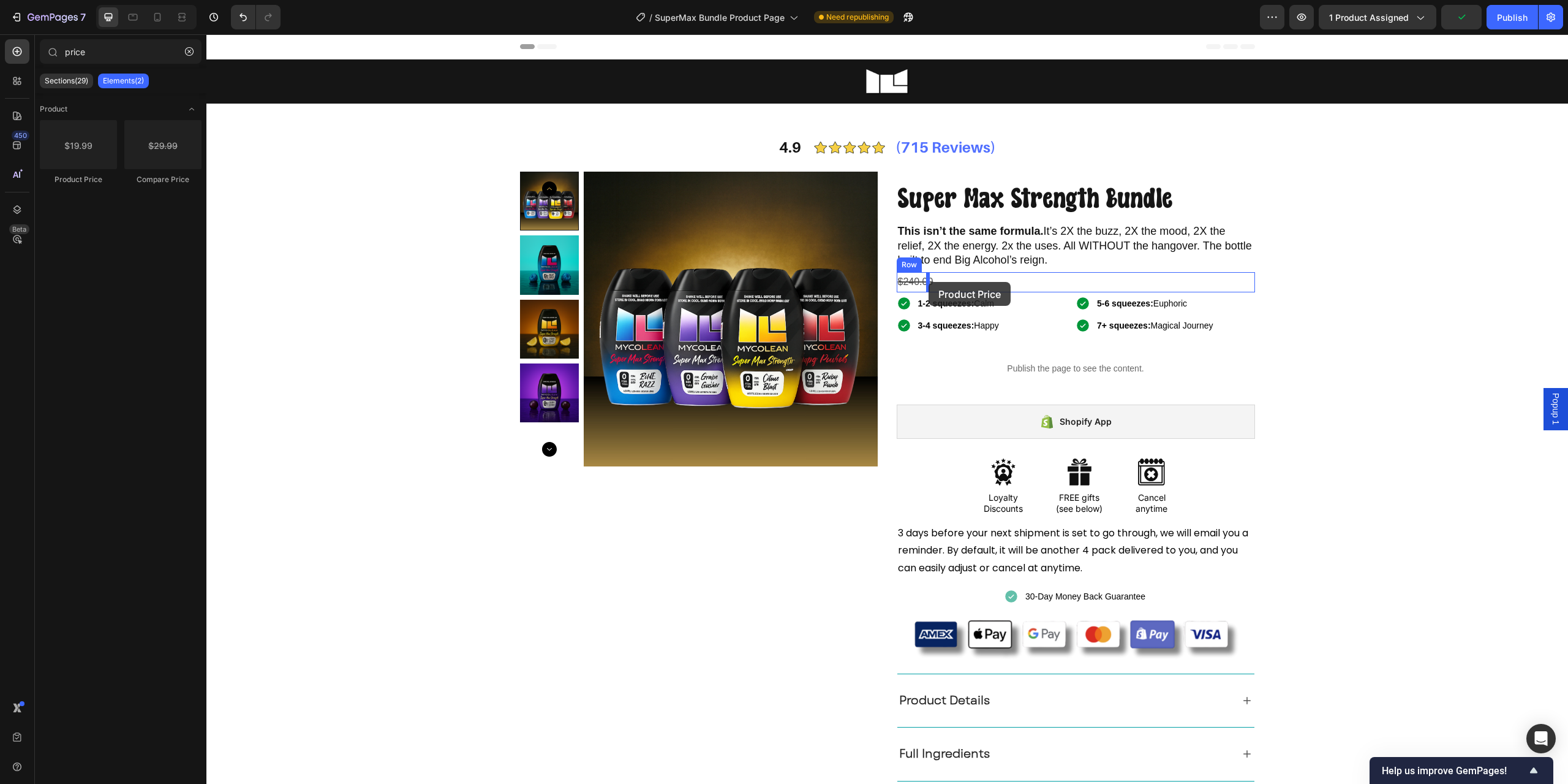
drag, startPoint x: 283, startPoint y: 186, endPoint x: 929, endPoint y: 282, distance: 653.1
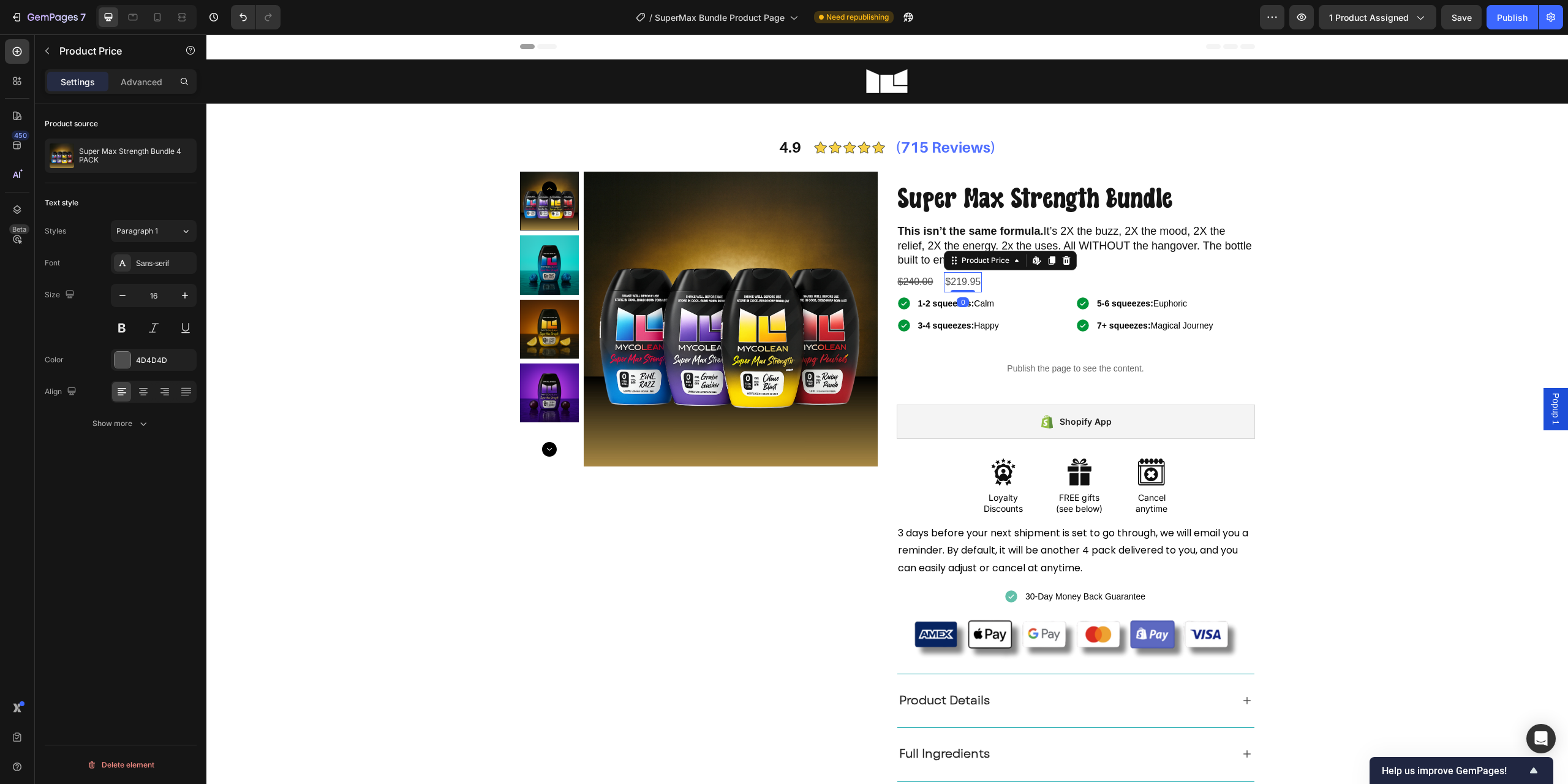
click at [948, 280] on div "$219.95" at bounding box center [963, 282] width 38 height 20
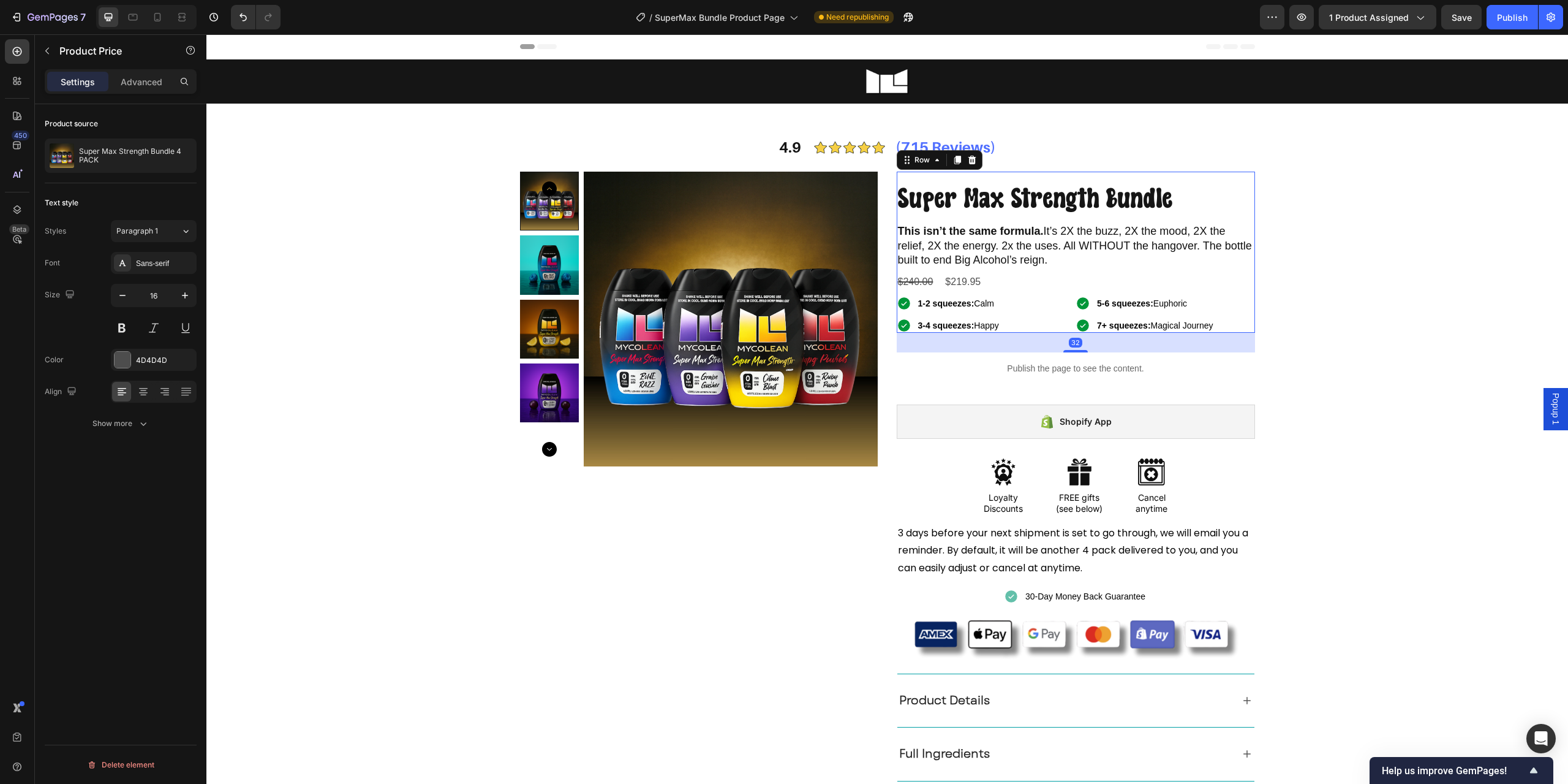
click at [907, 295] on div "Super Max Strength Bundle Text Block This isn’t the same formula. It’s 2X the b…" at bounding box center [1076, 252] width 359 height 162
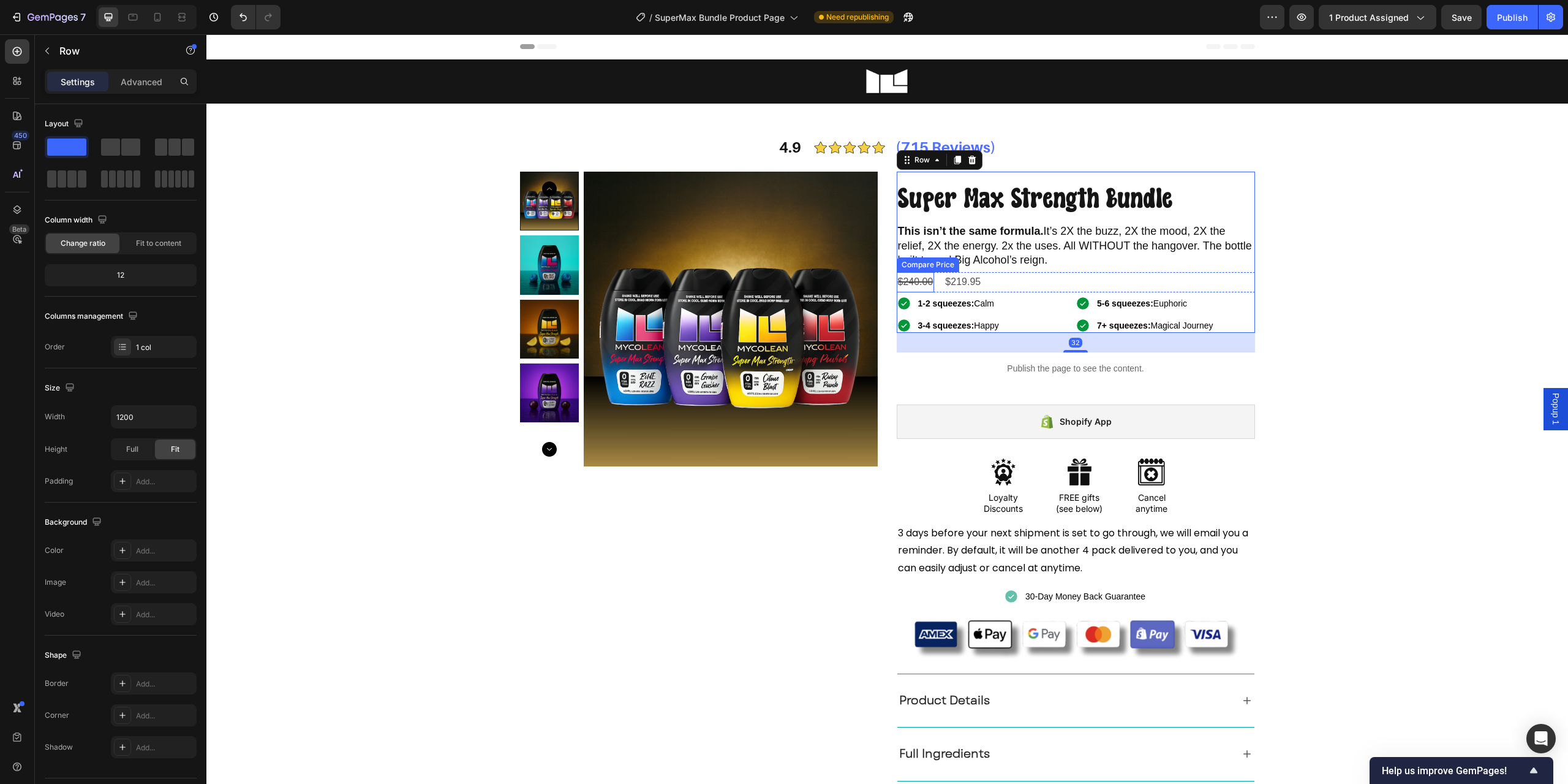
click at [907, 281] on div "$240.00" at bounding box center [916, 282] width 38 height 20
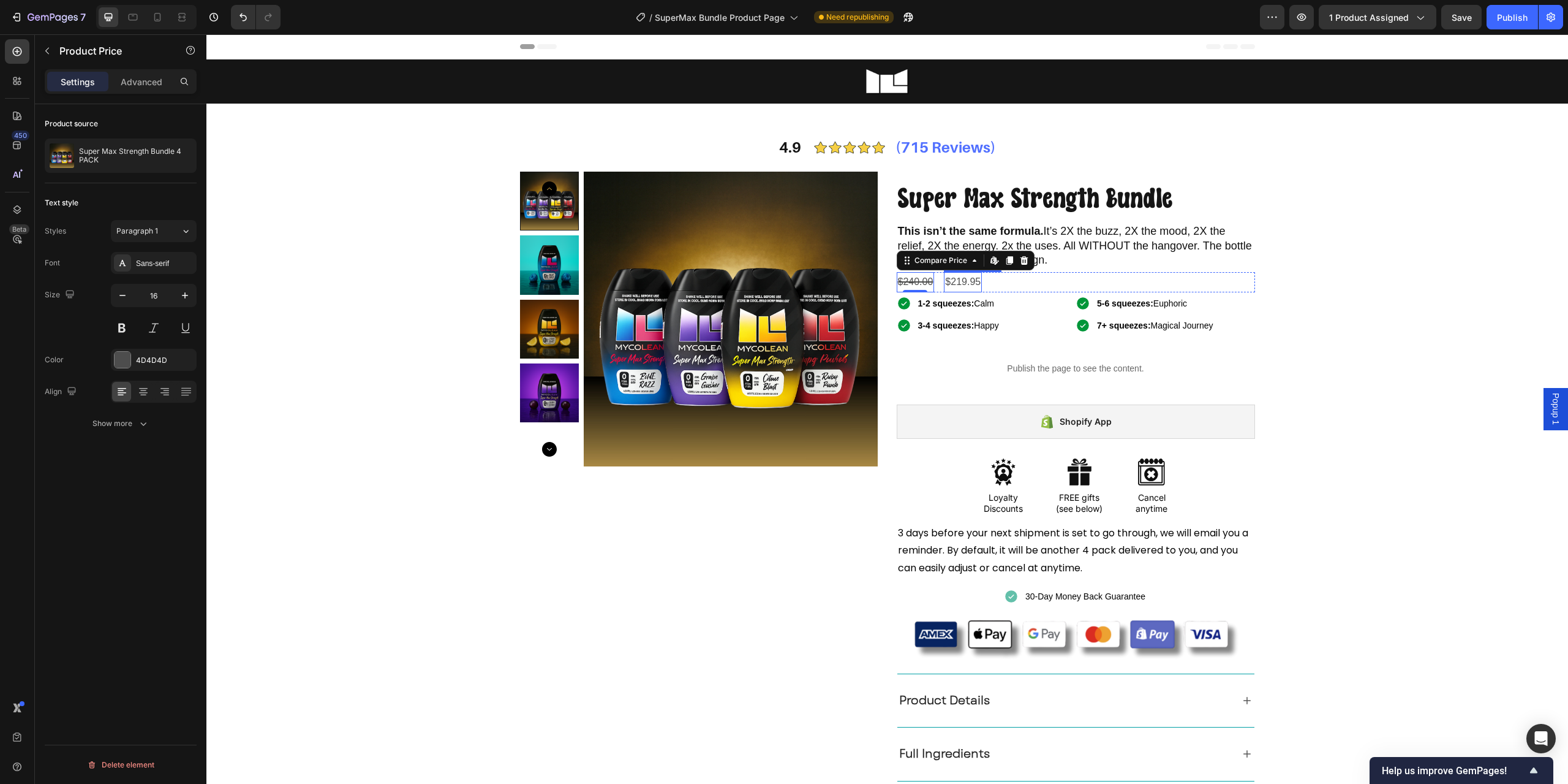
click at [961, 280] on div "$219.95" at bounding box center [963, 282] width 38 height 20
click at [114, 355] on div at bounding box center [122, 360] width 16 height 16
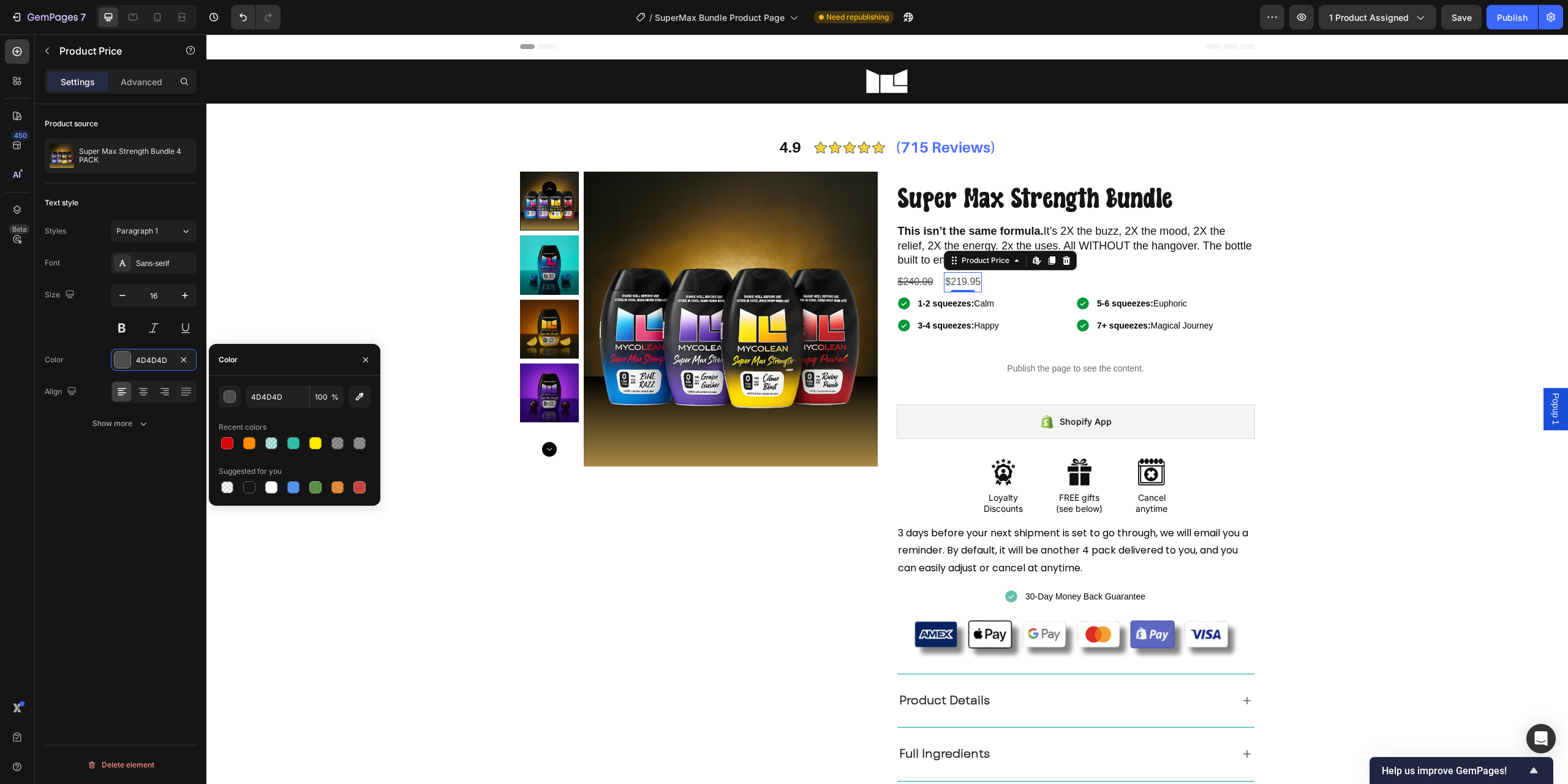
click at [231, 441] on div at bounding box center [227, 443] width 12 height 12
type input "D60606"
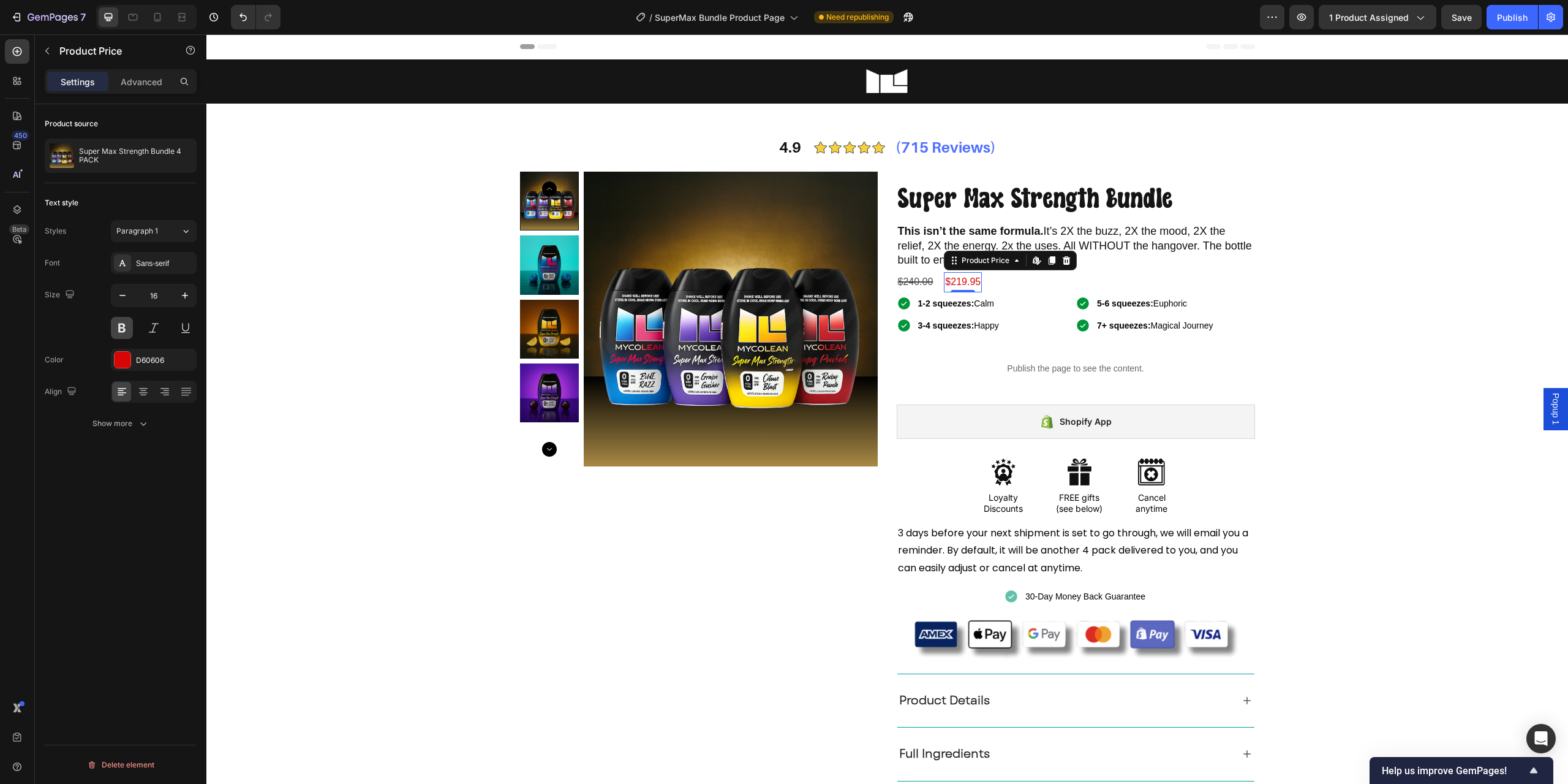
click at [122, 326] on button at bounding box center [122, 328] width 22 height 22
click at [188, 291] on icon "button" at bounding box center [185, 295] width 12 height 12
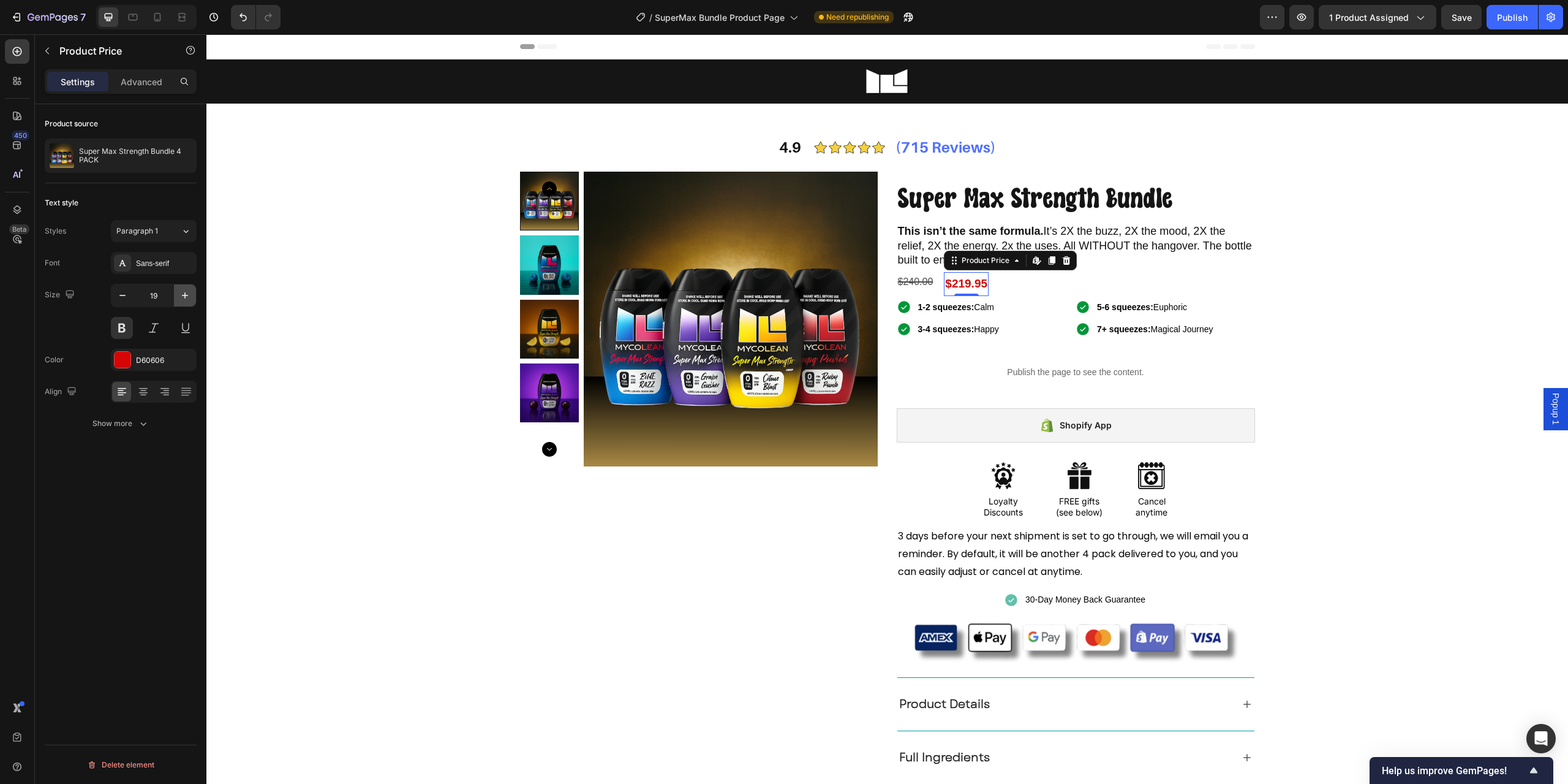
click at [188, 291] on icon "button" at bounding box center [185, 295] width 12 height 12
type input "21"
click at [914, 289] on div "Item List" at bounding box center [916, 294] width 34 height 11
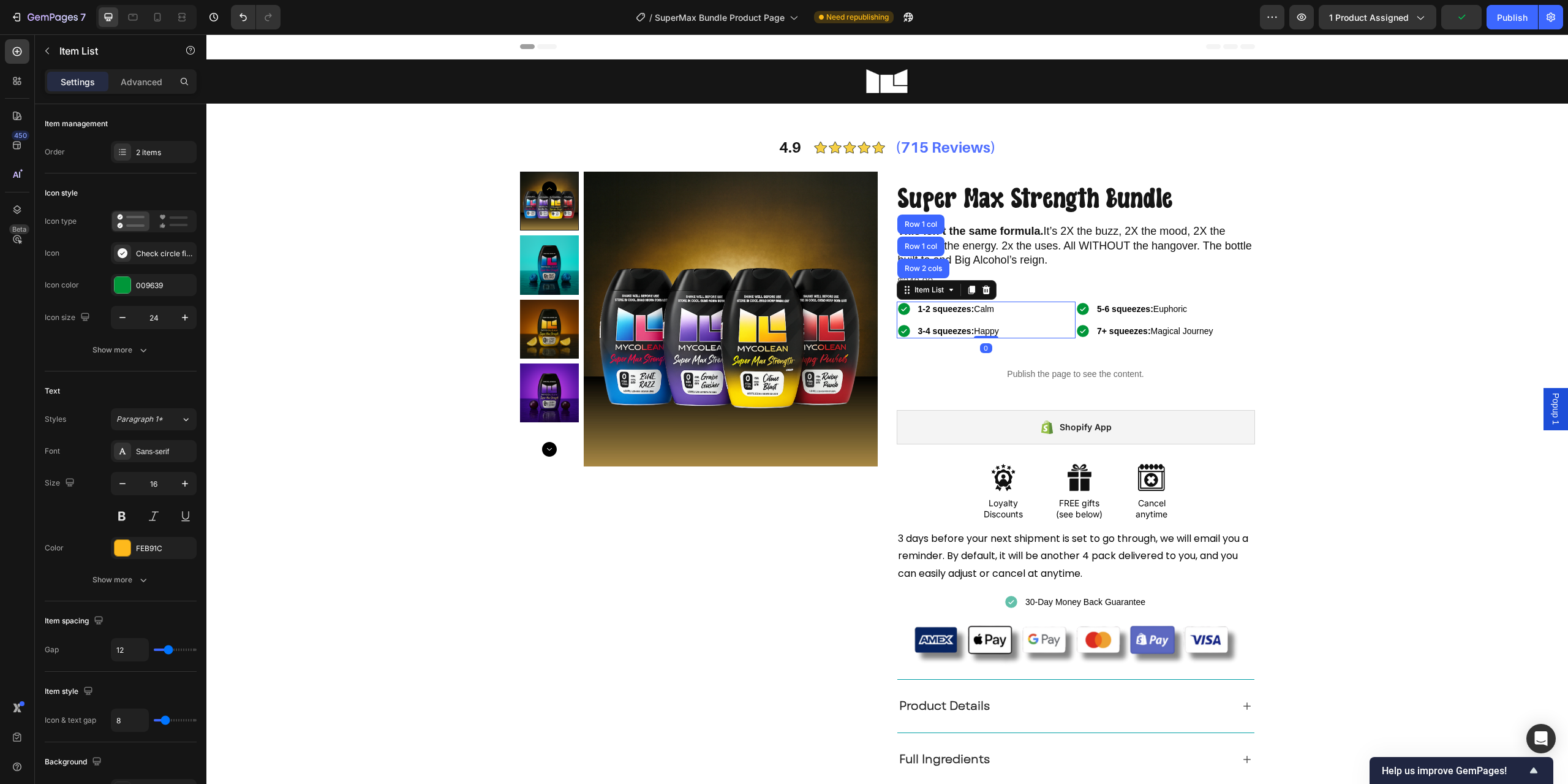
click at [918, 334] on strong "3-4 squeezes:" at bounding box center [946, 331] width 57 height 10
click at [891, 377] on div "Product Images Super Max Strength Bundle Text Block This isn’t the same formula…" at bounding box center [887, 506] width 735 height 669
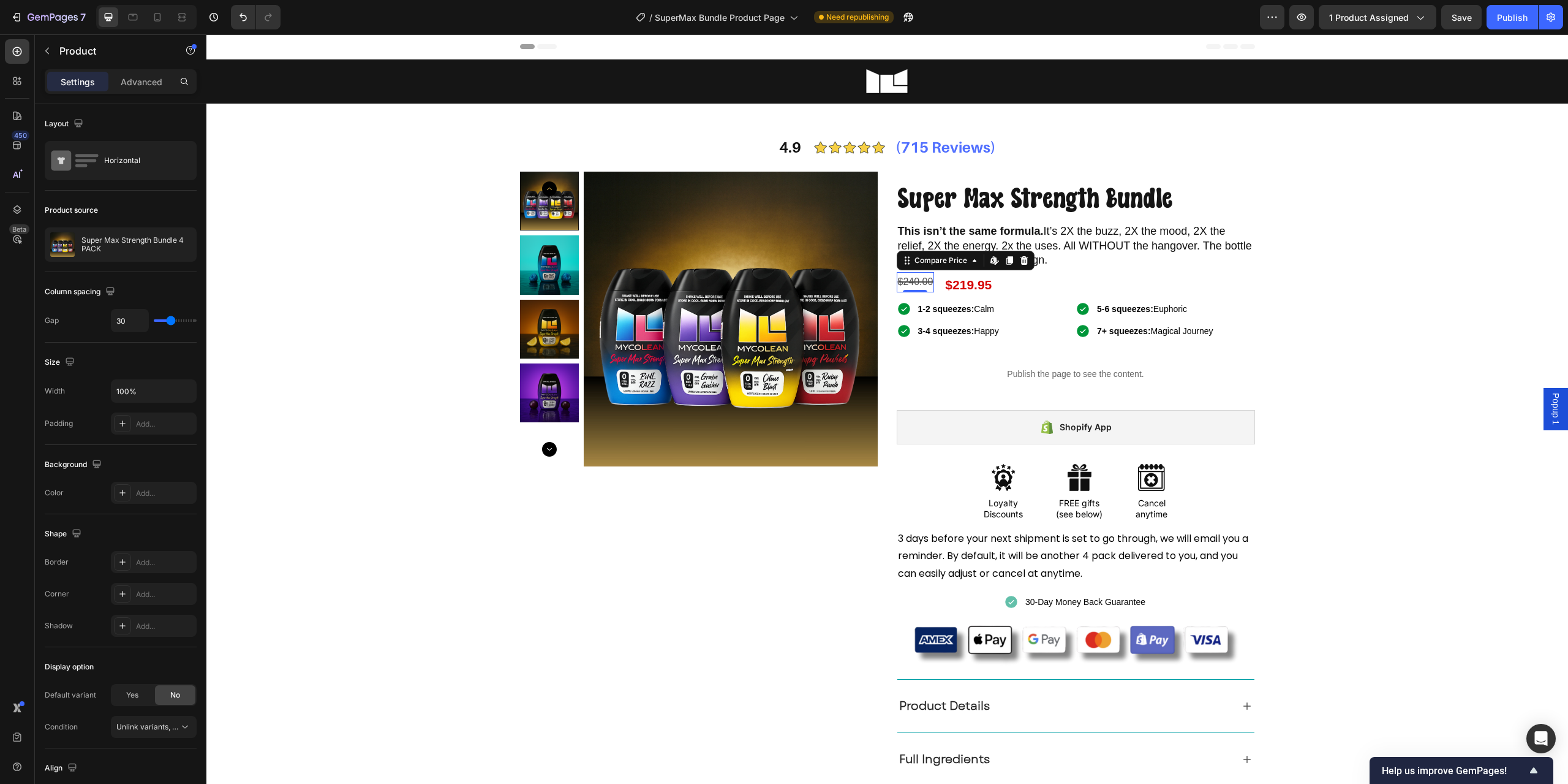
click at [909, 281] on div "$240.00" at bounding box center [916, 282] width 38 height 20
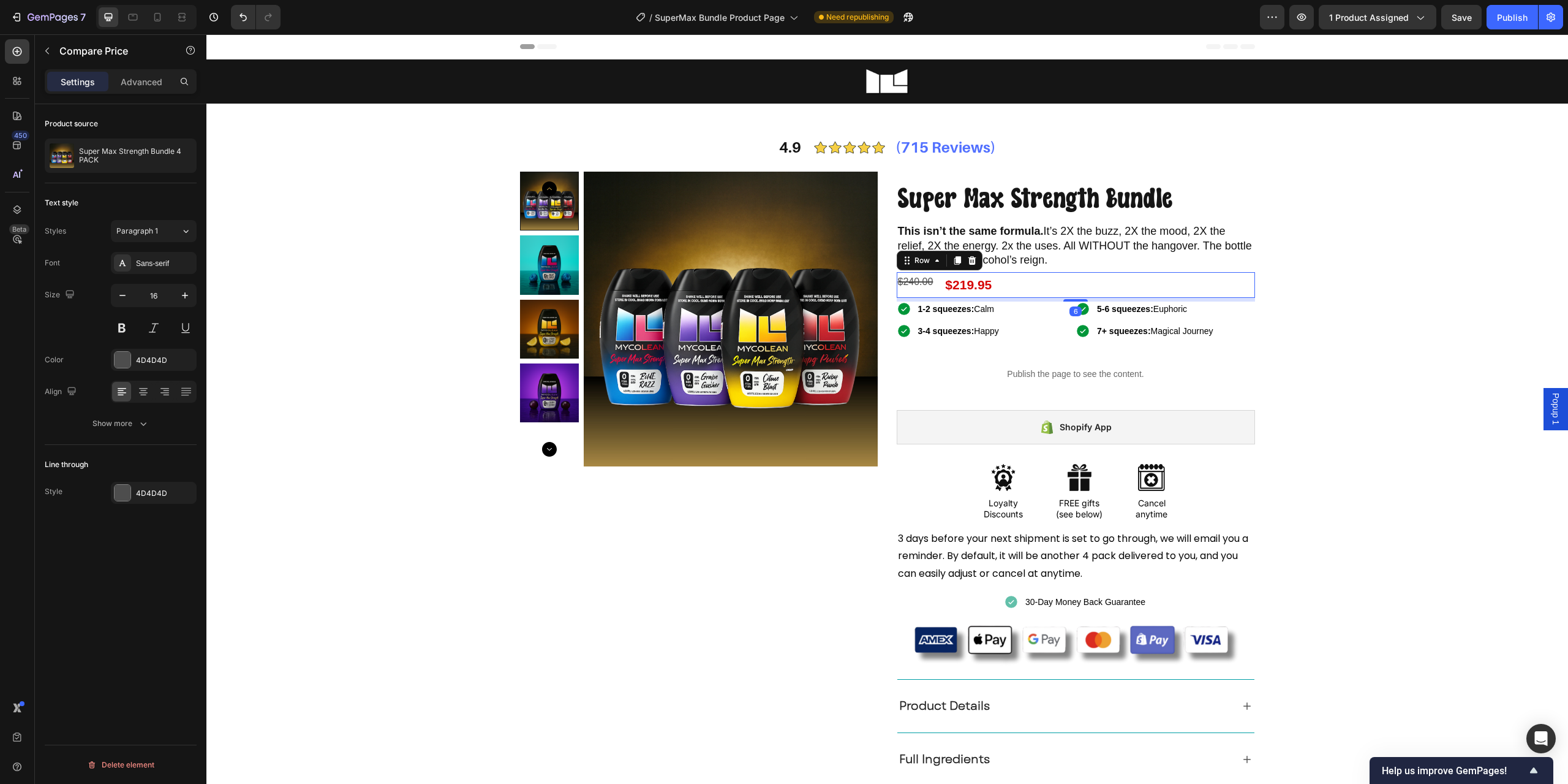
click at [936, 283] on div "$240.00 Compare Price Compare Price $219.95 Product Price Product Price Row 6" at bounding box center [1076, 285] width 359 height 26
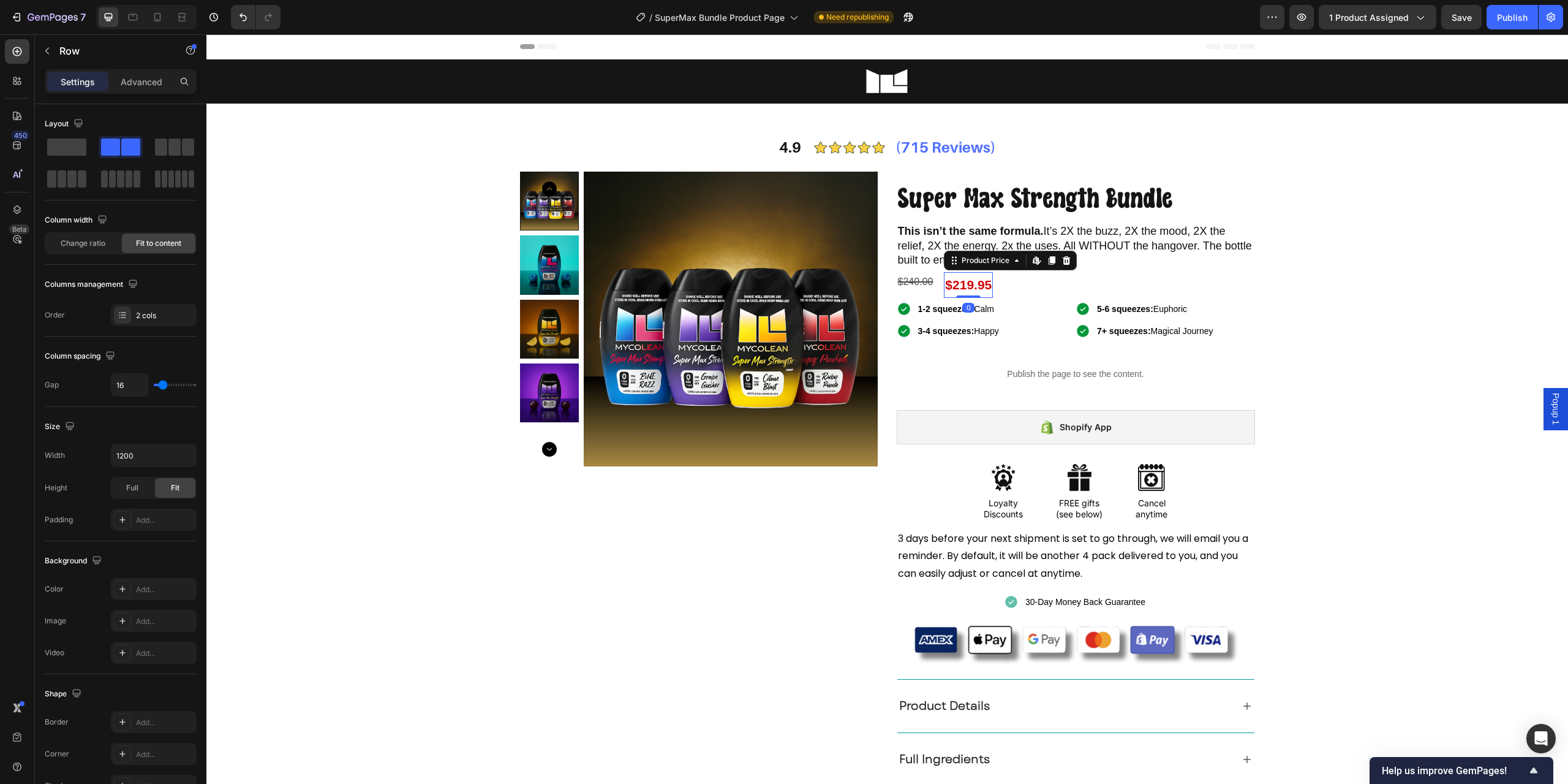
click at [947, 285] on div "$219.95" at bounding box center [968, 285] width 49 height 26
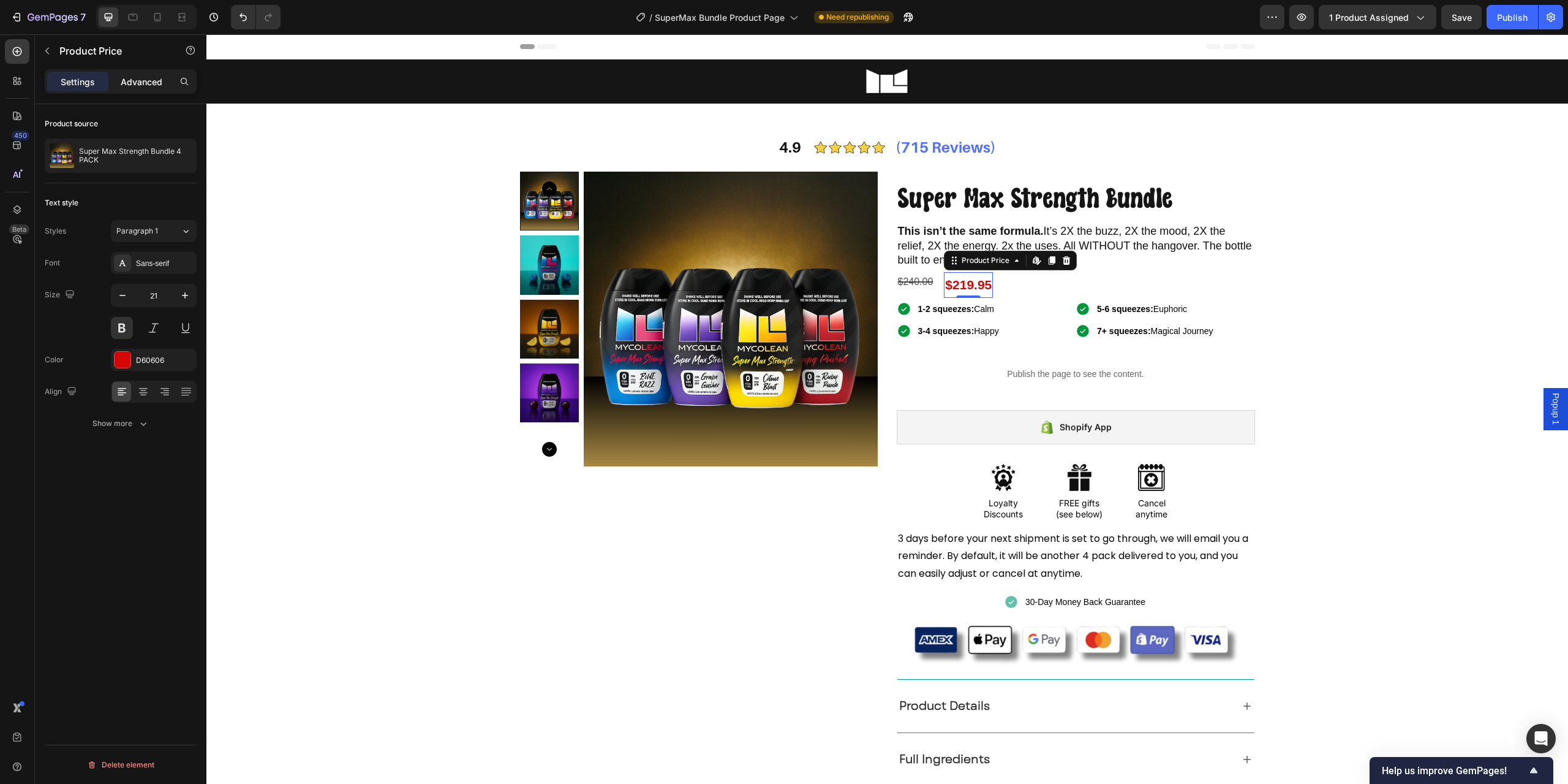
click at [142, 77] on p "Advanced" at bounding box center [141, 81] width 42 height 13
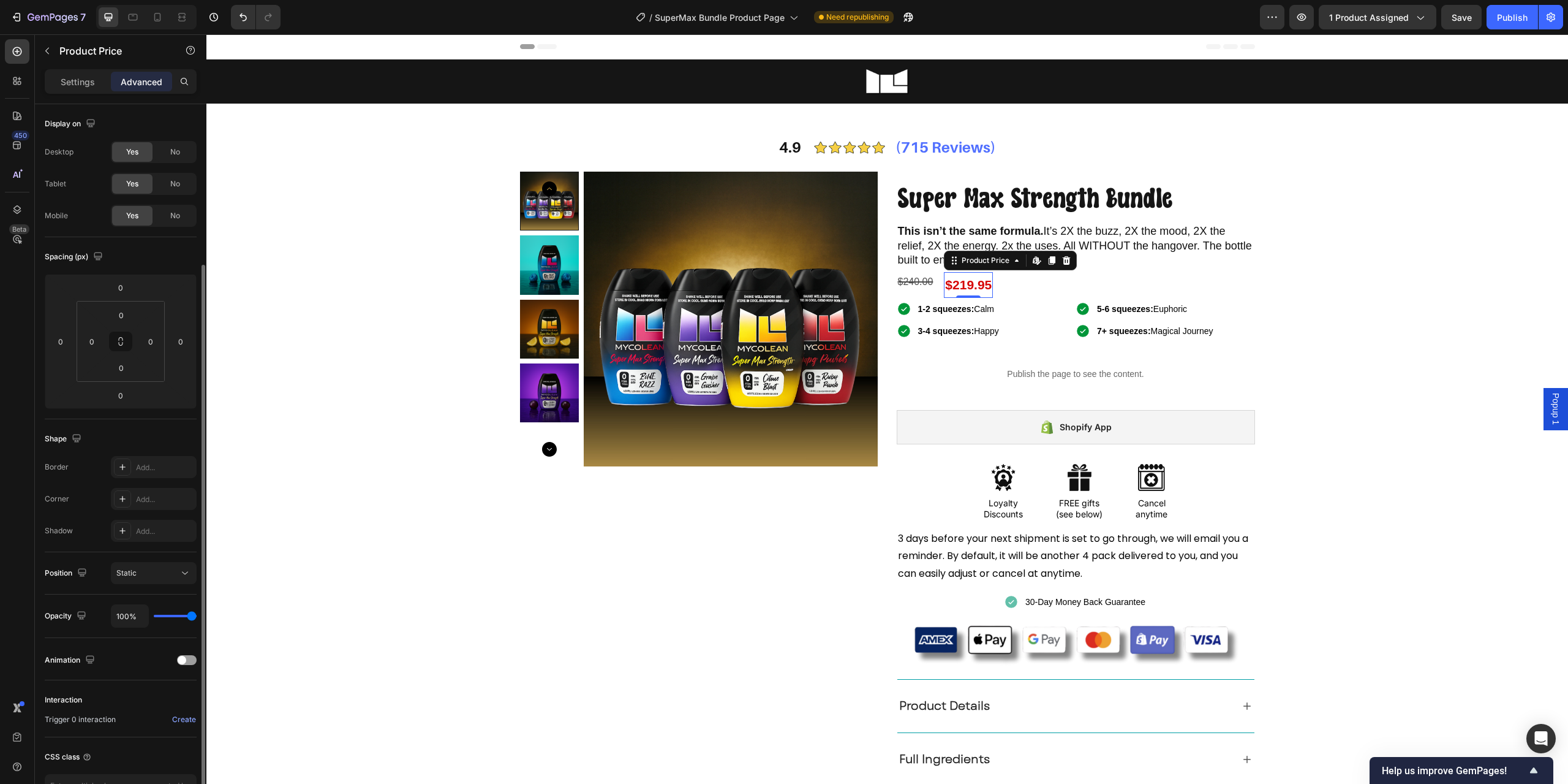
scroll to position [85, 0]
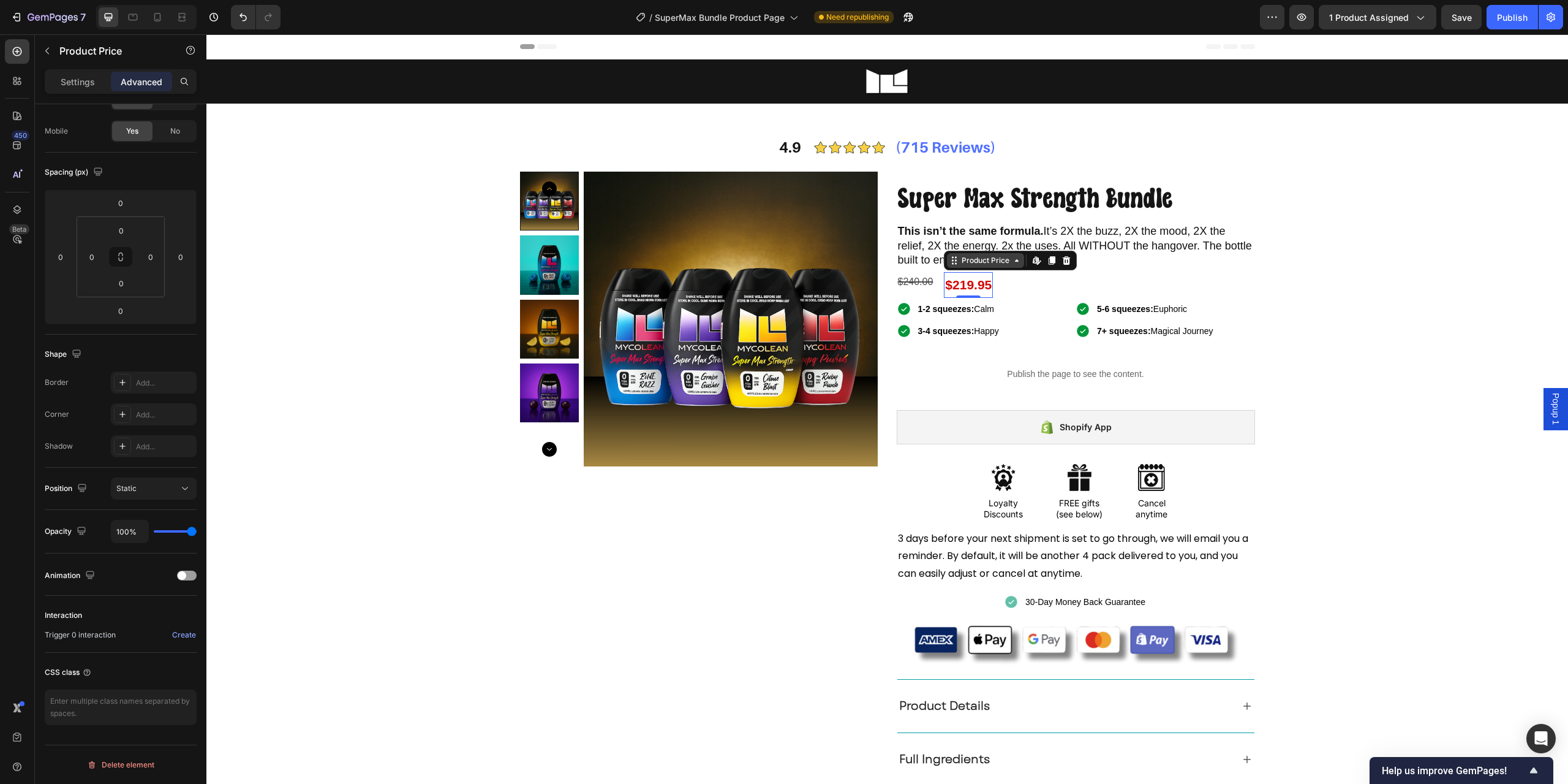
click at [978, 264] on div "Product Price" at bounding box center [985, 260] width 52 height 11
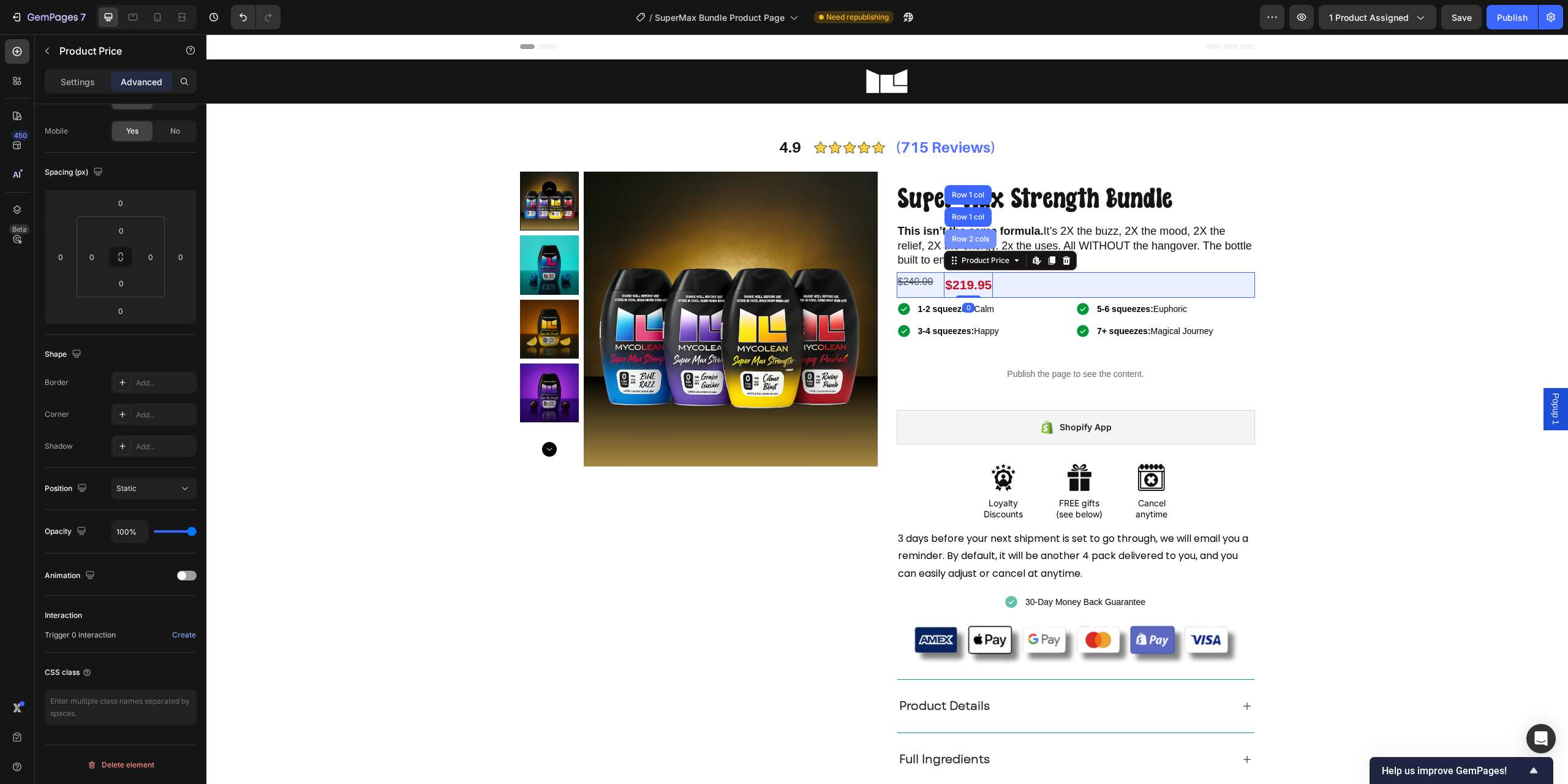
click at [964, 240] on div "Row 2 cols" at bounding box center [971, 239] width 42 height 7
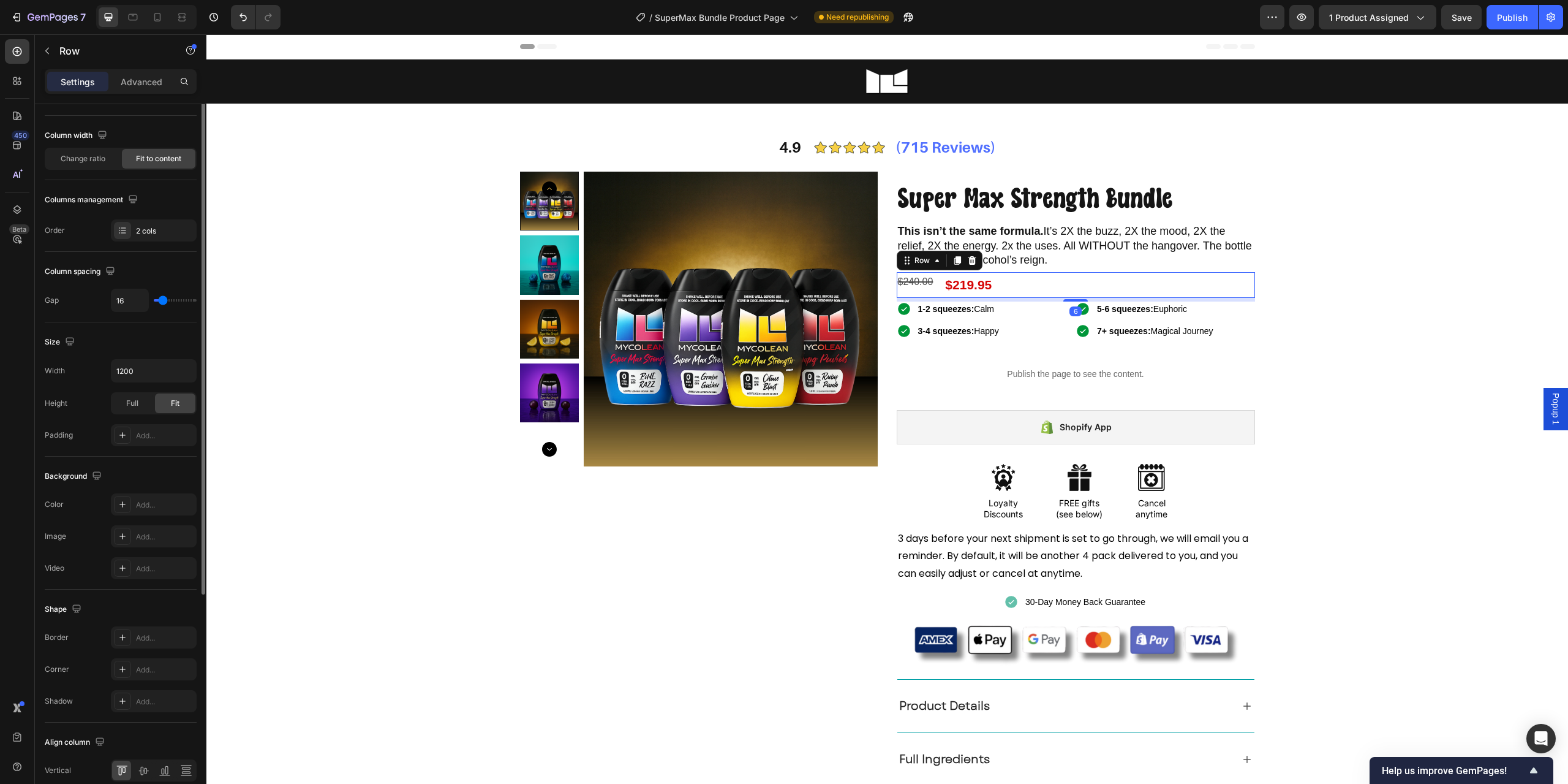
scroll to position [0, 0]
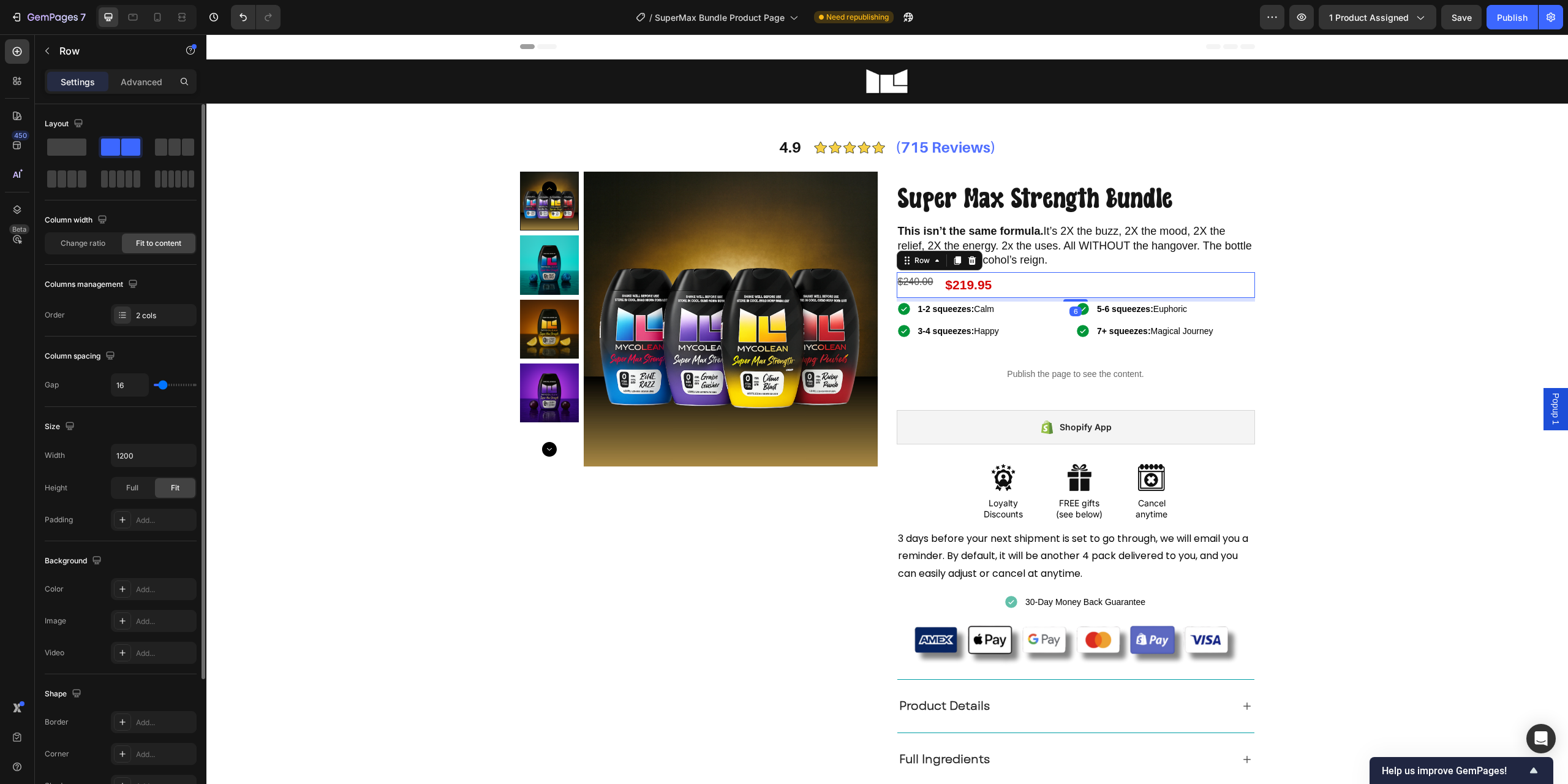
type input "2"
type input "0"
drag, startPoint x: 161, startPoint y: 387, endPoint x: 126, endPoint y: 388, distance: 35.0
type input "0"
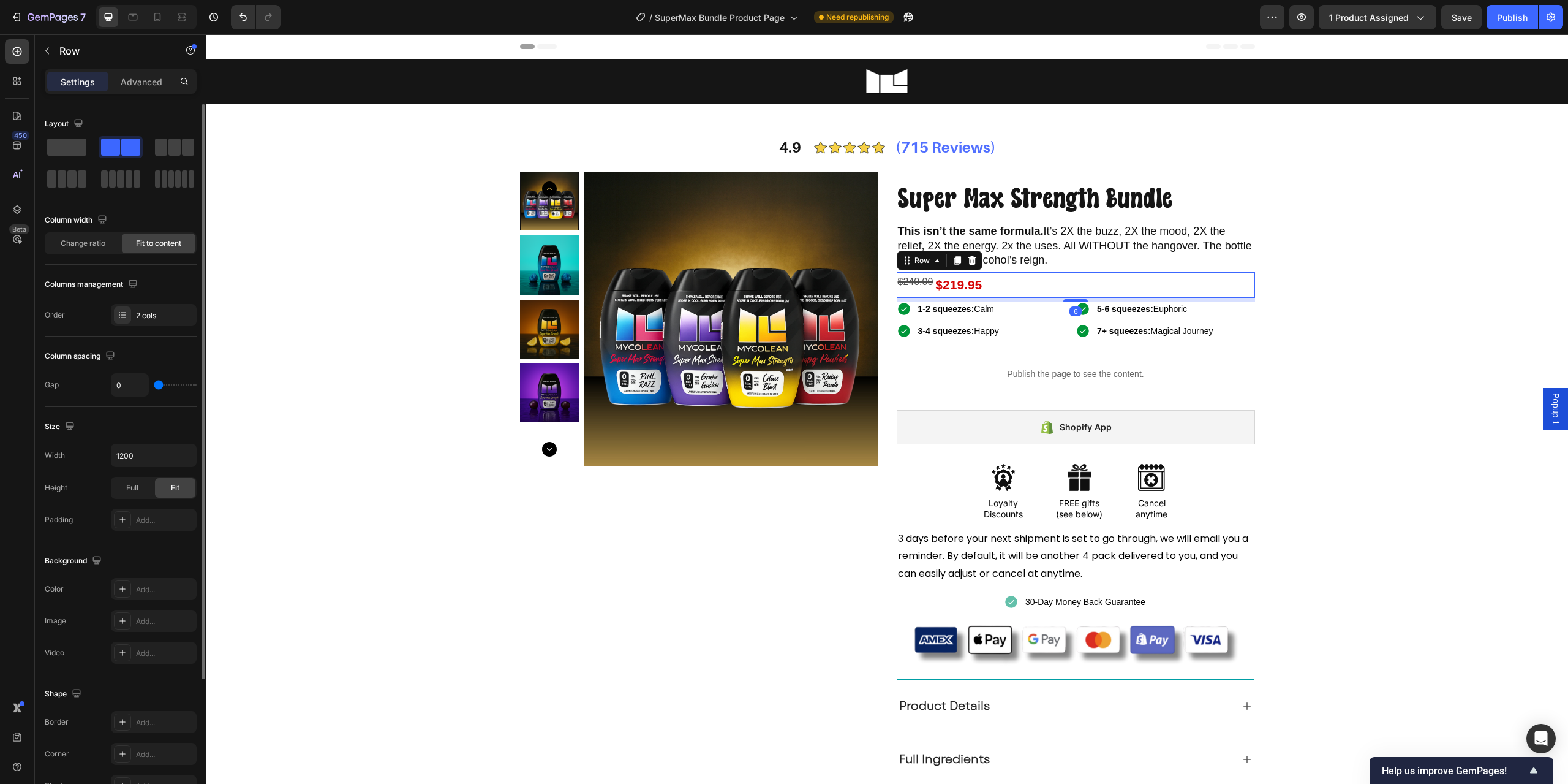
click at [154, 386] on input "range" at bounding box center [176, 385] width 43 height 3
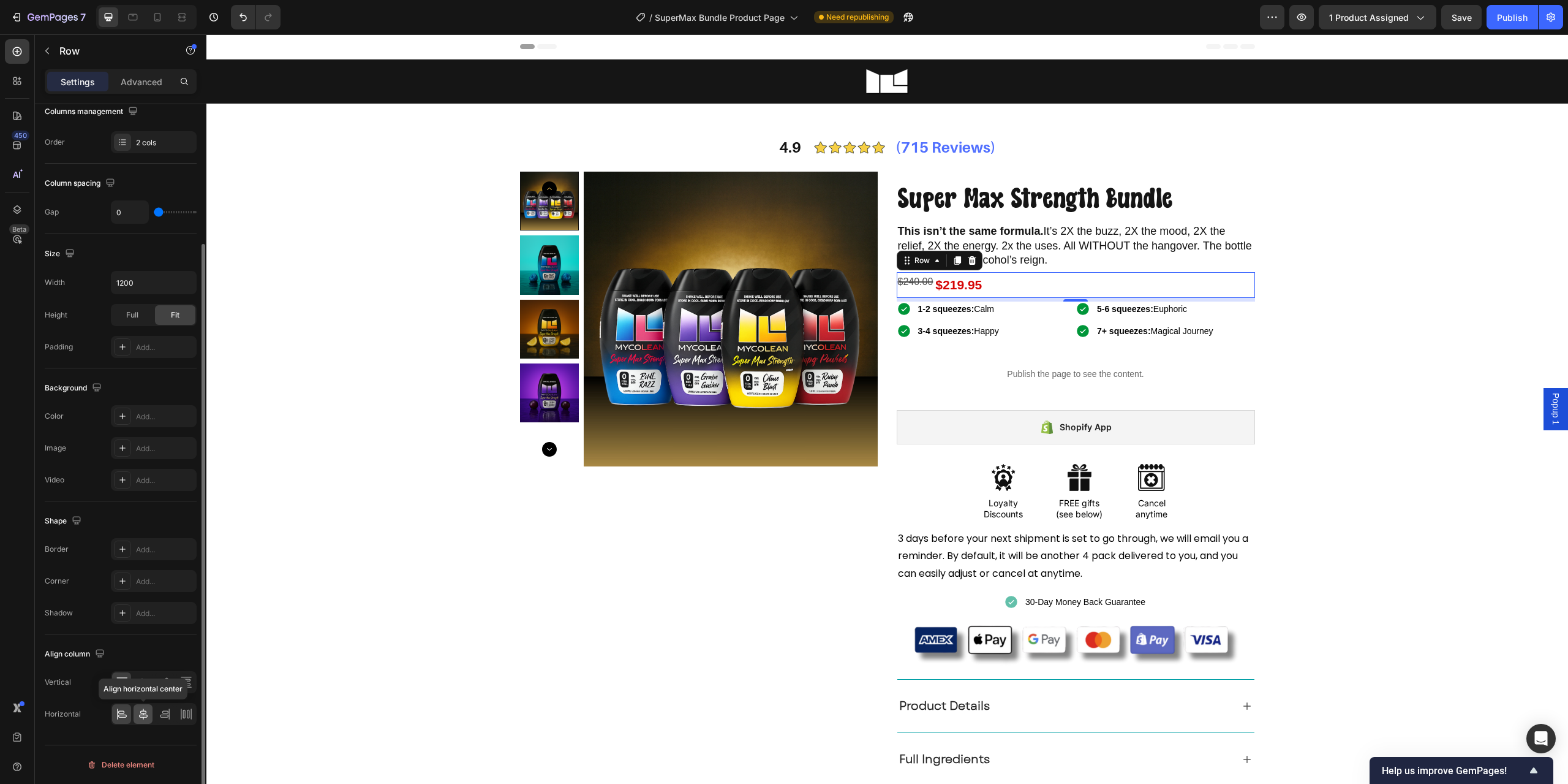
click at [142, 713] on icon at bounding box center [143, 714] width 9 height 11
click at [129, 713] on div at bounding box center [122, 713] width 19 height 20
click at [147, 687] on icon at bounding box center [143, 682] width 12 height 12
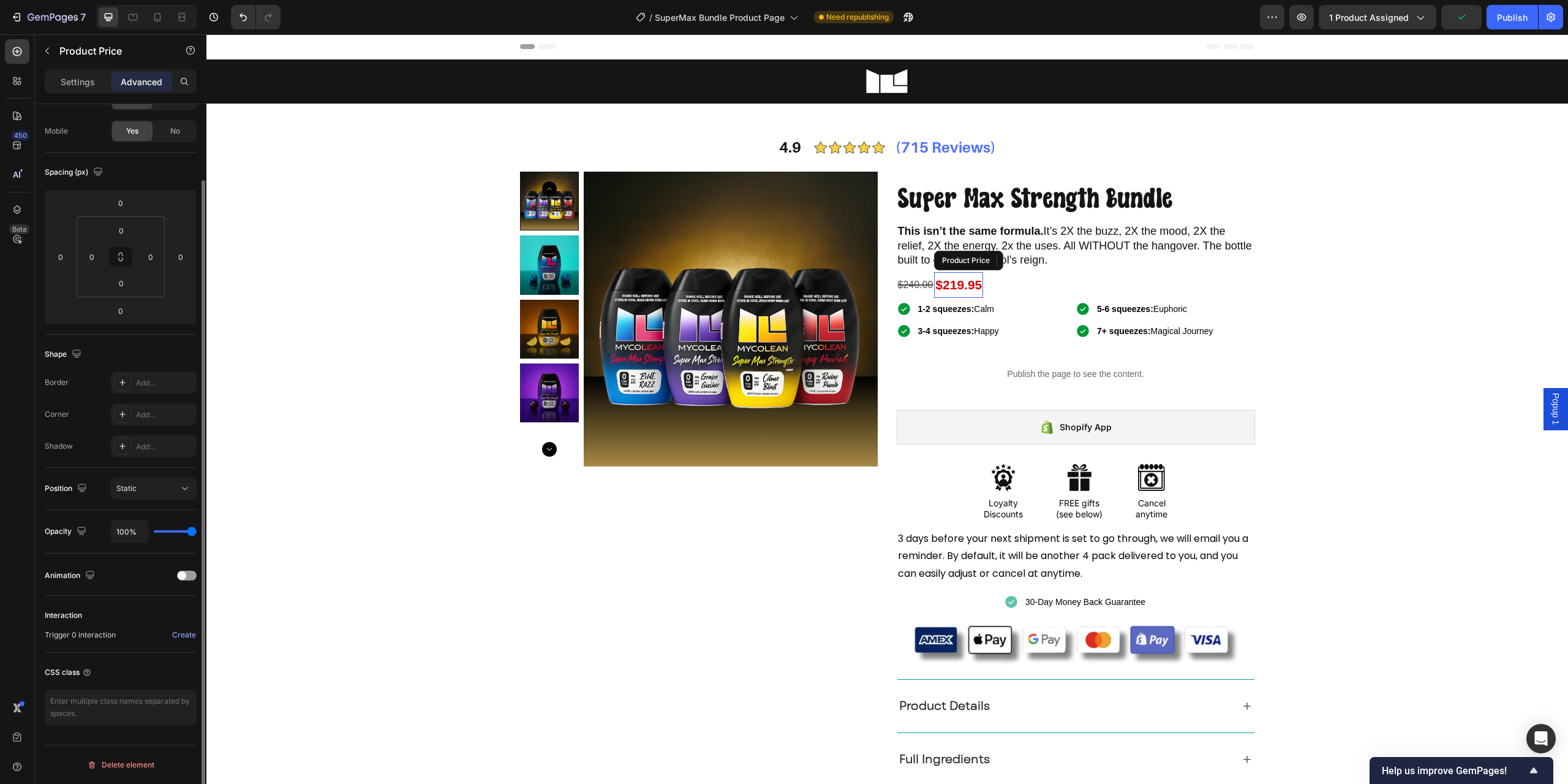
click at [955, 279] on div "$219.95" at bounding box center [959, 285] width 49 height 26
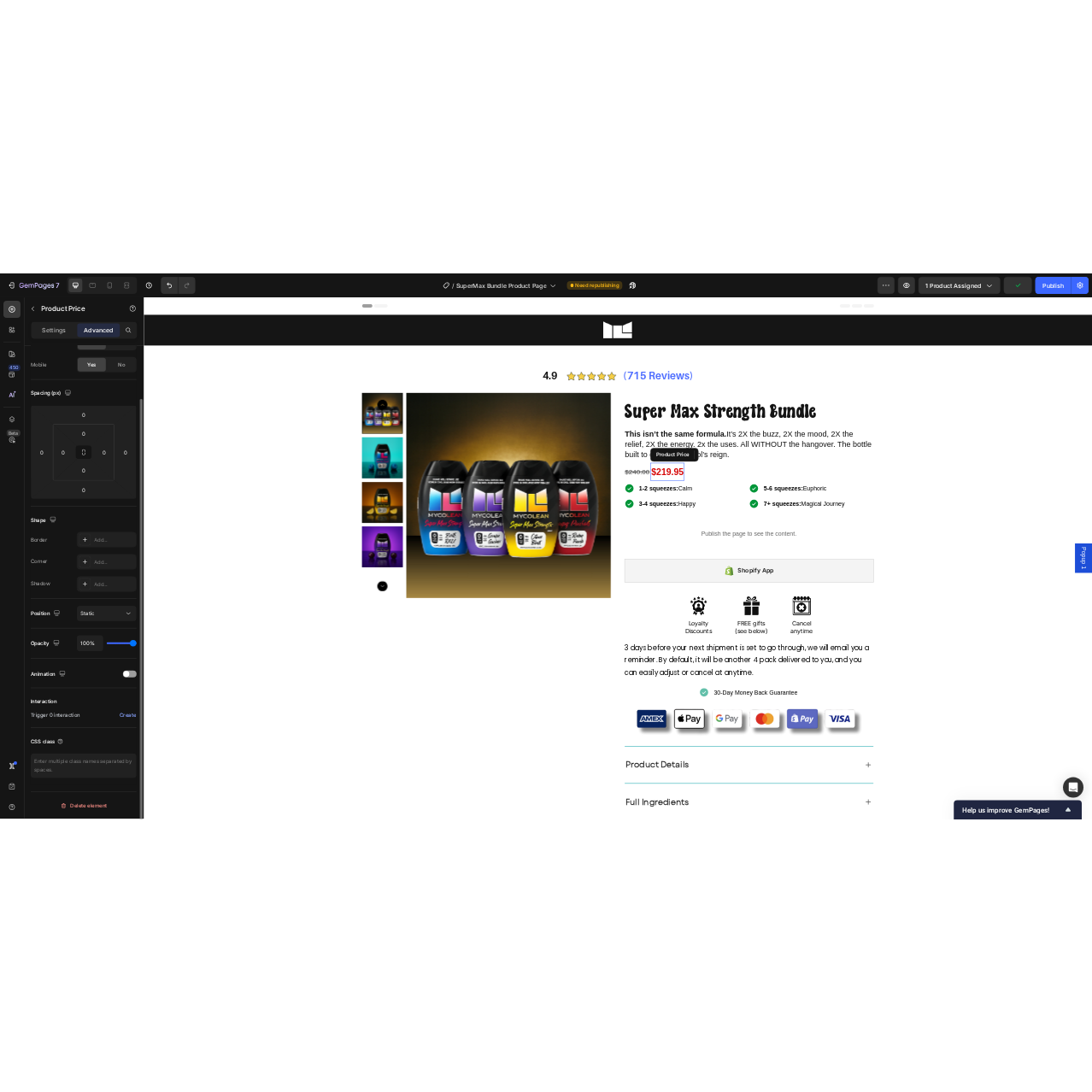
scroll to position [0, 0]
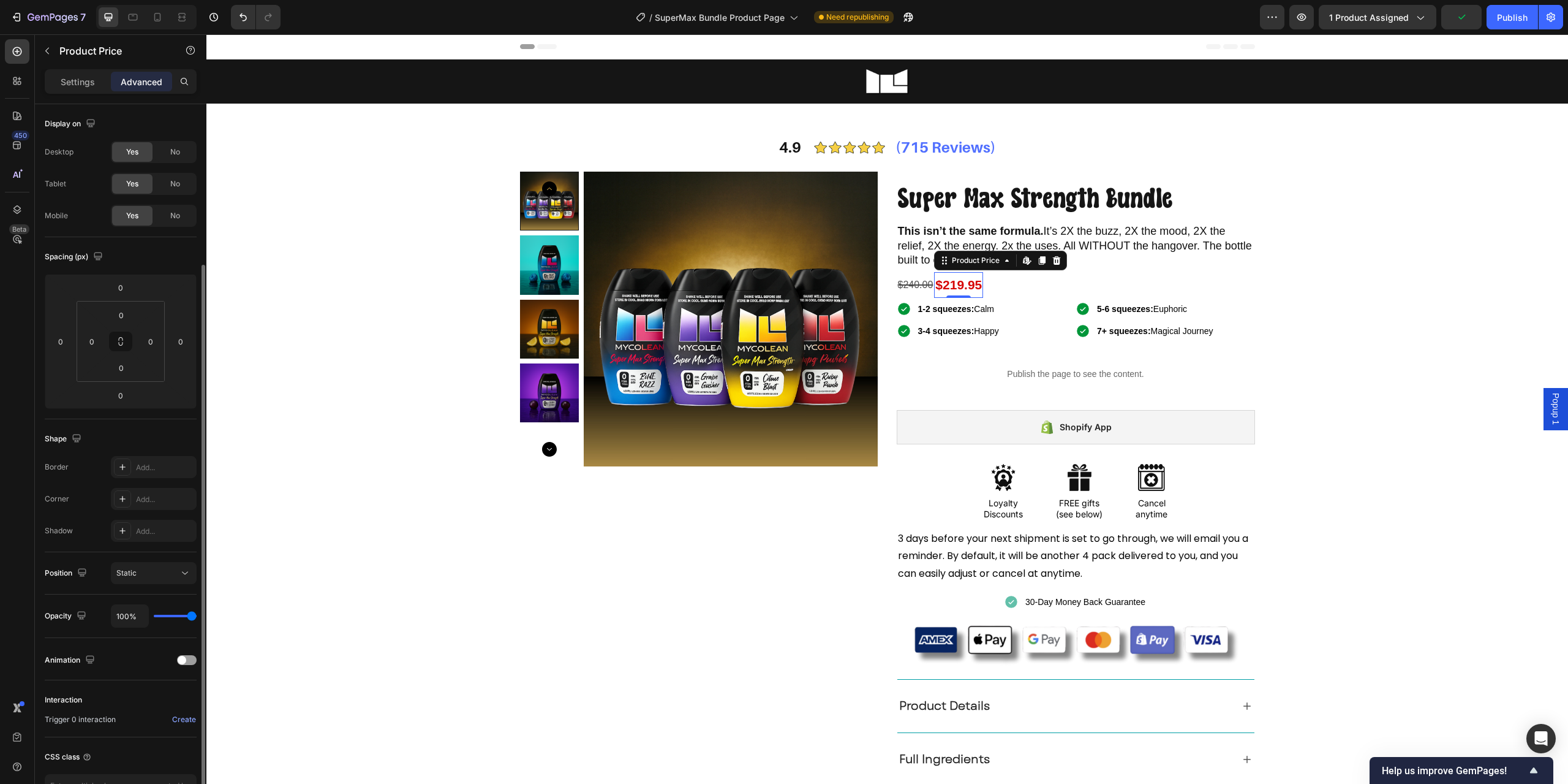
click at [955, 279] on div "$219.95" at bounding box center [959, 285] width 49 height 26
click at [1008, 289] on div "$240.00 Compare Price Compare Price $219.95 Product Price Product Price Row 0" at bounding box center [1076, 285] width 359 height 26
click at [953, 287] on div "$219.95" at bounding box center [959, 285] width 49 height 26
click at [78, 85] on p "Settings" at bounding box center [77, 81] width 34 height 13
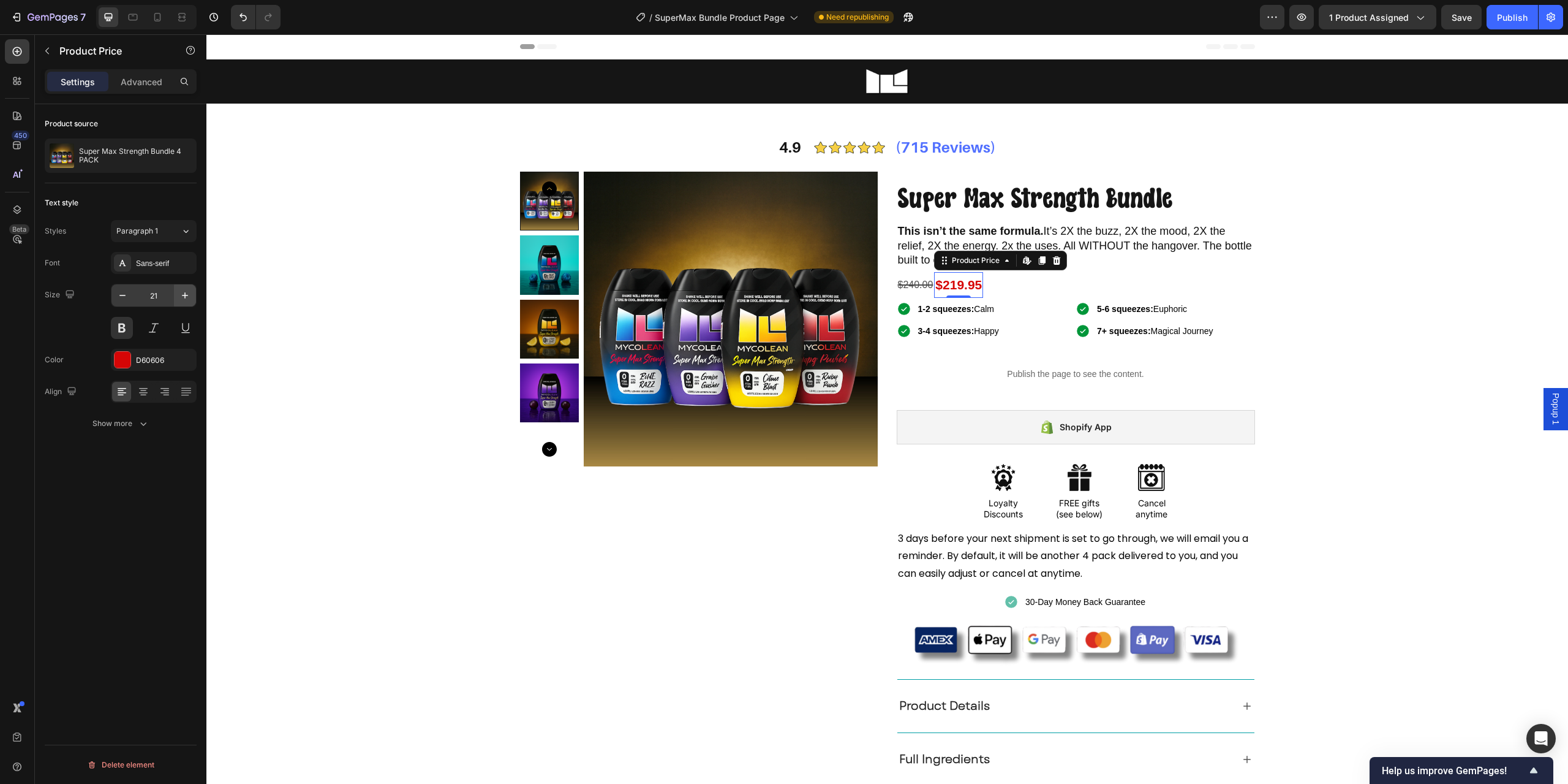
click at [182, 299] on icon "button" at bounding box center [185, 295] width 12 height 12
click at [183, 299] on icon "button" at bounding box center [185, 295] width 12 height 12
type input "24"
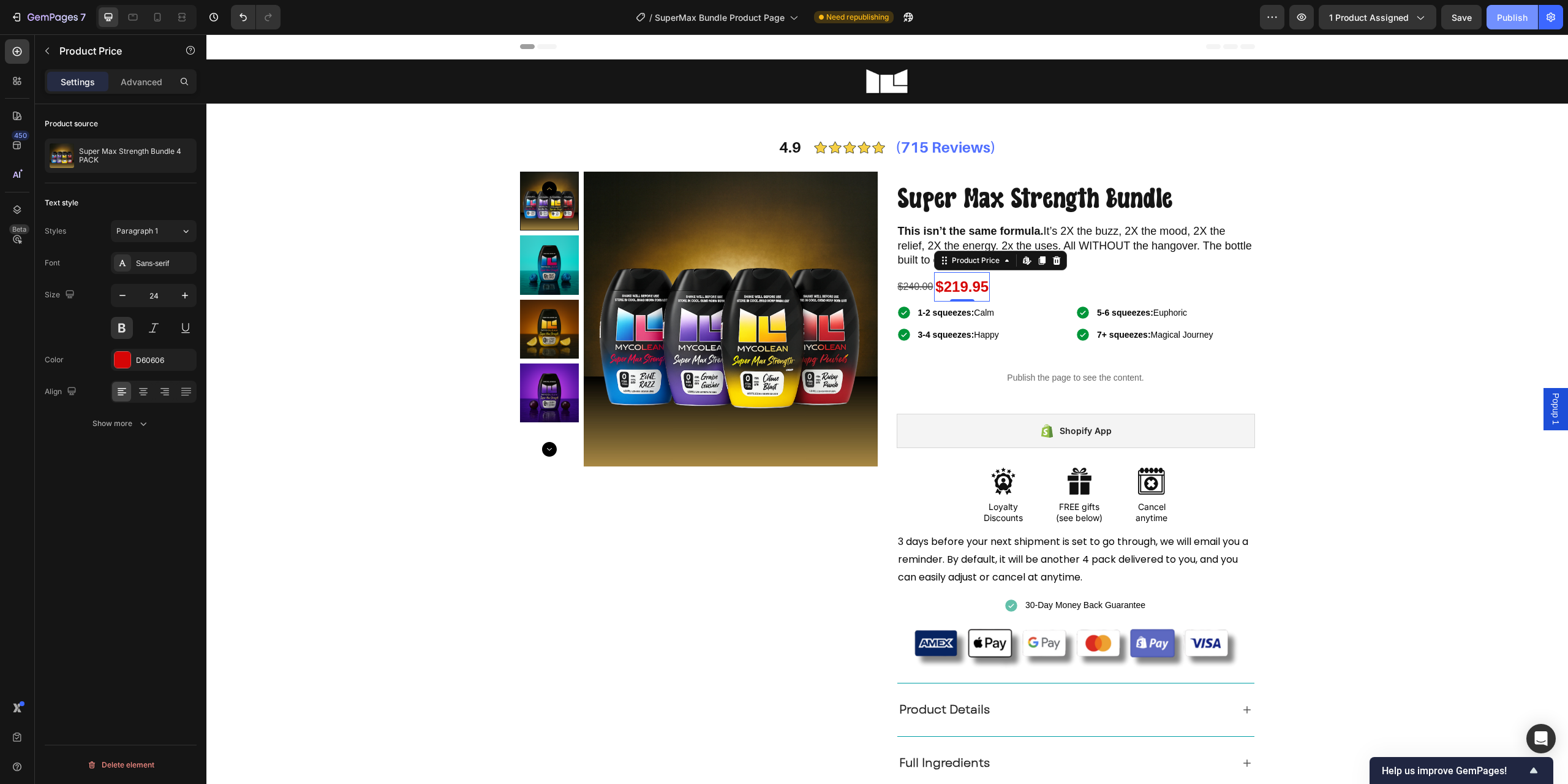
click at [1509, 21] on div "Publish" at bounding box center [1513, 17] width 31 height 13
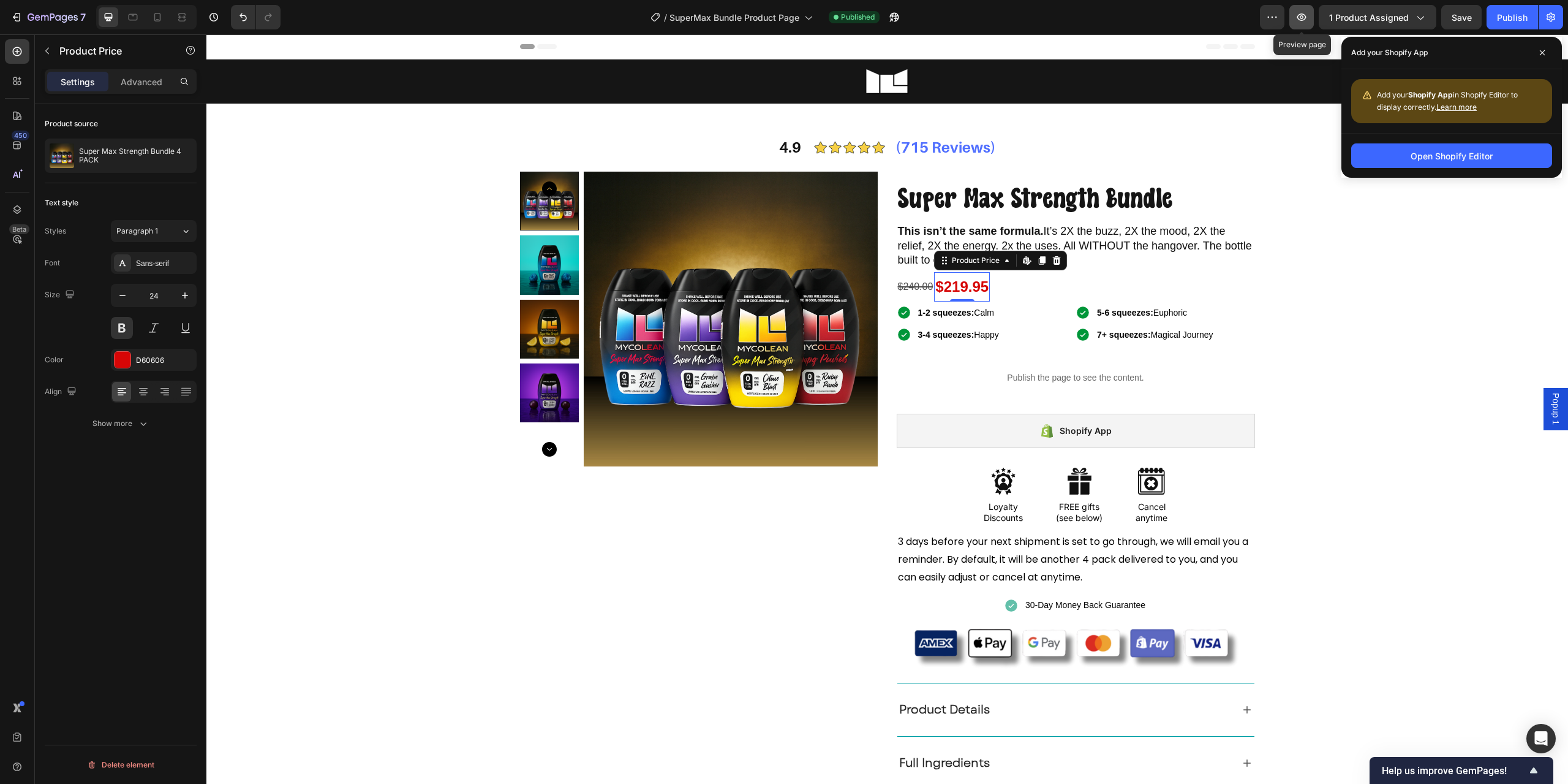
click at [1304, 17] on icon "button" at bounding box center [1302, 17] width 12 height 12
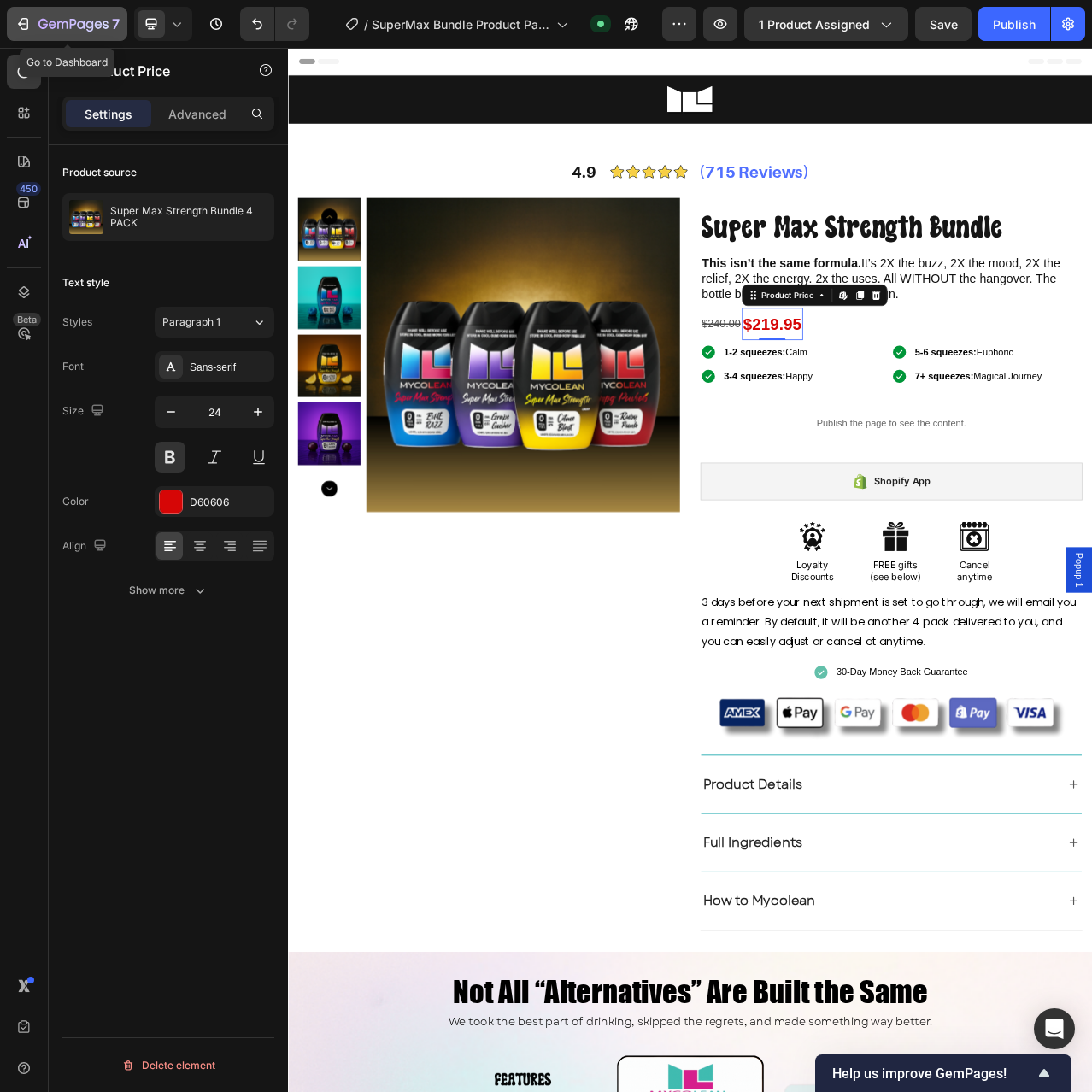
click at [43, 18] on icon "button" at bounding box center [73, 24] width 70 height 14
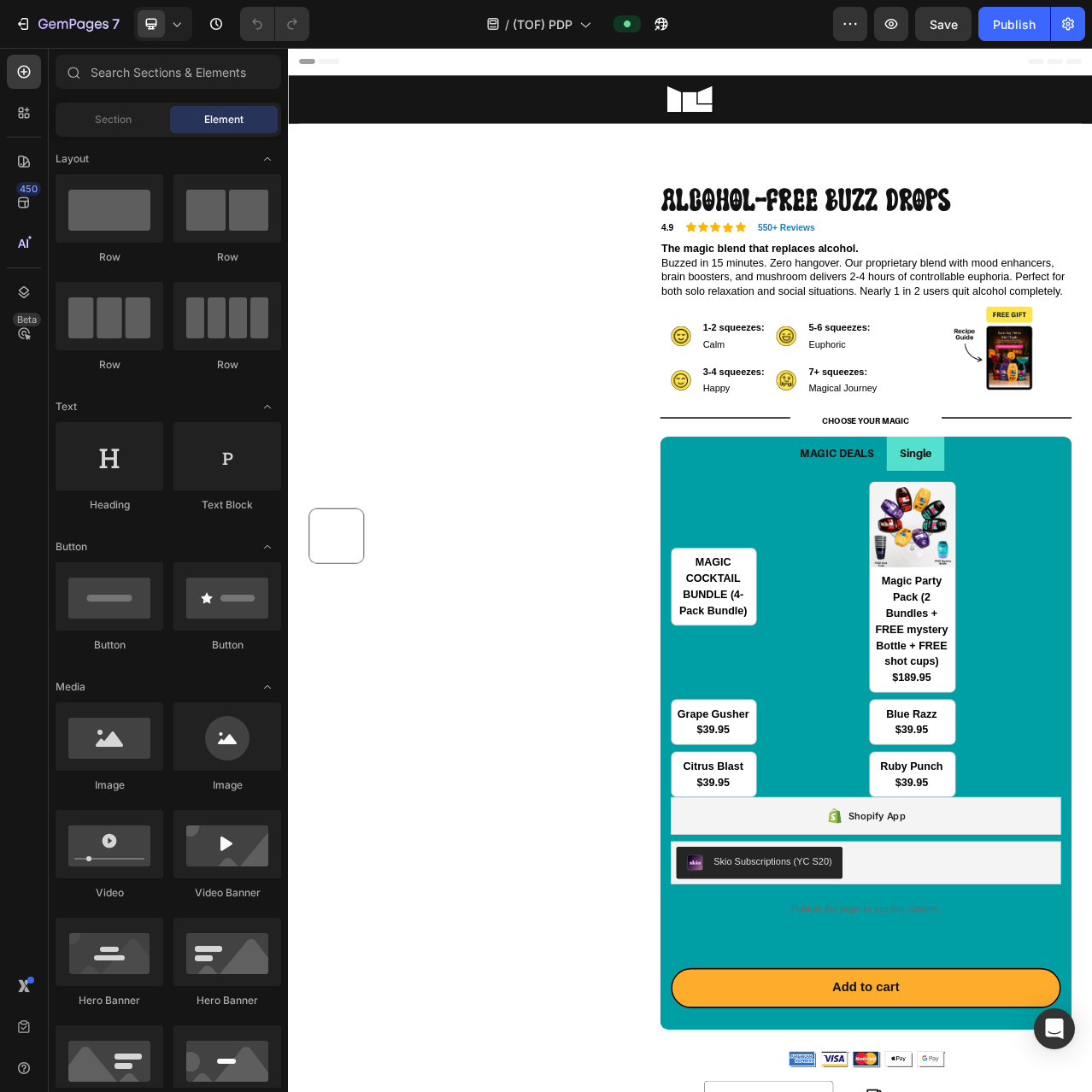
radio input "false"
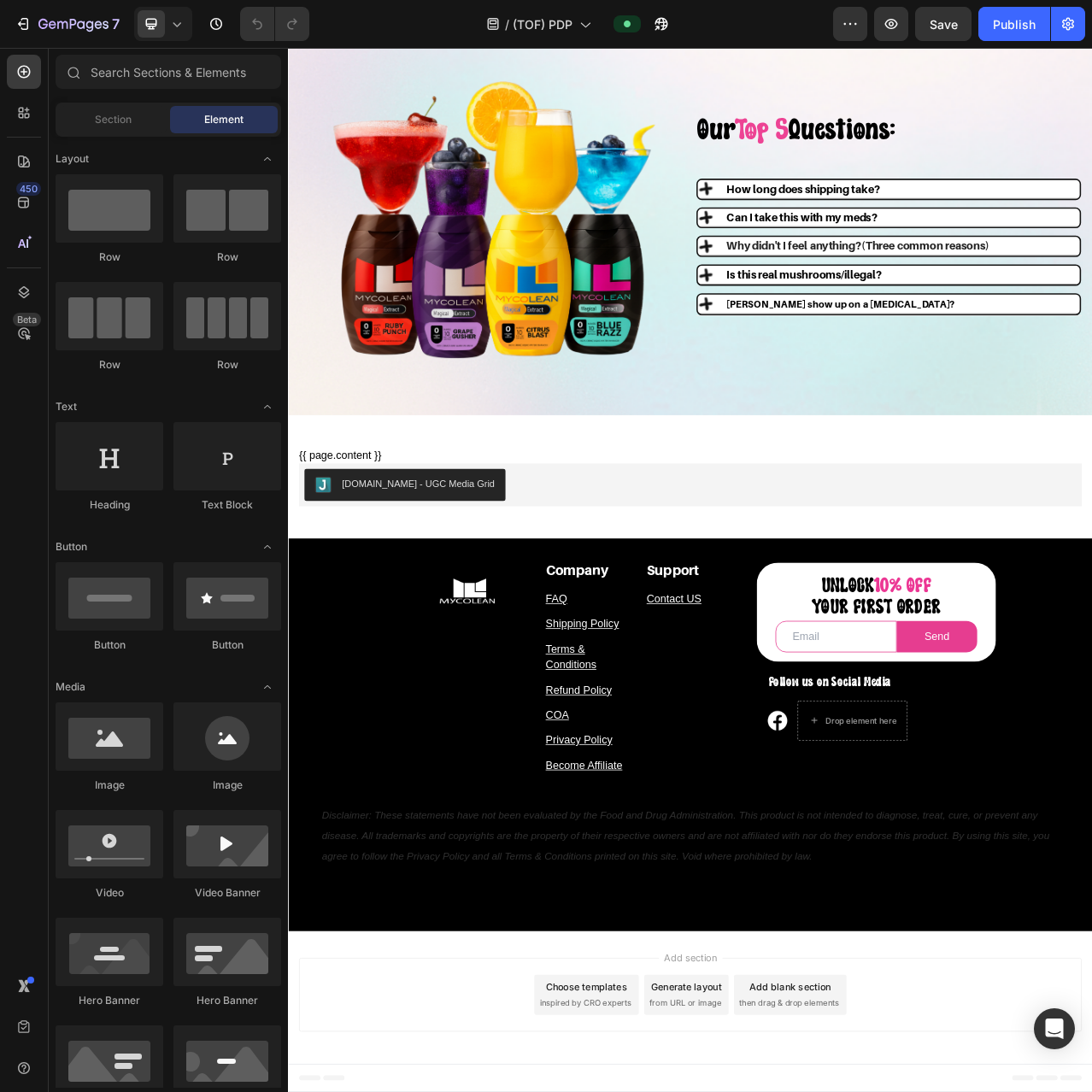
scroll to position [4086, 0]
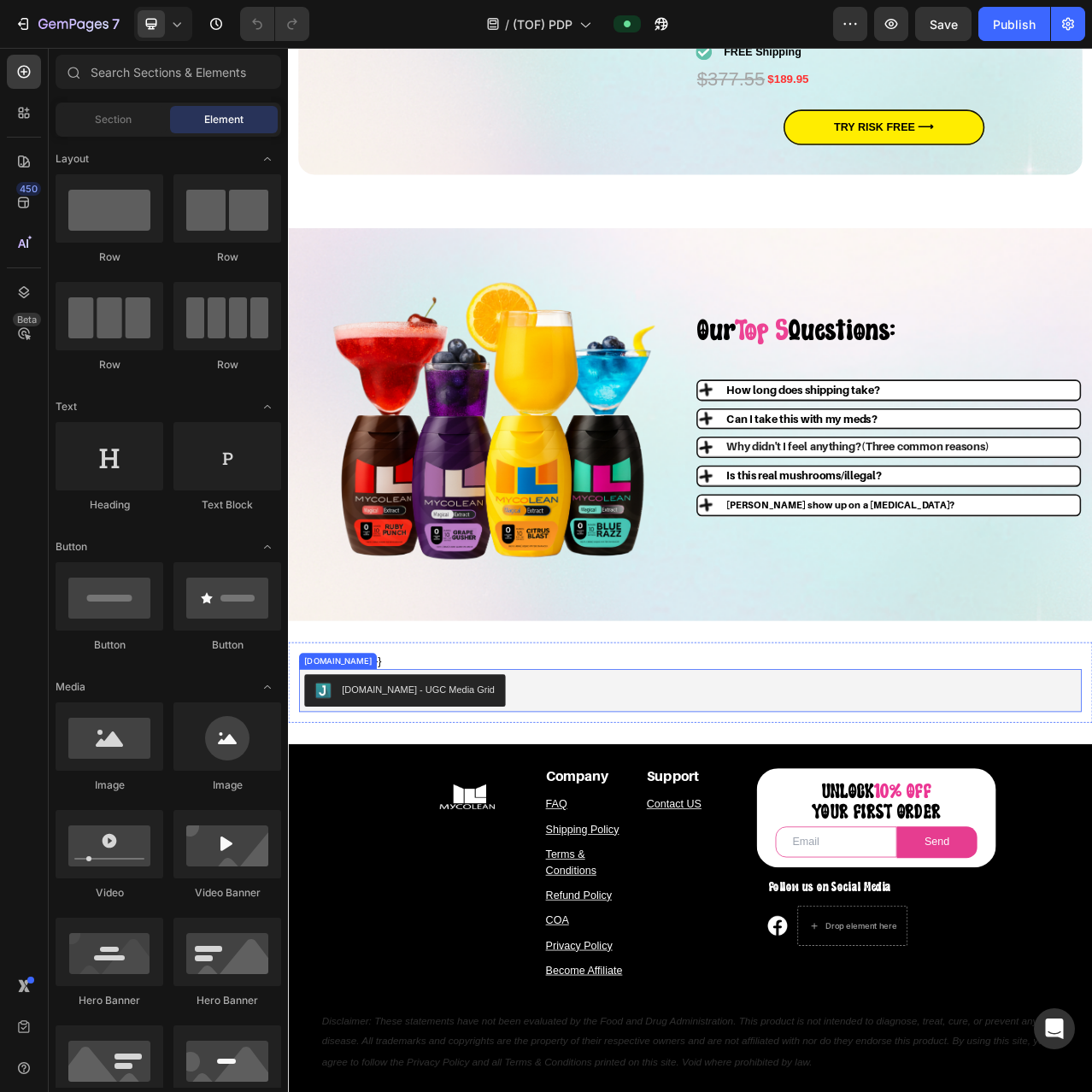
click at [615, 806] on div "{{ page.content }} {{ shop.metafields.judgeme.all_reviews_header }} {% assign p…" at bounding box center [800, 857] width 1025 height 102
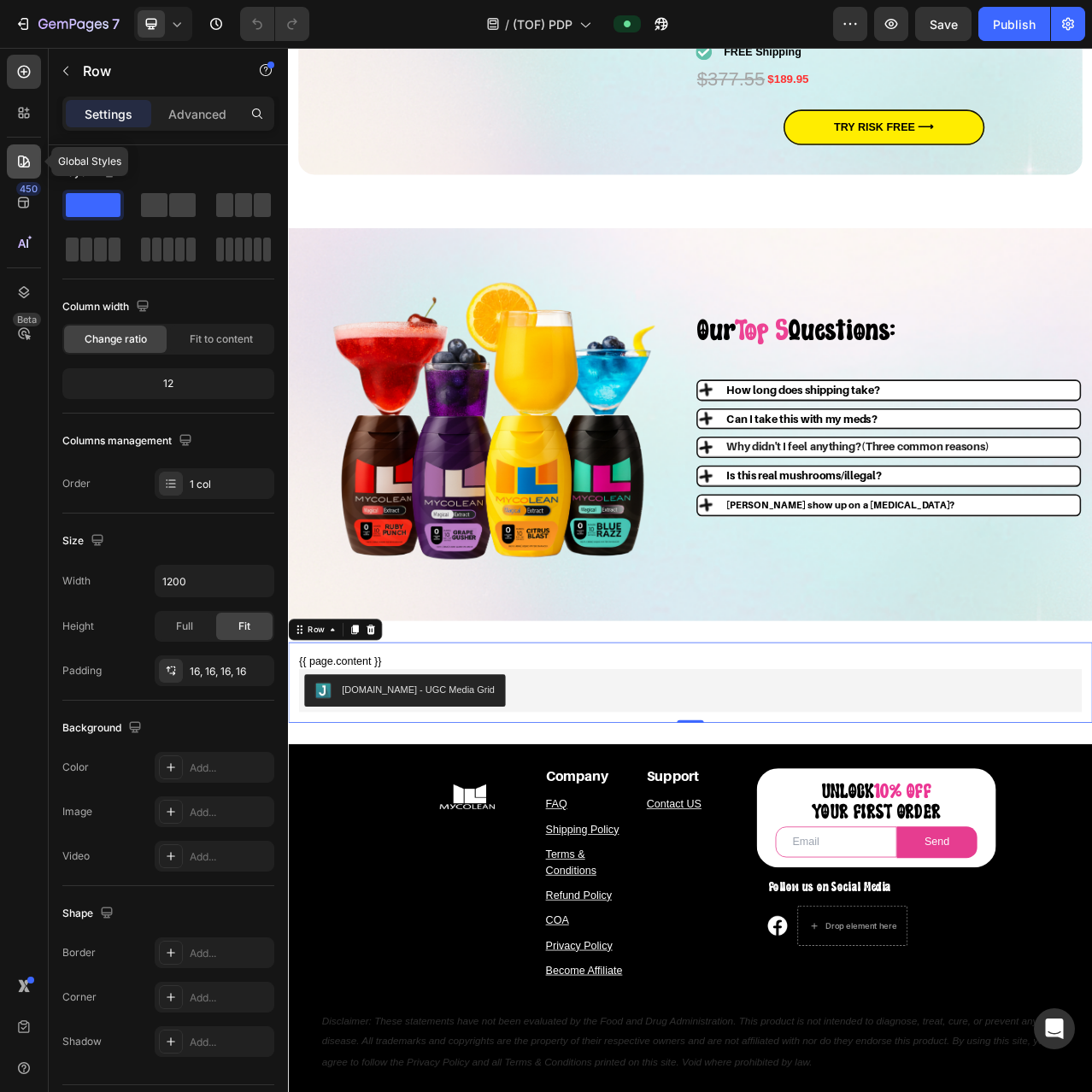
click at [28, 158] on icon at bounding box center [23, 161] width 17 height 17
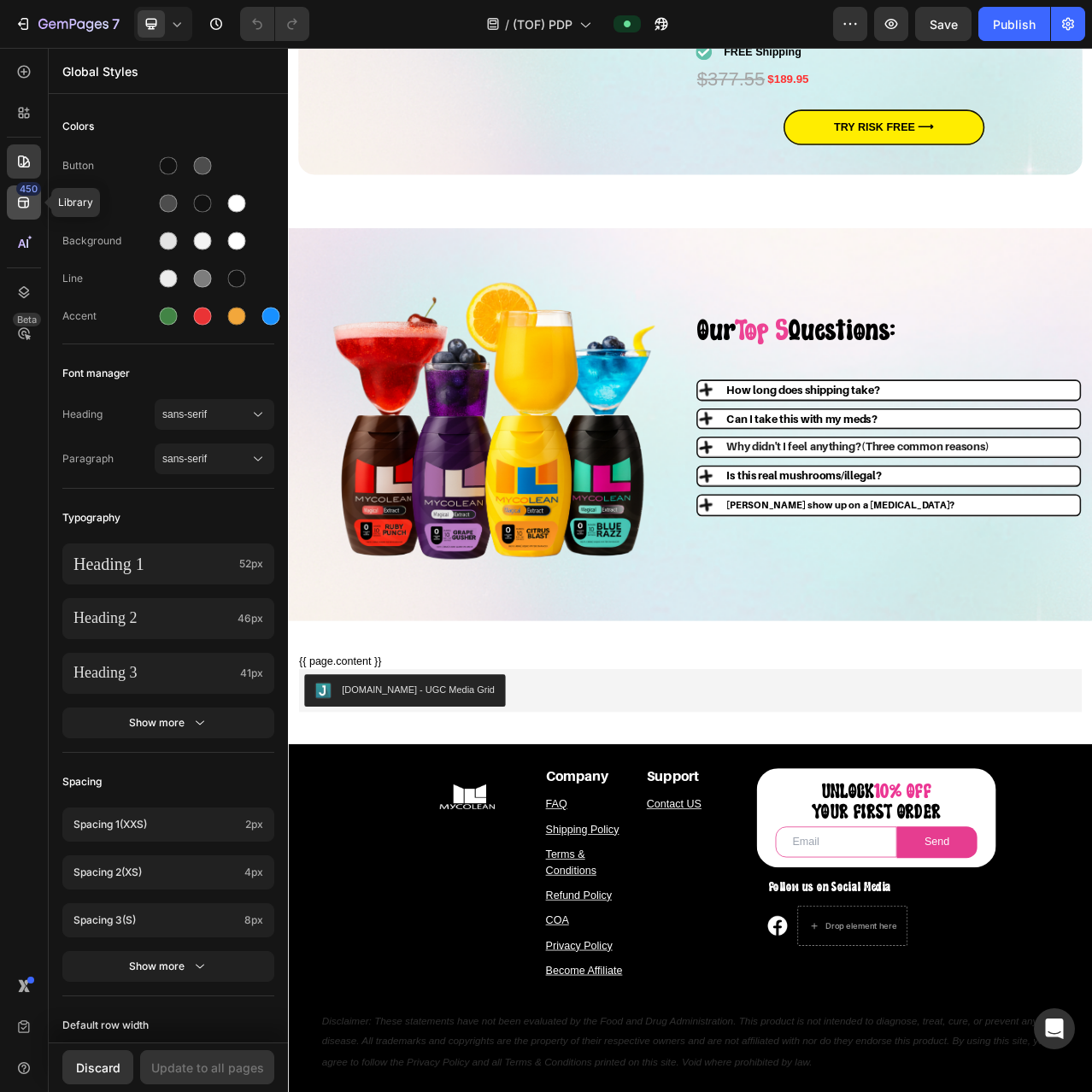
click at [16, 212] on div "450" at bounding box center [23, 203] width 34 height 34
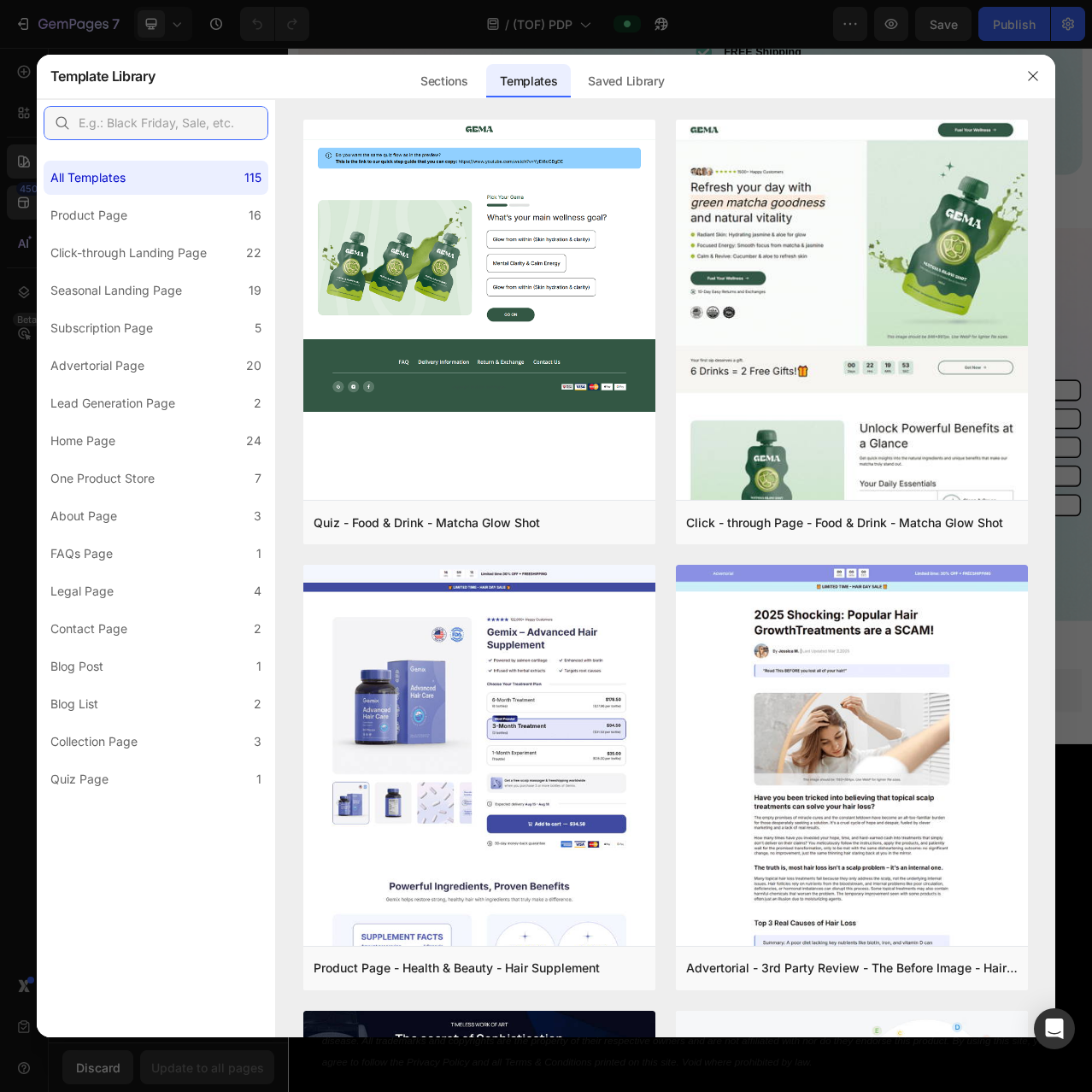
click at [128, 120] on input "text" at bounding box center [156, 123] width 225 height 34
type input "c"
click at [634, 66] on div "Saved Library" at bounding box center [626, 81] width 103 height 34
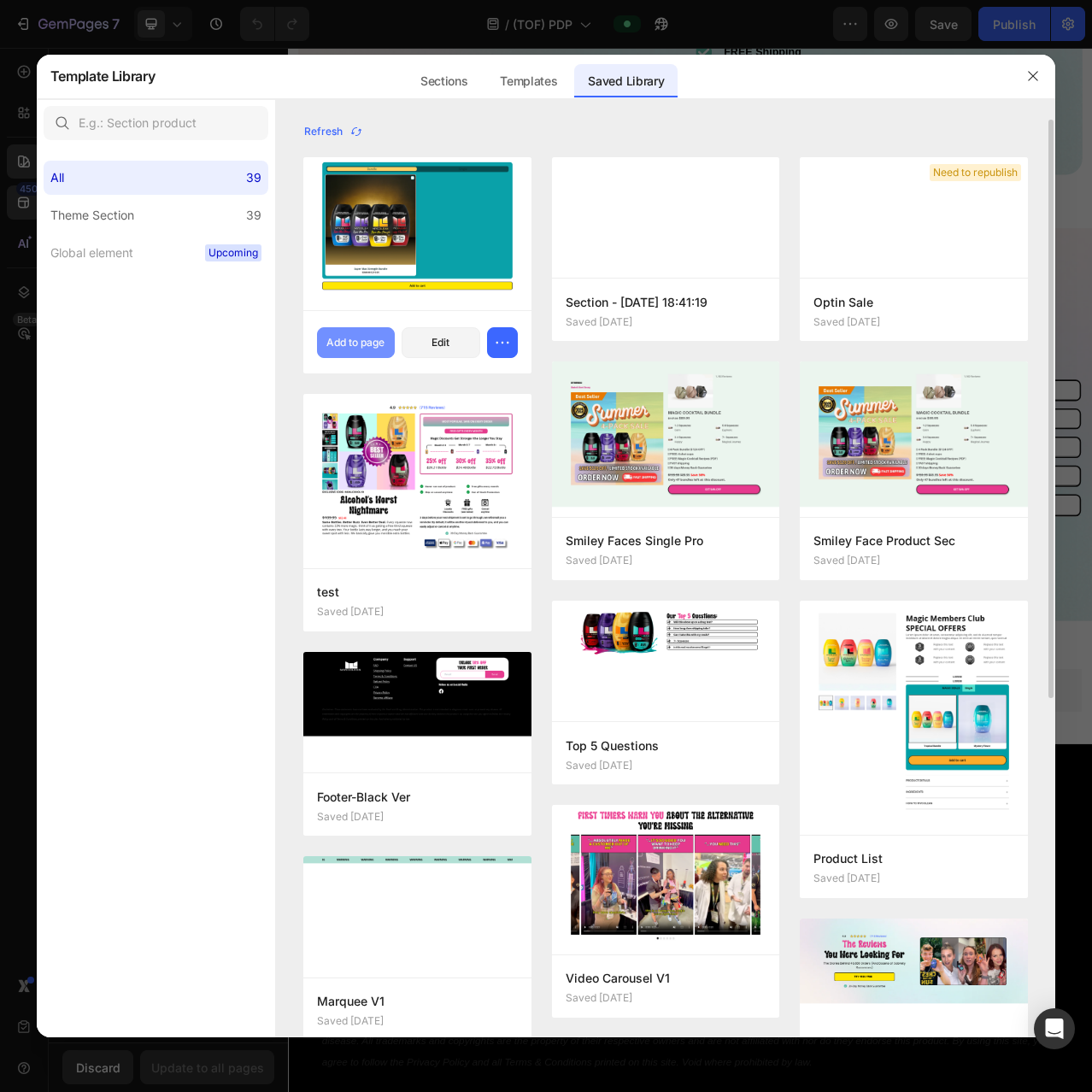
click at [363, 344] on div "Add to page" at bounding box center [356, 342] width 58 height 15
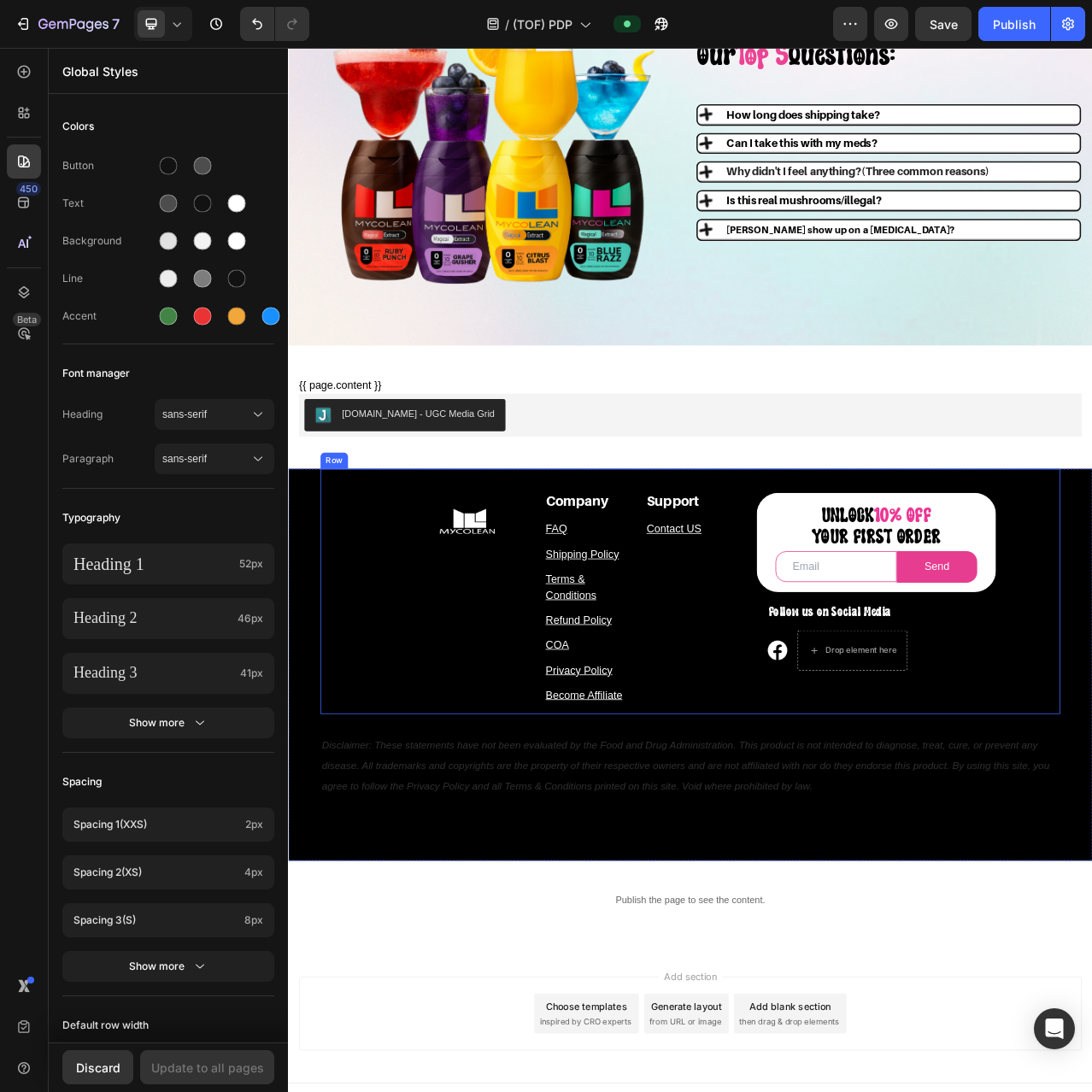
scroll to position [4455, 0]
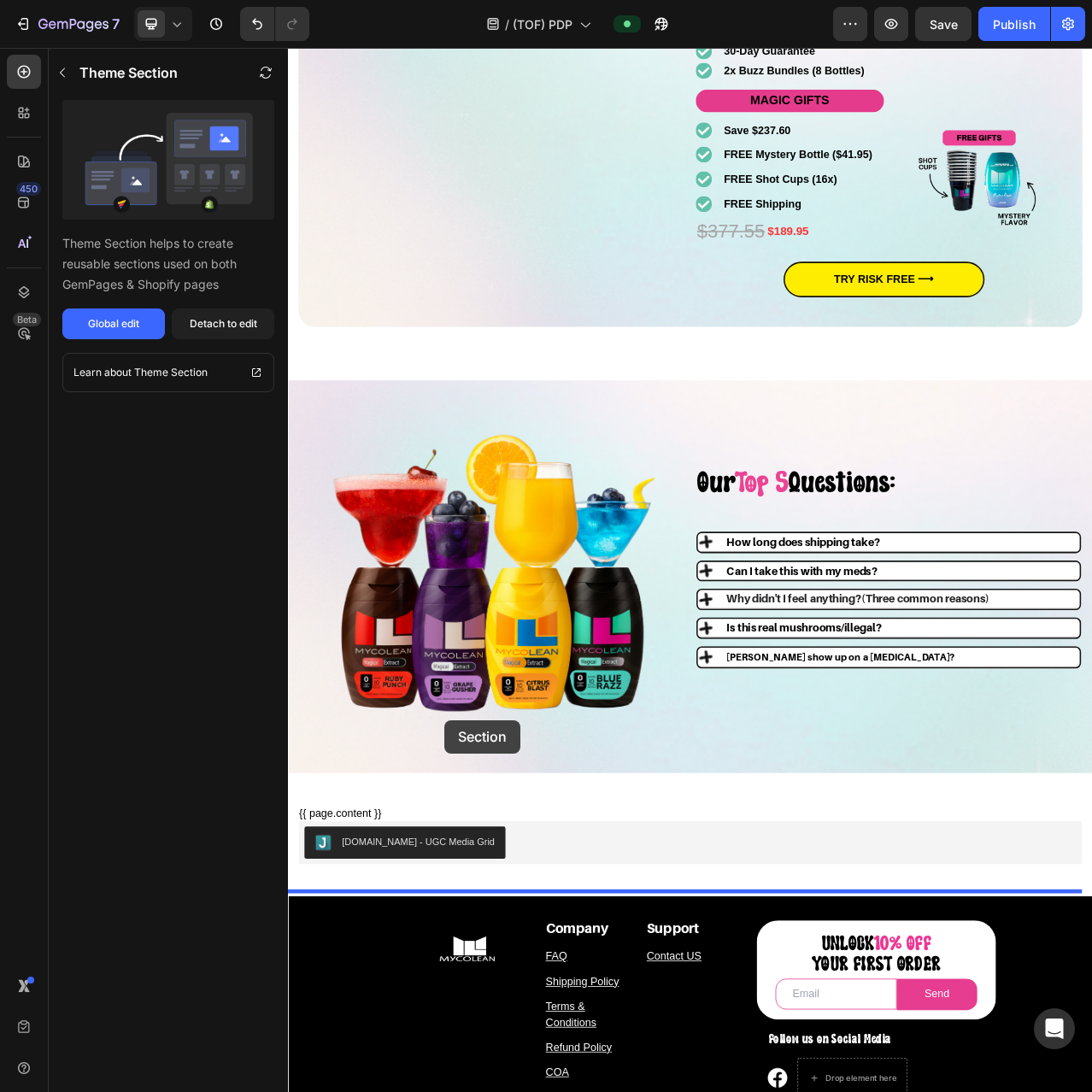
scroll to position [3858, 0]
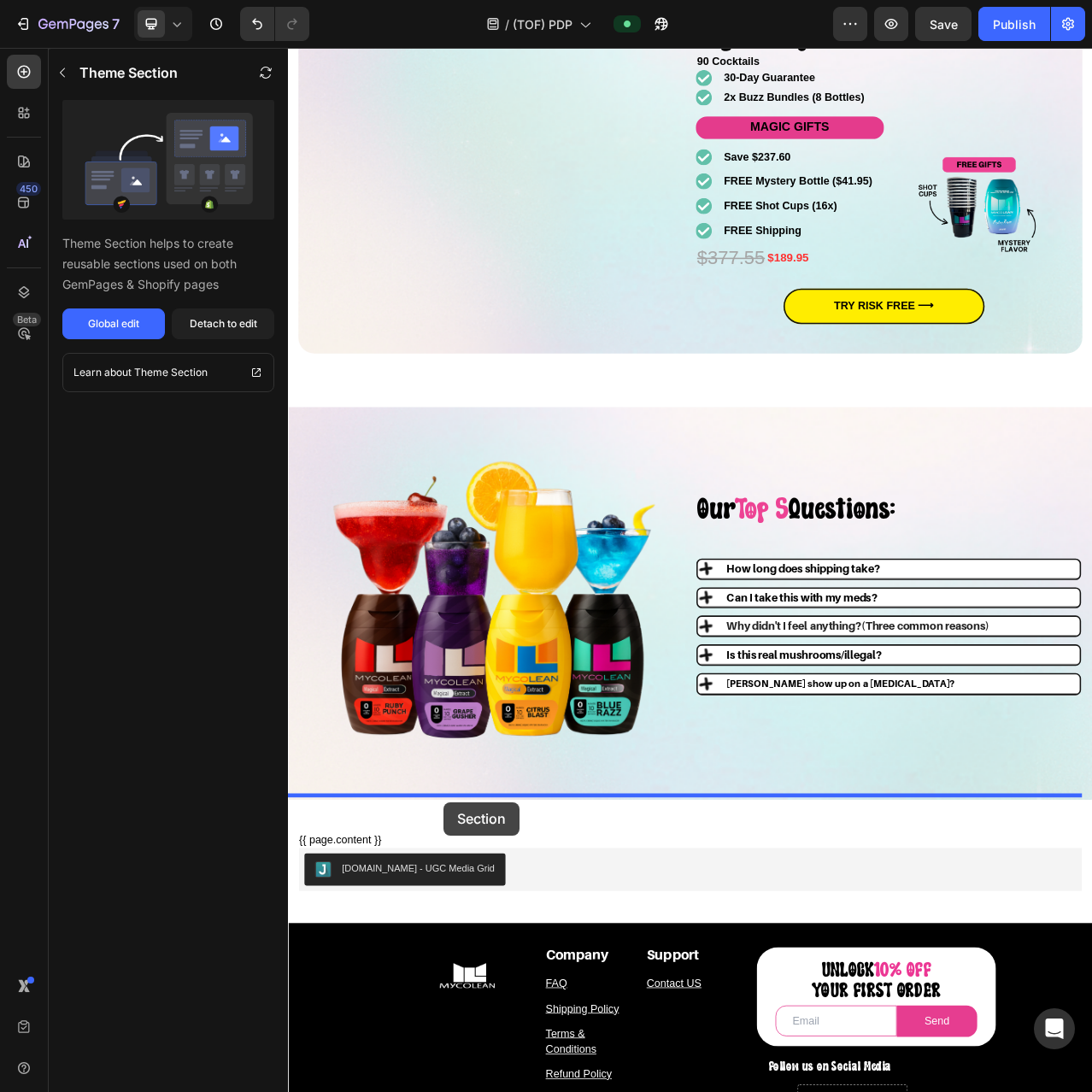
drag, startPoint x: 447, startPoint y: 1127, endPoint x: 486, endPoint y: 1009, distance: 124.3
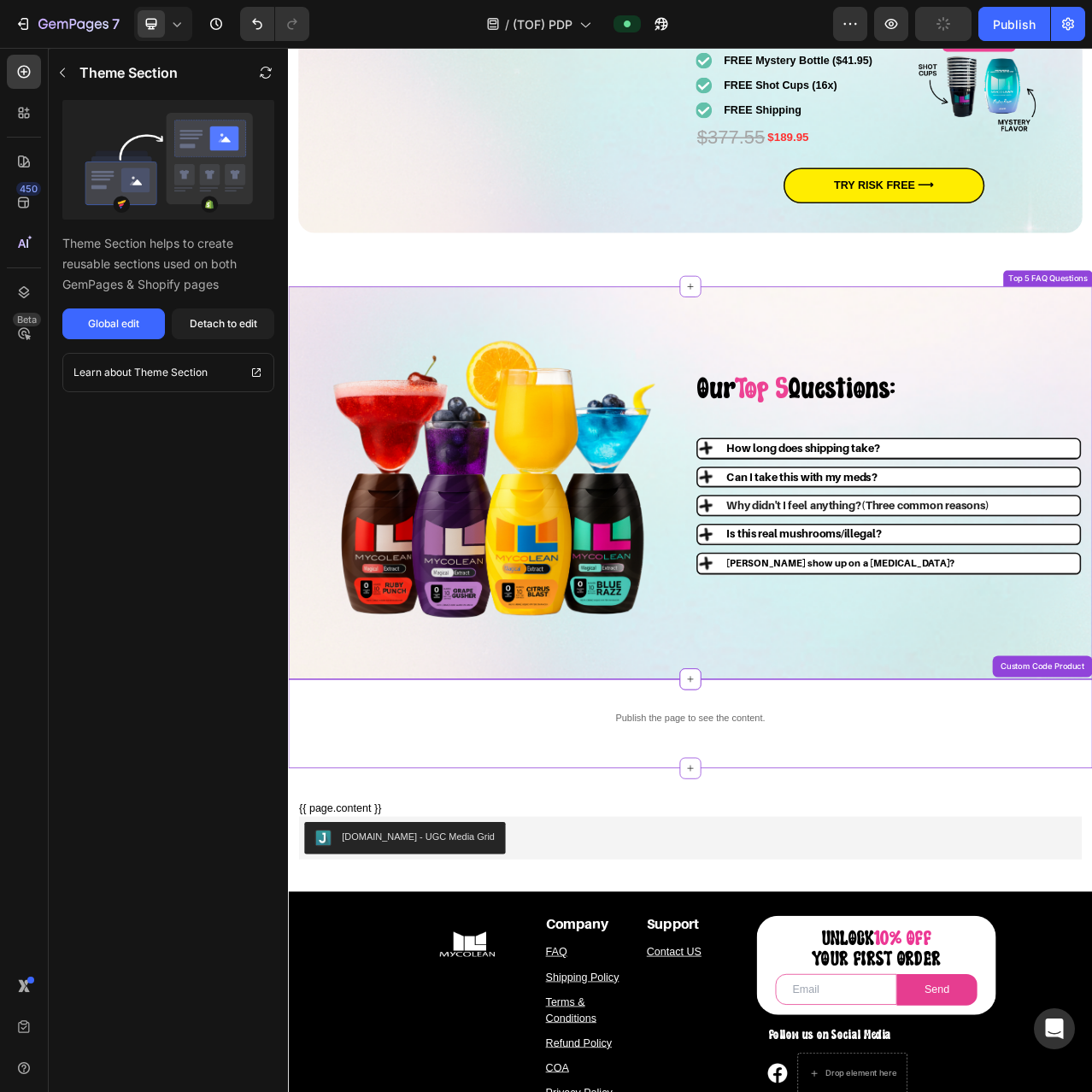
scroll to position [4028, 0]
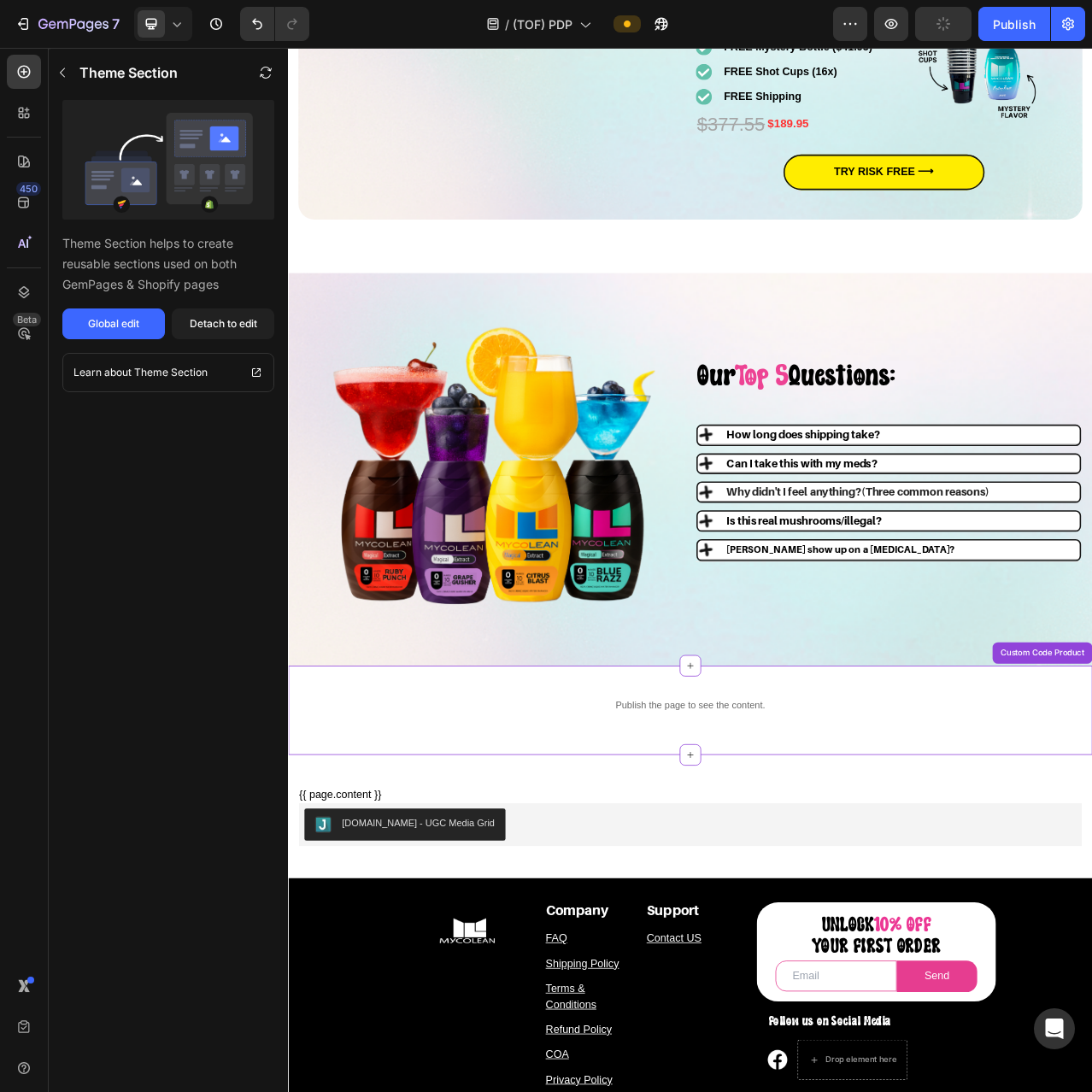
click at [683, 880] on p "Publish the page to see the content." at bounding box center [800, 885] width 1025 height 18
click at [225, 328] on div "Detach to edit" at bounding box center [223, 324] width 68 height 15
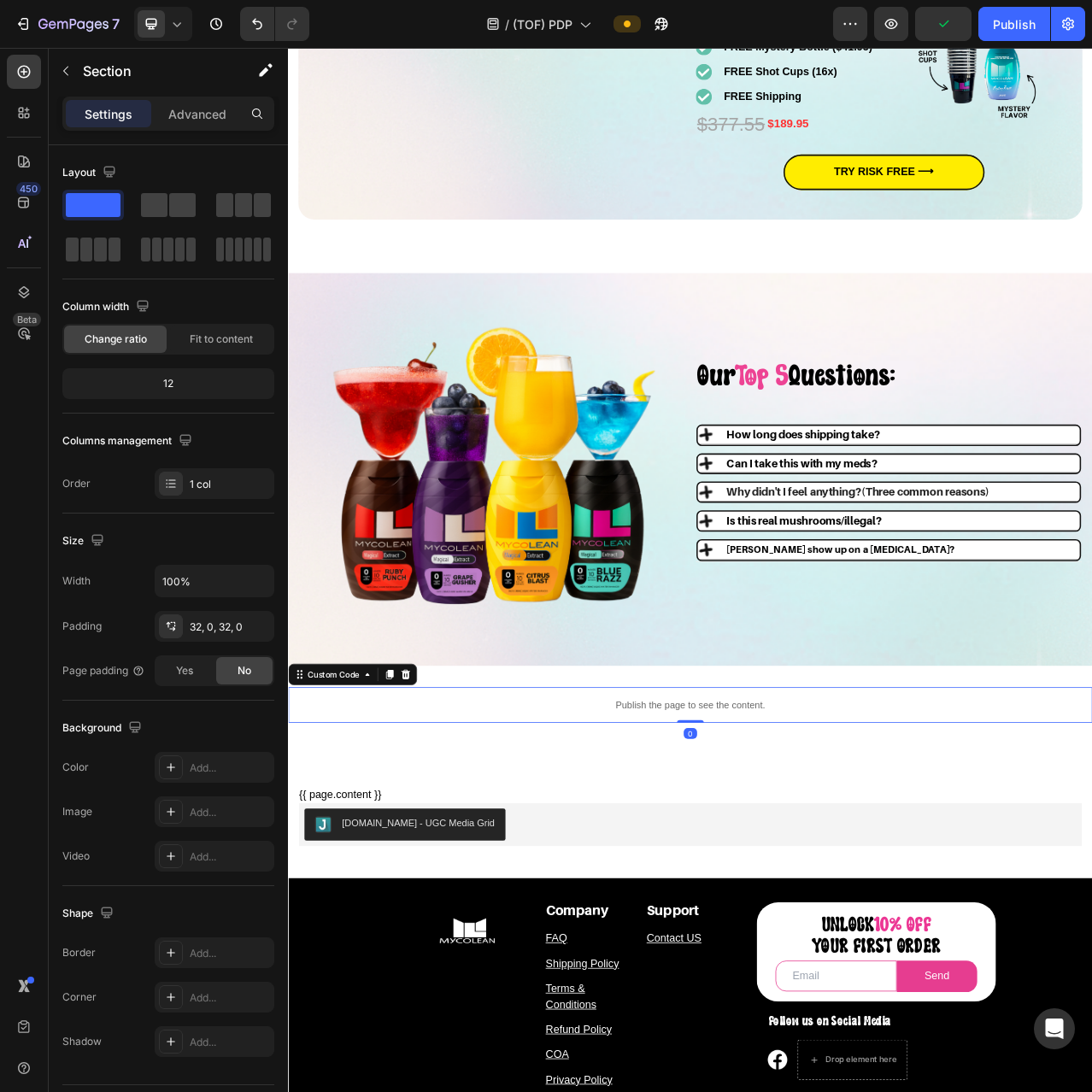
click at [674, 866] on div "Publish the page to see the content." at bounding box center [800, 886] width 1025 height 45
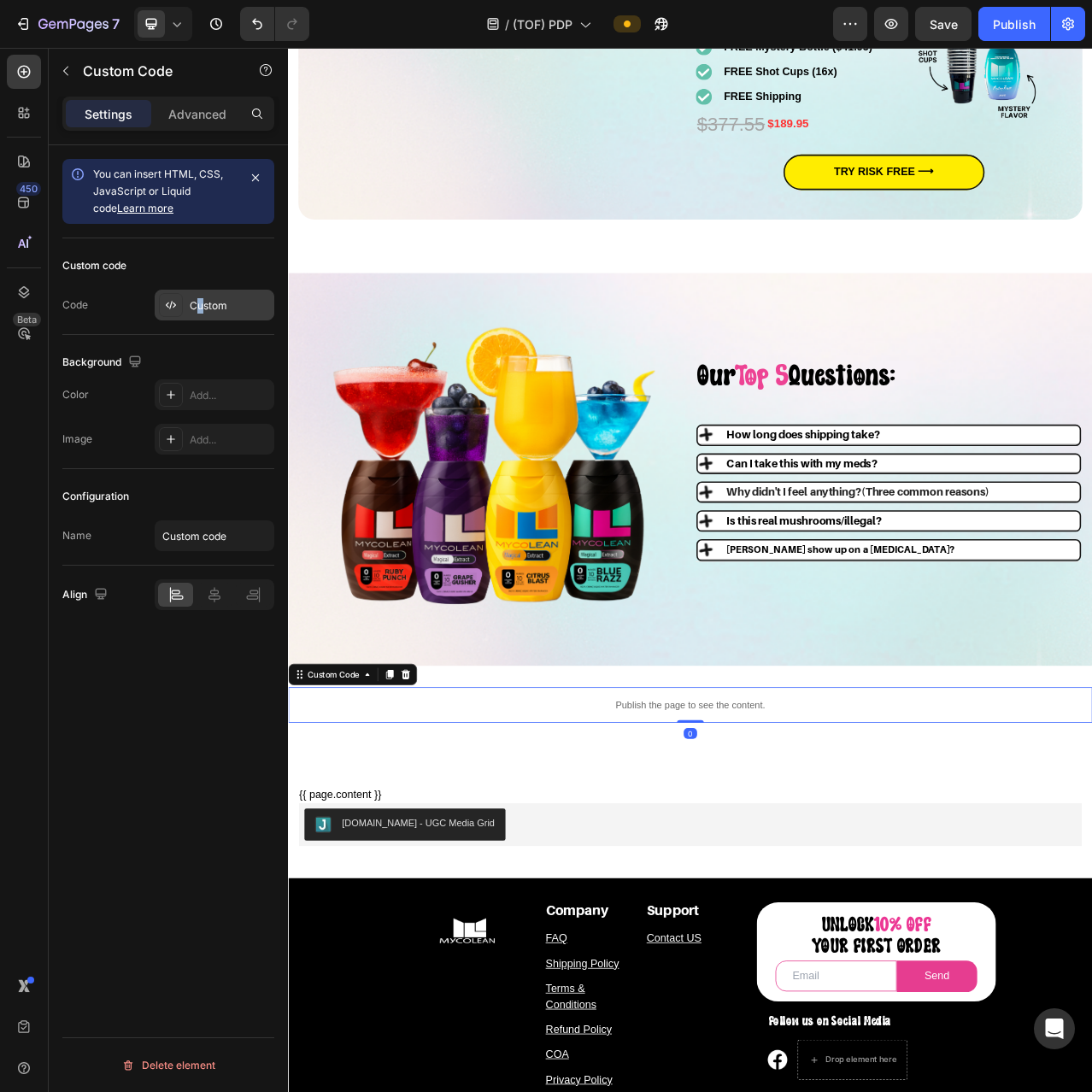
click at [201, 302] on div "Custom" at bounding box center [230, 306] width 81 height 15
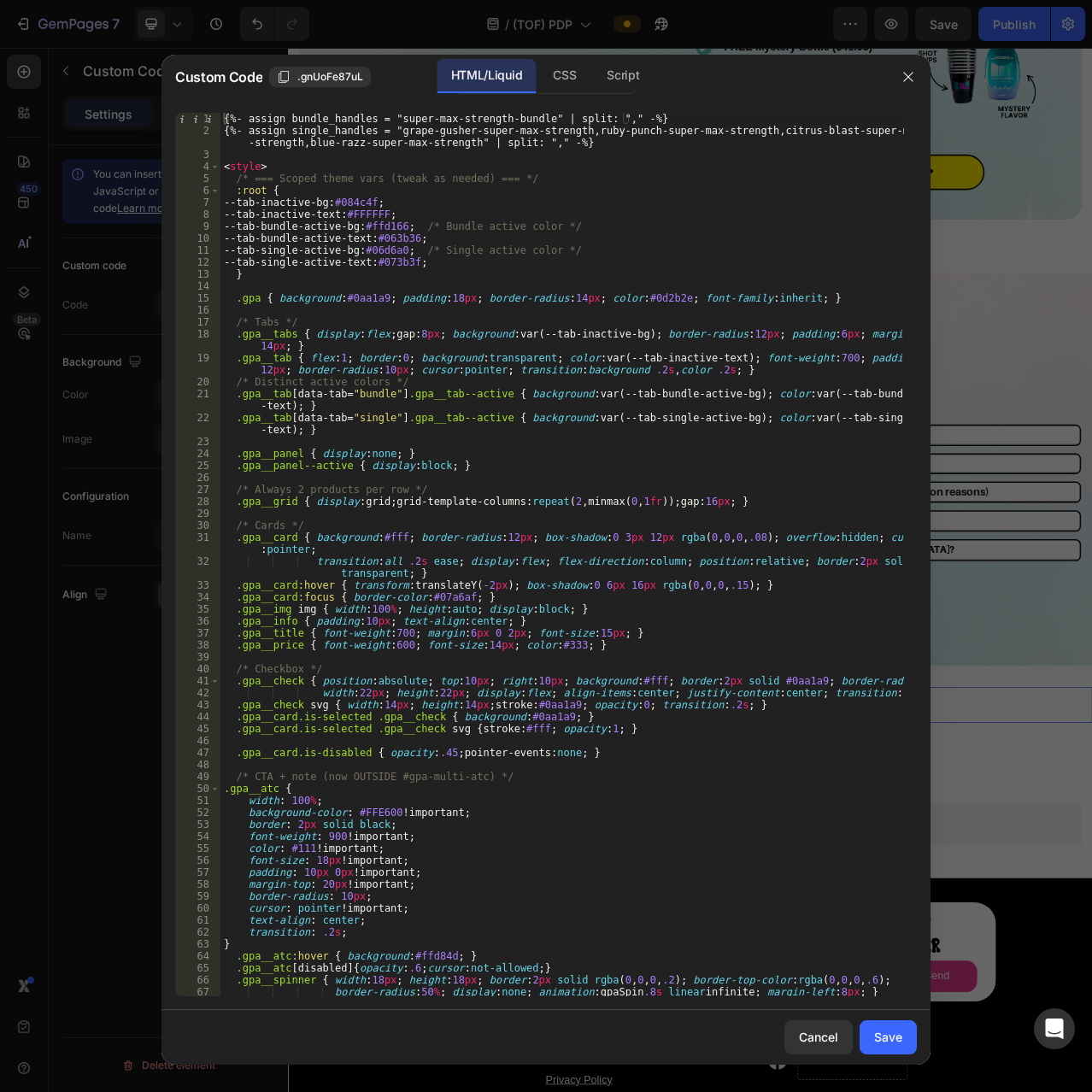
click at [692, 691] on div "{%- assign bundle_handles = "super-max-strength-bundle" | split: "," -%} {%- as…" at bounding box center [562, 566] width 684 height 907
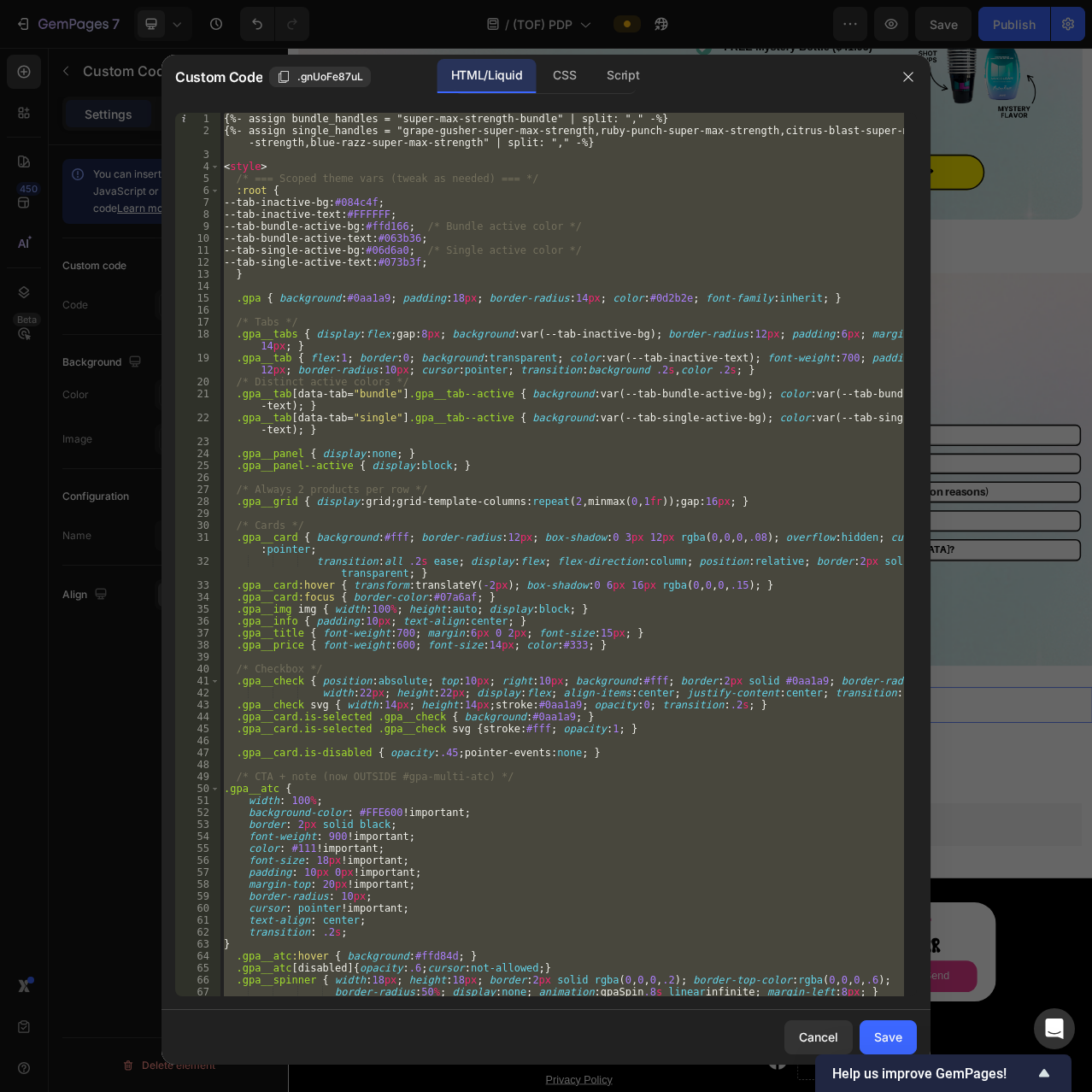
click at [543, 638] on div "{%- assign bundle_handles = "super-max-strength-bundle" | split: "," -%} {%- as…" at bounding box center [562, 554] width 684 height 884
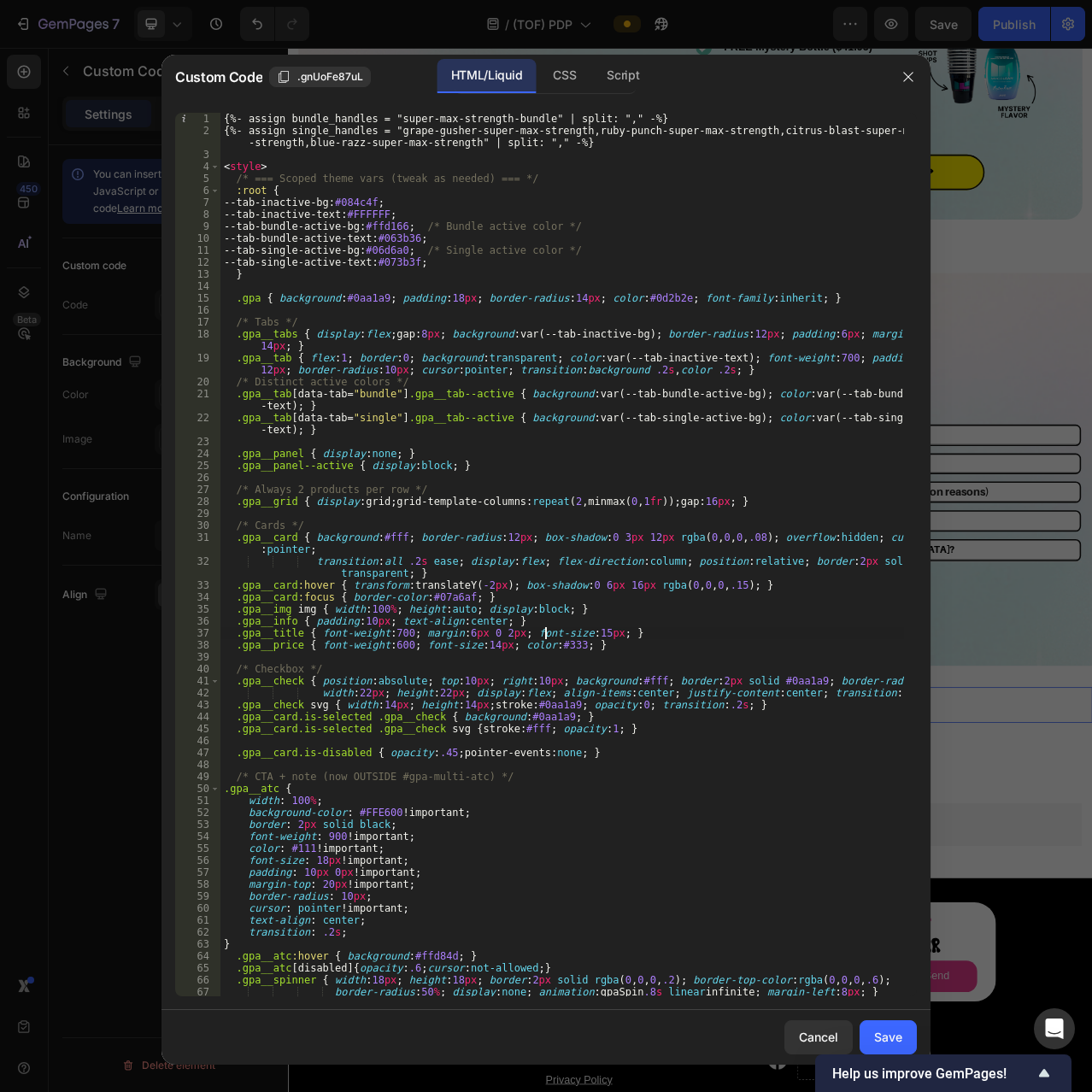
type textarea "</script>"
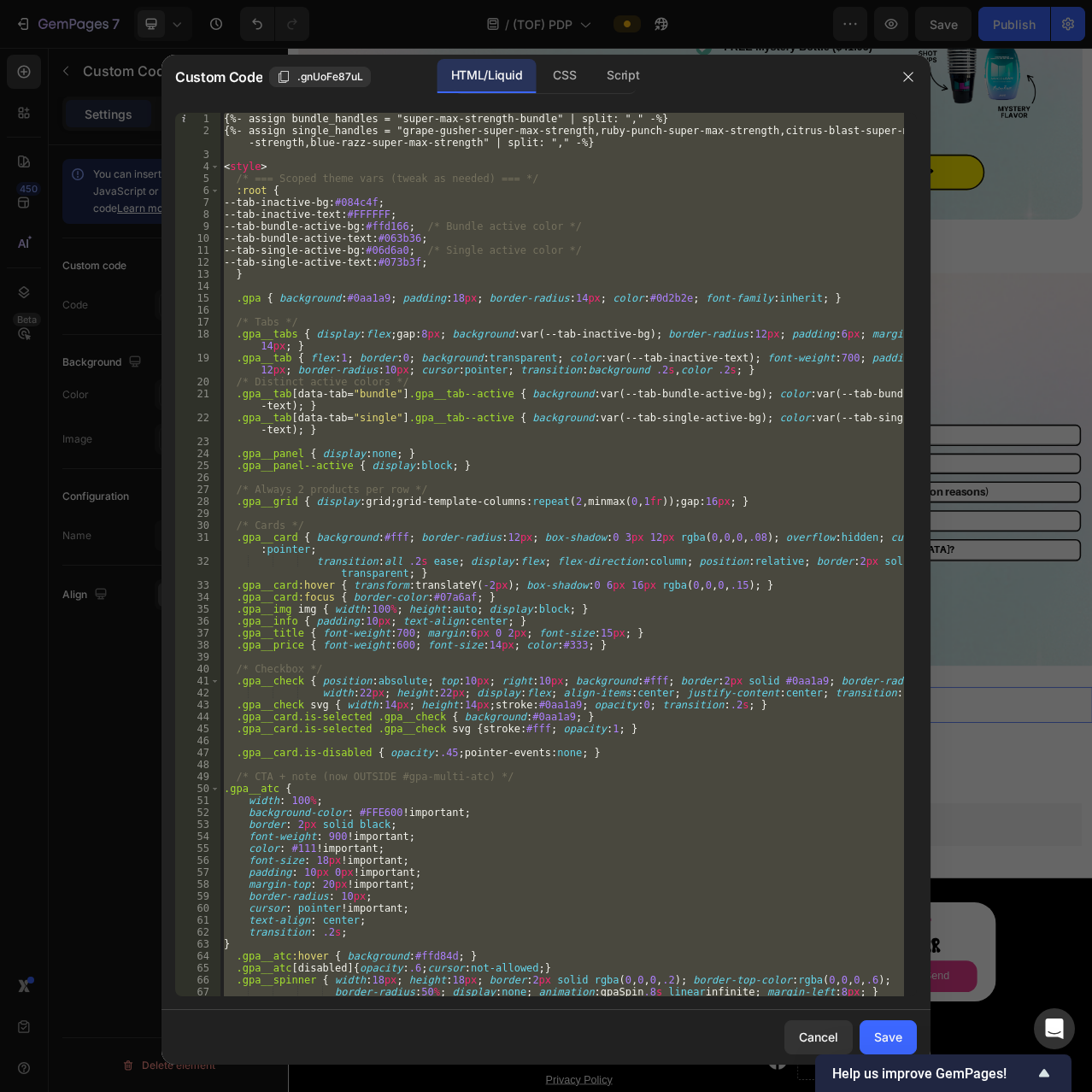
paste textarea
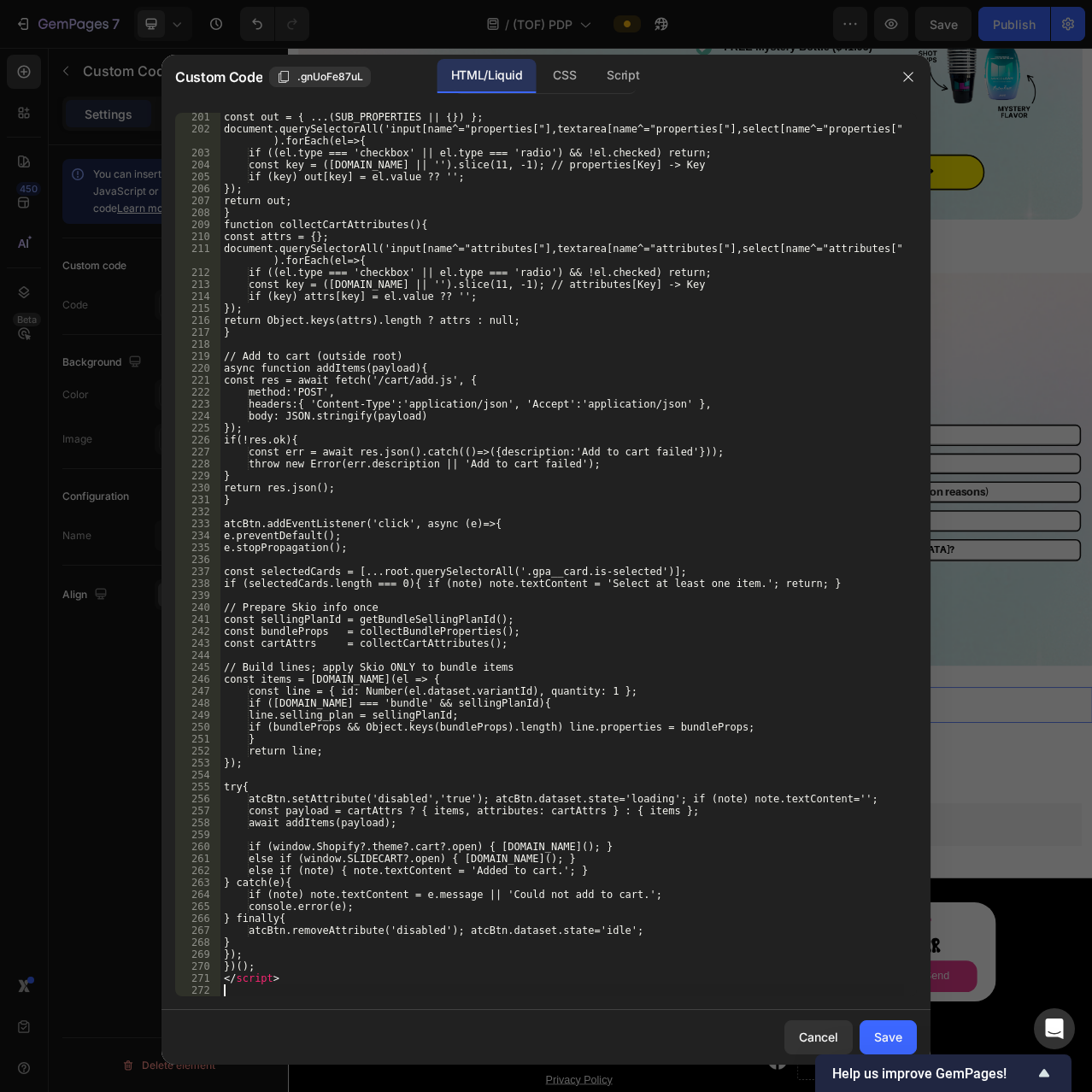
scroll to position [2513, 0]
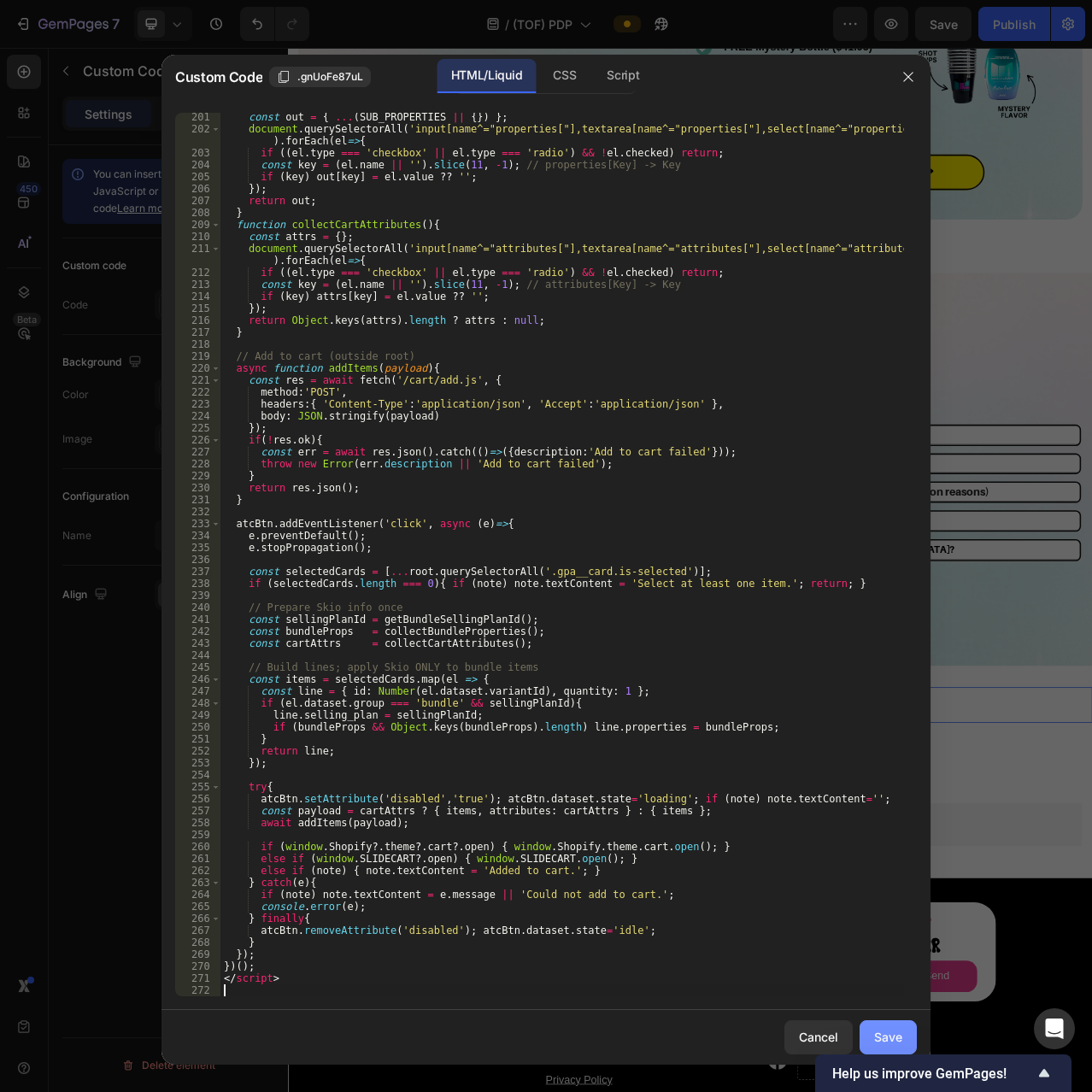
click at [879, 1031] on div "Save" at bounding box center [888, 1037] width 28 height 18
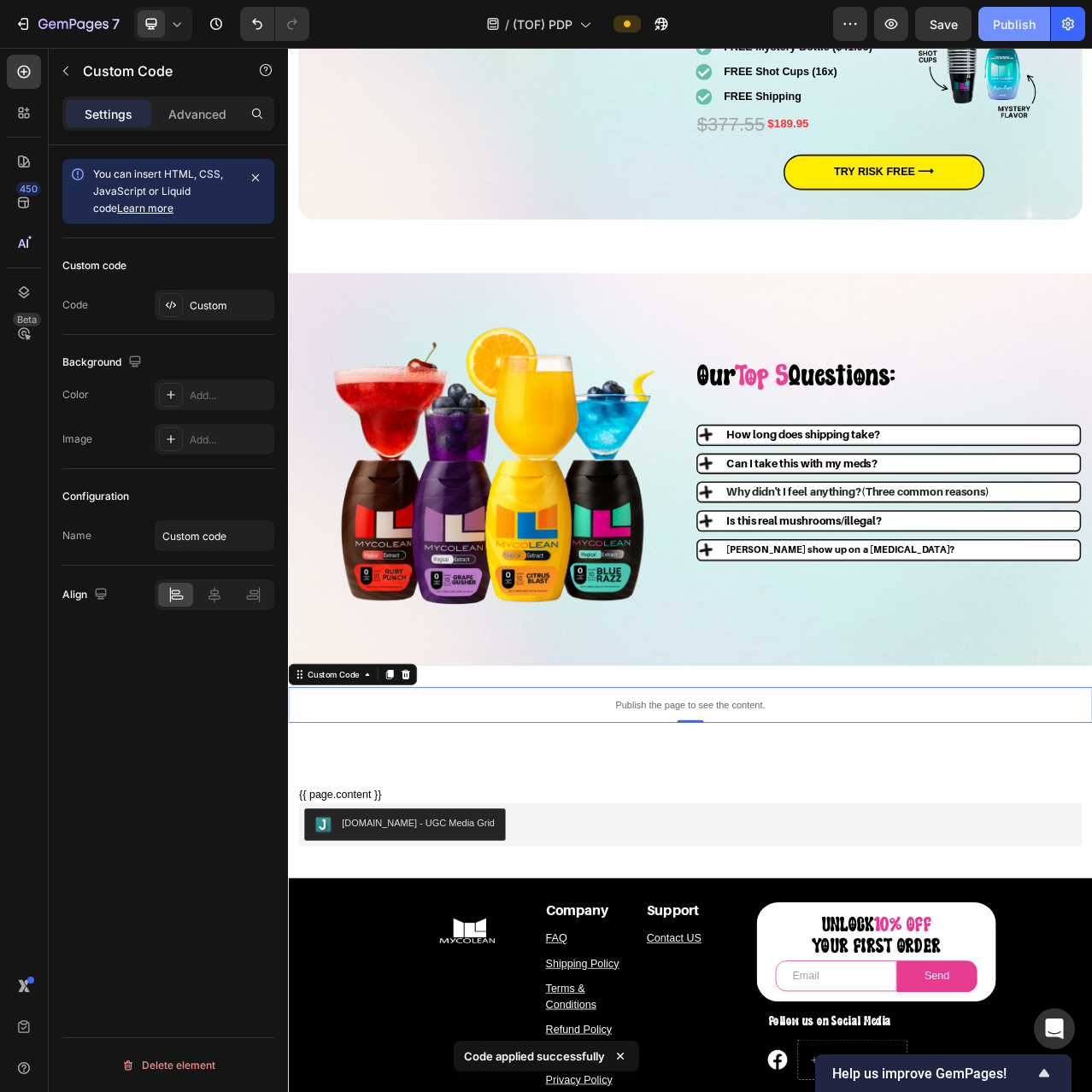
click at [1011, 21] on div "Publish" at bounding box center [1014, 23] width 43 height 18
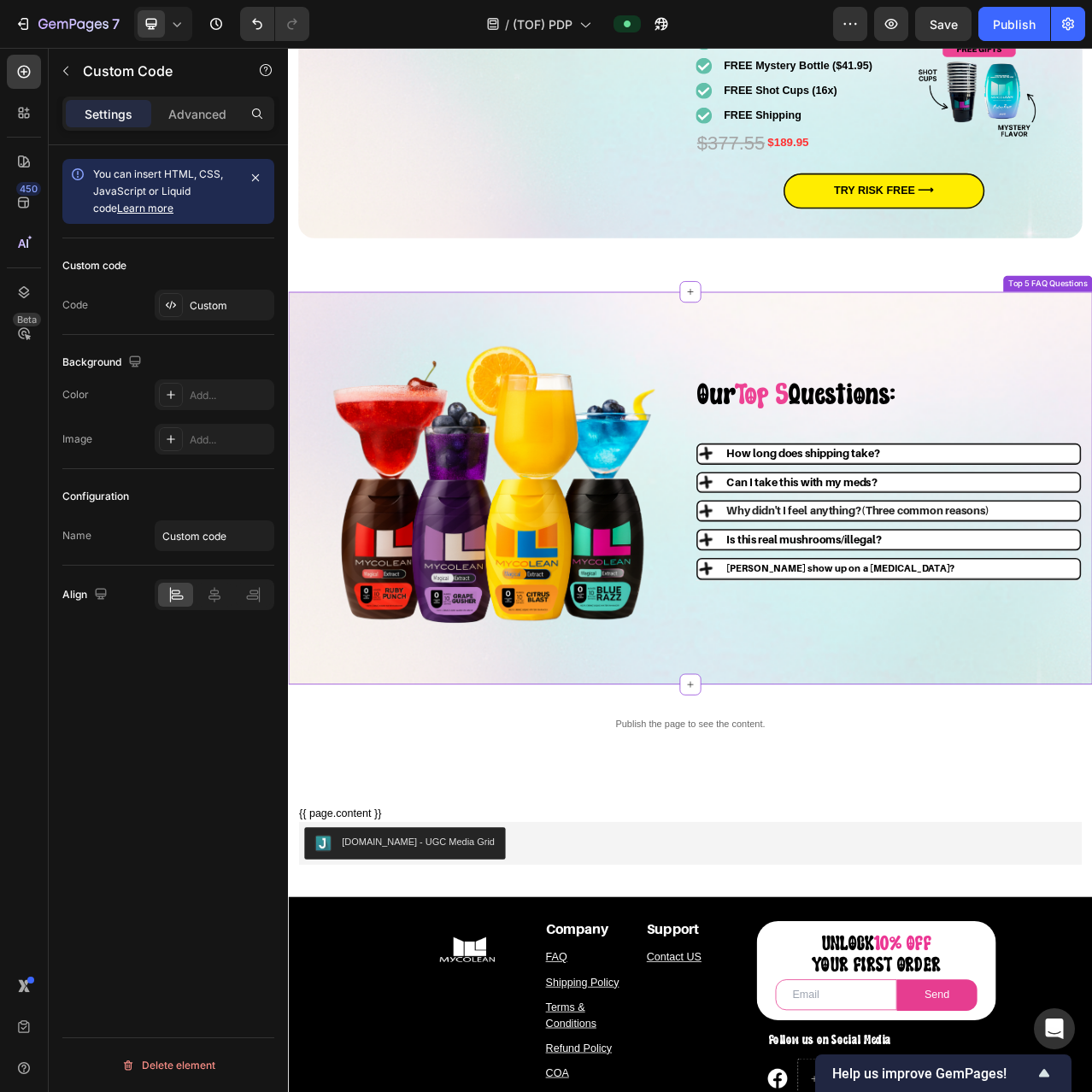
scroll to position [4285, 0]
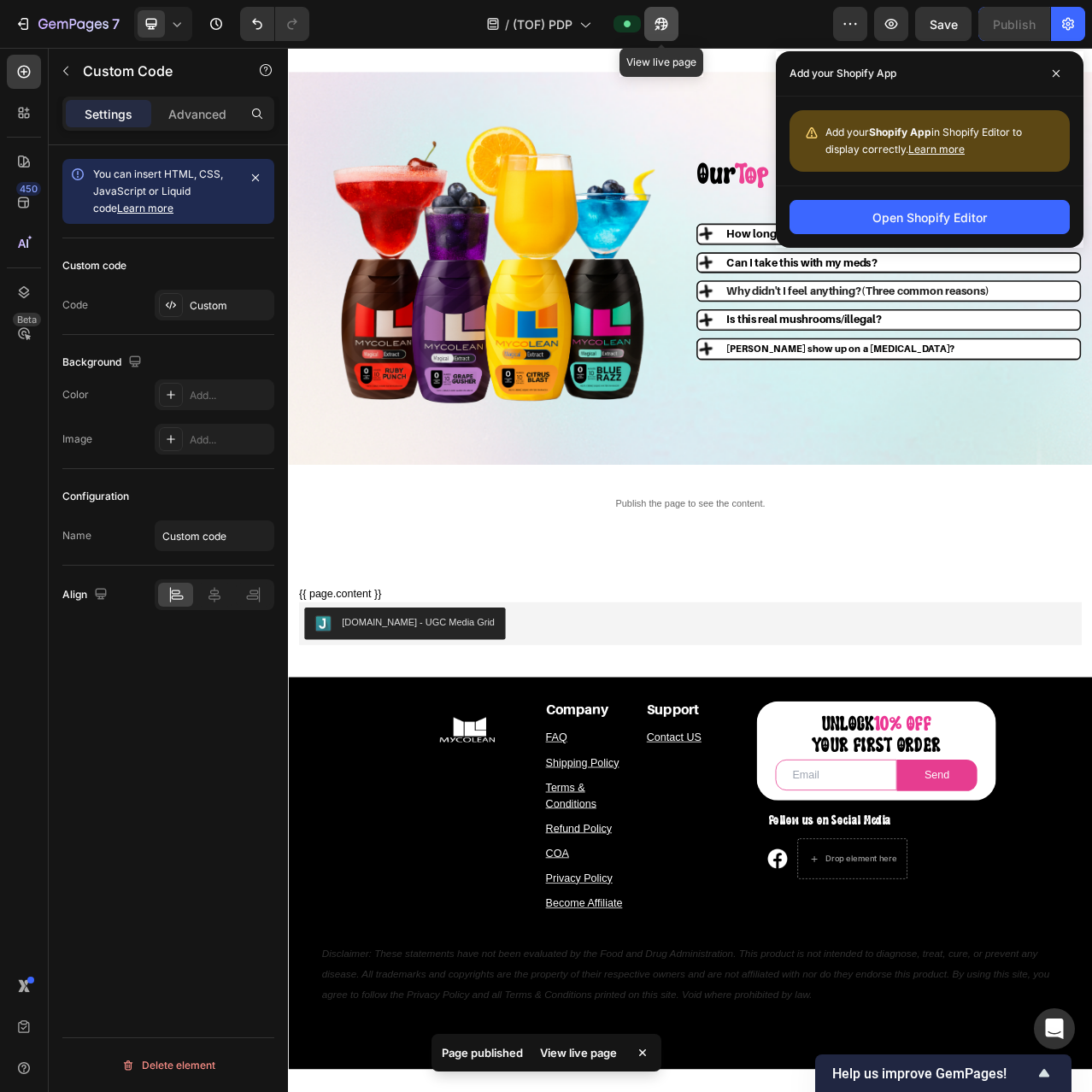
click at [666, 21] on icon "button" at bounding box center [662, 24] width 13 height 13
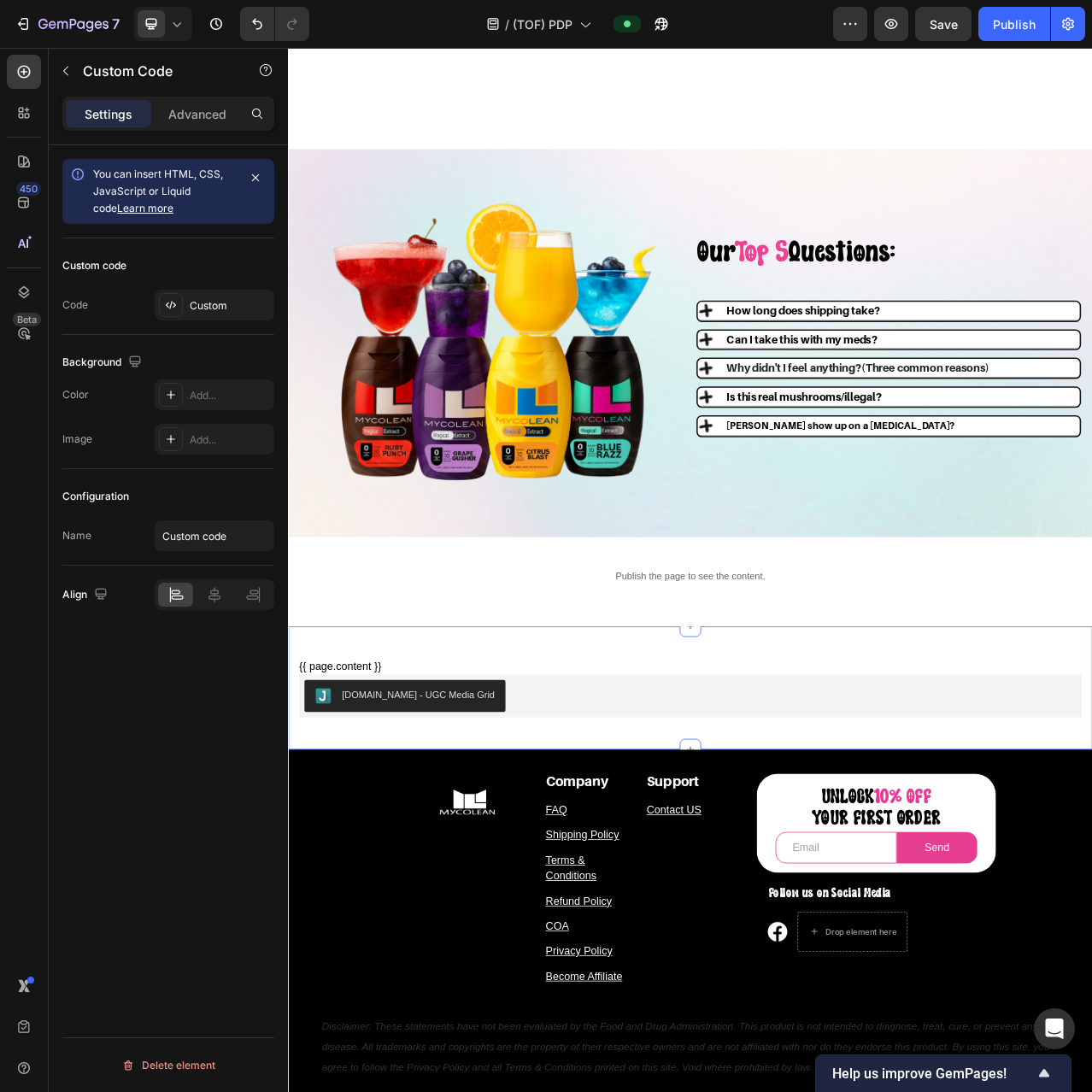
scroll to position [4178, 0]
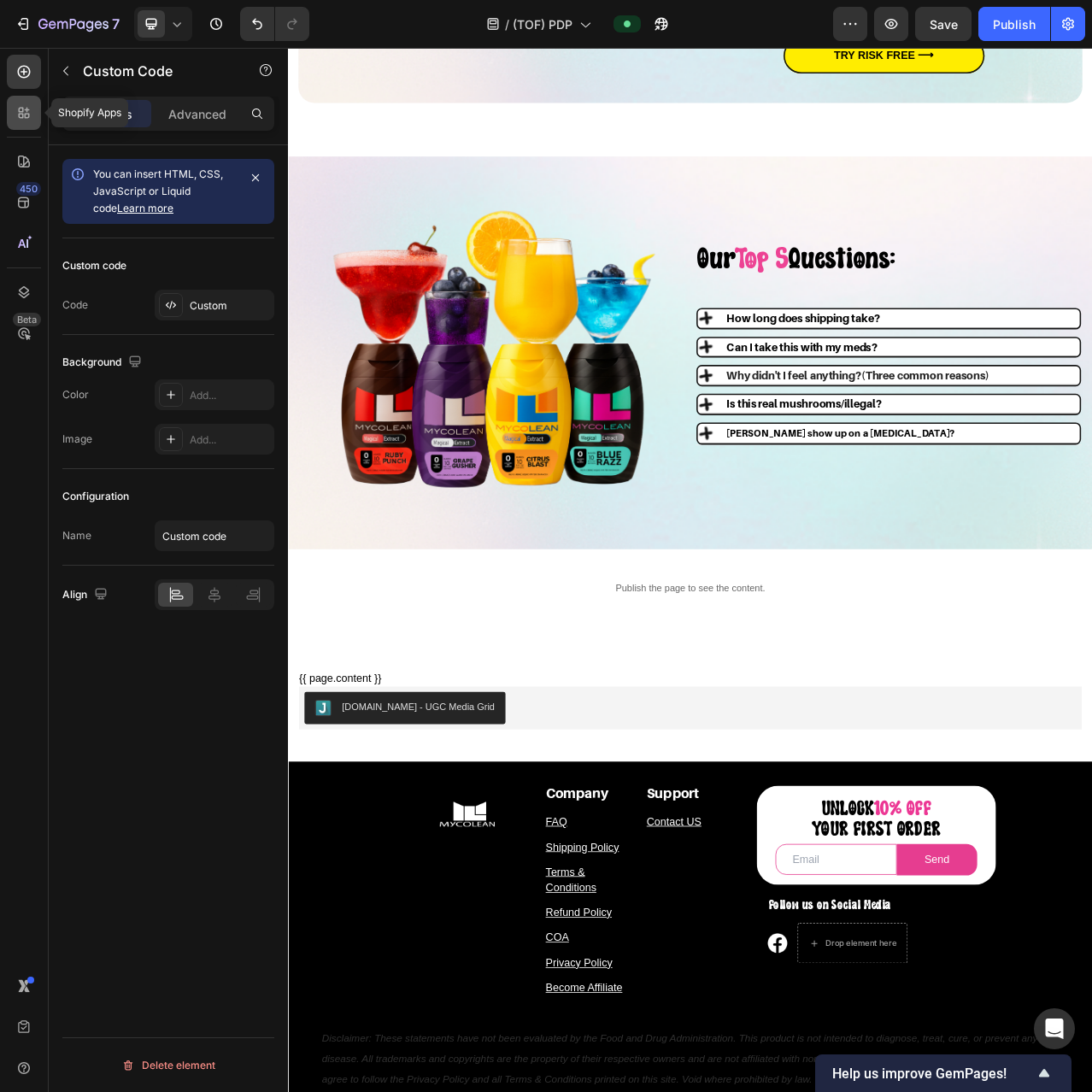
click at [24, 123] on div at bounding box center [23, 113] width 34 height 34
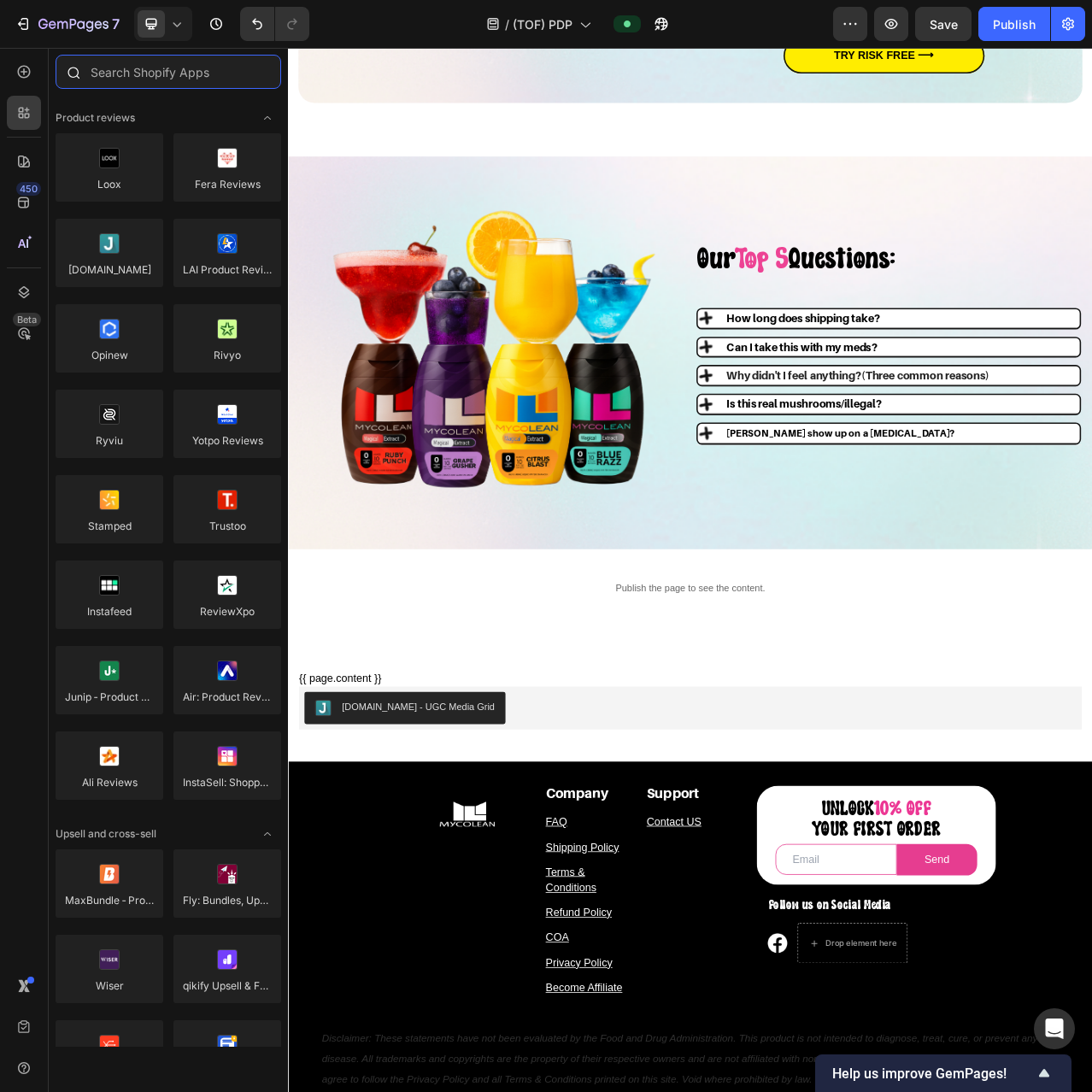
click at [130, 81] on input "text" at bounding box center [168, 71] width 225 height 34
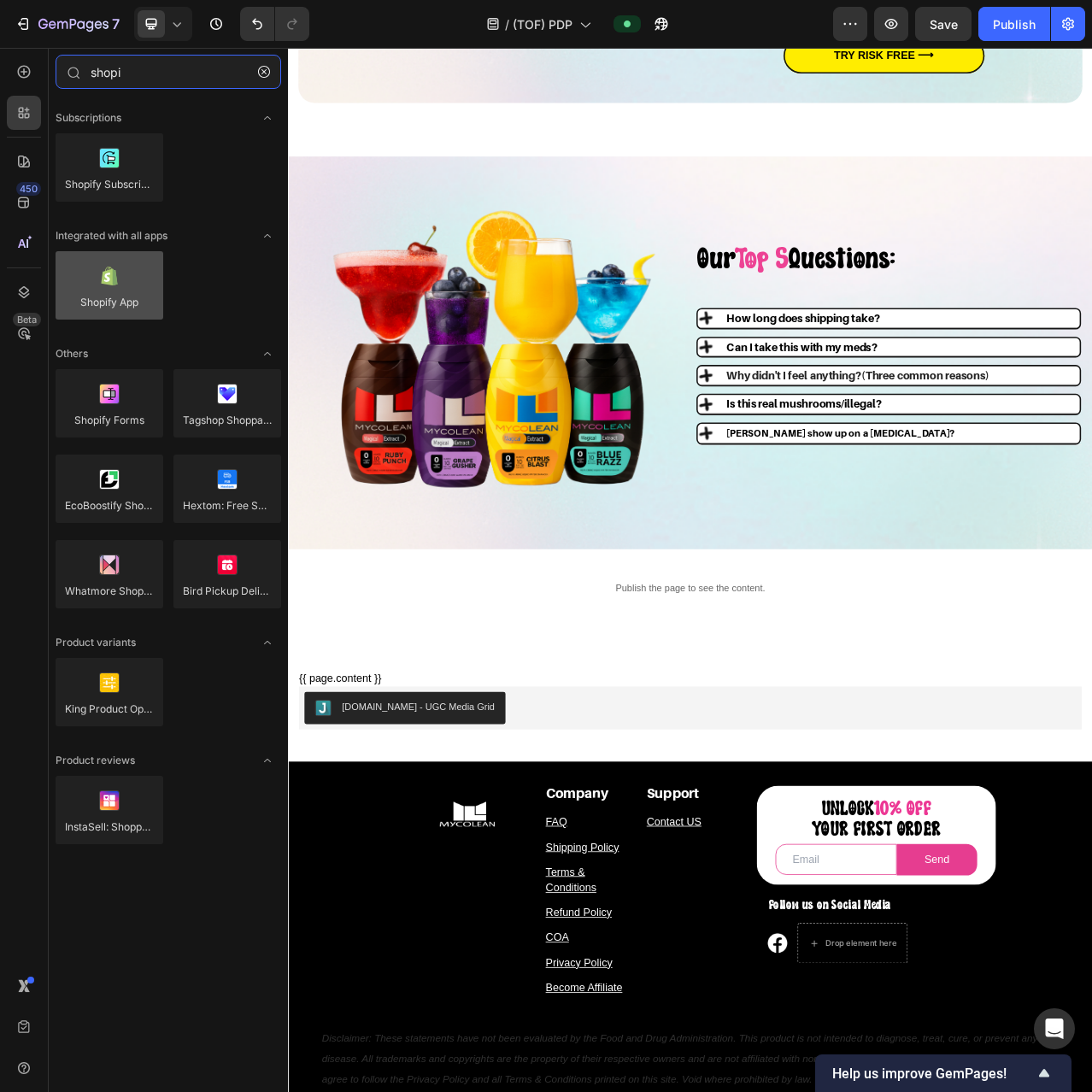
type input "shopi"
drag, startPoint x: 117, startPoint y: 300, endPoint x: 96, endPoint y: 275, distance: 32.6
click at [96, 275] on div at bounding box center [109, 285] width 108 height 68
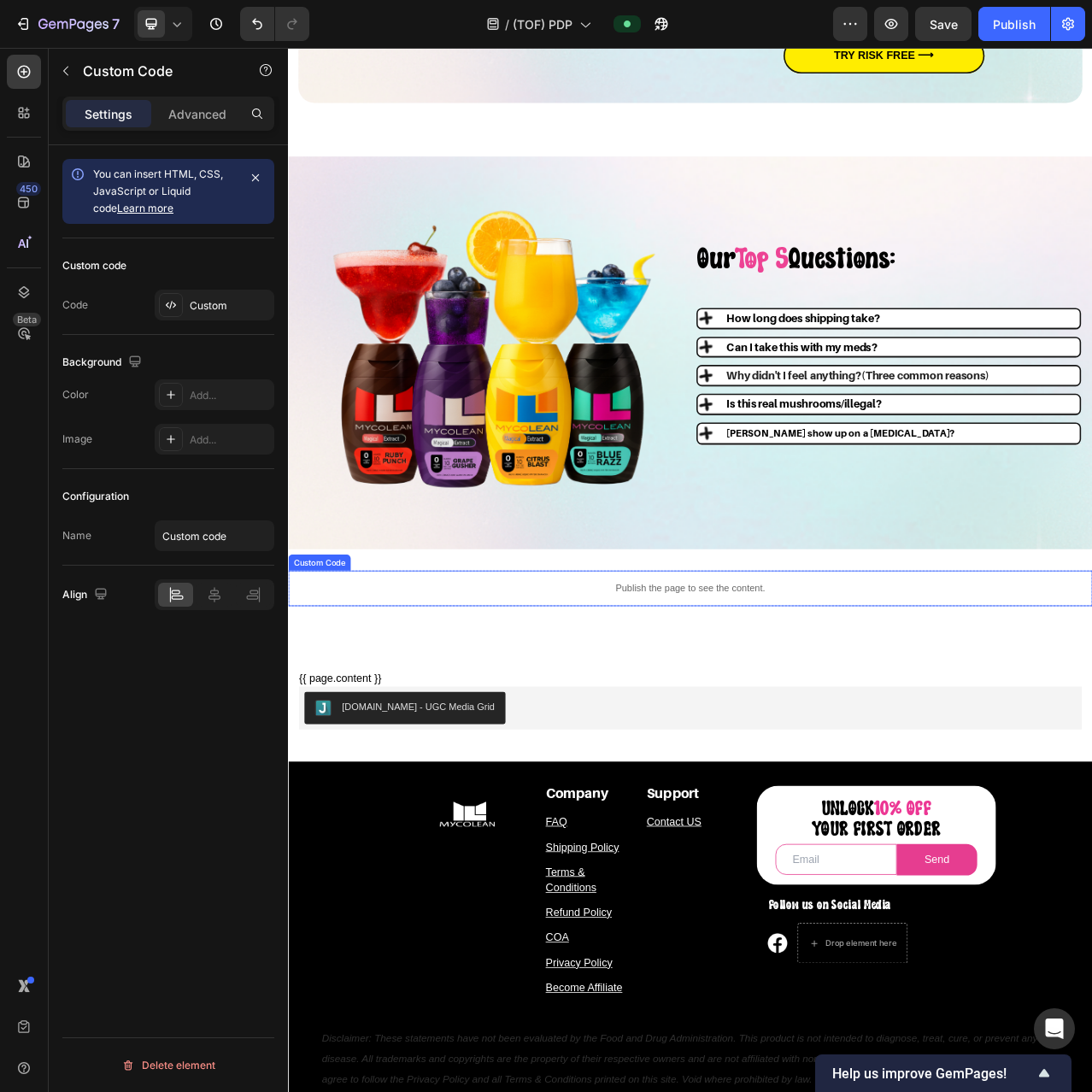
click at [606, 737] on p "Publish the page to see the content." at bounding box center [800, 736] width 1025 height 18
click at [197, 311] on div "Custom" at bounding box center [230, 306] width 81 height 15
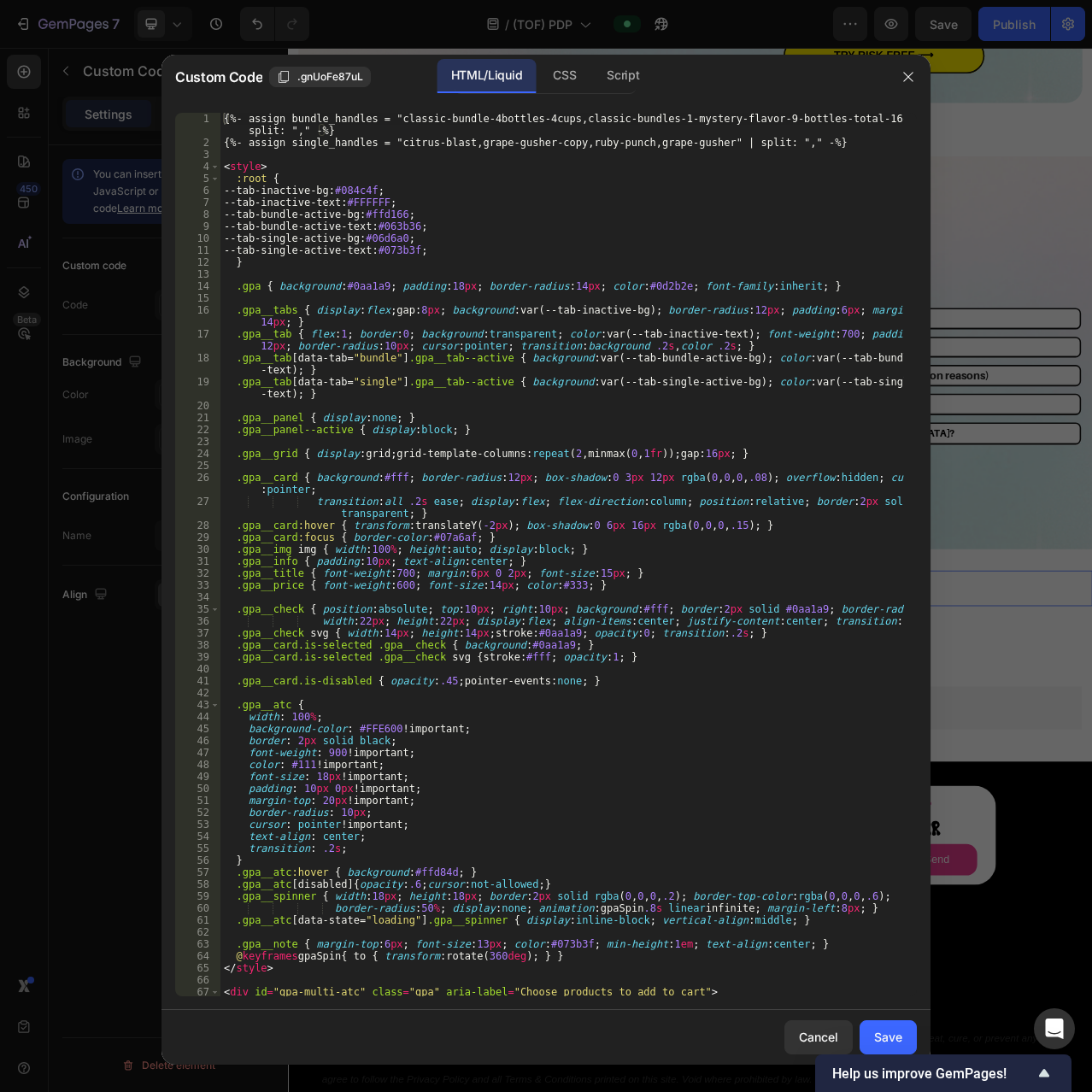
type textarea ".gpa__check { position:absolute; top:10px; right:10px; background:#fff; border:…"
click at [675, 612] on div "{%- assign bundle_handles = "classic-bundle-4bottles-4cups,classic-bundles-1-my…" at bounding box center [562, 572] width 684 height 919
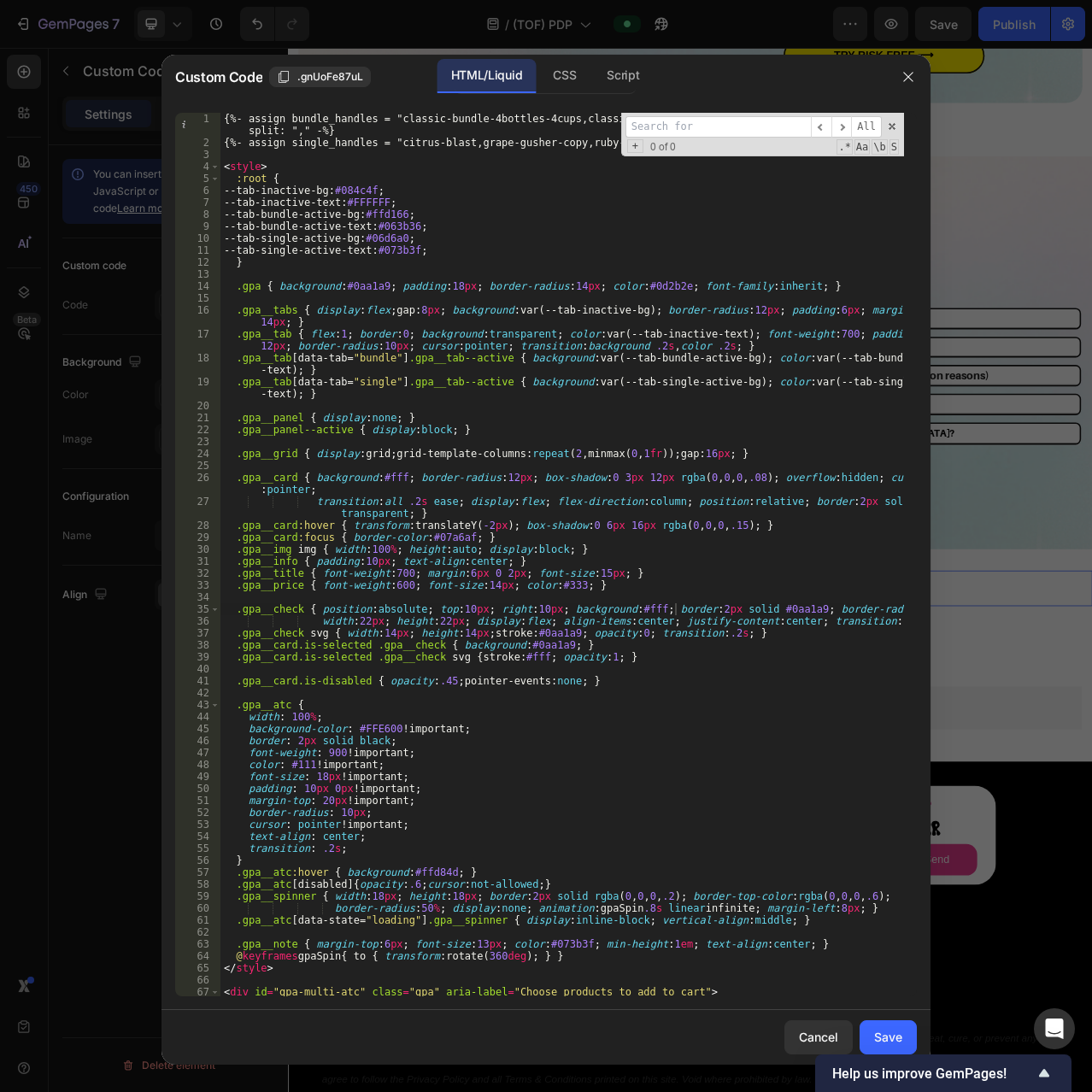
type input "Cannot apply selling plan to variant"
click at [659, 446] on div "{%- assign bundle_handles = "classic-bundle-4bottles-4cups,classic-bundles-1-my…" at bounding box center [562, 572] width 684 height 919
click at [599, 411] on div "{%- assign bundle_handles = "classic-bundle-4bottles-4cups,classic-bundles-1-my…" at bounding box center [562, 572] width 684 height 919
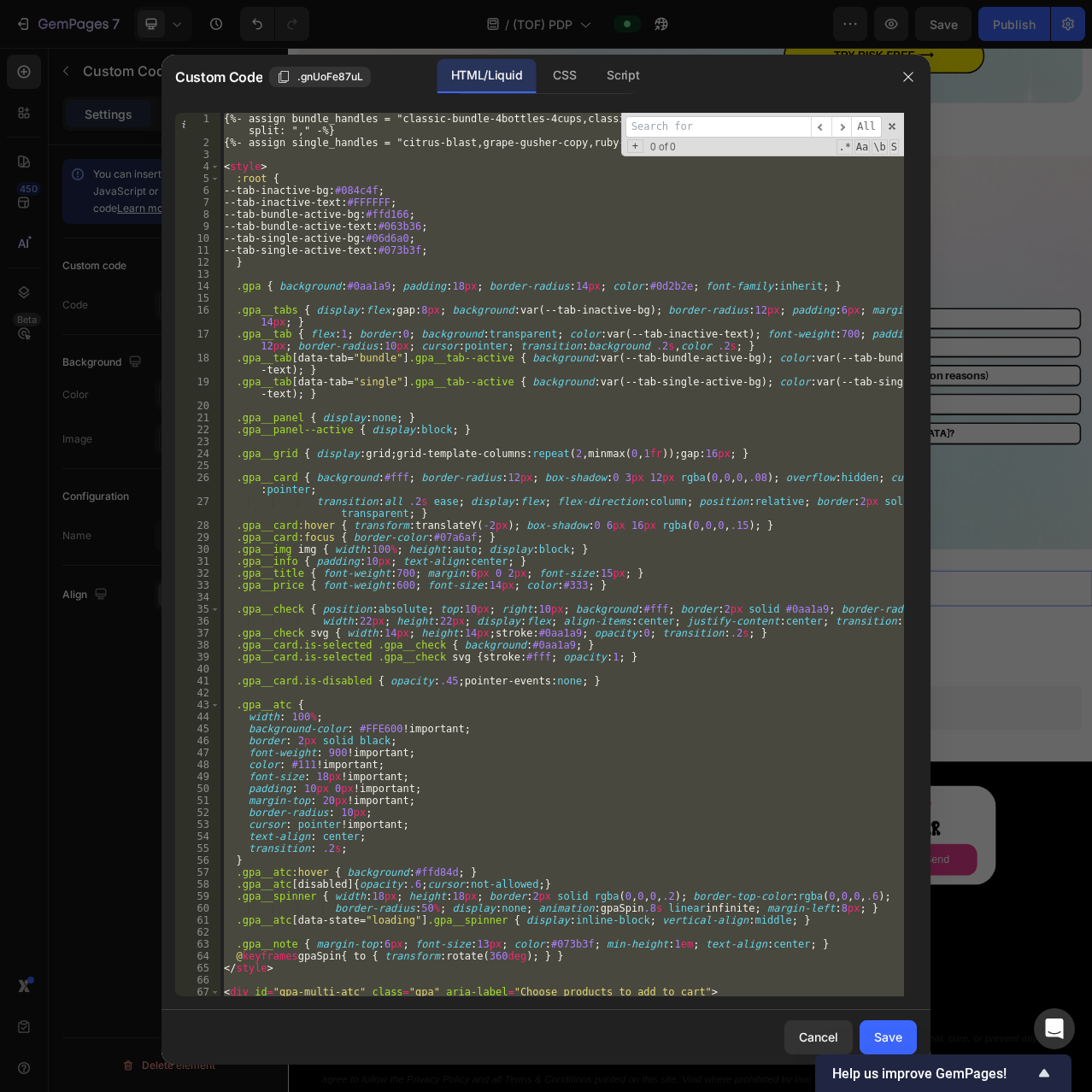
click at [439, 563] on div "{%- assign bundle_handles = "classic-bundle-4bottles-4cups,classic-bundles-1-my…" at bounding box center [562, 554] width 684 height 884
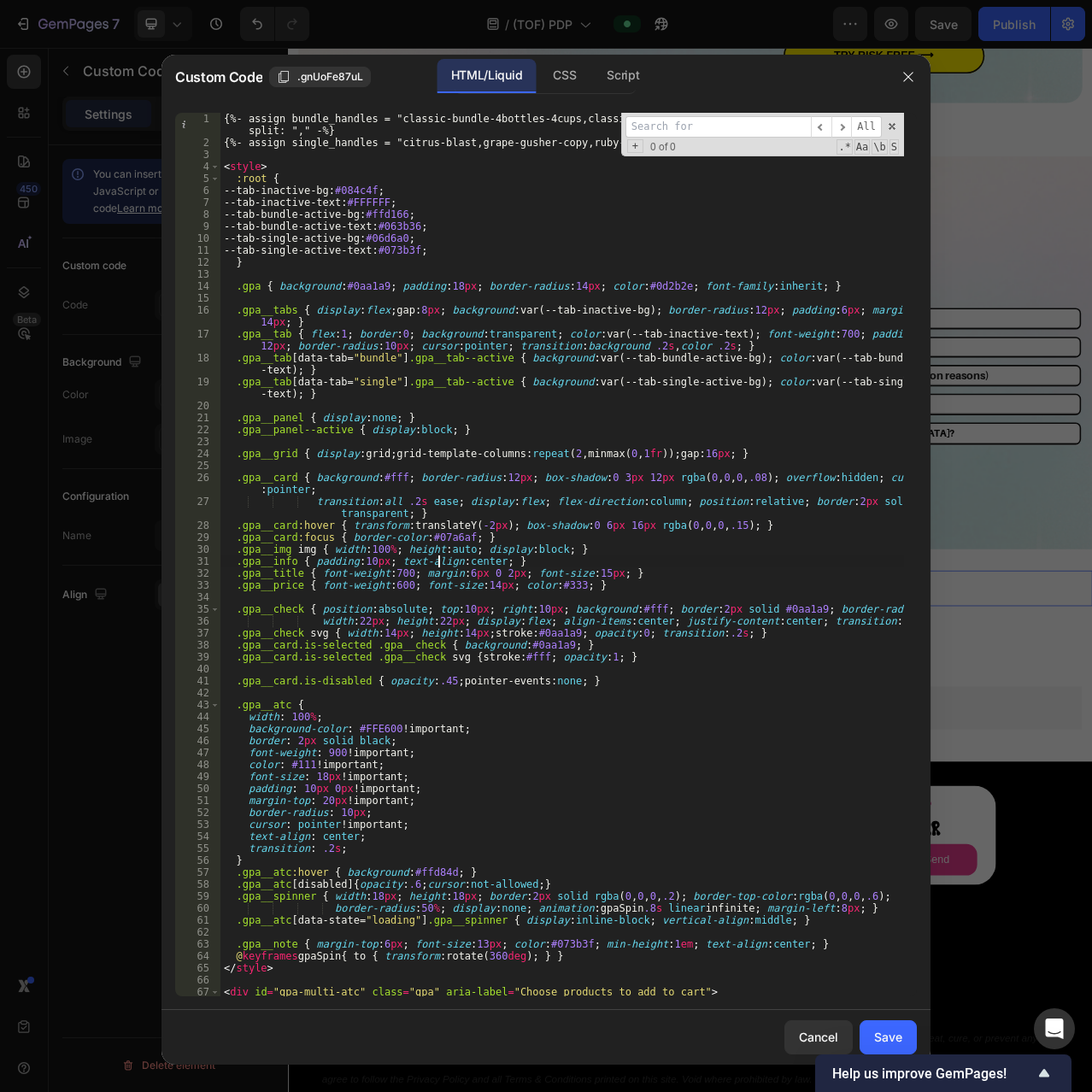
click at [606, 757] on div "{%- assign bundle_handles = "classic-bundle-4bottles-4cups,classic-bundles-1-my…" at bounding box center [562, 572] width 684 height 919
type textarea "font-weight: 900 !important;"
paste input "atcBtn.addEventListener"
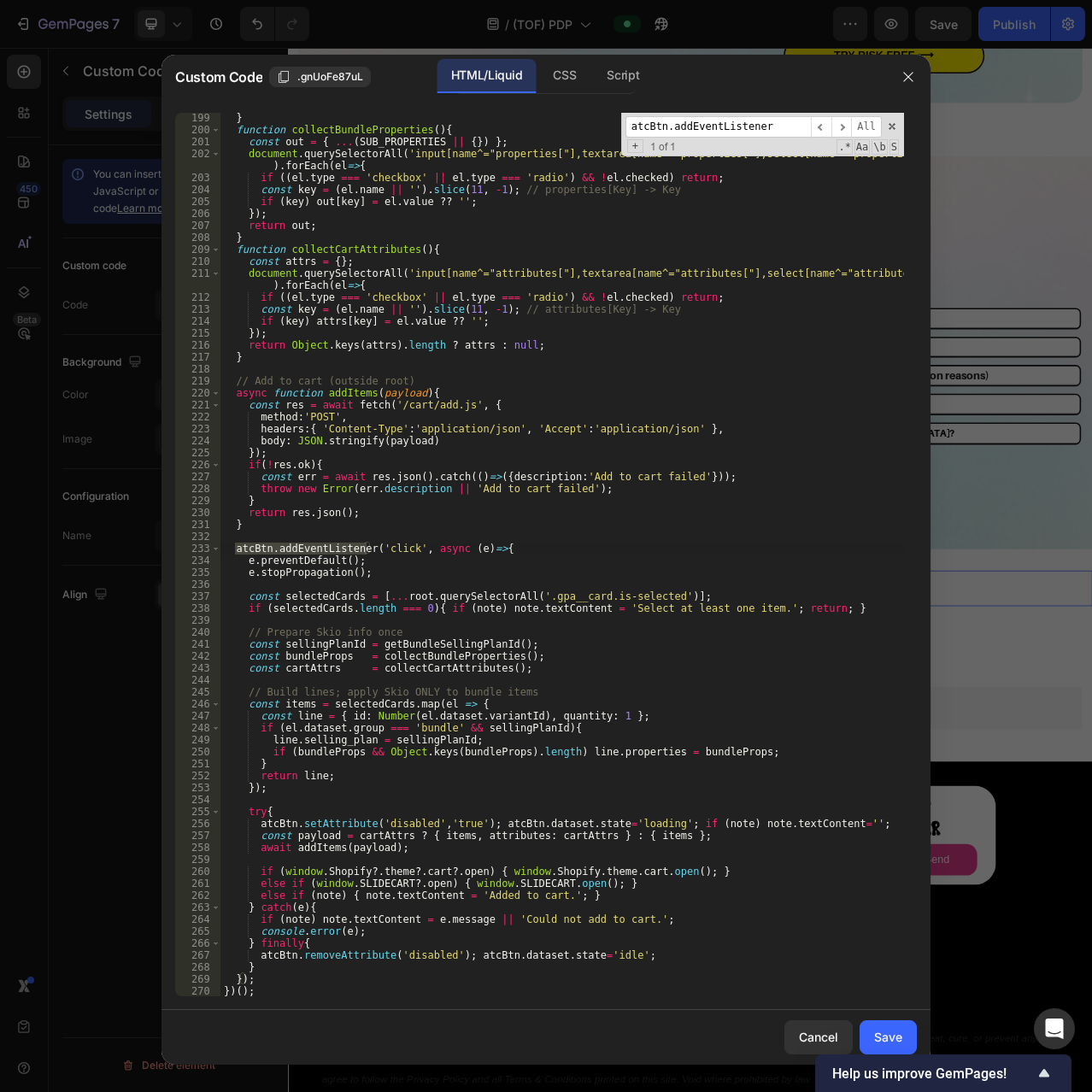
type input "atcBtn.addEventListener"
type textarea "}"
click at [261, 528] on div "} function collectBundleProperties ( ) { const out = { ... ( SUB_PROPERTIES || …" at bounding box center [562, 565] width 684 height 907
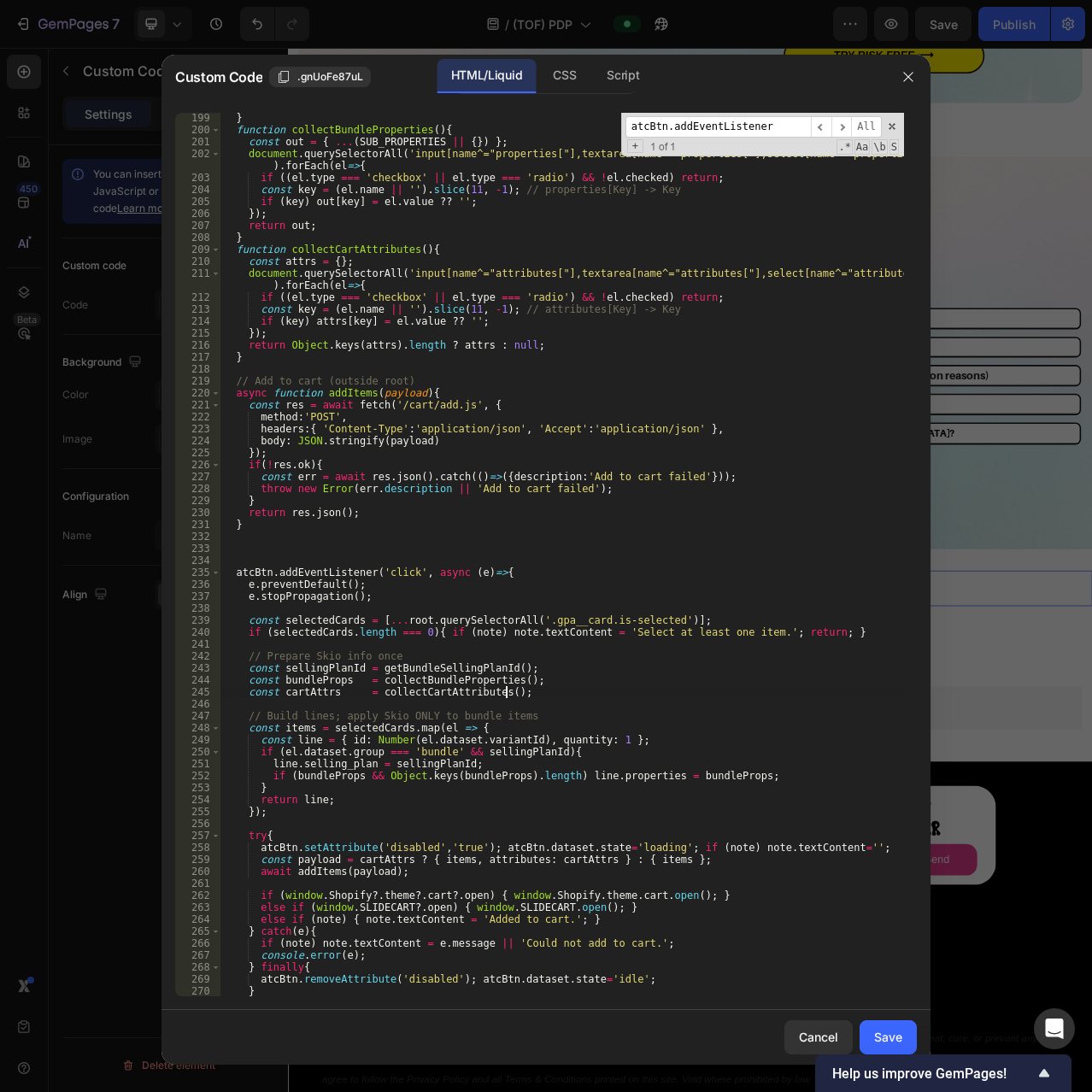
click at [646, 690] on div "} function collectBundleProperties ( ) { const out = { ... ( SUB_PROPERTIES || …" at bounding box center [562, 565] width 684 height 907
type textarea "const cartAttrs = collectCartAttributes();"
paste input "getSkioSellingPlanId"
type input "getSkioSellingPlanId"
click at [273, 544] on div "} function collectBundleProperties ( ) { const out = { ... ( SUB_PROPERTIES || …" at bounding box center [562, 565] width 684 height 907
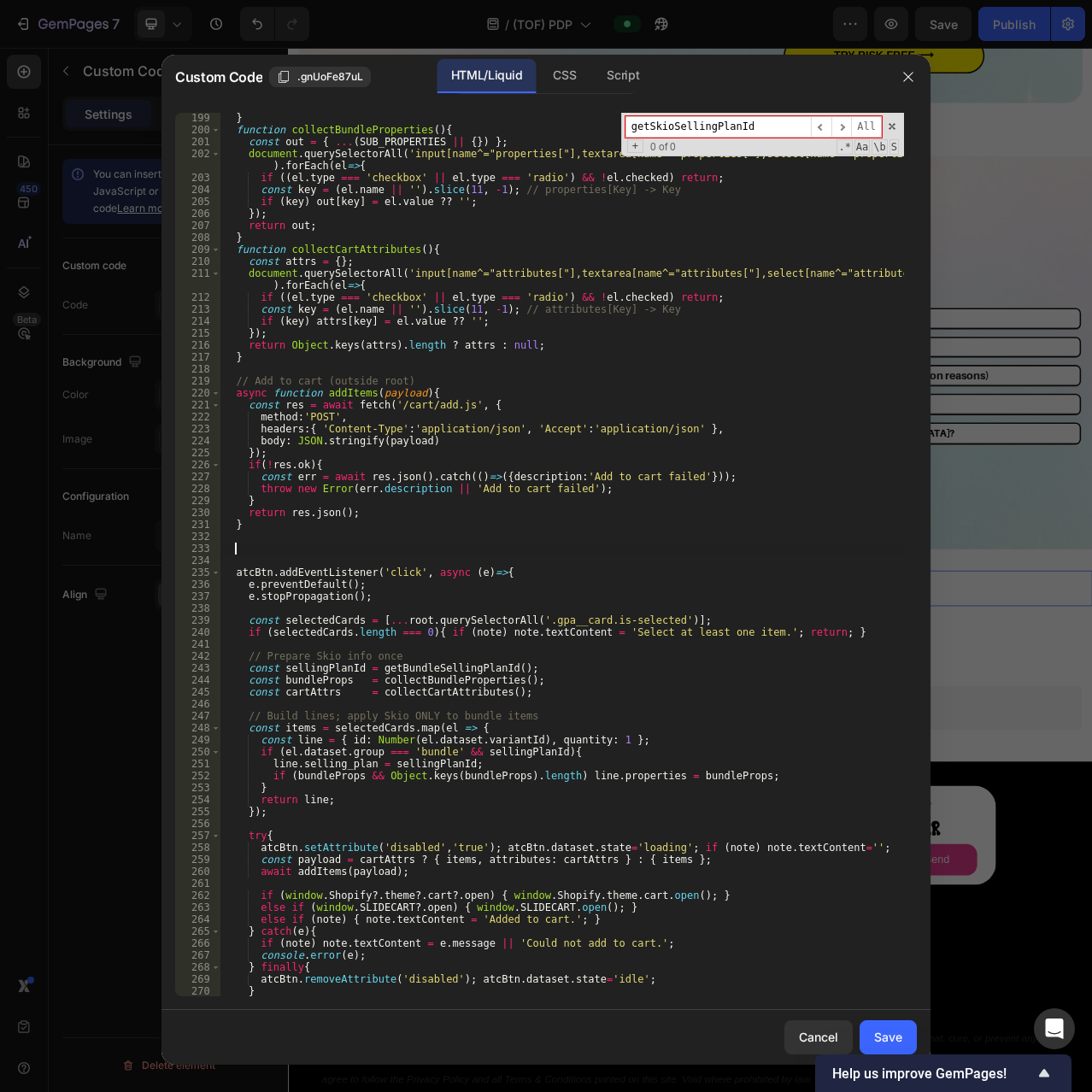
paste textarea "}"
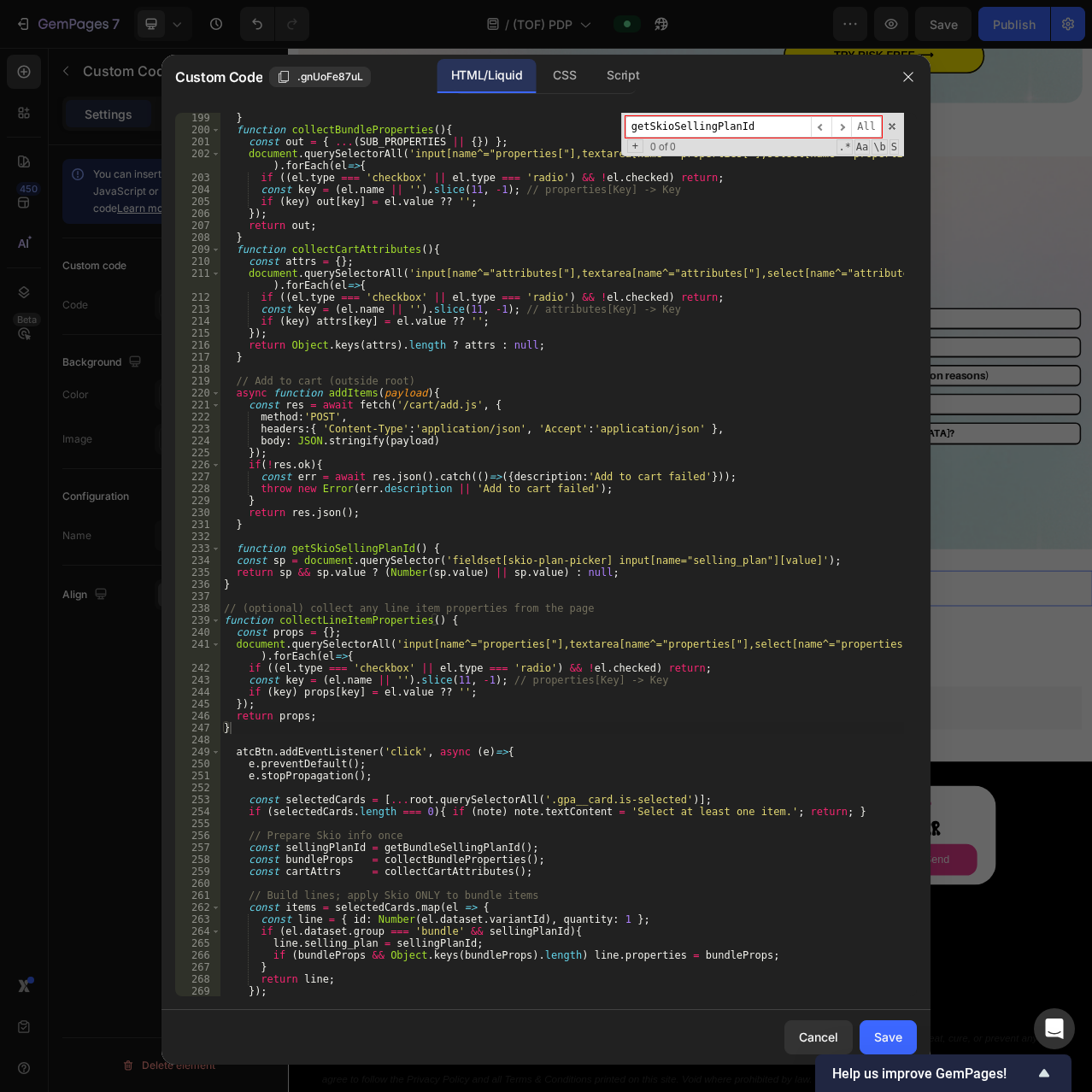
click at [546, 629] on div "} function collectBundleProperties ( ) { const out = { ... ( SUB_PROPERTIES || …" at bounding box center [562, 565] width 684 height 907
type textarea "const props = {};"
paste input "const items = [...root.querySelectorAll('.gpa__card.is-selected')]"
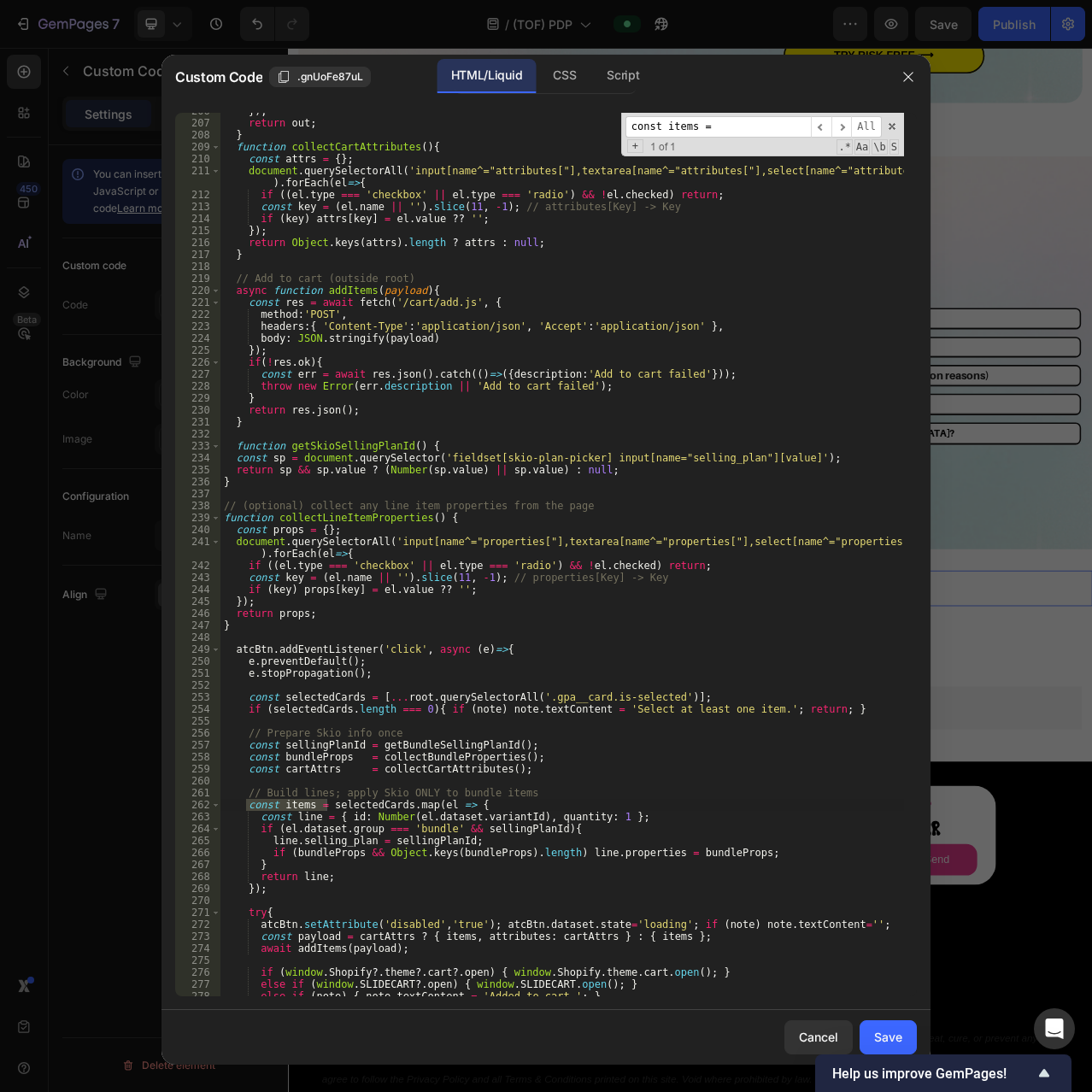
type input "const items ="
type textarea "atcBtn.addEventListener('click', async (e)=>{"
click at [720, 645] on div "}) ; return out ; } function collectCartAttributes ( ) { const attrs = { } ; do…" at bounding box center [562, 558] width 684 height 907
paste input
type input "const items"
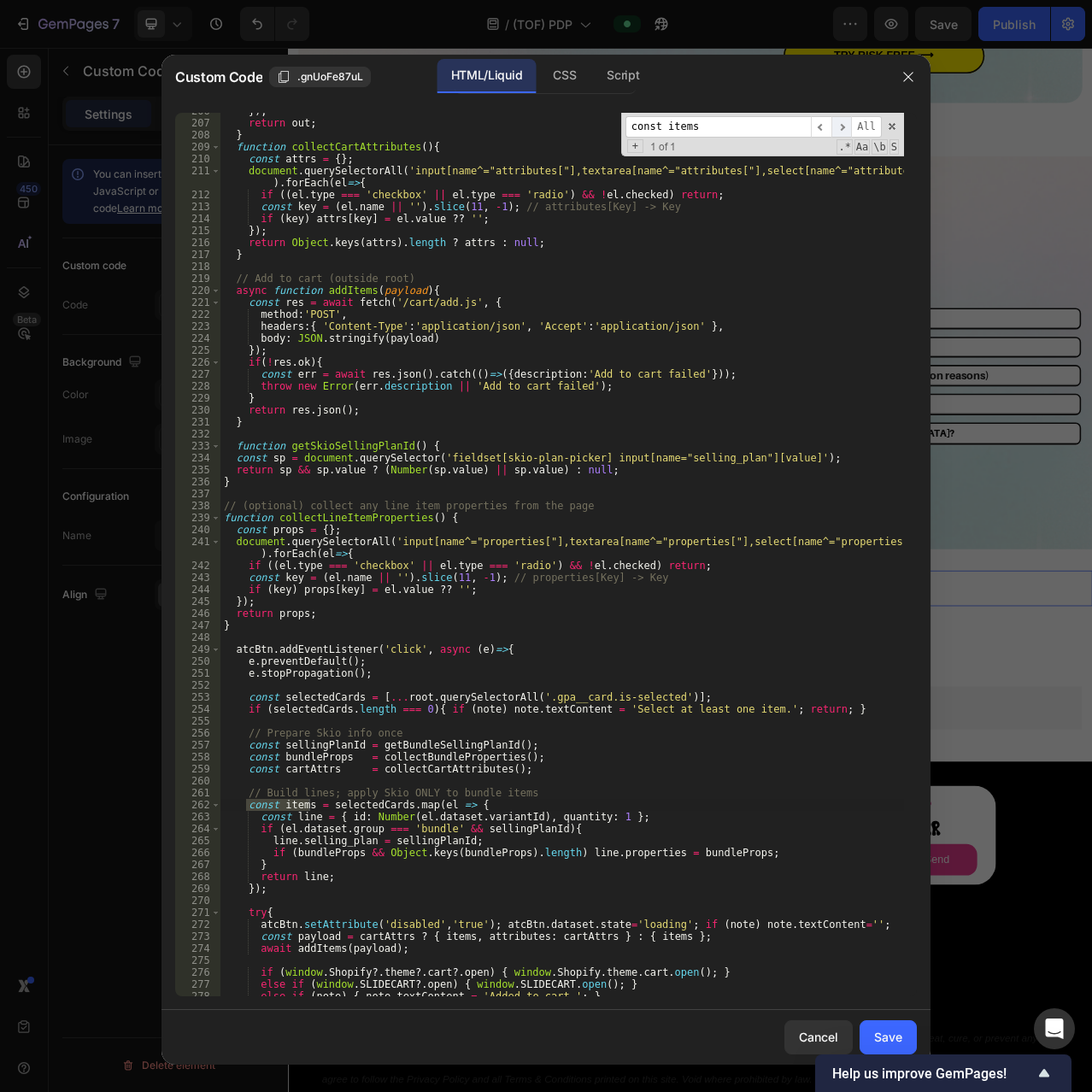
click at [847, 129] on span "​" at bounding box center [842, 127] width 21 height 22
click at [820, 128] on span "​" at bounding box center [821, 127] width 21 height 22
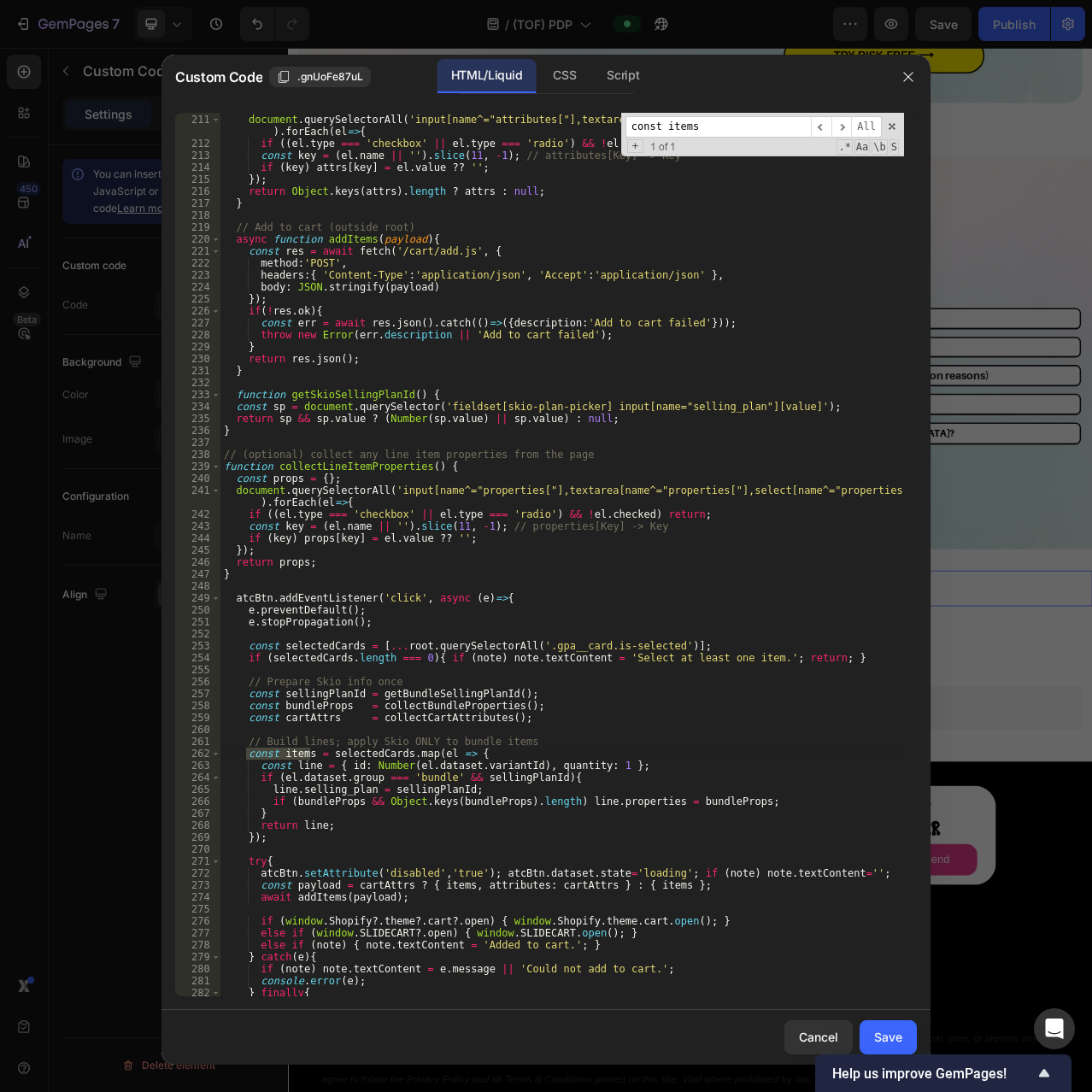
scroll to position [2694, 0]
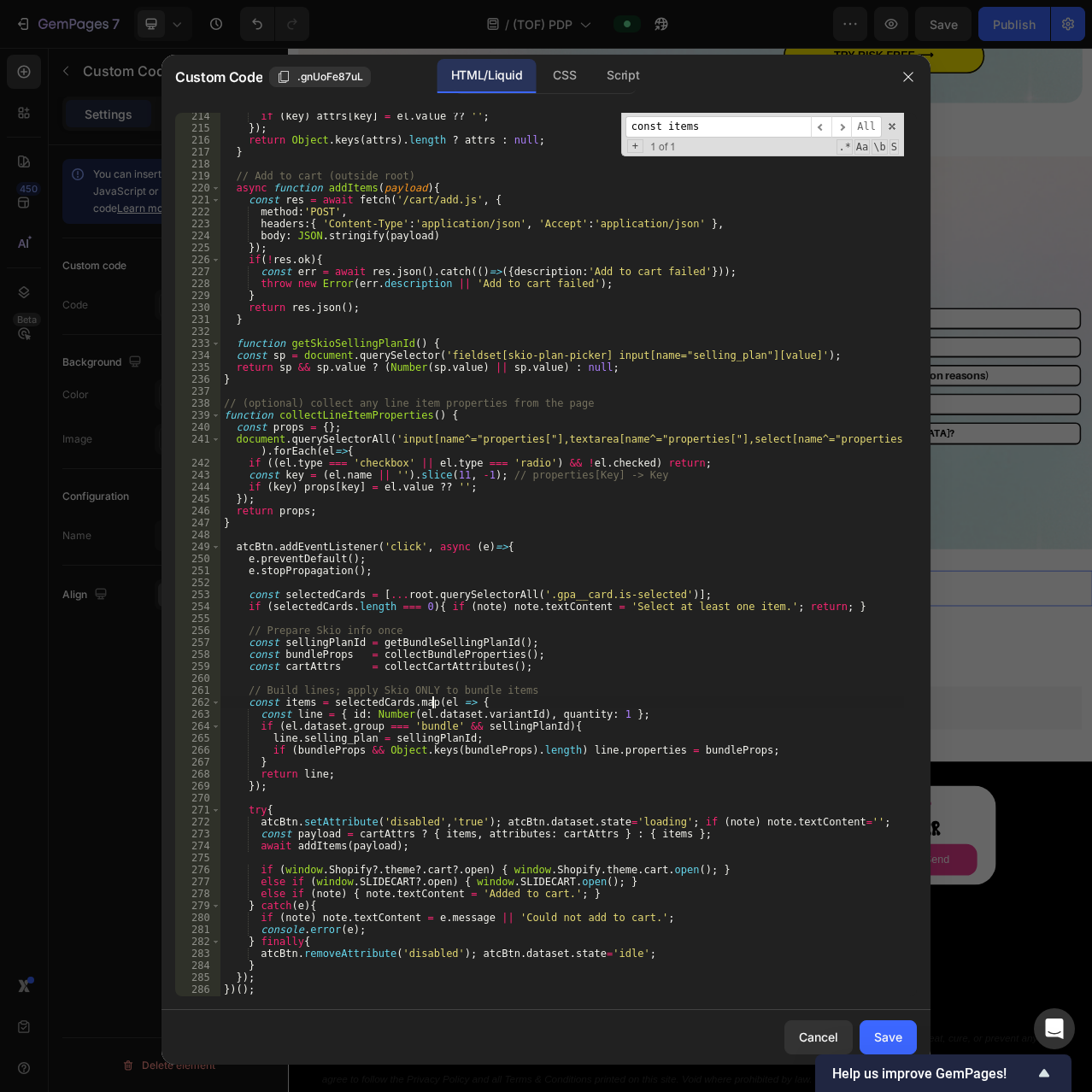
click at [433, 704] on div "if ( key ) attrs [ key ] = el . value ?? '' ; }) ; return Object . keys ( attrs…" at bounding box center [562, 563] width 684 height 907
click at [351, 738] on div "if ( key ) attrs [ key ] = el . value ?? '' ; }) ; return Object . keys ( attrs…" at bounding box center [562, 563] width 684 height 907
click at [483, 707] on div "if ( key ) attrs [ key ] = el . value ?? '' ; }) ; return Object . keys ( attrs…" at bounding box center [562, 563] width 684 height 907
click at [485, 705] on div "if ( key ) attrs [ key ] = el . value ?? '' ; }) ; return Object . keys ( attrs…" at bounding box center [562, 563] width 684 height 907
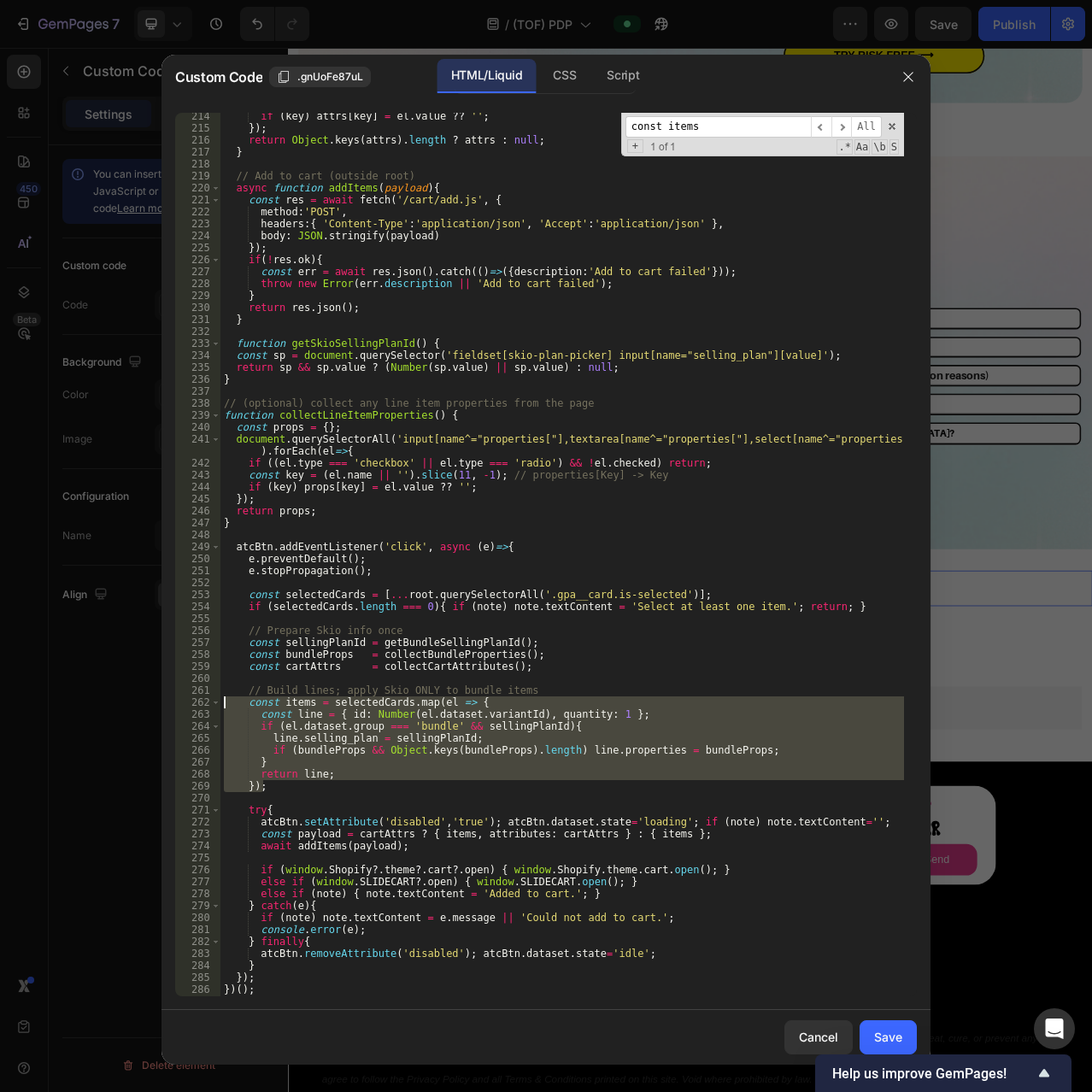
drag, startPoint x: 275, startPoint y: 790, endPoint x: 221, endPoint y: 703, distance: 102.4
click at [221, 703] on div "if ( key ) attrs [ key ] = el . value ?? '' ; }) ; return Object . keys ( attrs…" at bounding box center [562, 563] width 684 height 907
paste textarea ".map(el => ({ id: Number(el.dataset.variantId), quantity: 1 }))"
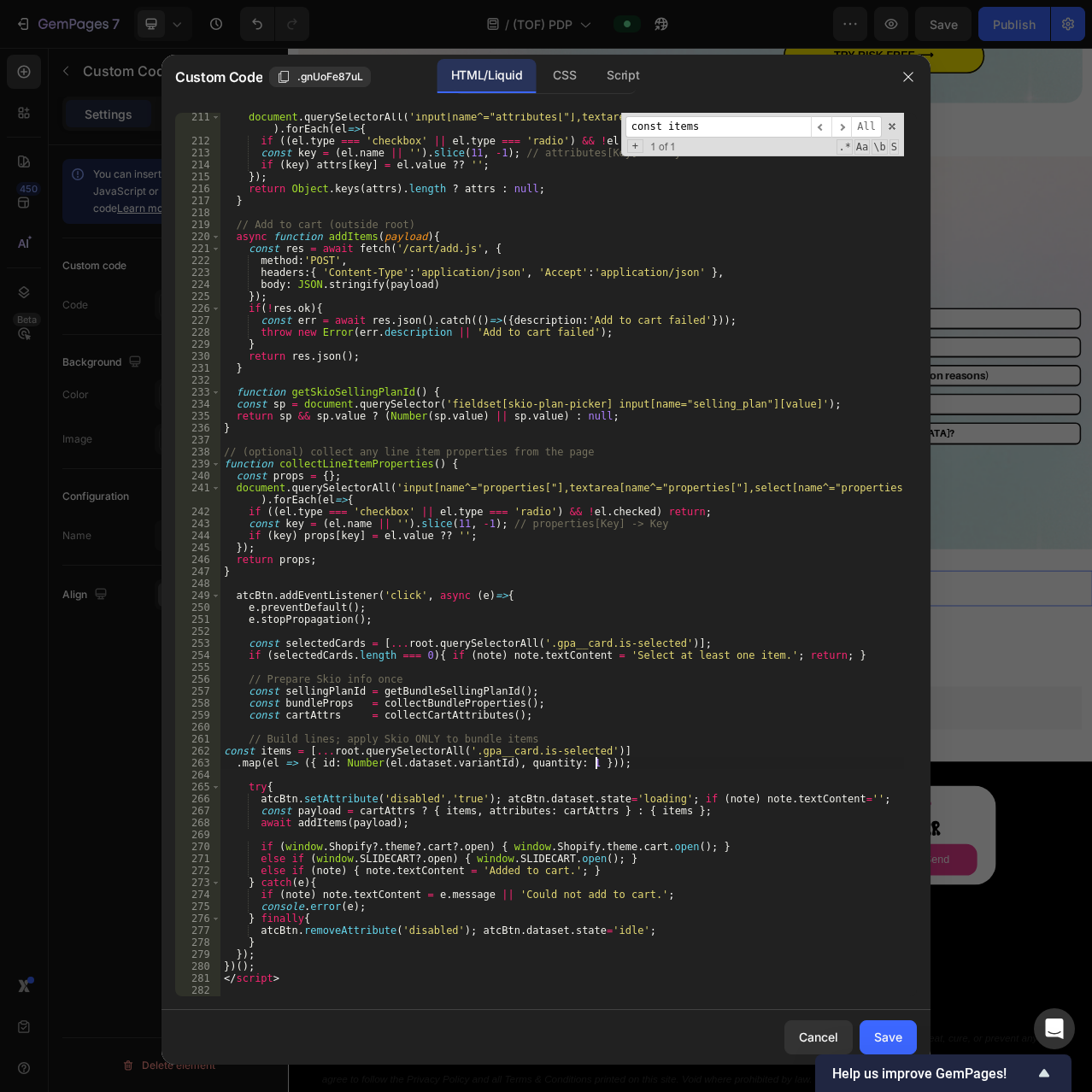
scroll to position [2646, 0]
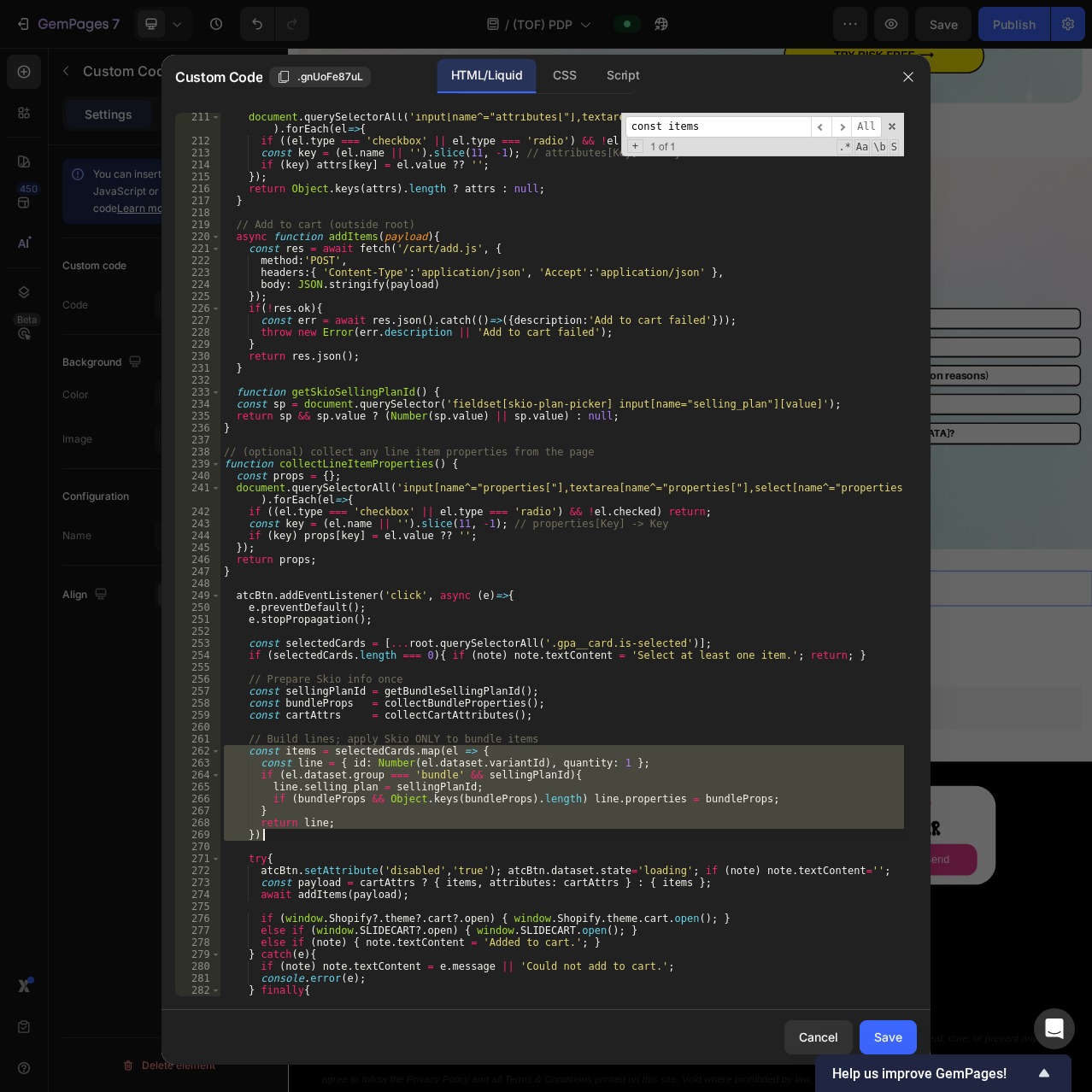
paste textarea ".map(el => ({ id: Number(el.dataset.variantId), quantity: 1 })"
click at [433, 831] on div "document . querySelectorAll ( 'input[name^="attributes["],textarea[name^="attri…" at bounding box center [562, 554] width 684 height 884
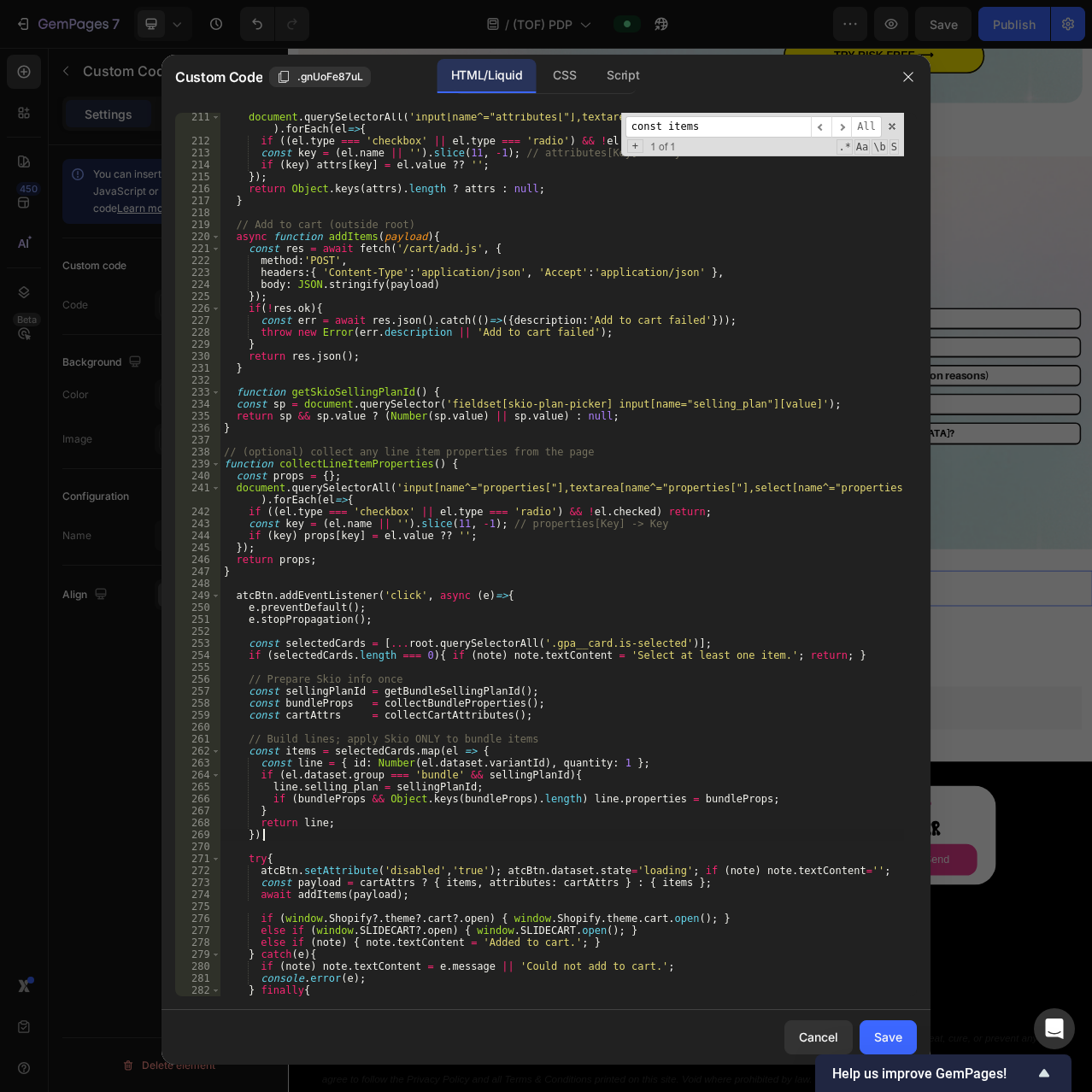
click at [350, 827] on div "document . querySelectorAll ( 'input[name^="attributes["],textarea[name^="attri…" at bounding box center [562, 570] width 684 height 919
click at [692, 855] on div "document . querySelectorAll ( 'input[name^="attributes["],textarea[name^="attri…" at bounding box center [562, 570] width 684 height 919
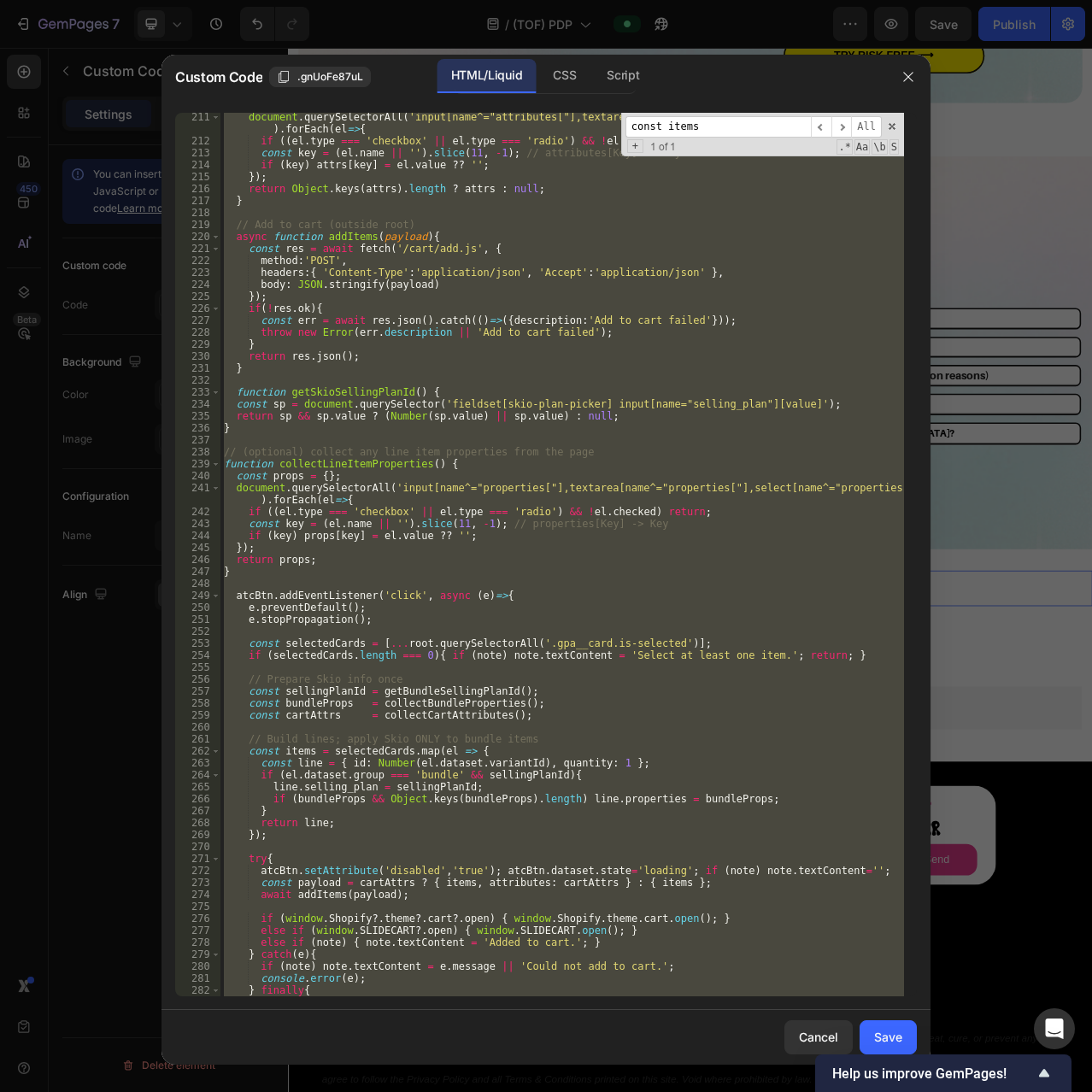
click at [473, 611] on div "document . querySelectorAll ( 'input[name^="attributes["],textarea[name^="attri…" at bounding box center [562, 554] width 684 height 884
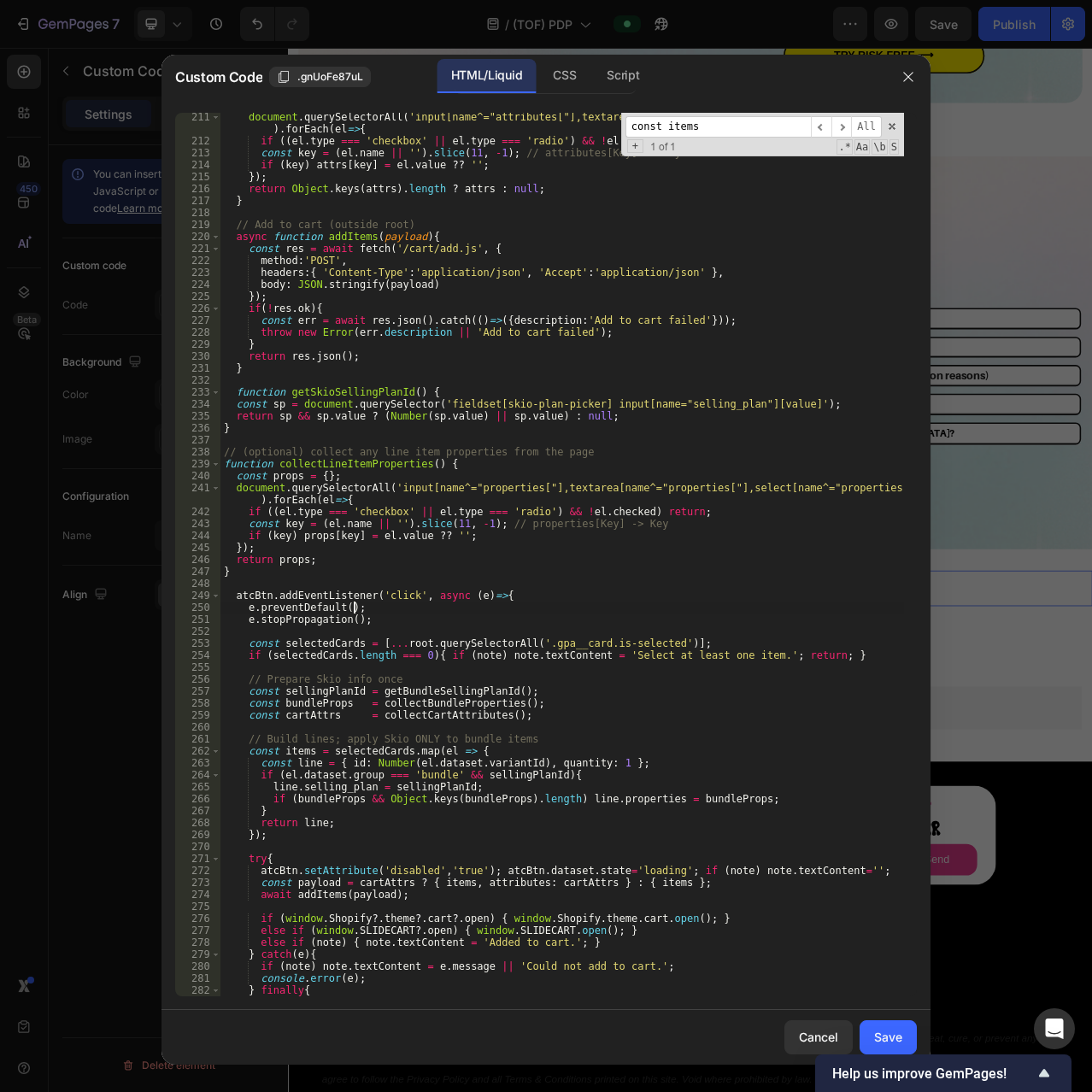
type textarea "</script>"
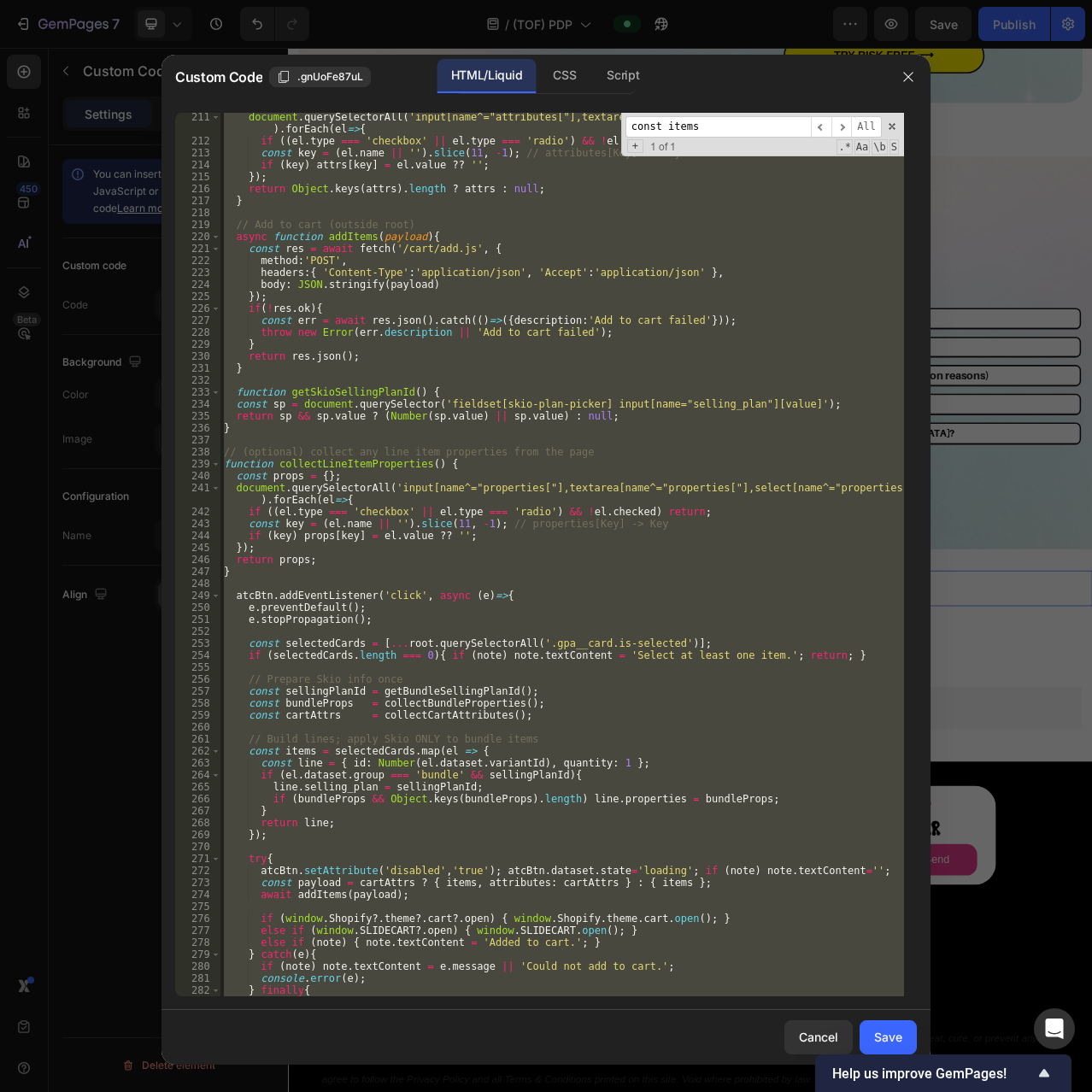
paste textarea
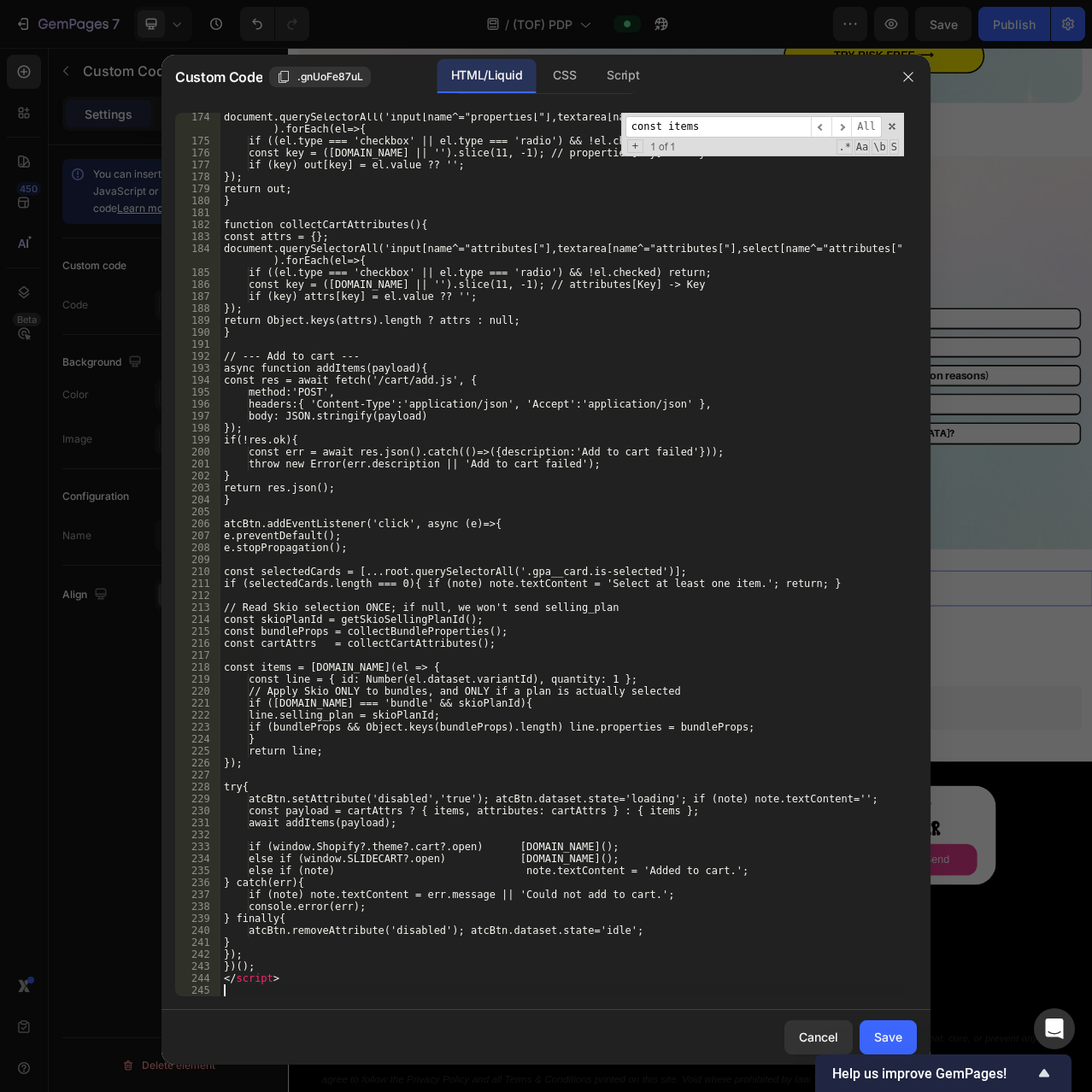
scroll to position [2238, 0]
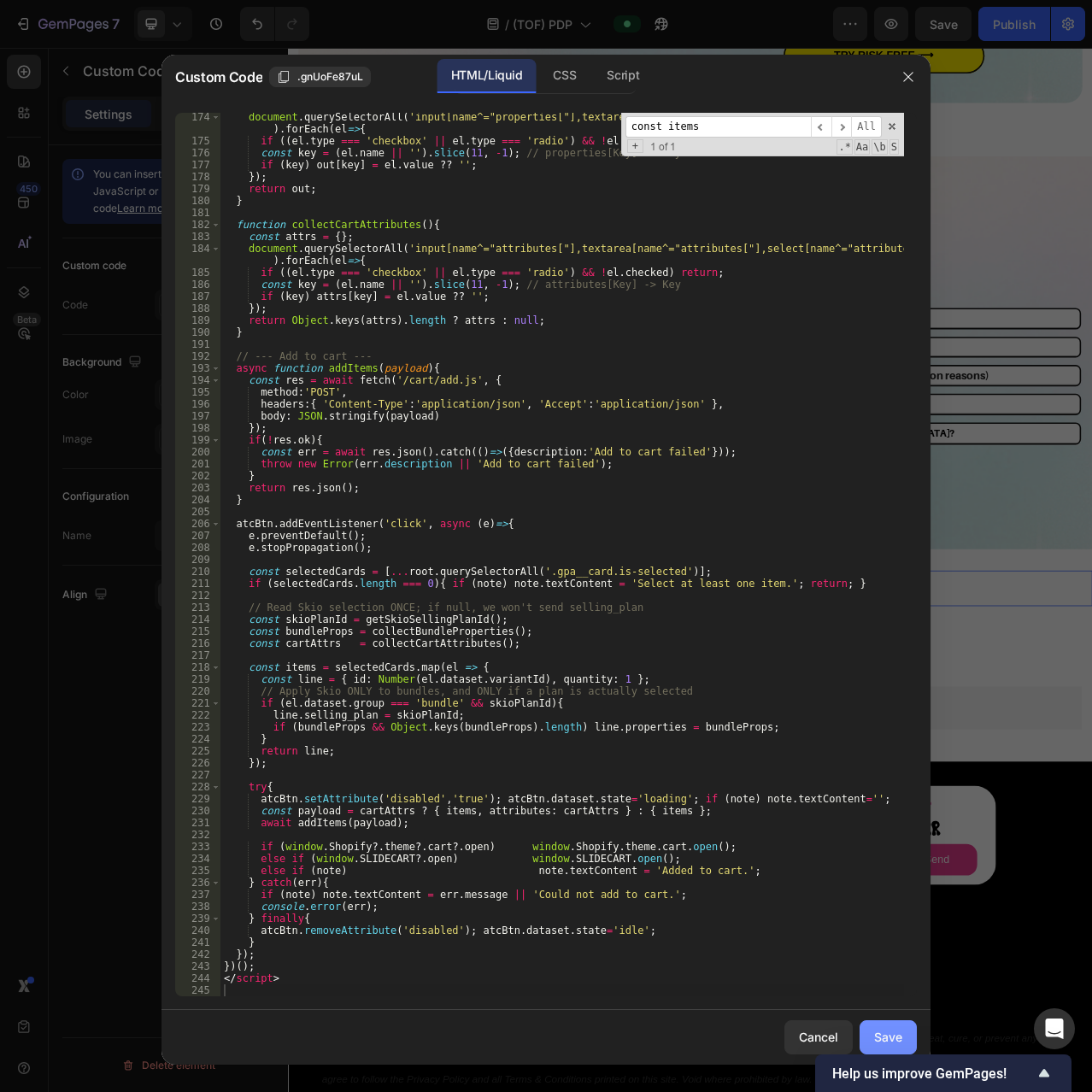
click at [898, 1035] on div "Save" at bounding box center [888, 1037] width 28 height 18
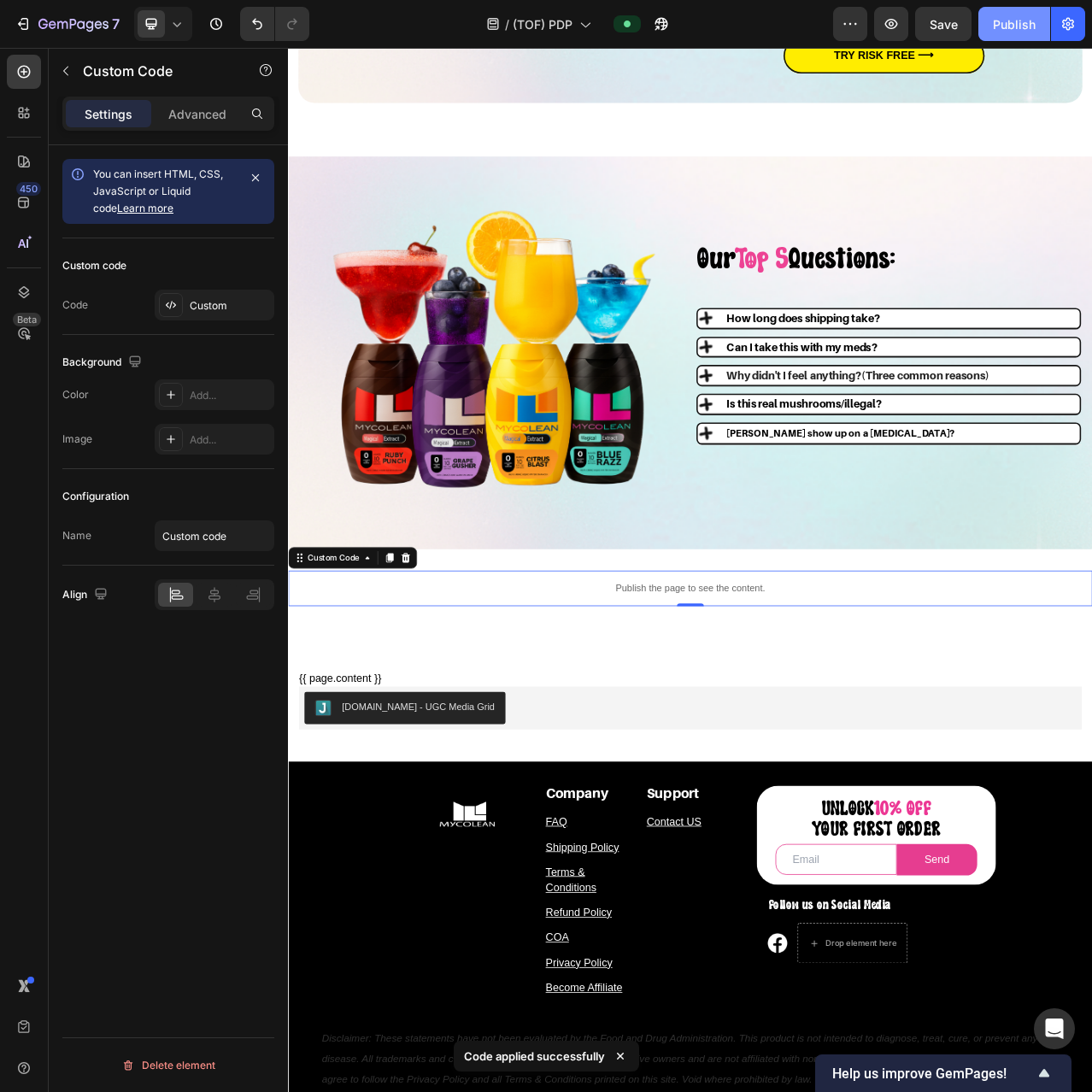
click at [1019, 32] on div "Publish" at bounding box center [1014, 23] width 43 height 18
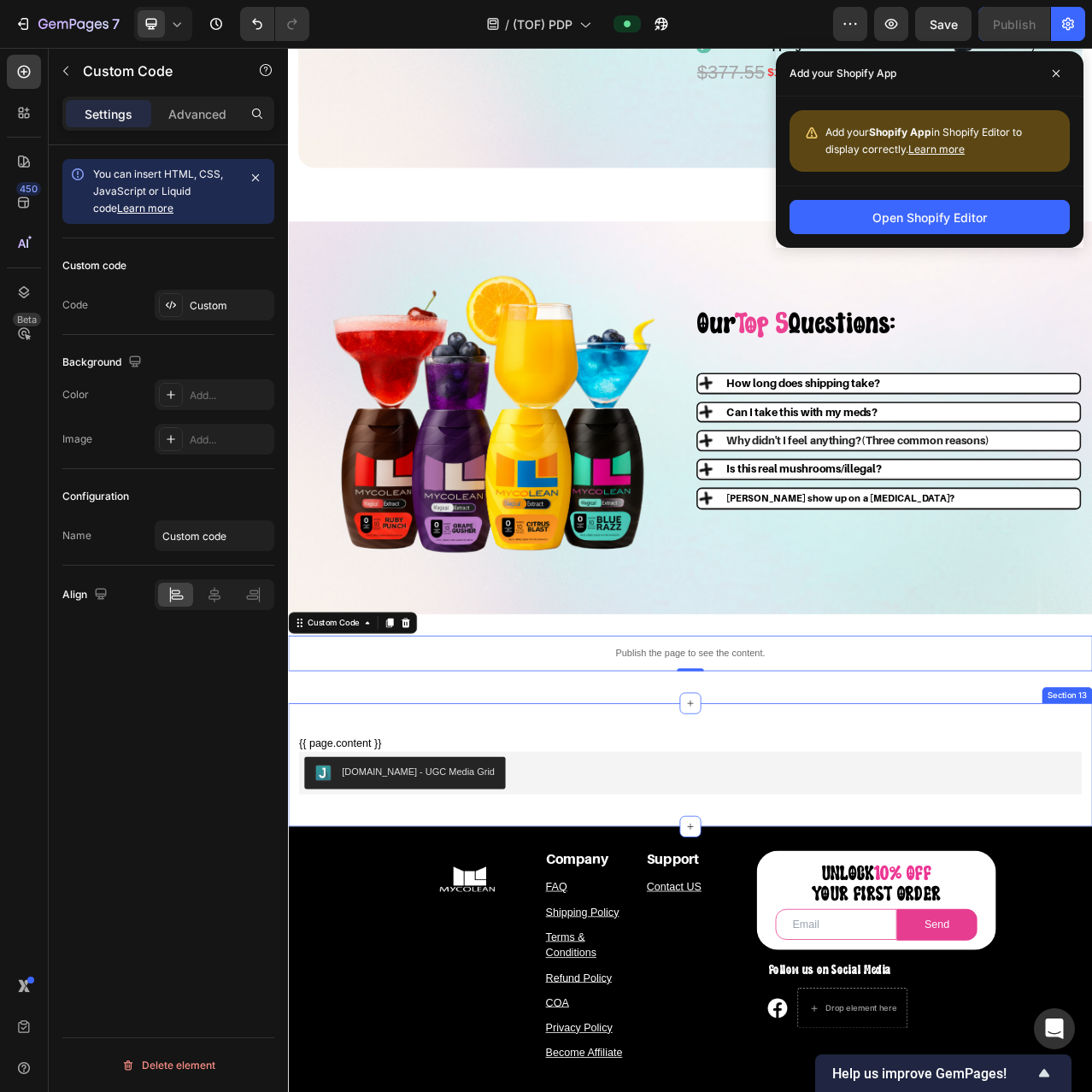
scroll to position [4091, 0]
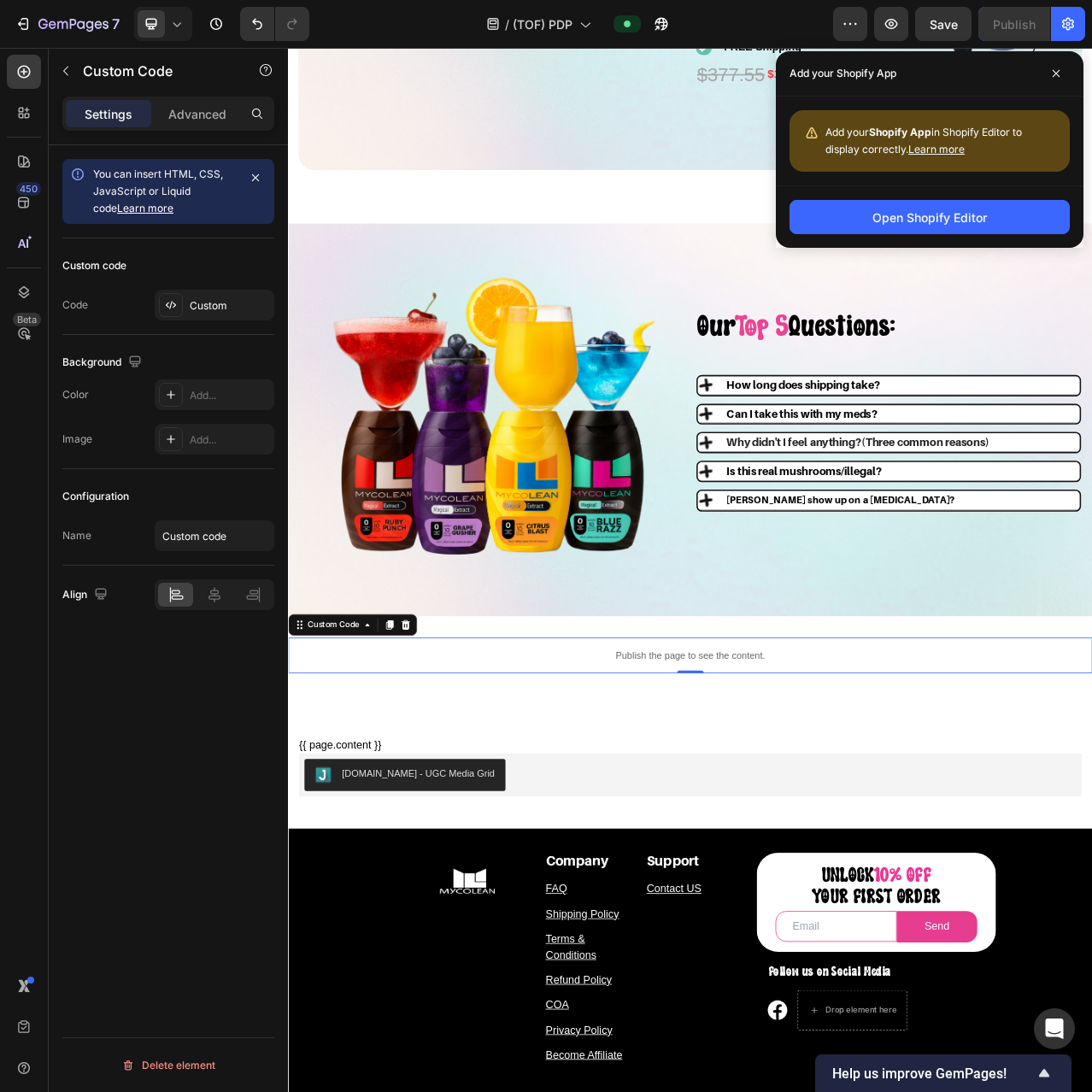
click at [673, 823] on p "Publish the page to see the content." at bounding box center [800, 822] width 1025 height 18
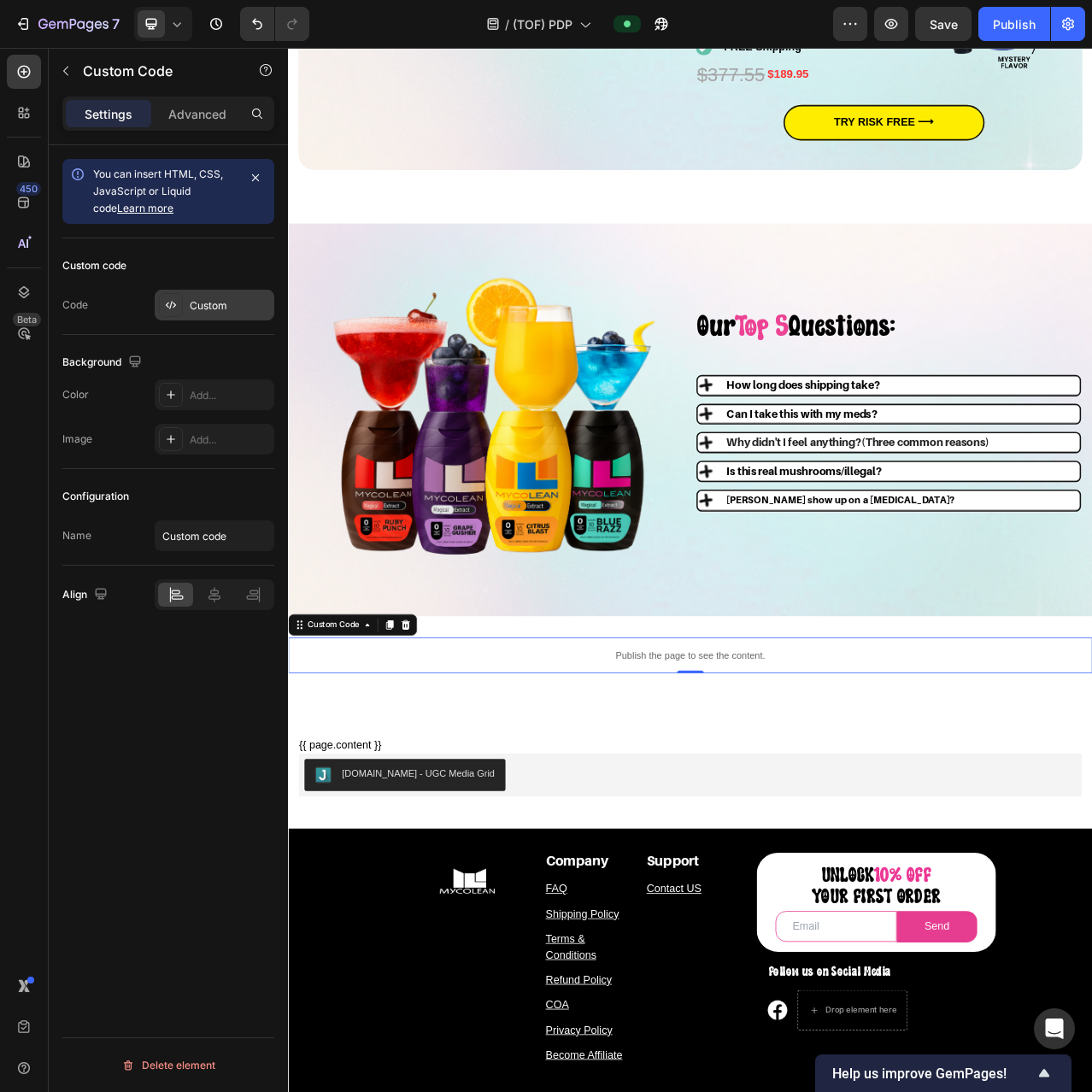
click at [205, 299] on div "Custom" at bounding box center [230, 306] width 81 height 15
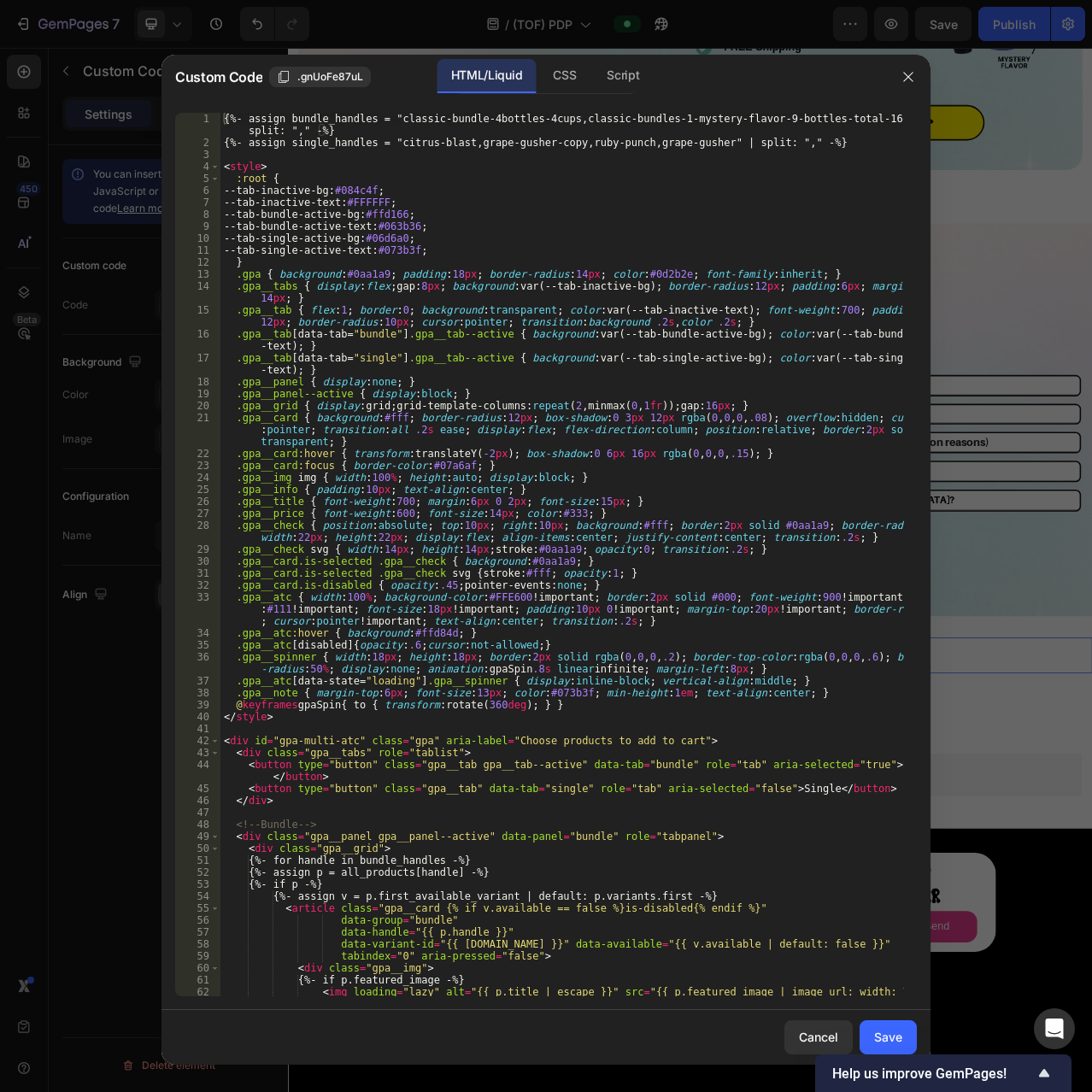
type textarea ".gpa__card.is-selected .gpa__check { background:#0aa1a9; }"
click at [551, 563] on div "{%- assign bundle_handles = "classic-bundle-4bottles-4cups,classic-bundles-1-my…" at bounding box center [562, 572] width 684 height 919
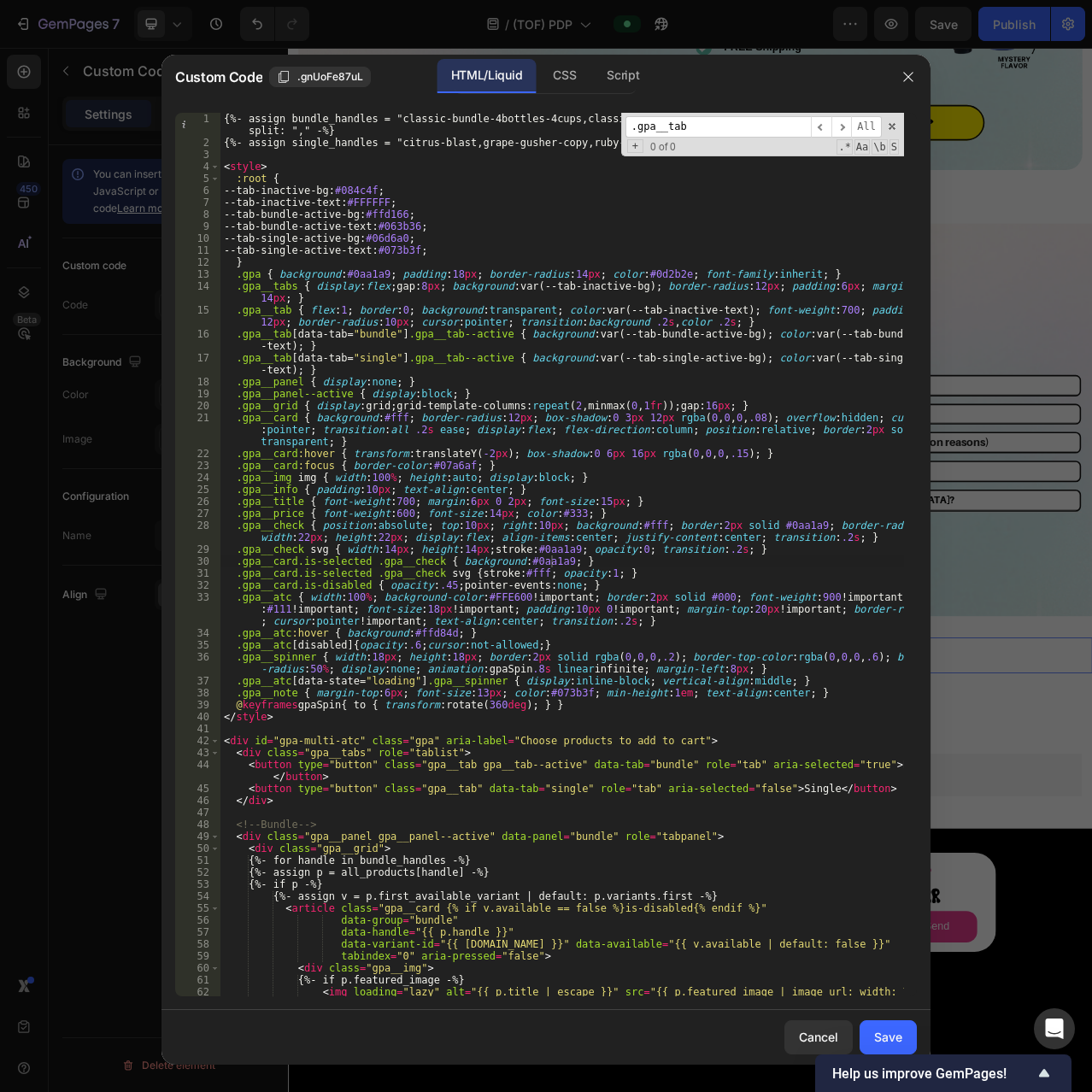
scroll to position [1364, 0]
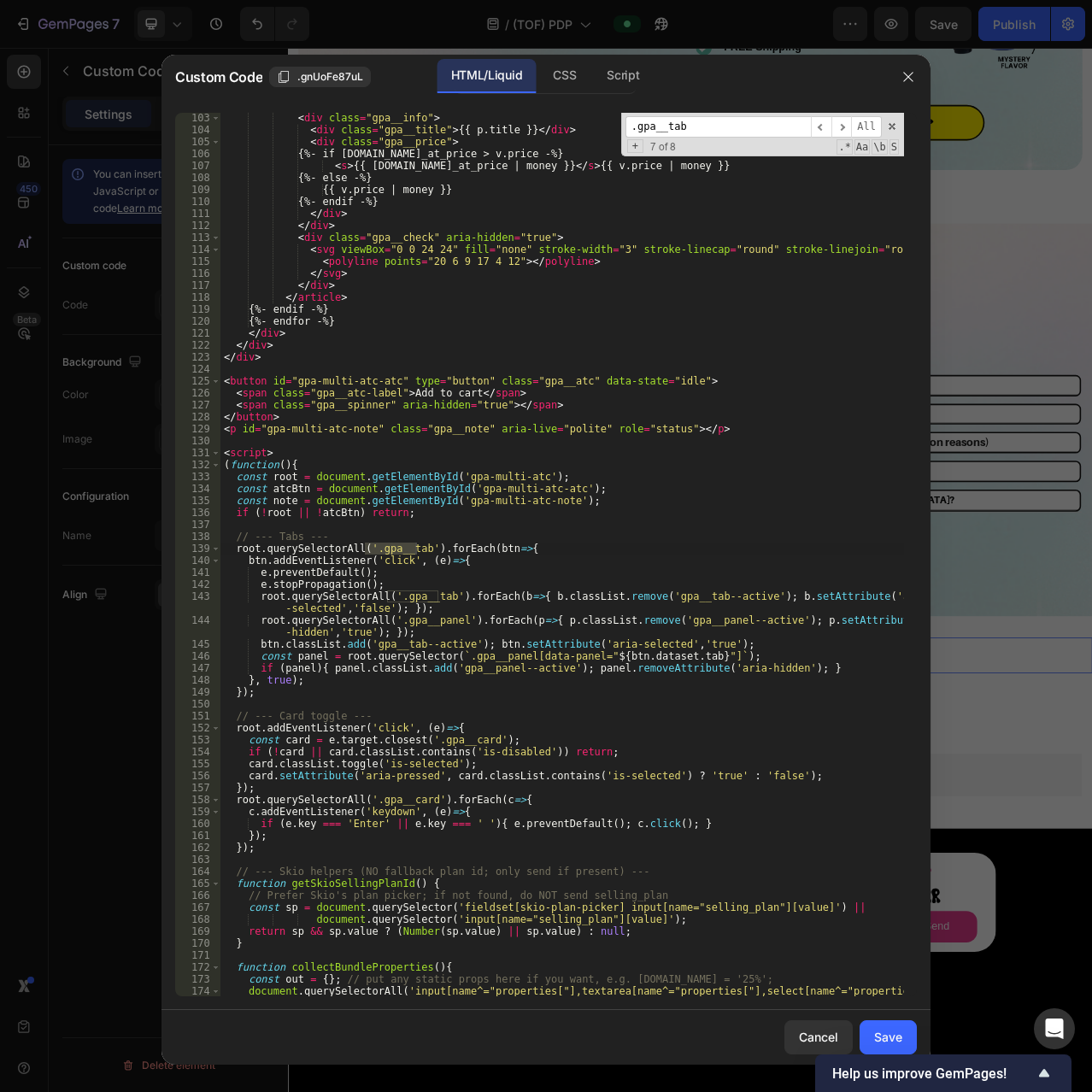
type input ".gpa__tab"
click at [402, 578] on div "< div class = "gpa__info" > < div class = "gpa__title" > {{ p.title }} </ div >…" at bounding box center [562, 571] width 684 height 919
click at [845, 126] on span "​" at bounding box center [842, 127] width 21 height 22
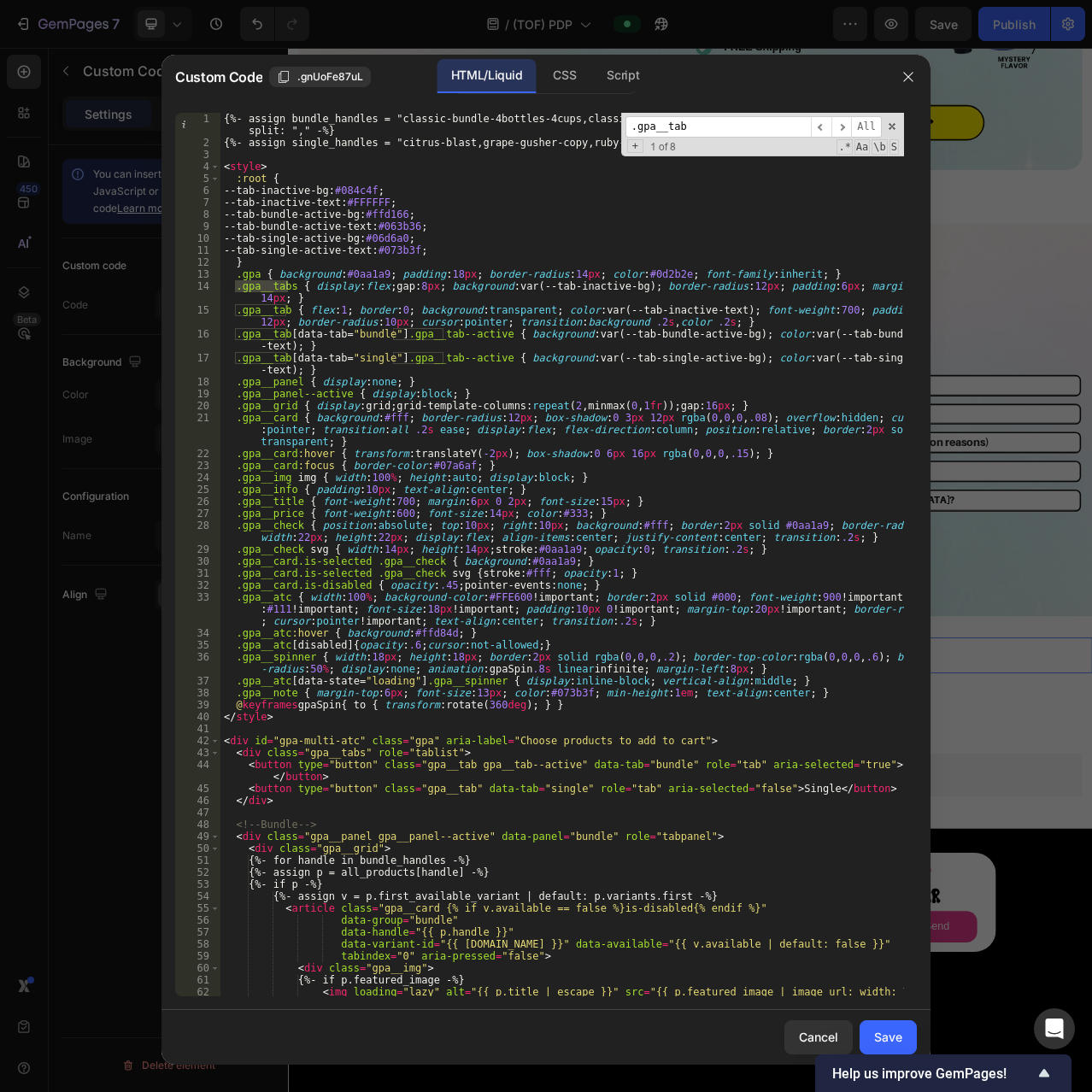
click at [463, 290] on div "{%- assign bundle_handles = "classic-bundle-4bottles-4cups,classic-bundles-1-my…" at bounding box center [562, 572] width 684 height 919
click at [568, 288] on div "{%- assign bundle_handles = "classic-bundle-4bottles-4cups,classic-bundles-1-my…" at bounding box center [562, 572] width 684 height 919
click at [689, 289] on div "{%- assign bundle_handles = "classic-bundle-4bottles-4cups,classic-bundles-1-my…" at bounding box center [562, 572] width 684 height 919
click at [768, 286] on div "{%- assign bundle_handles = "classic-bundle-4bottles-4cups,classic-bundles-1-my…" at bounding box center [562, 572] width 684 height 919
click at [834, 283] on div "{%- assign bundle_handles = "classic-bundle-4bottles-4cups,classic-bundles-1-my…" at bounding box center [562, 572] width 684 height 919
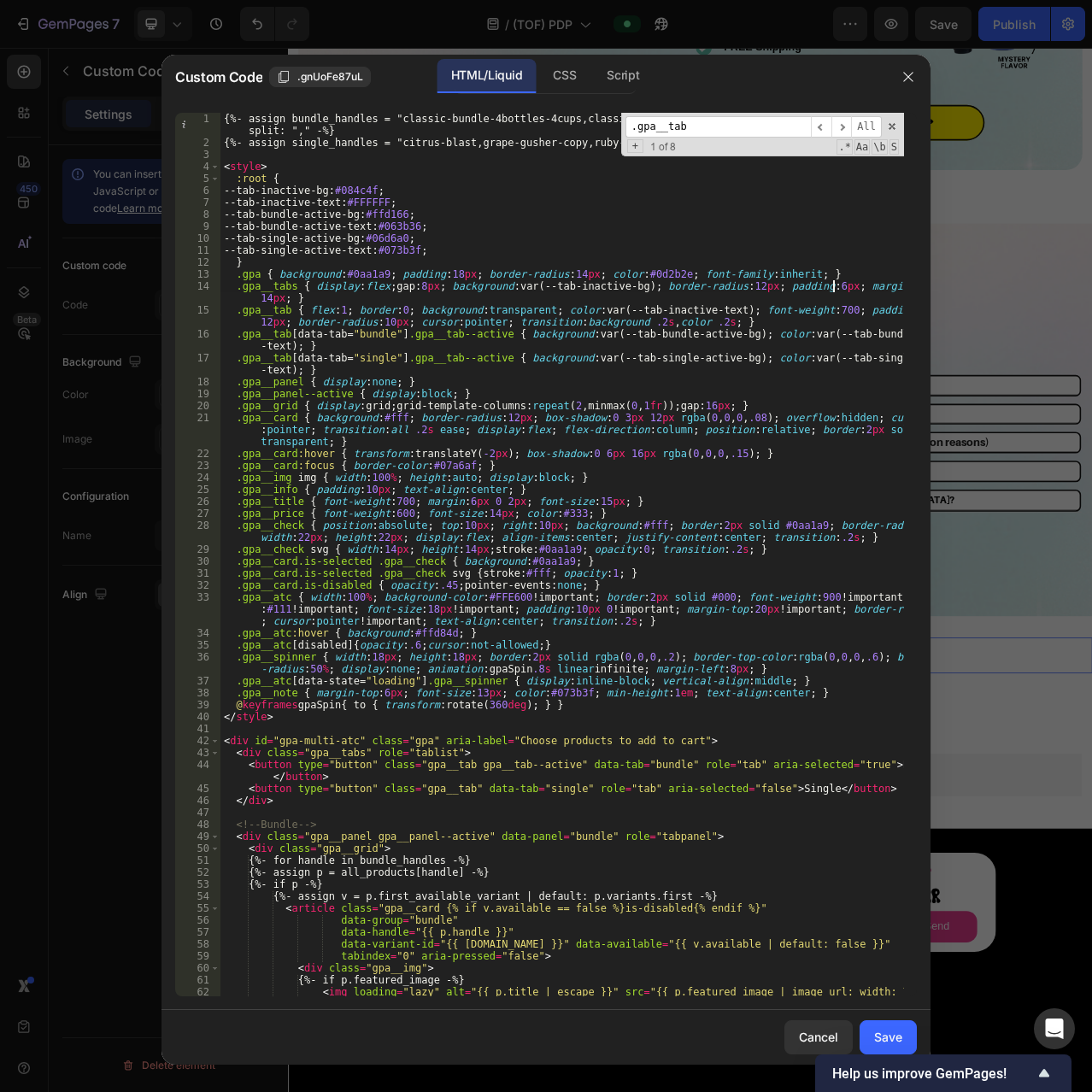
click at [374, 305] on div "{%- assign bundle_handles = "classic-bundle-4bottles-4cups,classic-bundles-1-my…" at bounding box center [562, 572] width 684 height 919
click at [593, 315] on div "{%- assign bundle_handles = "classic-bundle-4bottles-4cups,classic-bundles-1-my…" at bounding box center [562, 572] width 684 height 919
click at [720, 309] on div "{%- assign bundle_handles = "classic-bundle-4bottles-4cups,classic-bundles-1-my…" at bounding box center [562, 572] width 684 height 919
click at [823, 311] on div "{%- assign bundle_handles = "classic-bundle-4bottles-4cups,classic-bundles-1-my…" at bounding box center [562, 572] width 684 height 919
click at [508, 315] on div "{%- assign bundle_handles = "classic-bundle-4bottles-4cups,classic-bundles-1-my…" at bounding box center [562, 572] width 684 height 919
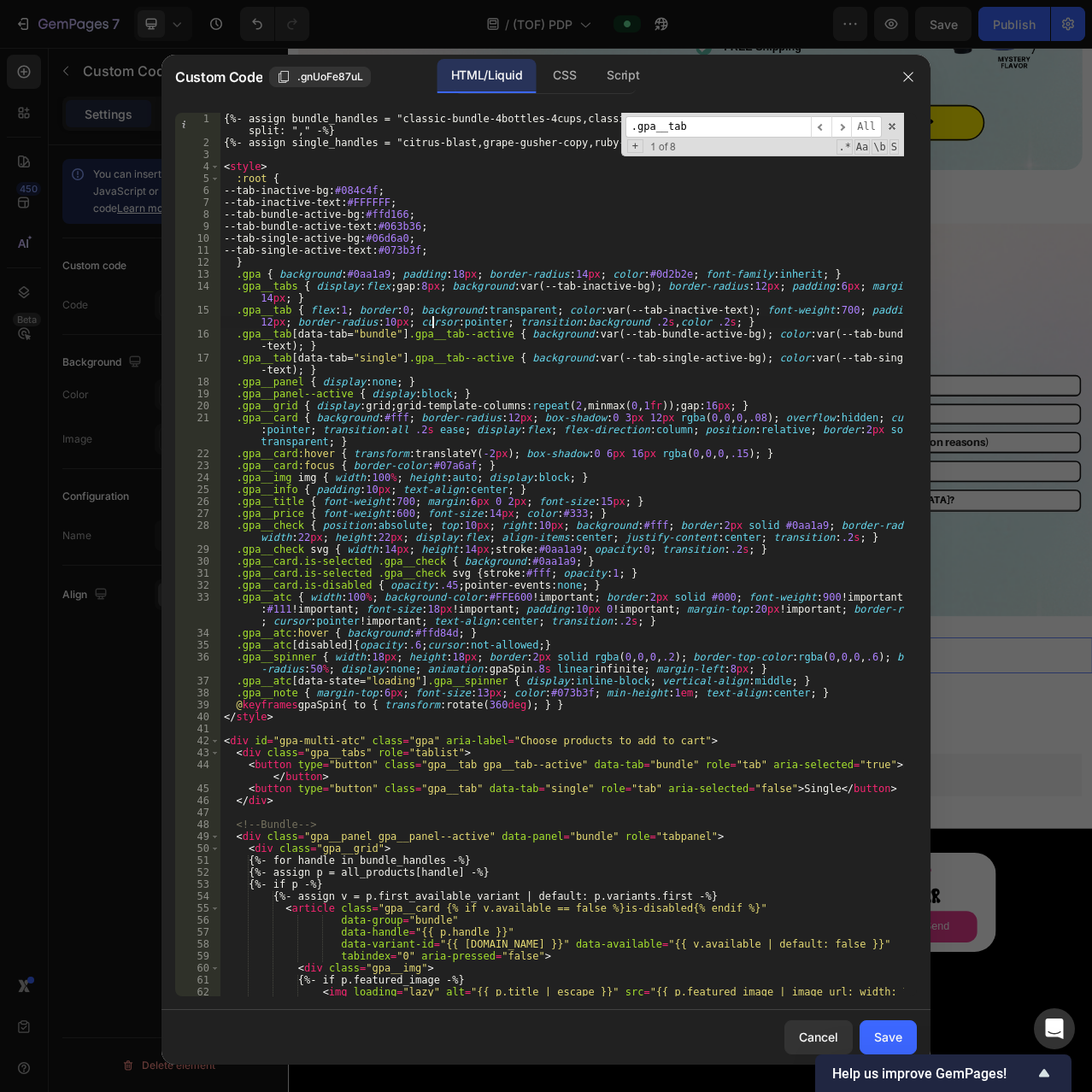
click at [435, 316] on div "{%- assign bundle_handles = "classic-bundle-4bottles-4cups,classic-bundles-1-my…" at bounding box center [562, 572] width 684 height 919
click at [375, 325] on div "{%- assign bundle_handles = "classic-bundle-4bottles-4cups,classic-bundles-1-my…" at bounding box center [562, 572] width 684 height 919
drag, startPoint x: 573, startPoint y: 309, endPoint x: 706, endPoint y: 309, distance: 133.0
click at [706, 309] on div "{%- assign bundle_handles = "classic-bundle-4bottles-4cups,classic-bundles-1-my…" at bounding box center [562, 572] width 684 height 919
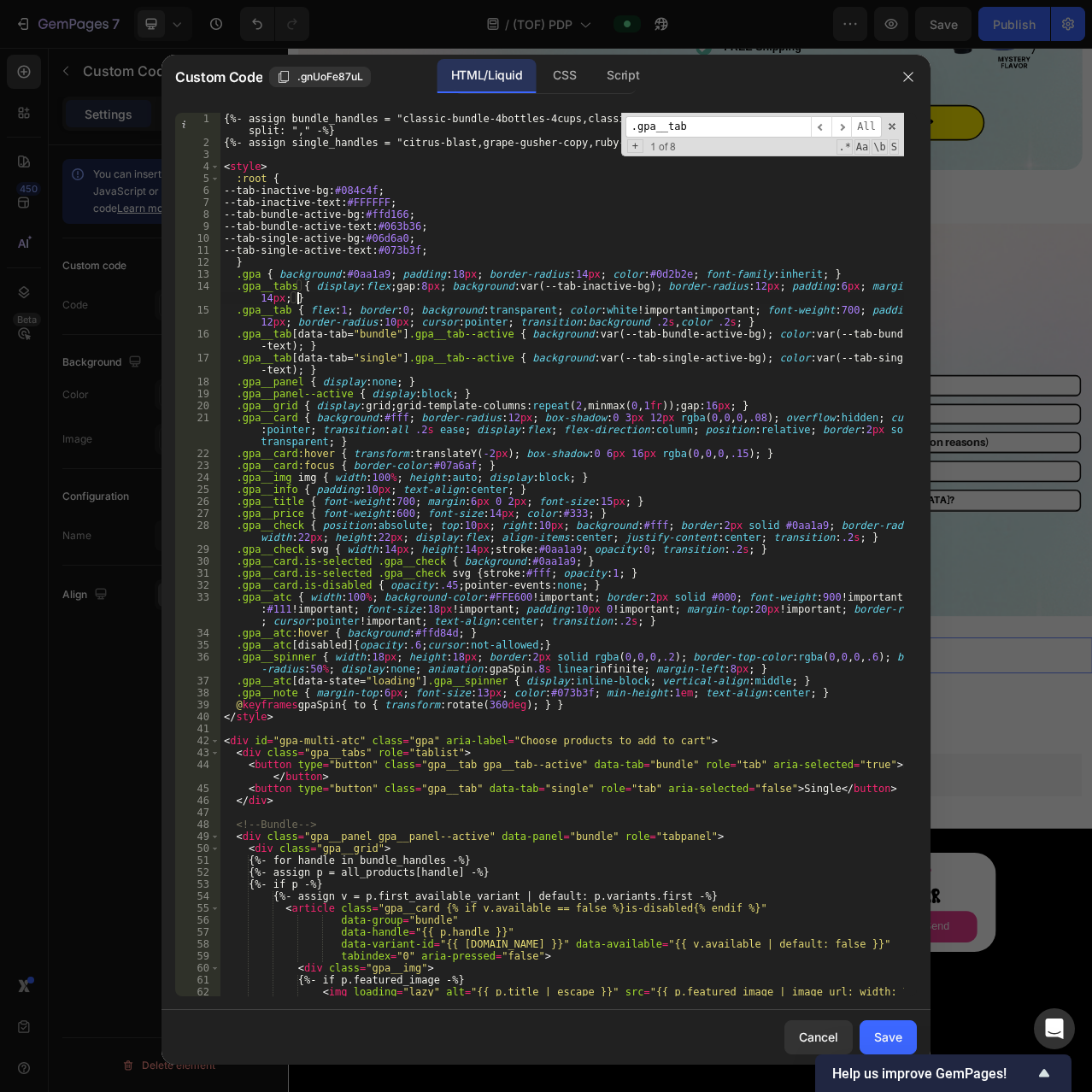
click at [664, 301] on div "{%- assign bundle_handles = "classic-bundle-4bottles-4cups,classic-bundles-1-my…" at bounding box center [562, 572] width 684 height 919
click at [668, 311] on div "{%- assign bundle_handles = "classic-bundle-4bottles-4cups,classic-bundles-1-my…" at bounding box center [562, 572] width 684 height 919
type textarea ".gpa__tab { flex:1; border:0; background:transparent; color:white!important; fo…"
click at [891, 1029] on div "Save" at bounding box center [888, 1037] width 28 height 18
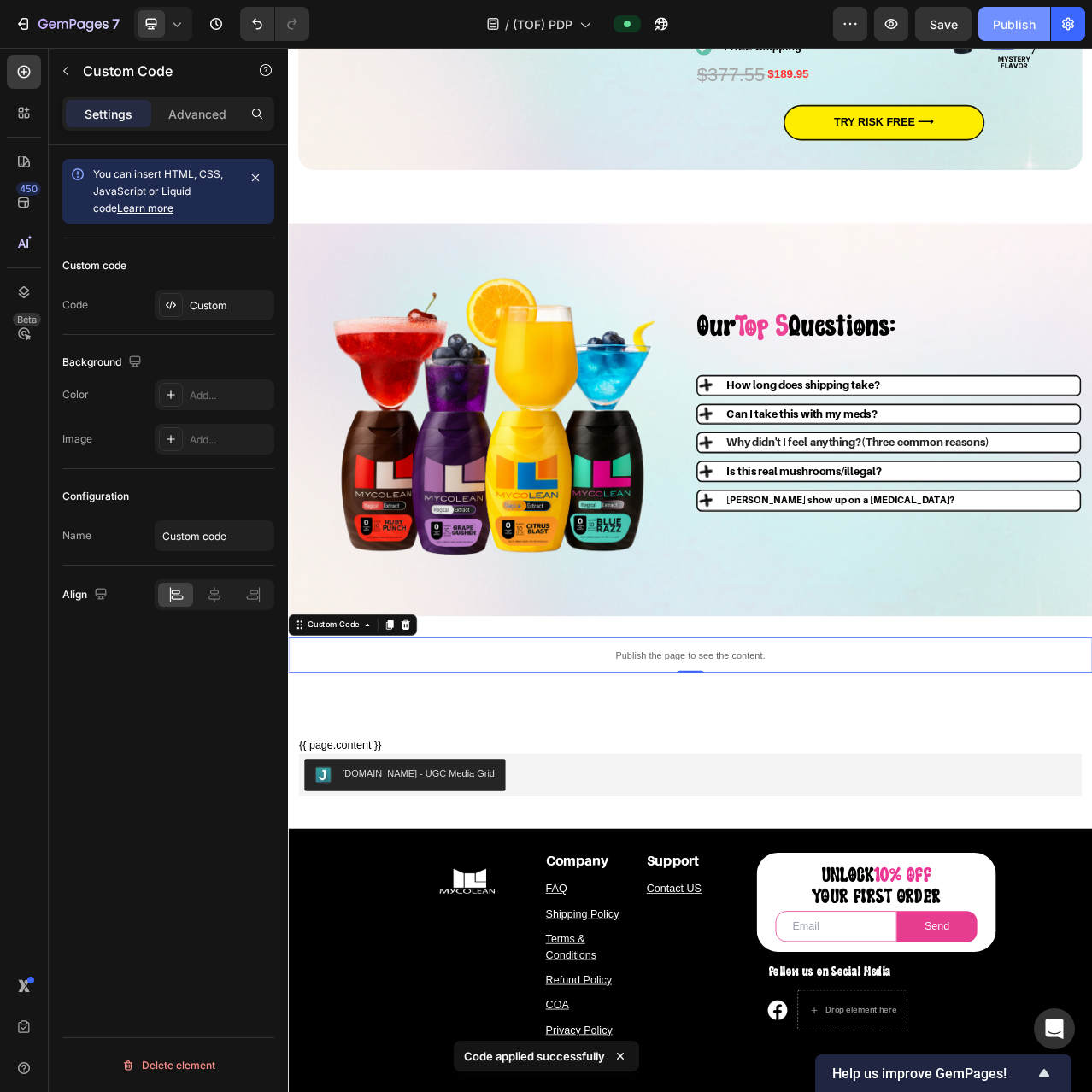
click at [1020, 18] on div "Publish" at bounding box center [1014, 23] width 43 height 18
click at [674, 826] on div "Publish the page to see the content." at bounding box center [800, 822] width 1025 height 45
click at [190, 292] on div "Custom" at bounding box center [215, 305] width 120 height 31
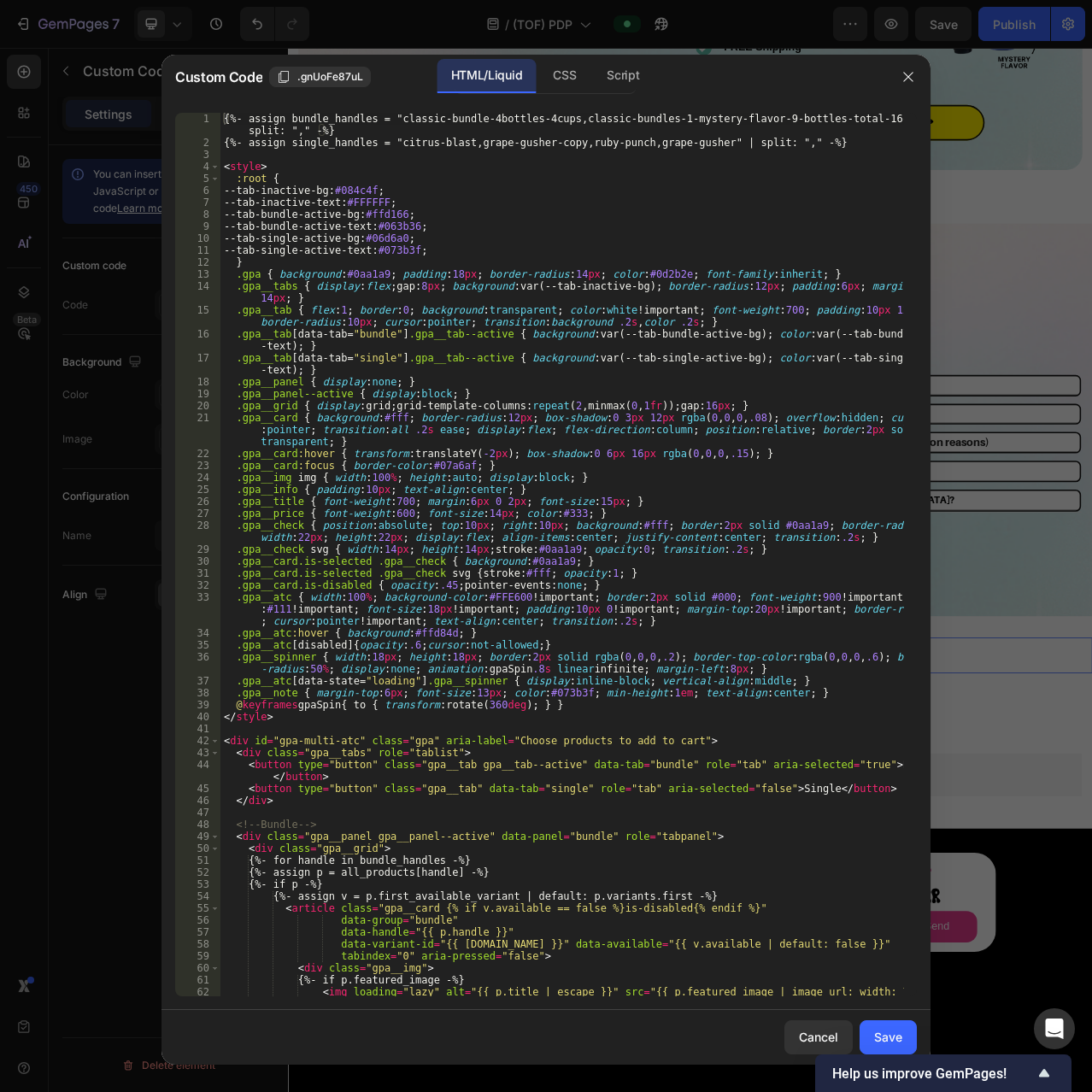
type textarea ".gpa__card.is-selected .gpa__check { background:#0aa1a9; }"
click at [576, 556] on div "{%- assign bundle_handles = "classic-bundle-4bottles-4cups,classic-bundles-1-my…" at bounding box center [562, 572] width 684 height 919
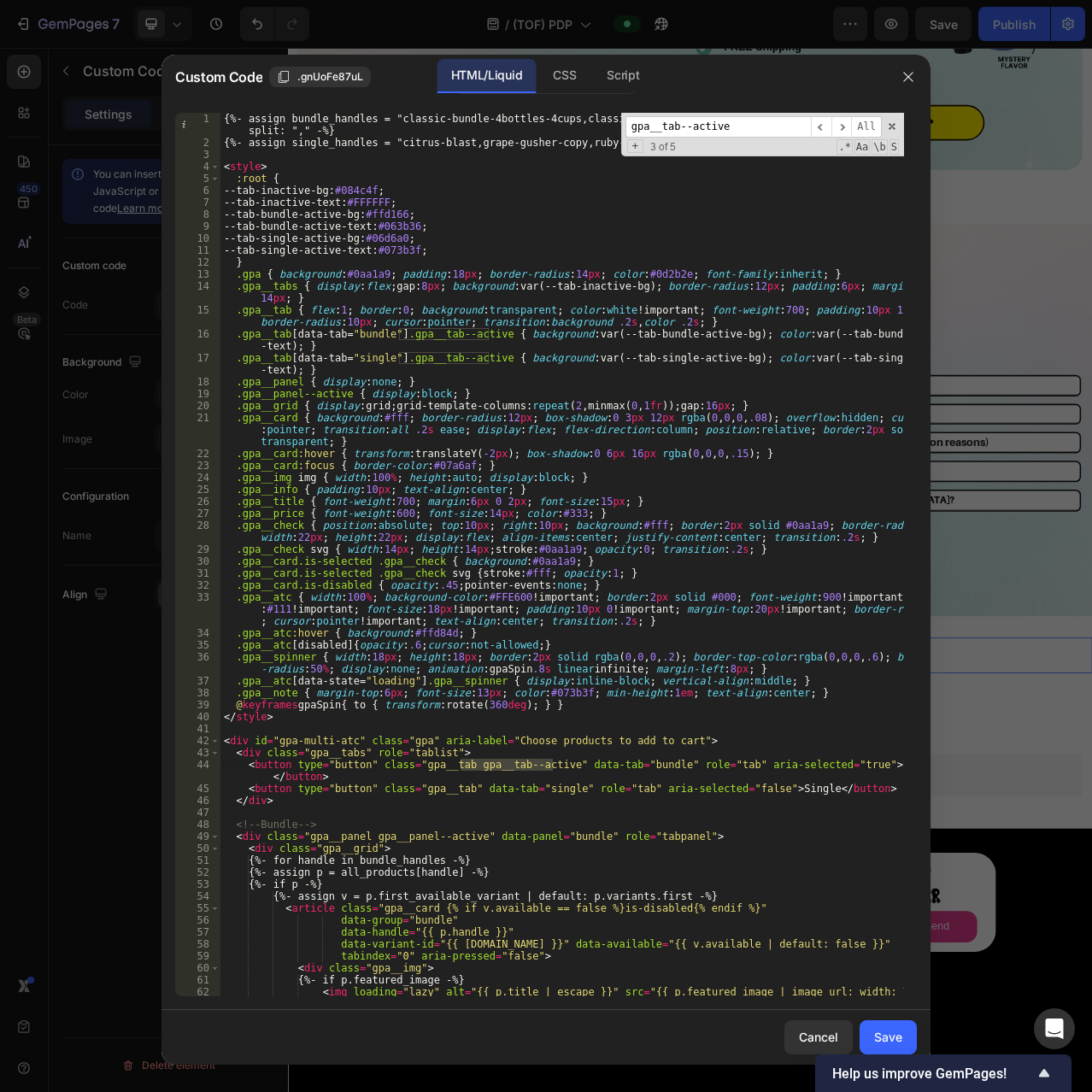
type input "gpa__tab--active"
click at [407, 351] on div "{%- assign bundle_handles = "classic-bundle-4bottles-4cups,classic-bundles-1-my…" at bounding box center [562, 572] width 684 height 919
click at [493, 322] on div "{%- assign bundle_handles = "classic-bundle-4bottles-4cups,classic-bundles-1-my…" at bounding box center [562, 572] width 684 height 919
click at [552, 310] on div "{%- assign bundle_handles = "classic-bundle-4bottles-4cups,classic-bundles-1-my…" at bounding box center [562, 572] width 684 height 919
click at [595, 308] on div "{%- assign bundle_handles = "classic-bundle-4bottles-4cups,classic-bundles-1-my…" at bounding box center [562, 572] width 684 height 919
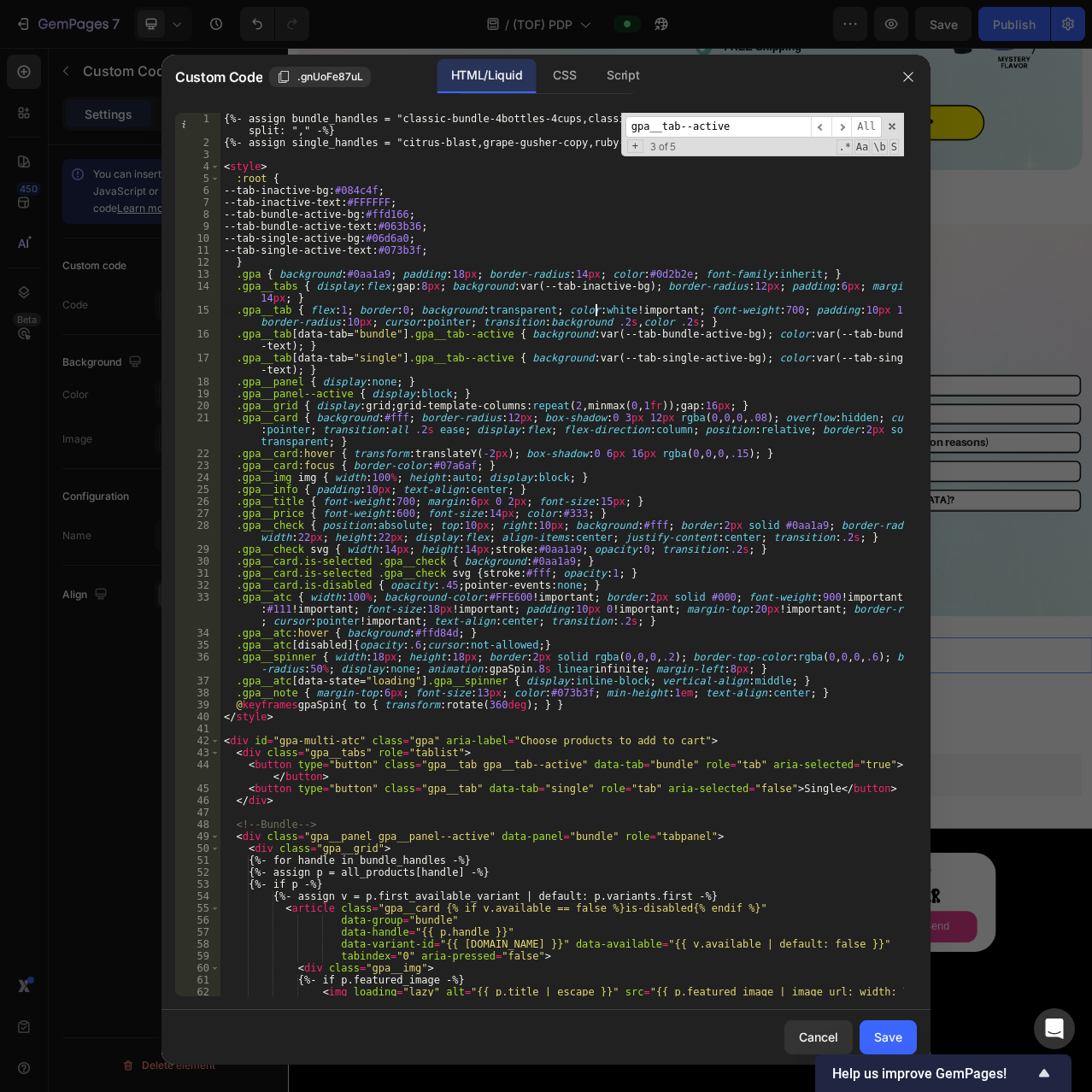
click at [604, 310] on div "{%- assign bundle_handles = "classic-bundle-4bottles-4cups,classic-bundles-1-my…" at bounding box center [562, 572] width 684 height 919
drag, startPoint x: 601, startPoint y: 308, endPoint x: 656, endPoint y: 308, distance: 55.0
click at [656, 308] on div "{%- assign bundle_handles = "classic-bundle-4bottles-4cups,classic-bundles-1-my…" at bounding box center [562, 572] width 684 height 919
drag, startPoint x: 637, startPoint y: 358, endPoint x: 797, endPoint y: 357, distance: 160.0
click at [797, 357] on div "{%- assign bundle_handles = "classic-bundle-4bottles-4cups,classic-bundles-1-my…" at bounding box center [562, 572] width 684 height 919
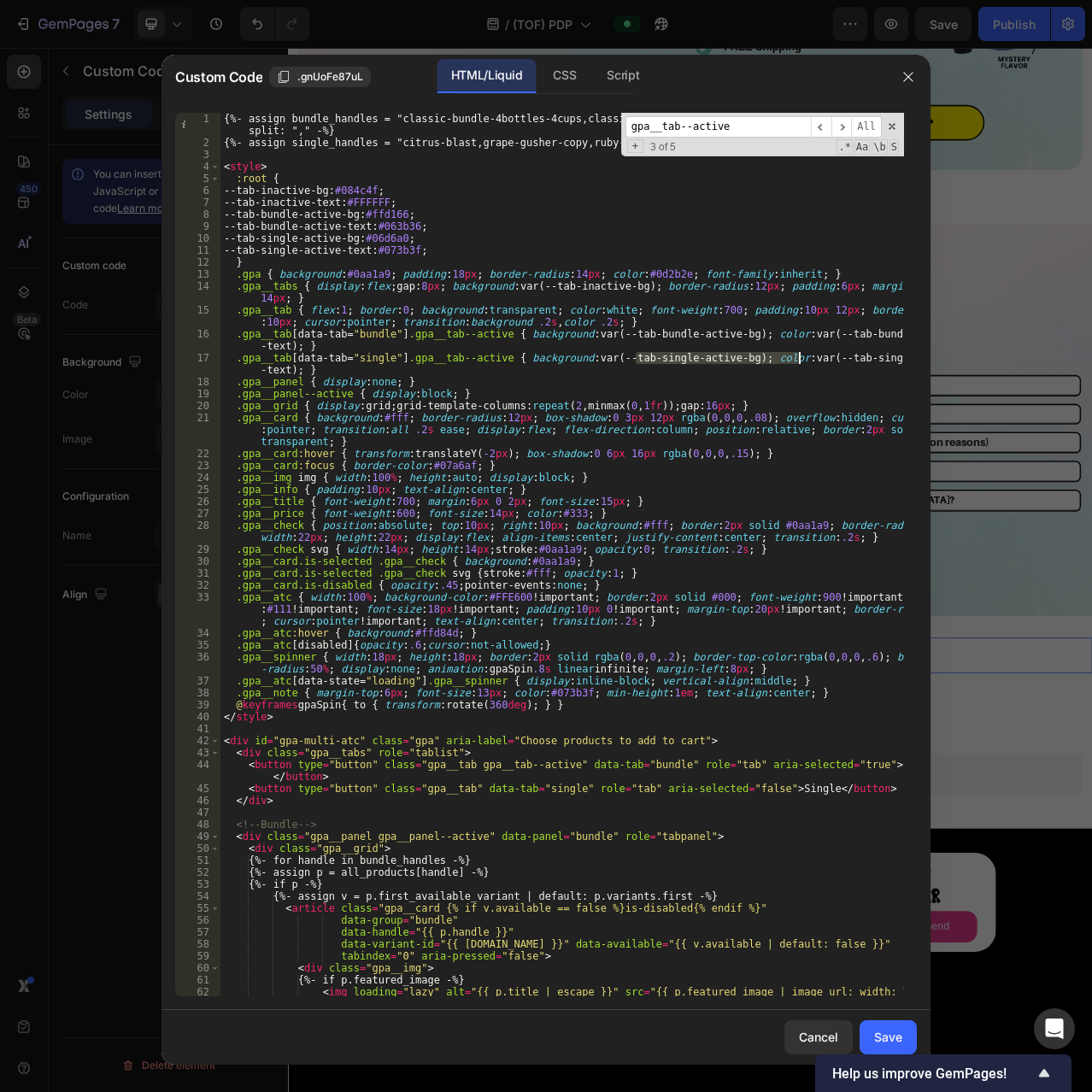
click at [639, 326] on div "{%- assign bundle_handles = "classic-bundle-4bottles-4cups,classic-bundles-1-my…" at bounding box center [562, 572] width 684 height 919
drag, startPoint x: 745, startPoint y: 363, endPoint x: 888, endPoint y: 371, distance: 143.2
click at [888, 371] on div "{%- assign bundle_handles = "classic-bundle-4bottles-4cups,classic-bundles-1-my…" at bounding box center [562, 572] width 684 height 919
click at [834, 360] on div "{%- assign bundle_handles = "classic-bundle-4bottles-4cups,classic-bundles-1-my…" at bounding box center [562, 554] width 684 height 884
click at [540, 359] on div "{%- assign bundle_handles = "classic-bundle-4bottles-4cups,classic-bundles-1-my…" at bounding box center [562, 572] width 684 height 919
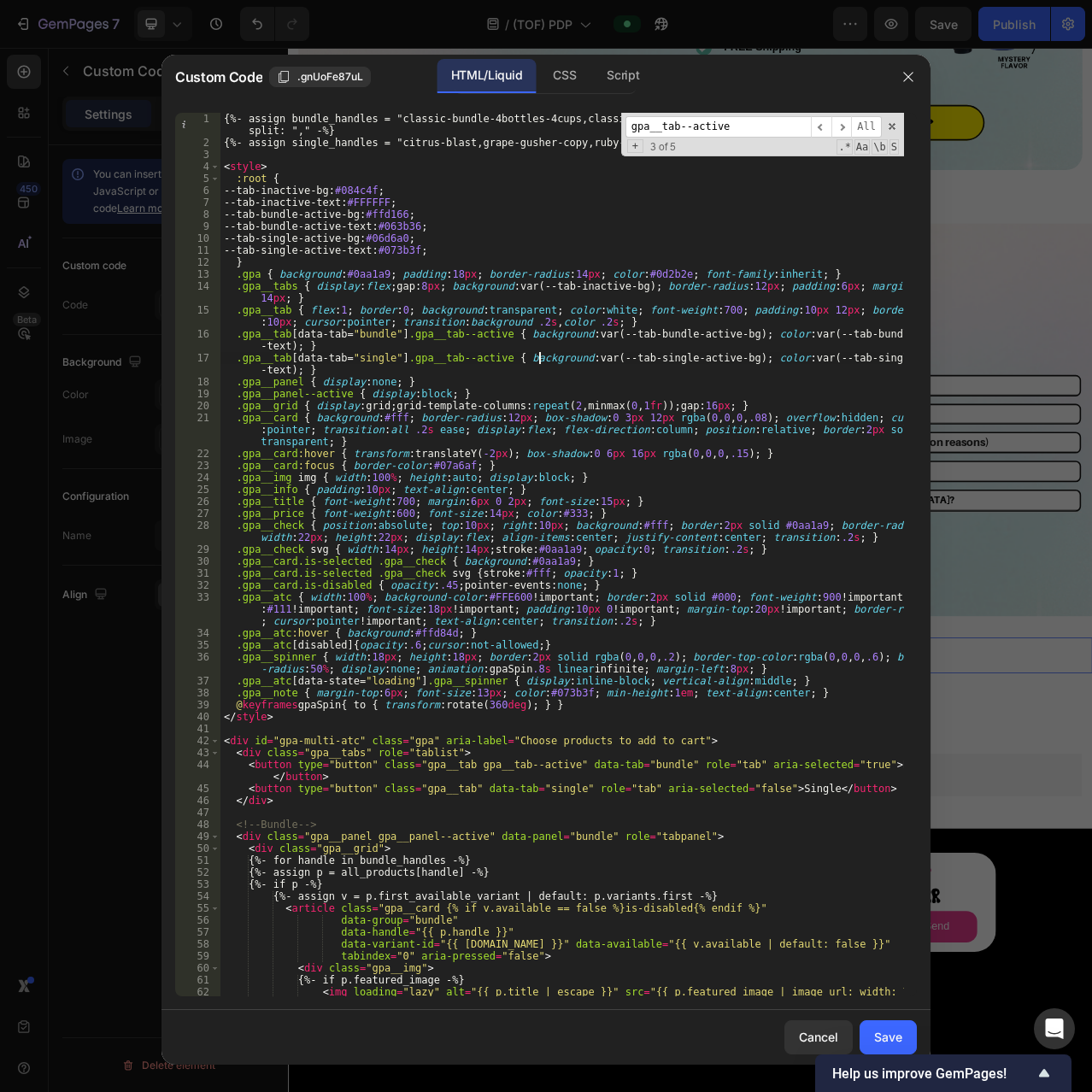
click at [366, 355] on div "{%- assign bundle_handles = "classic-bundle-4bottles-4cups,classic-bundles-1-my…" at bounding box center [562, 572] width 684 height 919
click at [276, 361] on div "{%- assign bundle_handles = "classic-bundle-4bottles-4cups,classic-bundles-1-my…" at bounding box center [562, 572] width 684 height 919
click at [279, 344] on div "{%- assign bundle_handles = "classic-bundle-4bottles-4cups,classic-bundles-1-my…" at bounding box center [562, 572] width 684 height 919
type textarea ".gpa__tab[data-tab="bundle"].gpa__tab--active { background:var(--tab-bundle-act…"
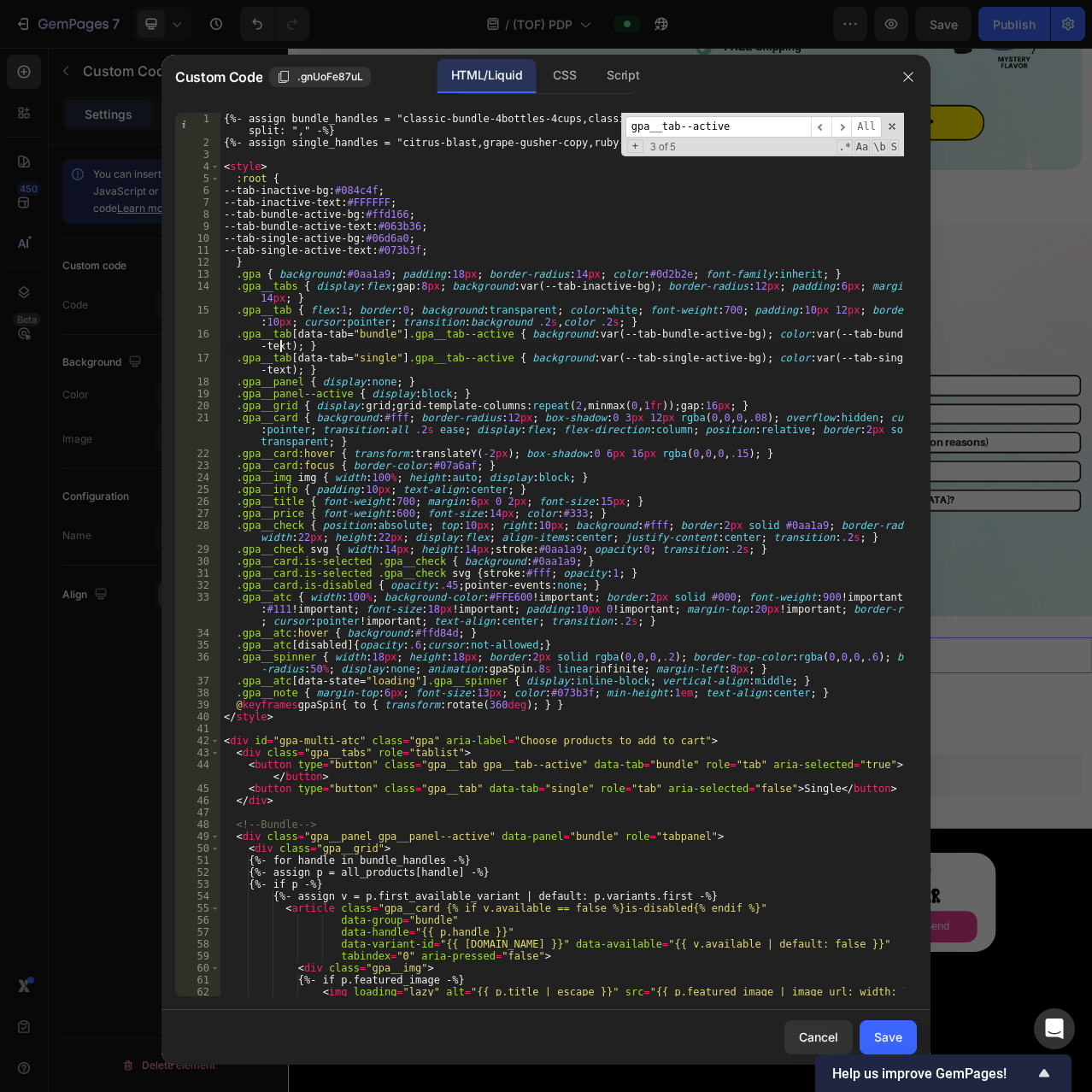
click at [277, 340] on div "{%- assign bundle_handles = "classic-bundle-4bottles-4cups,classic-bundles-1-my…" at bounding box center [562, 572] width 684 height 919
click at [280, 332] on div "{%- assign bundle_handles = "classic-bundle-4bottles-4cups,classic-bundles-1-my…" at bounding box center [562, 554] width 684 height 884
click at [275, 335] on div "{%- assign bundle_handles = "classic-bundle-4bottles-4cups,classic-bundles-1-my…" at bounding box center [562, 572] width 684 height 919
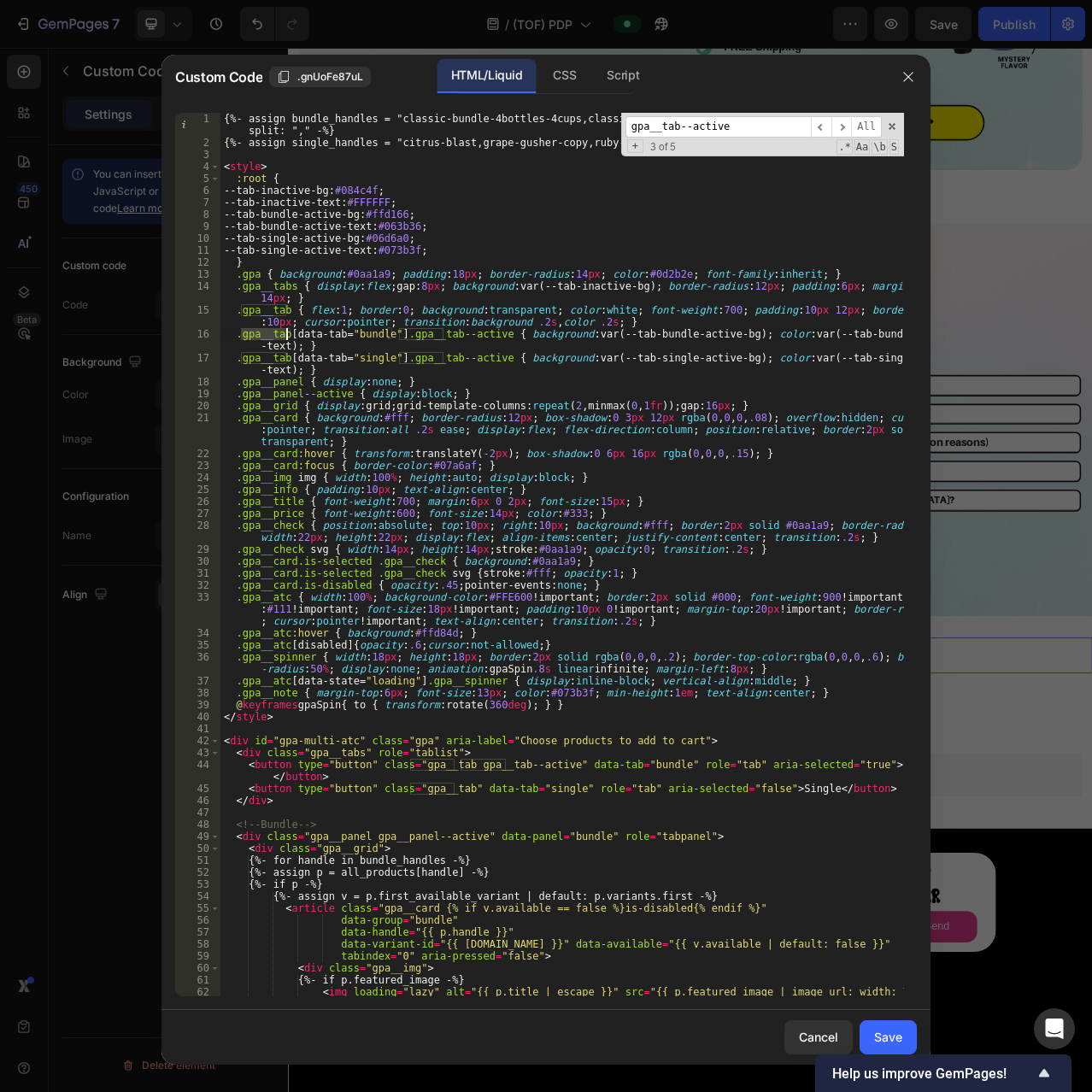
type input "gpa__tab"
click at [847, 124] on span "​" at bounding box center [842, 127] width 21 height 22
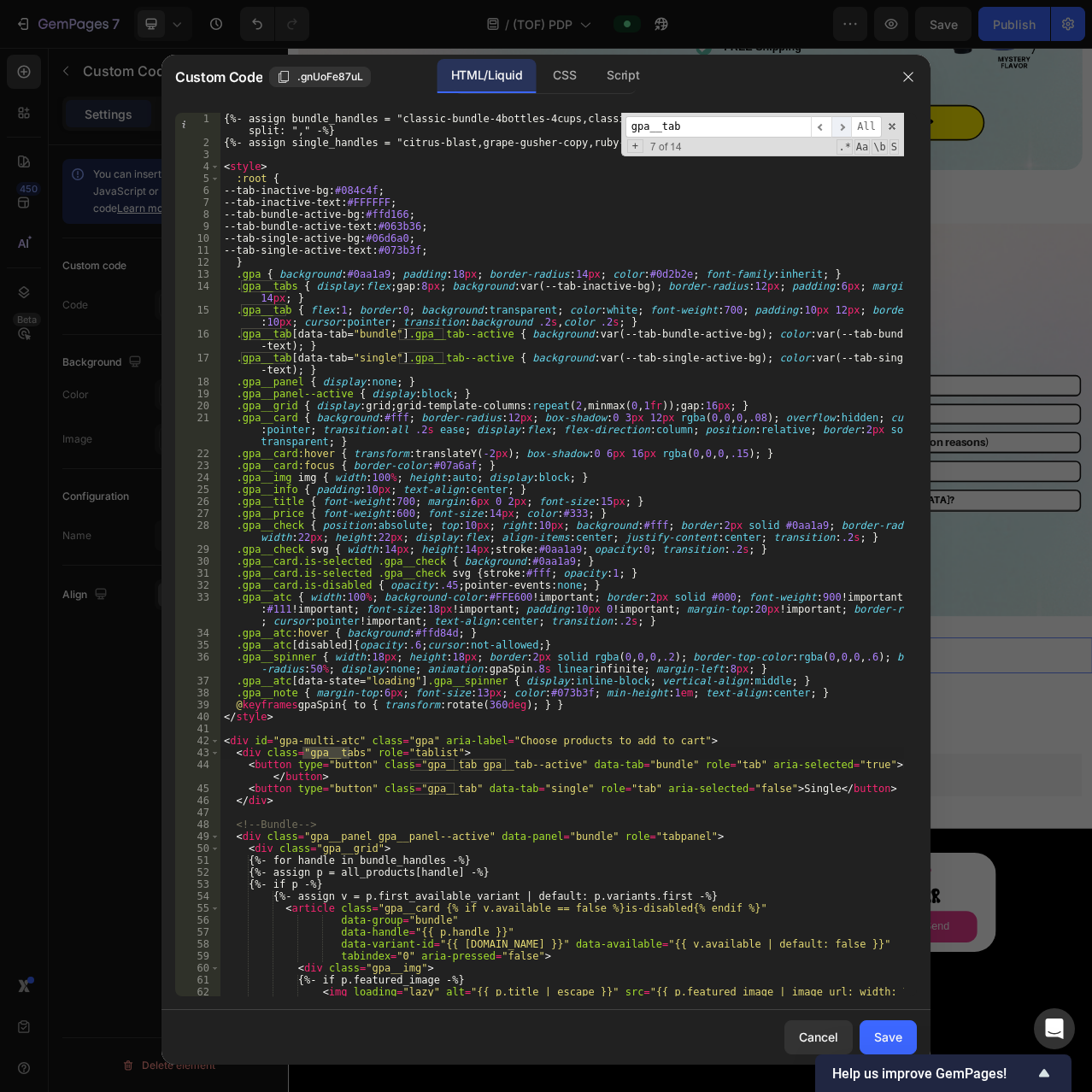
click at [847, 124] on span "​" at bounding box center [842, 127] width 21 height 22
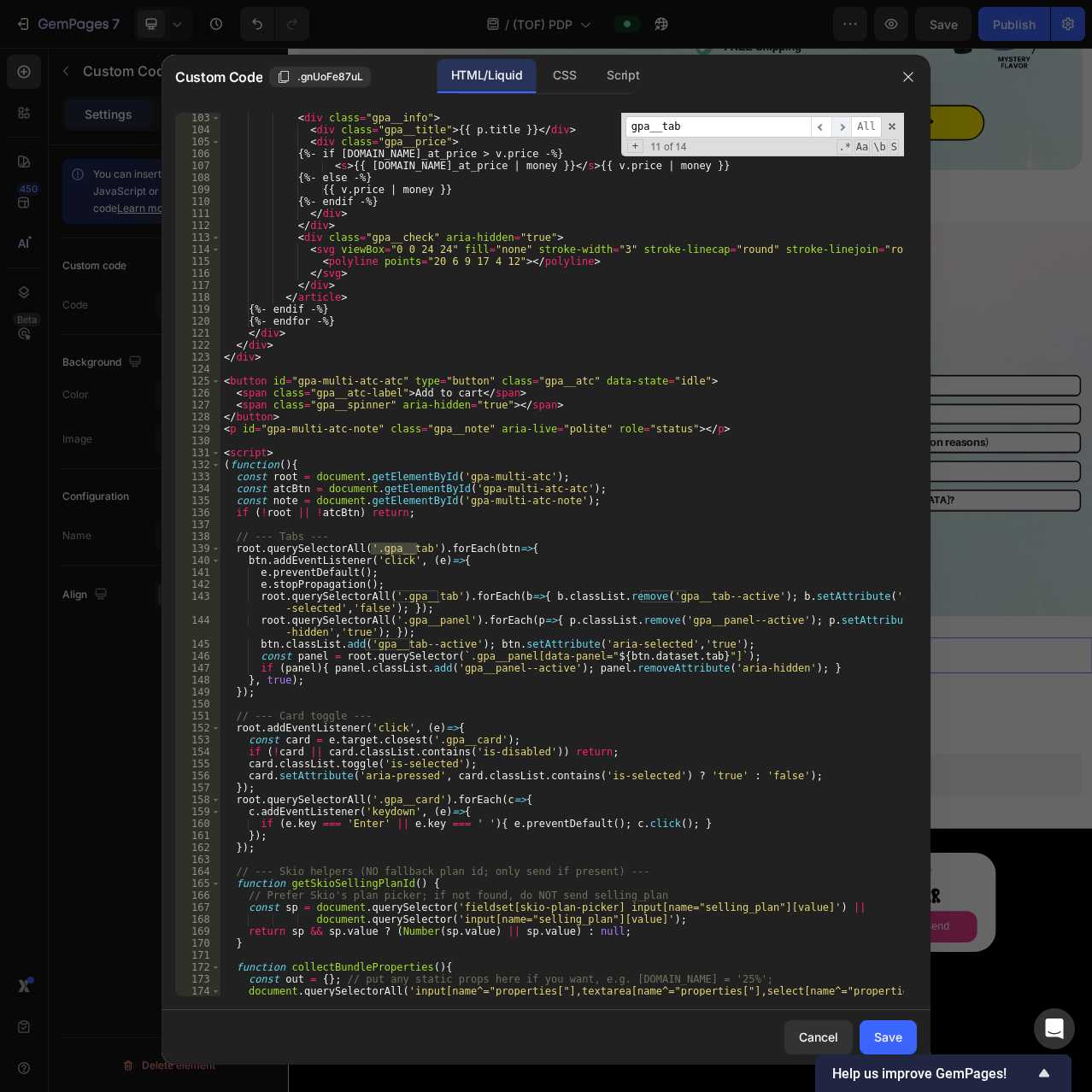
scroll to position [1364, 0]
click at [847, 124] on span "​" at bounding box center [842, 127] width 21 height 22
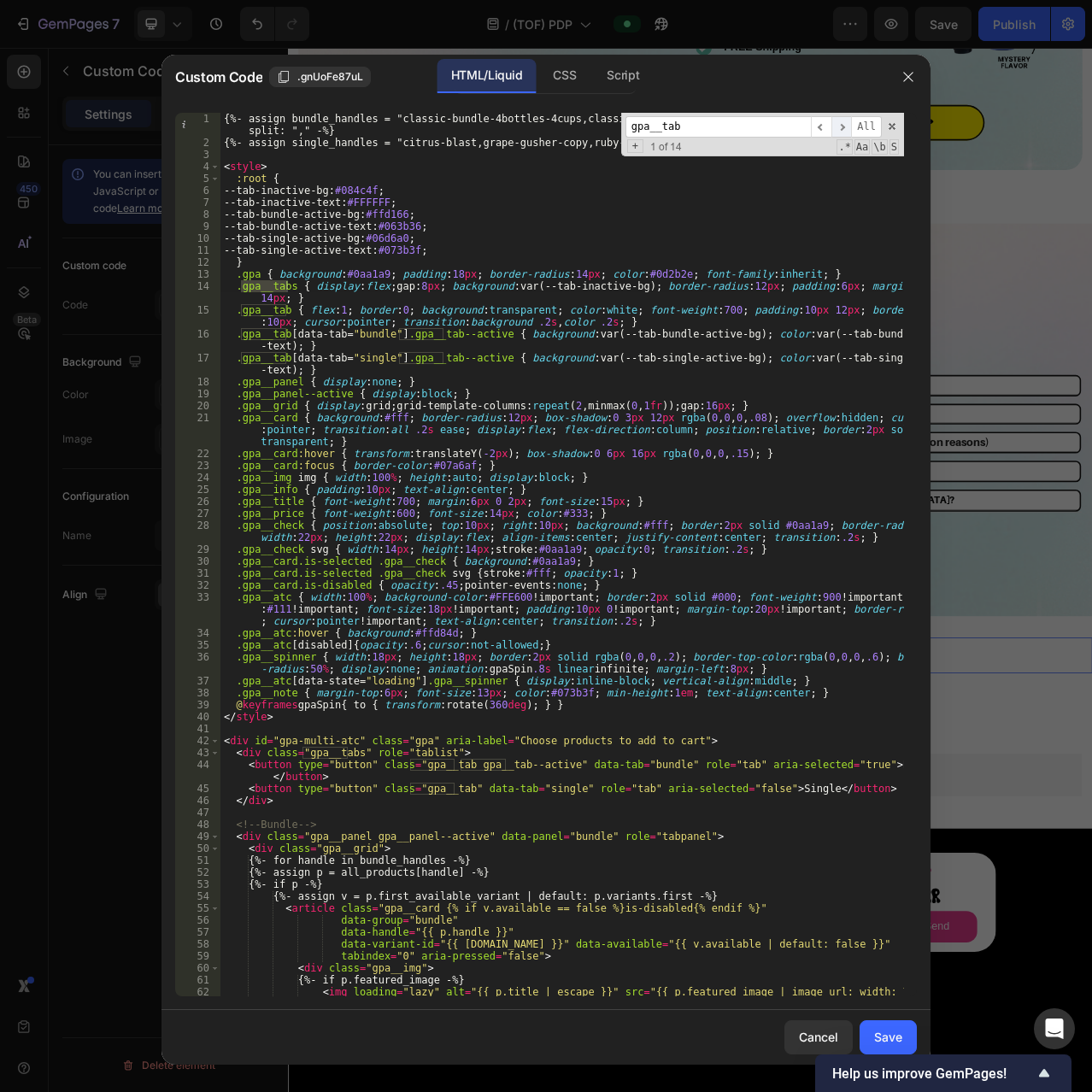
scroll to position [0, 0]
click at [435, 335] on div "{%- assign bundle_handles = "classic-bundle-4bottles-4cups,classic-bundles-1-my…" at bounding box center [562, 572] width 684 height 919
click at [281, 282] on div "{%- assign bundle_handles = "classic-bundle-4bottles-4cups,classic-bundles-1-my…" at bounding box center [562, 572] width 684 height 919
type textarea ".gpa__tabs { display:flex; gap:8px; background:var(--tab-inactive-bg); border-r…"
click at [286, 282] on div "{%- assign bundle_handles = "classic-bundle-4bottles-4cups,classic-bundles-1-my…" at bounding box center [562, 572] width 684 height 919
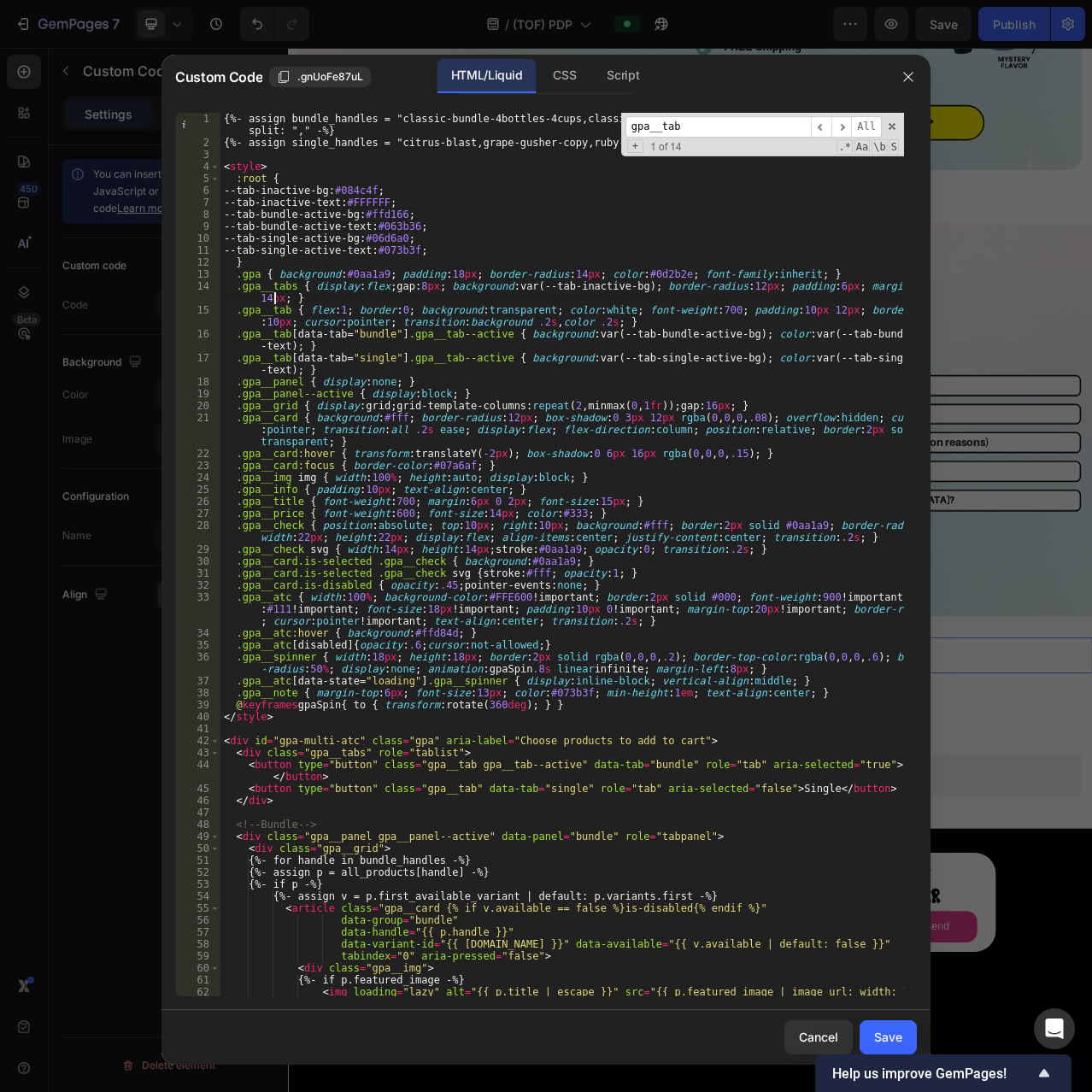
click at [273, 301] on div "{%- assign bundle_handles = "classic-bundle-4bottles-4cups,classic-bundles-1-my…" at bounding box center [562, 572] width 684 height 919
click at [271, 286] on div "{%- assign bundle_handles = "classic-bundle-4bottles-4cups,classic-bundles-1-my…" at bounding box center [562, 572] width 684 height 919
click at [697, 132] on input "gpa__tab" at bounding box center [719, 127] width 186 height 22
type input "gpa__tabs"
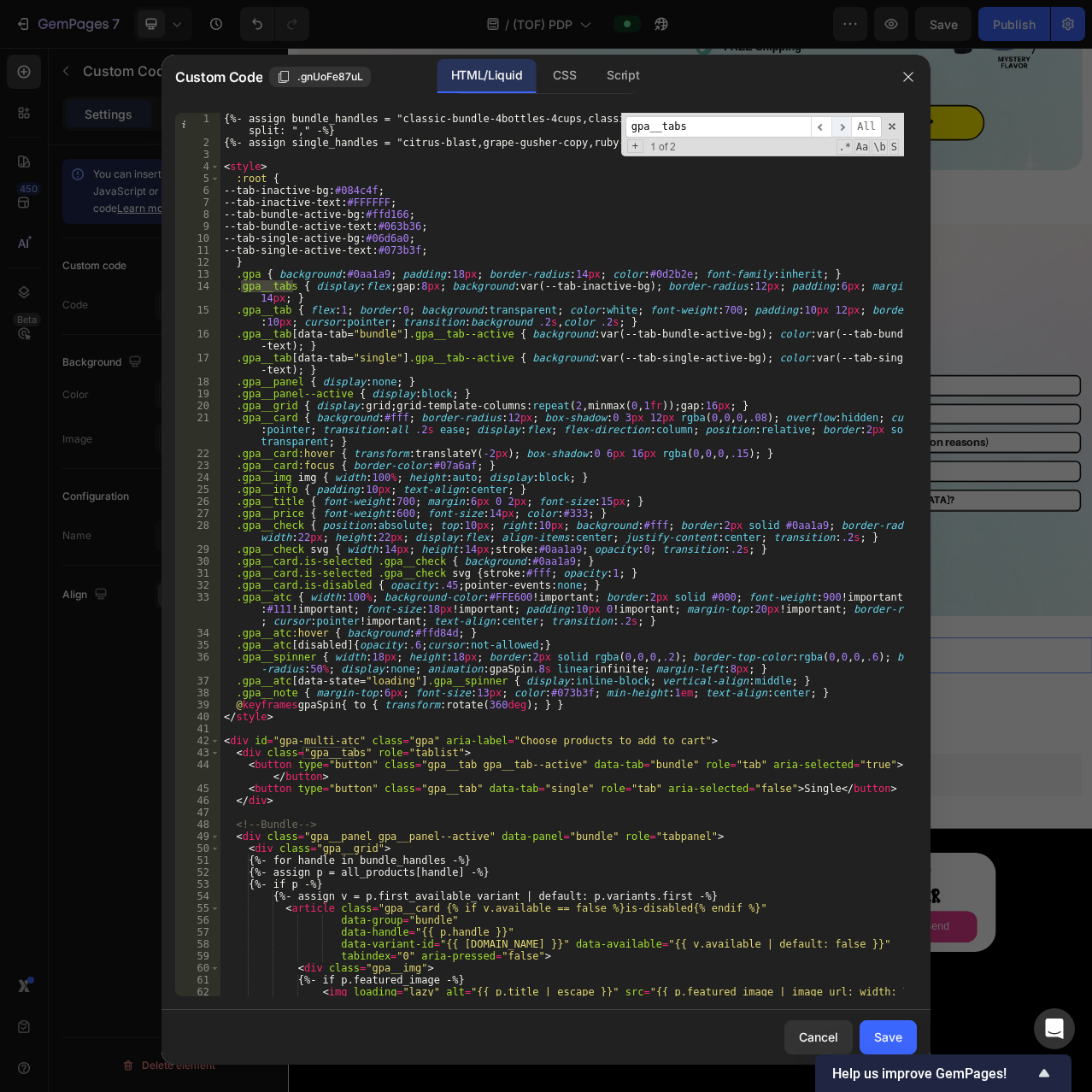
click at [842, 122] on span "​" at bounding box center [842, 127] width 21 height 22
click at [286, 311] on div "{%- assign bundle_handles = "classic-bundle-4bottles-4cups,classic-bundles-1-my…" at bounding box center [562, 572] width 684 height 919
drag, startPoint x: 291, startPoint y: 311, endPoint x: 241, endPoint y: 311, distance: 50.0
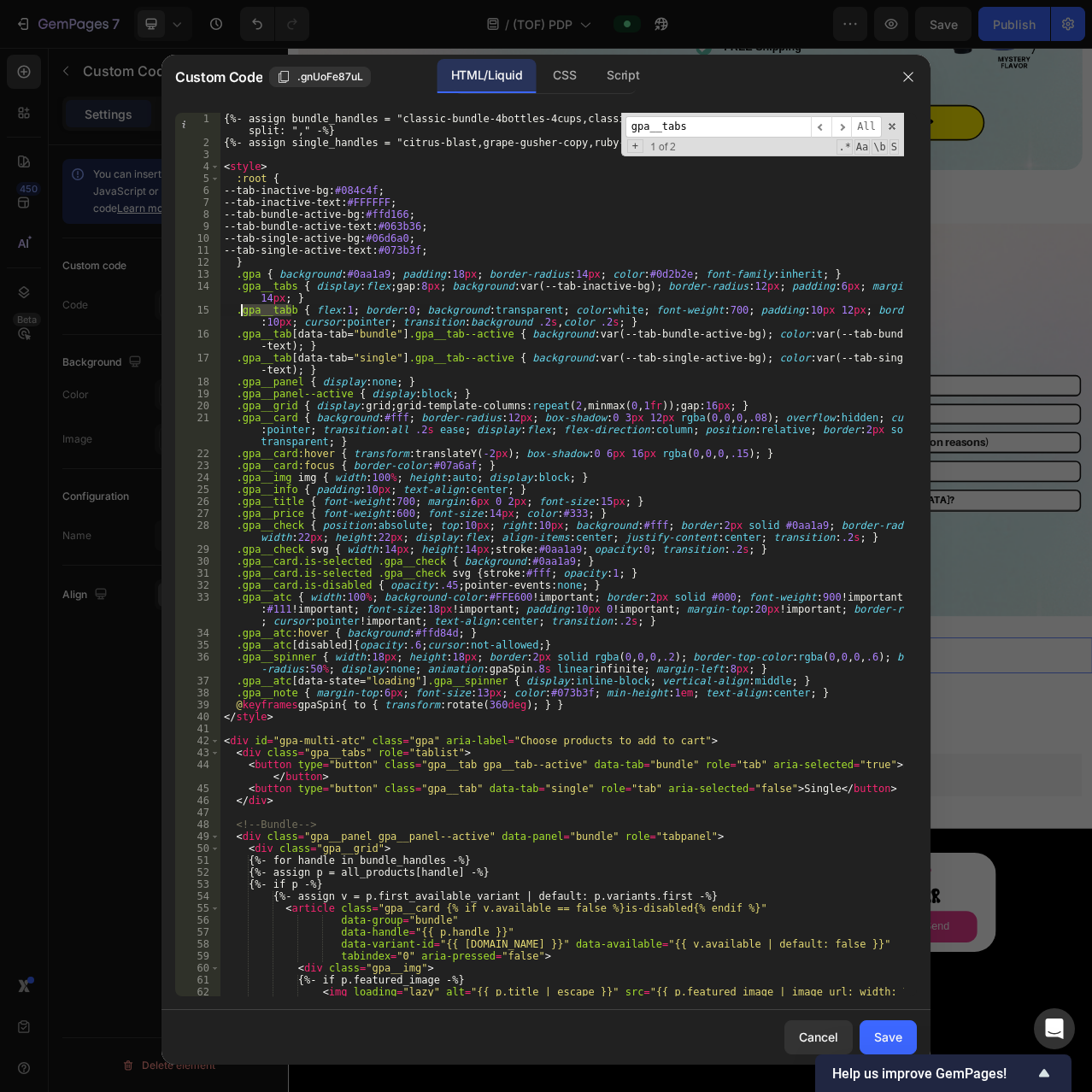
click at [241, 311] on div "{%- assign bundle_handles = "classic-bundle-4bottles-4cups,classic-bundles-1-my…" at bounding box center [562, 572] width 684 height 919
click at [461, 322] on div "{%- assign bundle_handles = "classic-bundle-4bottles-4cups,classic-bundles-1-my…" at bounding box center [562, 572] width 684 height 919
click at [524, 344] on div "{%- assign bundle_handles = "classic-bundle-4bottles-4cups,classic-bundles-1-my…" at bounding box center [562, 572] width 684 height 919
click at [597, 324] on div "{%- assign bundle_handles = "classic-bundle-4bottles-4cups,classic-bundles-1-my…" at bounding box center [562, 572] width 684 height 919
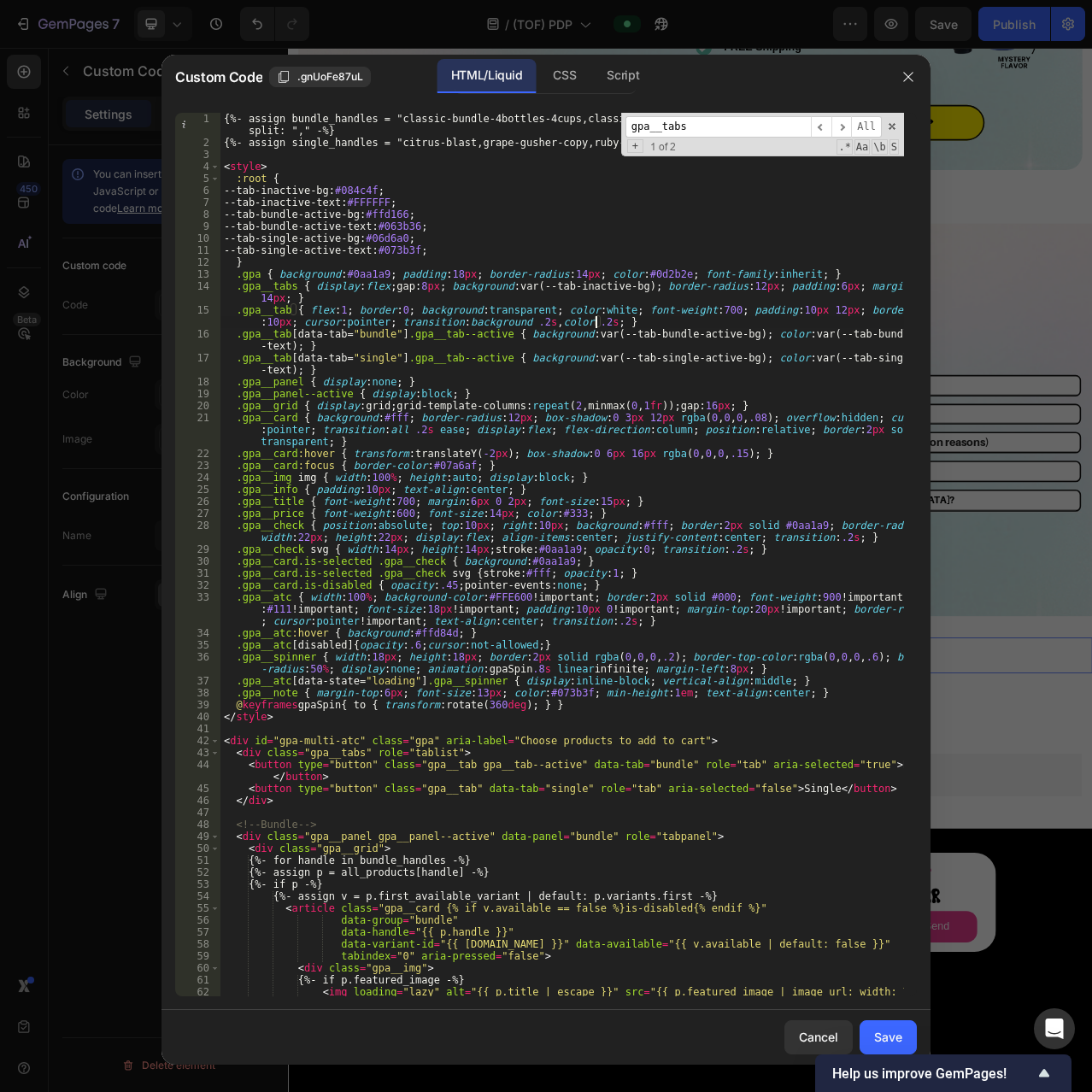
click at [588, 311] on div "{%- assign bundle_handles = "classic-bundle-4bottles-4cups,classic-bundles-1-my…" at bounding box center [562, 572] width 684 height 919
click at [595, 301] on div "{%- assign bundle_handles = "classic-bundle-4bottles-4cups,classic-bundles-1-my…" at bounding box center [562, 572] width 684 height 919
click at [592, 310] on div "{%- assign bundle_handles = "classic-bundle-4bottles-4cups,classic-bundles-1-my…" at bounding box center [562, 572] width 684 height 919
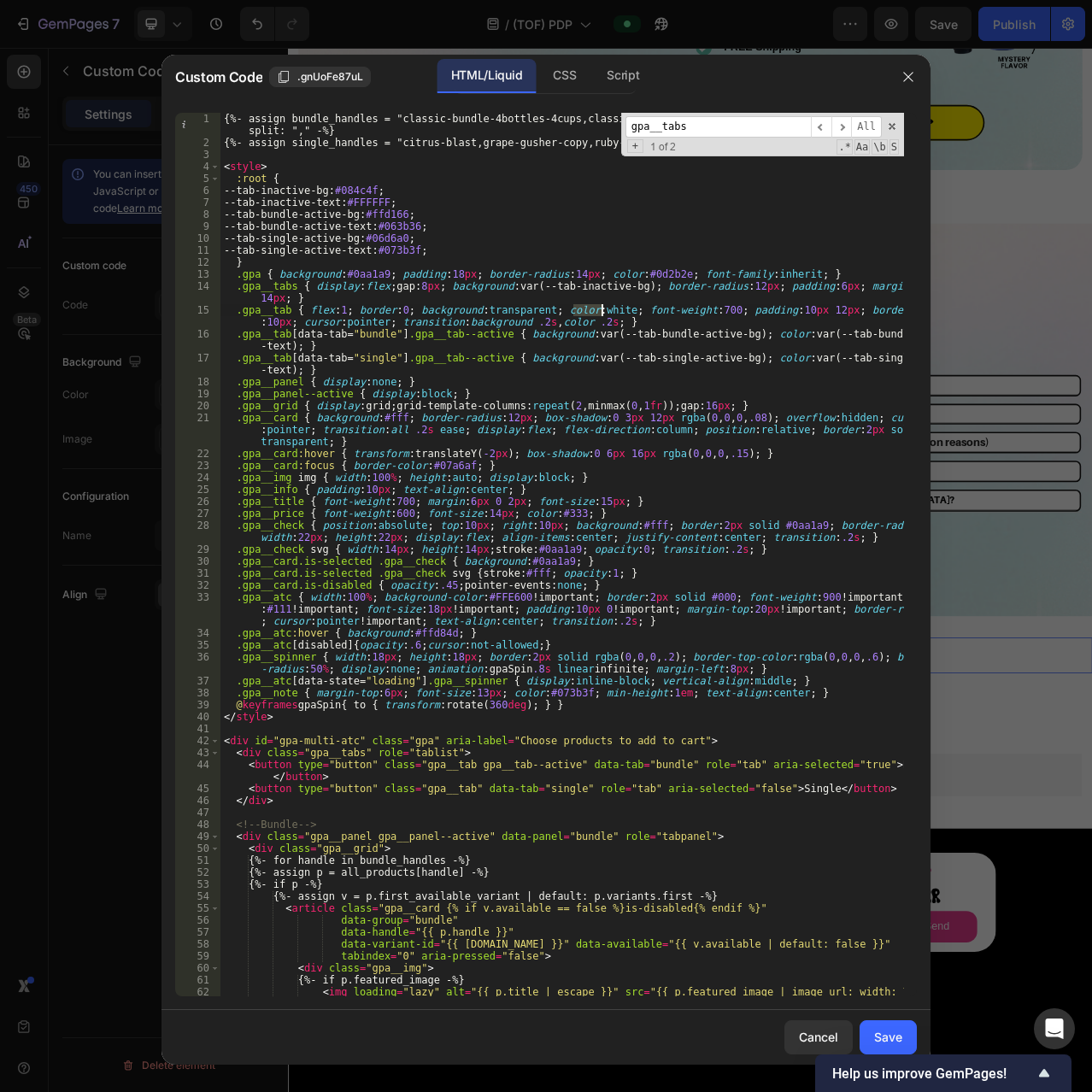
click at [592, 316] on div "{%- assign bundle_handles = "classic-bundle-4bottles-4cups,classic-bundles-1-my…" at bounding box center [562, 572] width 684 height 919
click at [593, 308] on div "{%- assign bundle_handles = "classic-bundle-4bottles-4cups,classic-bundles-1-my…" at bounding box center [562, 572] width 684 height 919
click at [651, 330] on div "{%- assign bundle_handles = "classic-bundle-4bottles-4cups,classic-bundles-1-my…" at bounding box center [562, 572] width 684 height 919
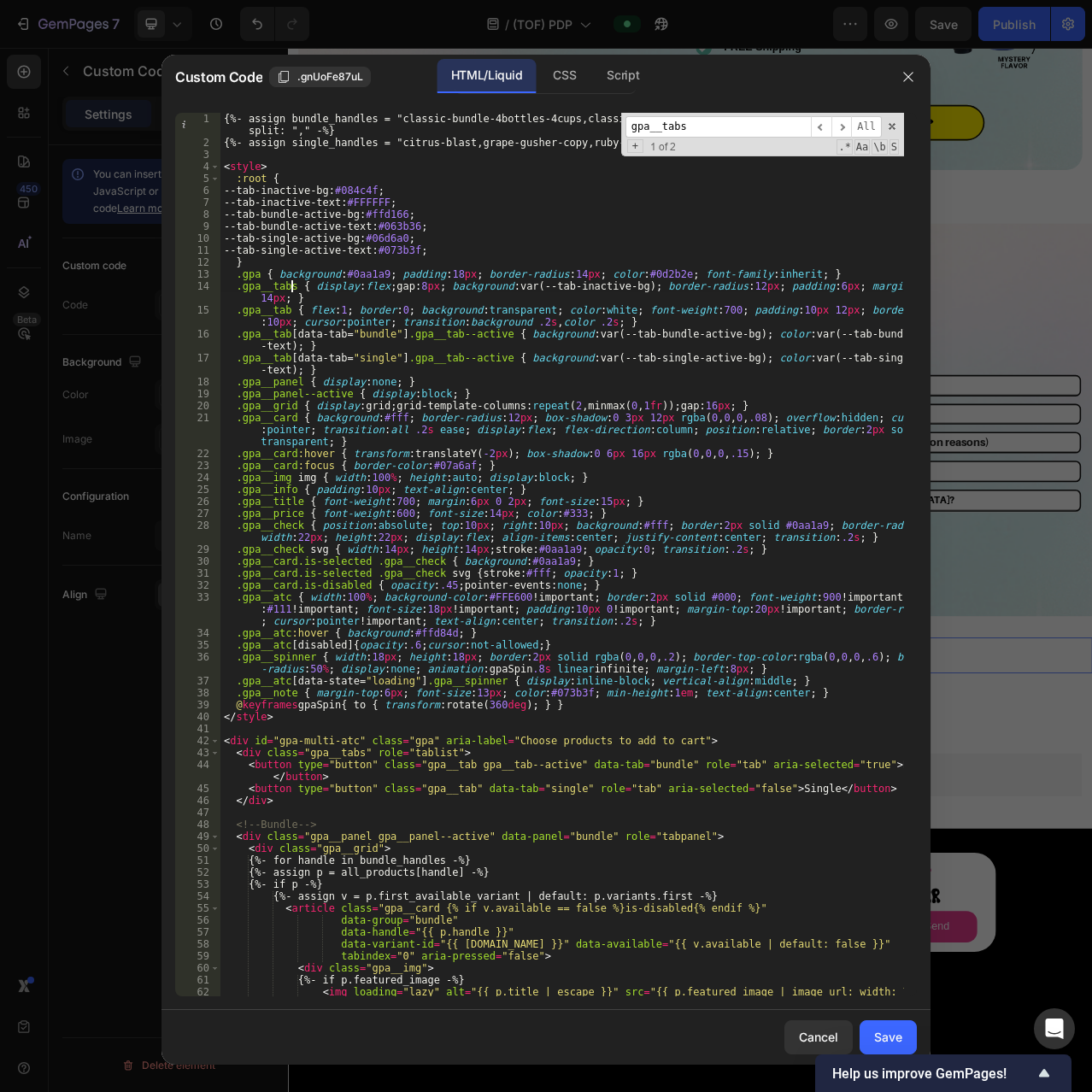
click at [294, 290] on div "{%- assign bundle_handles = "classic-bundle-4bottles-4cups,classic-bundles-1-my…" at bounding box center [562, 572] width 684 height 919
click at [281, 304] on div "{%- assign bundle_handles = "classic-bundle-4bottles-4cups,classic-bundles-1-my…" at bounding box center [562, 572] width 684 height 919
click at [282, 309] on div "{%- assign bundle_handles = "classic-bundle-4bottles-4cups,classic-bundles-1-my…" at bounding box center [562, 572] width 684 height 919
click at [285, 309] on div "{%- assign bundle_handles = "classic-bundle-4bottles-4cups,classic-bundles-1-my…" at bounding box center [562, 572] width 684 height 919
drag, startPoint x: 292, startPoint y: 310, endPoint x: 240, endPoint y: 313, distance: 52.1
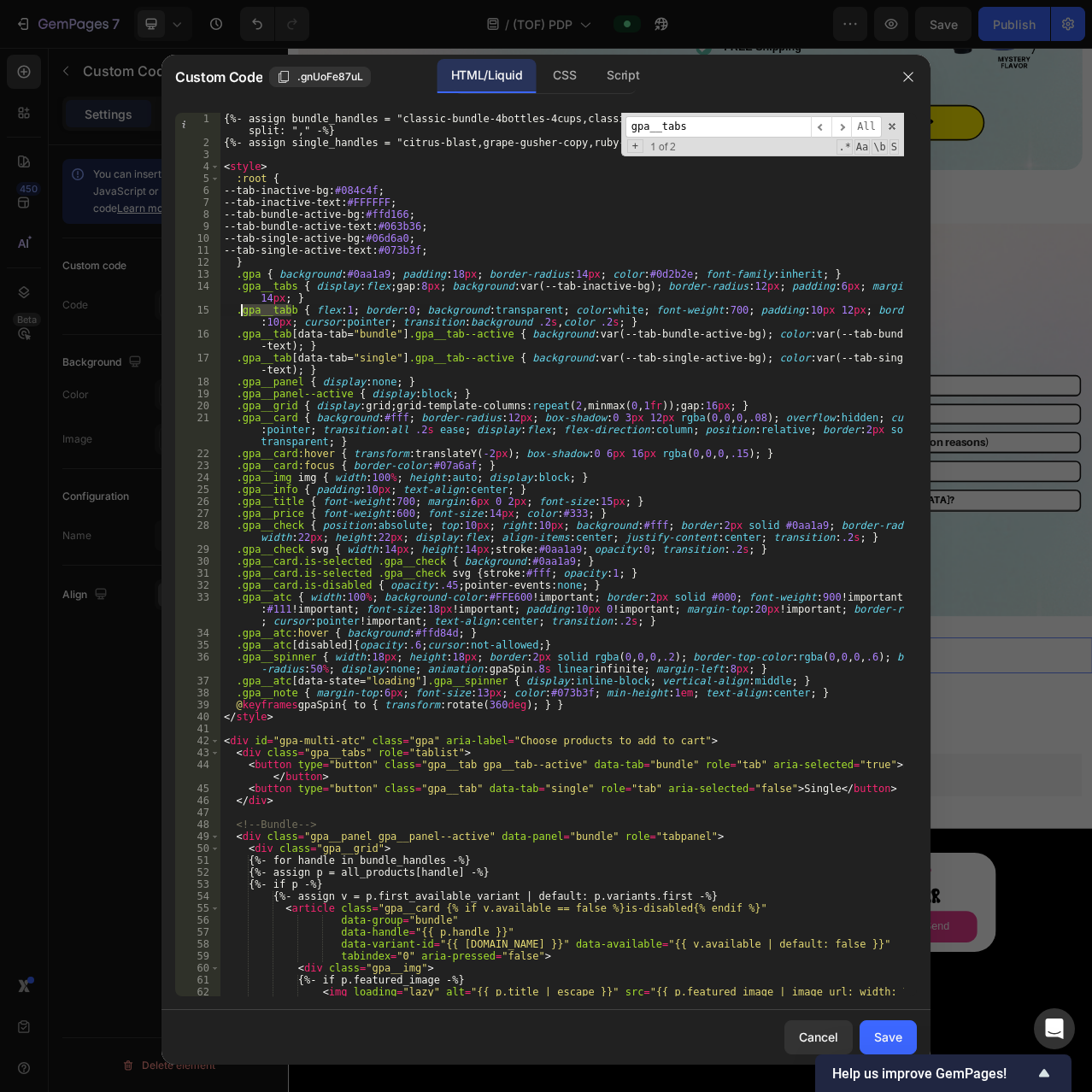
click at [240, 313] on div "{%- assign bundle_handles = "classic-bundle-4bottles-4cups,classic-bundles-1-my…" at bounding box center [562, 572] width 684 height 919
click at [264, 319] on div "{%- assign bundle_handles = "classic-bundle-4bottles-4cups,classic-bundles-1-my…" at bounding box center [562, 572] width 684 height 919
type textarea ".gpa__tabb { flex:1; border:0; background:transparent; color:white; font-weight…"
click at [697, 129] on input "gpa__tabs" at bounding box center [719, 127] width 186 height 22
type input "gpa__tab"
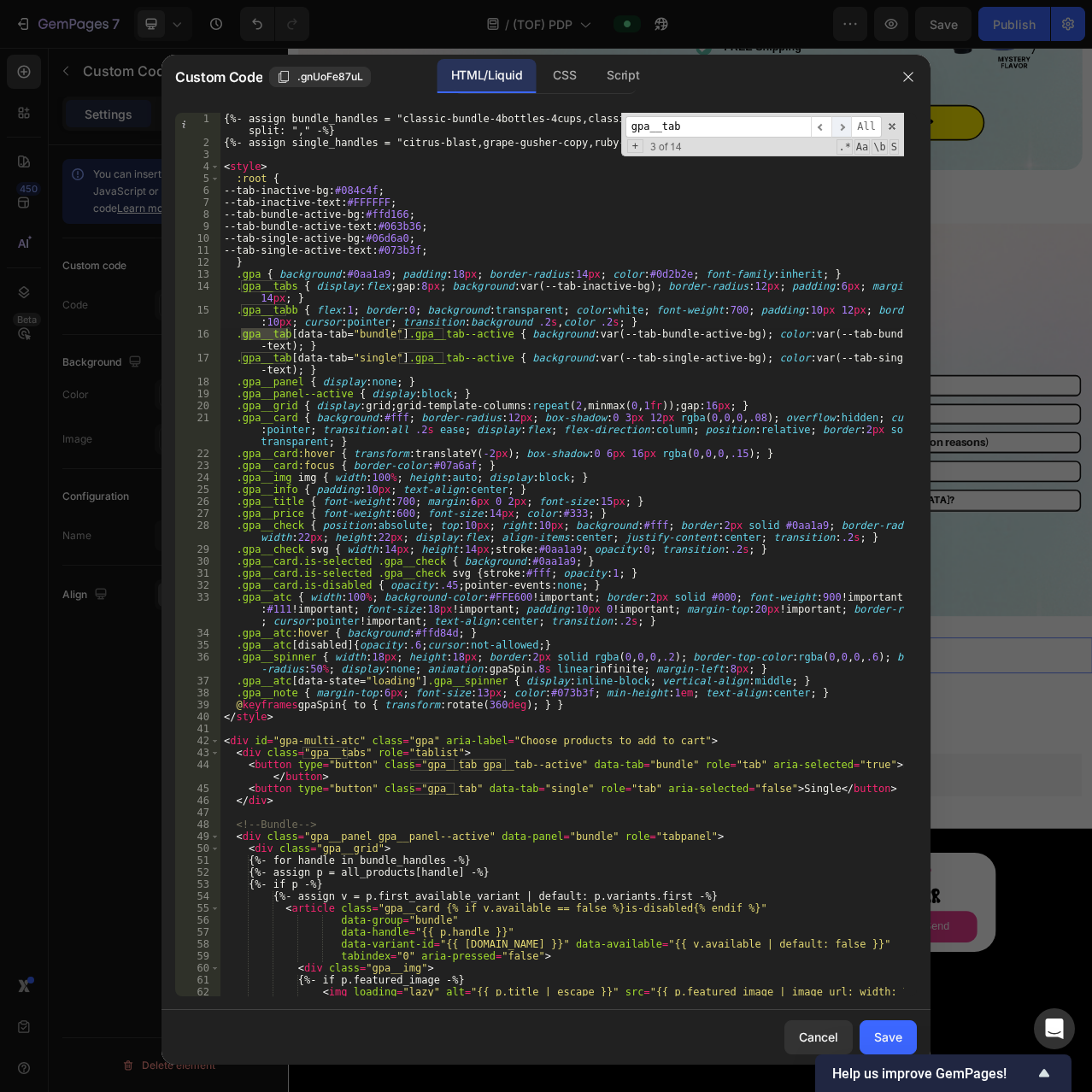
click at [847, 126] on span "​" at bounding box center [842, 127] width 21 height 22
click at [453, 348] on div "{%- assign bundle_handles = "classic-bundle-4bottles-4cups,classic-bundles-1-my…" at bounding box center [562, 572] width 684 height 919
click at [444, 333] on div "{%- assign bundle_handles = "classic-bundle-4bottles-4cups,classic-bundles-1-my…" at bounding box center [562, 572] width 684 height 919
click at [842, 128] on span "​" at bounding box center [842, 127] width 21 height 22
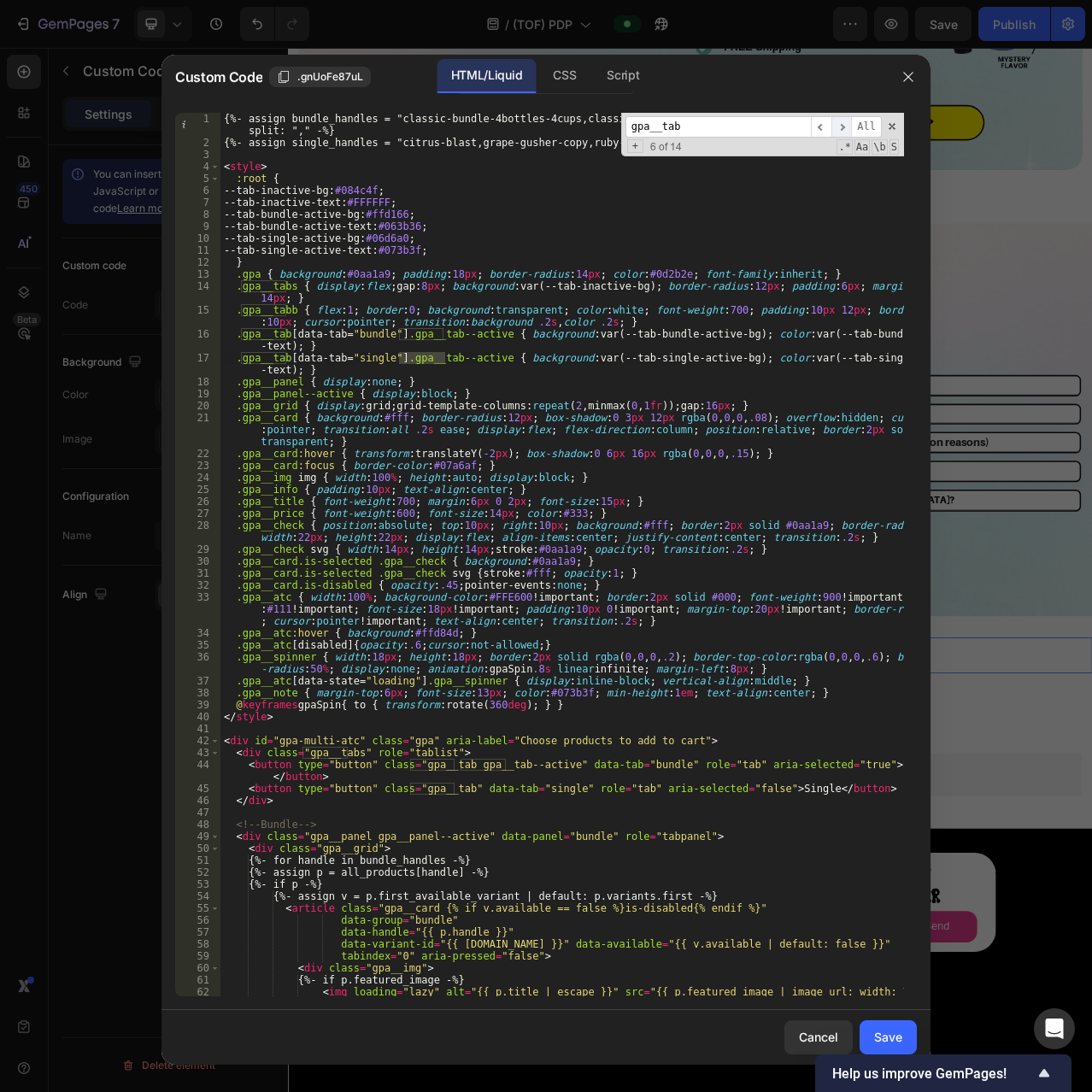
click at [842, 128] on span "​" at bounding box center [842, 127] width 21 height 22
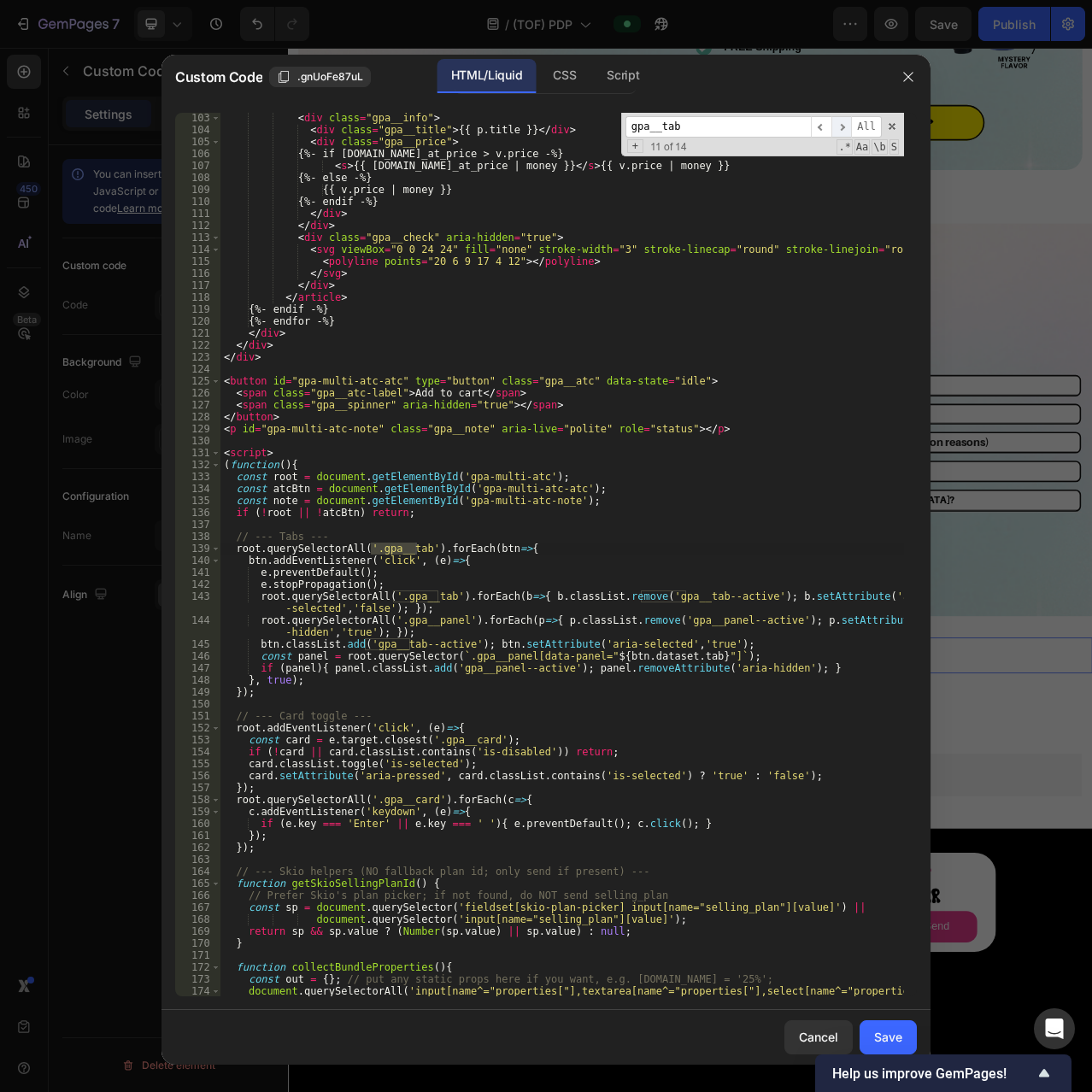
scroll to position [1364, 0]
click at [842, 128] on span "​" at bounding box center [842, 127] width 21 height 22
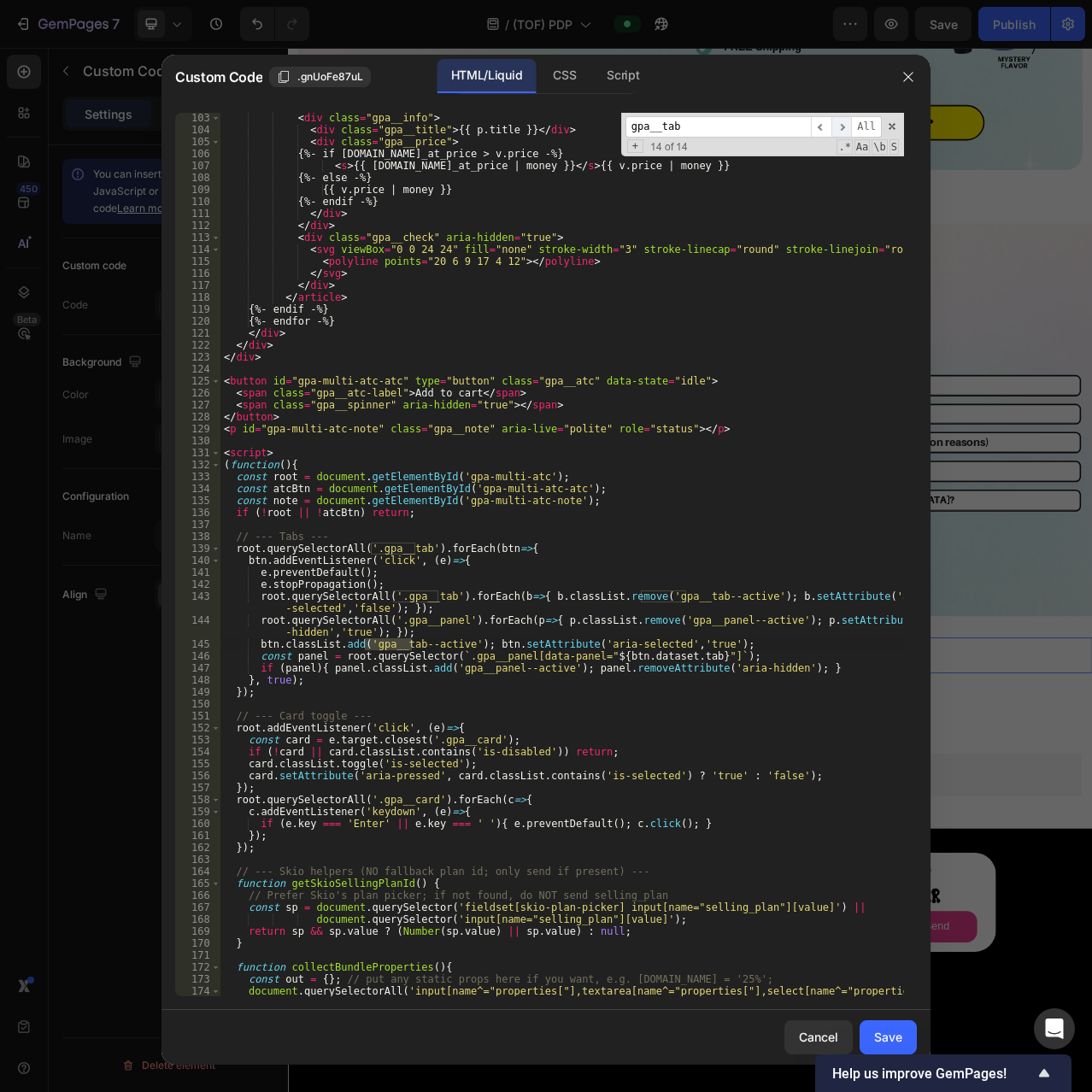
scroll to position [0, 0]
click at [842, 128] on span "​" at bounding box center [842, 127] width 21 height 22
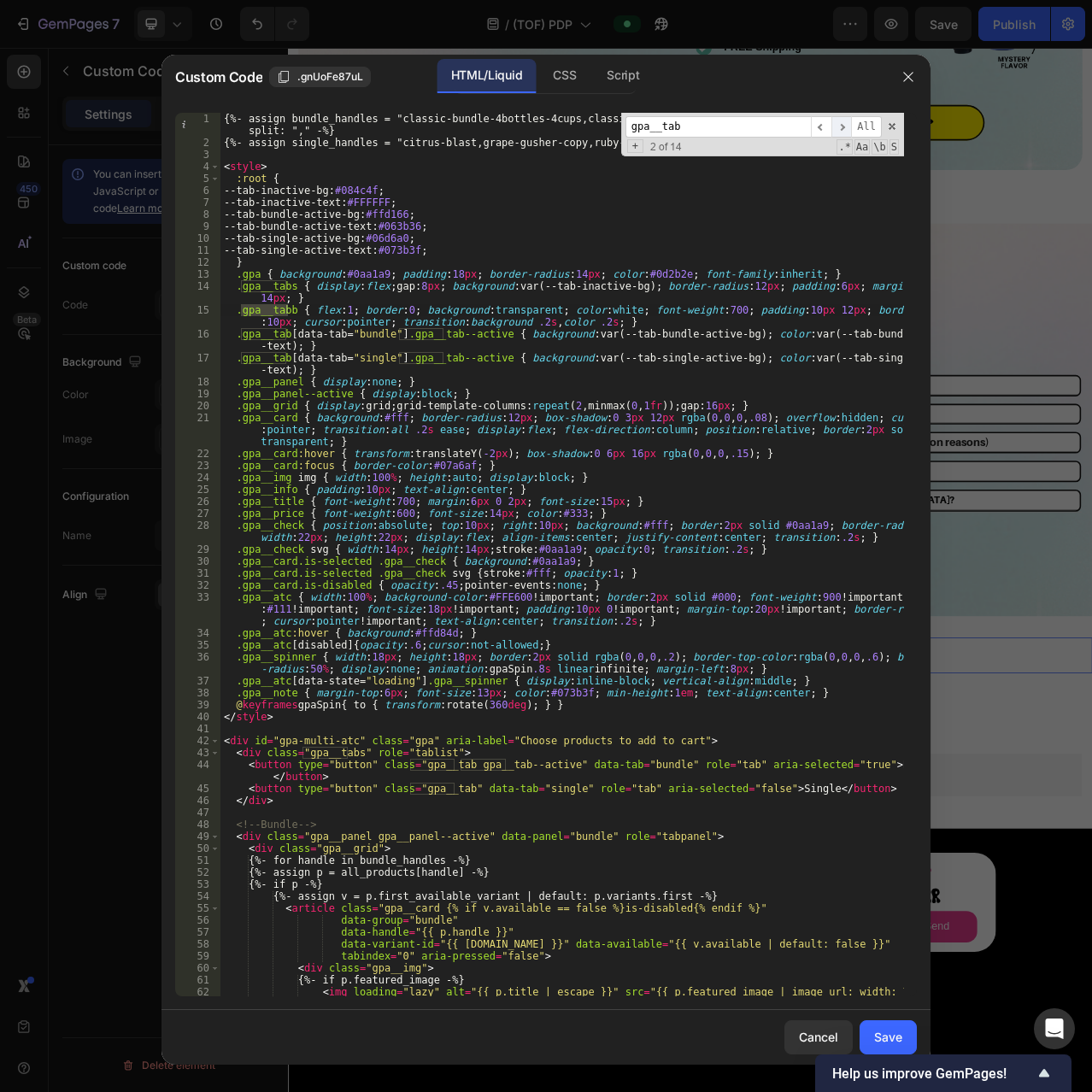
click at [842, 128] on span "​" at bounding box center [842, 127] width 21 height 22
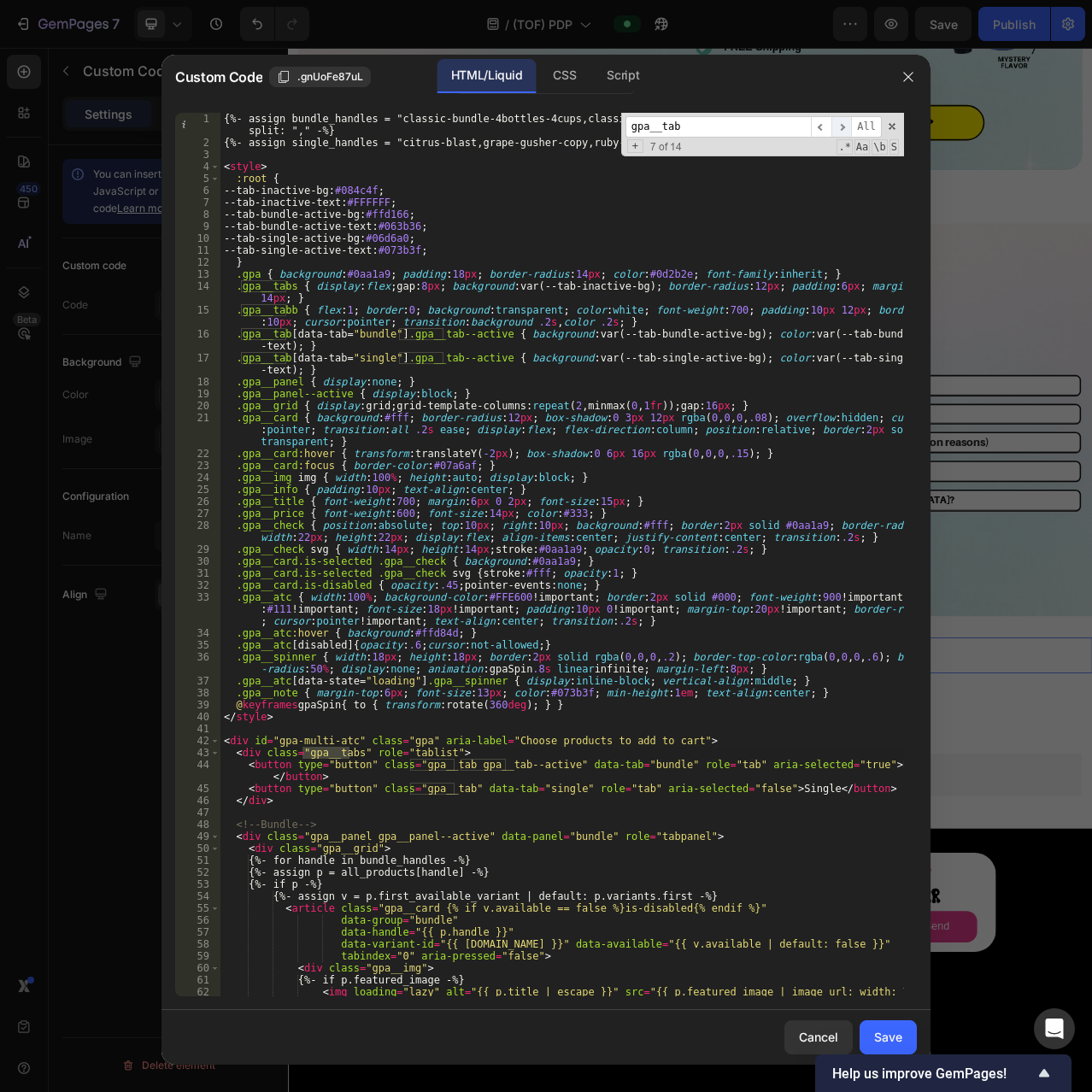
click at [842, 128] on span "​" at bounding box center [842, 127] width 21 height 22
click at [489, 327] on div "{%- assign bundle_handles = "classic-bundle-4bottles-4cups,classic-bundles-1-my…" at bounding box center [562, 572] width 684 height 919
click at [553, 266] on div "{%- assign bundle_handles = "classic-bundle-4bottles-4cups,classic-bundles-1-my…" at bounding box center [562, 572] width 684 height 919
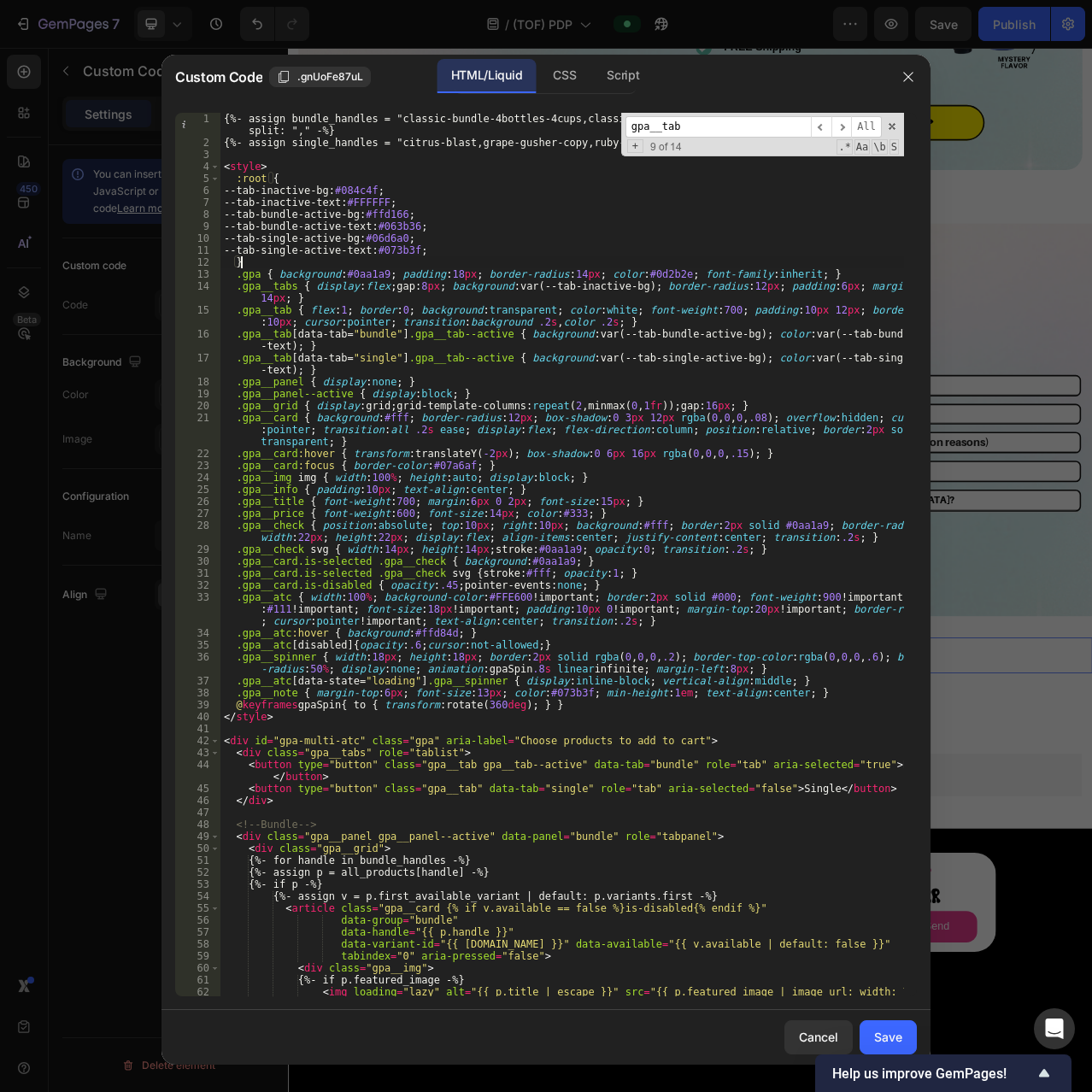
click at [550, 281] on div "{%- assign bundle_handles = "classic-bundle-4bottles-4cups,classic-bundles-1-my…" at bounding box center [562, 572] width 684 height 919
click at [638, 330] on div "{%- assign bundle_handles = "classic-bundle-4bottles-4cups,classic-bundles-1-my…" at bounding box center [562, 572] width 684 height 919
click at [551, 289] on div "{%- assign bundle_handles = "classic-bundle-4bottles-4cups,classic-bundles-1-my…" at bounding box center [562, 572] width 684 height 919
click at [555, 274] on div "{%- assign bundle_handles = "classic-bundle-4bottles-4cups,classic-bundles-1-my…" at bounding box center [562, 572] width 684 height 919
click at [596, 558] on div "{%- assign bundle_handles = "classic-bundle-4bottles-4cups,classic-bundles-1-my…" at bounding box center [562, 572] width 684 height 919
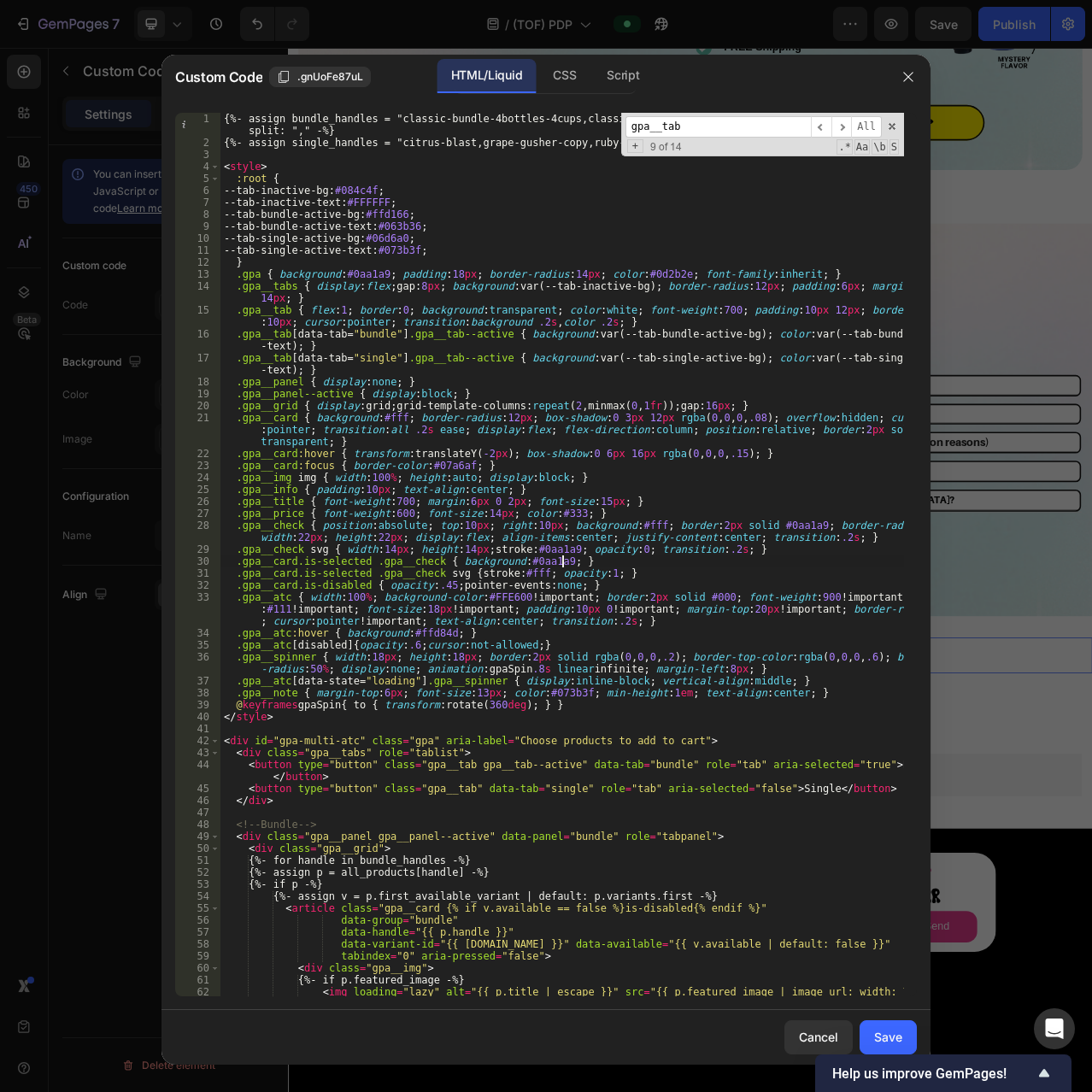
type textarea ".gpa__card.is-selected .gpa__check { background:#0aa1a9; }"
paste input "--active"
type input "gpa__tab--active"
click at [839, 128] on span "​" at bounding box center [842, 127] width 21 height 22
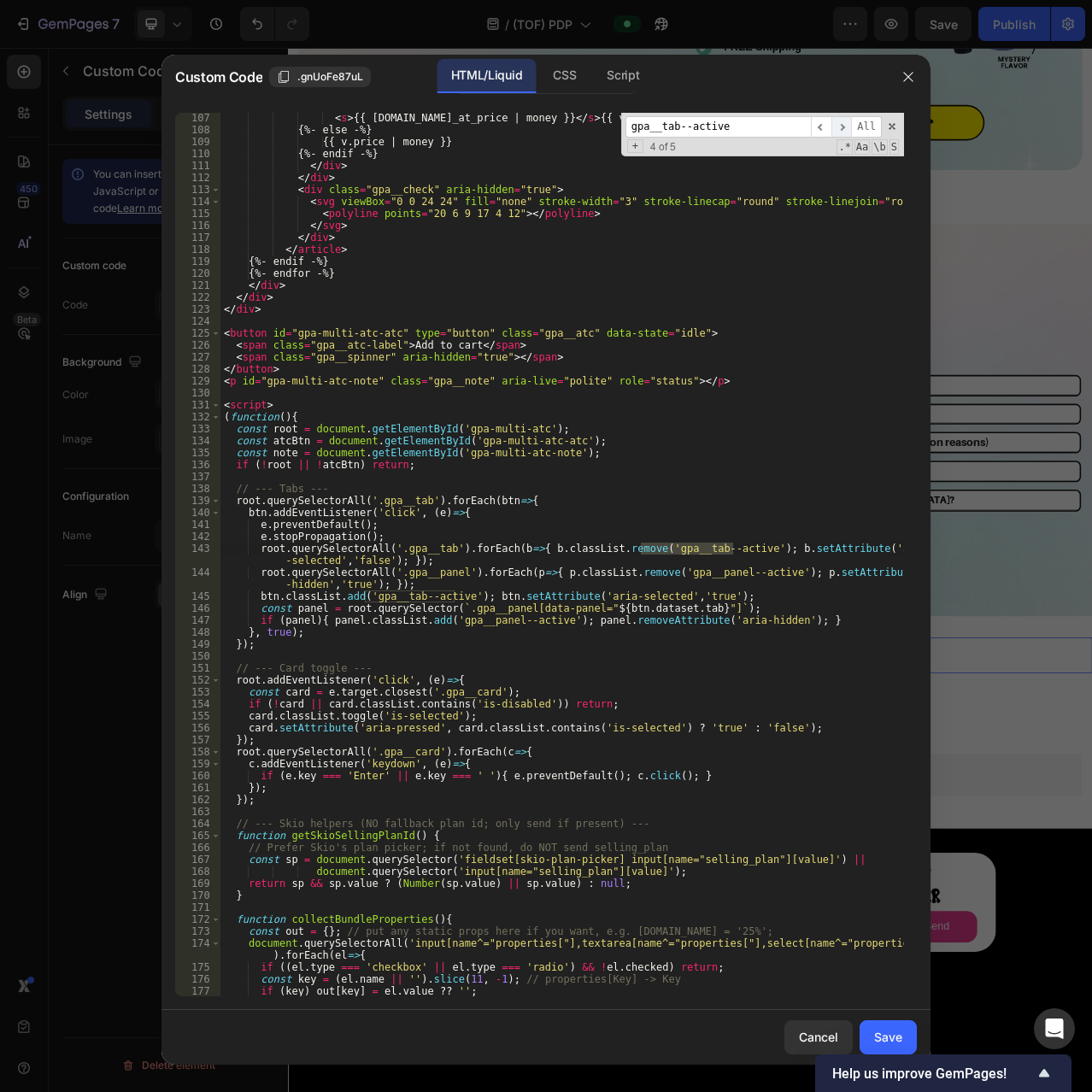
click at [839, 128] on span "​" at bounding box center [842, 127] width 21 height 22
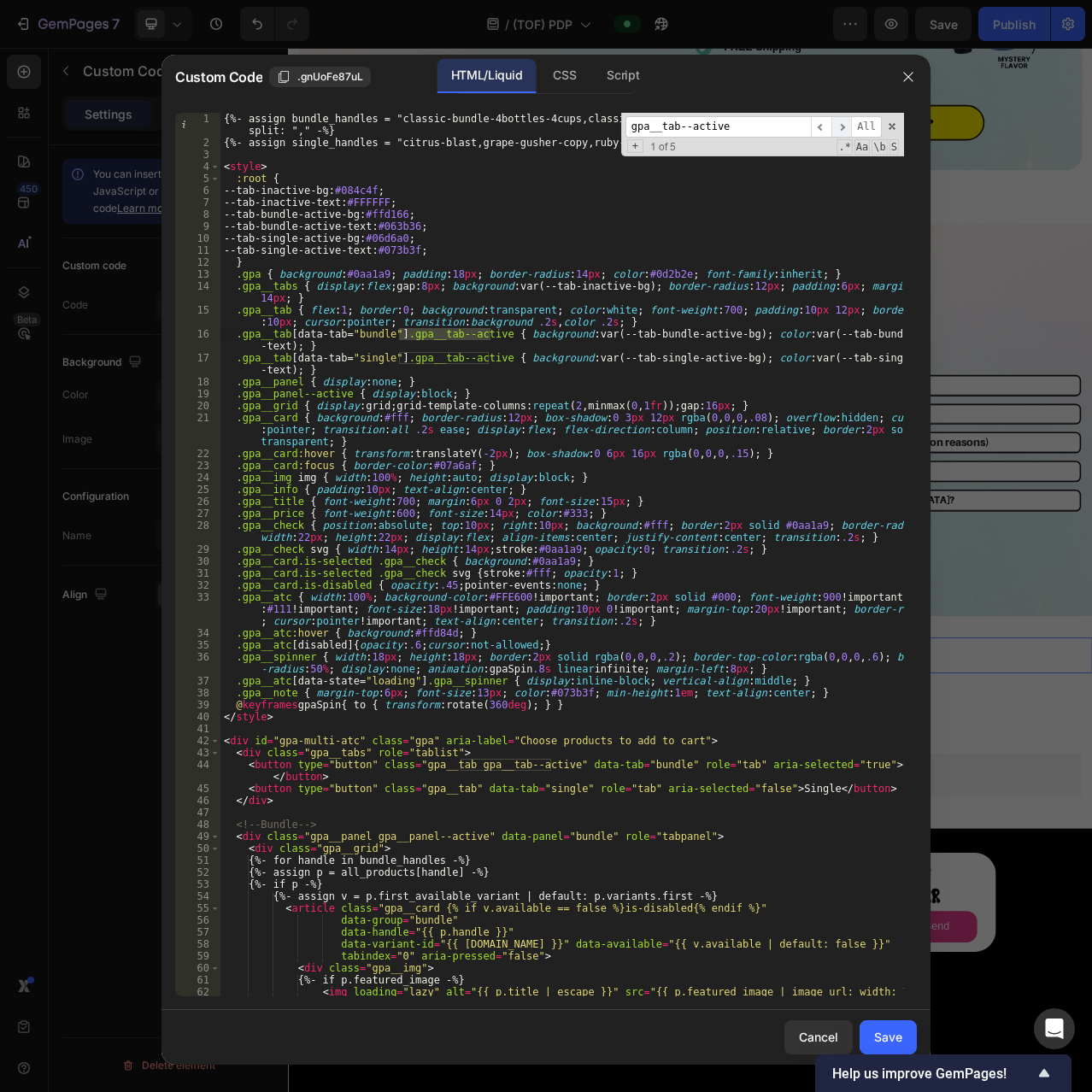
scroll to position [0, 0]
click at [617, 323] on div "{%- assign bundle_handles = "classic-bundle-4bottles-4cups,classic-bundles-1-my…" at bounding box center [562, 572] width 684 height 919
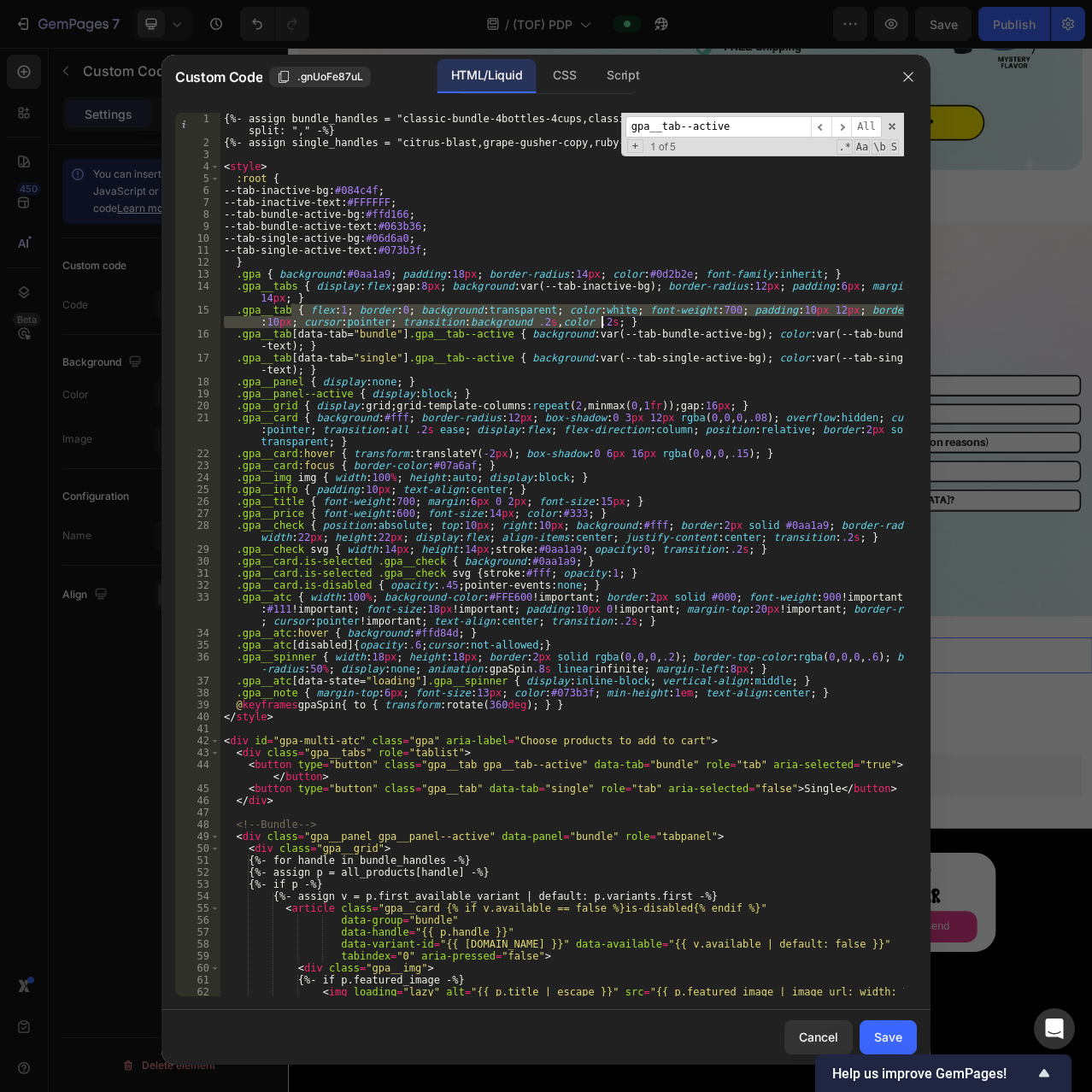
click at [655, 339] on div "{%- assign bundle_handles = "classic-bundle-4bottles-4cups,classic-bundles-1-my…" at bounding box center [562, 572] width 684 height 919
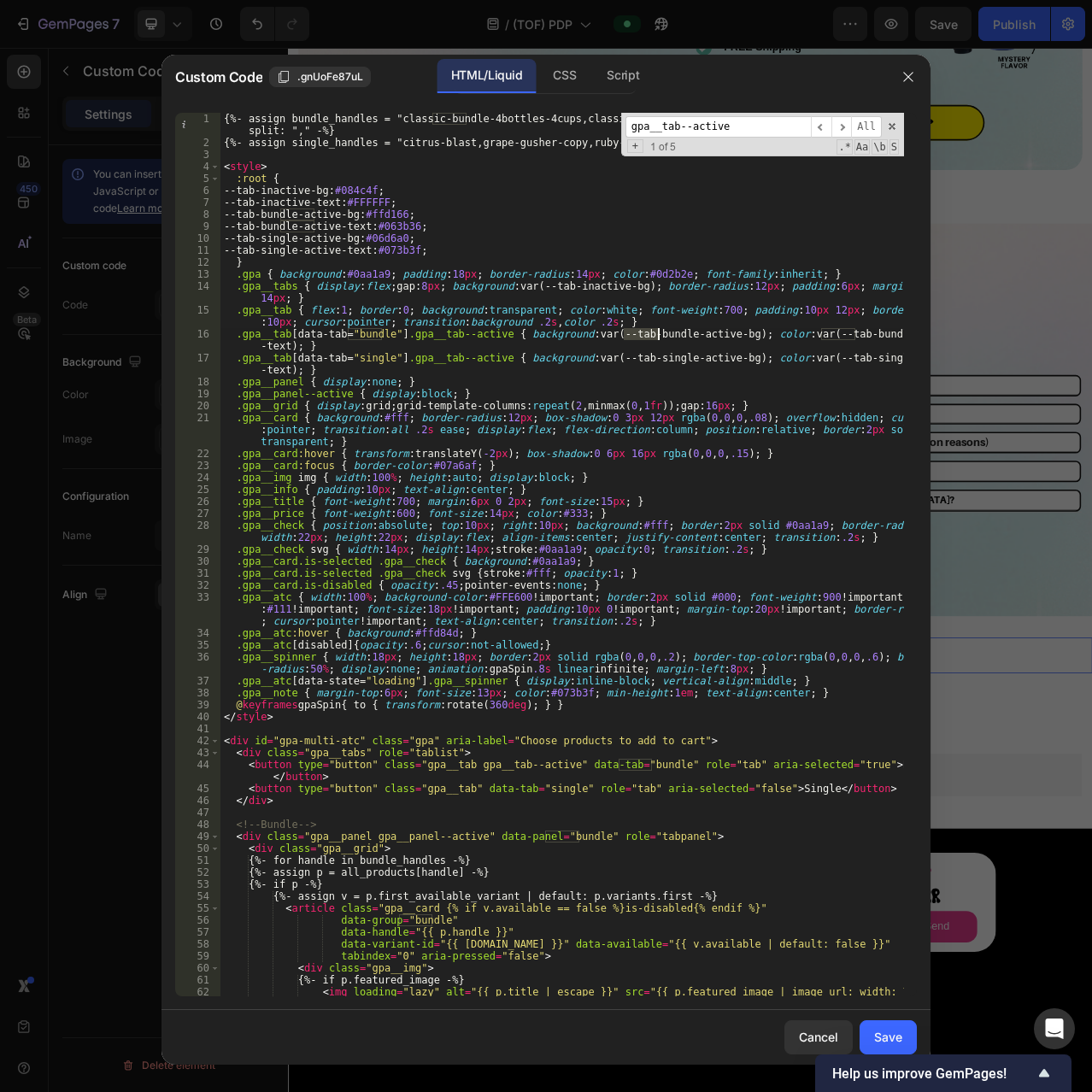
click at [655, 339] on div "{%- assign bundle_handles = "classic-bundle-4bottles-4cups,classic-bundles-1-my…" at bounding box center [562, 572] width 684 height 919
click at [716, 334] on div "{%- assign bundle_handles = "classic-bundle-4bottles-4cups,classic-bundles-1-my…" at bounding box center [562, 572] width 684 height 919
click at [675, 329] on div "{%- assign bundle_handles = "classic-bundle-4bottles-4cups,classic-bundles-1-my…" at bounding box center [562, 572] width 684 height 919
click at [644, 356] on div "{%- assign bundle_handles = "classic-bundle-4bottles-4cups,classic-bundles-1-my…" at bounding box center [562, 572] width 684 height 919
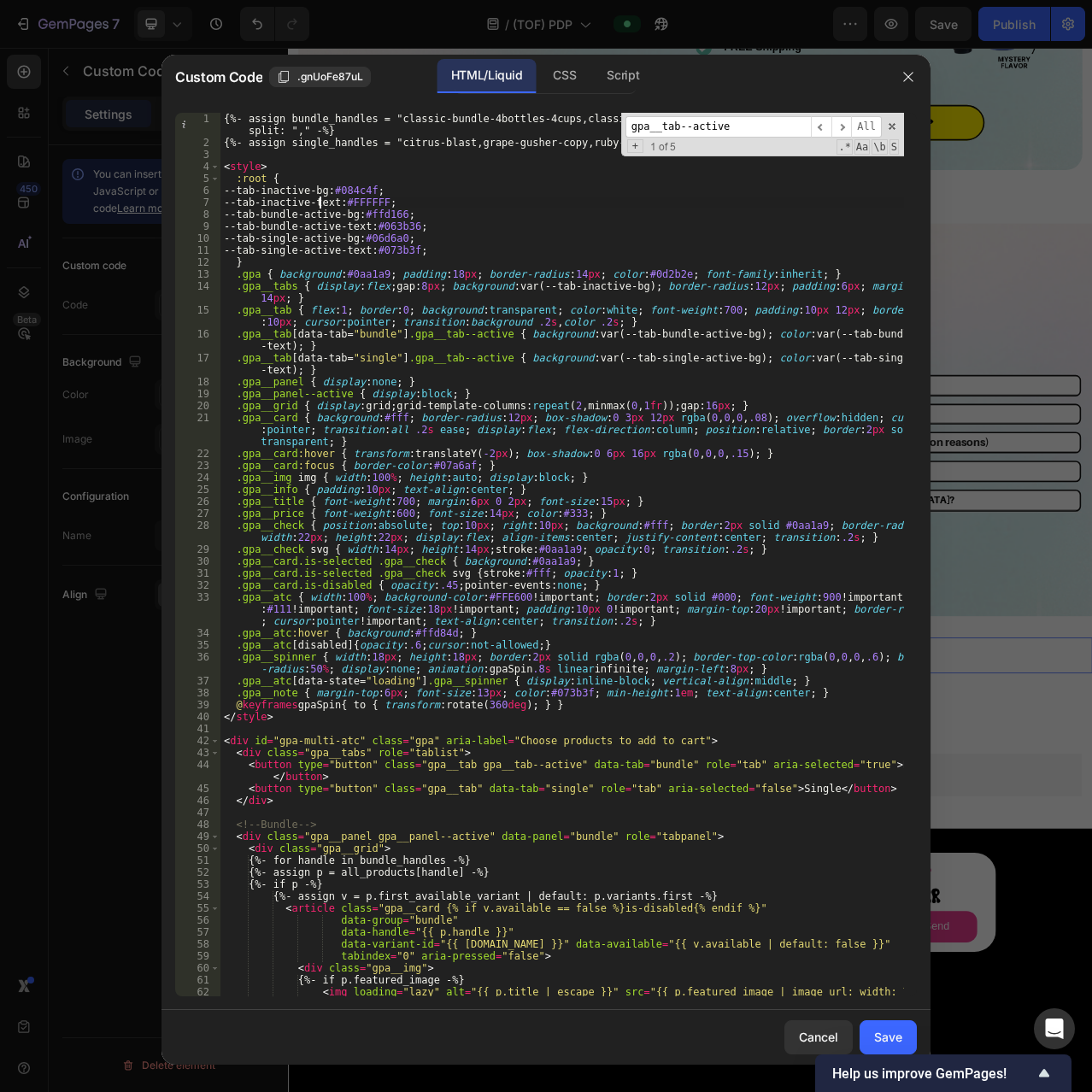
click at [319, 205] on div "{%- assign bundle_handles = "classic-bundle-4bottles-4cups,classic-bundles-1-my…" at bounding box center [562, 572] width 684 height 919
click at [381, 218] on div "{%- assign bundle_handles = "classic-bundle-4bottles-4cups,classic-bundles-1-my…" at bounding box center [562, 572] width 684 height 919
click at [410, 217] on div "{%- assign bundle_handles = "classic-bundle-4bottles-4cups,classic-bundles-1-my…" at bounding box center [562, 572] width 684 height 919
click at [376, 216] on div "{%- assign bundle_handles = "classic-bundle-4bottles-4cups,classic-bundles-1-my…" at bounding box center [562, 572] width 684 height 919
click at [401, 234] on div "{%- assign bundle_handles = "classic-bundle-4bottles-4cups,classic-bundles-1-my…" at bounding box center [562, 572] width 684 height 919
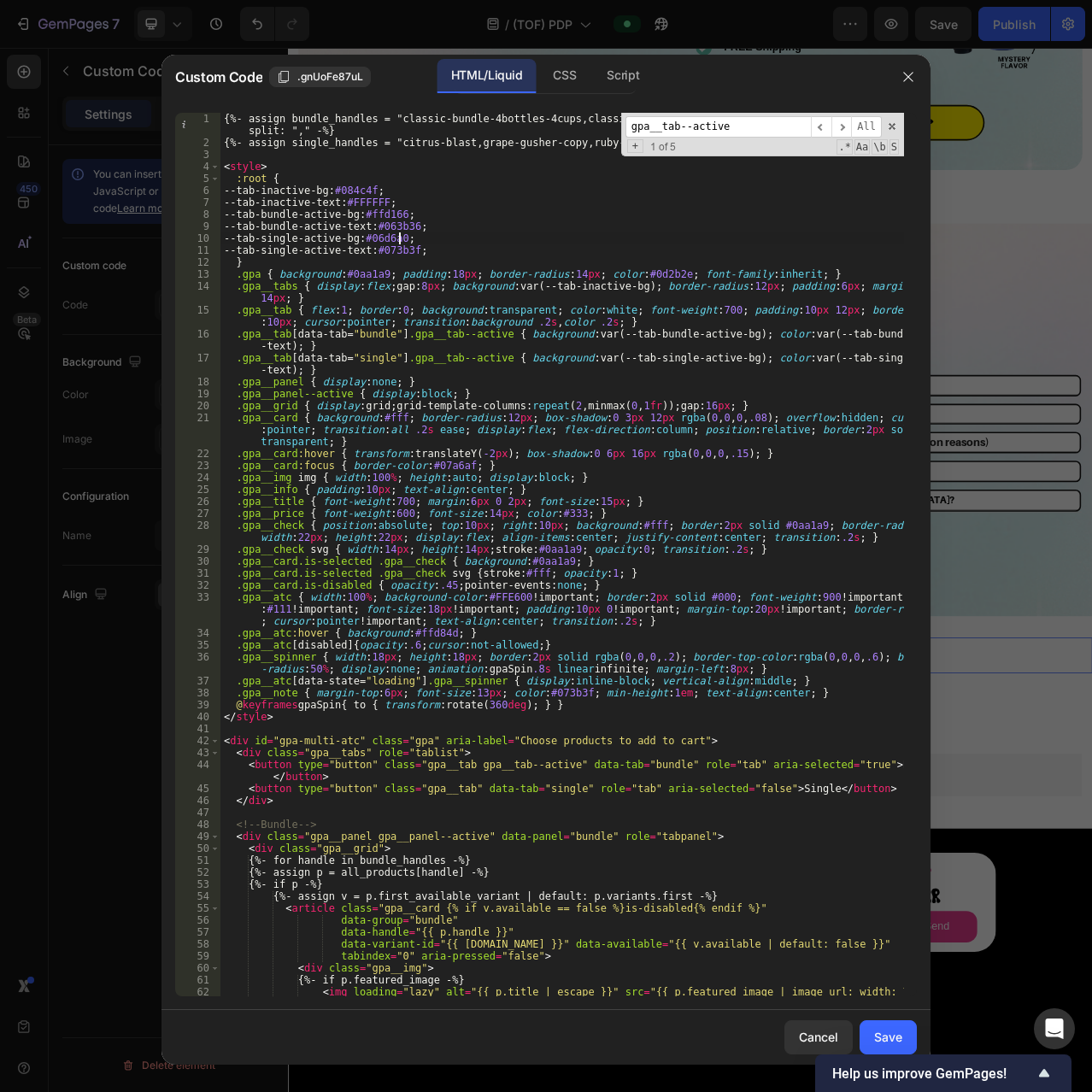
click at [308, 221] on div "{%- assign bundle_handles = "classic-bundle-4bottles-4cups,classic-bundles-1-my…" at bounding box center [562, 572] width 684 height 919
click at [348, 216] on div "{%- assign bundle_handles = "classic-bundle-4bottles-4cups,classic-bundles-1-my…" at bounding box center [562, 572] width 684 height 919
click at [298, 217] on div "{%- assign bundle_handles = "classic-bundle-4bottles-4cups,classic-bundles-1-my…" at bounding box center [562, 572] width 684 height 919
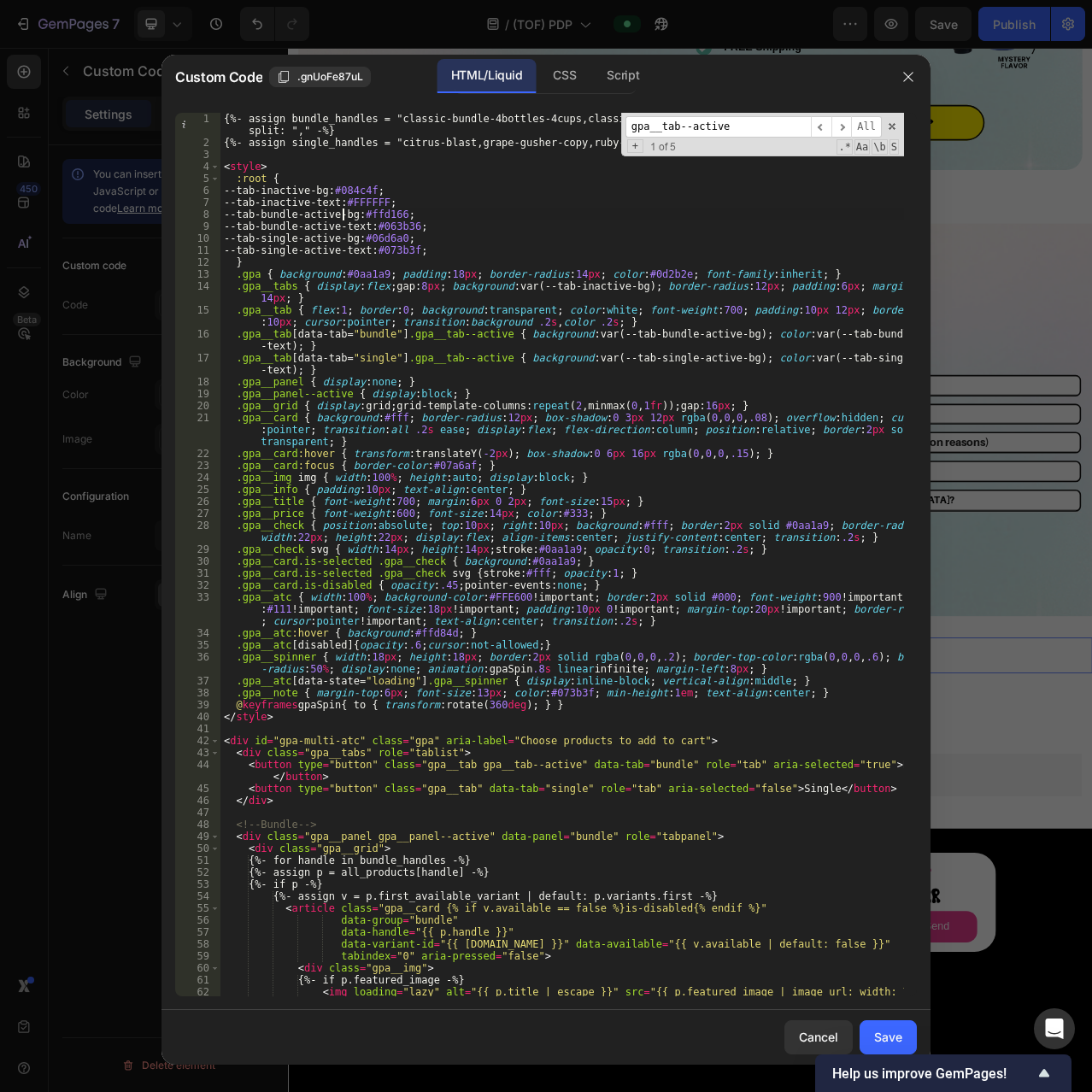
click at [340, 216] on div "{%- assign bundle_handles = "classic-bundle-4bottles-4cups,classic-bundles-1-my…" at bounding box center [562, 572] width 684 height 919
click at [373, 214] on div "{%- assign bundle_handles = "classic-bundle-4bottles-4cups,classic-bundles-1-my…" at bounding box center [562, 572] width 684 height 919
click at [427, 216] on div "{%- assign bundle_handles = "classic-bundle-4bottles-4cups,classic-bundles-1-my…" at bounding box center [562, 572] width 684 height 919
click at [416, 215] on div "{%- assign bundle_handles = "classic-bundle-4bottles-4cups,classic-bundles-1-my…" at bounding box center [562, 572] width 684 height 919
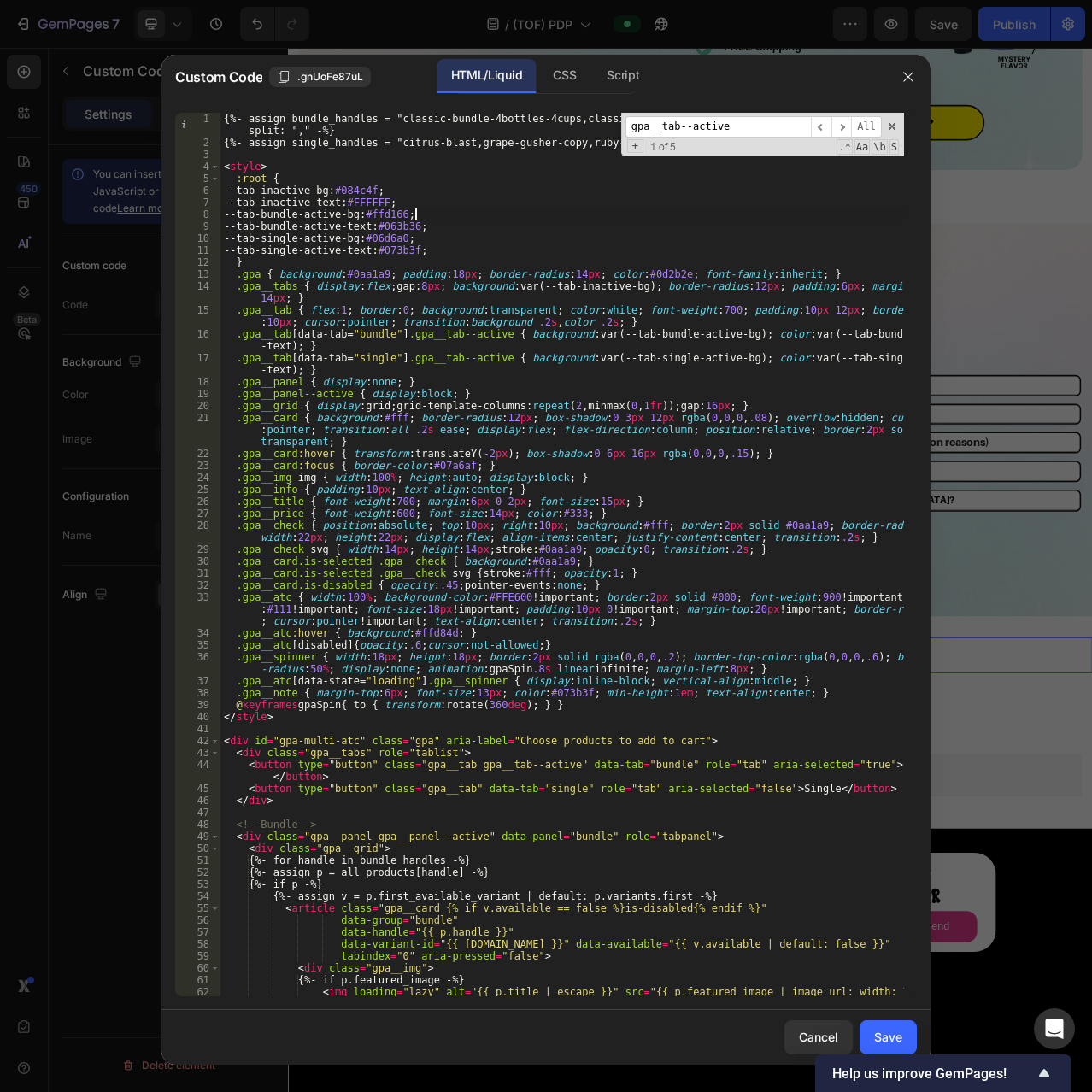
click at [397, 237] on div "{%- assign bundle_handles = "classic-bundle-4bottles-4cups,classic-bundles-1-my…" at bounding box center [562, 572] width 684 height 919
drag, startPoint x: 377, startPoint y: 213, endPoint x: 415, endPoint y: 213, distance: 38.0
click at [415, 213] on div "{%- assign bundle_handles = "classic-bundle-4bottles-4cups,classic-bundles-1-my…" at bounding box center [562, 572] width 684 height 919
paste textarea "gpa__tab--active"
paste textarea "108474"
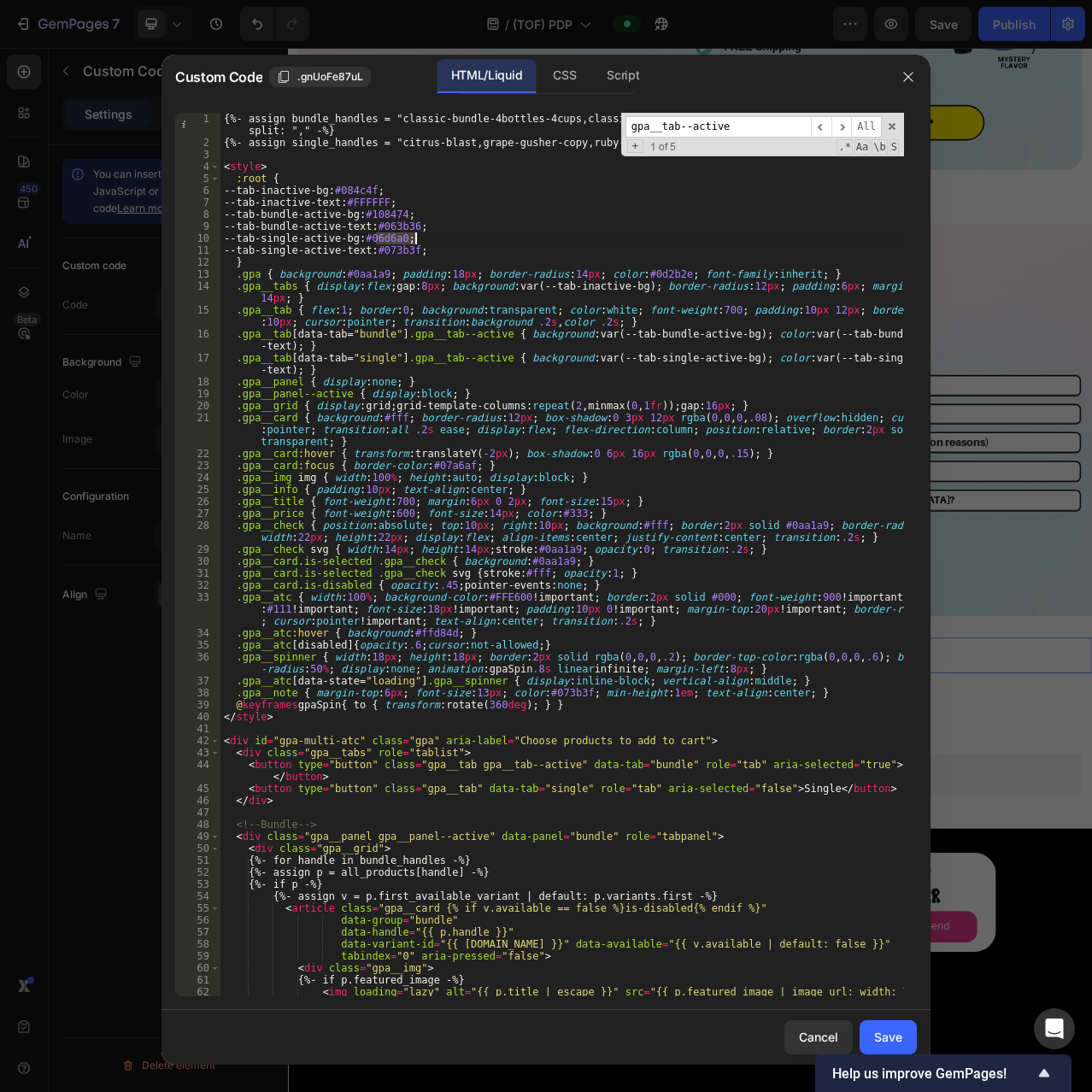
drag, startPoint x: 376, startPoint y: 235, endPoint x: 416, endPoint y: 235, distance: 40.0
click at [416, 235] on div "{%- assign bundle_handles = "classic-bundle-4bottles-4cups,classic-bundles-1-my…" at bounding box center [562, 572] width 684 height 919
paste textarea "108474"
click at [502, 611] on div "{%- assign bundle_handles = "classic-bundle-4bottles-4cups,classic-bundles-1-my…" at bounding box center [562, 572] width 684 height 919
click at [330, 466] on div "{%- assign bundle_handles = "classic-bundle-4bottles-4cups,classic-bundles-1-my…" at bounding box center [562, 572] width 684 height 919
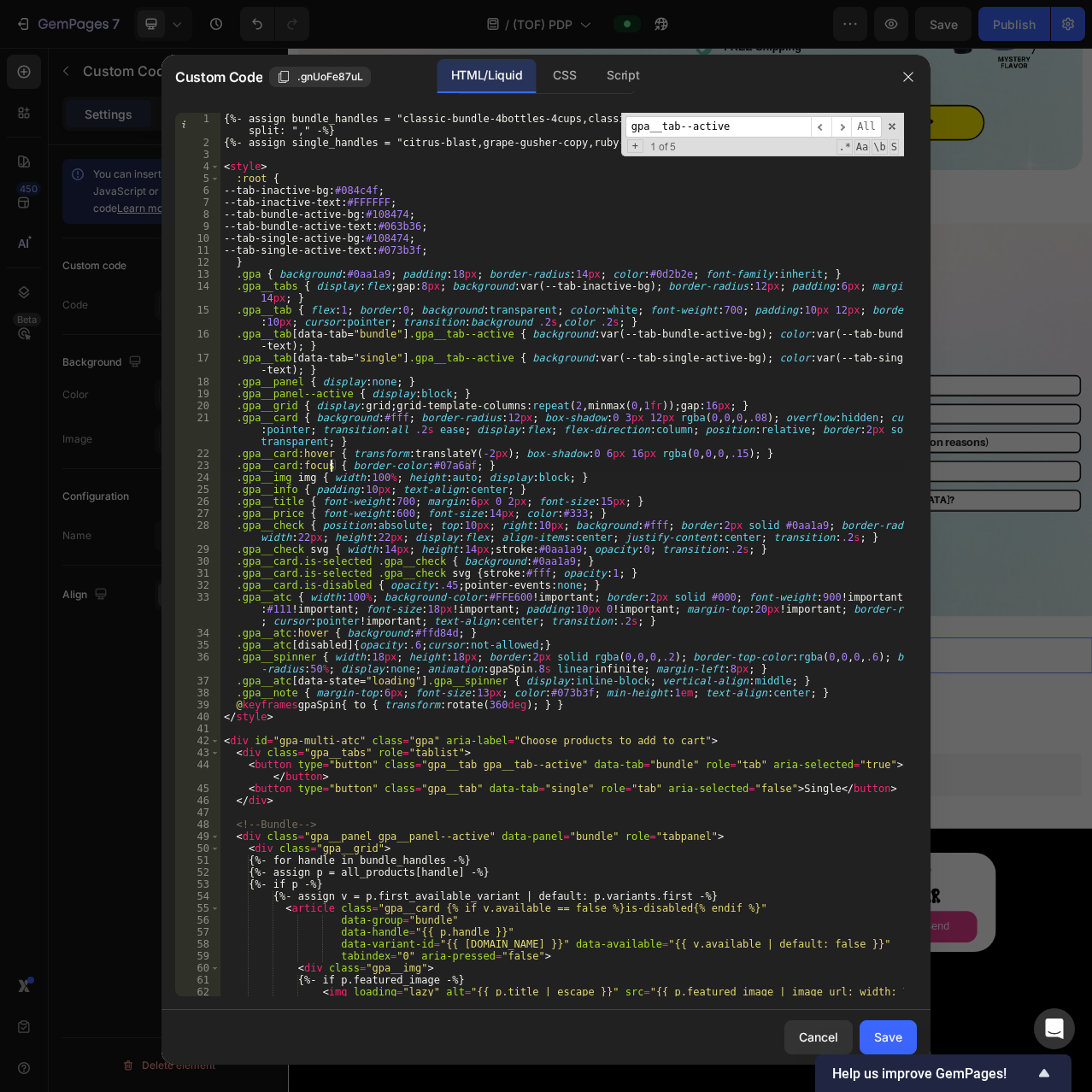
click at [295, 358] on div "{%- assign bundle_handles = "classic-bundle-4bottles-4cups,classic-bundles-1-my…" at bounding box center [562, 572] width 684 height 919
click at [513, 327] on div "{%- assign bundle_handles = "classic-bundle-4bottles-4cups,classic-bundles-1-my…" at bounding box center [562, 572] width 684 height 919
click at [577, 310] on div "{%- assign bundle_handles = "classic-bundle-4bottles-4cups,classic-bundles-1-my…" at bounding box center [562, 572] width 684 height 919
click at [607, 302] on div "{%- assign bundle_handles = "classic-bundle-4bottles-4cups,classic-bundles-1-my…" at bounding box center [562, 572] width 684 height 919
click at [602, 310] on div "{%- assign bundle_handles = "classic-bundle-4bottles-4cups,classic-bundles-1-my…" at bounding box center [562, 572] width 684 height 919
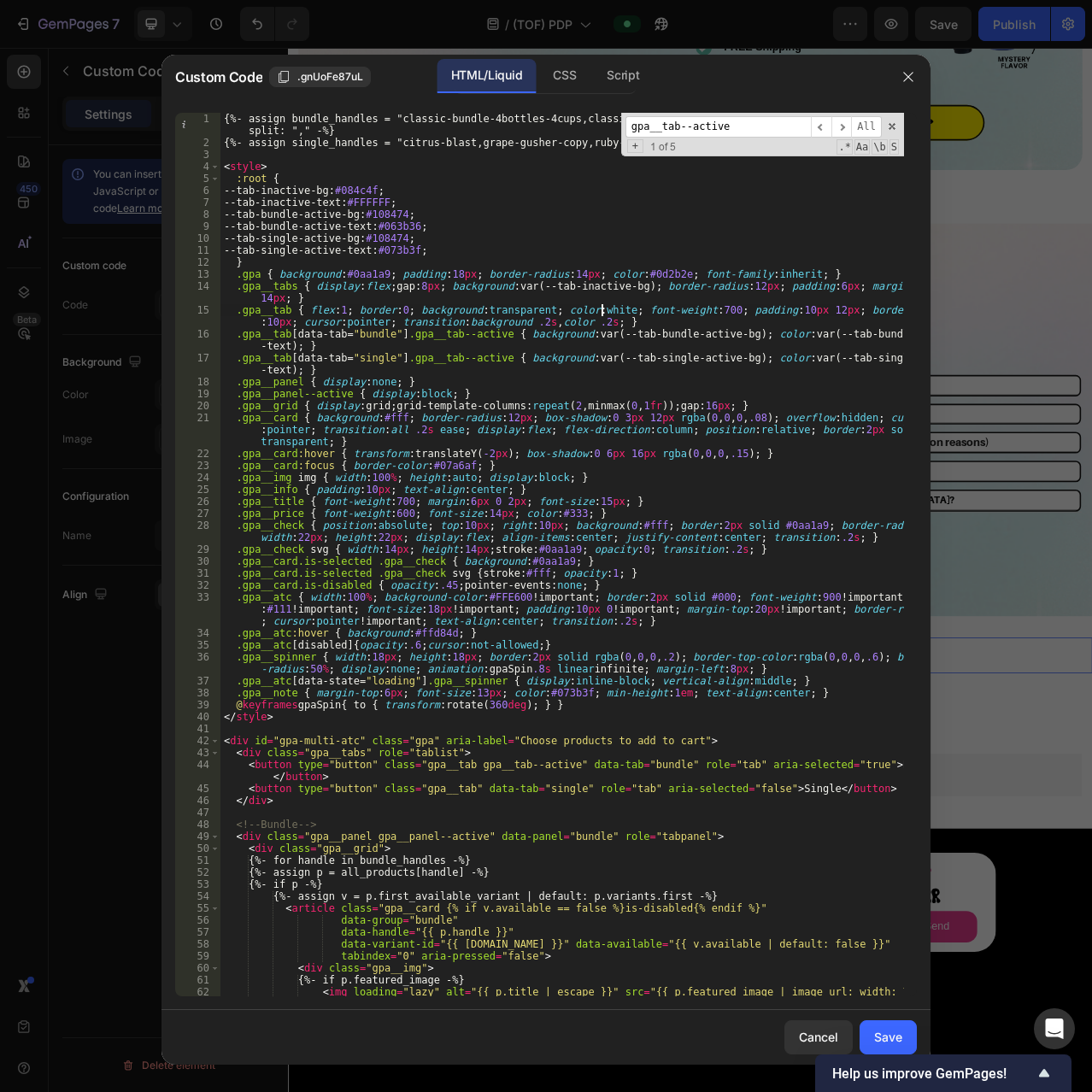
scroll to position [0, 32]
type textarea ".gpa__tab { flex:1; border:0; background:transparent; color:white!; font-weight…"
click at [884, 1035] on div "Save" at bounding box center [888, 1037] width 28 height 18
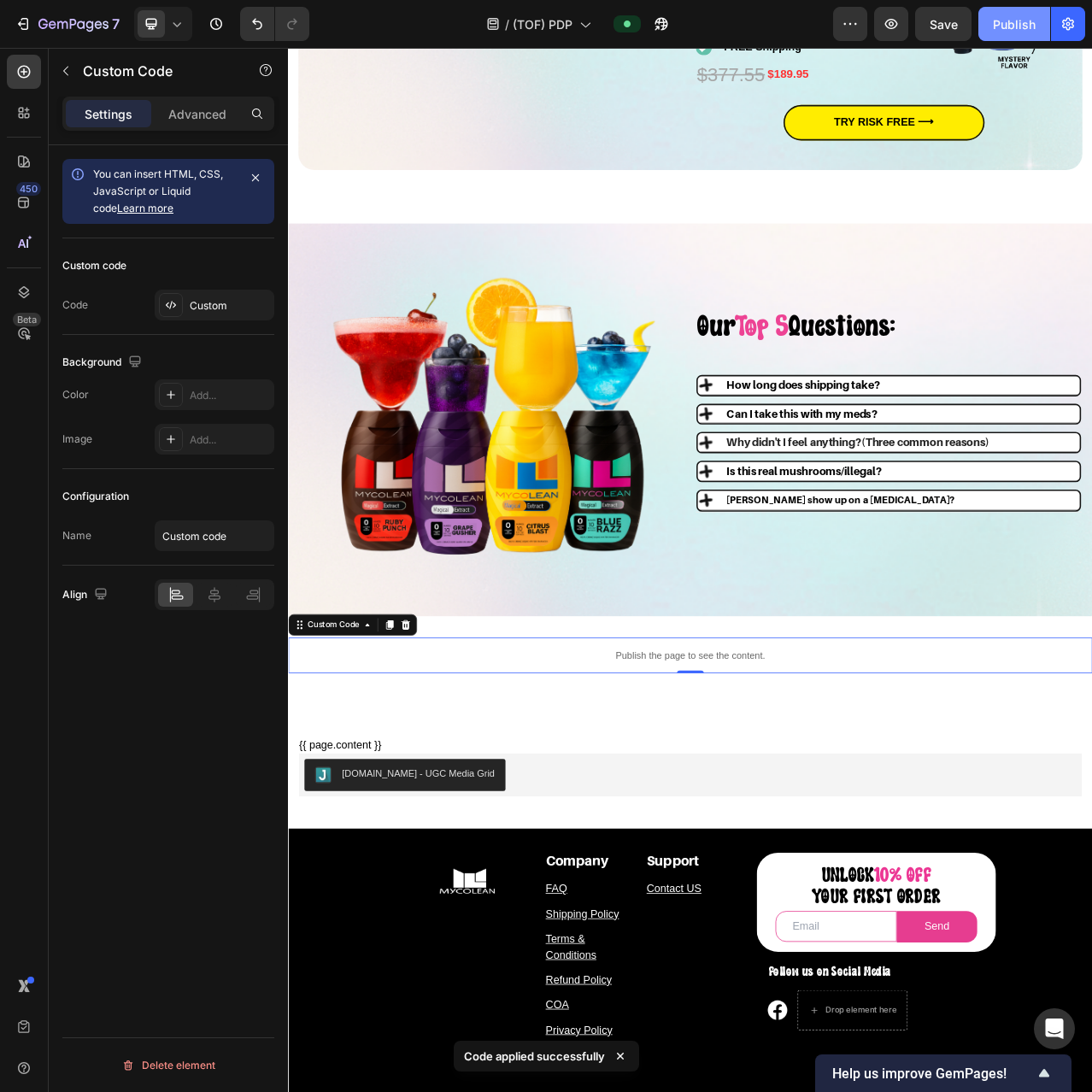
click at [1009, 26] on div "Publish" at bounding box center [1014, 23] width 43 height 18
click at [629, 822] on p "Publish the page to see the content." at bounding box center [800, 822] width 1025 height 18
click at [357, 779] on div "Custom Code" at bounding box center [345, 783] width 72 height 15
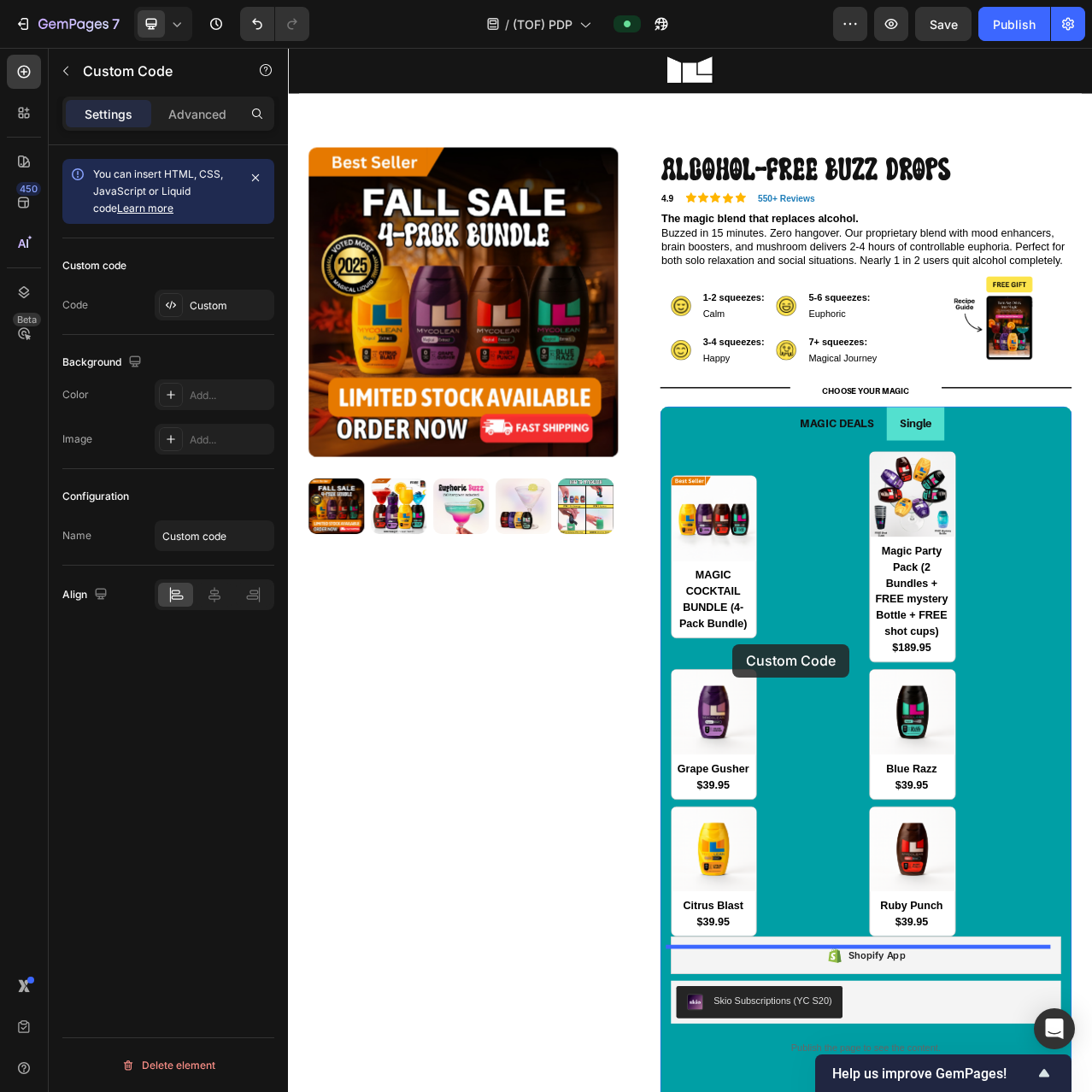
scroll to position [0, 0]
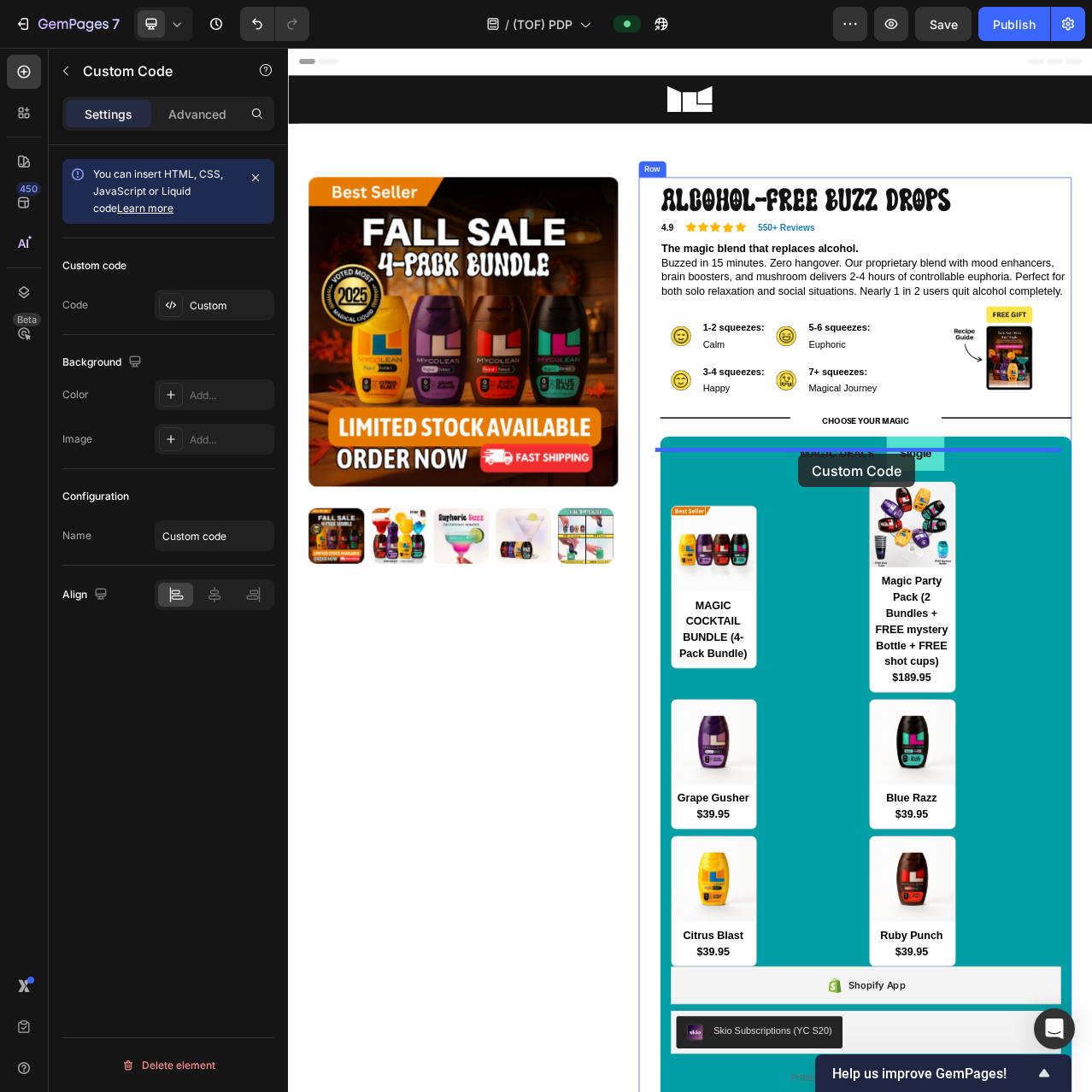
drag, startPoint x: 341, startPoint y: 782, endPoint x: 938, endPoint y: 566, distance: 634.9
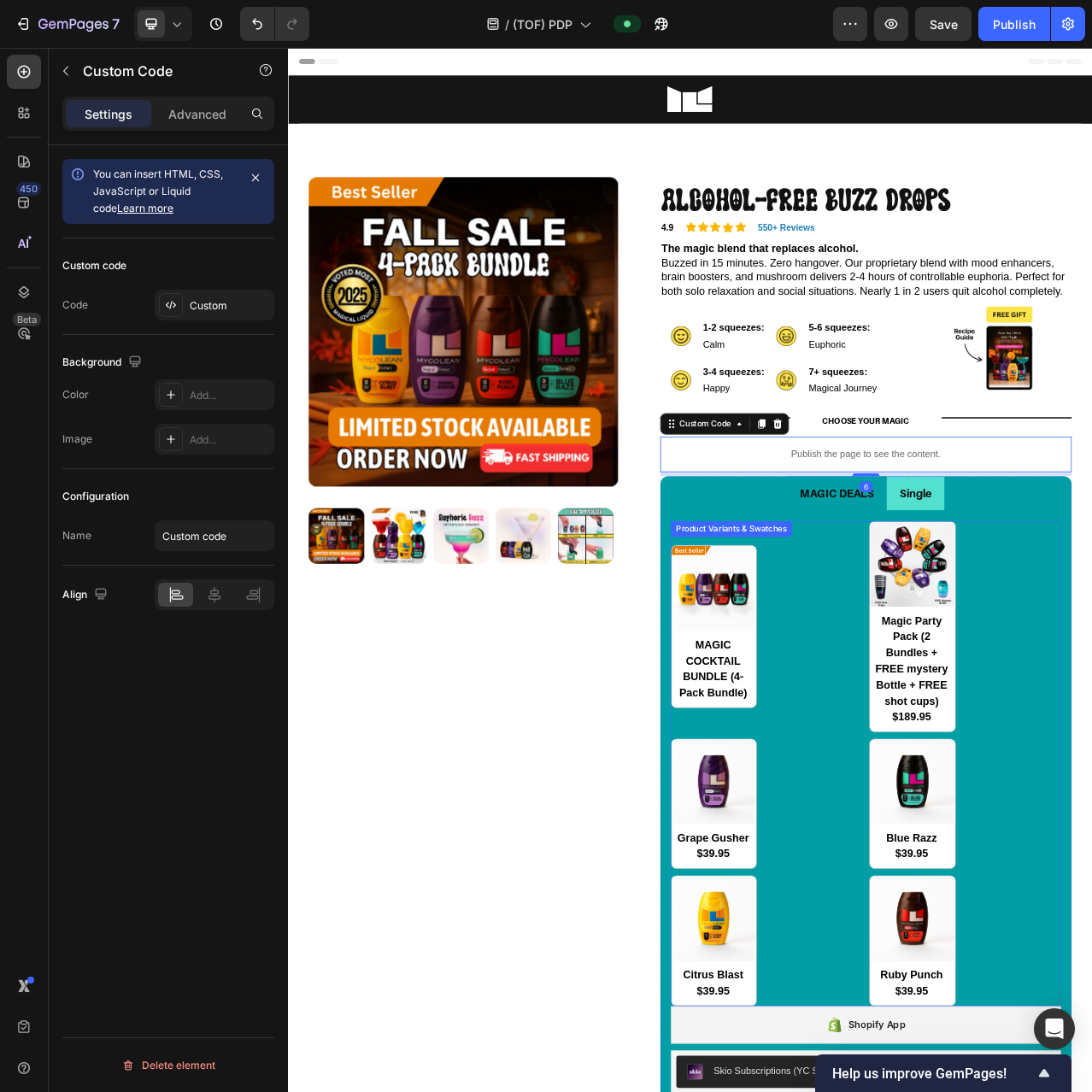
scroll to position [85, 0]
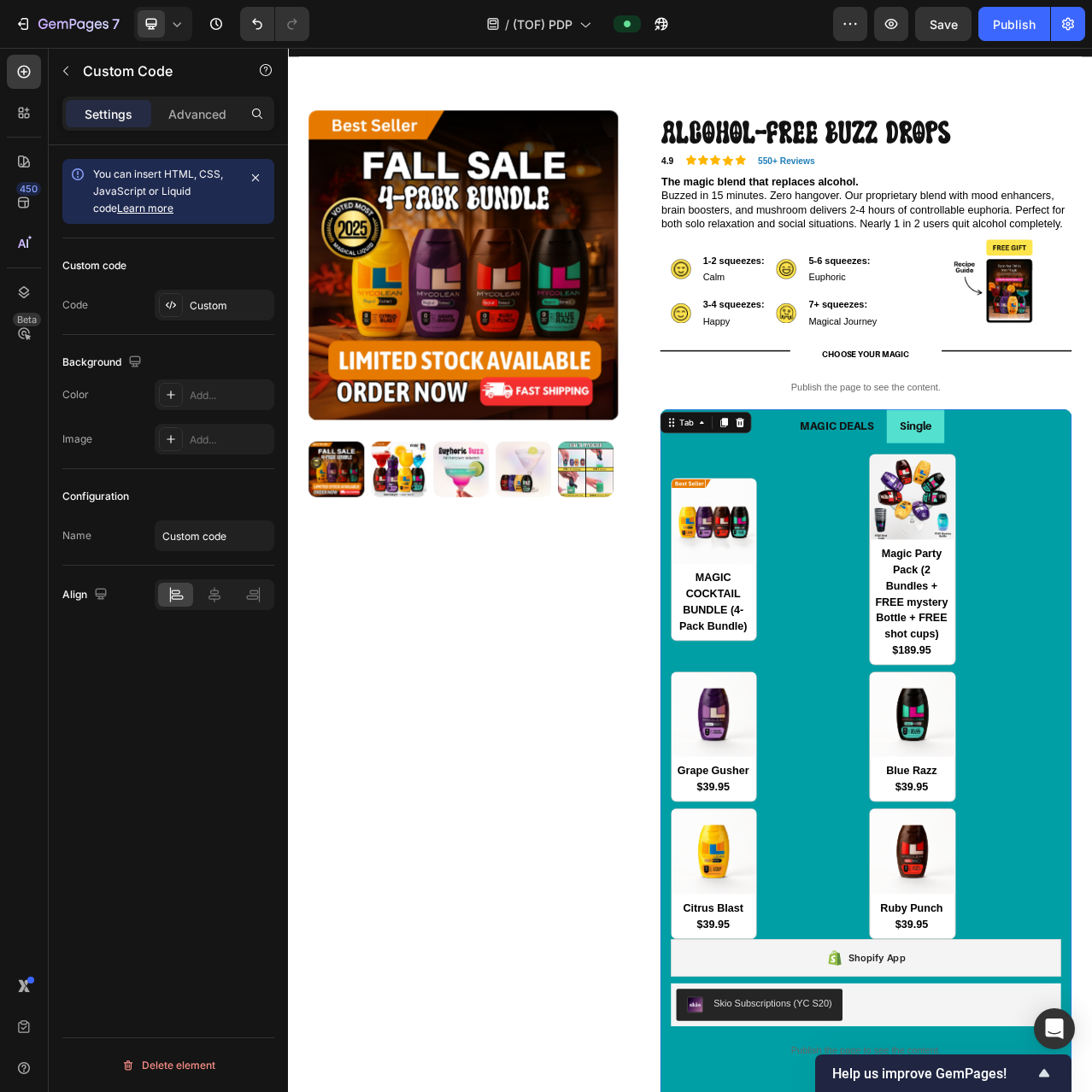
click at [770, 550] on div "MAGIC DEALS Single MAGIC COCKTAIL BUNDLE (4-Pack Bundle) MAGIC COCKTAIL BUNDLE …" at bounding box center [1024, 994] width 524 height 972
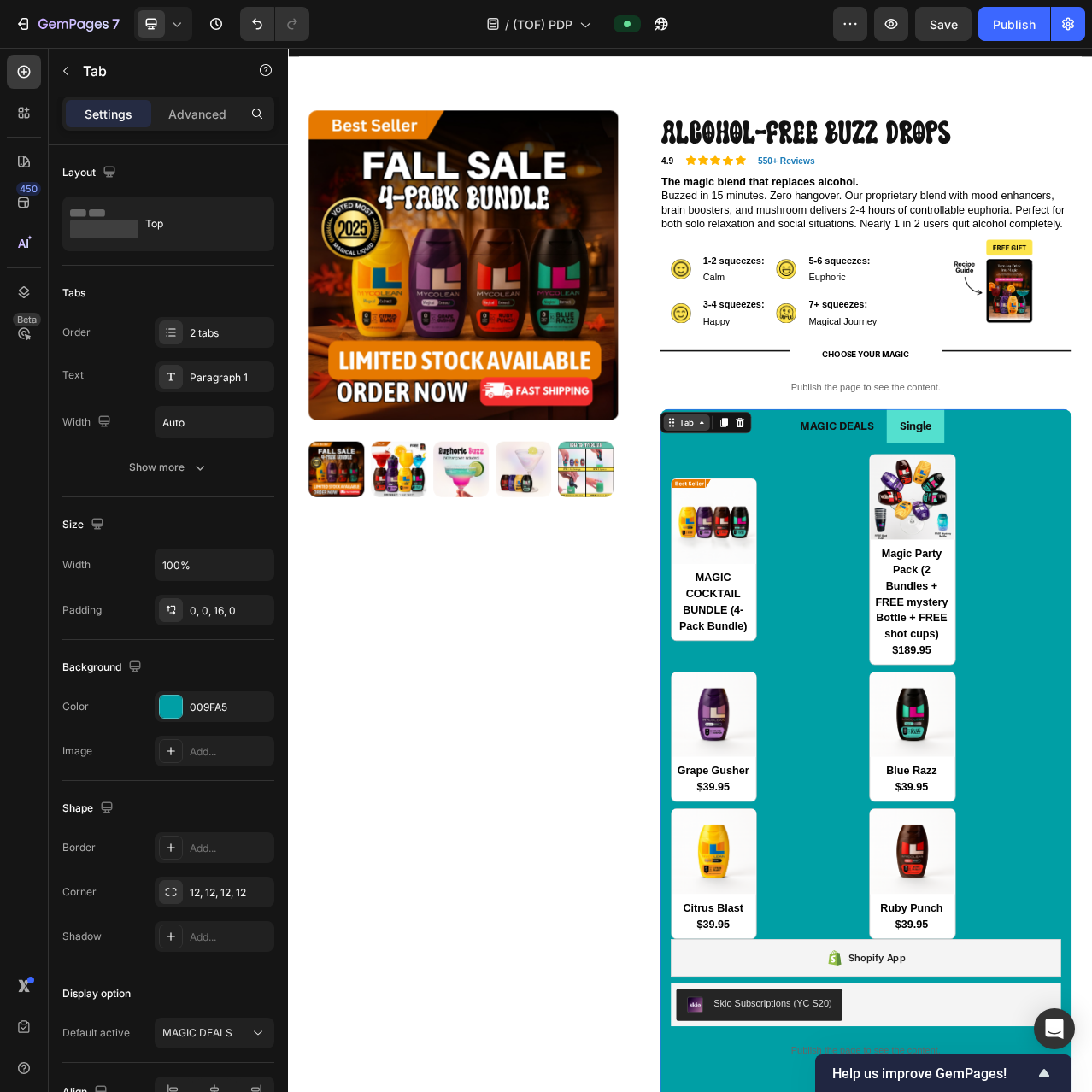
click at [791, 533] on div "Tab" at bounding box center [796, 525] width 24 height 15
click at [857, 531] on icon at bounding box center [863, 525] width 11 height 12
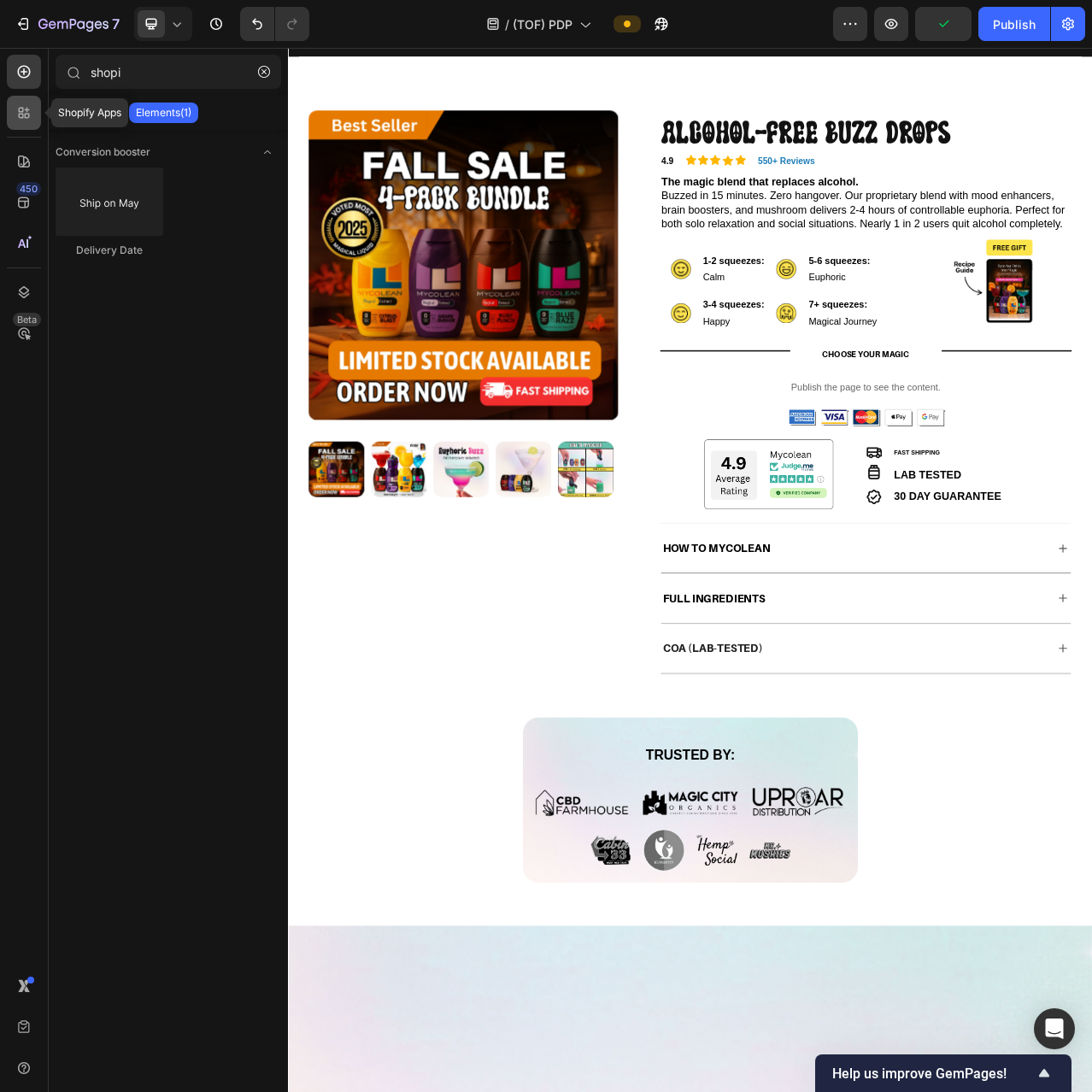
click at [31, 112] on icon at bounding box center [23, 113] width 17 height 17
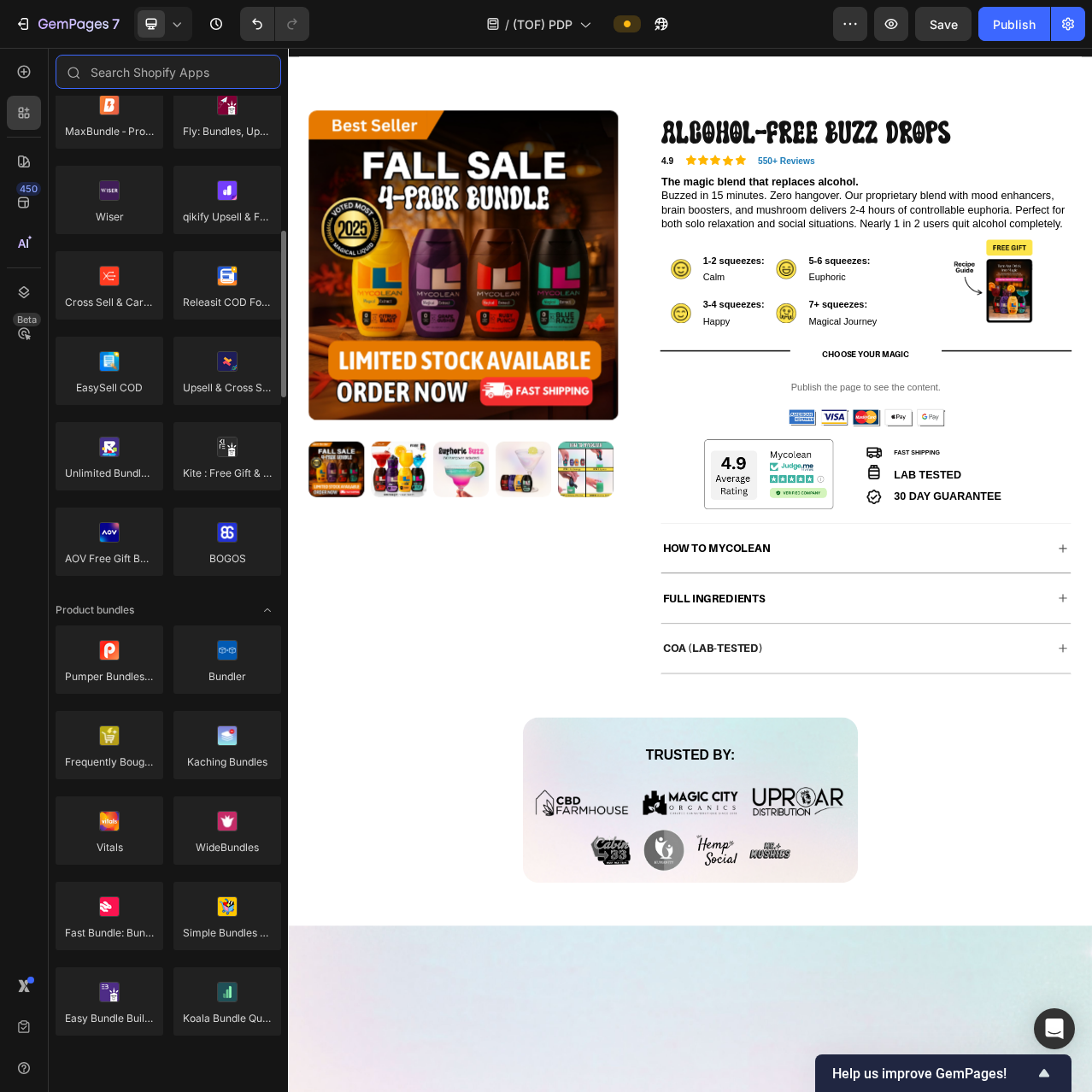
scroll to position [171, 0]
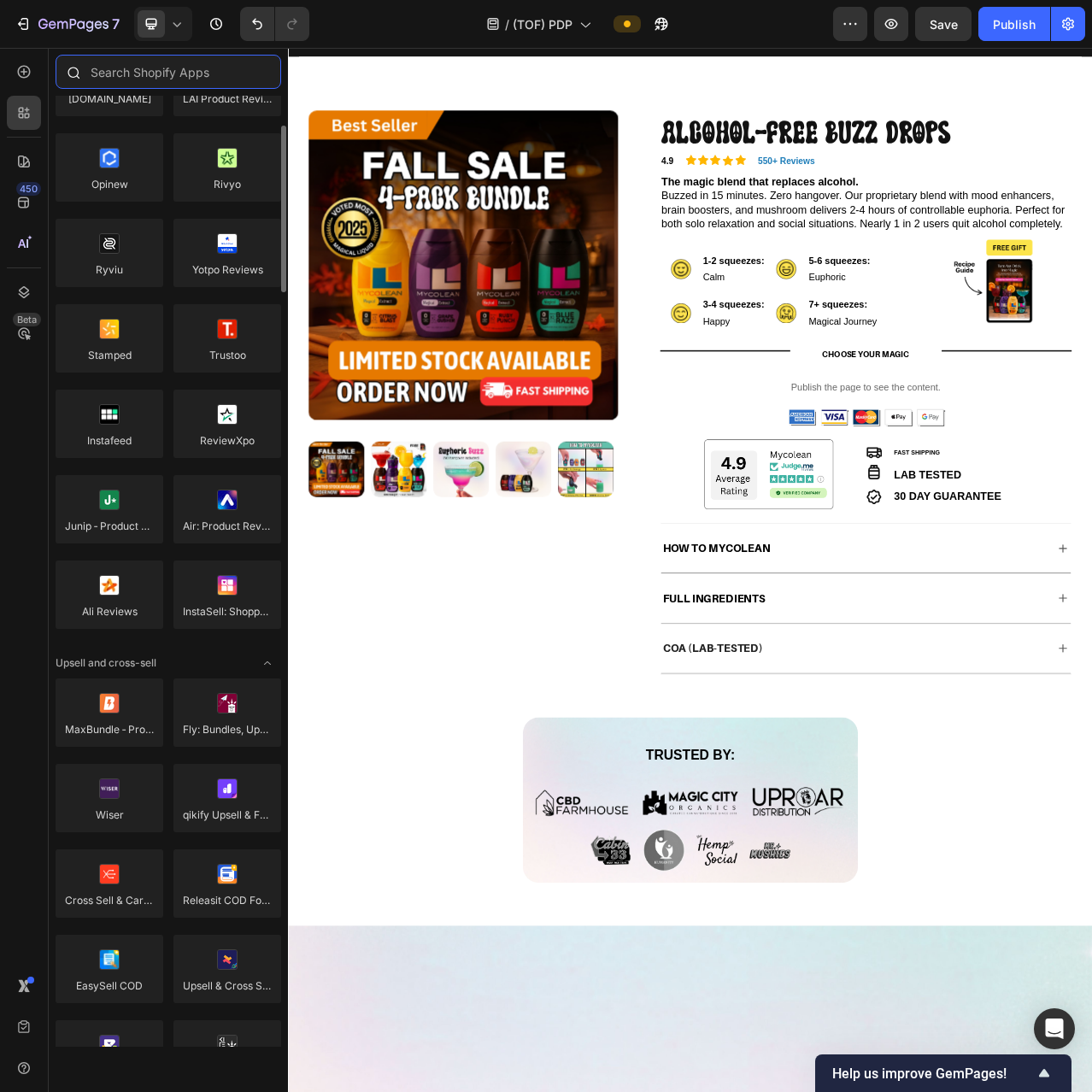
click at [129, 80] on input "text" at bounding box center [168, 71] width 225 height 34
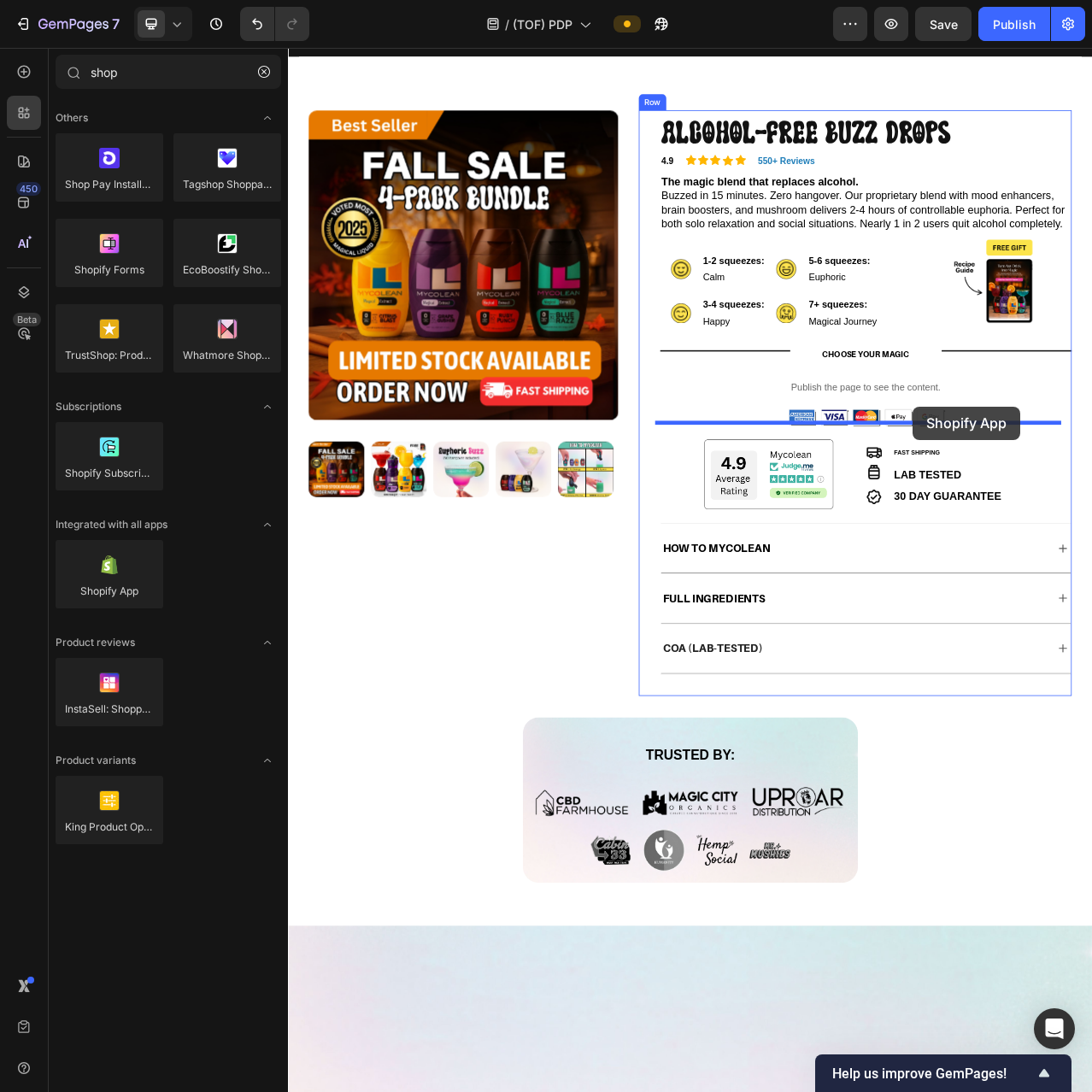
drag, startPoint x: 399, startPoint y: 629, endPoint x: 1084, endPoint y: 505, distance: 696.1
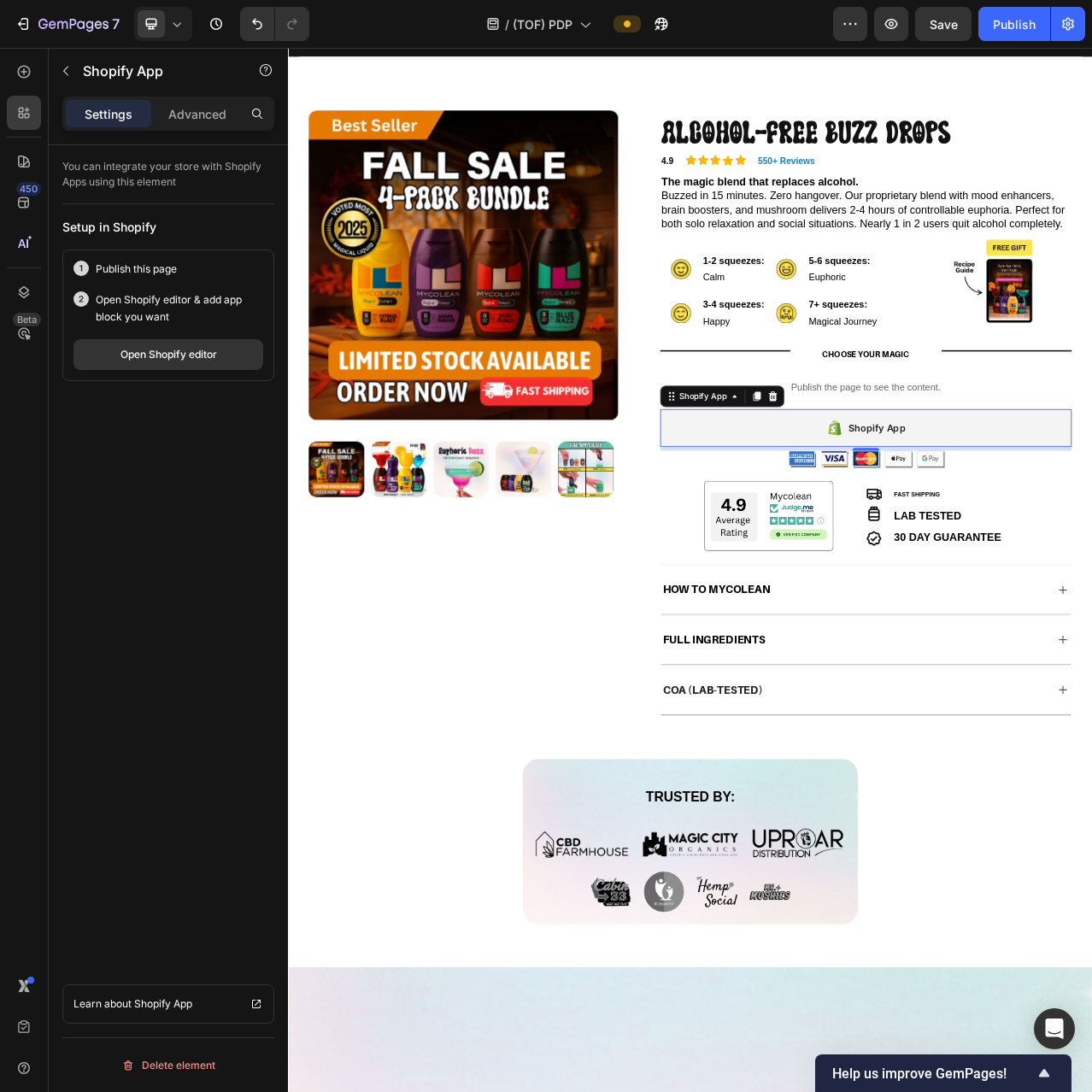
click at [939, 545] on div "Shopify App" at bounding box center [1024, 532] width 524 height 48
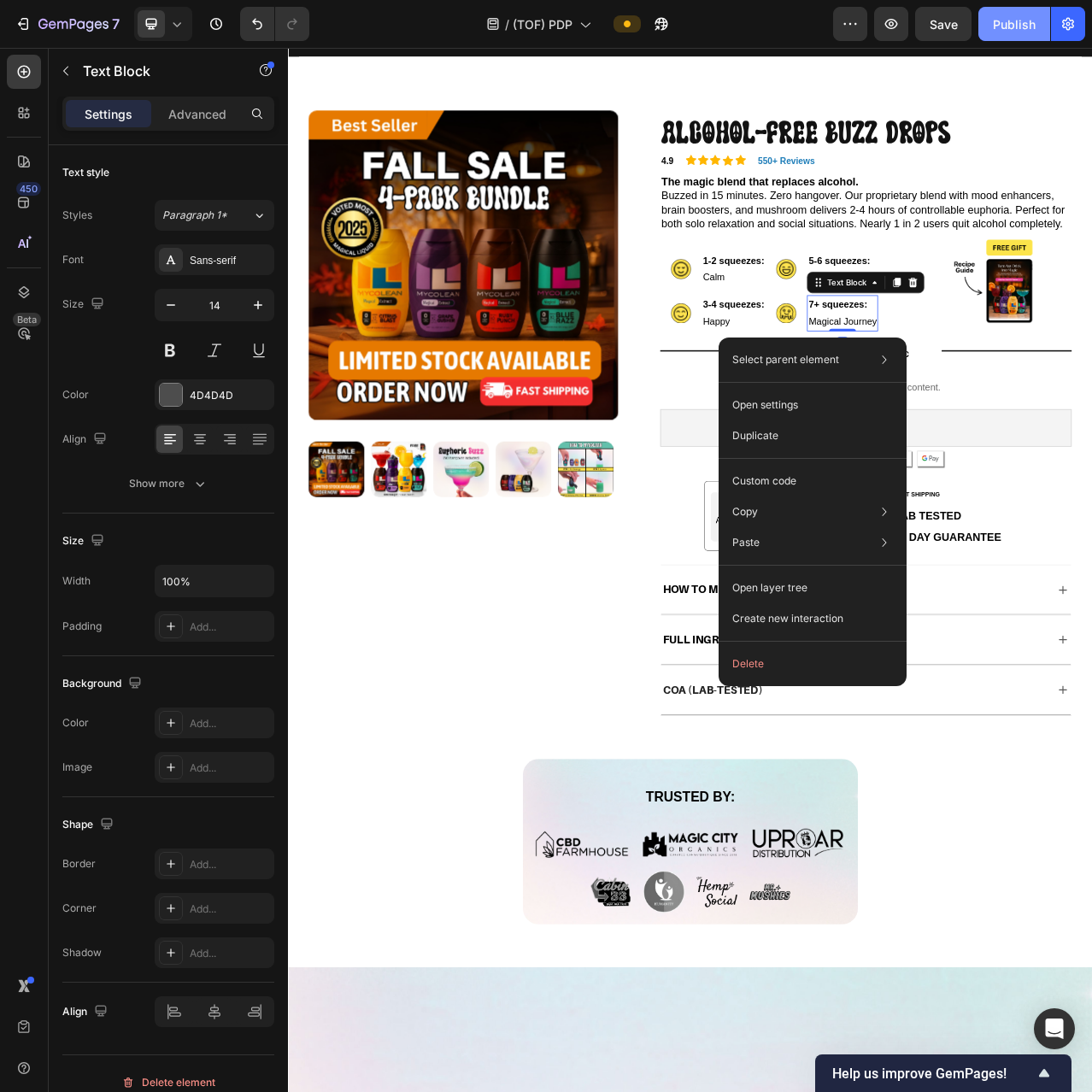
click at [1010, 24] on div "Publish" at bounding box center [1014, 23] width 43 height 18
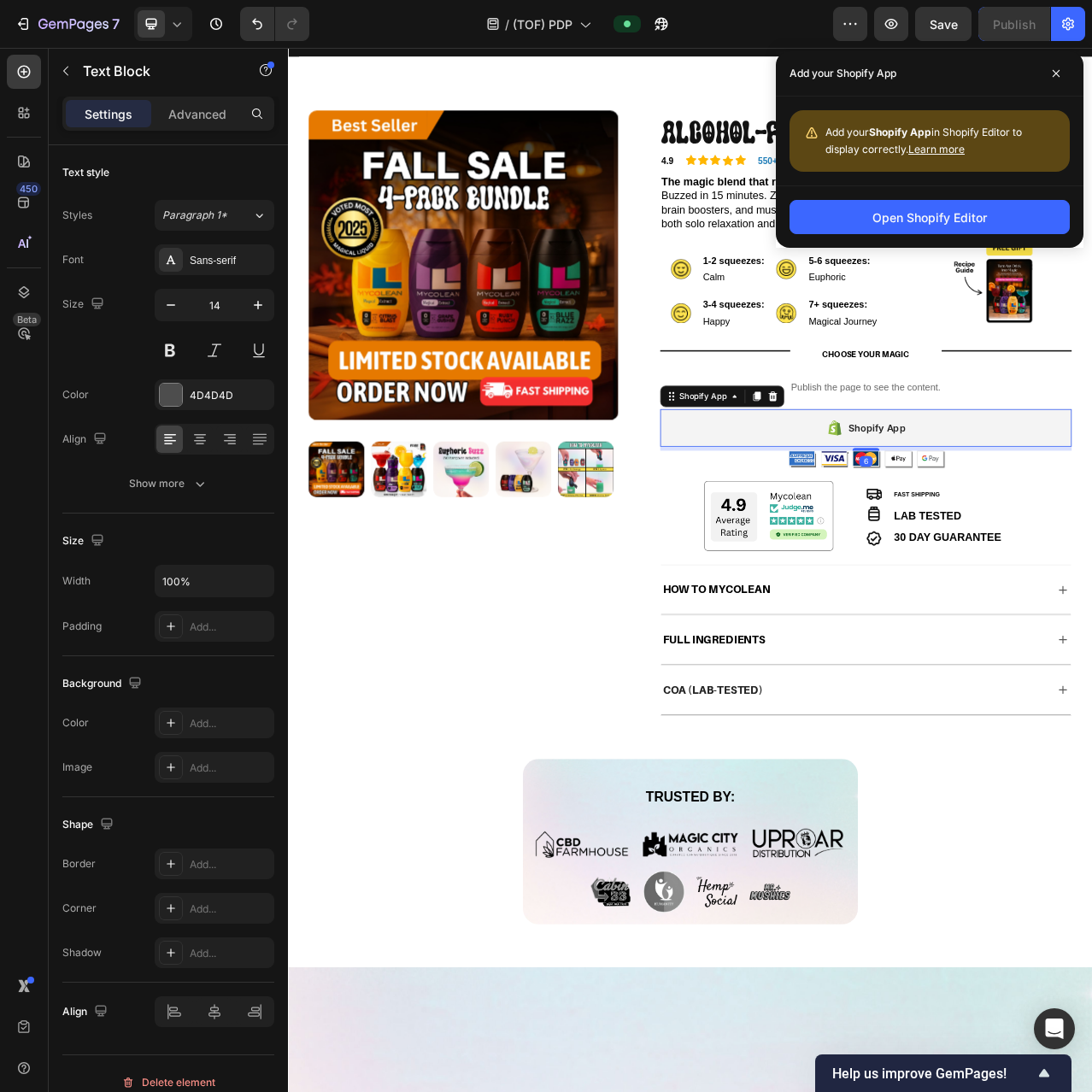
click at [908, 556] on div "Shopify App" at bounding box center [1024, 532] width 524 height 48
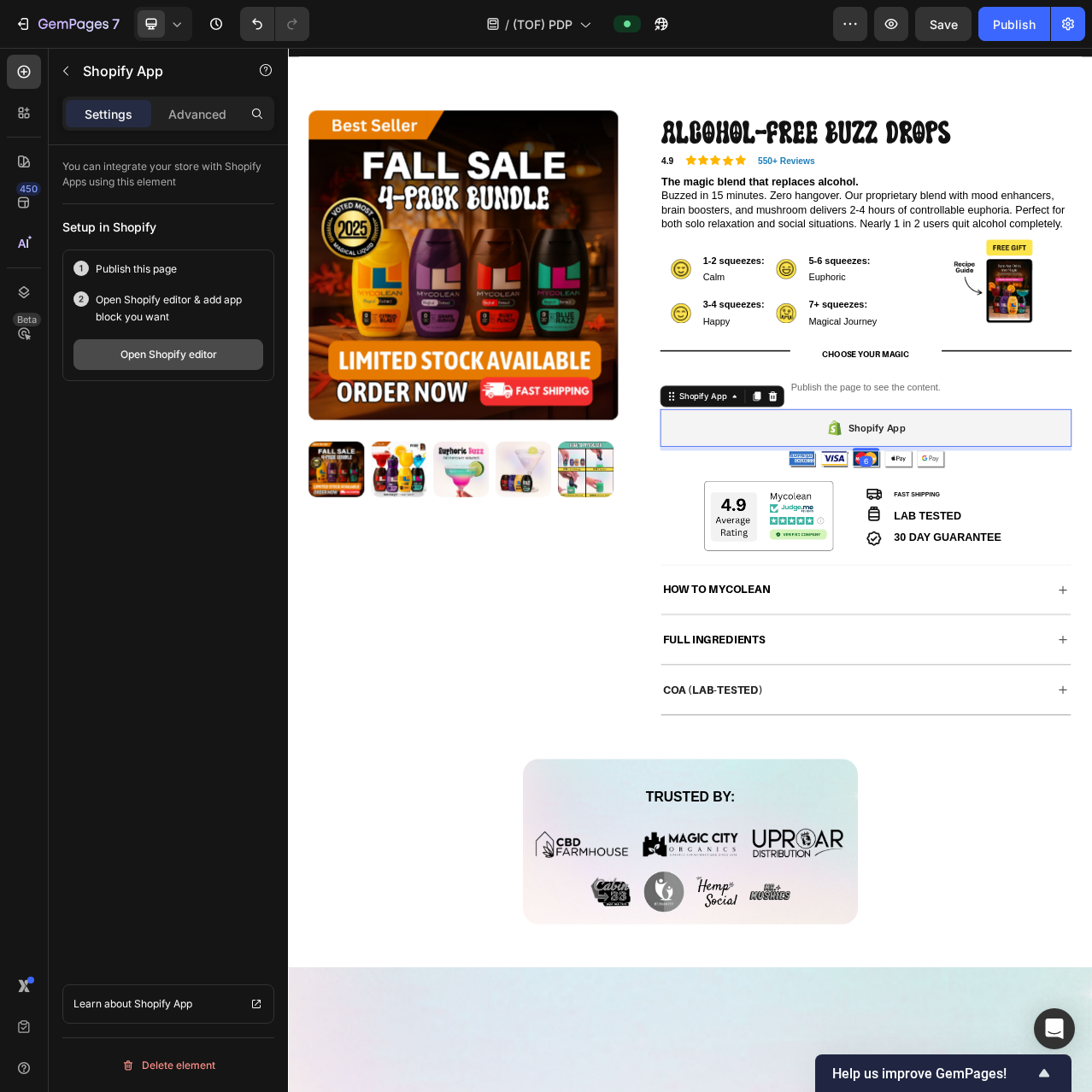
click at [148, 354] on div "Open Shopify editor" at bounding box center [168, 355] width 97 height 15
click at [582, 33] on div "/ (TOF) PDP" at bounding box center [538, 23] width 122 height 34
click at [742, 14] on div "/ (TOF) PDP" at bounding box center [578, 23] width 510 height 34
click at [844, 22] on icon "button" at bounding box center [850, 23] width 17 height 17
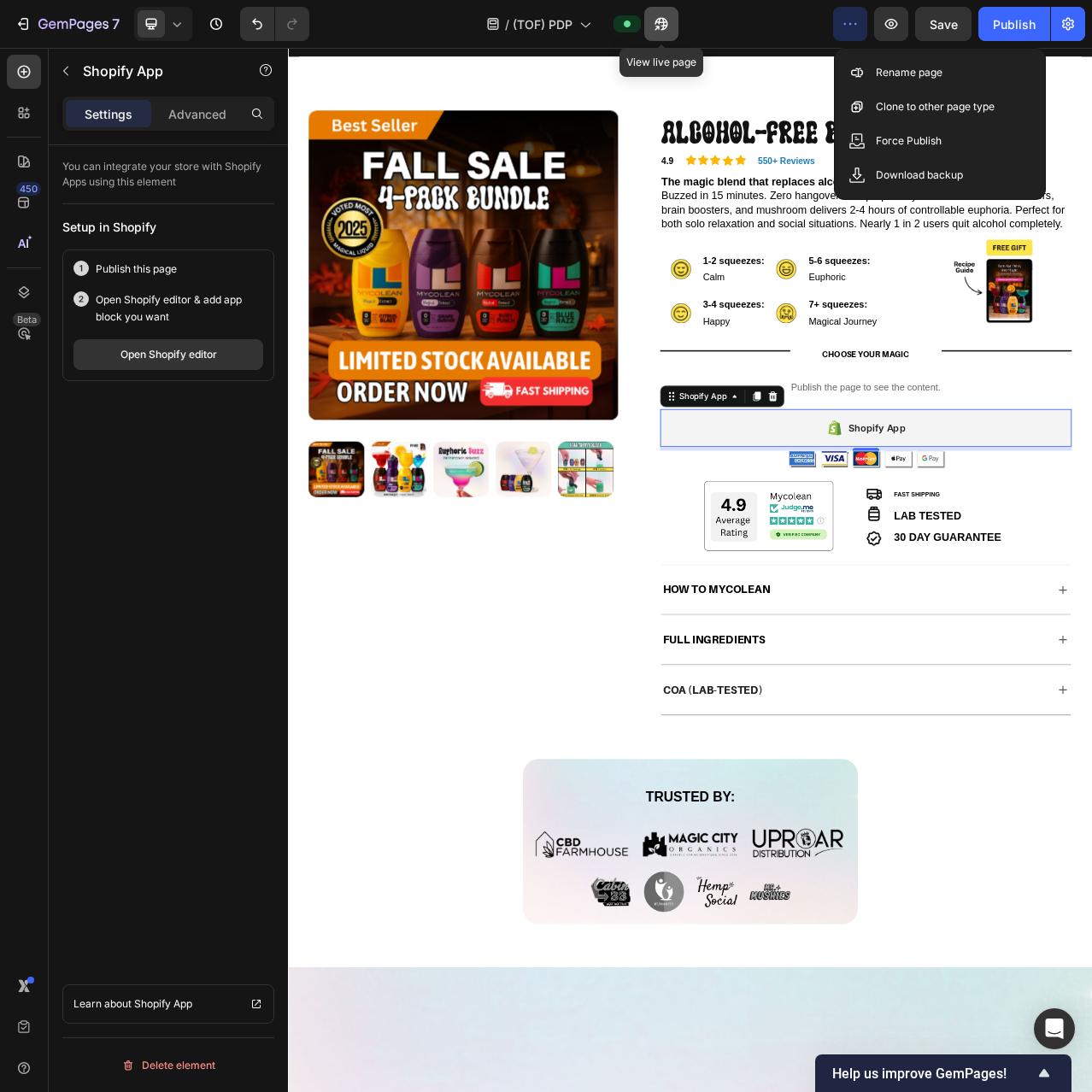
click at [670, 25] on icon "button" at bounding box center [661, 23] width 17 height 17
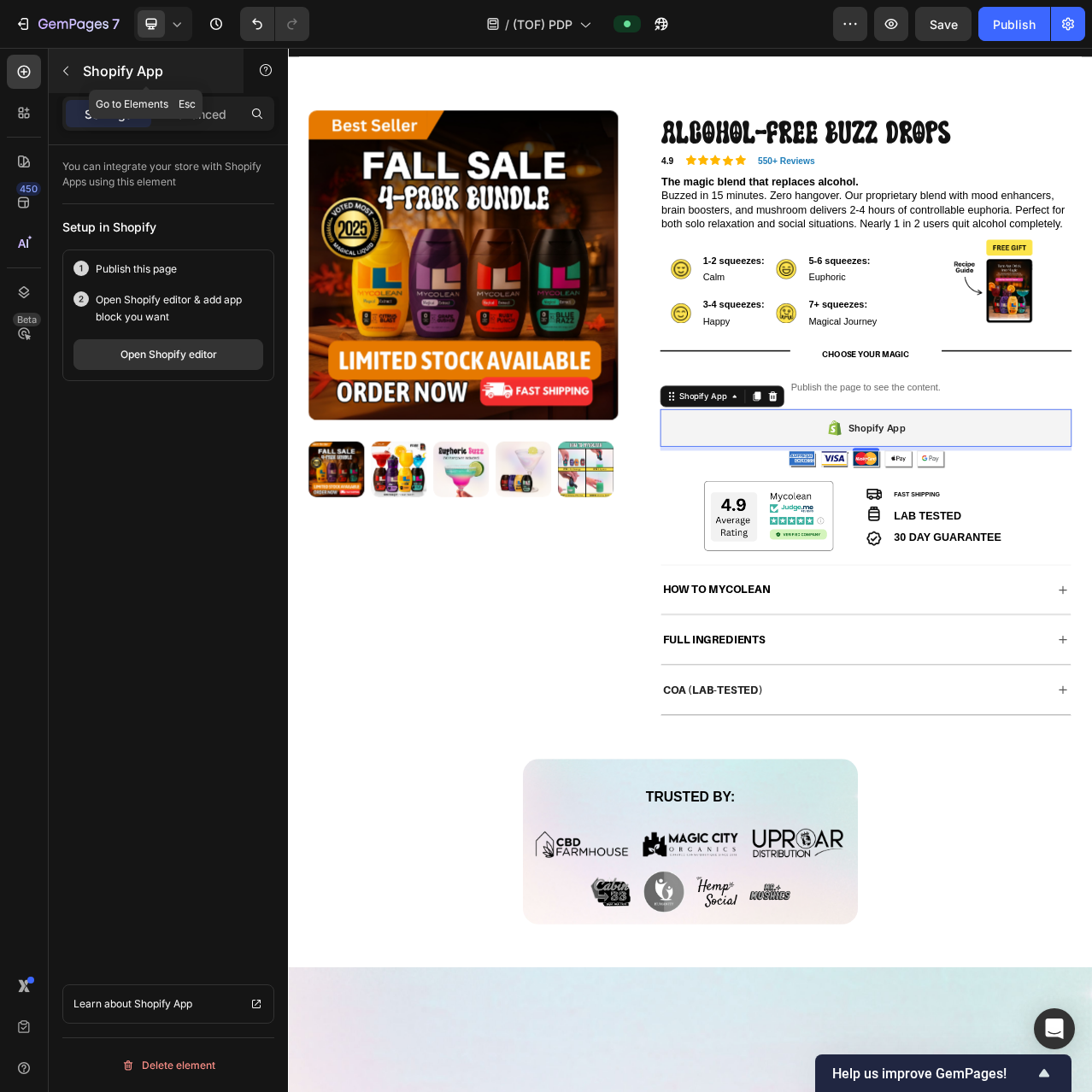
click at [86, 68] on p "Shopify App" at bounding box center [155, 71] width 145 height 21
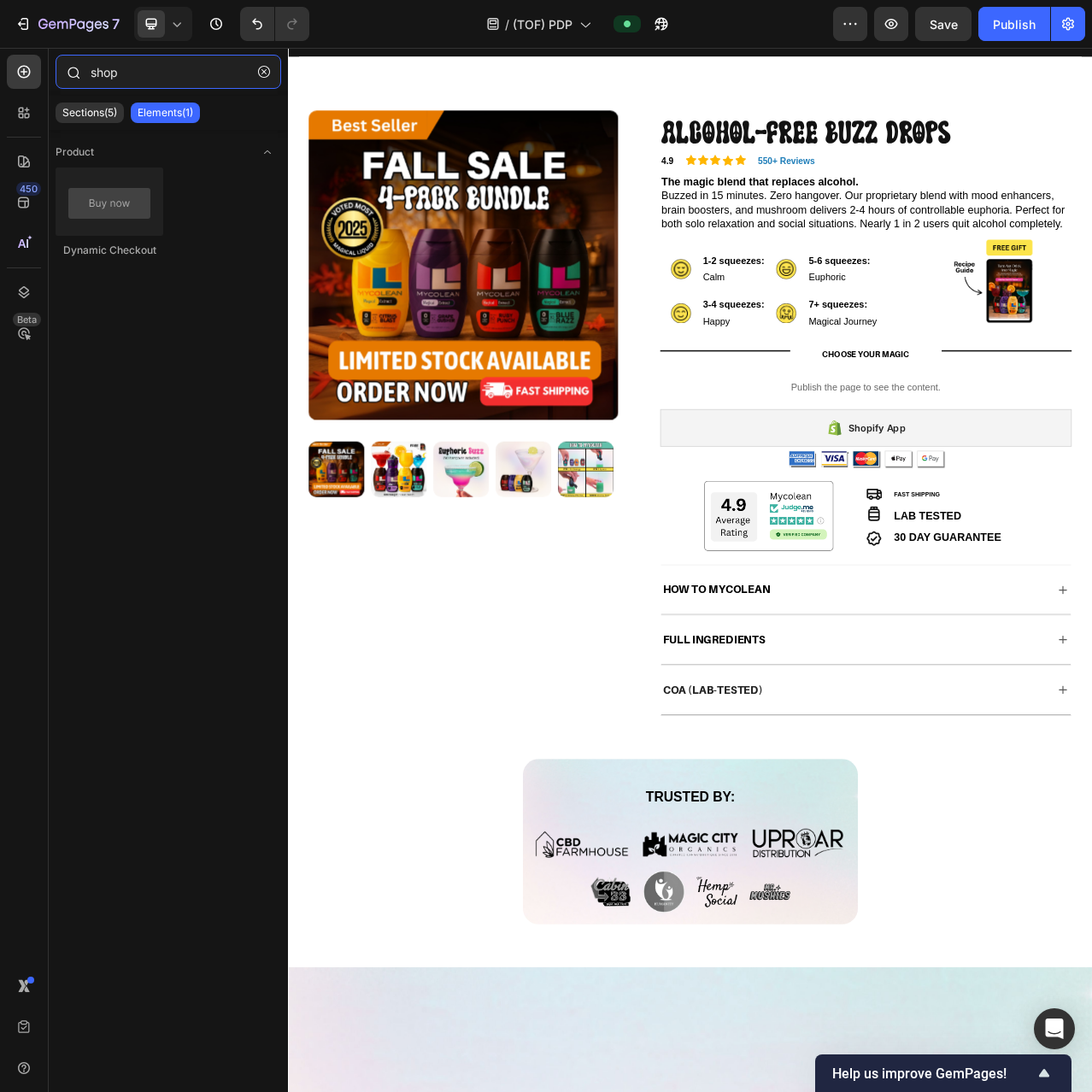
click at [121, 71] on input "shop" at bounding box center [168, 71] width 225 height 34
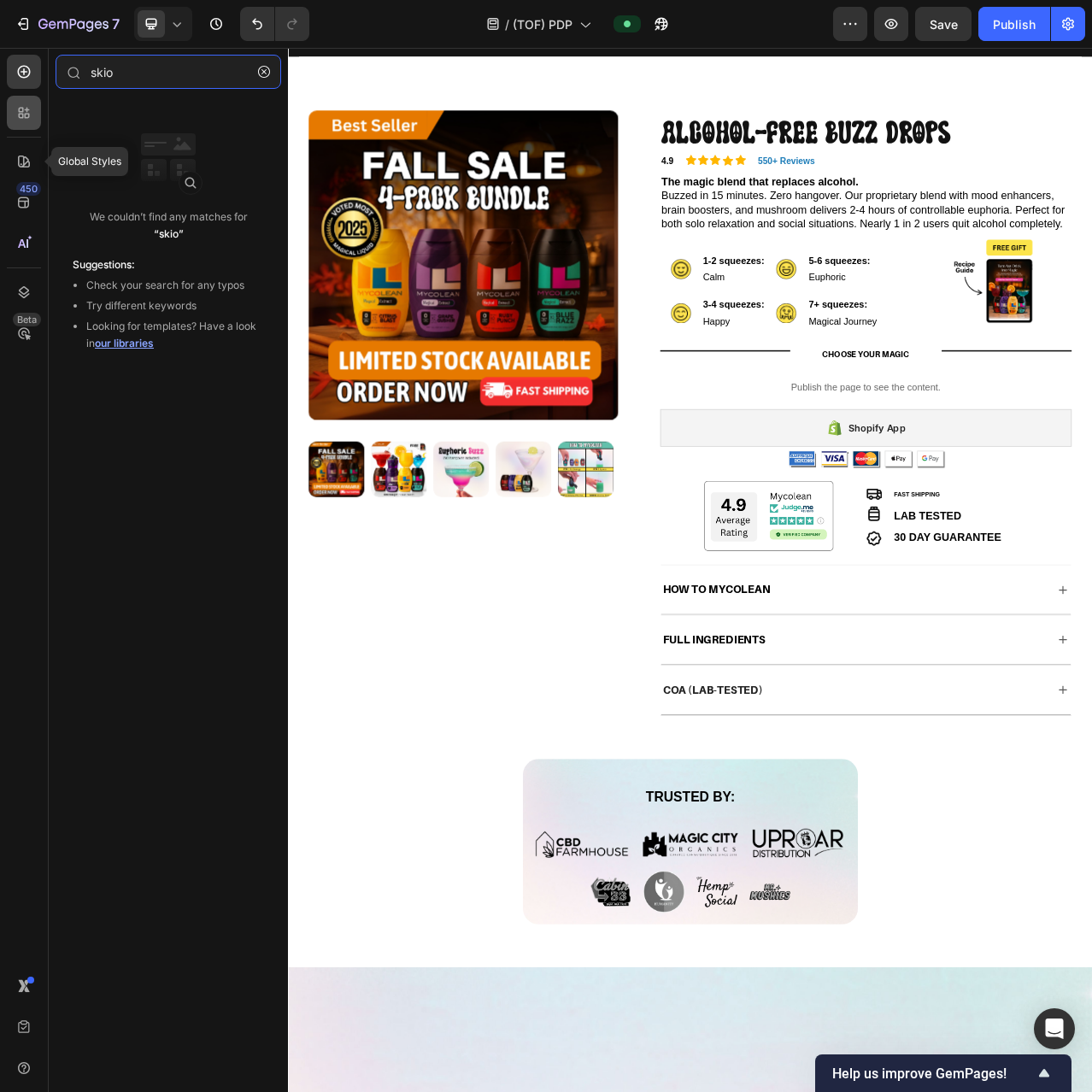
type input "skio"
click at [29, 117] on icon at bounding box center [26, 115] width 5 height 5
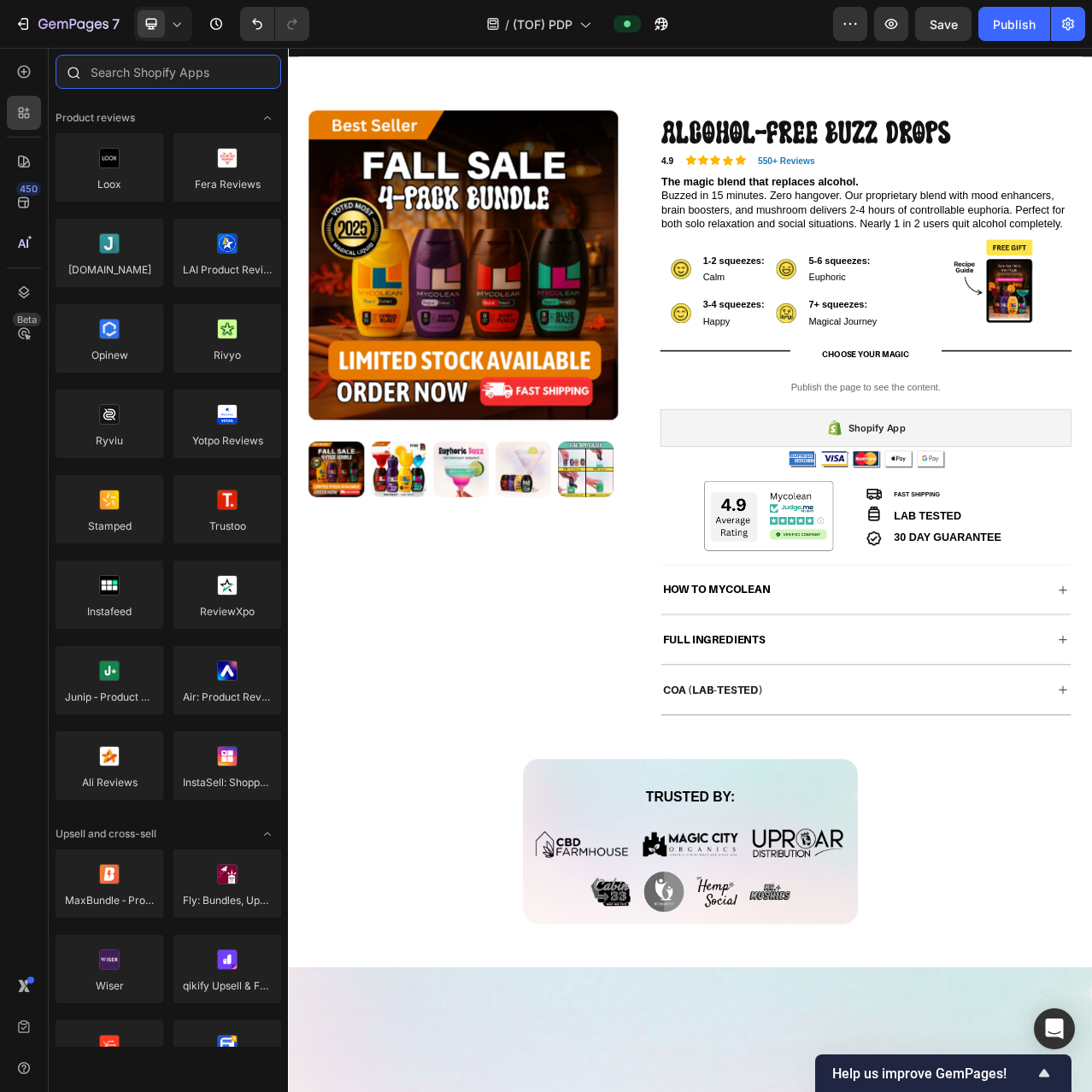
click at [142, 73] on input "text" at bounding box center [168, 71] width 225 height 34
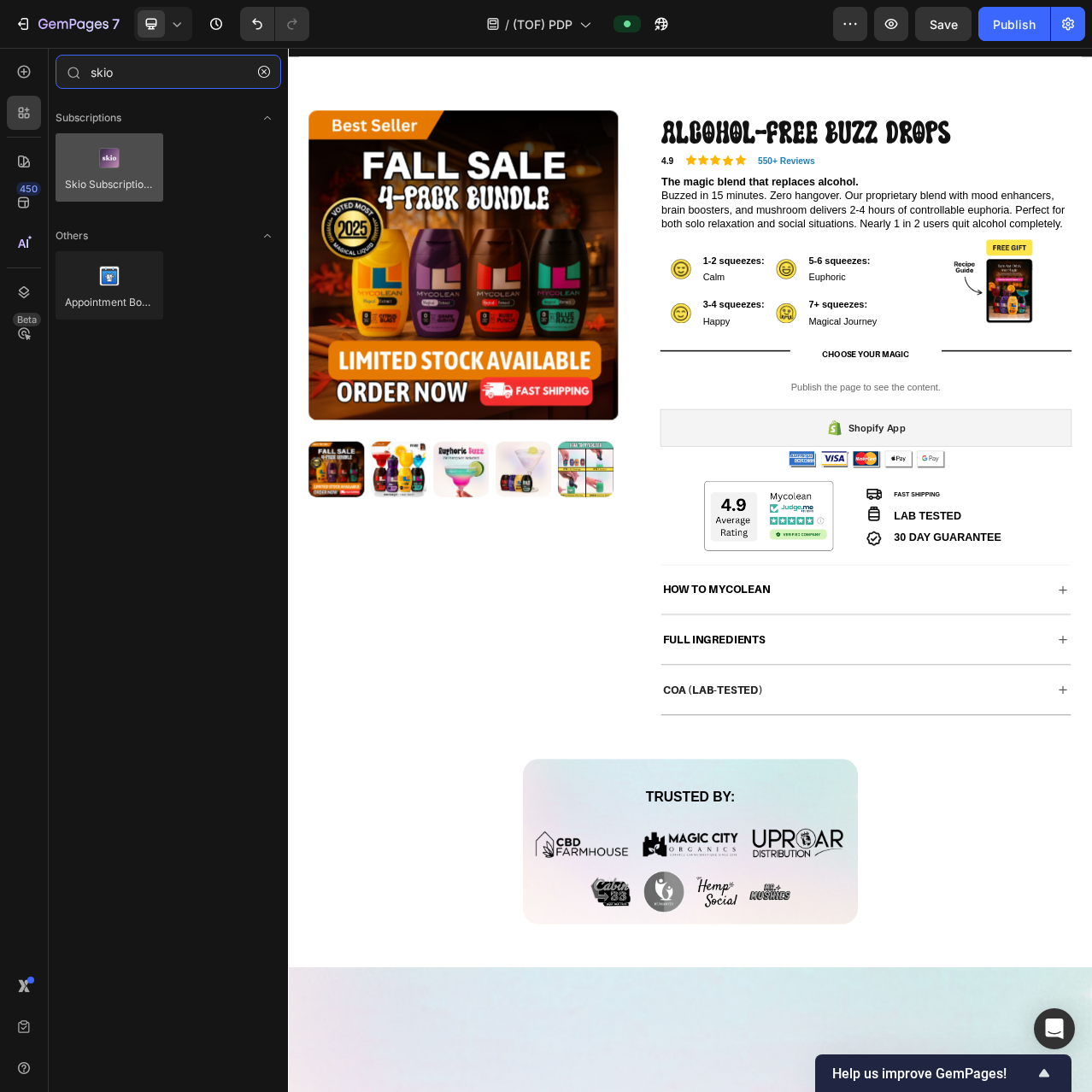
type input "skio"
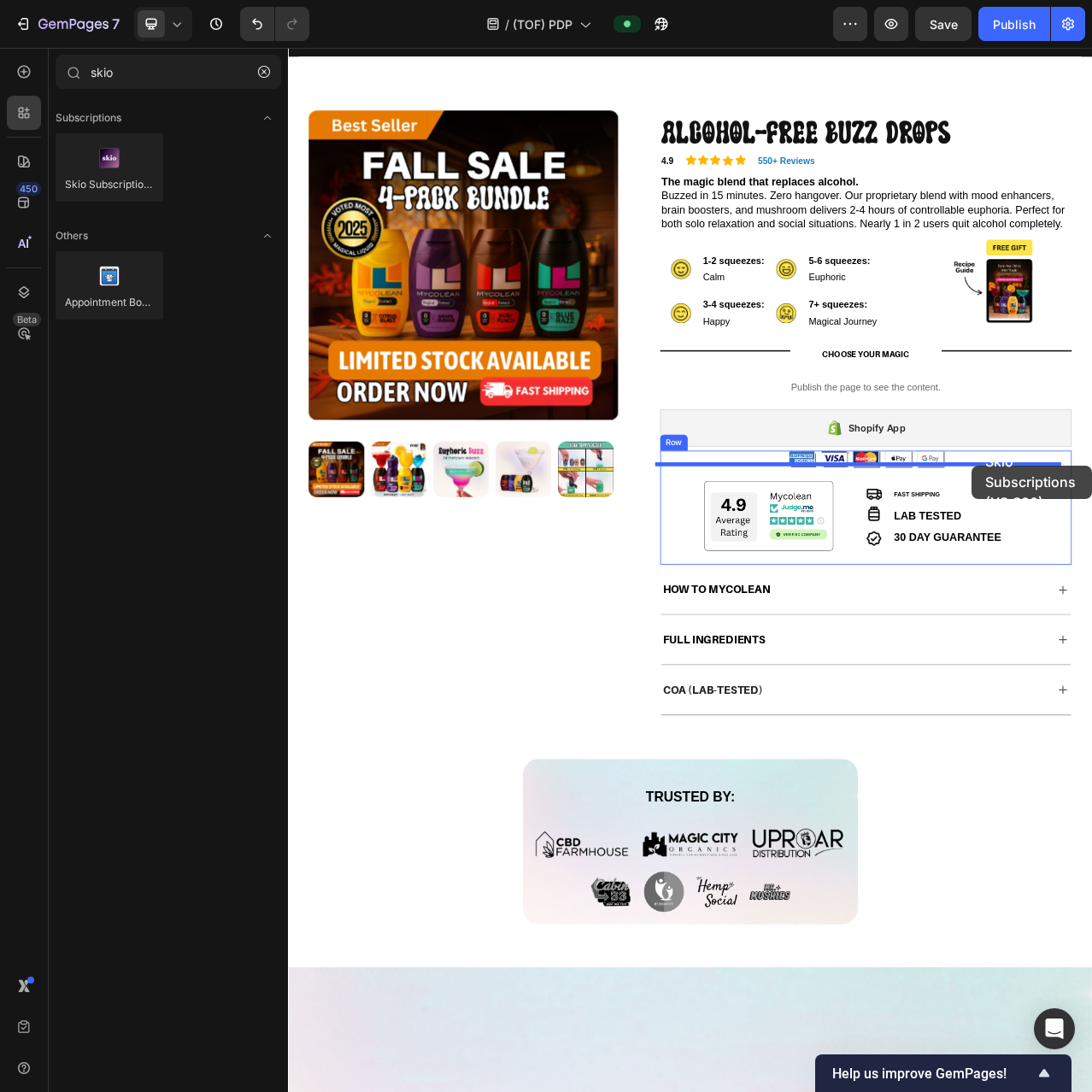
drag, startPoint x: 371, startPoint y: 222, endPoint x: 1160, endPoint y: 580, distance: 866.4
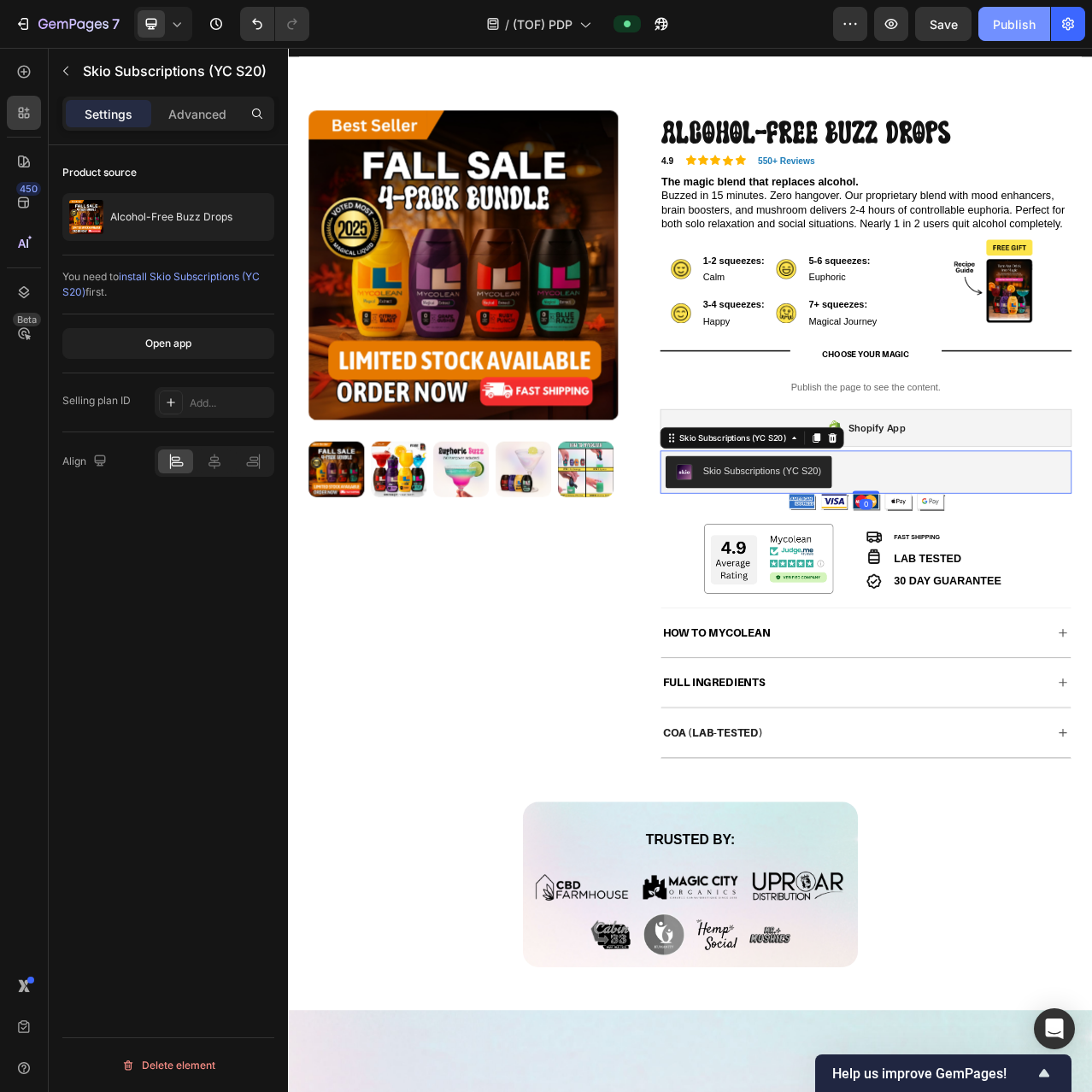
click at [988, 10] on button "Publish" at bounding box center [1014, 23] width 72 height 34
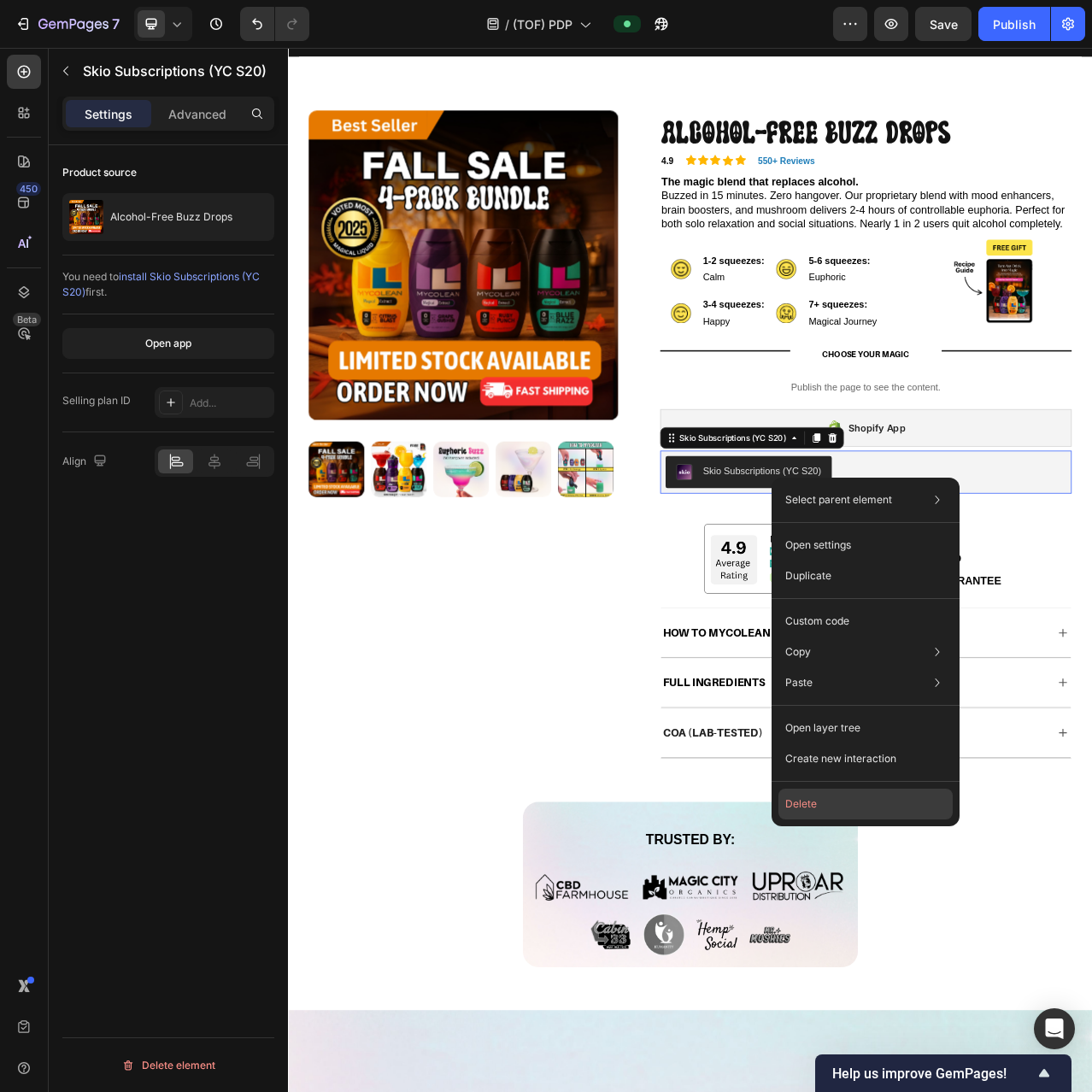
click at [831, 810] on button "Delete" at bounding box center [866, 804] width 174 height 31
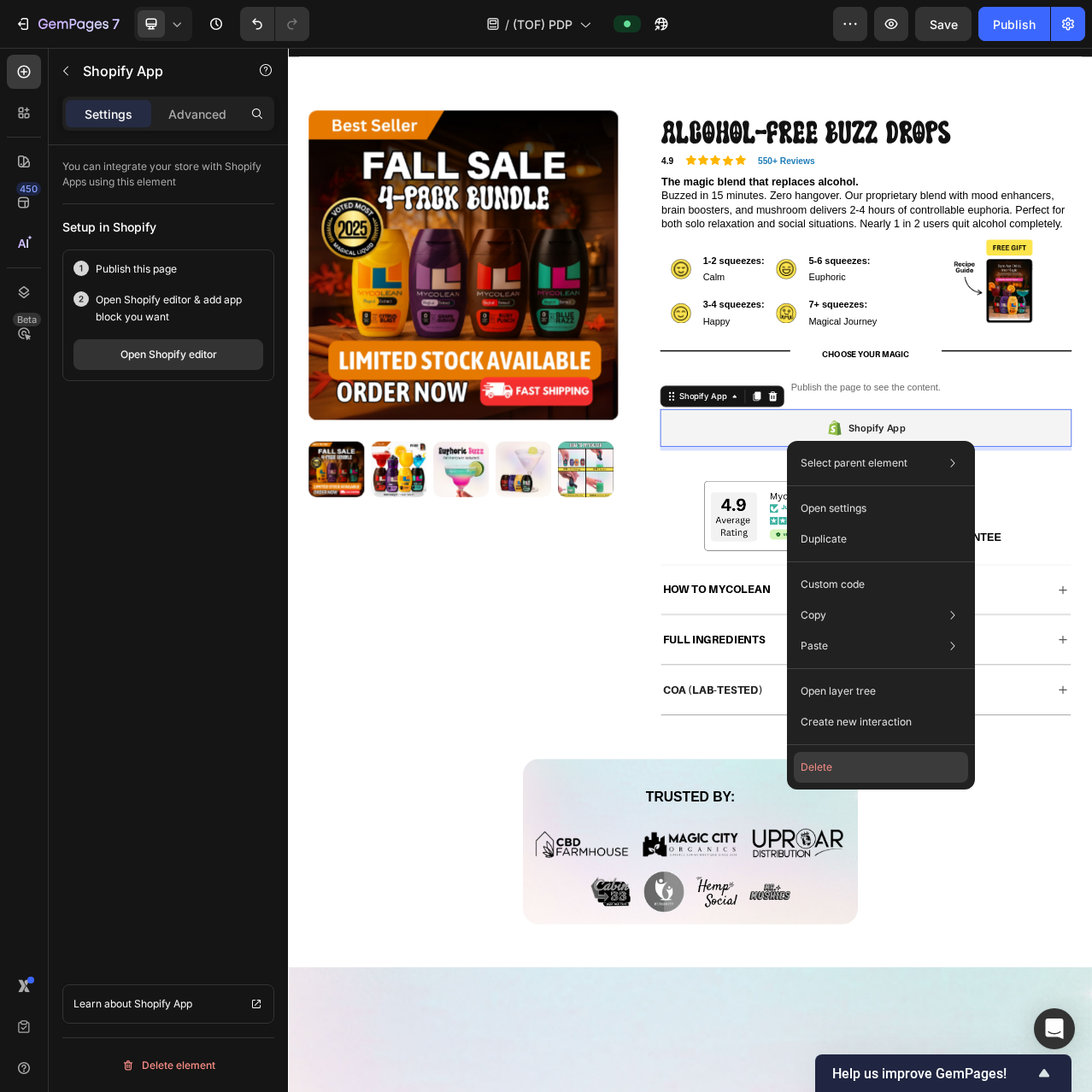
click at [867, 768] on button "Delete" at bounding box center [881, 766] width 174 height 31
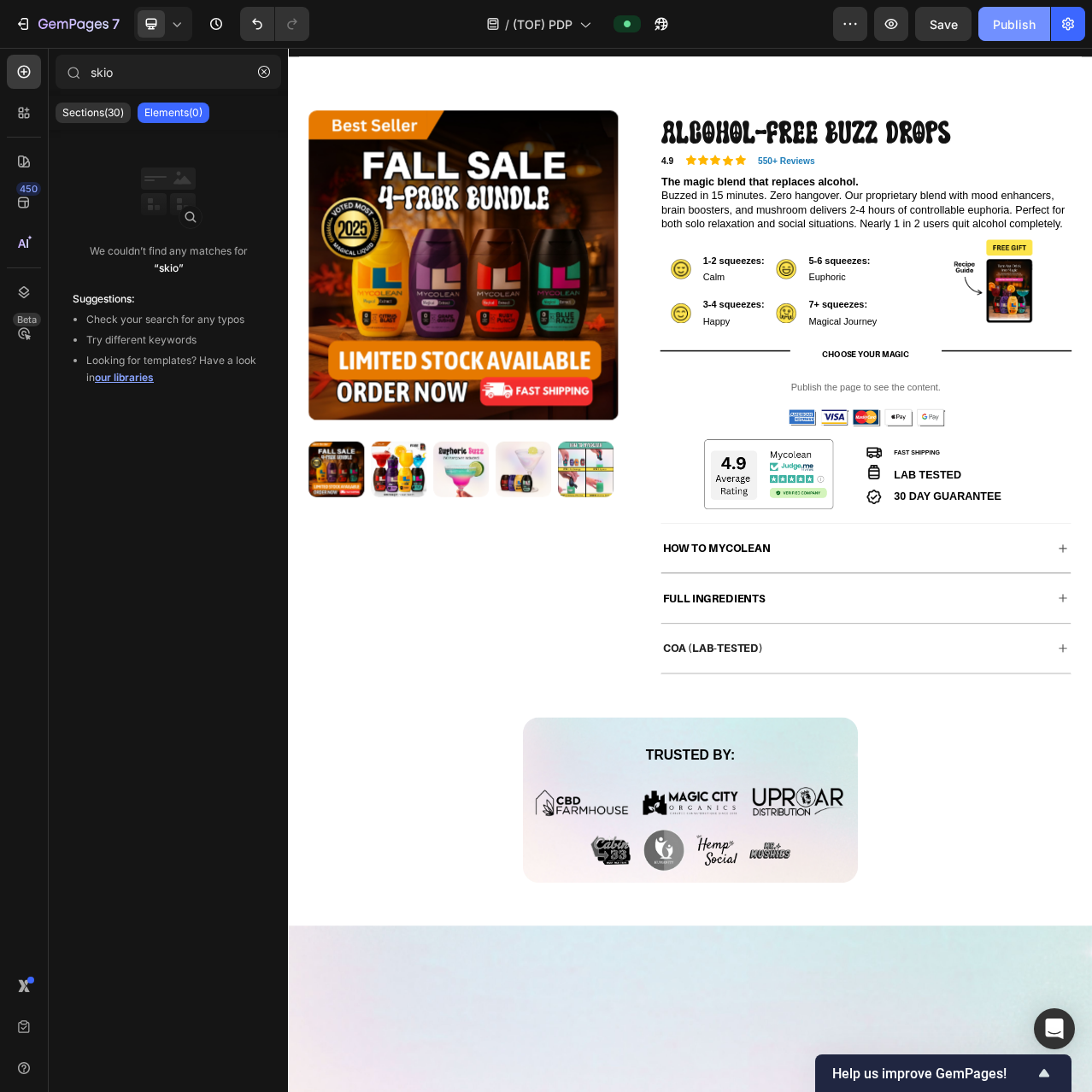
click at [1025, 18] on div "Publish" at bounding box center [1014, 23] width 43 height 18
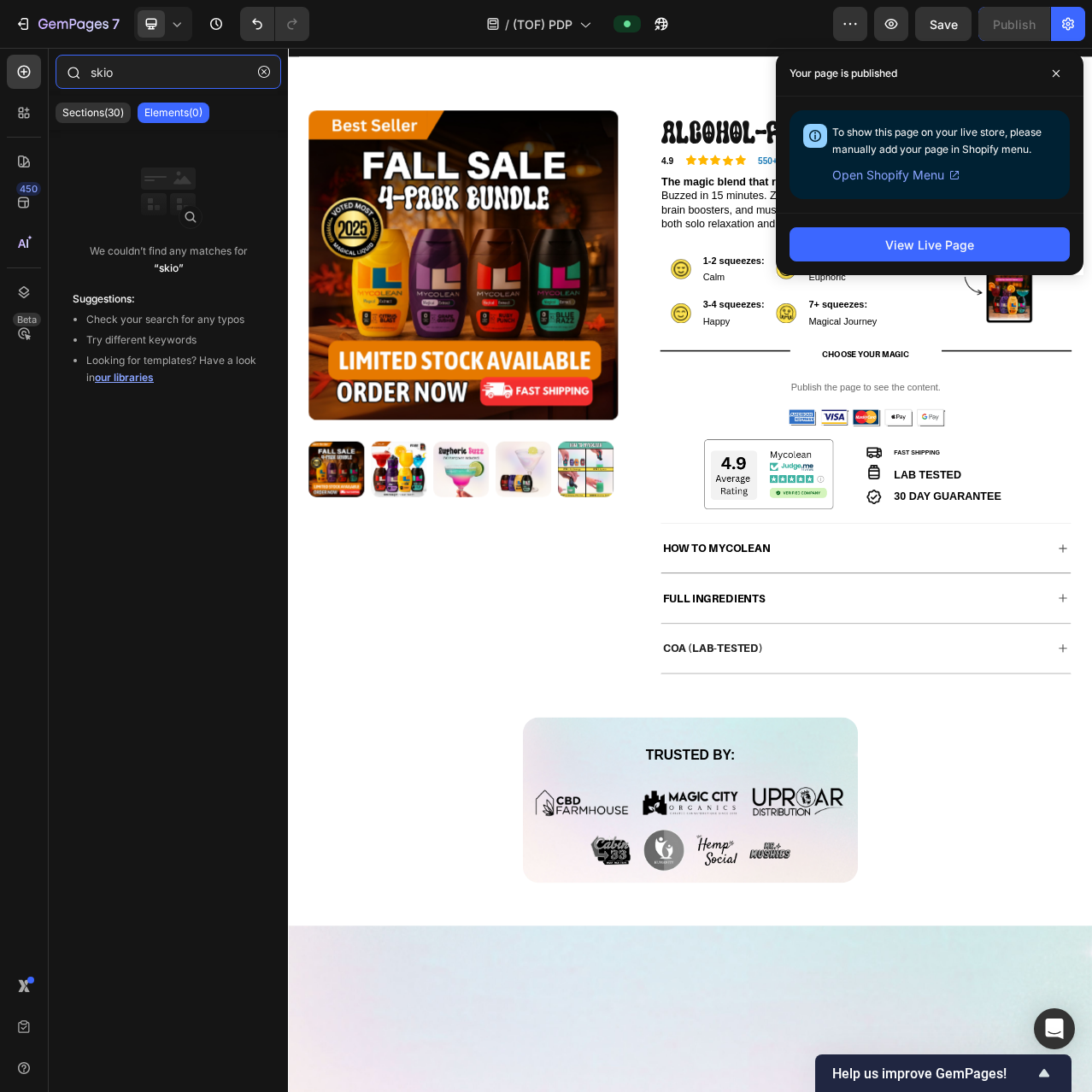
click at [120, 71] on input "skio" at bounding box center [168, 71] width 225 height 34
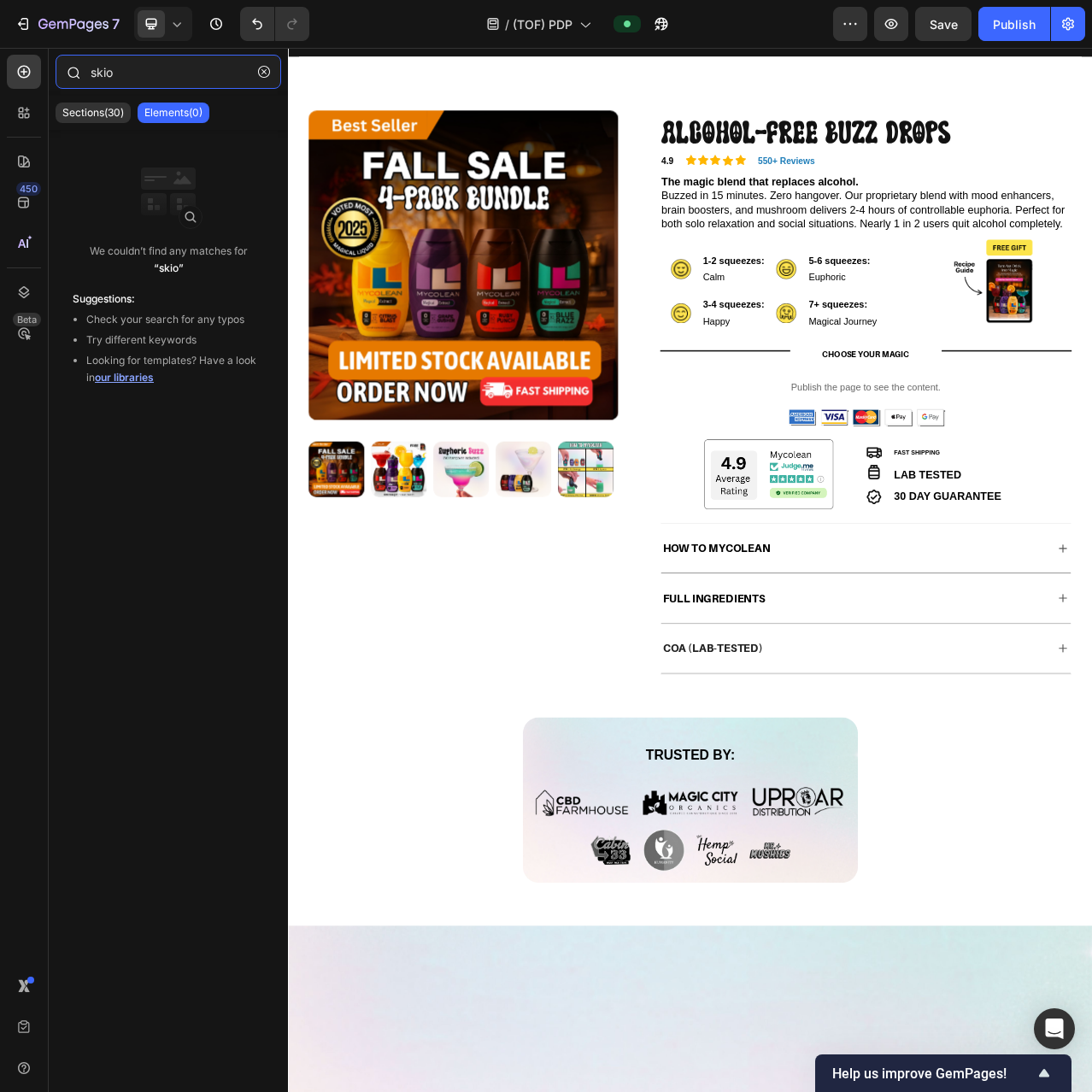
click at [120, 71] on input "skio" at bounding box center [168, 71] width 225 height 34
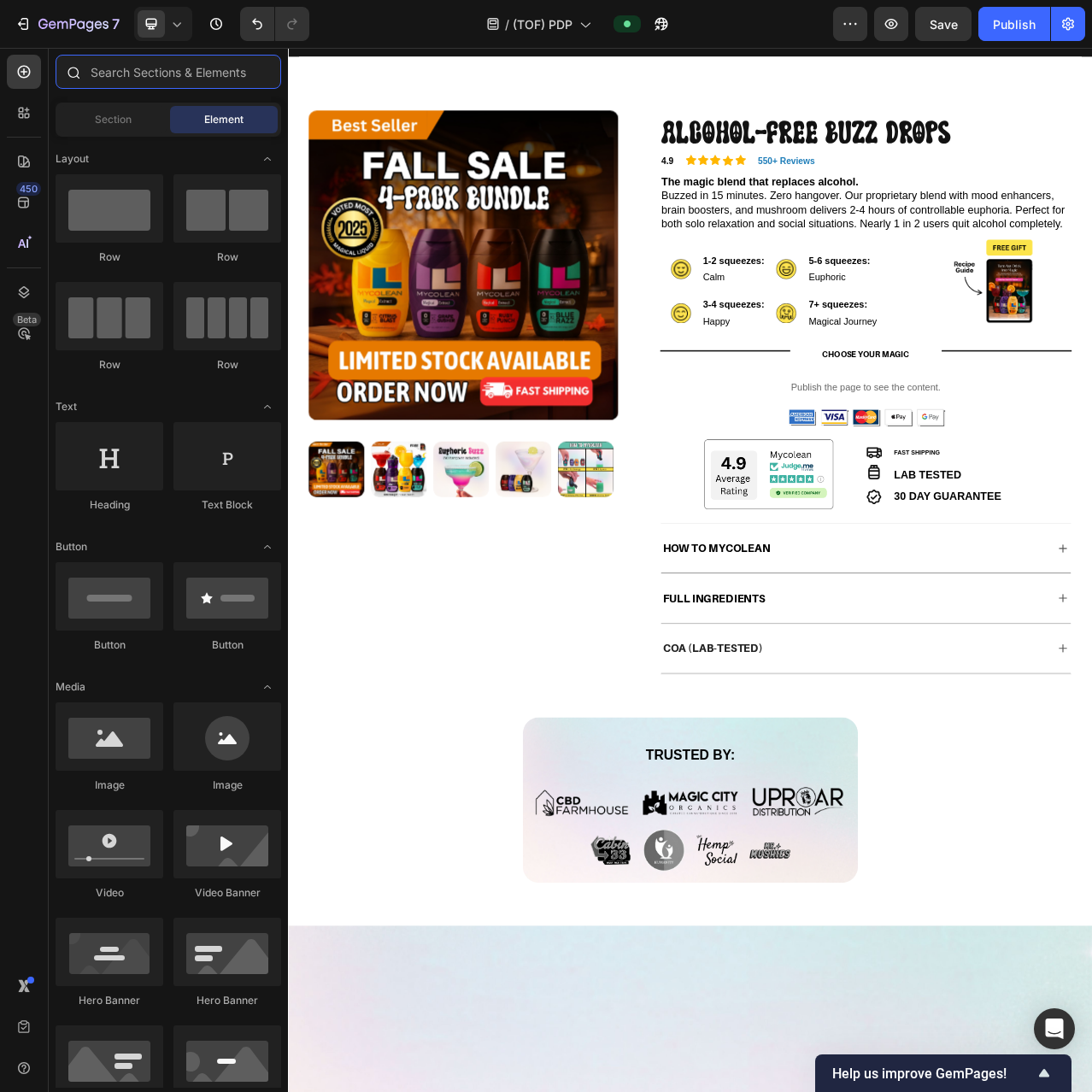
click at [120, 72] on input "text" at bounding box center [168, 71] width 225 height 34
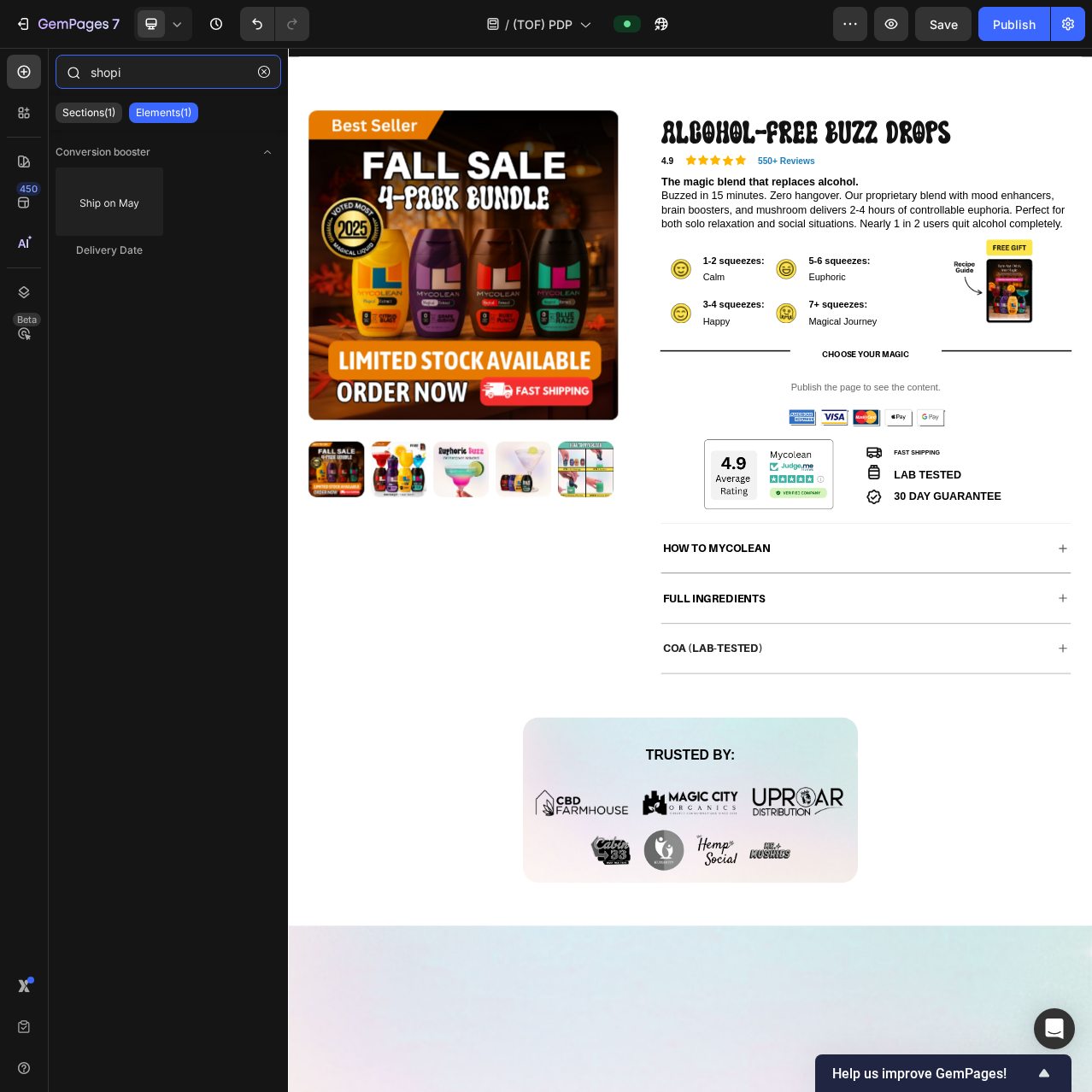
click at [114, 68] on input "shopi" at bounding box center [168, 71] width 225 height 34
type input "shopi"
click at [20, 114] on icon at bounding box center [21, 115] width 5 height 5
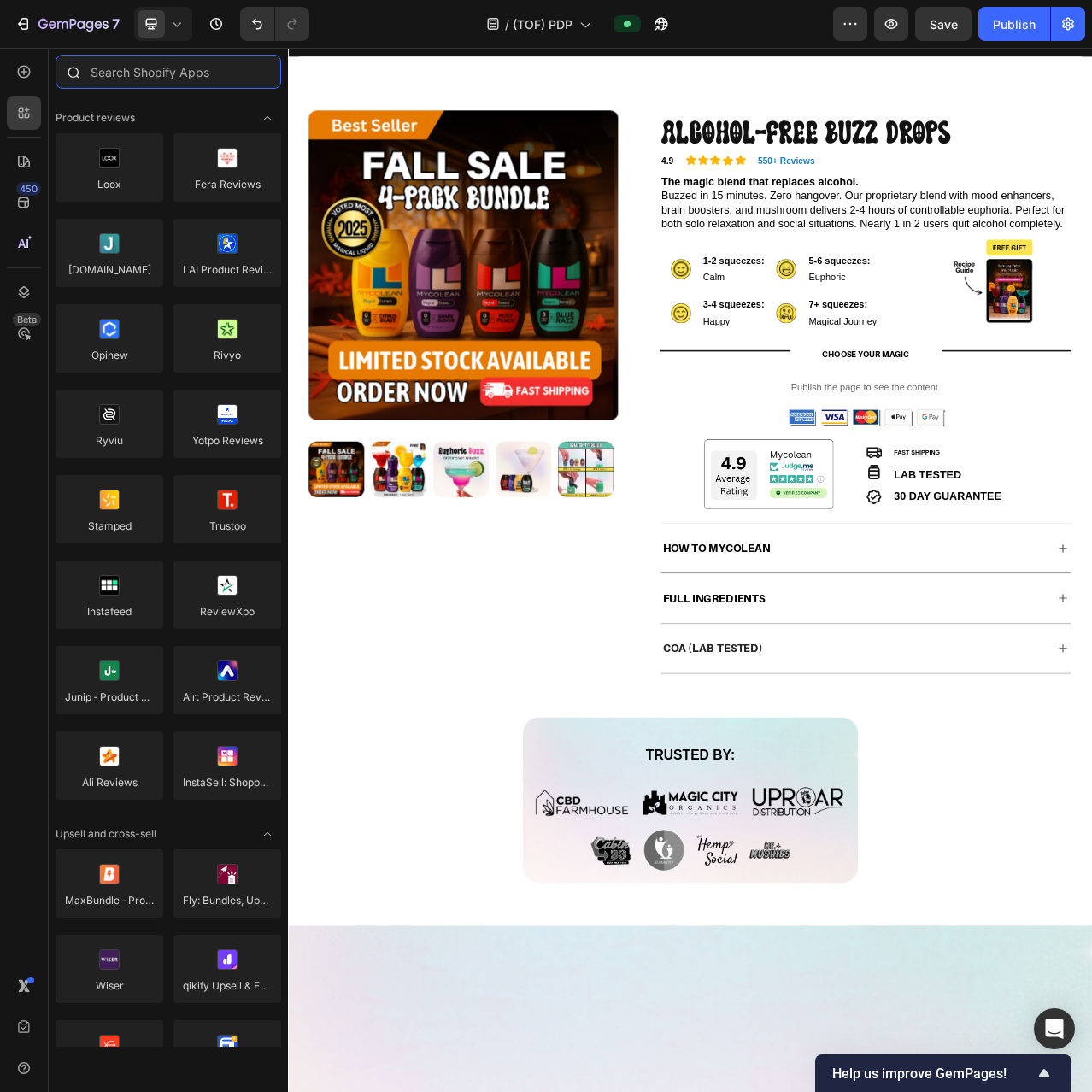
click at [149, 71] on input "text" at bounding box center [168, 71] width 225 height 34
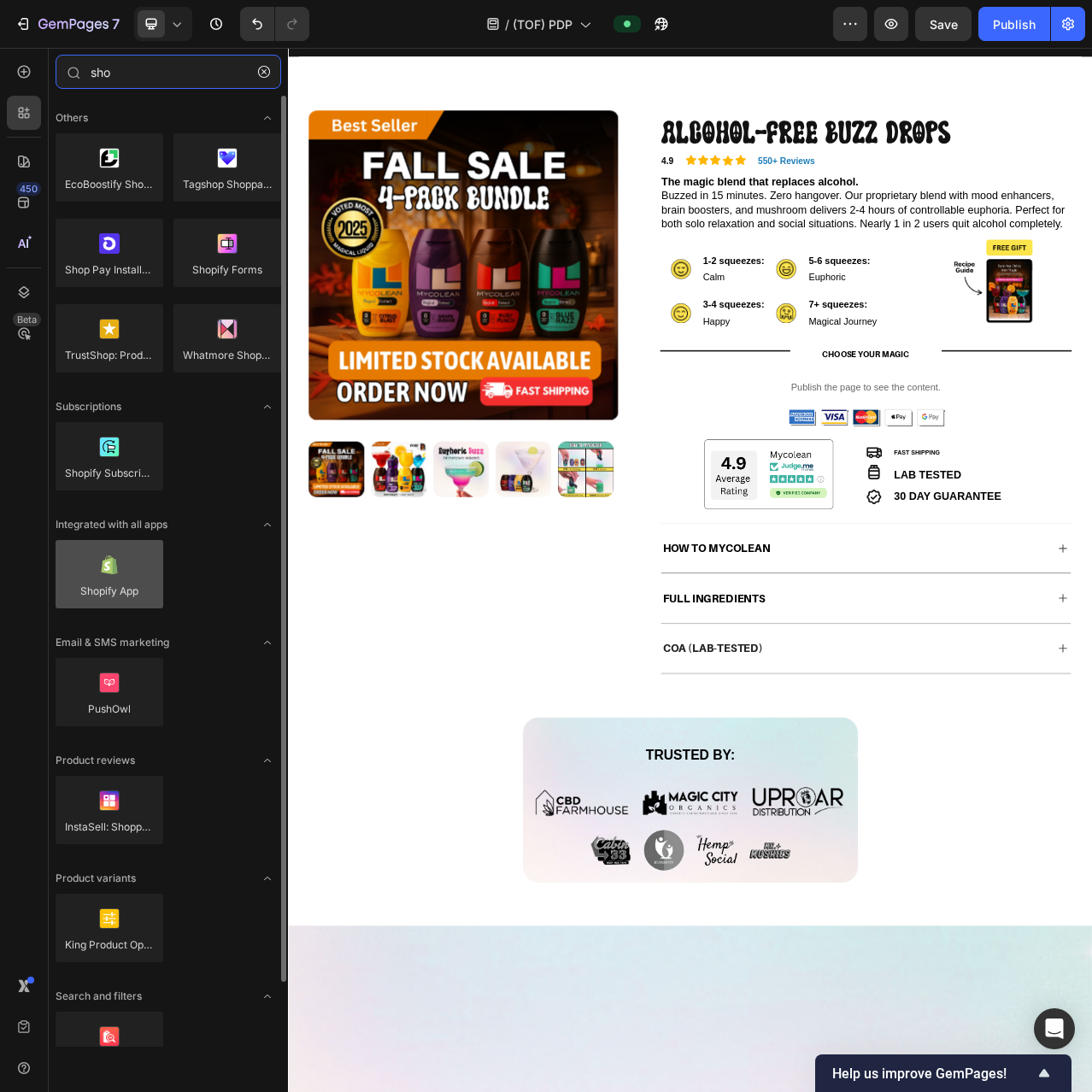
type input "sho"
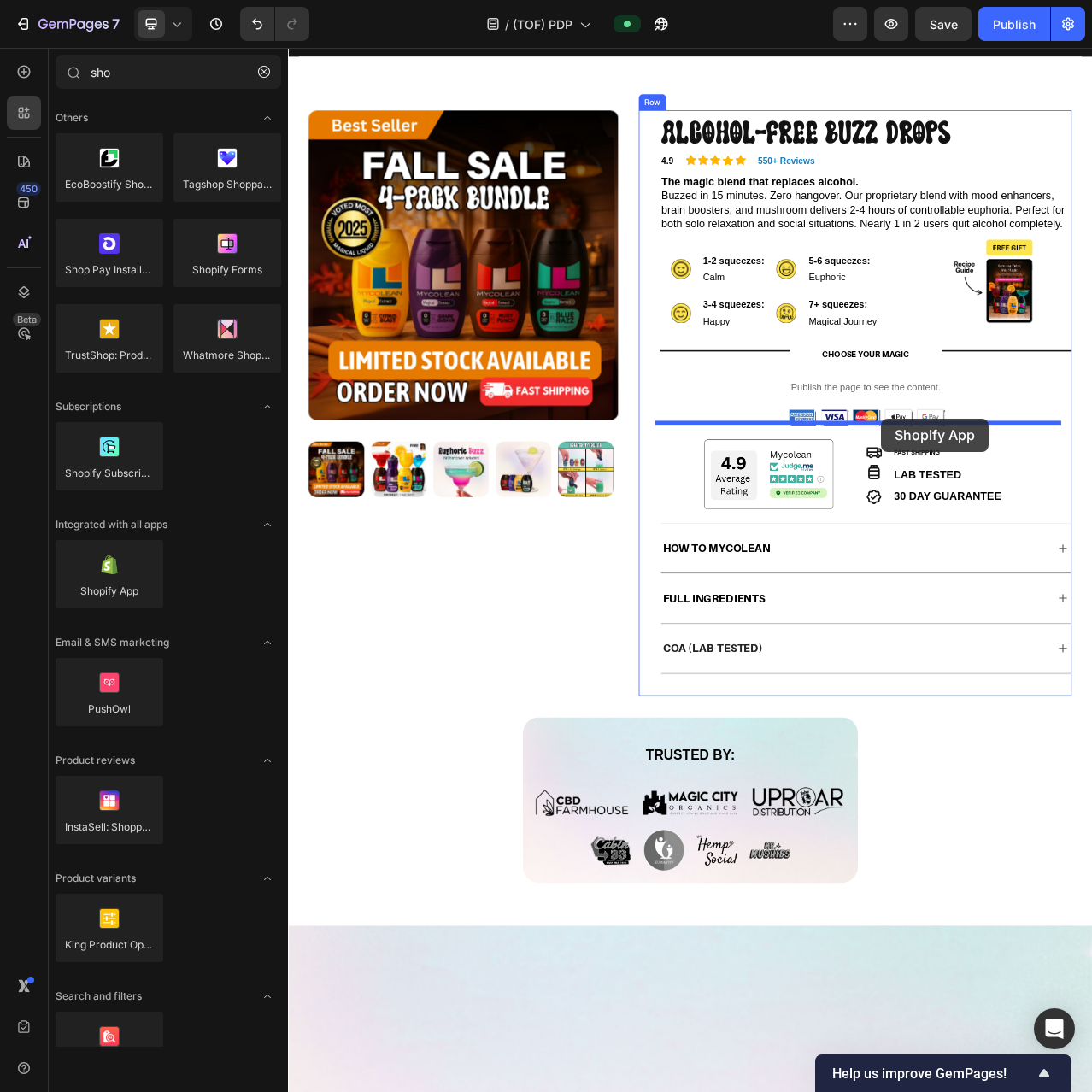
drag, startPoint x: 394, startPoint y: 645, endPoint x: 1044, endPoint y: 521, distance: 661.7
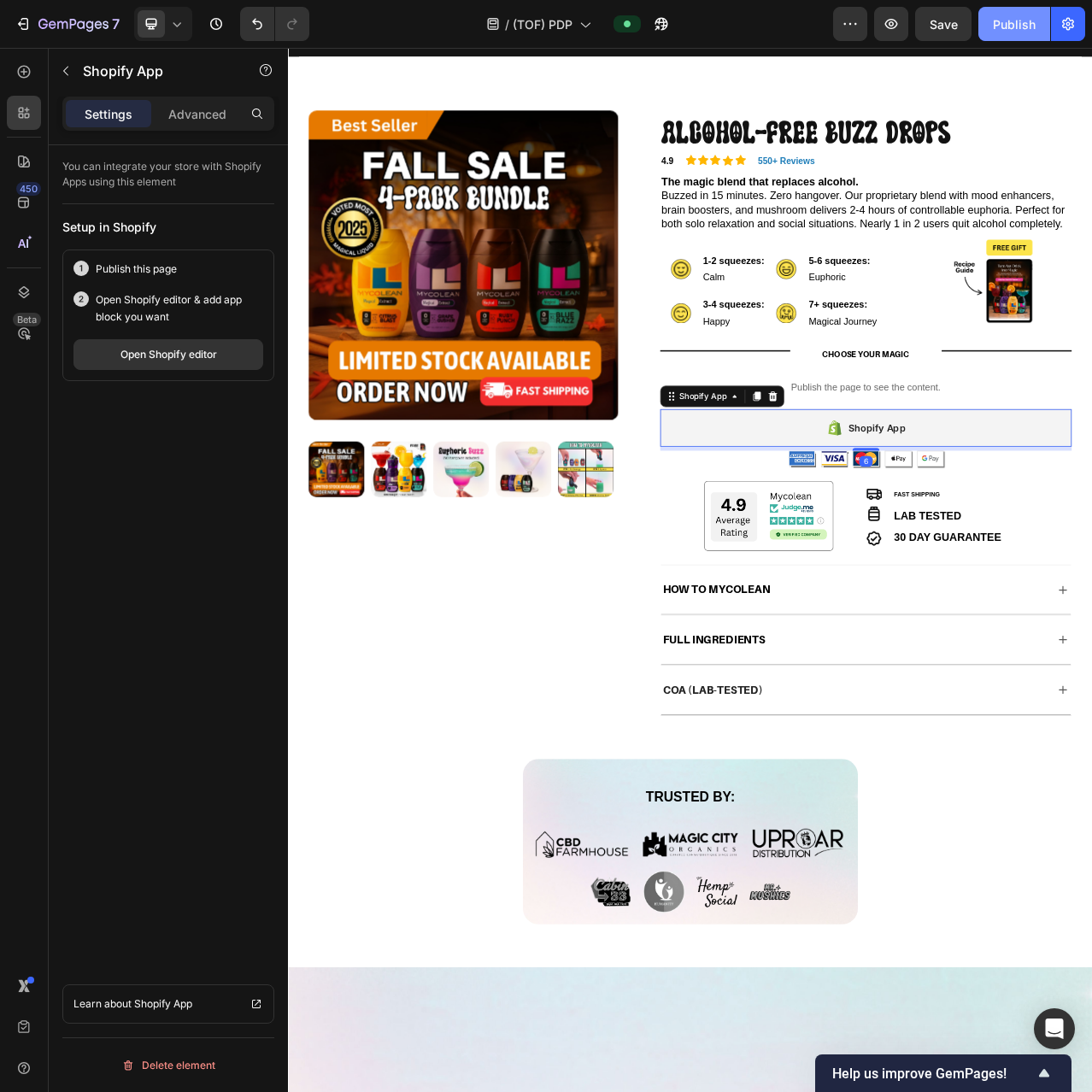
click at [999, 24] on div "Publish" at bounding box center [1014, 23] width 43 height 18
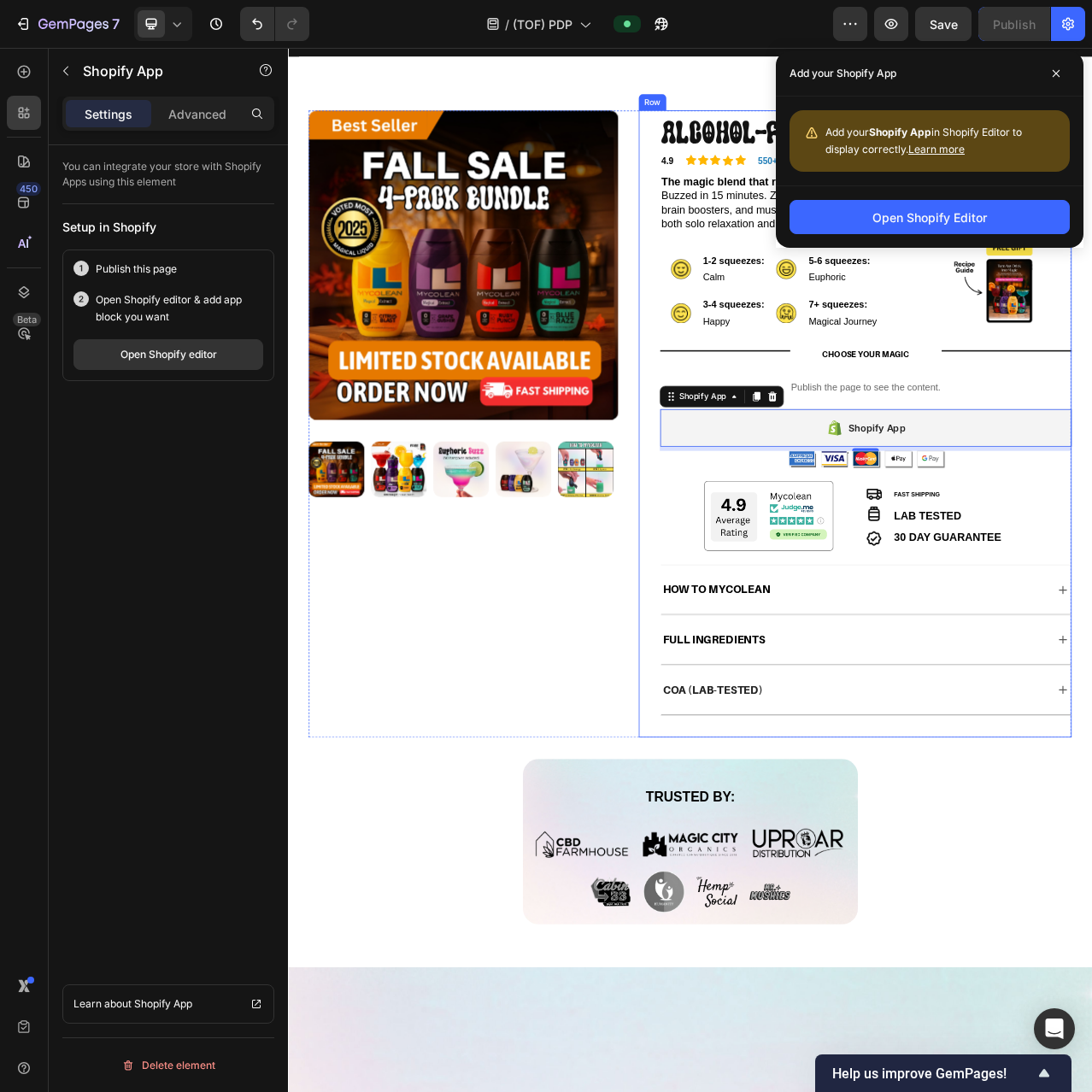
click at [973, 503] on div "Publish the page to see the content." at bounding box center [1024, 480] width 524 height 45
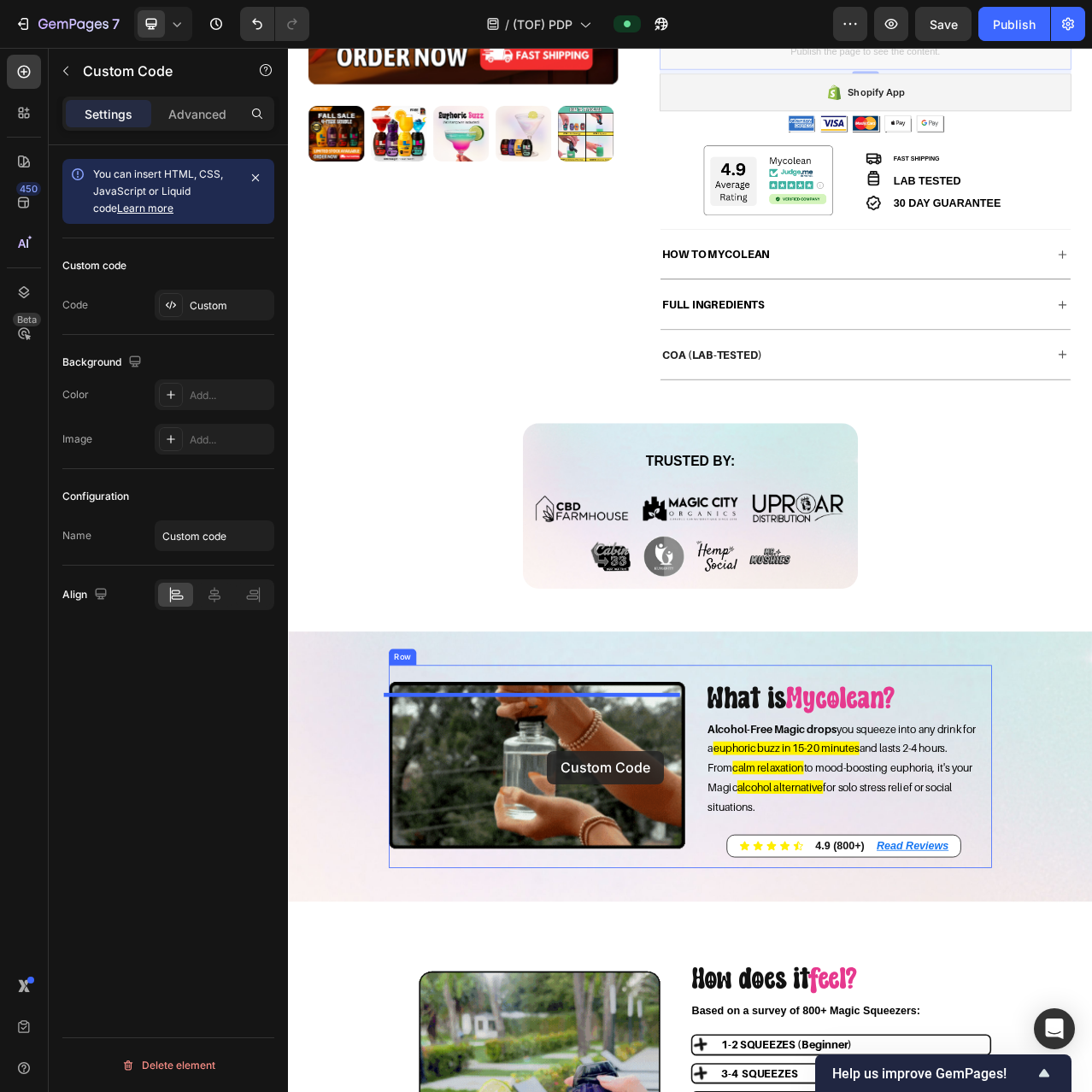
scroll to position [855, 0]
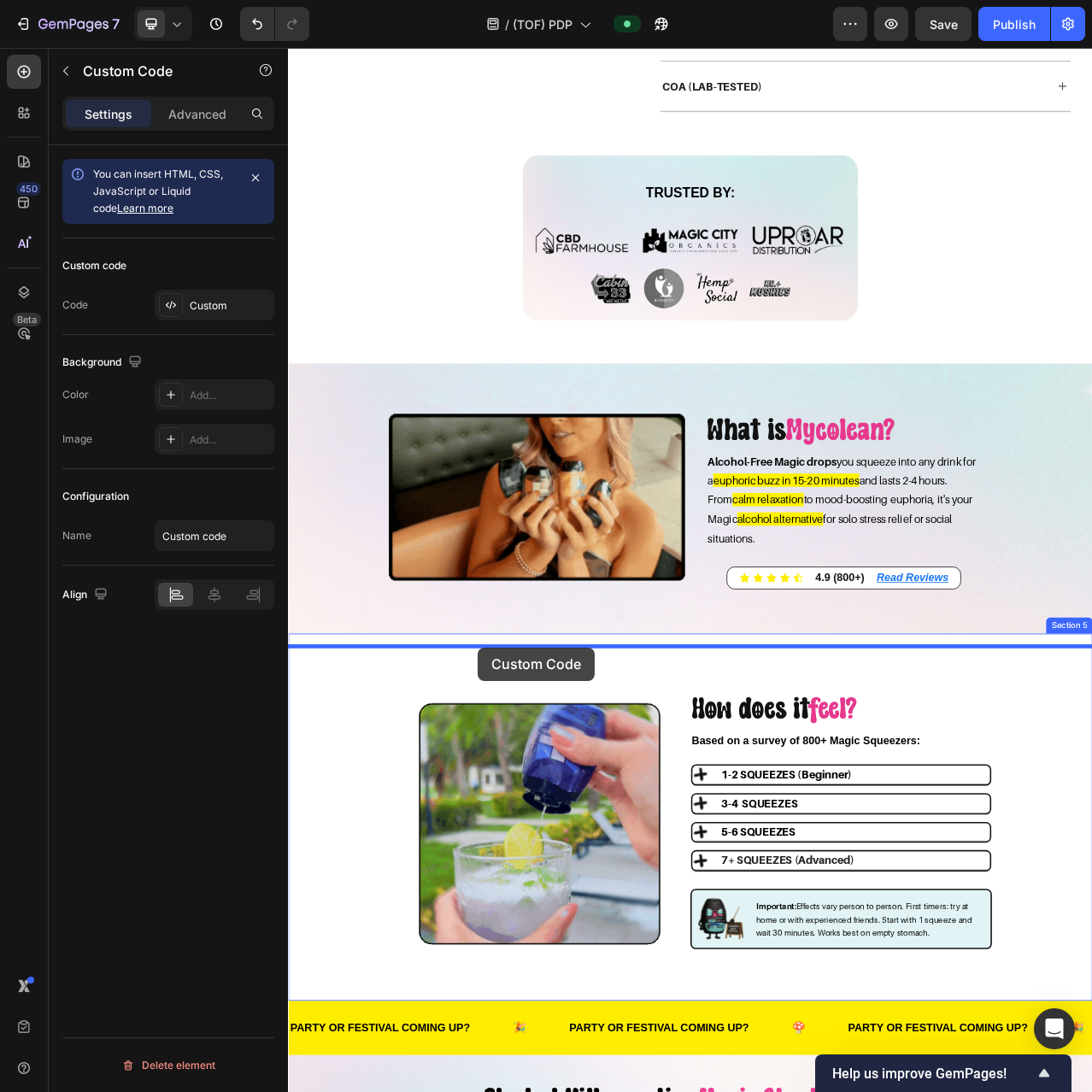
drag, startPoint x: 794, startPoint y: 461, endPoint x: 530, endPoint y: 813, distance: 440.0
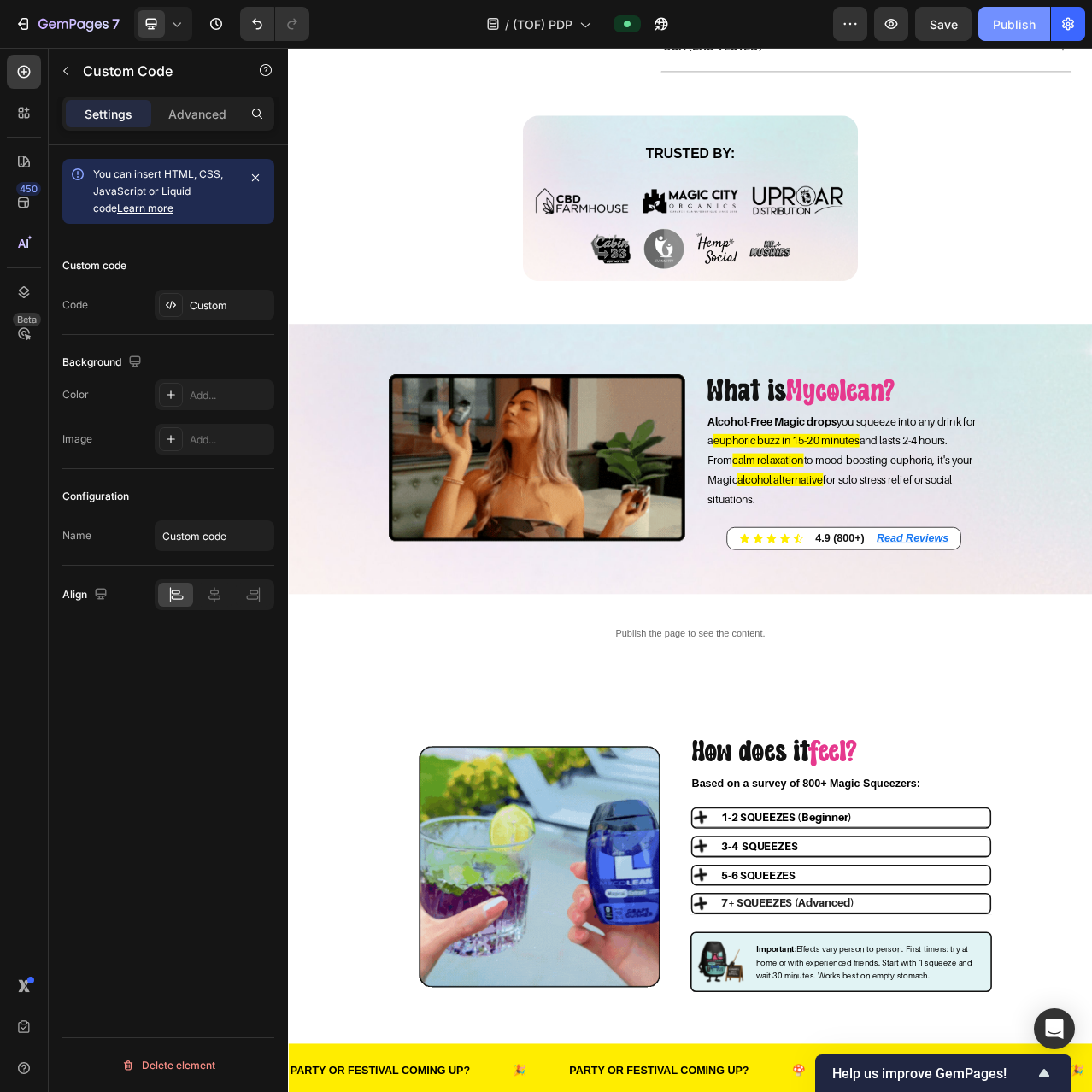
click at [1010, 21] on div "Publish" at bounding box center [1014, 23] width 43 height 18
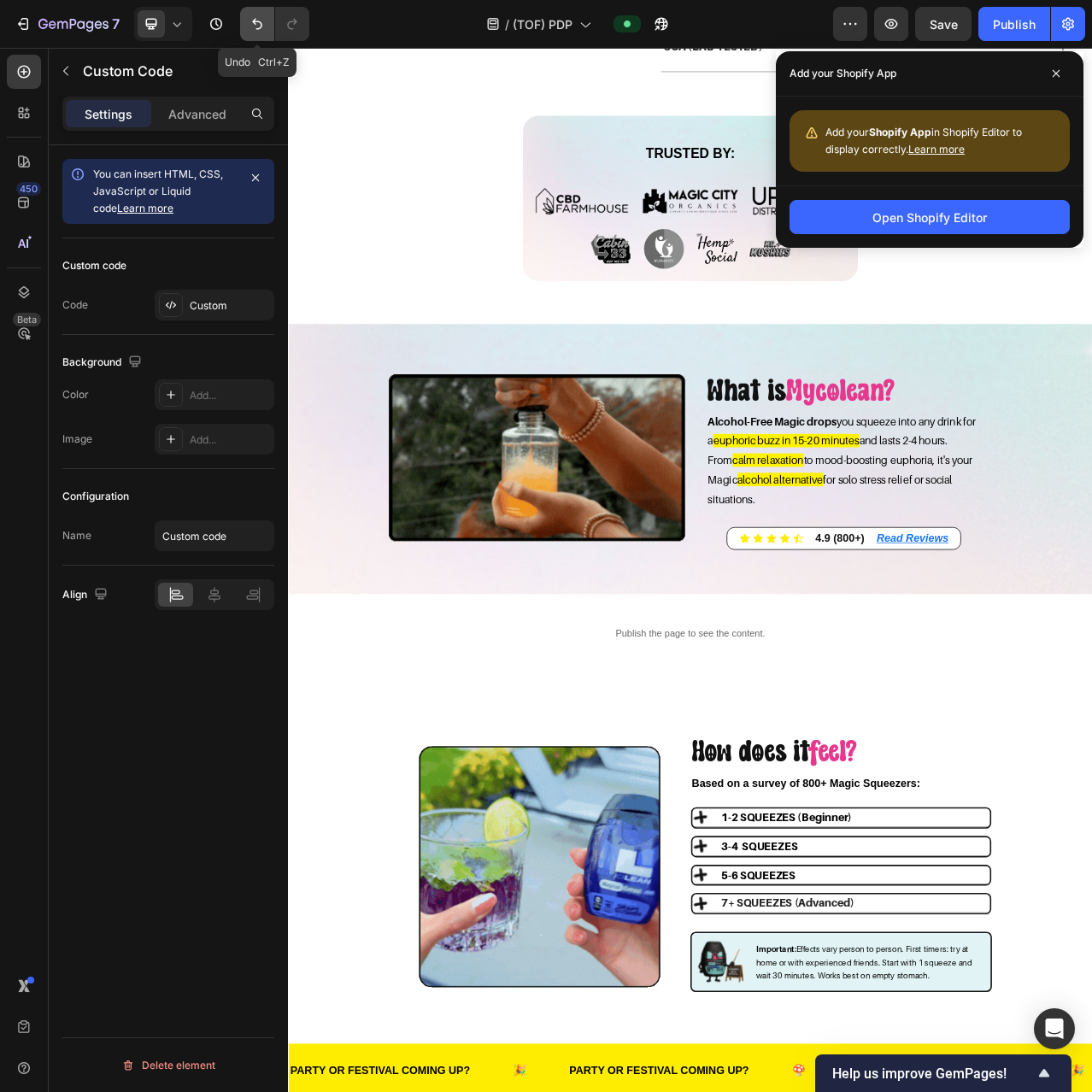
click at [244, 30] on button "Undo/Redo" at bounding box center [257, 23] width 34 height 34
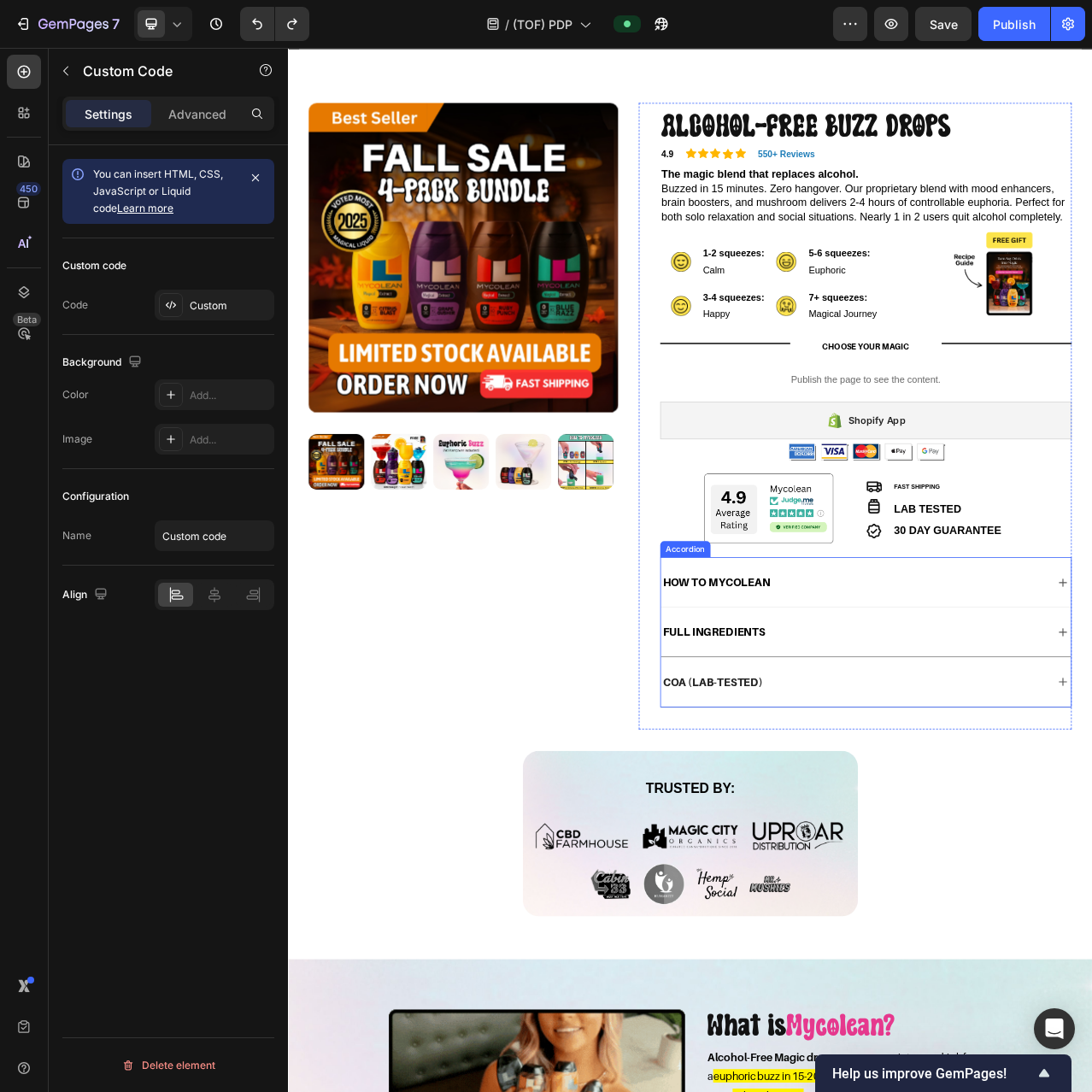
scroll to position [0, 0]
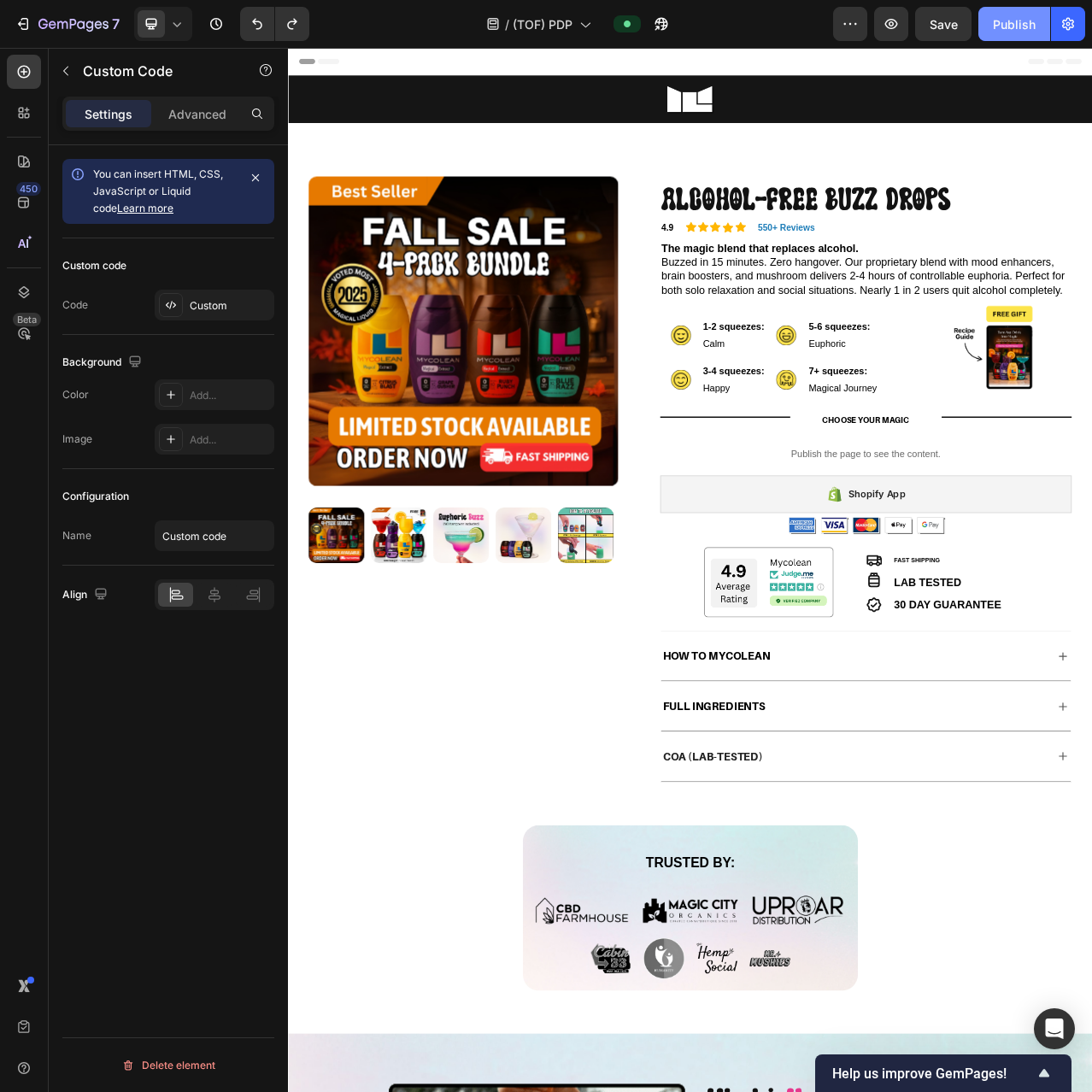
click at [1016, 26] on div "Publish" at bounding box center [1014, 23] width 43 height 18
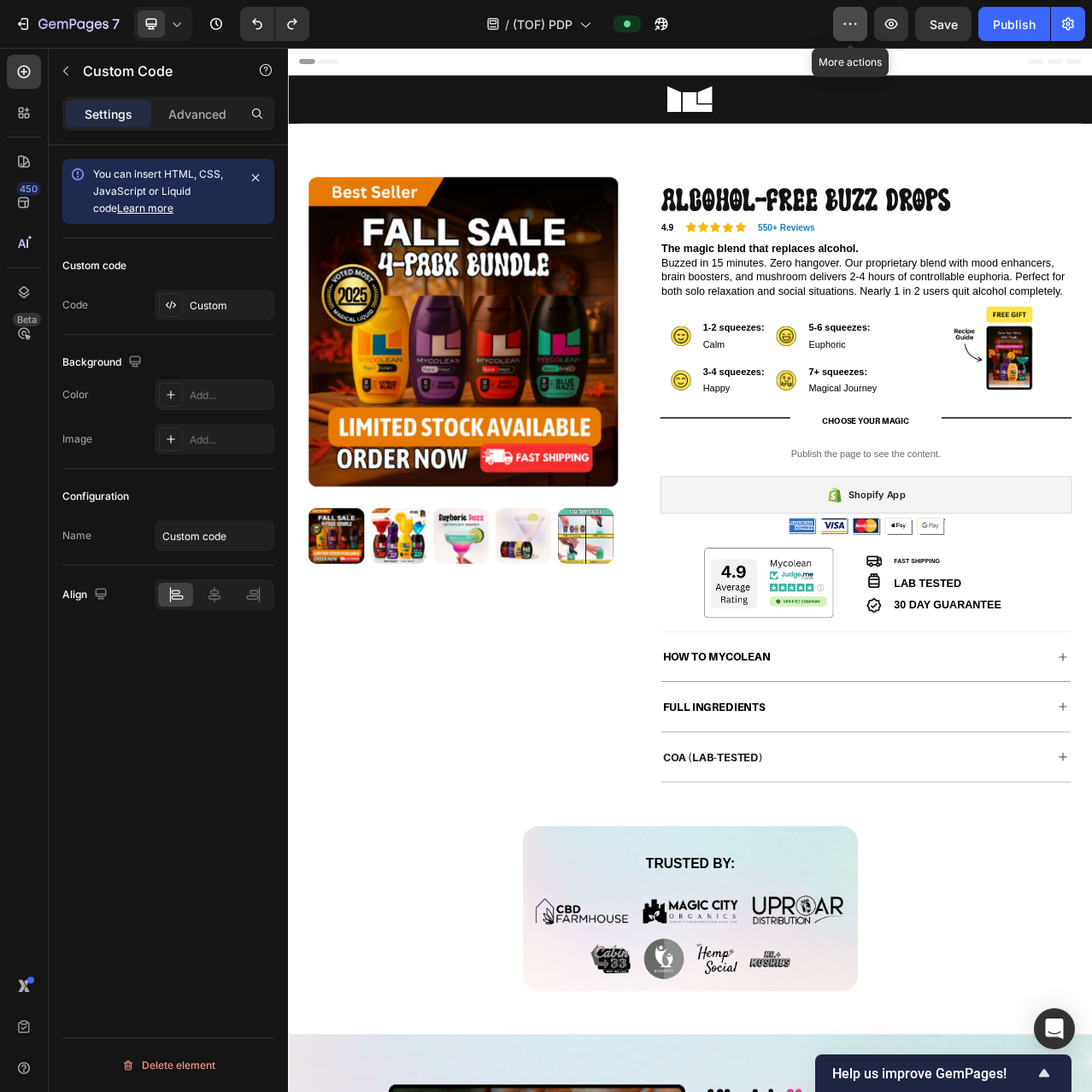
click at [849, 25] on icon "button" at bounding box center [850, 23] width 17 height 17
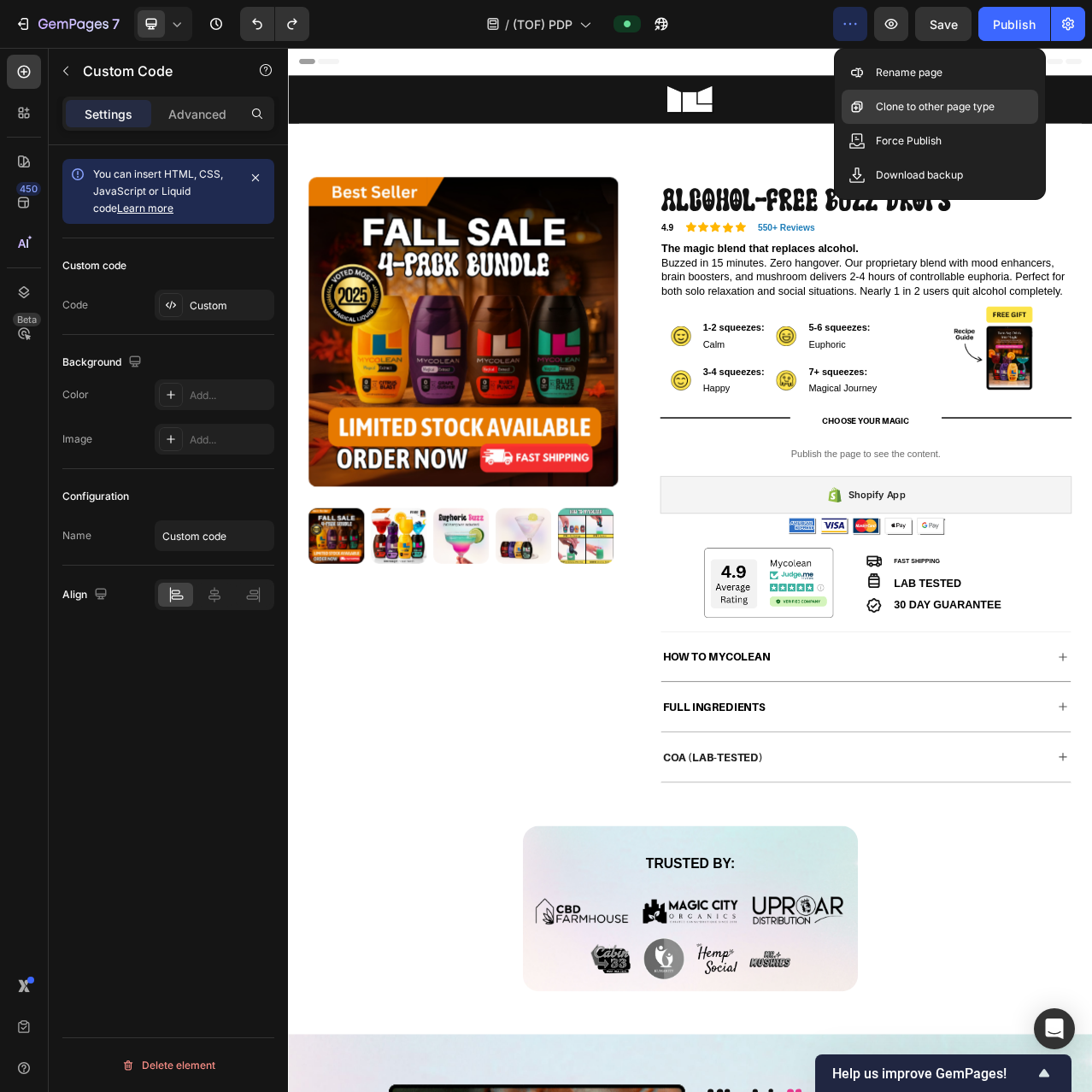
click at [887, 104] on p "Clone to other page type" at bounding box center [934, 107] width 119 height 17
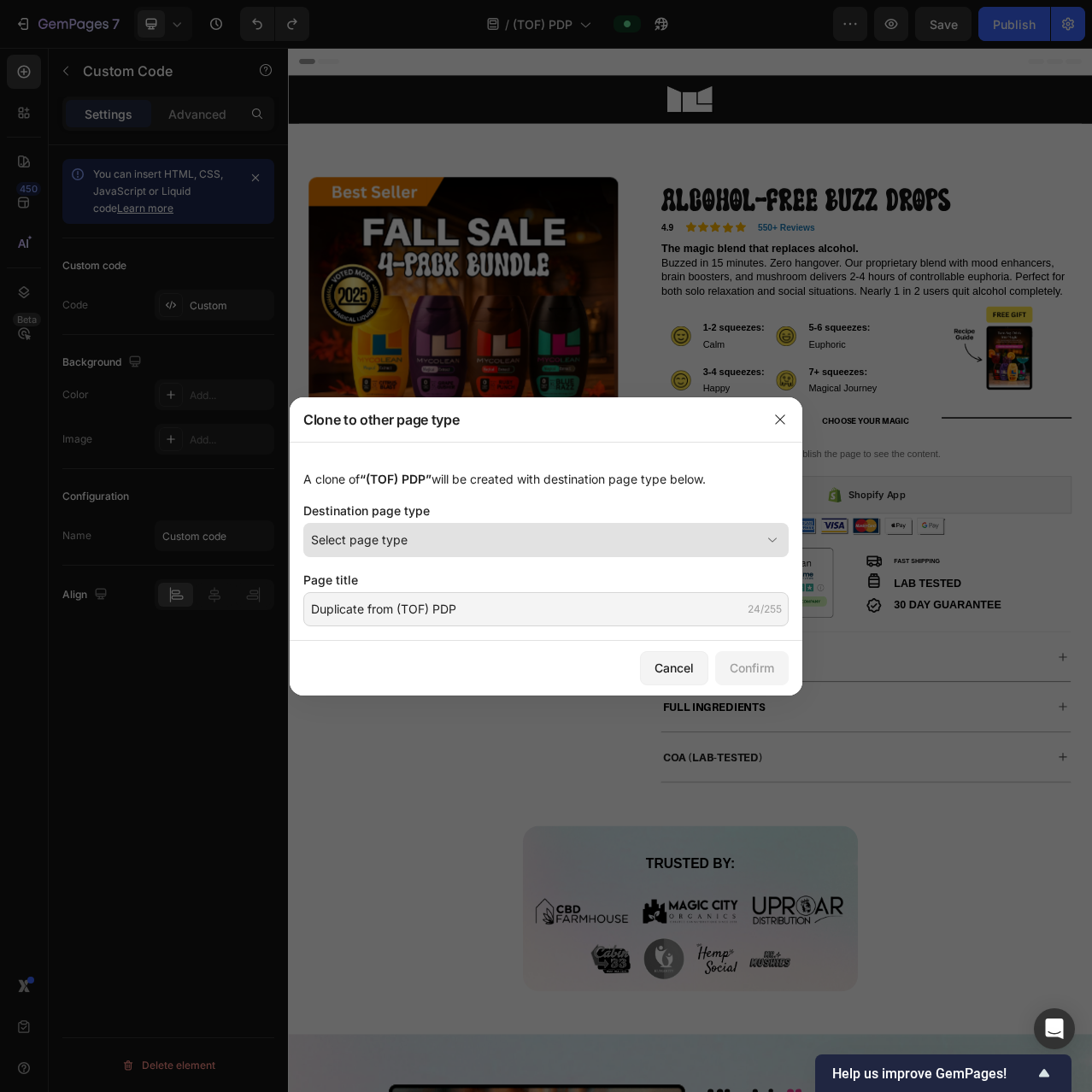
click at [429, 540] on div "Select page type" at bounding box center [536, 539] width 449 height 18
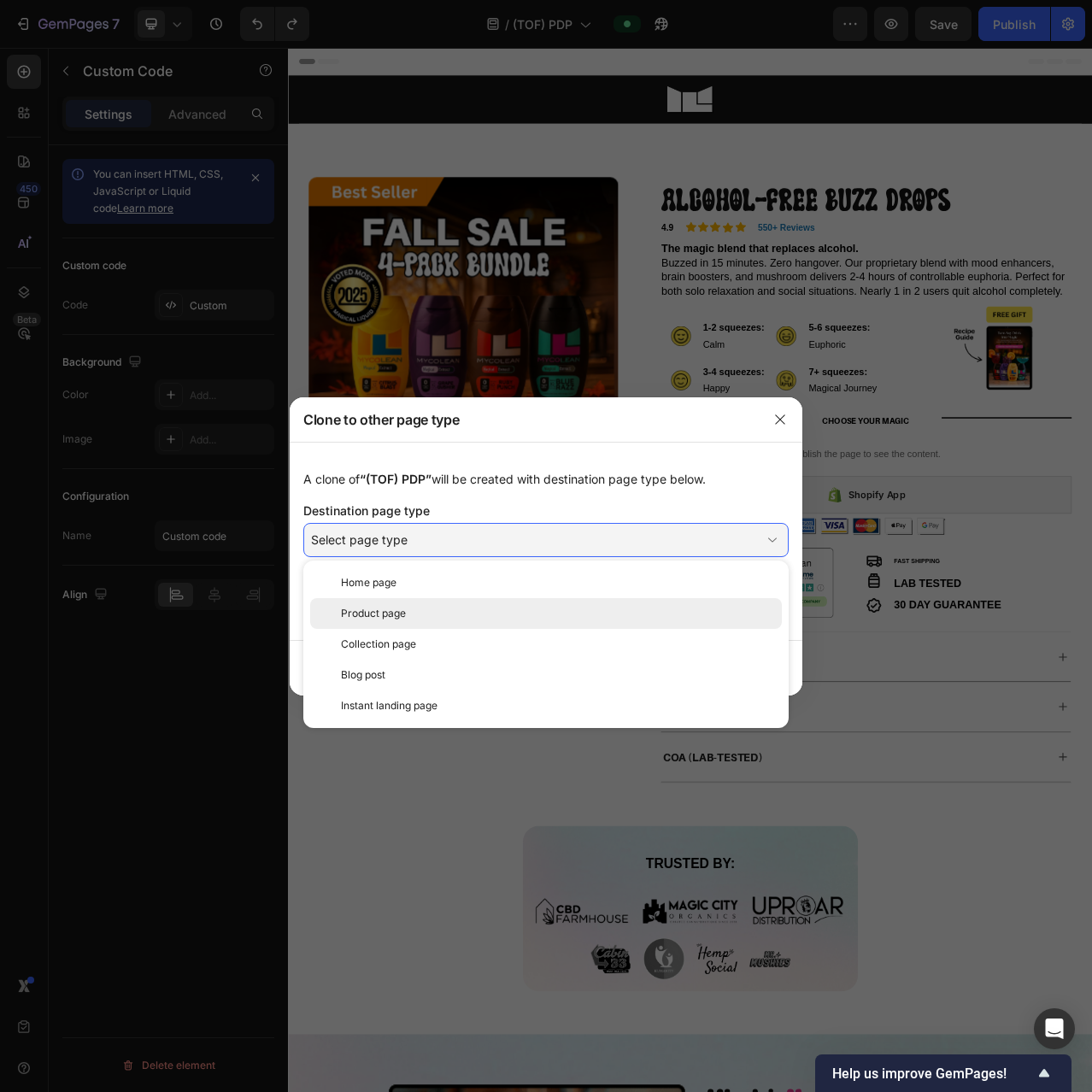
click at [419, 607] on div "Product page" at bounding box center [557, 614] width 434 height 15
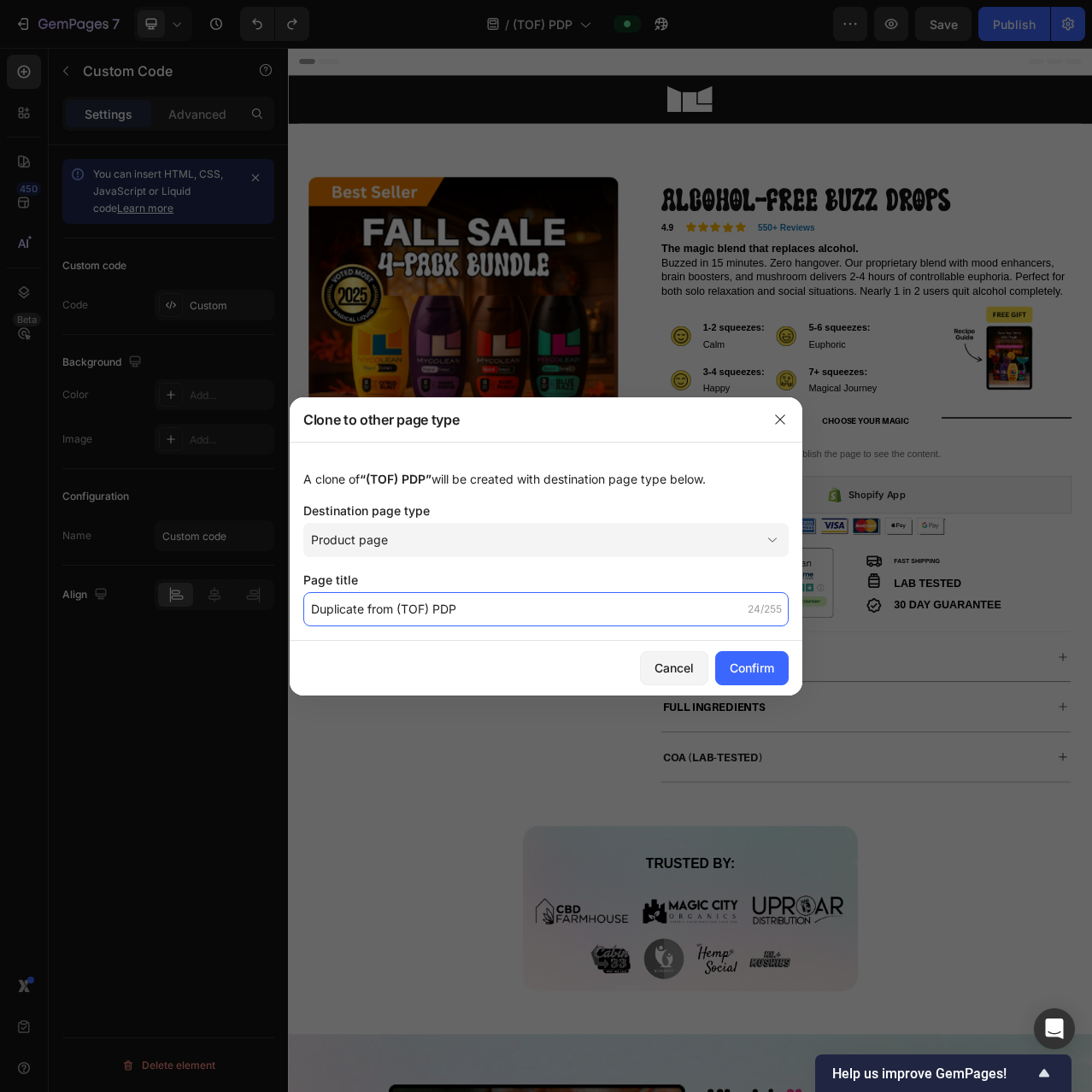
click at [476, 608] on input "Duplicate from (TOF) PDP" at bounding box center [545, 609] width 485 height 34
click at [396, 607] on input "Duplicate from (TOF) PDP" at bounding box center [545, 609] width 485 height 34
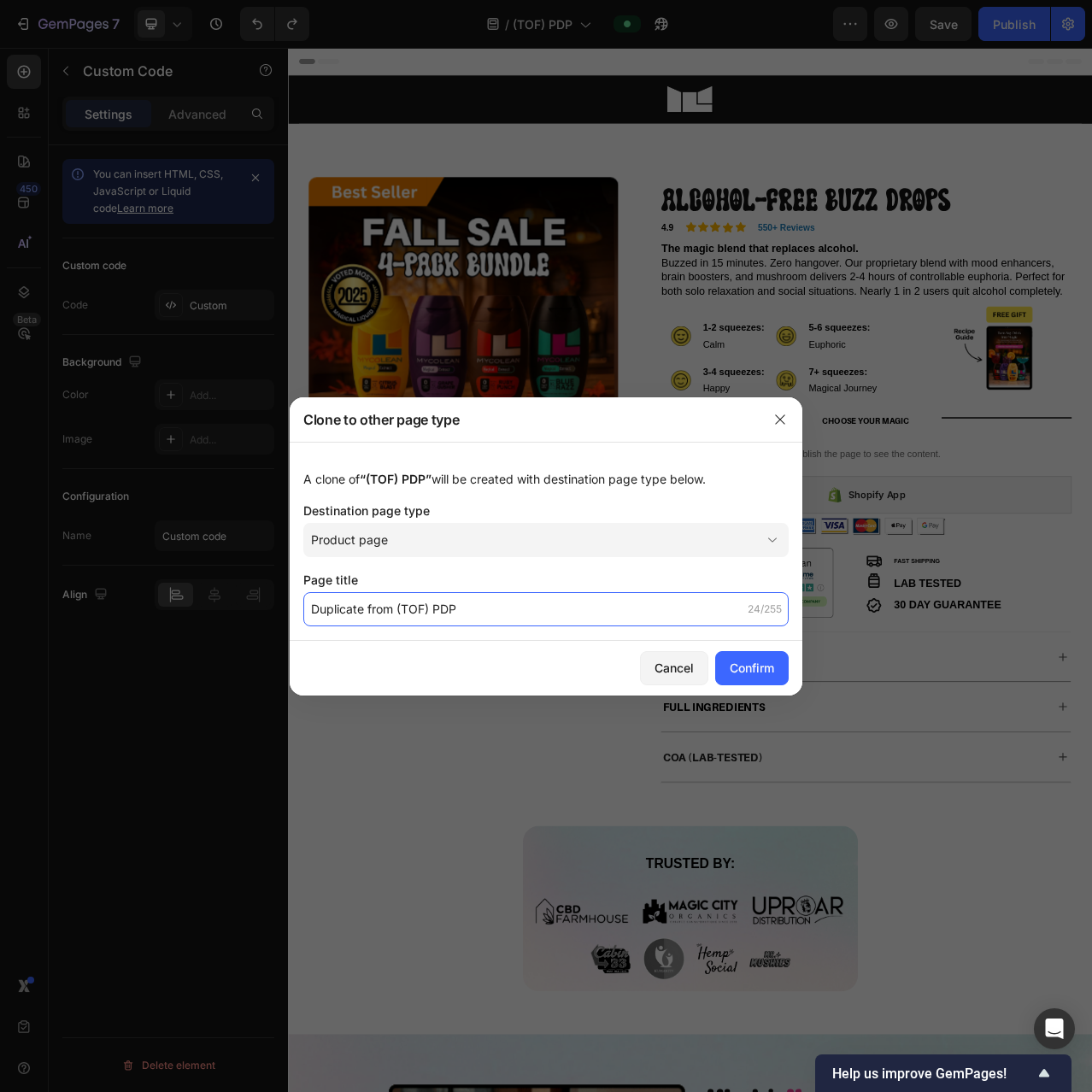
click at [400, 609] on input "Duplicate from (TOF) PDP" at bounding box center [545, 609] width 485 height 34
drag, startPoint x: 396, startPoint y: 607, endPoint x: 476, endPoint y: 601, distance: 80.2
click at [476, 601] on input "Duplicate from (TOF) PDP" at bounding box center [545, 609] width 485 height 34
paste input "text"
drag, startPoint x: 418, startPoint y: 617, endPoint x: 285, endPoint y: 612, distance: 133.1
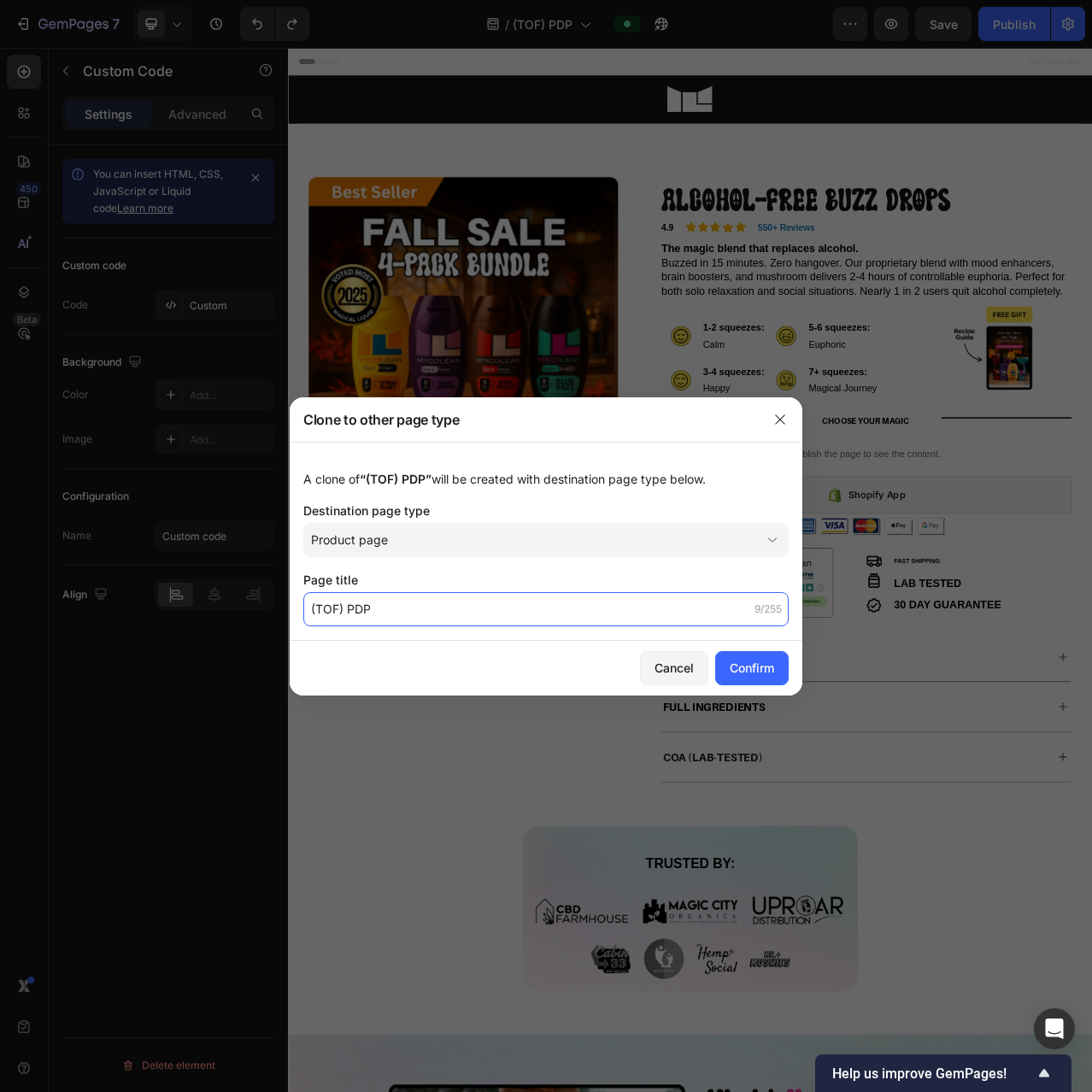
click at [285, 612] on div "Clone to other page type A clone of “(TOF) PDP” will be created with destinatio…" at bounding box center [546, 546] width 1092 height 1092
click at [437, 599] on input "(TOF) PDP" at bounding box center [545, 609] width 485 height 34
click at [368, 603] on input "(TOF) PDP" at bounding box center [545, 609] width 485 height 34
click at [350, 607] on input "(TOF) PDP" at bounding box center [545, 609] width 485 height 34
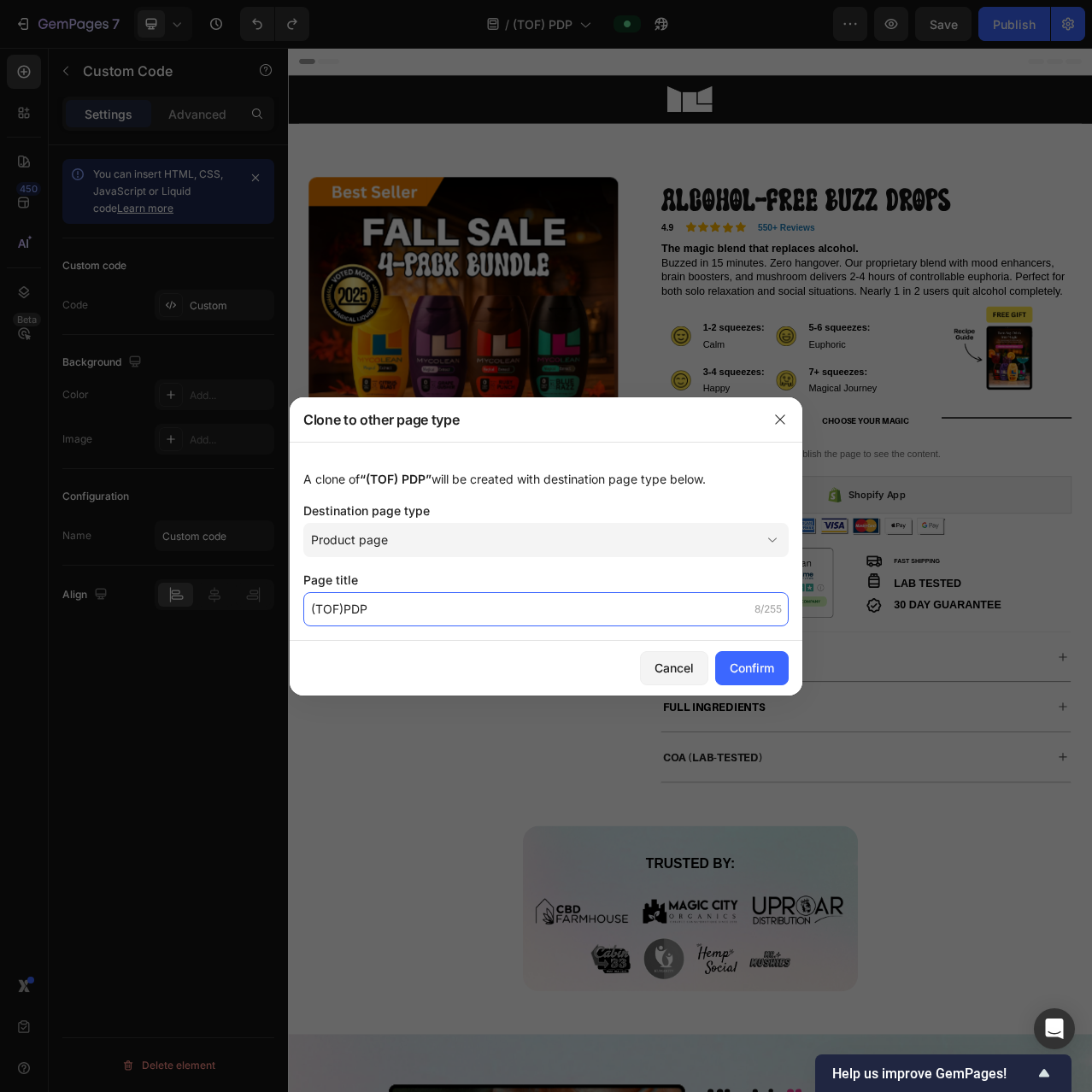
type input "(TOF)PDP"
click at [793, 671] on div "Cancel Confirm" at bounding box center [546, 668] width 512 height 54
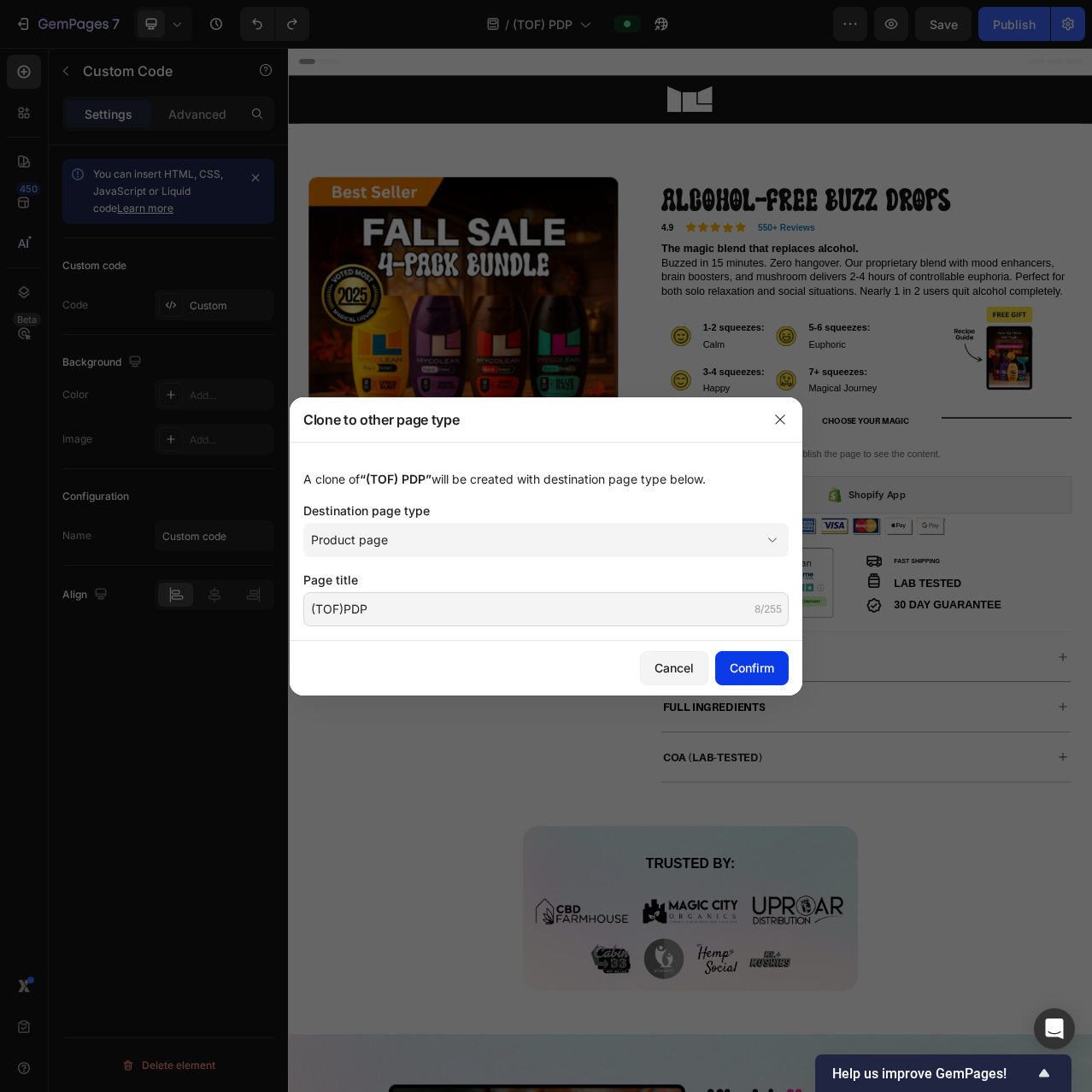
click at [754, 665] on div "Confirm" at bounding box center [751, 667] width 44 height 18
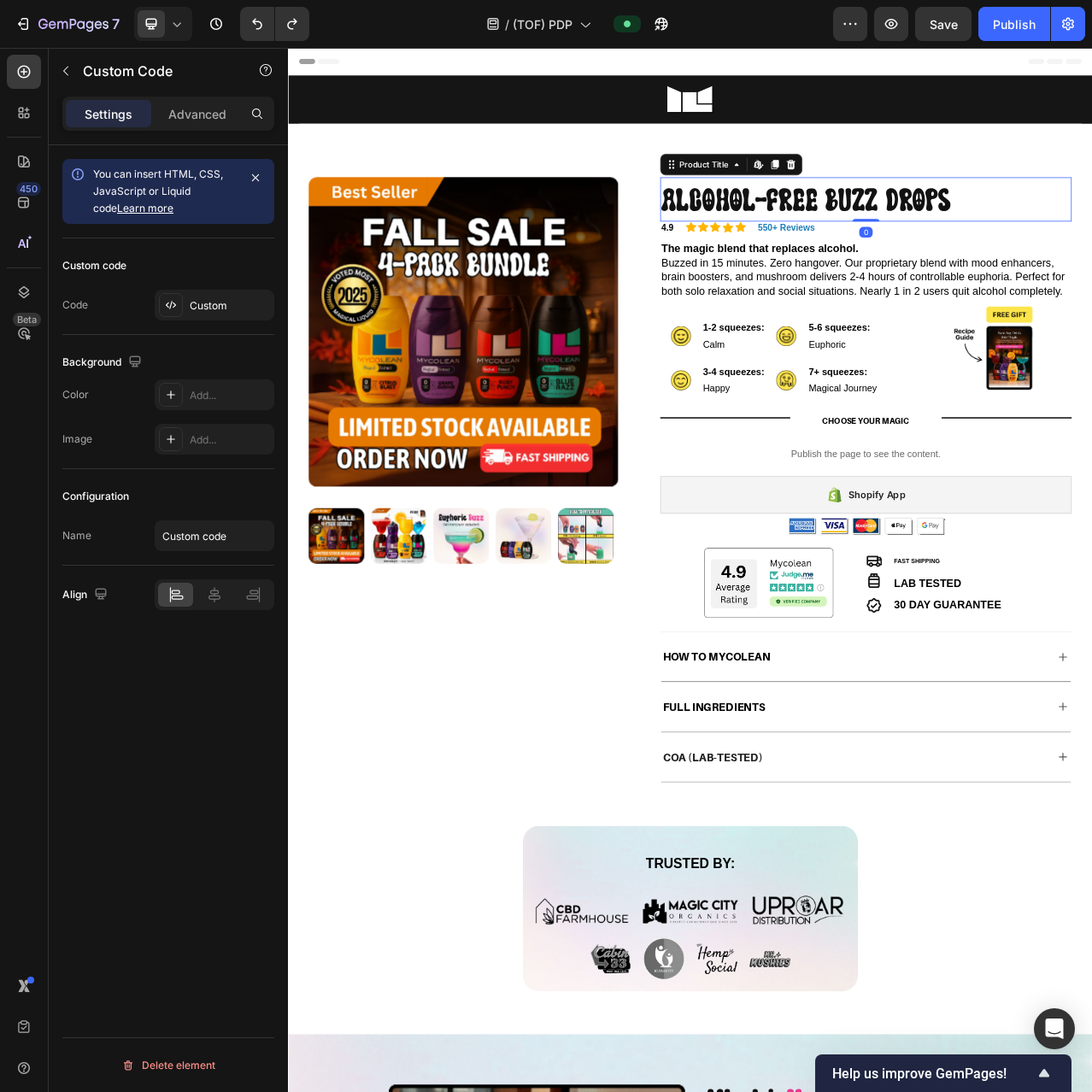
click at [918, 244] on h1 "Alcohol-Free Buzz Drops" at bounding box center [1024, 241] width 524 height 56
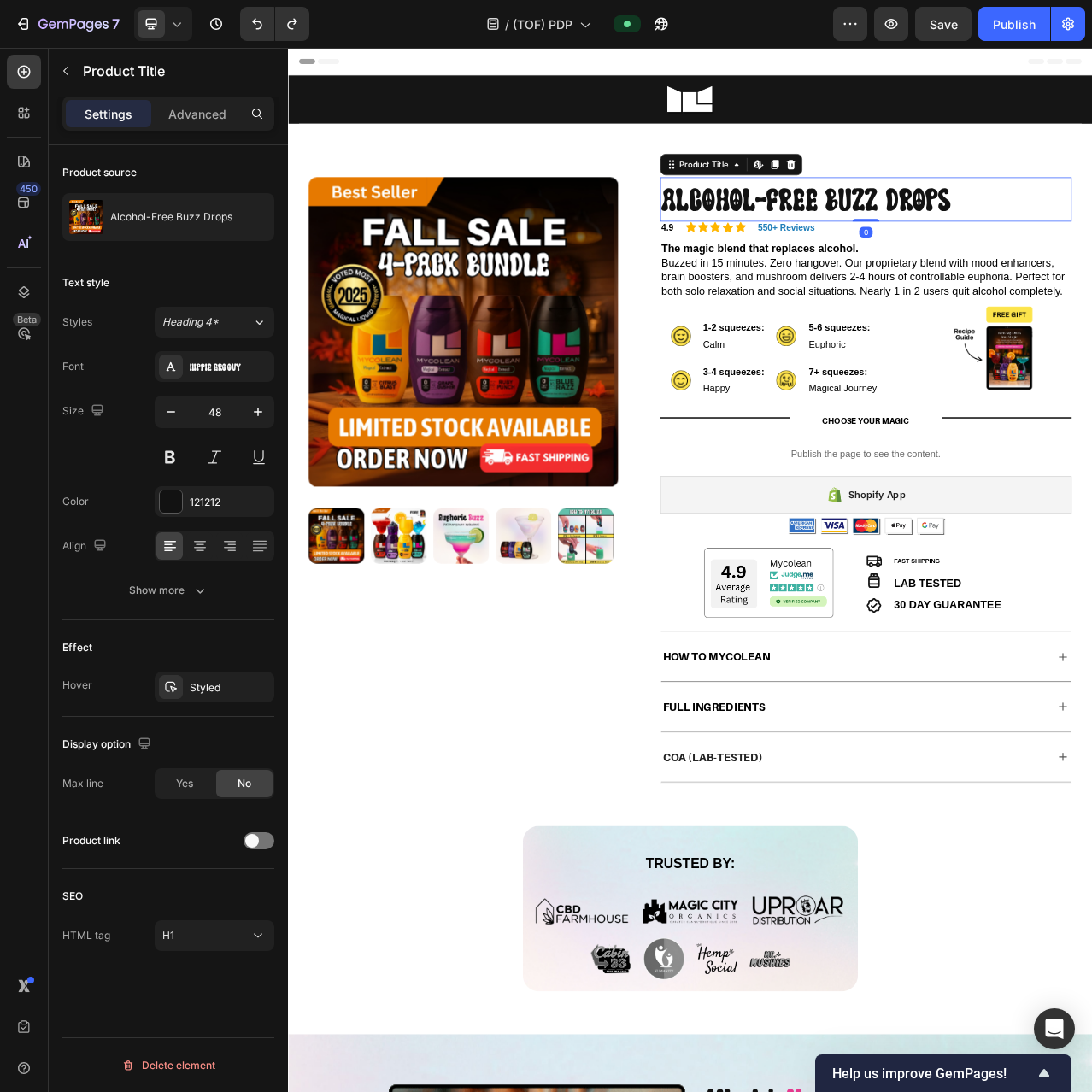
click at [918, 244] on h1 "Alcohol-Free Buzz Drops" at bounding box center [1024, 241] width 524 height 56
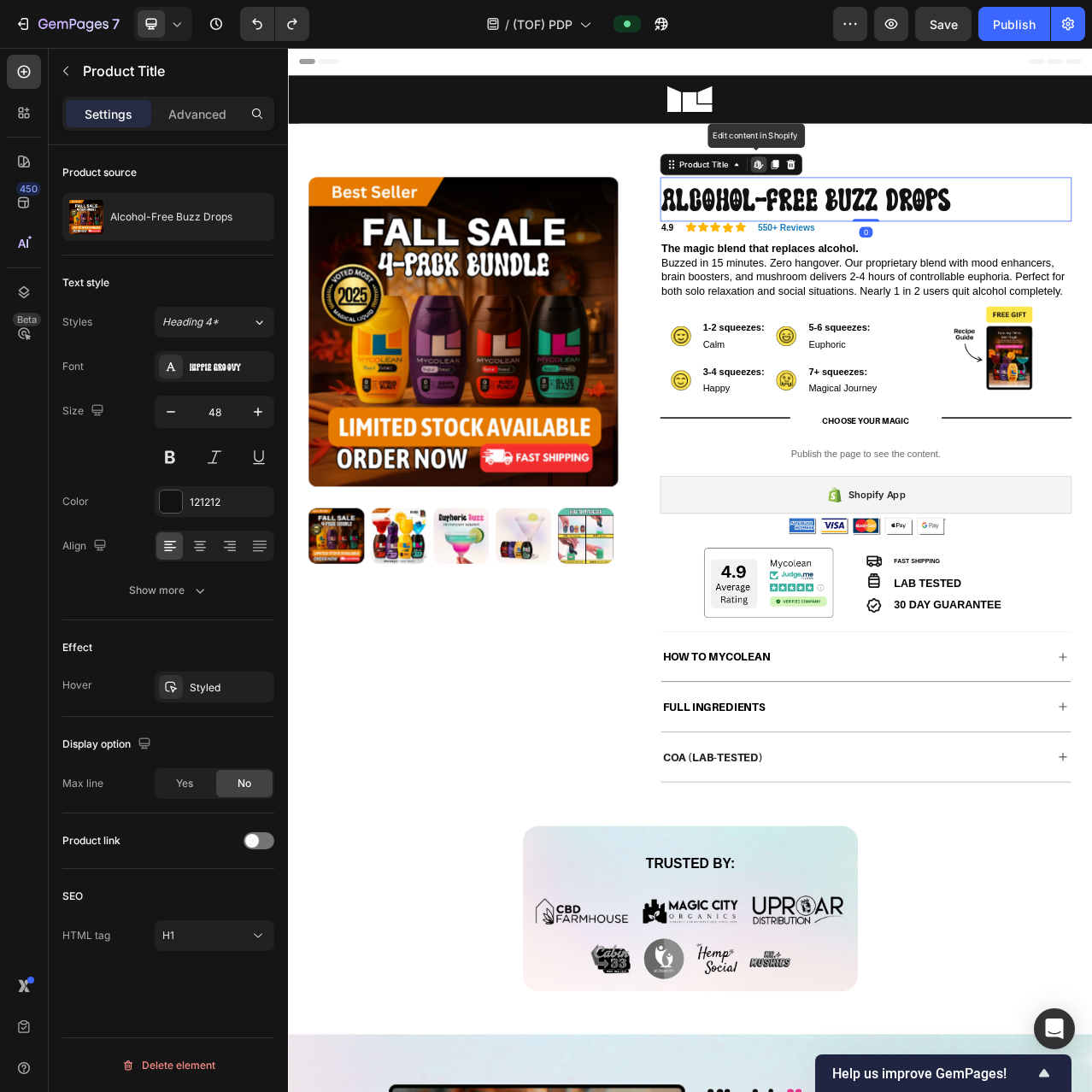
click at [993, 238] on h1 "Alcohol-Free Buzz Drops" at bounding box center [1024, 241] width 524 height 56
click at [886, 26] on icon "button" at bounding box center [891, 23] width 17 height 17
click at [666, 27] on icon "button" at bounding box center [662, 24] width 13 height 13
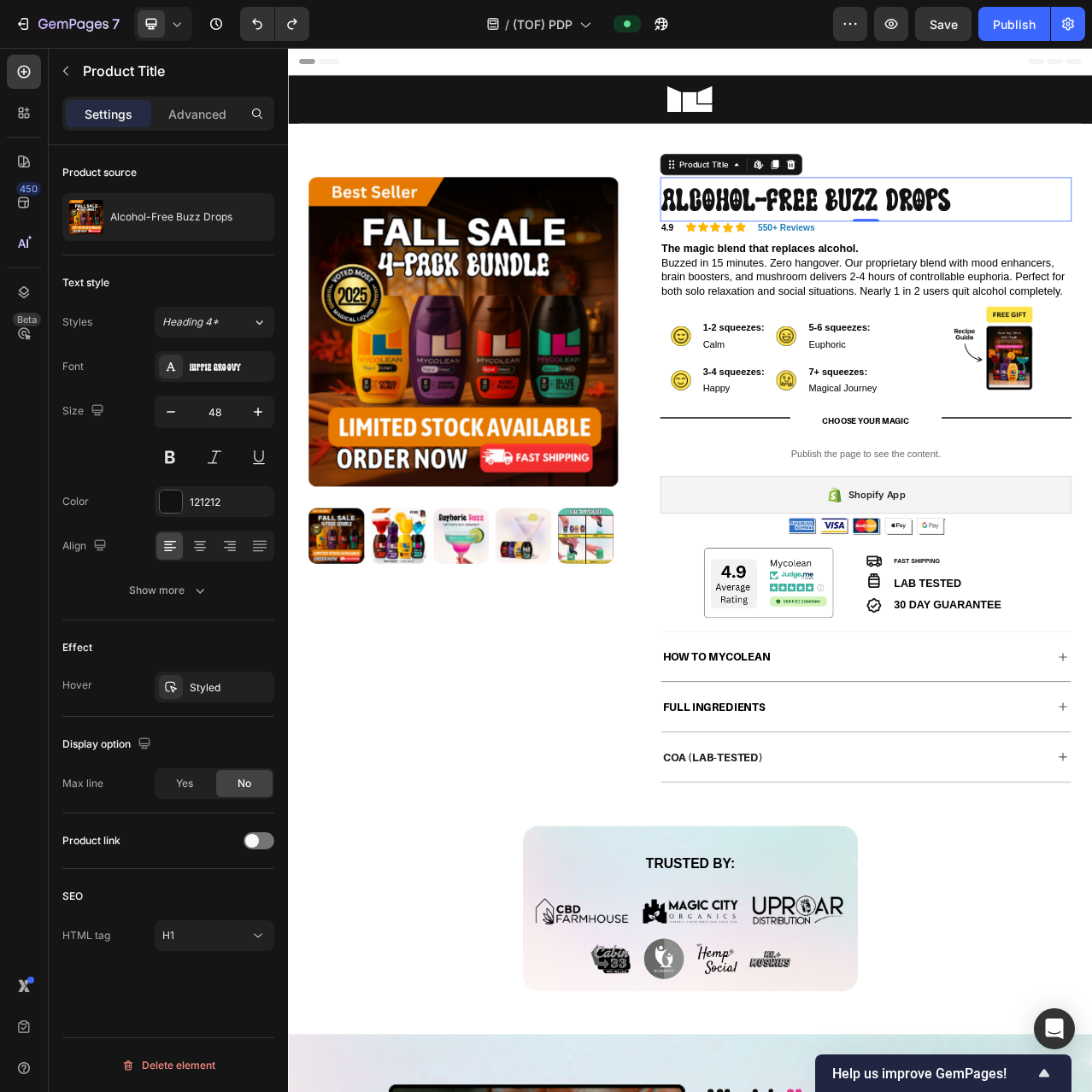
drag, startPoint x: 1184, startPoint y: 74, endPoint x: 918, endPoint y: 50, distance: 267.1
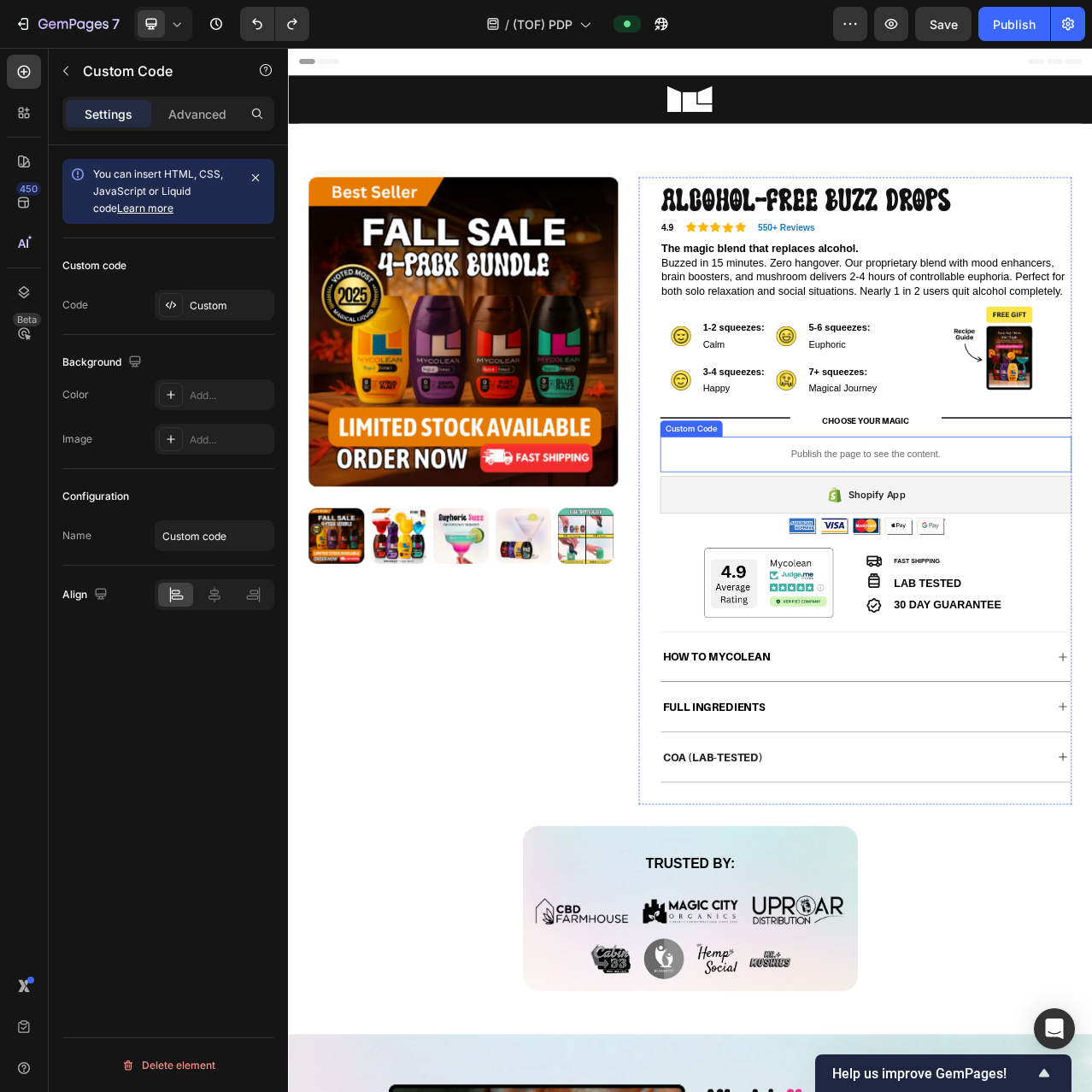
click at [971, 575] on p "Publish the page to see the content." at bounding box center [1024, 566] width 524 height 18
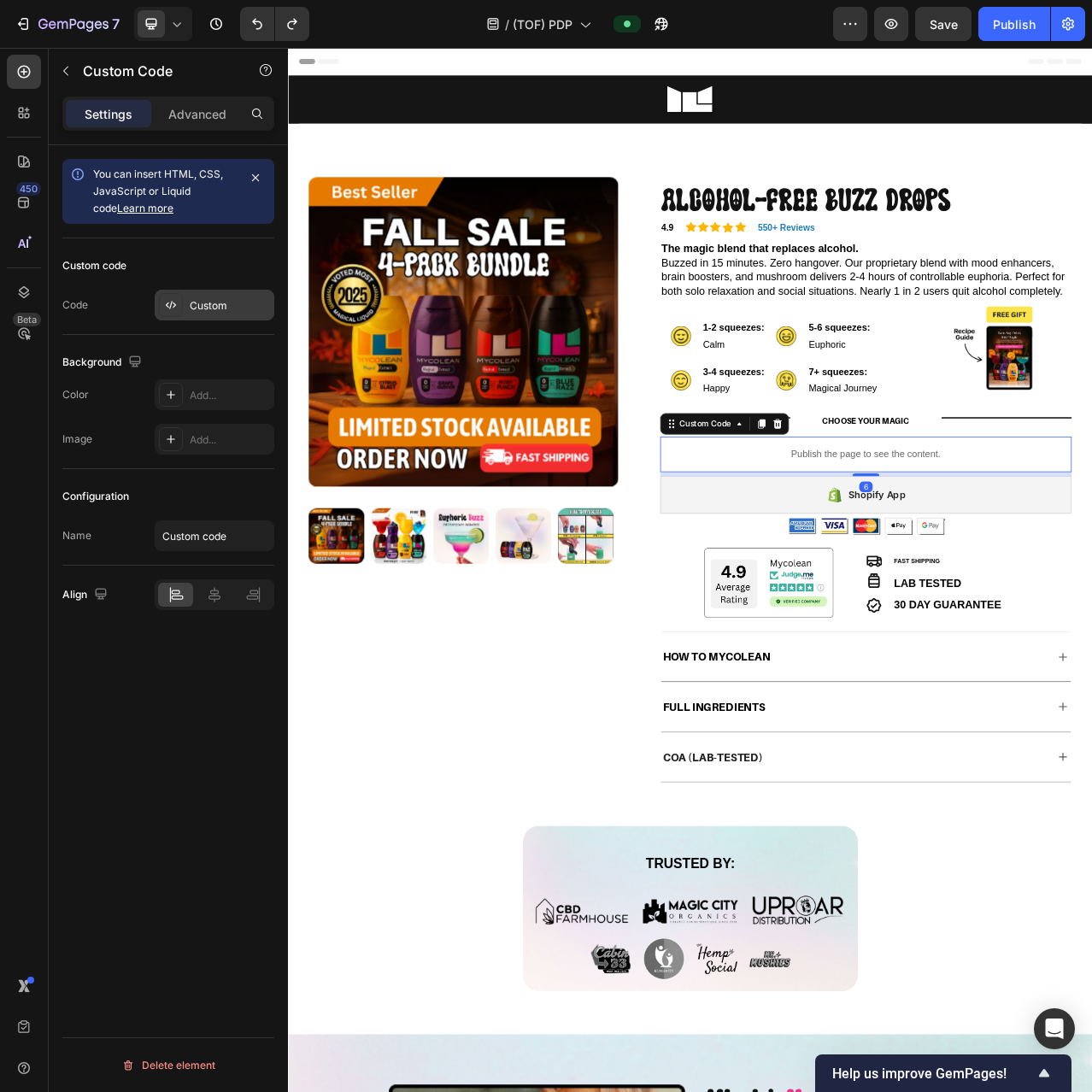
click at [210, 309] on div "Custom" at bounding box center [230, 306] width 81 height 15
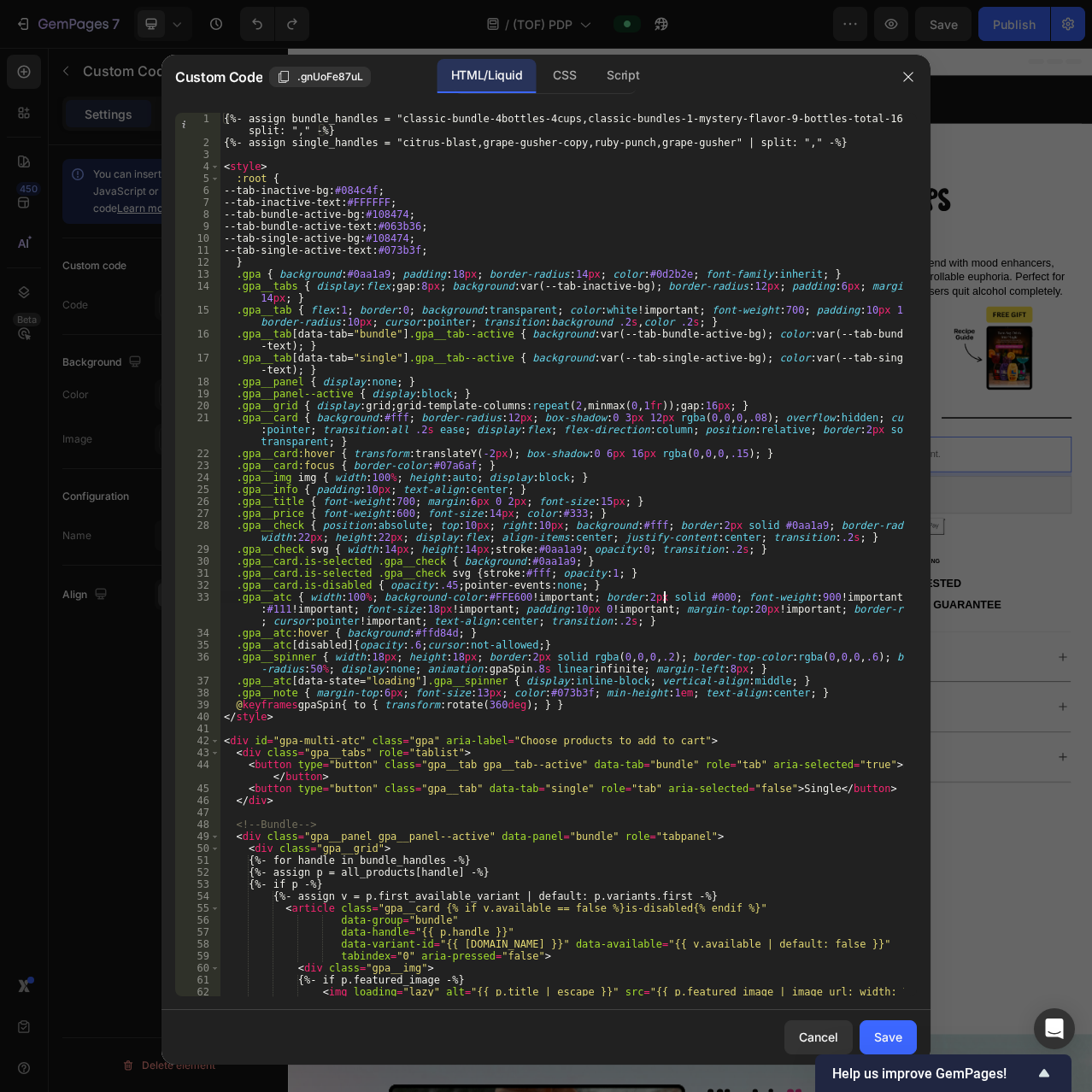
click at [661, 600] on div "{%- assign bundle_handles = "classic-bundle-4bottles-4cups,classic-bundles-1-my…" at bounding box center [562, 572] width 684 height 919
click at [441, 570] on div "{%- assign bundle_handles = "classic-bundle-4bottles-4cups,classic-bundles-1-my…" at bounding box center [562, 572] width 684 height 919
type textarea ".gpa__card.is-selected .gpa__check svg { stroke:#fff; opacity:1; }"
click at [627, 78] on div "Script" at bounding box center [623, 76] width 60 height 34
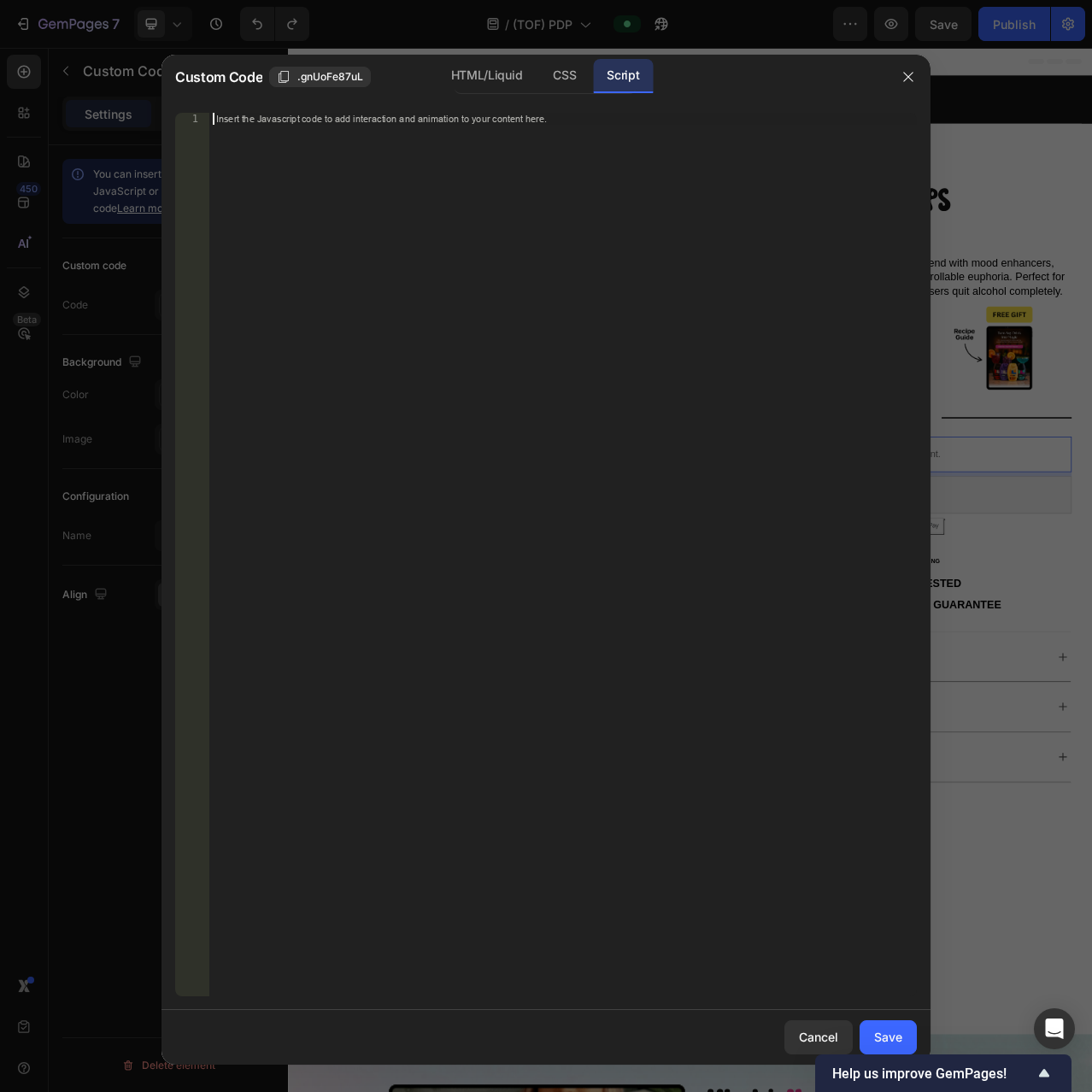
click at [533, 469] on div "Insert the Javascript code to add interaction and animation to your content her…" at bounding box center [563, 566] width 707 height 907
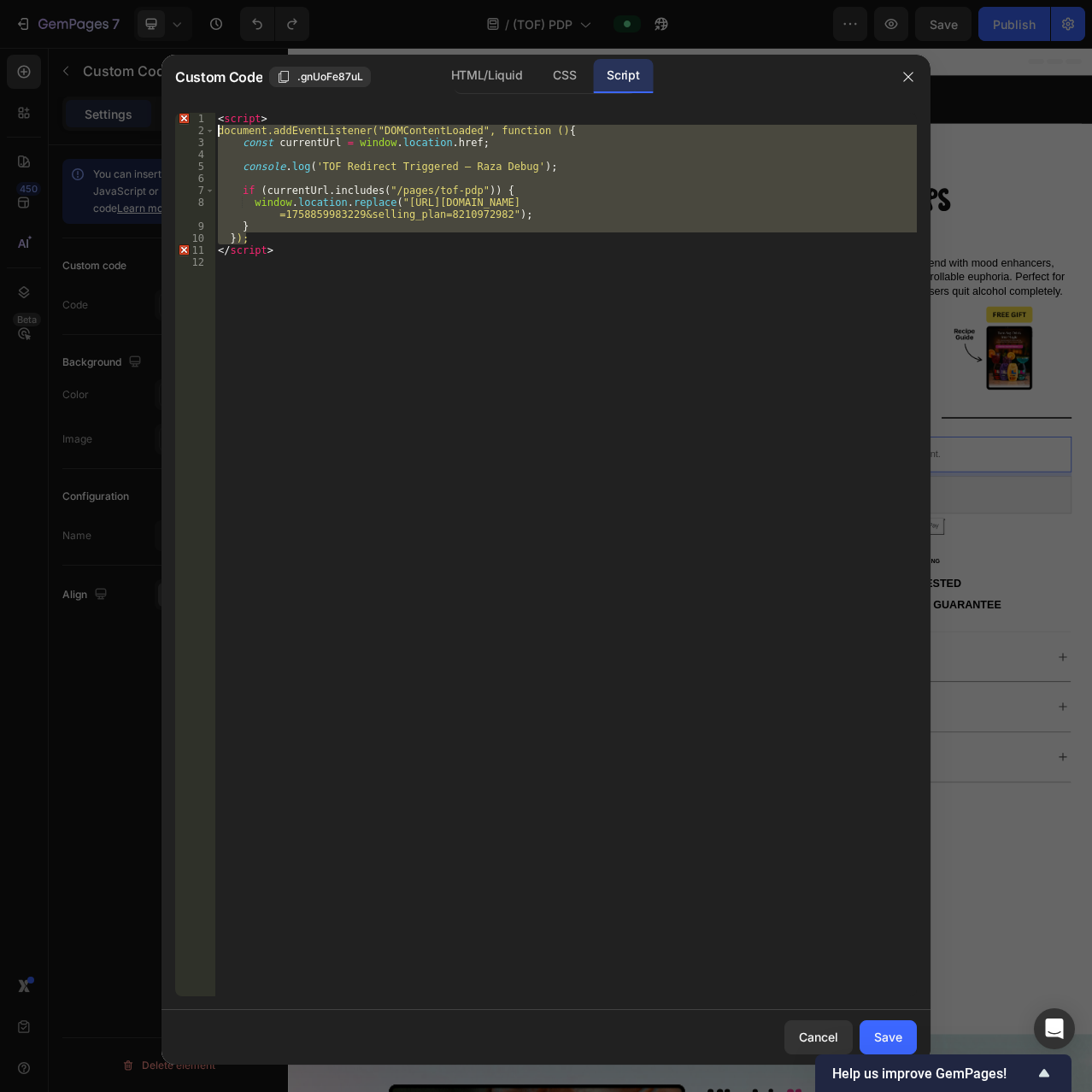
drag, startPoint x: 262, startPoint y: 234, endPoint x: 205, endPoint y: 131, distance: 117.7
click at [205, 131] on div "1 2 3 4 5 6 7 8 9 10 11 12 < script > document.addEventListener("DOMContentLoad…" at bounding box center [546, 554] width 742 height 884
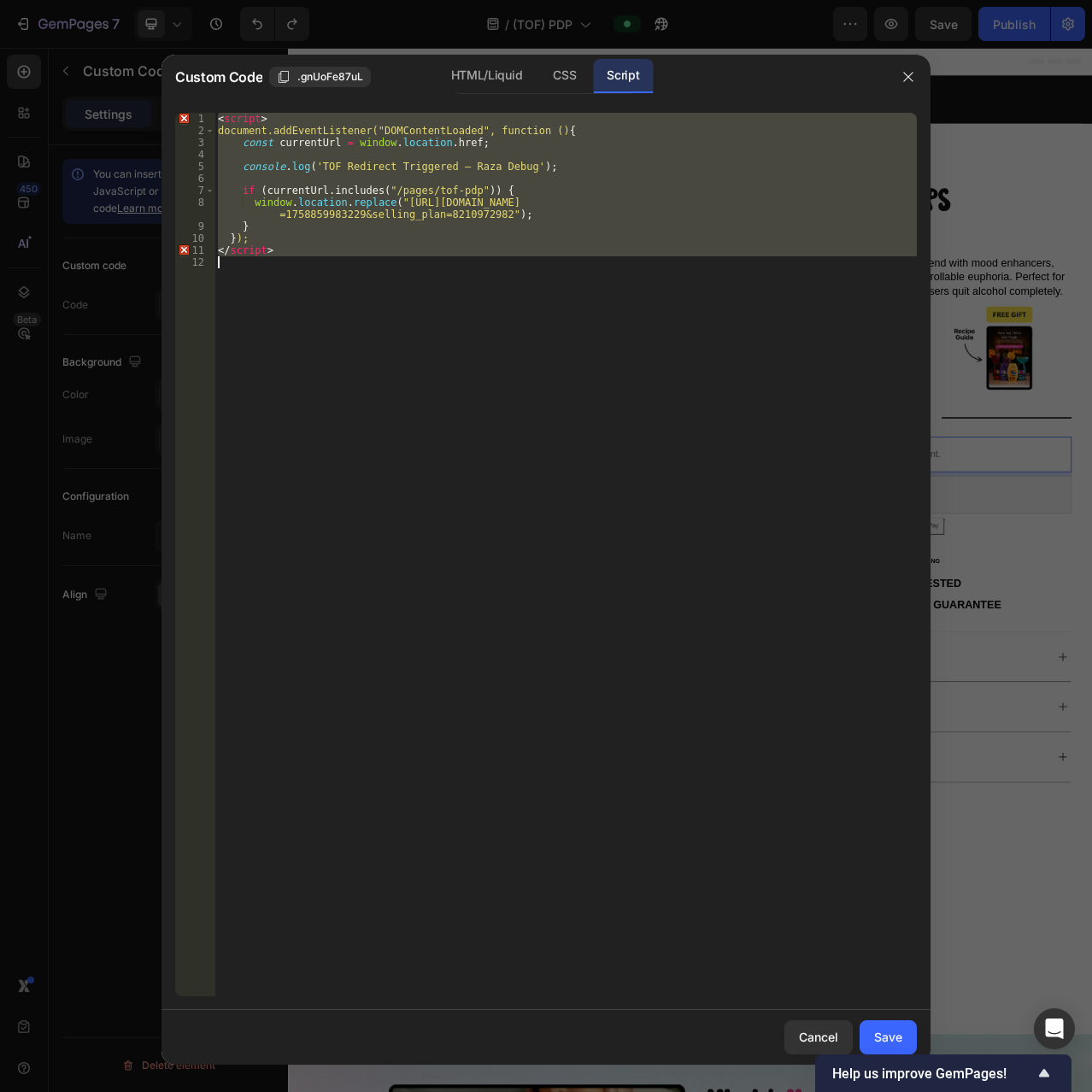
paste textarea "});"
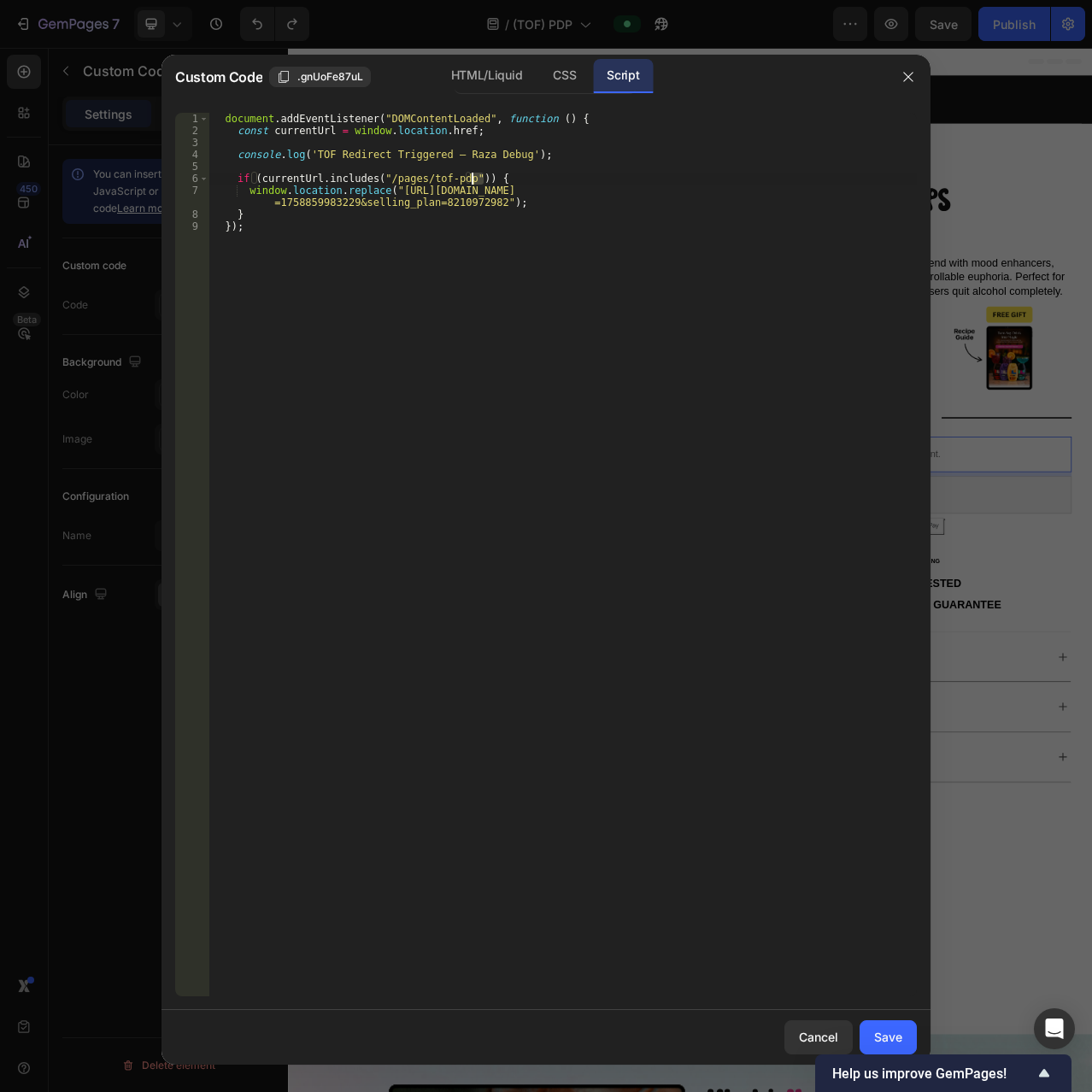
drag, startPoint x: 493, startPoint y: 177, endPoint x: 474, endPoint y: 177, distance: 19.0
click at [474, 177] on div "document . addEventListener ( "DOMContentLoaded" , function ( ) { const current…" at bounding box center [563, 566] width 707 height 907
click at [529, 177] on div "document . addEventListener ( "DOMContentLoaded" , function ( ) { const current…" at bounding box center [563, 554] width 707 height 884
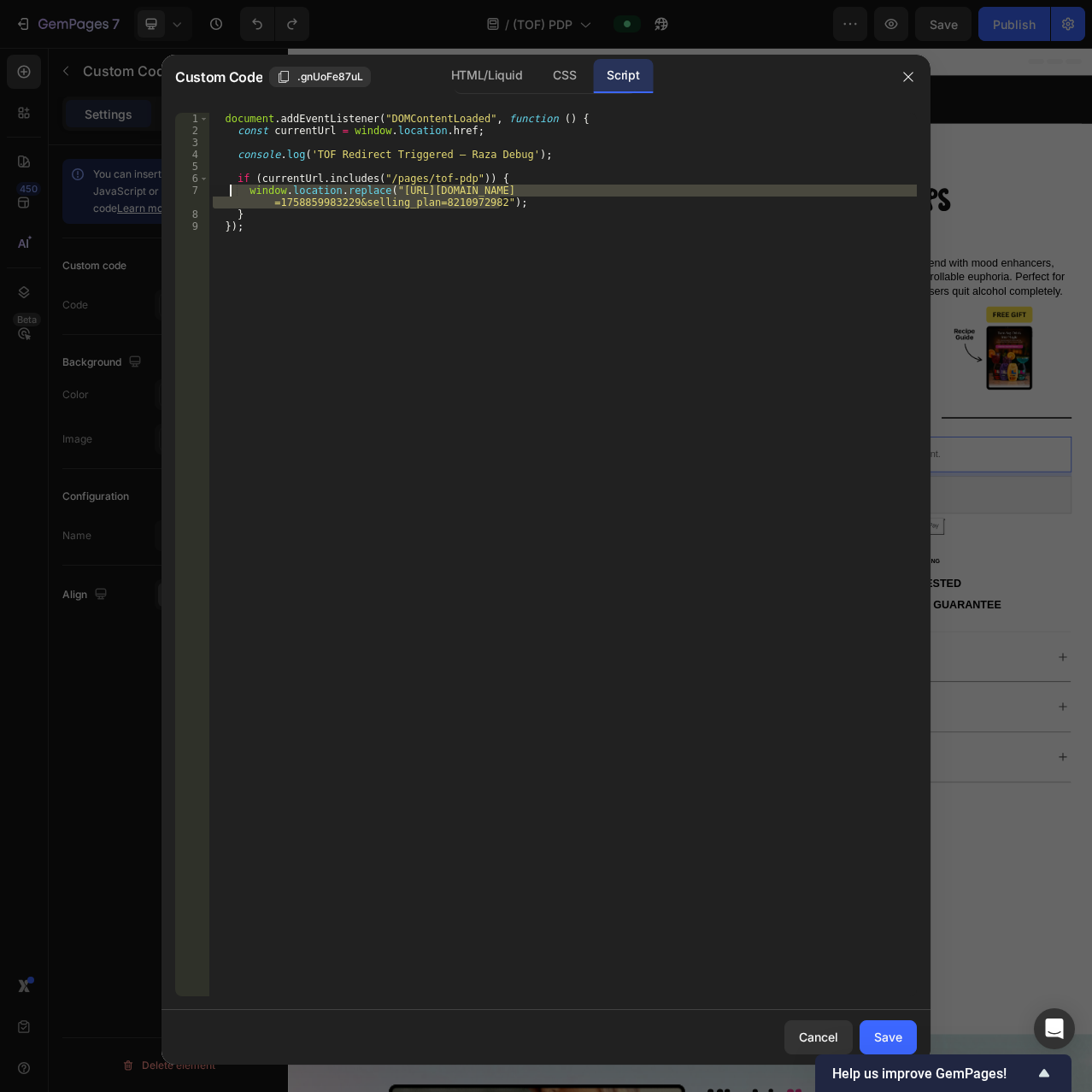
drag, startPoint x: 509, startPoint y: 203, endPoint x: 228, endPoint y: 190, distance: 281.3
click at [228, 190] on div "document . addEventListener ( "DOMContentLoaded" , function ( ) { const current…" at bounding box center [563, 566] width 707 height 907
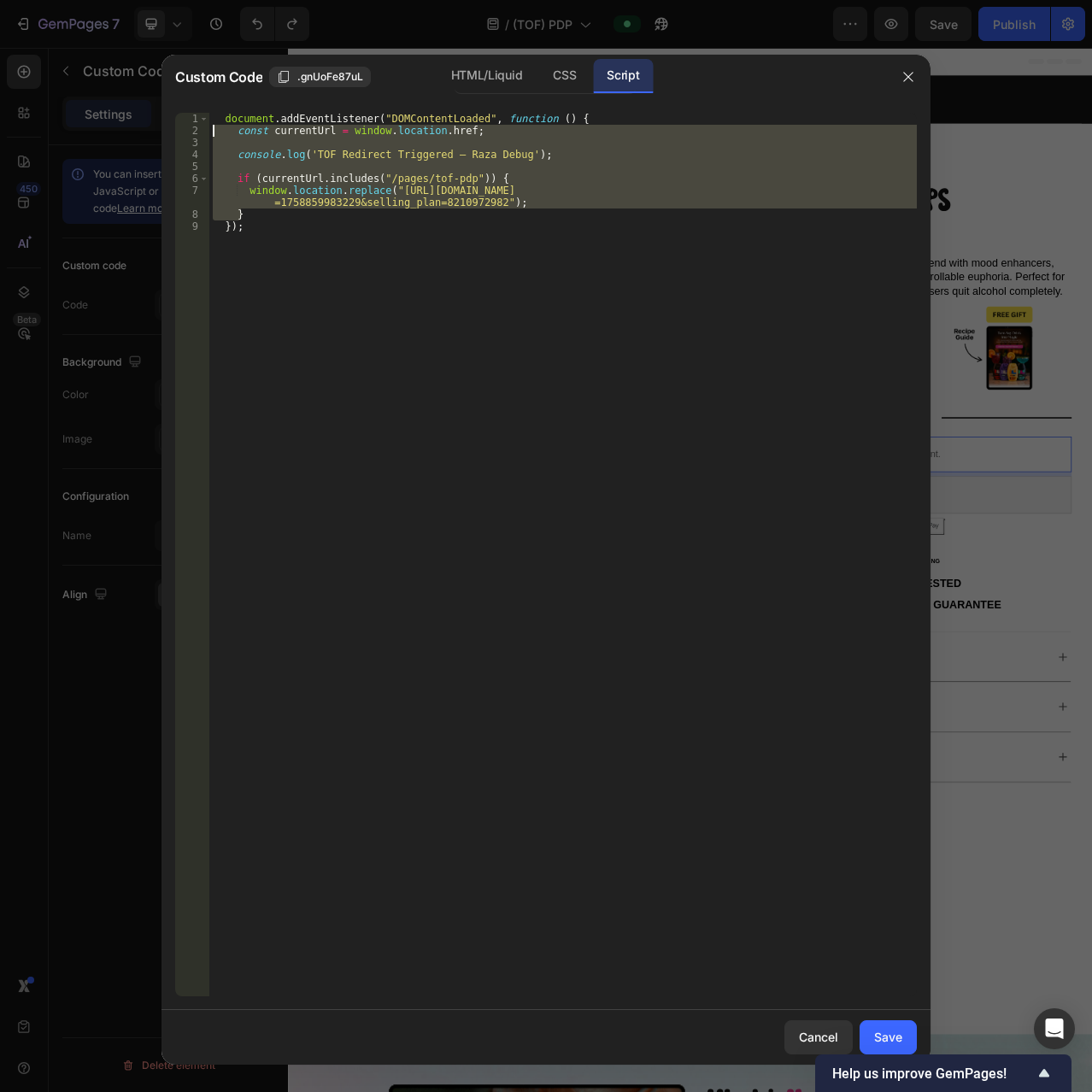
drag, startPoint x: 261, startPoint y: 211, endPoint x: 215, endPoint y: 132, distance: 91.4
click at [215, 132] on div "document . addEventListener ( "DOMContentLoaded" , function ( ) { const current…" at bounding box center [563, 566] width 707 height 907
paste textarea "window.location.replace("https://mycolean.com/products/magic-cocktail-bundle-fr…"
type textarea "window.location.replace("https://mycolean.com/products/magic-cocktail-bundle-fr…"
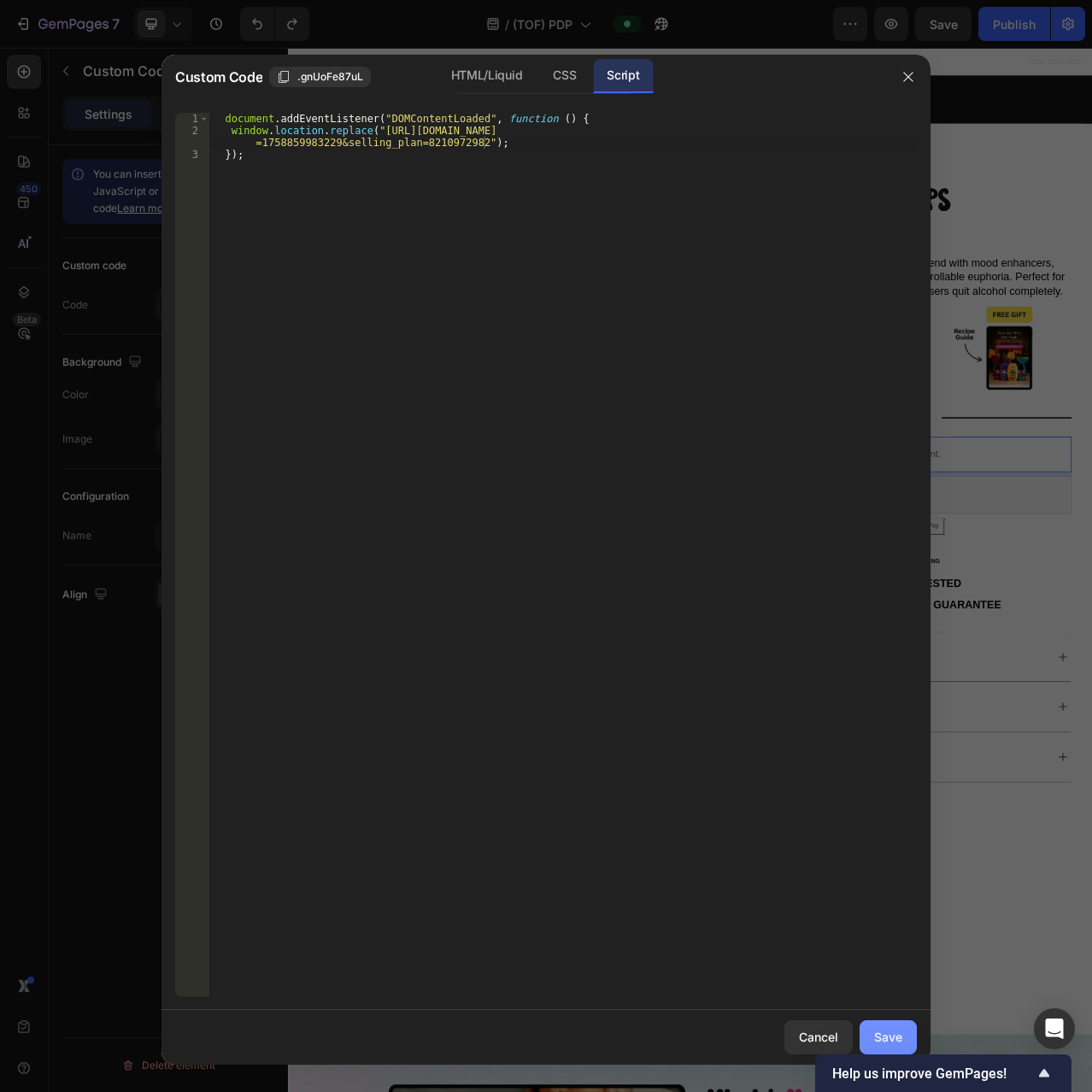
click at [881, 1034] on div "Save" at bounding box center [888, 1037] width 28 height 18
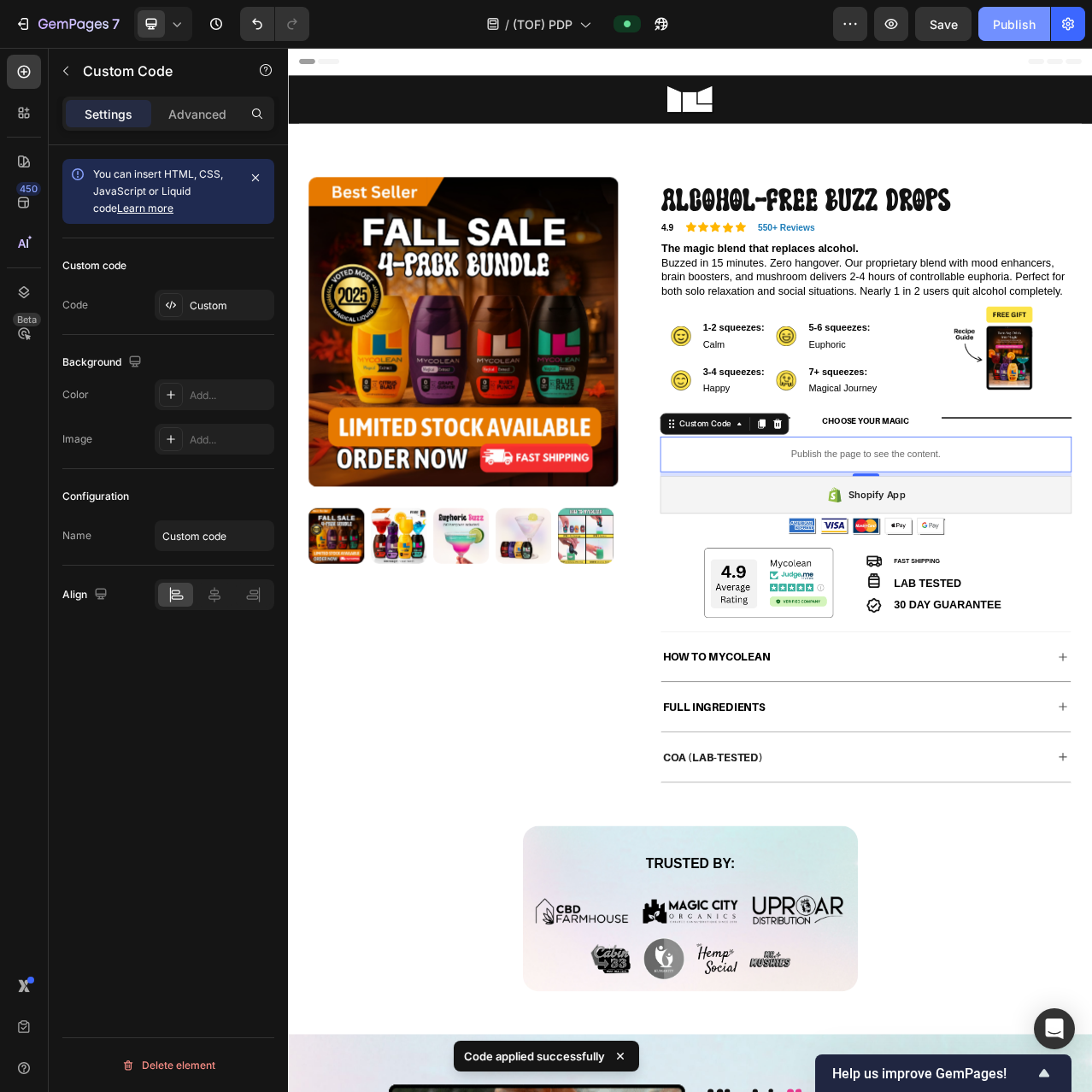
click at [998, 24] on div "Publish" at bounding box center [1014, 23] width 43 height 18
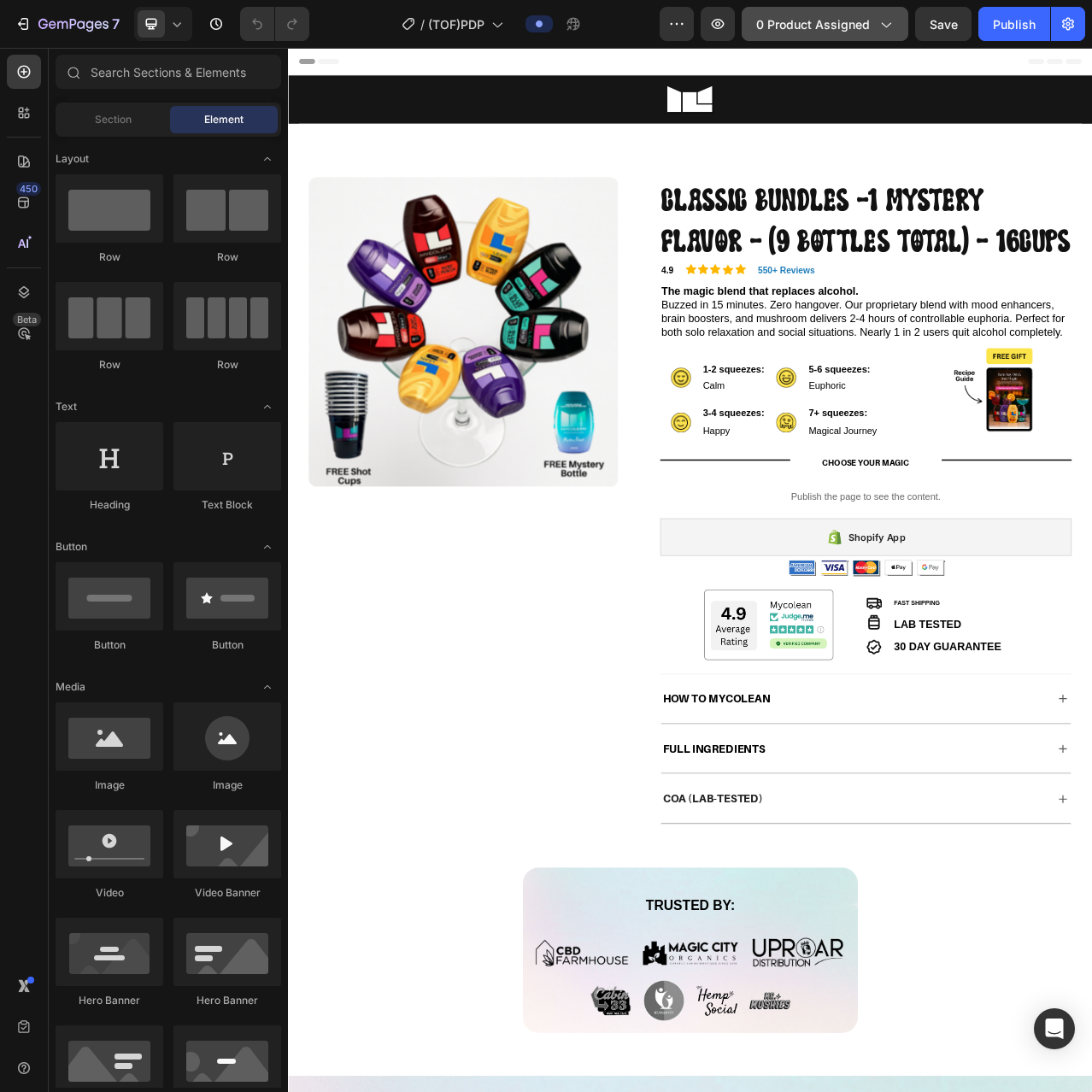
click at [831, 21] on span "0 product assigned" at bounding box center [812, 23] width 114 height 18
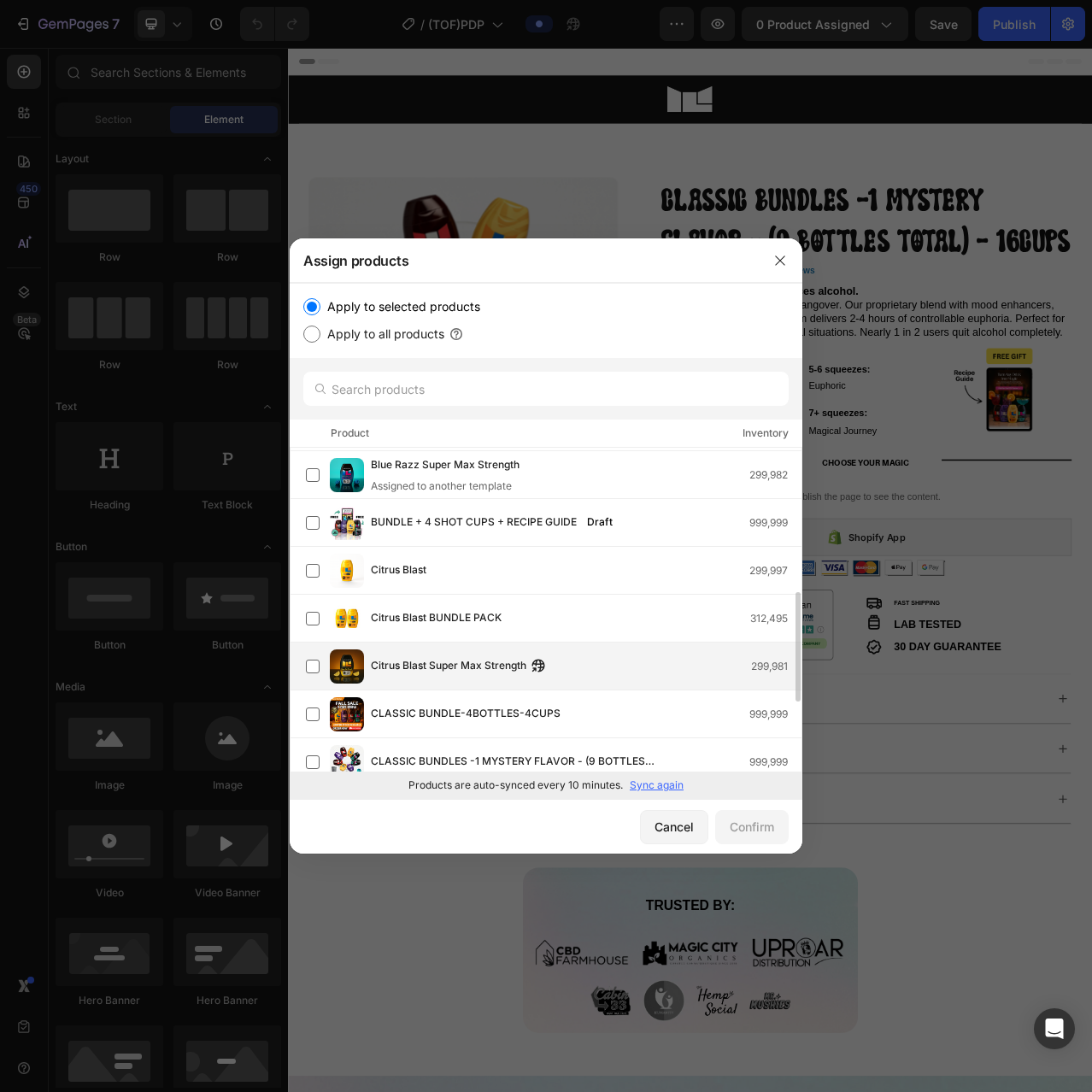
scroll to position [512, 0]
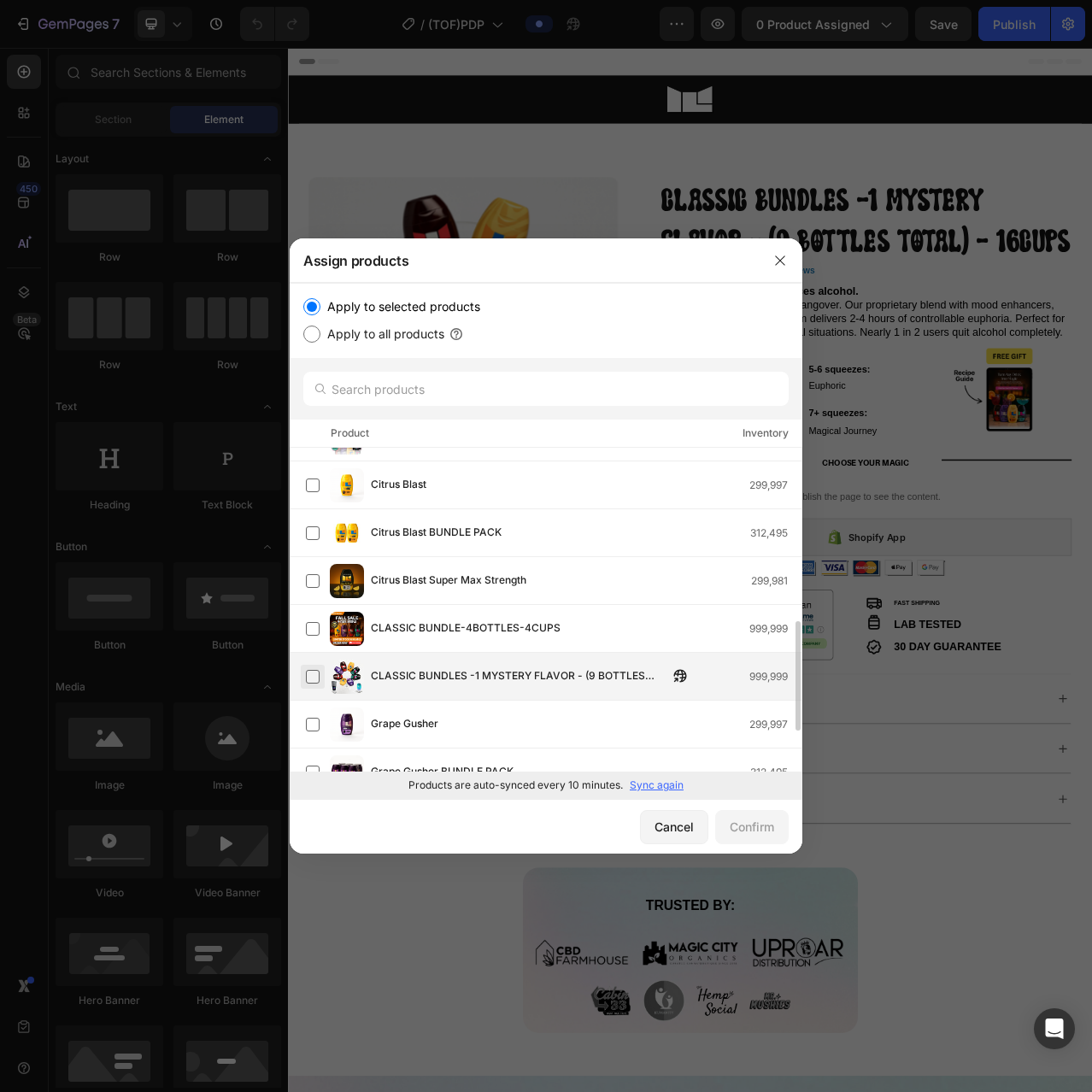
click at [313, 678] on label at bounding box center [312, 676] width 14 height 14
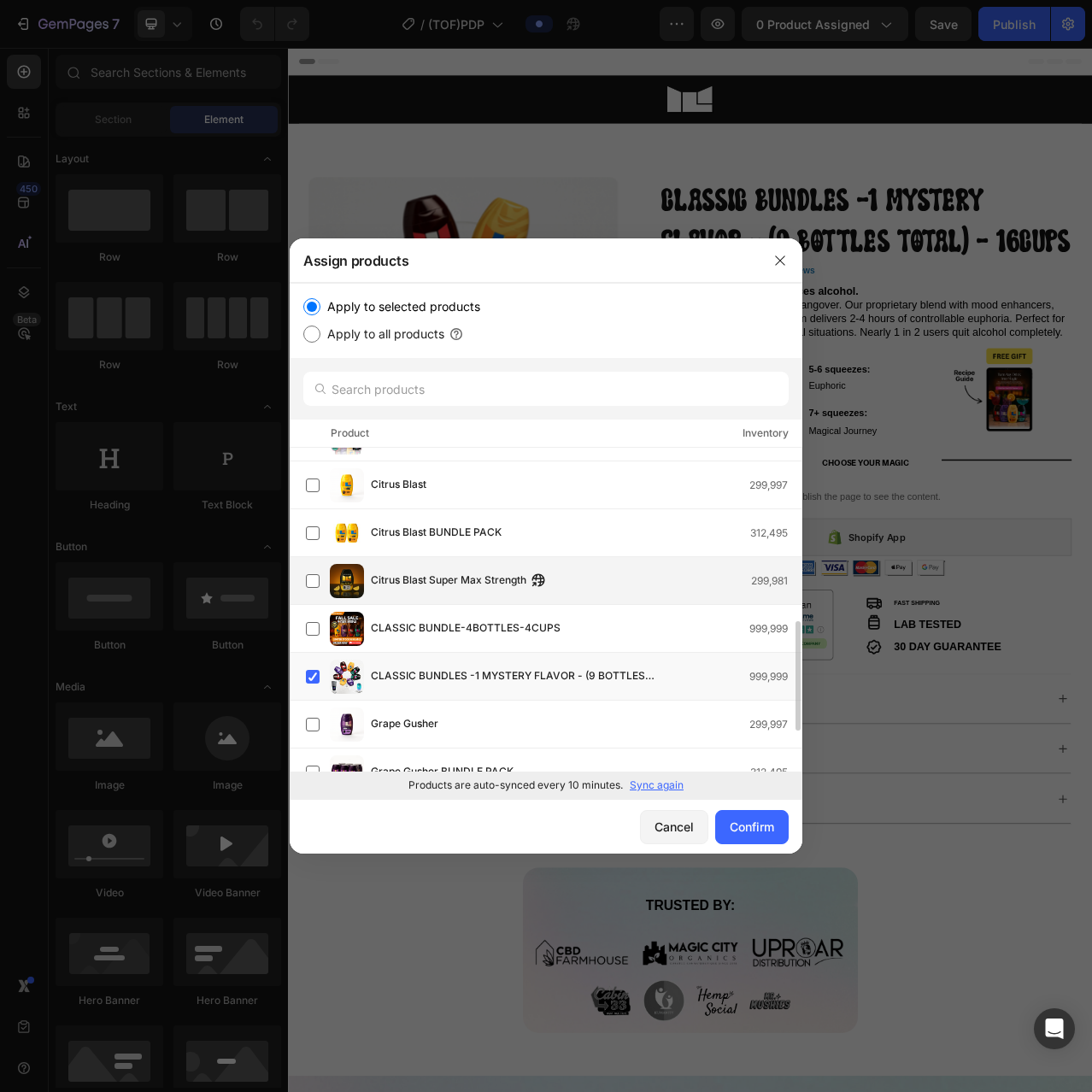
drag, startPoint x: 754, startPoint y: 825, endPoint x: 517, endPoint y: 571, distance: 347.4
click at [517, 571] on div "Assign products Apply to selected products Apply to all products Product Invent…" at bounding box center [546, 546] width 512 height 615
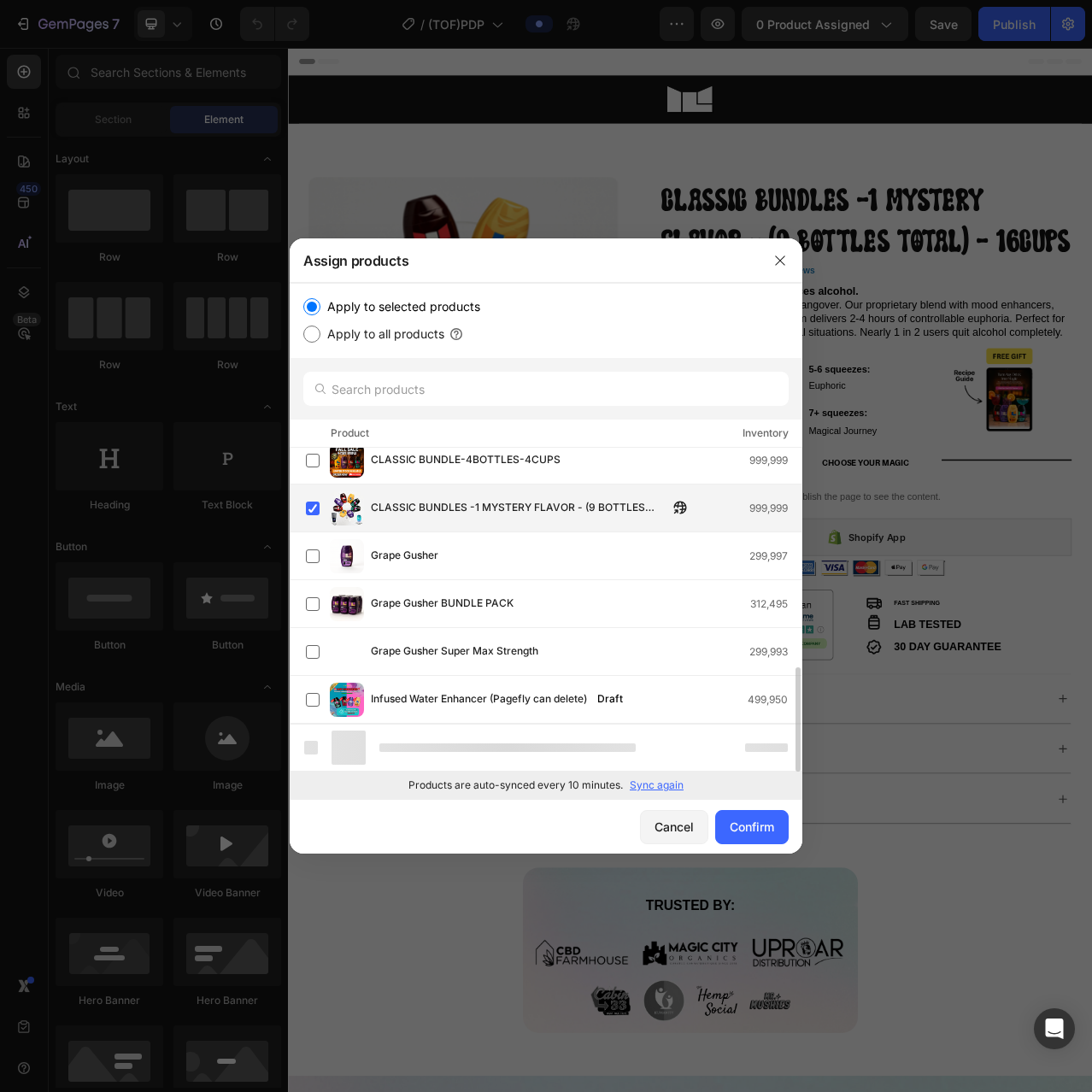
scroll to position [633, 0]
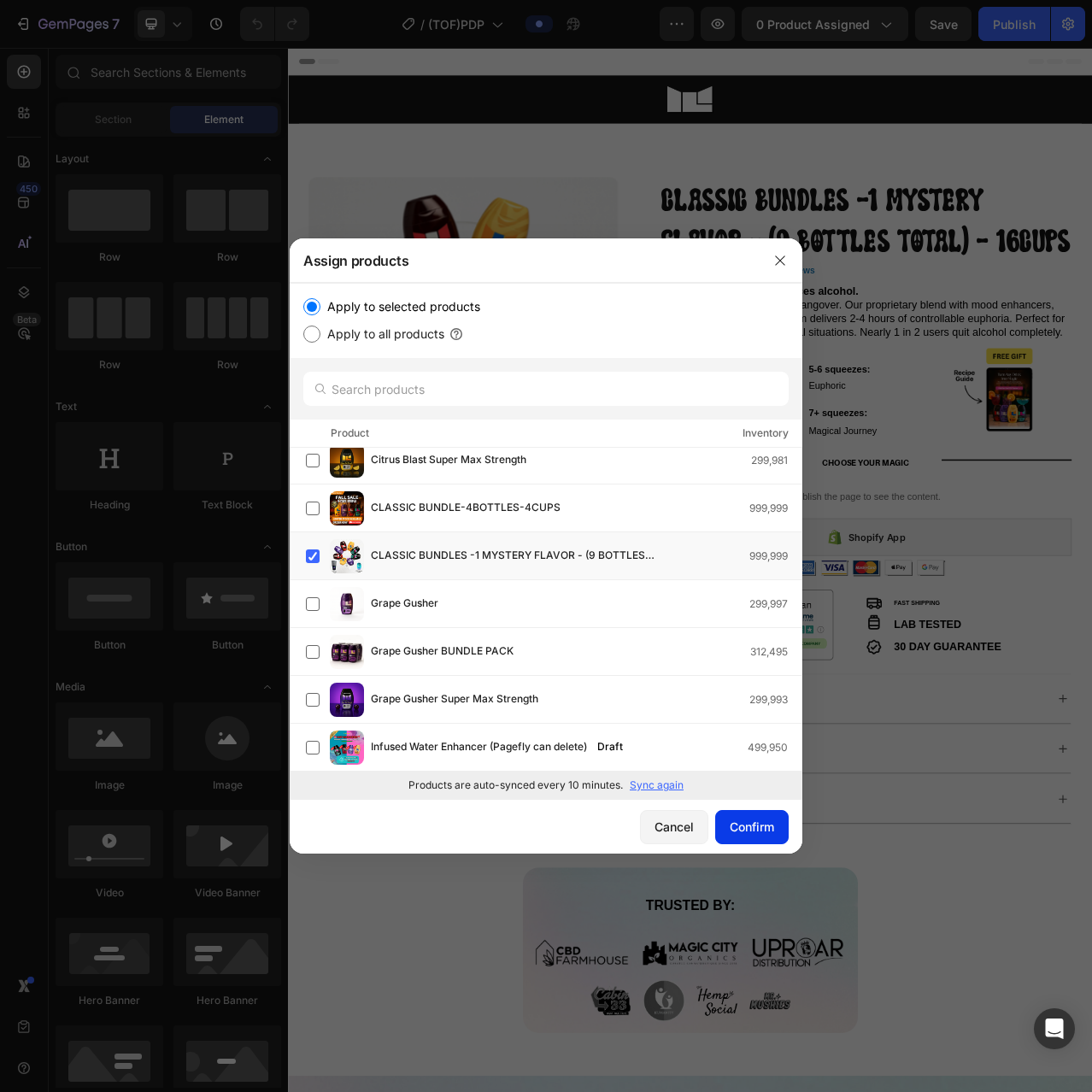
click at [754, 816] on button "Confirm" at bounding box center [751, 827] width 73 height 34
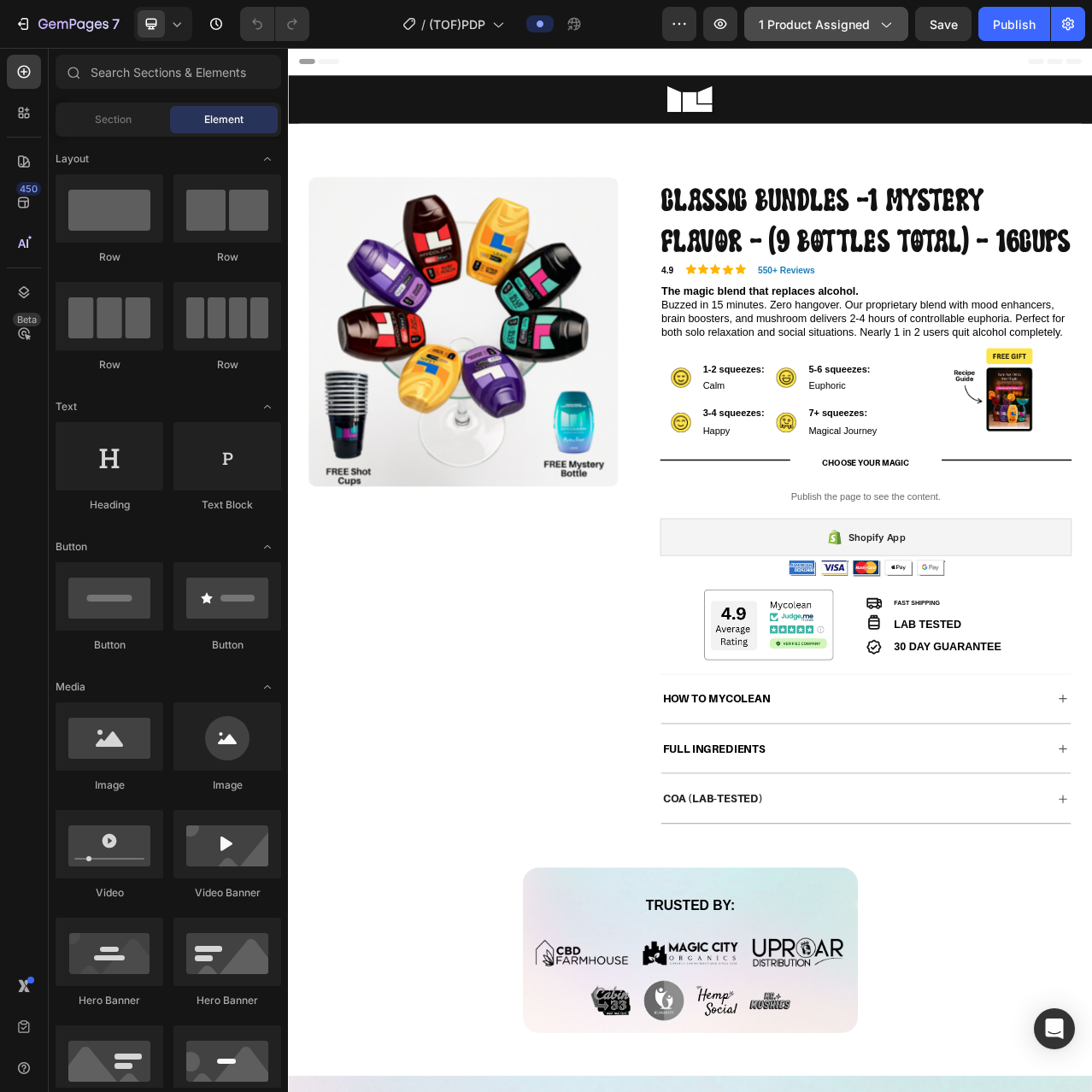
click at [810, 30] on span "1 product assigned" at bounding box center [814, 23] width 111 height 18
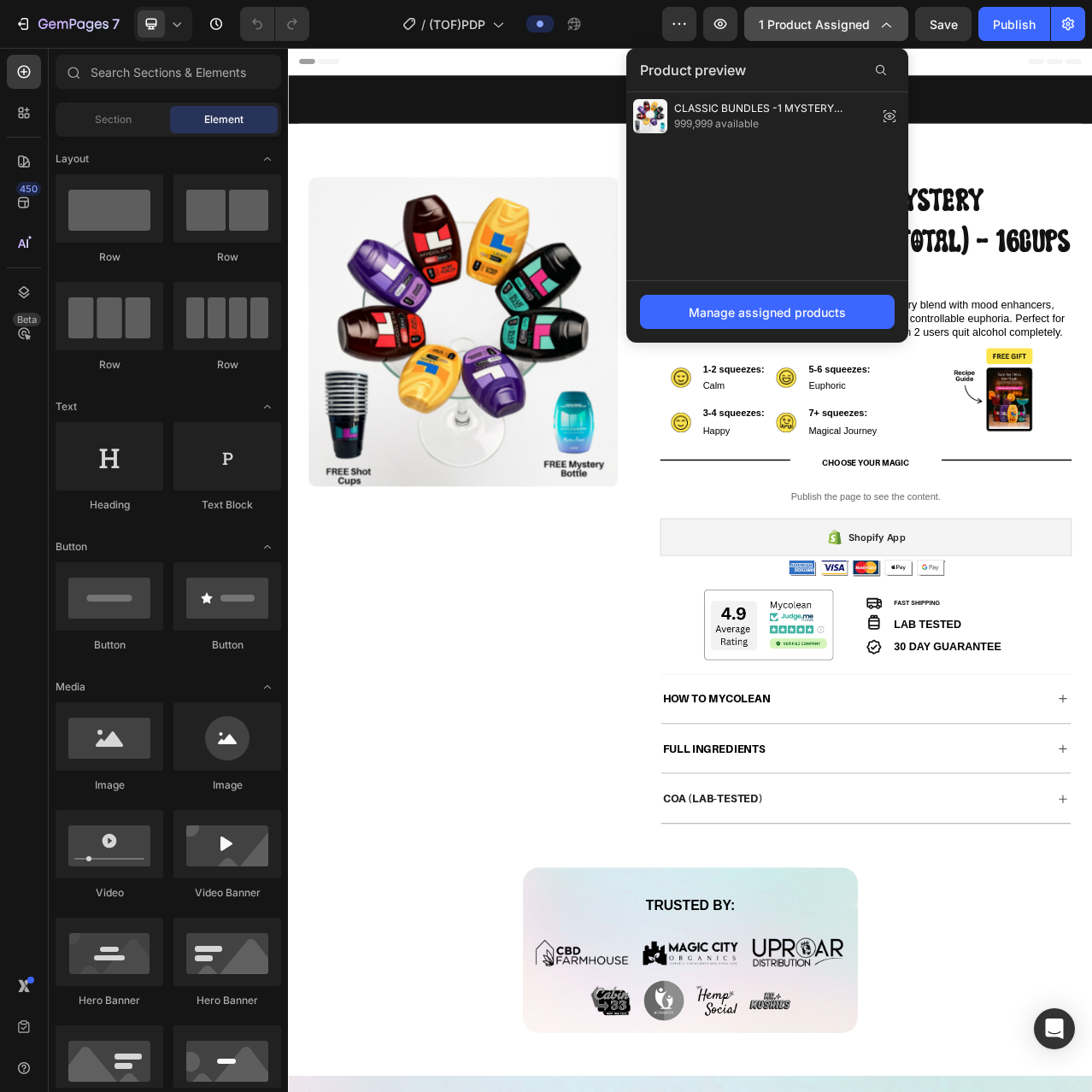
click at [810, 30] on span "1 product assigned" at bounding box center [814, 23] width 111 height 18
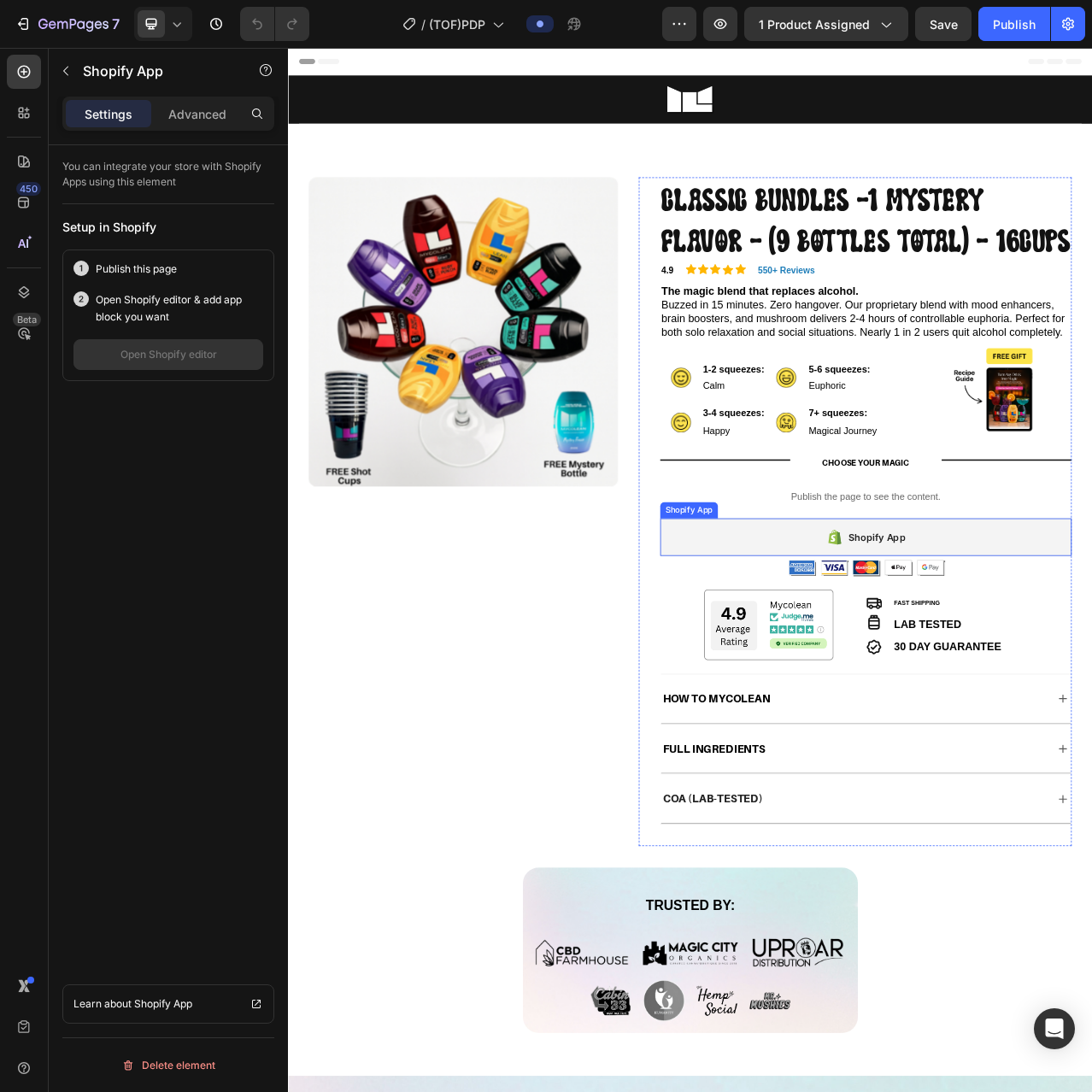
click at [926, 695] on div "Shopify App" at bounding box center [1024, 671] width 524 height 48
click at [1017, 31] on div "Publish" at bounding box center [1014, 23] width 43 height 18
click at [853, 23] on span "1 product assigned" at bounding box center [814, 23] width 111 height 18
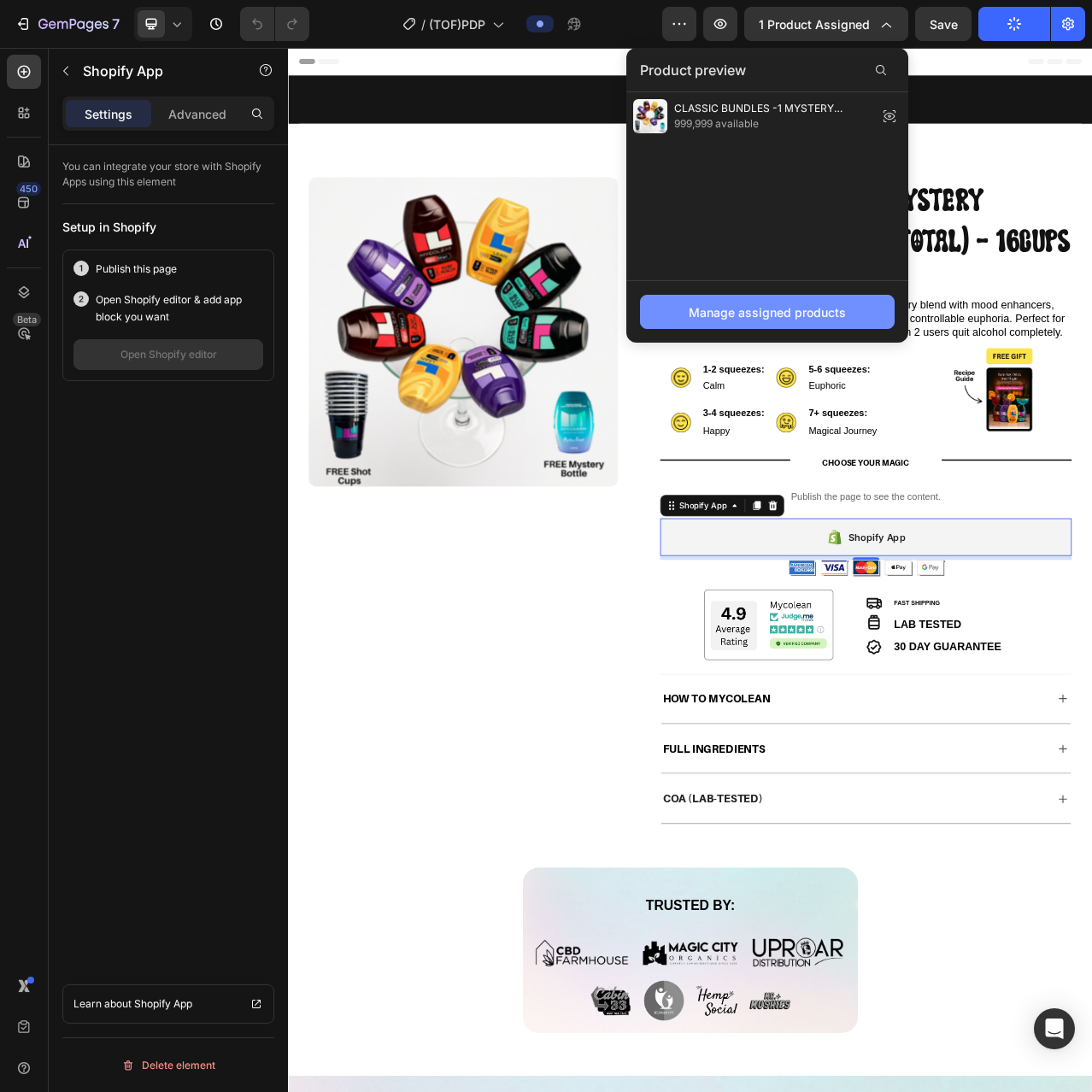
click at [726, 310] on div "Manage assigned products" at bounding box center [767, 311] width 158 height 18
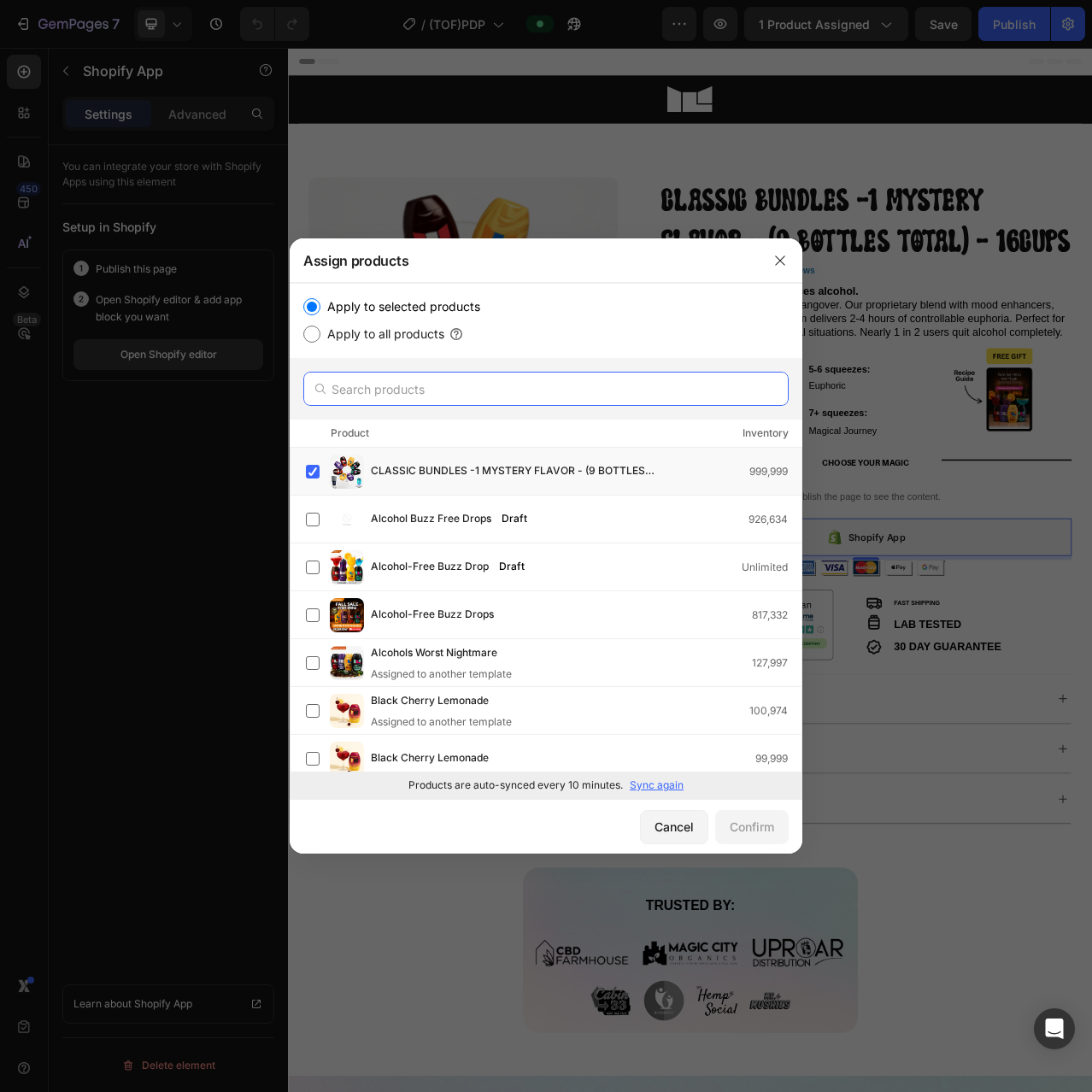
click at [403, 394] on input "text" at bounding box center [545, 388] width 485 height 34
click at [307, 467] on label at bounding box center [312, 471] width 14 height 14
click at [373, 394] on input "text" at bounding box center [545, 388] width 485 height 34
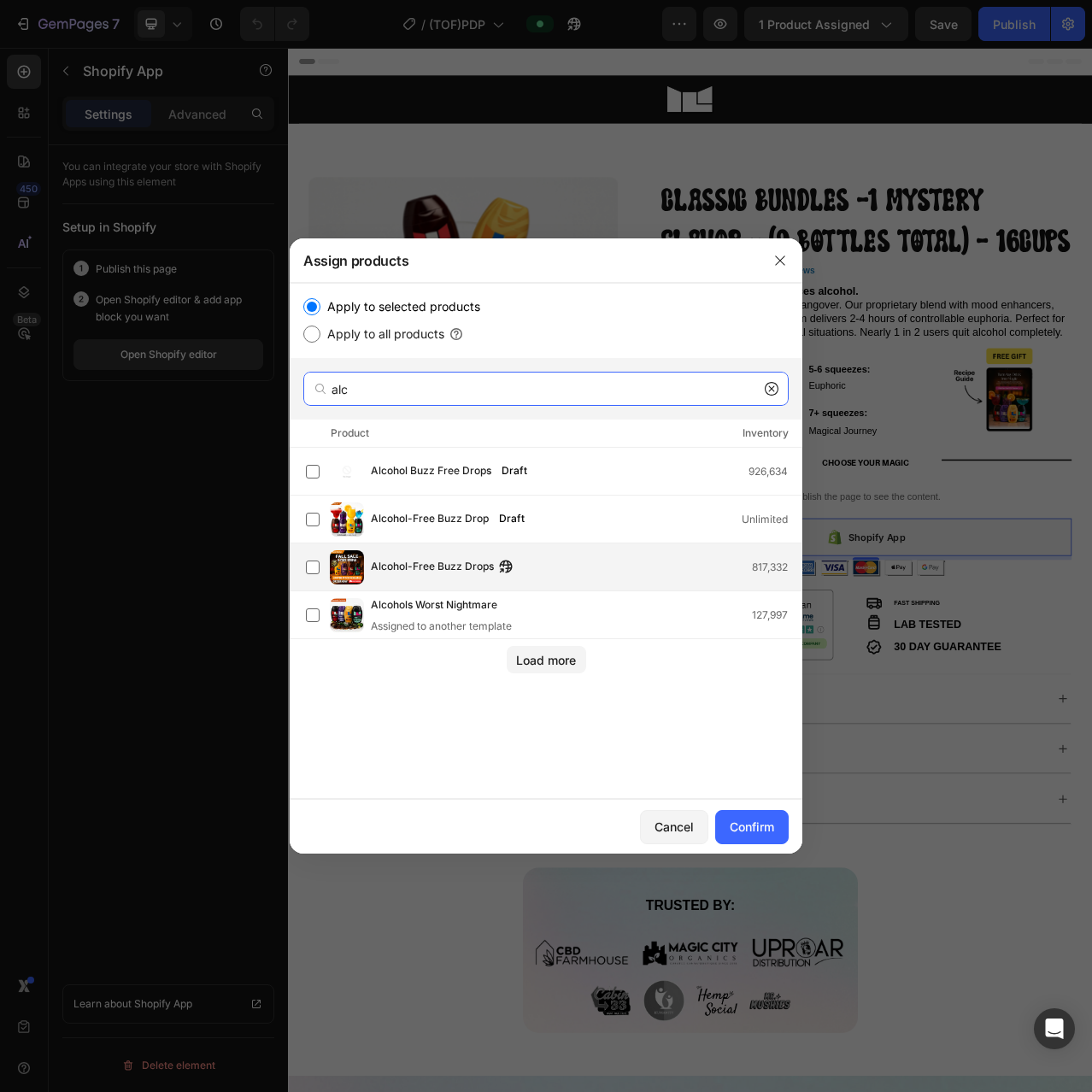
type input "alc"
click at [417, 574] on span "Alcohol-Free Buzz Drops" at bounding box center [432, 568] width 123 height 19
click at [757, 835] on div "Confirm" at bounding box center [751, 827] width 44 height 18
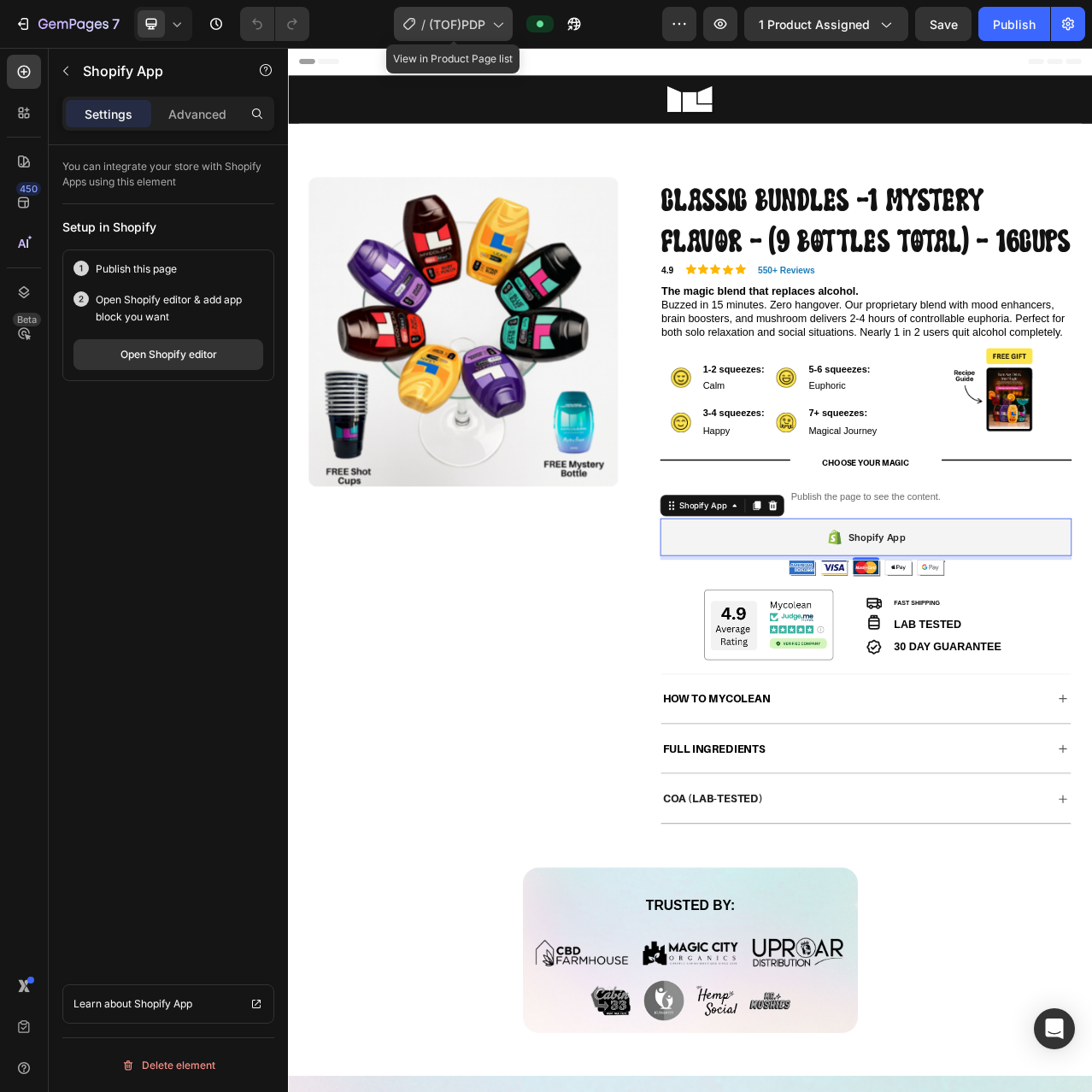
click at [477, 30] on span "(TOF)PDP" at bounding box center [457, 23] width 56 height 18
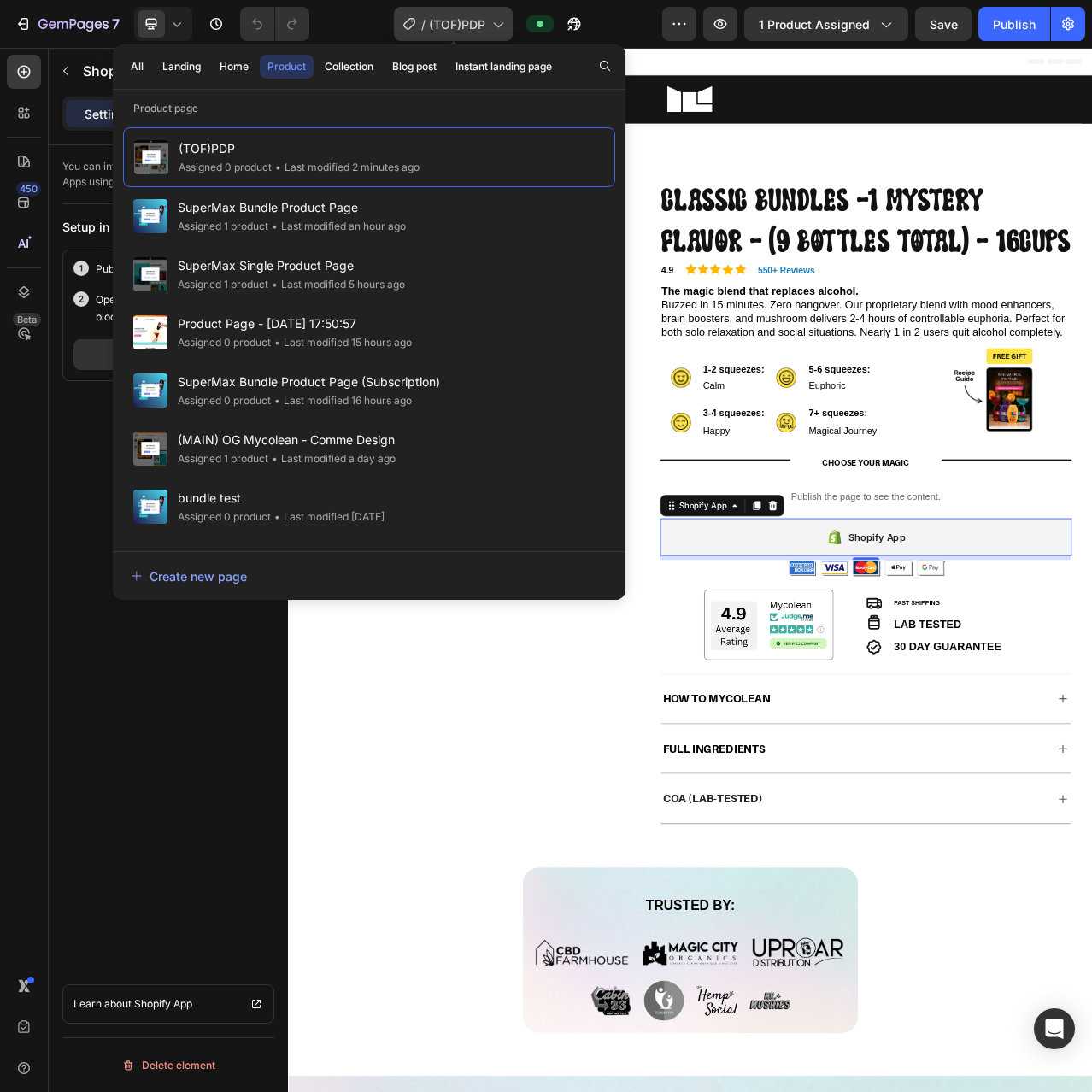
click at [477, 30] on span "(TOF)PDP" at bounding box center [457, 23] width 56 height 18
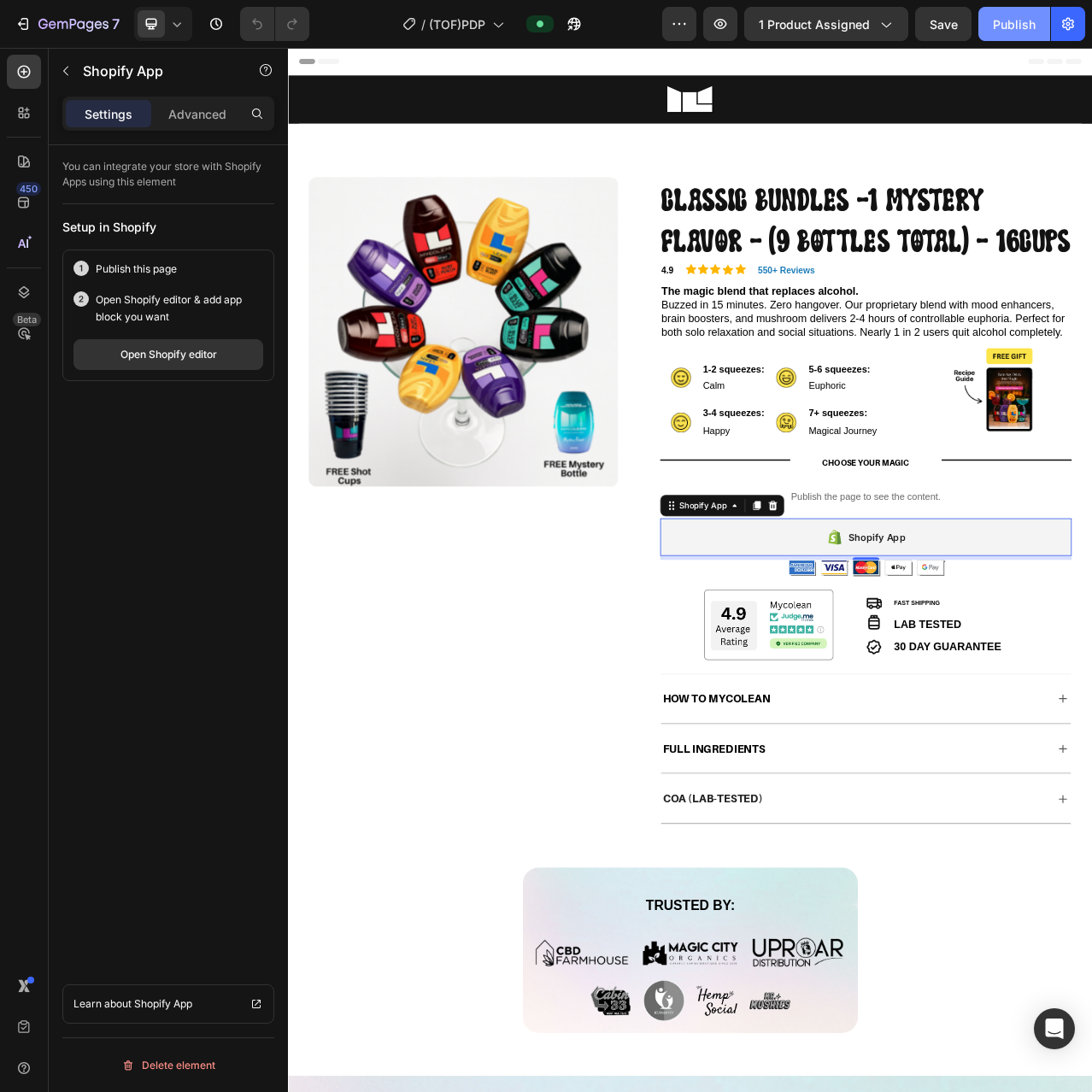
click at [1020, 33] on div "Publish" at bounding box center [1014, 23] width 43 height 18
click at [168, 358] on div "Open Shopify editor" at bounding box center [168, 355] width 97 height 15
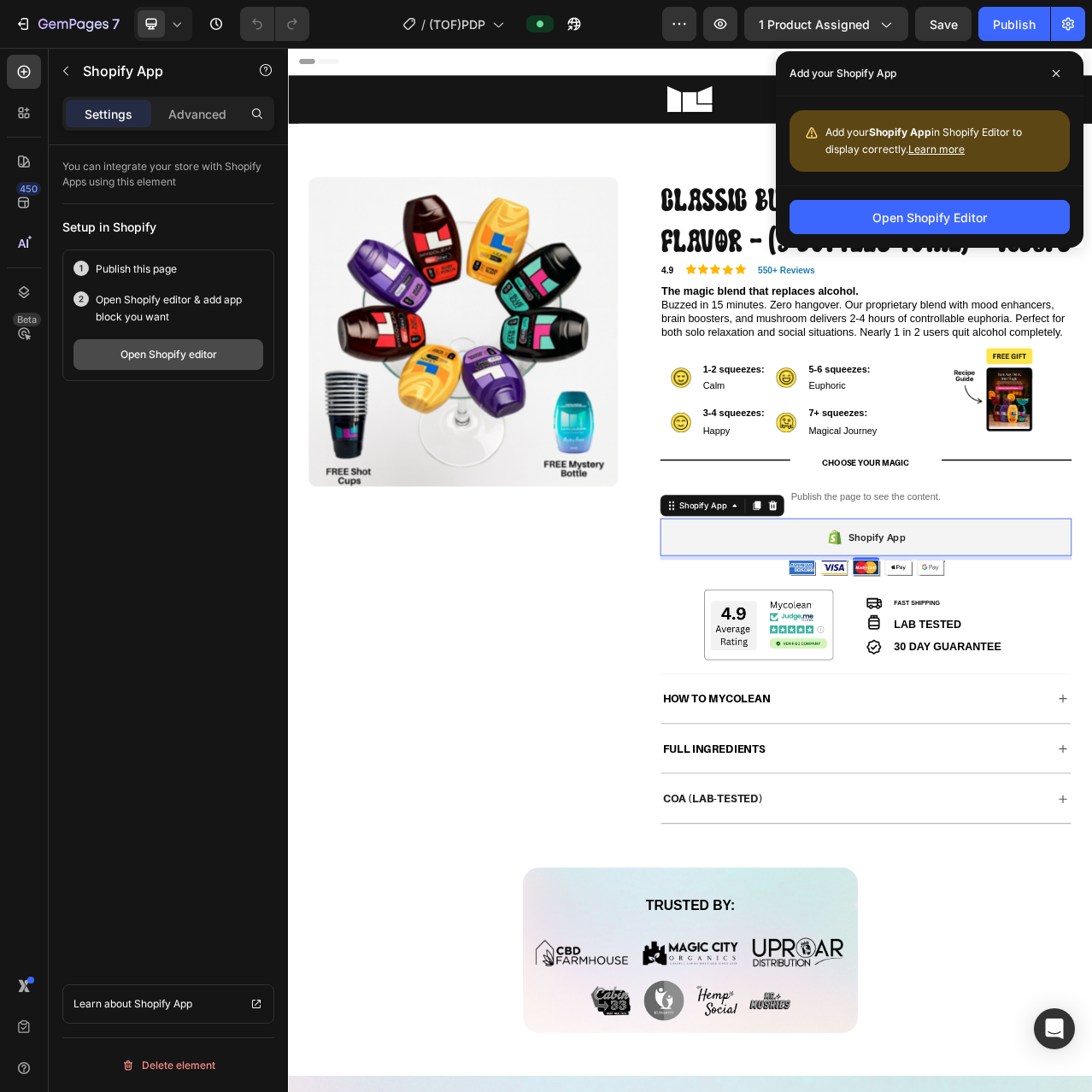
click at [172, 366] on button "Open Shopify editor" at bounding box center [168, 355] width 190 height 31
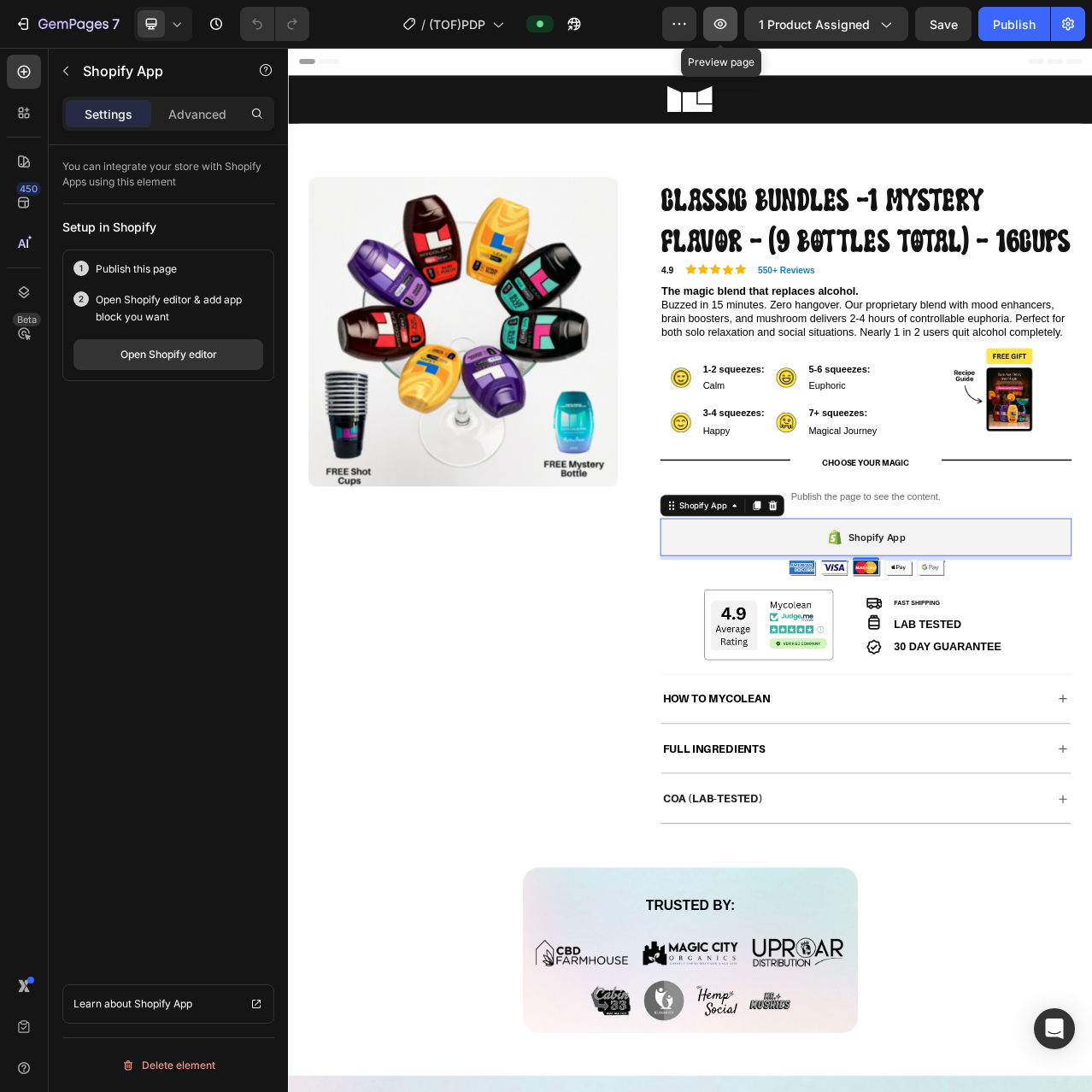
click at [726, 29] on icon "button" at bounding box center [720, 23] width 17 height 17
click at [891, 270] on h1 "CLASSIC BUNDLES -1 MYSTERY FLAVOR - (9 BOTTLES TOTAL) - 16CUPS" at bounding box center [1024, 267] width 524 height 110
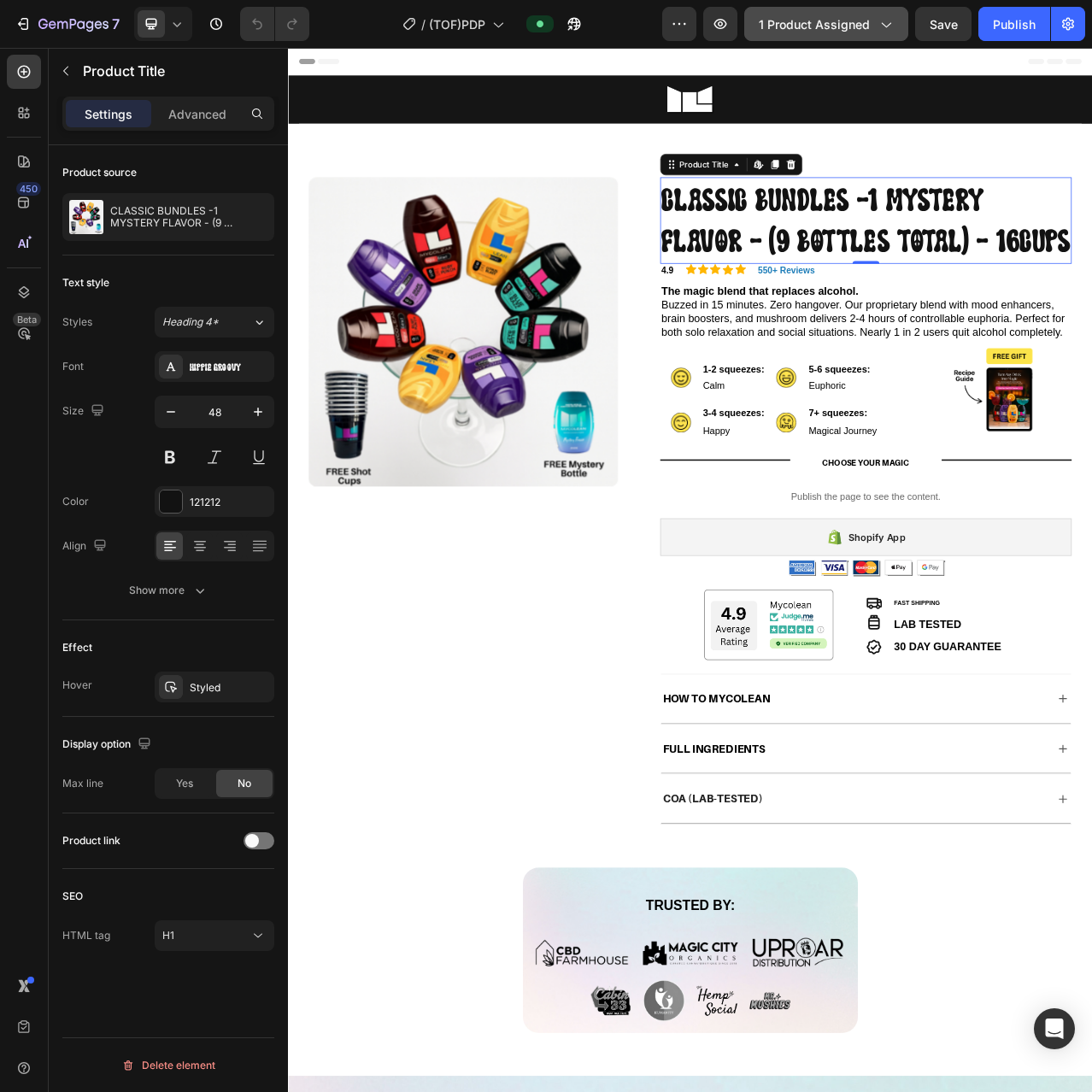
click at [830, 20] on span "1 product assigned" at bounding box center [814, 23] width 111 height 18
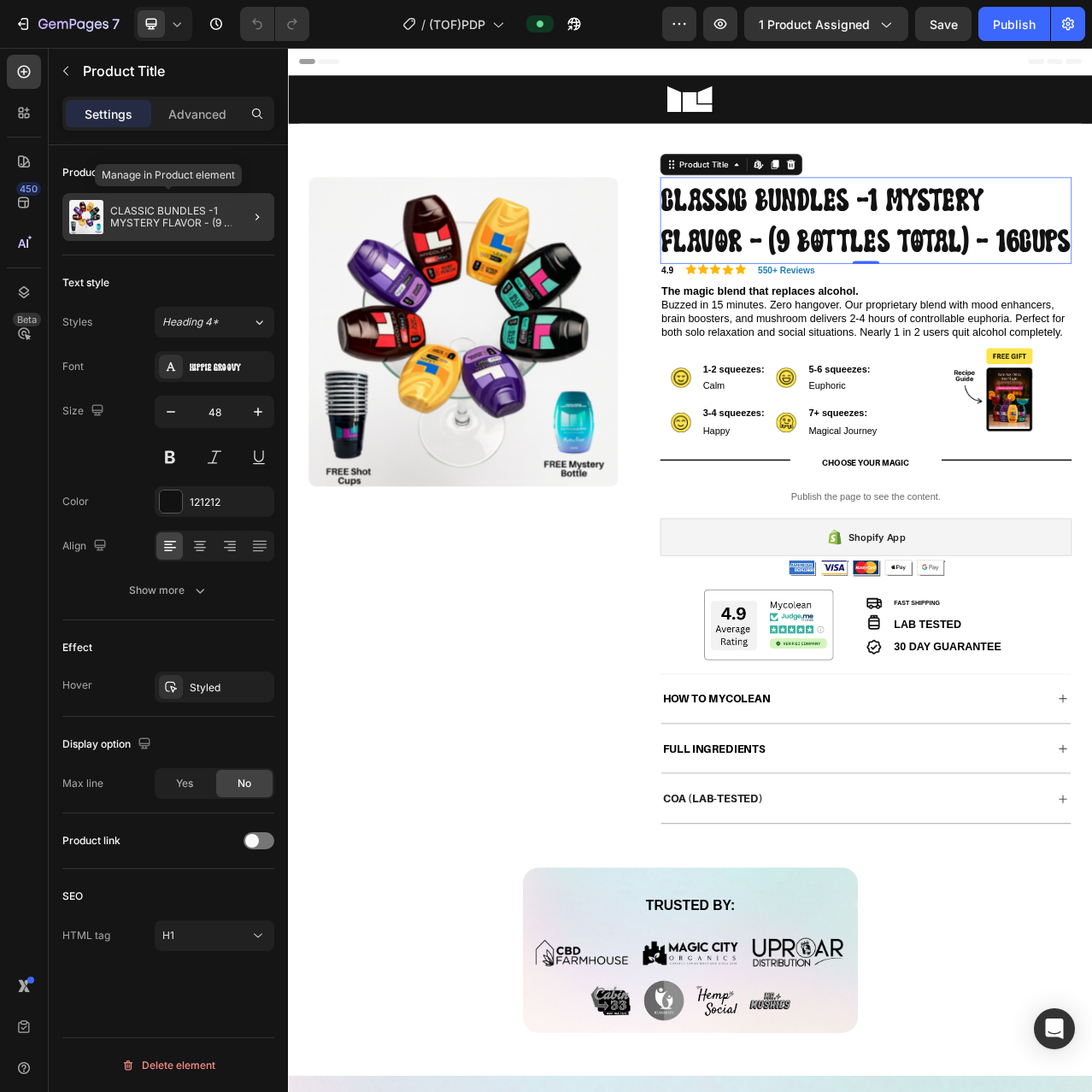
click at [176, 223] on p "CLASSIC BUNDLES -1 MYSTERY FLAVOR - (9 BOTTLES TOTAL) - 16CUPS" at bounding box center [189, 218] width 158 height 24
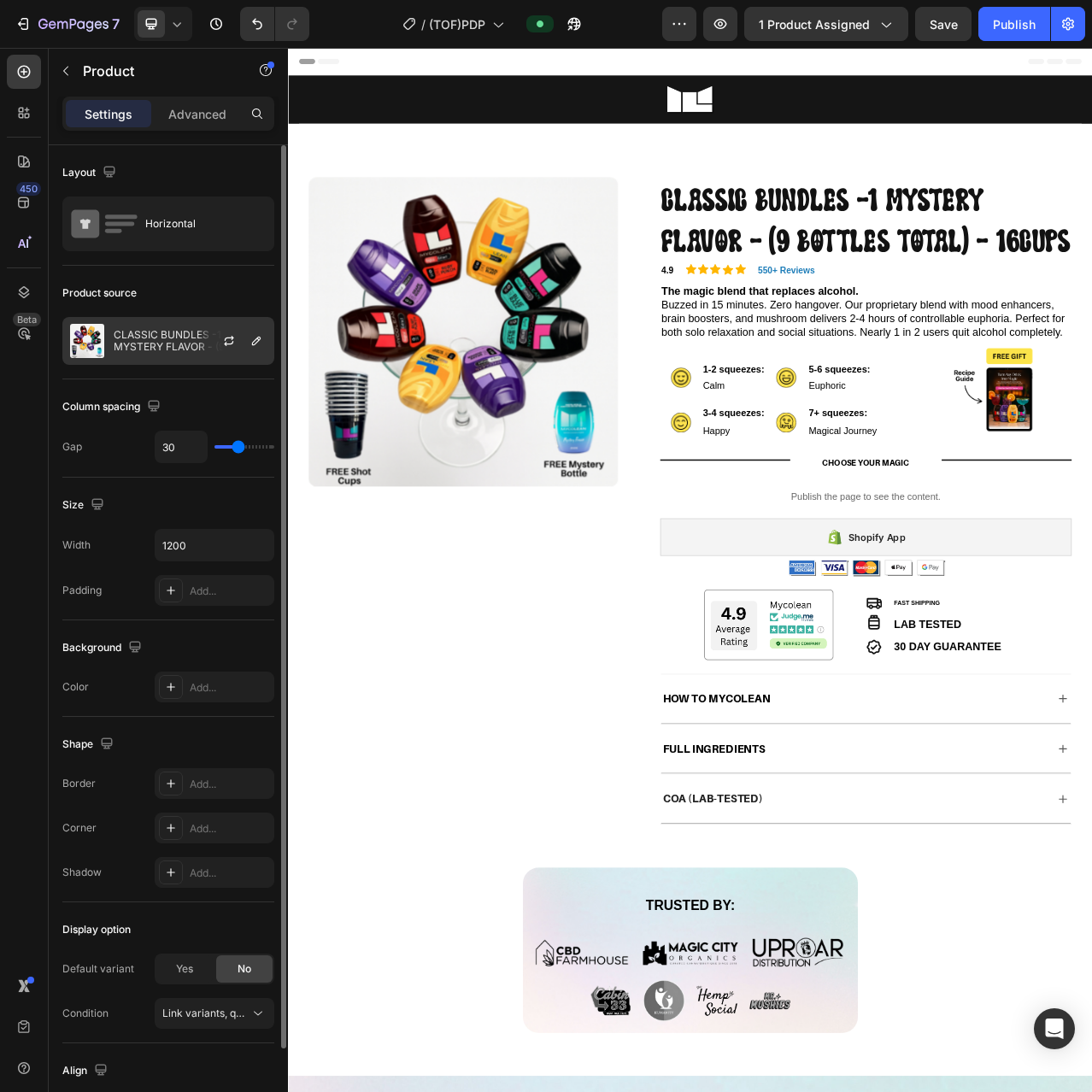
click at [179, 335] on p "CLASSIC BUNDLES -1 MYSTERY FLAVOR - (9 BOTTLES TOTAL) - 16CUPS" at bounding box center [190, 341] width 153 height 24
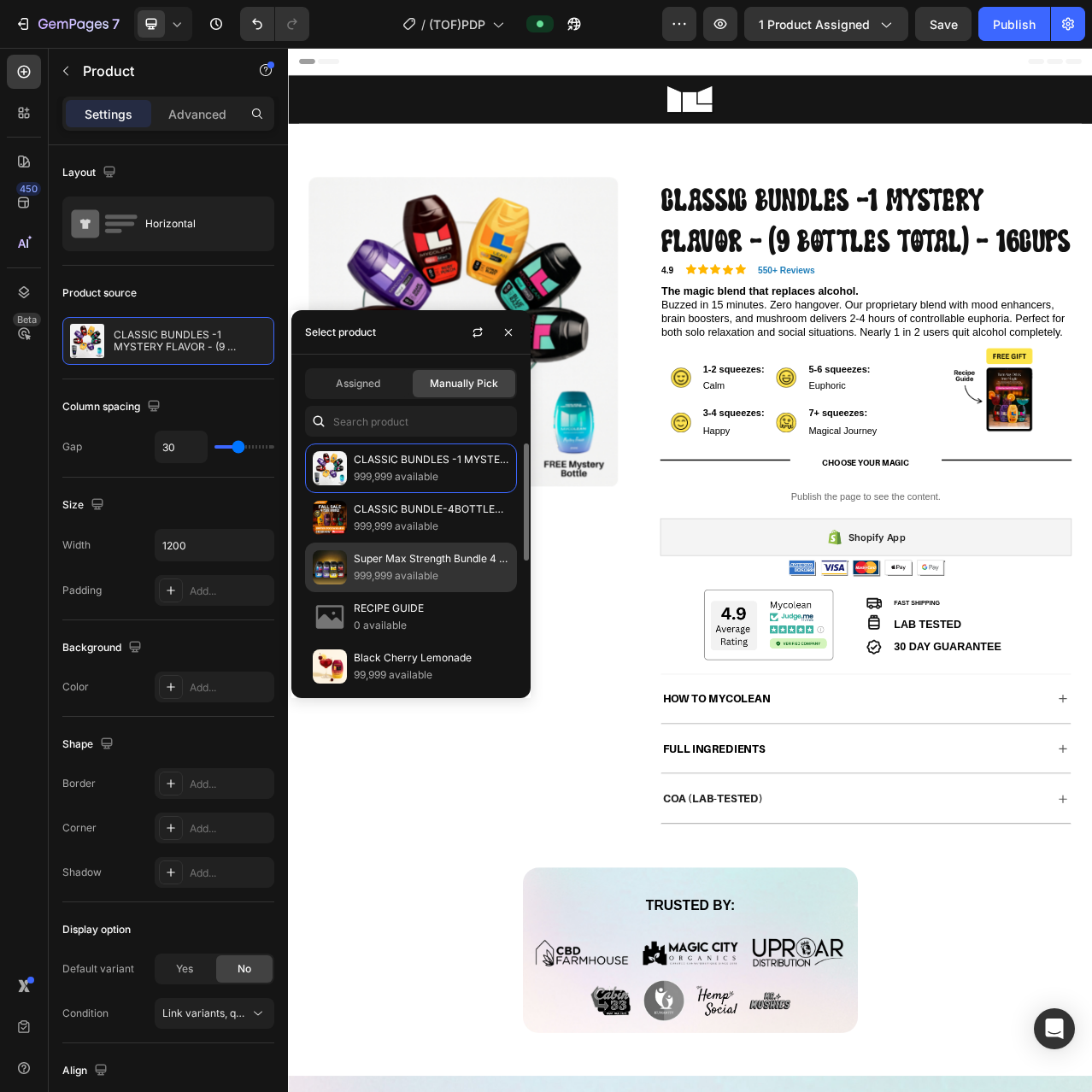
scroll to position [85, 0]
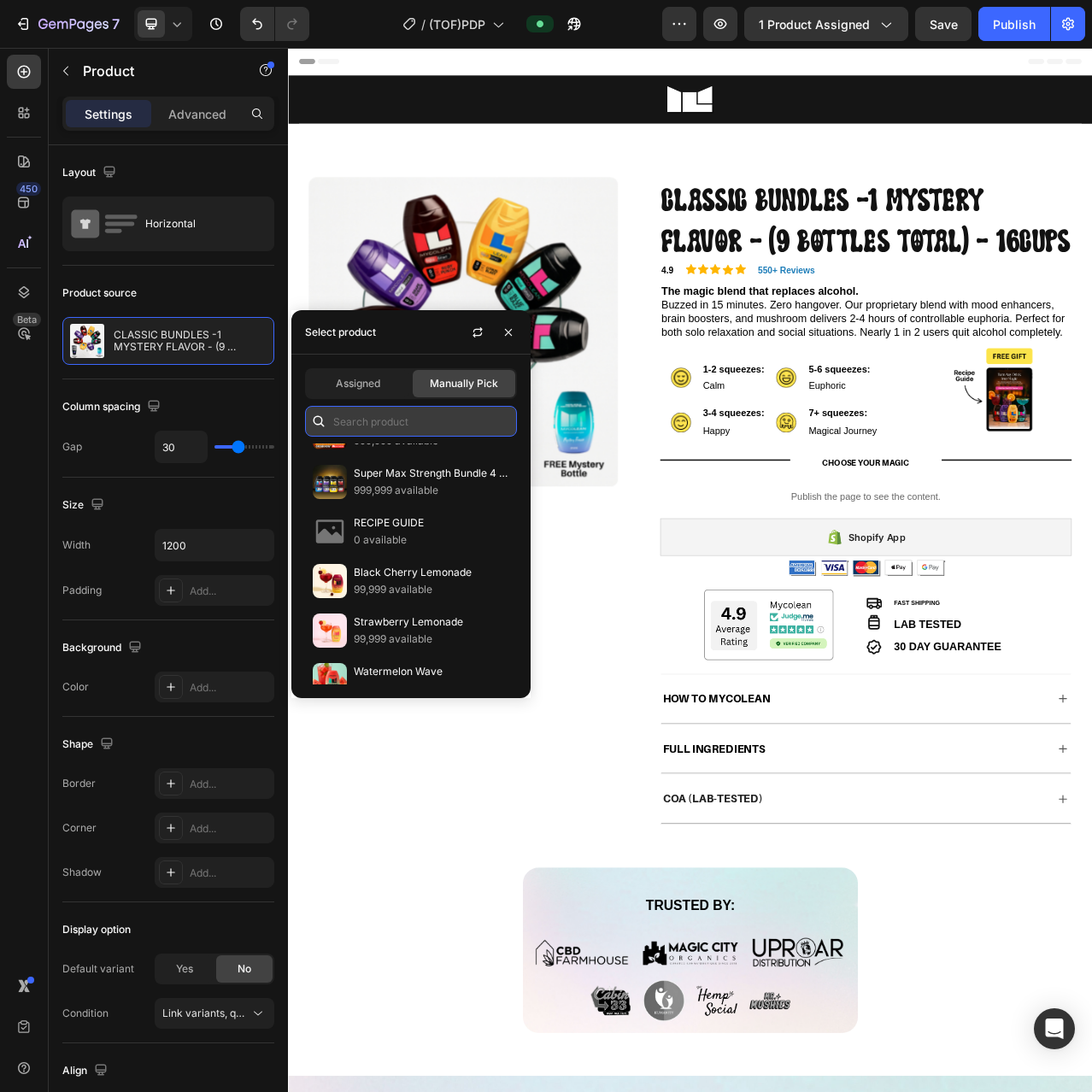
click at [385, 421] on input "text" at bounding box center [411, 421] width 212 height 31
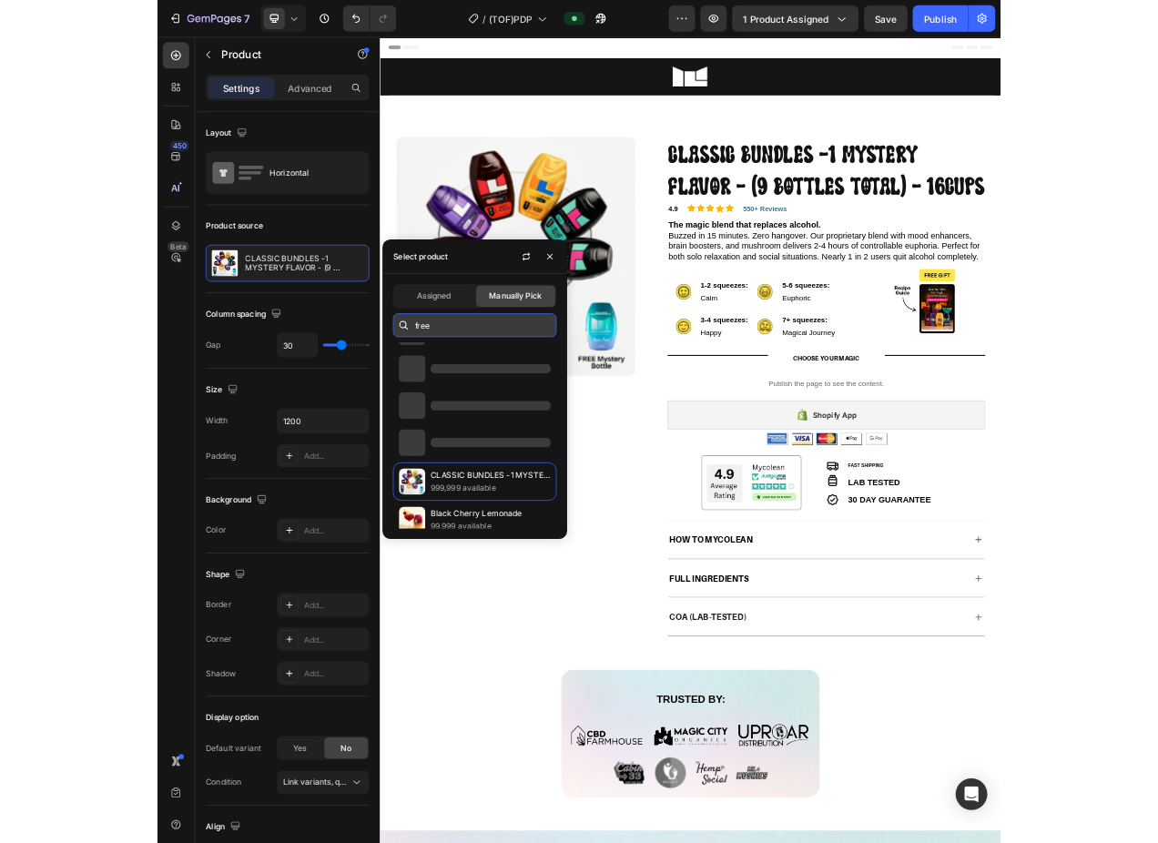
scroll to position [0, 0]
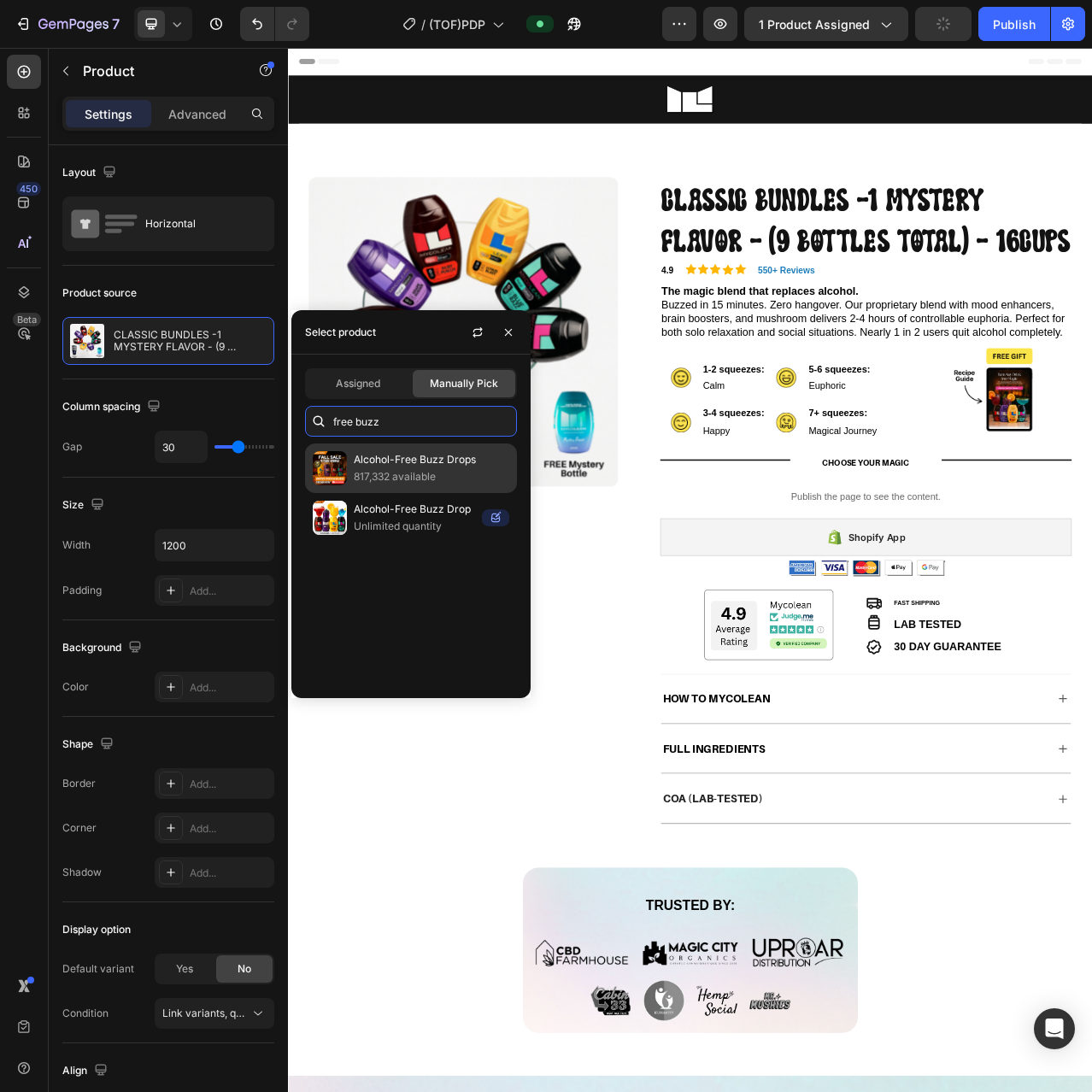
type input "free buzz"
click at [415, 474] on p "817,332 available" at bounding box center [432, 477] width 156 height 17
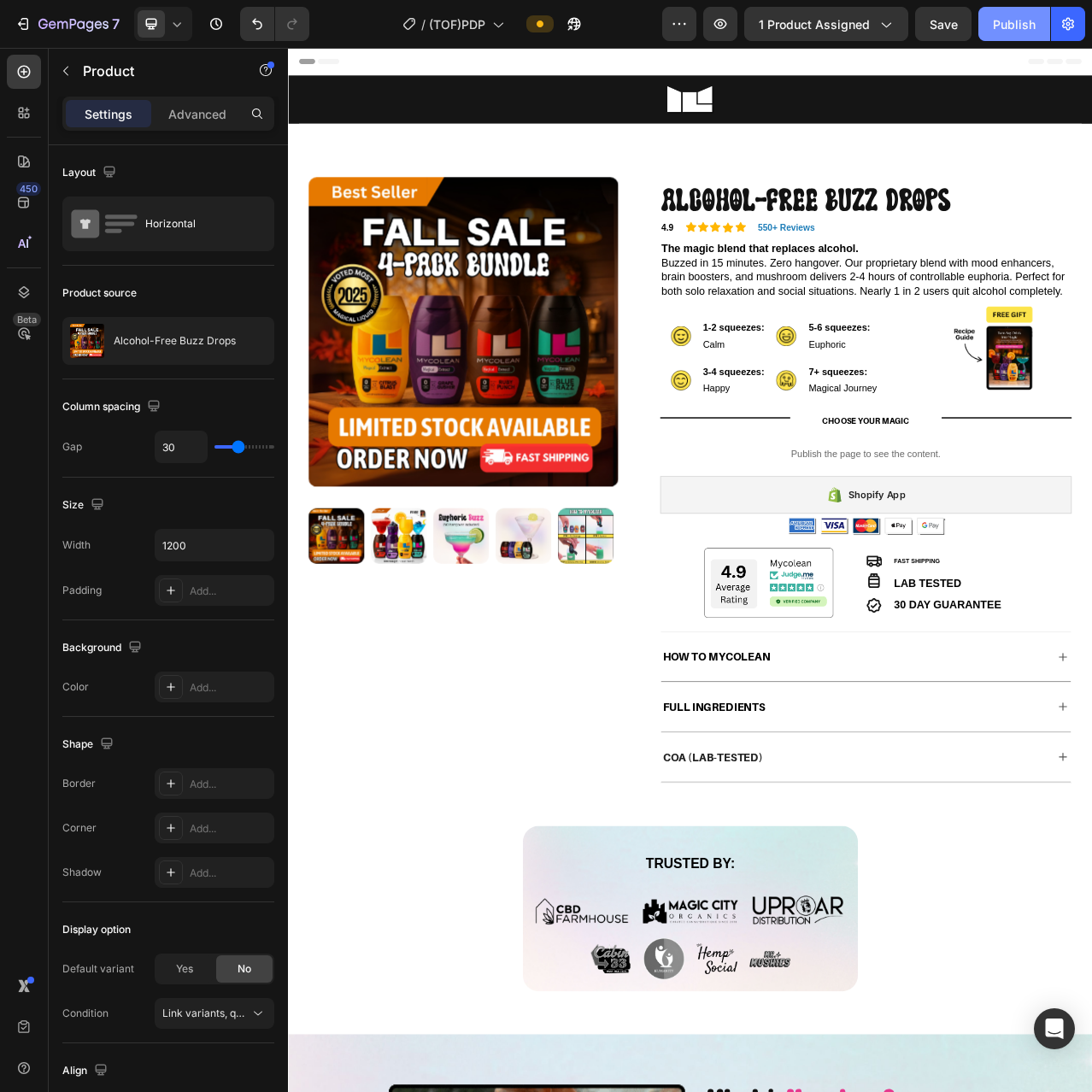
click at [1011, 29] on div "Publish" at bounding box center [1014, 23] width 43 height 18
click at [858, 642] on div "Shopify App" at bounding box center [1024, 617] width 524 height 48
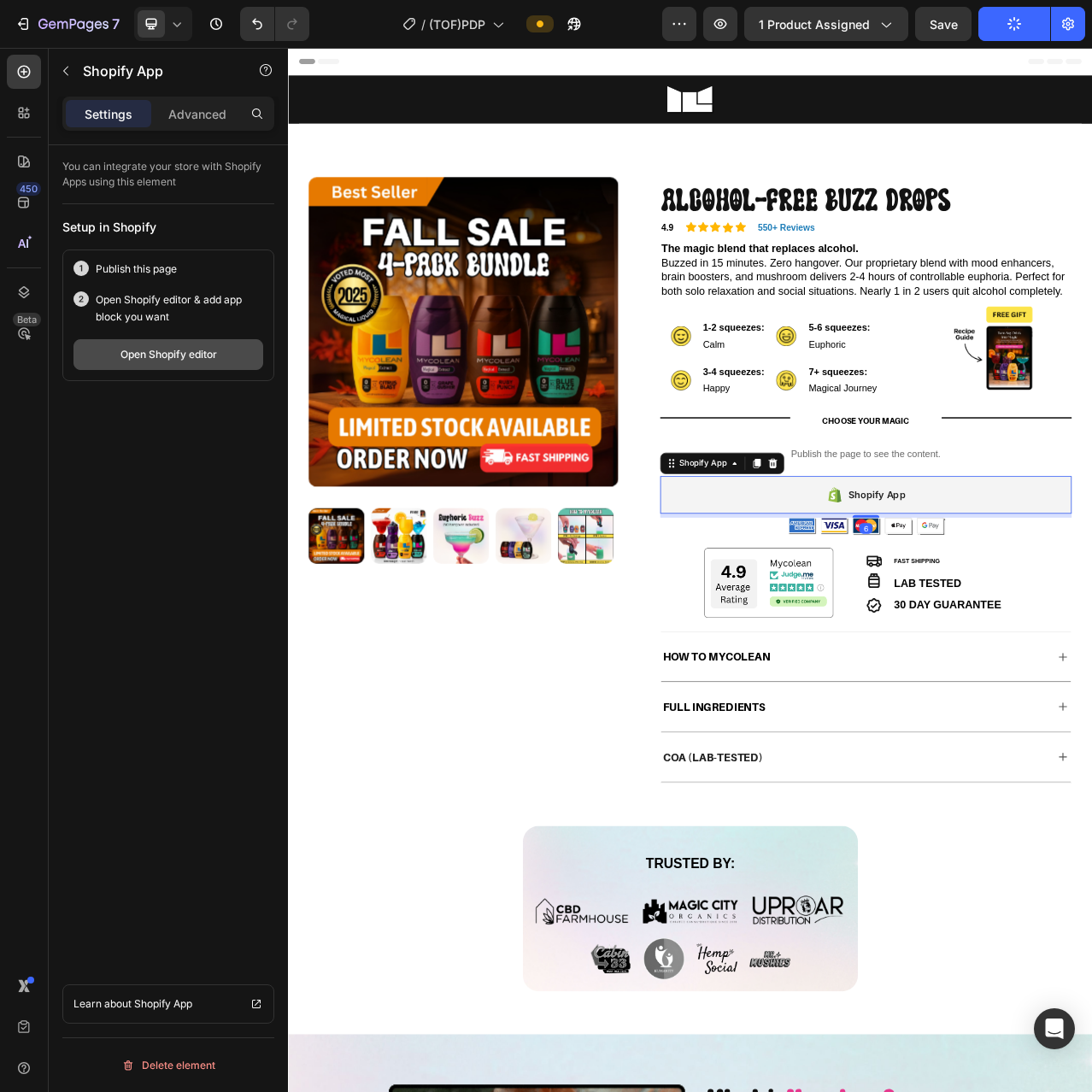
click at [164, 358] on div "Open Shopify editor" at bounding box center [168, 355] width 97 height 15
click at [720, 34] on button "button" at bounding box center [720, 23] width 34 height 34
click at [576, 30] on icon "button" at bounding box center [575, 24] width 13 height 13
click at [1026, 33] on div "Publish" at bounding box center [1014, 23] width 43 height 18
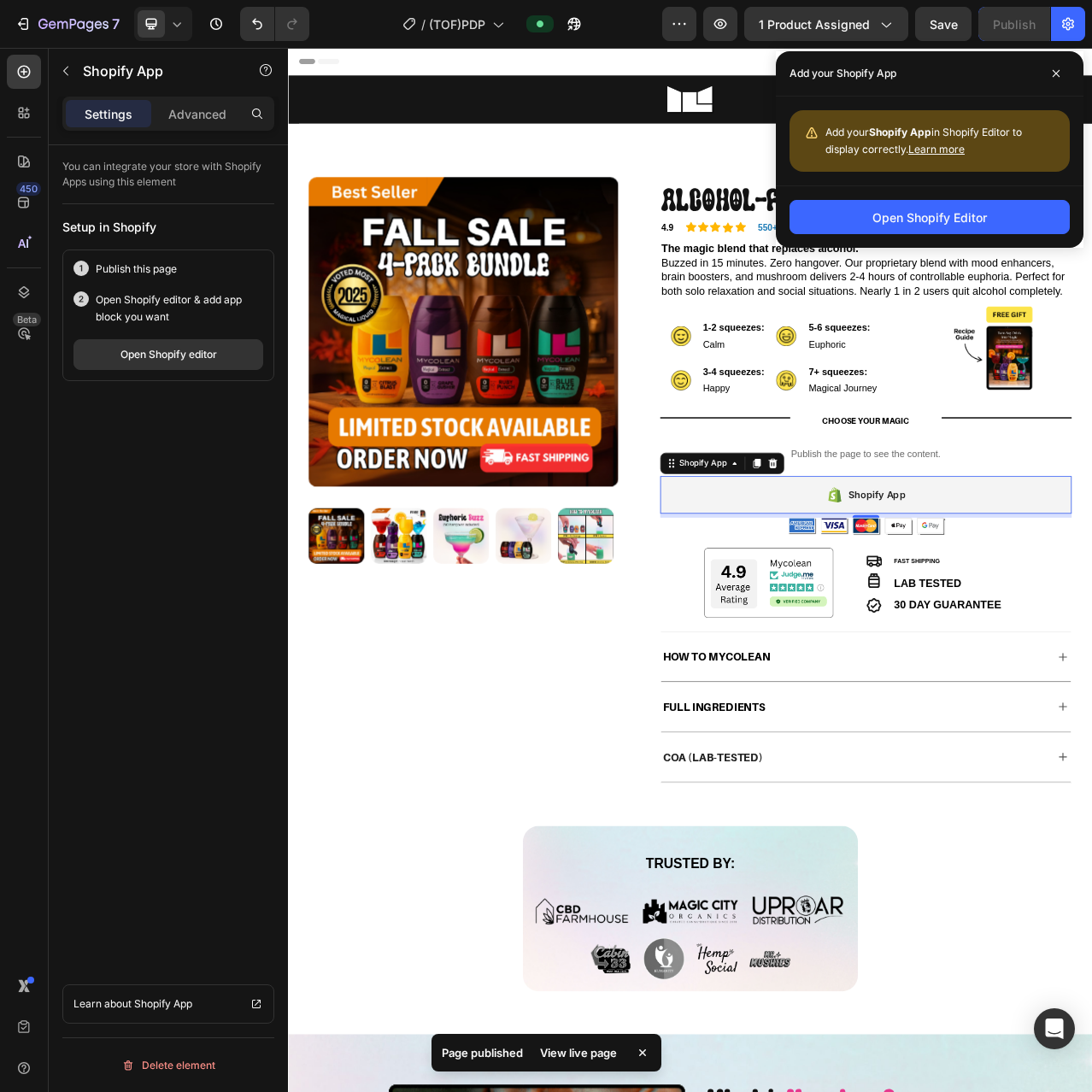
click at [932, 631] on div "Shopify App" at bounding box center [1024, 617] width 524 height 48
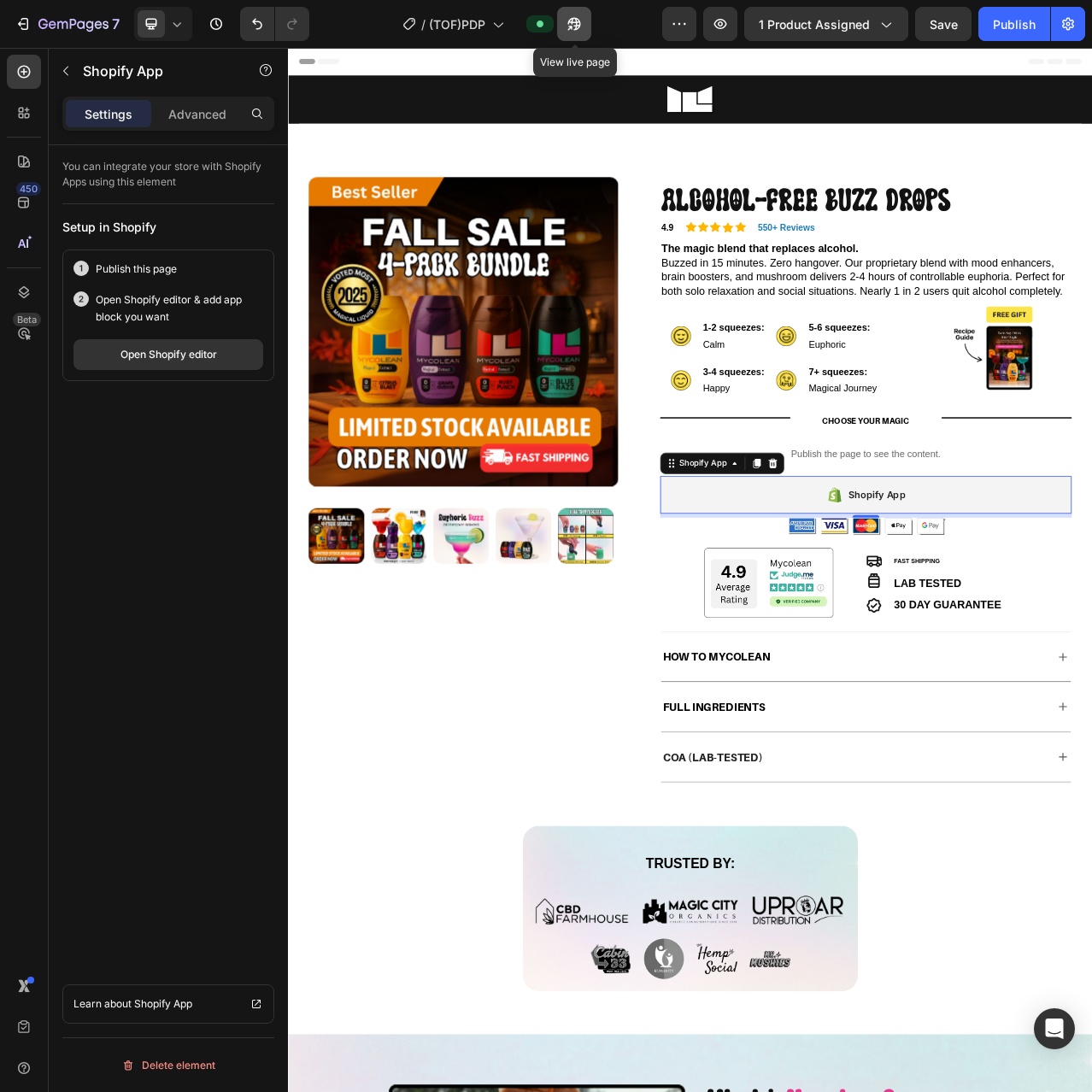
click at [577, 30] on icon "button" at bounding box center [575, 24] width 13 height 13
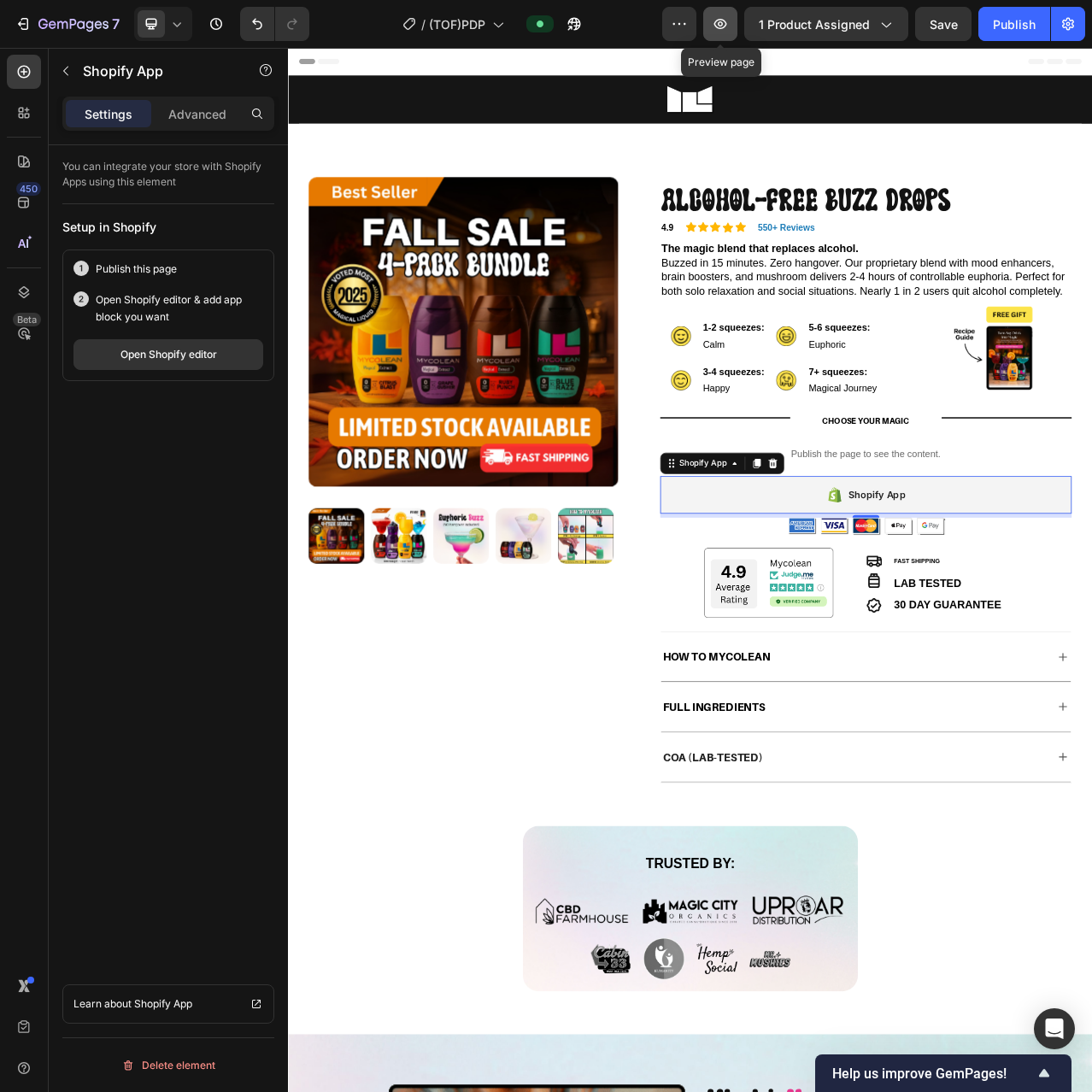
click at [732, 34] on button "button" at bounding box center [720, 23] width 34 height 34
click at [574, 20] on icon "button" at bounding box center [575, 24] width 13 height 13
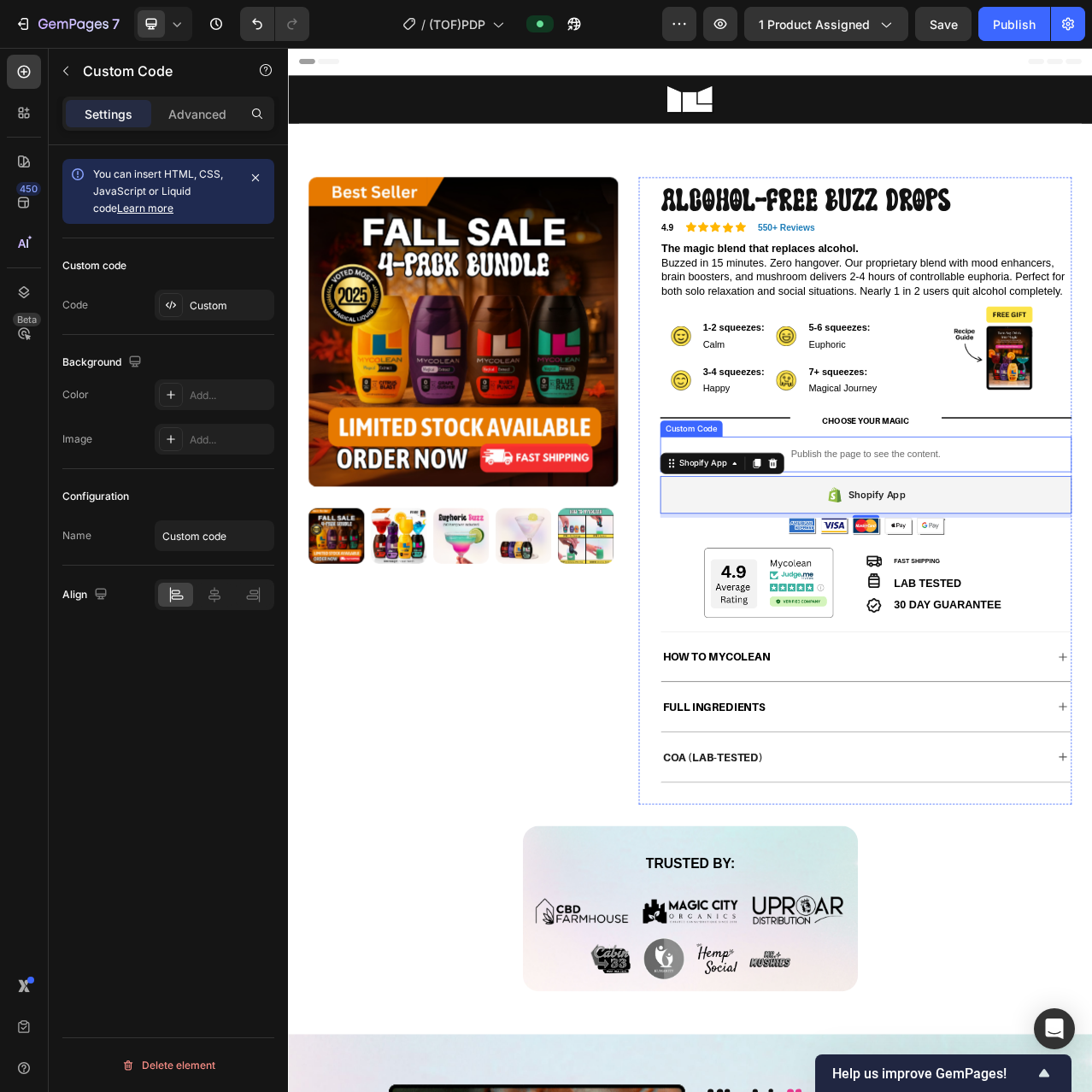
click at [1063, 575] on p "Publish the page to see the content." at bounding box center [1024, 566] width 524 height 18
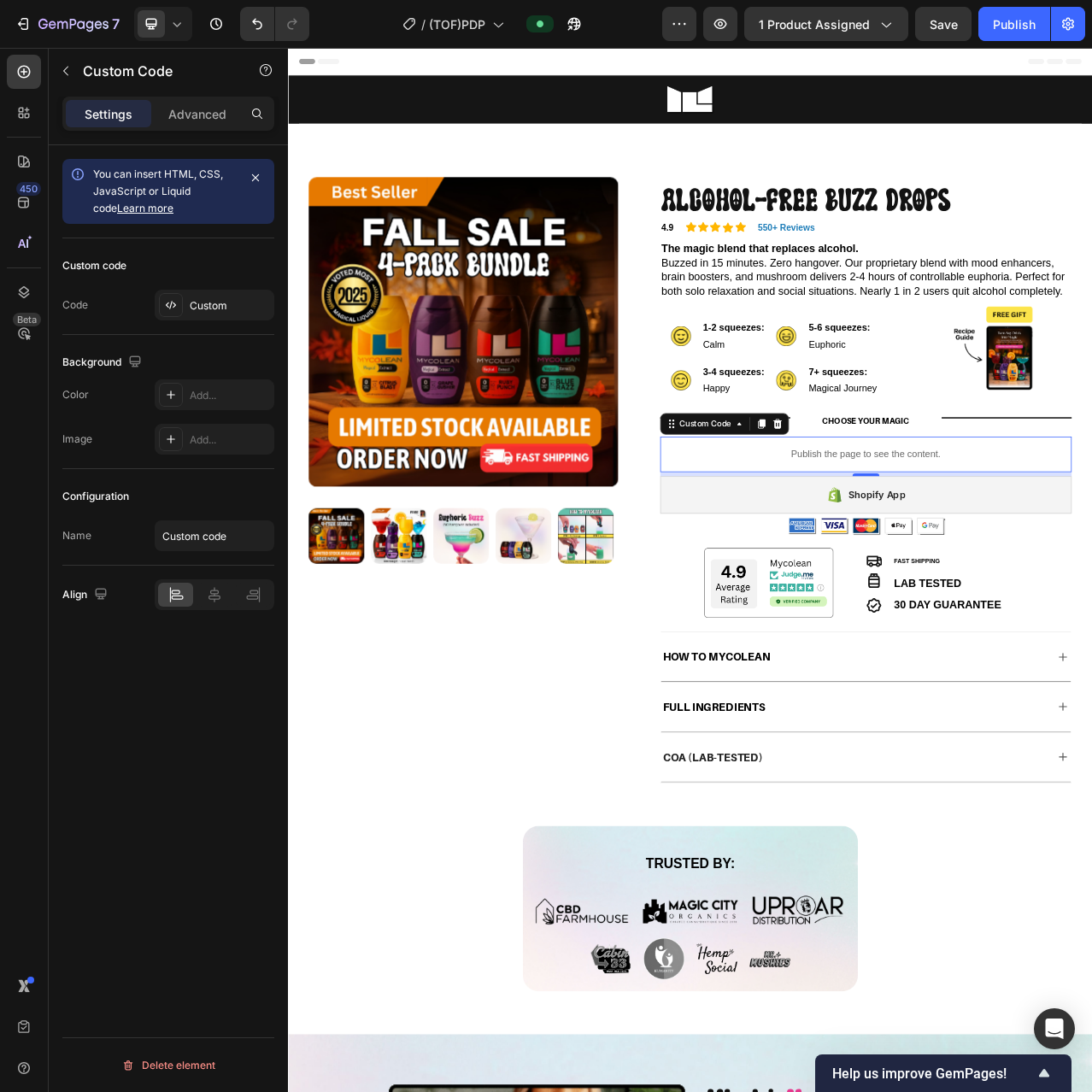
click at [947, 575] on p "Publish the page to see the content." at bounding box center [1024, 566] width 524 height 18
click at [993, 575] on p "Publish the page to see the content." at bounding box center [1024, 566] width 524 height 18
click at [221, 309] on div "Custom" at bounding box center [230, 306] width 81 height 15
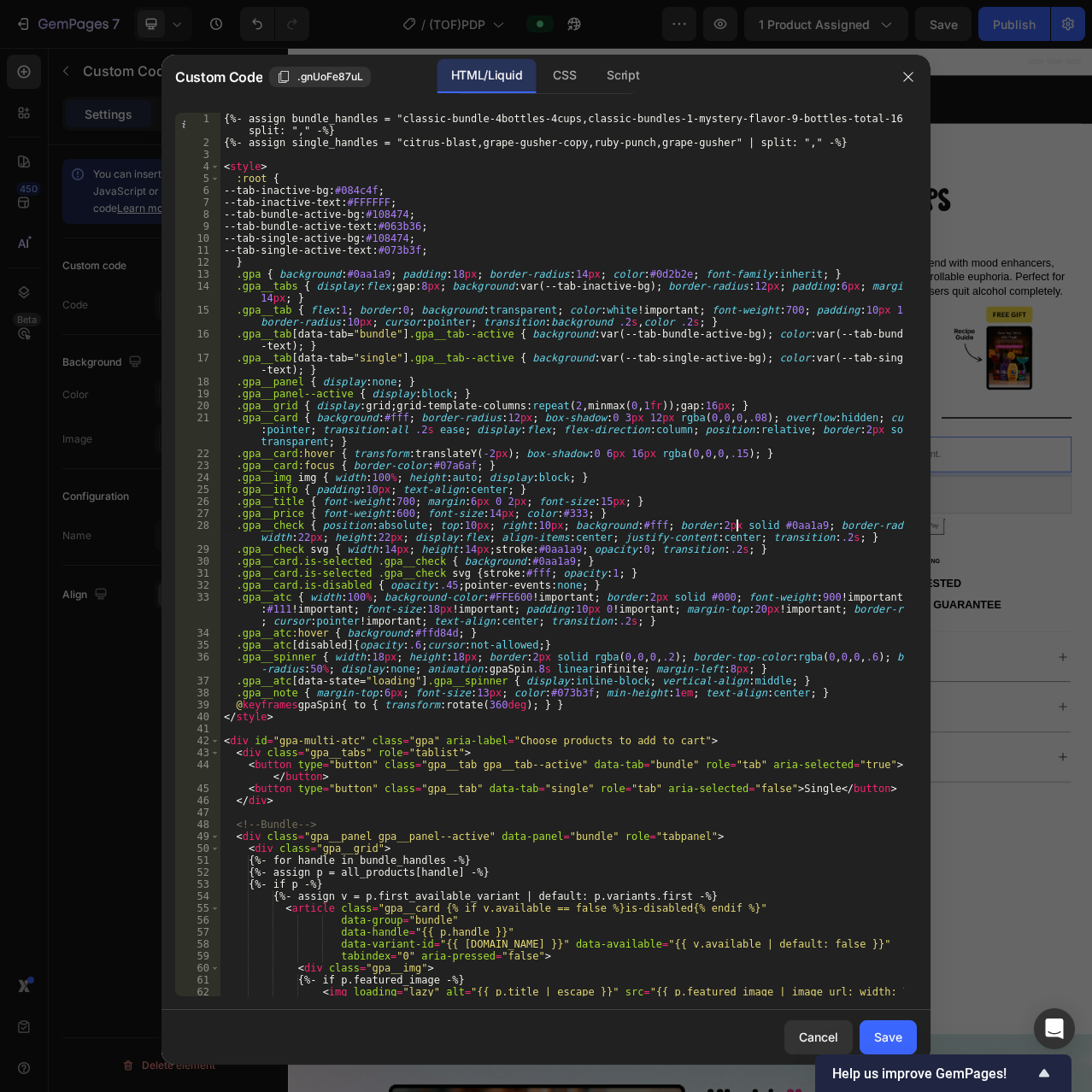
click at [737, 525] on div "{%- assign bundle_handles = "classic-bundle-4bottles-4cups,classic-bundles-1-my…" at bounding box center [562, 572] width 684 height 919
type textarea "</script>"
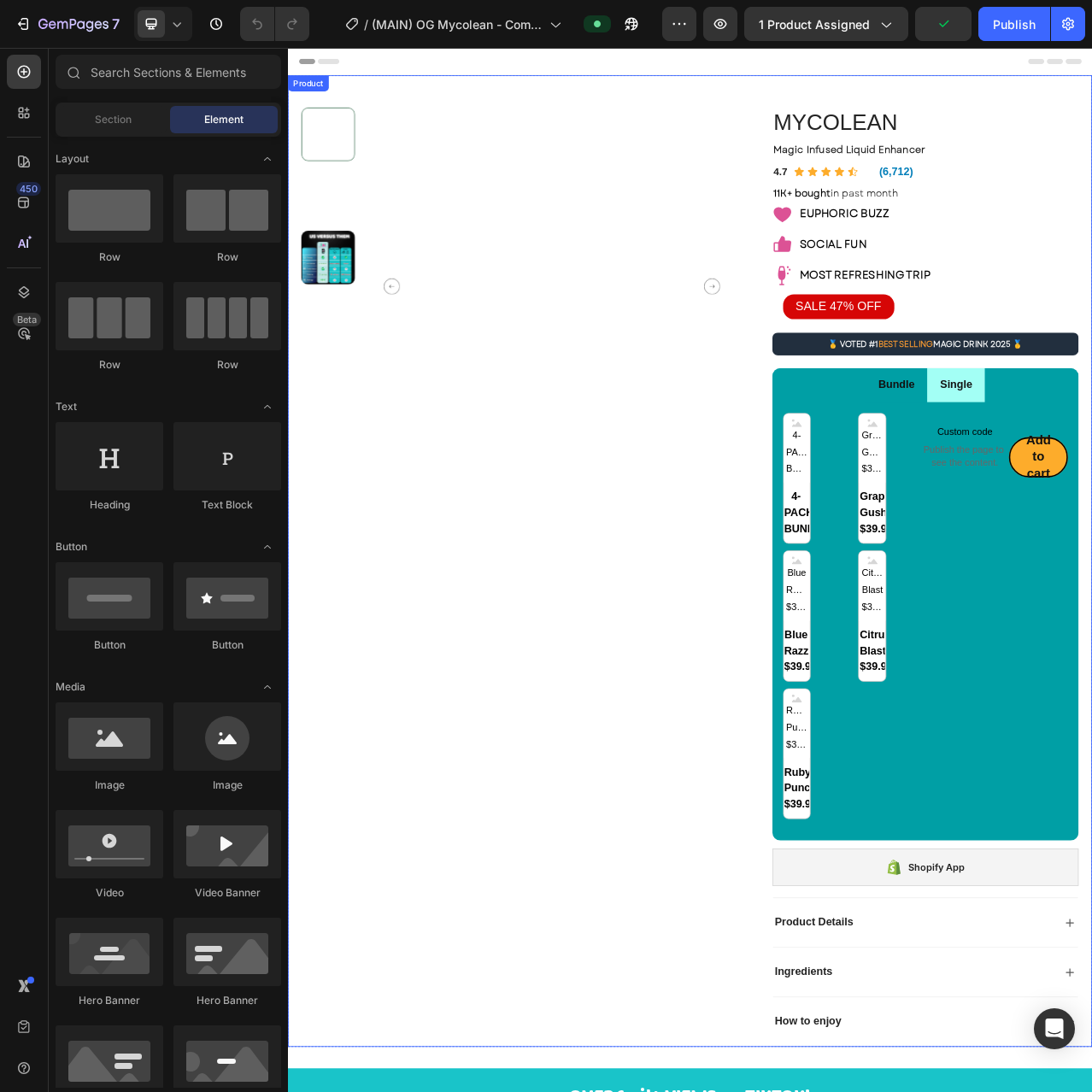
radio input "false"
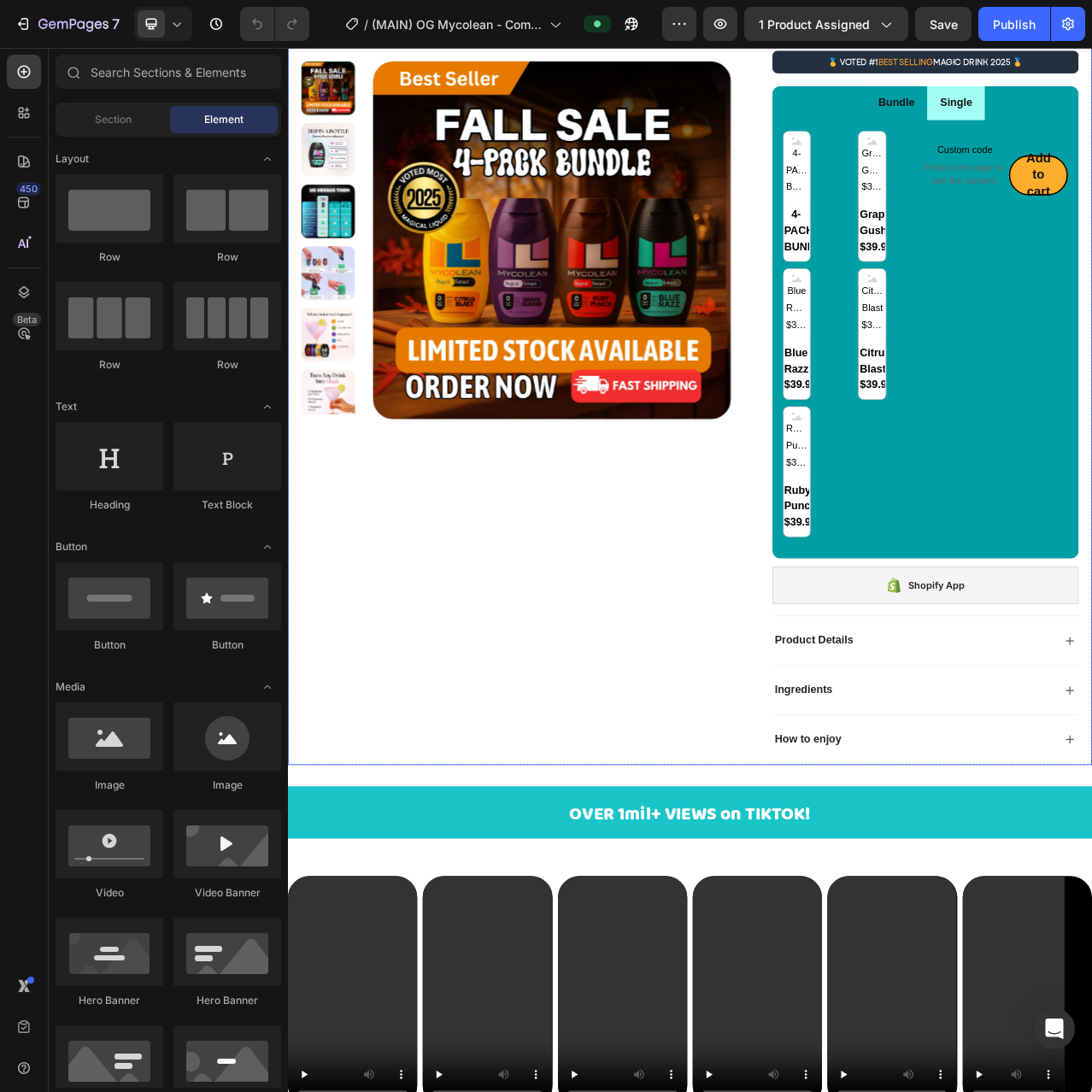
scroll to position [256, 0]
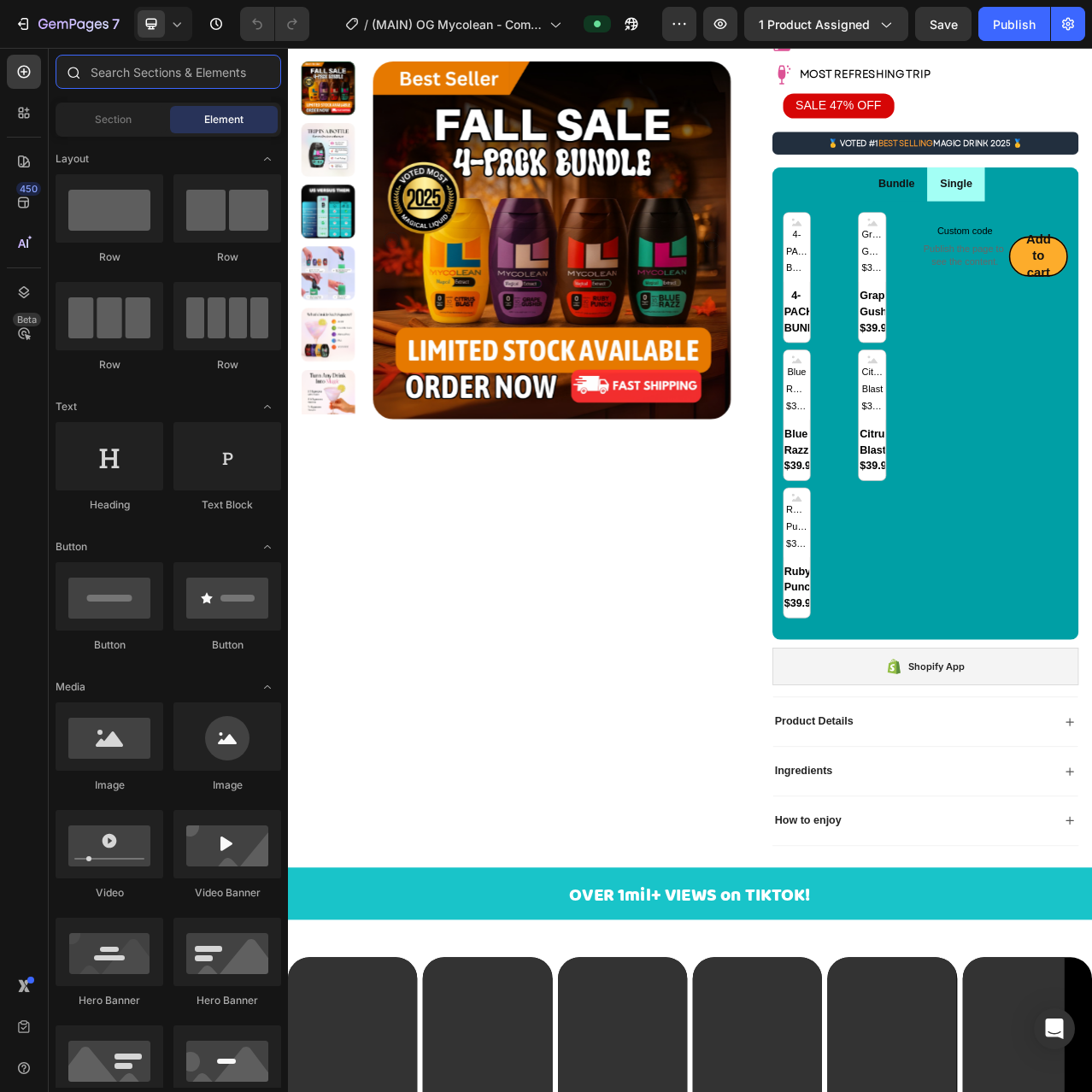
click at [123, 70] on input "text" at bounding box center [168, 71] width 225 height 34
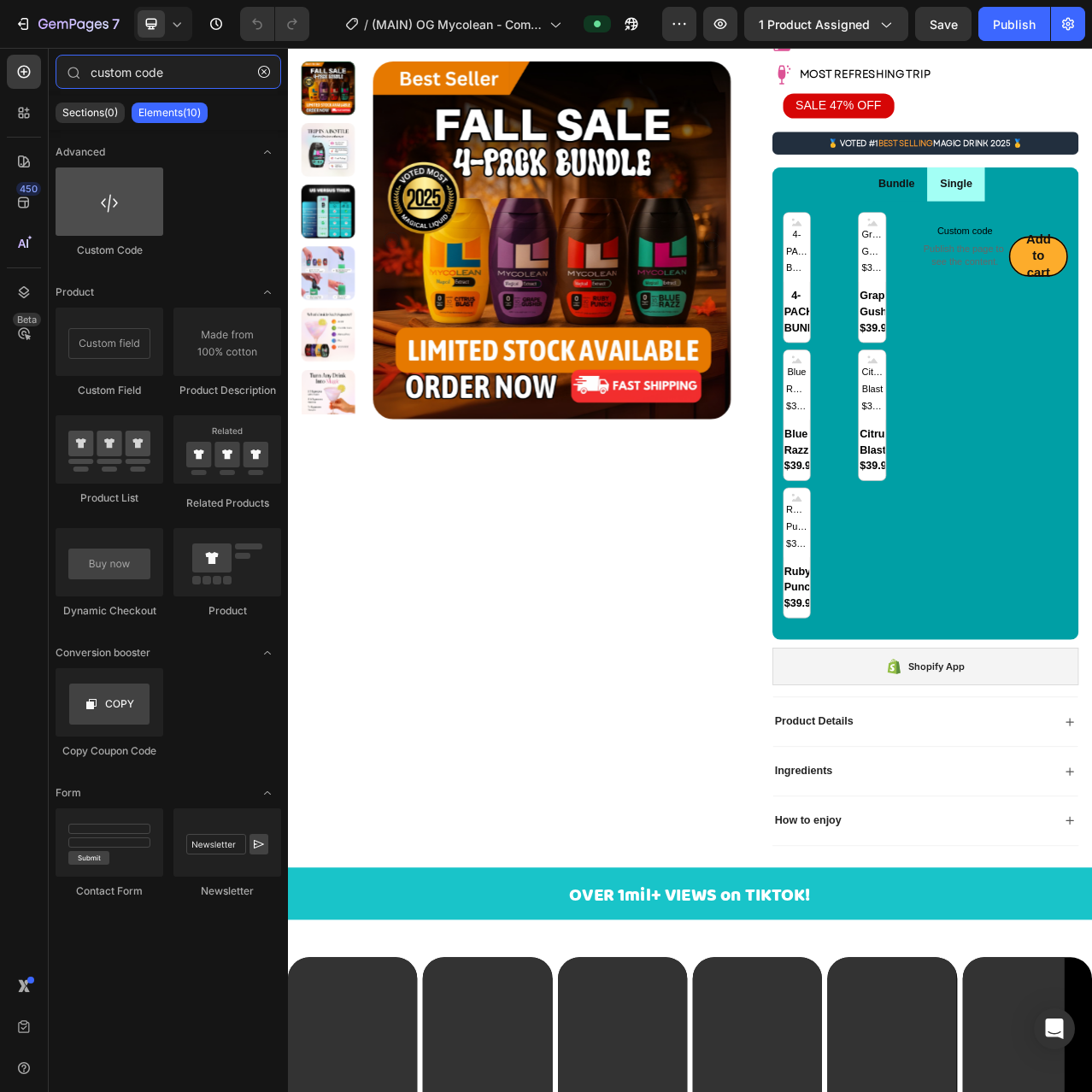
type input "custom code"
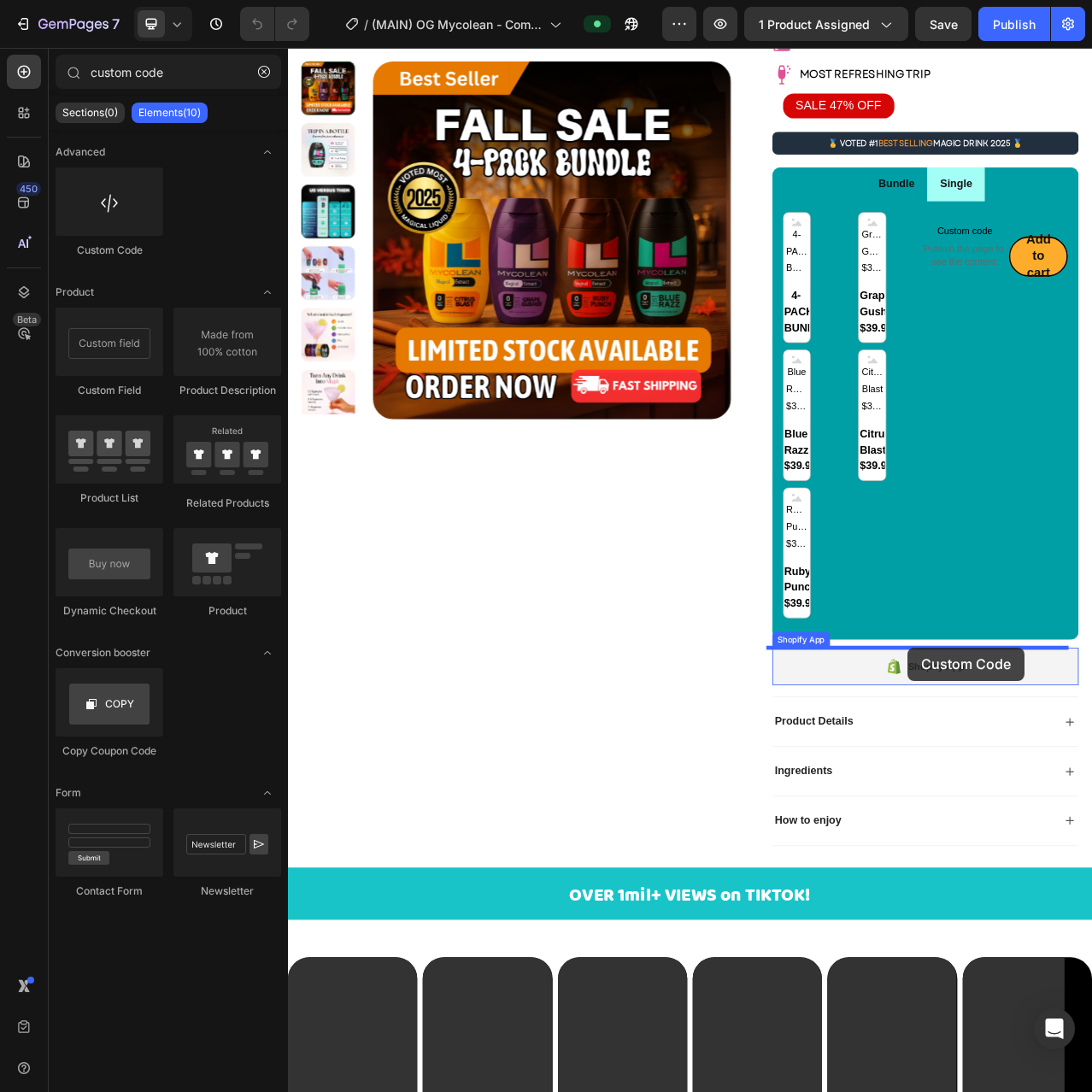
drag, startPoint x: 391, startPoint y: 273, endPoint x: 1077, endPoint y: 812, distance: 872.4
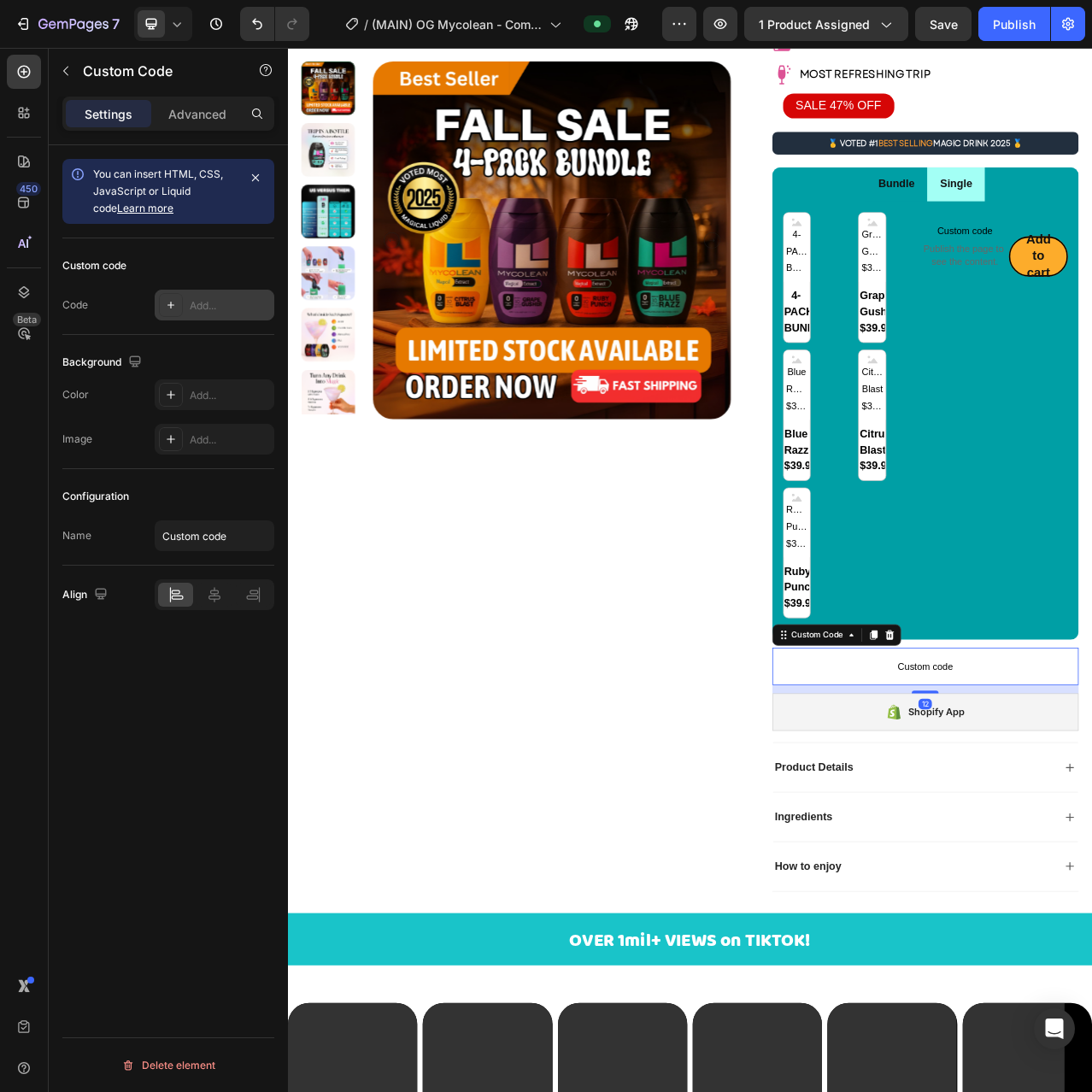
click at [200, 309] on div "Add..." at bounding box center [230, 306] width 81 height 15
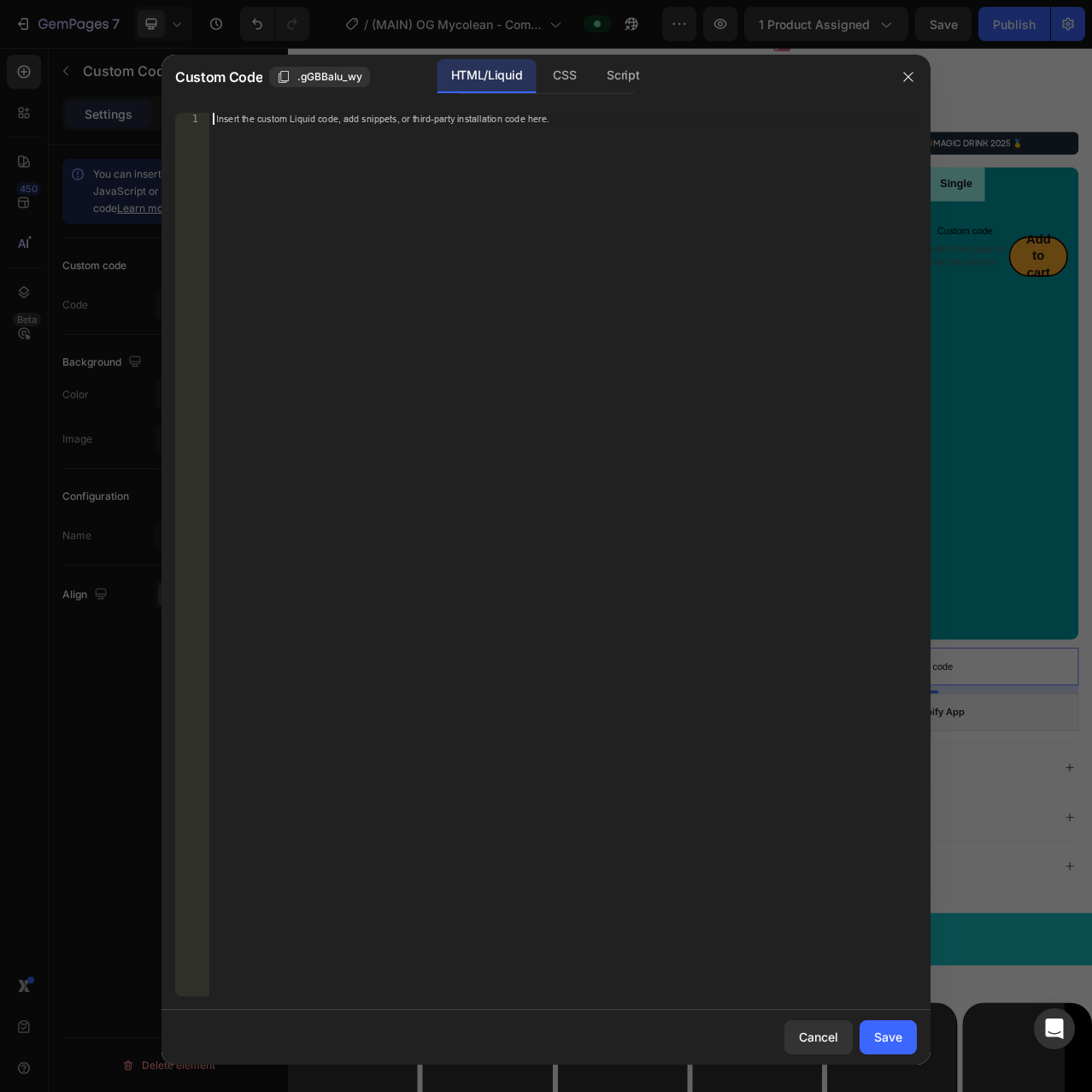
click at [452, 372] on div "Insert the custom Liquid code, add snippets, or third-party installation code h…" at bounding box center [563, 566] width 707 height 907
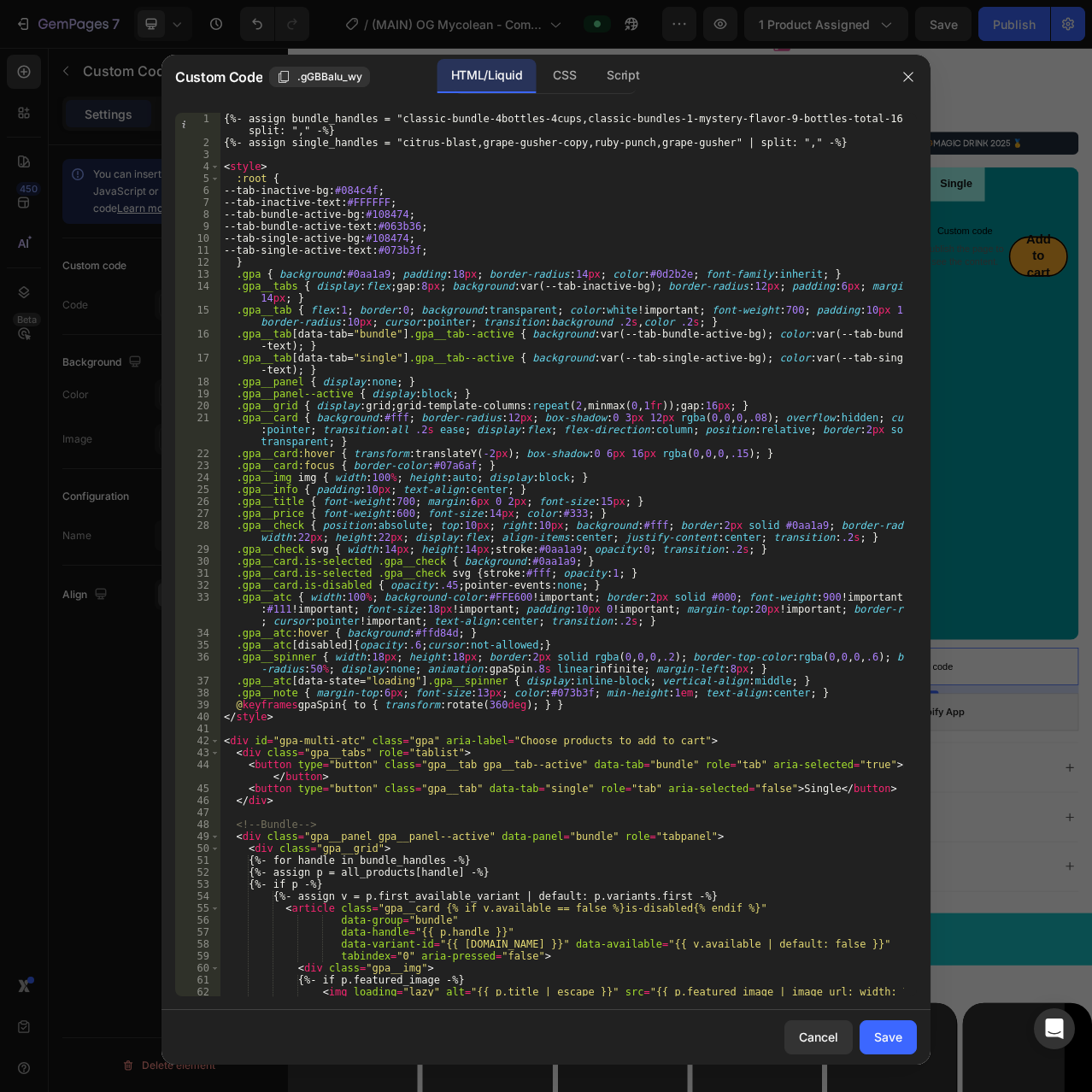
scroll to position [0, 0]
drag, startPoint x: 387, startPoint y: 118, endPoint x: 868, endPoint y: 118, distance: 481.0
click at [868, 118] on div "{%- assign bundle_handles = "classic-bundle-4bottles-4cups,classic-bundles-1-my…" at bounding box center [562, 572] width 684 height 919
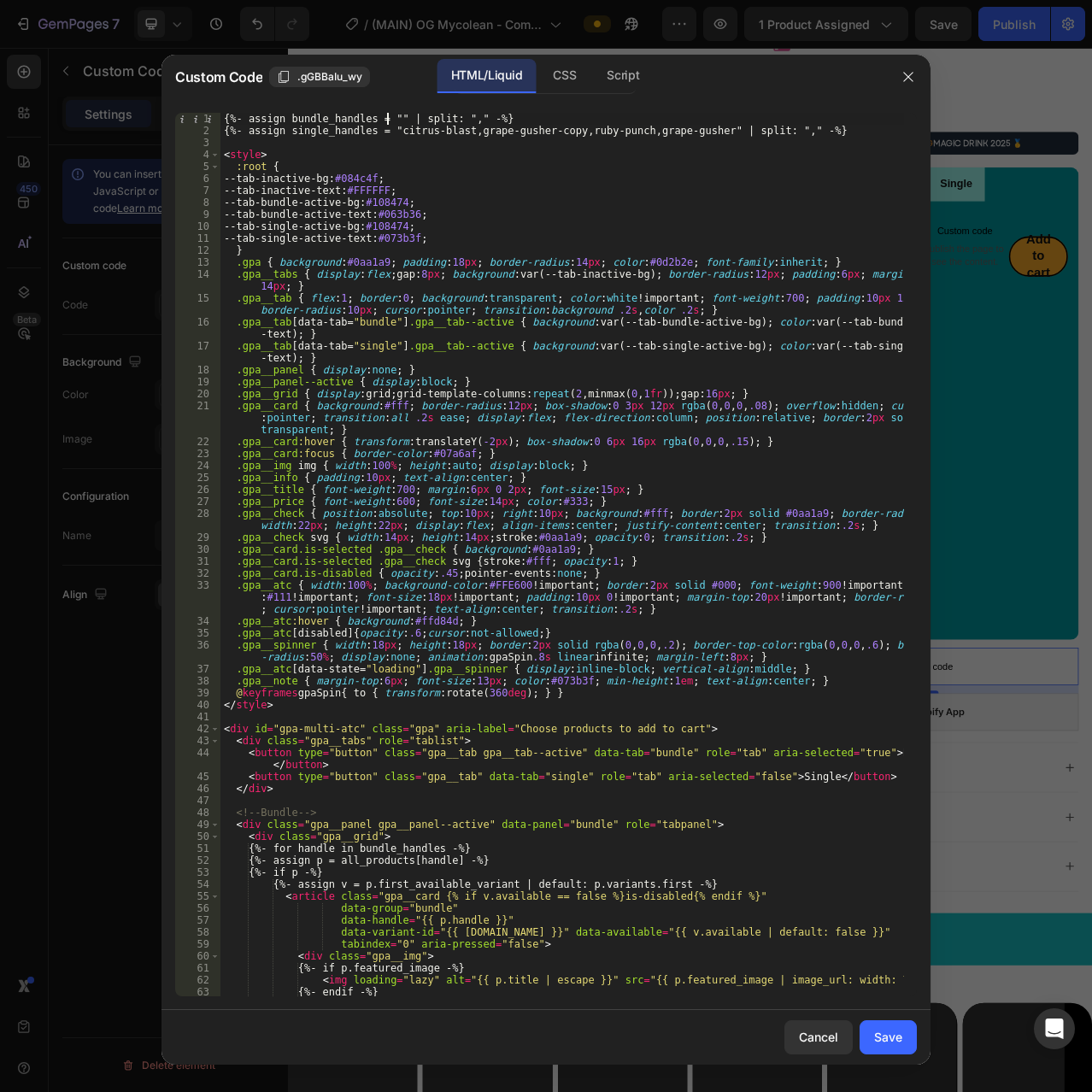
paste textarea "classic-bundle-4-pack"
type textarea "{%- assign bundle_handles = "classic-bundle-4-pack" | split: "," -%}"
click at [573, 141] on div "{%- assign bundle_handles = "classic-bundle-4-pack" | split: "," -%} {%- assign…" at bounding box center [562, 566] width 684 height 907
click at [613, 133] on div "{%- assign bundle_handles = "classic-bundle-4-pack" | split: "," -%} {%- assign…" at bounding box center [562, 566] width 684 height 907
type textarea "{%- assign single_handles = "citrus-blast,grape-gusher-copy,ruby-punch,grape-gu…"
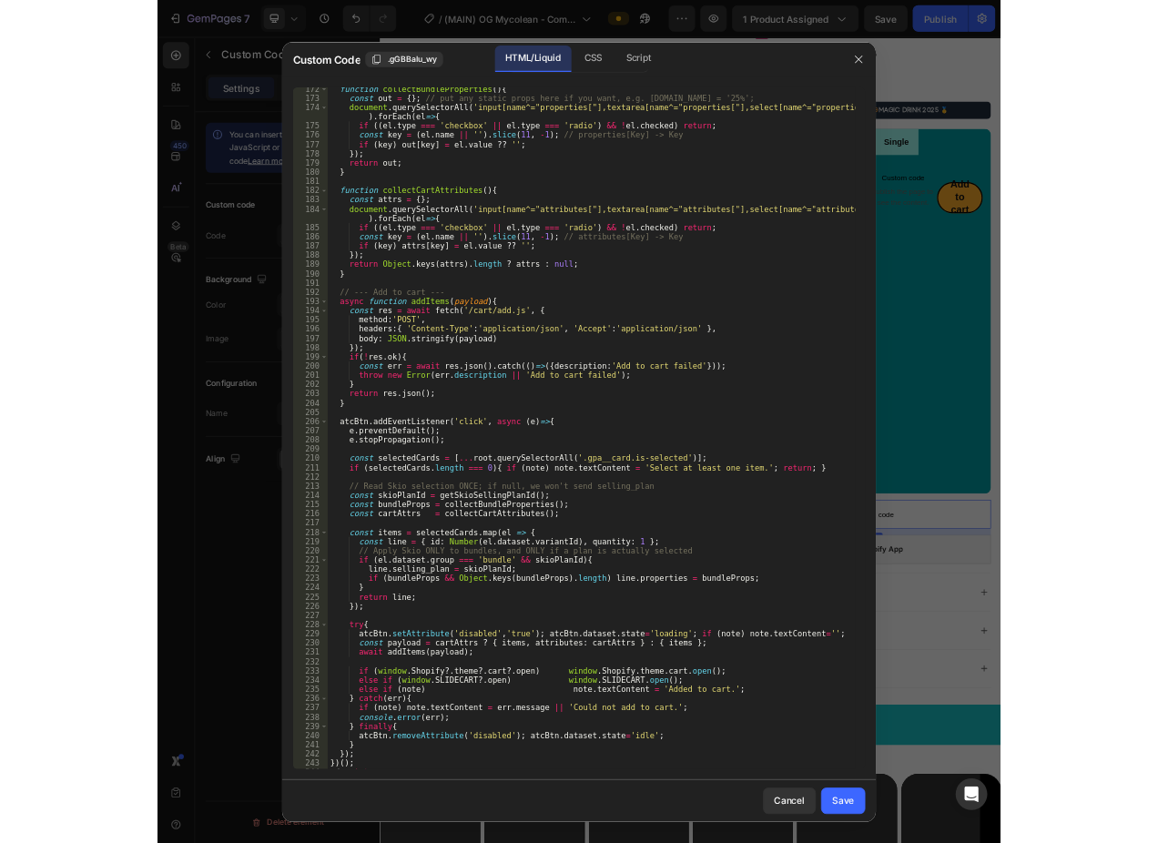
scroll to position [2373, 0]
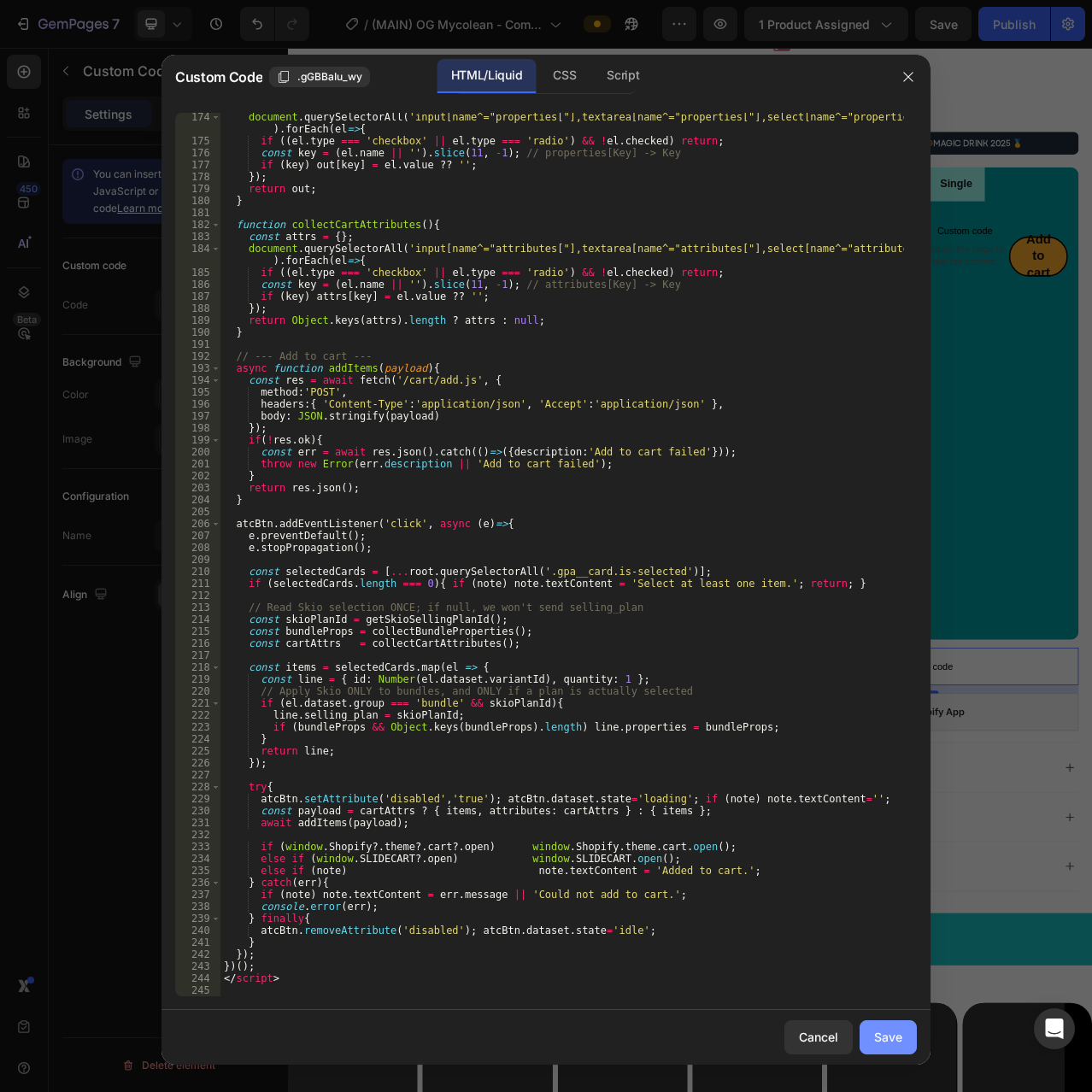
click at [886, 1038] on div "Save" at bounding box center [888, 1037] width 28 height 18
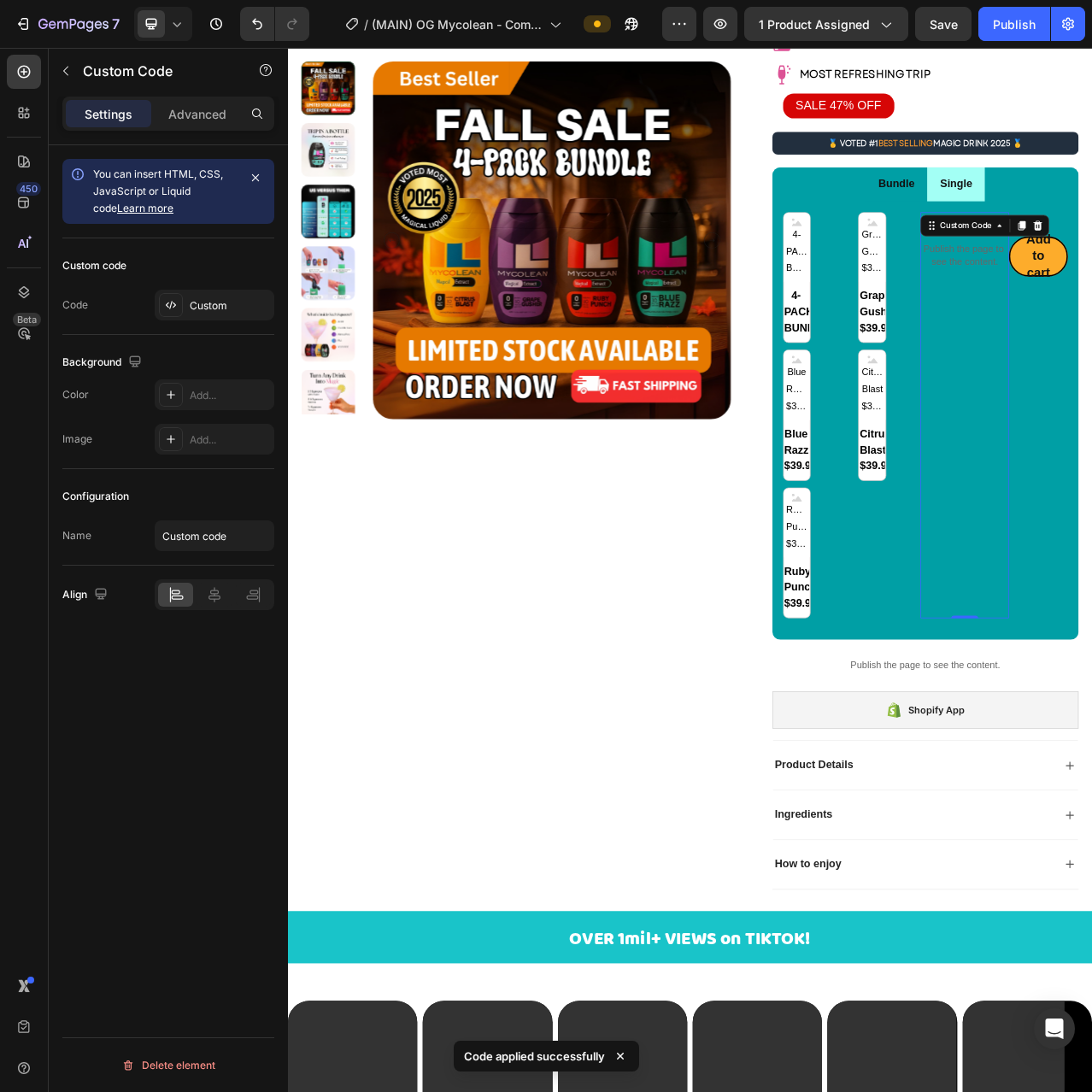
click at [965, 787] on div "4-PACK BUNDLE 4-PACK BUNDLE 4-PACK BUNDLE Grape Gusher $39.95 Grape Gusher $39.…" at bounding box center [1100, 517] width 391 height 546
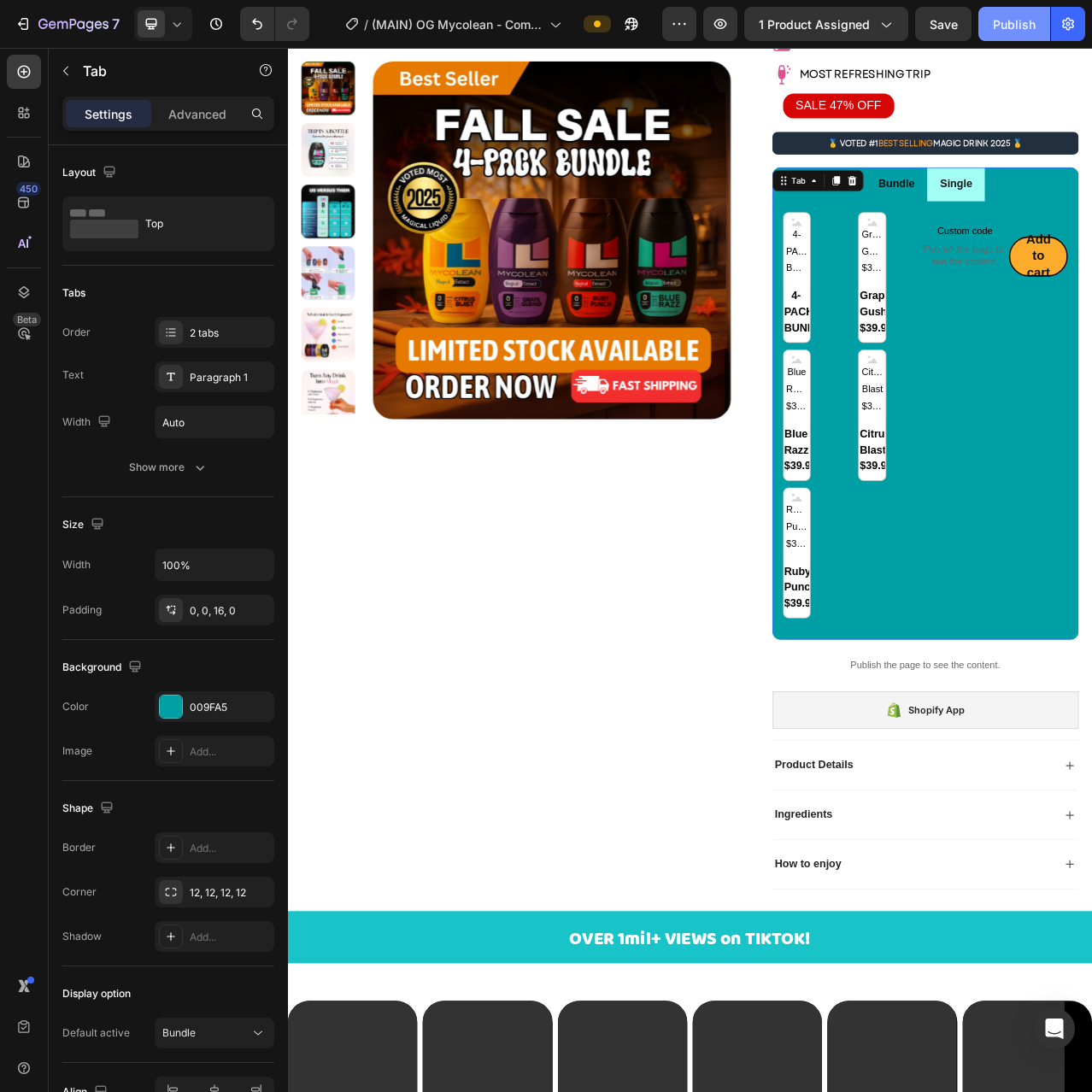
click at [1007, 34] on button "Publish" at bounding box center [1014, 23] width 72 height 34
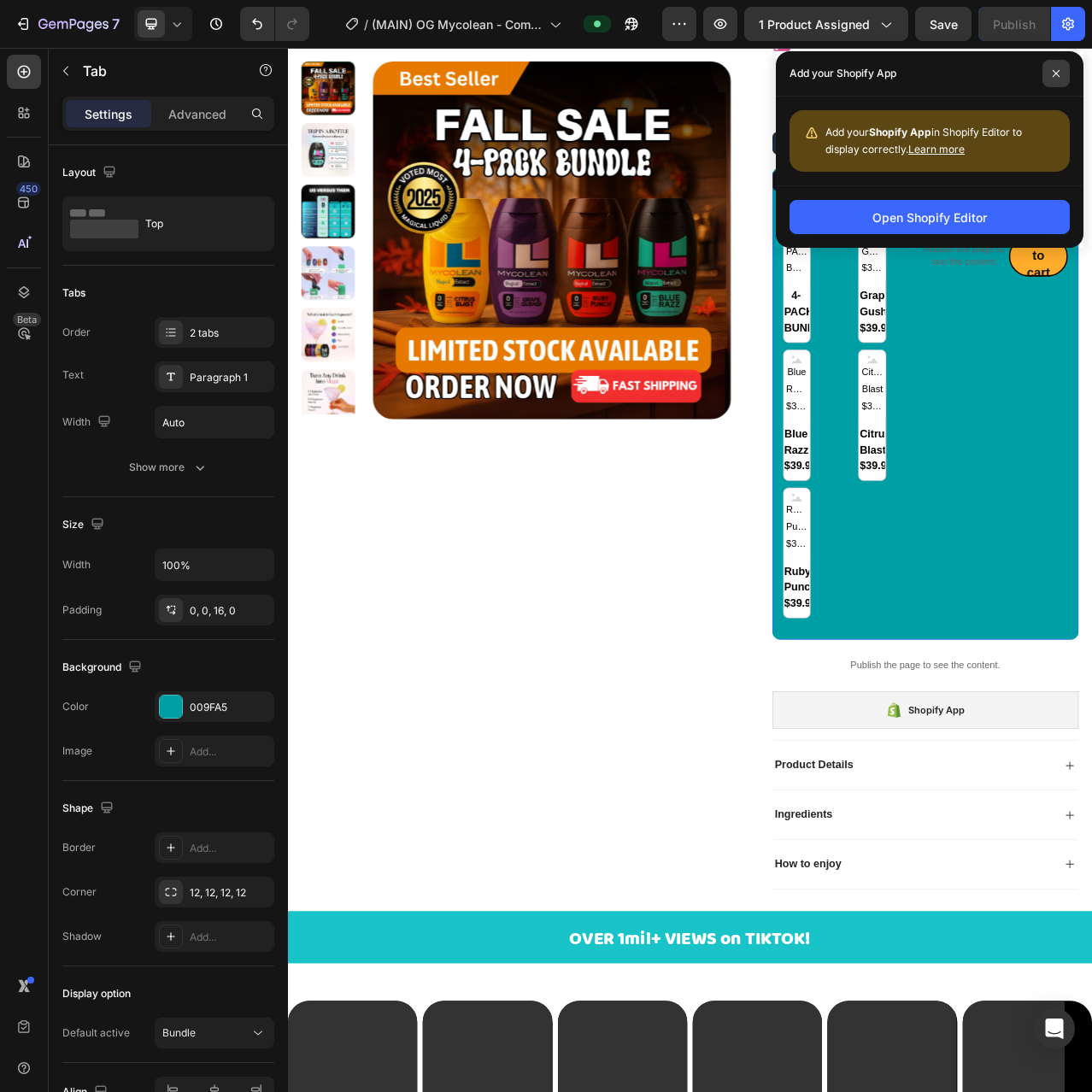
click at [1048, 75] on span at bounding box center [1055, 73] width 27 height 27
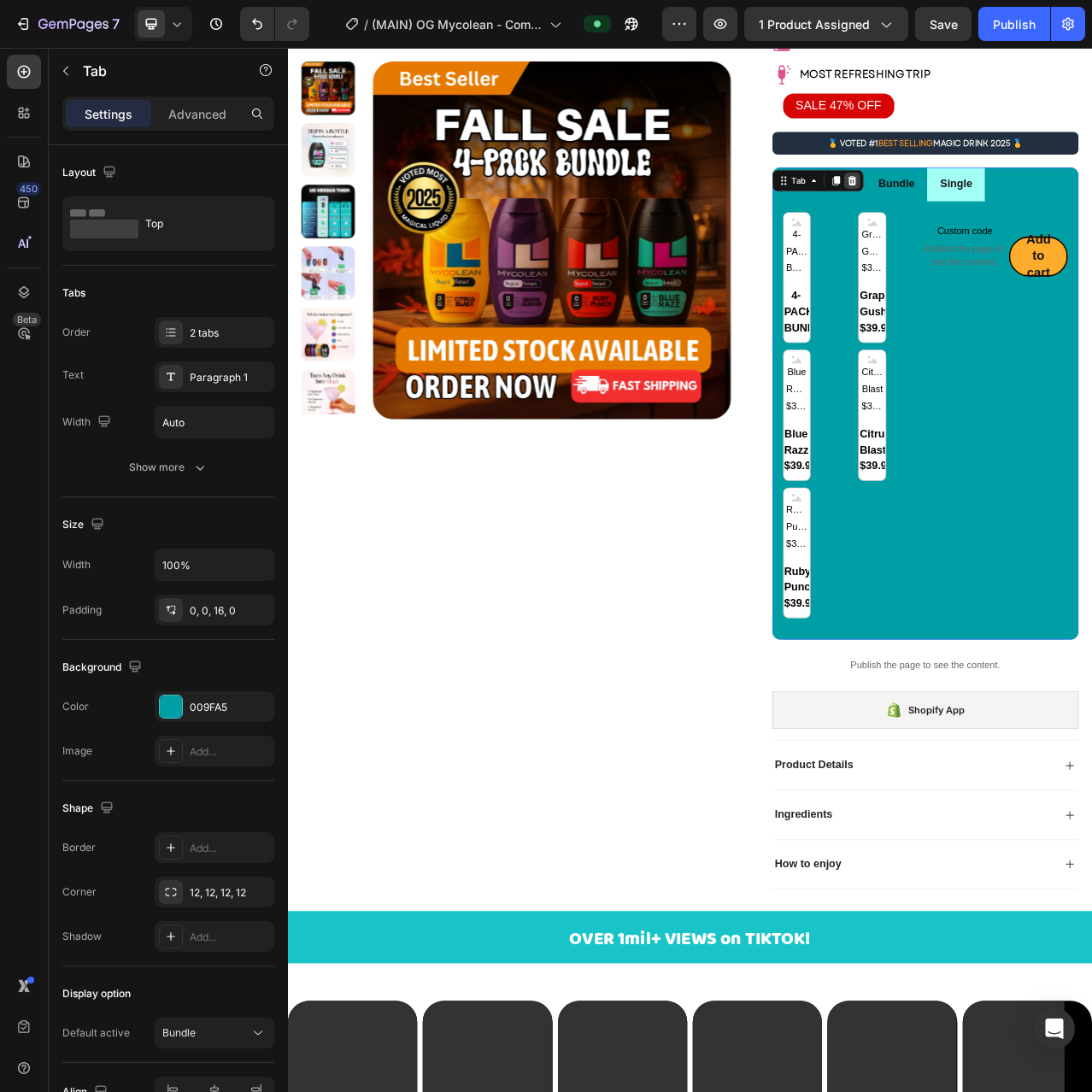
click at [1000, 219] on icon at bounding box center [1007, 217] width 14 height 14
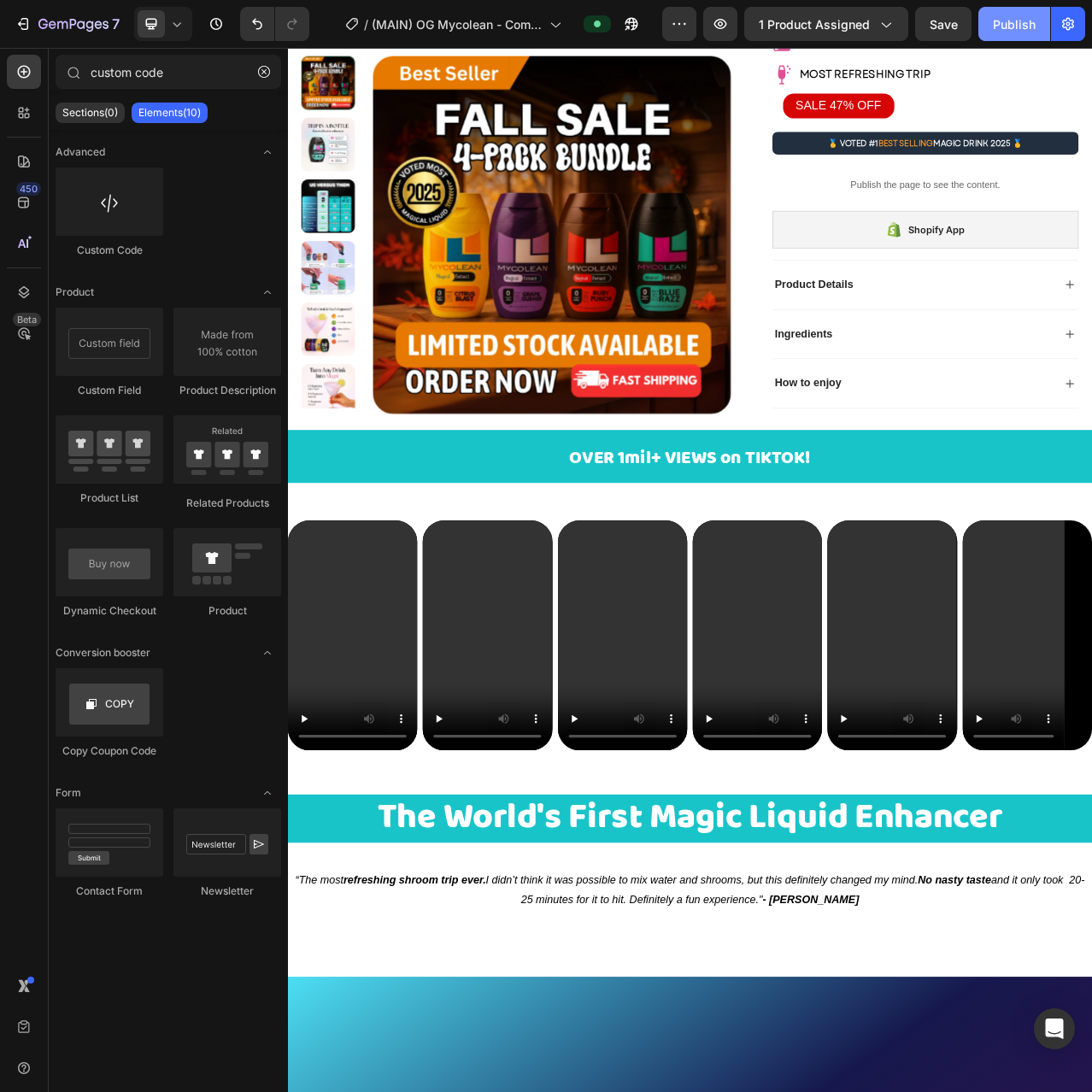
click at [1028, 34] on button "Publish" at bounding box center [1014, 23] width 72 height 34
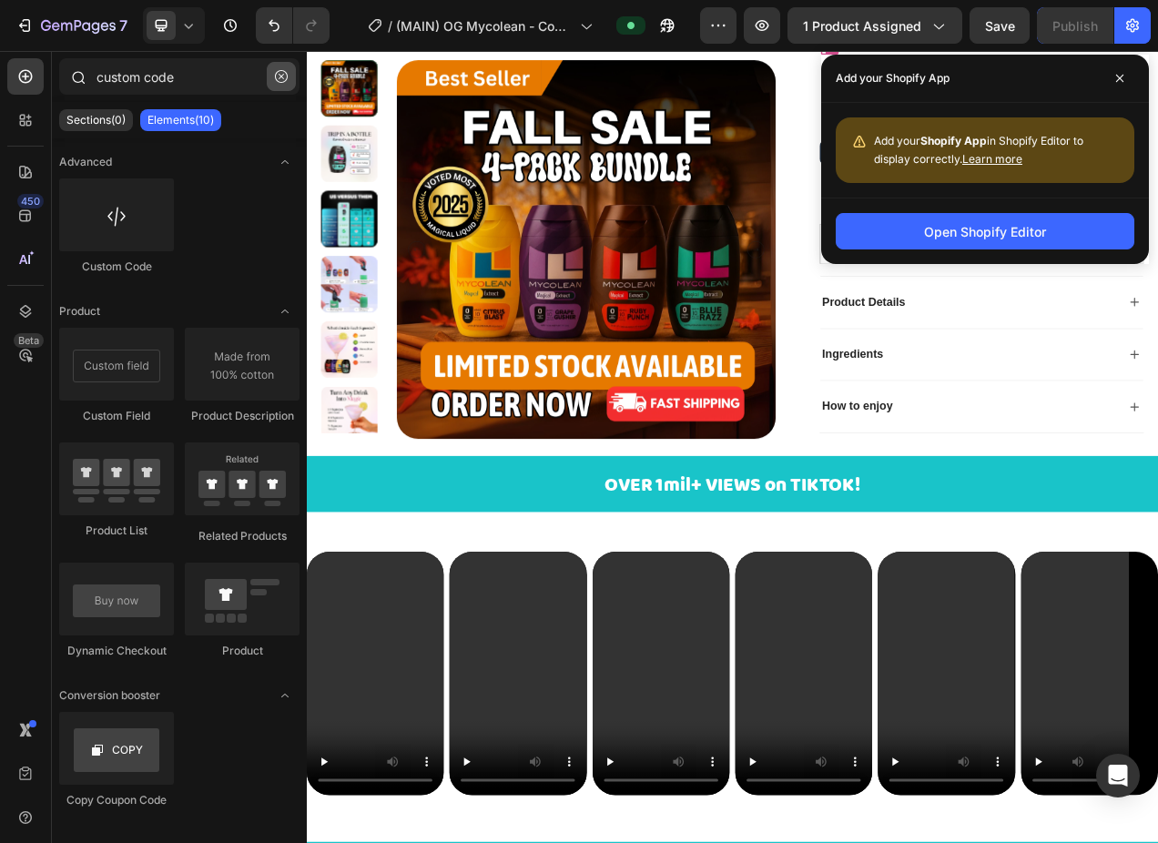
click at [287, 71] on icon "button" at bounding box center [281, 76] width 13 height 13
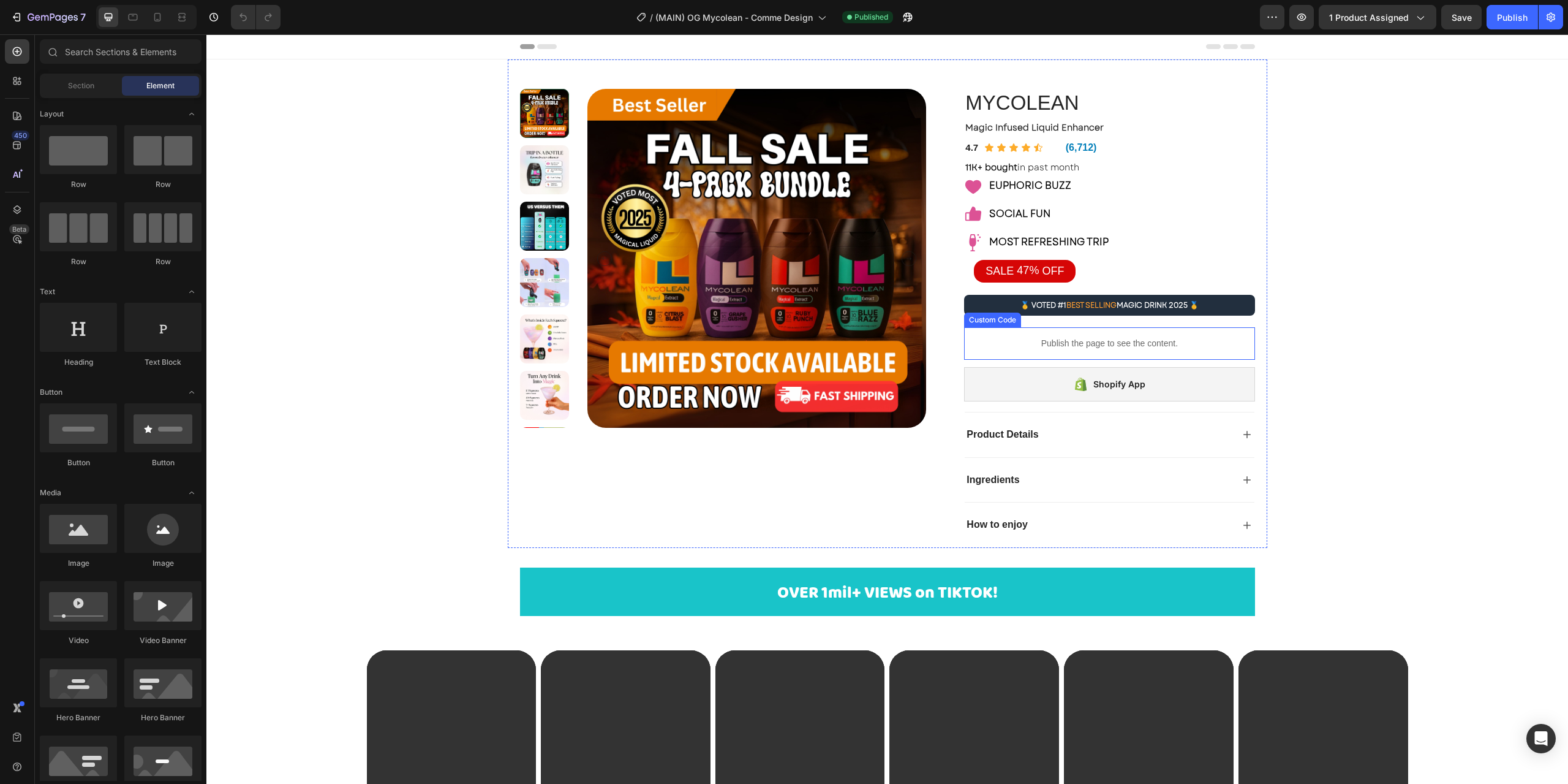
click at [1067, 351] on div "Publish the page to see the content." at bounding box center [1109, 343] width 291 height 32
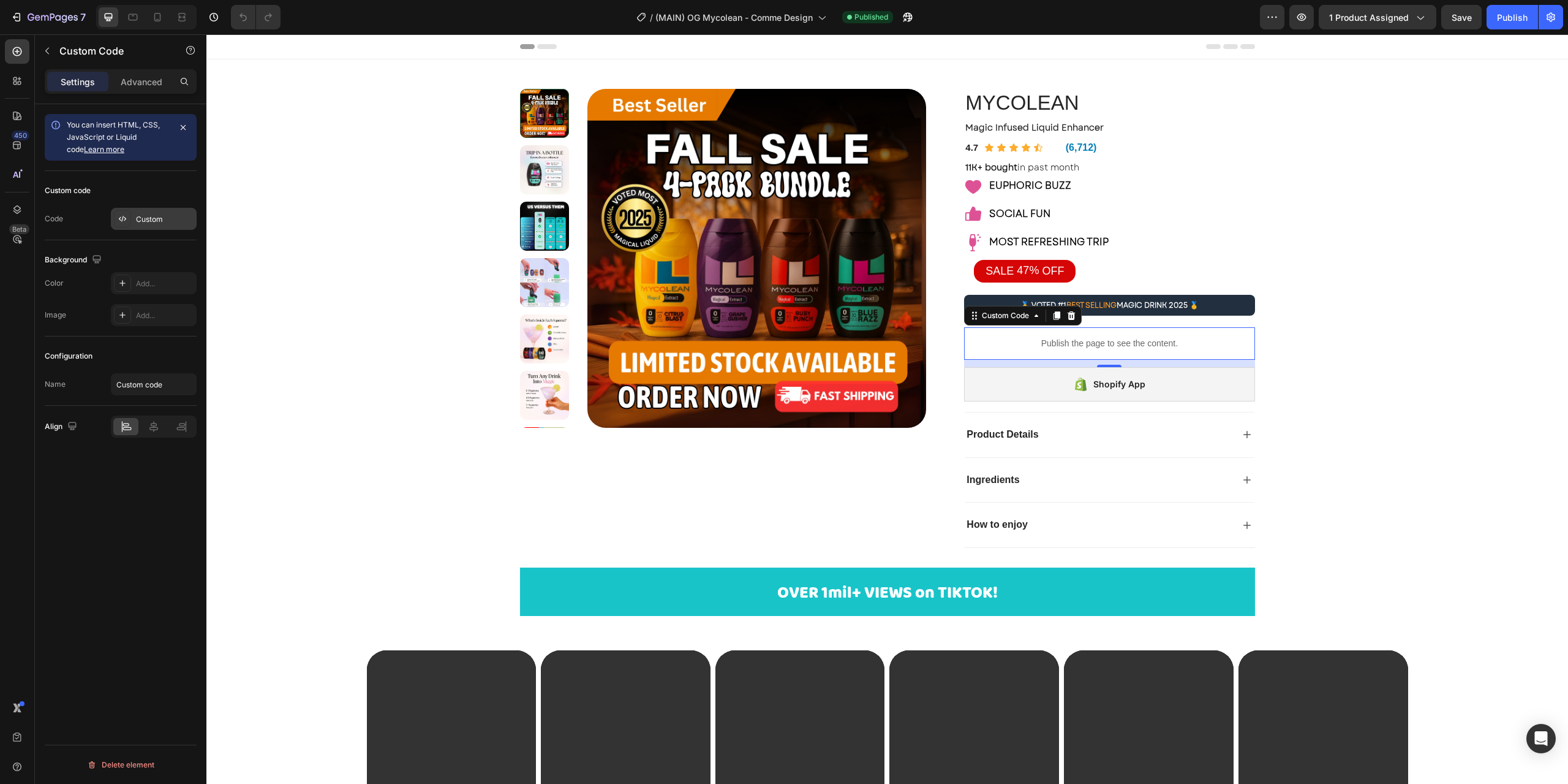
click at [136, 220] on div "Custom" at bounding box center [165, 219] width 58 height 11
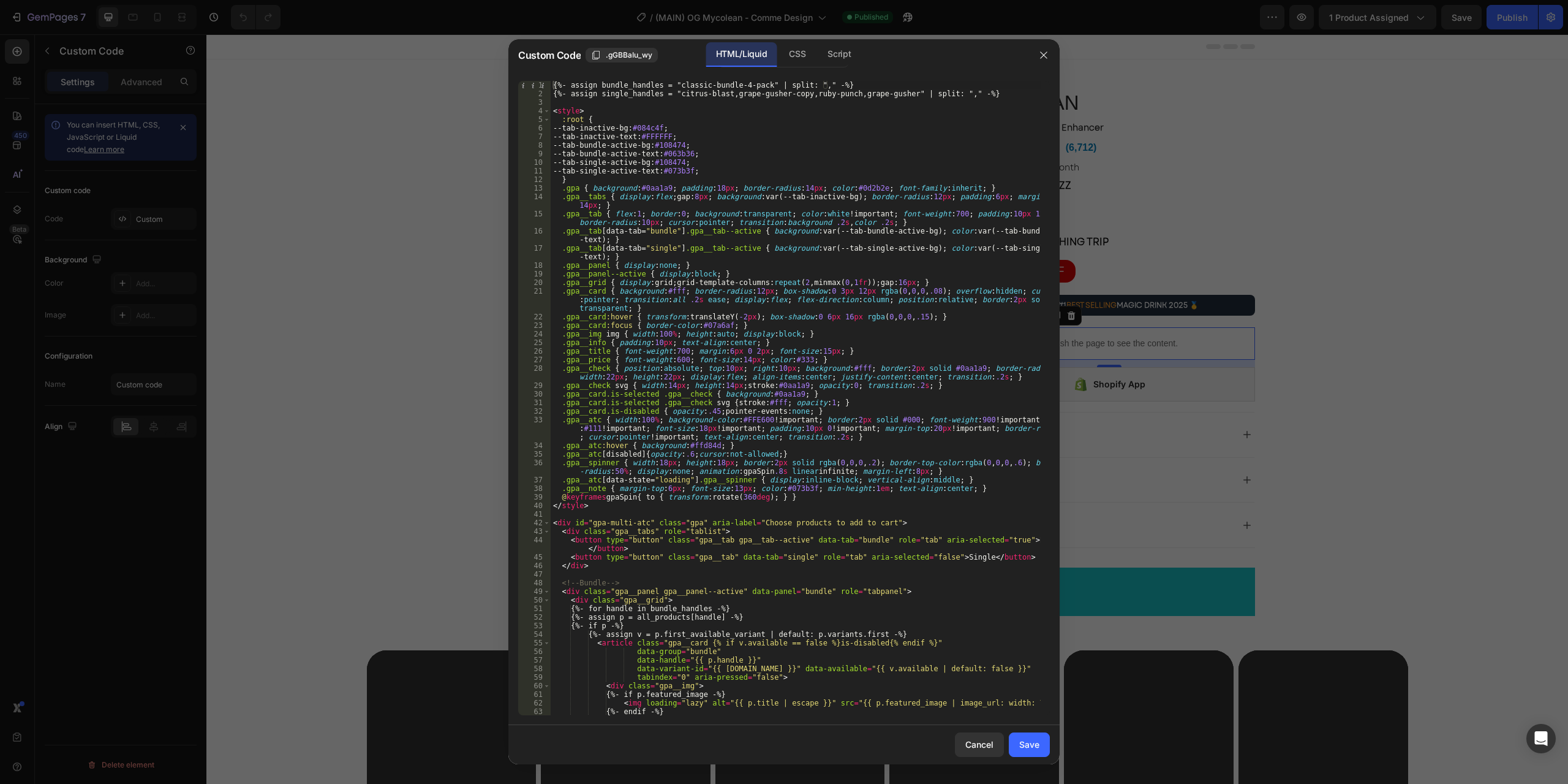
type textarea ".gpa__check { position:absolute; top:10px; right:10px; background:#fff; border:…"
click at [917, 375] on div "{%- assign bundle_handles = "classic-bundle-4-pack" | split: "," -%} {%- assign…" at bounding box center [796, 406] width 490 height 651
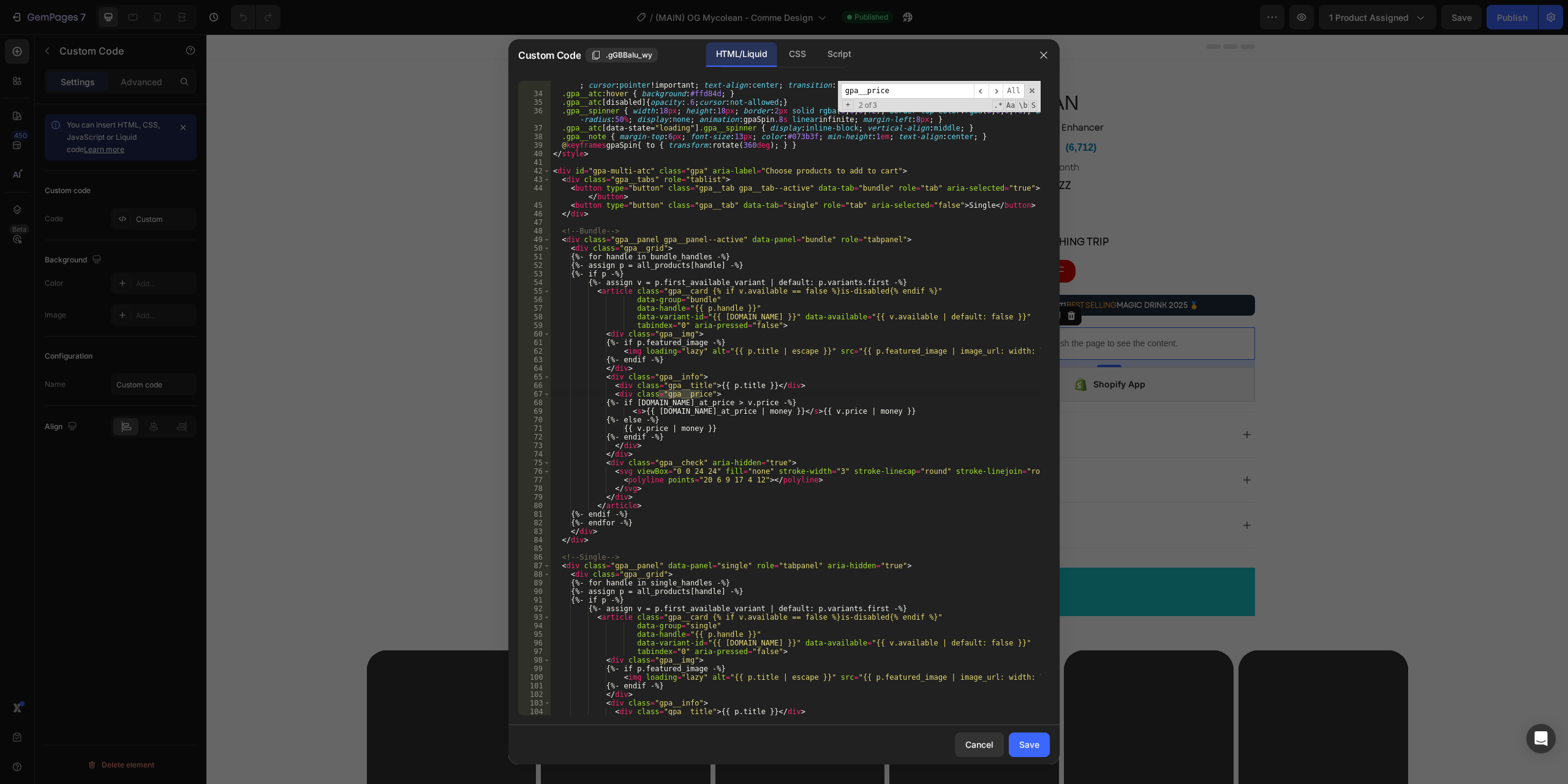
scroll to position [353, 0]
type input "gpa__price"
click at [696, 415] on div ".gpa__atc { width : 100 % ; background-color : #FFE600 !important ; border : 2 …" at bounding box center [796, 398] width 490 height 669
click at [681, 395] on div ".gpa__atc { width : 100 % ; background-color : #FFE600 !important ; border : 2 …" at bounding box center [796, 398] width 490 height 669
click at [662, 394] on div ".gpa__atc { width : 100 % ; background-color : #FFE600 !important ; border : 2 …" at bounding box center [796, 398] width 490 height 669
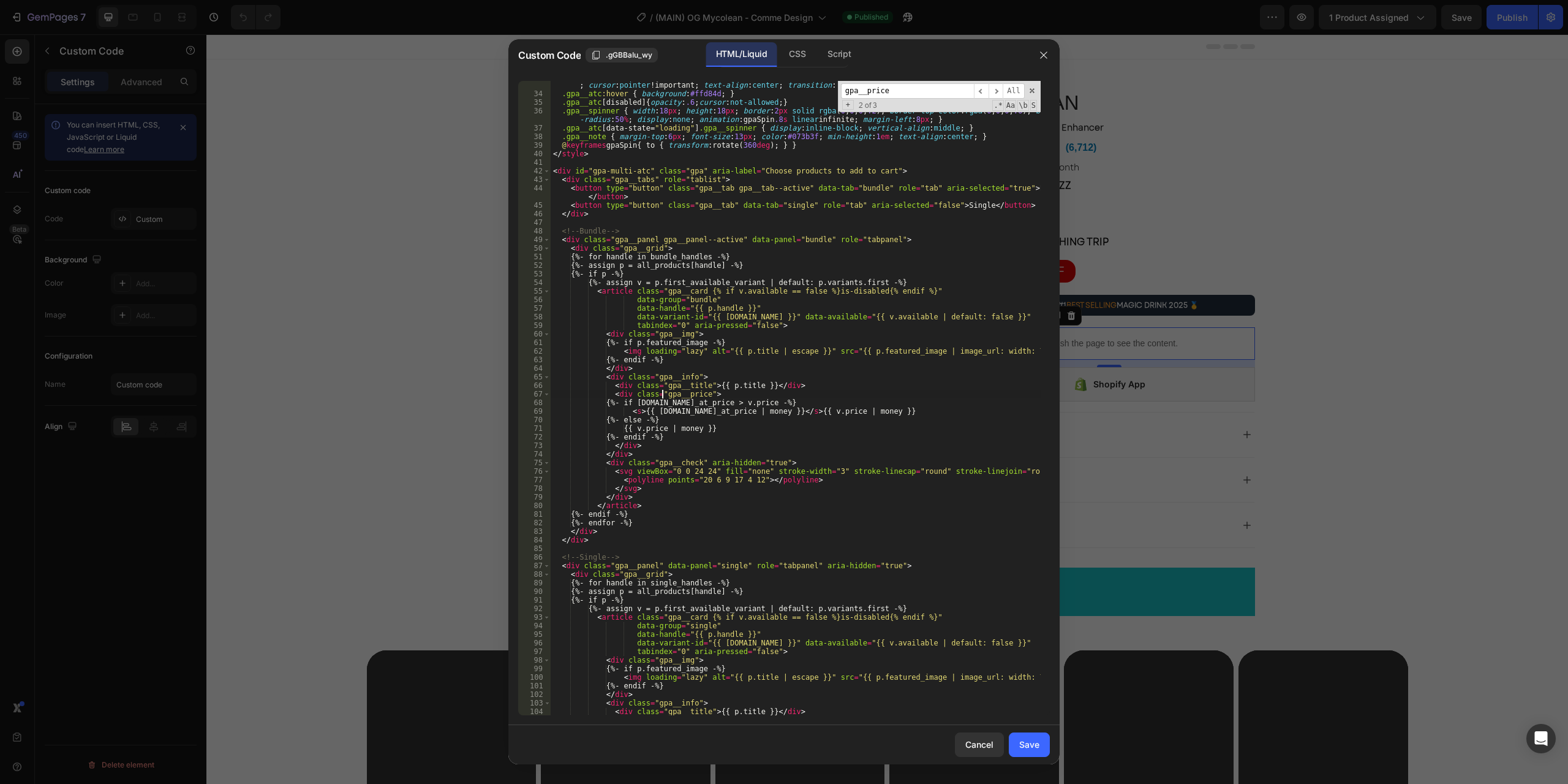
click at [620, 396] on div ".gpa__atc { width : 100 % ; background-color : #FFE600 !important ; border : 2 …" at bounding box center [796, 398] width 490 height 669
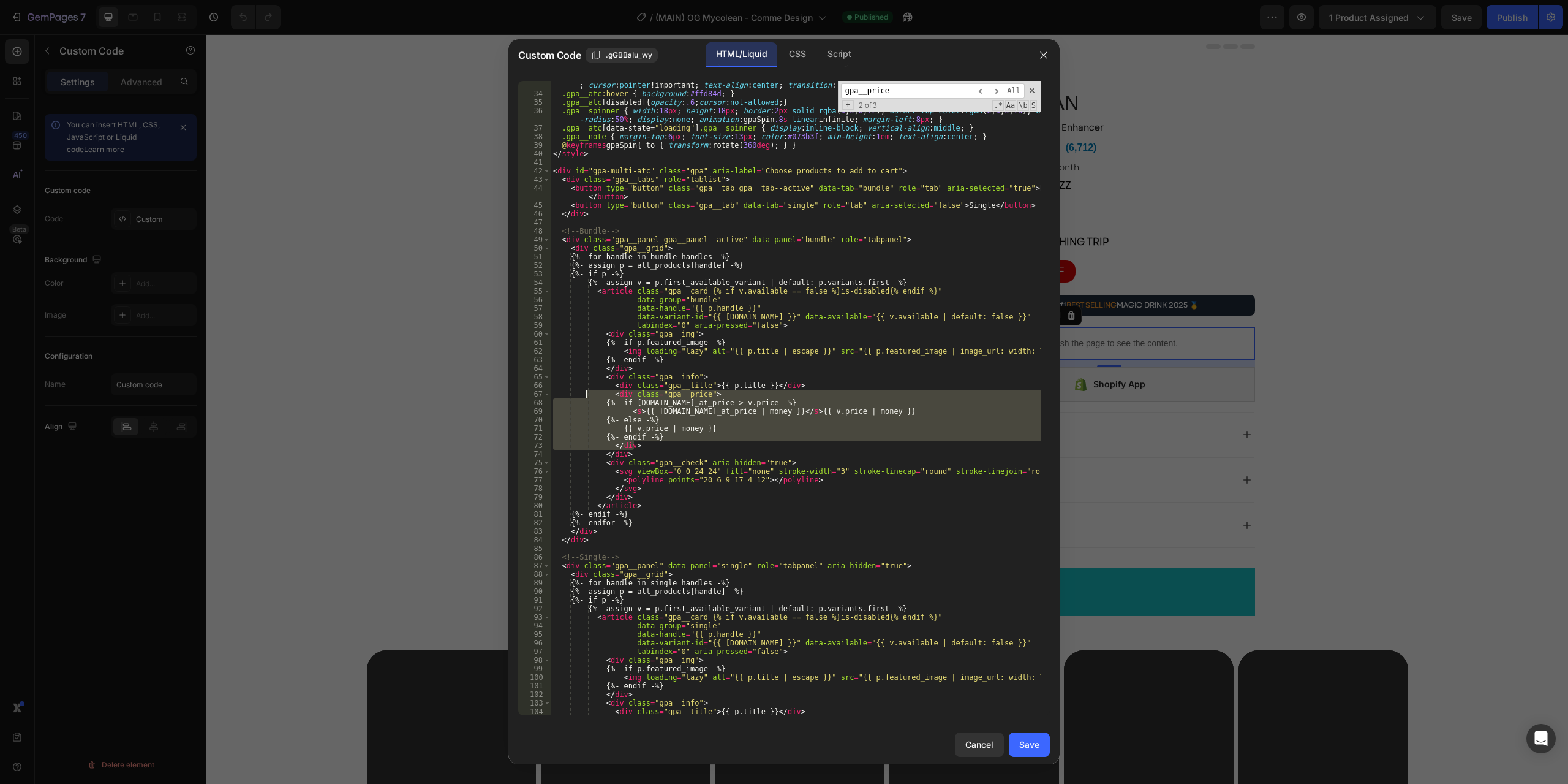
drag, startPoint x: 636, startPoint y: 444, endPoint x: 587, endPoint y: 396, distance: 68.6
click at [587, 396] on div ".gpa__atc { width : 100 % ; background-color : #FFE600 !important ; border : 2 …" at bounding box center [796, 398] width 490 height 669
type textarea "<!--<div class="gpa__price">--> <!-- {%- if [DOMAIN_NAME]_at_price > v.price -%…"
click at [1030, 742] on div "Save" at bounding box center [1029, 744] width 20 height 13
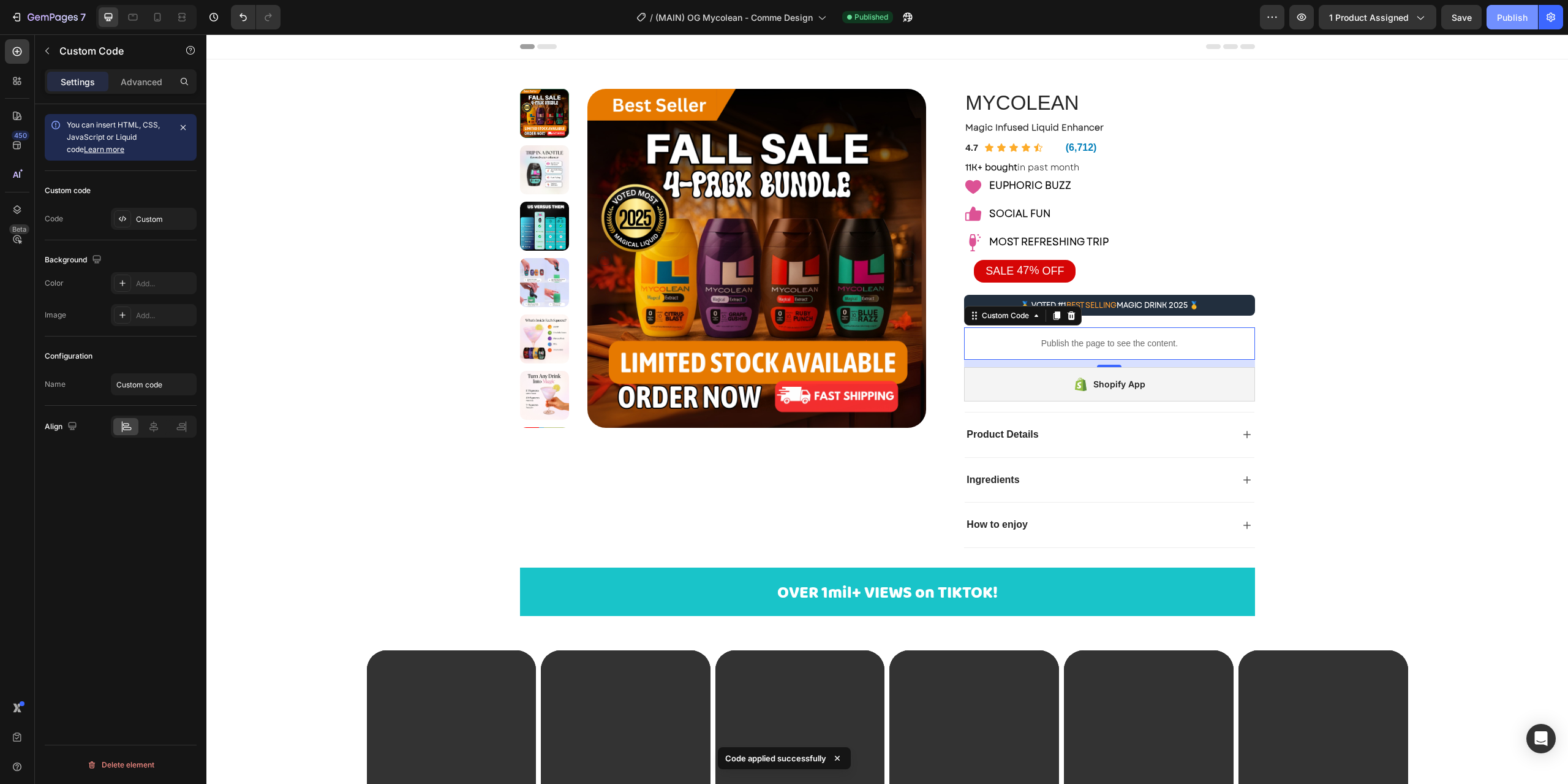
click at [1507, 20] on div "Publish" at bounding box center [1513, 17] width 31 height 13
click at [1043, 346] on p "Publish the page to see the content." at bounding box center [1109, 343] width 291 height 13
click at [143, 216] on div "Custom" at bounding box center [165, 219] width 58 height 11
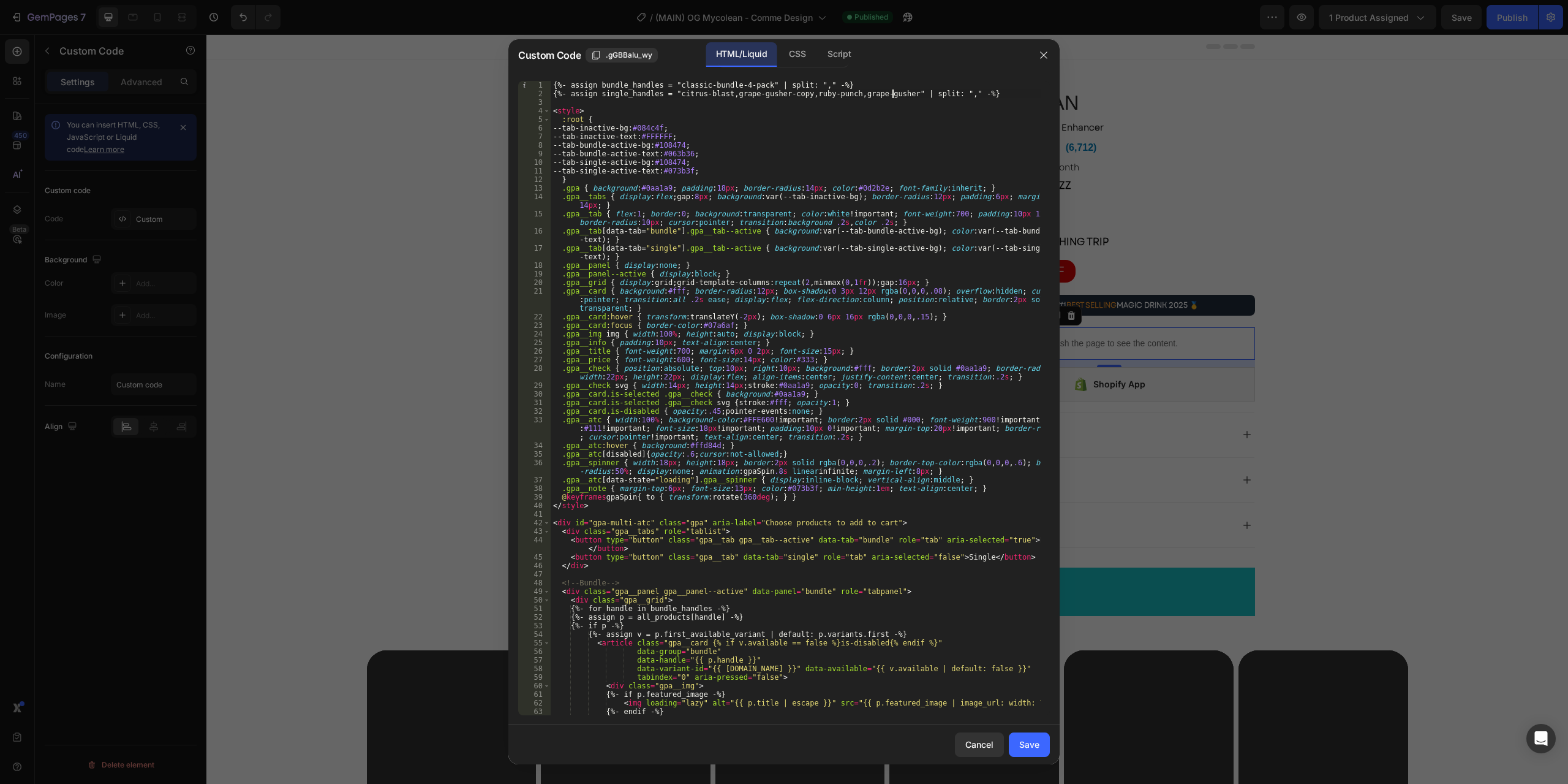
click at [891, 91] on div "{%- assign bundle_handles = "classic-bundle-4-pack" | split: "," -%} {%- assign…" at bounding box center [796, 406] width 490 height 651
click at [887, 93] on div "{%- assign bundle_handles = "classic-bundle-4-pack" | split: "," -%} {%- assign…" at bounding box center [796, 406] width 490 height 651
click at [755, 83] on div "{%- assign bundle_handles = "classic-bundle-4-pack" | split: "," -%} {%- assign…" at bounding box center [796, 406] width 490 height 651
paste textarea "tropical-bundle"
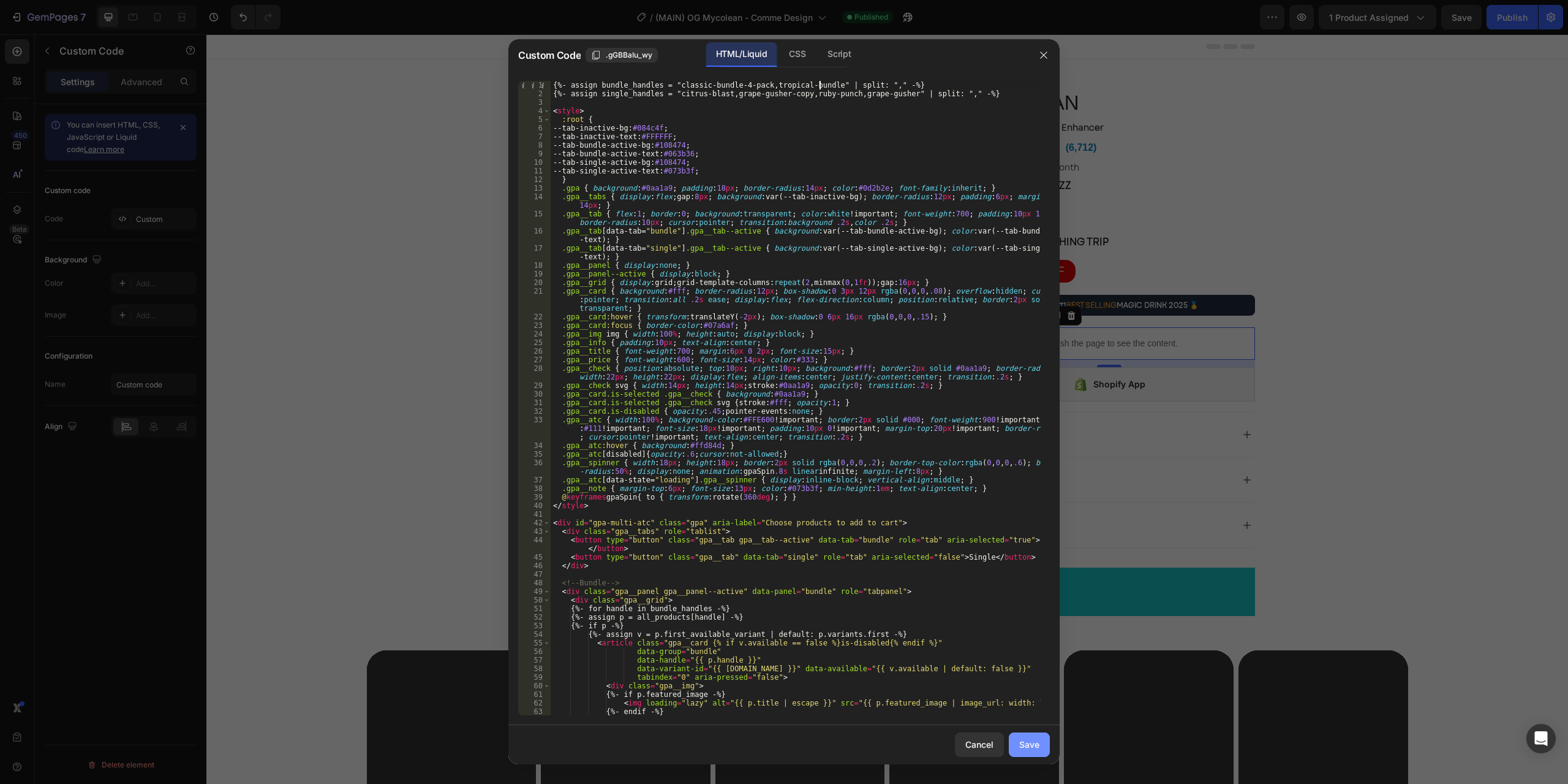
type textarea "{%- assign bundle_handles = "classic-bundle-4-pack,tropical-bundle" | split: ",…"
drag, startPoint x: 1028, startPoint y: 748, endPoint x: 1130, endPoint y: 594, distance: 184.7
click at [1029, 748] on div "Save" at bounding box center [1029, 744] width 20 height 13
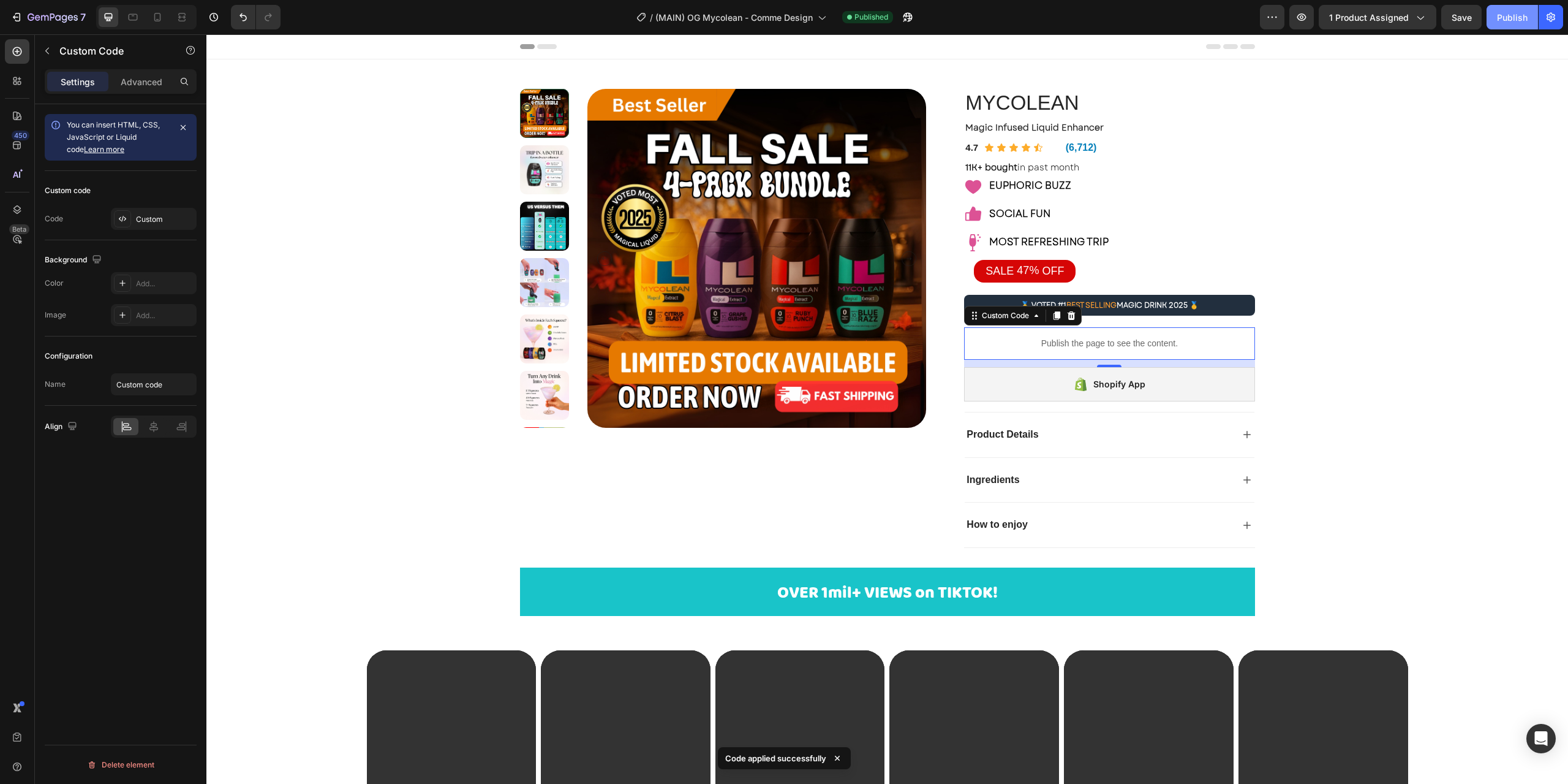
click at [1506, 16] on div "Publish" at bounding box center [1513, 17] width 31 height 13
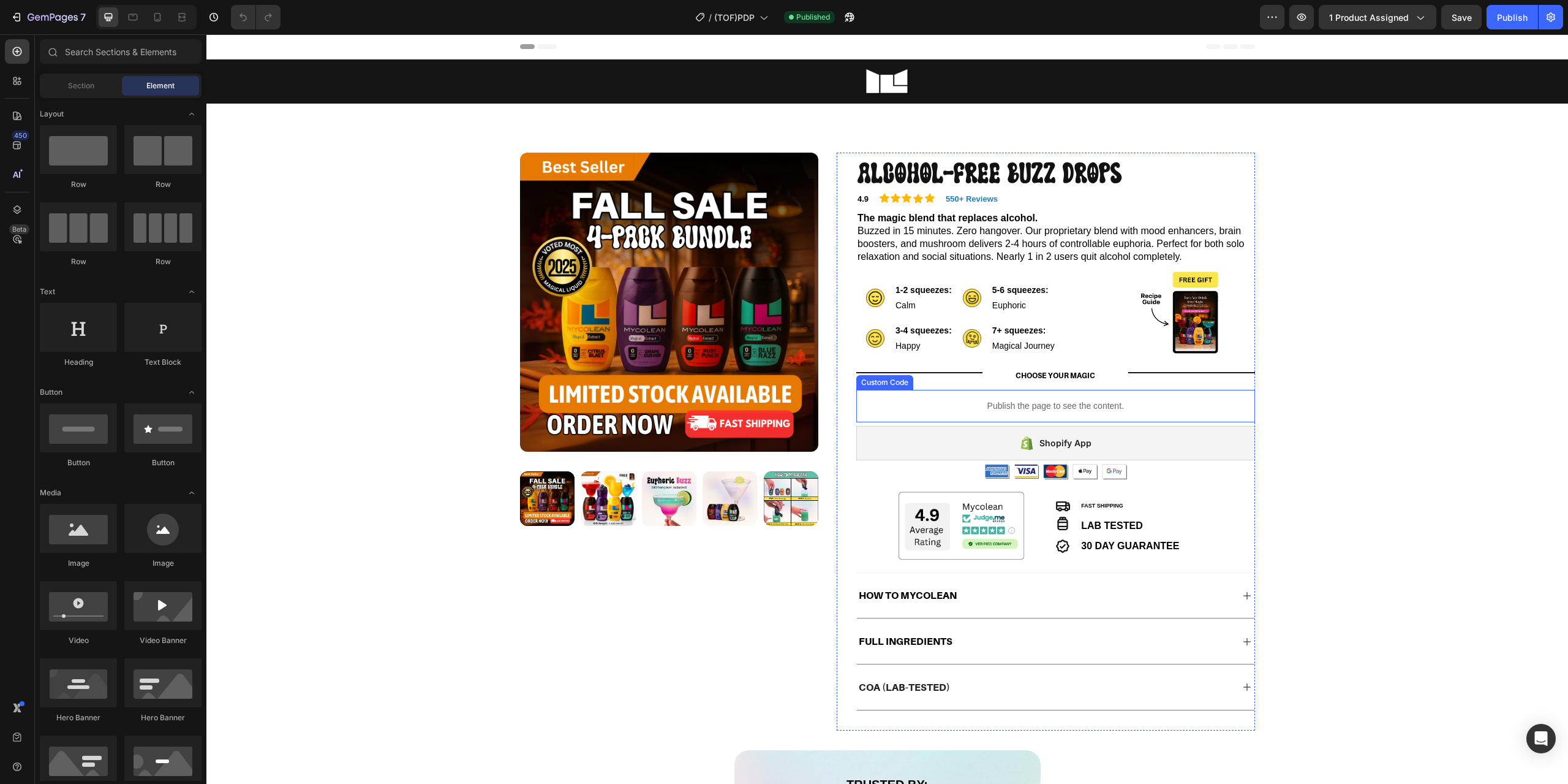
click at [963, 400] on p "Publish the page to see the content." at bounding box center [1055, 406] width 399 height 13
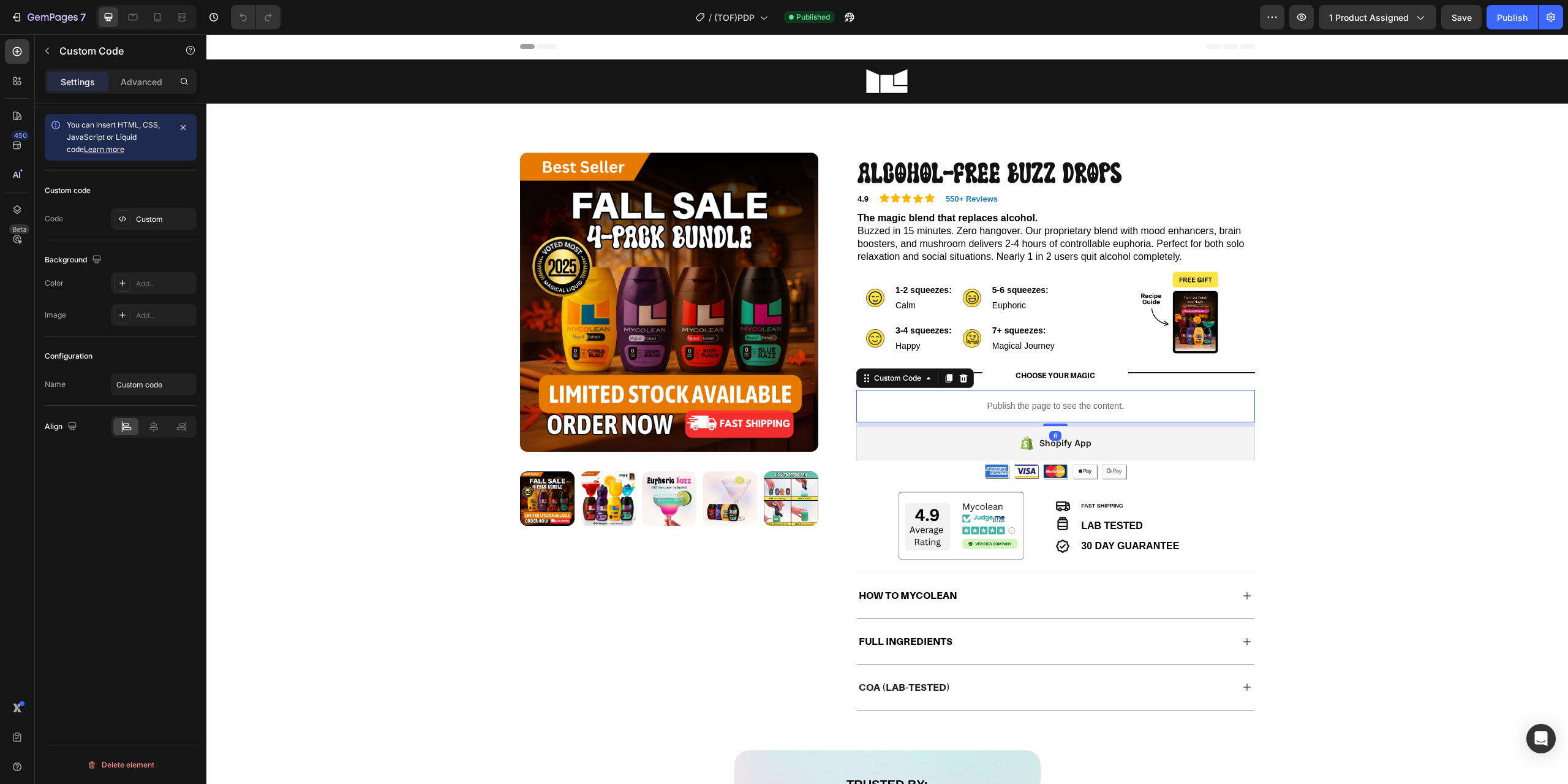
click at [991, 405] on p "Publish the page to see the content." at bounding box center [1055, 406] width 399 height 13
click at [971, 406] on p "Publish the page to see the content." at bounding box center [1055, 406] width 399 height 13
